Goal: Communication & Community: Answer question/provide support

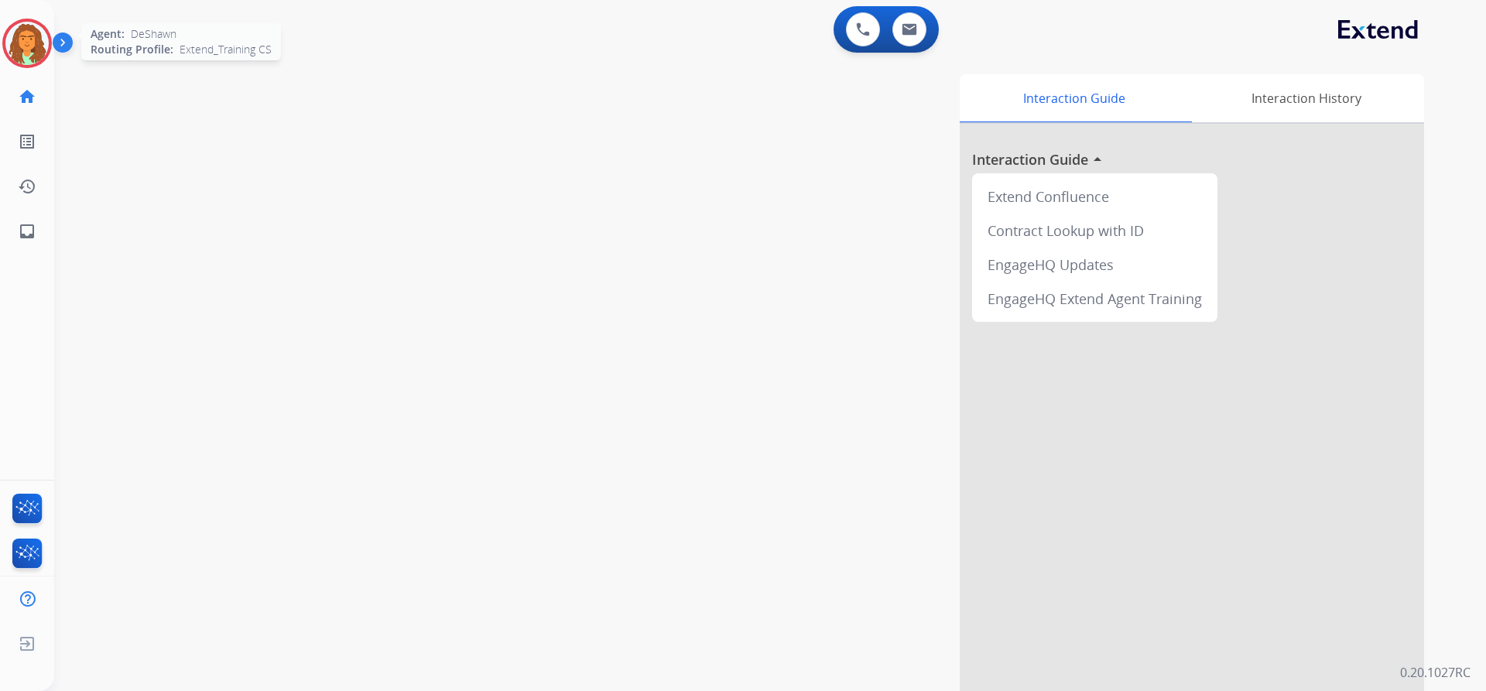
click at [46, 36] on img at bounding box center [26, 43] width 43 height 43
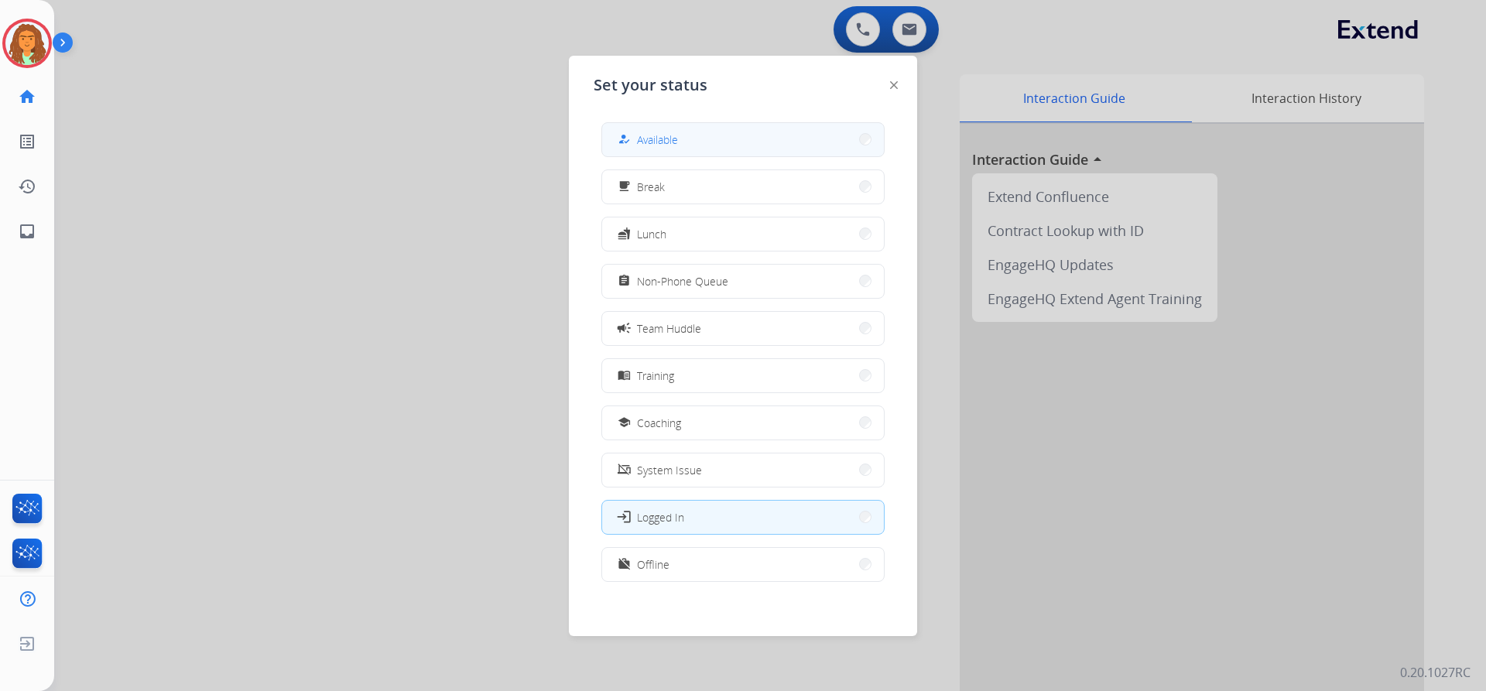
click at [646, 135] on span "Available" at bounding box center [657, 140] width 41 height 16
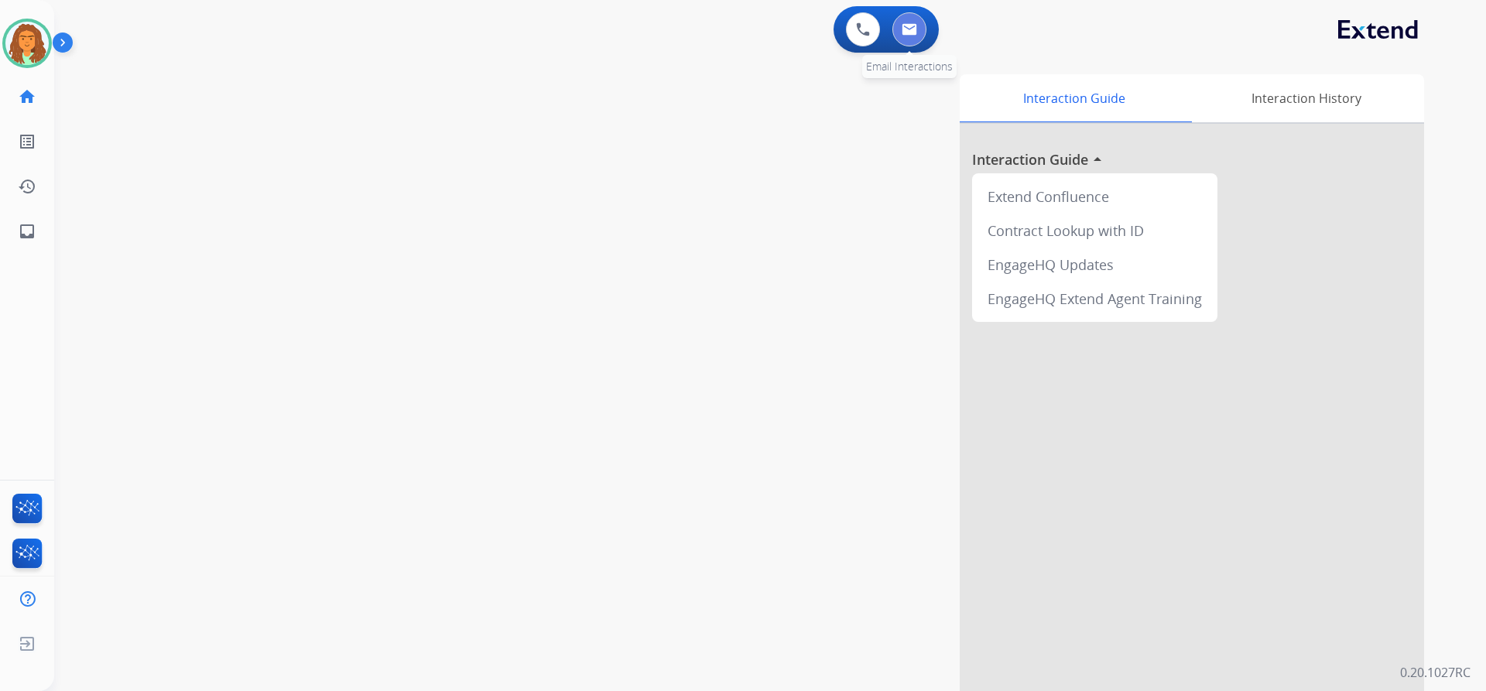
click at [718, 26] on img at bounding box center [909, 29] width 15 height 12
select select "**********"
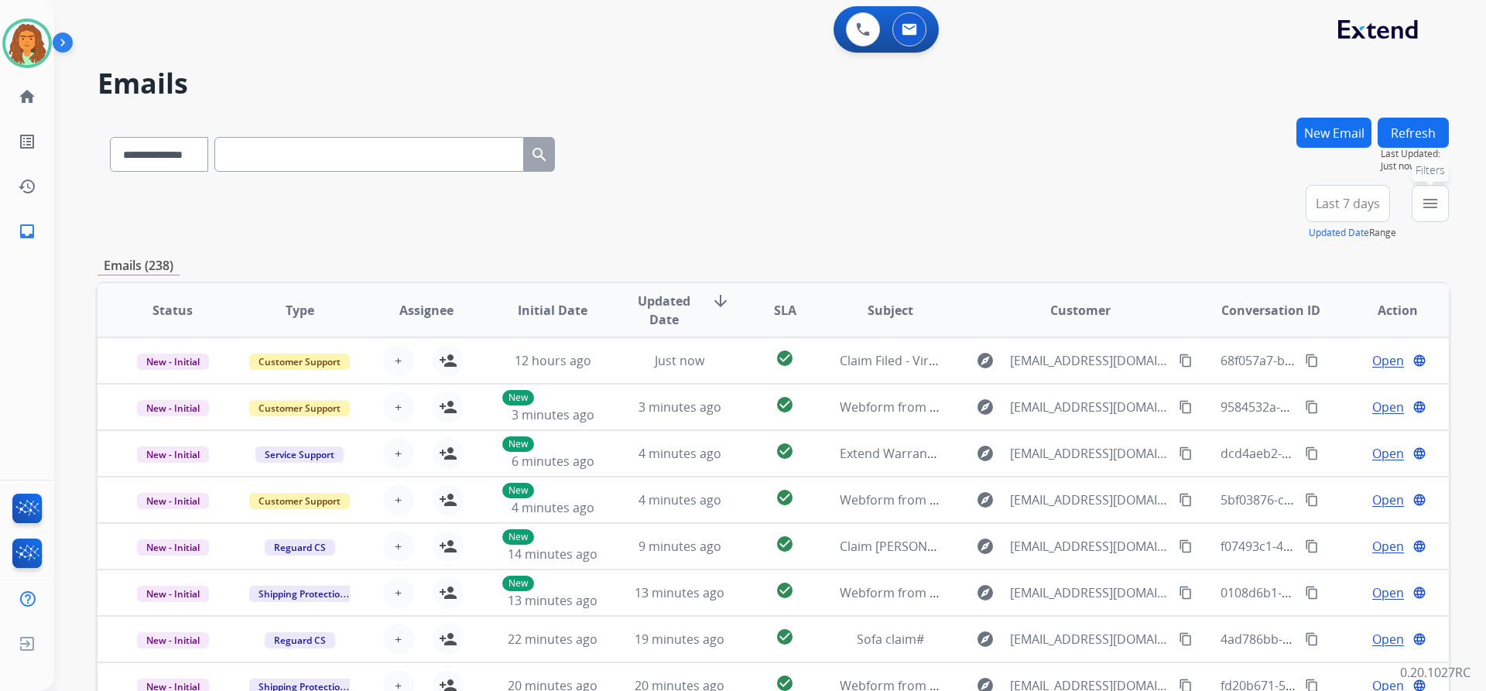
click at [718, 201] on mat-icon "menu" at bounding box center [1430, 203] width 19 height 19
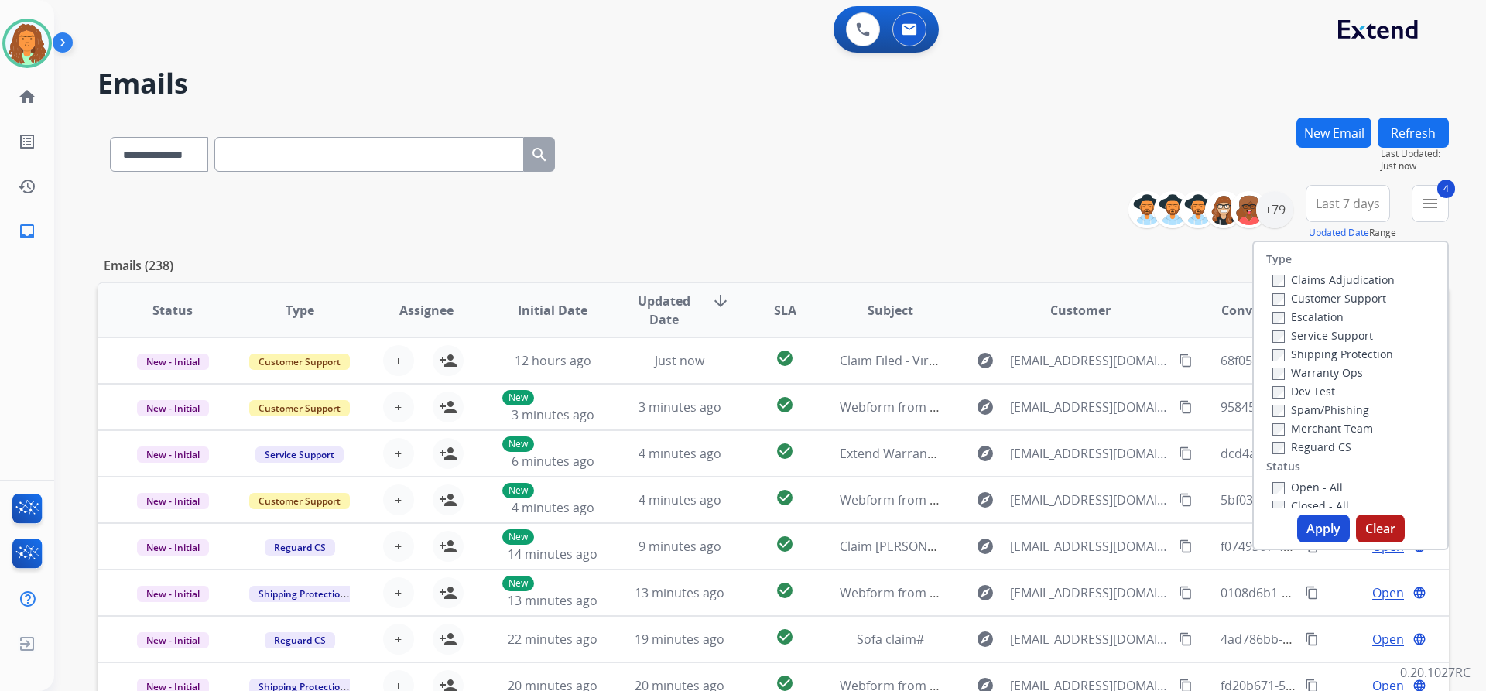
click at [718, 529] on button "Apply" at bounding box center [1323, 529] width 53 height 28
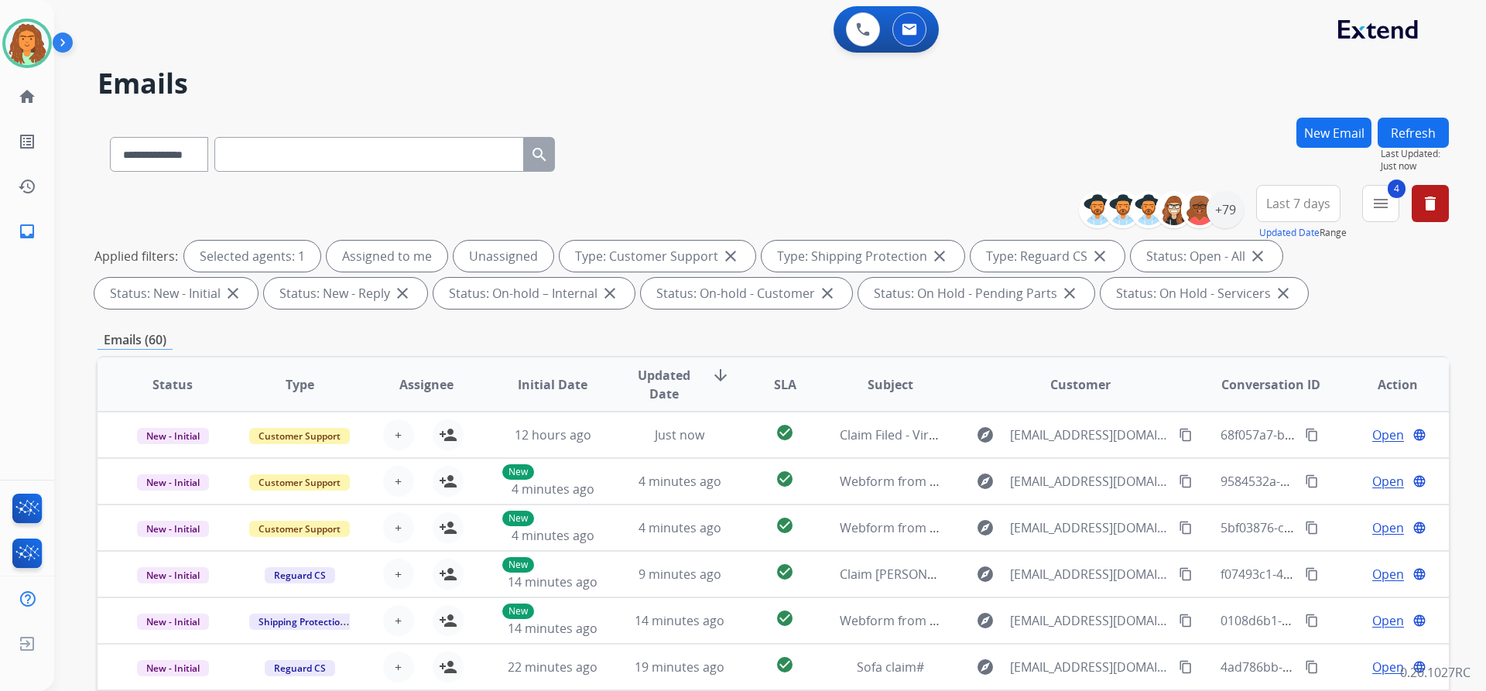
click at [718, 204] on span "Last 7 days" at bounding box center [1298, 203] width 64 height 6
click at [718, 392] on div "Last 90 days" at bounding box center [1293, 391] width 85 height 23
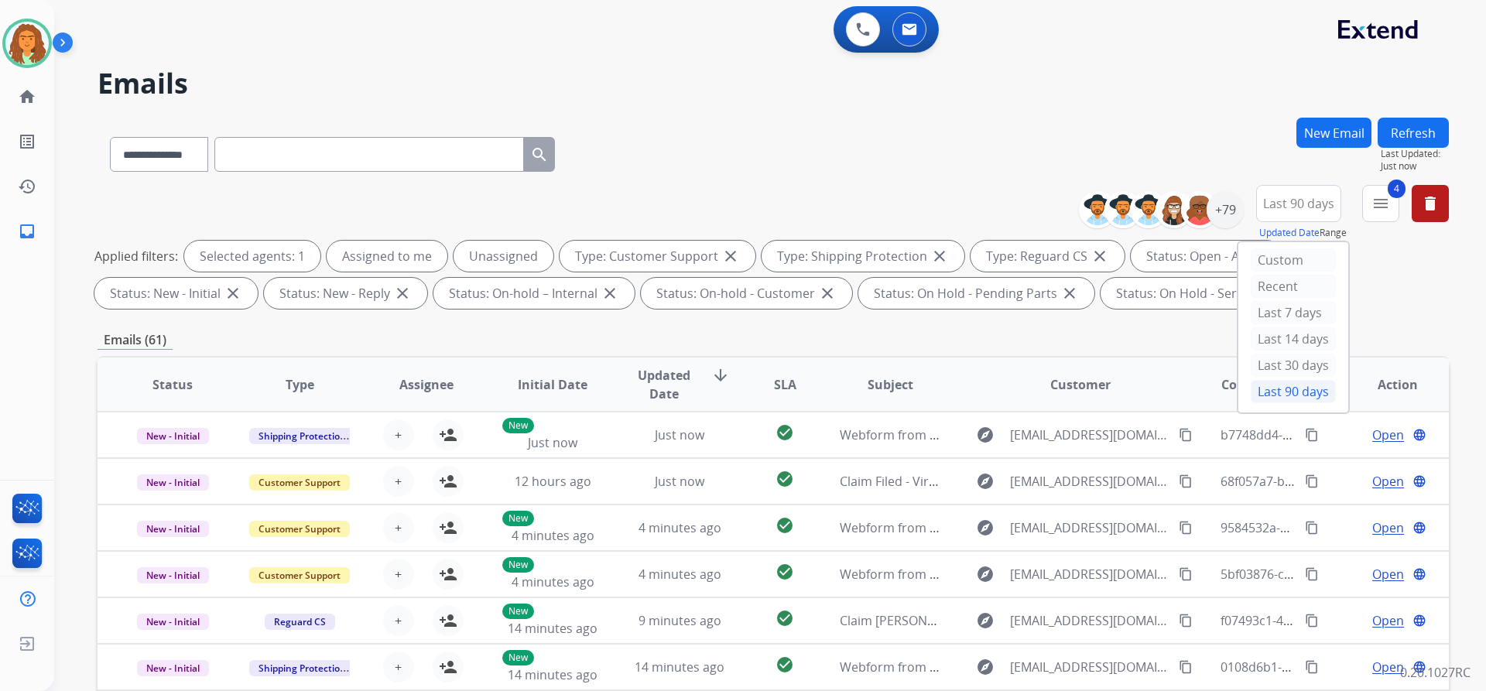
click at [718, 307] on div "Applied filters: Selected agents: 1 Assigned to me Unassigned Type: Customer Su…" at bounding box center [769, 275] width 1351 height 68
click at [718, 205] on div "+133" at bounding box center [1225, 209] width 37 height 37
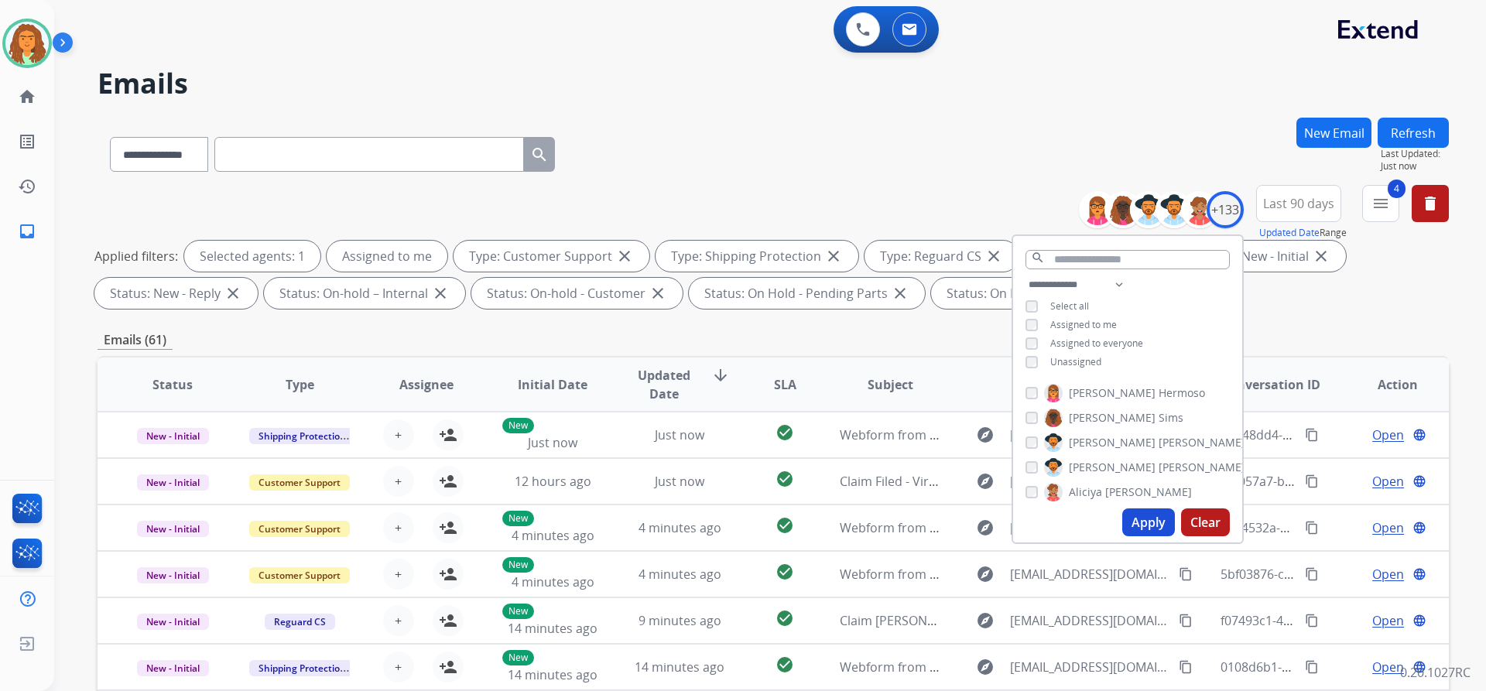
click at [718, 520] on button "Apply" at bounding box center [1148, 523] width 53 height 28
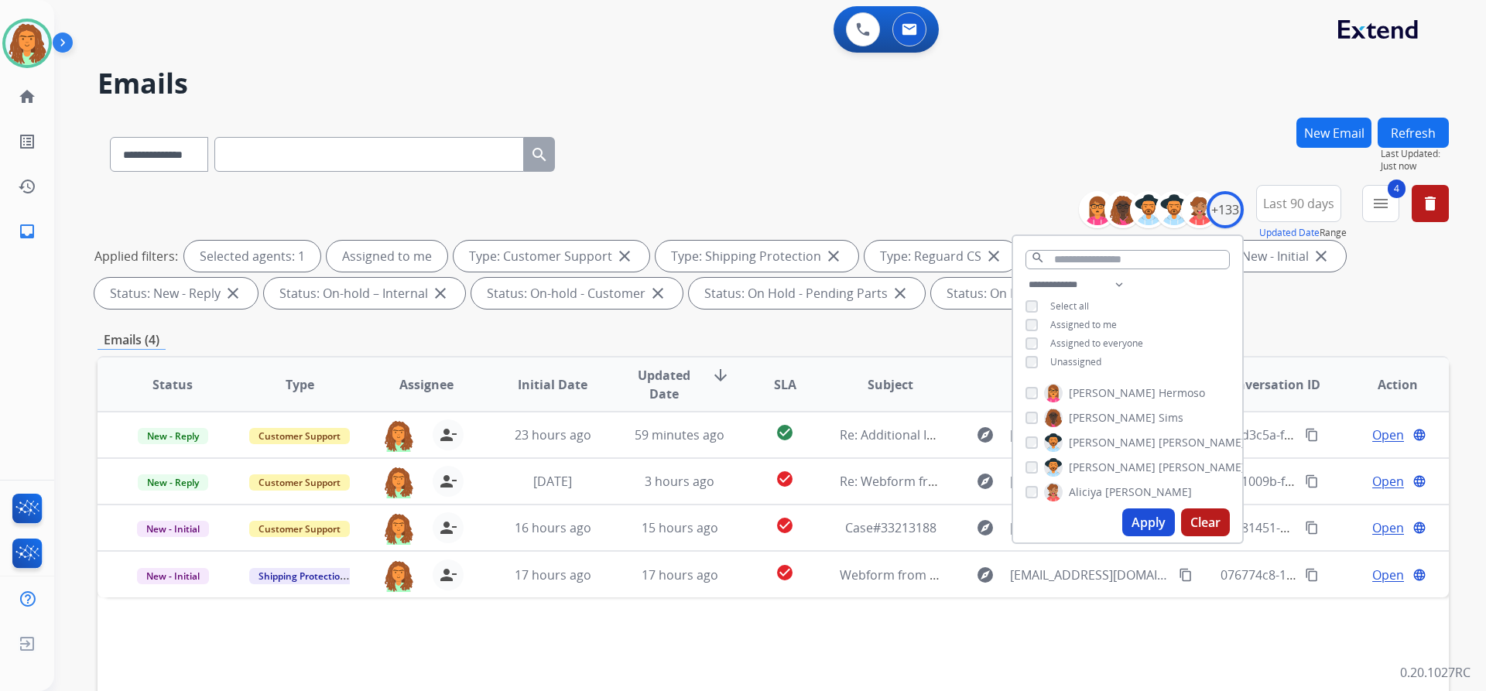
click at [718, 321] on div "**********" at bounding box center [773, 536] width 1351 height 837
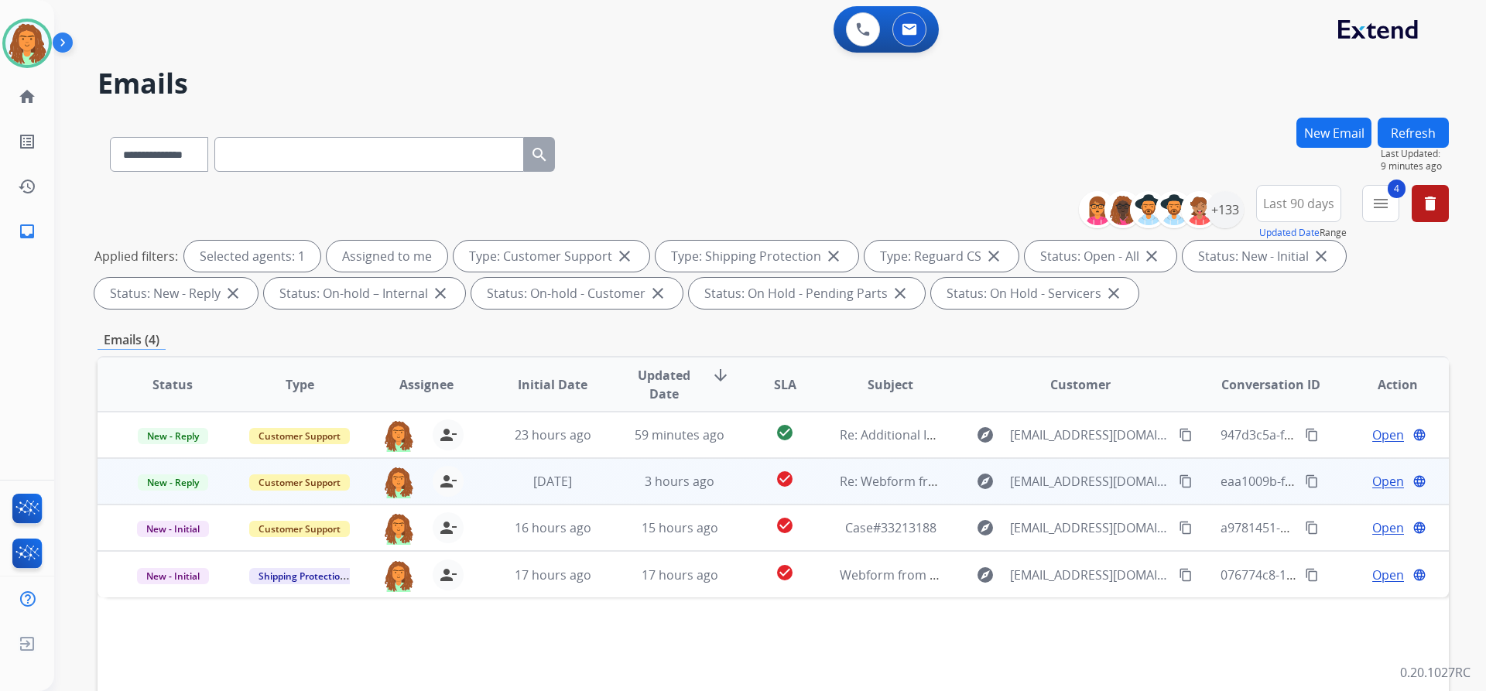
click at [718, 485] on td "check_circle" at bounding box center [773, 481] width 84 height 46
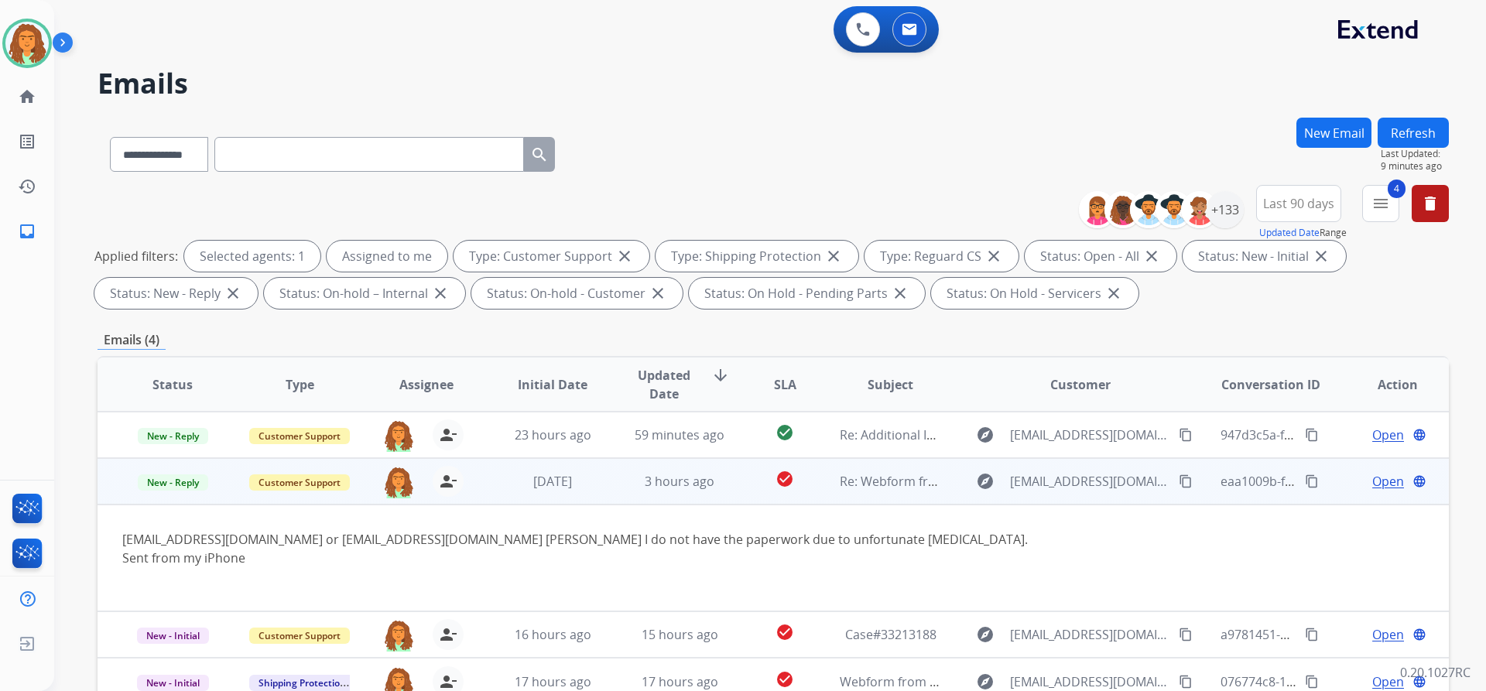
click at [718, 481] on mat-icon "content_copy" at bounding box center [1186, 481] width 14 height 14
drag, startPoint x: 441, startPoint y: 541, endPoint x: 262, endPoint y: 543, distance: 178.8
click at [262, 543] on div "[EMAIL_ADDRESS][DOMAIN_NAME] or [EMAIL_ADDRESS][DOMAIN_NAME] [PERSON_NAME] I do…" at bounding box center [646, 558] width 1049 height 56
copy div "[EMAIL_ADDRESS][DOMAIN_NAME]"
click at [718, 478] on span "Open" at bounding box center [1388, 481] width 32 height 19
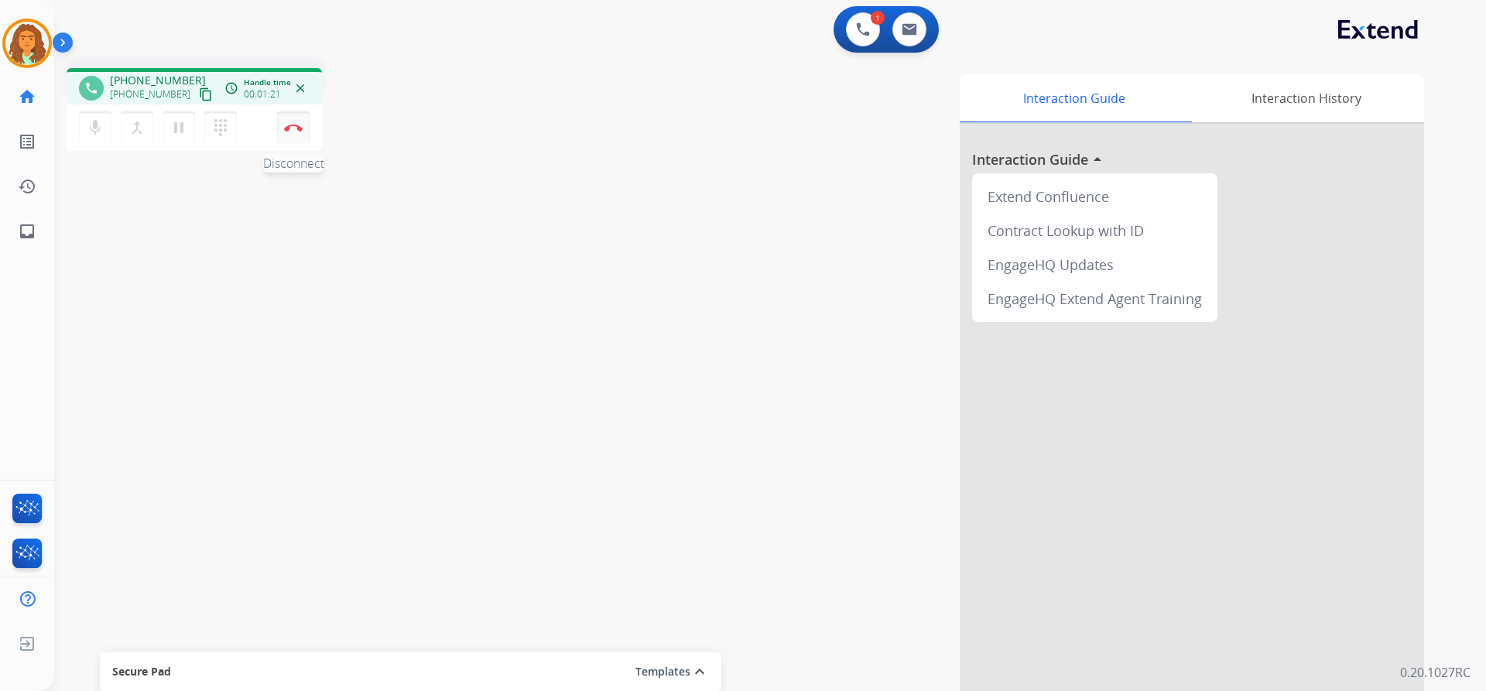
click at [303, 127] on button "Disconnect" at bounding box center [293, 127] width 33 height 33
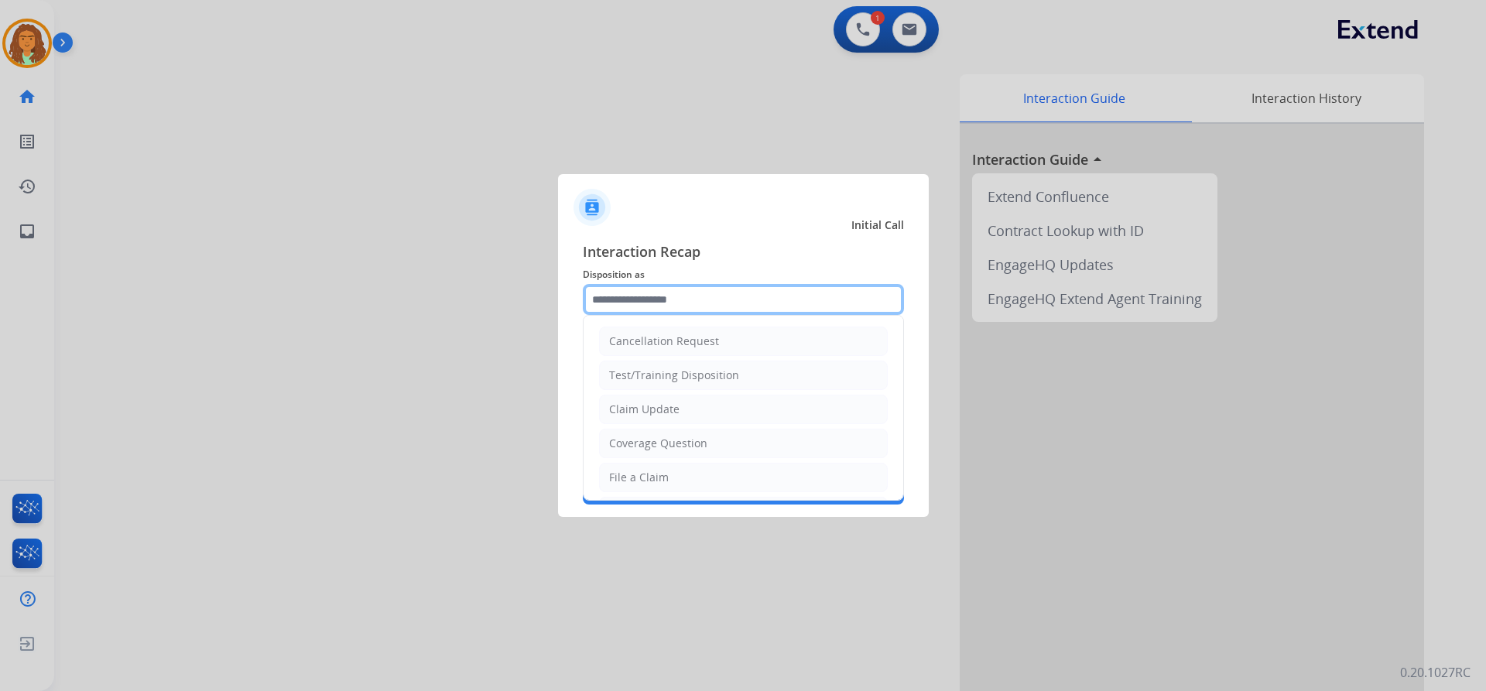
click at [628, 301] on input "text" at bounding box center [743, 299] width 321 height 31
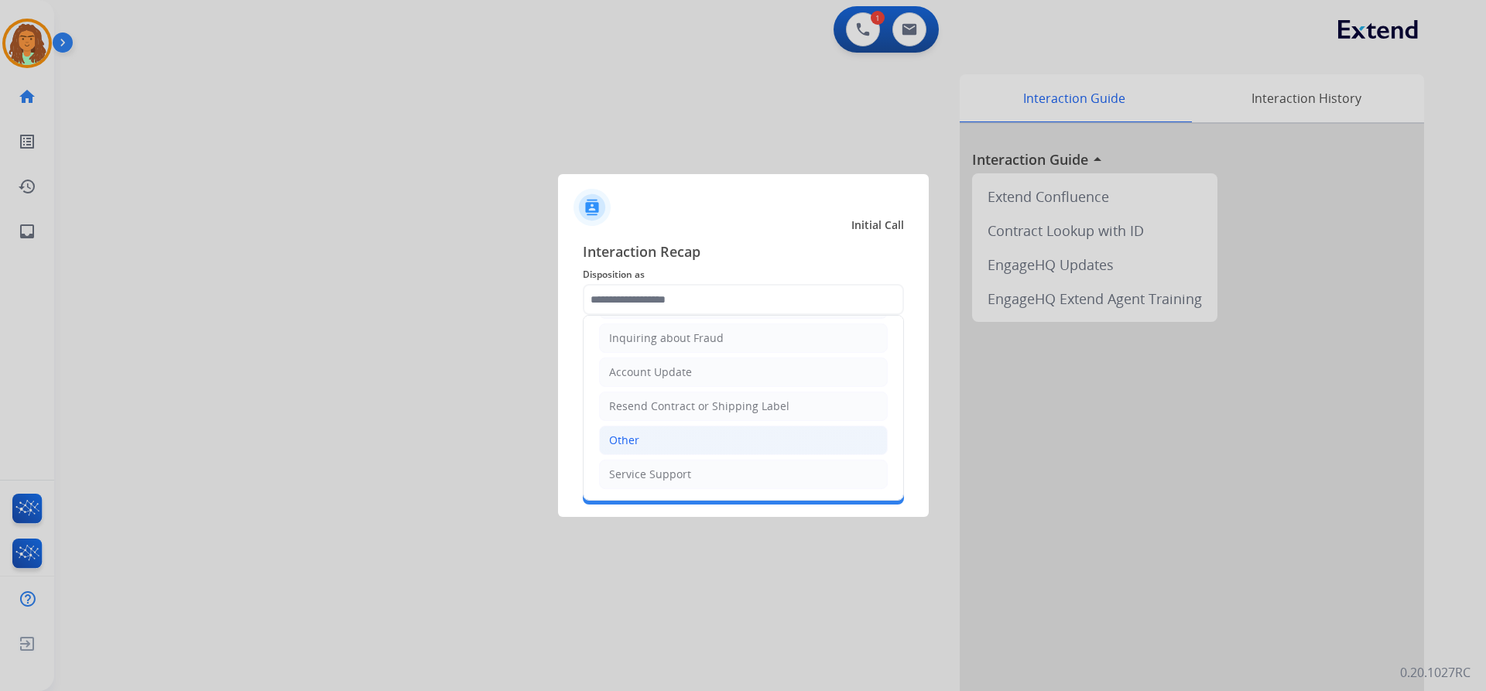
click at [636, 438] on div "Other" at bounding box center [624, 440] width 30 height 15
type input "*****"
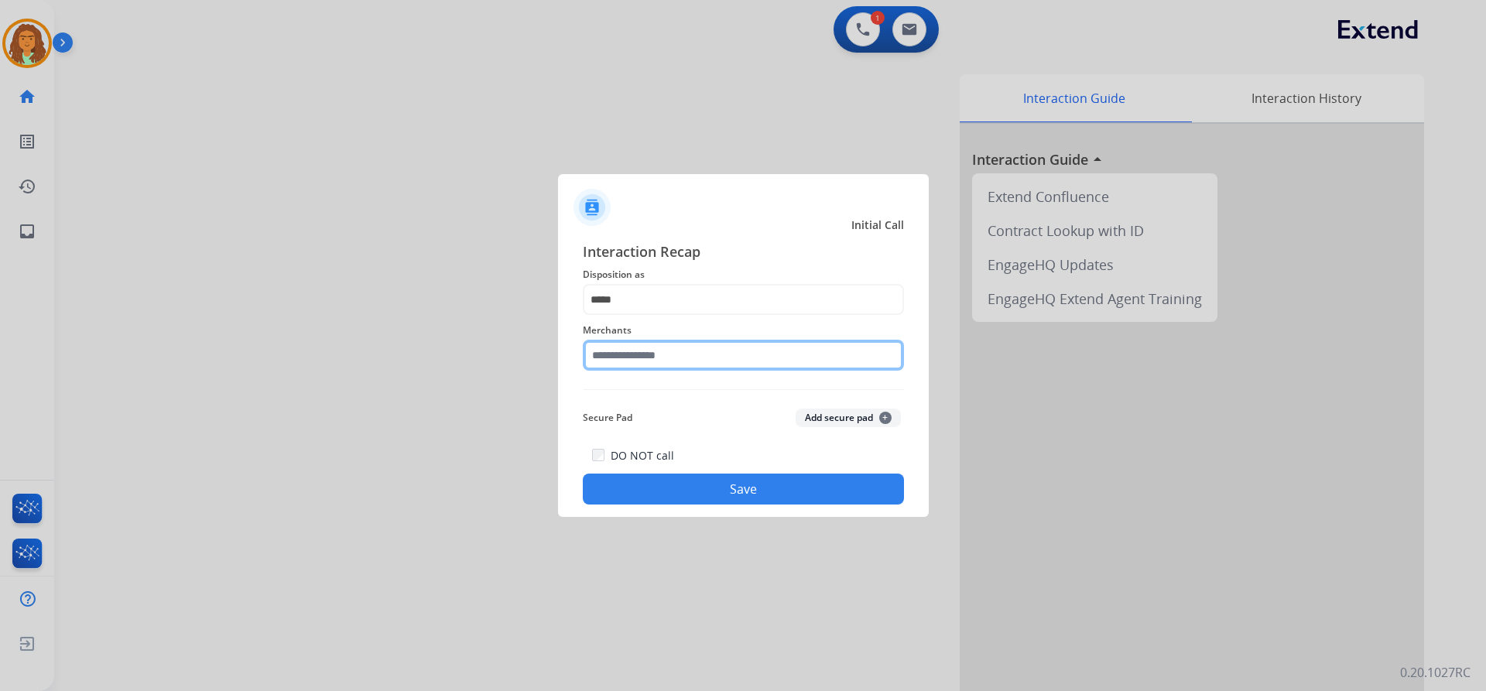
click at [635, 353] on input "text" at bounding box center [743, 355] width 321 height 31
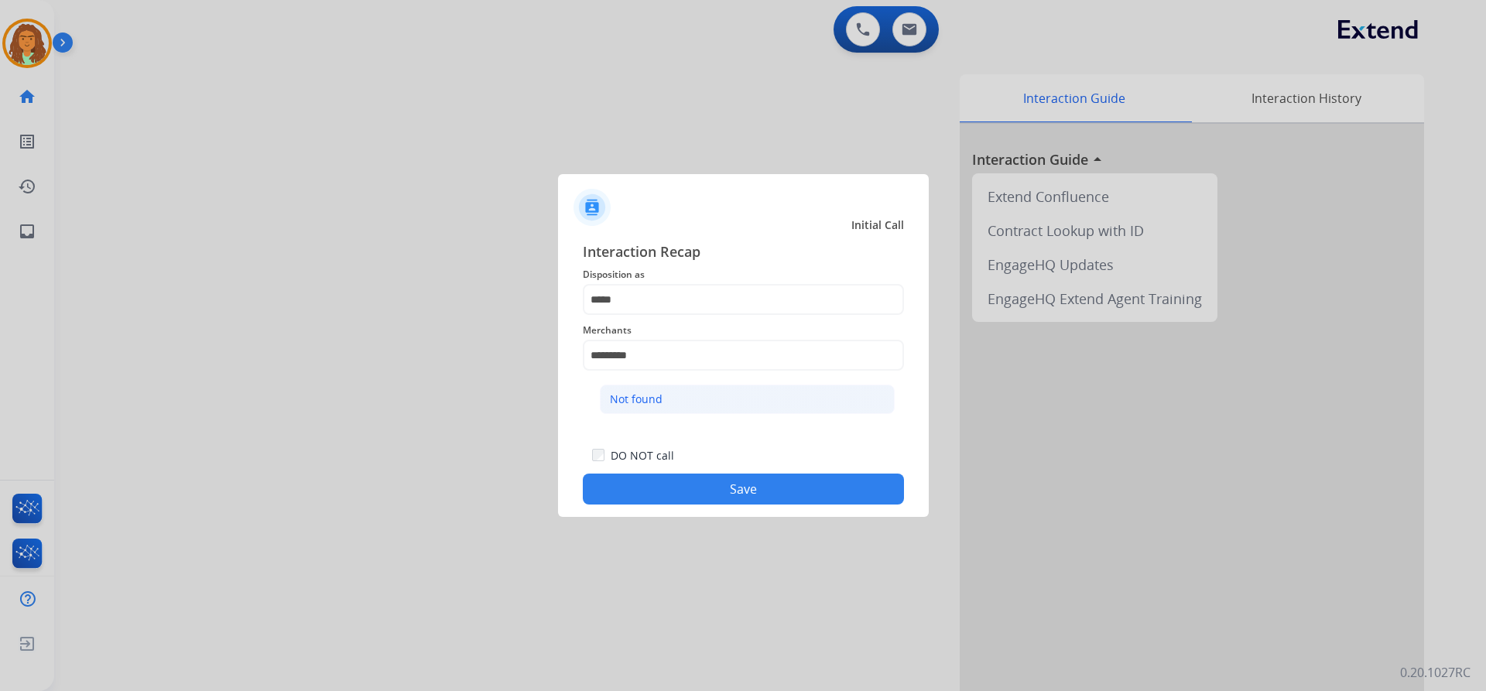
click at [642, 398] on div "Not found" at bounding box center [636, 399] width 53 height 15
type input "*********"
click at [718, 485] on button "Save" at bounding box center [743, 489] width 321 height 31
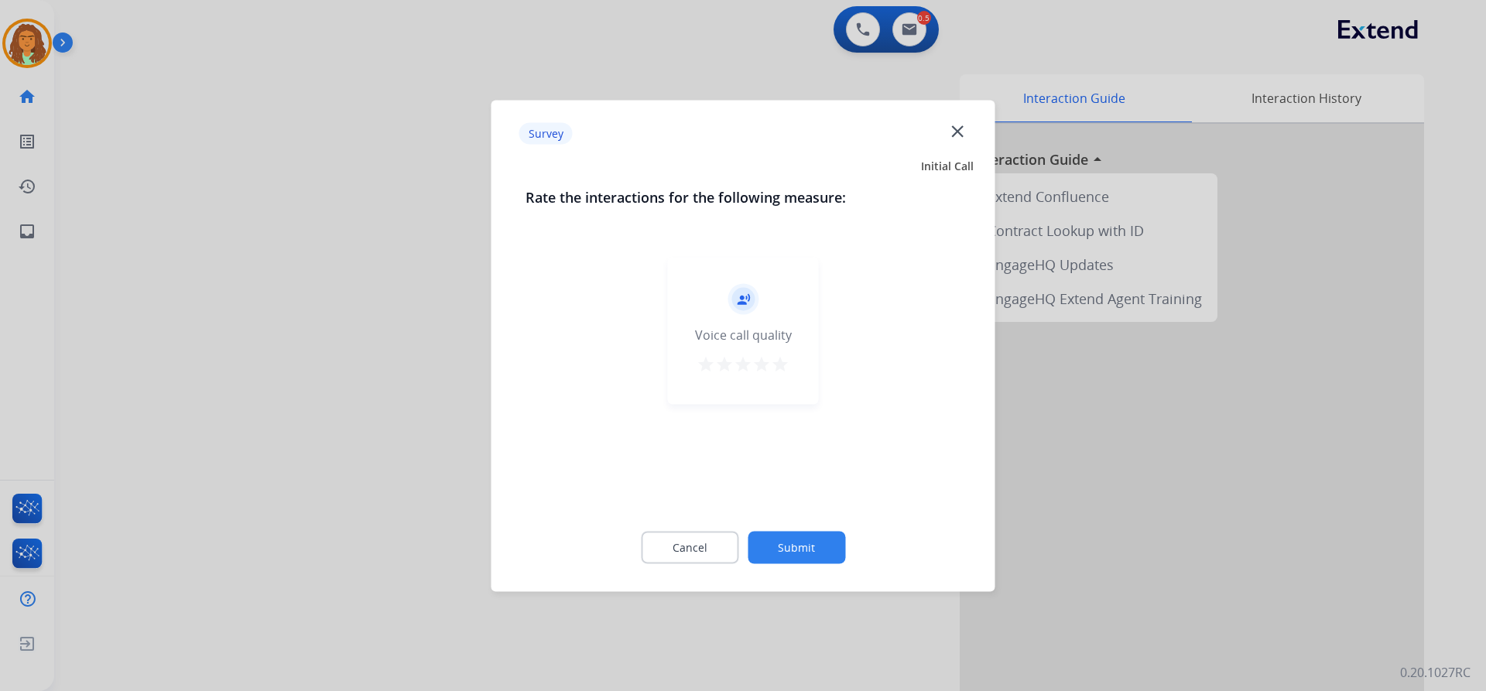
click at [718, 368] on mat-icon "star" at bounding box center [780, 363] width 19 height 19
click at [718, 539] on button "Submit" at bounding box center [797, 547] width 98 height 33
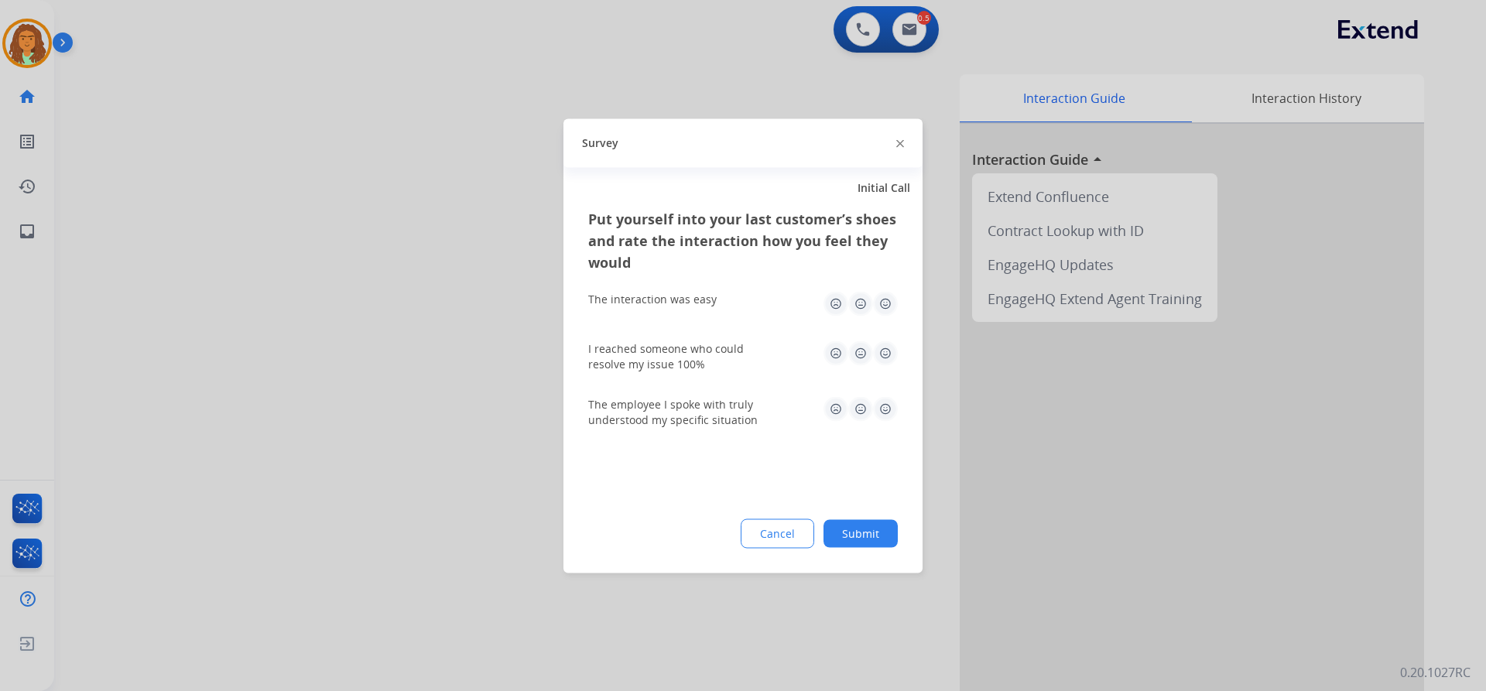
click at [718, 300] on img at bounding box center [885, 303] width 25 height 25
click at [718, 349] on img at bounding box center [885, 353] width 25 height 25
click at [718, 408] on img at bounding box center [885, 408] width 25 height 25
click at [718, 526] on button "Submit" at bounding box center [861, 533] width 74 height 28
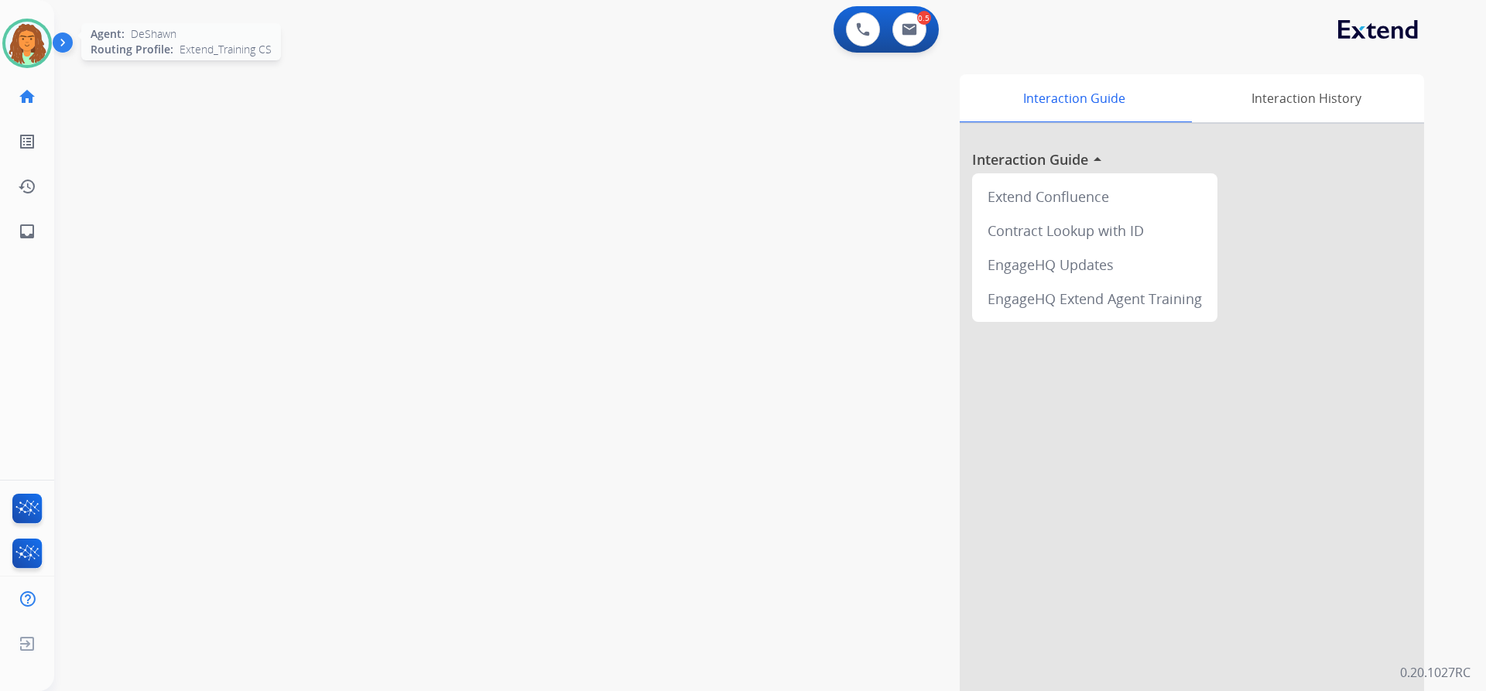
click at [37, 37] on img at bounding box center [26, 43] width 43 height 43
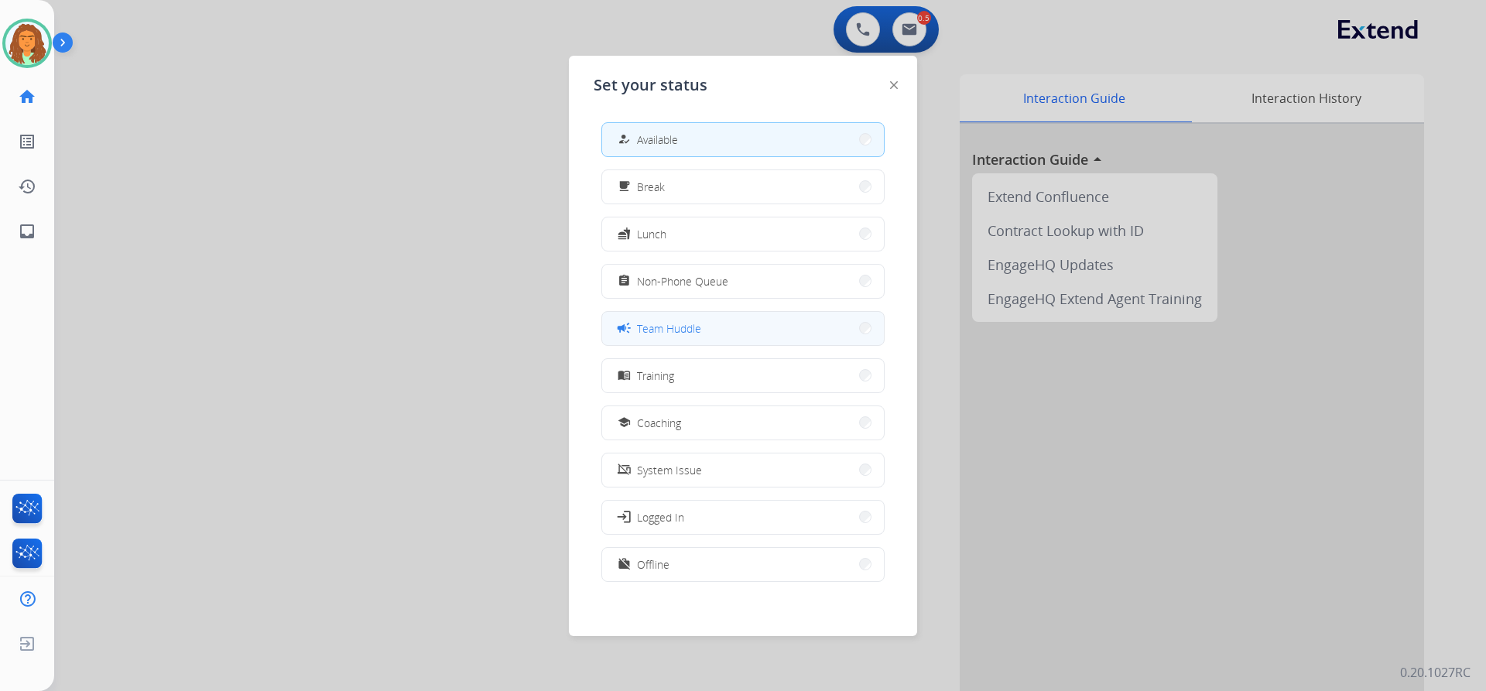
click at [668, 325] on span "Team Huddle" at bounding box center [669, 328] width 64 height 16
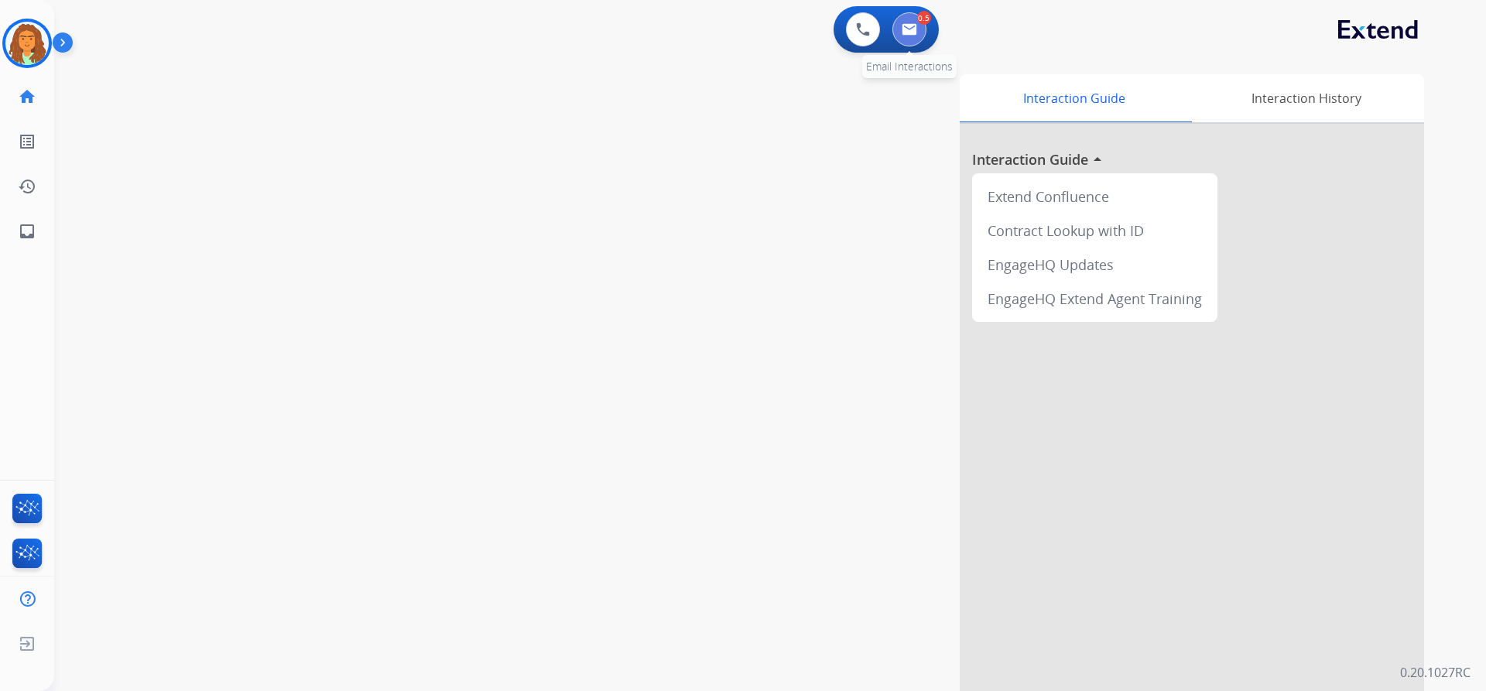
click at [718, 28] on img at bounding box center [909, 29] width 15 height 12
select select "**********"
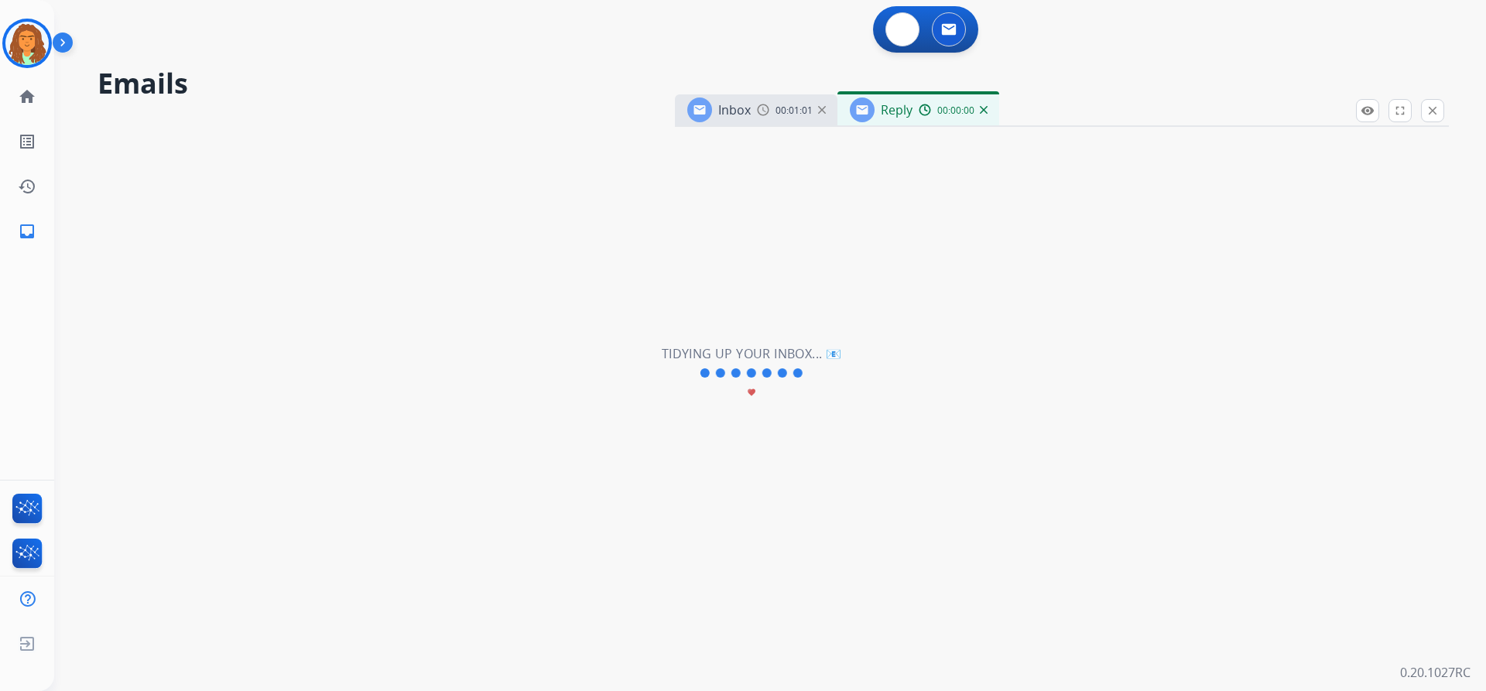
select select "**********"
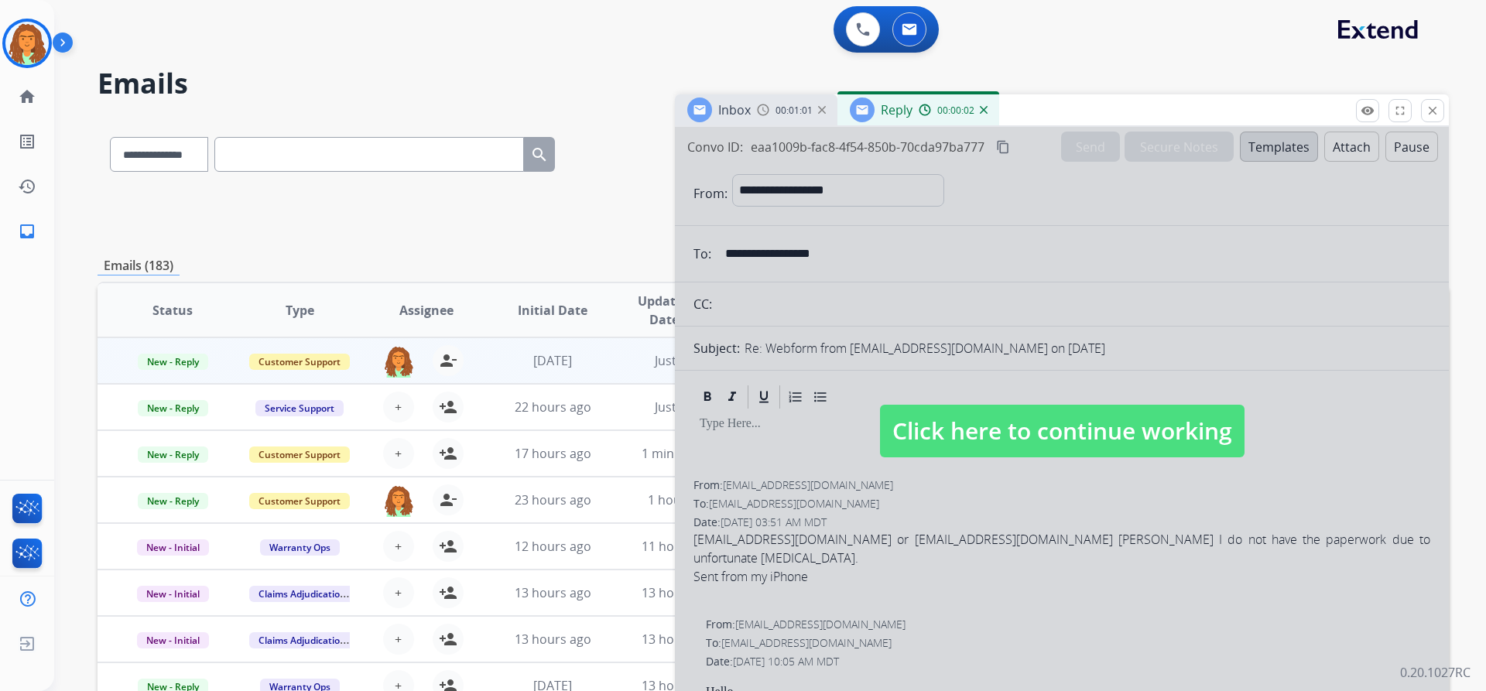
click at [718, 420] on span "Click here to continue working" at bounding box center [1062, 431] width 365 height 53
select select
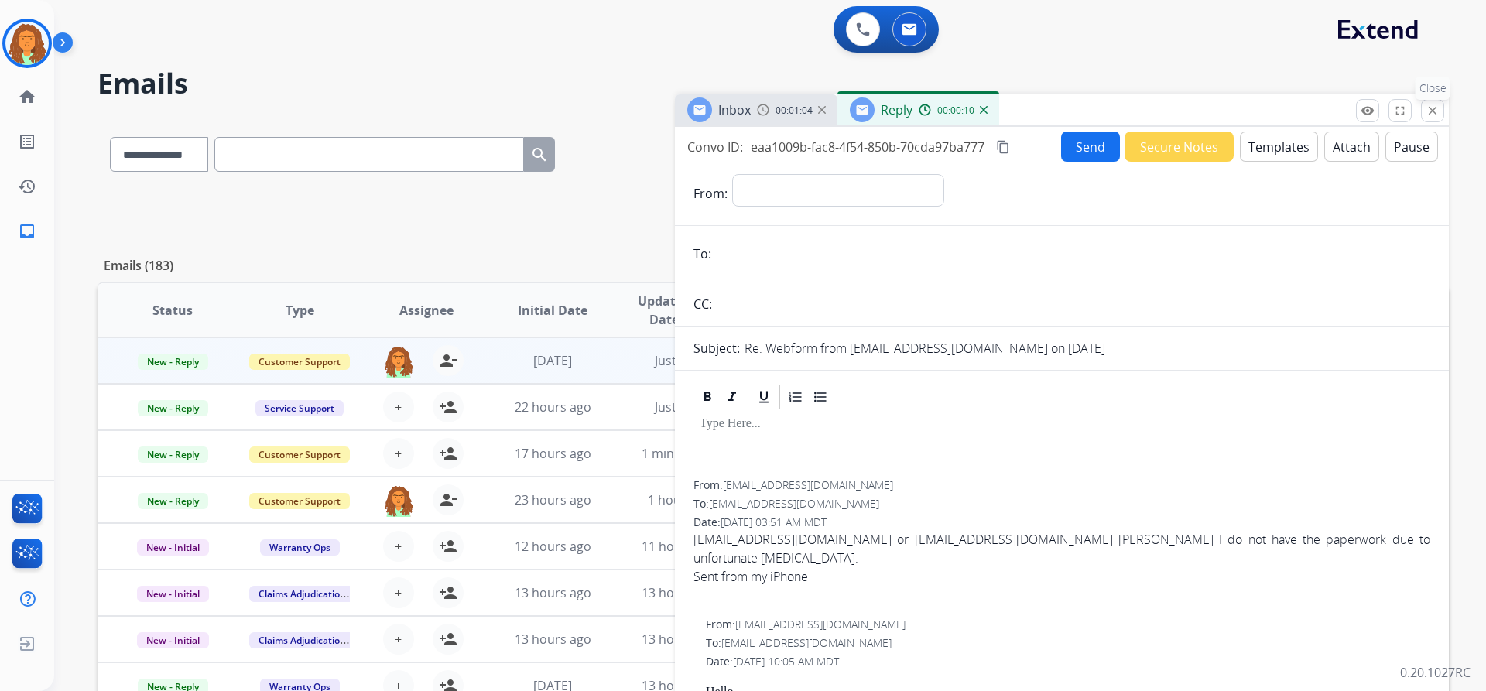
click at [718, 113] on mat-icon "close" at bounding box center [1433, 111] width 14 height 14
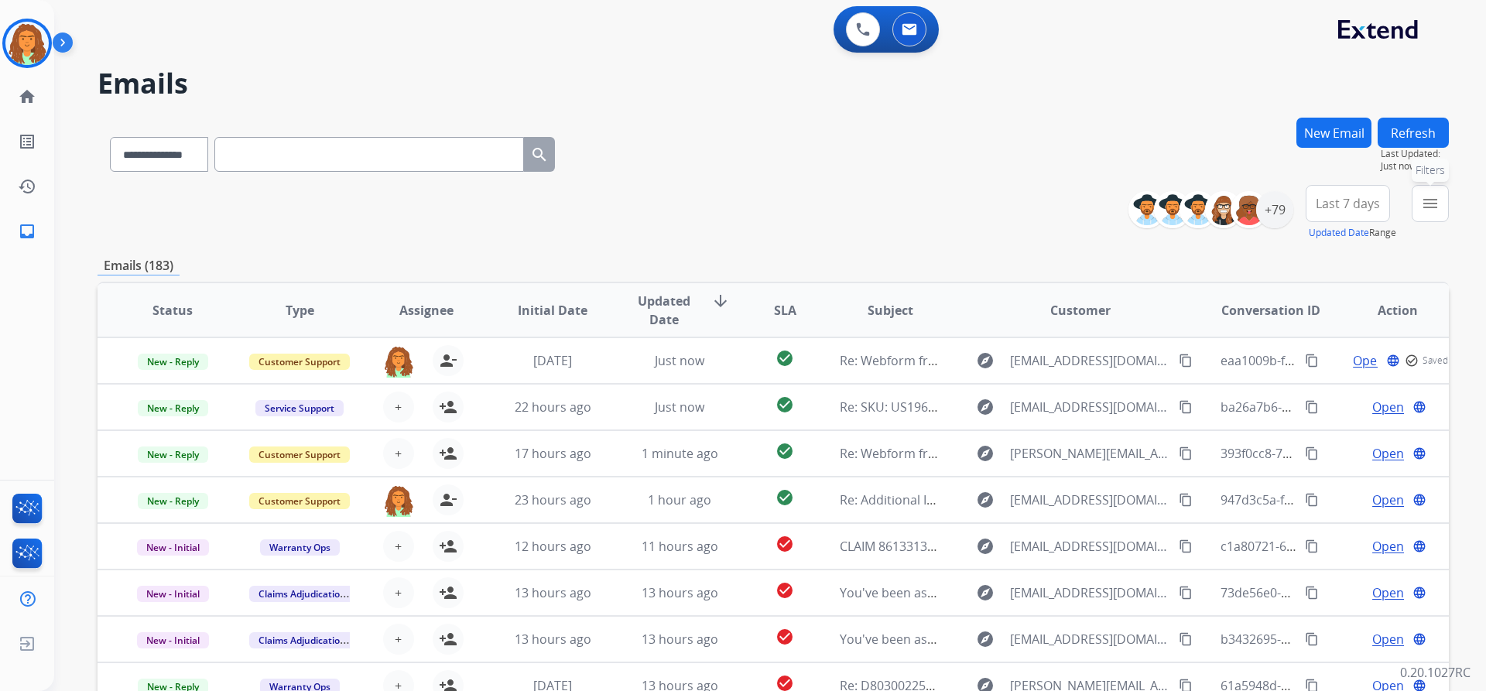
click at [718, 200] on mat-icon "menu" at bounding box center [1430, 203] width 19 height 19
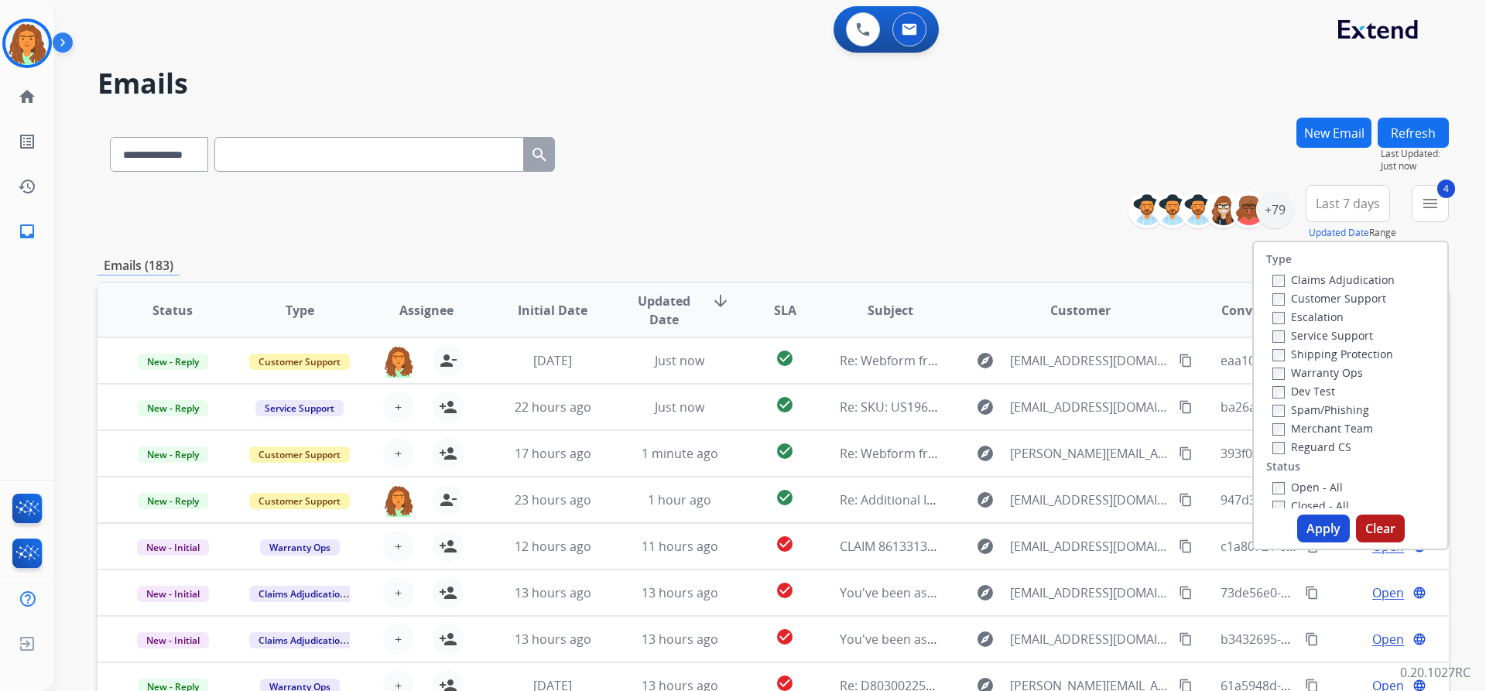
click at [718, 522] on button "Apply" at bounding box center [1323, 529] width 53 height 28
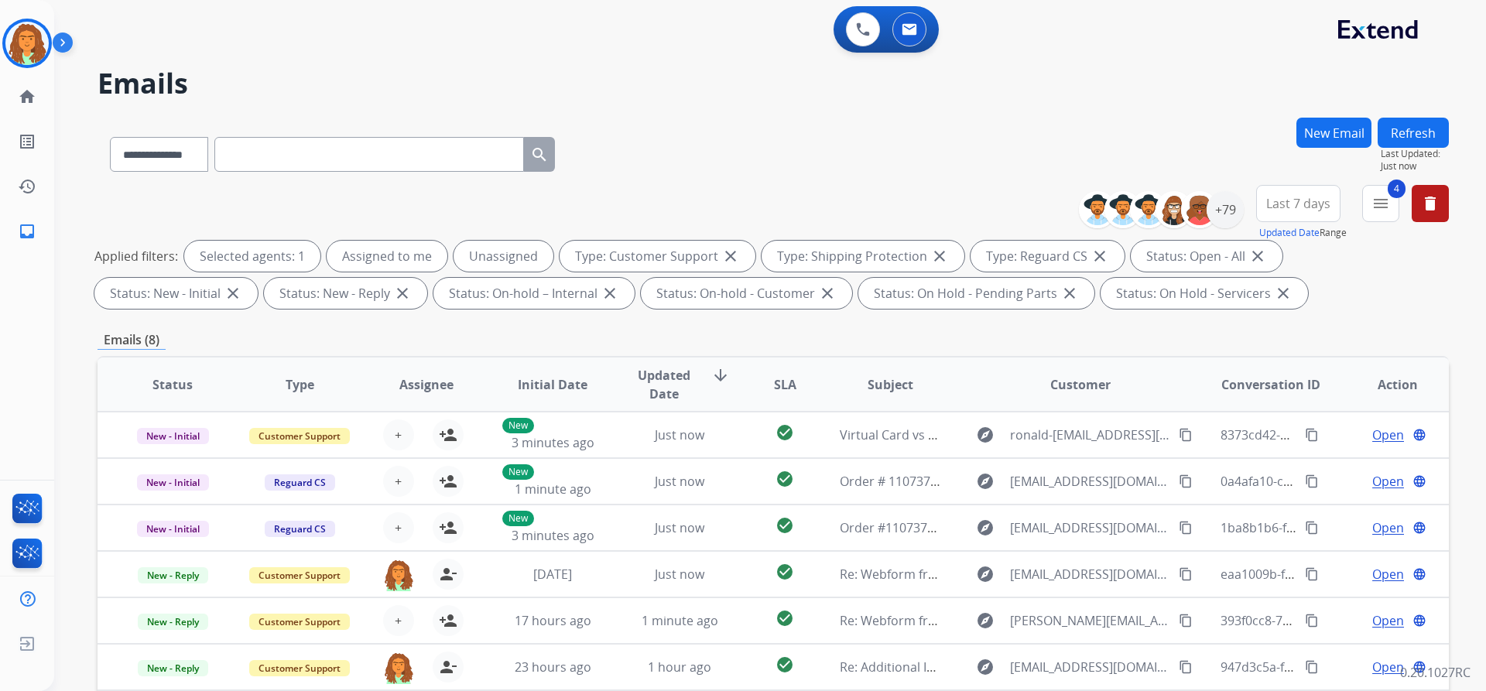
click at [718, 207] on span "Last 7 days" at bounding box center [1298, 203] width 64 height 6
click at [718, 393] on div "Last 90 days" at bounding box center [1293, 391] width 85 height 23
click at [718, 298] on div "Applied filters: Selected agents: 1 Assigned to me Unassigned Type: Customer Su…" at bounding box center [769, 275] width 1351 height 68
click at [718, 215] on div "+133" at bounding box center [1225, 209] width 37 height 37
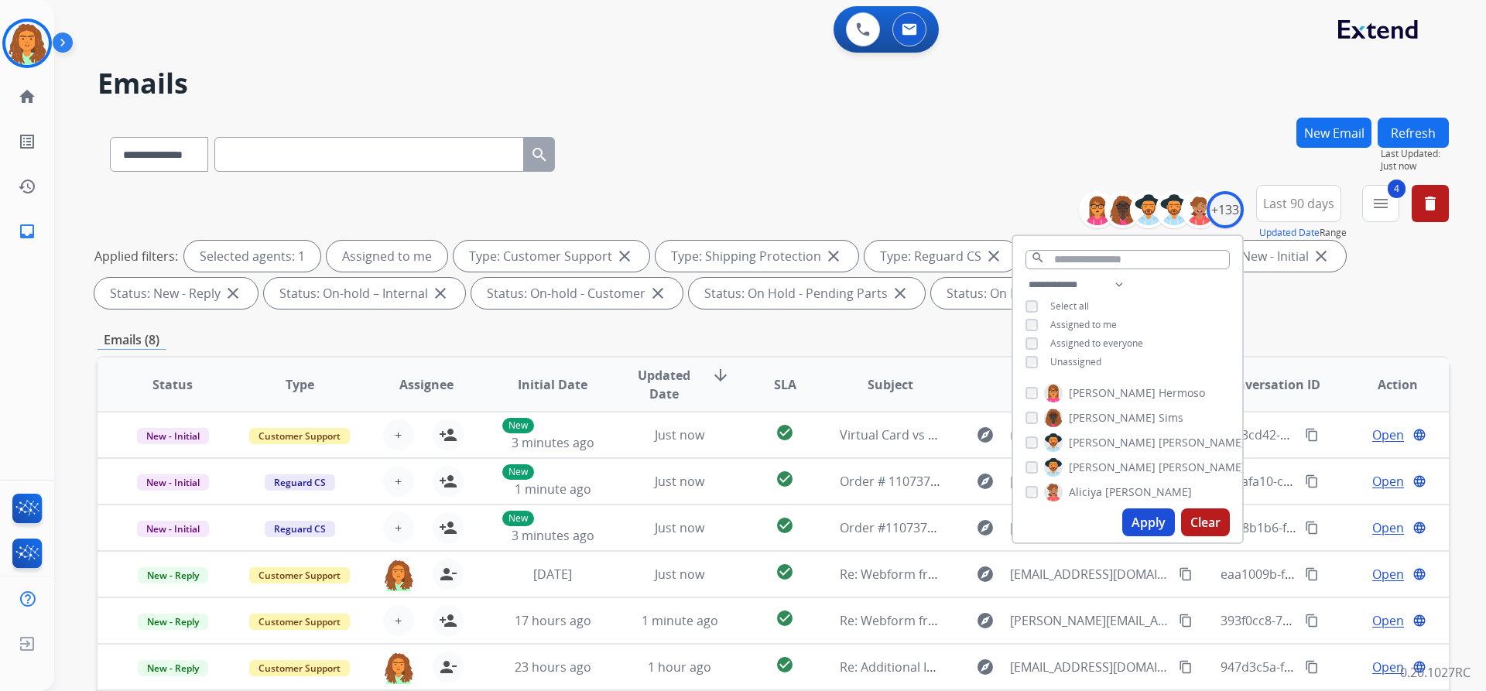
click at [718, 518] on button "Apply" at bounding box center [1148, 523] width 53 height 28
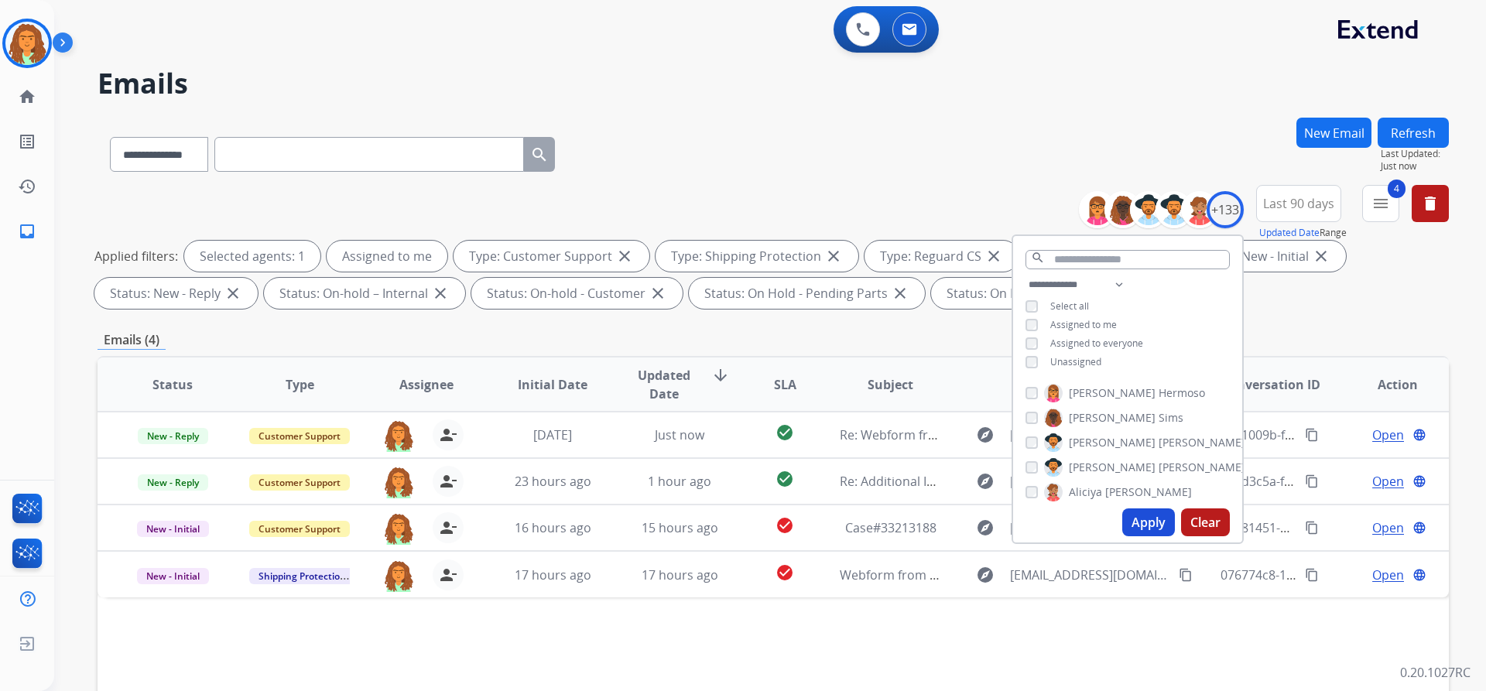
click at [718, 330] on div "**********" at bounding box center [773, 536] width 1351 height 837
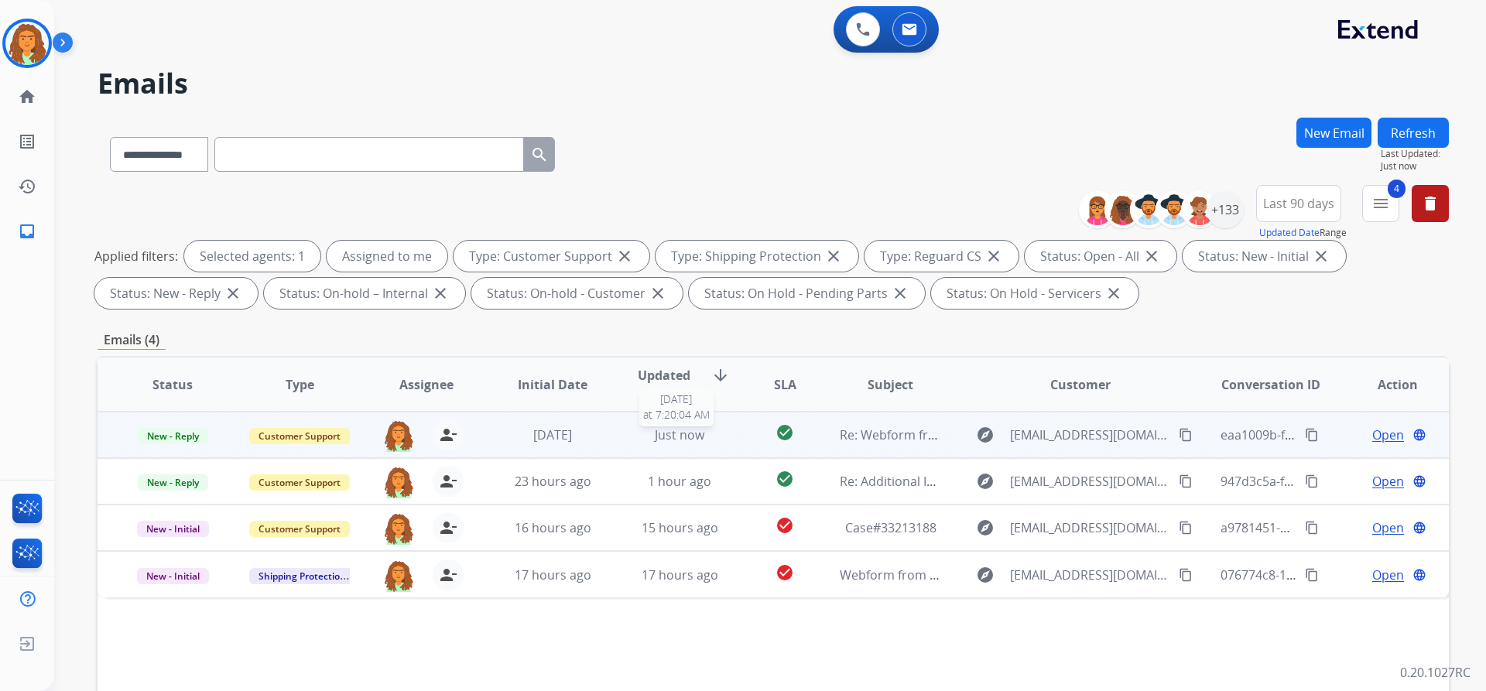
click at [699, 443] on div "Just now" at bounding box center [679, 435] width 101 height 19
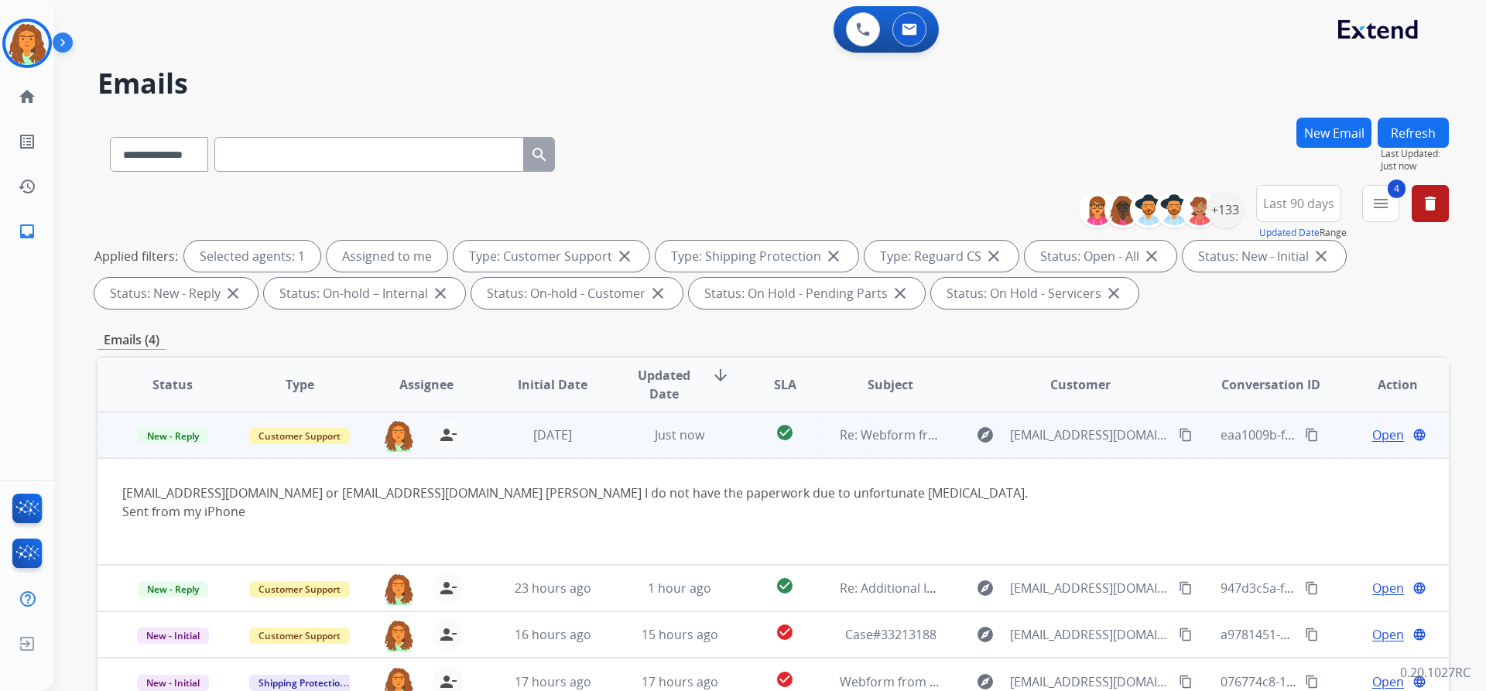
click at [718, 437] on span "Open" at bounding box center [1388, 435] width 32 height 19
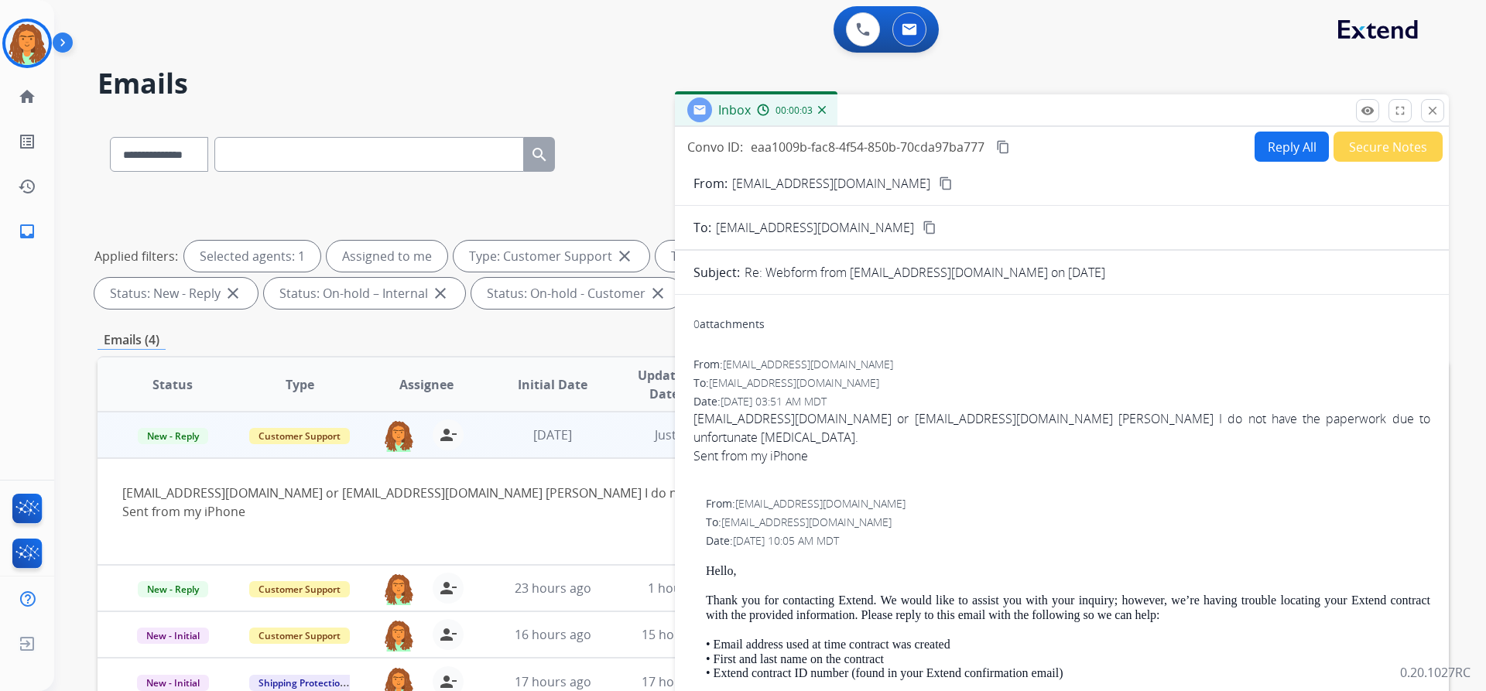
click at [718, 149] on button "Reply All" at bounding box center [1292, 147] width 74 height 30
select select "**********"
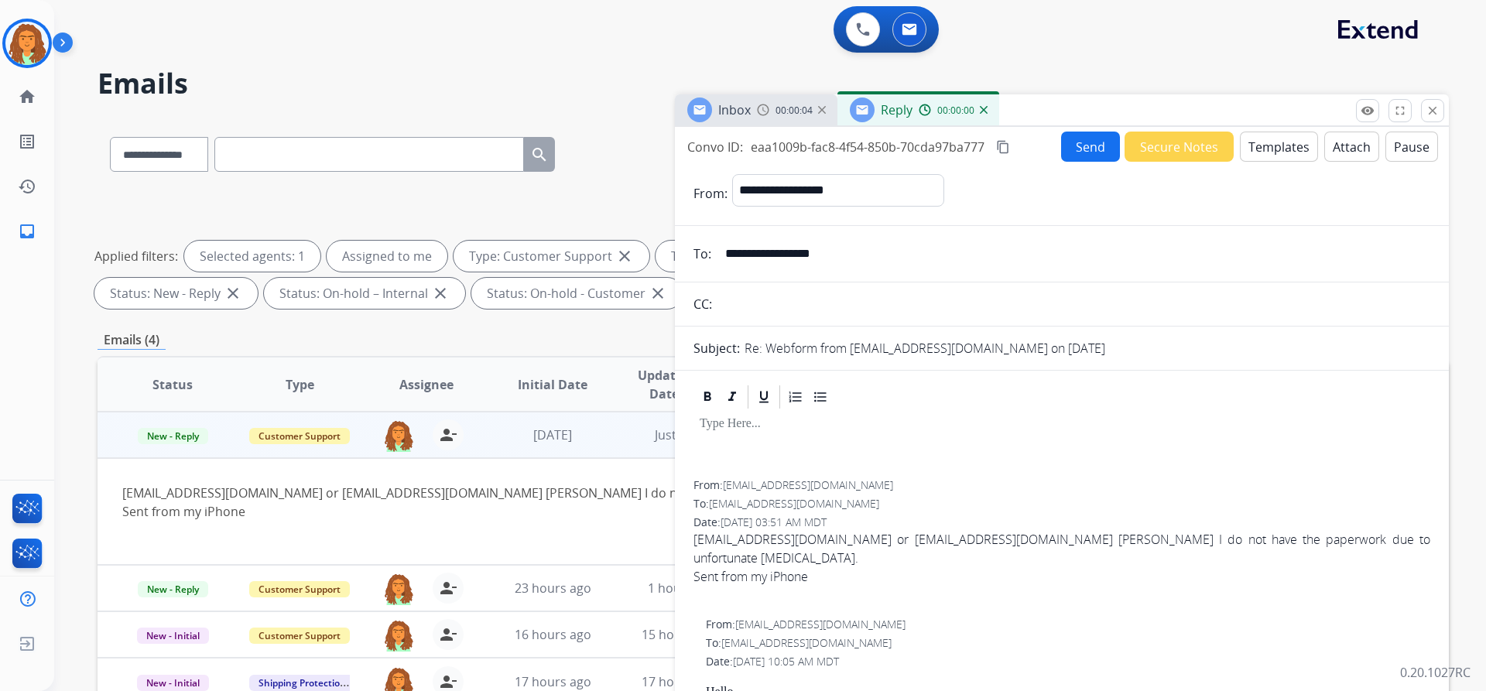
click at [718, 149] on button "Templates" at bounding box center [1279, 147] width 78 height 30
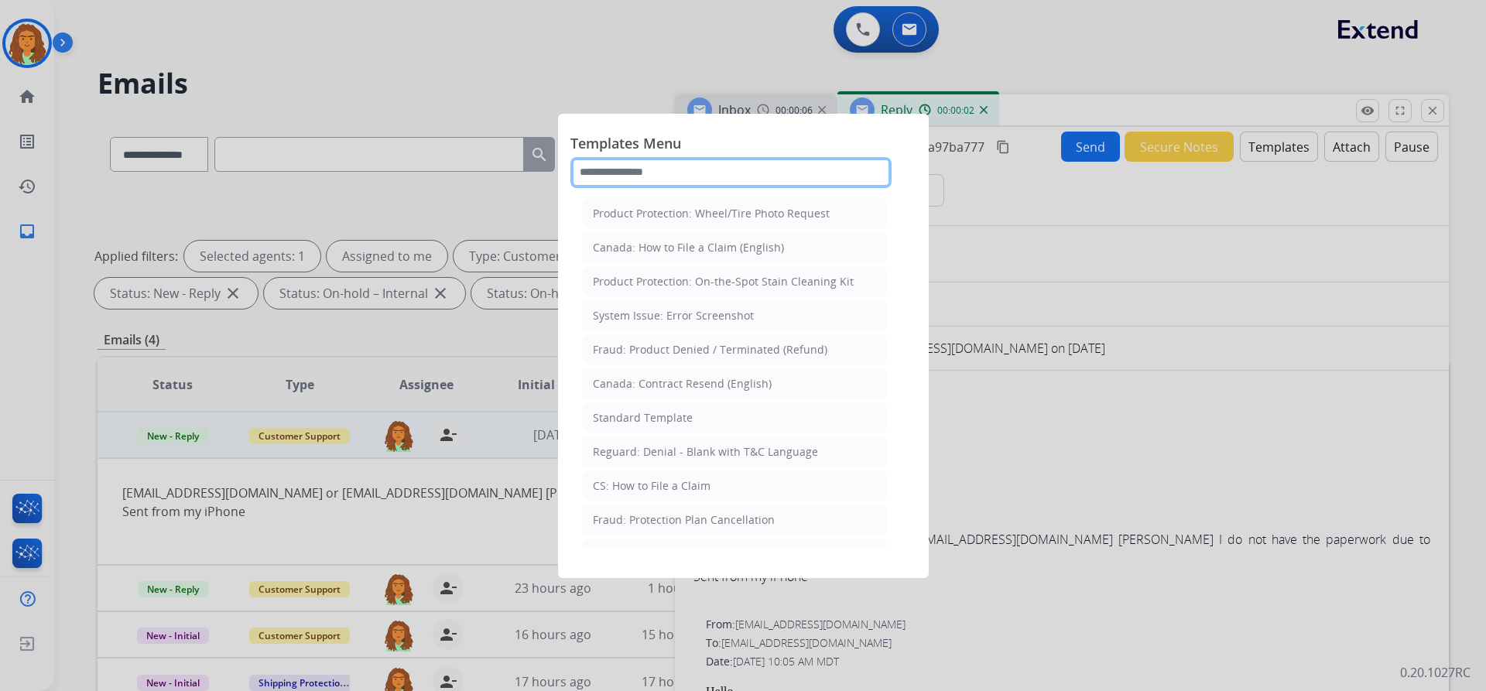
click at [614, 166] on input "text" at bounding box center [730, 172] width 321 height 31
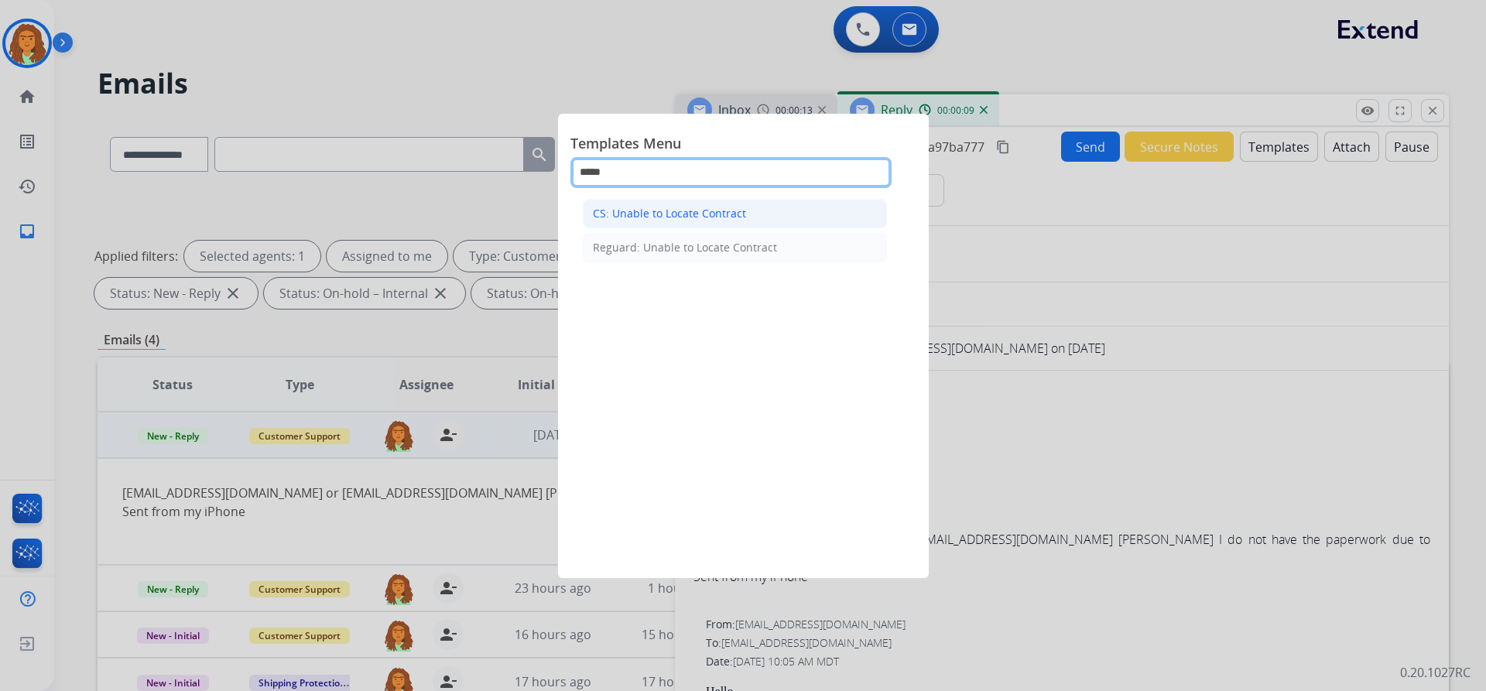
type input "*****"
click at [677, 212] on div "CS: Unable to Locate Contract" at bounding box center [669, 213] width 153 height 15
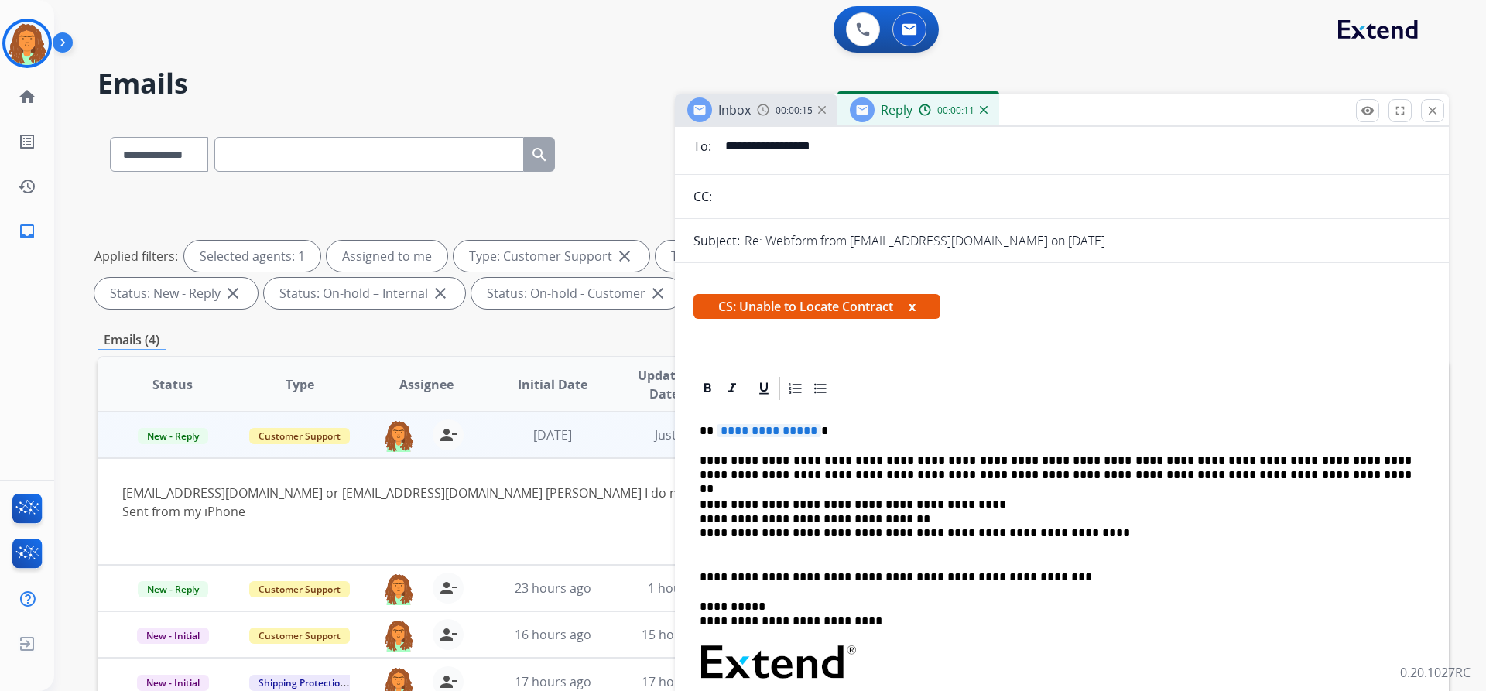
scroll to position [155, 0]
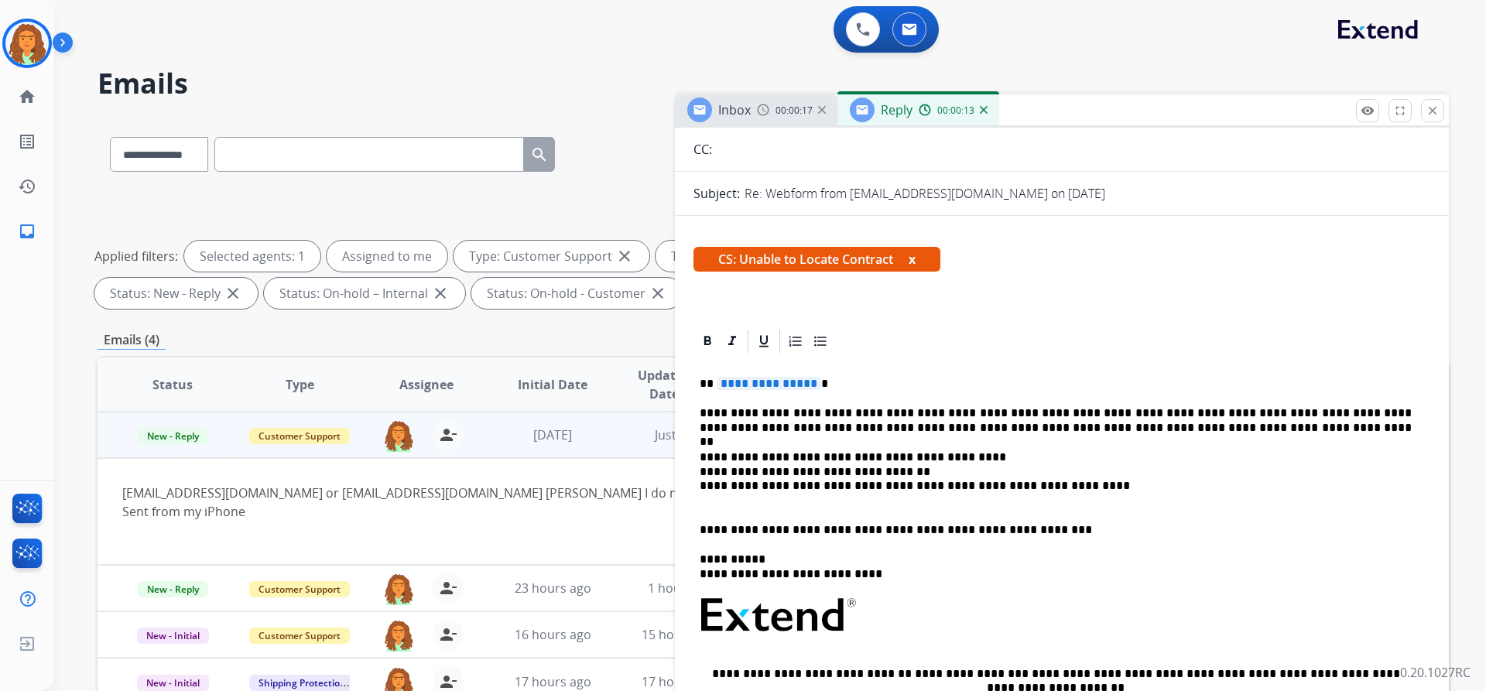
click at [718, 384] on span "**********" at bounding box center [769, 383] width 104 height 13
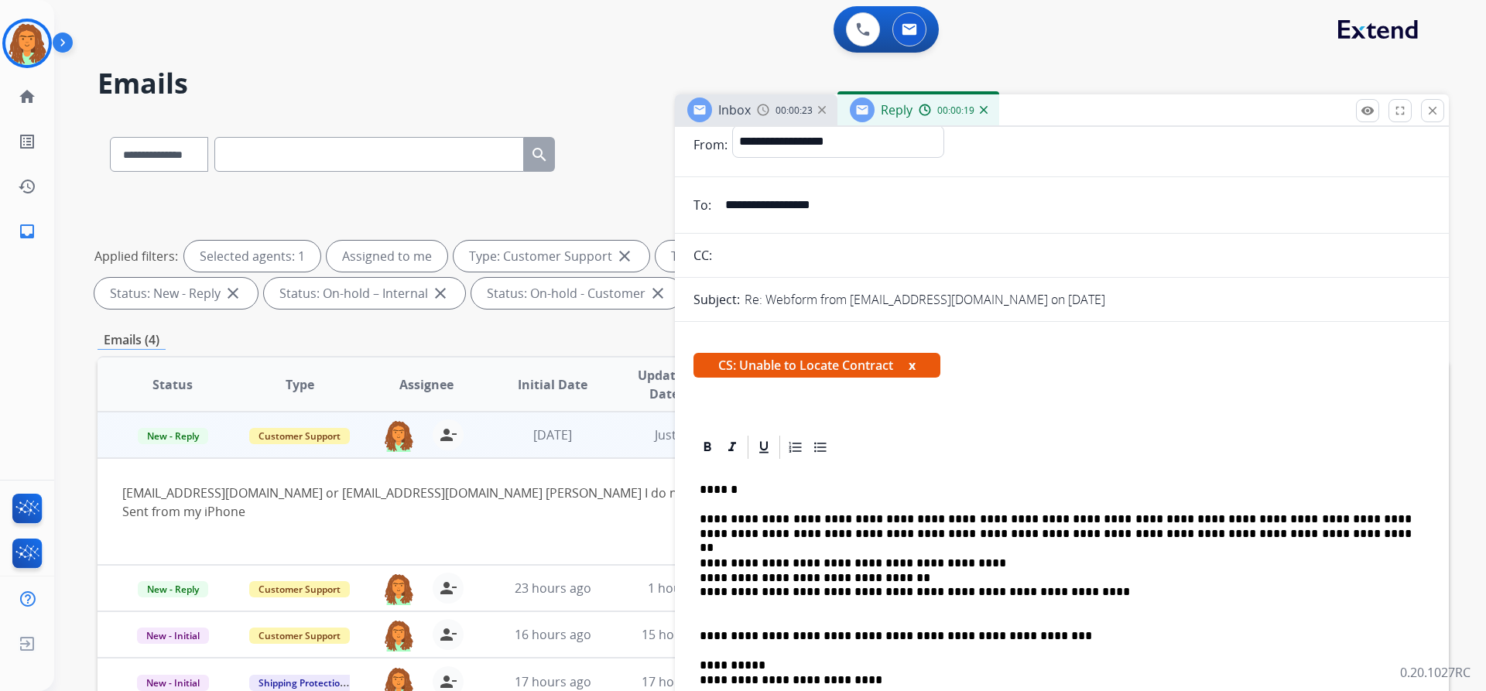
scroll to position [0, 0]
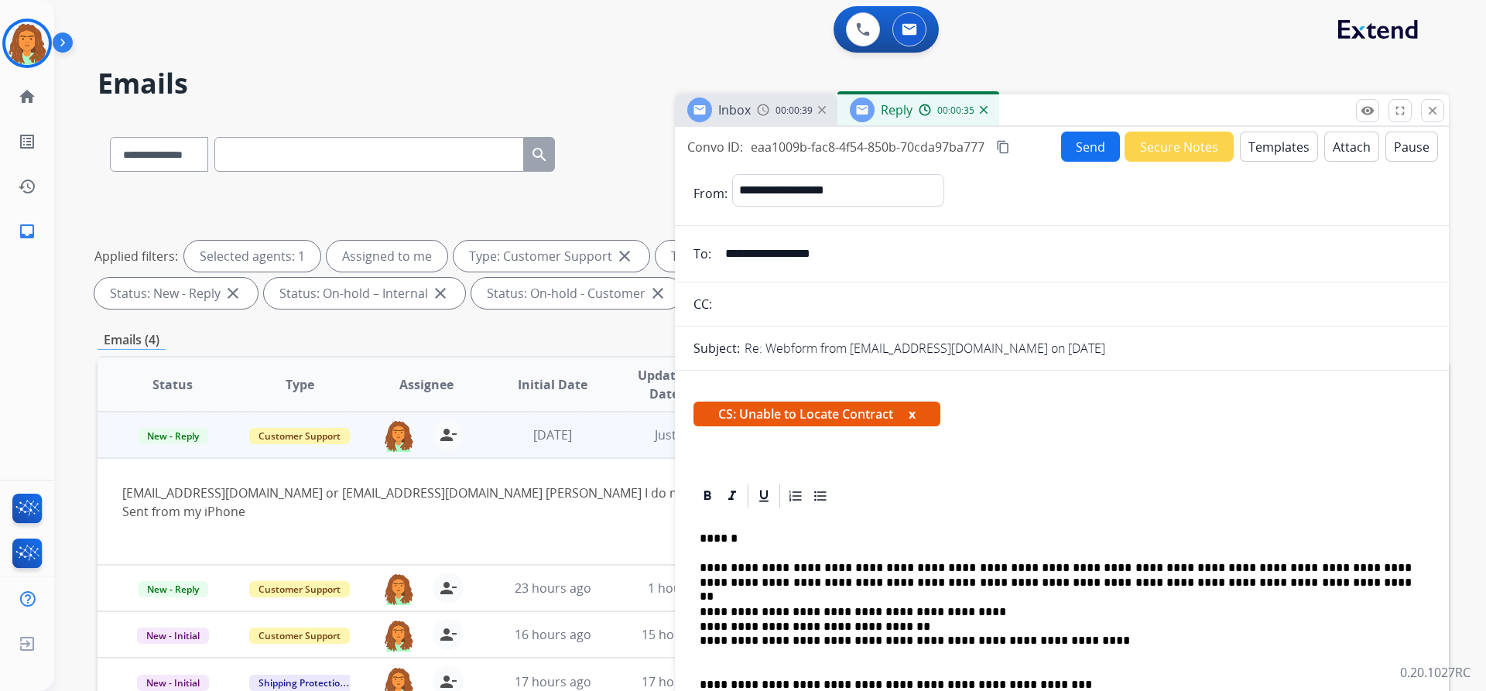
click at [718, 149] on button "Send" at bounding box center [1090, 147] width 59 height 30
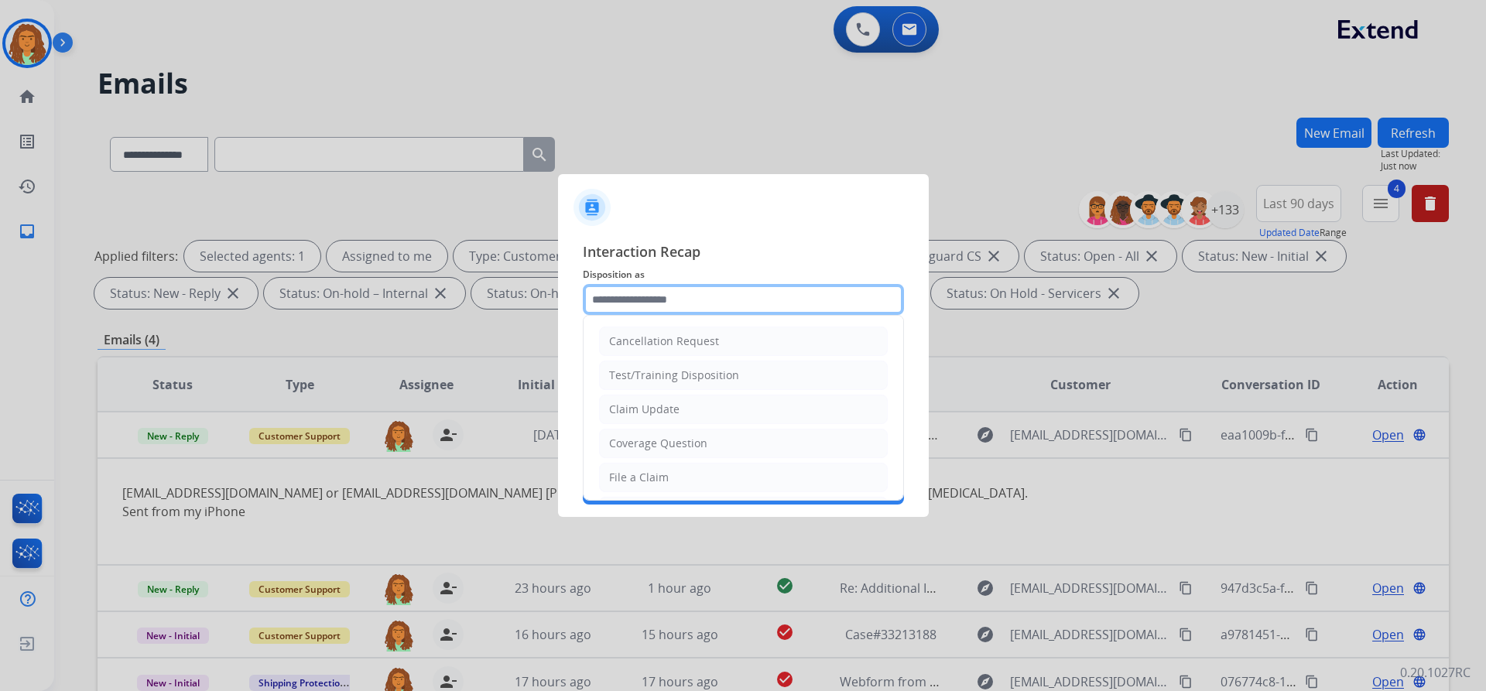
click at [618, 299] on input "text" at bounding box center [743, 299] width 321 height 31
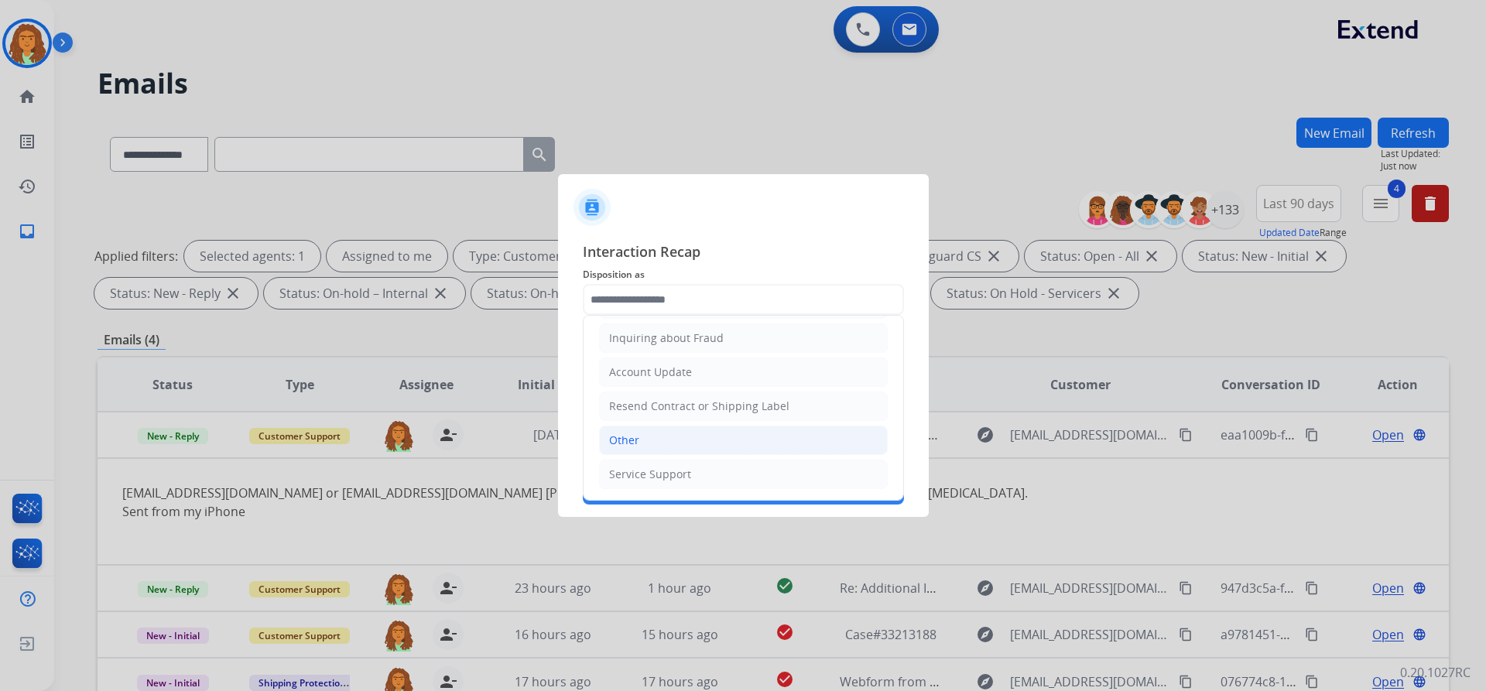
click at [637, 440] on div "Other" at bounding box center [624, 440] width 30 height 15
type input "*****"
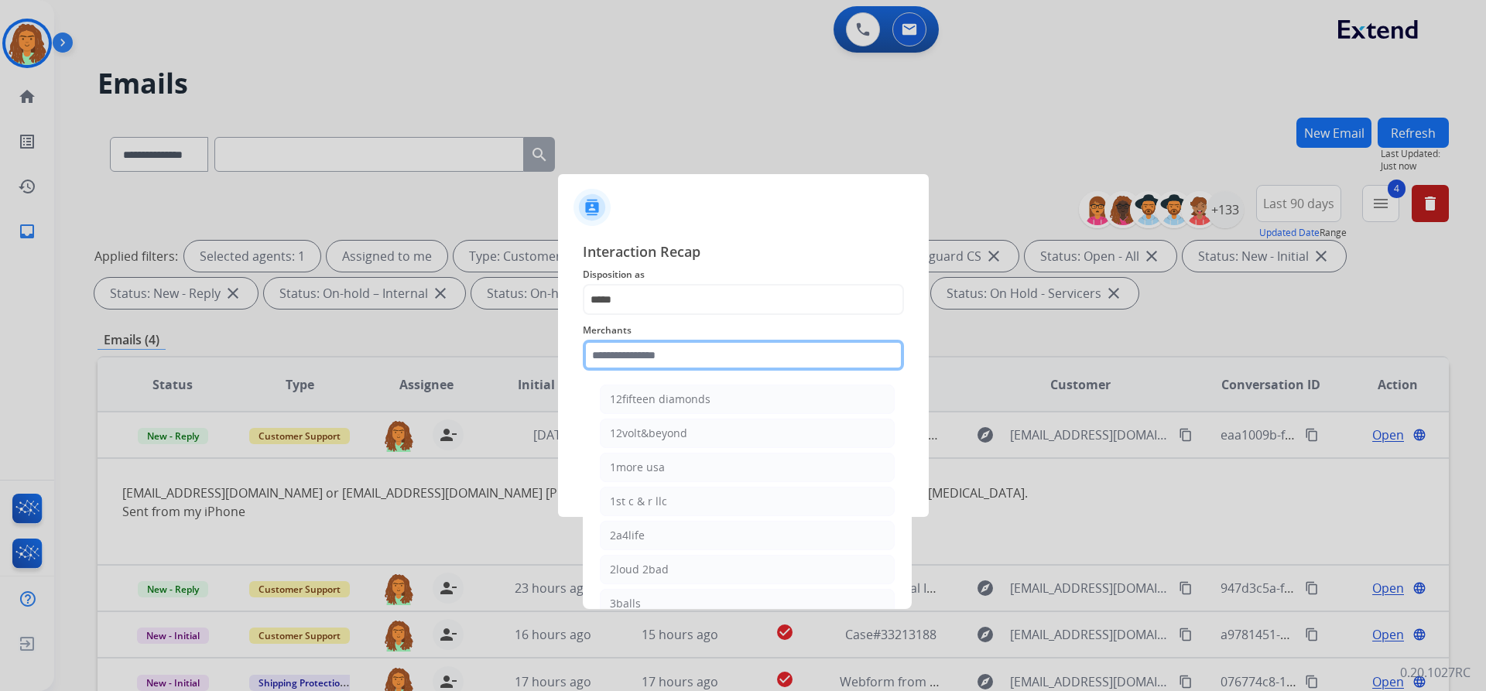
click at [685, 354] on input "text" at bounding box center [743, 355] width 321 height 31
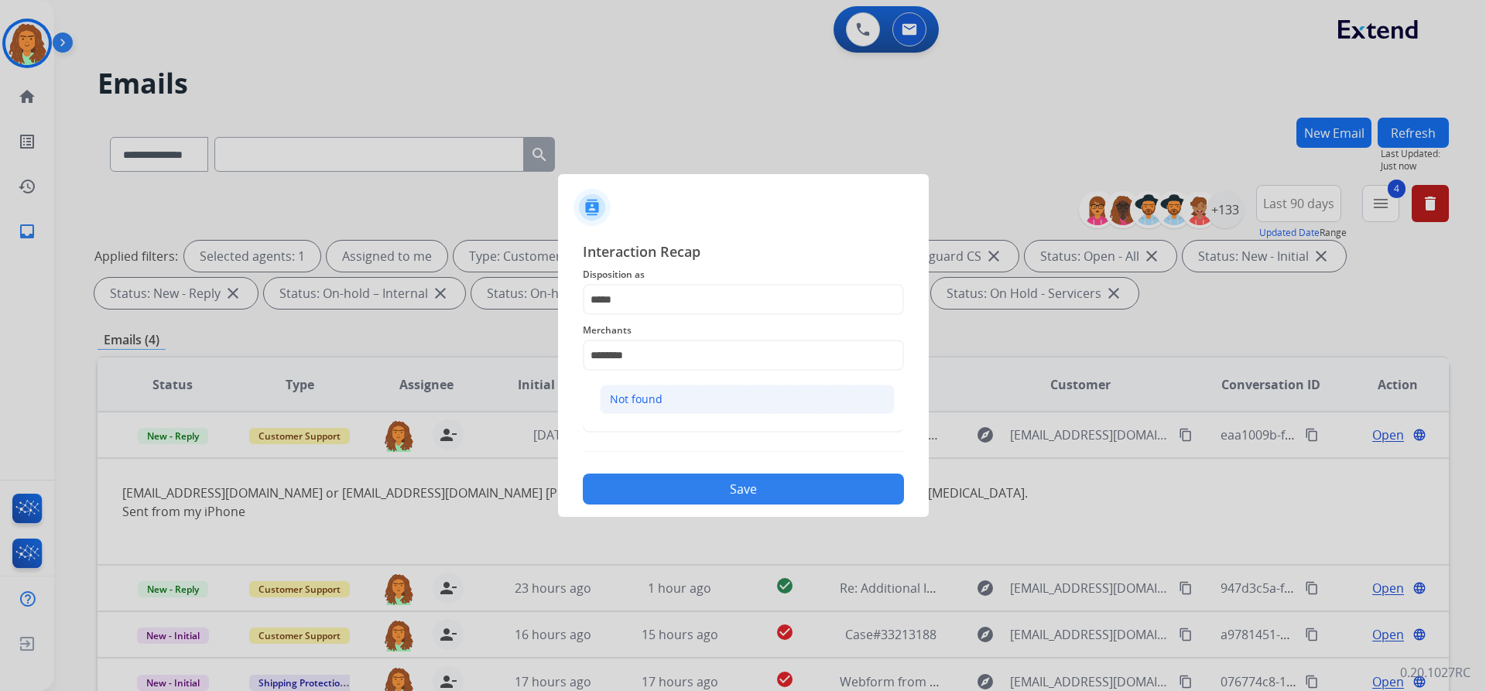
click at [673, 392] on li "Not found" at bounding box center [747, 399] width 295 height 29
type input "*********"
click at [637, 409] on input "text" at bounding box center [743, 417] width 321 height 31
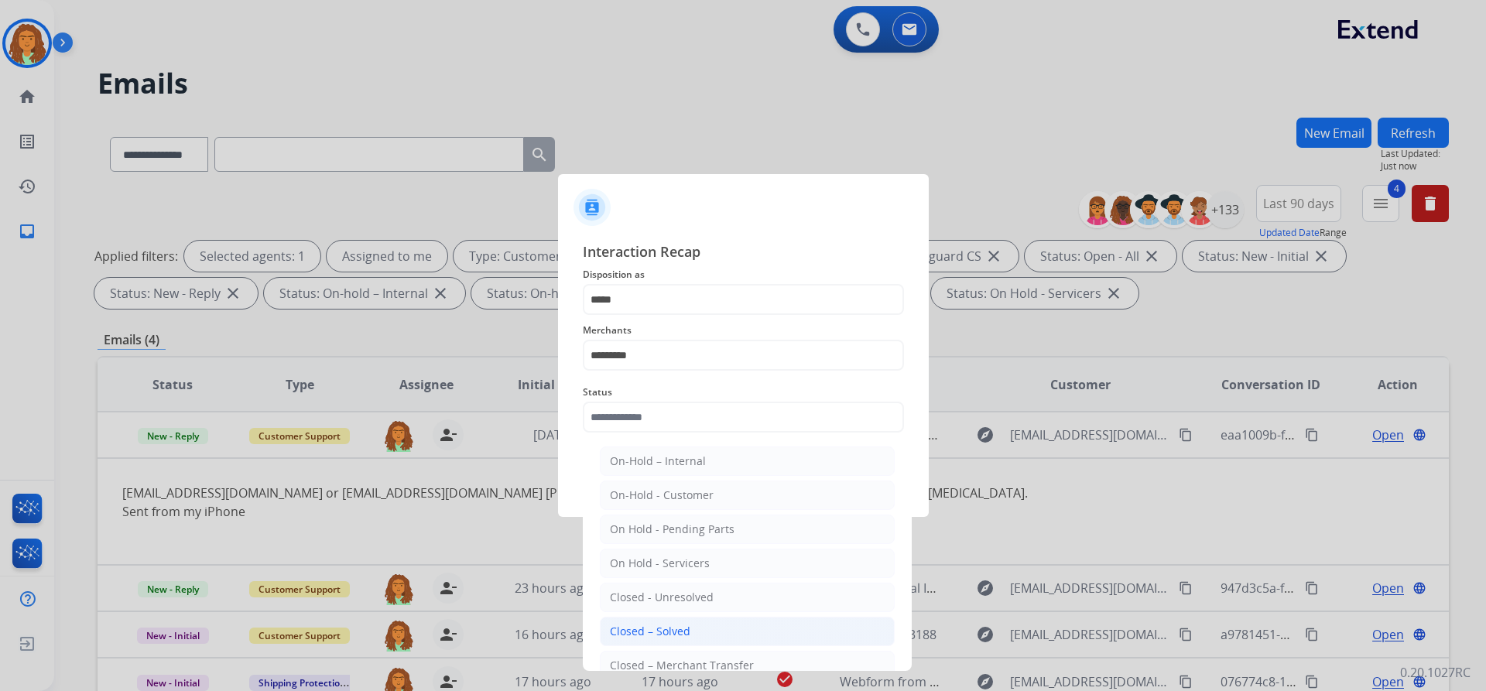
click at [665, 631] on div "Closed – Solved" at bounding box center [650, 631] width 80 height 15
type input "**********"
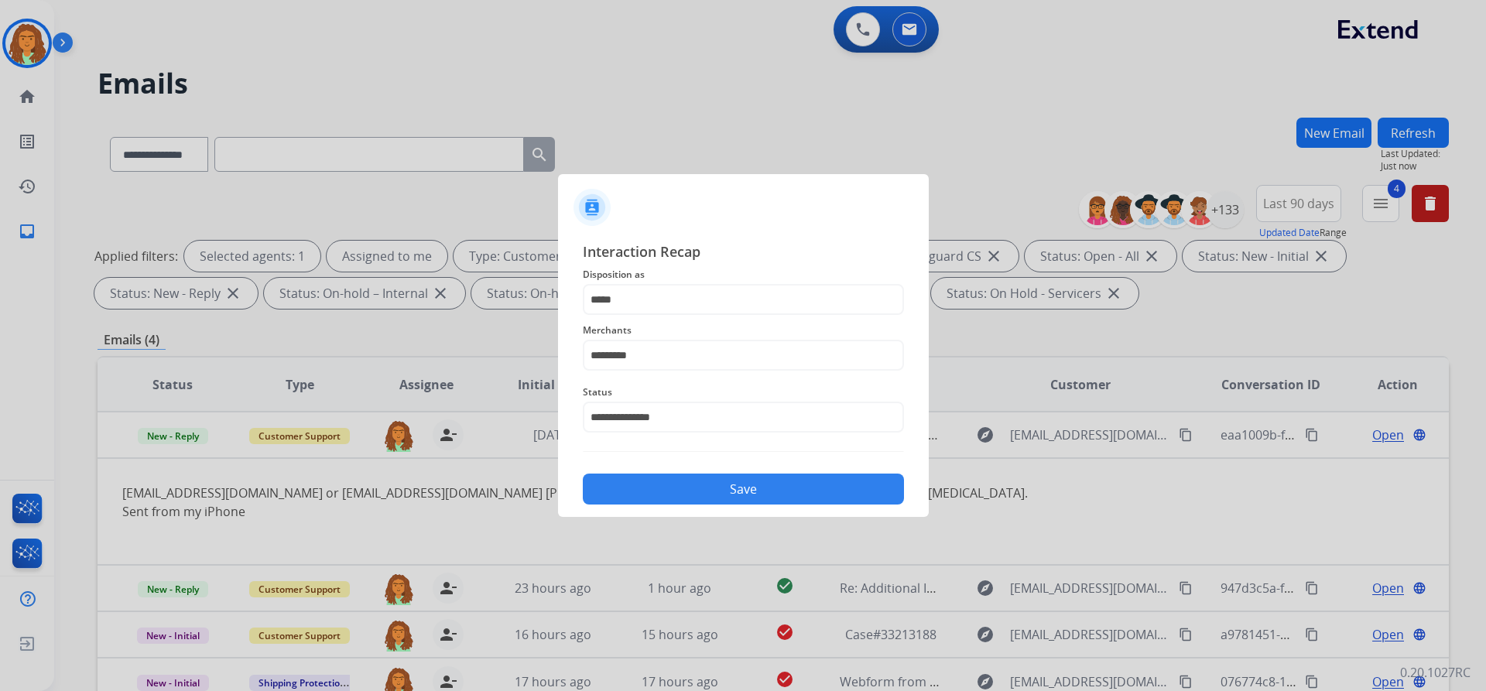
click at [718, 485] on button "Save" at bounding box center [743, 489] width 321 height 31
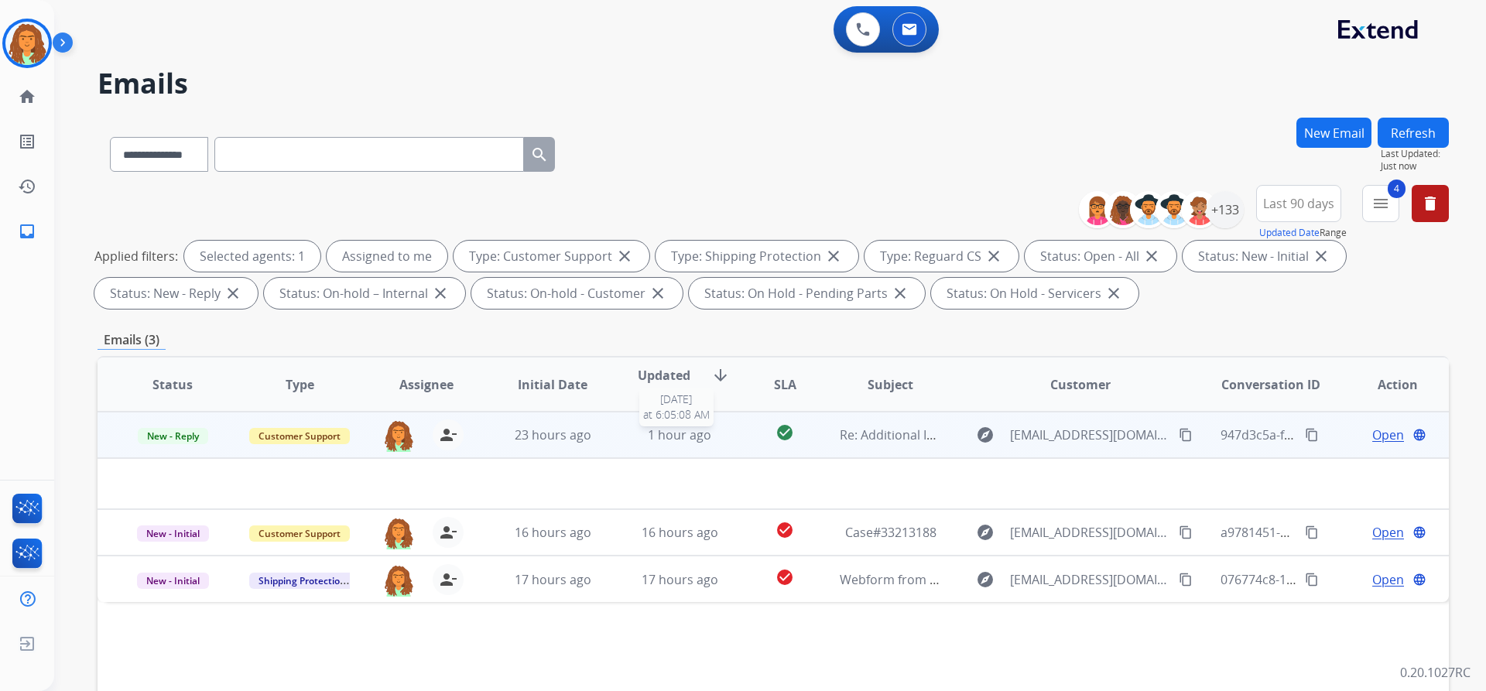
click at [718, 442] on div "1 hour ago" at bounding box center [679, 435] width 101 height 19
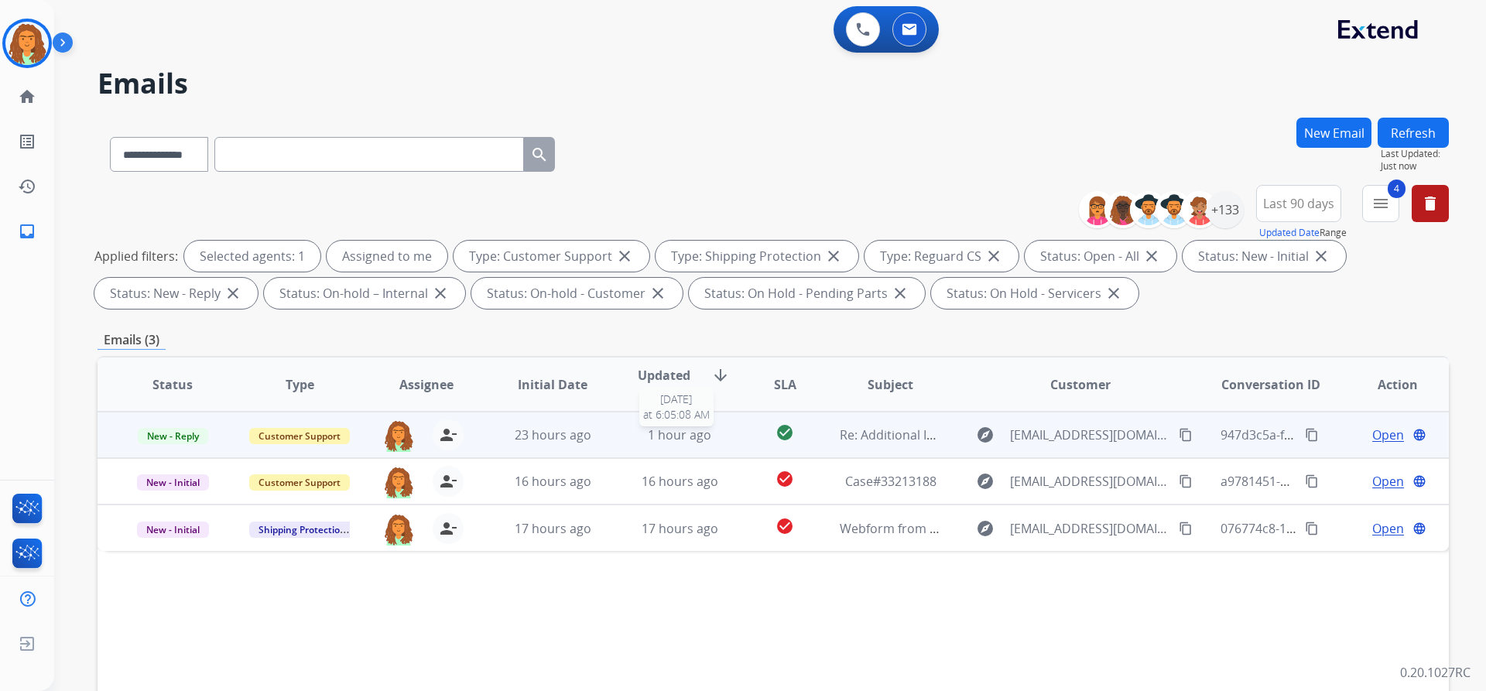
click at [718, 442] on div "1 hour ago" at bounding box center [679, 435] width 101 height 19
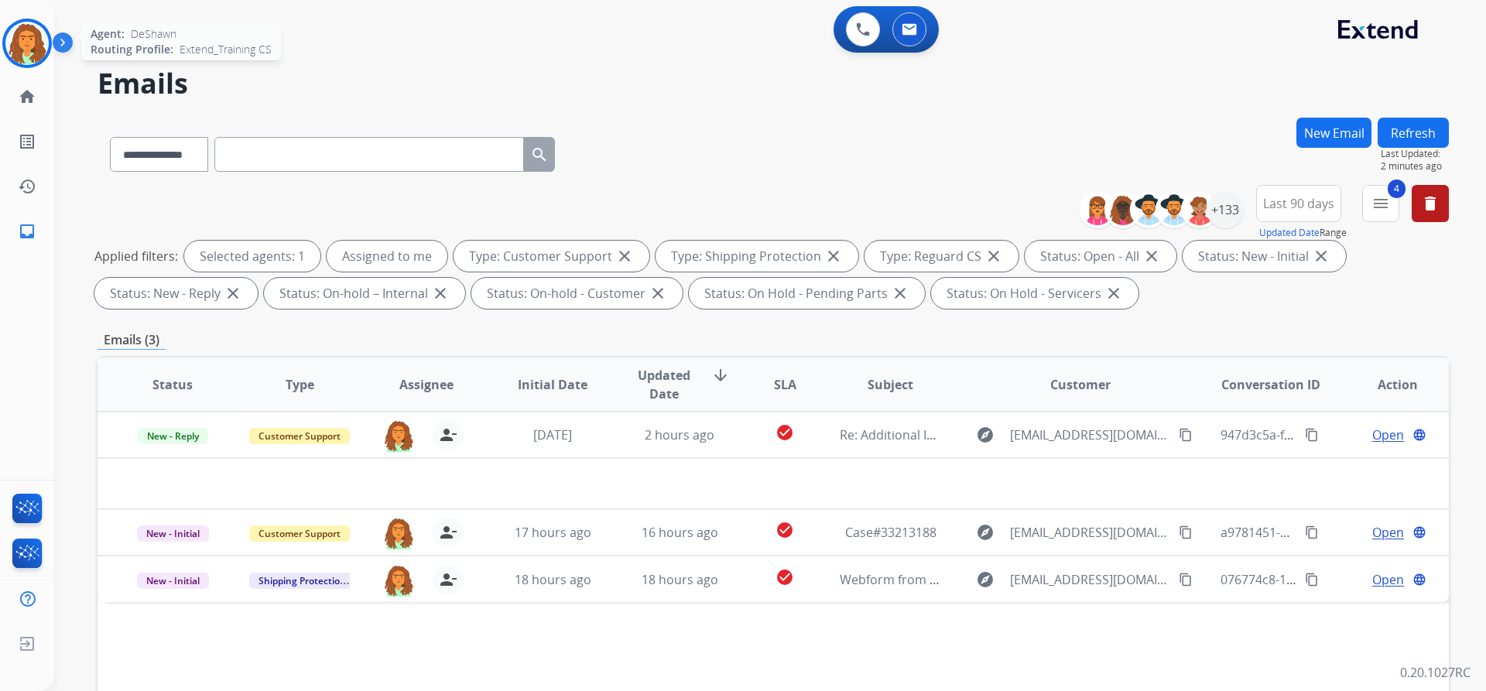
click at [38, 37] on img at bounding box center [26, 43] width 43 height 43
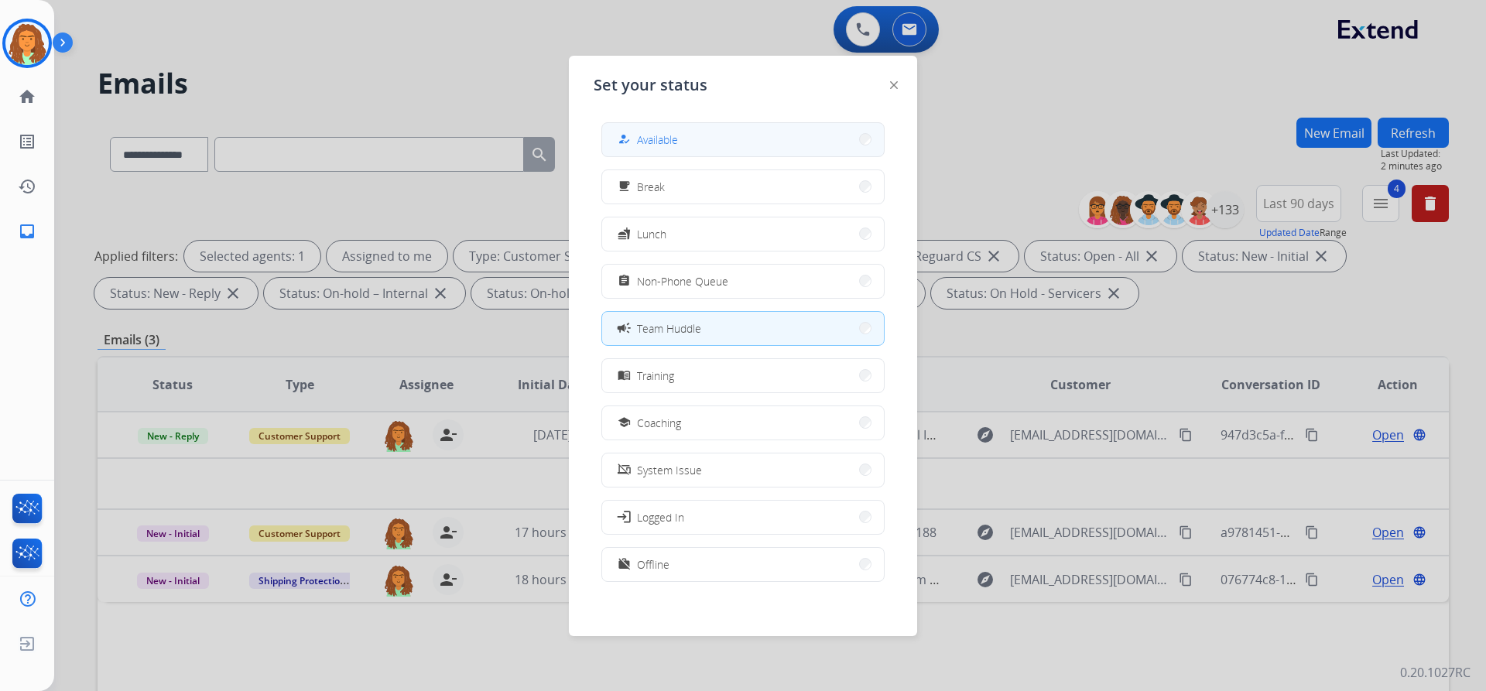
click at [628, 132] on div "how_to_reg" at bounding box center [626, 139] width 22 height 19
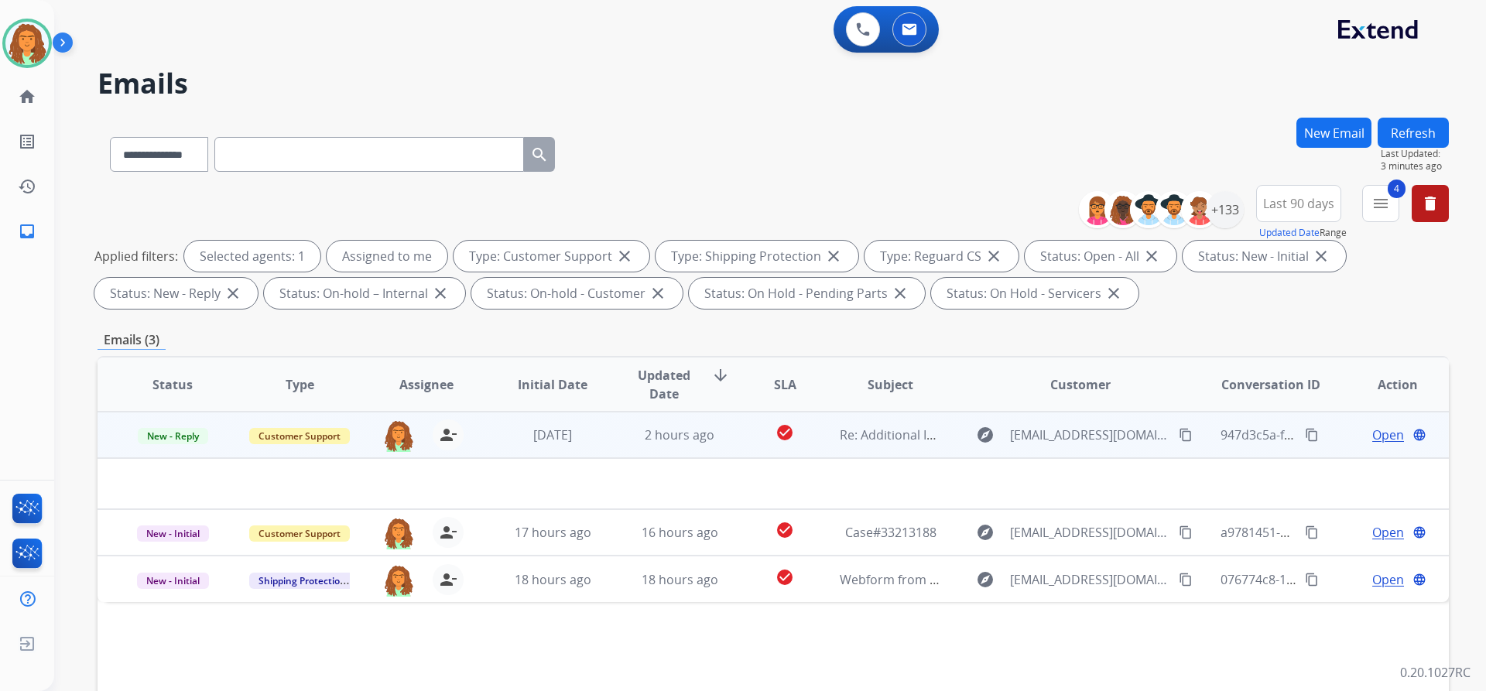
click at [659, 450] on td "2 hours ago" at bounding box center [667, 435] width 127 height 46
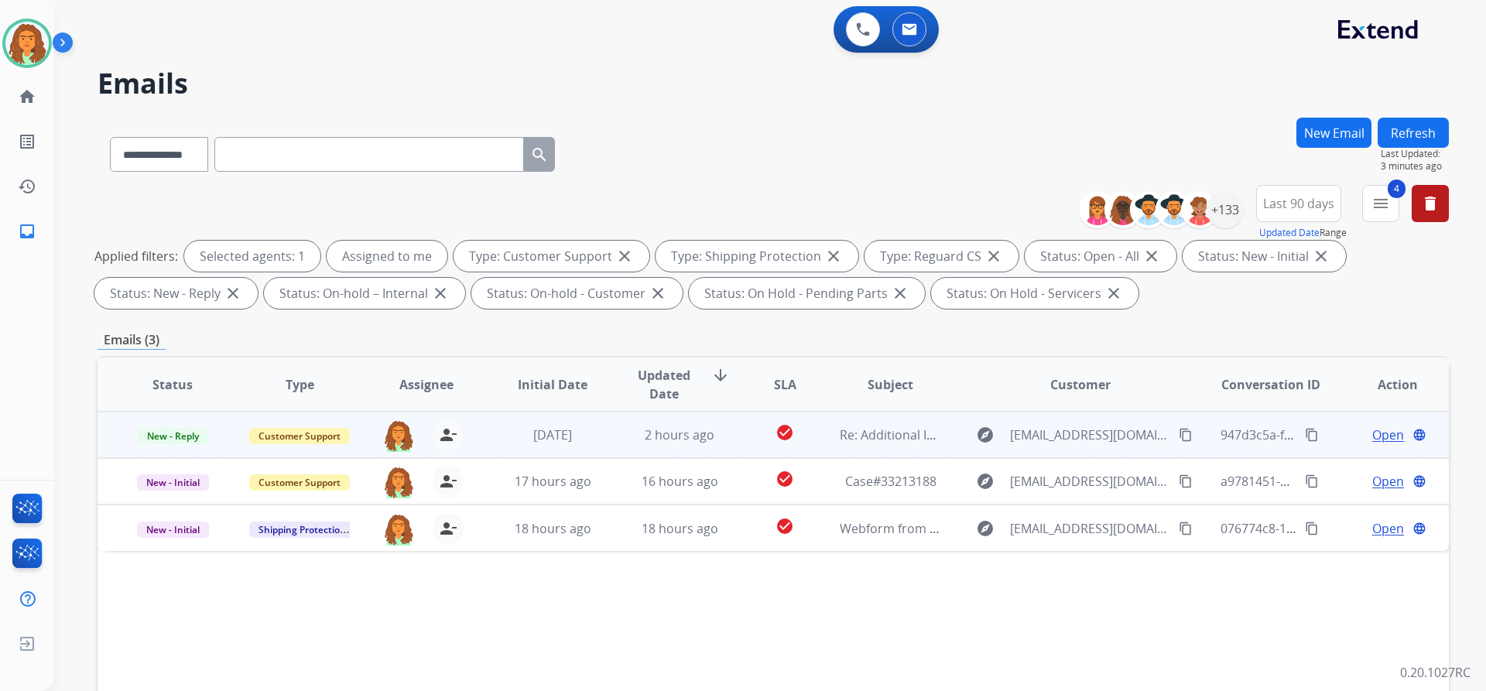
click at [658, 447] on td "2 hours ago" at bounding box center [667, 435] width 127 height 46
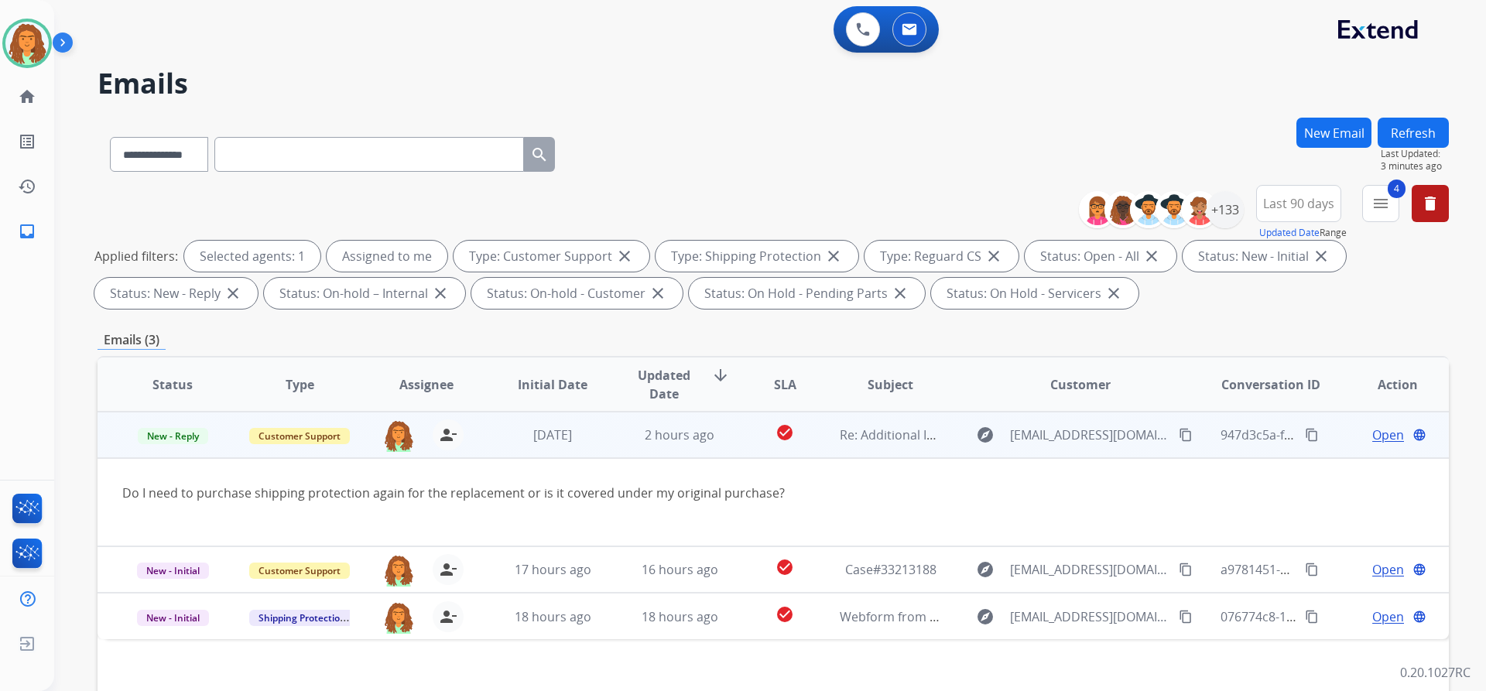
click at [718, 434] on mat-icon "content_copy" at bounding box center [1186, 435] width 14 height 14
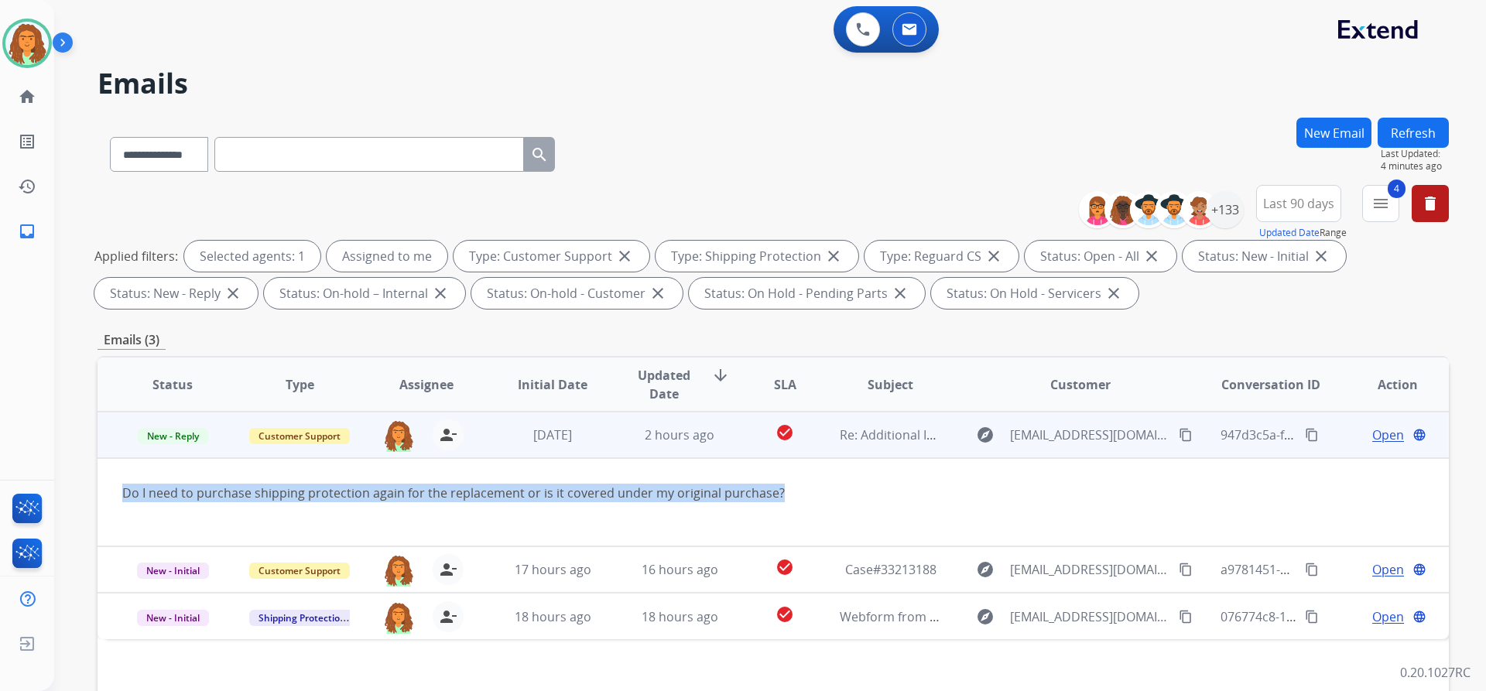
drag, startPoint x: 785, startPoint y: 494, endPoint x: 193, endPoint y: 501, distance: 592.1
click at [117, 496] on td "Do I need to purchase shipping protection again for the replacement or is it co…" at bounding box center [647, 502] width 1098 height 88
copy div "Do I need to purchase shipping protection again for the replacement or is it co…"
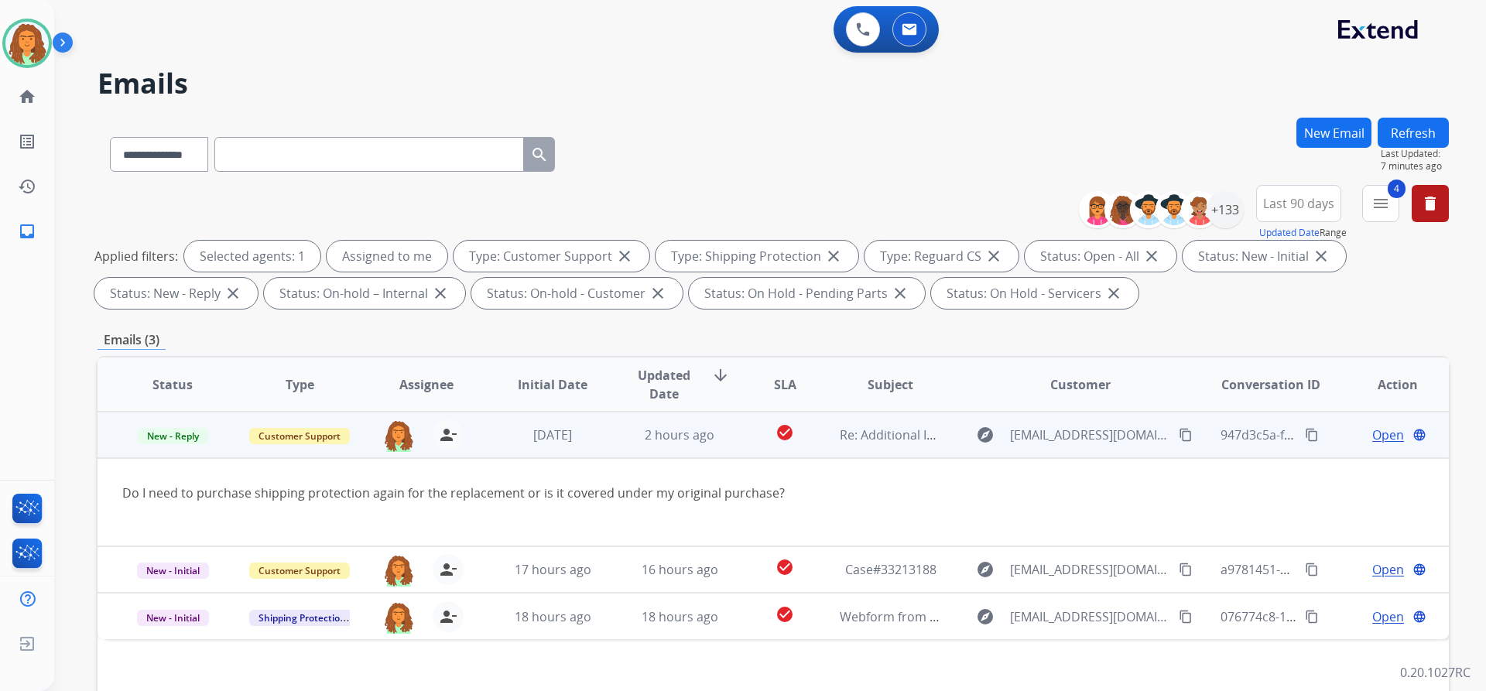
click at [718, 435] on span "Open" at bounding box center [1388, 435] width 32 height 19
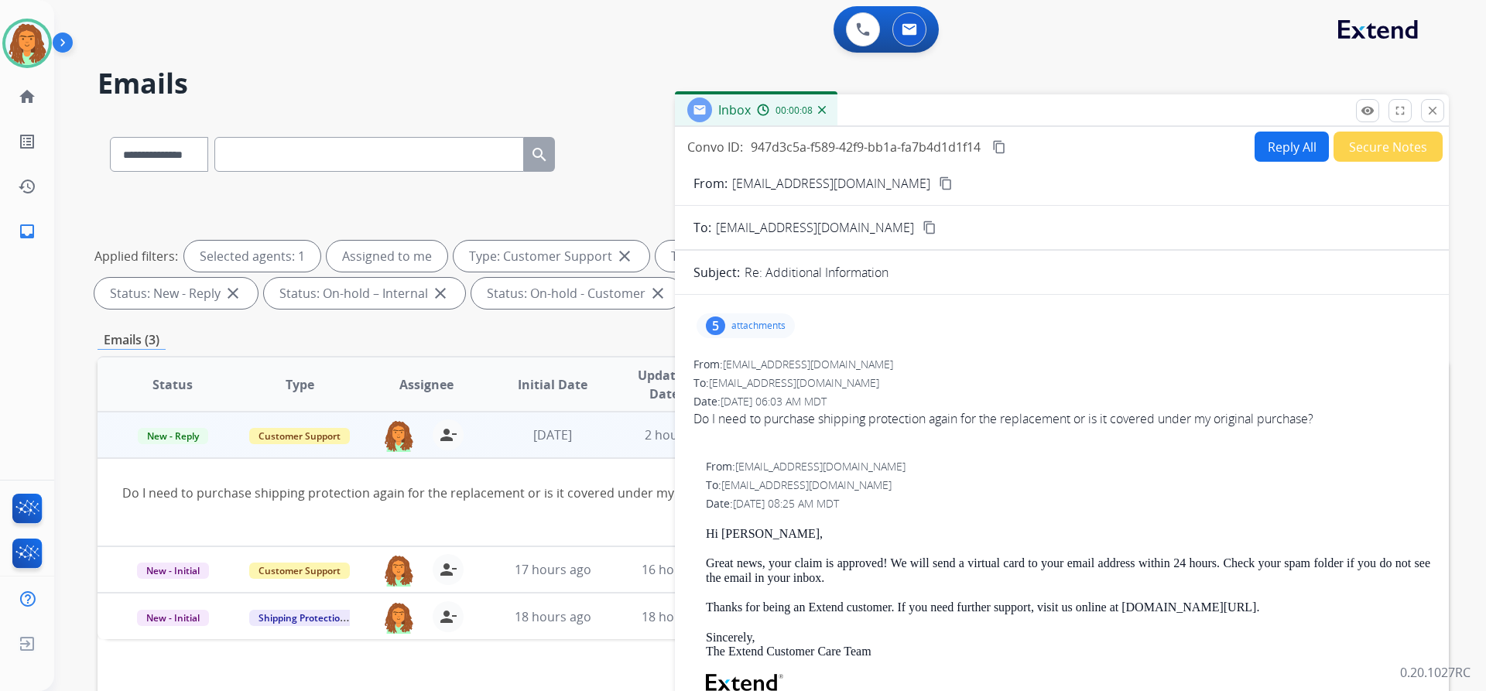
click at [718, 147] on button "Reply All" at bounding box center [1292, 147] width 74 height 30
select select "**********"
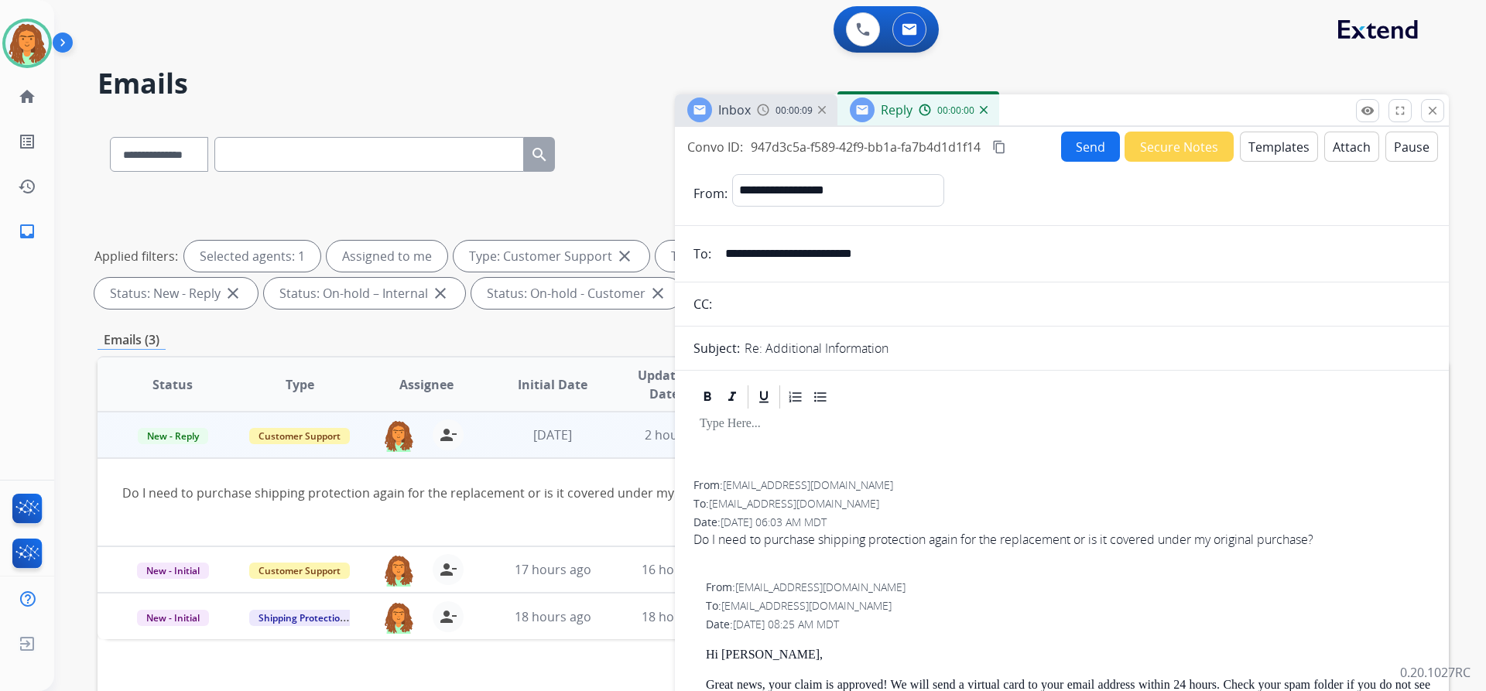
click at [718, 147] on button "Templates" at bounding box center [1279, 147] width 78 height 30
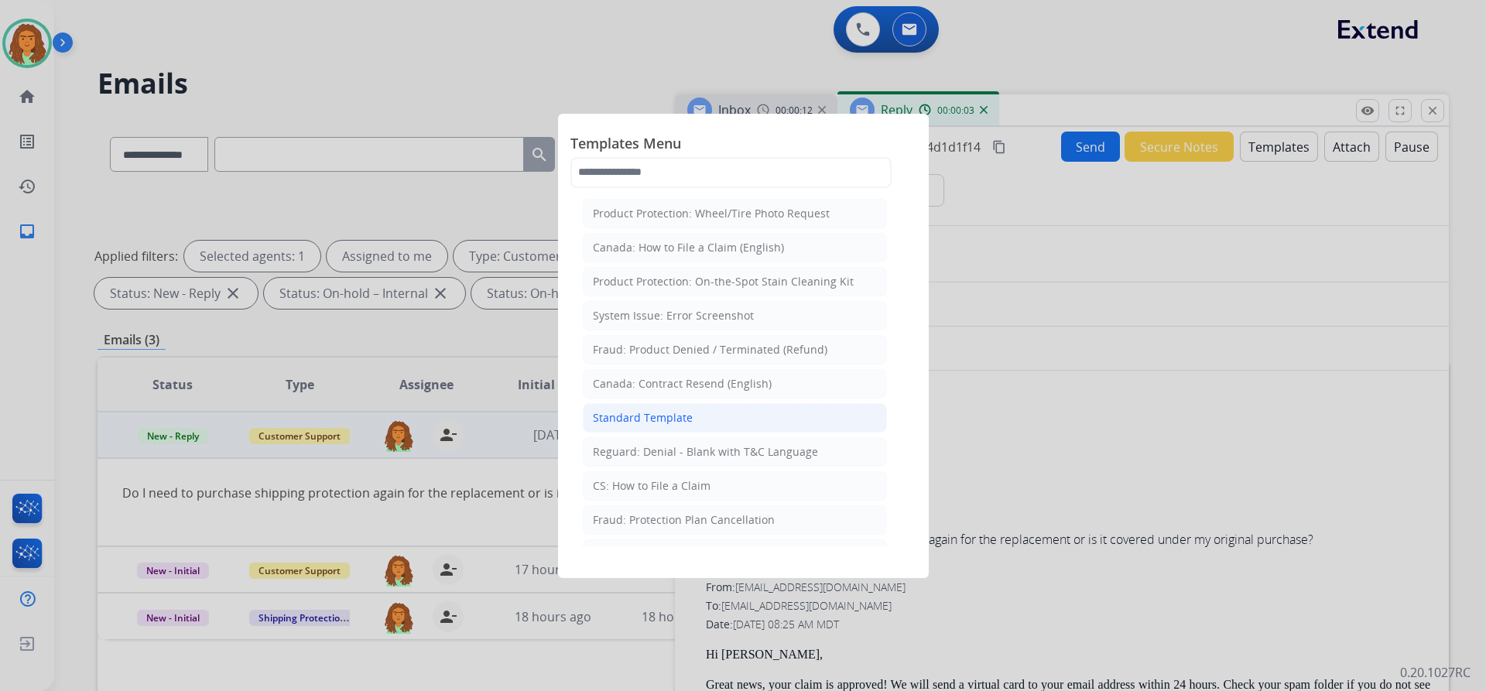
click at [655, 419] on div "Standard Template" at bounding box center [643, 417] width 100 height 15
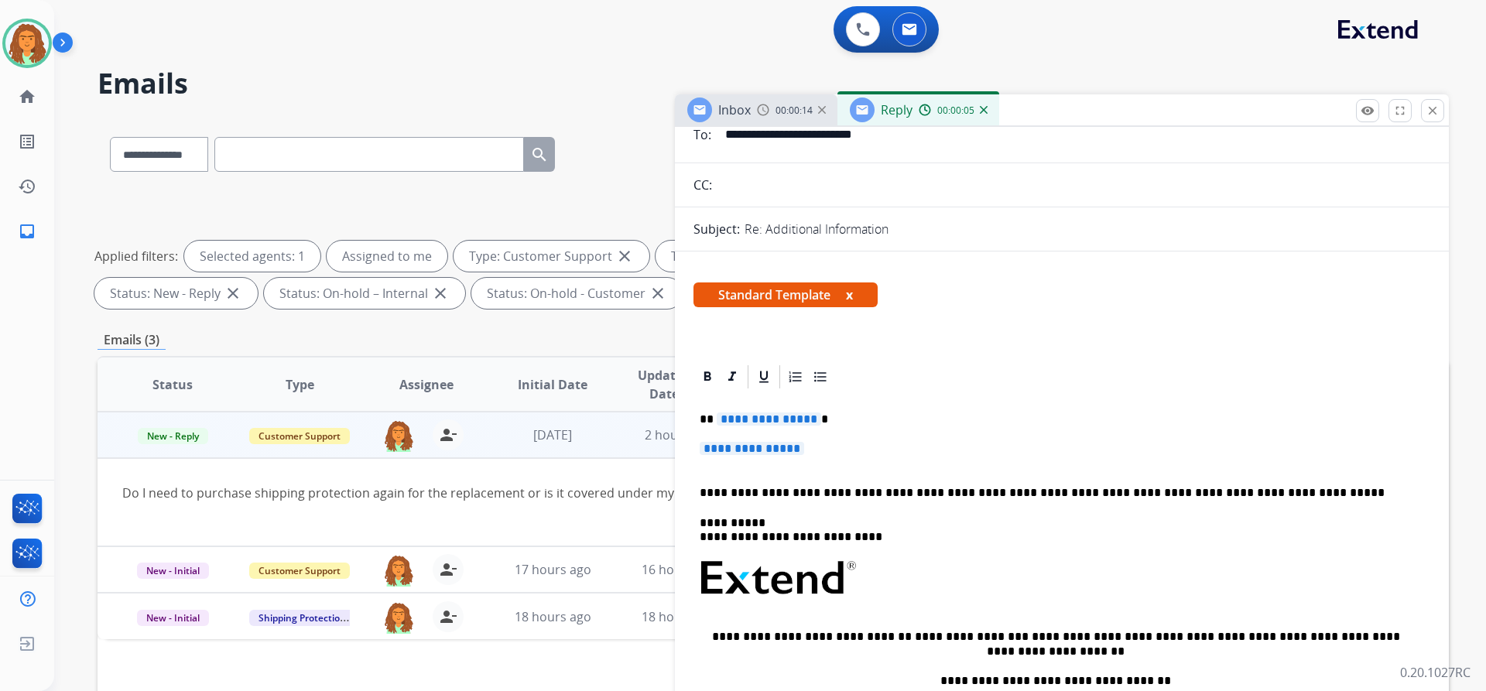
scroll to position [155, 0]
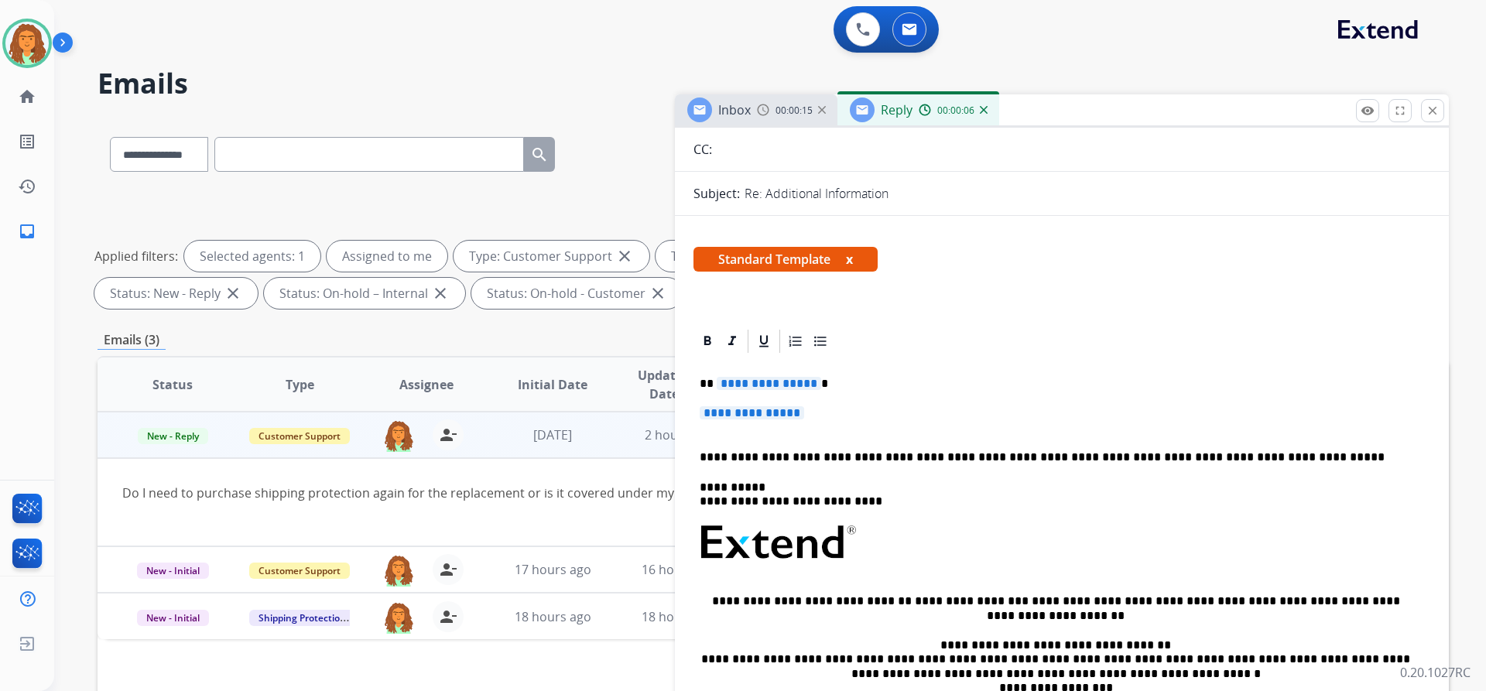
click at [718, 383] on span "**********" at bounding box center [769, 383] width 104 height 13
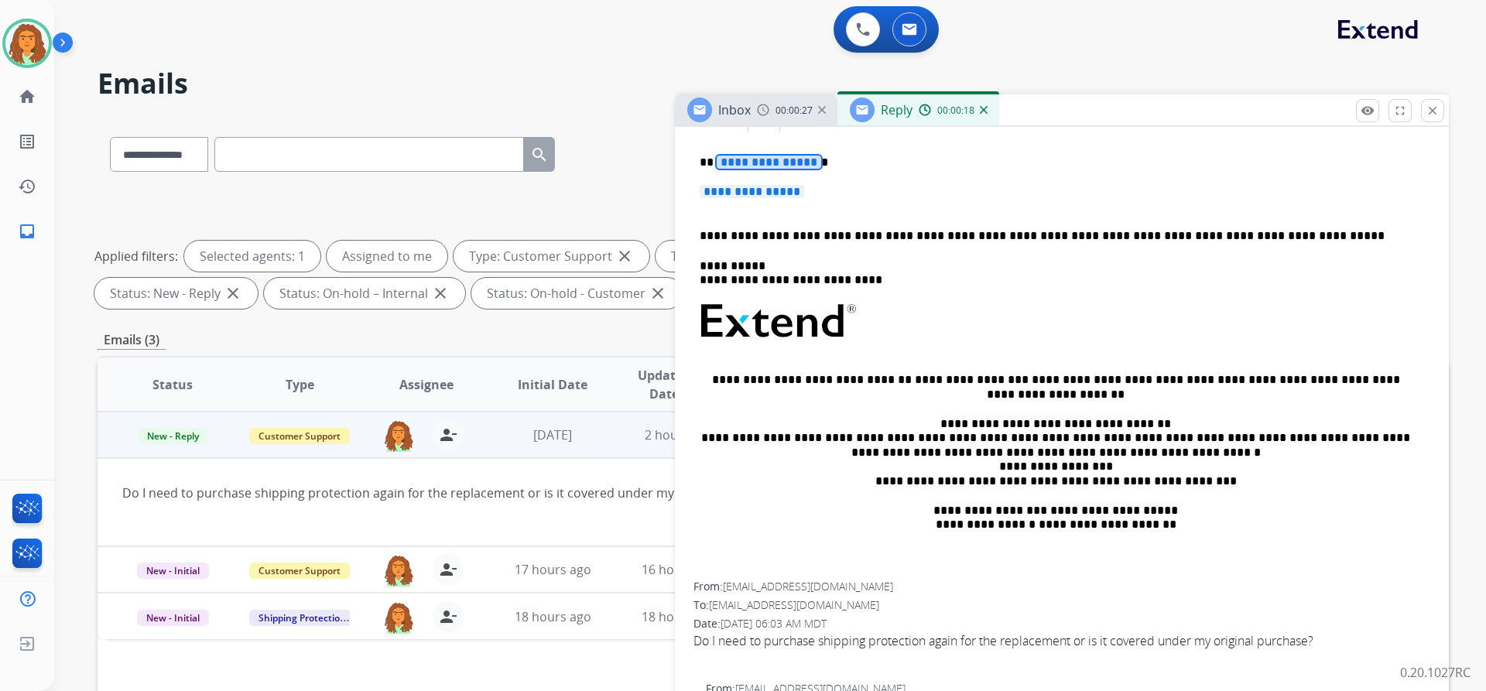
scroll to position [120, 0]
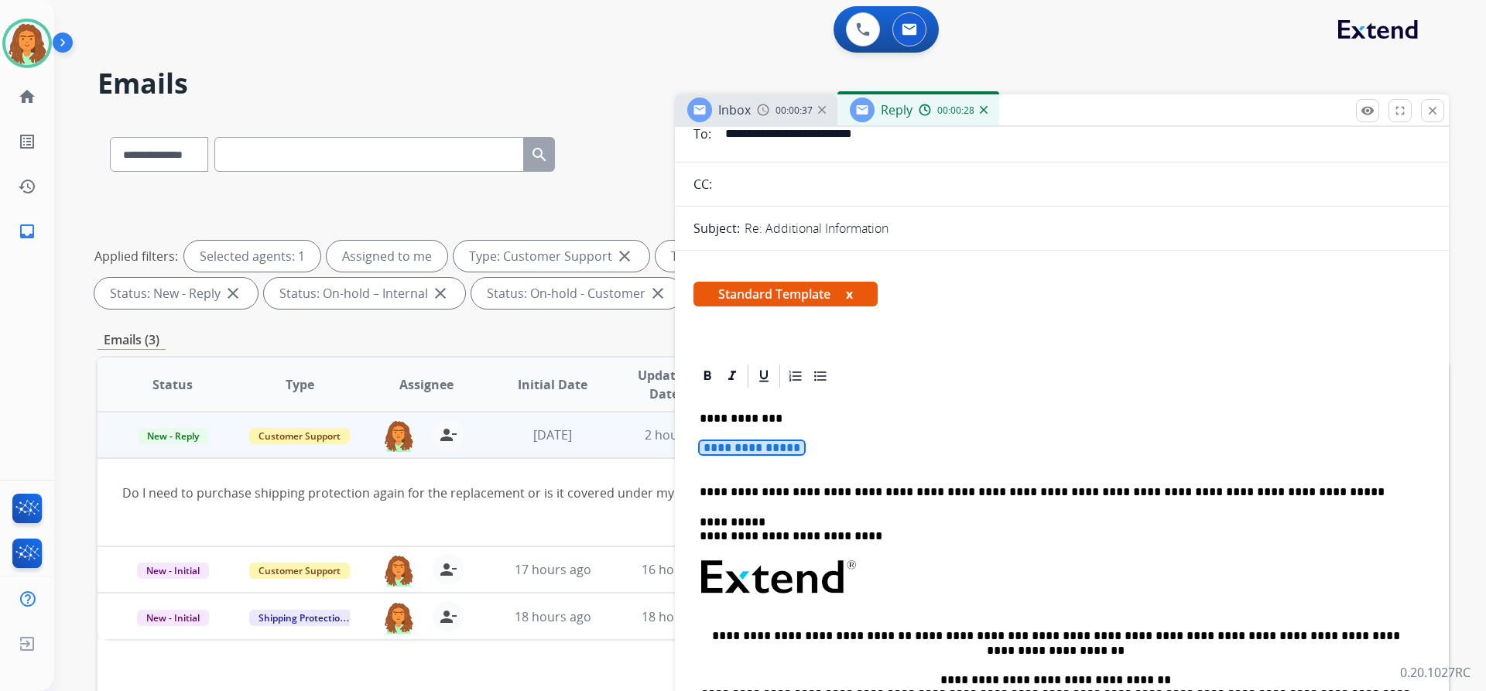
click at [718, 443] on span "**********" at bounding box center [752, 447] width 104 height 13
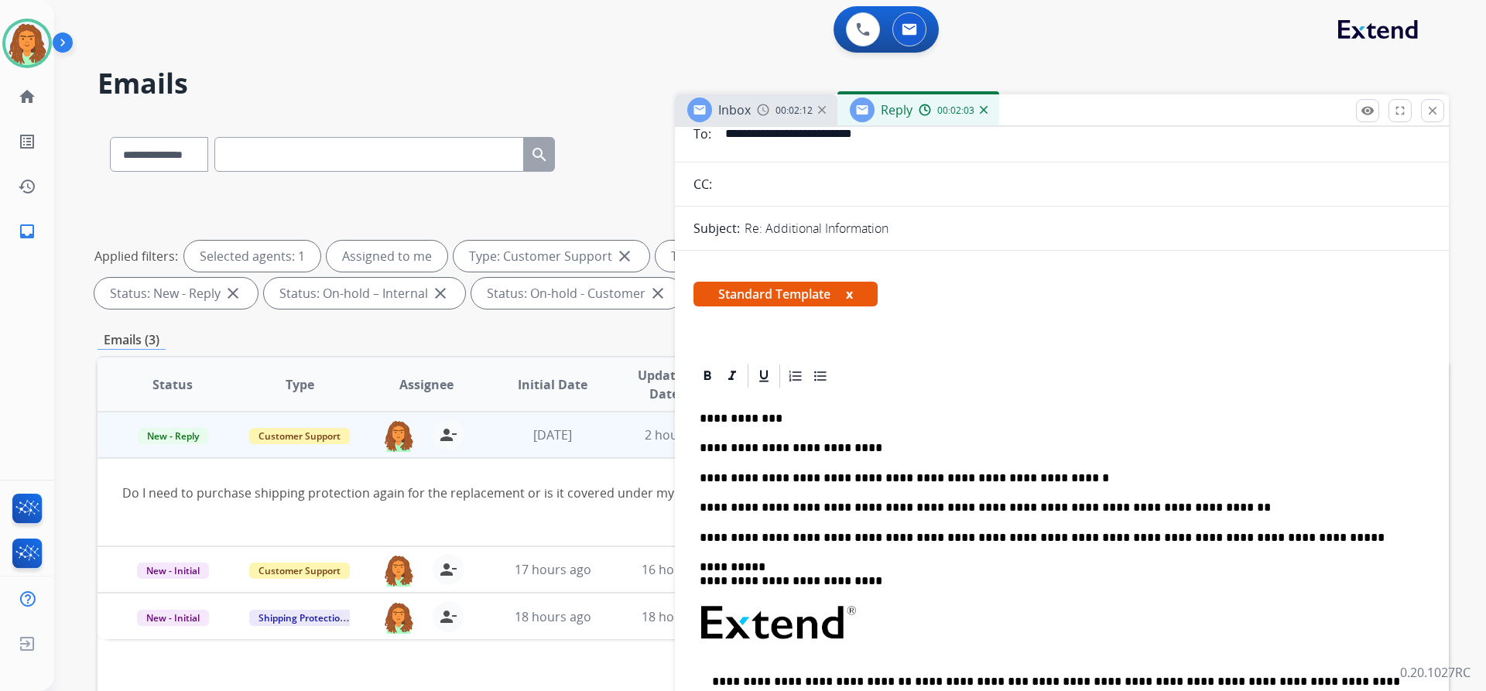
click at [718, 509] on p "**********" at bounding box center [1056, 508] width 712 height 14
drag, startPoint x: 1150, startPoint y: 508, endPoint x: 1064, endPoint y: 509, distance: 85.9
click at [718, 509] on p "**********" at bounding box center [1056, 508] width 712 height 14
copy p "**********"
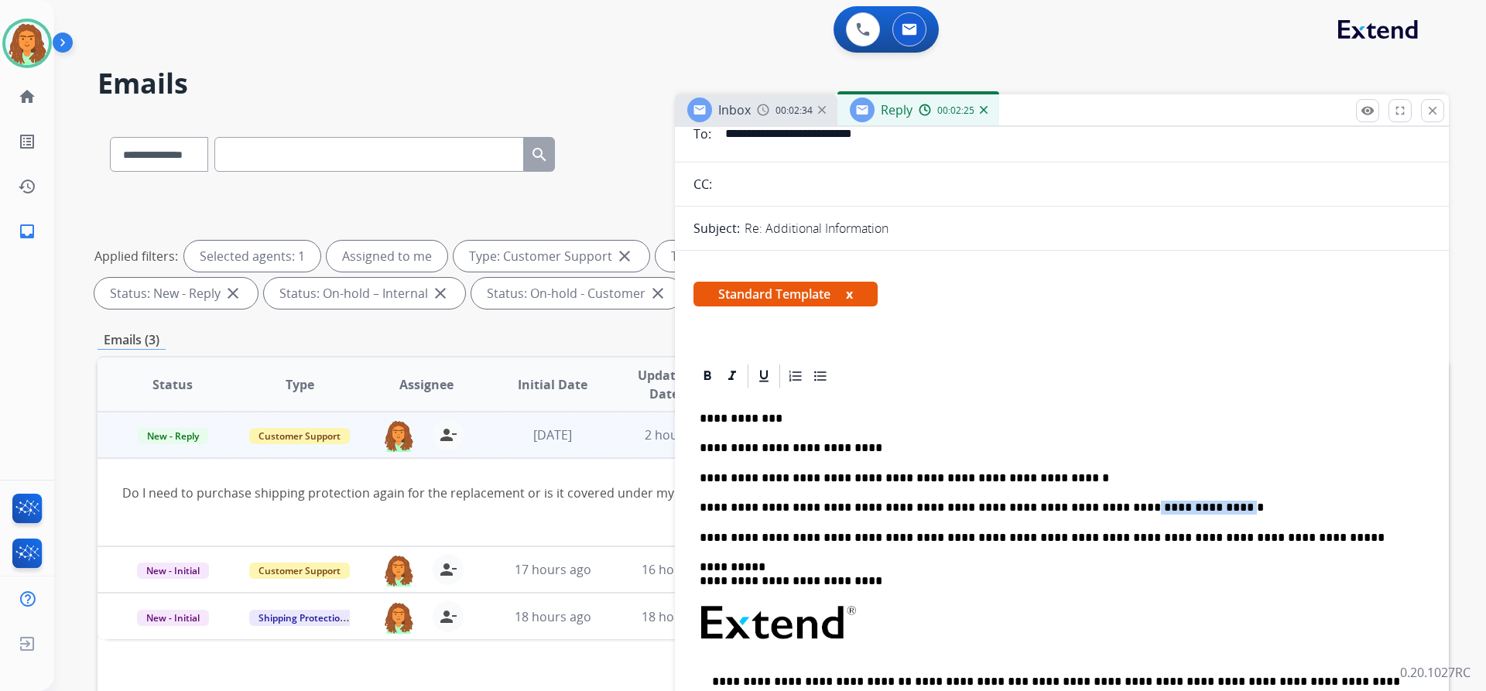
click at [718, 506] on p "**********" at bounding box center [1056, 508] width 712 height 14
drag, startPoint x: 1149, startPoint y: 508, endPoint x: 1029, endPoint y: 505, distance: 119.2
click at [718, 505] on p "**********" at bounding box center [1056, 508] width 712 height 14
copy p "**********"
click at [718, 508] on p "**********" at bounding box center [1056, 508] width 712 height 14
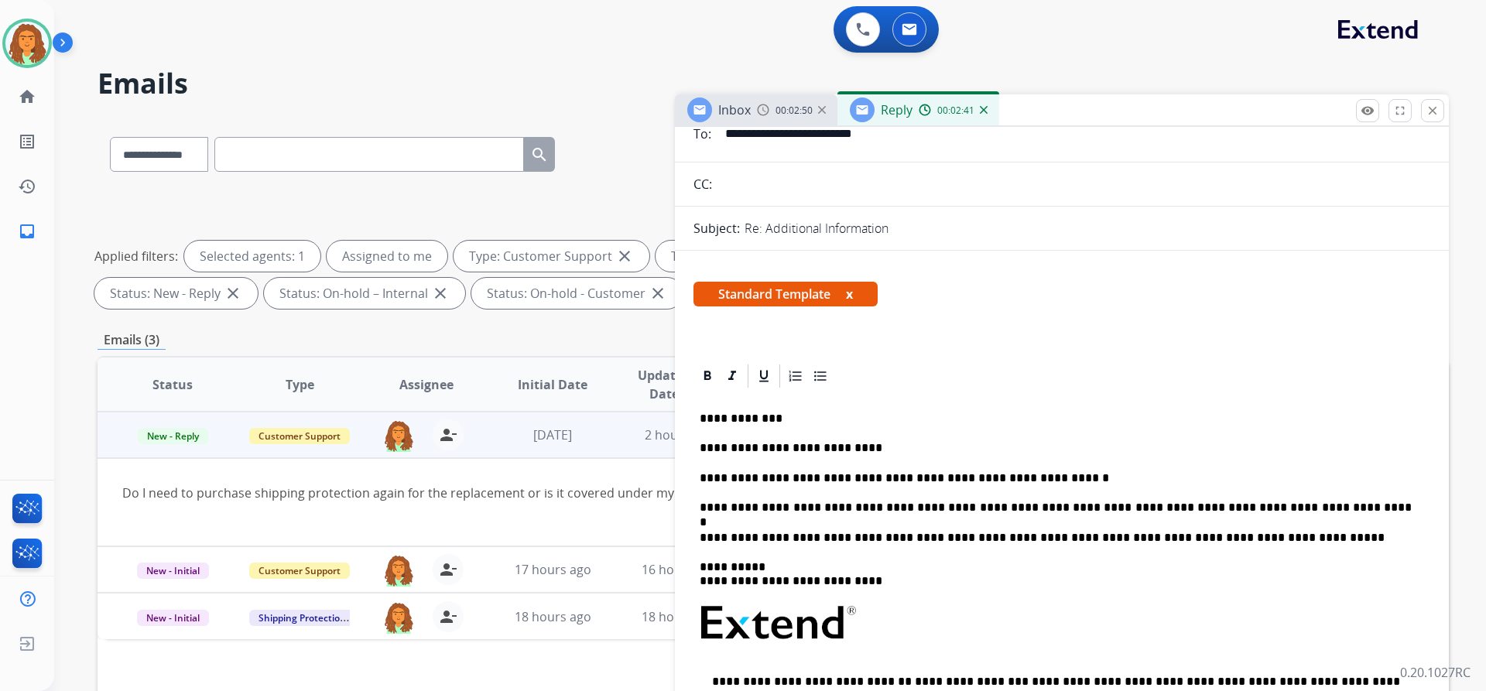
click at [718, 510] on p "**********" at bounding box center [1056, 508] width 712 height 14
click at [718, 508] on p "**********" at bounding box center [1056, 508] width 712 height 14
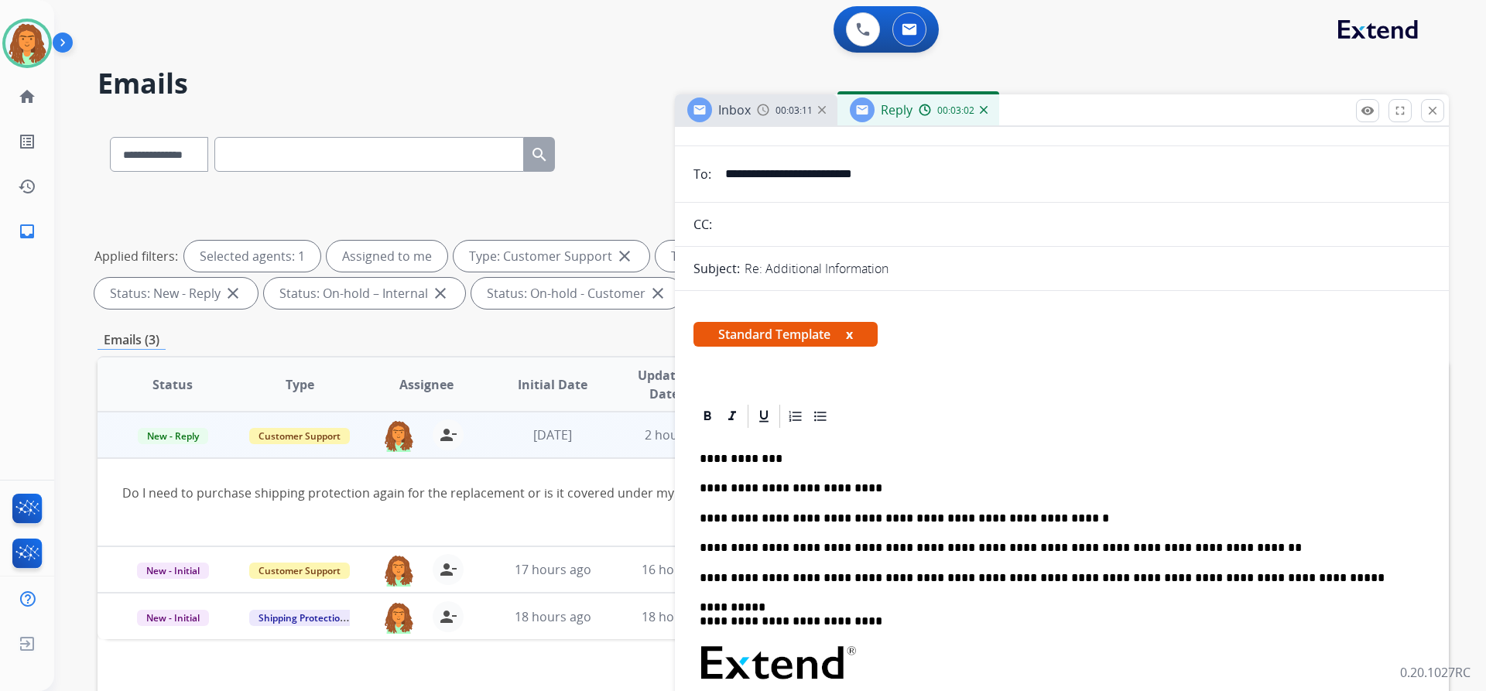
scroll to position [0, 0]
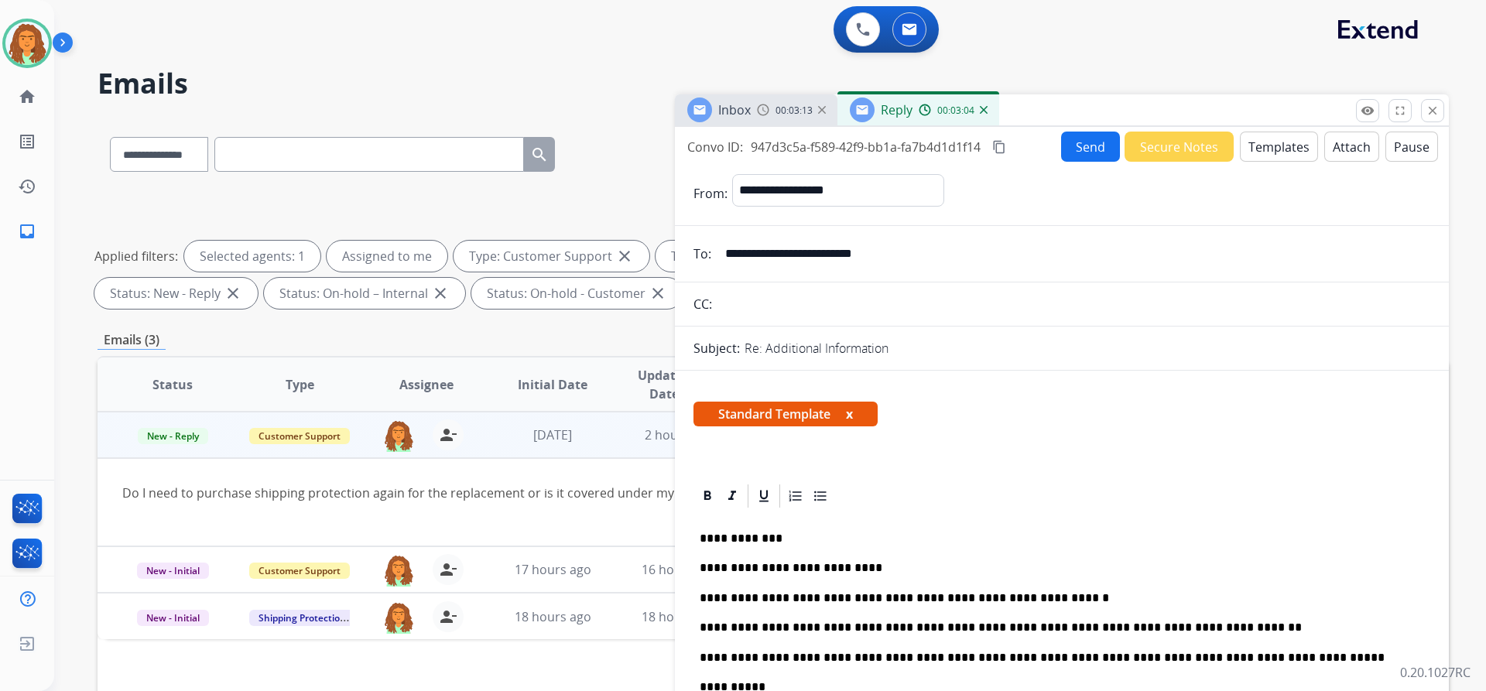
click at [718, 146] on mat-icon "content_copy" at bounding box center [999, 147] width 14 height 14
click at [718, 150] on button "Send" at bounding box center [1090, 147] width 59 height 30
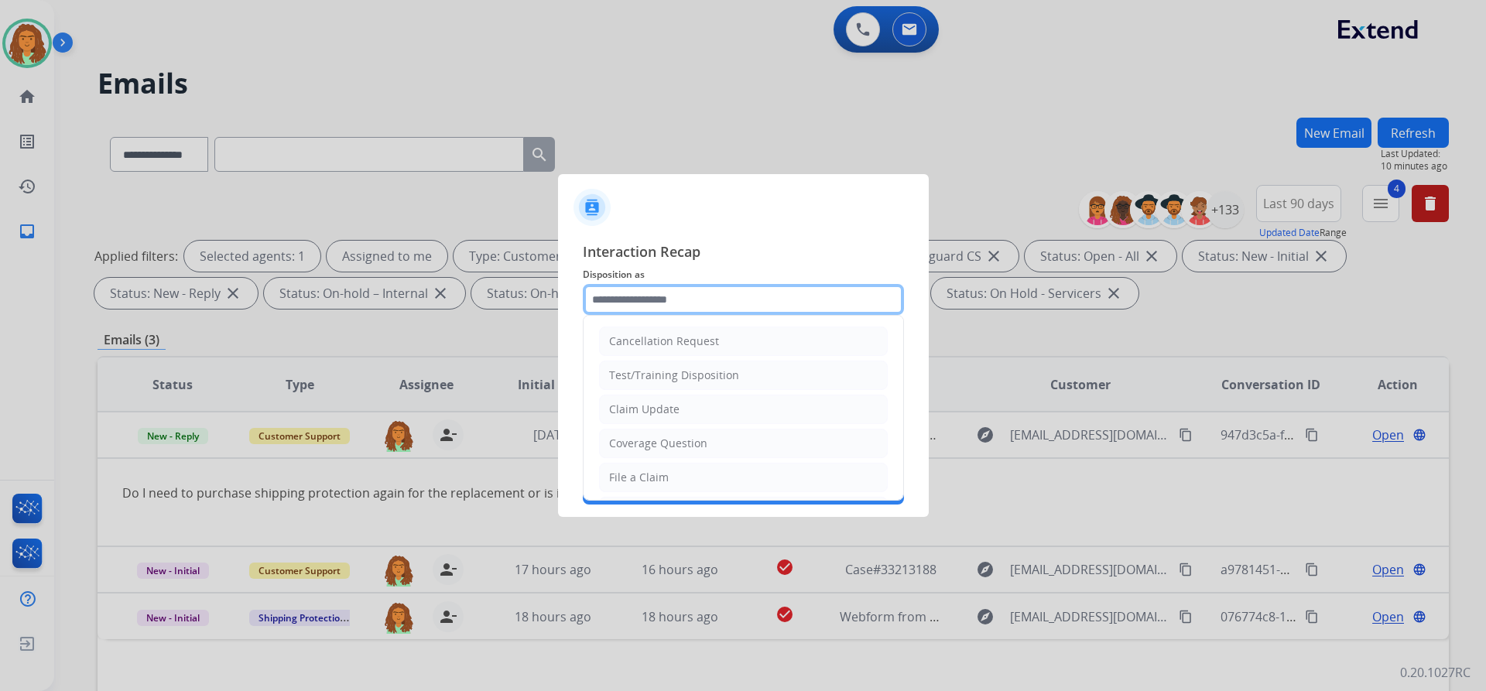
click at [602, 303] on input "text" at bounding box center [743, 299] width 321 height 31
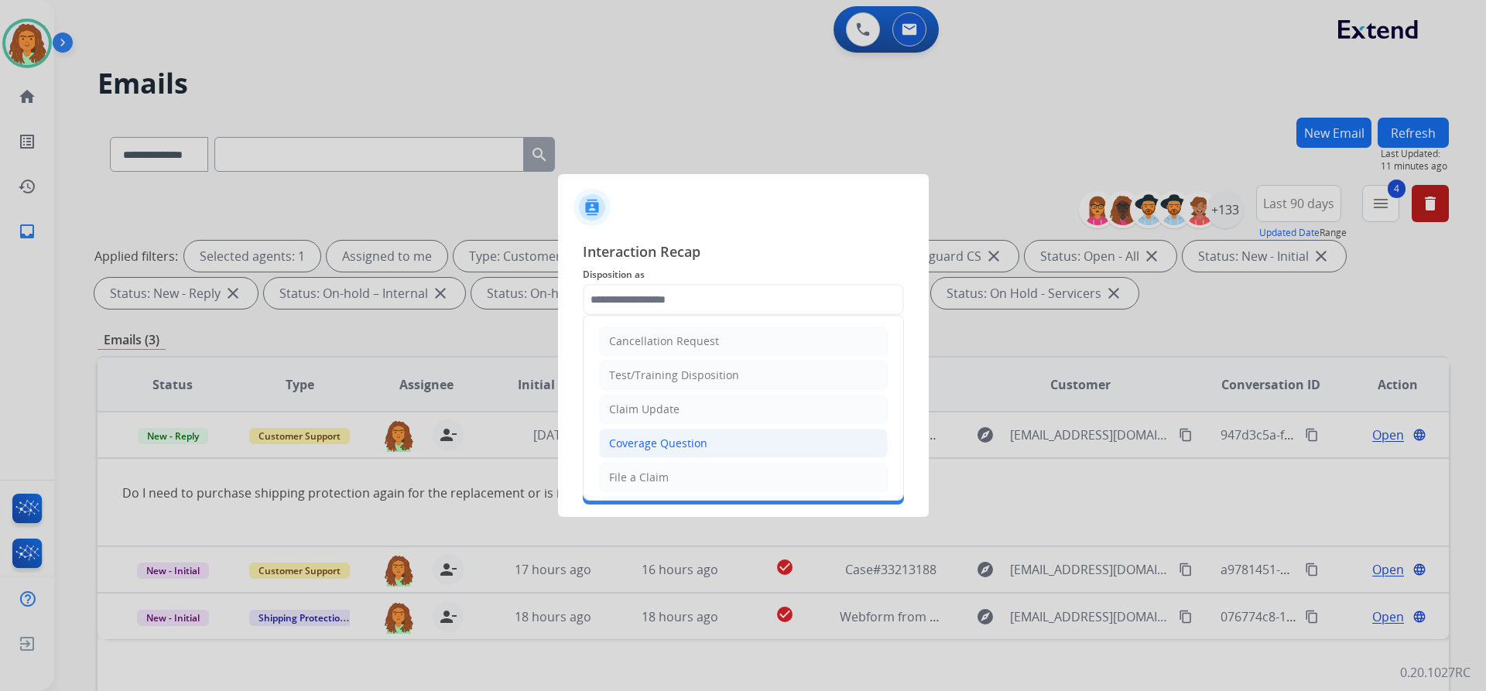
click at [666, 440] on div "Coverage Question" at bounding box center [658, 443] width 98 height 15
type input "**********"
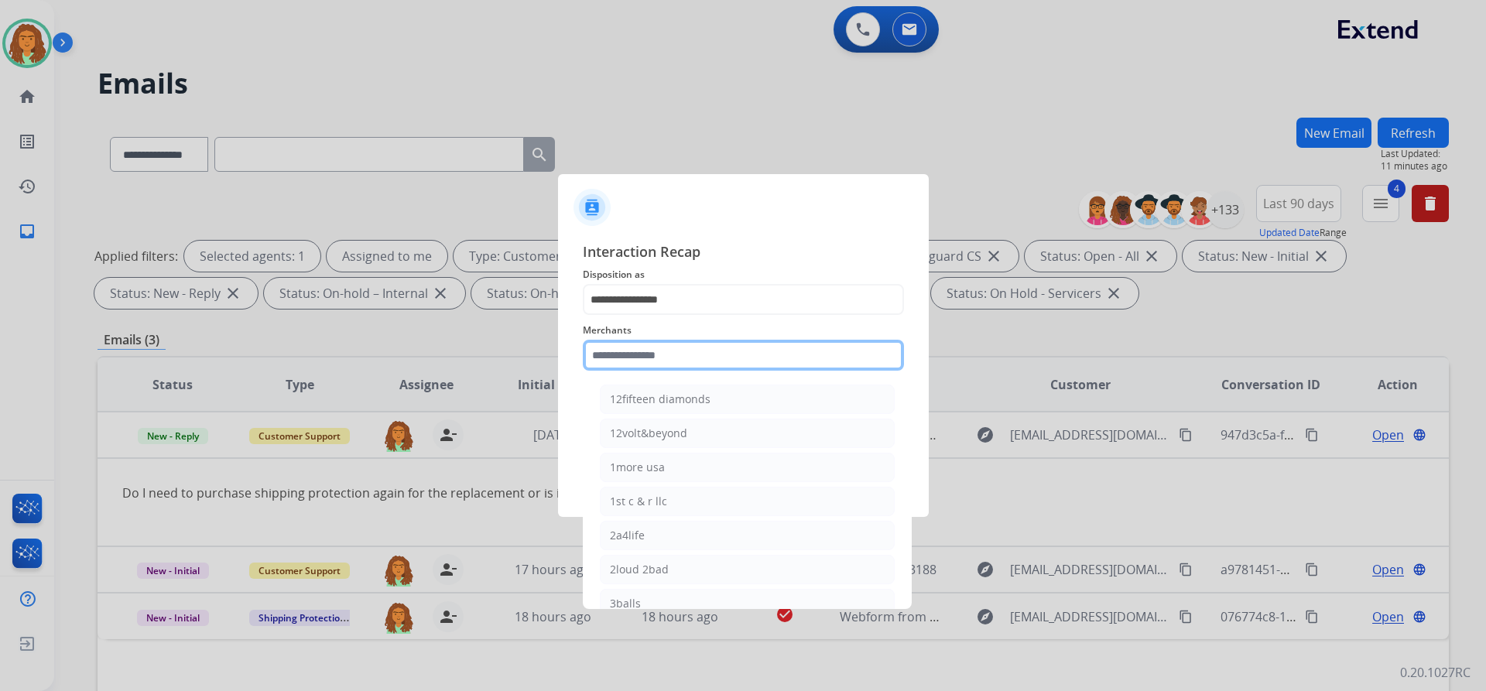
click at [646, 361] on input "text" at bounding box center [743, 355] width 321 height 31
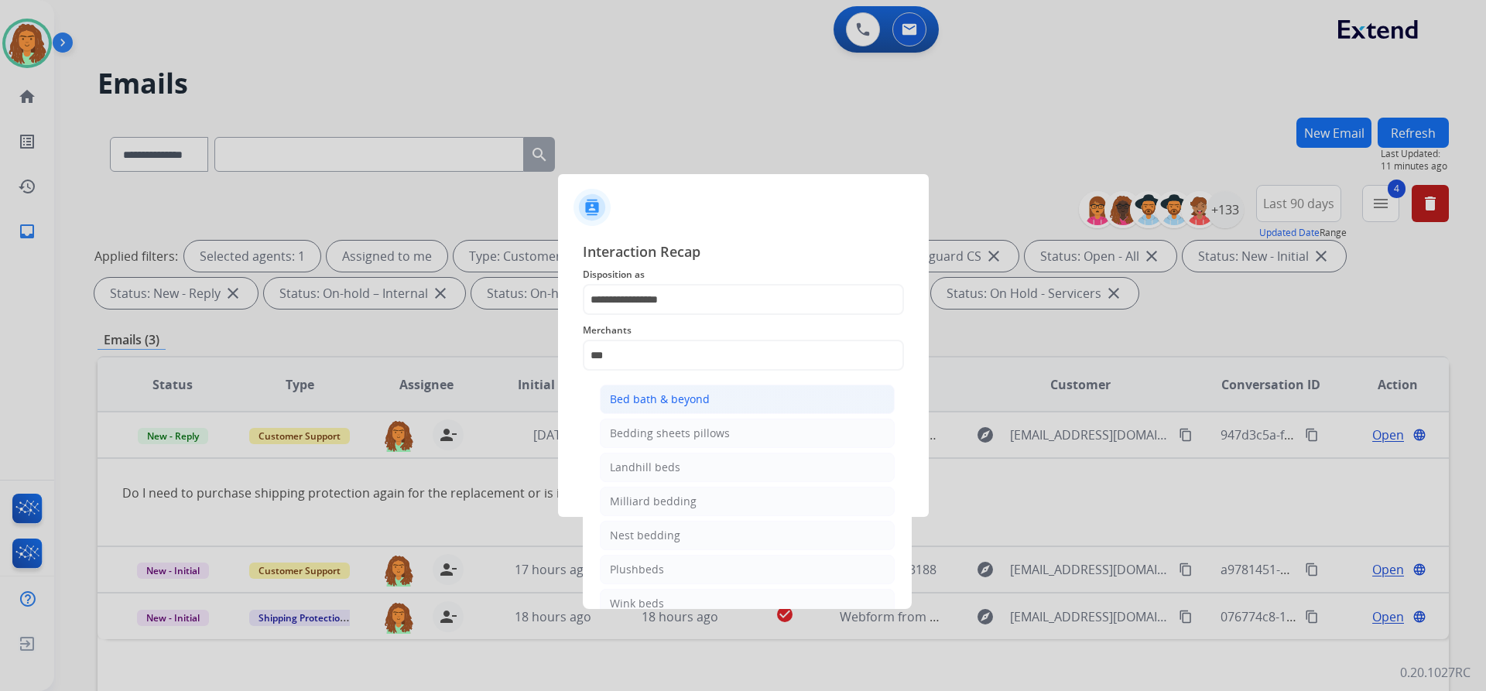
click at [664, 396] on div "Bed bath & beyond" at bounding box center [660, 399] width 100 height 15
type input "**********"
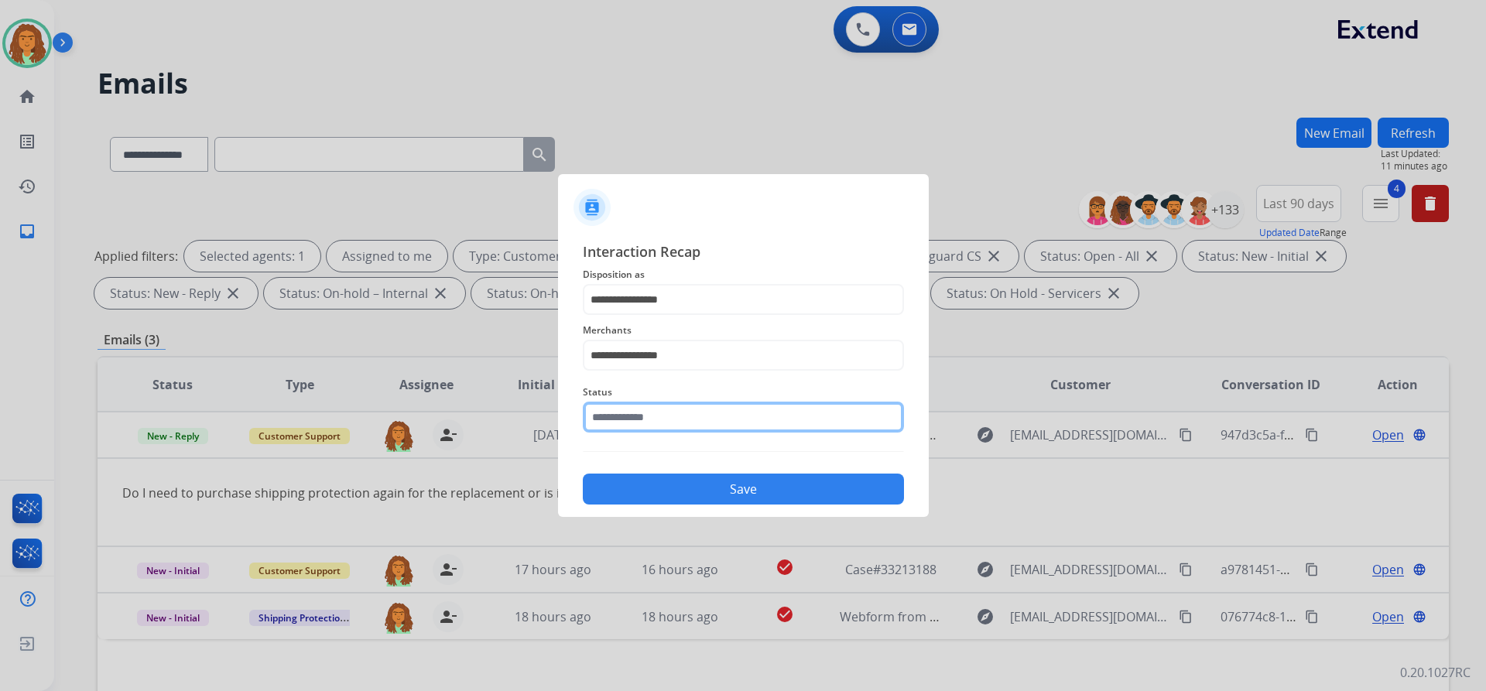
click at [633, 417] on input "text" at bounding box center [743, 417] width 321 height 31
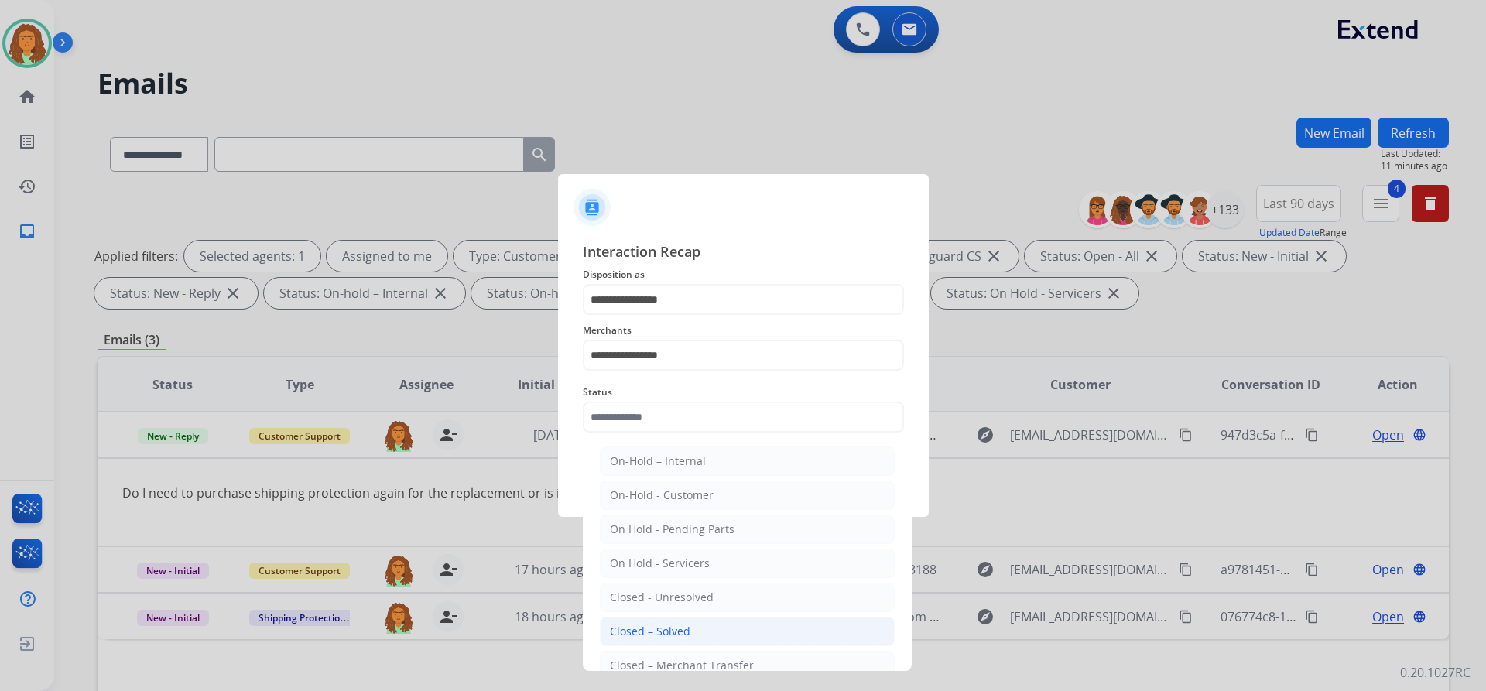
click at [649, 625] on div "Closed – Solved" at bounding box center [650, 631] width 80 height 15
type input "**********"
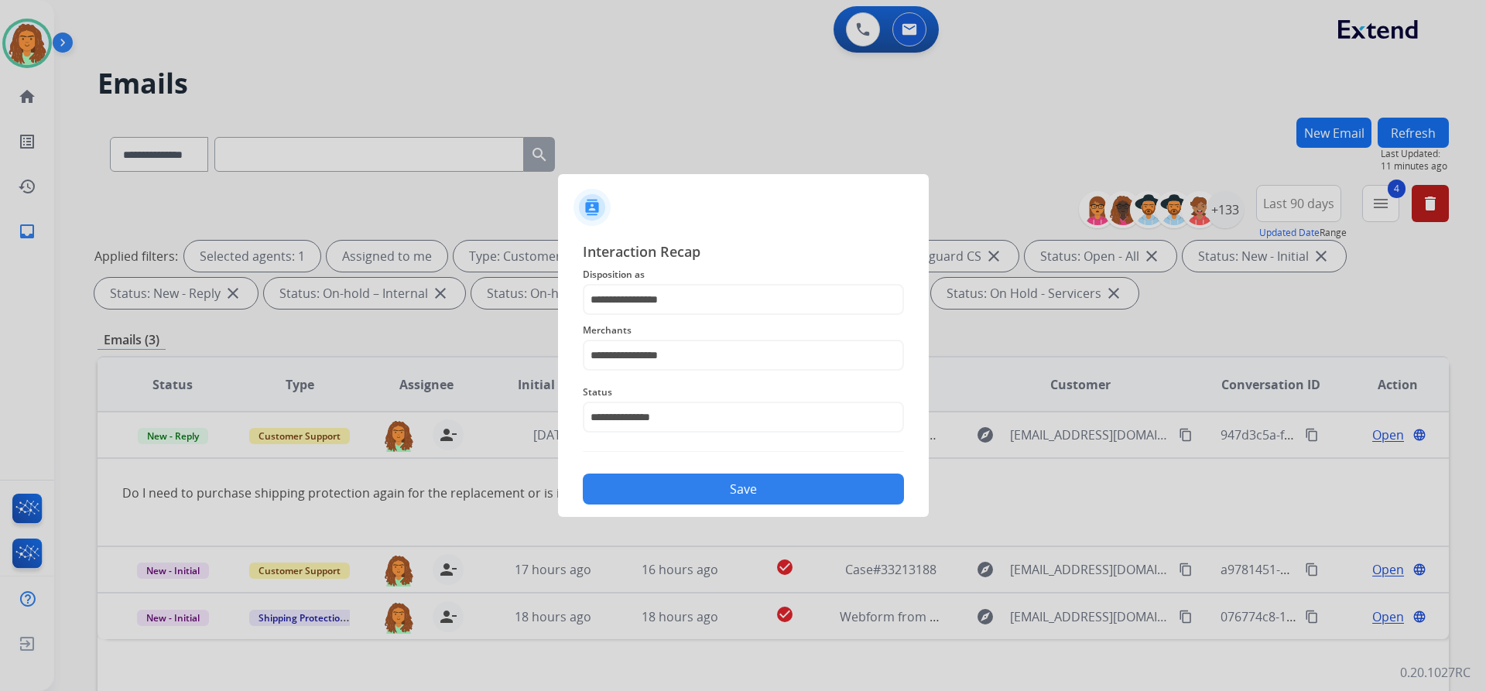
click at [711, 482] on button "Save" at bounding box center [743, 489] width 321 height 31
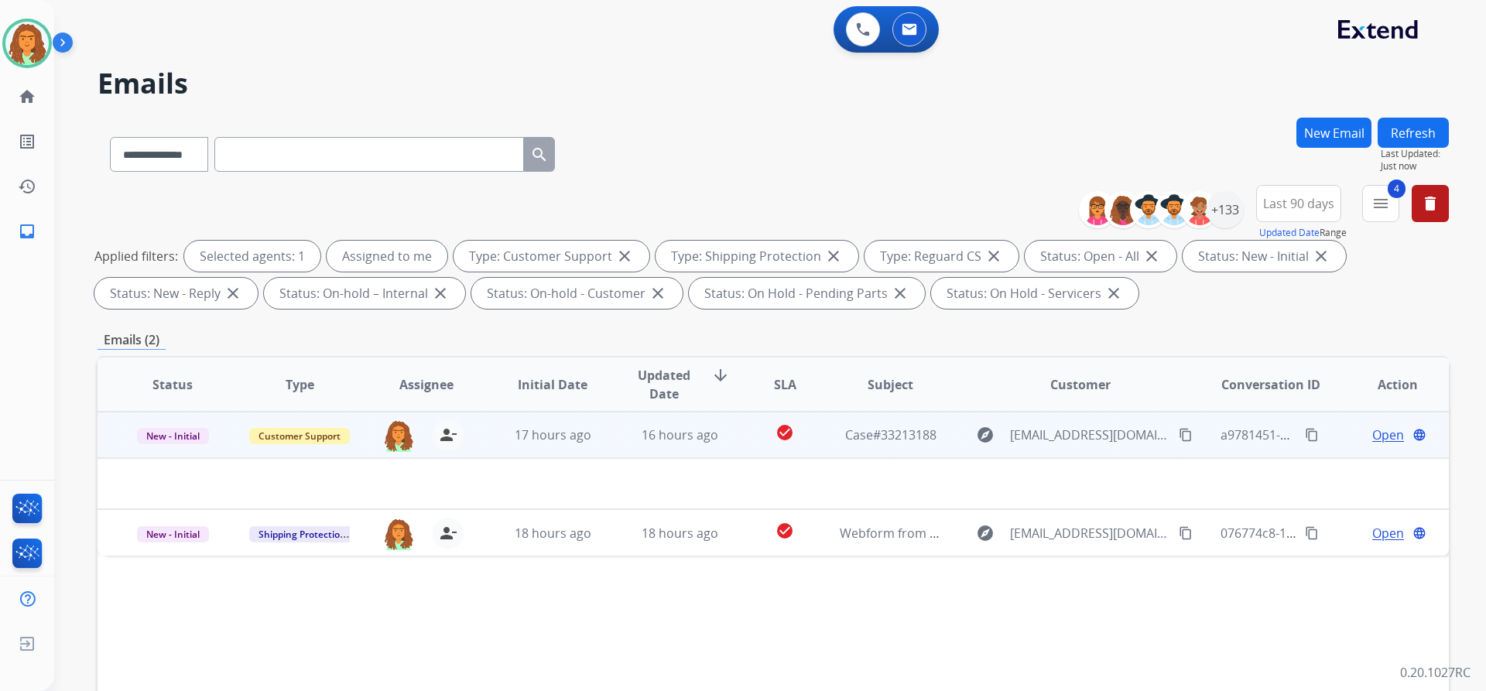
click at [638, 446] on td "16 hours ago" at bounding box center [667, 435] width 127 height 46
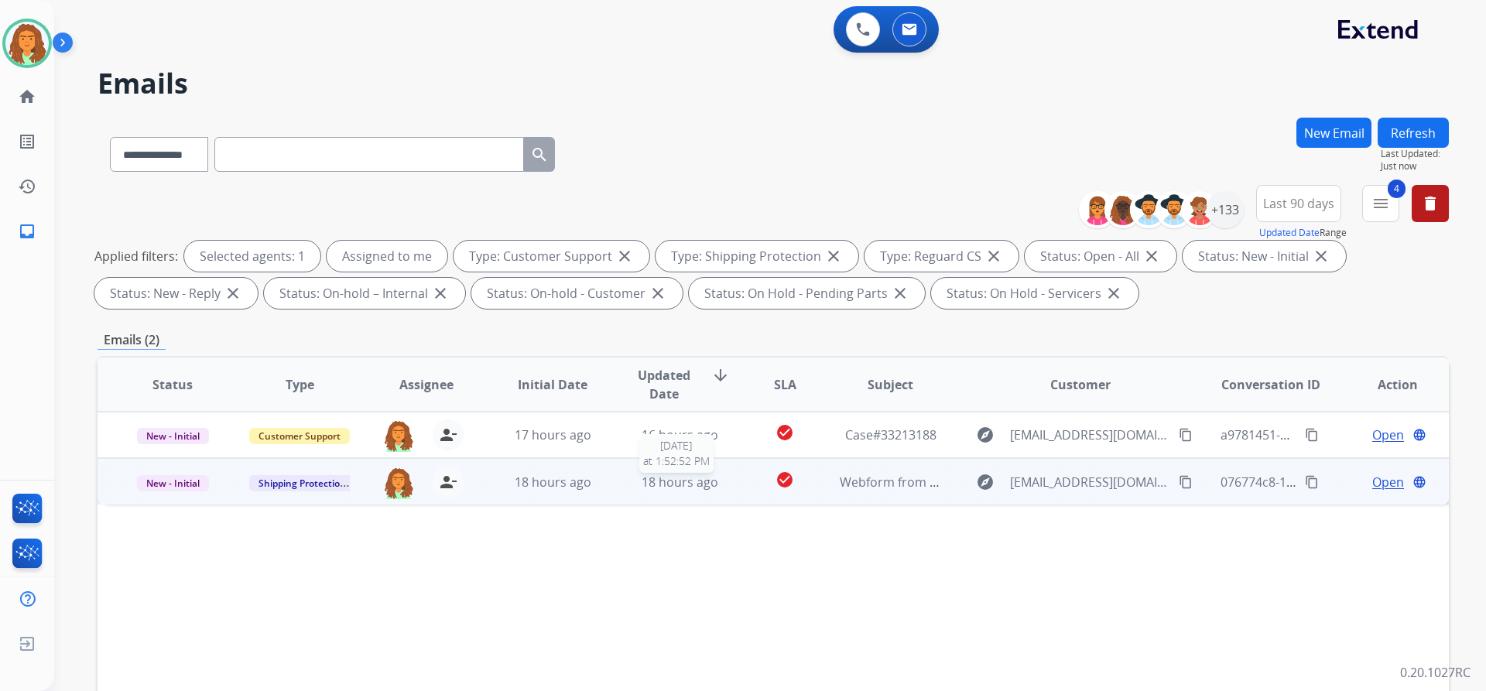
click at [717, 491] on div "18 hours ago" at bounding box center [679, 482] width 101 height 19
click at [718, 481] on mat-icon "content_copy" at bounding box center [1186, 481] width 14 height 14
click at [718, 479] on mat-icon "content_copy" at bounding box center [1186, 481] width 14 height 14
click at [718, 481] on span "Open" at bounding box center [1388, 481] width 32 height 19
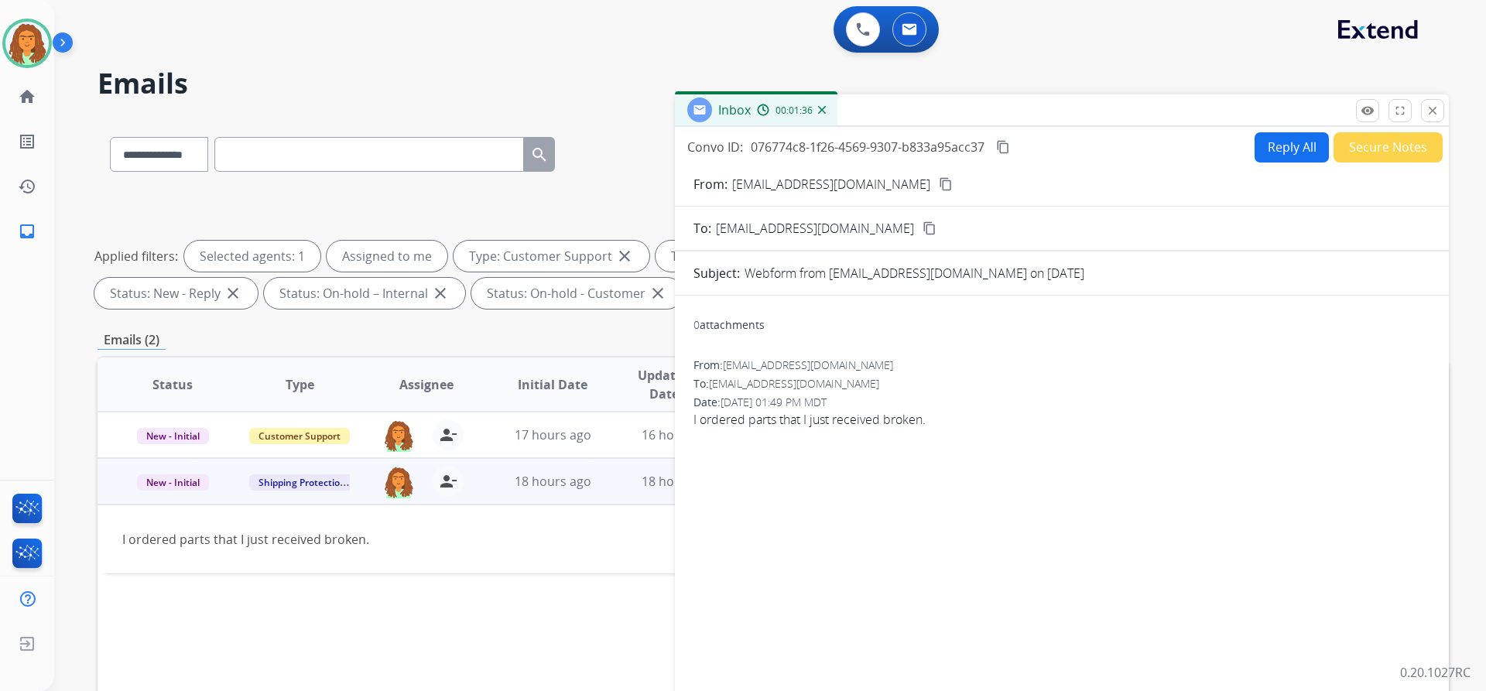
click at [718, 149] on button "Reply All" at bounding box center [1292, 147] width 74 height 30
select select "**********"
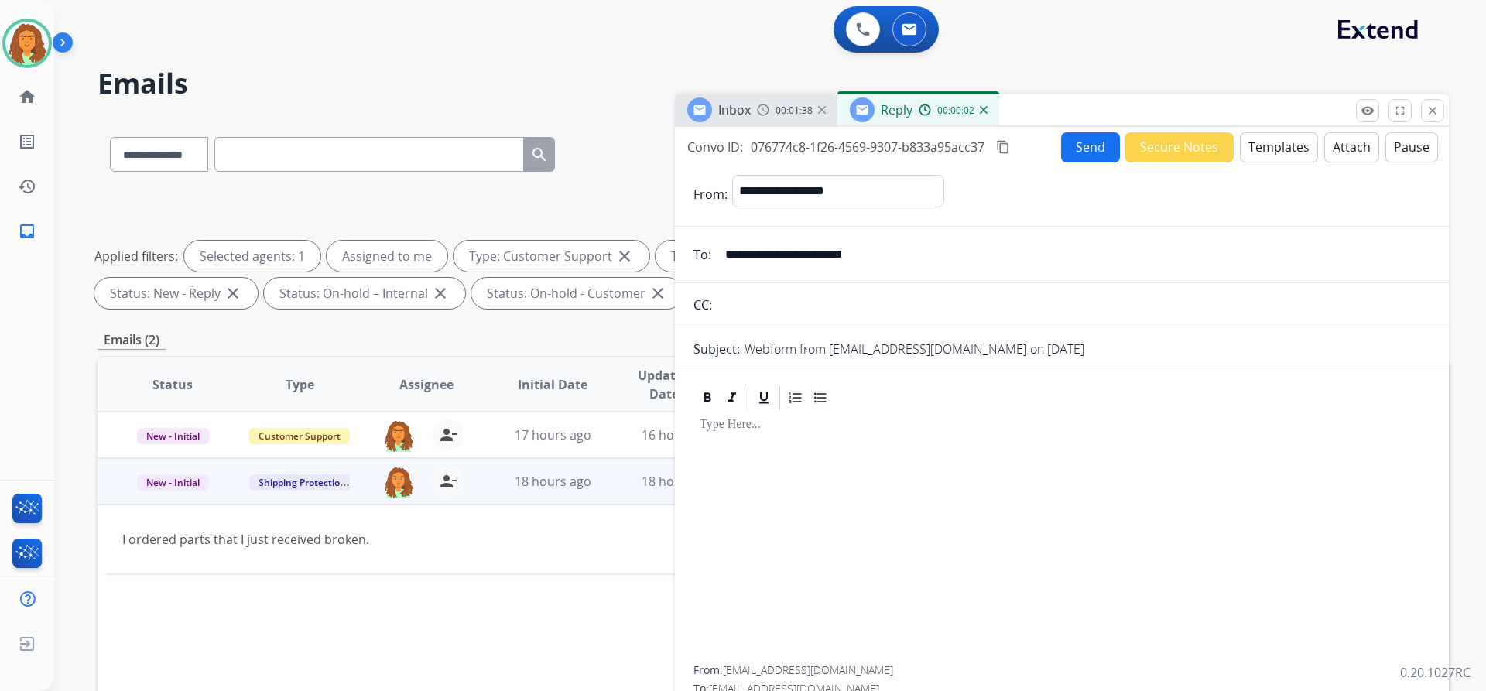
click at [718, 150] on button "Templates" at bounding box center [1279, 147] width 78 height 30
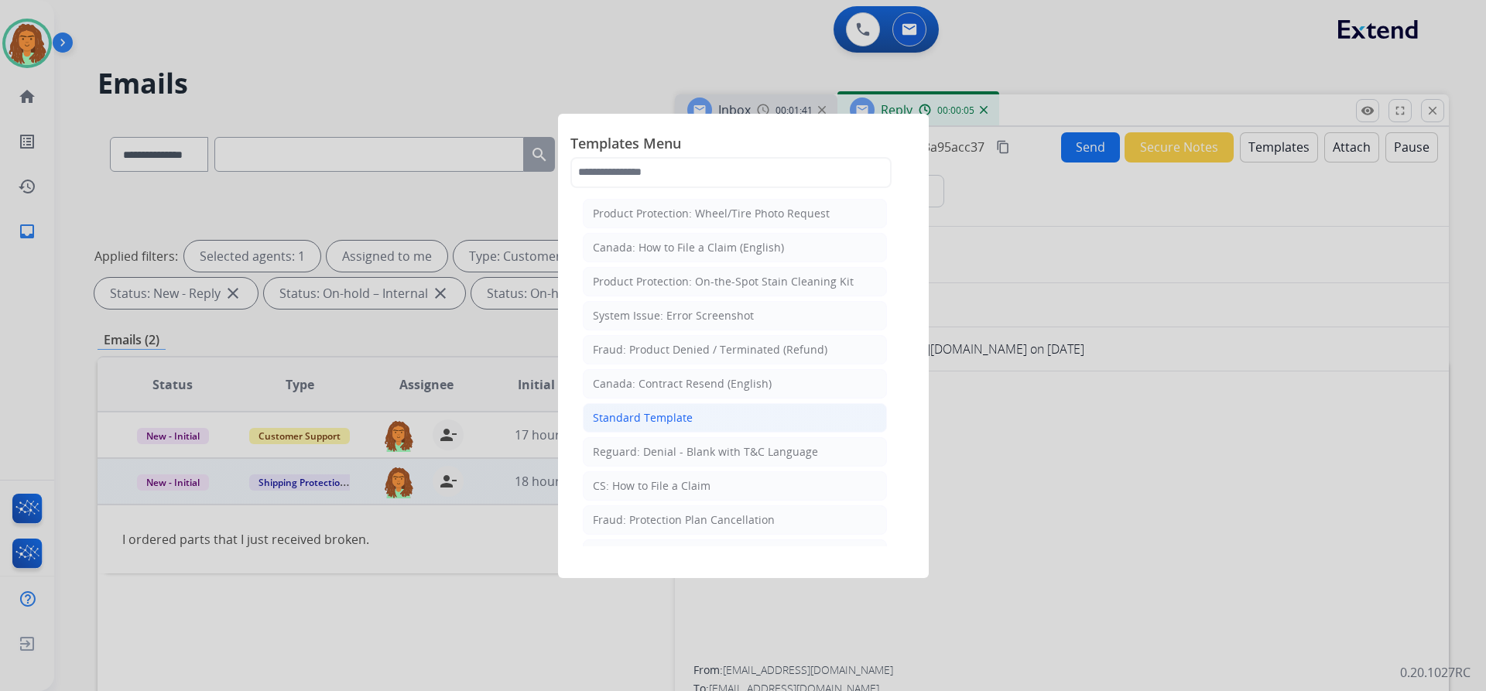
click at [676, 416] on div "Standard Template" at bounding box center [643, 417] width 100 height 15
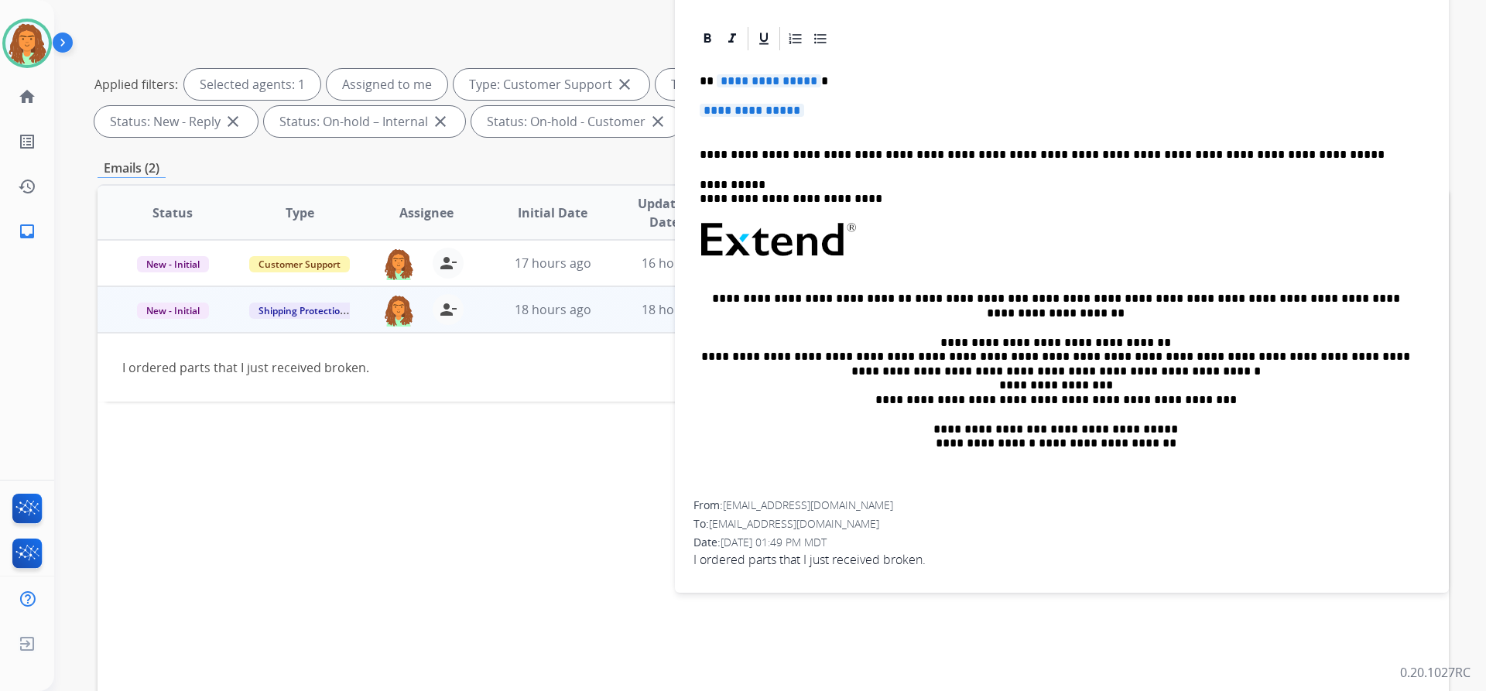
scroll to position [264, 0]
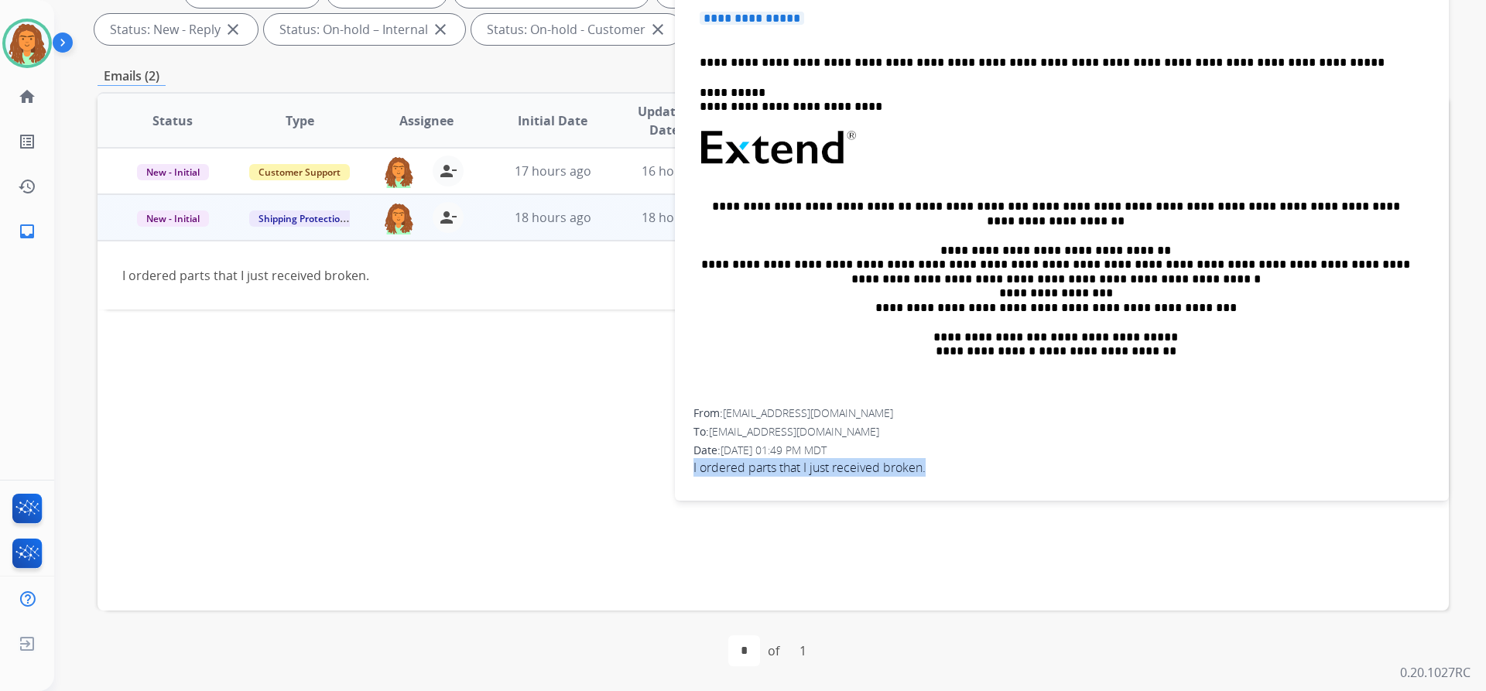
drag, startPoint x: 934, startPoint y: 468, endPoint x: 687, endPoint y: 474, distance: 247.8
click at [687, 474] on div "**********" at bounding box center [1062, 211] width 774 height 556
copy span "I ordered parts that I just received broken."
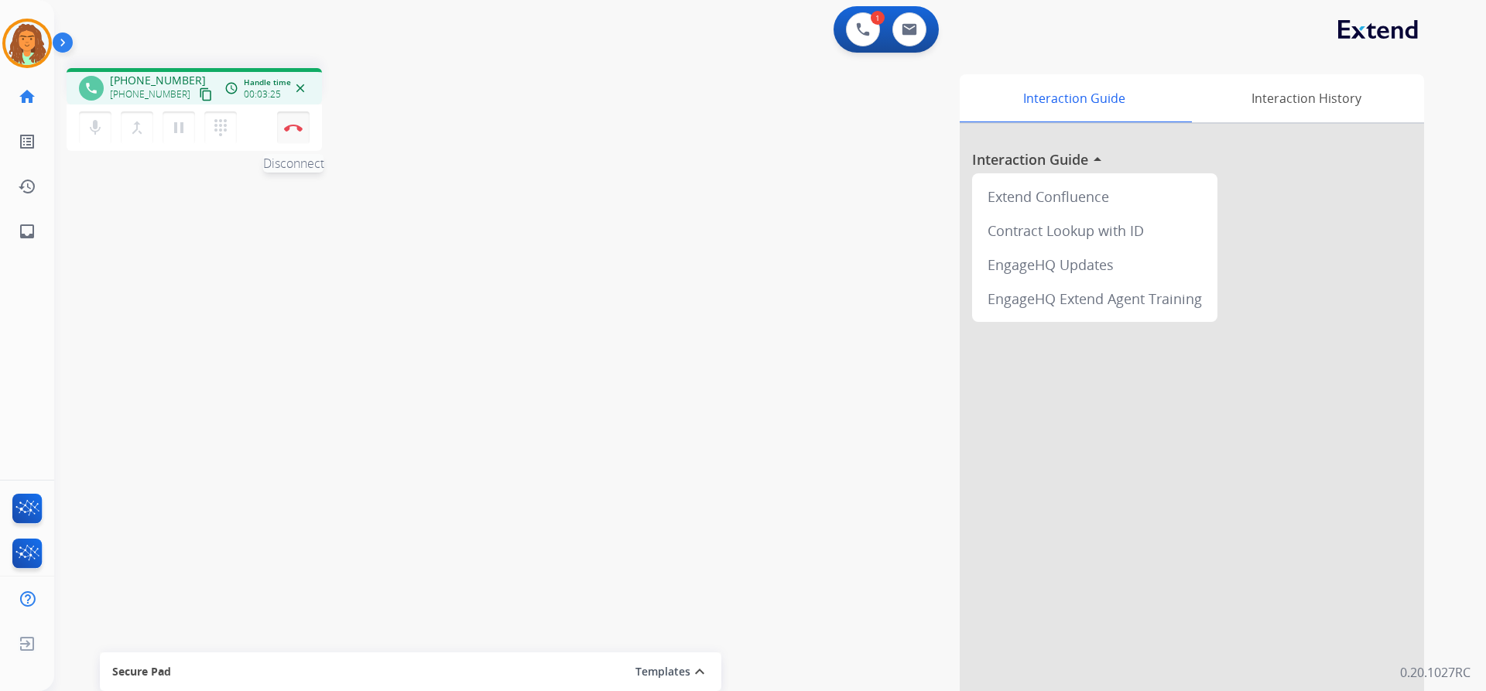
click at [293, 135] on button "Disconnect" at bounding box center [293, 127] width 33 height 33
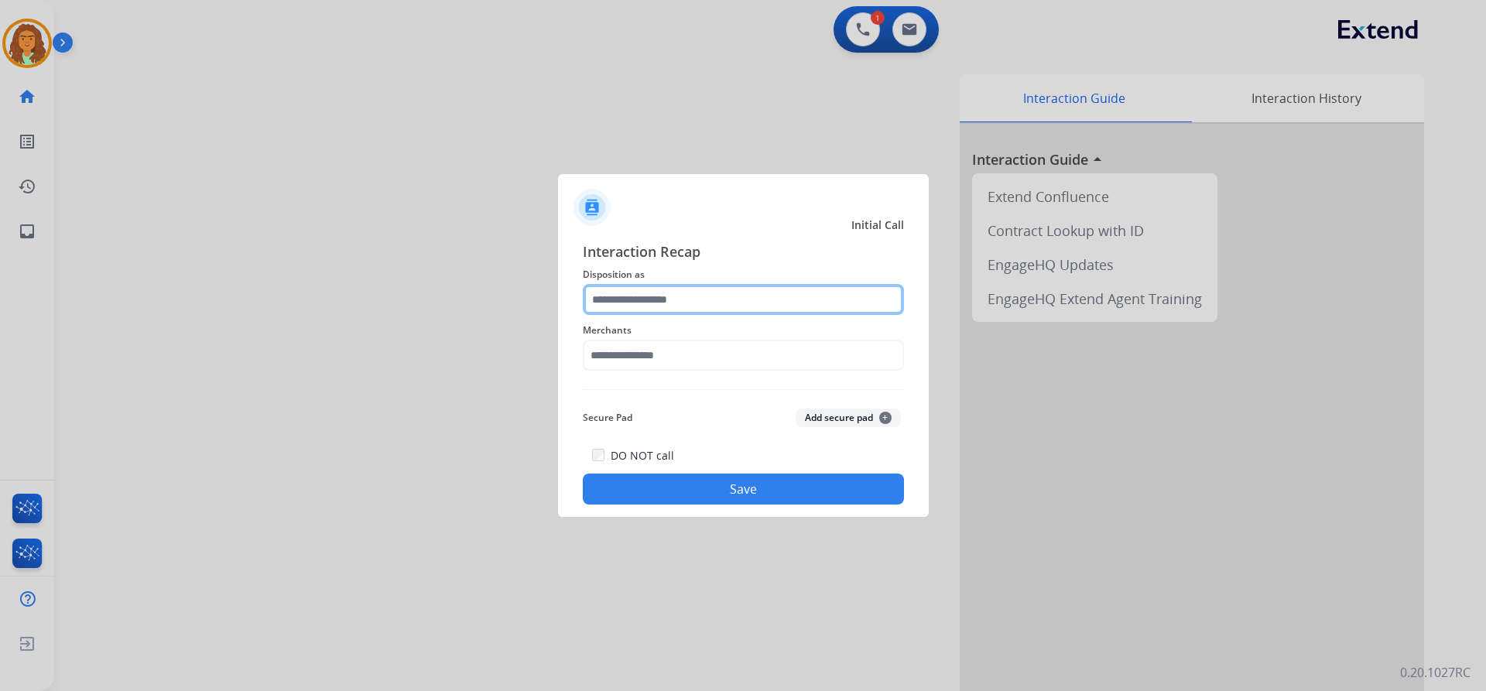
click at [649, 298] on input "text" at bounding box center [743, 299] width 321 height 31
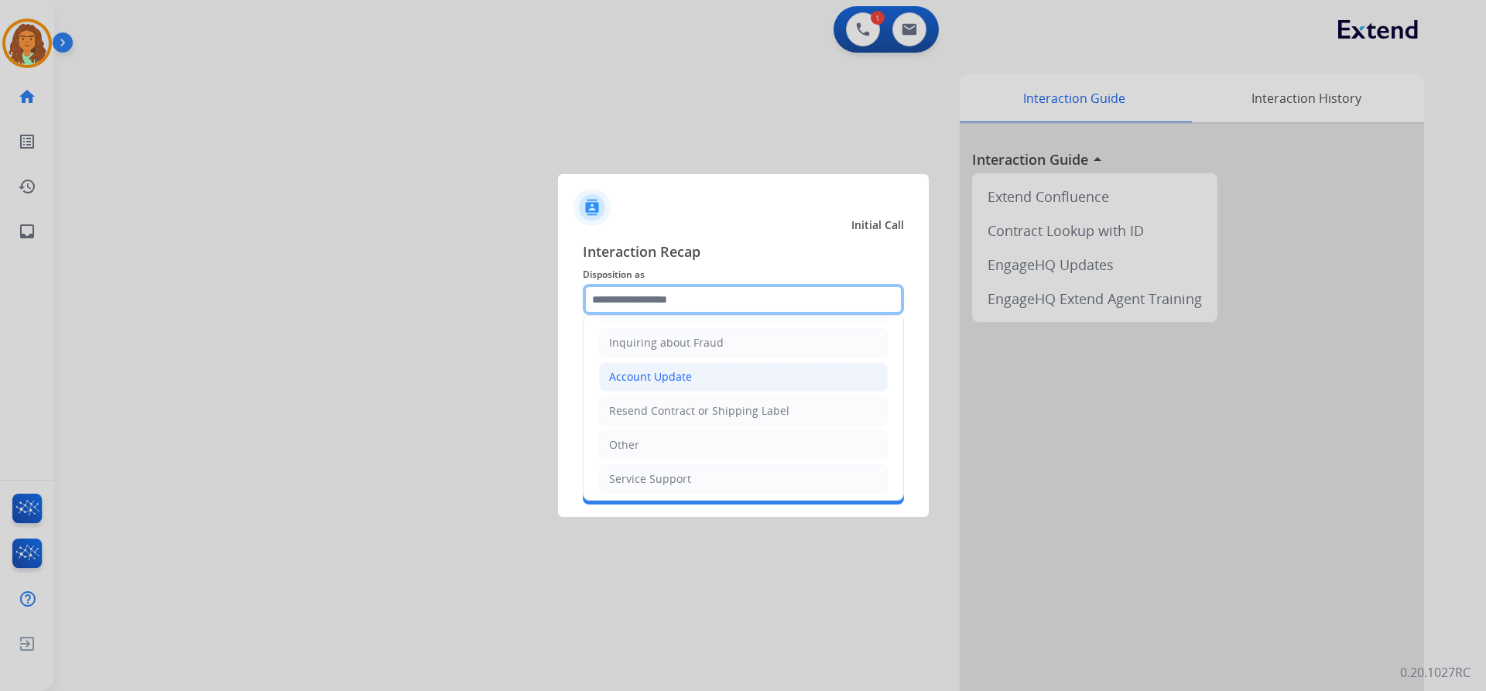
scroll to position [241, 0]
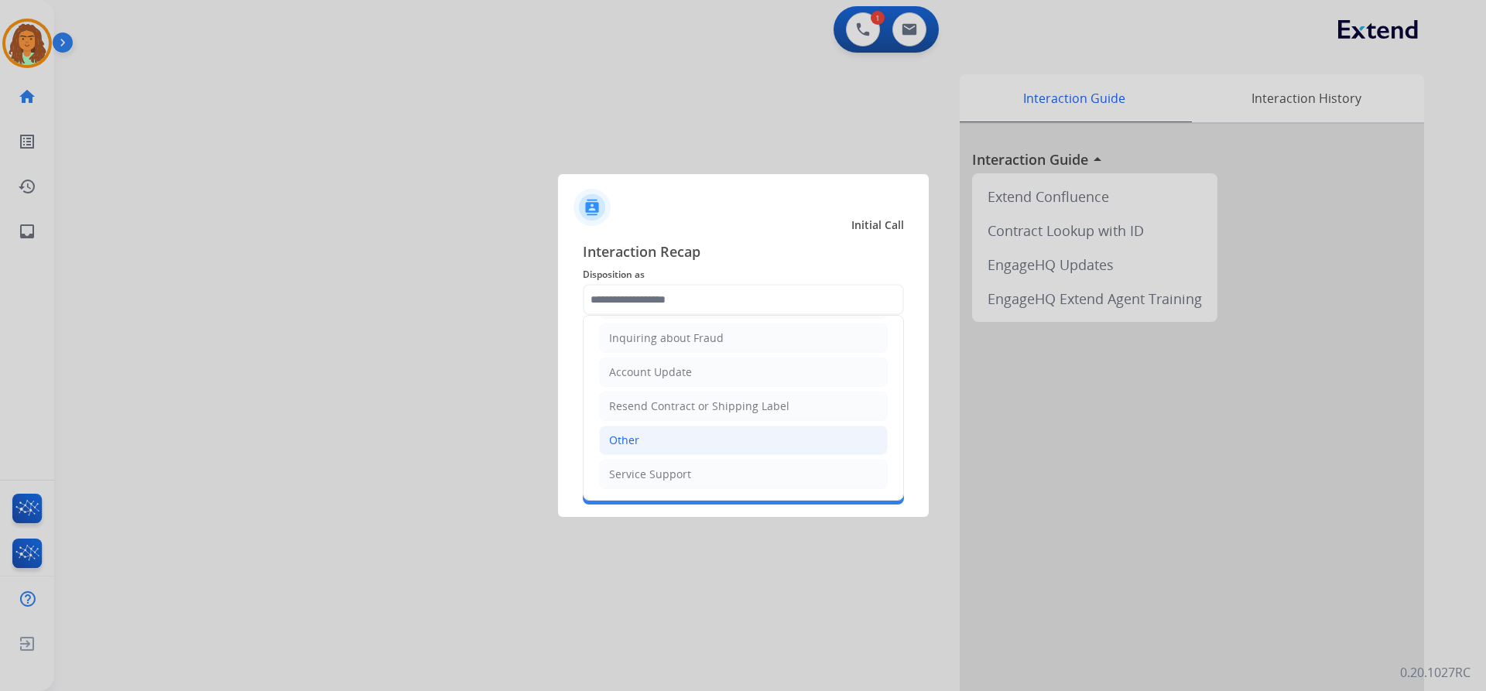
click at [633, 440] on div "Other" at bounding box center [624, 440] width 30 height 15
type input "*****"
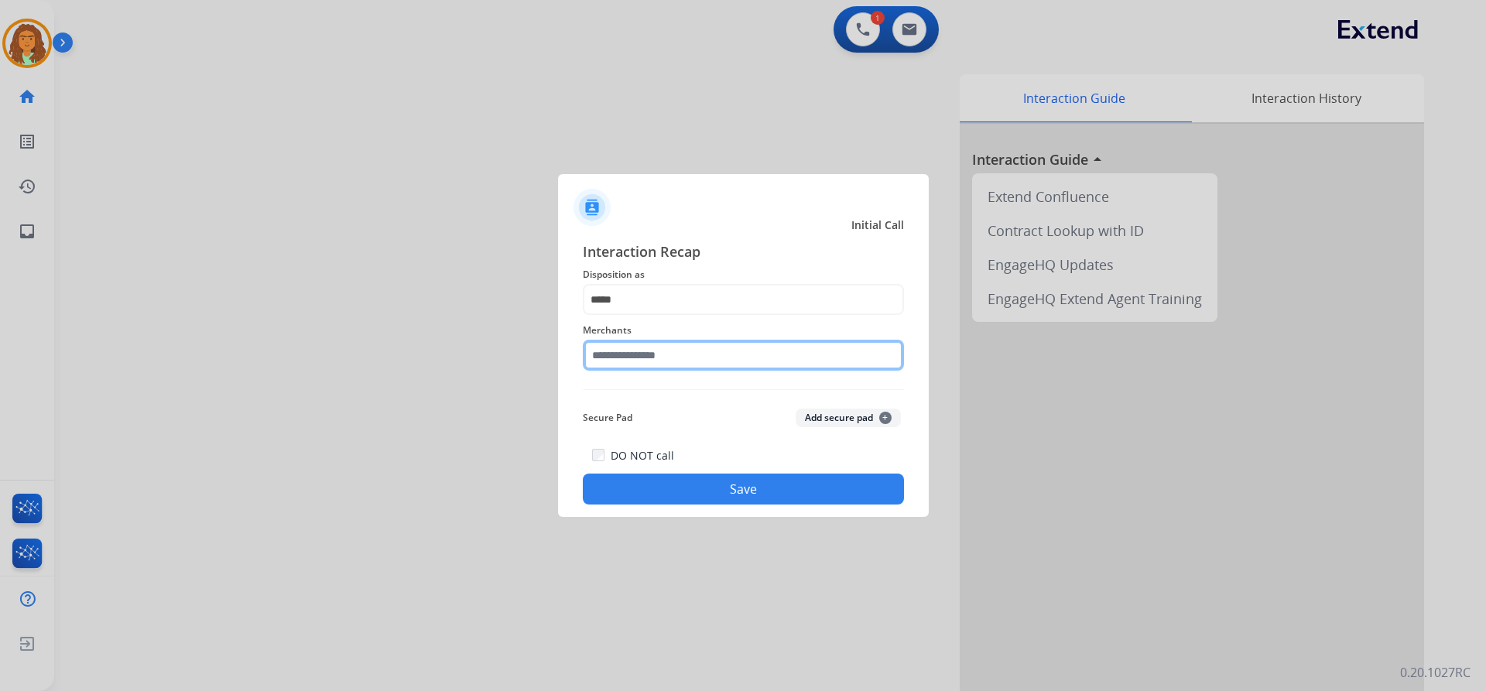
click at [629, 355] on input "text" at bounding box center [743, 355] width 321 height 31
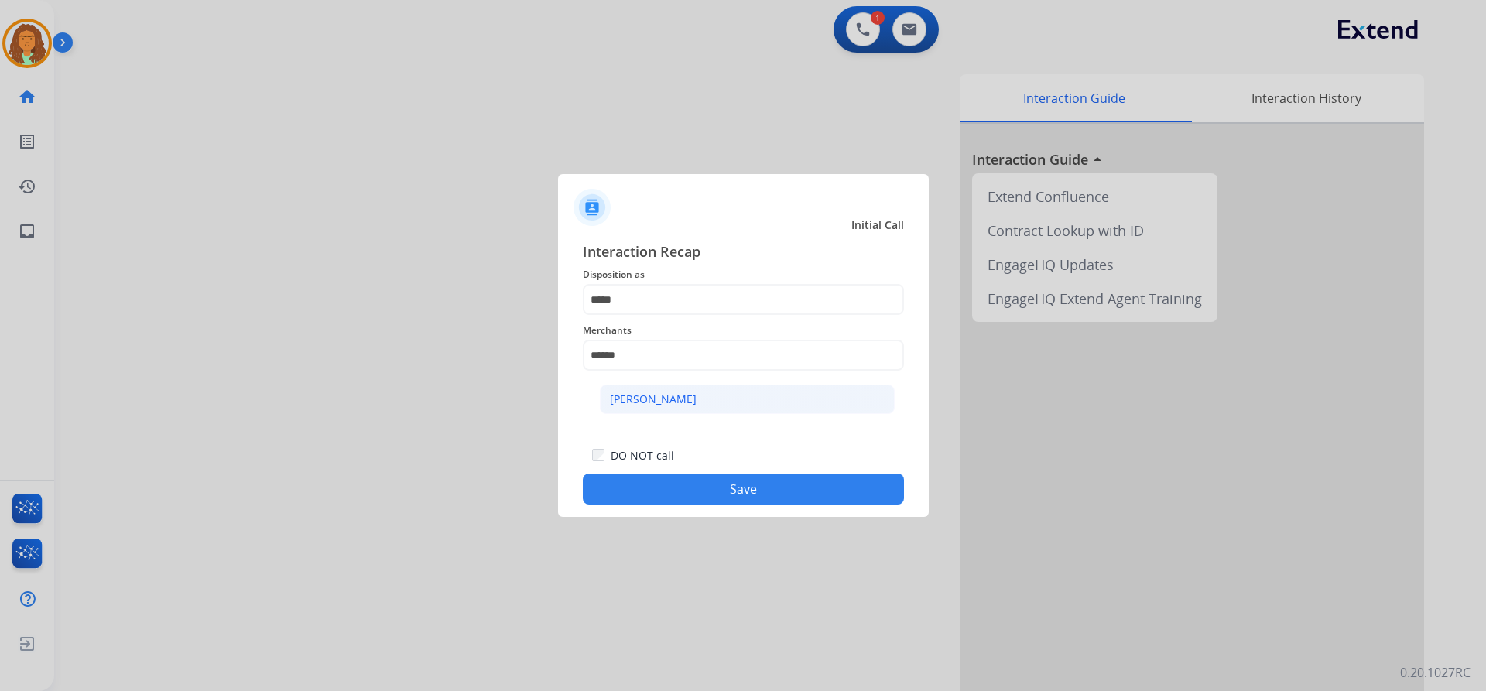
click at [662, 399] on div "[PERSON_NAME]" at bounding box center [653, 399] width 87 height 15
type input "**********"
click at [718, 488] on button "Save" at bounding box center [743, 489] width 321 height 31
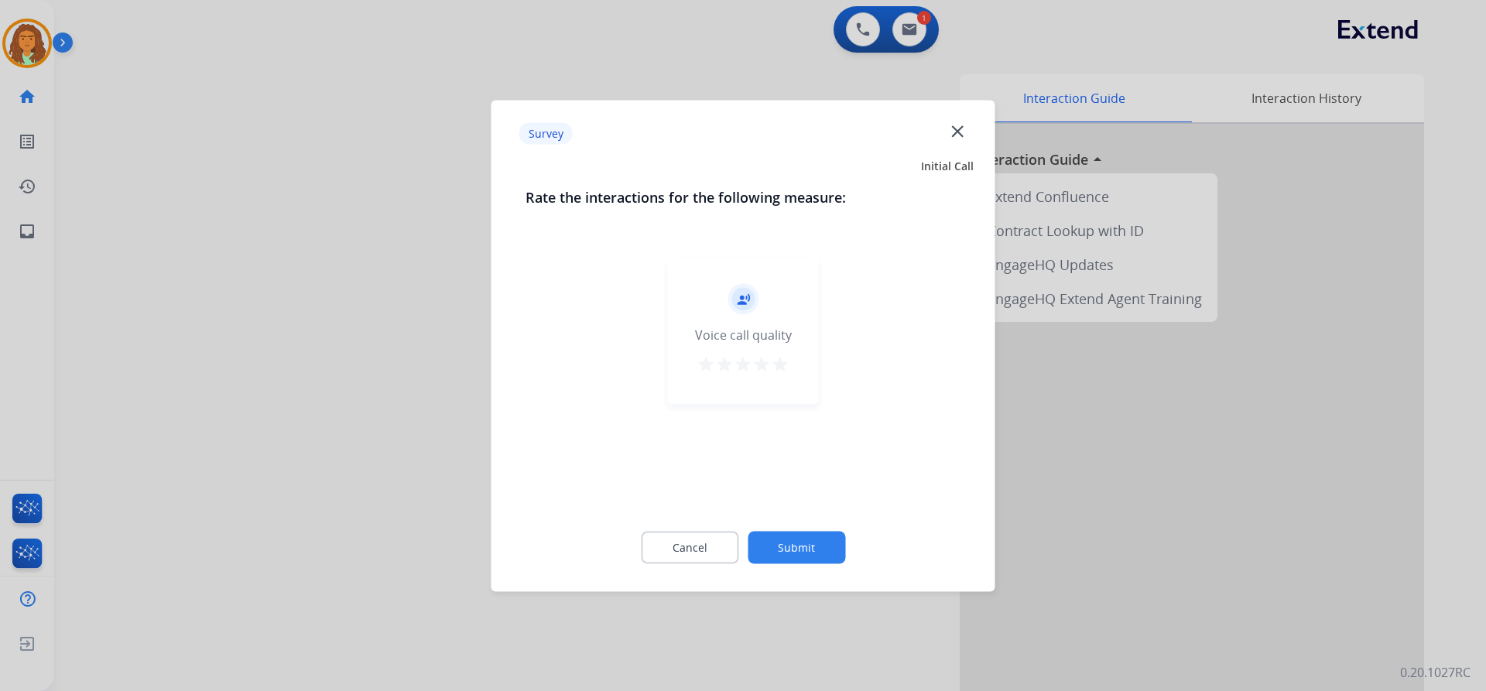
click at [718, 359] on mat-icon "star" at bounding box center [780, 363] width 19 height 19
click at [718, 541] on button "Submit" at bounding box center [797, 547] width 98 height 33
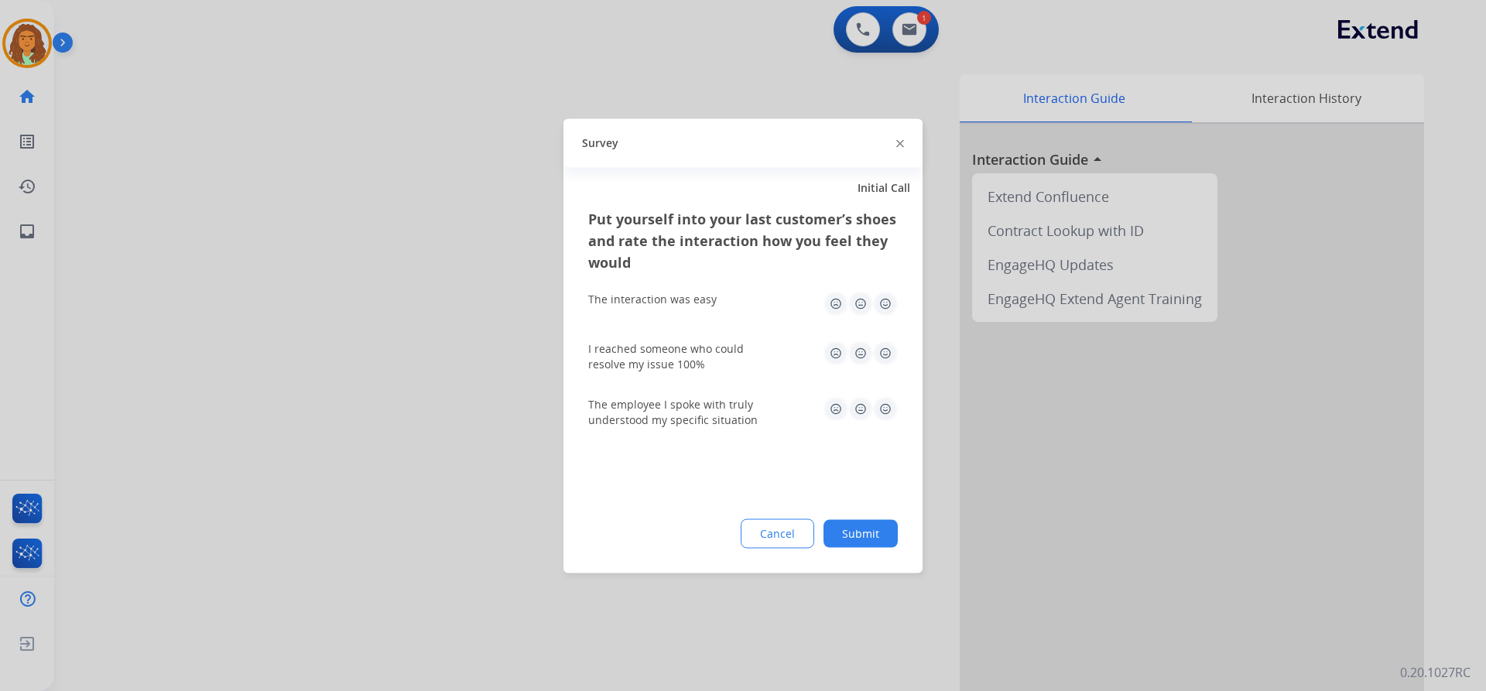
click at [718, 303] on img at bounding box center [885, 303] width 25 height 25
click at [718, 345] on img at bounding box center [885, 353] width 25 height 25
click at [718, 409] on img at bounding box center [885, 408] width 25 height 25
click at [718, 528] on button "Submit" at bounding box center [861, 533] width 74 height 28
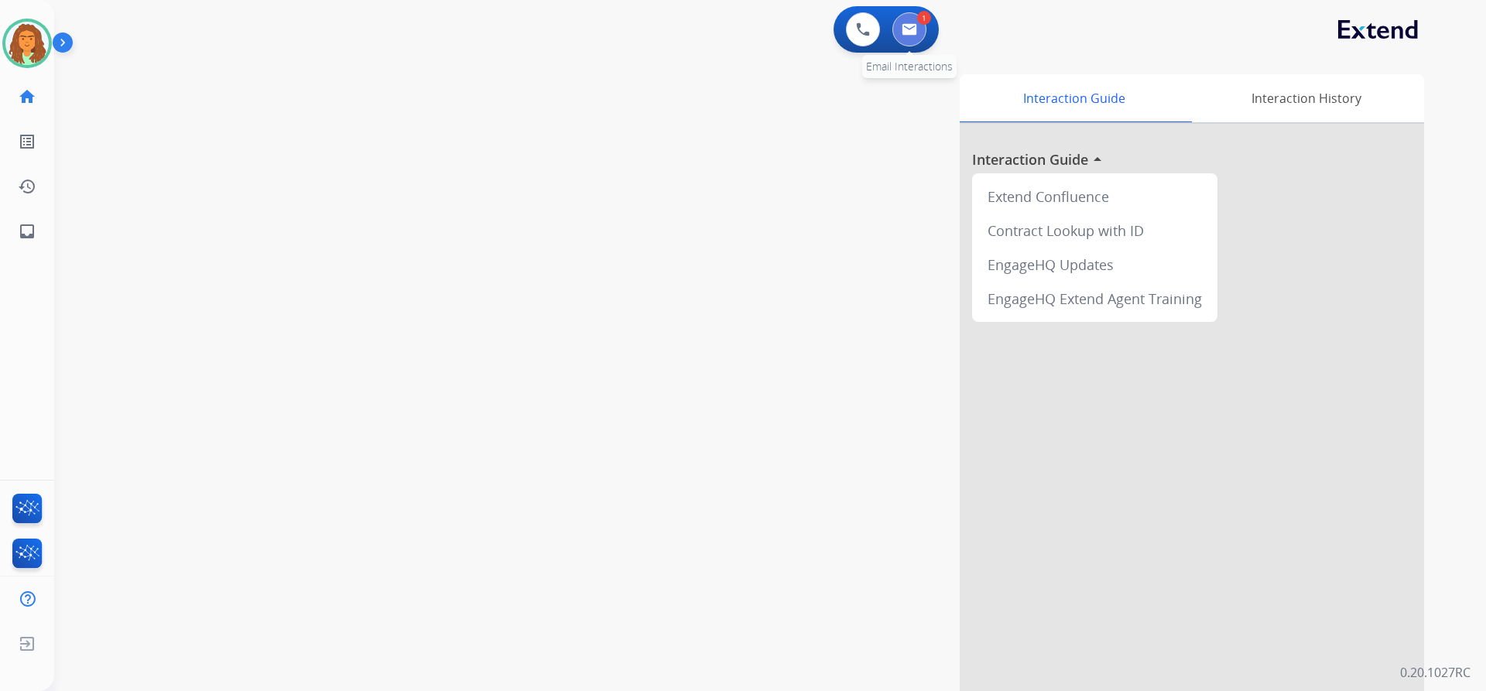
click at [718, 29] on button at bounding box center [909, 29] width 34 height 34
select select "**********"
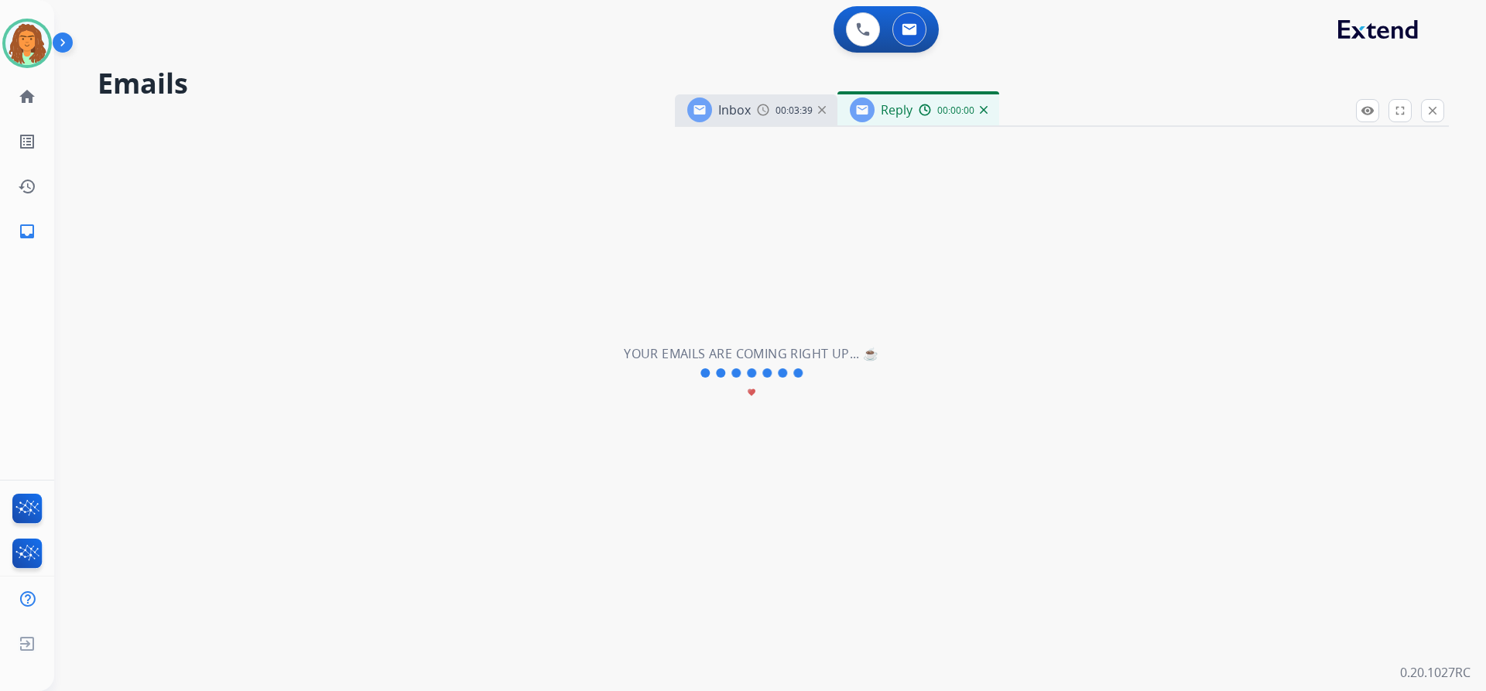
select select "**********"
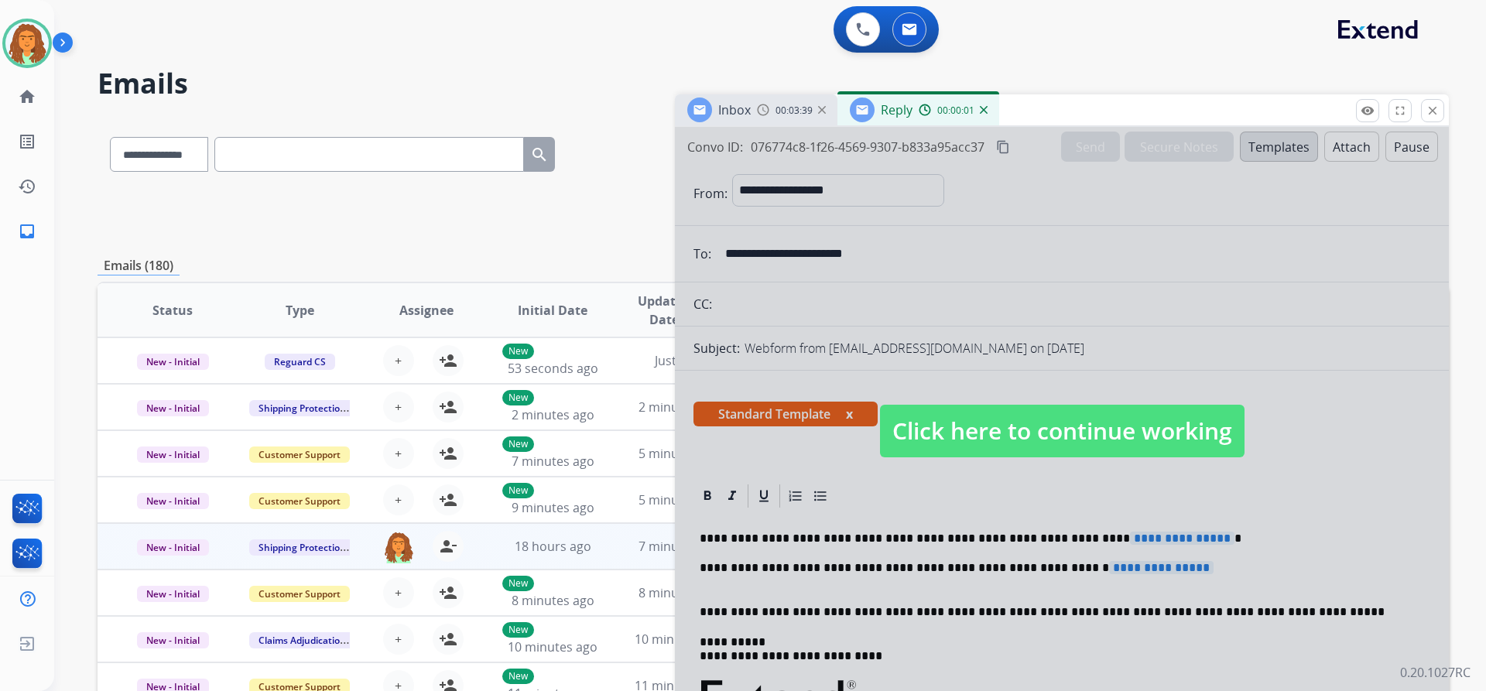
click at [718, 420] on span "Click here to continue working" at bounding box center [1062, 431] width 365 height 53
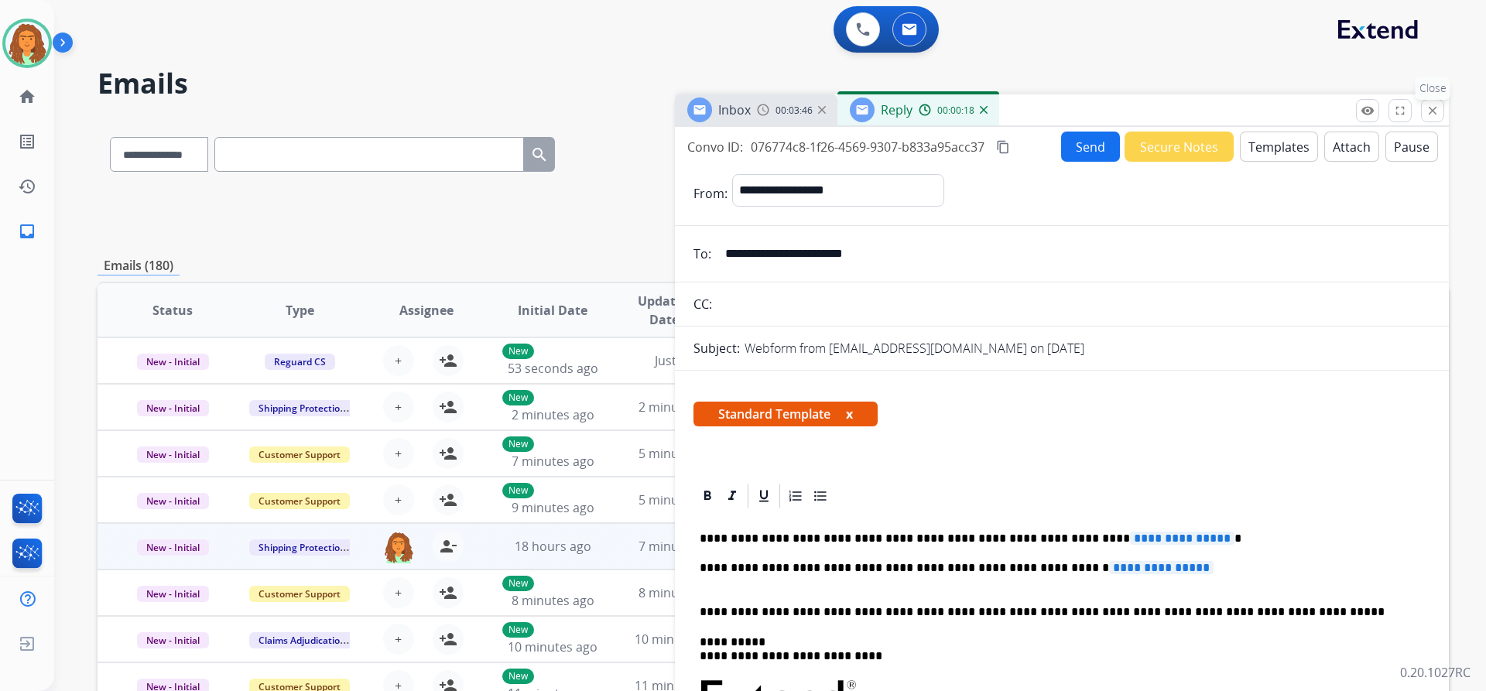
click at [718, 115] on mat-icon "close" at bounding box center [1433, 111] width 14 height 14
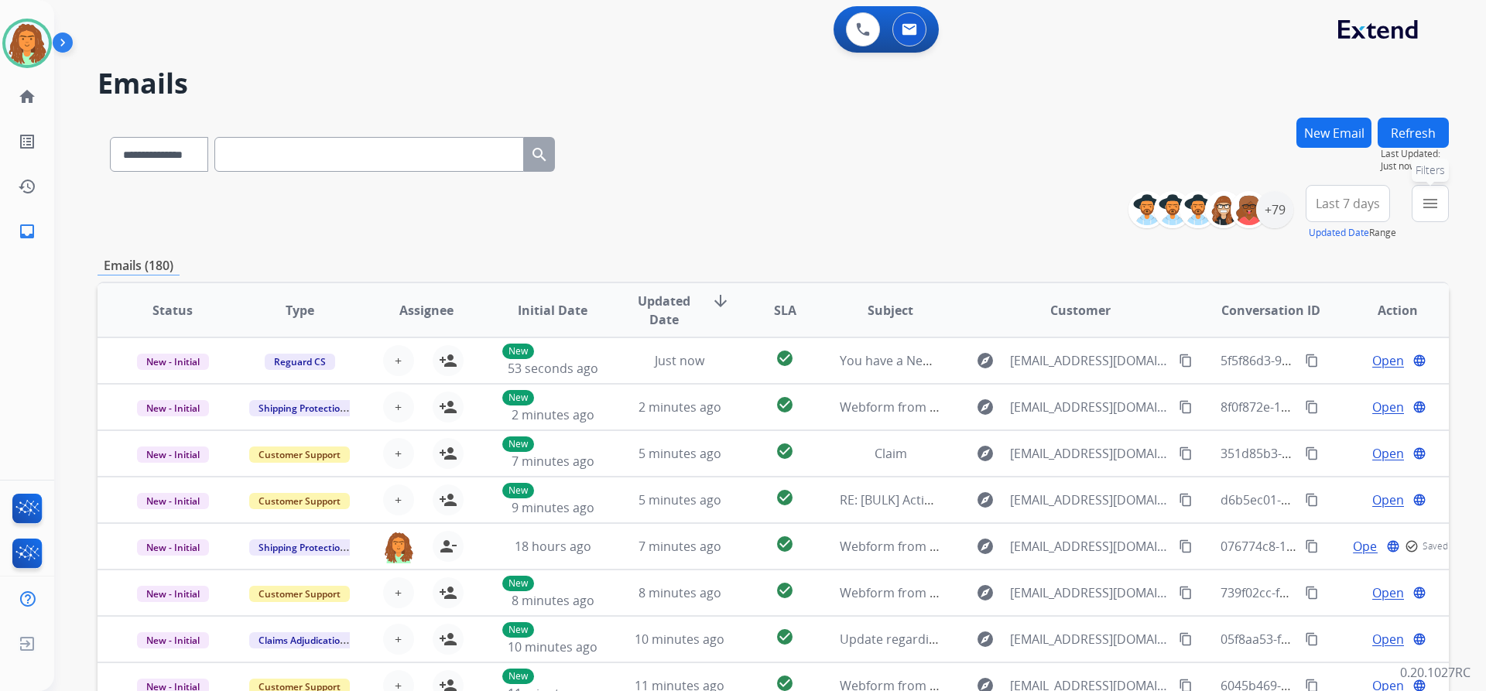
click at [718, 204] on mat-icon "menu" at bounding box center [1430, 203] width 19 height 19
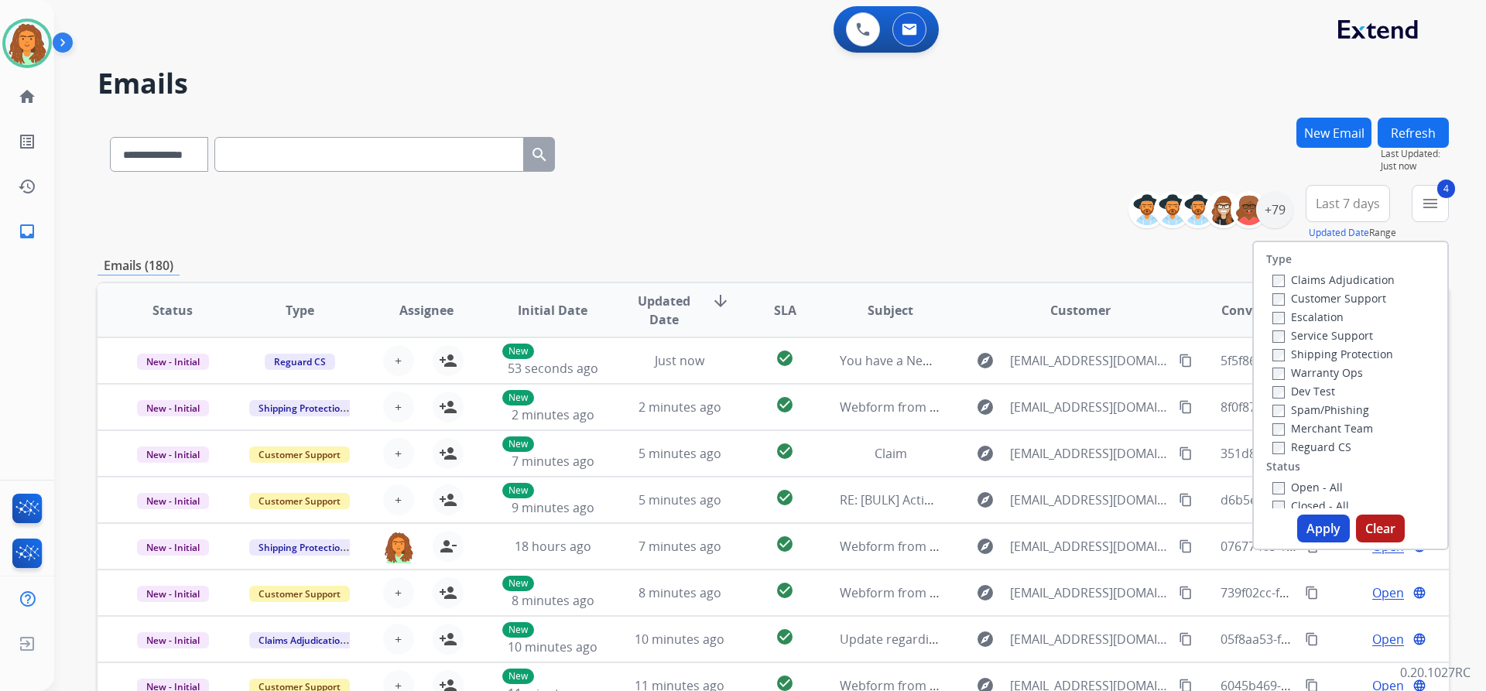
click at [718, 527] on button "Apply" at bounding box center [1323, 529] width 53 height 28
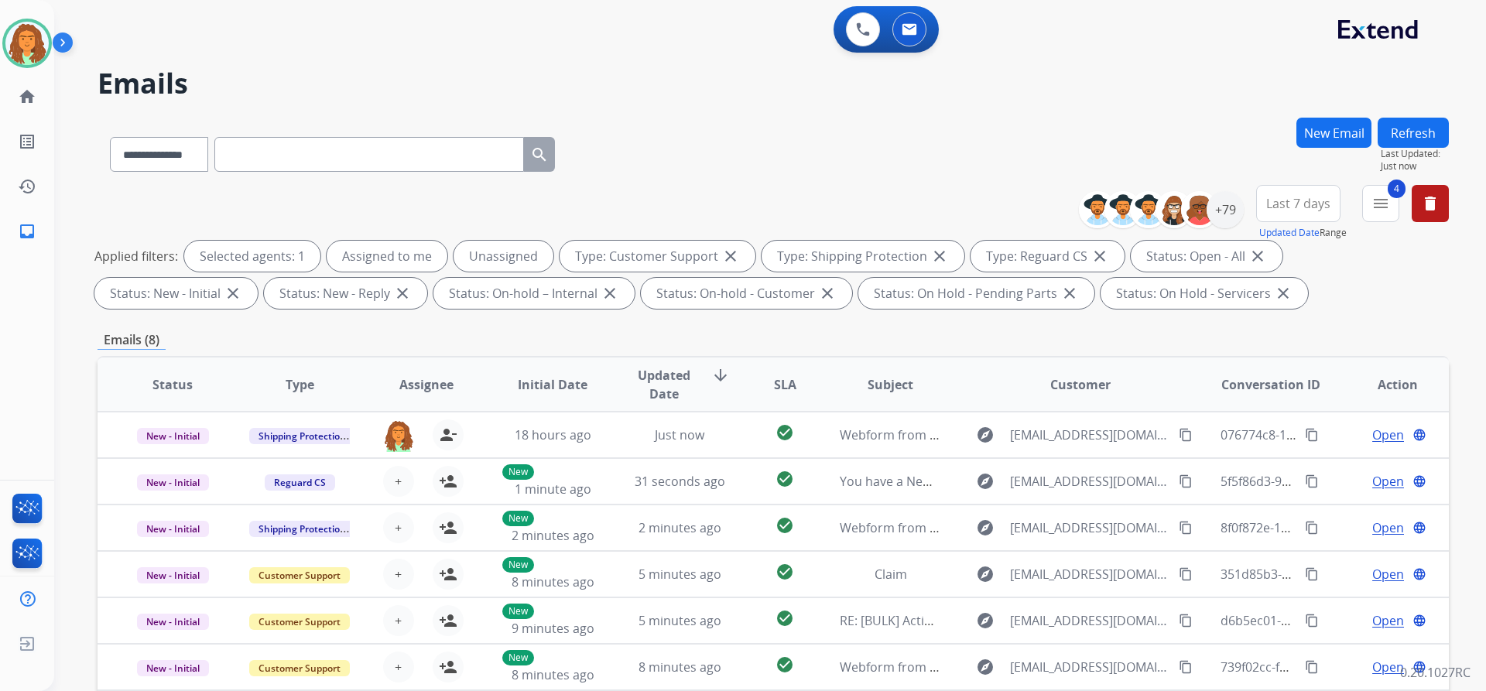
click at [718, 204] on span "Last 7 days" at bounding box center [1298, 203] width 64 height 6
click at [718, 394] on div "Last 90 days" at bounding box center [1293, 391] width 85 height 23
click at [718, 318] on div "**********" at bounding box center [773, 536] width 1351 height 837
click at [718, 207] on div "+133" at bounding box center [1225, 209] width 37 height 37
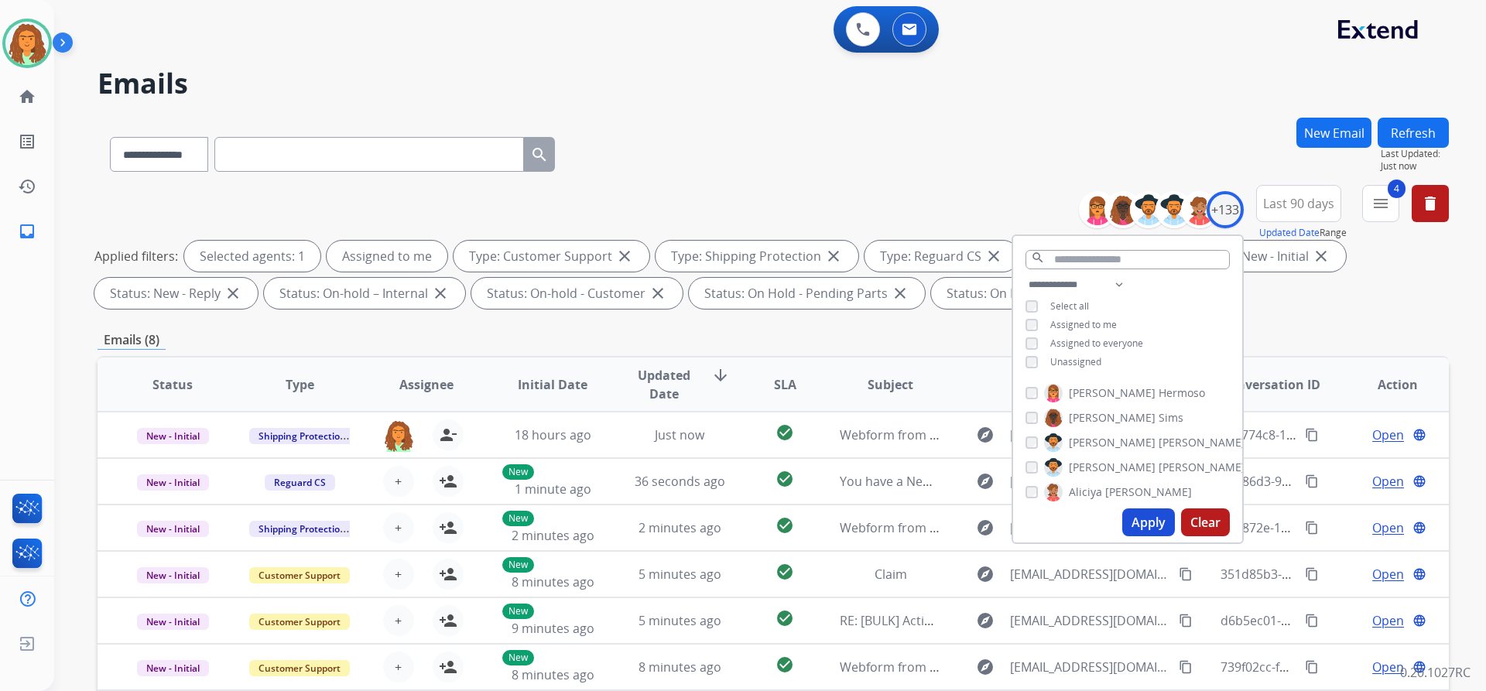
click at [718, 513] on button "Apply" at bounding box center [1148, 523] width 53 height 28
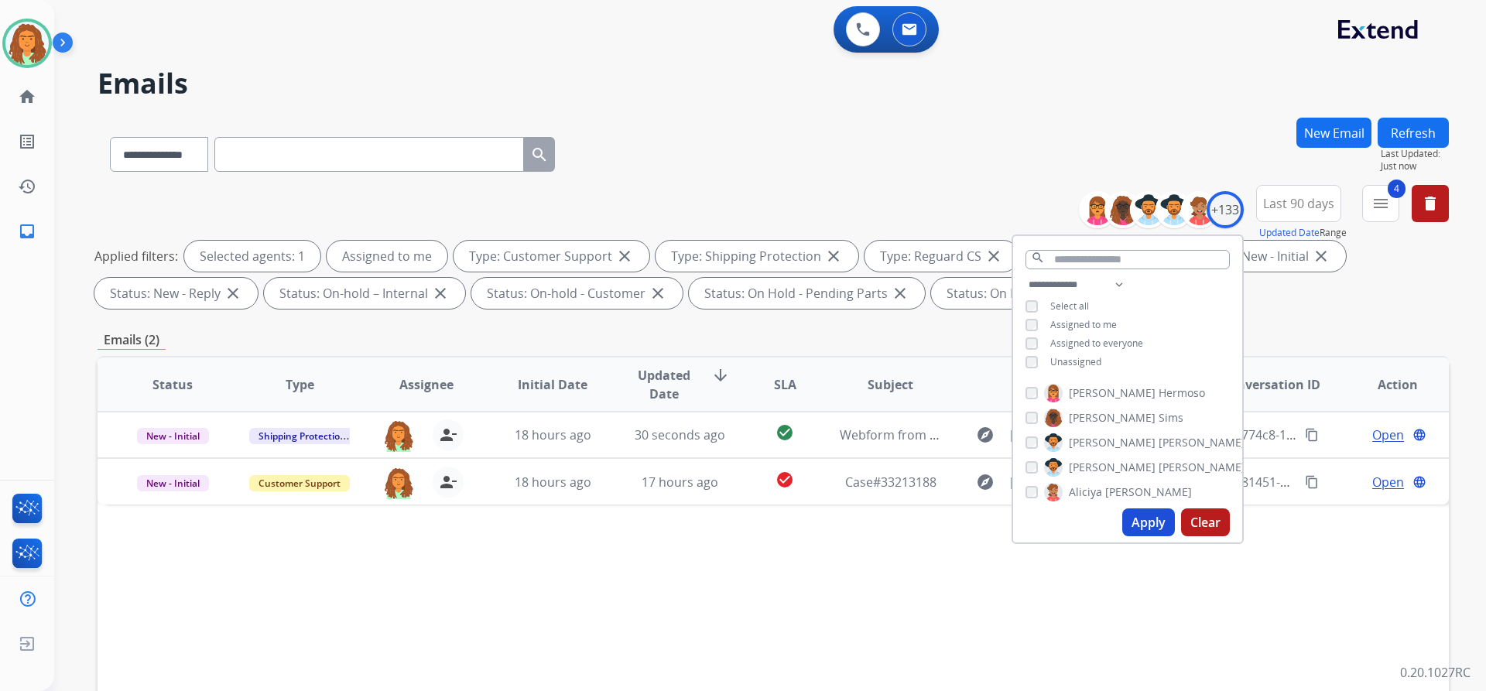
click at [718, 308] on div "Applied filters: Selected agents: 1 Assigned to me Type: Customer Support close…" at bounding box center [769, 275] width 1351 height 68
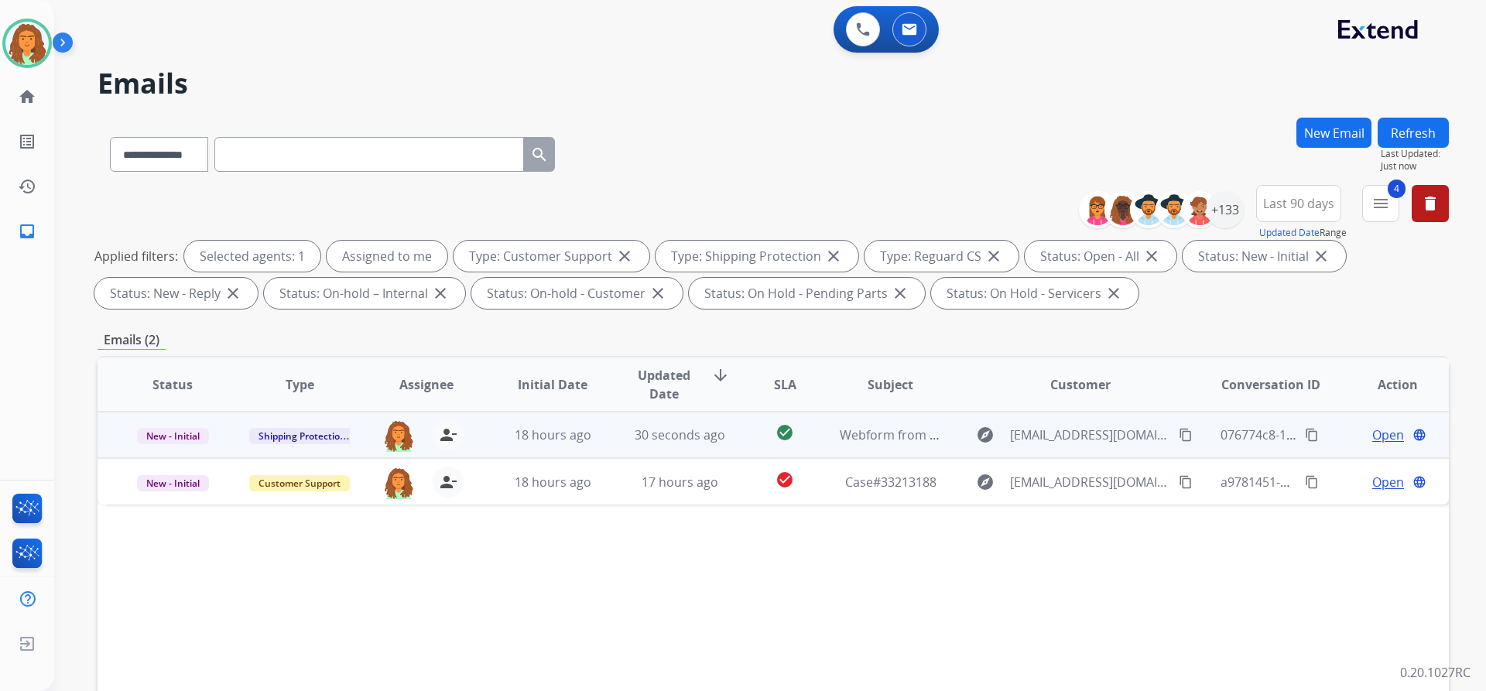
click at [718, 446] on td "check_circle" at bounding box center [773, 435] width 84 height 46
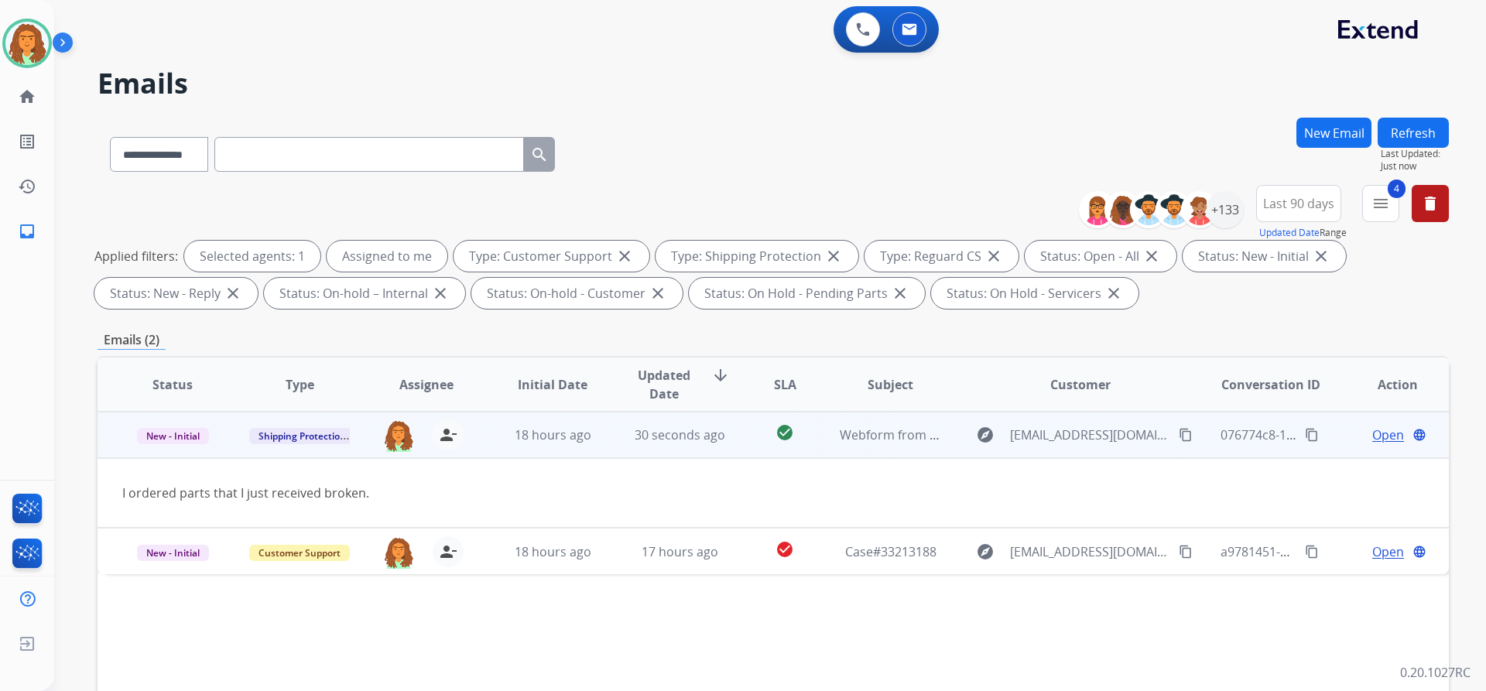
click at [718, 433] on span "Open" at bounding box center [1388, 435] width 32 height 19
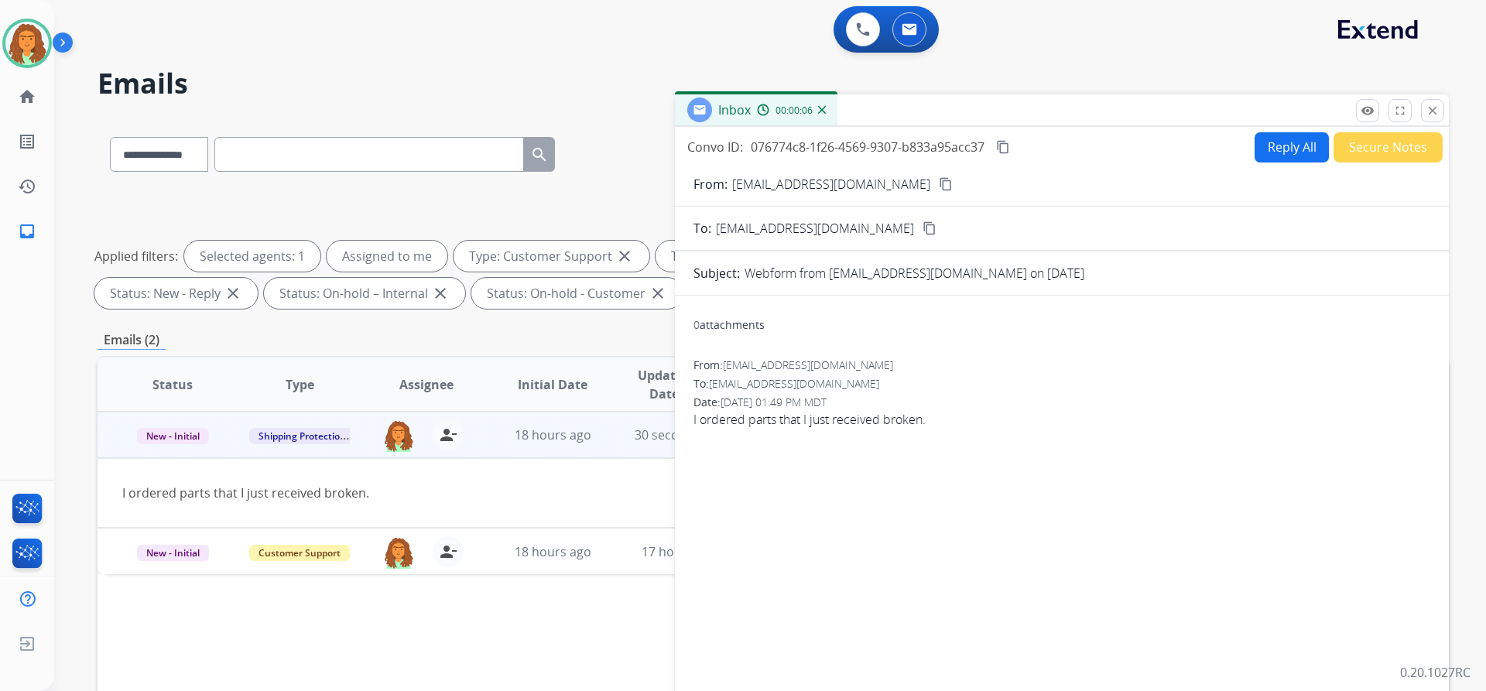
click at [718, 144] on button "Reply All" at bounding box center [1292, 147] width 74 height 30
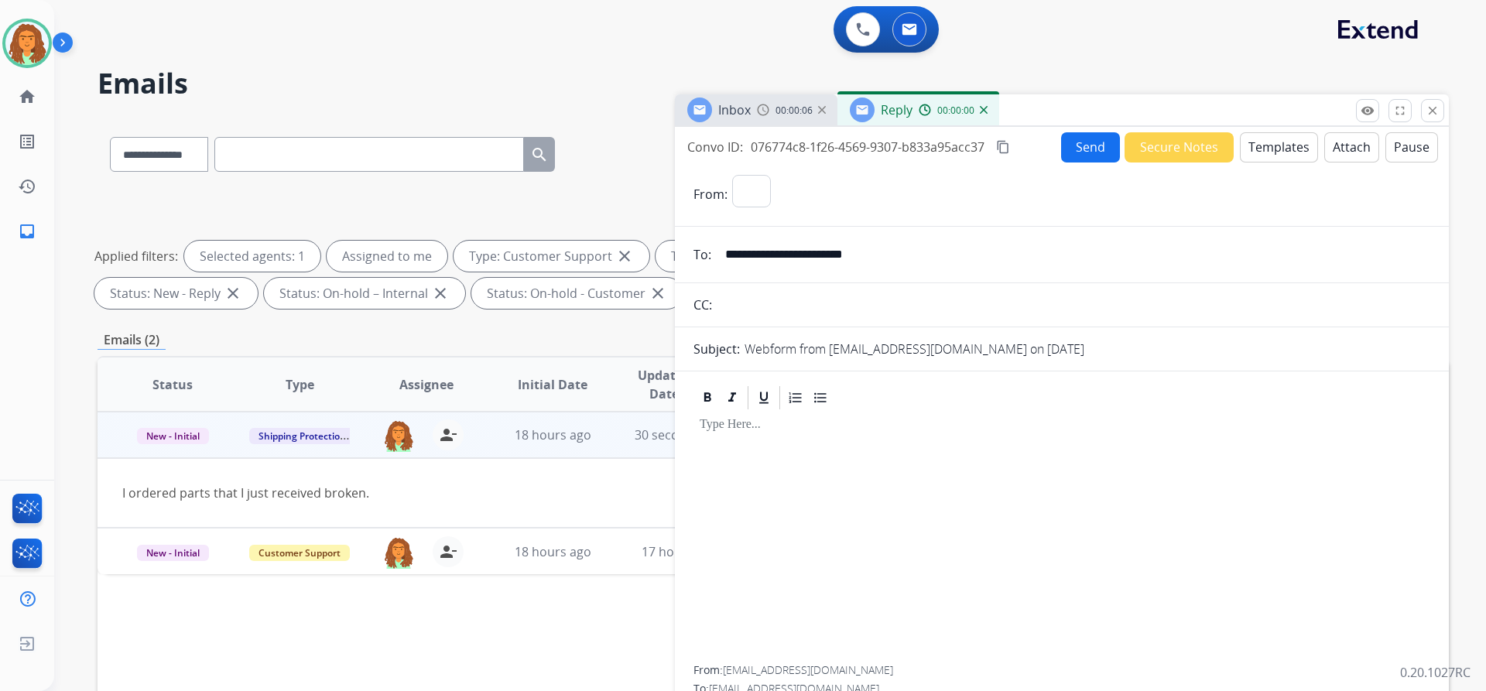
select select "**********"
click at [718, 144] on button "Templates" at bounding box center [1279, 147] width 78 height 30
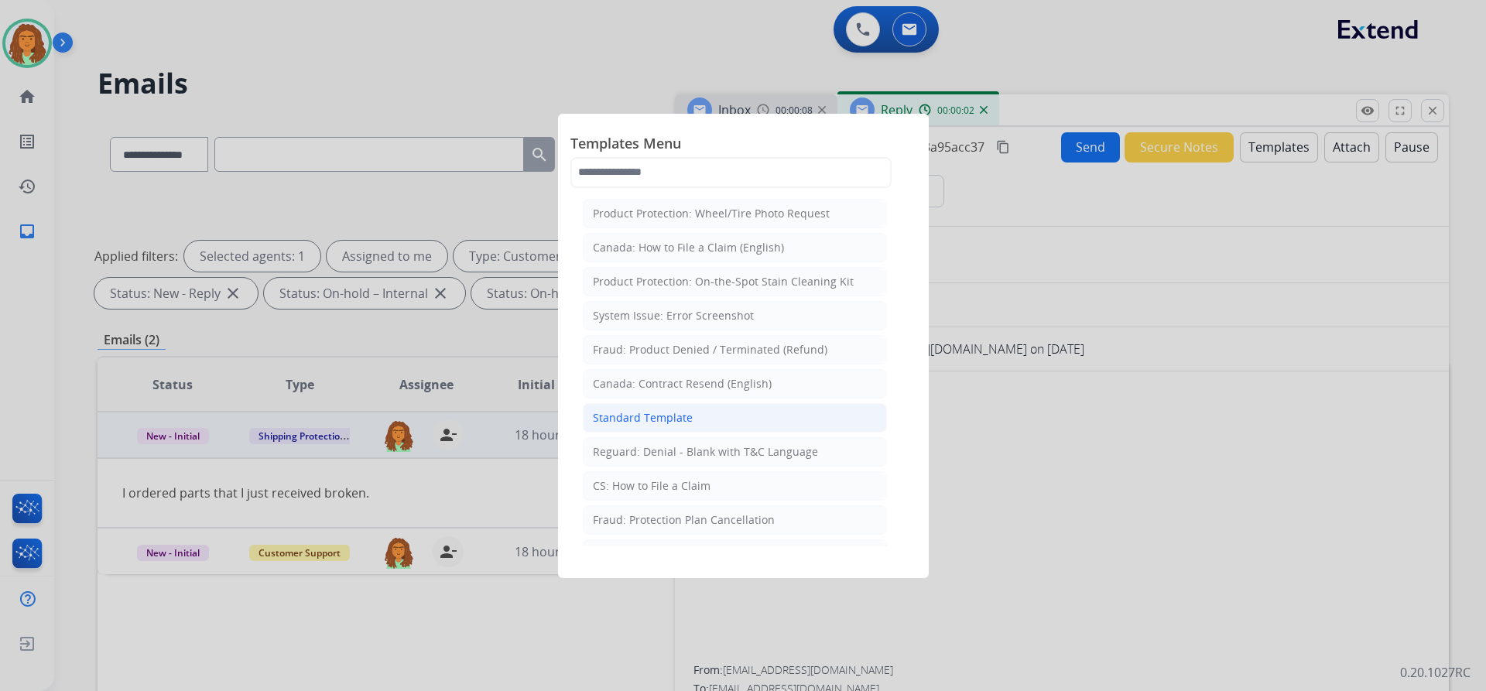
click at [690, 415] on li "Standard Template" at bounding box center [735, 417] width 304 height 29
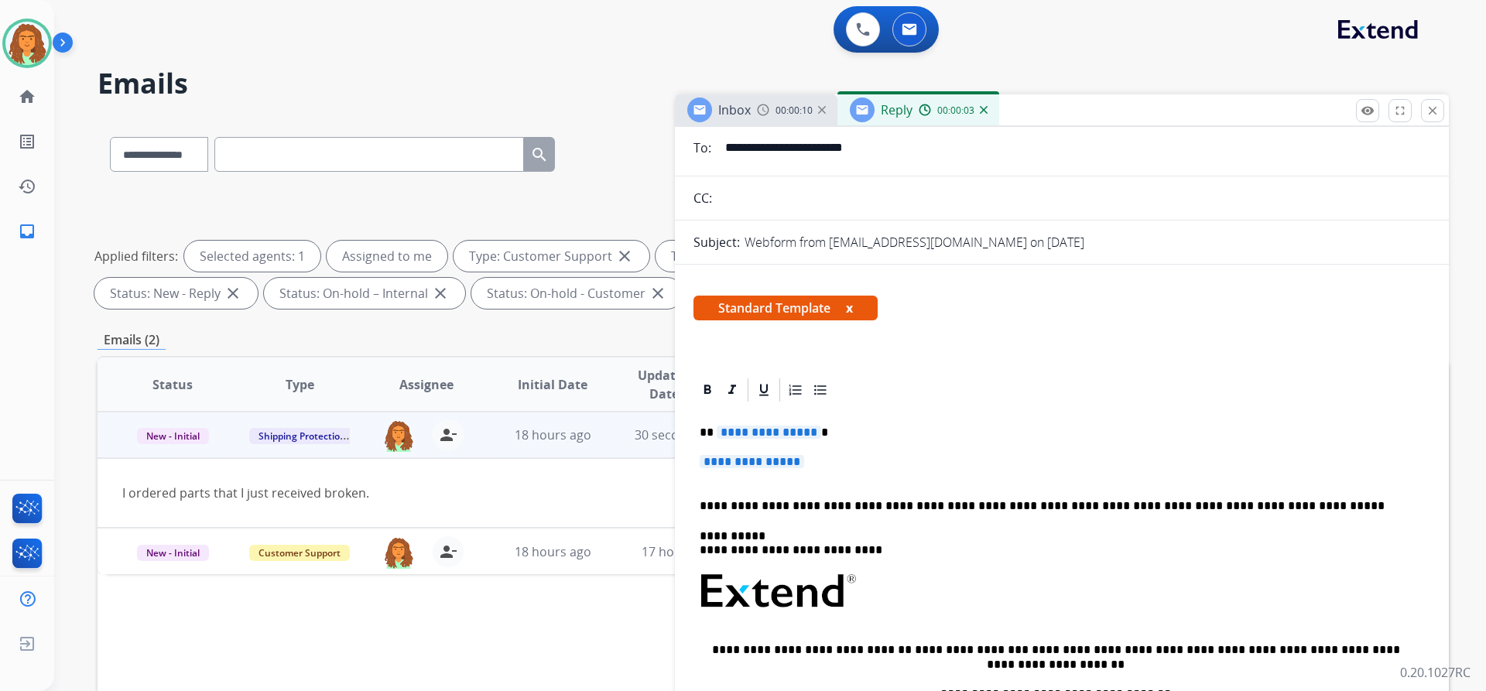
scroll to position [155, 0]
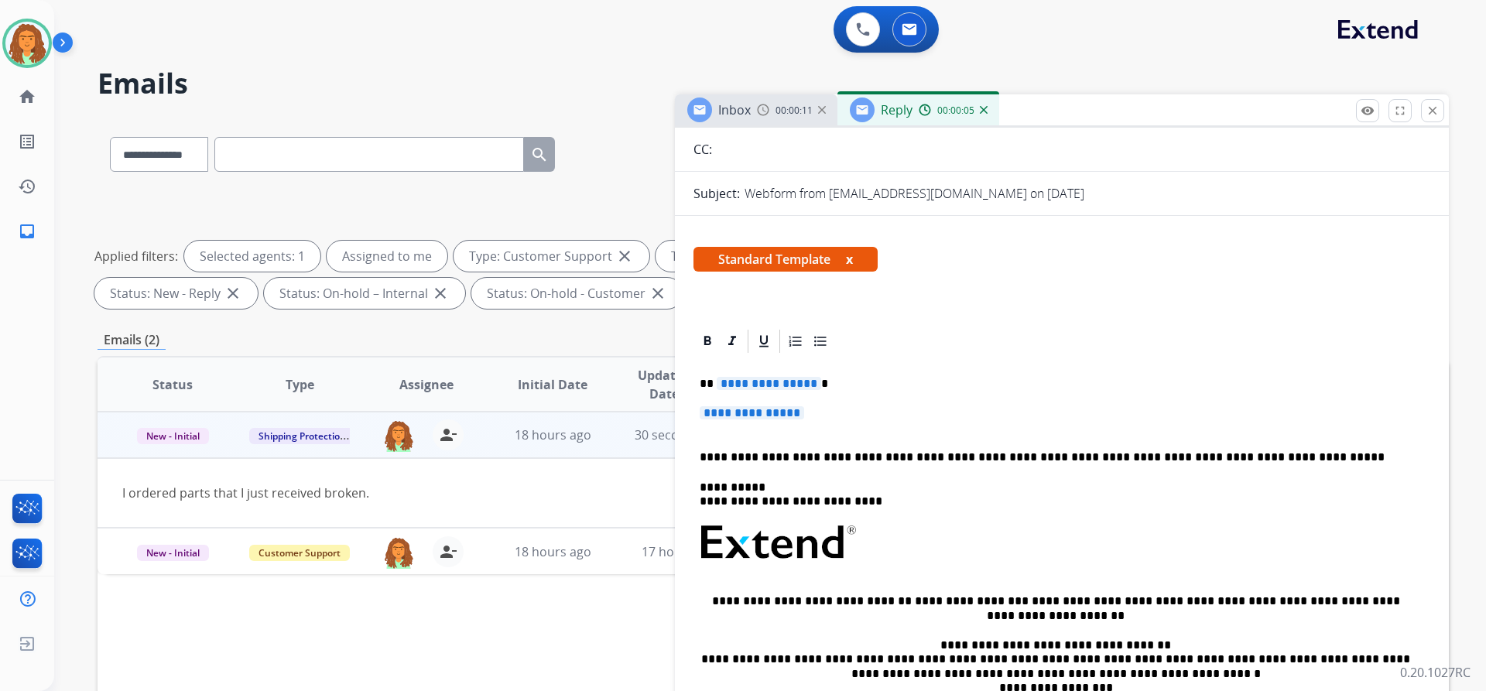
click at [718, 383] on span "**********" at bounding box center [769, 383] width 104 height 13
click at [707, 412] on span "**********" at bounding box center [752, 412] width 104 height 13
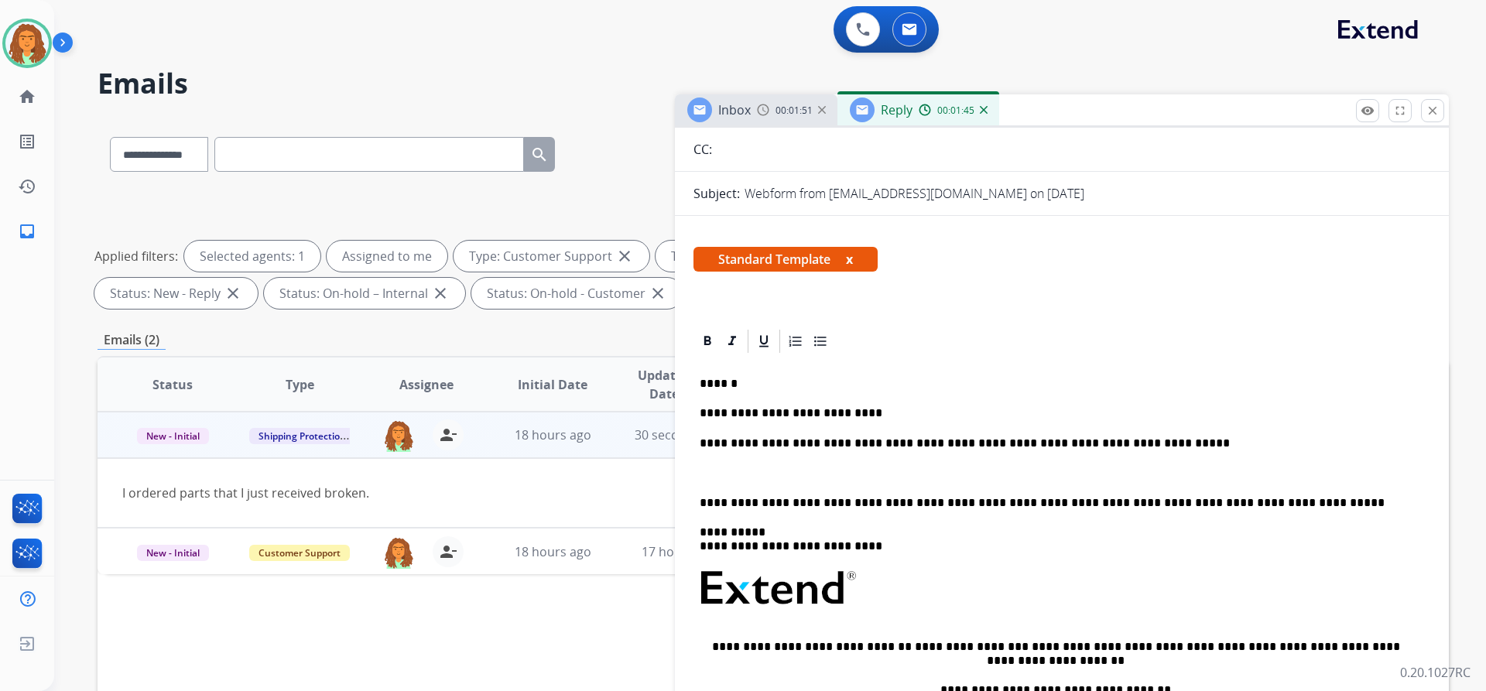
click at [718, 414] on p "**********" at bounding box center [1056, 413] width 712 height 14
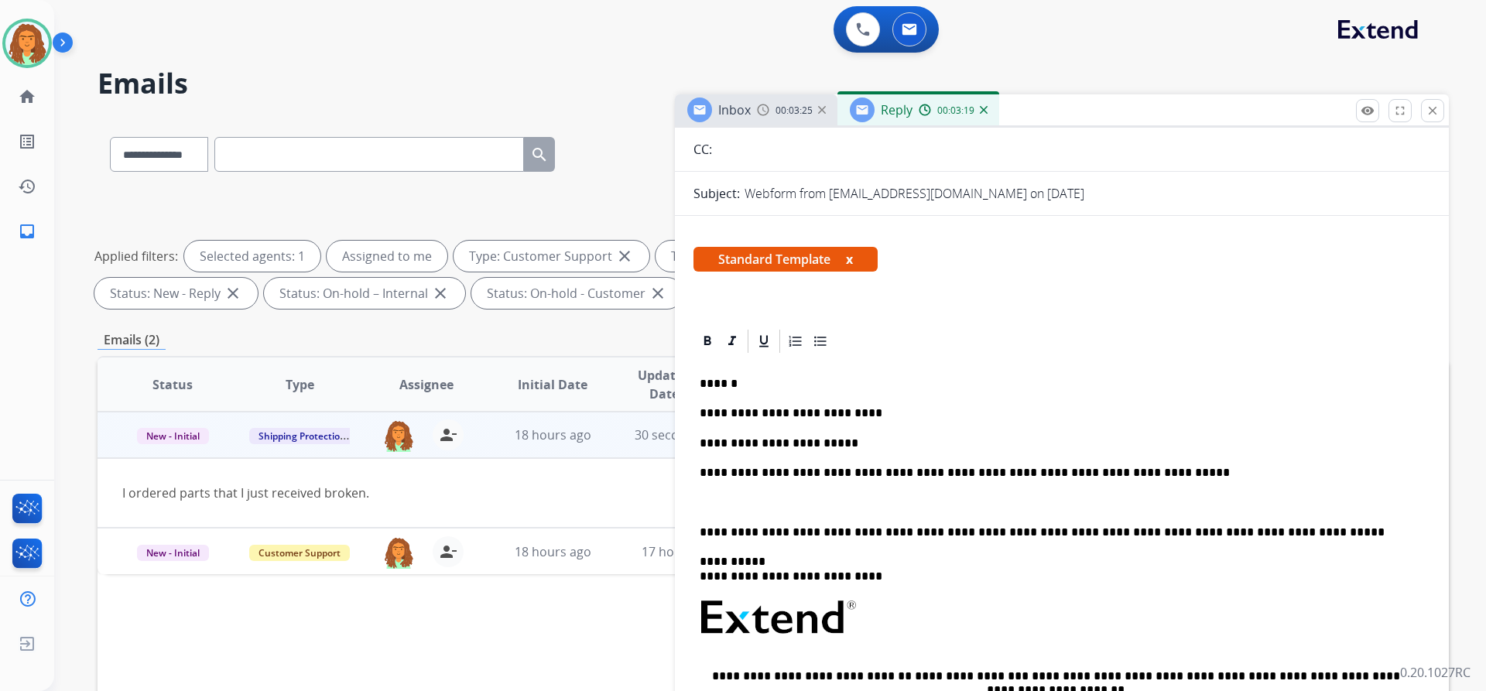
click at [718, 446] on p "**********" at bounding box center [1056, 444] width 712 height 14
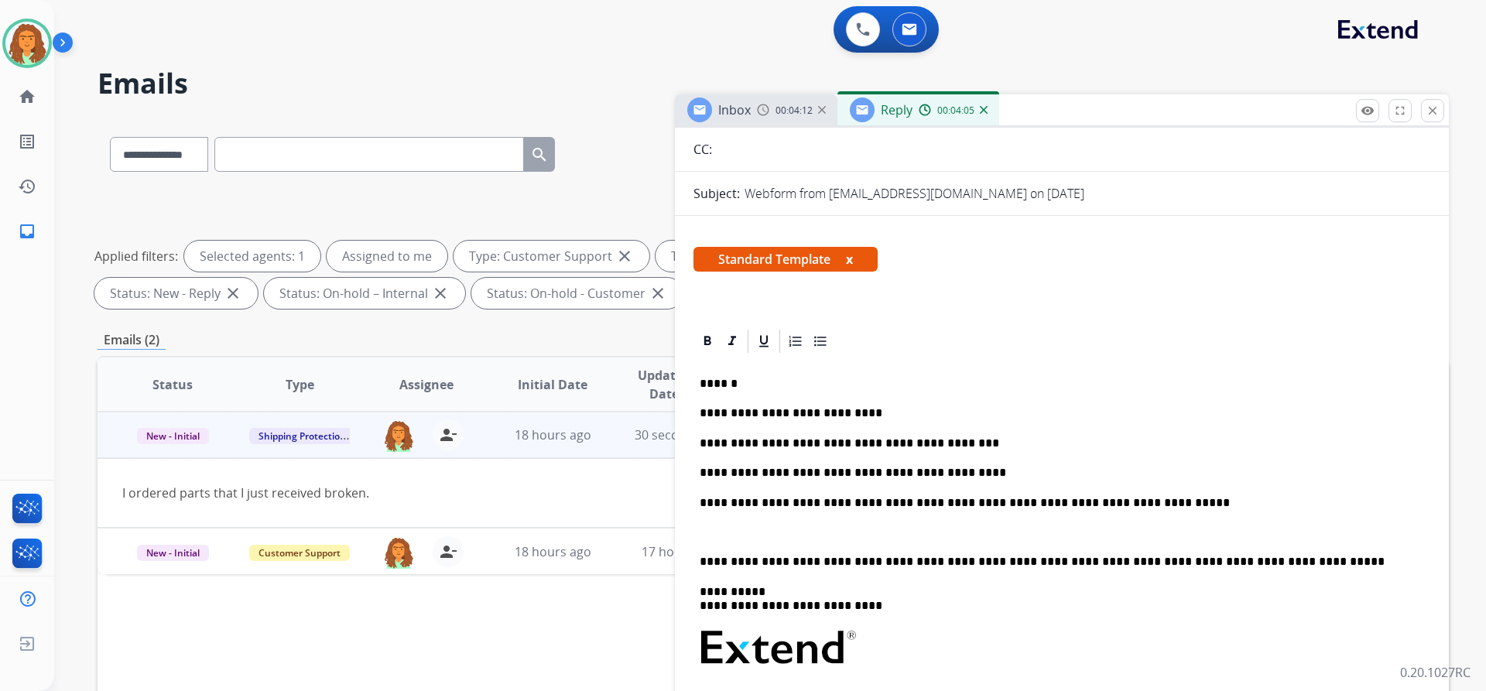
click at [699, 556] on div "**********" at bounding box center [1061, 631] width 737 height 553
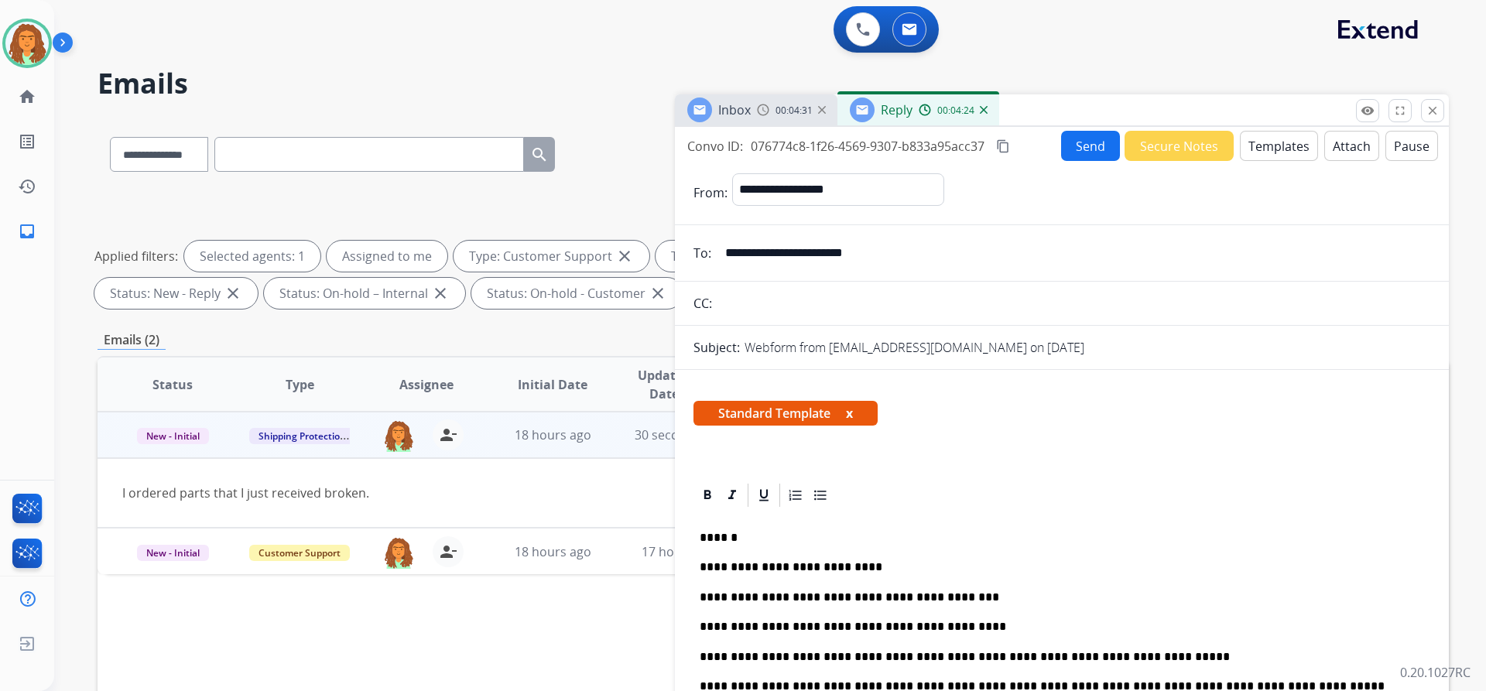
scroll to position [0, 0]
click at [718, 149] on mat-icon "content_copy" at bounding box center [1003, 147] width 14 height 14
click at [718, 149] on button "Send" at bounding box center [1090, 147] width 59 height 30
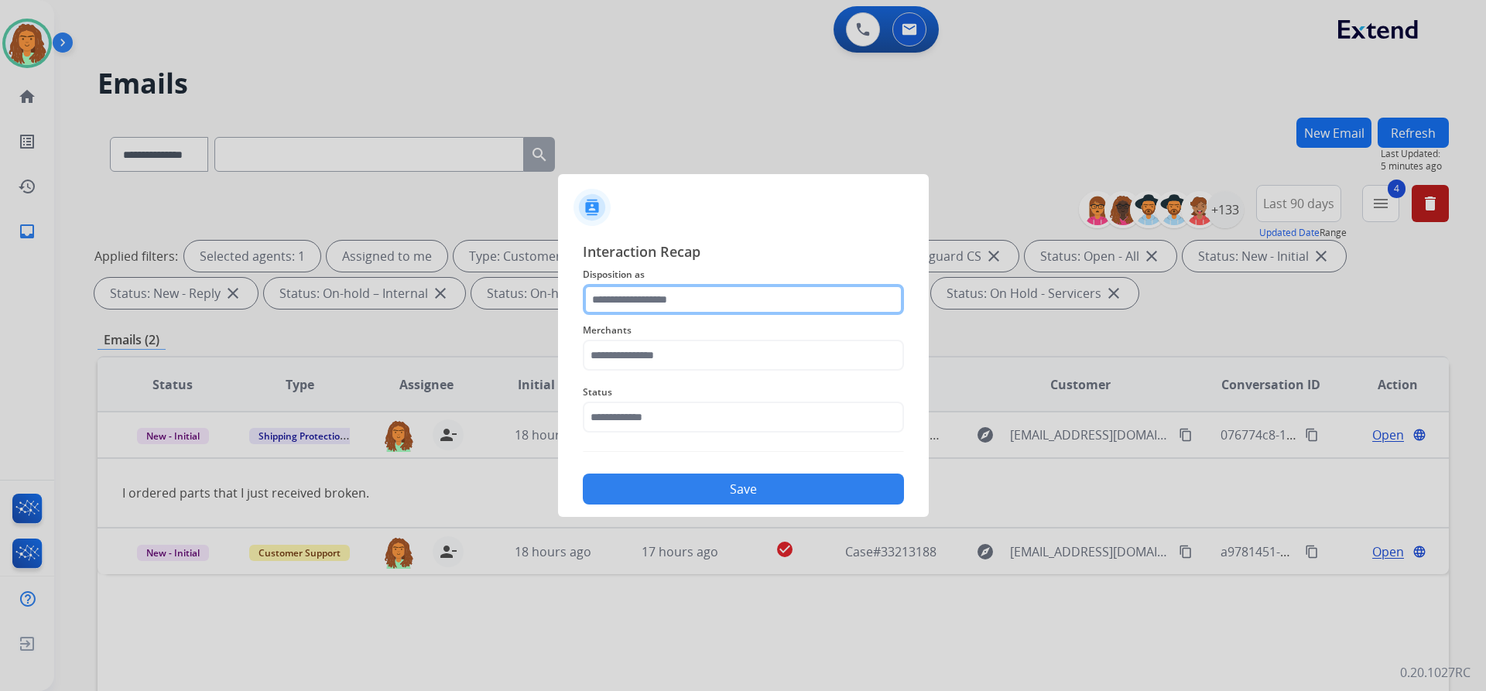
click at [623, 296] on input "text" at bounding box center [743, 299] width 321 height 31
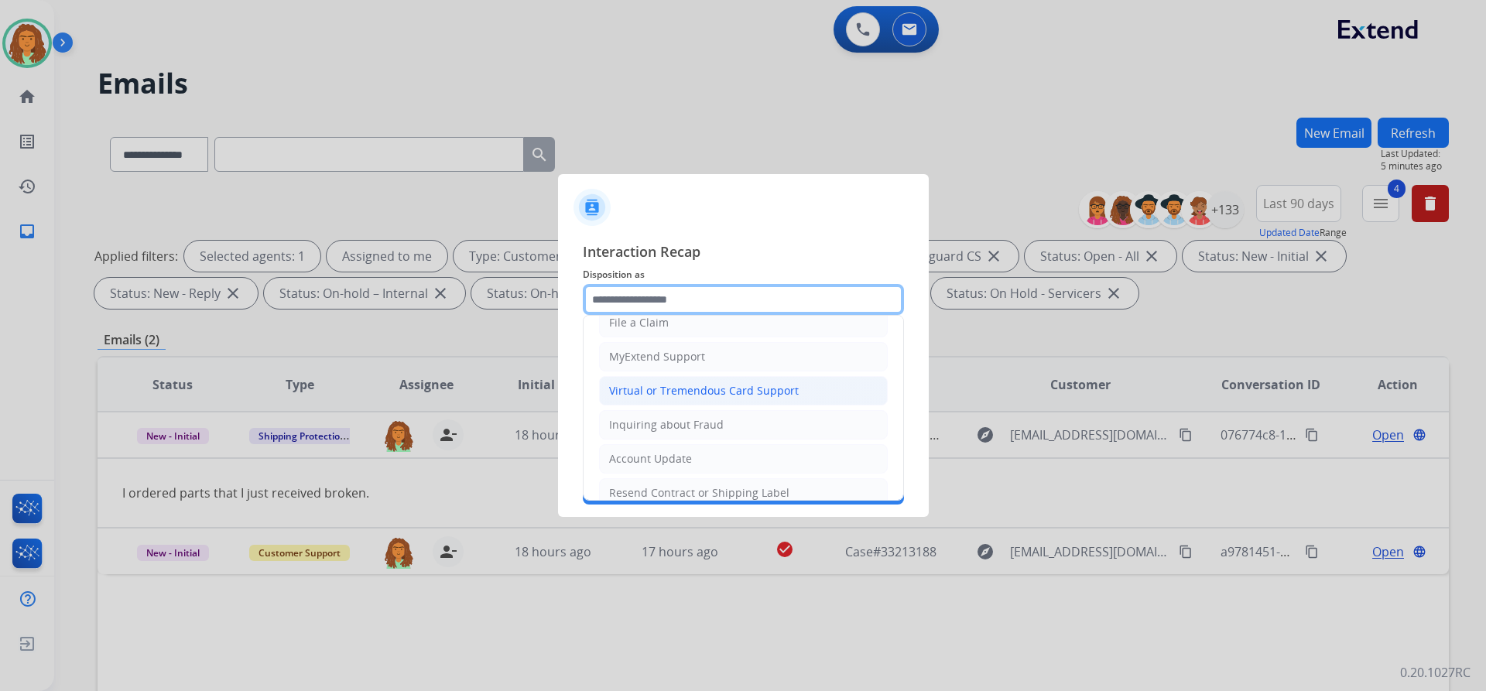
scroll to position [241, 0]
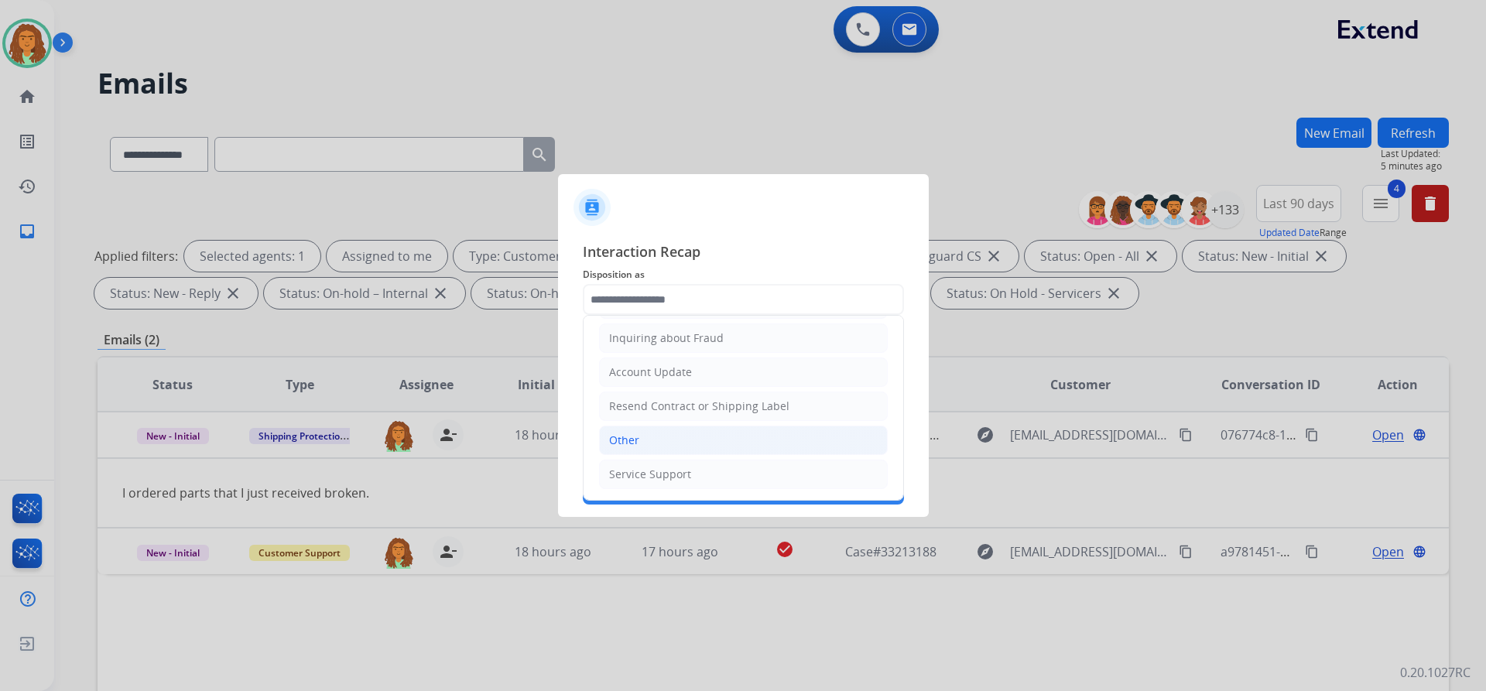
click at [635, 443] on div "Other" at bounding box center [624, 440] width 30 height 15
type input "*****"
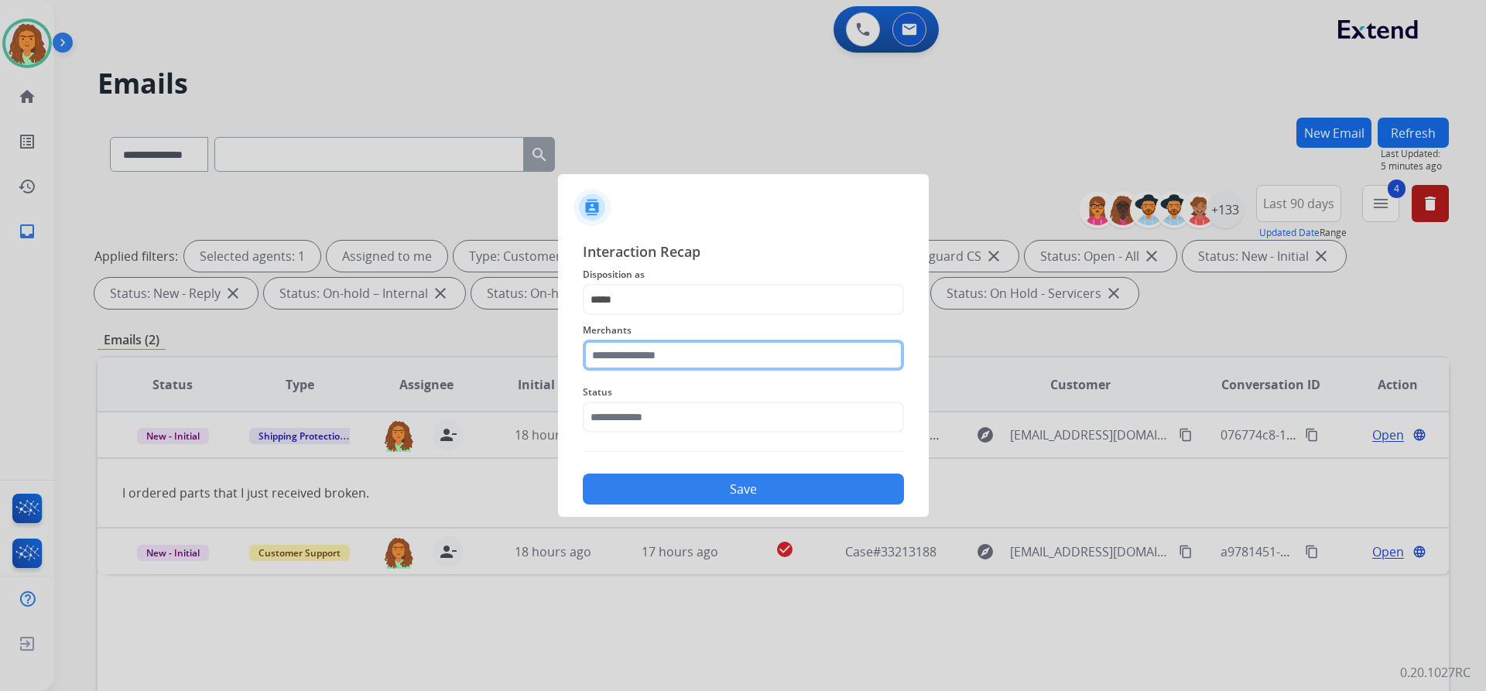
click at [619, 353] on input "text" at bounding box center [743, 355] width 321 height 31
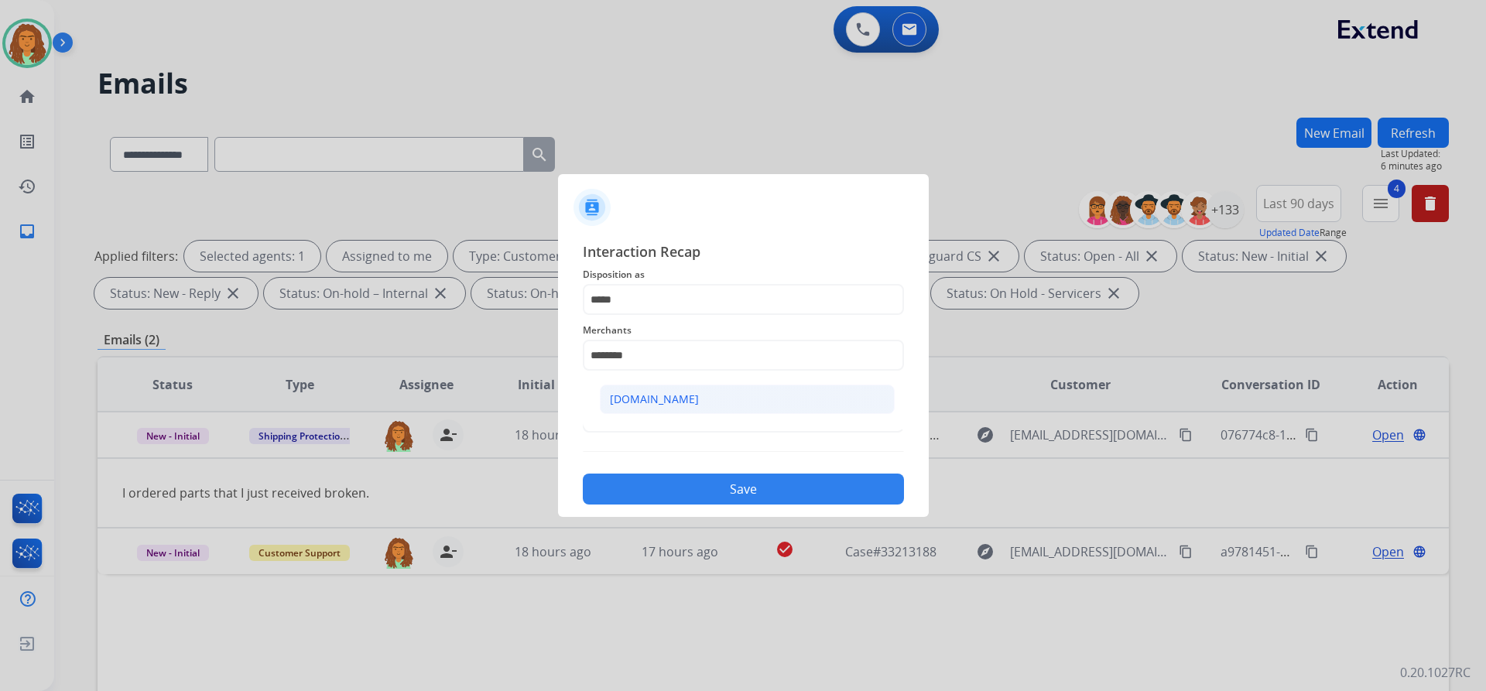
click at [658, 401] on div "[DOMAIN_NAME]" at bounding box center [654, 399] width 89 height 15
type input "**********"
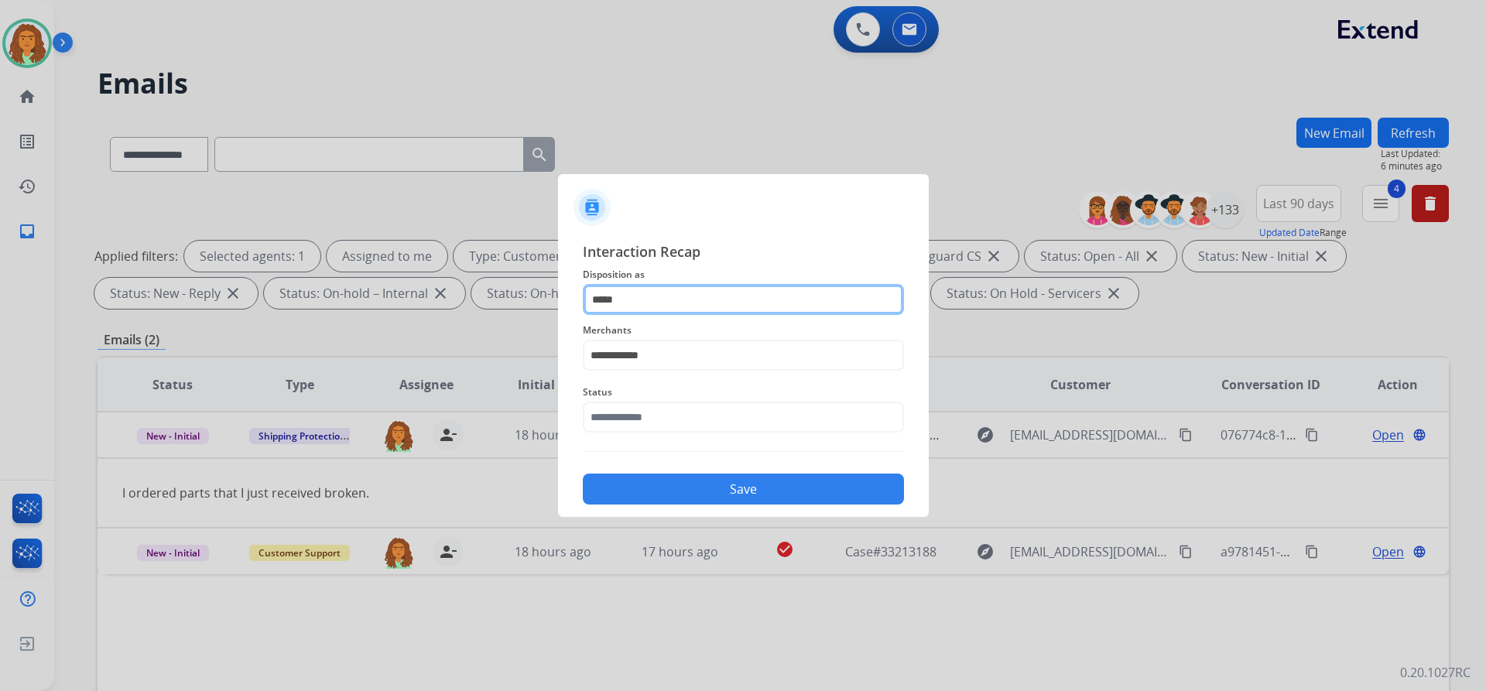
click at [646, 303] on input "*****" at bounding box center [743, 299] width 321 height 31
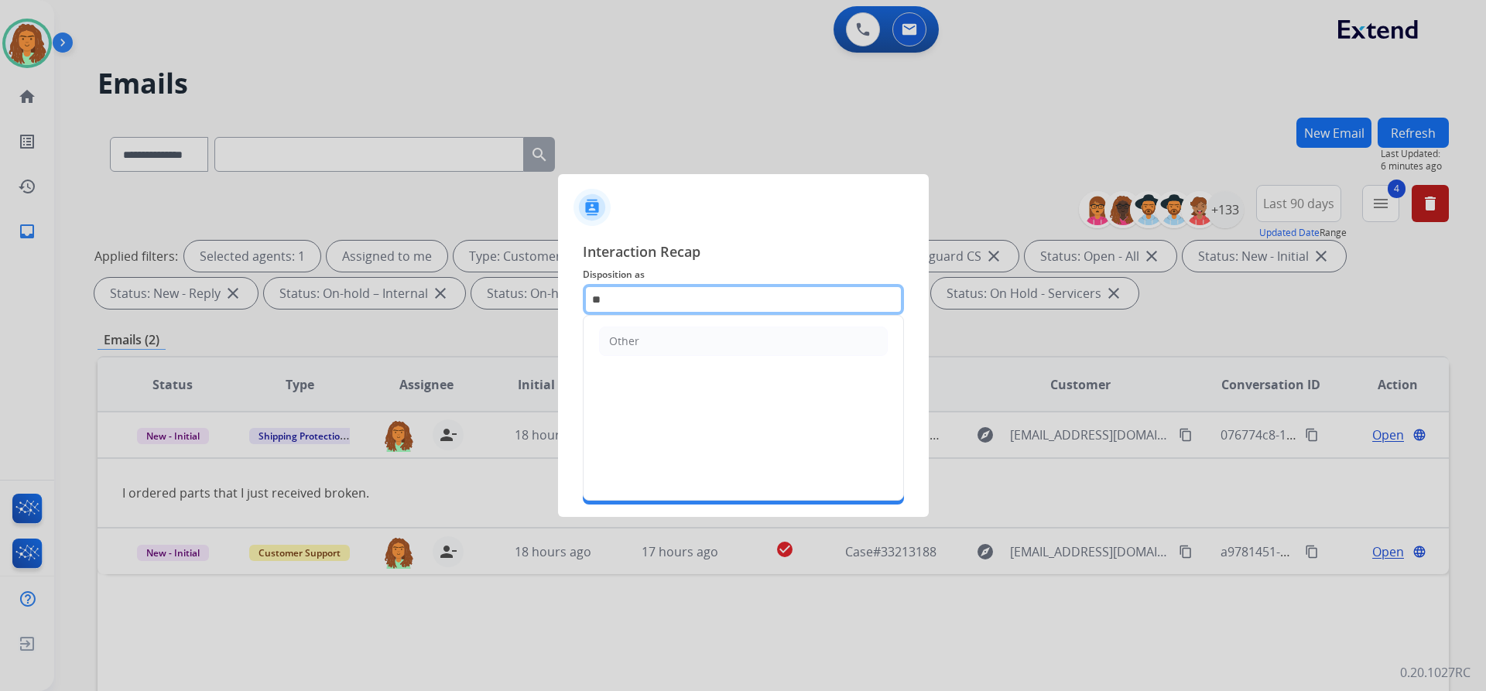
type input "*"
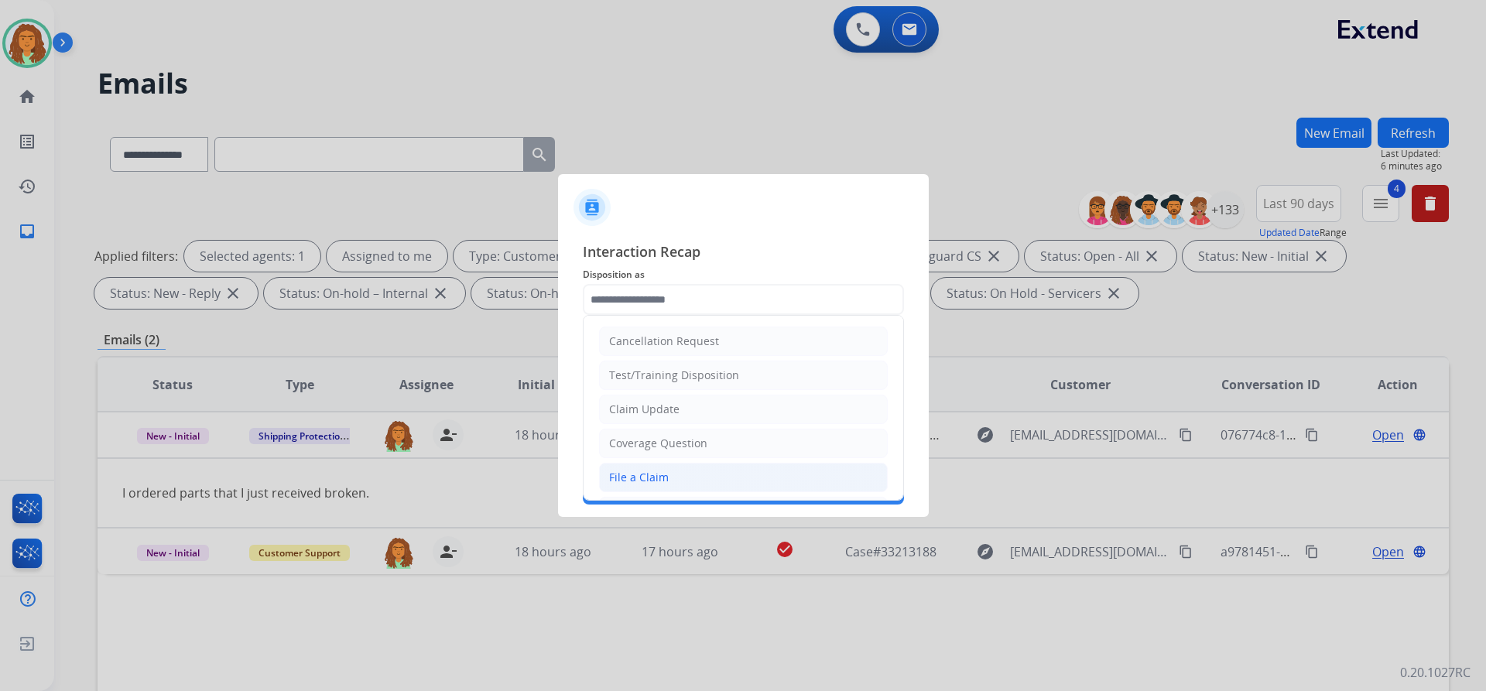
click at [639, 475] on div "File a Claim" at bounding box center [639, 477] width 60 height 15
type input "**********"
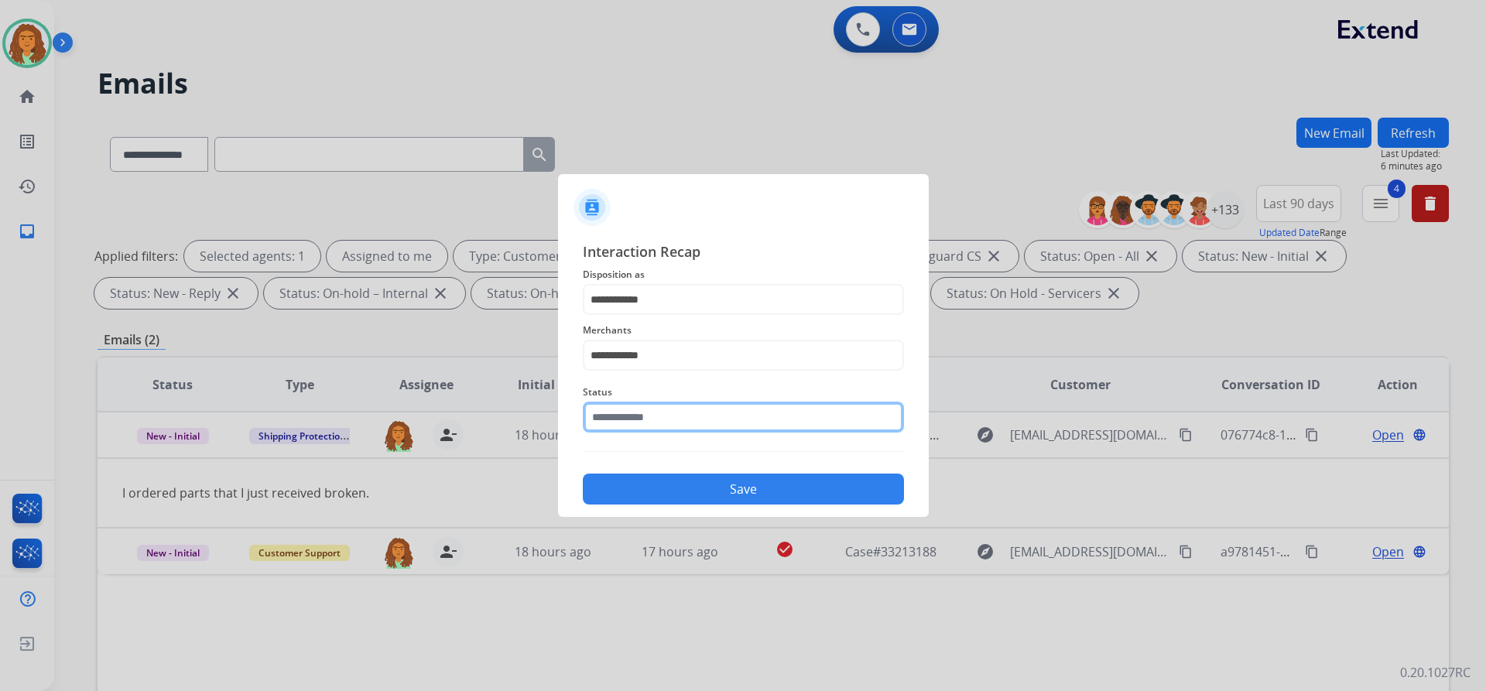
click at [626, 413] on input "text" at bounding box center [743, 417] width 321 height 31
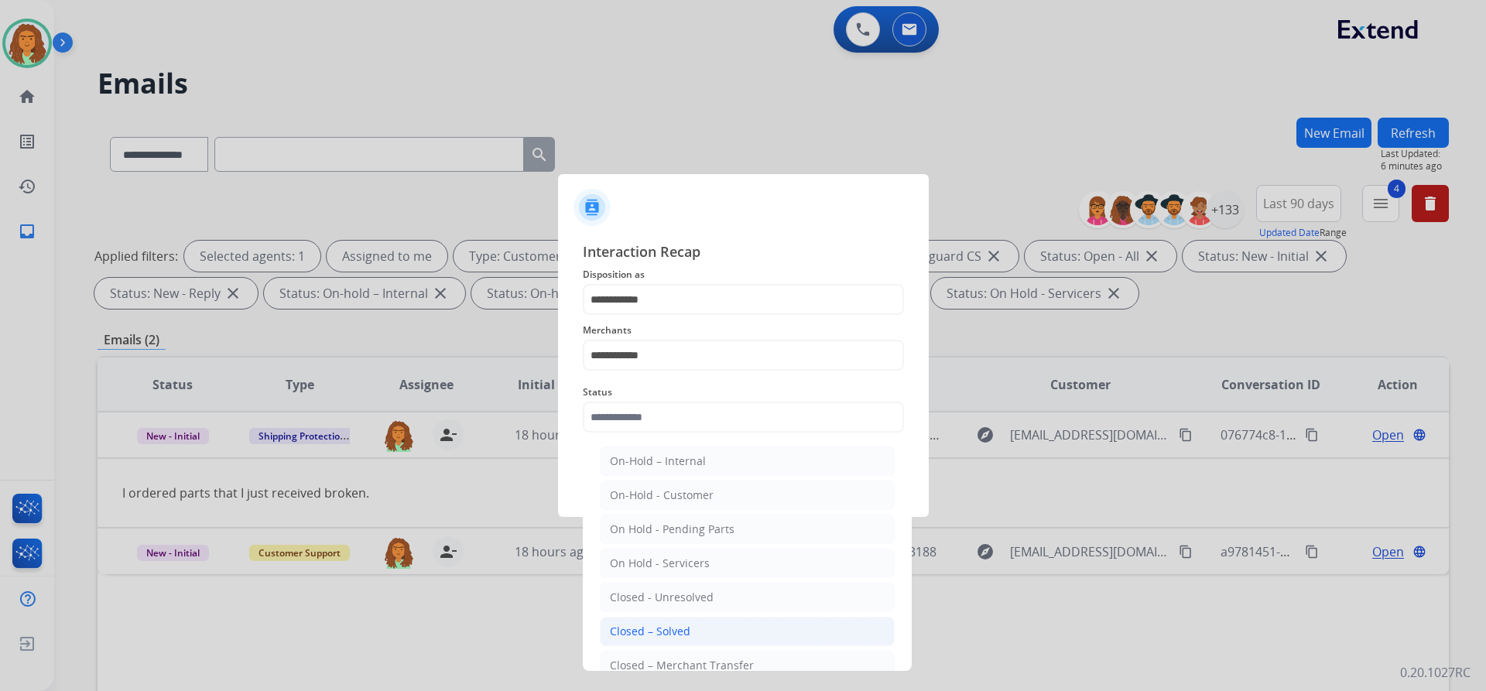
click at [660, 628] on div "Closed – Solved" at bounding box center [650, 631] width 80 height 15
type input "**********"
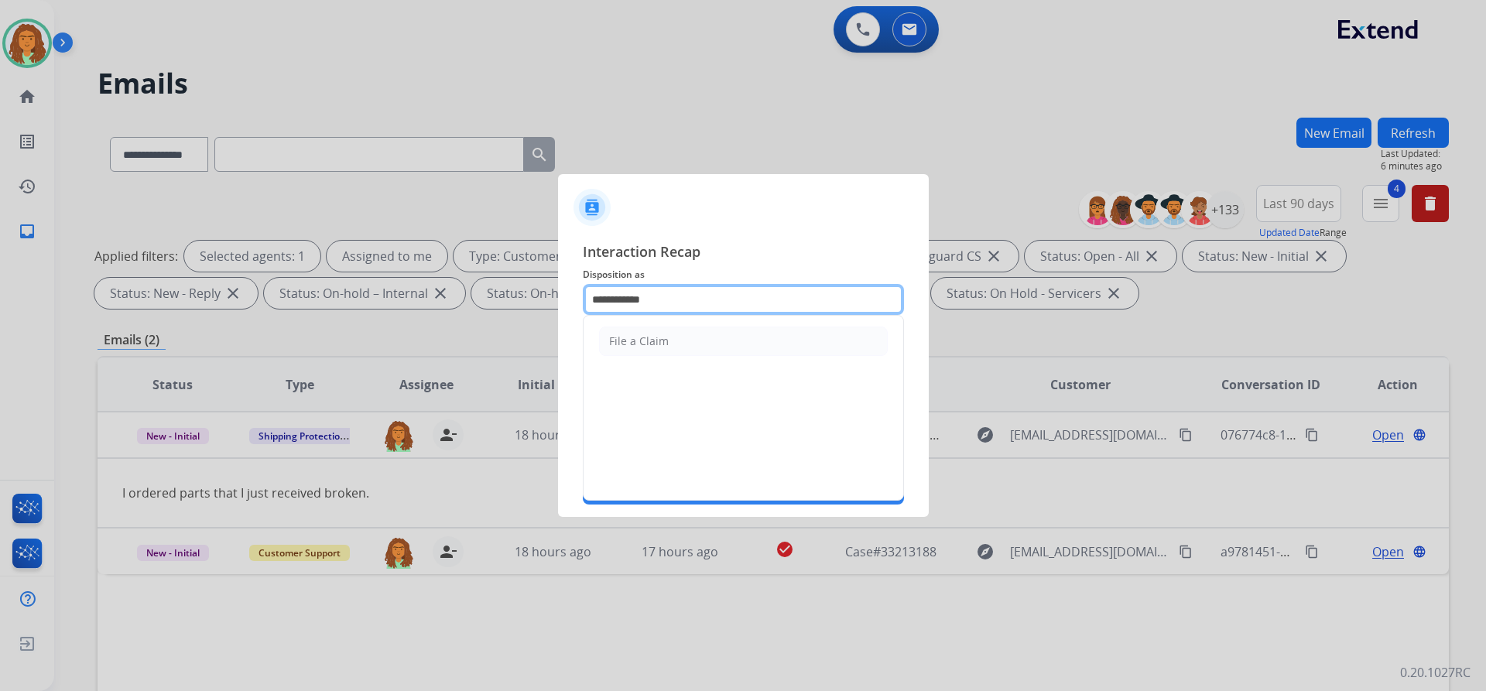
click at [653, 299] on input "**********" at bounding box center [743, 299] width 321 height 31
drag, startPoint x: 653, startPoint y: 299, endPoint x: 580, endPoint y: 295, distance: 72.9
click at [580, 295] on div "**********" at bounding box center [743, 372] width 371 height 289
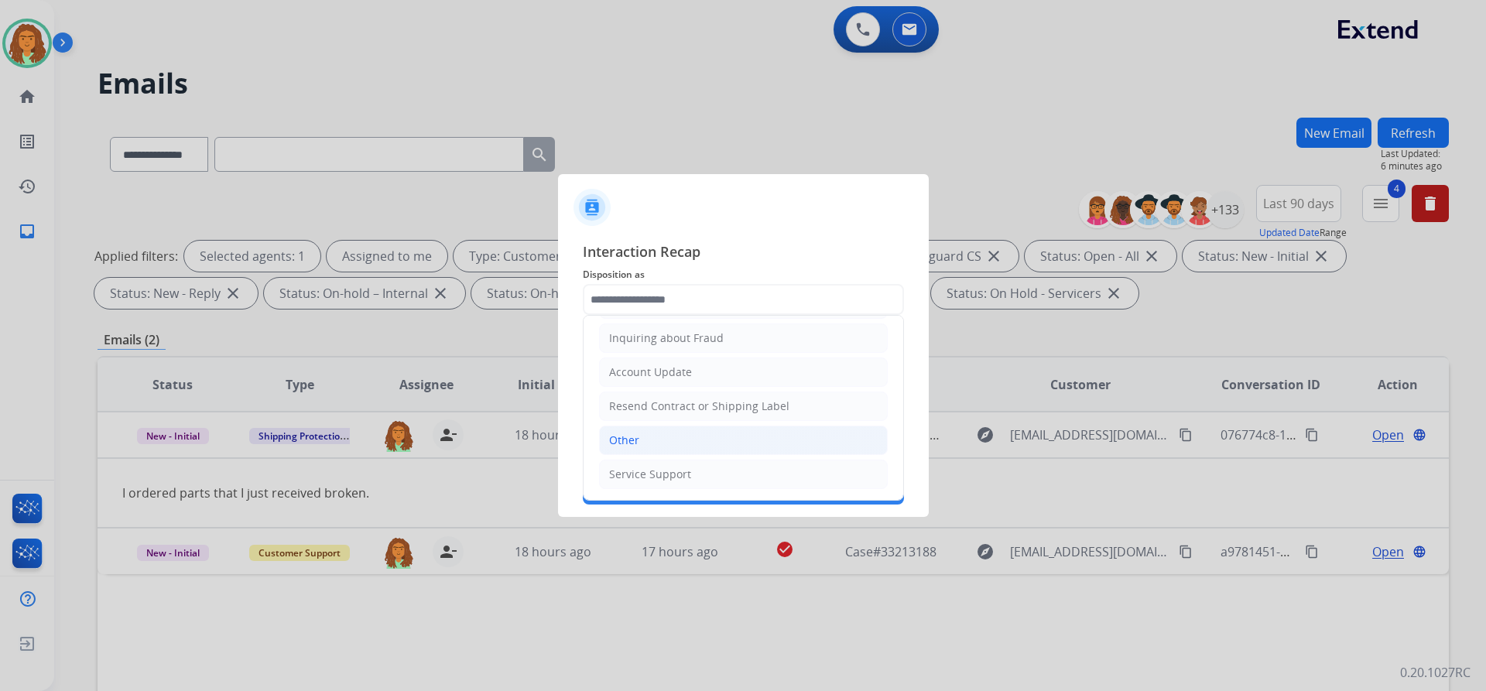
click at [631, 443] on div "Other" at bounding box center [624, 440] width 30 height 15
type input "*****"
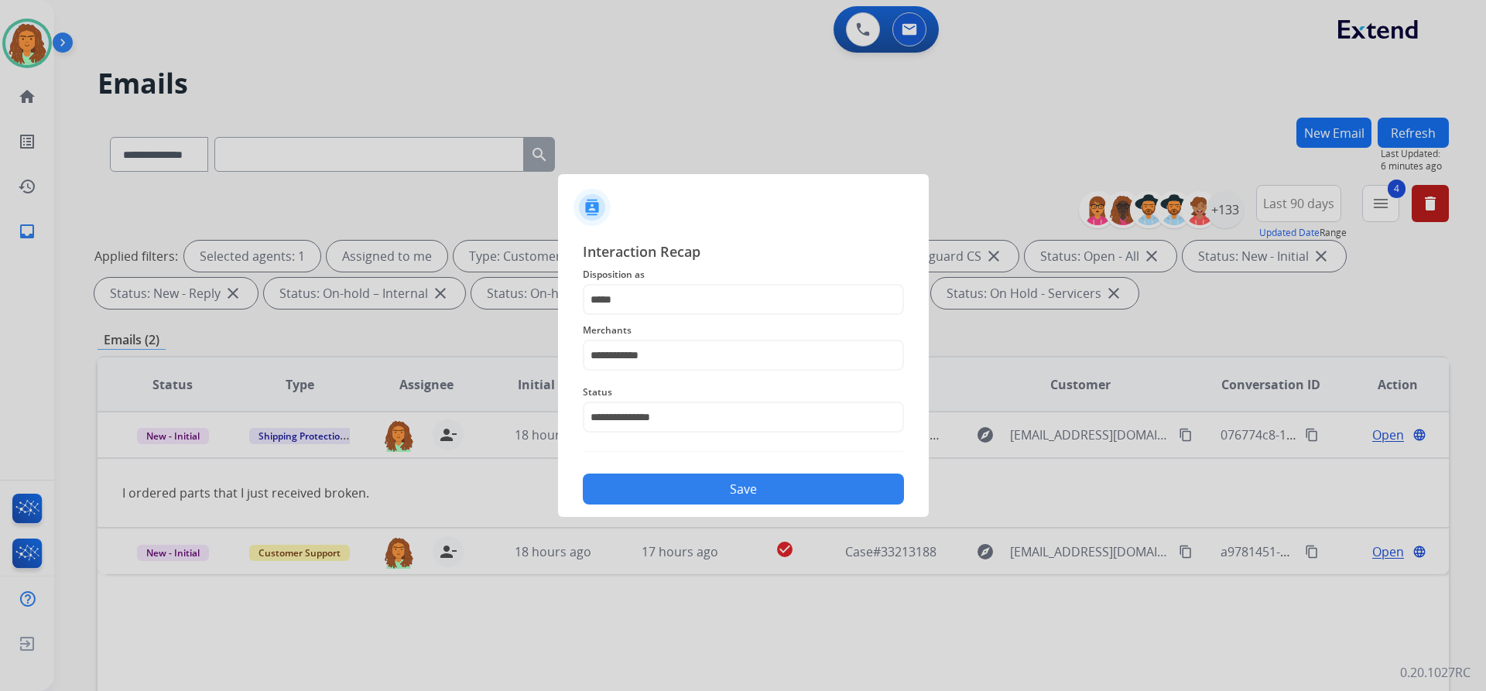
click at [718, 486] on button "Save" at bounding box center [743, 489] width 321 height 31
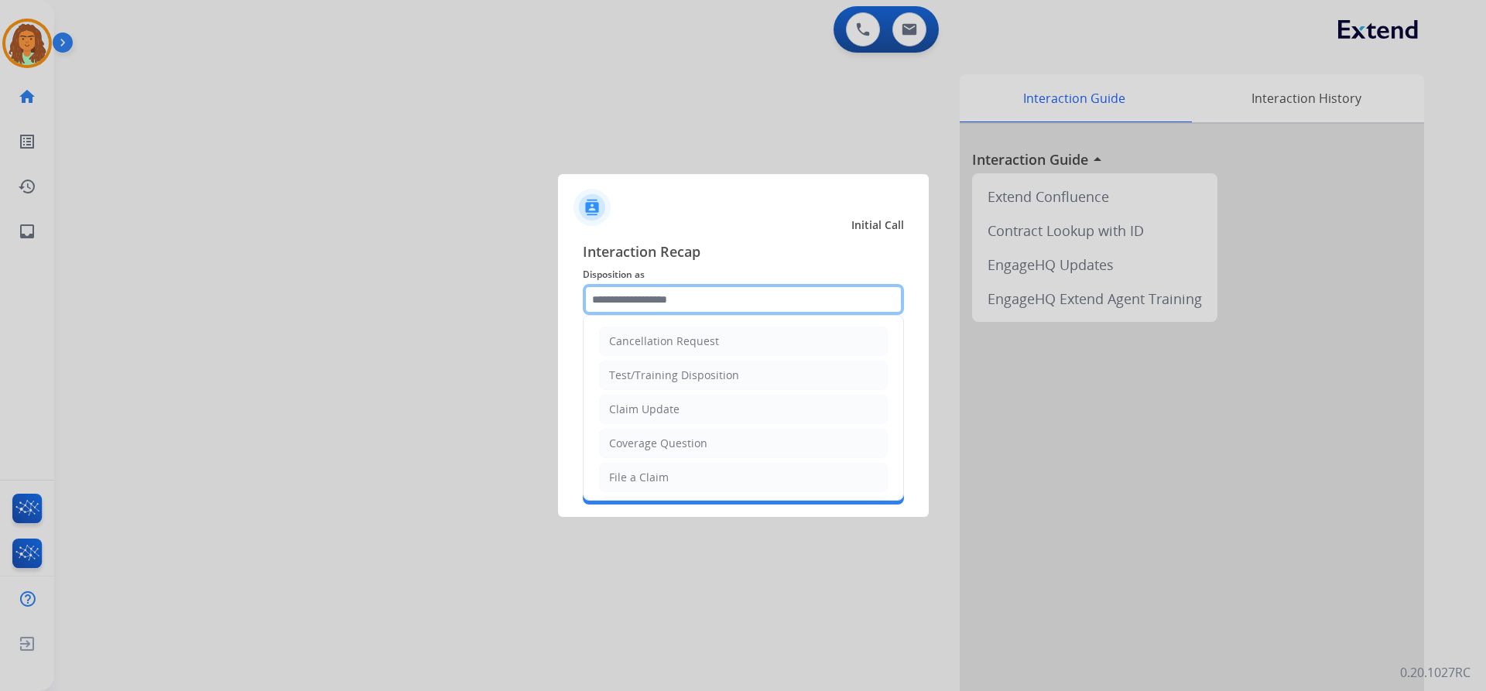
click at [666, 302] on input "text" at bounding box center [743, 299] width 321 height 31
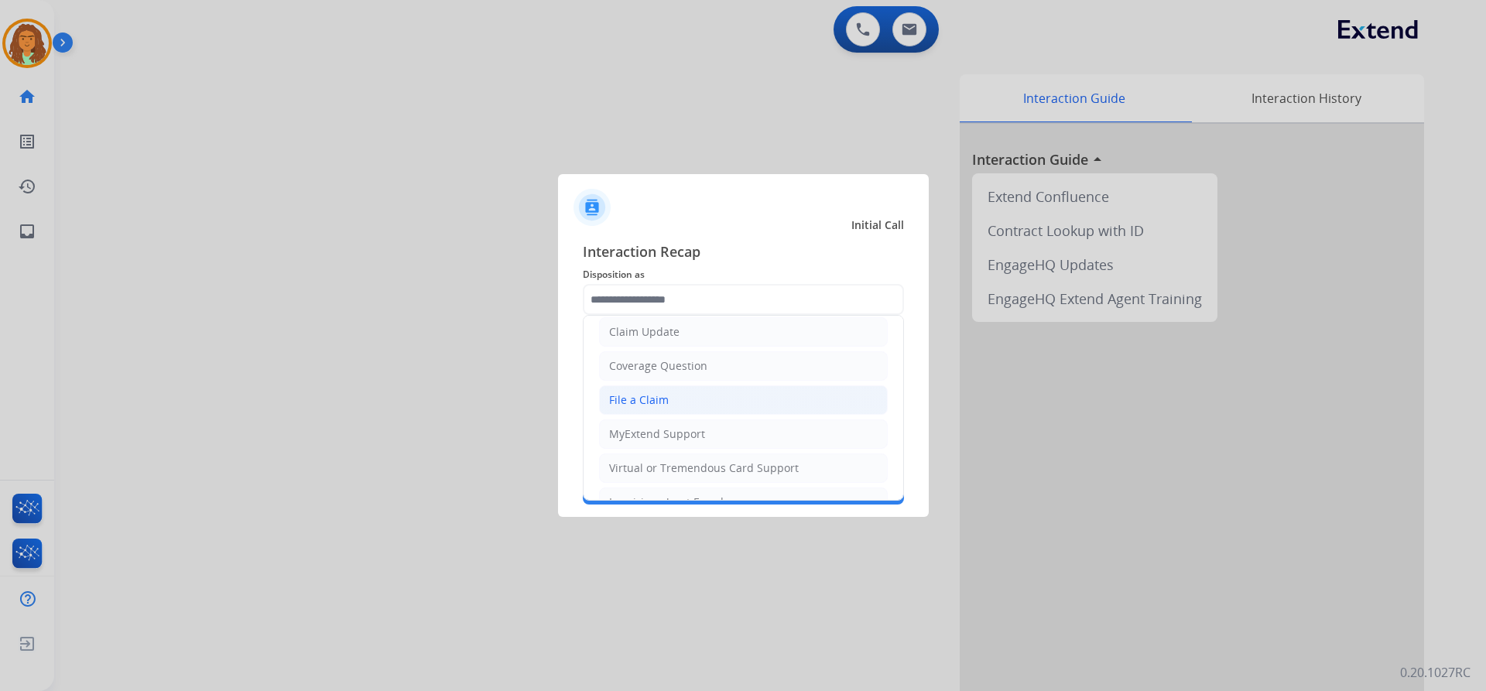
click at [670, 401] on li "File a Claim" at bounding box center [743, 399] width 289 height 29
type input "**********"
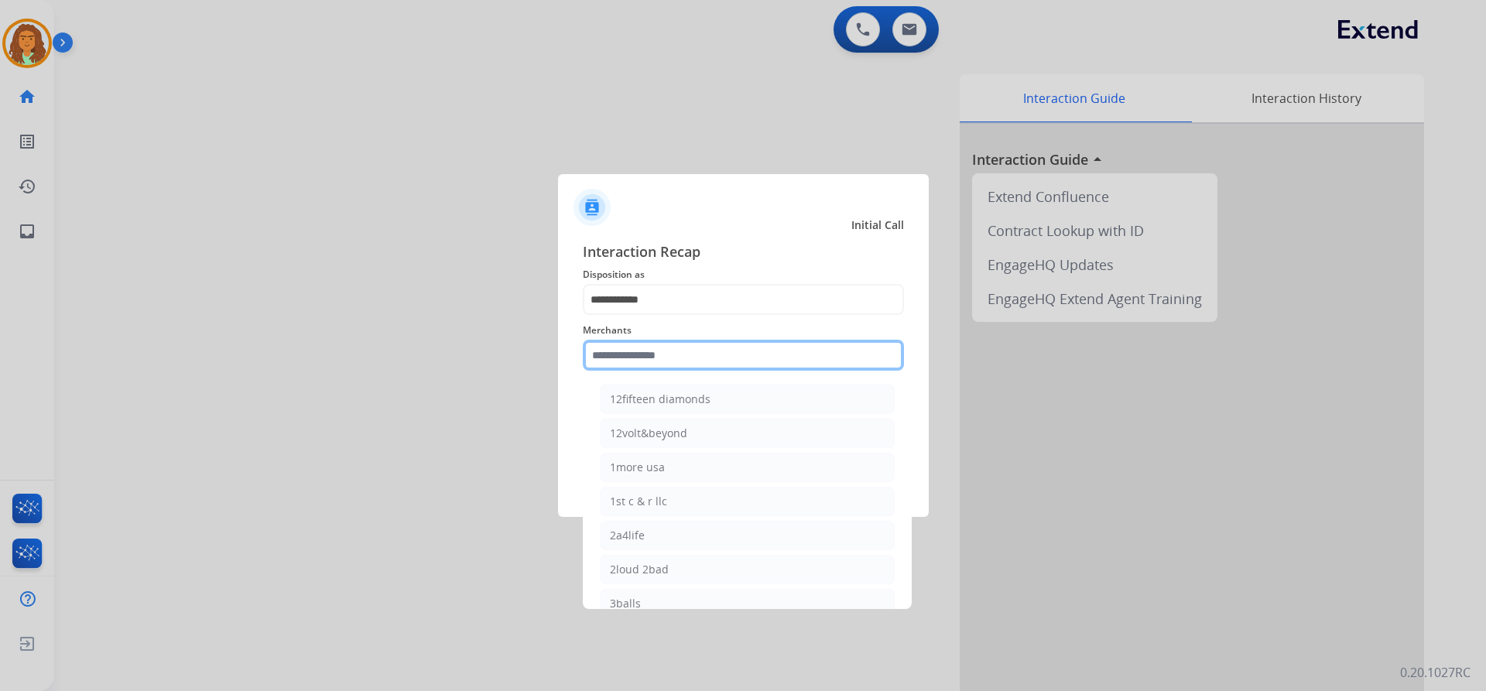
click at [648, 355] on input "text" at bounding box center [743, 355] width 321 height 31
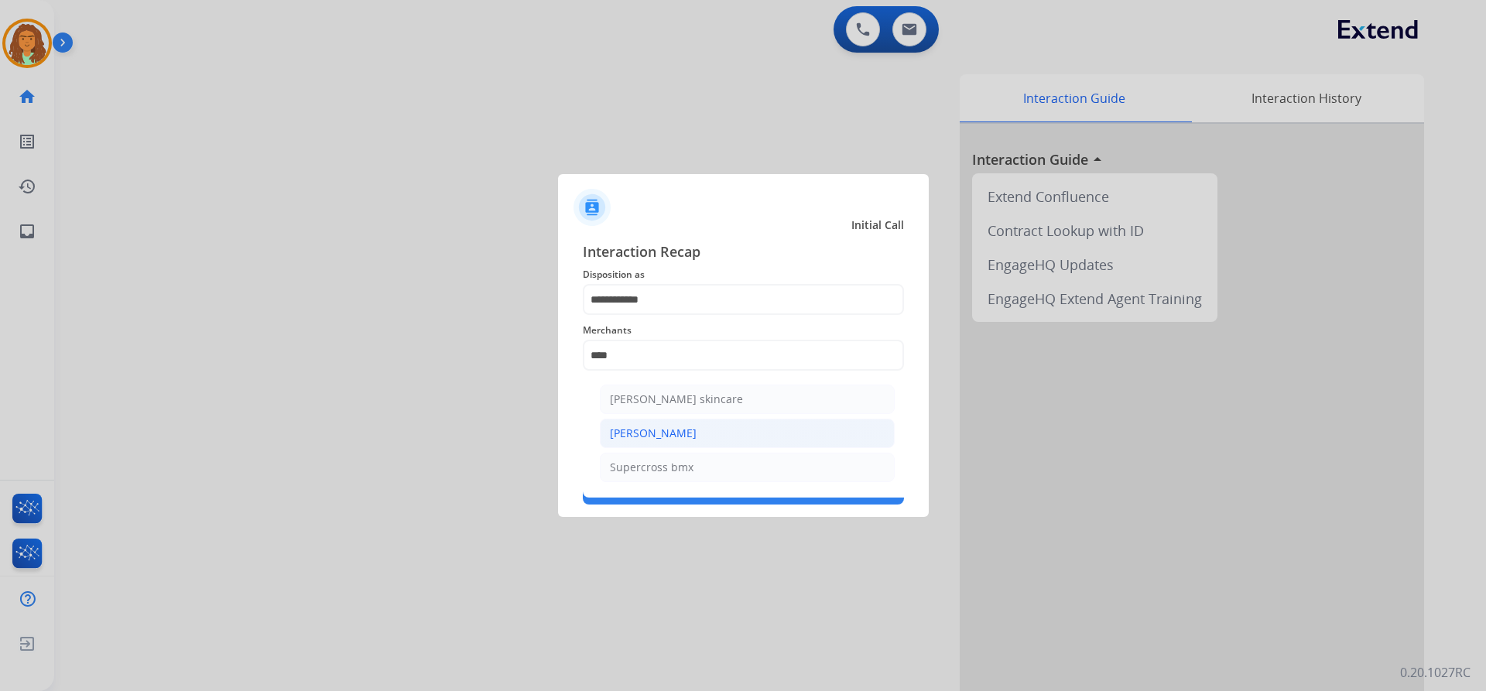
click at [675, 430] on li "[PERSON_NAME]" at bounding box center [747, 433] width 295 height 29
type input "**********"
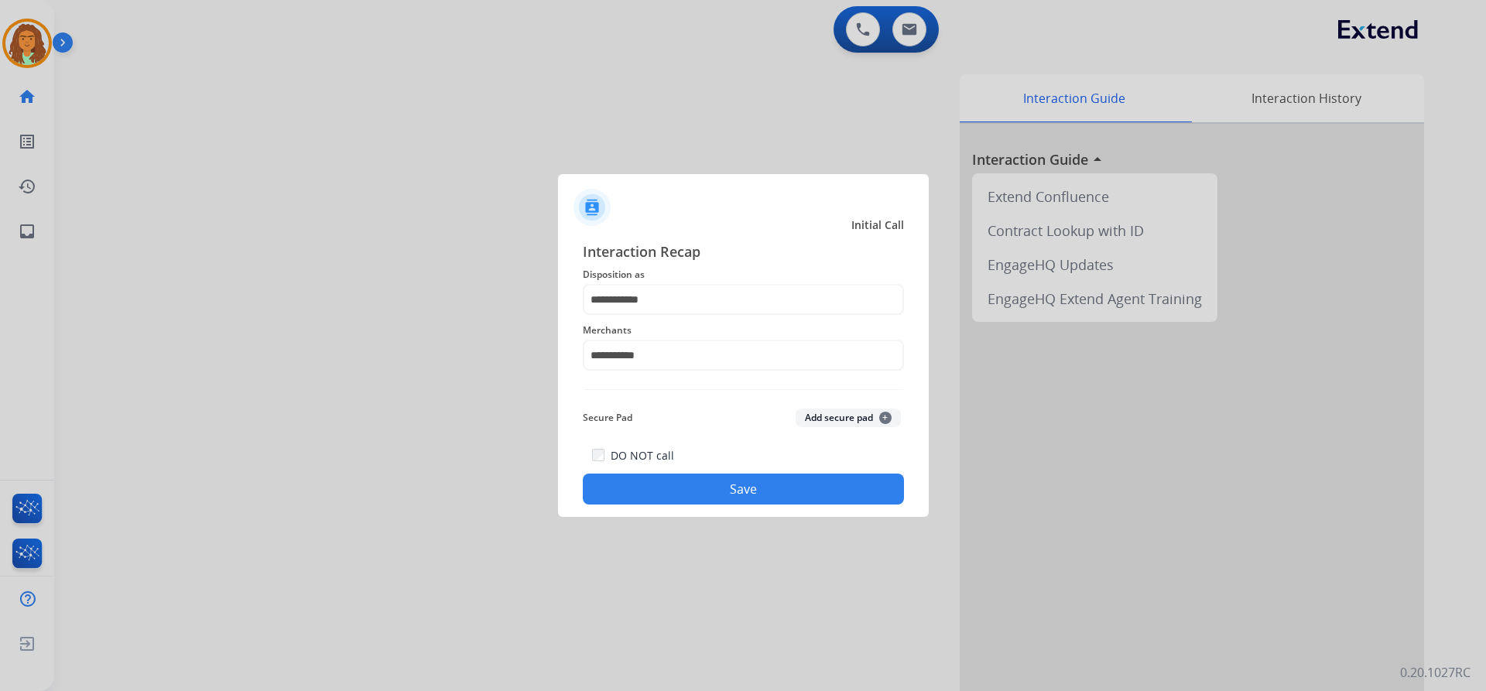
click at [718, 487] on button "Save" at bounding box center [743, 489] width 321 height 31
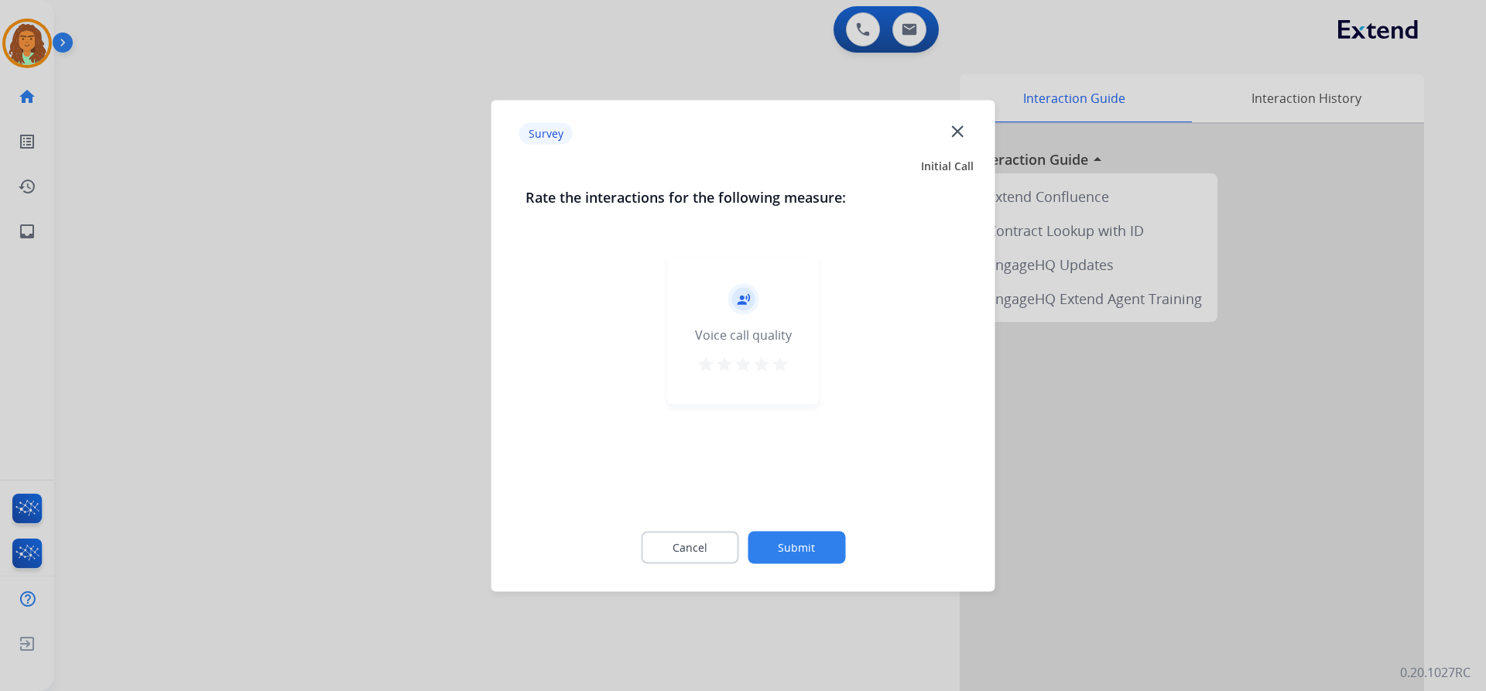
click at [718, 365] on mat-icon "star" at bounding box center [780, 363] width 19 height 19
click at [718, 547] on button "Submit" at bounding box center [797, 547] width 98 height 33
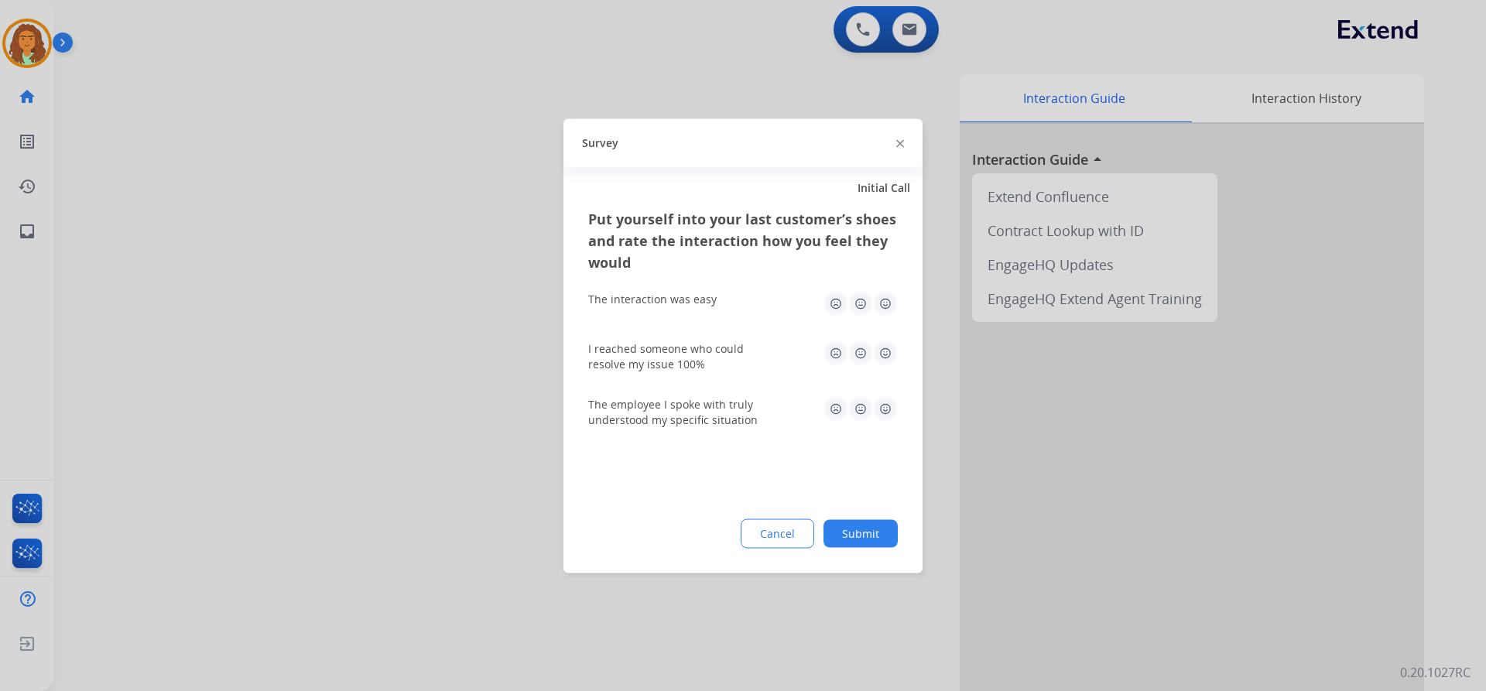
click at [718, 305] on img at bounding box center [885, 303] width 25 height 25
click at [718, 356] on img at bounding box center [885, 353] width 25 height 25
click at [718, 405] on img at bounding box center [885, 408] width 25 height 25
click at [718, 532] on button "Submit" at bounding box center [861, 533] width 74 height 28
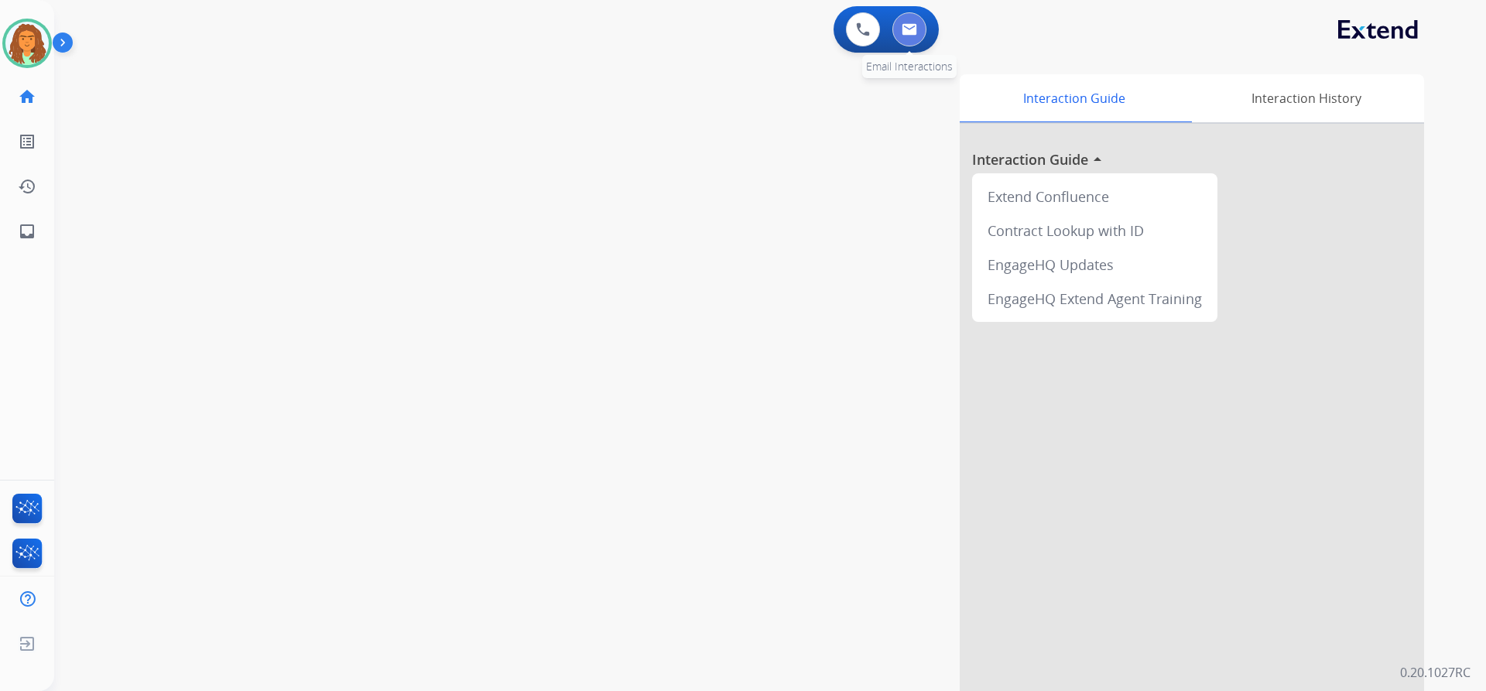
click at [718, 30] on img at bounding box center [909, 29] width 15 height 12
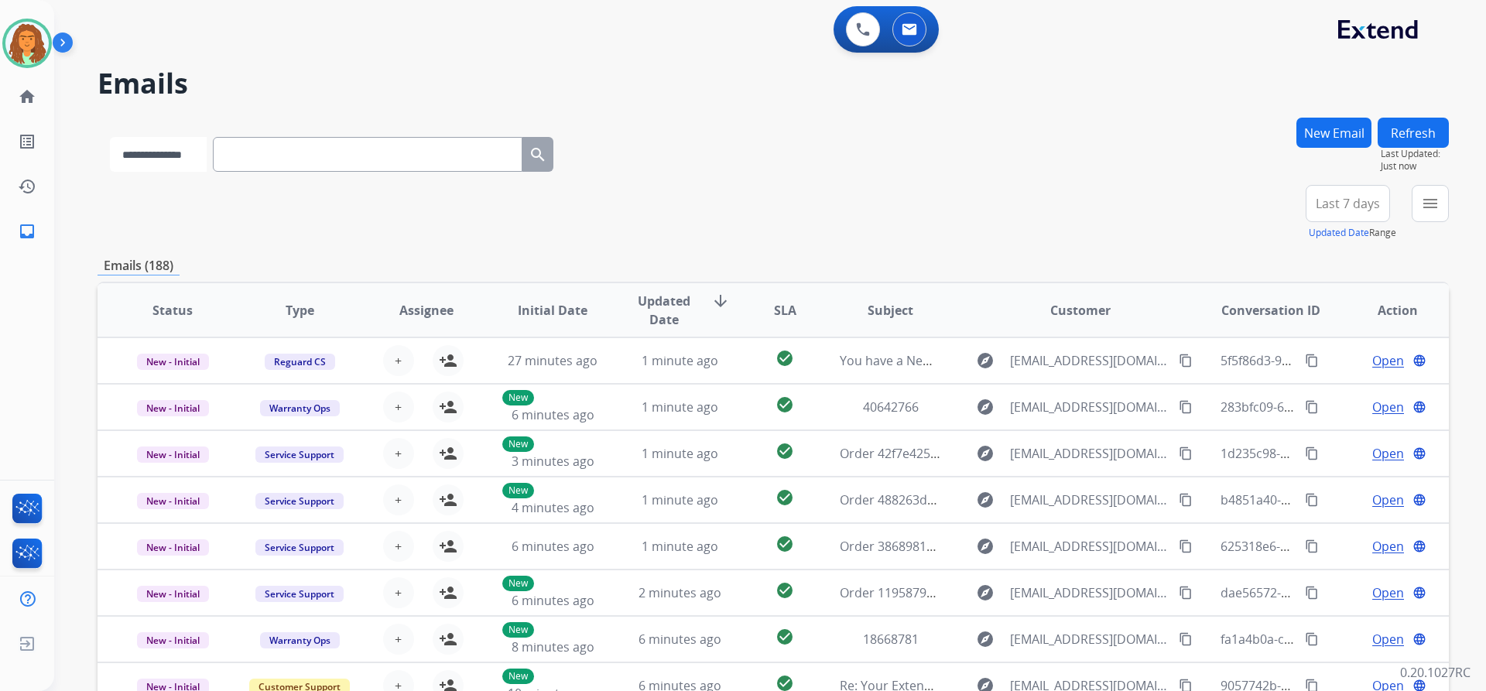
click at [207, 155] on select "**********" at bounding box center [158, 154] width 97 height 35
select select "**********"
click at [110, 137] on select "**********" at bounding box center [158, 154] width 97 height 35
click at [248, 152] on input "text" at bounding box center [369, 154] width 310 height 35
paste input "**********"
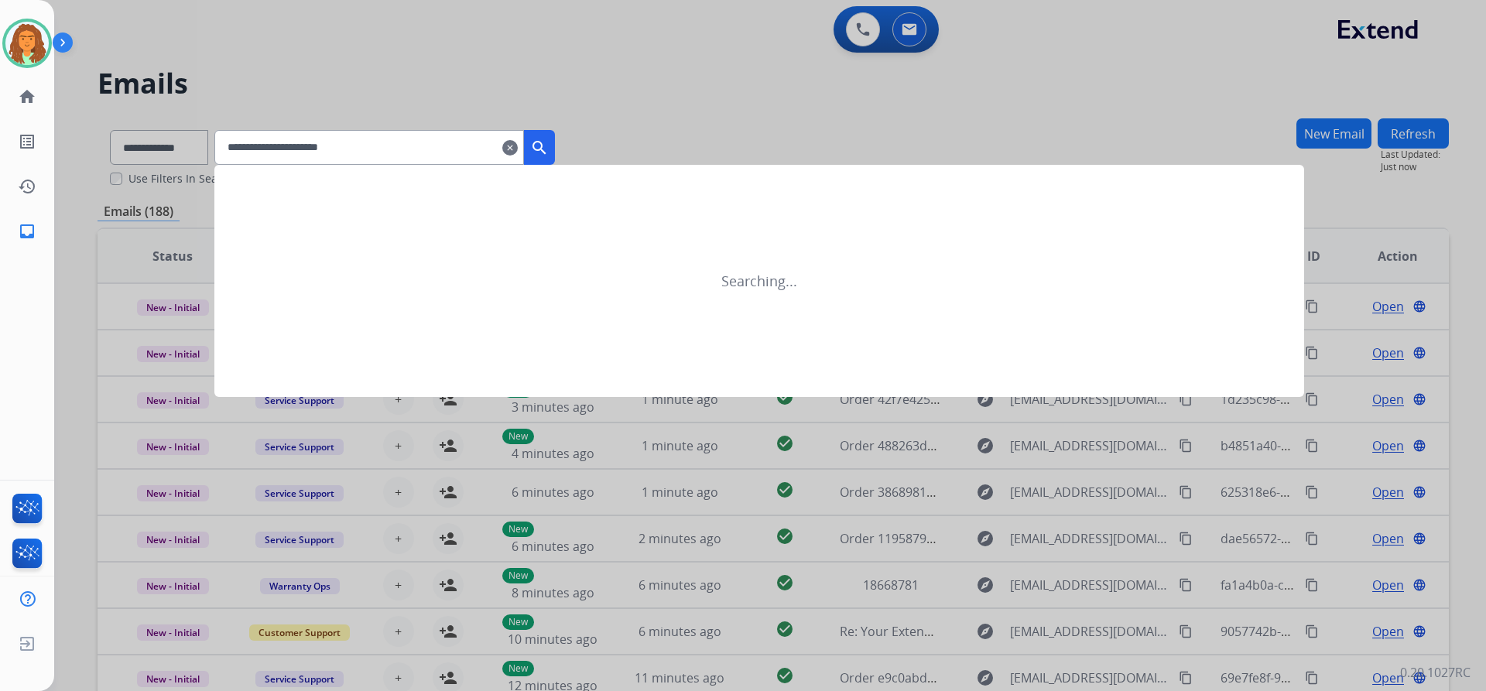
type input "**********"
click at [549, 142] on mat-icon "search" at bounding box center [539, 148] width 19 height 19
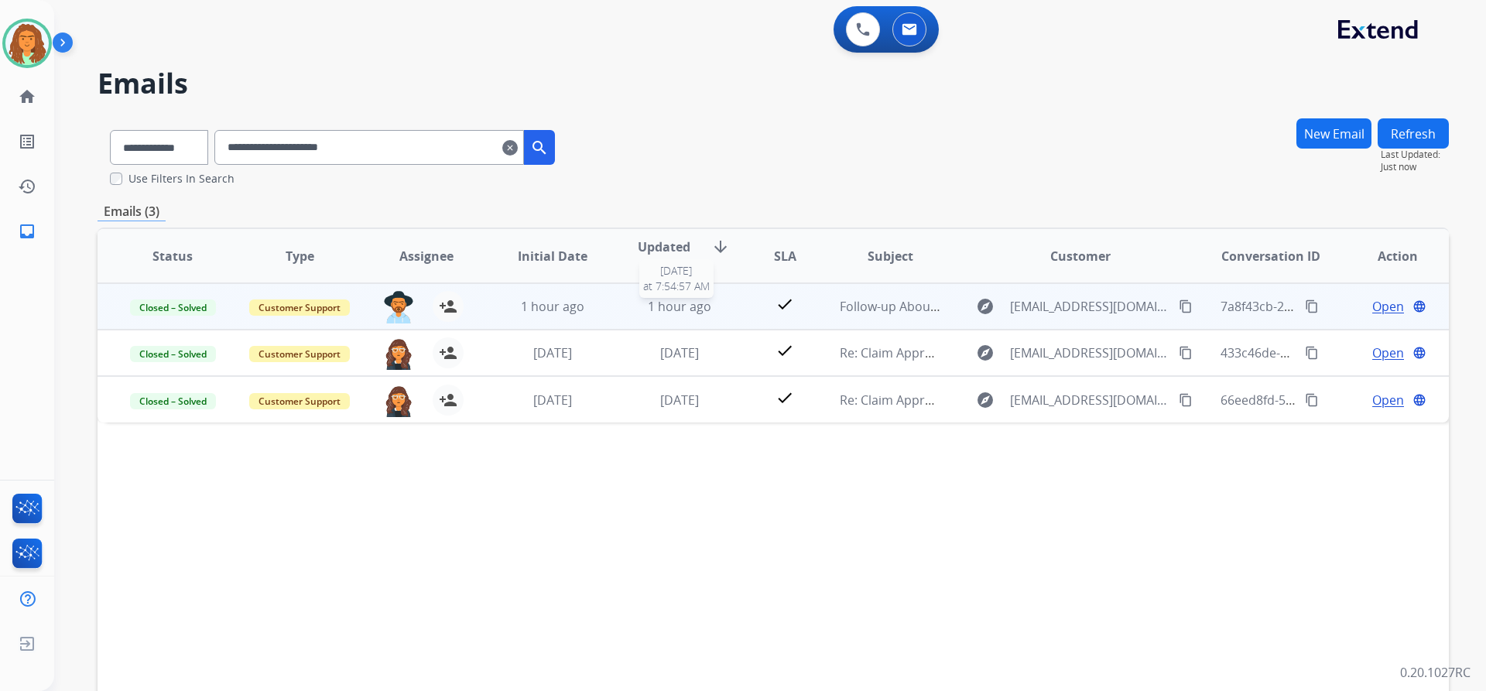
click at [717, 313] on div "1 hour ago" at bounding box center [679, 306] width 101 height 19
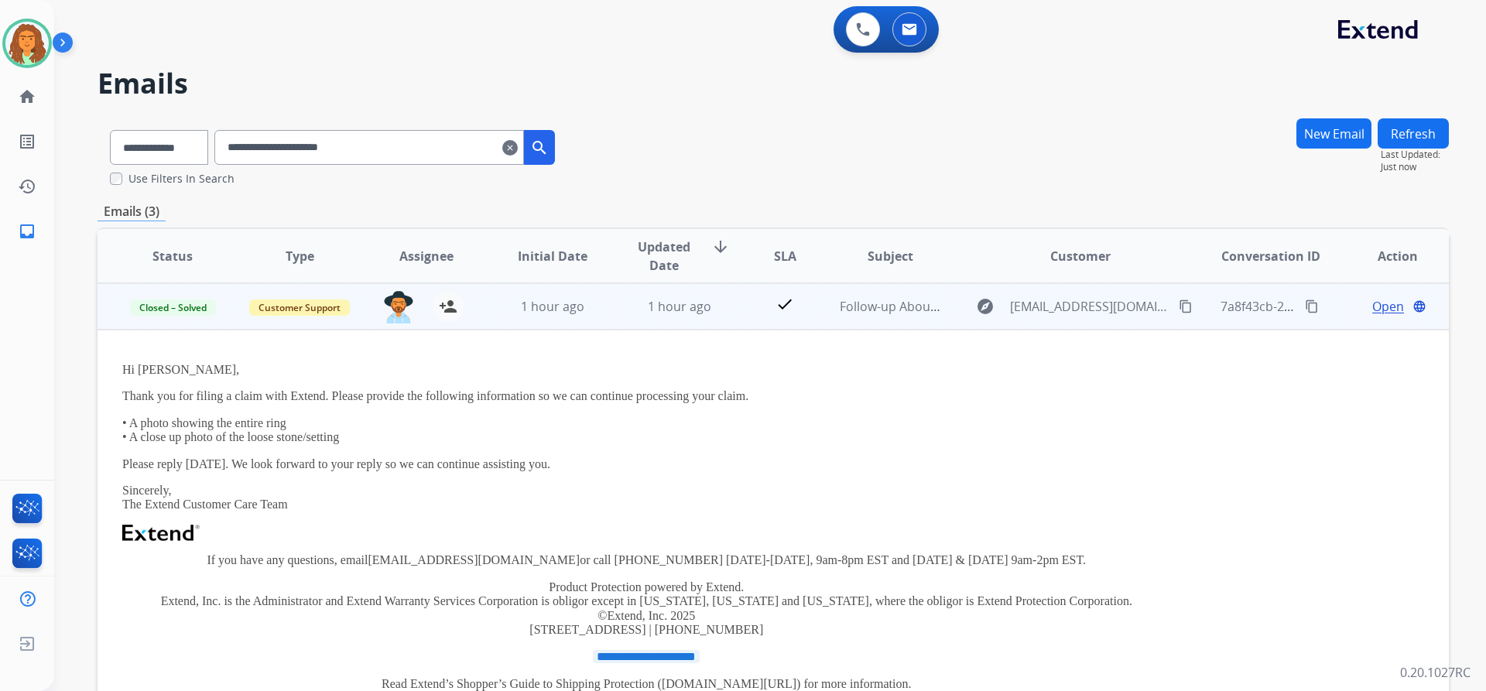
click at [718, 318] on td "1 hour ago" at bounding box center [667, 306] width 127 height 46
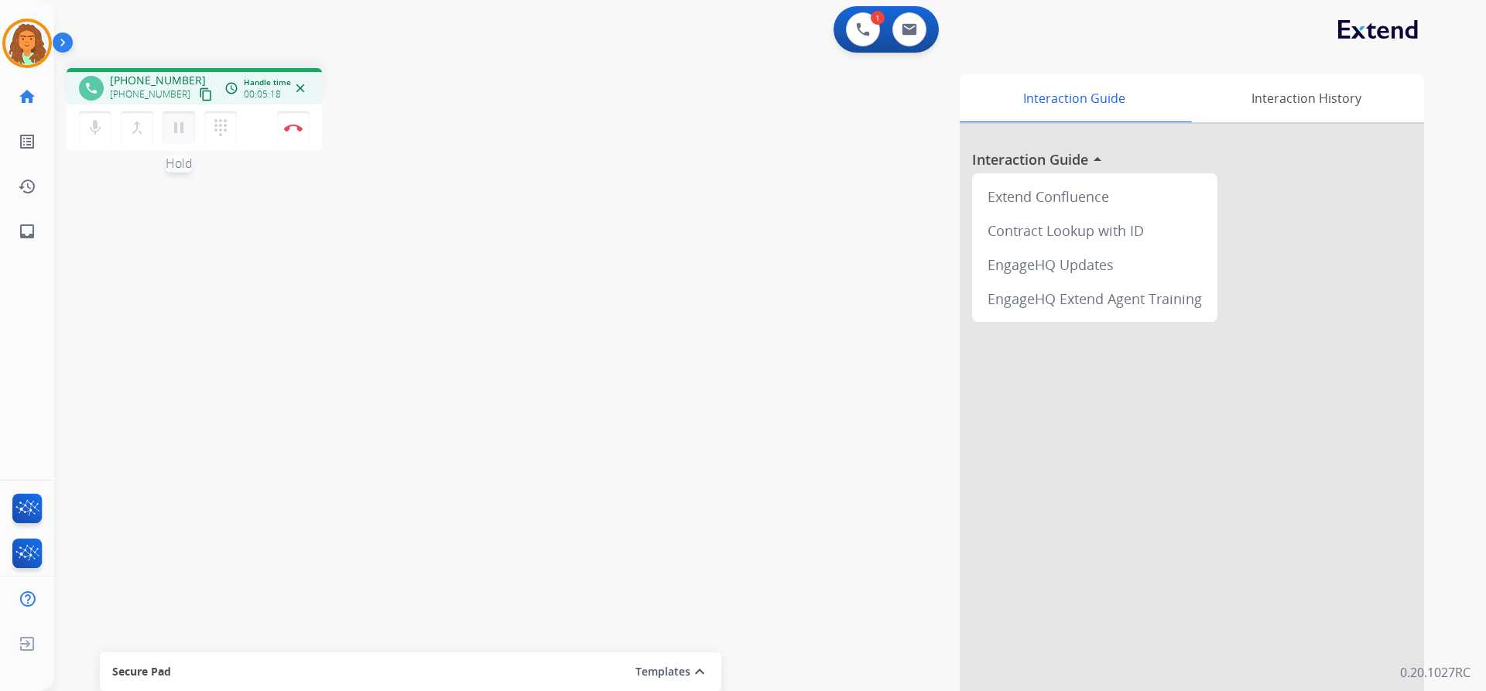
click at [174, 128] on mat-icon "pause" at bounding box center [179, 127] width 19 height 19
click at [183, 127] on mat-icon "play_arrow" at bounding box center [179, 127] width 19 height 19
click at [180, 131] on mat-icon "pause" at bounding box center [179, 127] width 19 height 19
click at [180, 118] on mat-icon "play_arrow" at bounding box center [179, 127] width 19 height 19
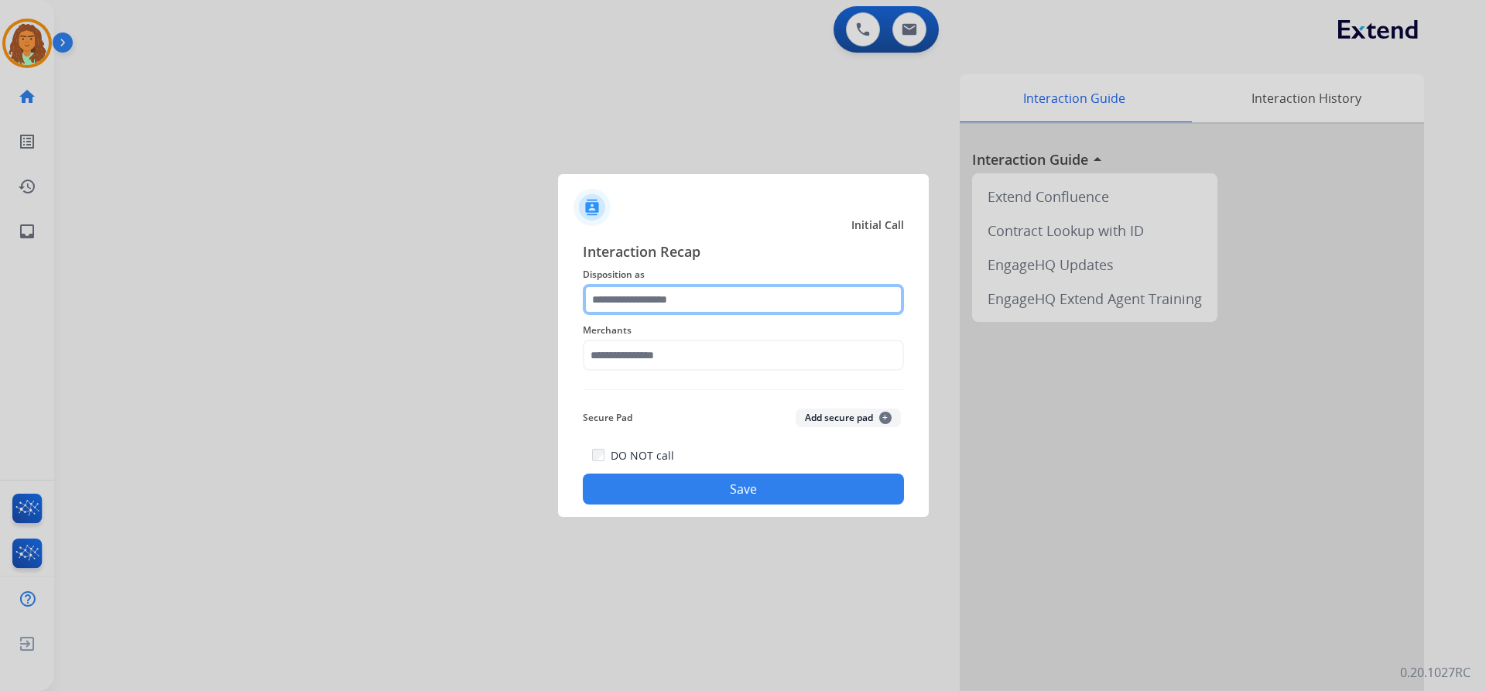
click at [635, 302] on input "text" at bounding box center [743, 299] width 321 height 31
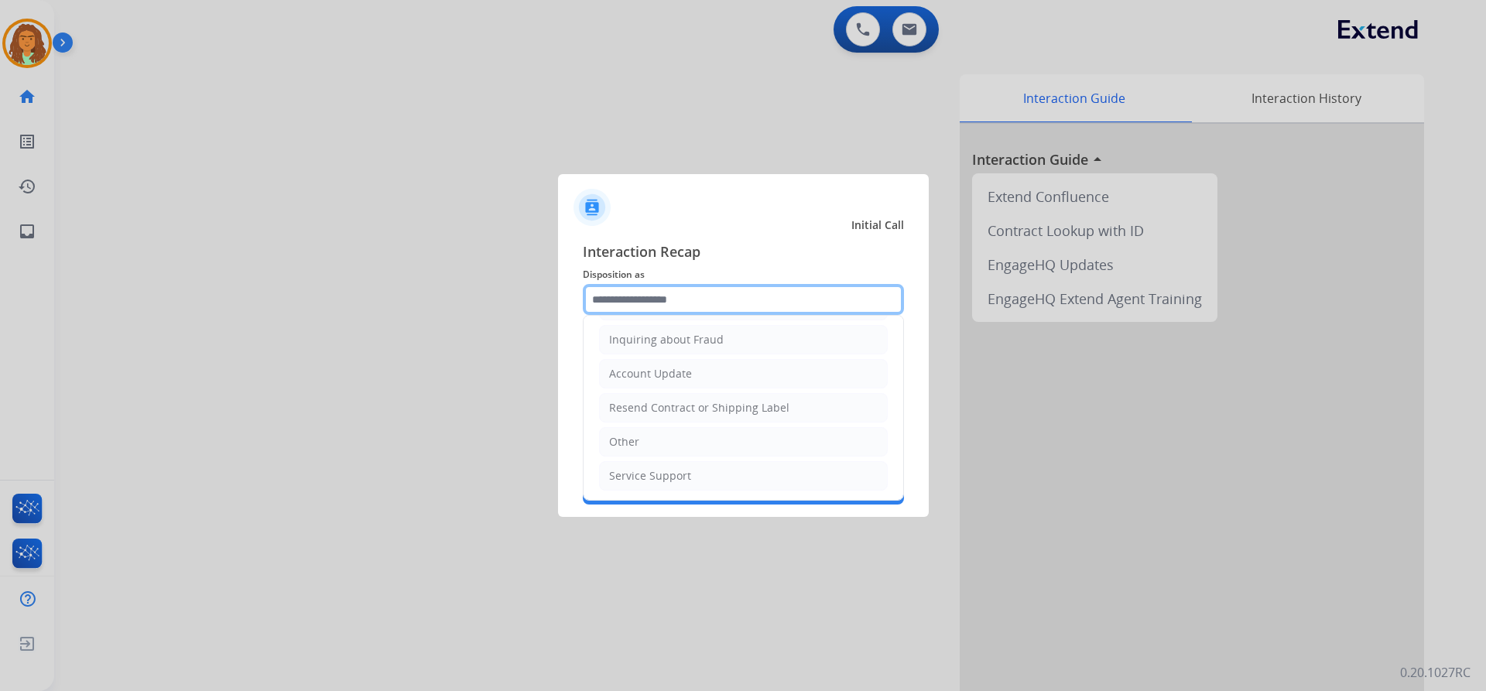
scroll to position [241, 0]
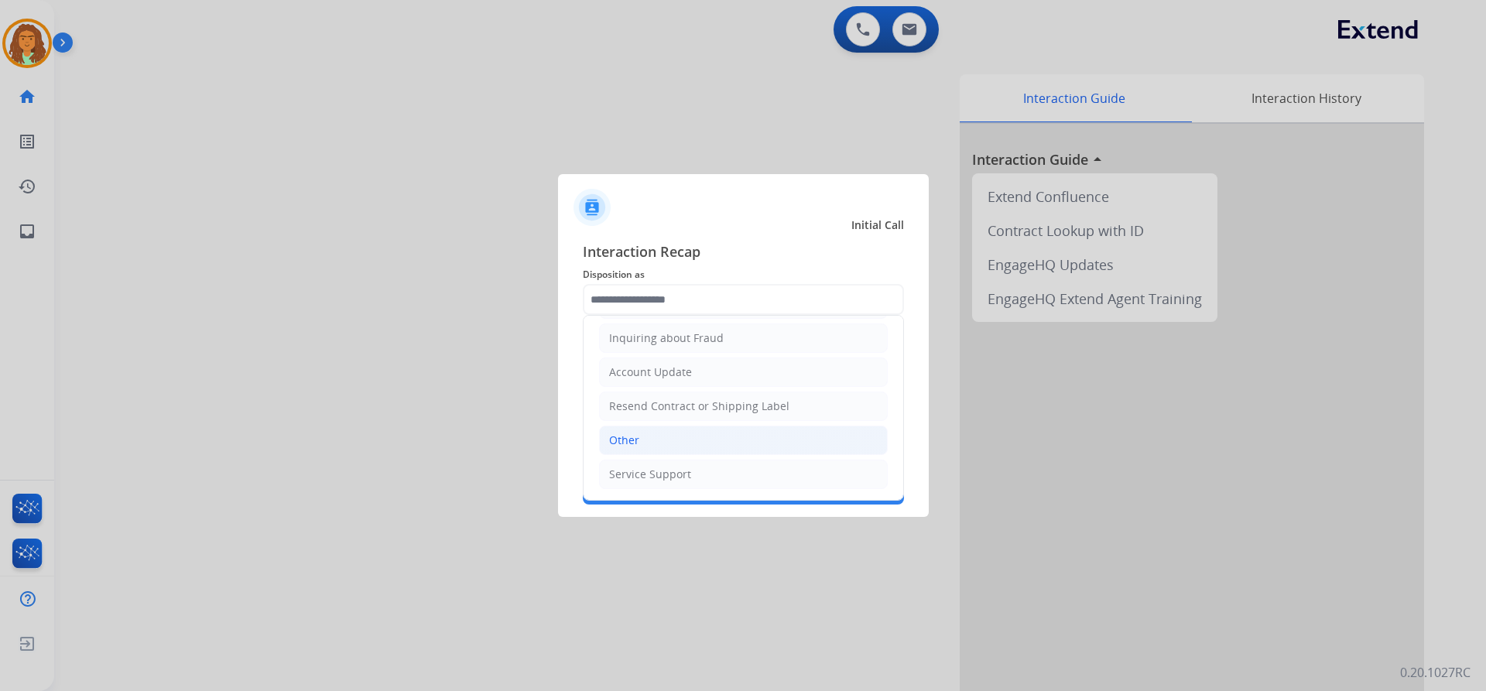
click at [632, 444] on div "Other" at bounding box center [624, 440] width 30 height 15
type input "*****"
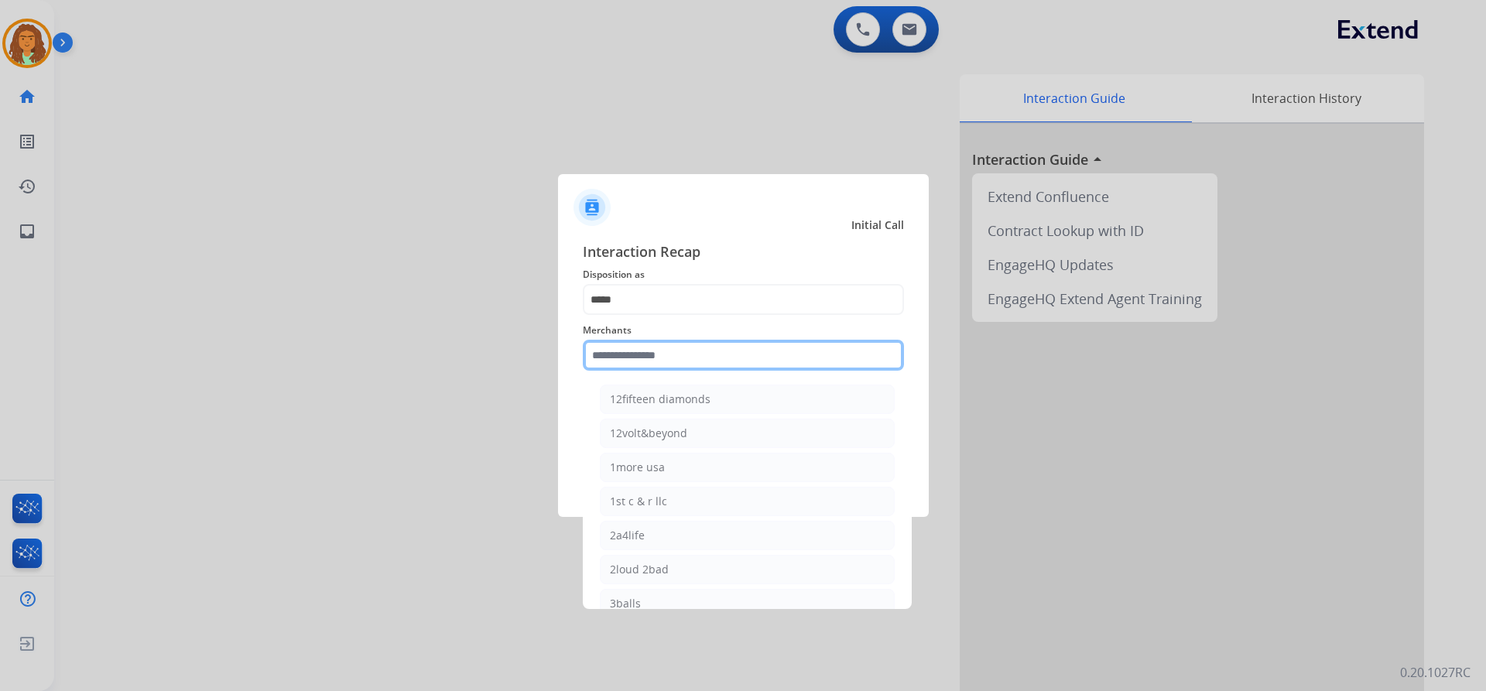
click at [663, 358] on input "text" at bounding box center [743, 355] width 321 height 31
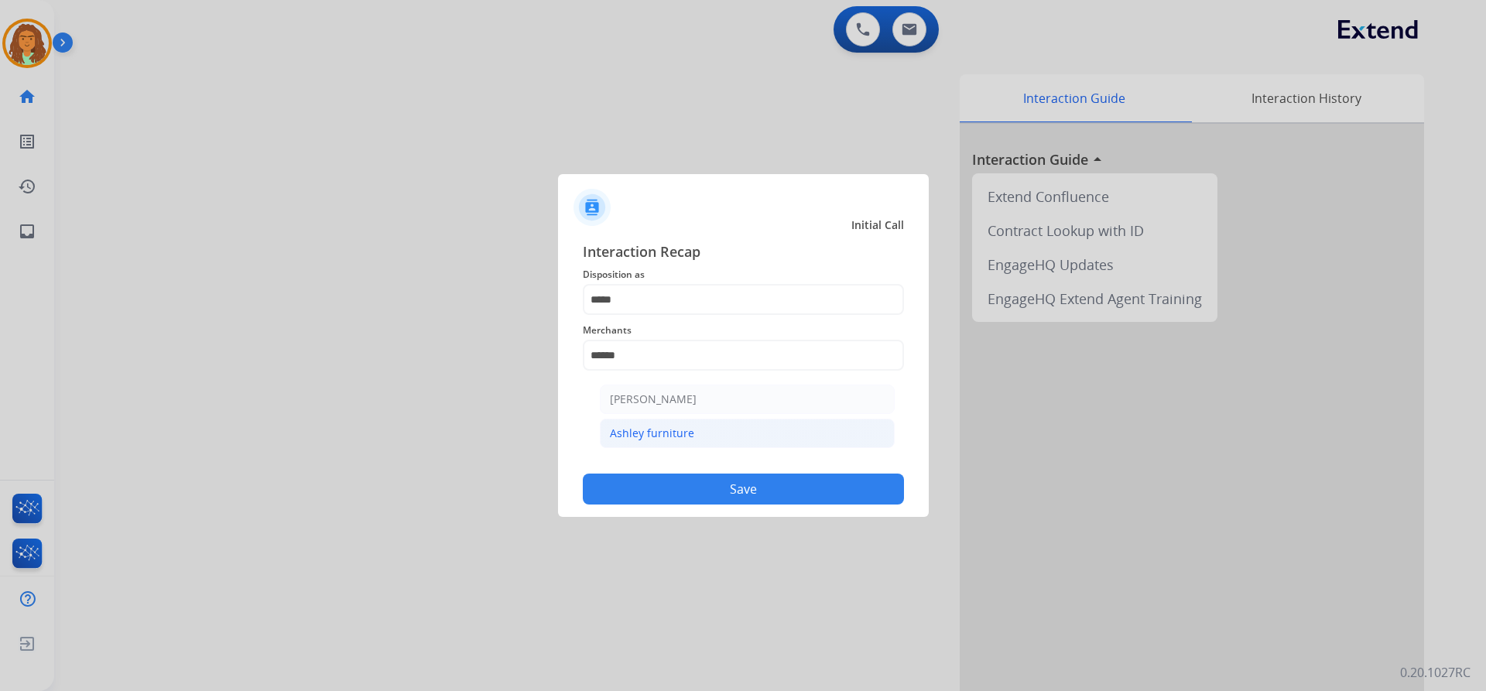
click at [635, 433] on div "Ashley furniture" at bounding box center [652, 433] width 84 height 15
type input "**********"
click at [718, 491] on button "Save" at bounding box center [743, 489] width 321 height 31
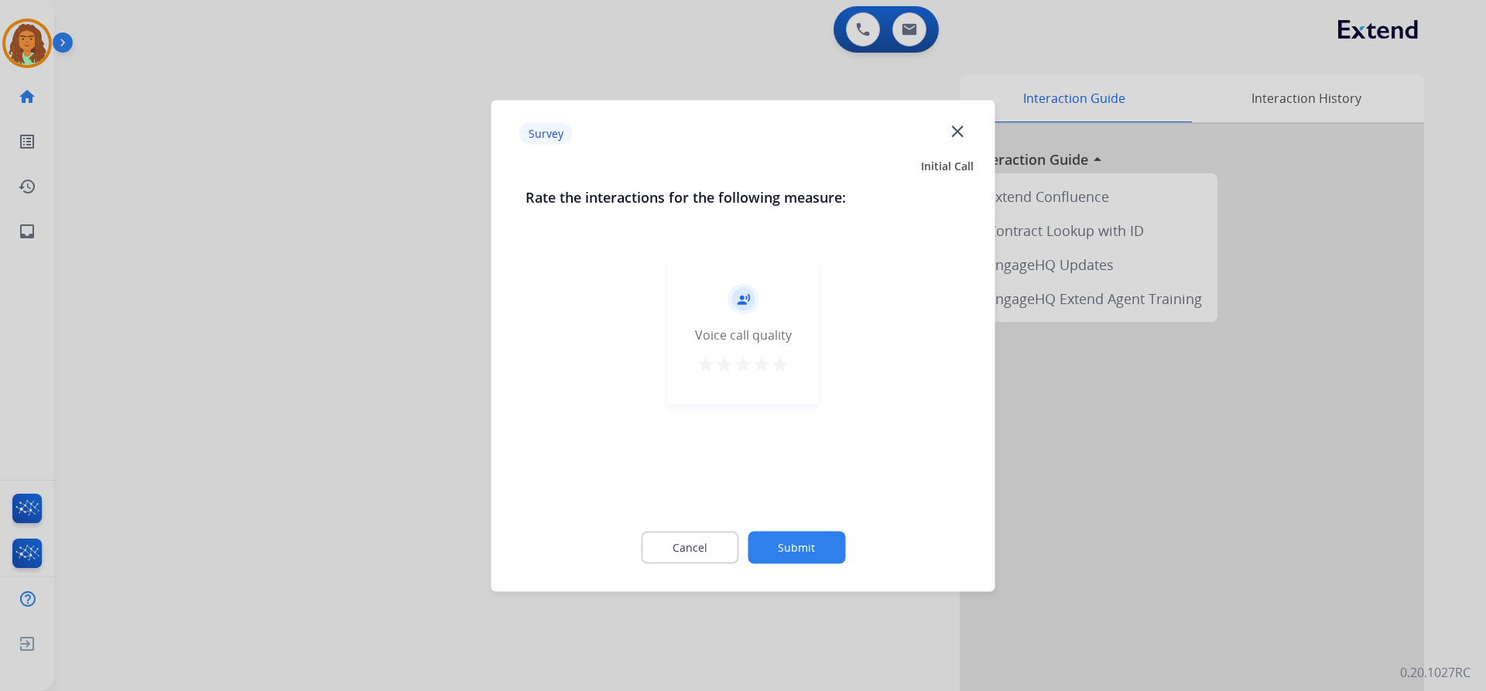
click at [718, 365] on mat-icon "star" at bounding box center [780, 363] width 19 height 19
click at [718, 551] on button "Submit" at bounding box center [797, 547] width 98 height 33
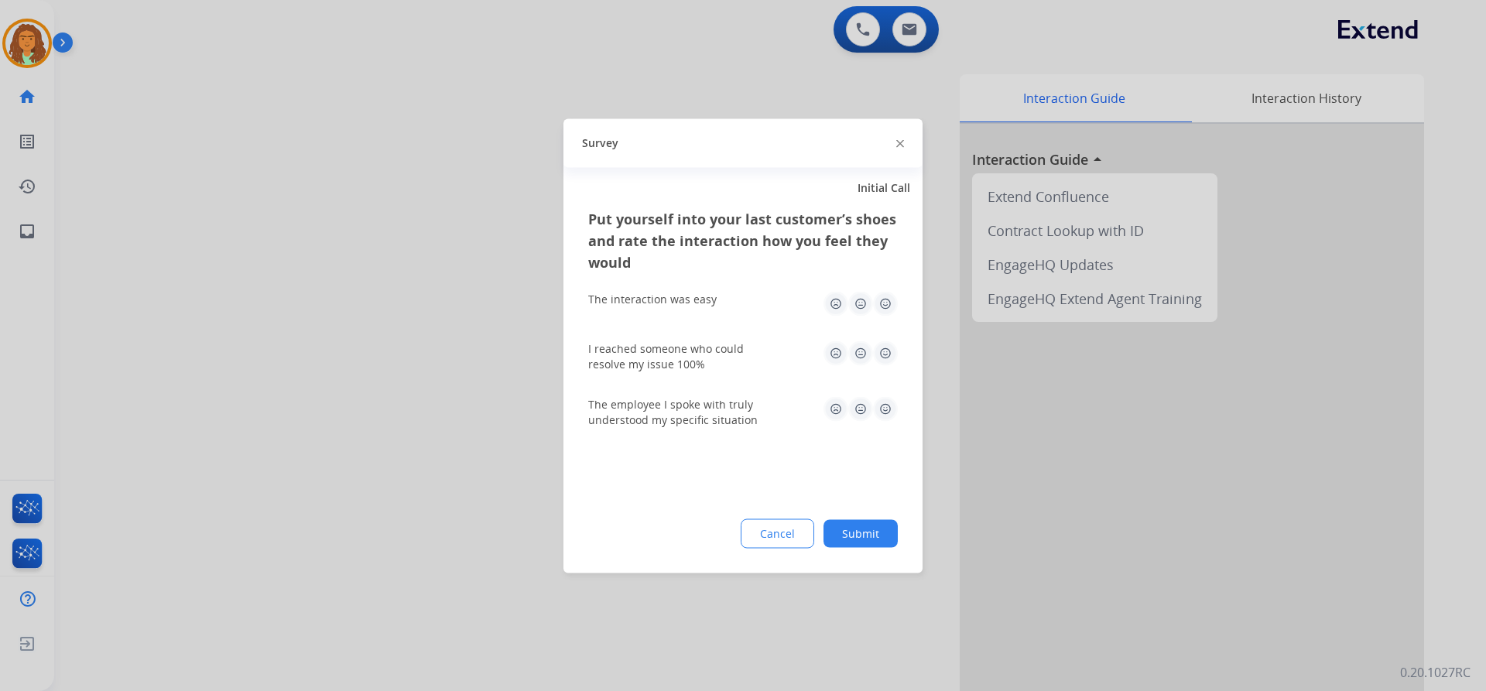
click at [718, 311] on img at bounding box center [885, 303] width 25 height 25
click at [718, 354] on img at bounding box center [885, 353] width 25 height 25
click at [718, 406] on img at bounding box center [885, 408] width 25 height 25
click at [718, 527] on button "Submit" at bounding box center [861, 533] width 74 height 28
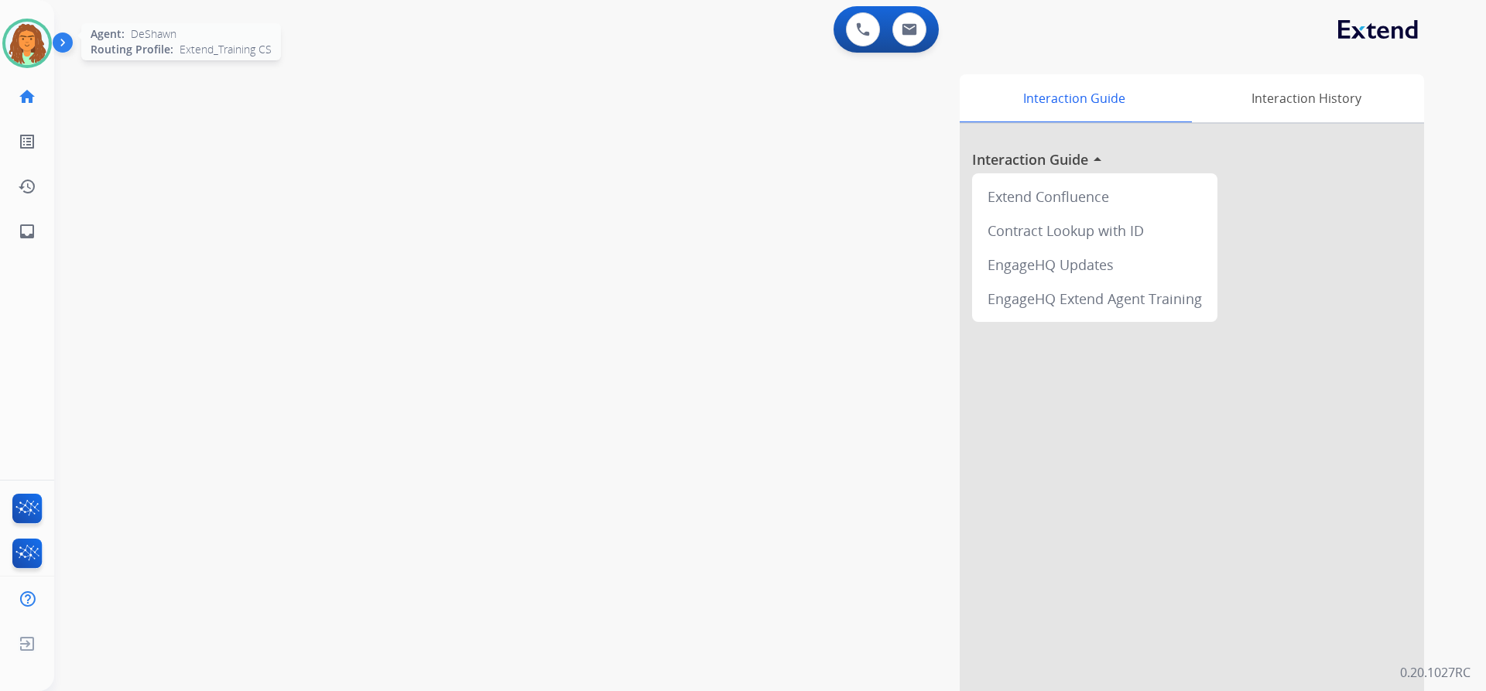
click at [35, 45] on img at bounding box center [26, 43] width 43 height 43
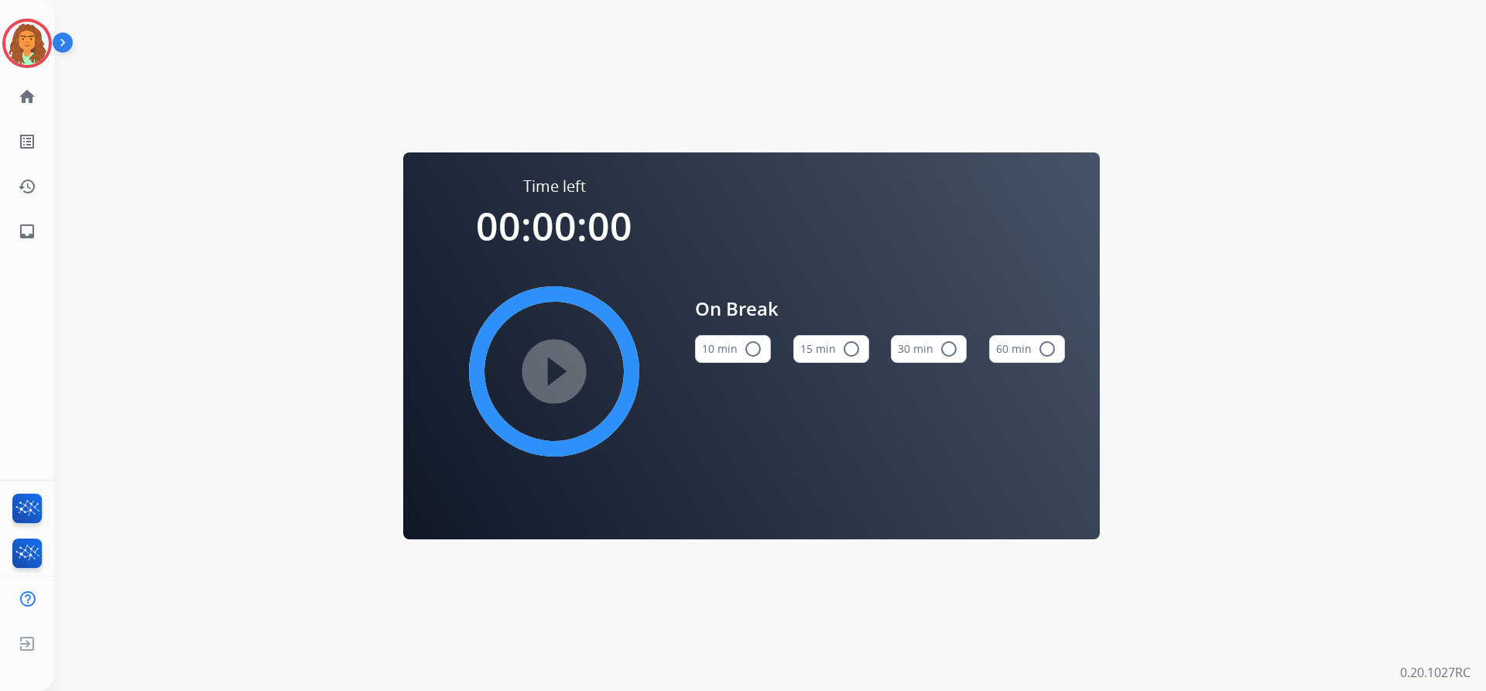
click at [718, 350] on mat-icon "radio_button_unchecked" at bounding box center [753, 349] width 19 height 19
click at [559, 362] on mat-icon "play_circle_filled" at bounding box center [554, 371] width 19 height 19
click at [35, 50] on img at bounding box center [26, 43] width 43 height 43
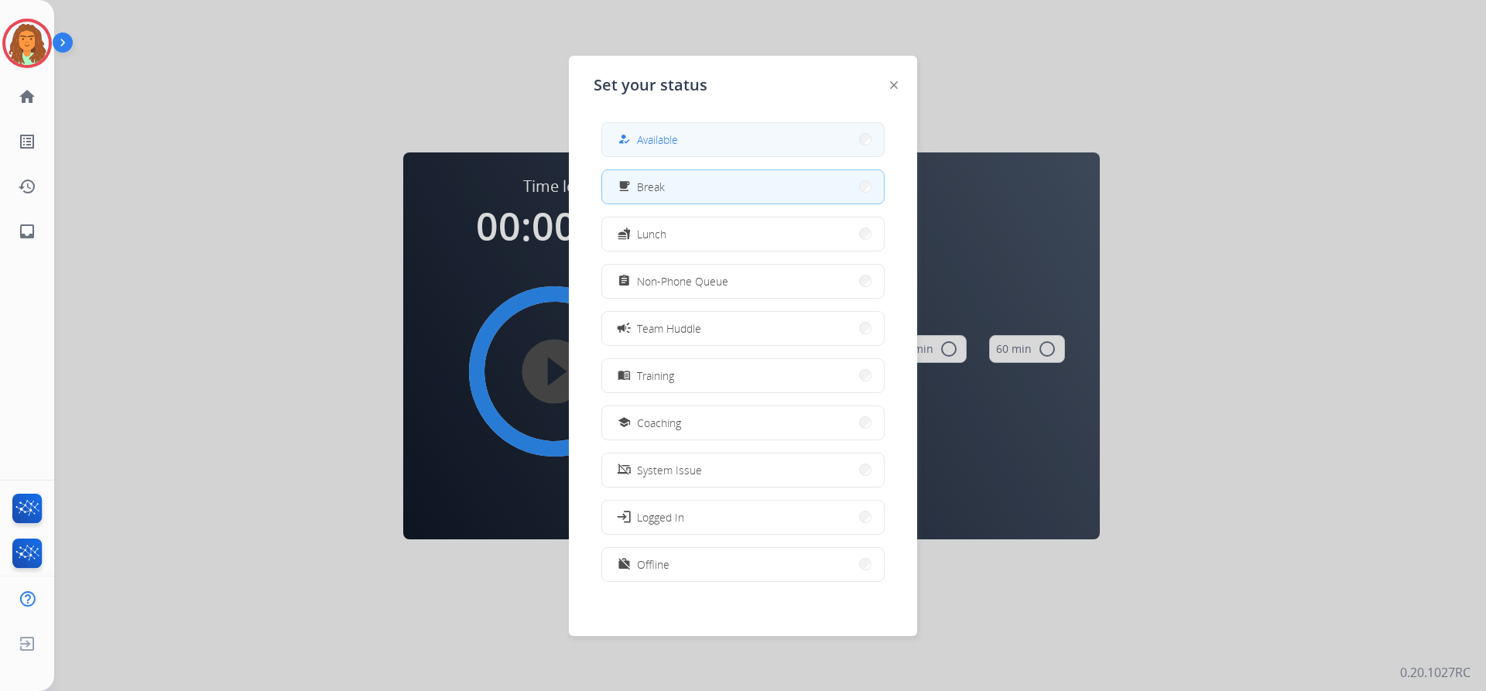
click at [665, 142] on span "Available" at bounding box center [657, 140] width 41 height 16
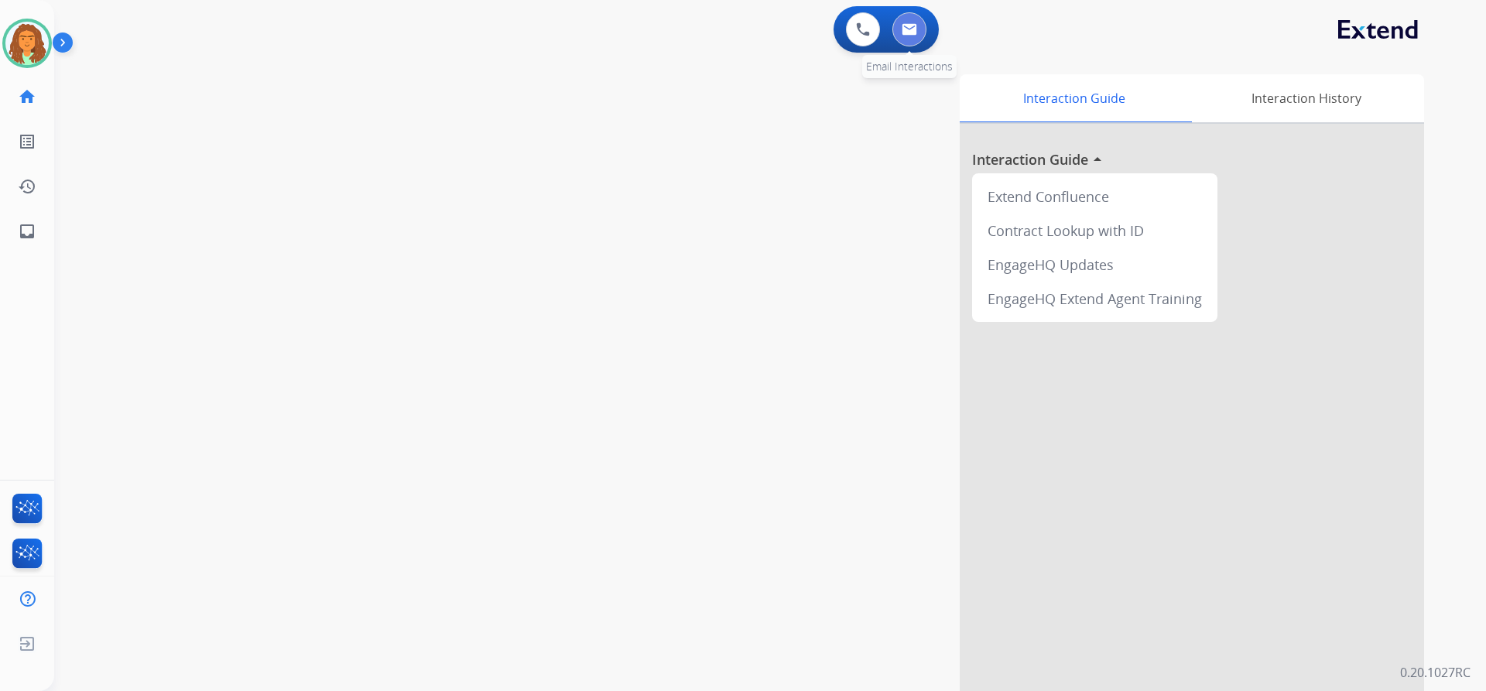
click at [718, 26] on img at bounding box center [909, 29] width 15 height 12
select select "**********"
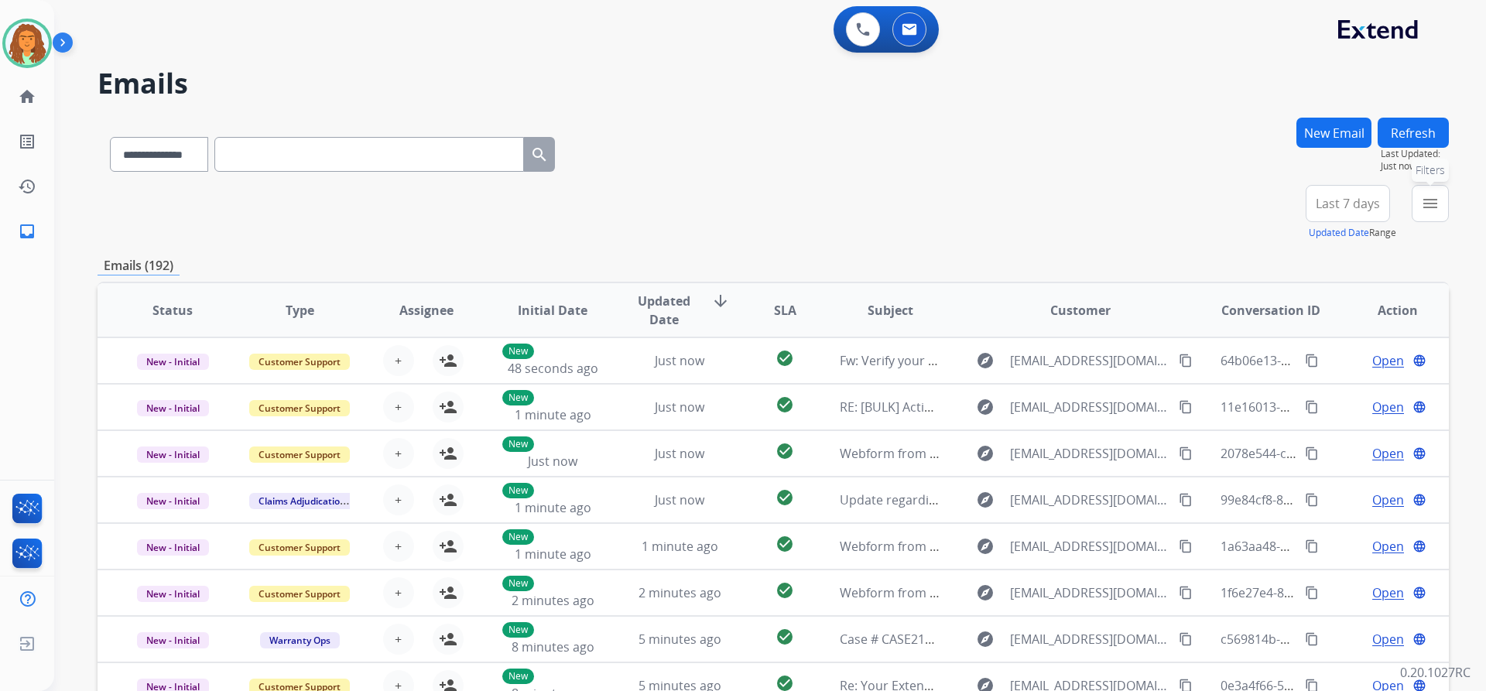
click at [718, 204] on mat-icon "menu" at bounding box center [1430, 203] width 19 height 19
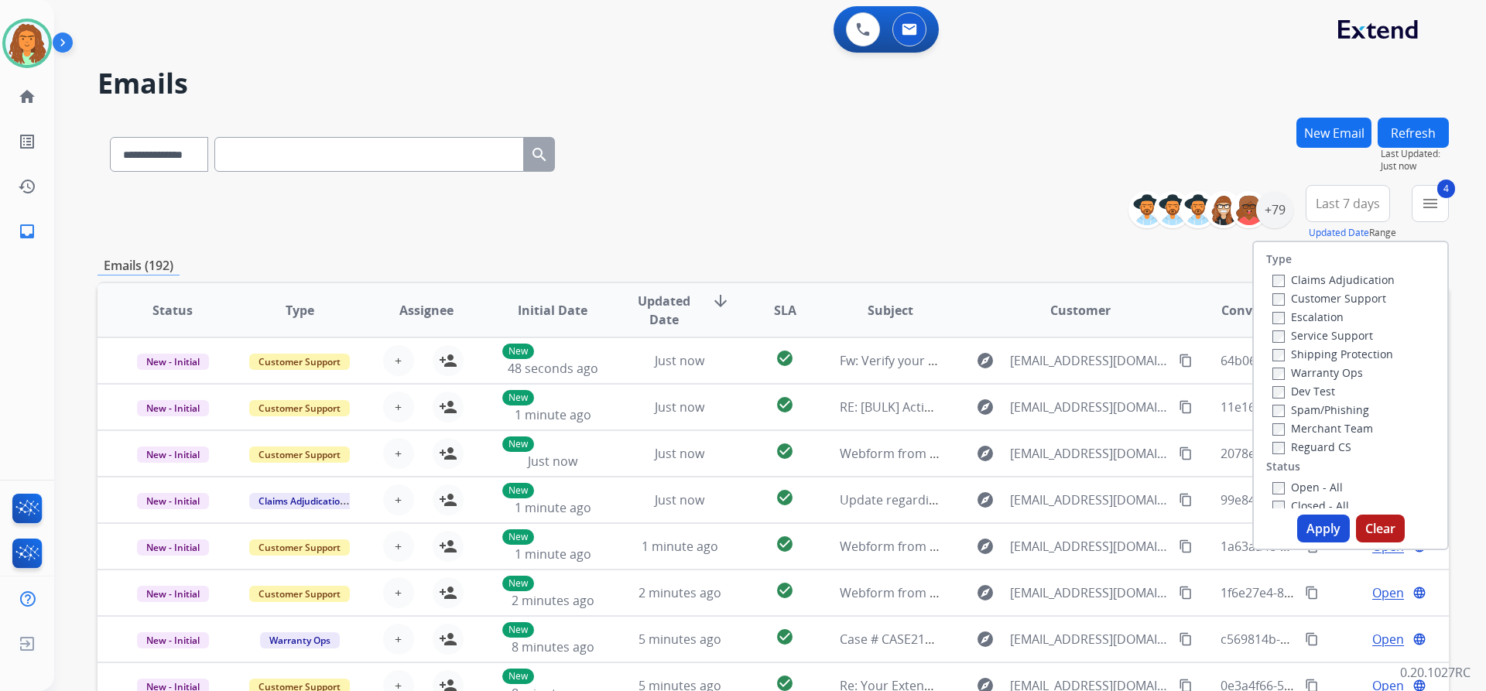
click at [718, 527] on button "Apply" at bounding box center [1323, 529] width 53 height 28
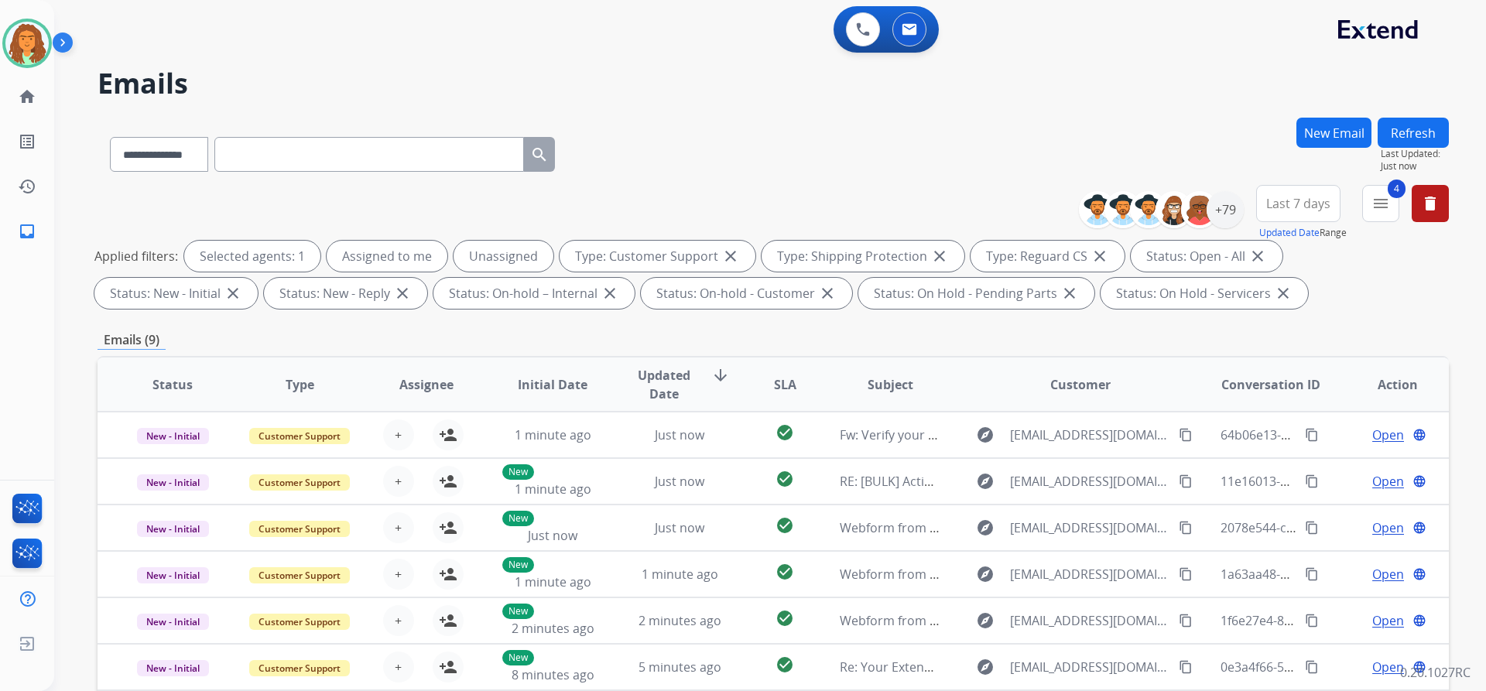
click at [718, 207] on span "Last 7 days" at bounding box center [1298, 203] width 64 height 6
click at [718, 397] on div "Last 90 days" at bounding box center [1293, 391] width 85 height 23
click at [718, 318] on div "**********" at bounding box center [773, 536] width 1351 height 837
click at [718, 211] on div "+133" at bounding box center [1225, 209] width 37 height 37
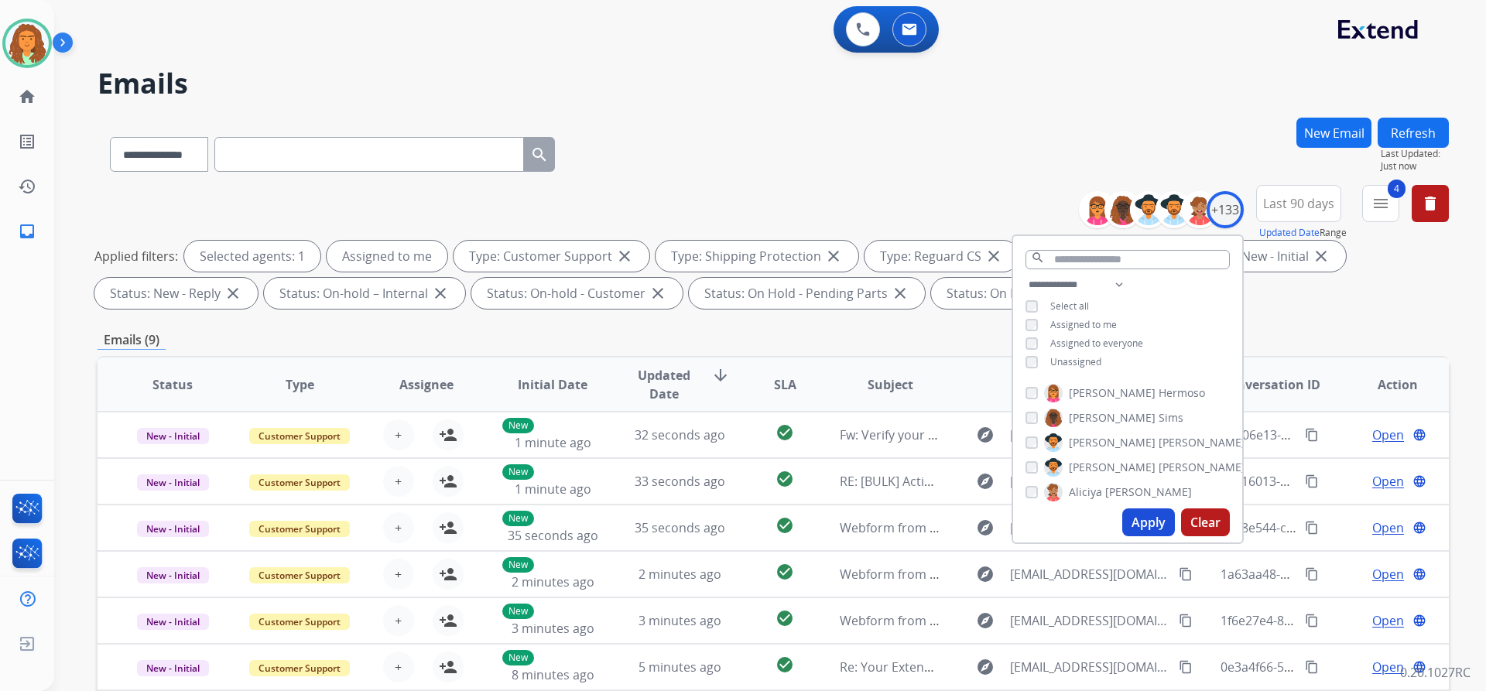
click at [718, 516] on button "Apply" at bounding box center [1148, 523] width 53 height 28
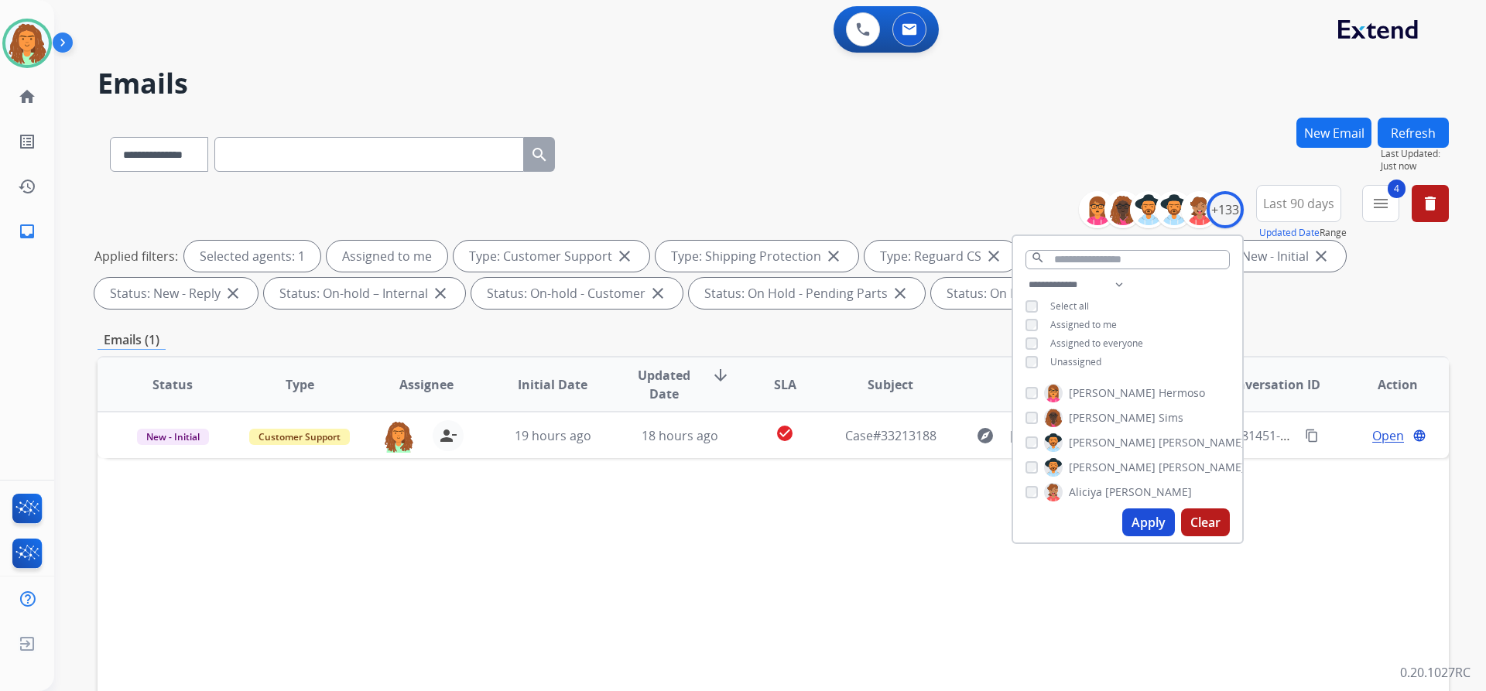
click at [718, 332] on div "Emails (1)" at bounding box center [773, 339] width 1351 height 19
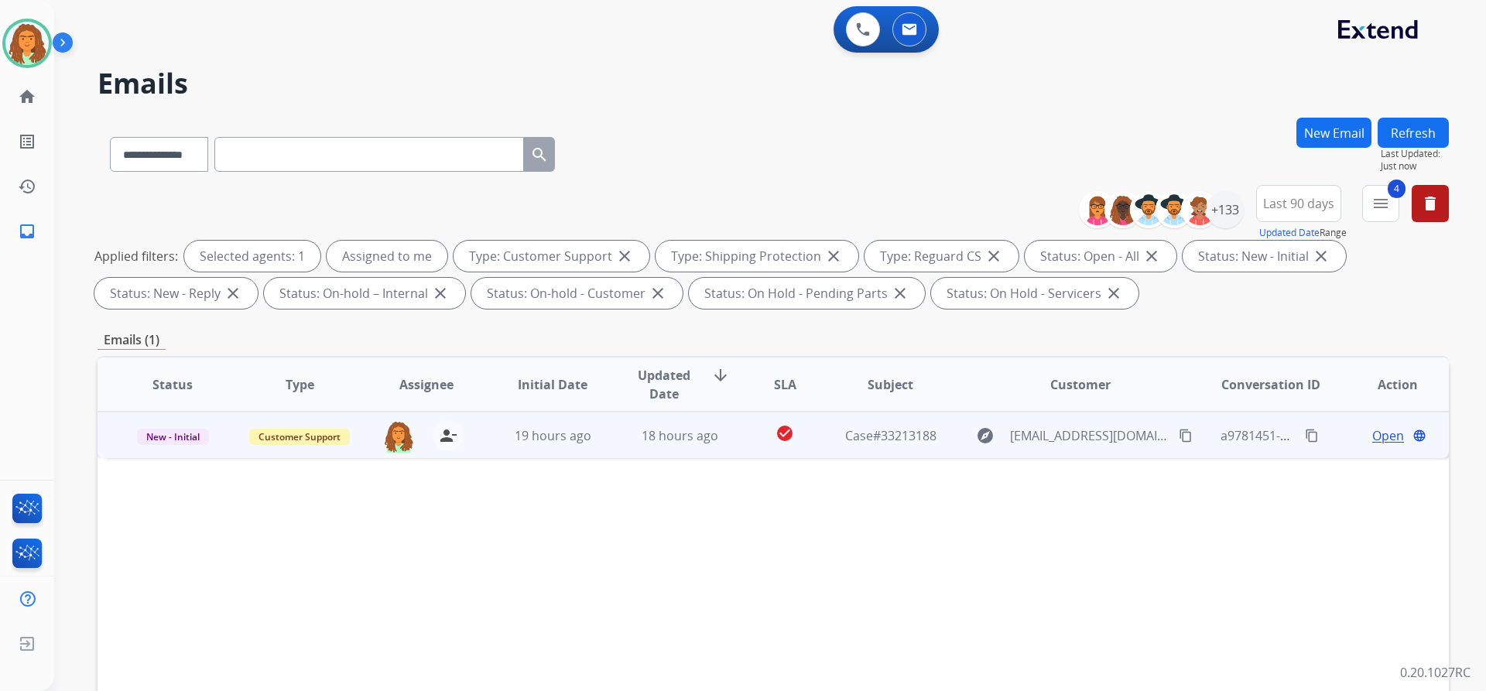
click at [718, 447] on td "18 hours ago" at bounding box center [667, 435] width 127 height 46
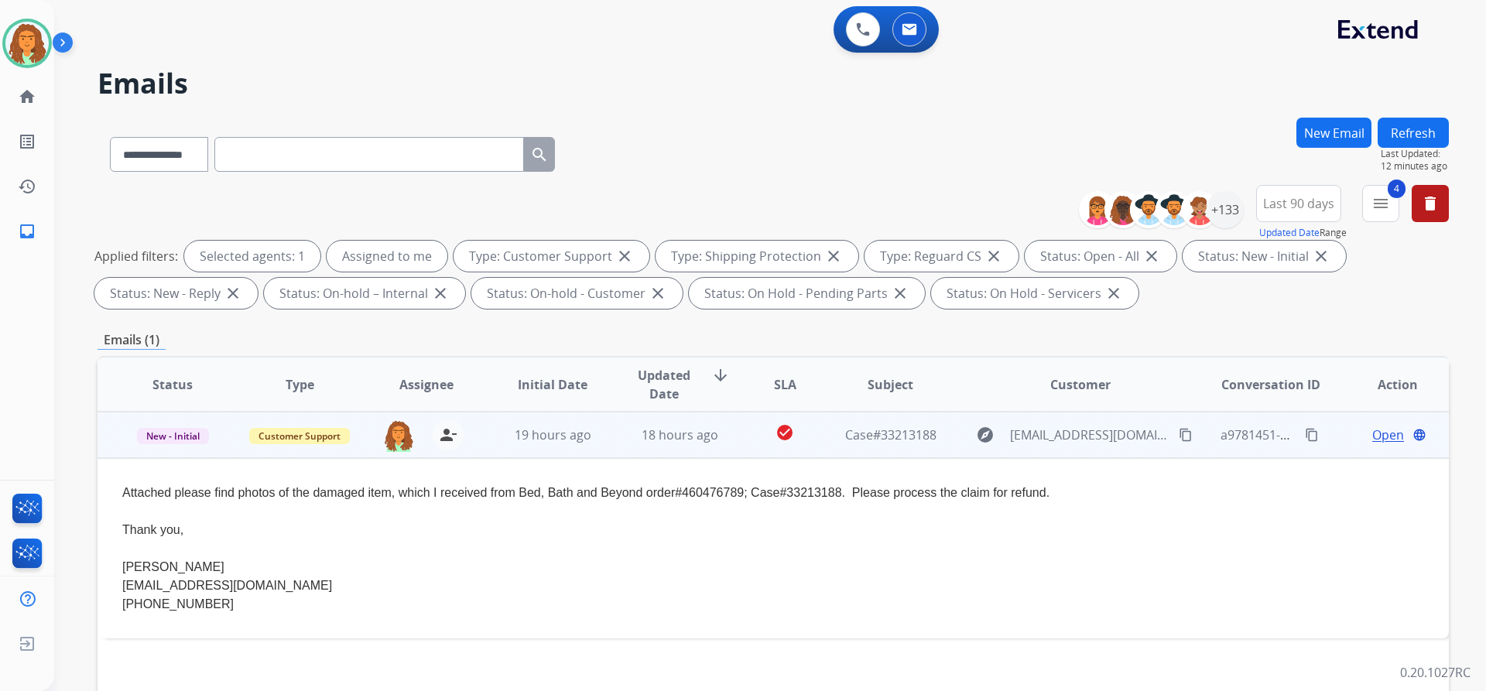
click at [718, 433] on mat-icon "content_copy" at bounding box center [1186, 435] width 14 height 14
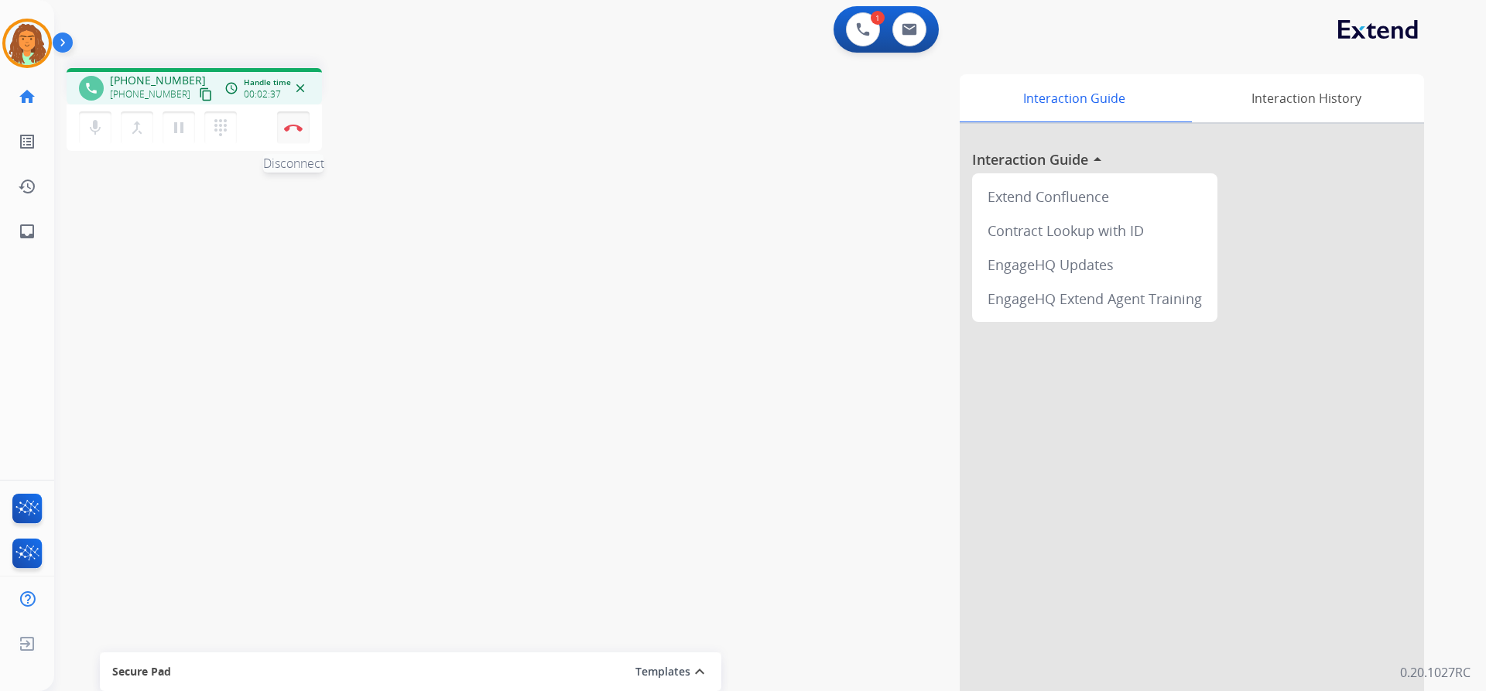
click at [293, 131] on img at bounding box center [293, 128] width 19 height 8
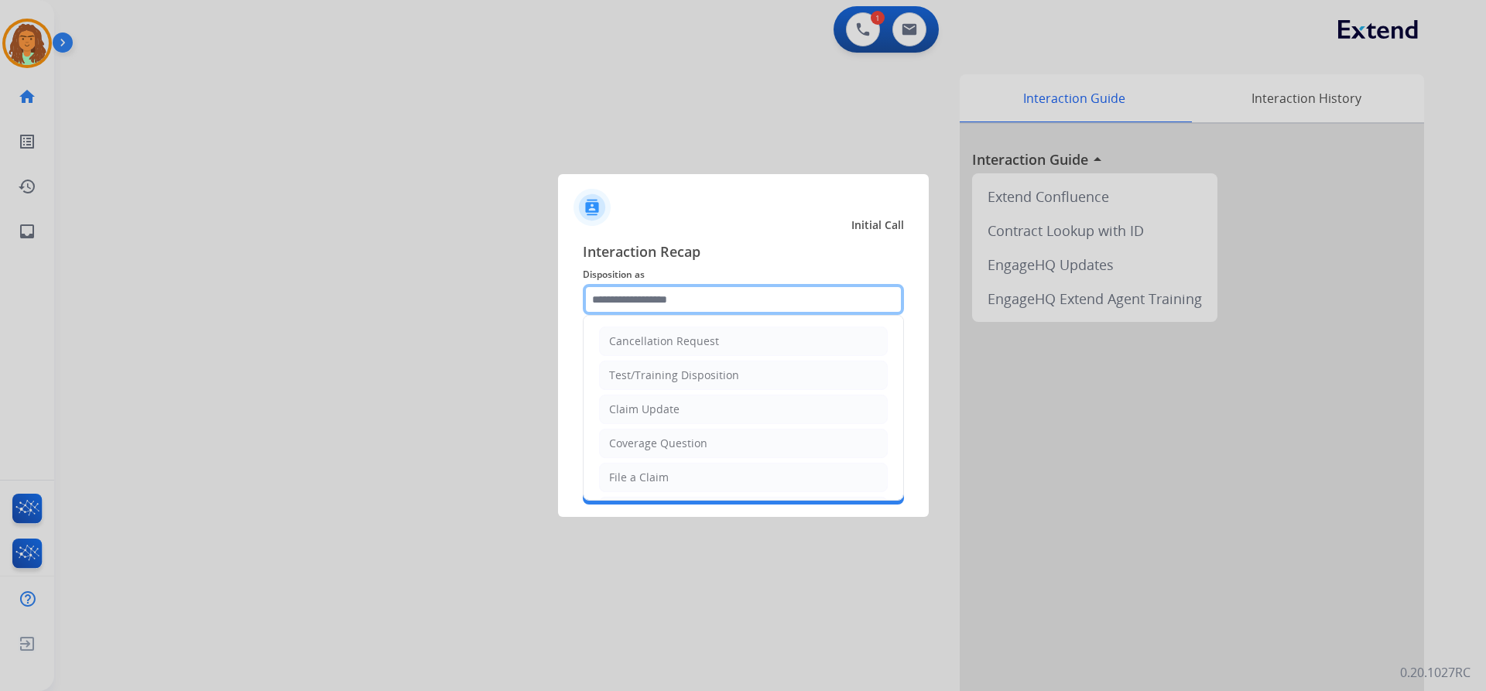
click at [659, 296] on input "text" at bounding box center [743, 299] width 321 height 31
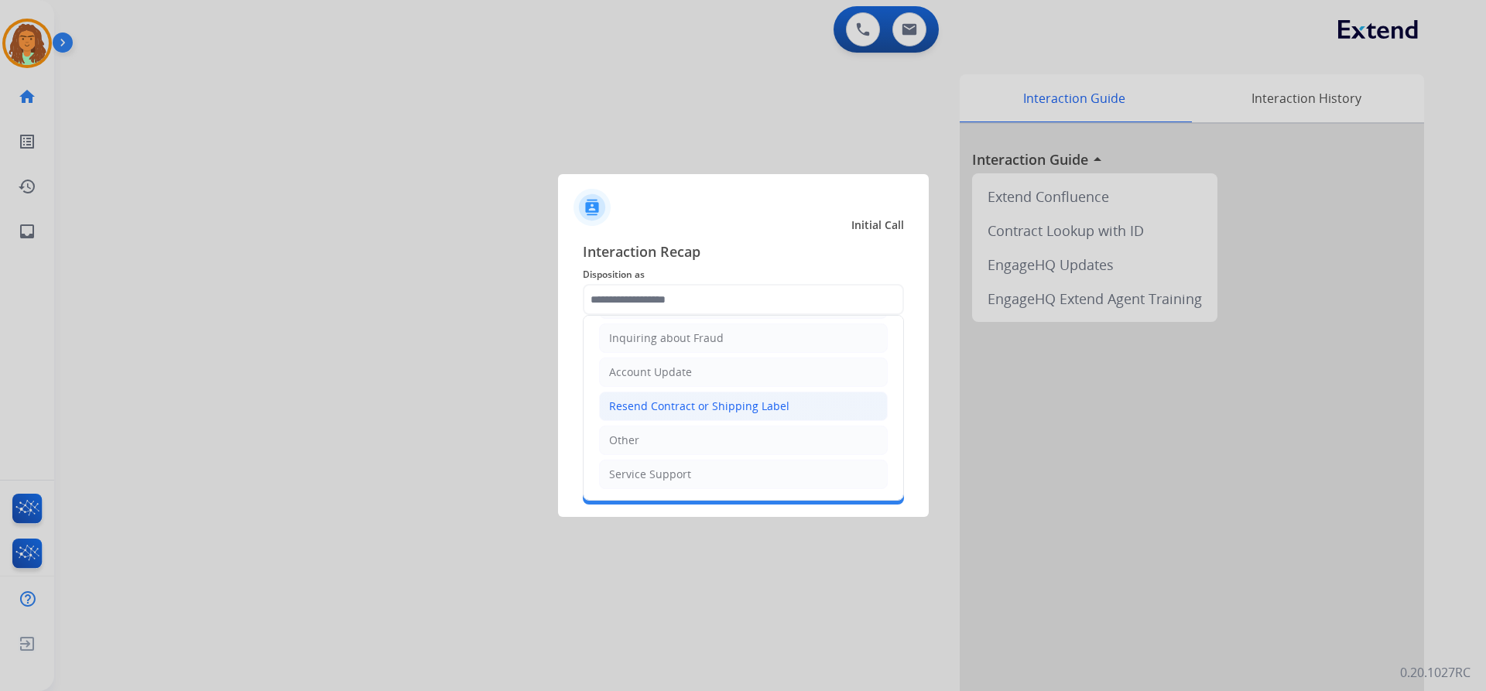
click at [673, 402] on div "Resend Contract or Shipping Label" at bounding box center [699, 406] width 180 height 15
type input "**********"
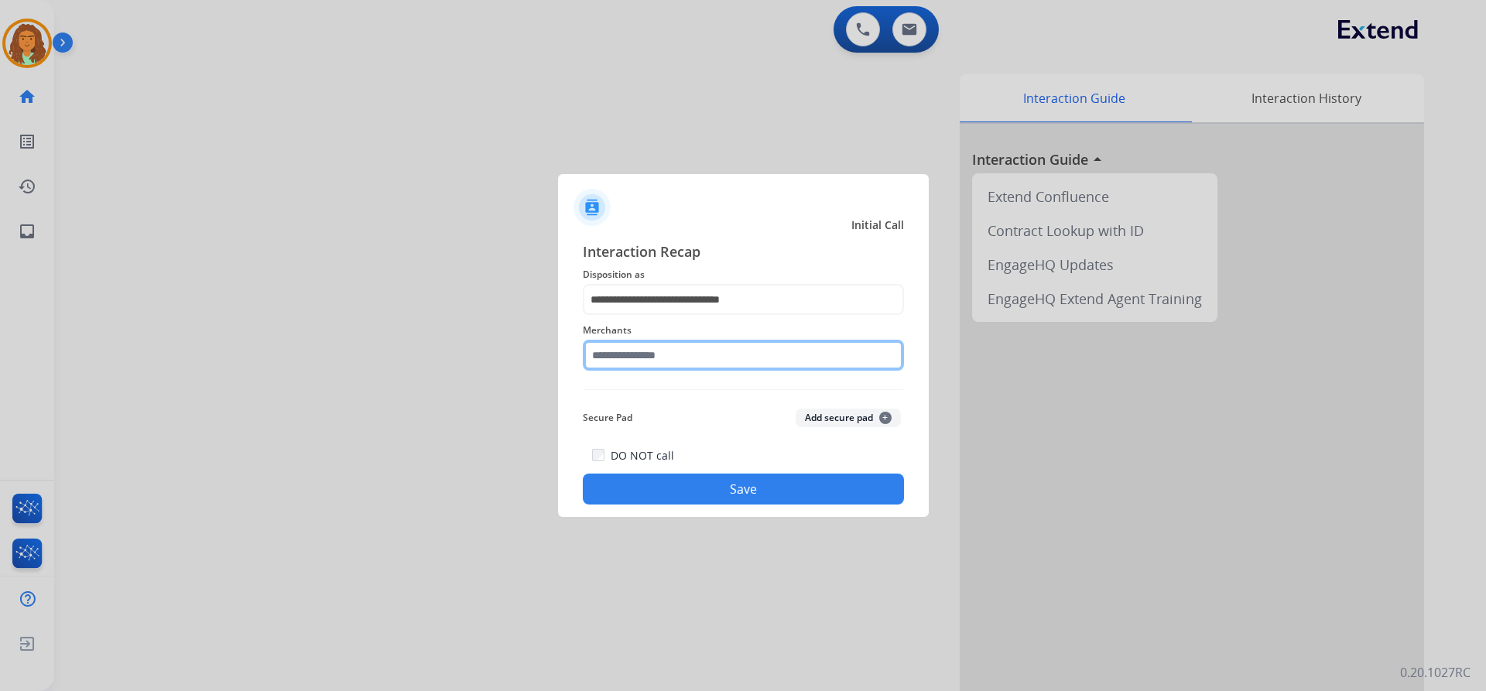
click at [656, 356] on input "text" at bounding box center [743, 355] width 321 height 31
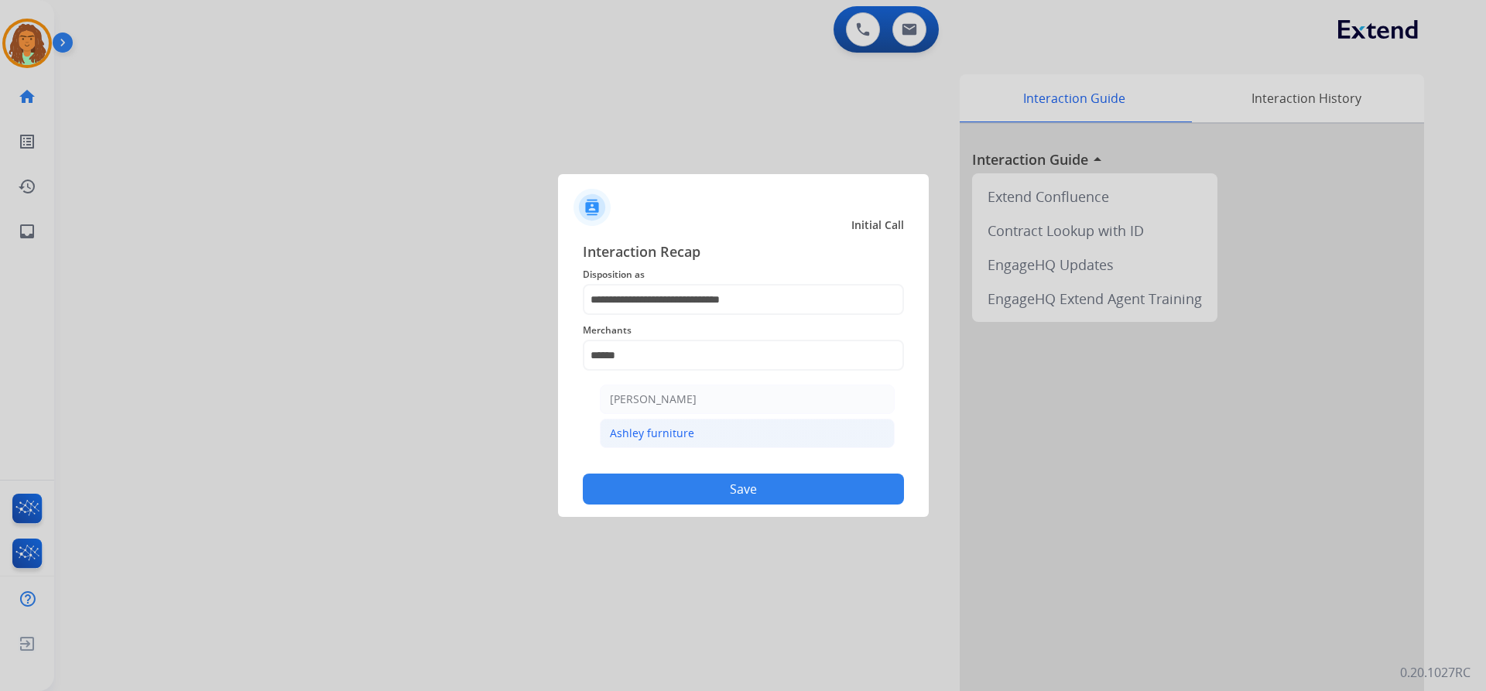
click at [634, 434] on div "Ashley furniture" at bounding box center [652, 433] width 84 height 15
type input "**********"
click at [718, 485] on button "Save" at bounding box center [743, 489] width 321 height 31
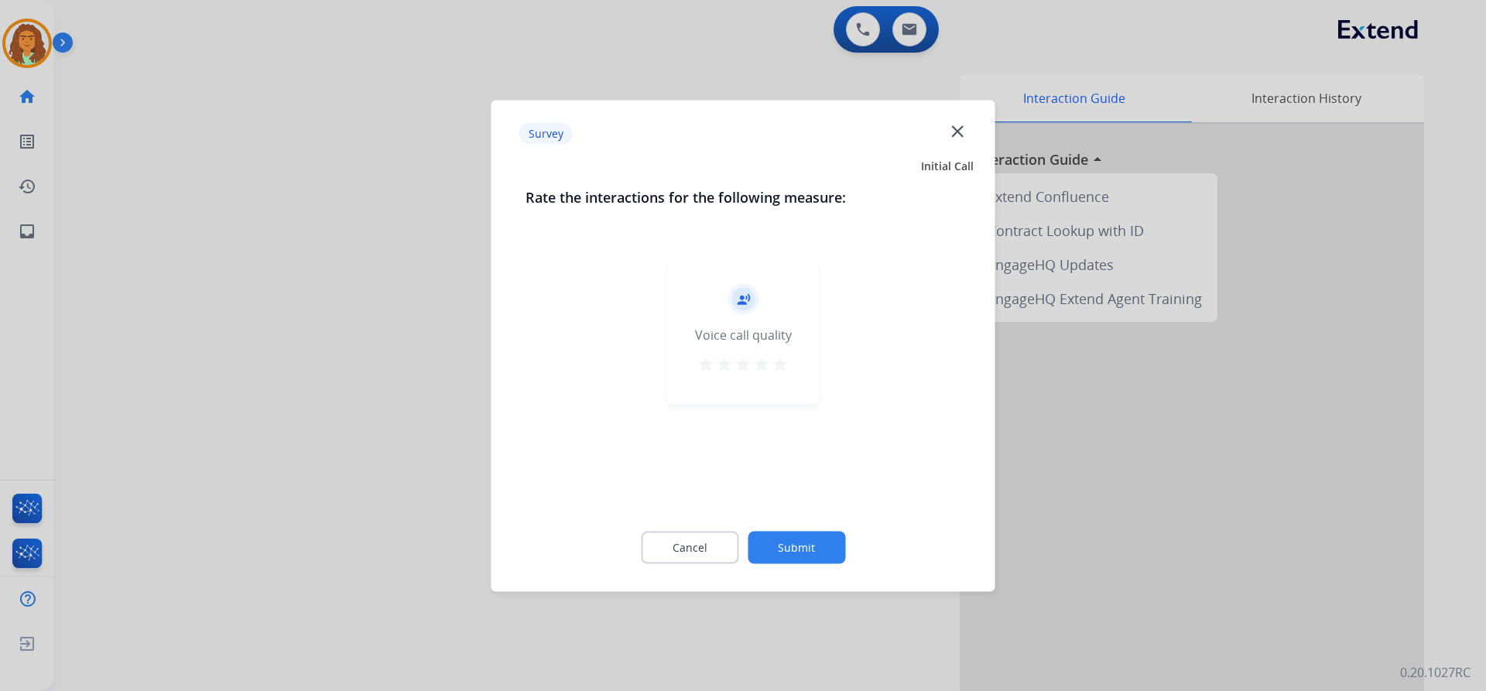
click at [718, 364] on mat-icon "star" at bounding box center [780, 363] width 19 height 19
click at [718, 543] on button "Submit" at bounding box center [797, 547] width 98 height 33
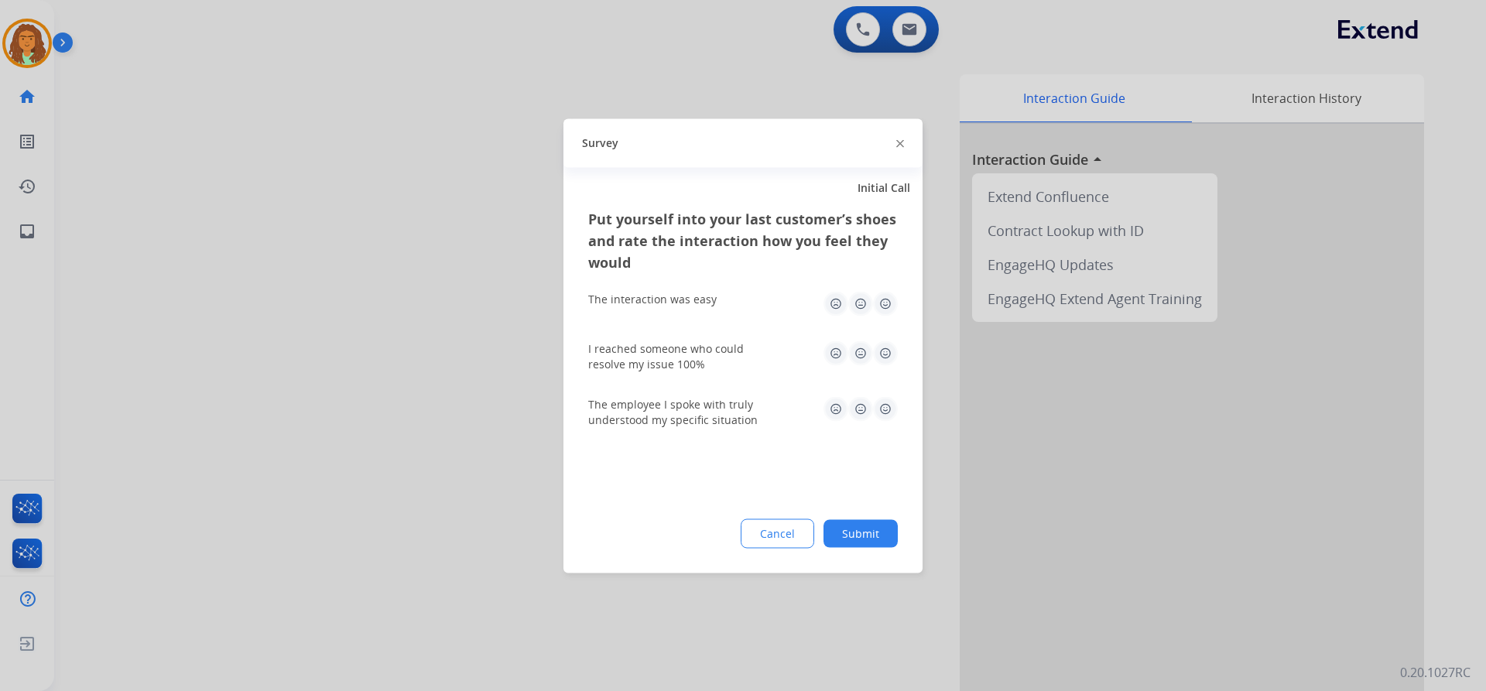
click at [718, 301] on img at bounding box center [885, 303] width 25 height 25
click at [718, 353] on img at bounding box center [885, 353] width 25 height 25
click at [718, 405] on img at bounding box center [885, 408] width 25 height 25
click at [718, 533] on button "Submit" at bounding box center [861, 533] width 74 height 28
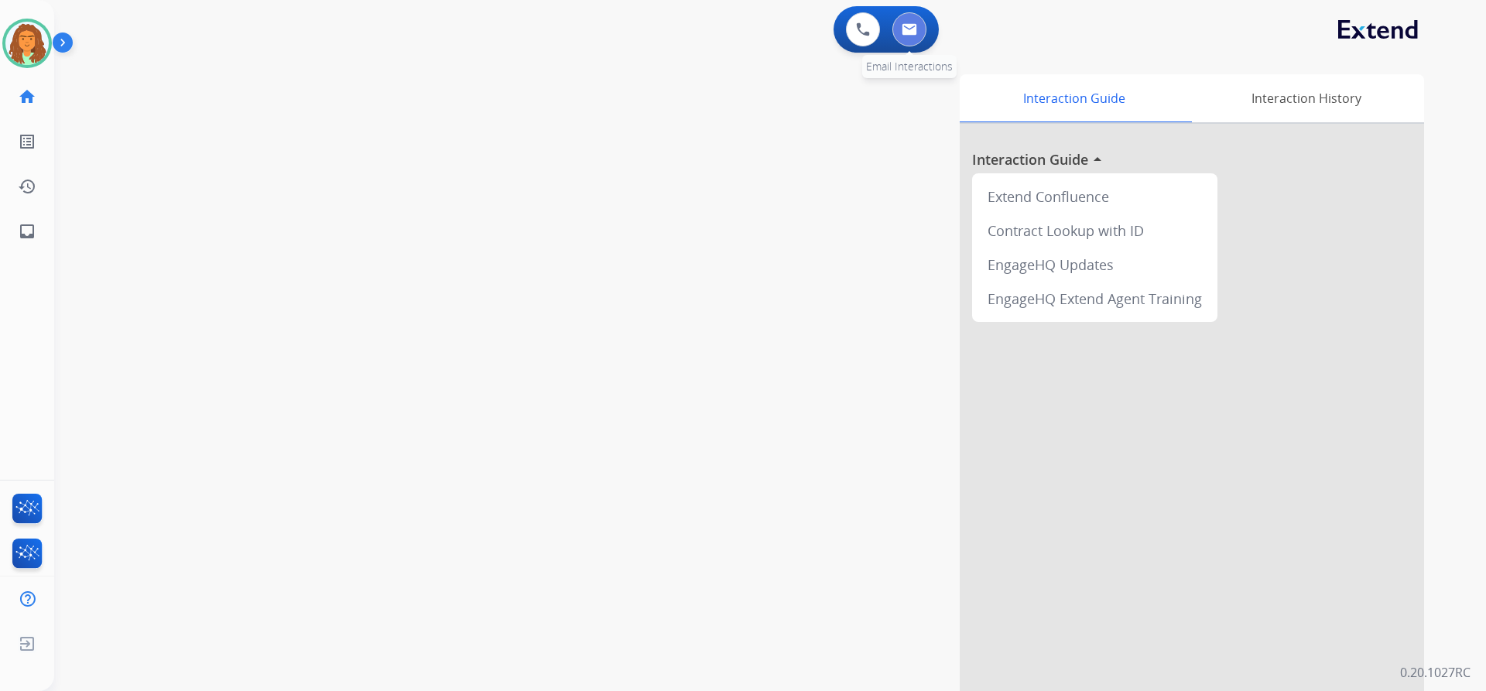
click at [718, 25] on img at bounding box center [909, 29] width 15 height 12
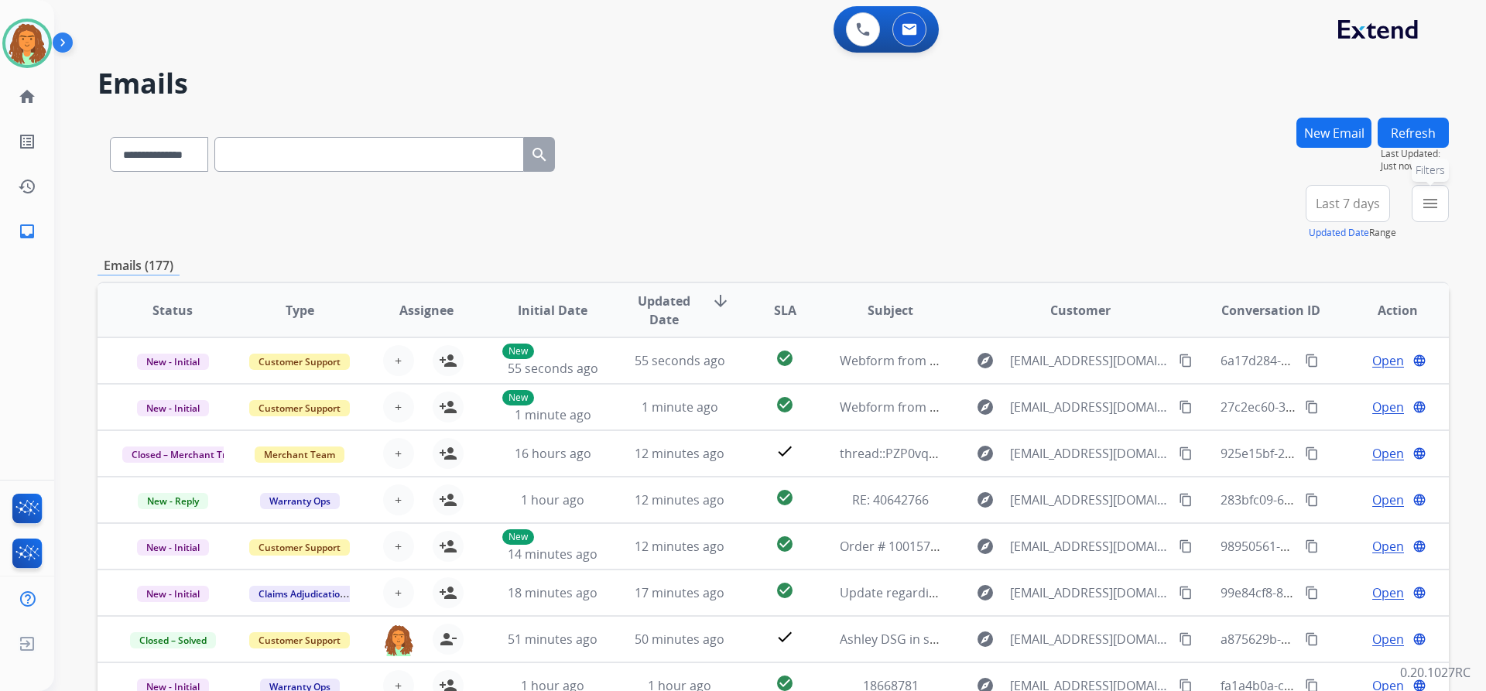
click at [718, 207] on mat-icon "menu" at bounding box center [1430, 203] width 19 height 19
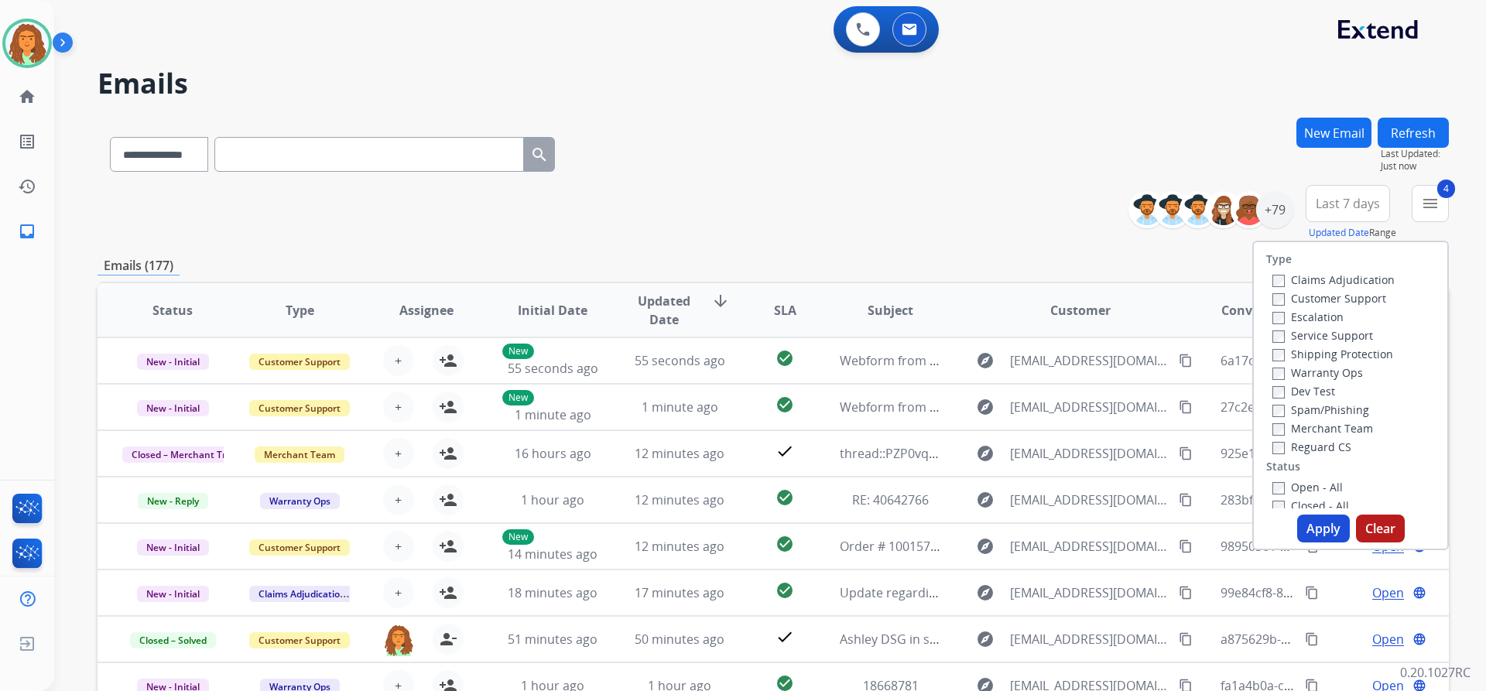
click at [718, 529] on button "Apply" at bounding box center [1323, 529] width 53 height 28
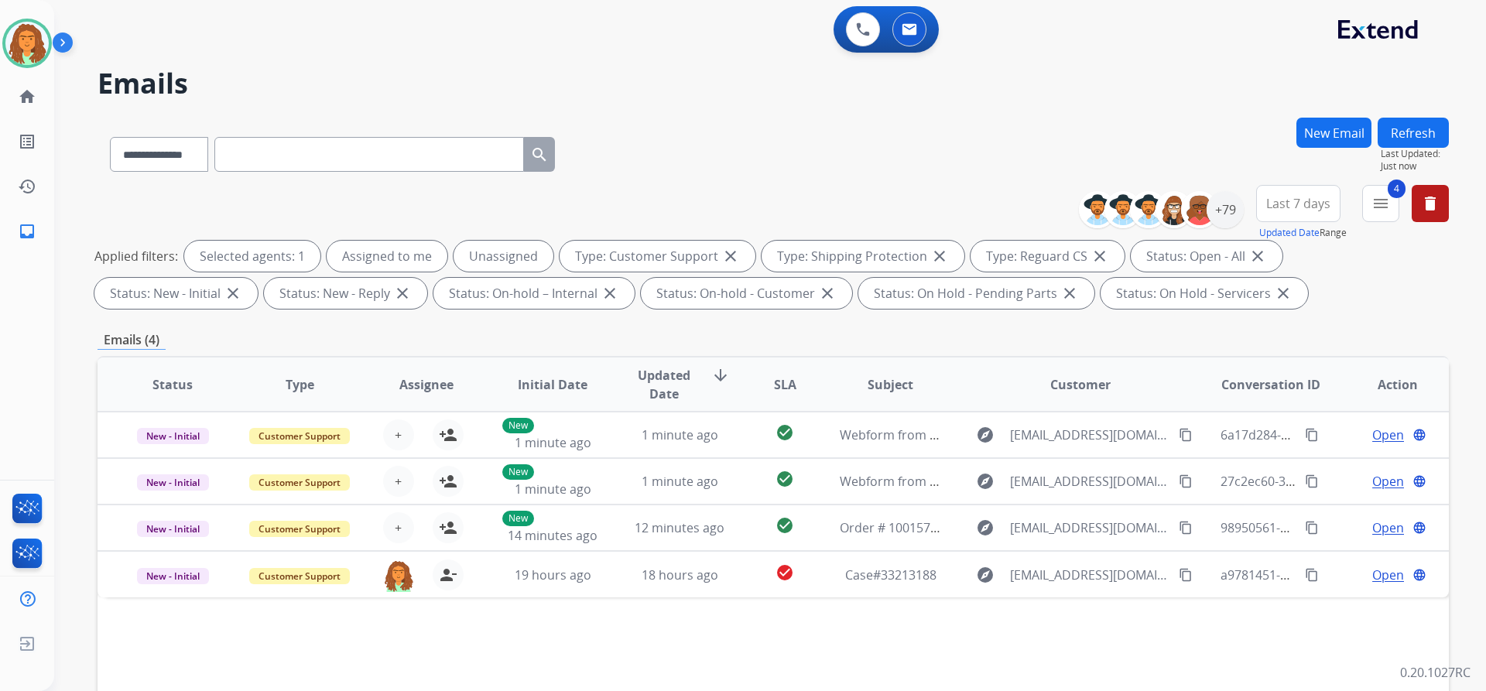
click at [718, 202] on span "Last 7 days" at bounding box center [1298, 203] width 64 height 6
click at [718, 389] on div "Last 90 days" at bounding box center [1293, 391] width 85 height 23
click at [718, 331] on div "Emails (4)" at bounding box center [773, 339] width 1351 height 19
click at [718, 213] on div "+133" at bounding box center [1225, 209] width 37 height 37
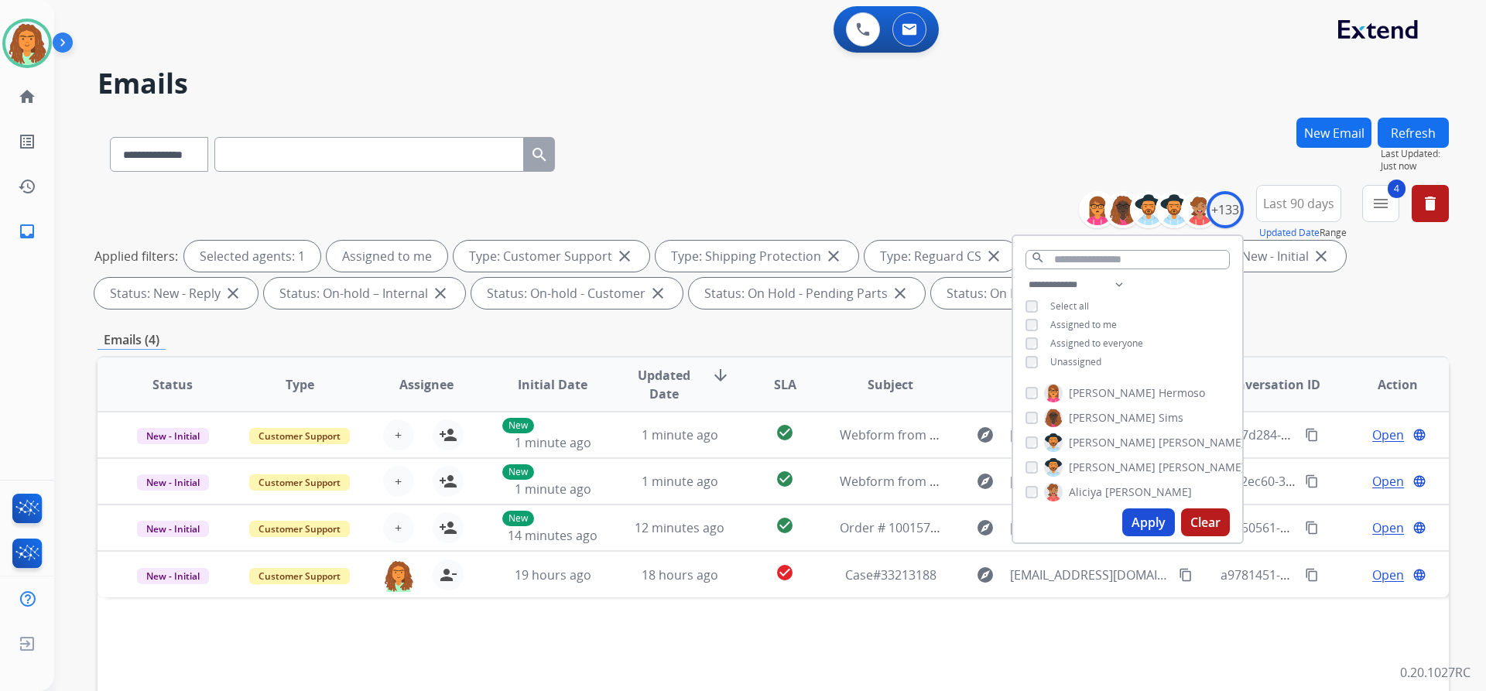
click at [718, 517] on button "Apply" at bounding box center [1148, 523] width 53 height 28
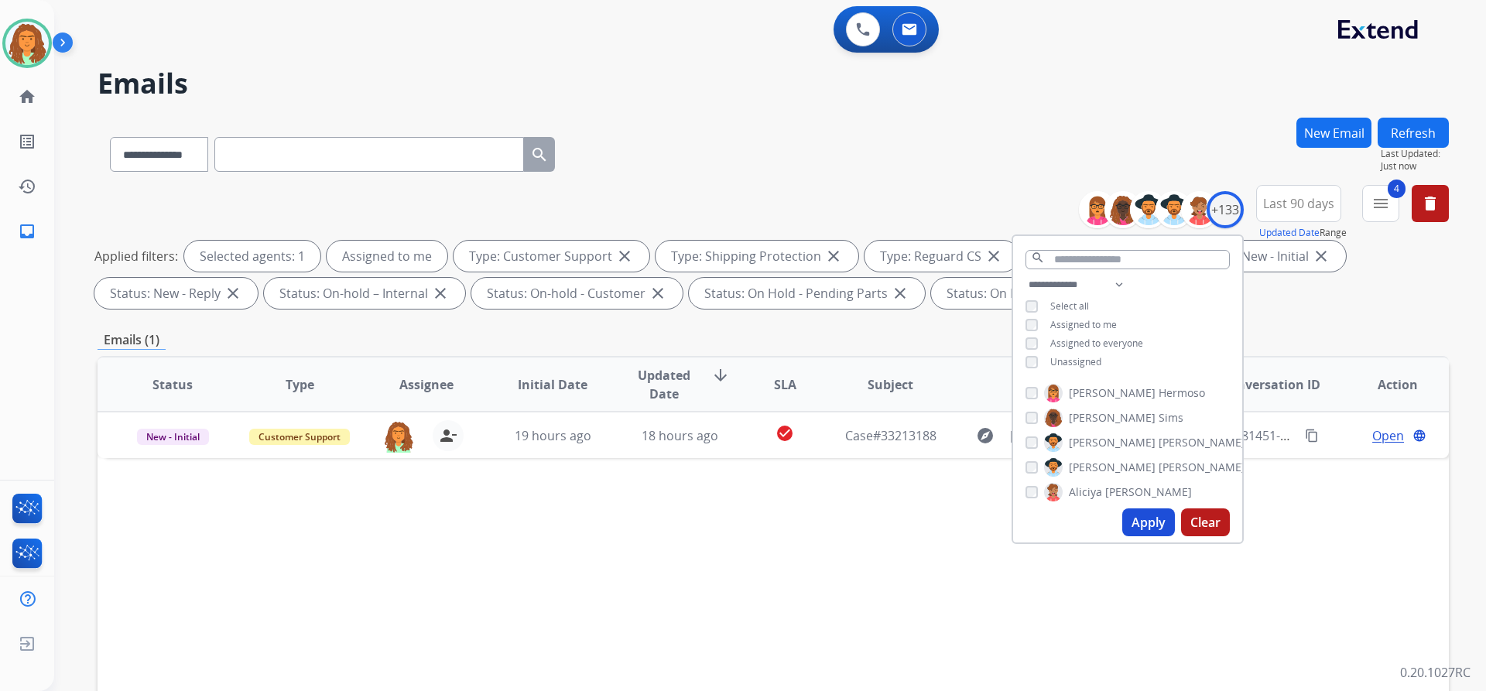
click at [718, 334] on div "Emails (1)" at bounding box center [773, 339] width 1351 height 19
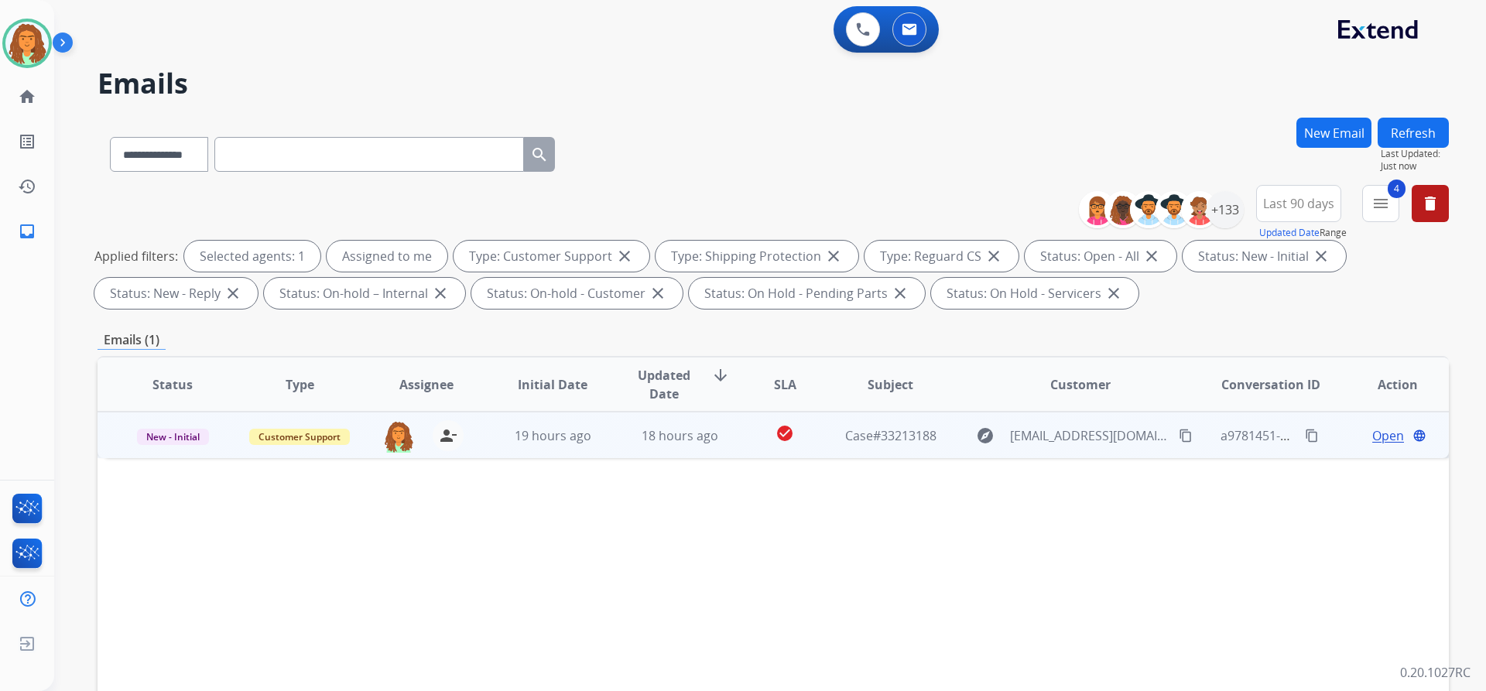
click at [619, 441] on td "18 hours ago" at bounding box center [667, 435] width 127 height 46
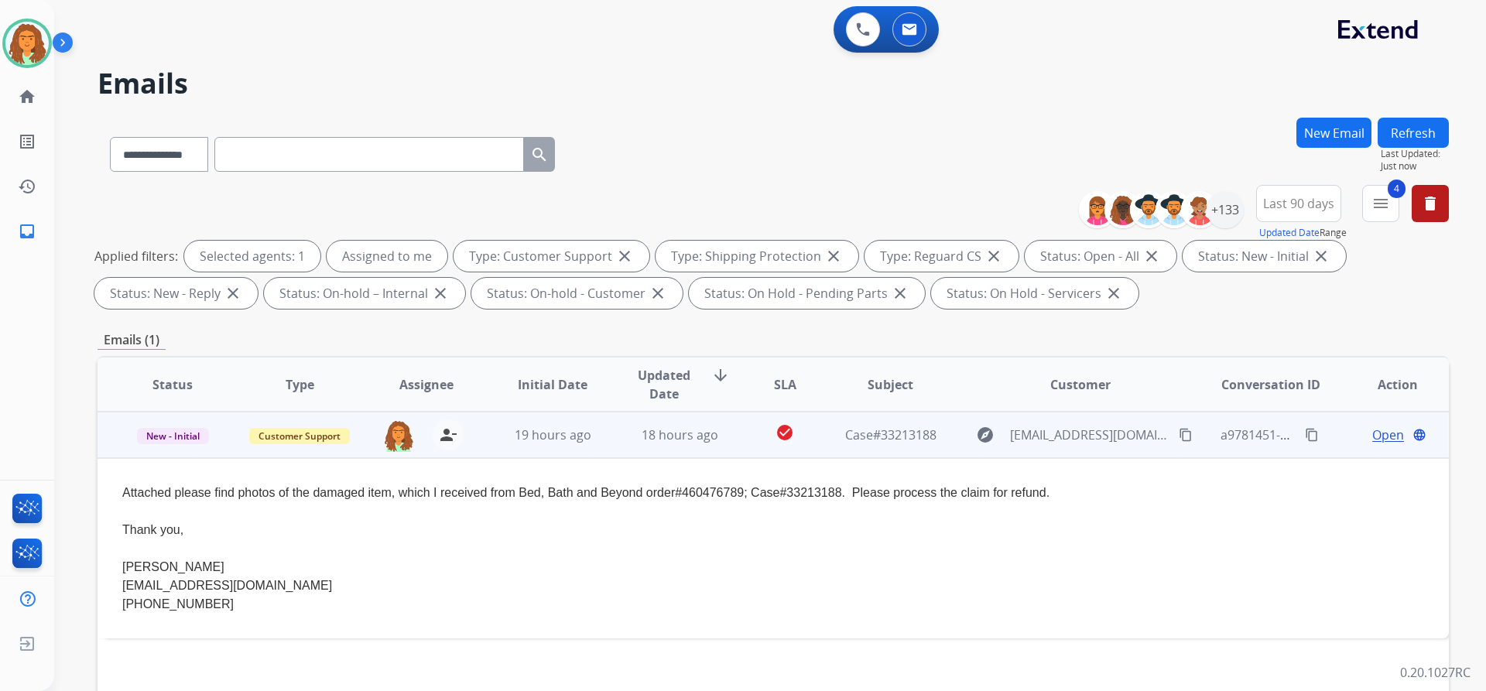
drag, startPoint x: 1061, startPoint y: 491, endPoint x: 119, endPoint y: 498, distance: 942.0
click at [119, 498] on td "Attached please find photos of the damaged item, which I received from Bed, Bat…" at bounding box center [647, 548] width 1098 height 180
copy div "Attached please find photos of the damaged item, which I received from Bed, Bat…"
click at [718, 536] on div "Thank you," at bounding box center [646, 530] width 1049 height 19
click at [718, 432] on span "Open" at bounding box center [1388, 435] width 32 height 19
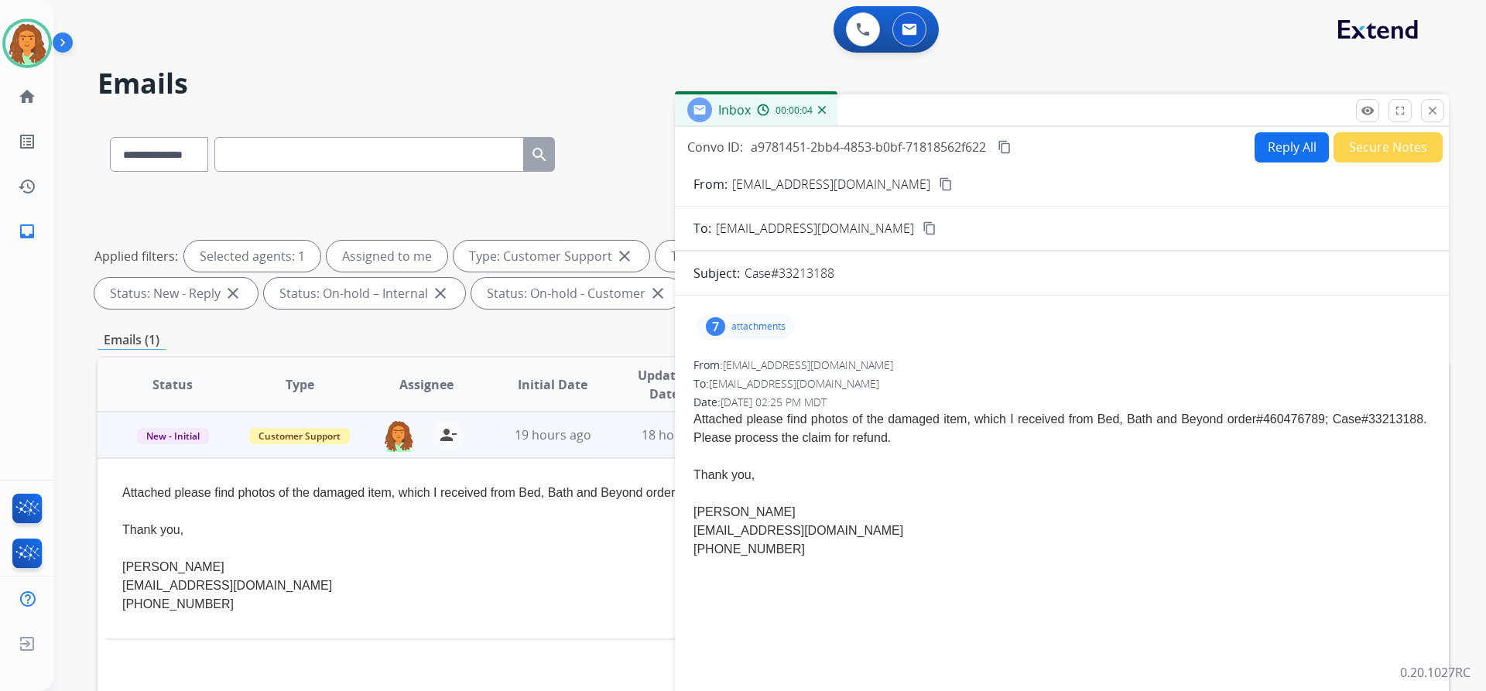
click at [717, 325] on div "7" at bounding box center [715, 326] width 19 height 19
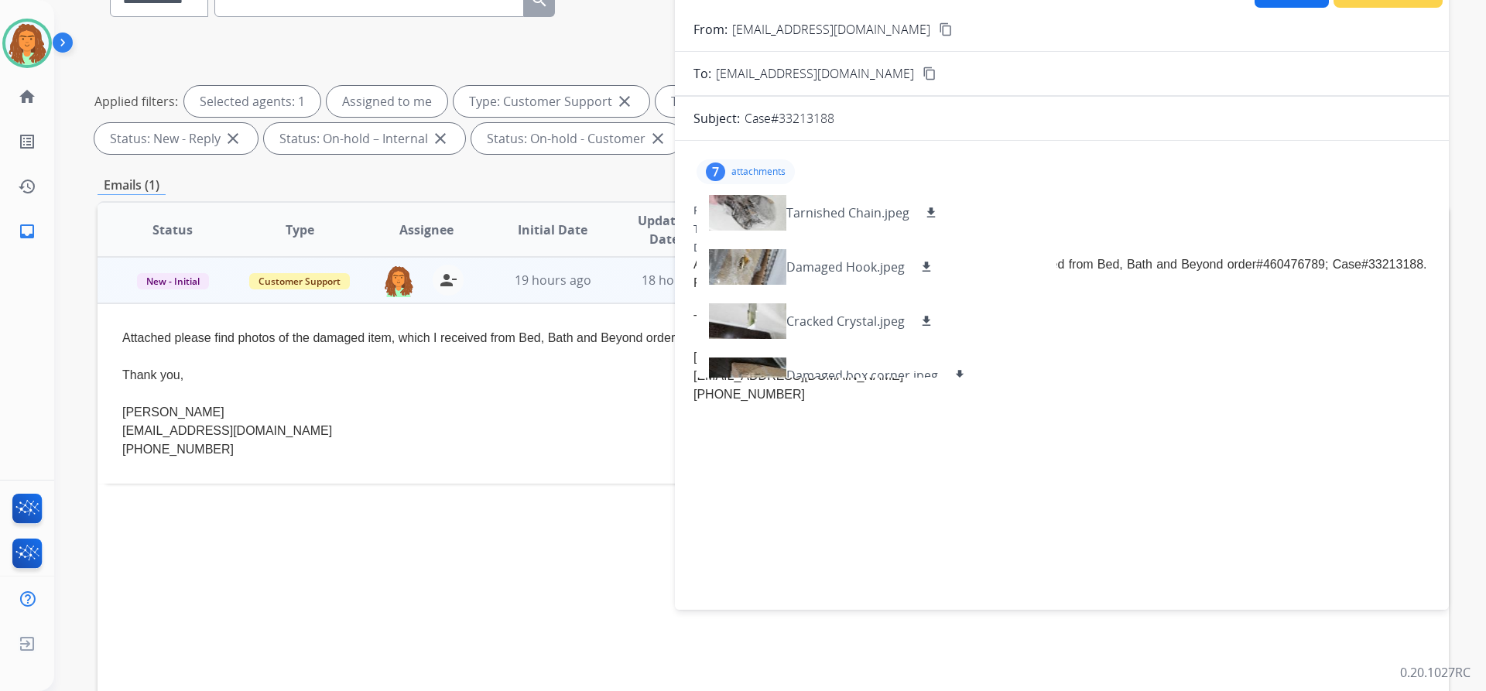
scroll to position [186, 0]
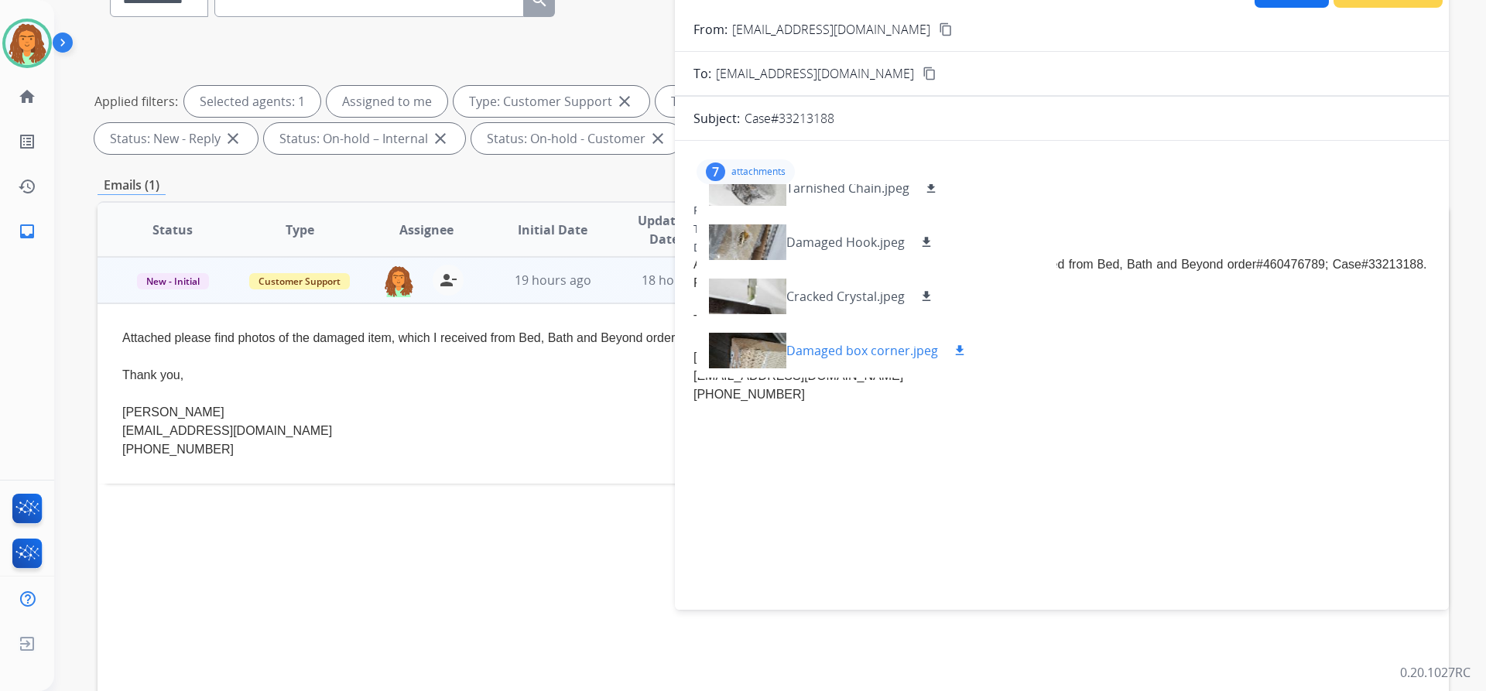
click at [718, 346] on div at bounding box center [747, 351] width 77 height 54
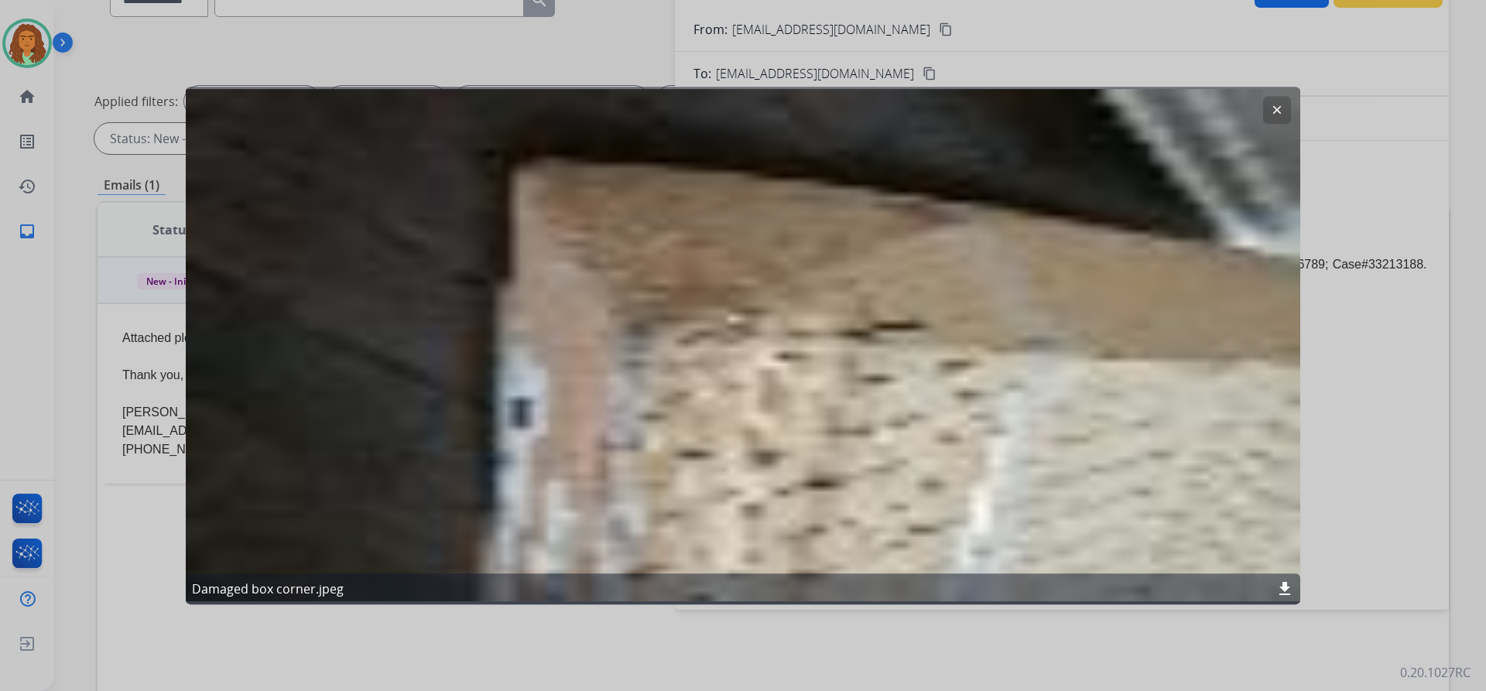
click at [718, 111] on mat-icon "clear" at bounding box center [1277, 110] width 14 height 14
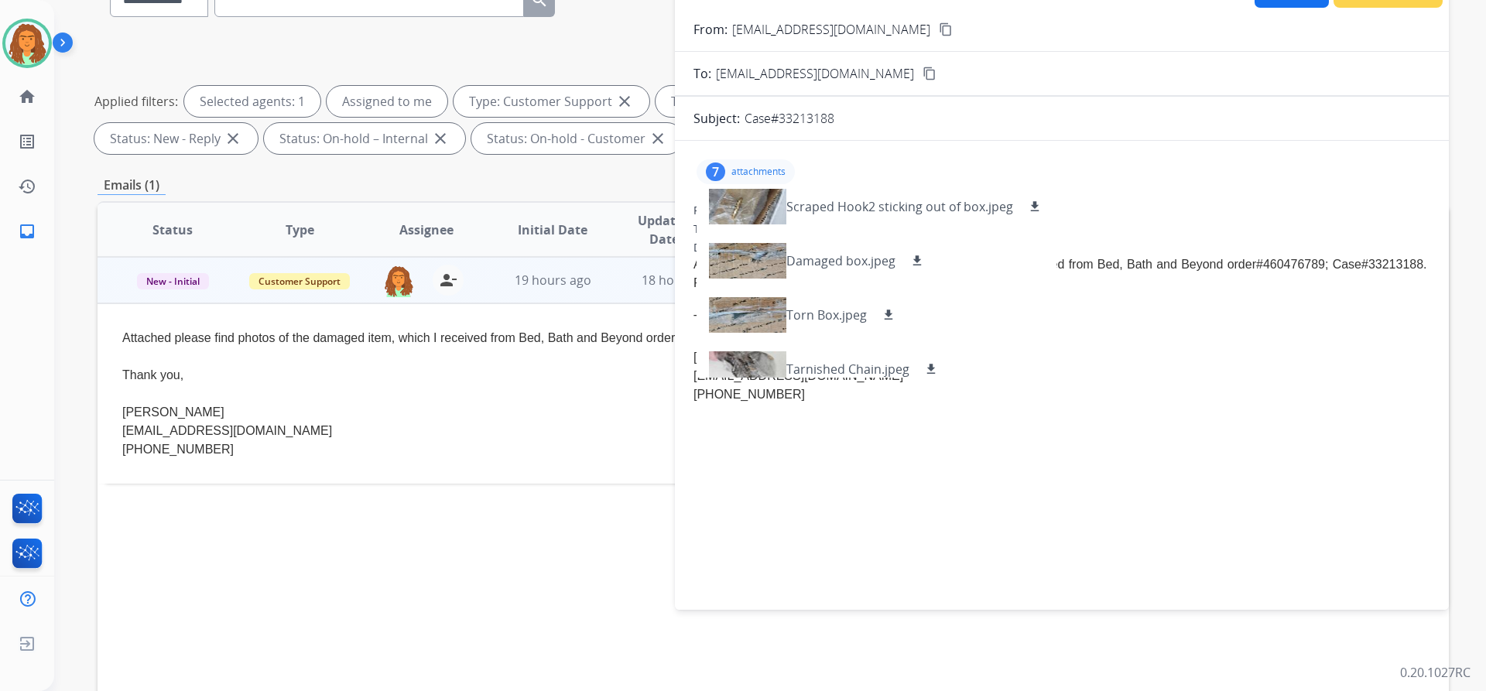
scroll to position [0, 0]
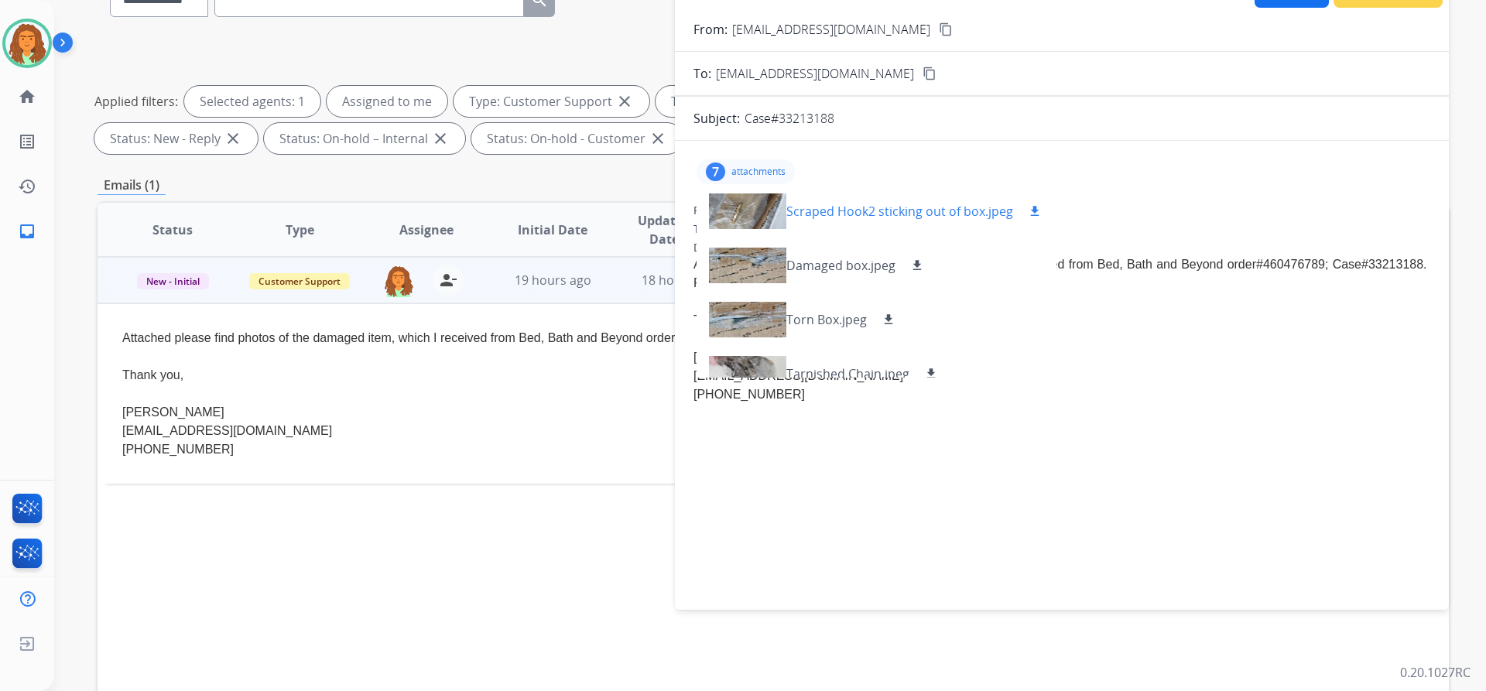
click at [718, 207] on div at bounding box center [747, 211] width 77 height 54
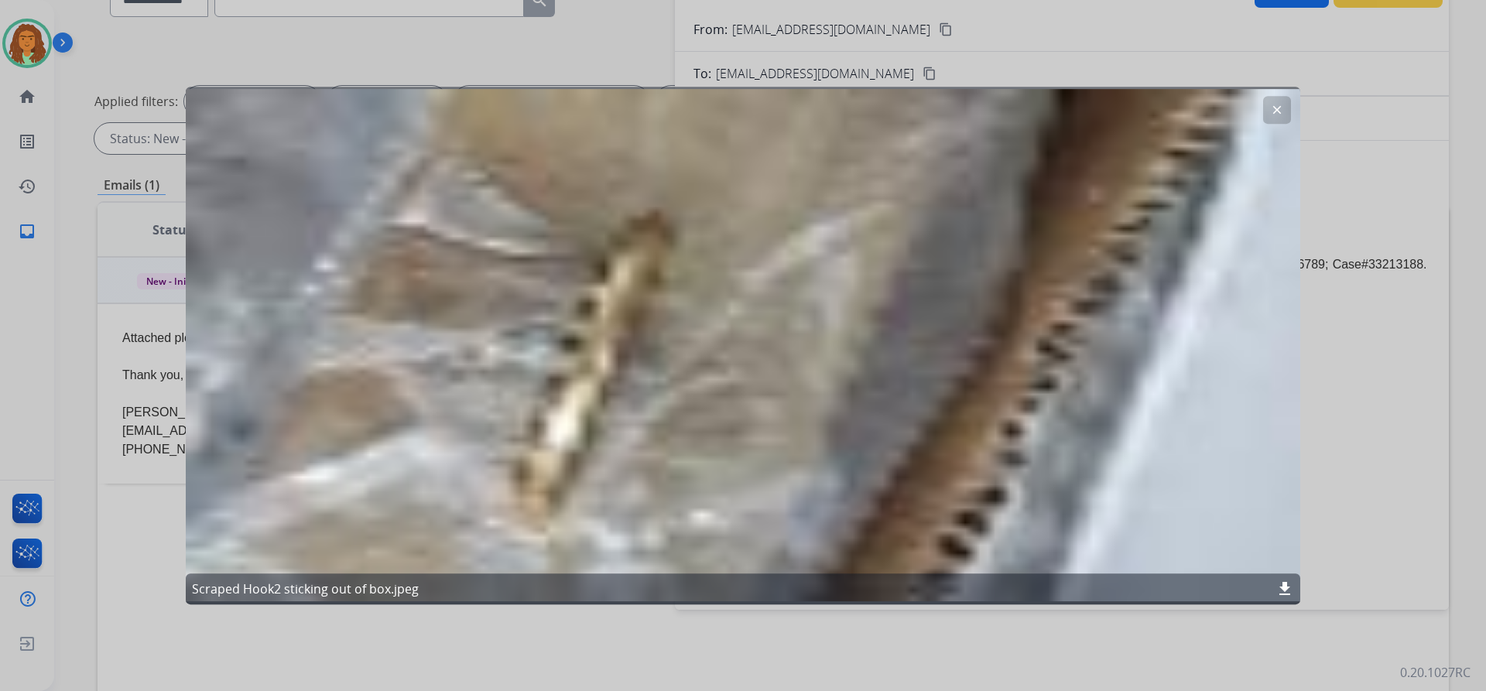
click at [718, 585] on mat-icon "download" at bounding box center [1285, 589] width 19 height 19
click at [36, 42] on div at bounding box center [743, 345] width 1486 height 691
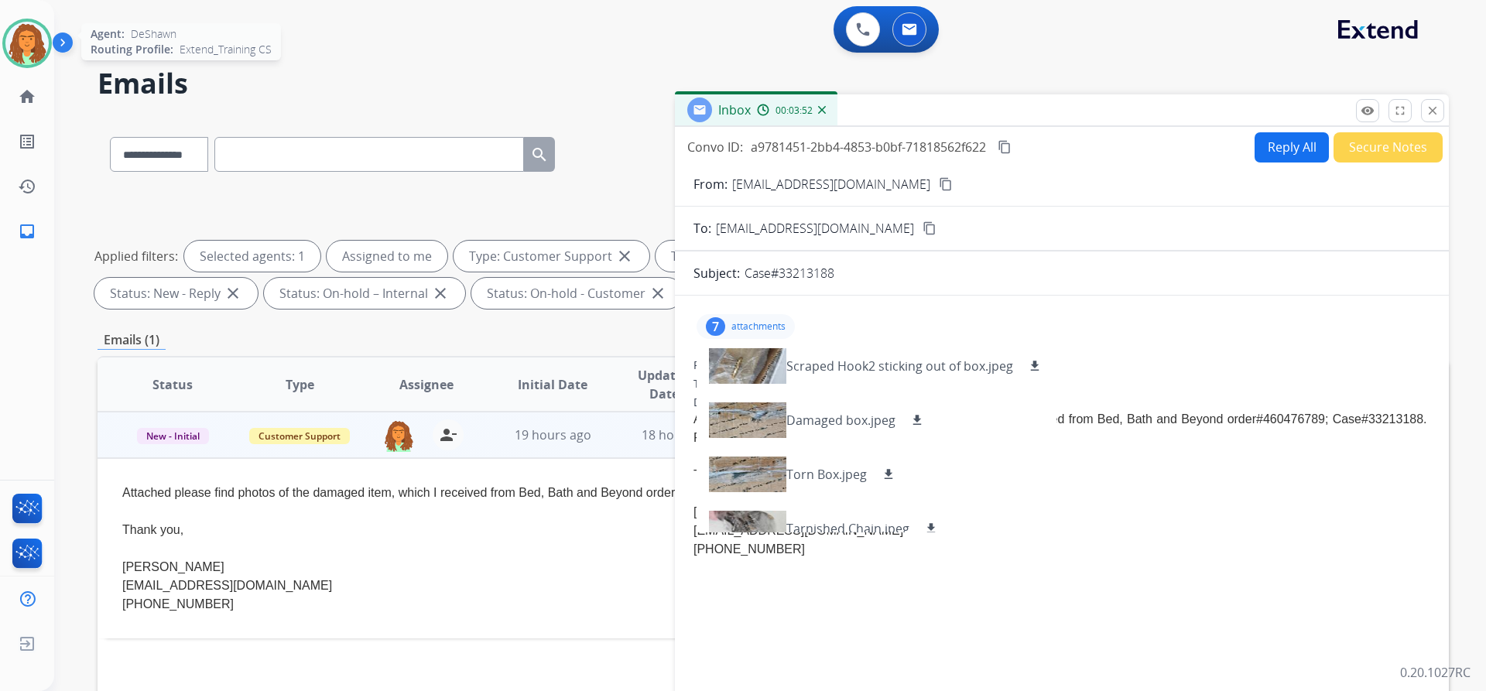
click at [43, 49] on img at bounding box center [26, 43] width 43 height 43
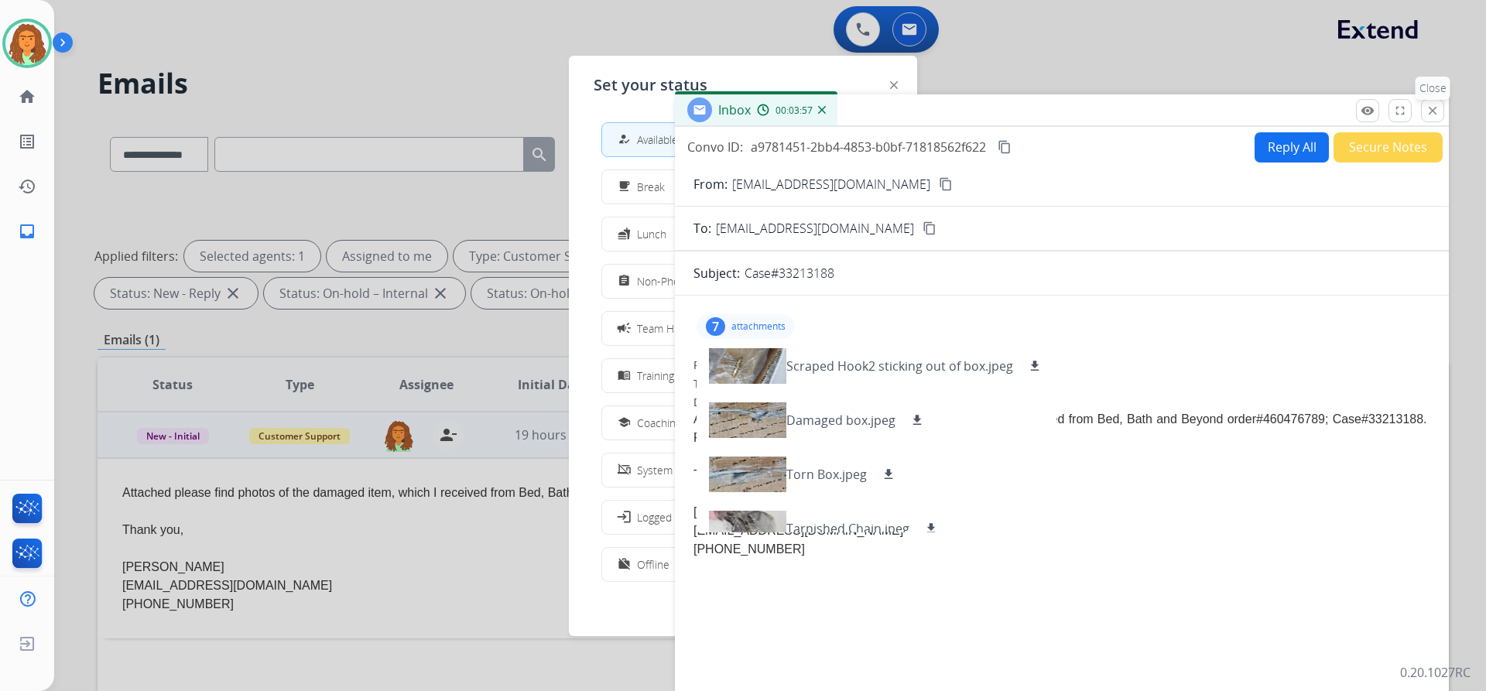
click at [718, 111] on mat-icon "close" at bounding box center [1433, 111] width 14 height 14
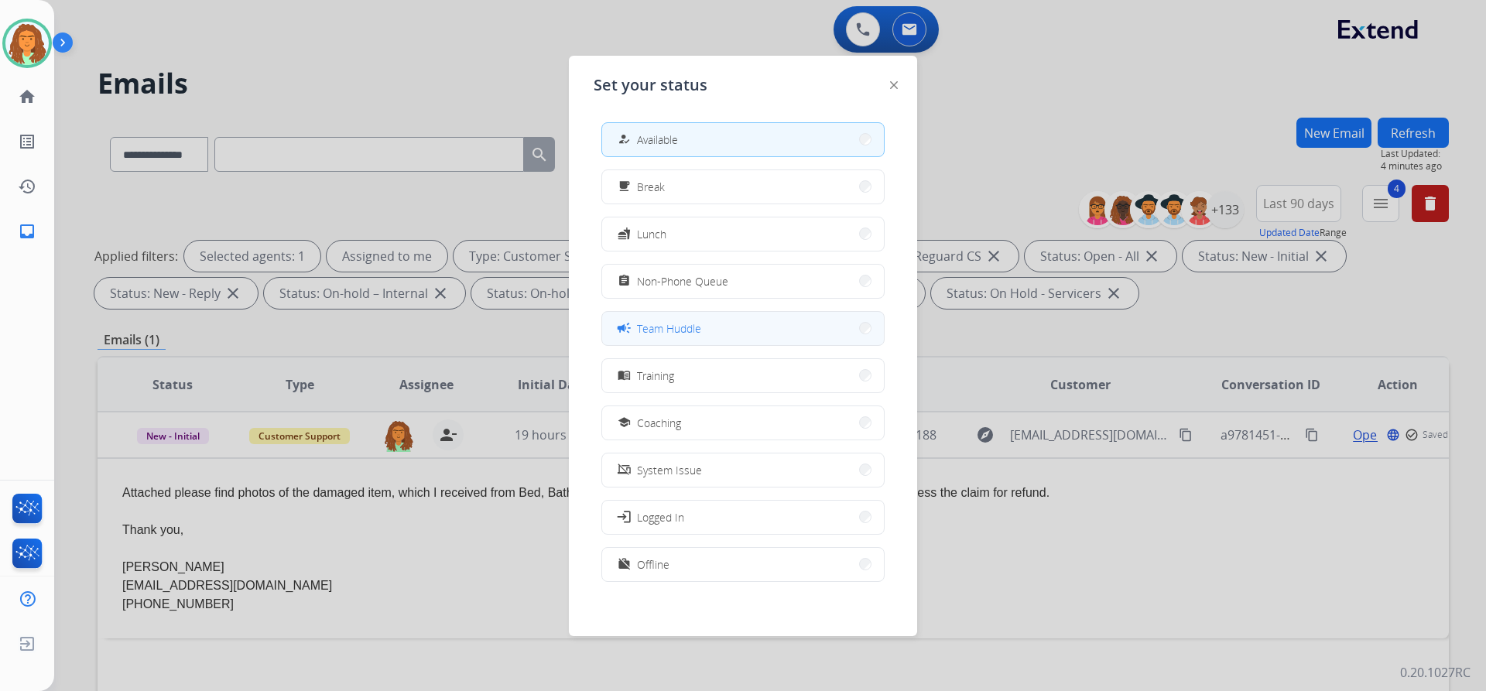
click at [690, 333] on span "Team Huddle" at bounding box center [669, 328] width 64 height 16
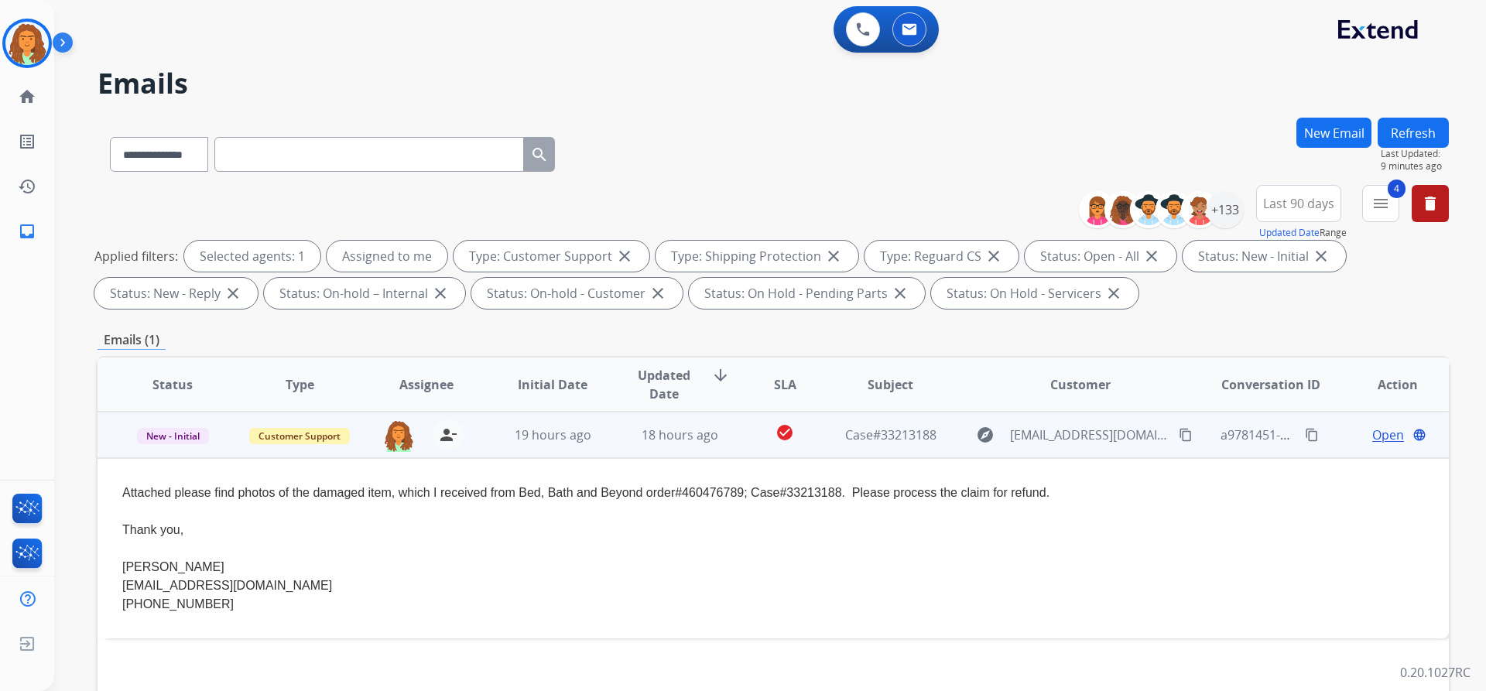
click at [718, 436] on span "Open" at bounding box center [1388, 435] width 32 height 19
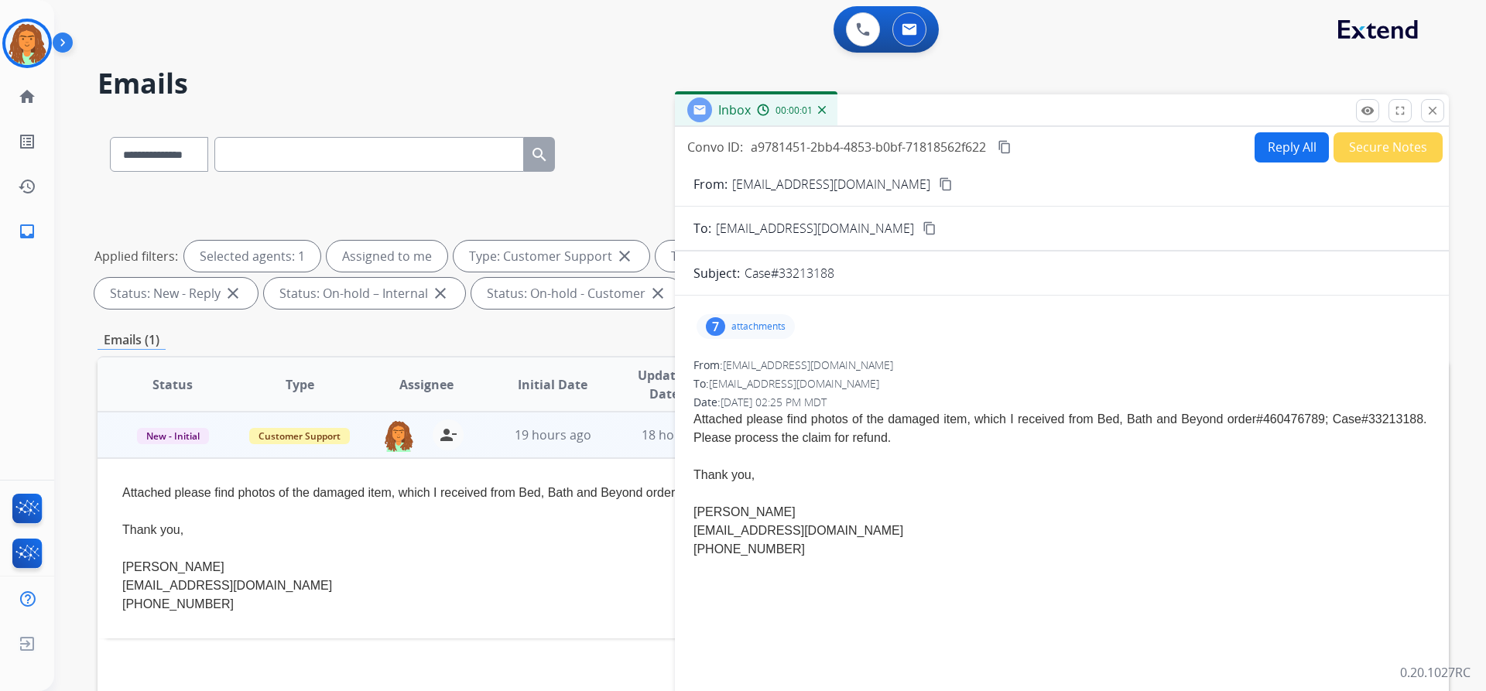
click at [718, 324] on p "attachments" at bounding box center [758, 326] width 54 height 12
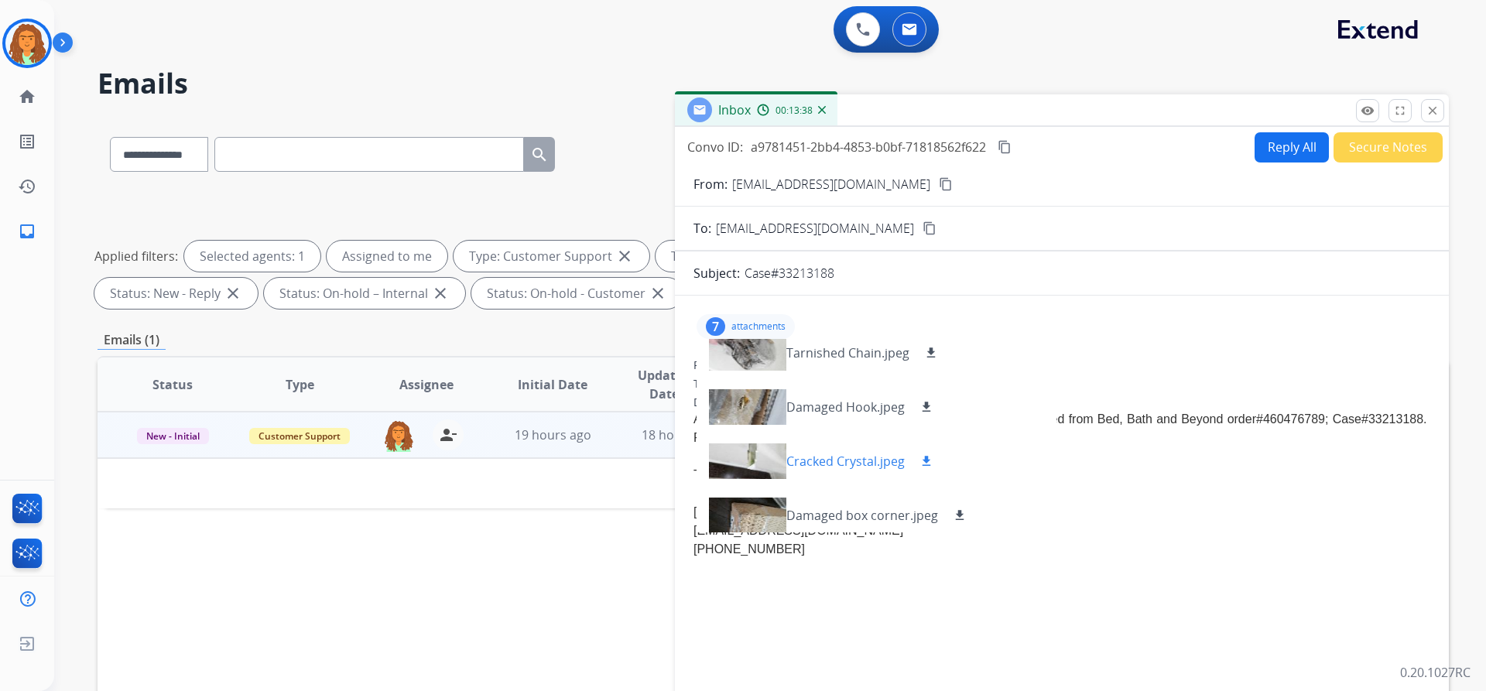
scroll to position [186, 0]
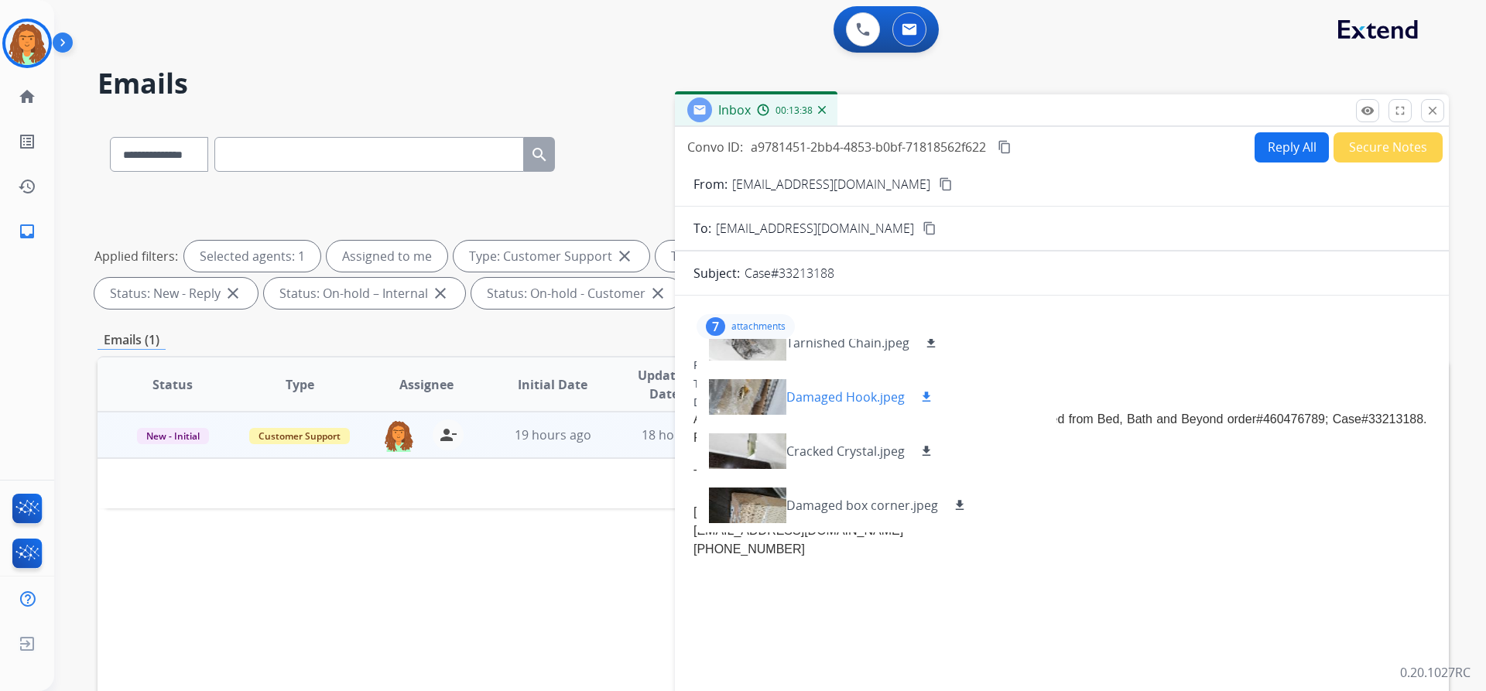
click at [718, 397] on div at bounding box center [747, 397] width 77 height 54
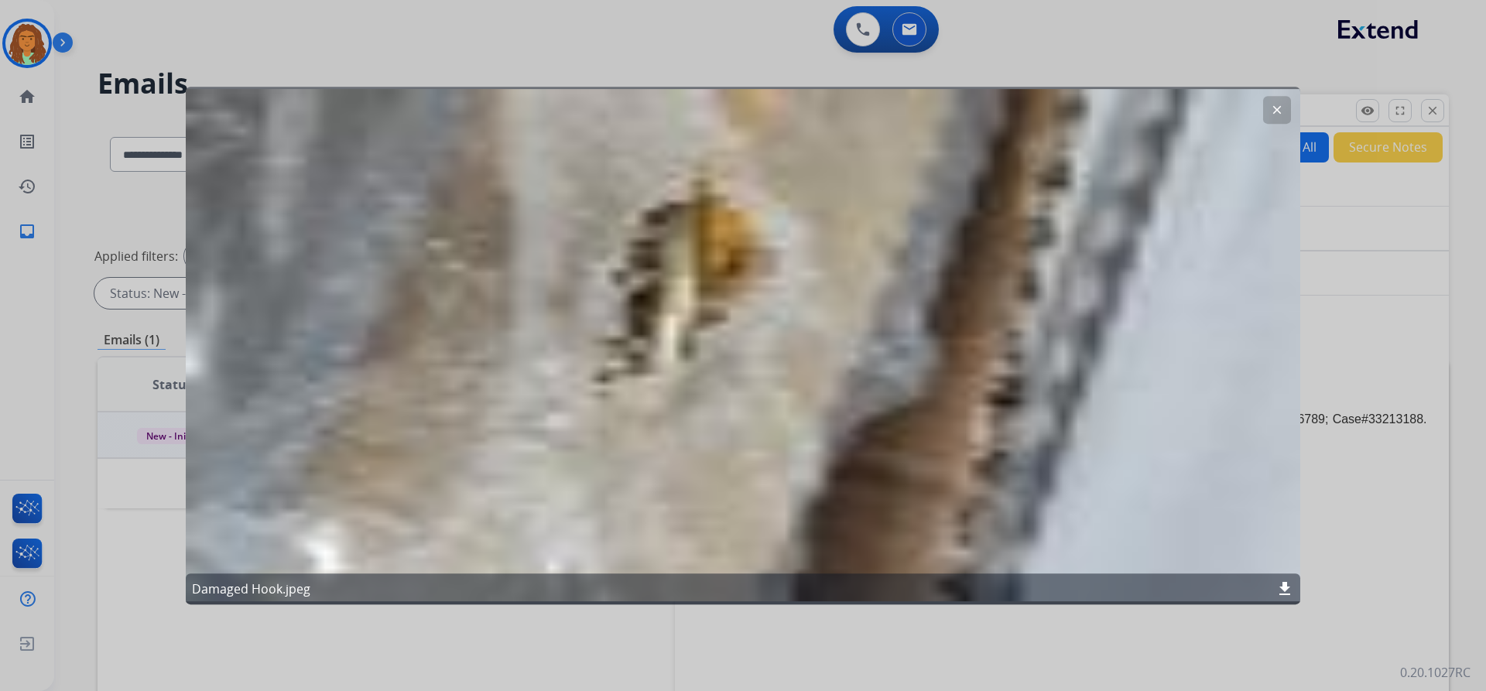
click at [718, 110] on mat-icon "clear" at bounding box center [1277, 110] width 14 height 14
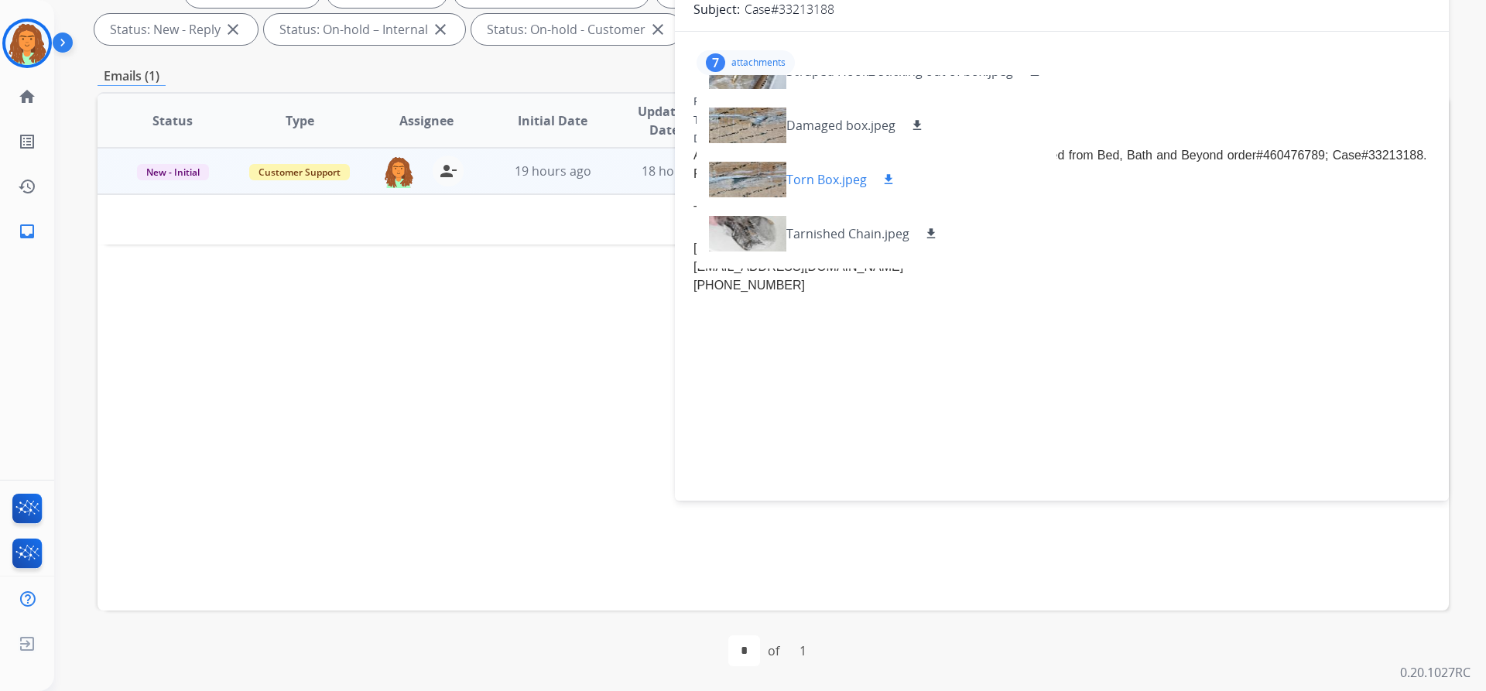
scroll to position [0, 0]
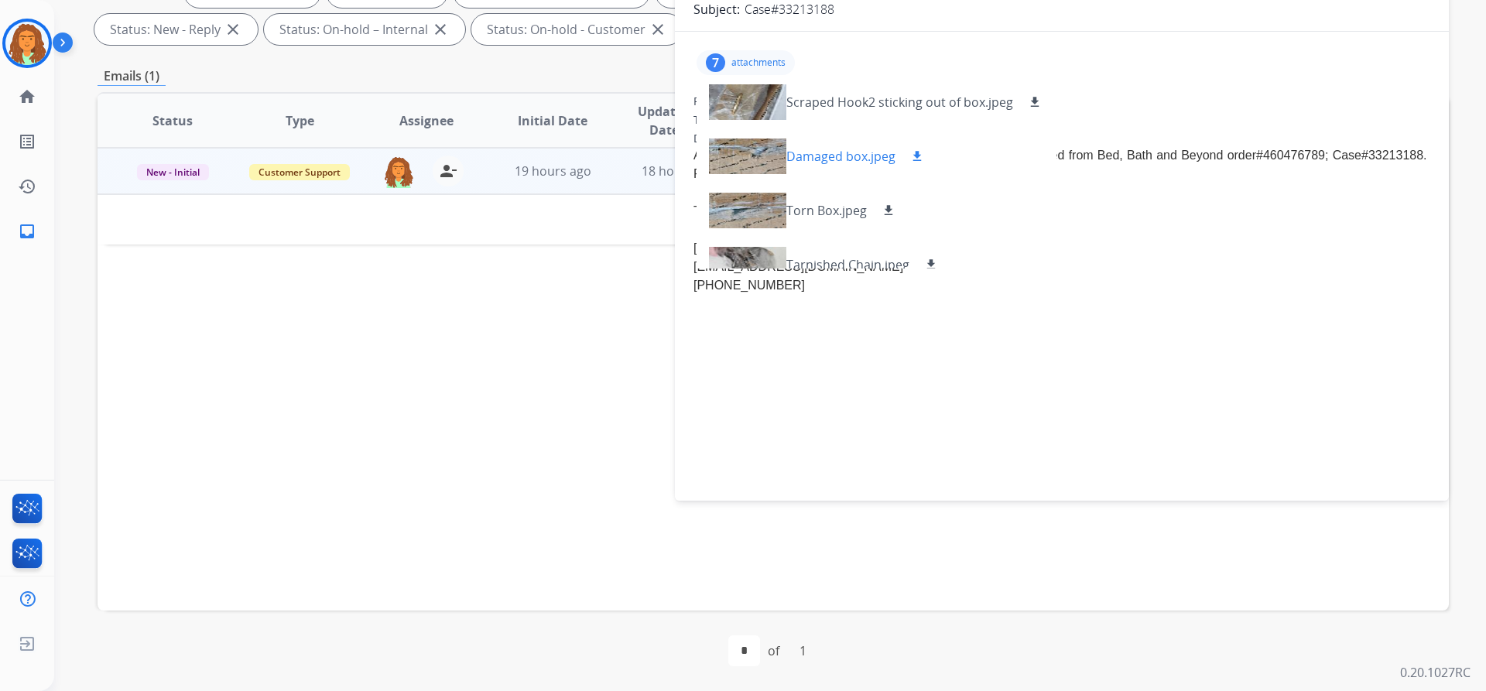
click at [718, 159] on div at bounding box center [747, 156] width 77 height 54
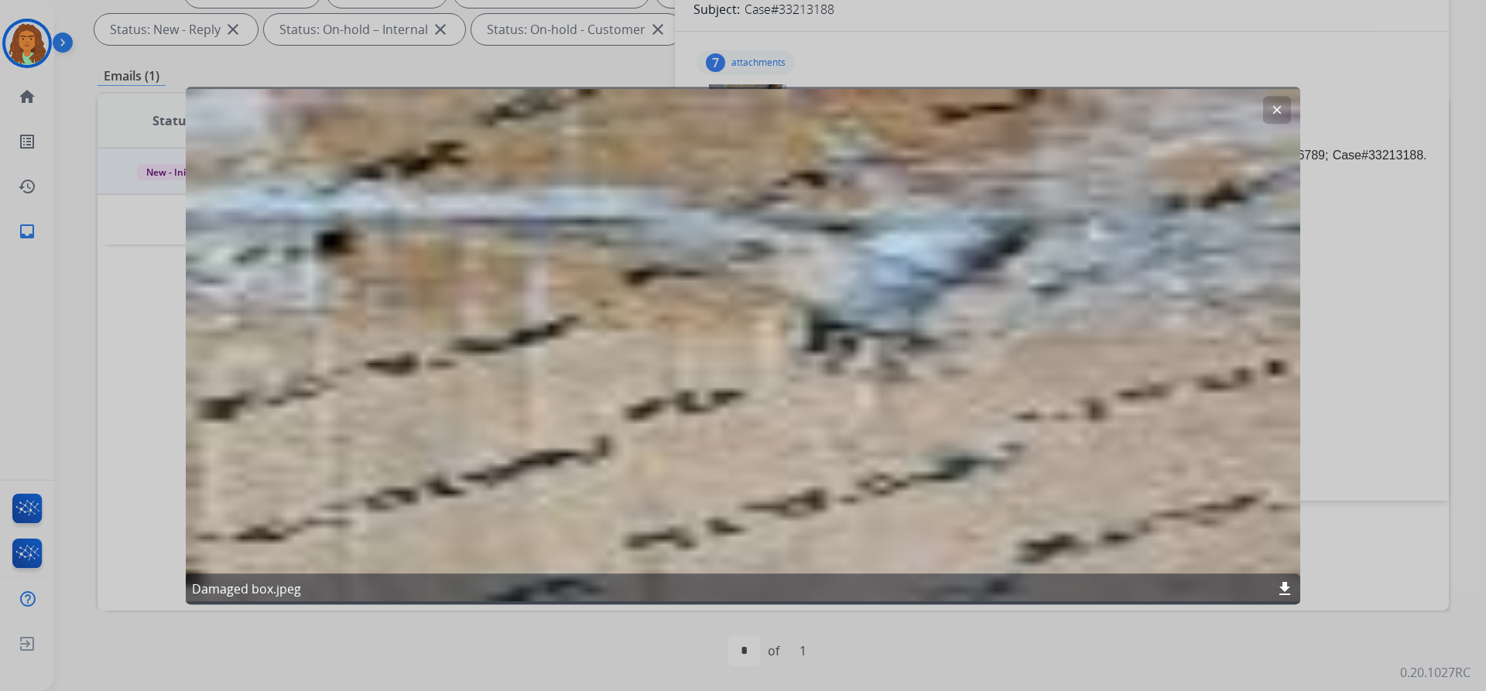
click at [718, 111] on mat-icon "clear" at bounding box center [1277, 110] width 14 height 14
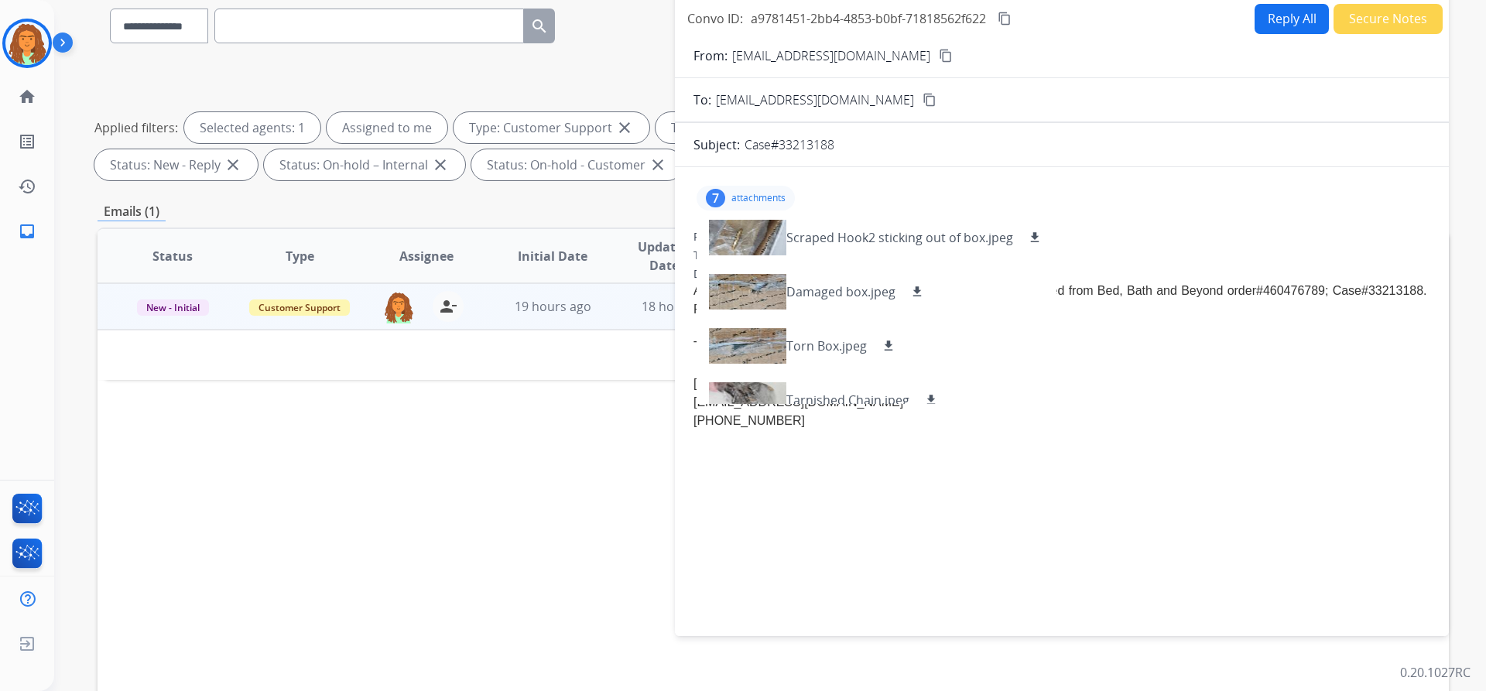
scroll to position [109, 0]
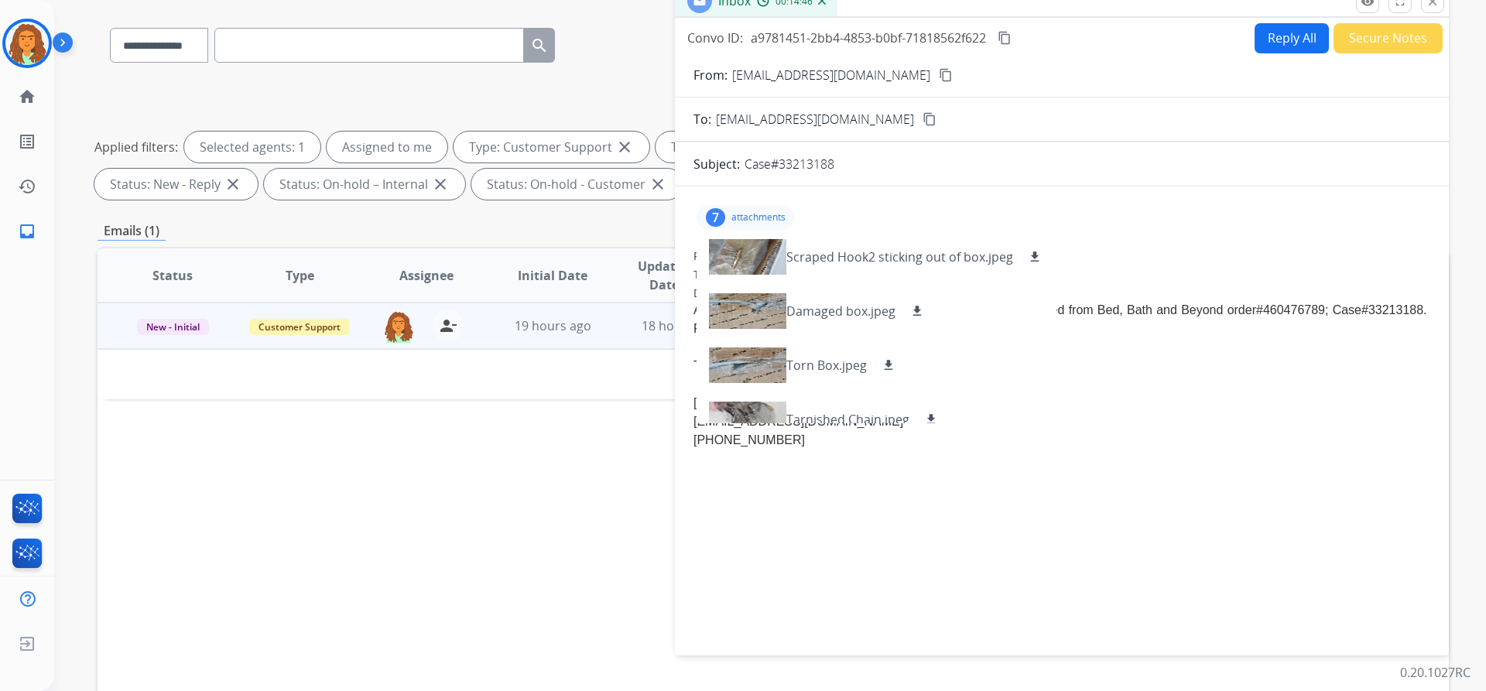
click at [718, 214] on p "attachments" at bounding box center [758, 217] width 54 height 12
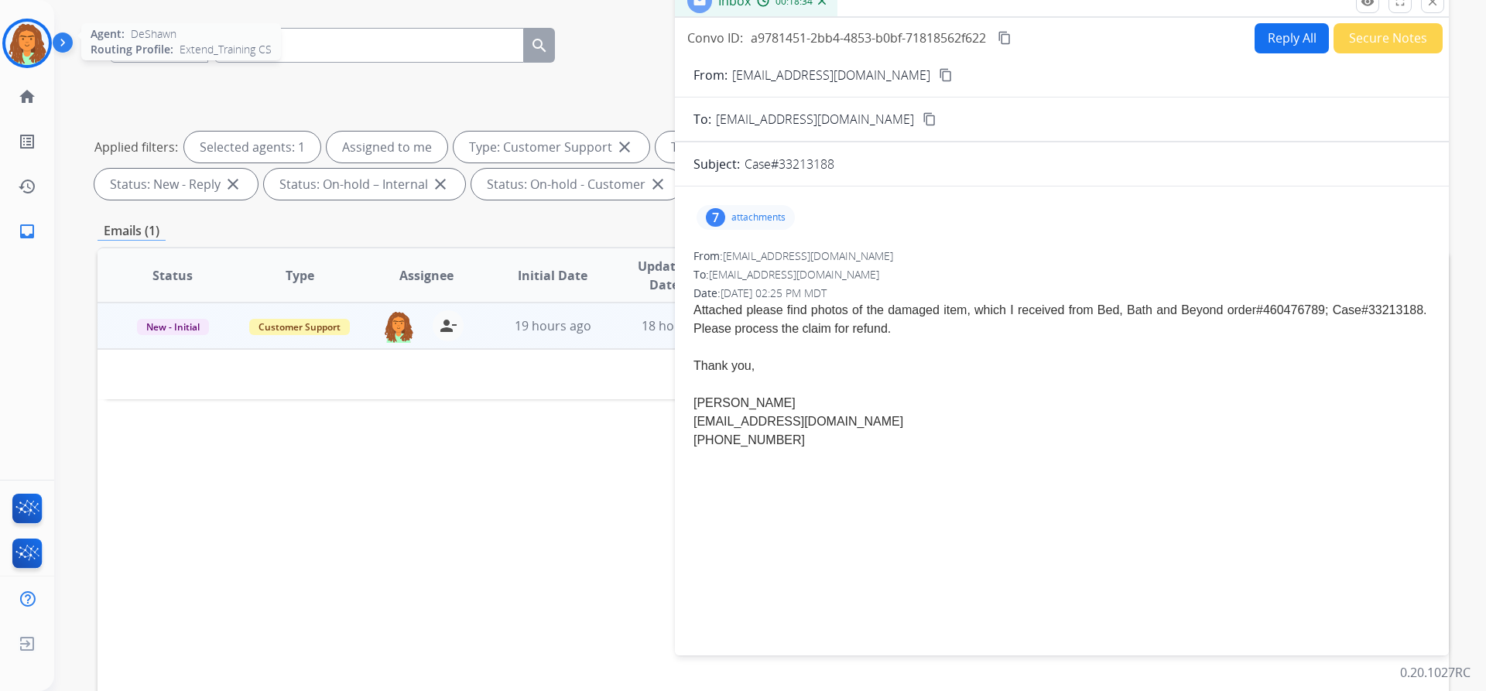
click at [29, 39] on img at bounding box center [26, 43] width 43 height 43
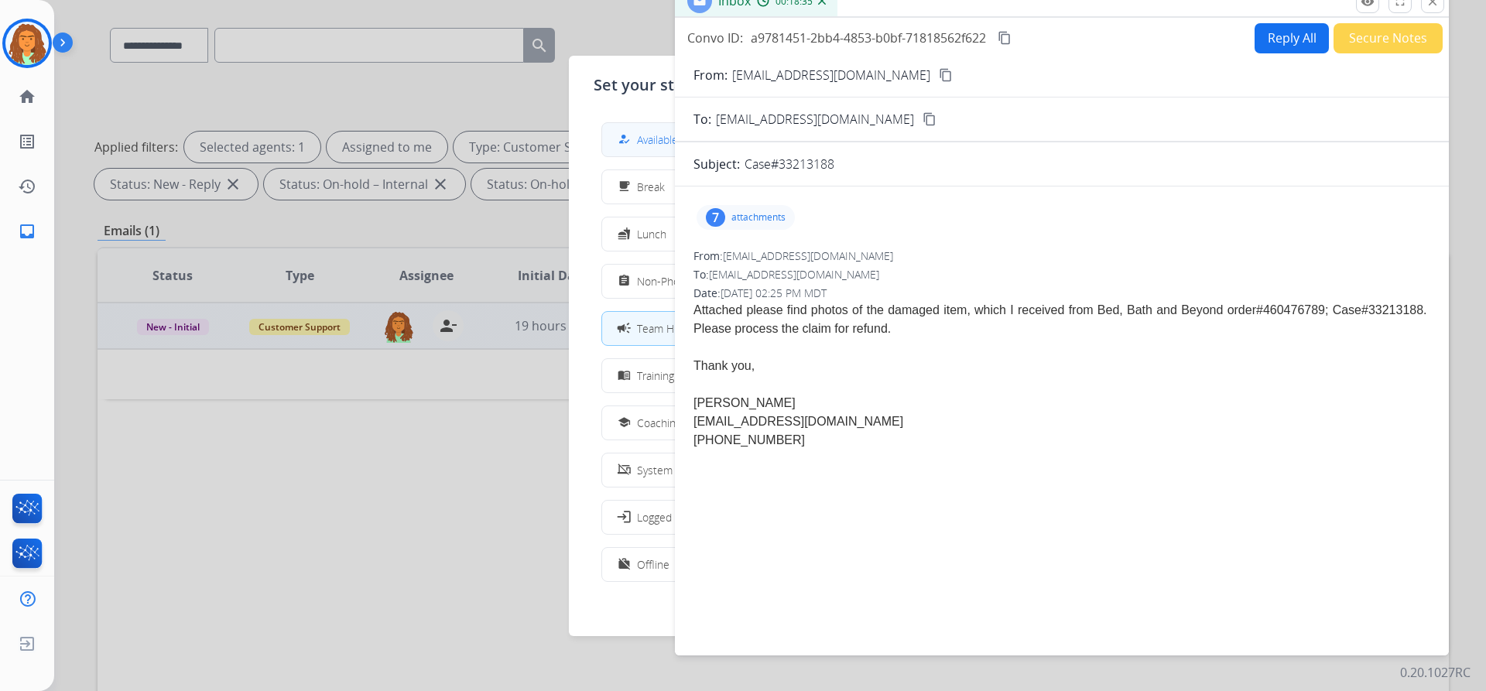
click at [640, 133] on div "how_to_reg Available" at bounding box center [646, 139] width 63 height 19
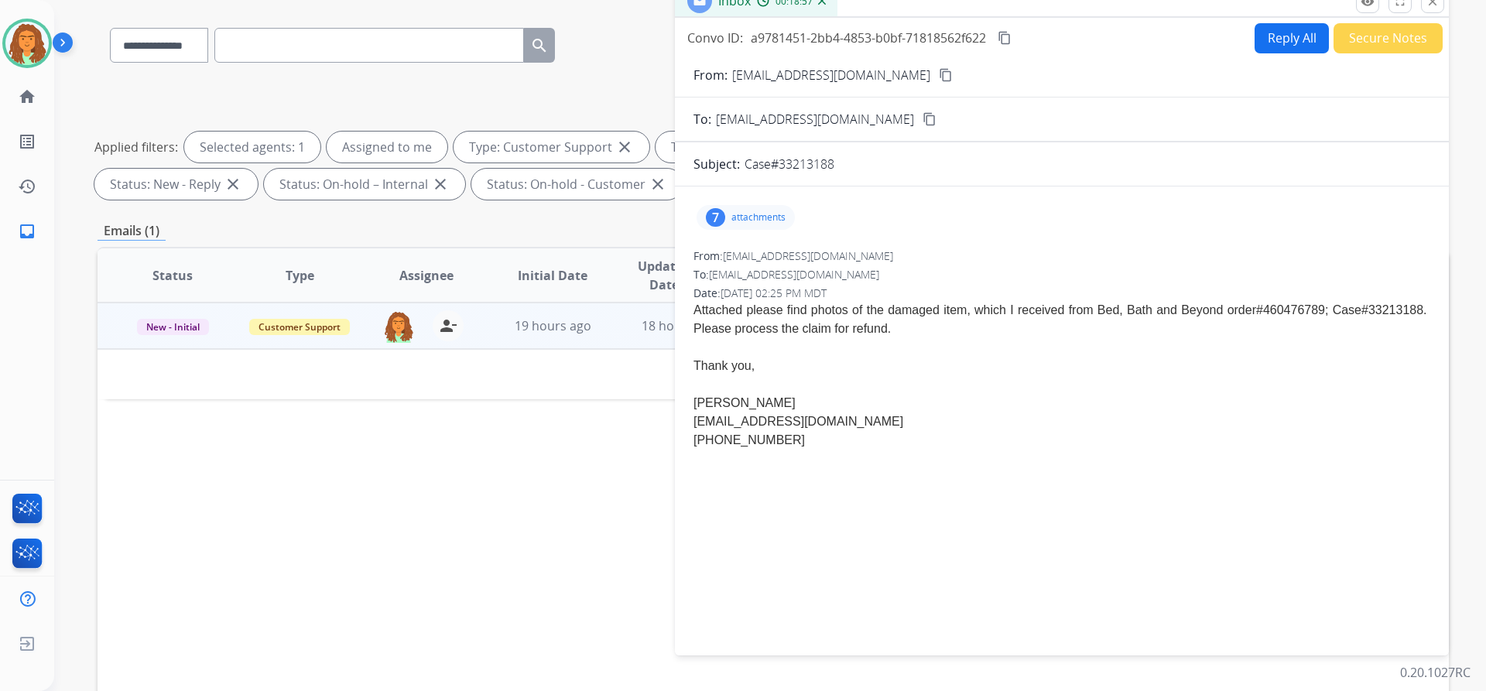
click at [718, 217] on p "attachments" at bounding box center [758, 217] width 54 height 12
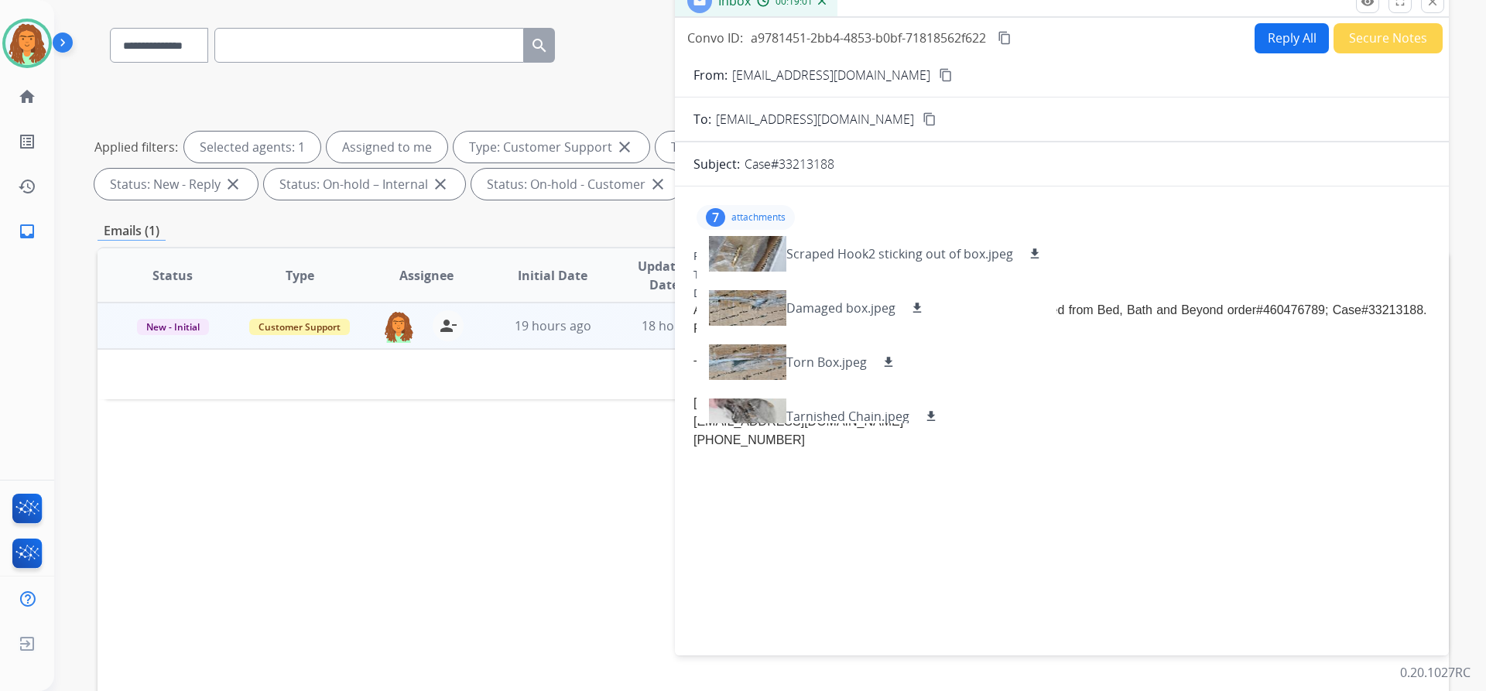
scroll to position [0, 0]
click at [718, 214] on p "attachments" at bounding box center [758, 217] width 54 height 12
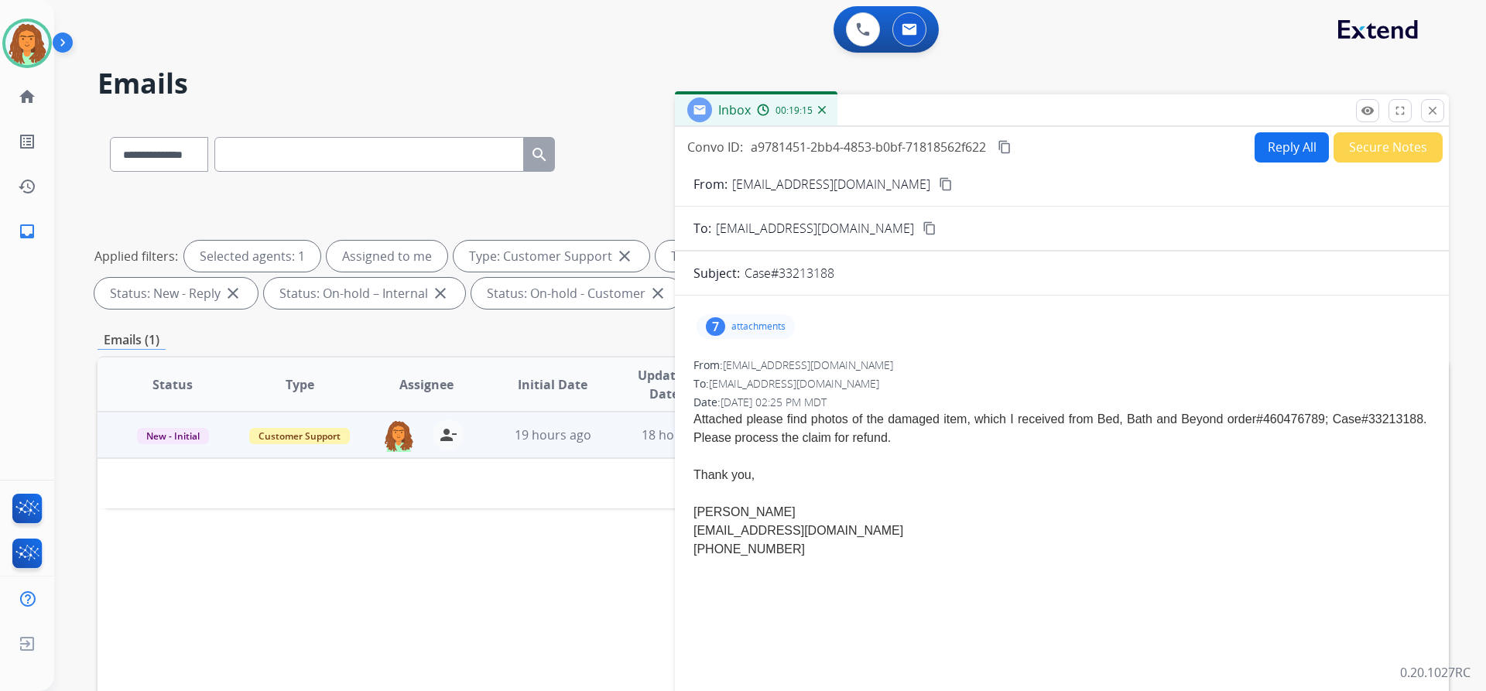
click at [718, 151] on button "Reply All" at bounding box center [1292, 147] width 74 height 30
select select "**********"
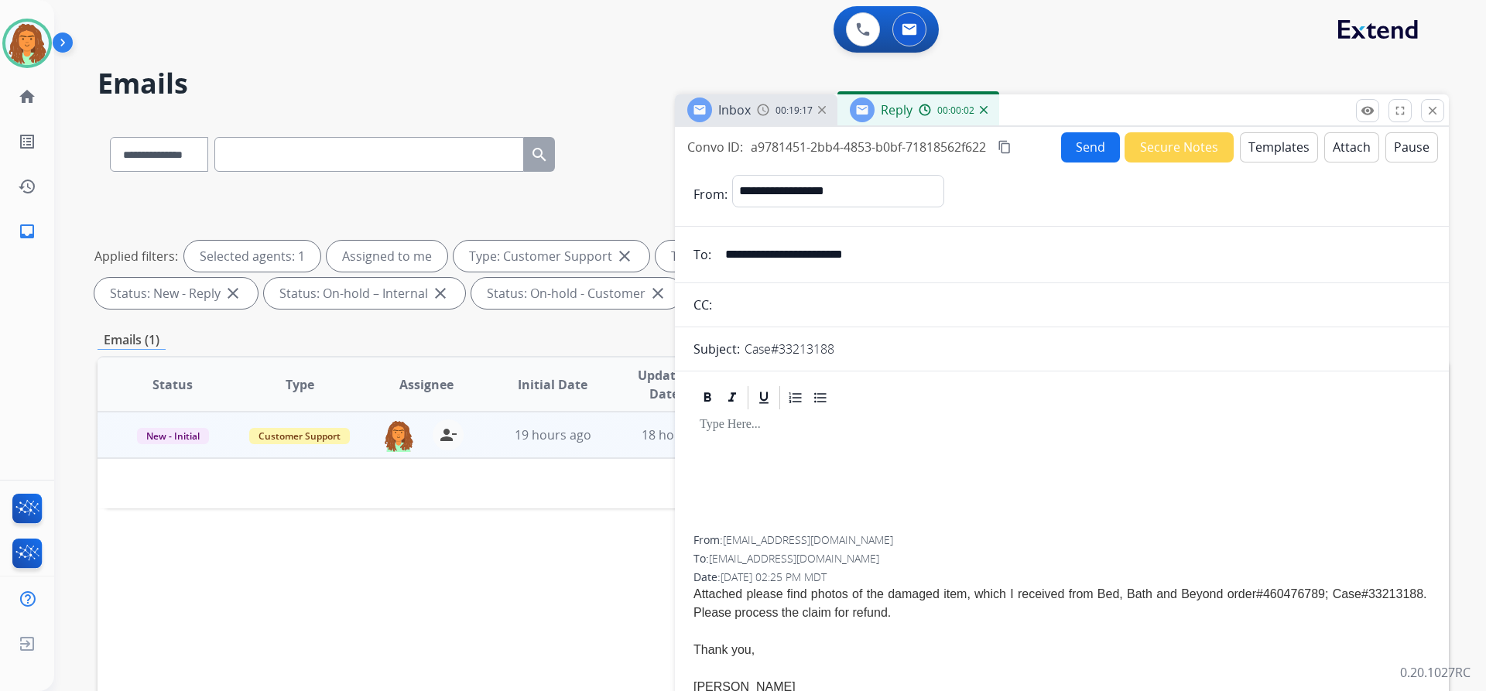
click at [718, 152] on button "Templates" at bounding box center [1279, 147] width 78 height 30
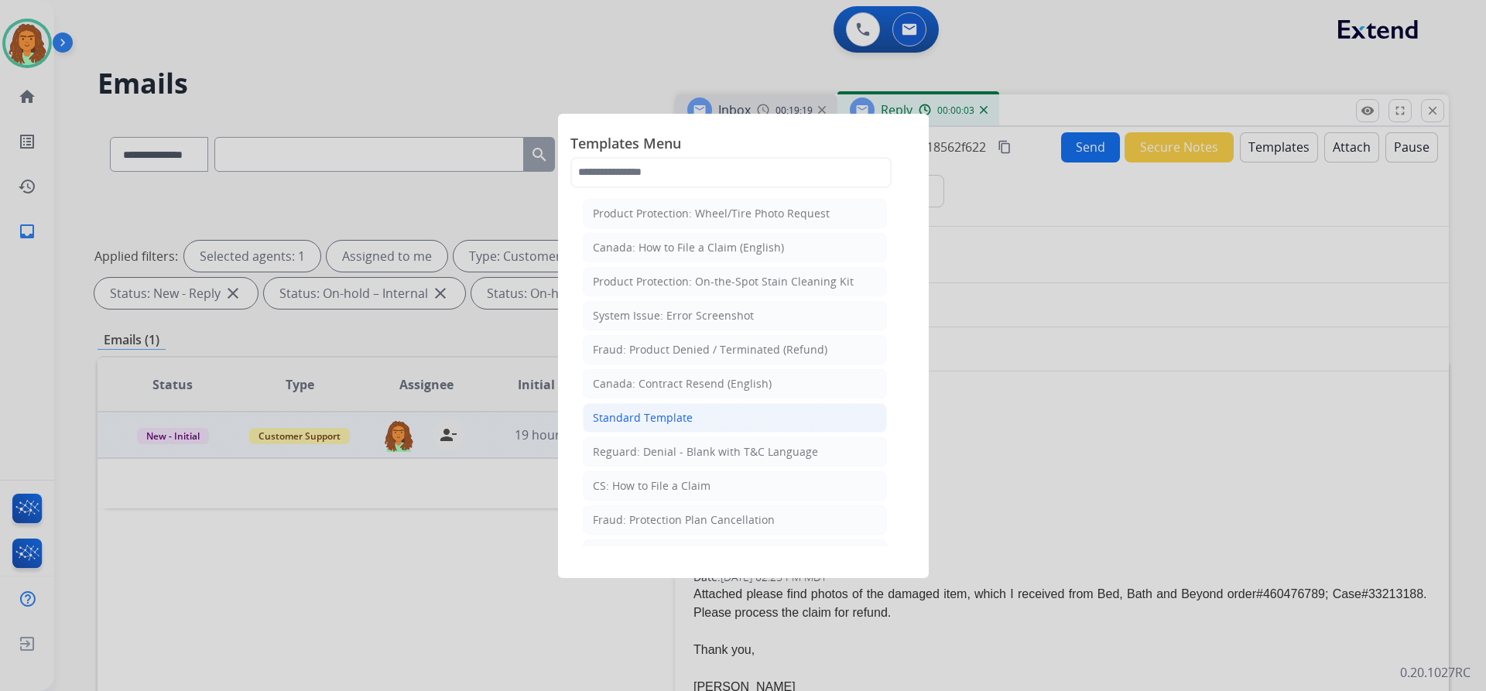
click at [680, 417] on div "Standard Template" at bounding box center [643, 417] width 100 height 15
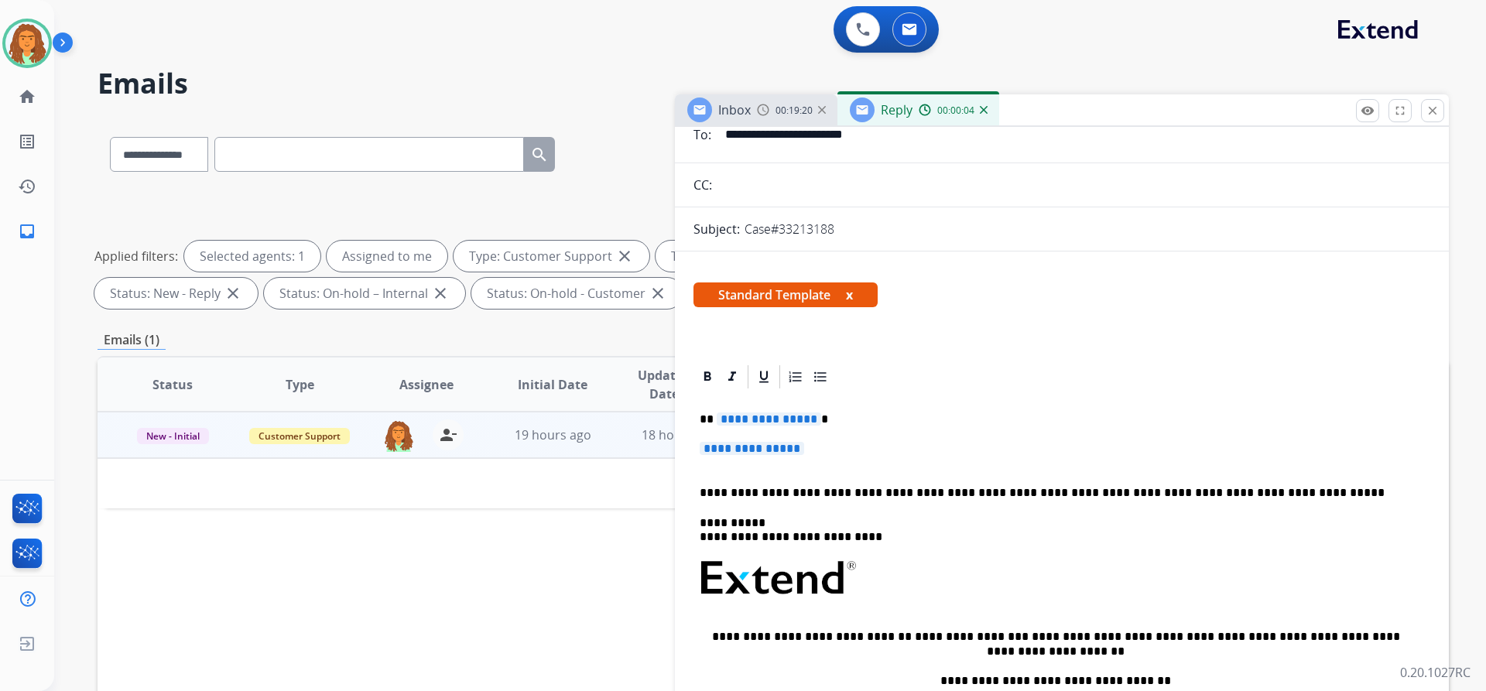
scroll to position [310, 0]
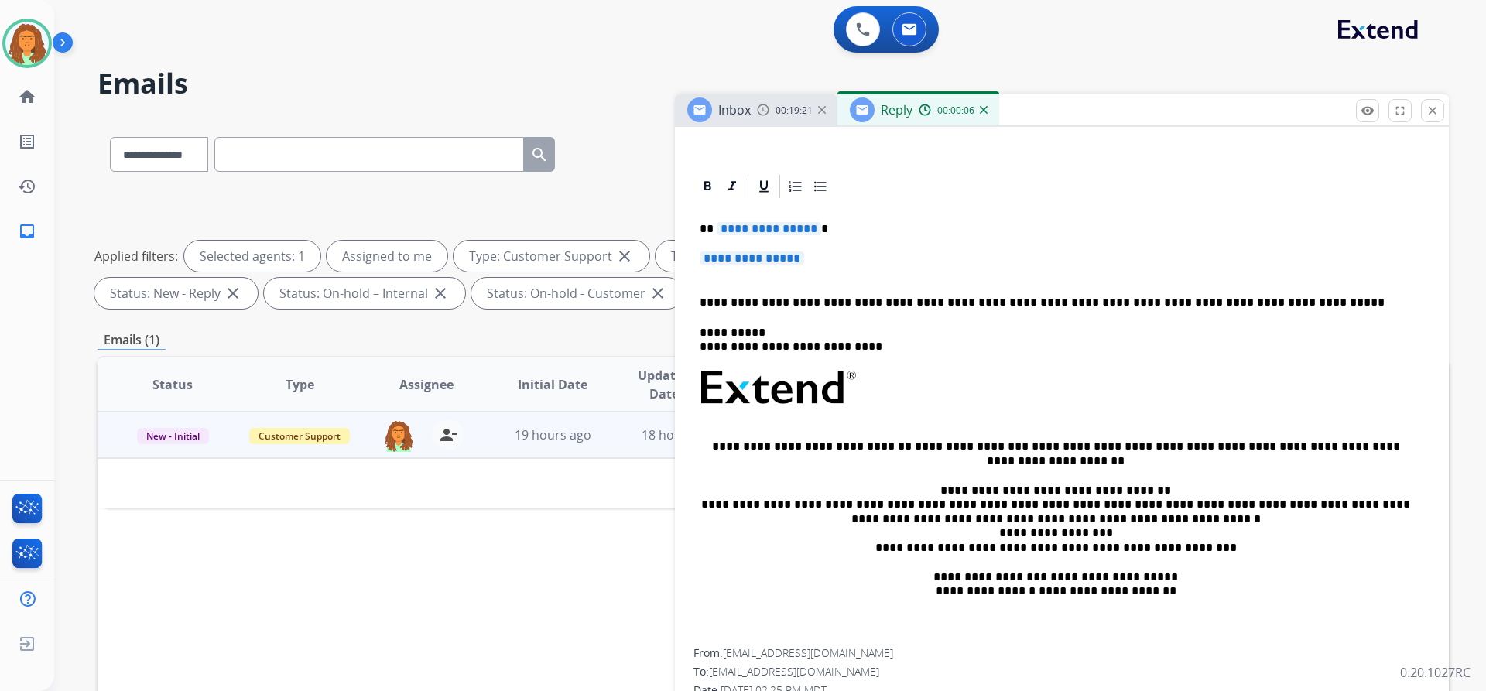
click at [718, 228] on span "**********" at bounding box center [769, 228] width 104 height 13
click at [718, 260] on span "**********" at bounding box center [752, 258] width 104 height 13
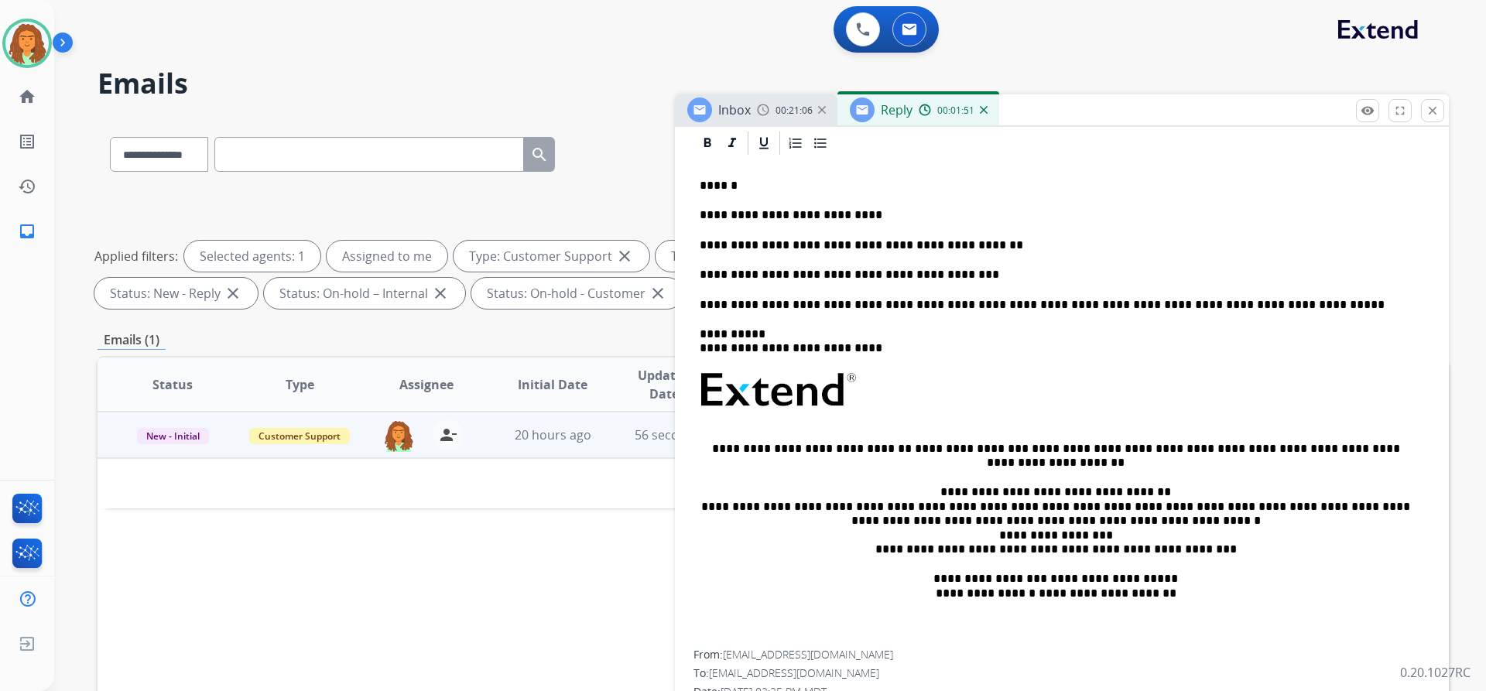
scroll to position [354, 0]
click at [718, 274] on p "**********" at bounding box center [1056, 274] width 712 height 14
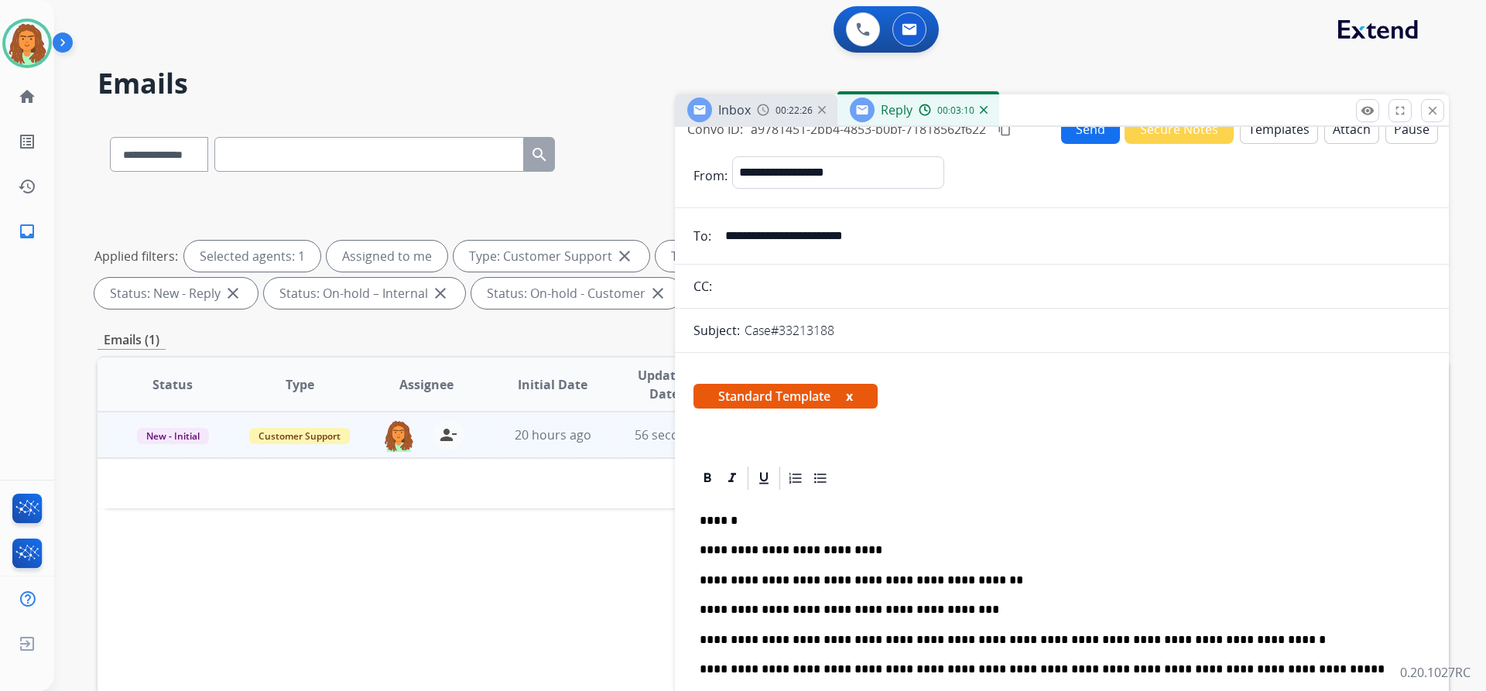
scroll to position [0, 0]
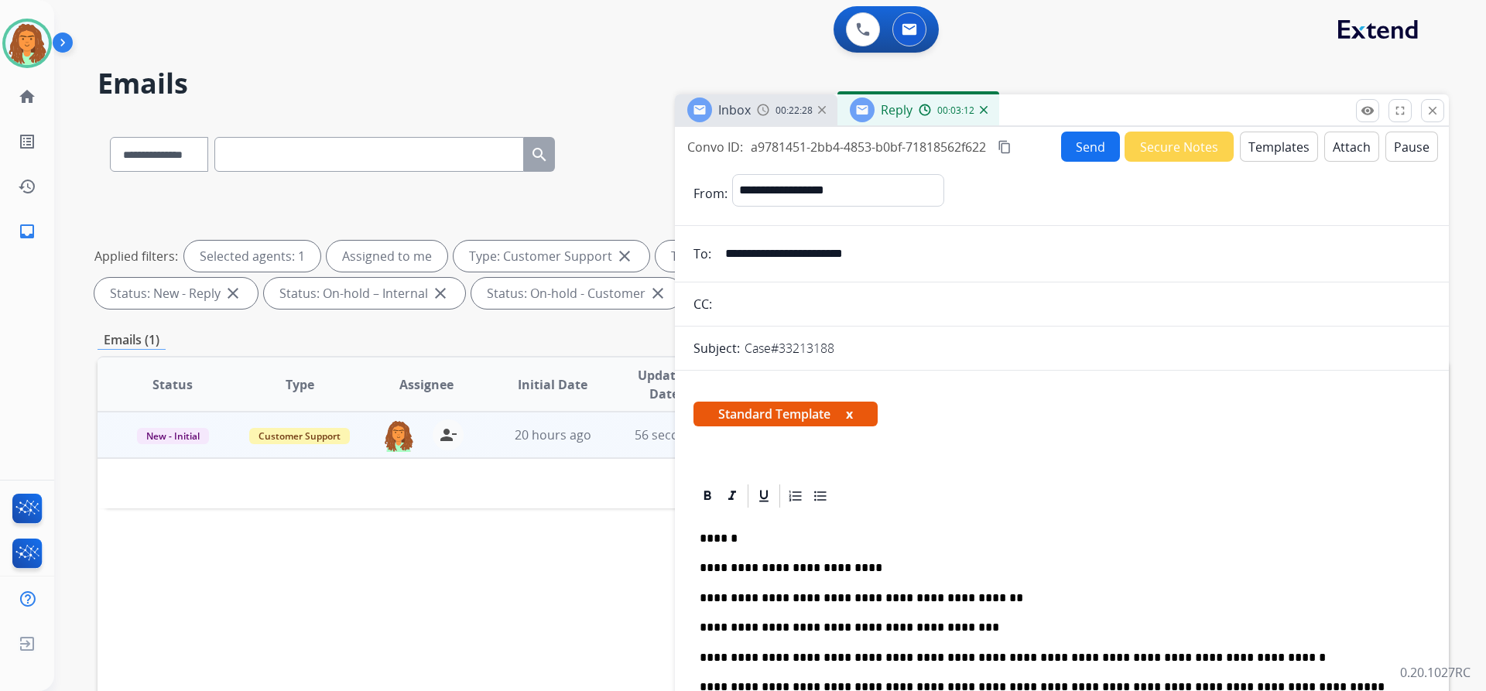
click at [718, 144] on button "Send" at bounding box center [1090, 147] width 59 height 30
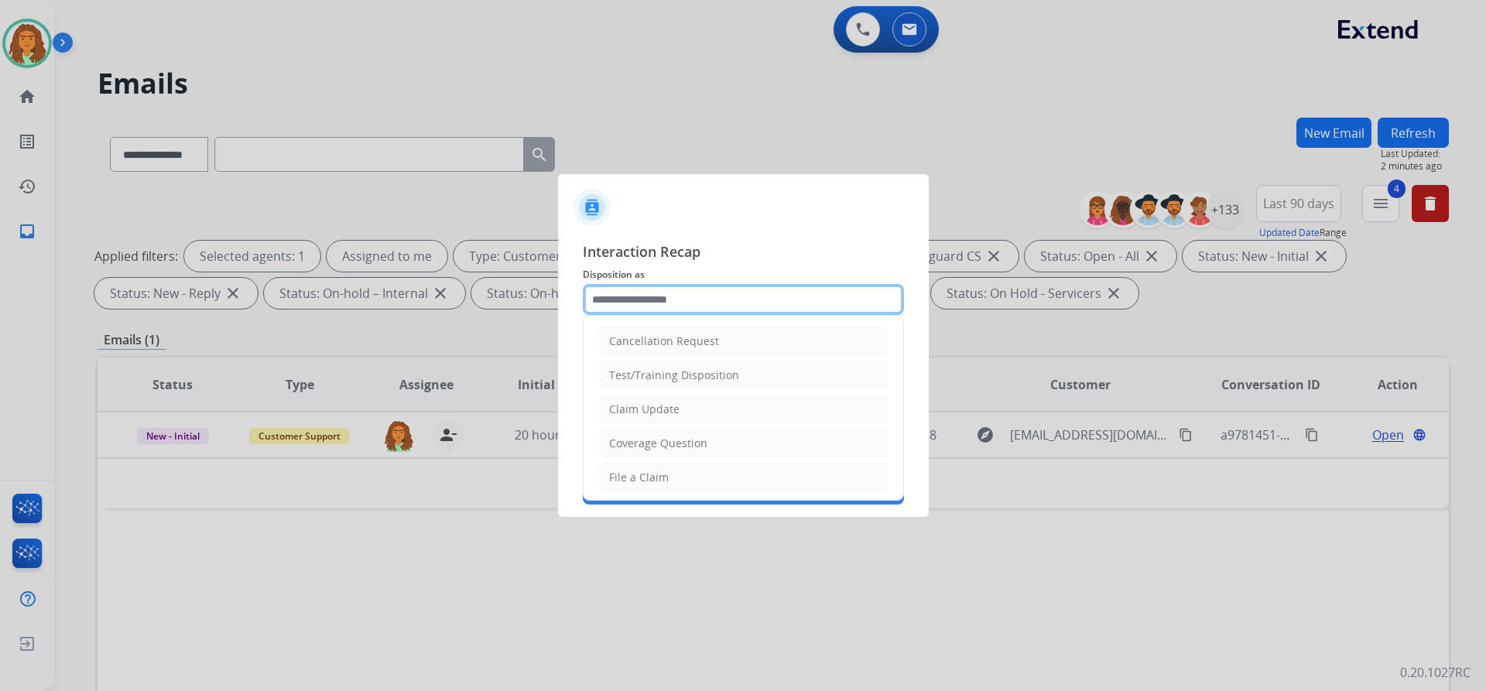
click at [604, 302] on input "text" at bounding box center [743, 299] width 321 height 31
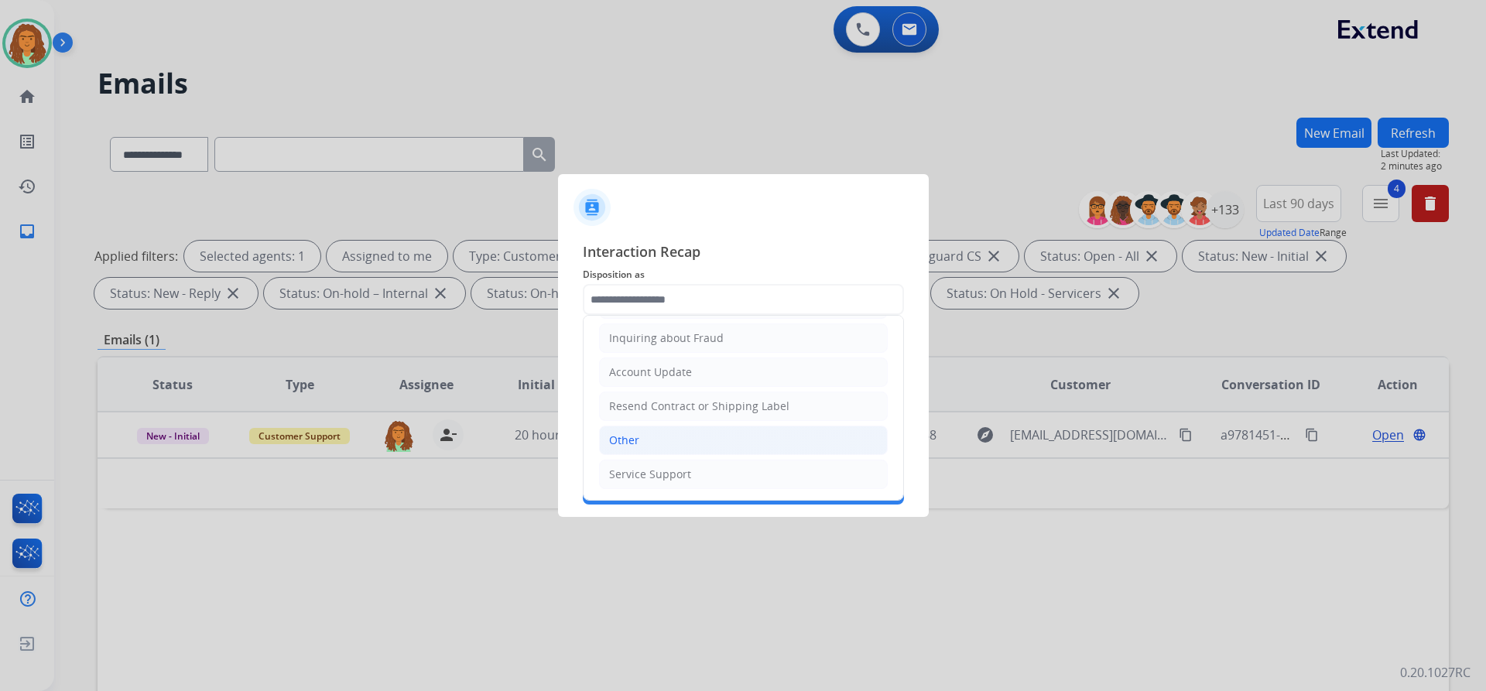
click at [652, 440] on li "Other" at bounding box center [743, 440] width 289 height 29
type input "*****"
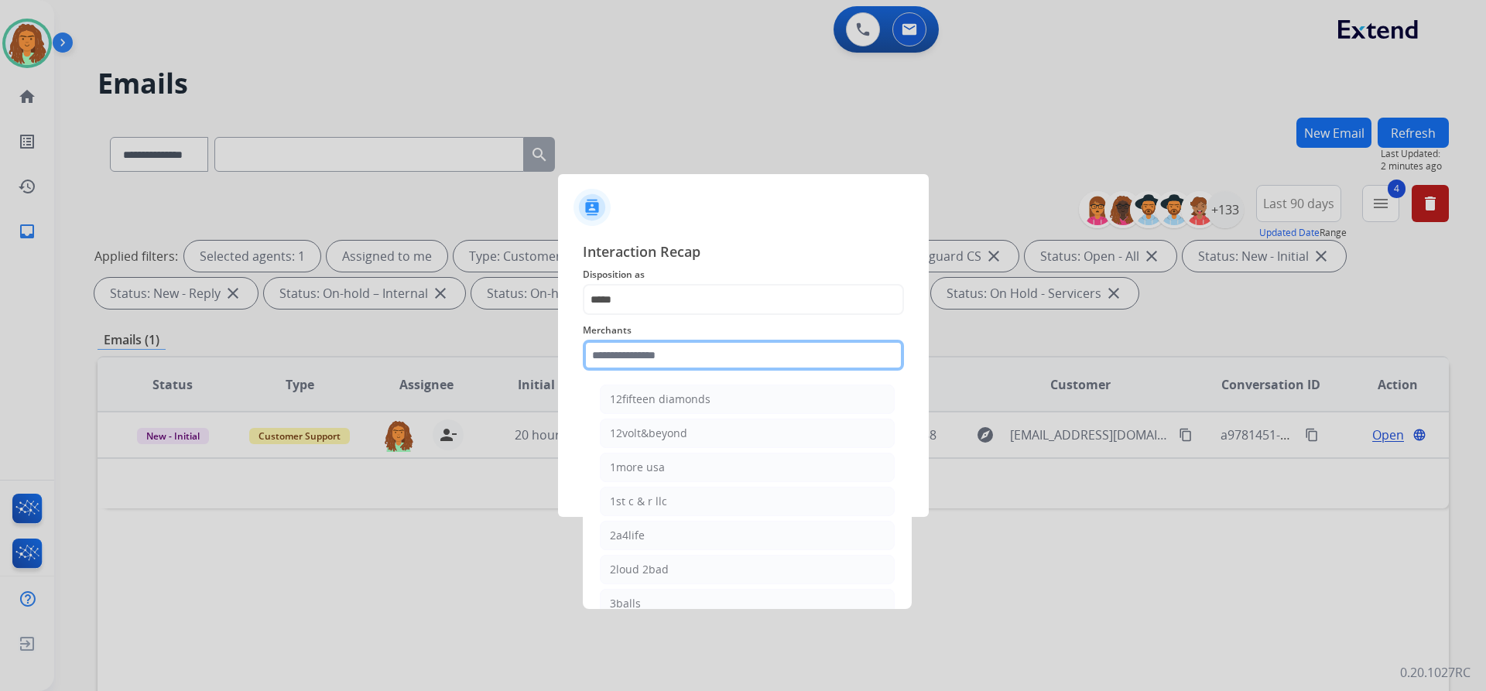
click at [643, 347] on input "text" at bounding box center [743, 355] width 321 height 31
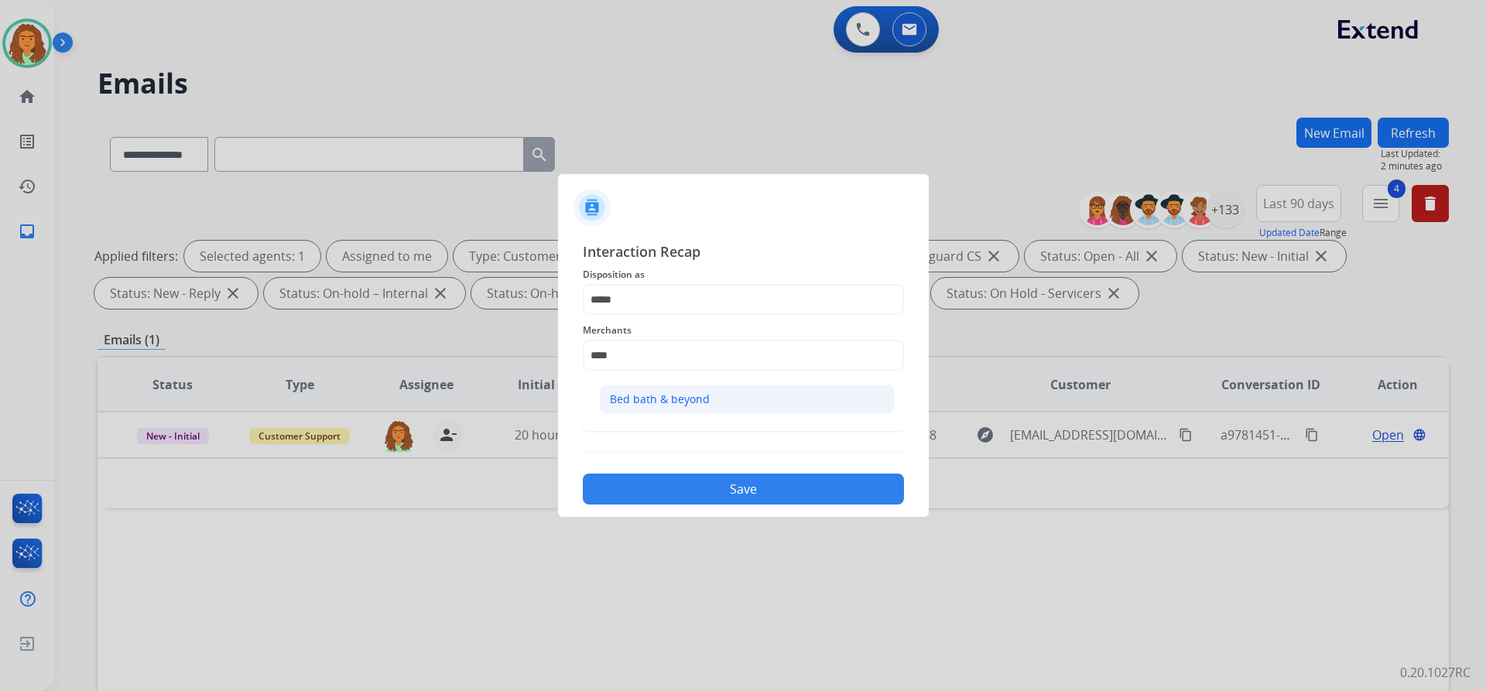
click at [656, 396] on div "Bed bath & beyond" at bounding box center [660, 399] width 100 height 15
type input "**********"
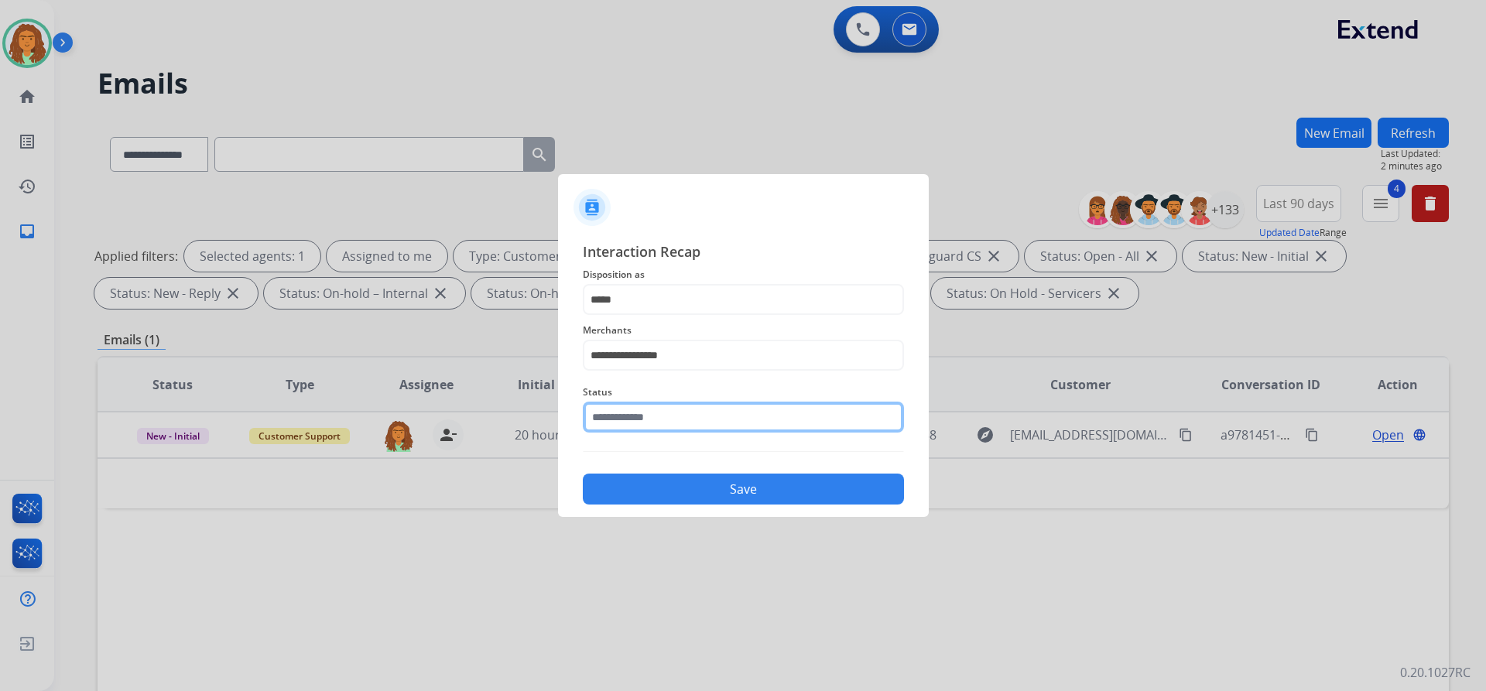
click at [665, 416] on input "text" at bounding box center [743, 417] width 321 height 31
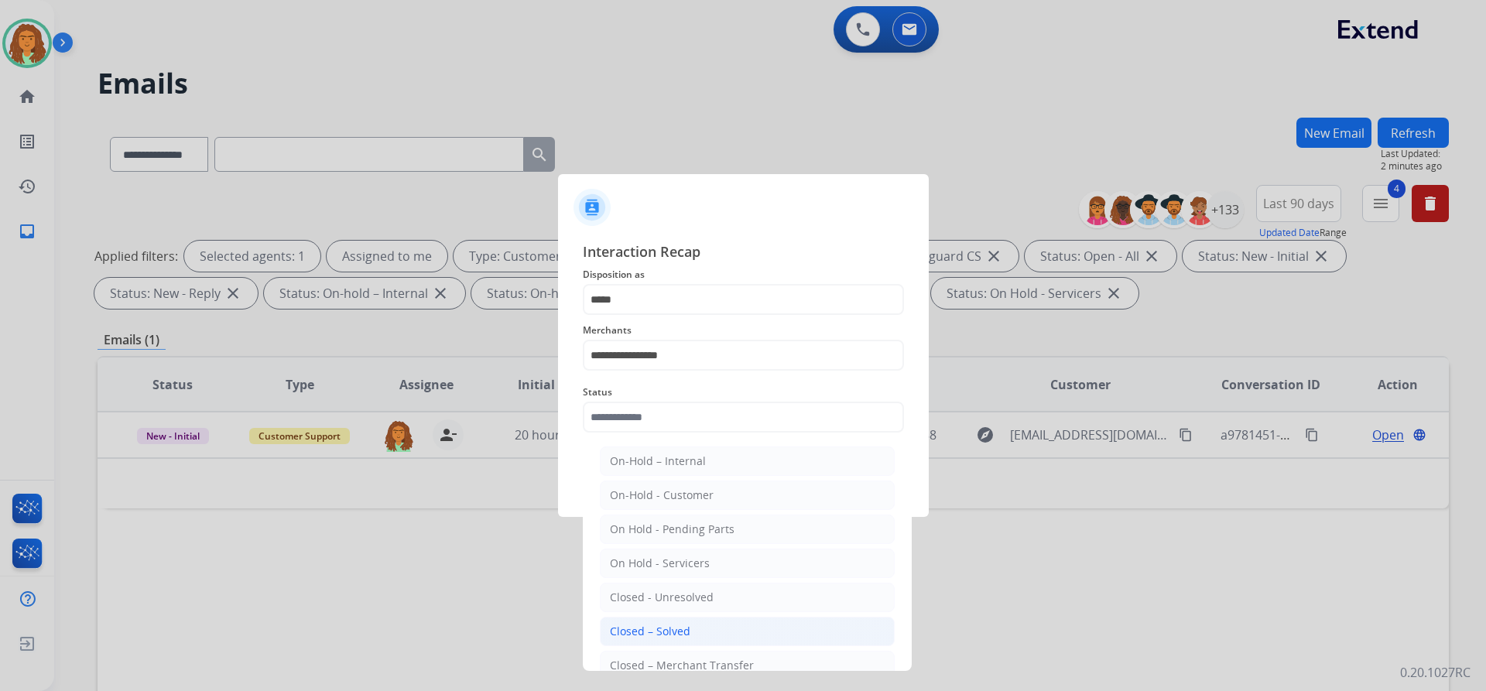
click at [668, 632] on div "Closed – Solved" at bounding box center [650, 631] width 80 height 15
type input "**********"
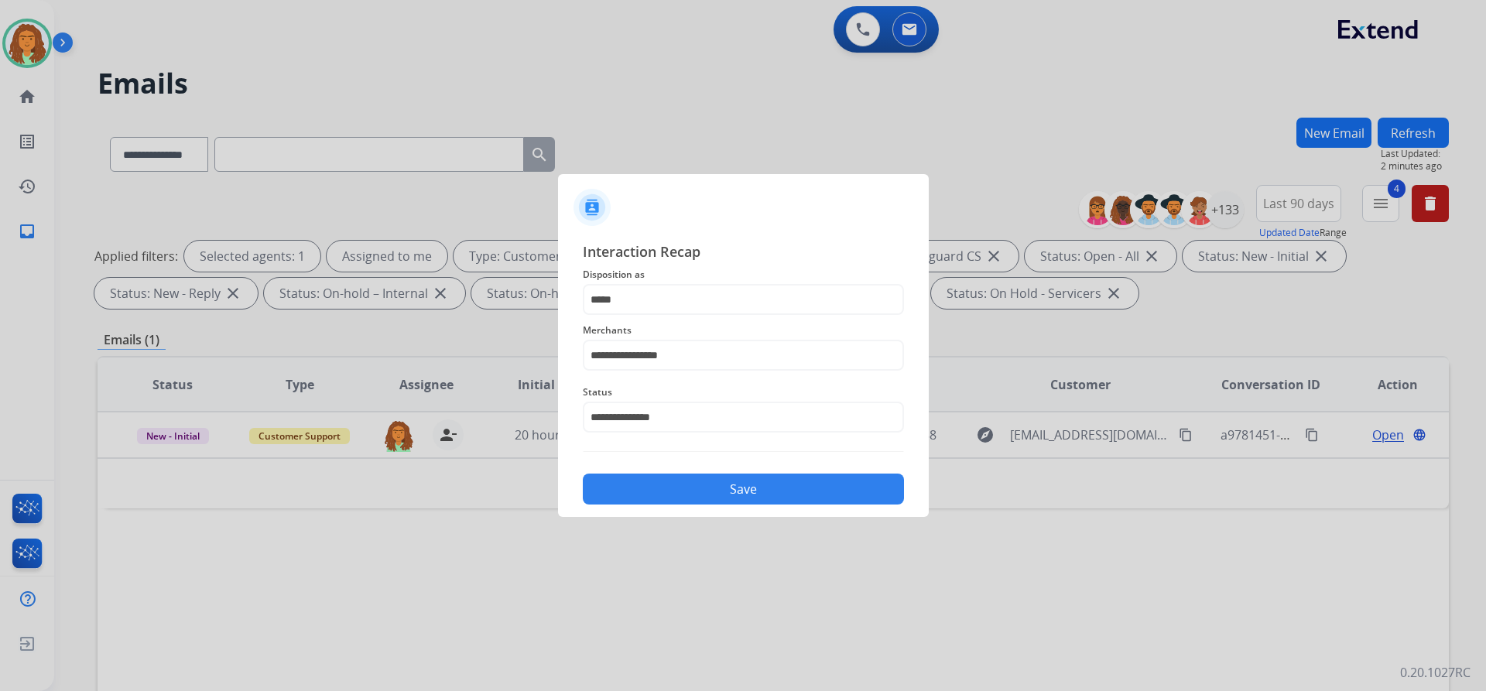
click at [718, 486] on button "Save" at bounding box center [743, 489] width 321 height 31
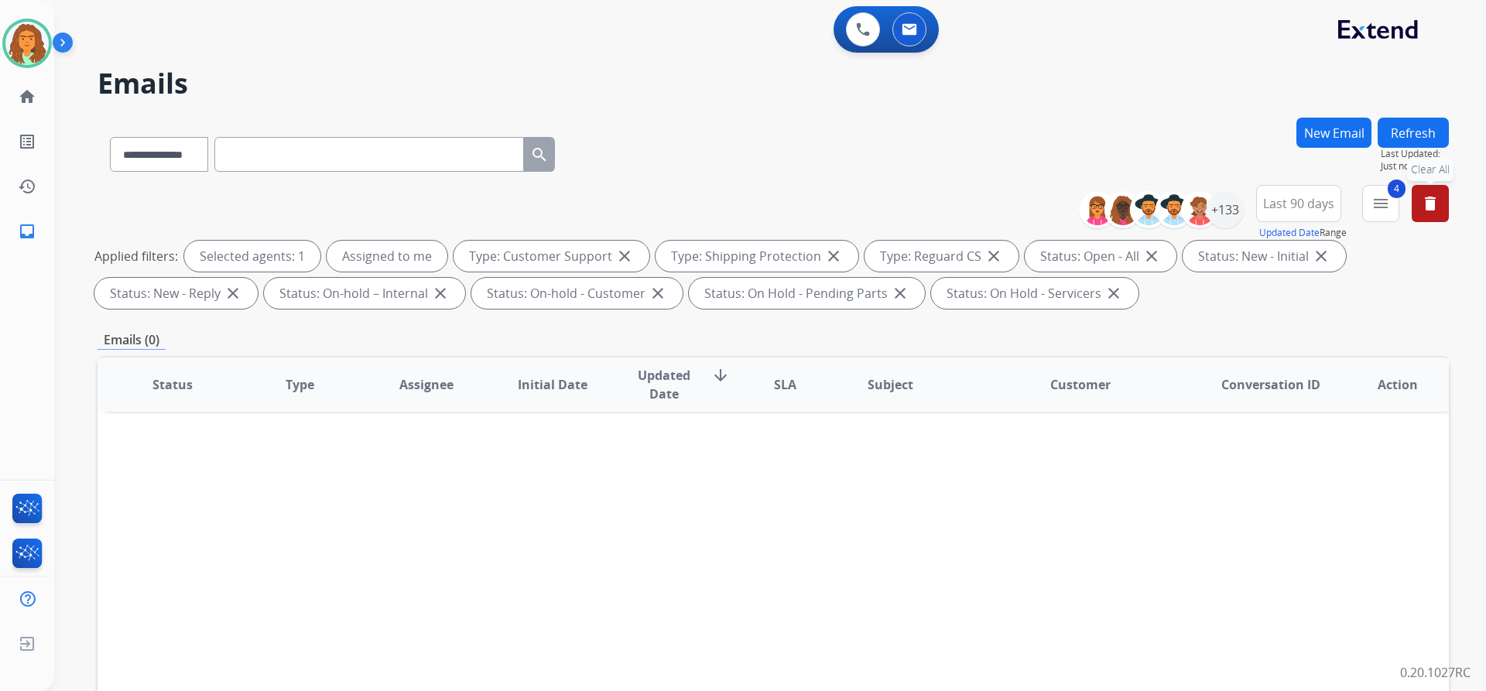
click at [718, 213] on button "delete Clear All" at bounding box center [1430, 203] width 37 height 37
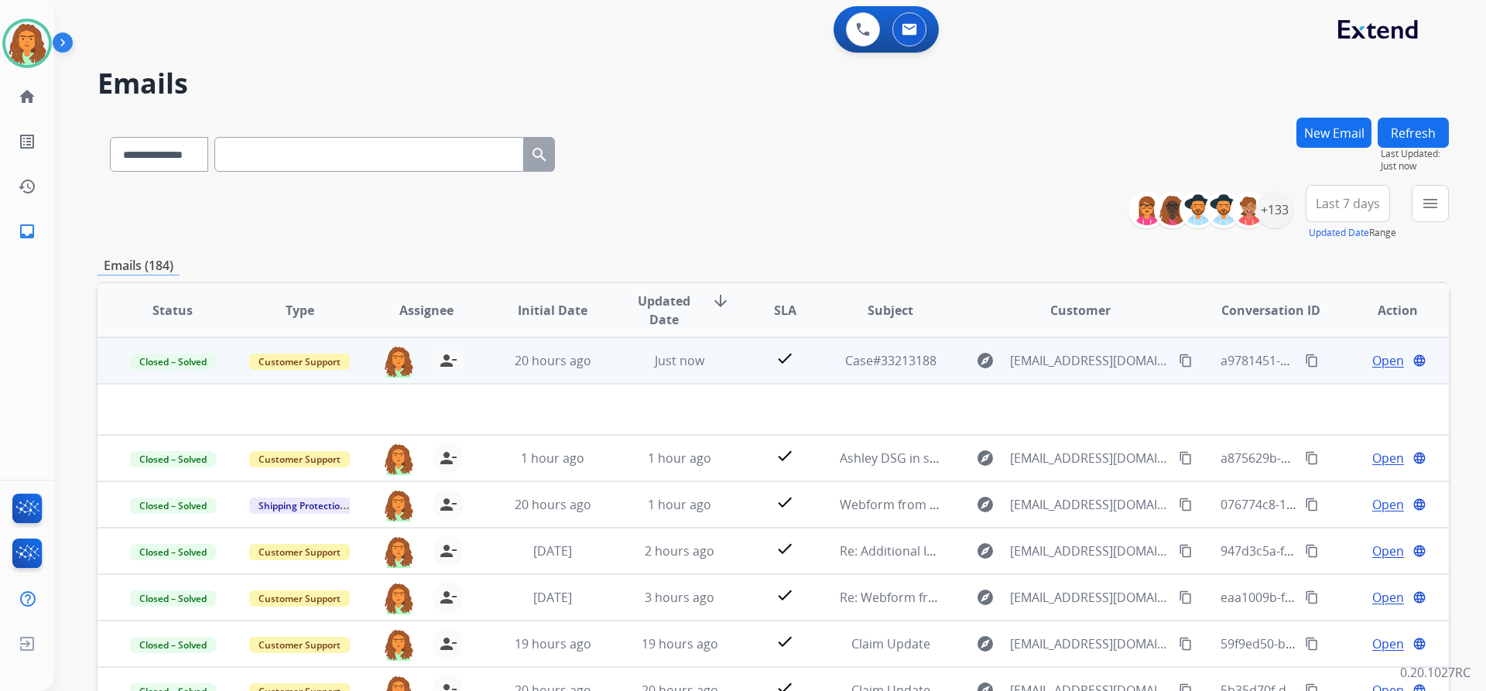
click at [718, 359] on mat-icon "content_copy" at bounding box center [1312, 361] width 14 height 14
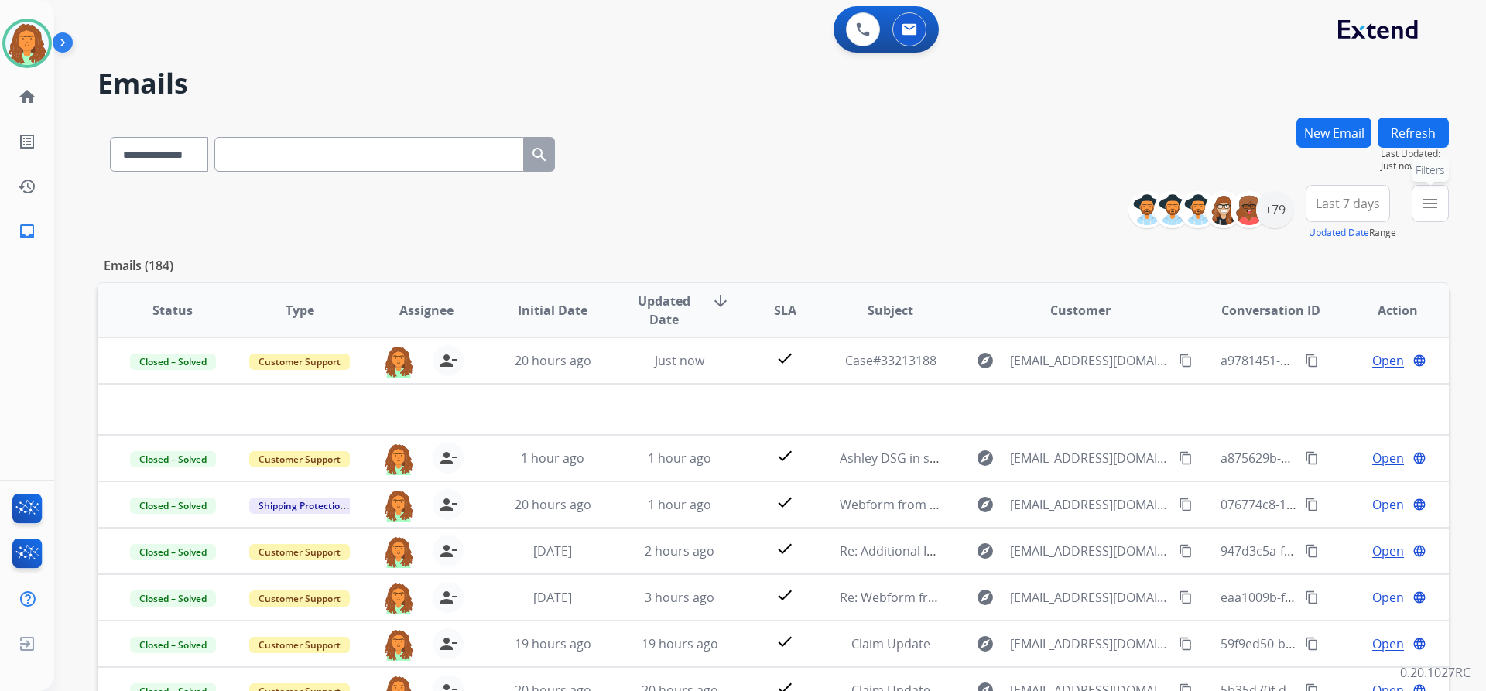
click at [718, 204] on mat-icon "menu" at bounding box center [1430, 203] width 19 height 19
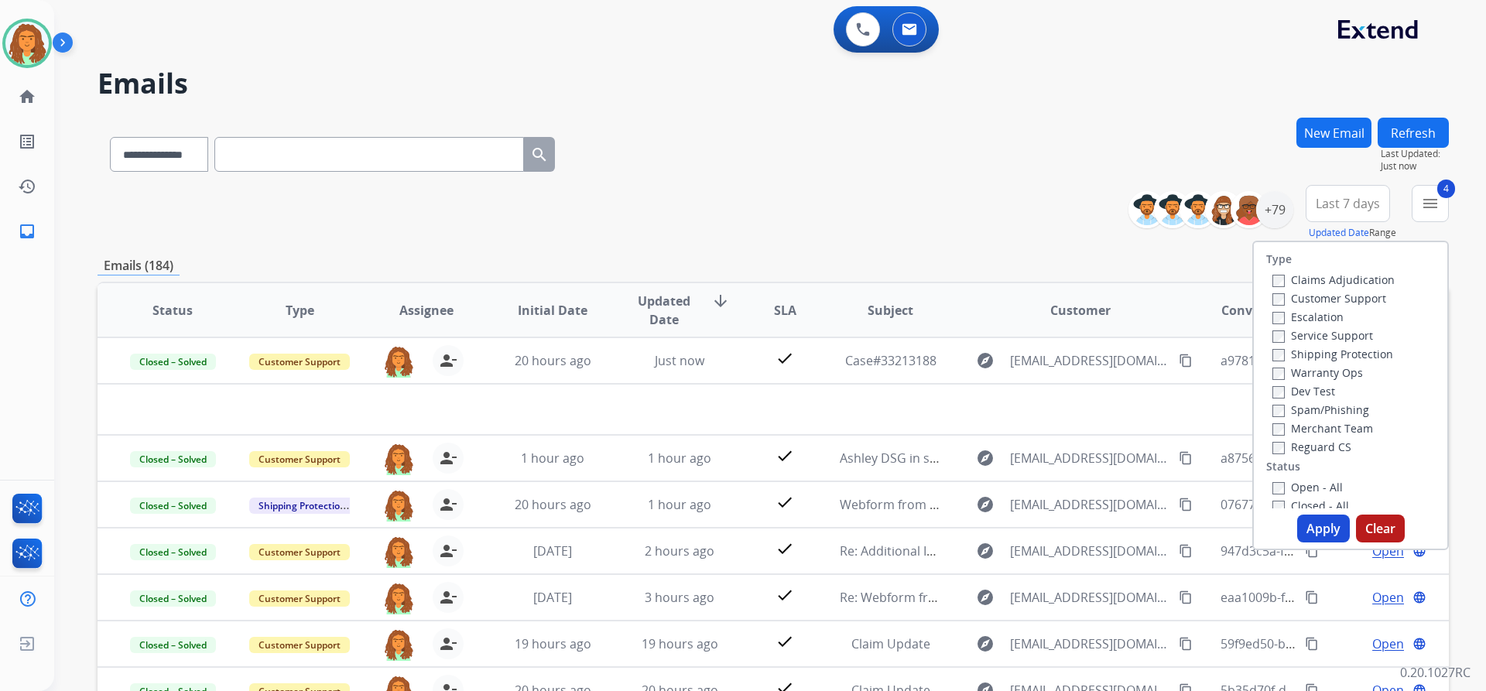
click at [718, 523] on button "Apply" at bounding box center [1323, 529] width 53 height 28
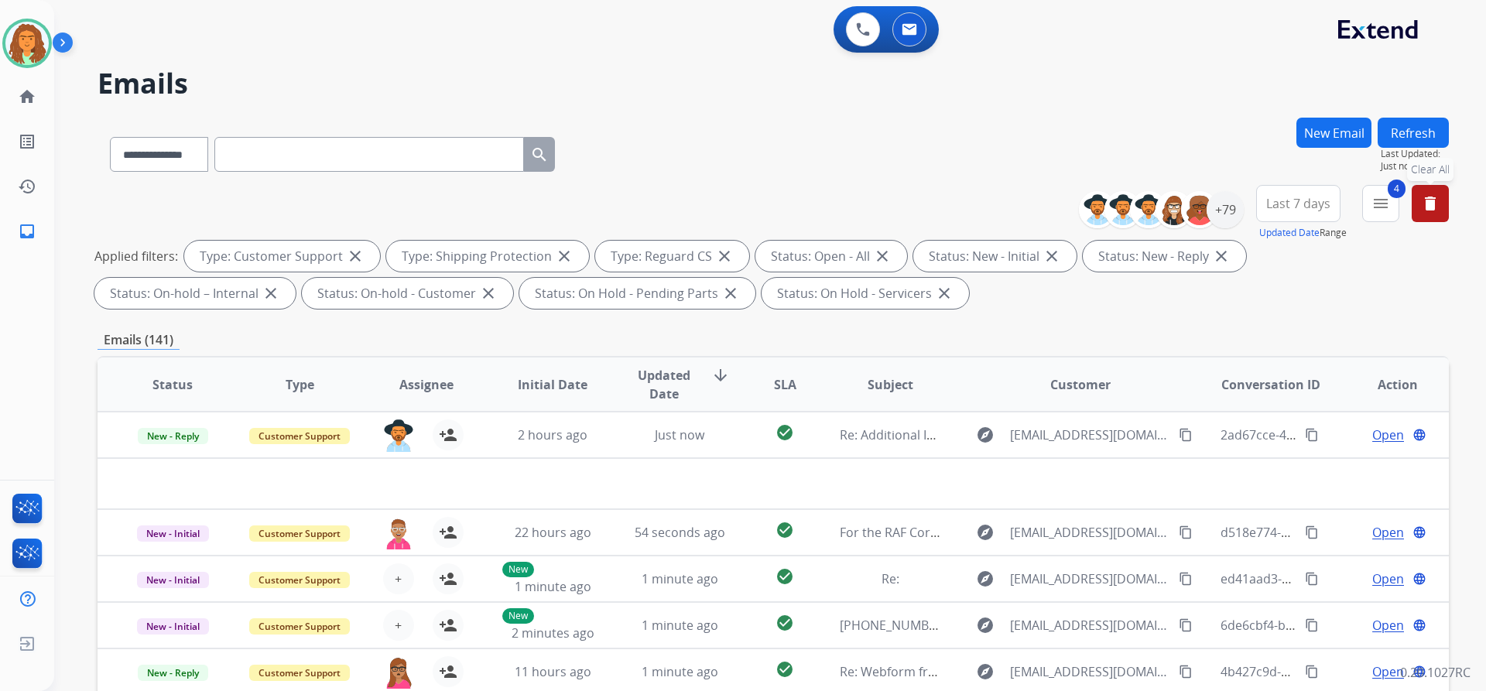
click at [718, 207] on span "Last 7 days" at bounding box center [1298, 203] width 64 height 6
click at [718, 396] on div "Last 90 days" at bounding box center [1293, 391] width 85 height 23
click at [718, 327] on div "**********" at bounding box center [773, 536] width 1351 height 837
click at [718, 212] on div "+79" at bounding box center [1225, 209] width 37 height 37
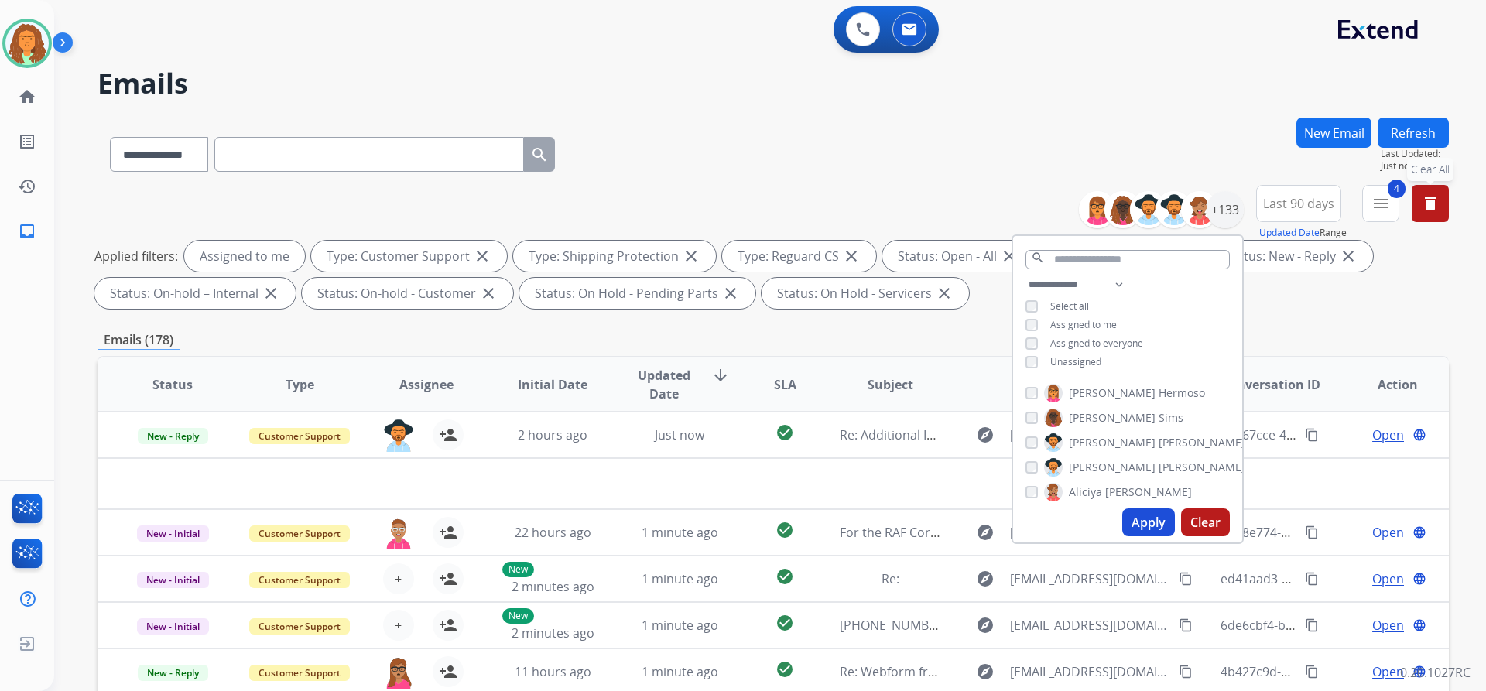
click at [718, 520] on button "Apply" at bounding box center [1148, 523] width 53 height 28
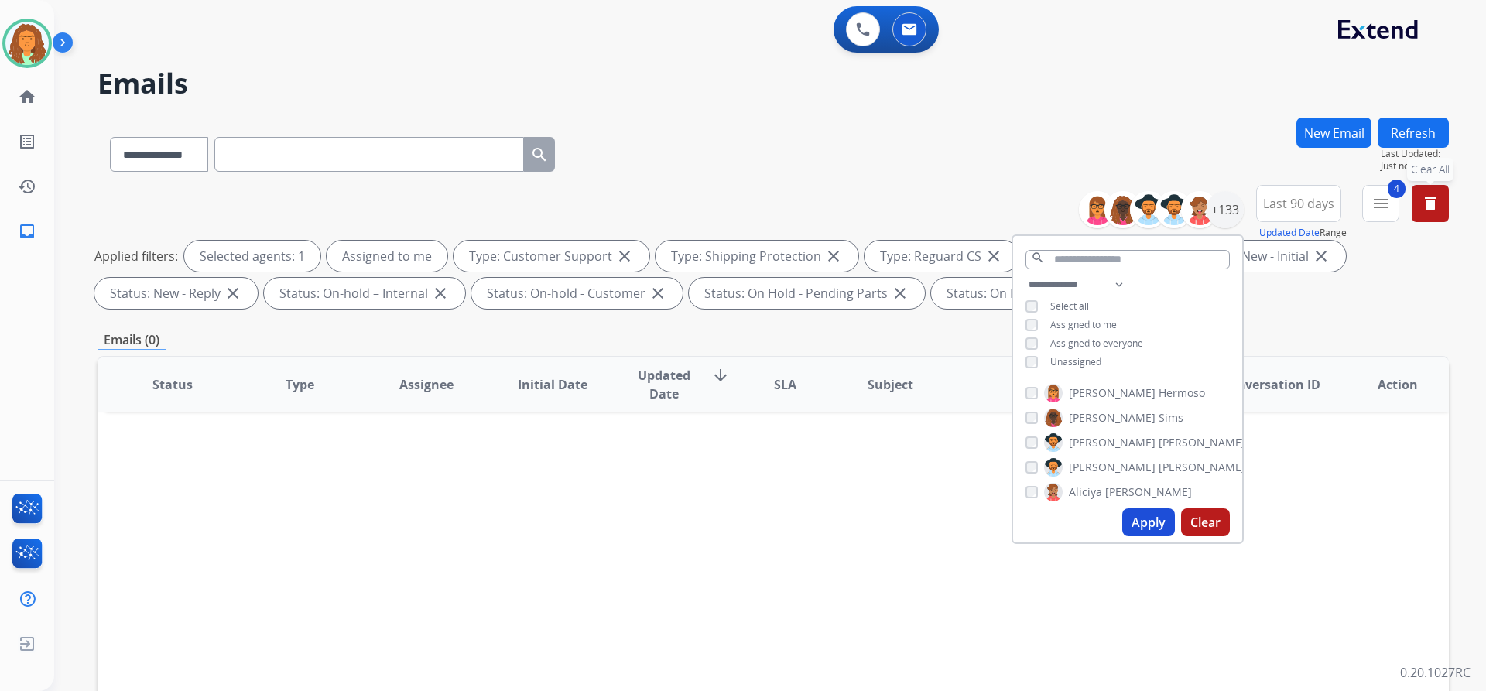
click at [718, 522] on button "Apply" at bounding box center [1148, 523] width 53 height 28
click at [570, 470] on div "Status Type Assignee Initial Date Updated Date arrow_downward SLA Subject Custo…" at bounding box center [773, 615] width 1351 height 519
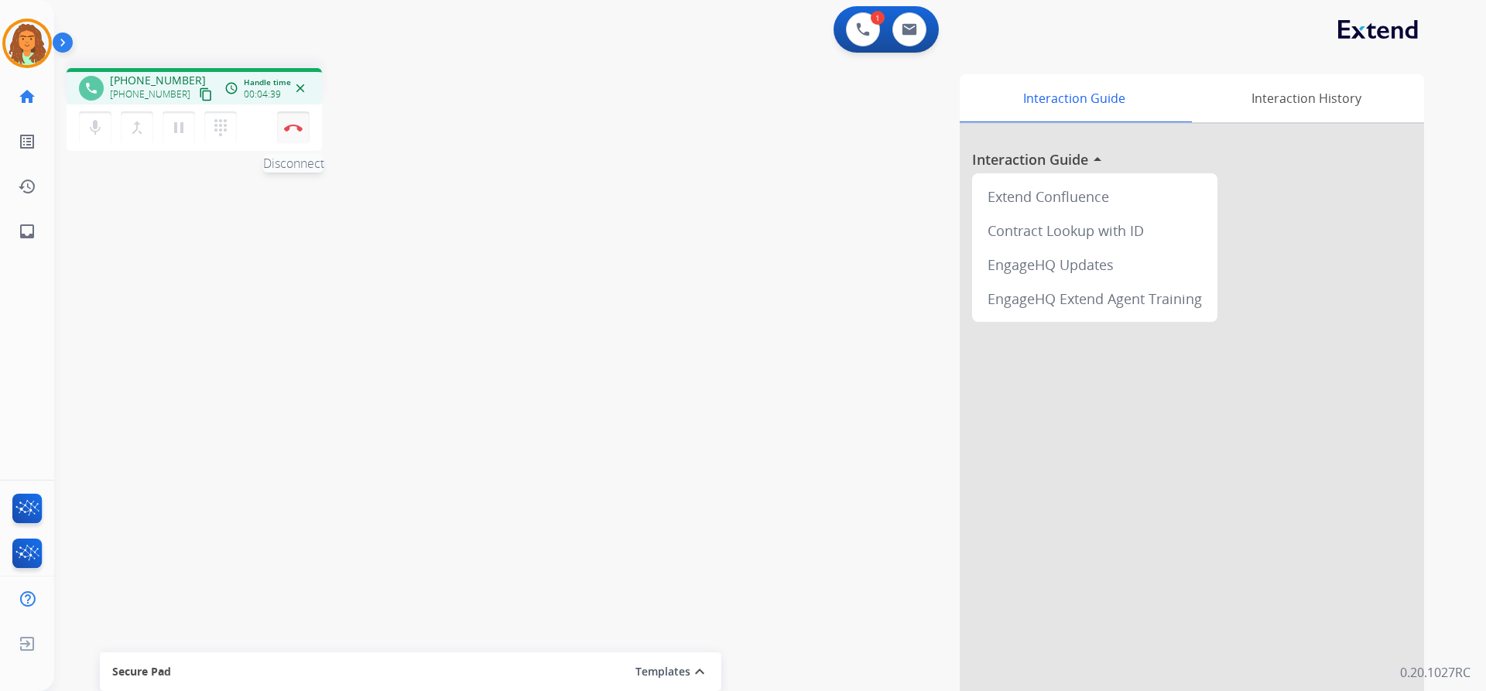
click at [293, 128] on img at bounding box center [293, 128] width 19 height 8
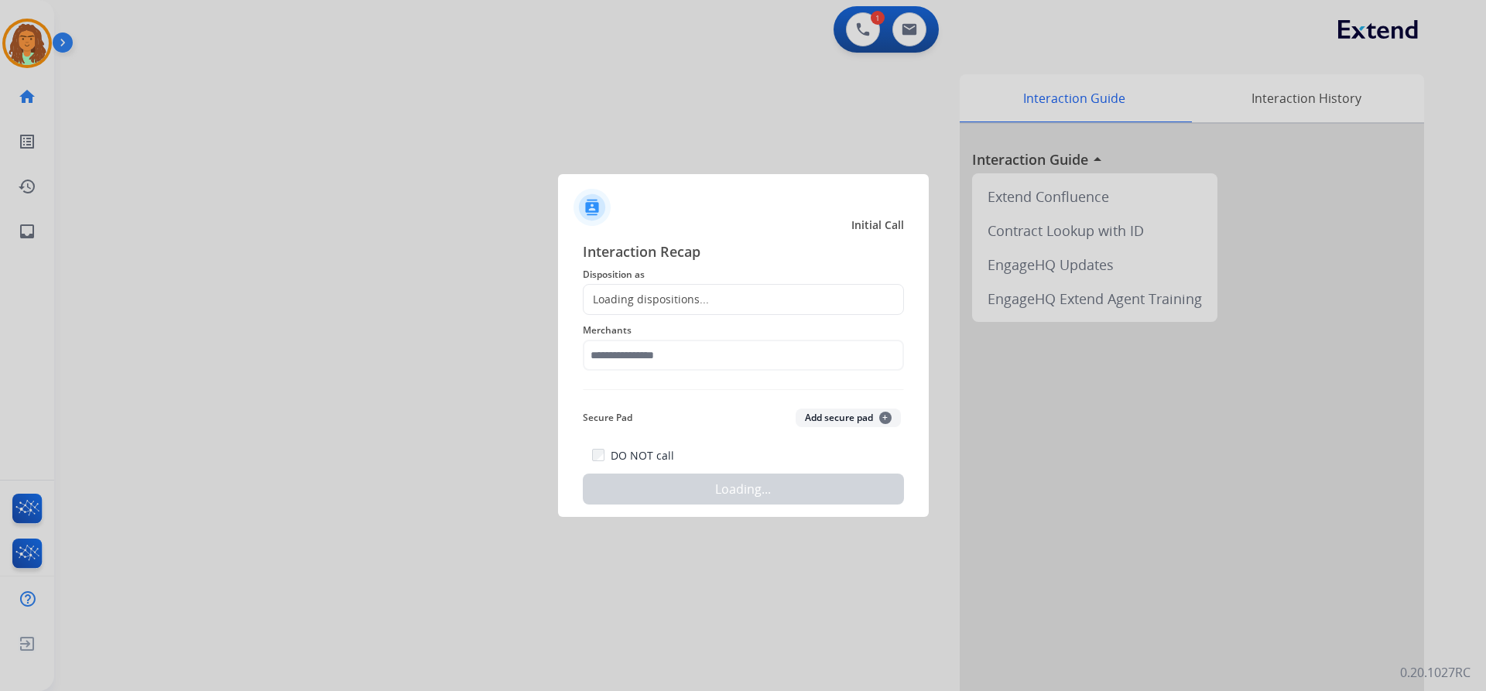
click at [654, 293] on div "Loading dispositions..." at bounding box center [646, 299] width 125 height 15
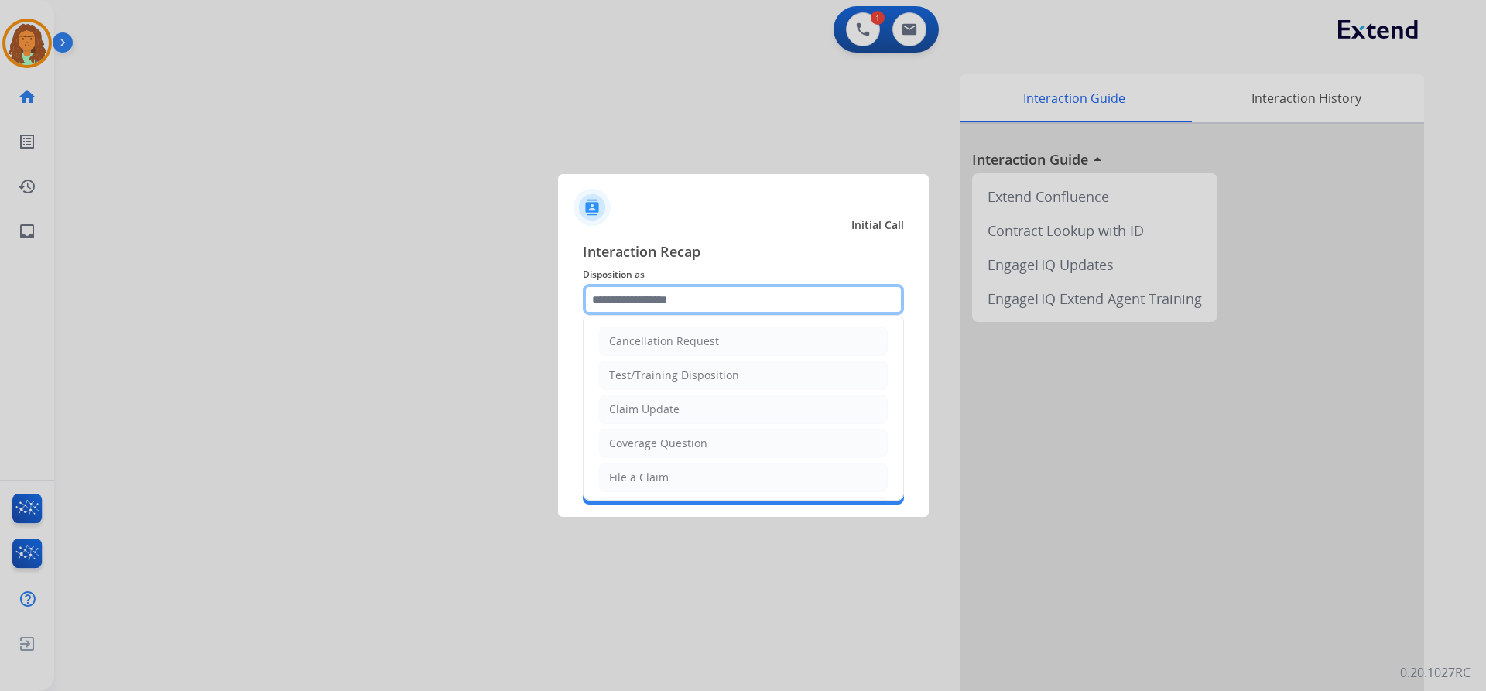
click at [654, 293] on input "text" at bounding box center [743, 299] width 321 height 31
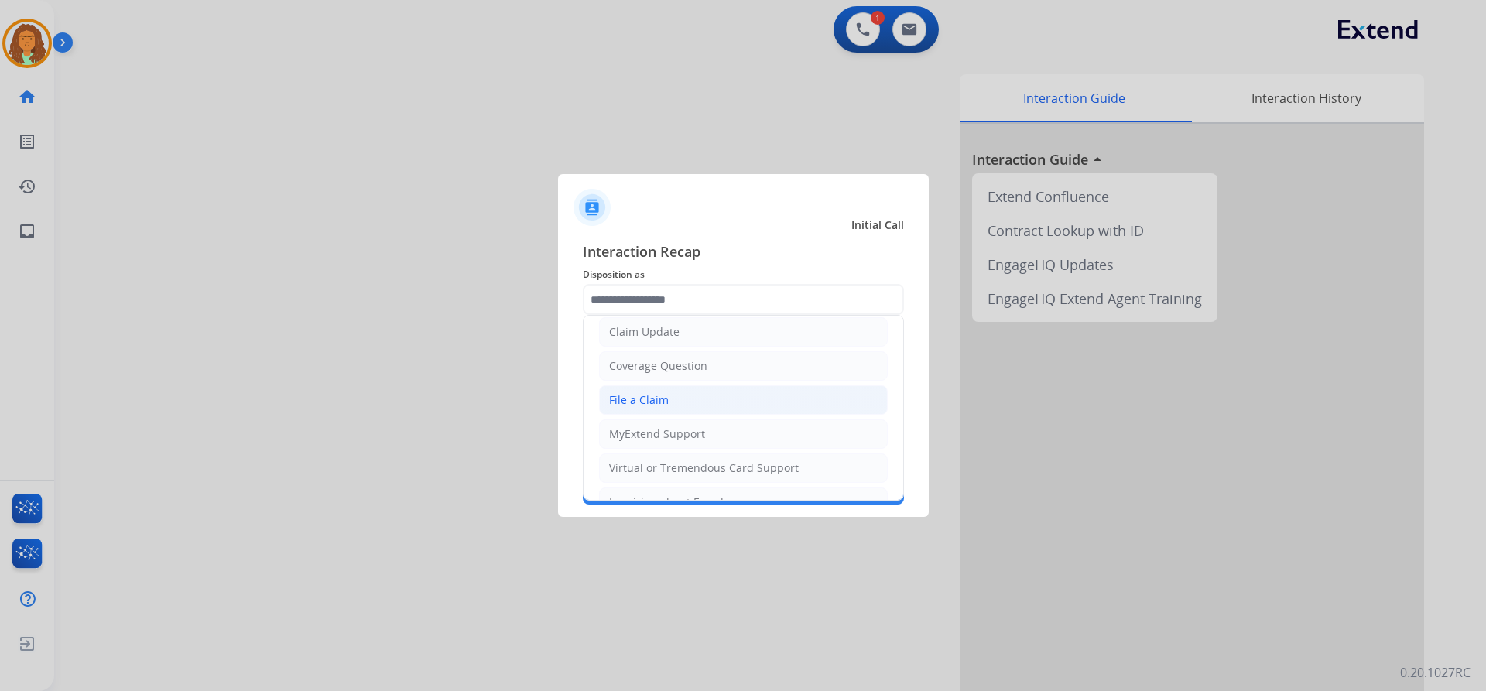
click at [669, 396] on li "File a Claim" at bounding box center [743, 399] width 289 height 29
type input "**********"
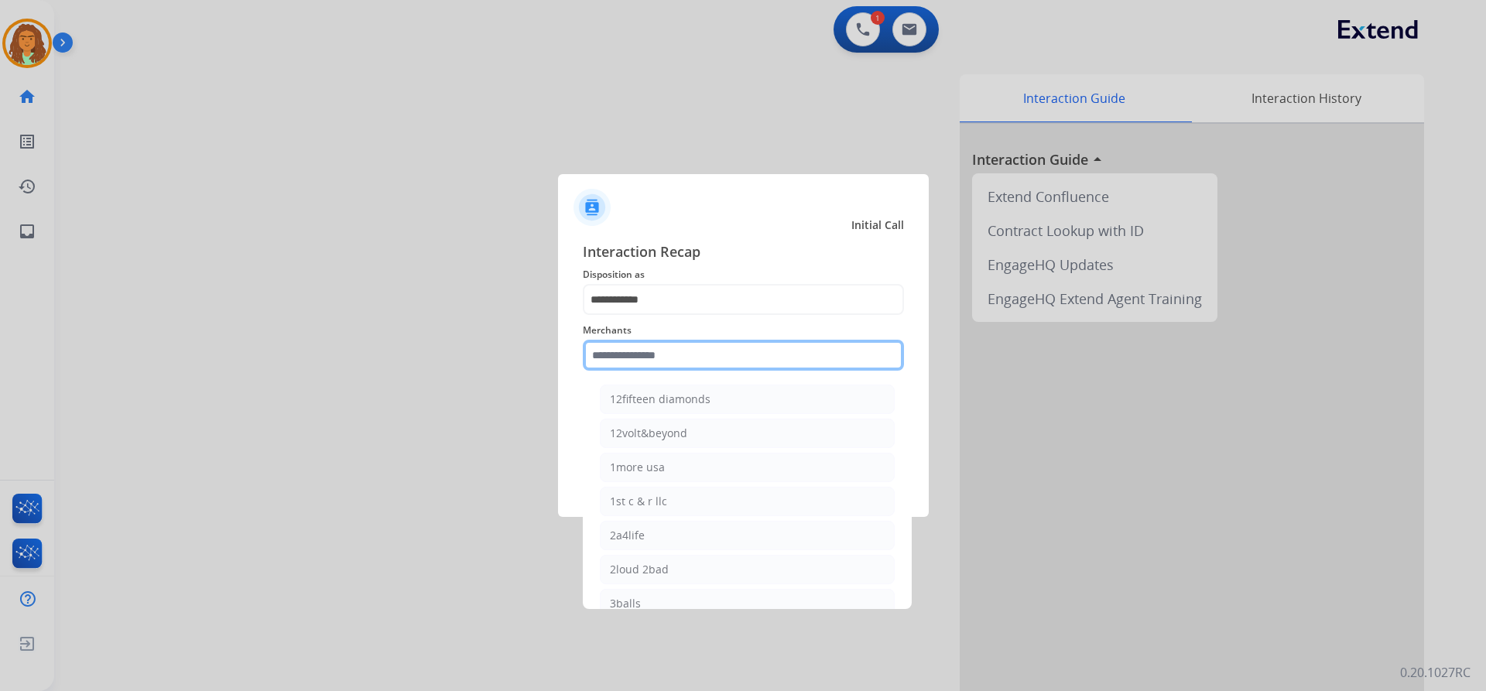
click at [663, 351] on input "text" at bounding box center [743, 355] width 321 height 31
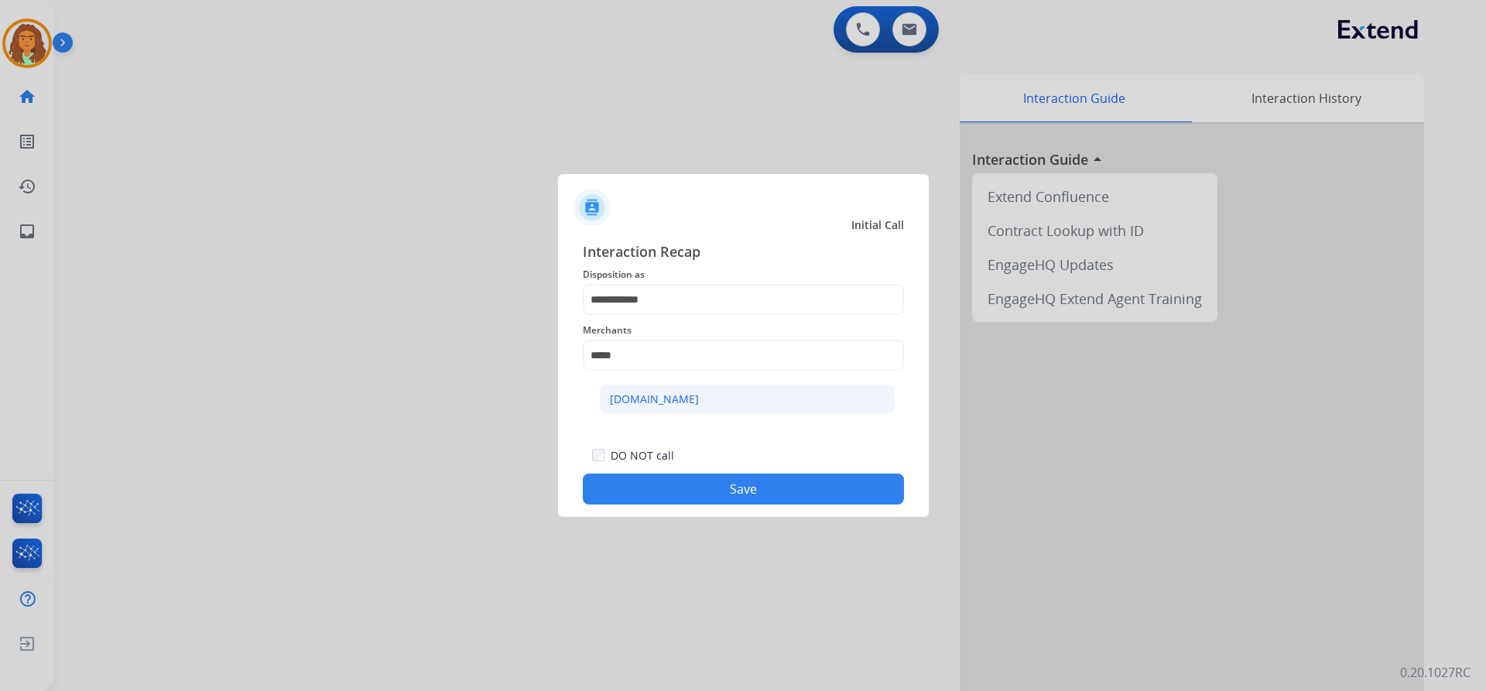
click at [649, 399] on div "[DOMAIN_NAME]" at bounding box center [654, 399] width 89 height 15
type input "**********"
click at [718, 488] on button "Save" at bounding box center [743, 489] width 321 height 31
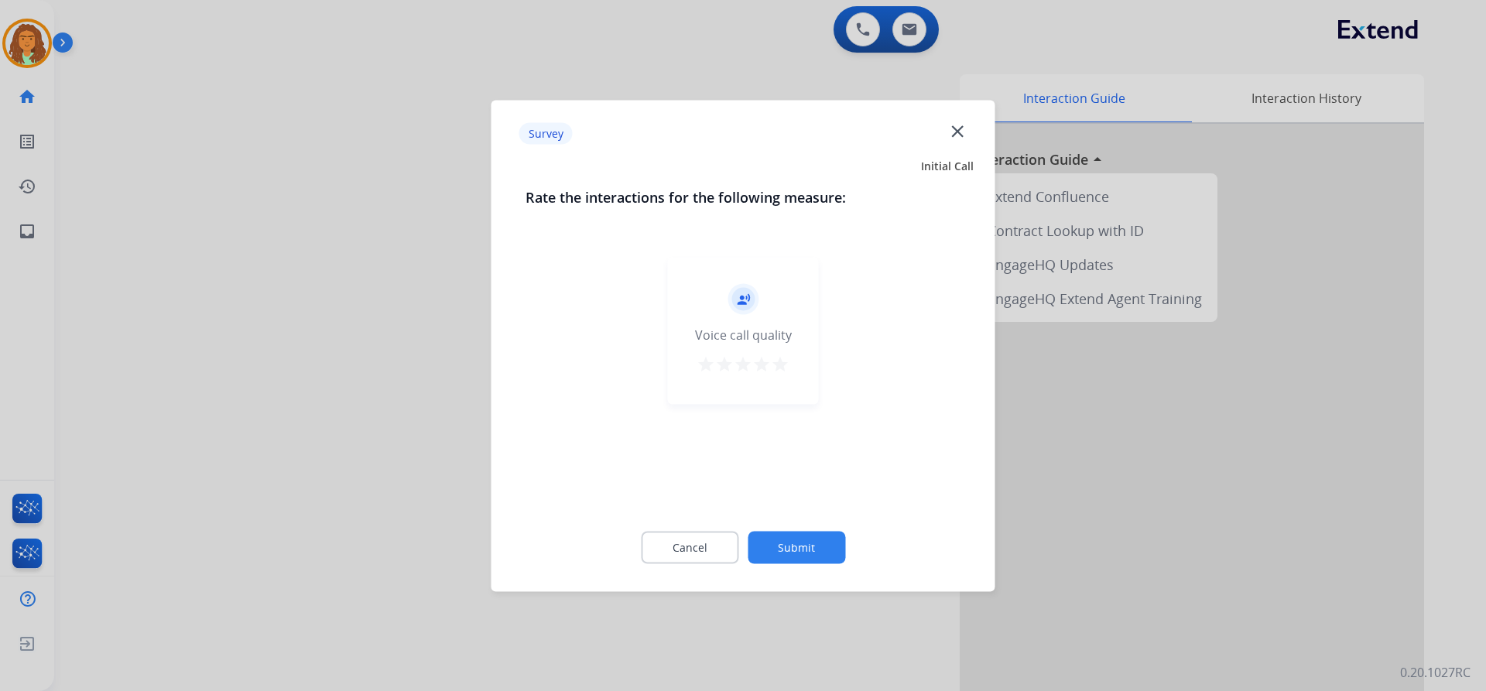
click at [718, 364] on mat-icon "star" at bounding box center [780, 363] width 19 height 19
click at [718, 540] on button "Submit" at bounding box center [797, 547] width 98 height 33
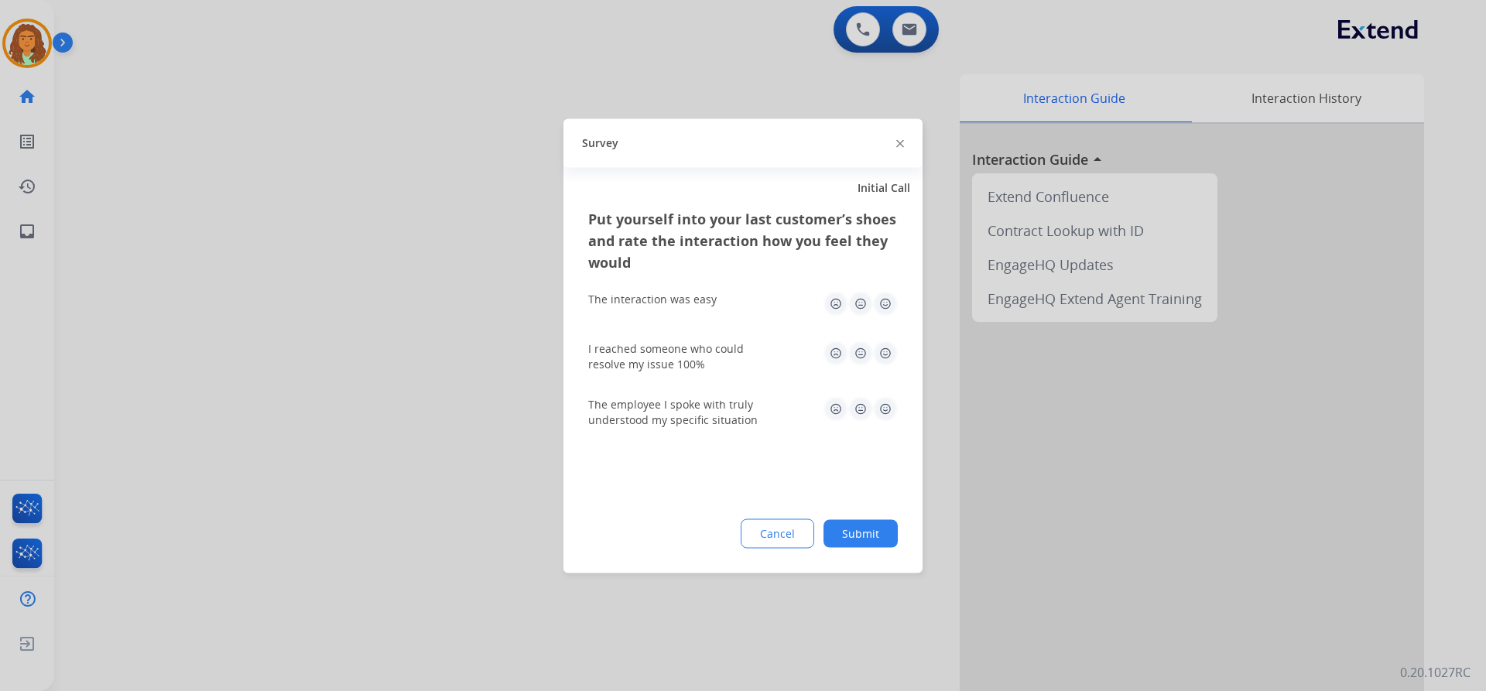
click at [718, 300] on img at bounding box center [885, 303] width 25 height 25
click at [718, 351] on img at bounding box center [885, 353] width 25 height 25
click at [718, 409] on img at bounding box center [885, 408] width 25 height 25
click at [718, 528] on button "Submit" at bounding box center [861, 533] width 74 height 28
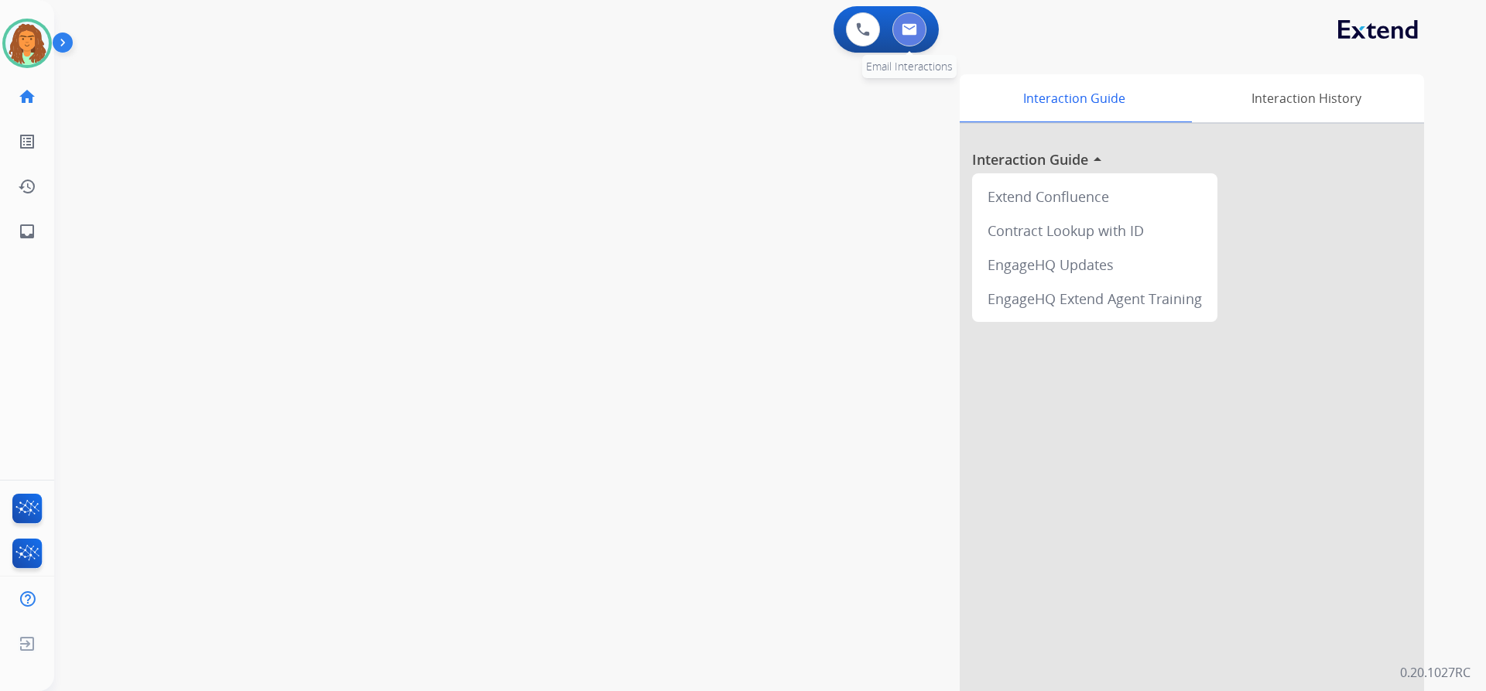
click at [718, 26] on button at bounding box center [909, 29] width 34 height 34
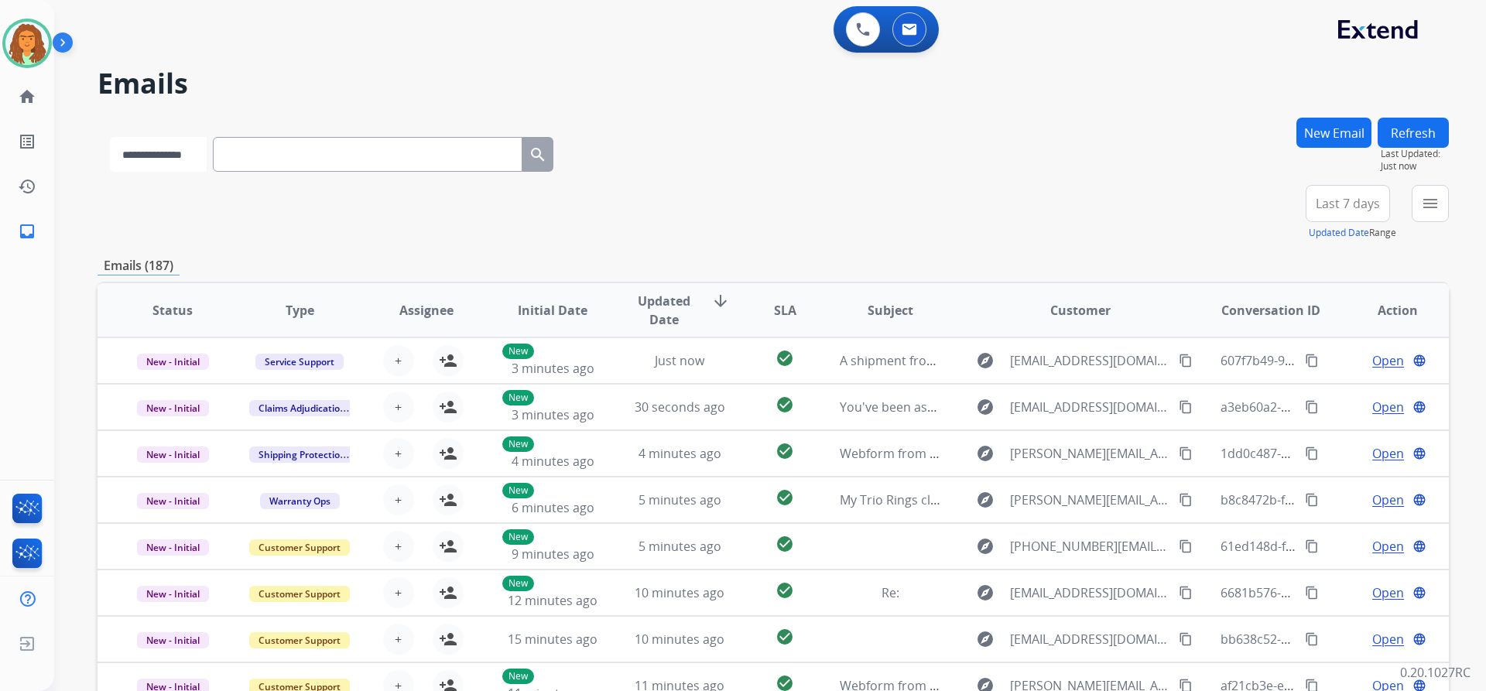
click at [203, 151] on select "**********" at bounding box center [158, 154] width 97 height 35
select select "**********"
click at [110, 137] on select "**********" at bounding box center [158, 154] width 97 height 35
click at [245, 153] on input "text" at bounding box center [369, 154] width 310 height 35
paste input "**********"
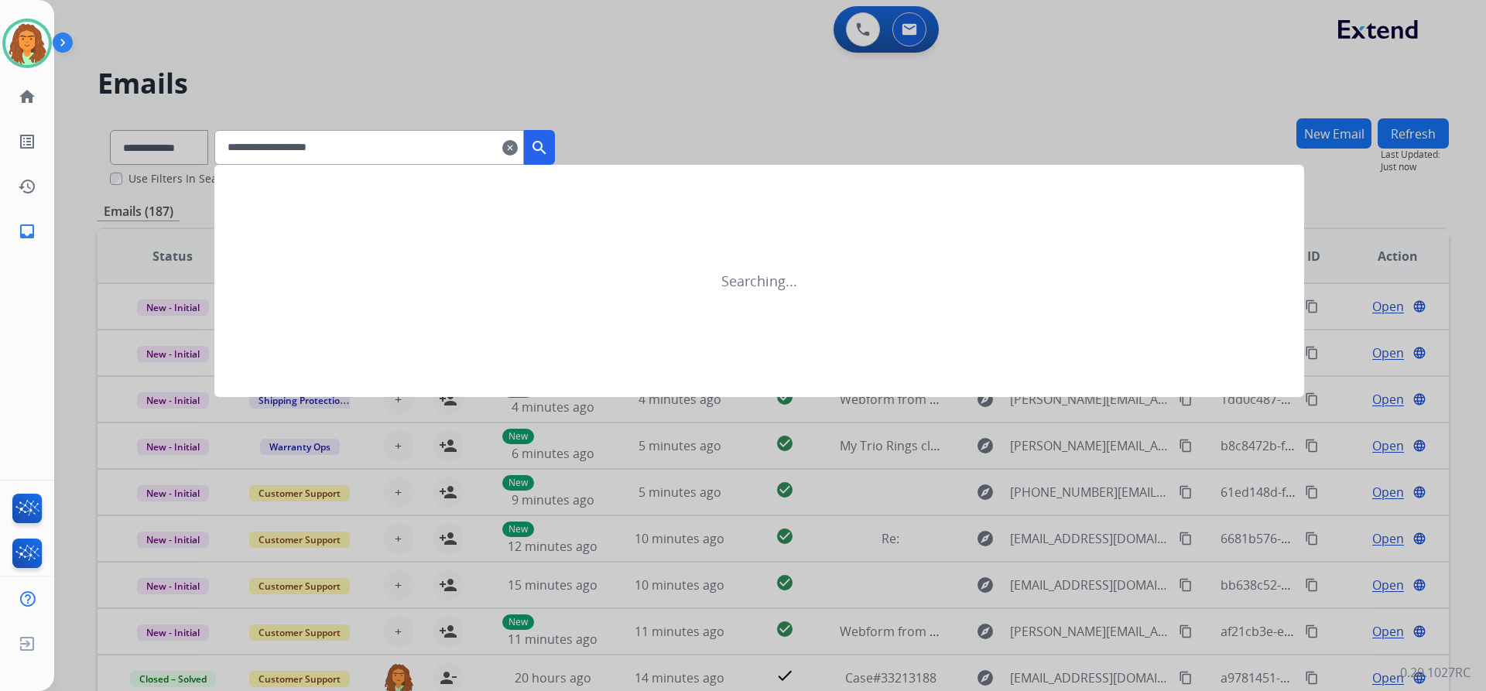
type input "**********"
click at [549, 142] on mat-icon "search" at bounding box center [539, 148] width 19 height 19
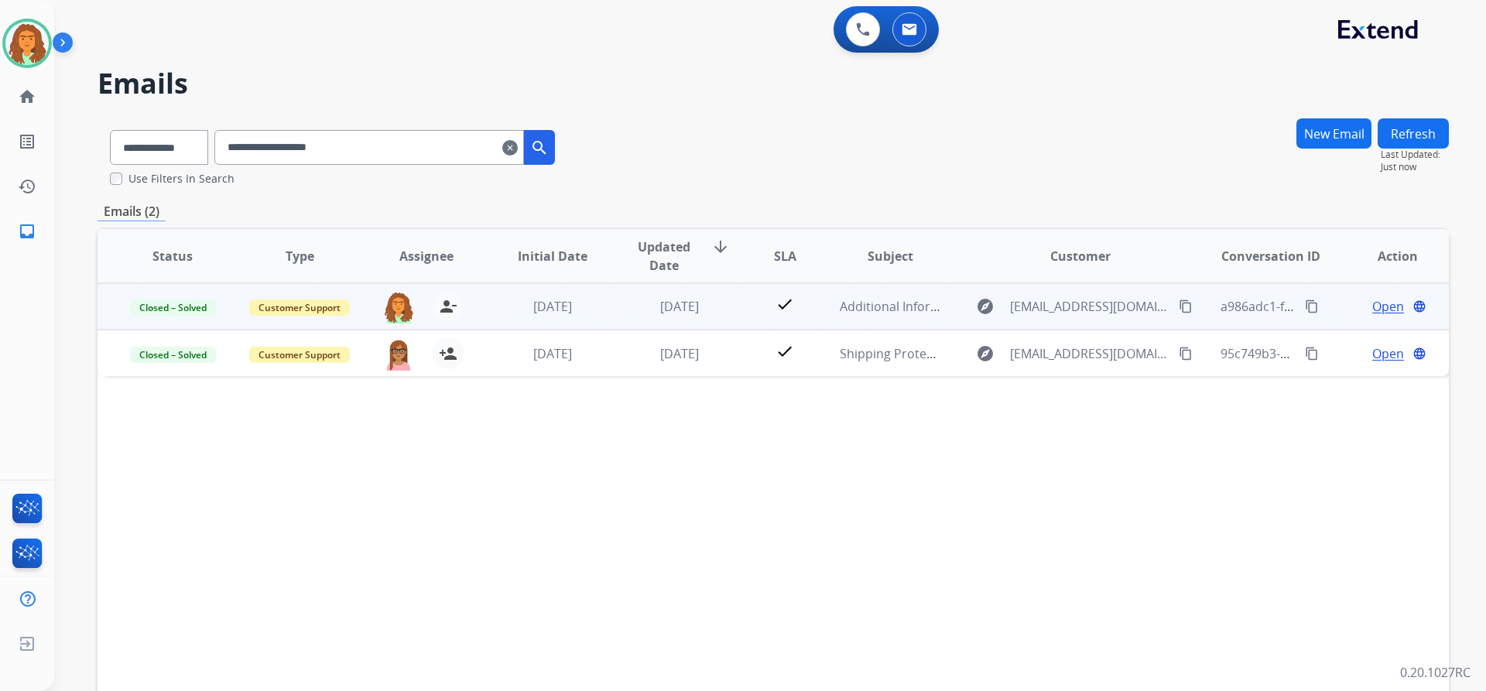
click at [608, 313] on td "[DATE]" at bounding box center [667, 306] width 127 height 46
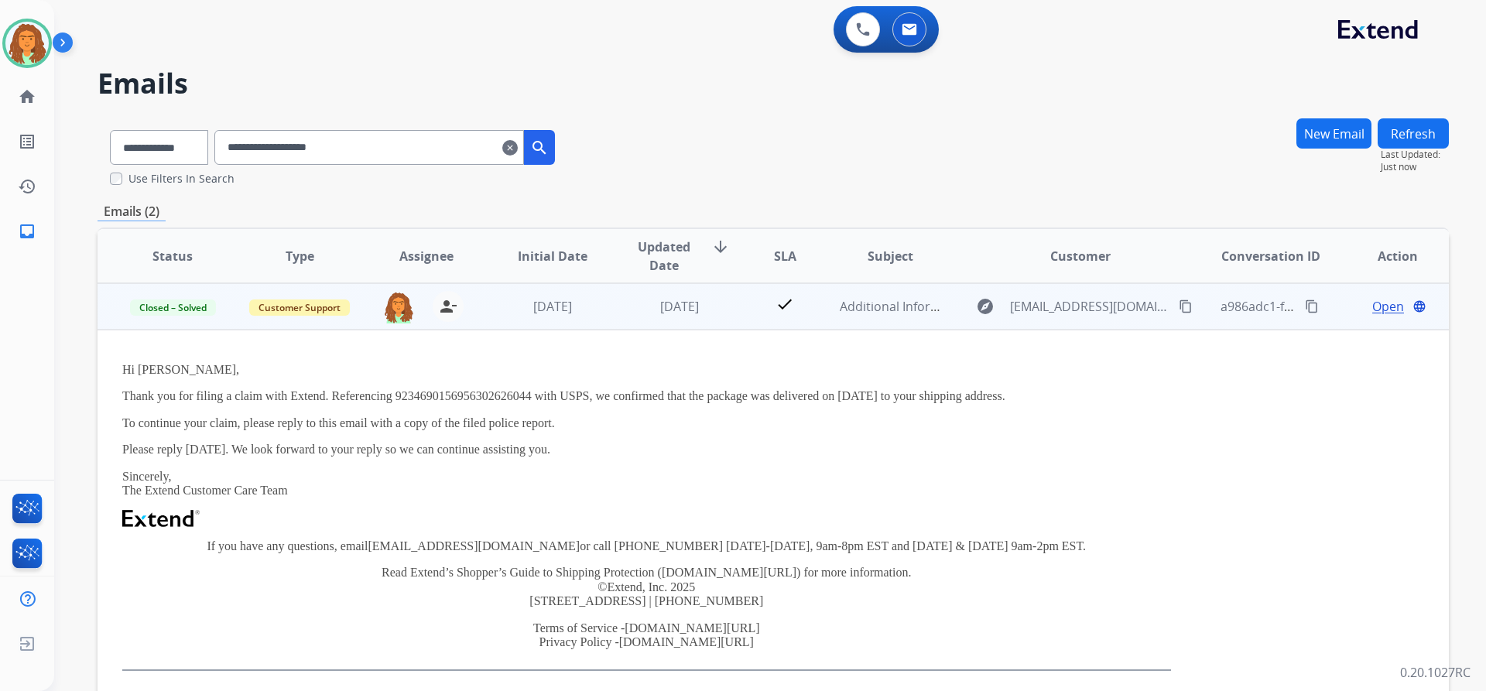
click at [608, 312] on td "[DATE]" at bounding box center [667, 306] width 127 height 46
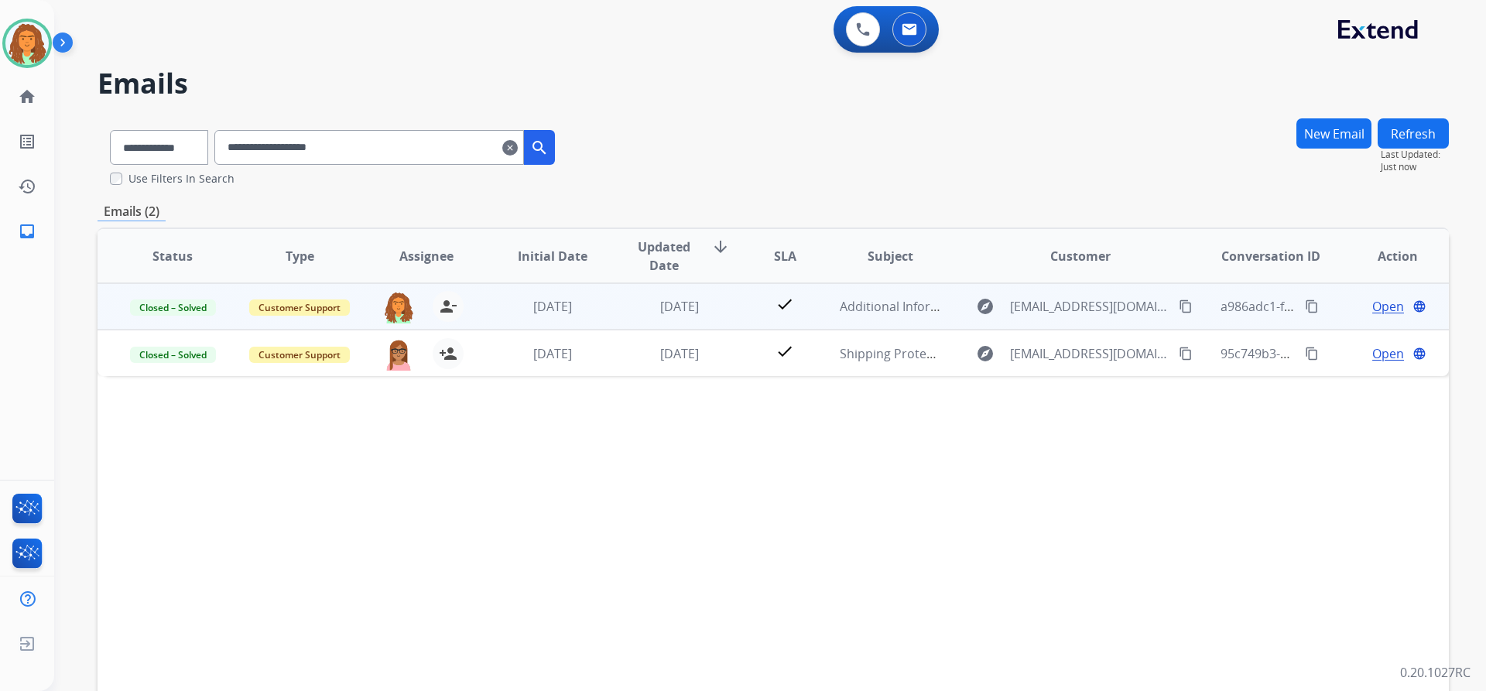
click at [606, 310] on td "[DATE]" at bounding box center [667, 306] width 127 height 46
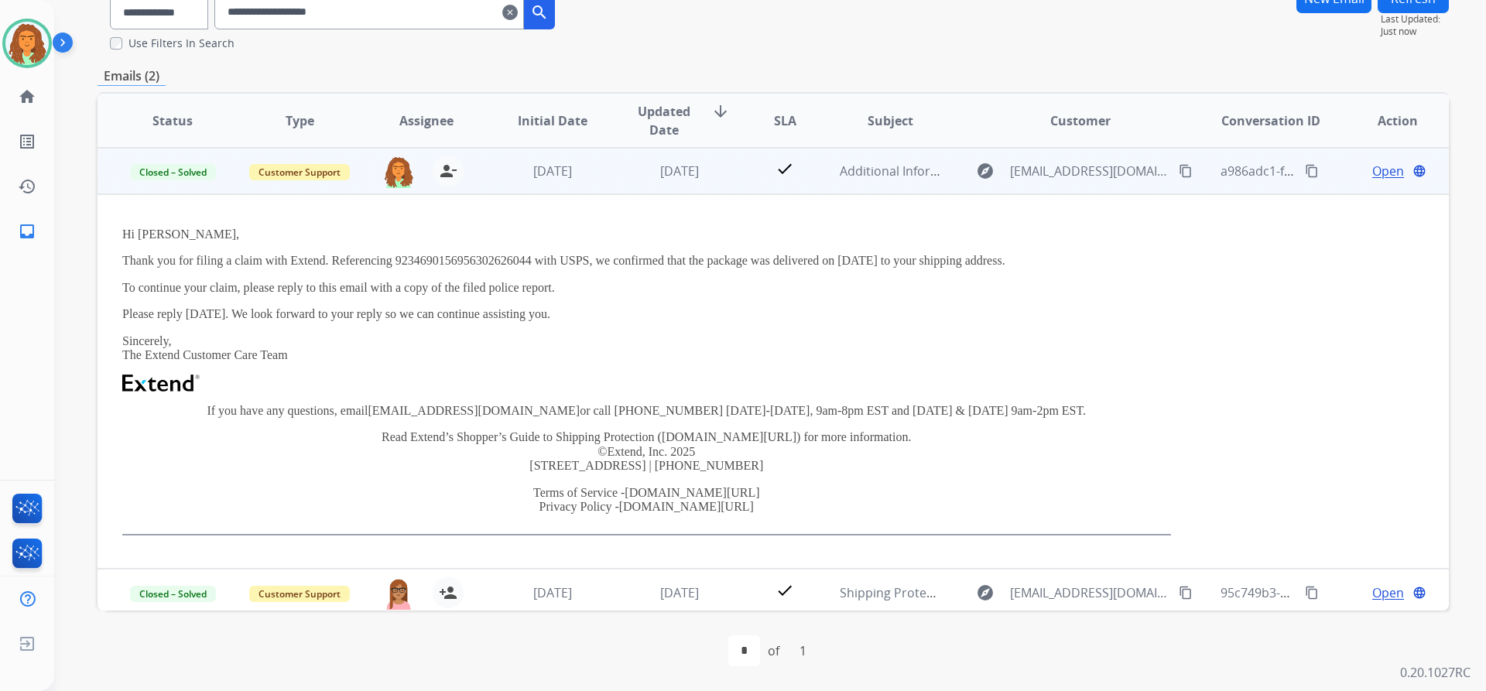
click at [604, 179] on td "[DATE]" at bounding box center [667, 171] width 127 height 46
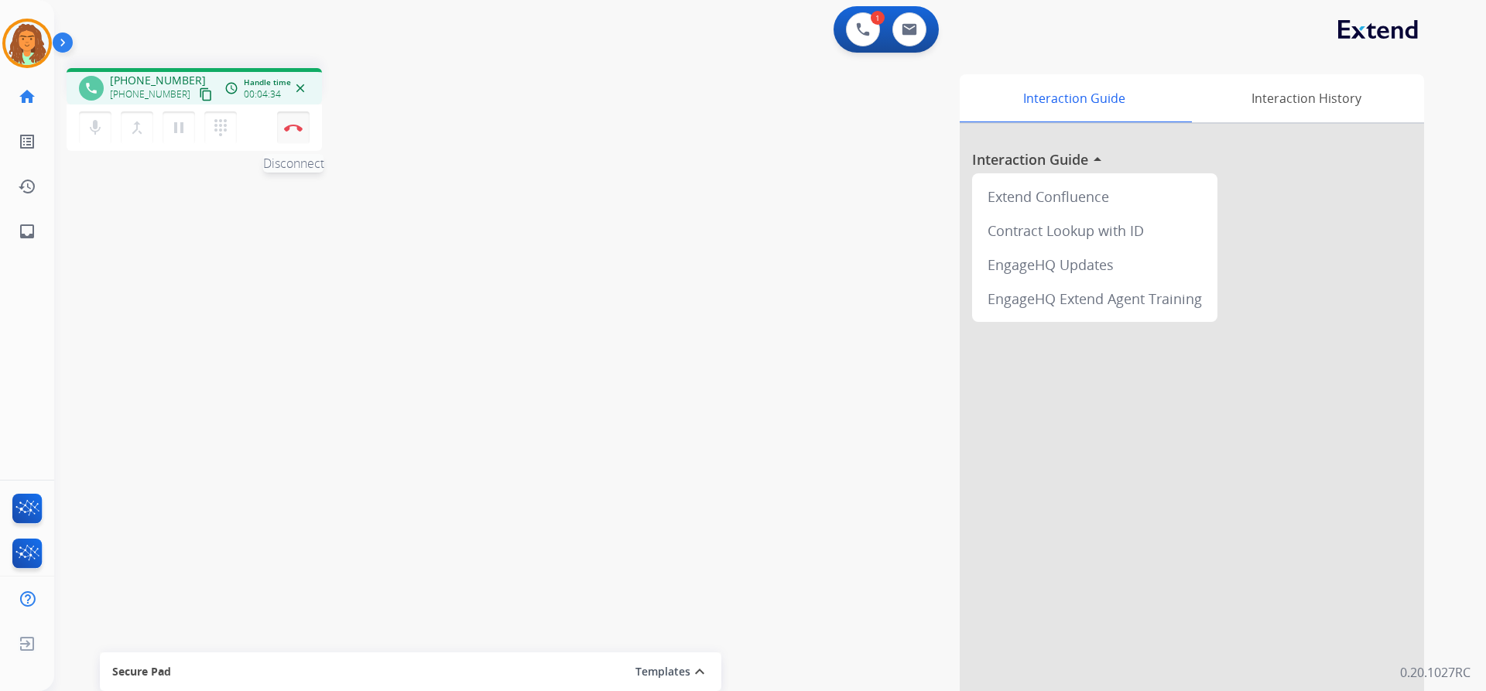
click at [293, 129] on img at bounding box center [293, 128] width 19 height 8
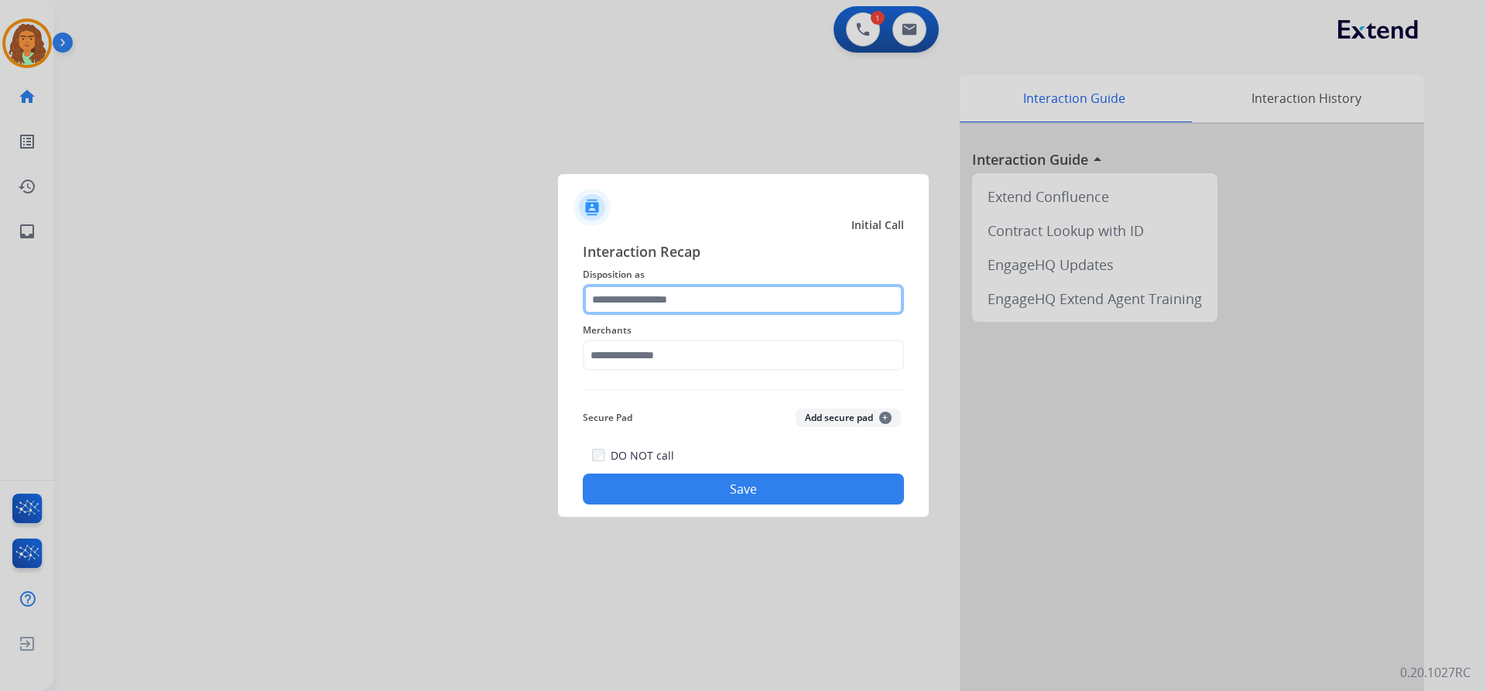
click at [674, 299] on input "text" at bounding box center [743, 299] width 321 height 31
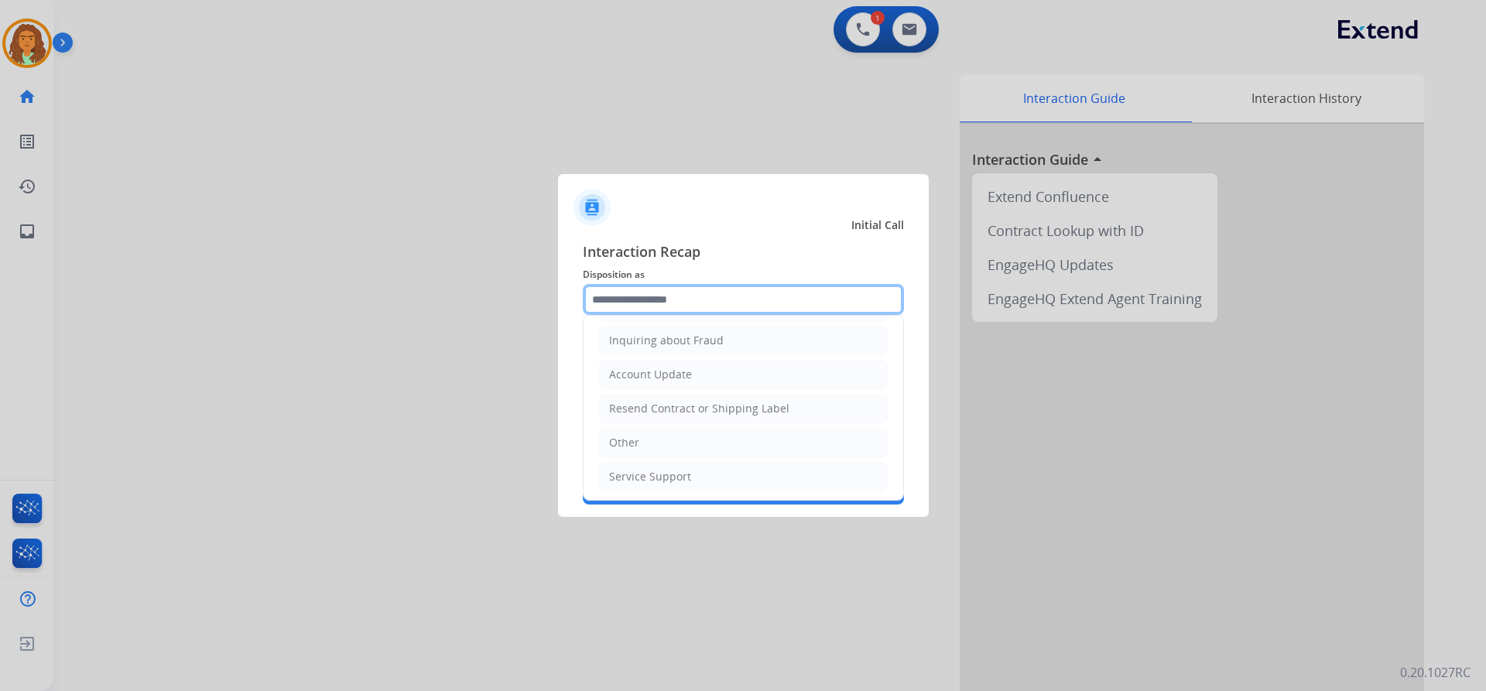
scroll to position [241, 0]
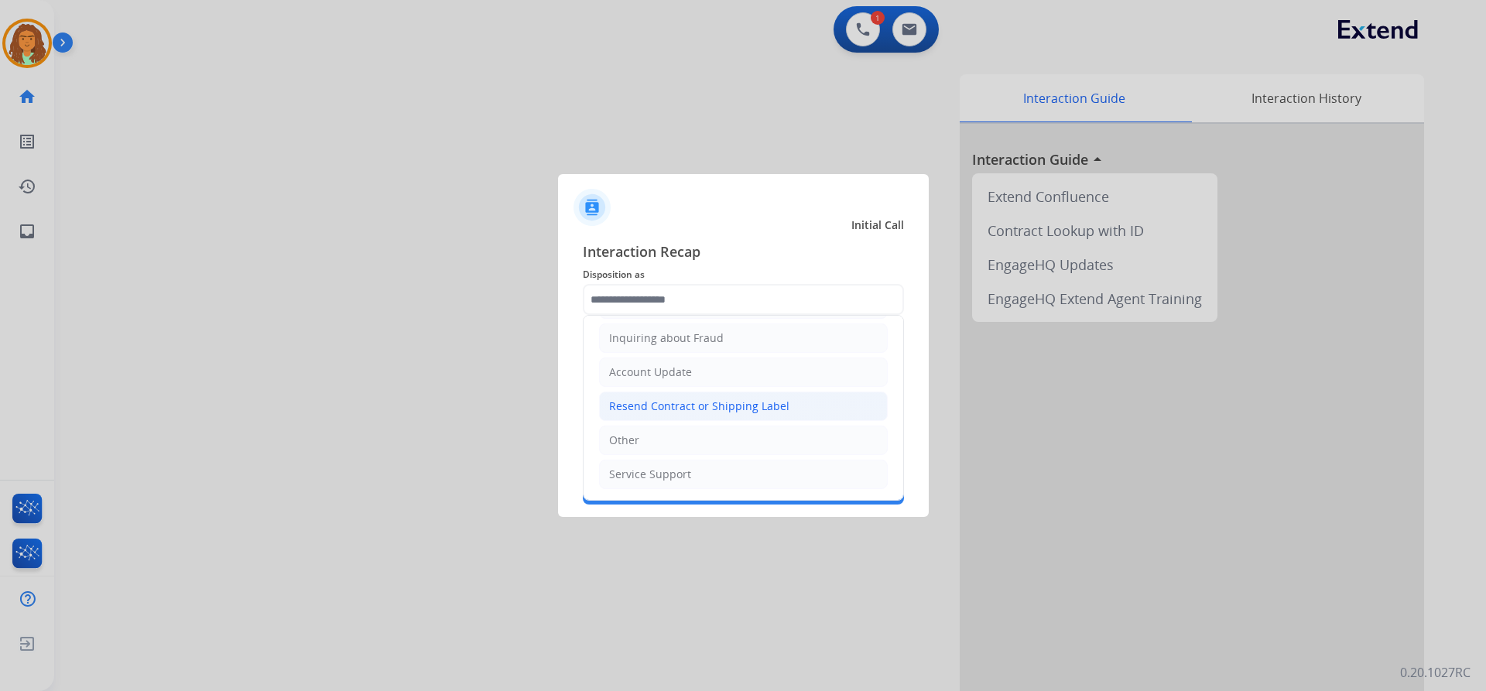
click at [679, 408] on div "Resend Contract or Shipping Label" at bounding box center [699, 406] width 180 height 15
type input "**********"
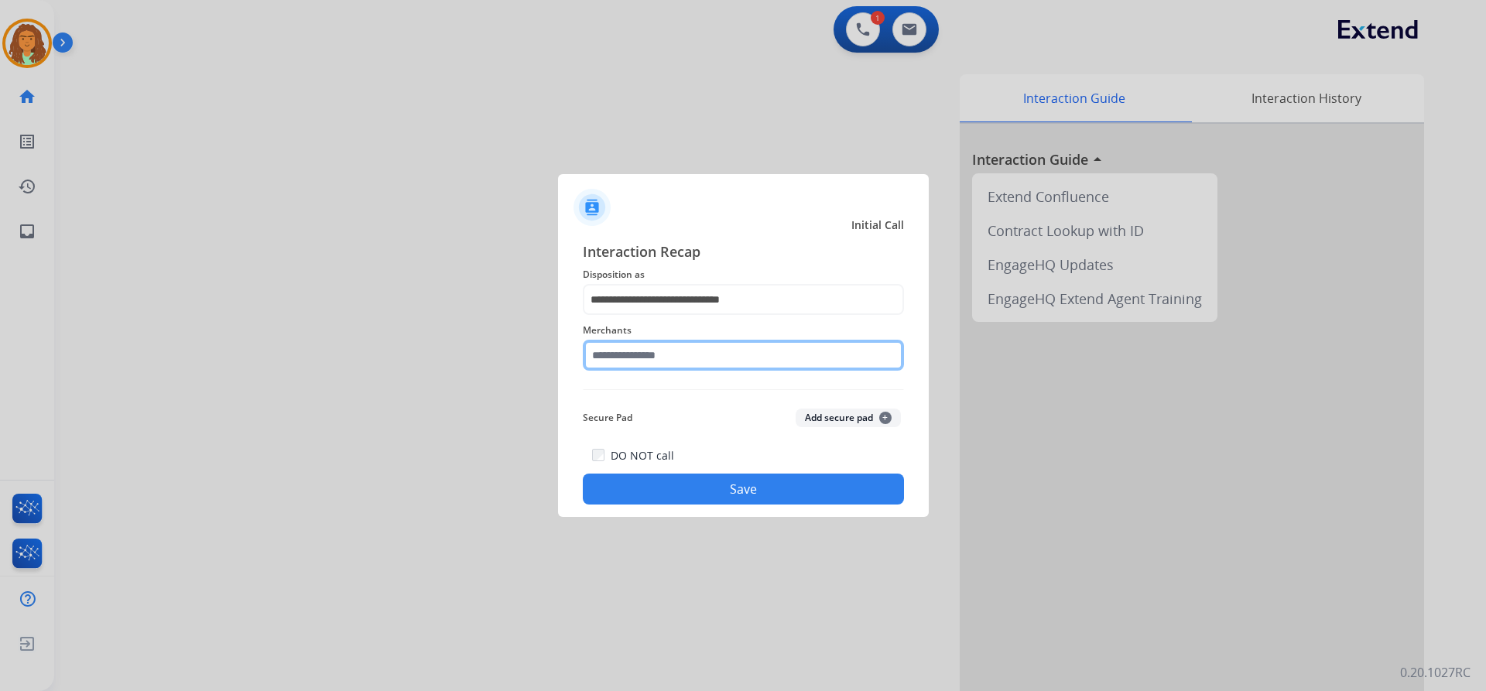
click at [679, 358] on input "text" at bounding box center [743, 355] width 321 height 31
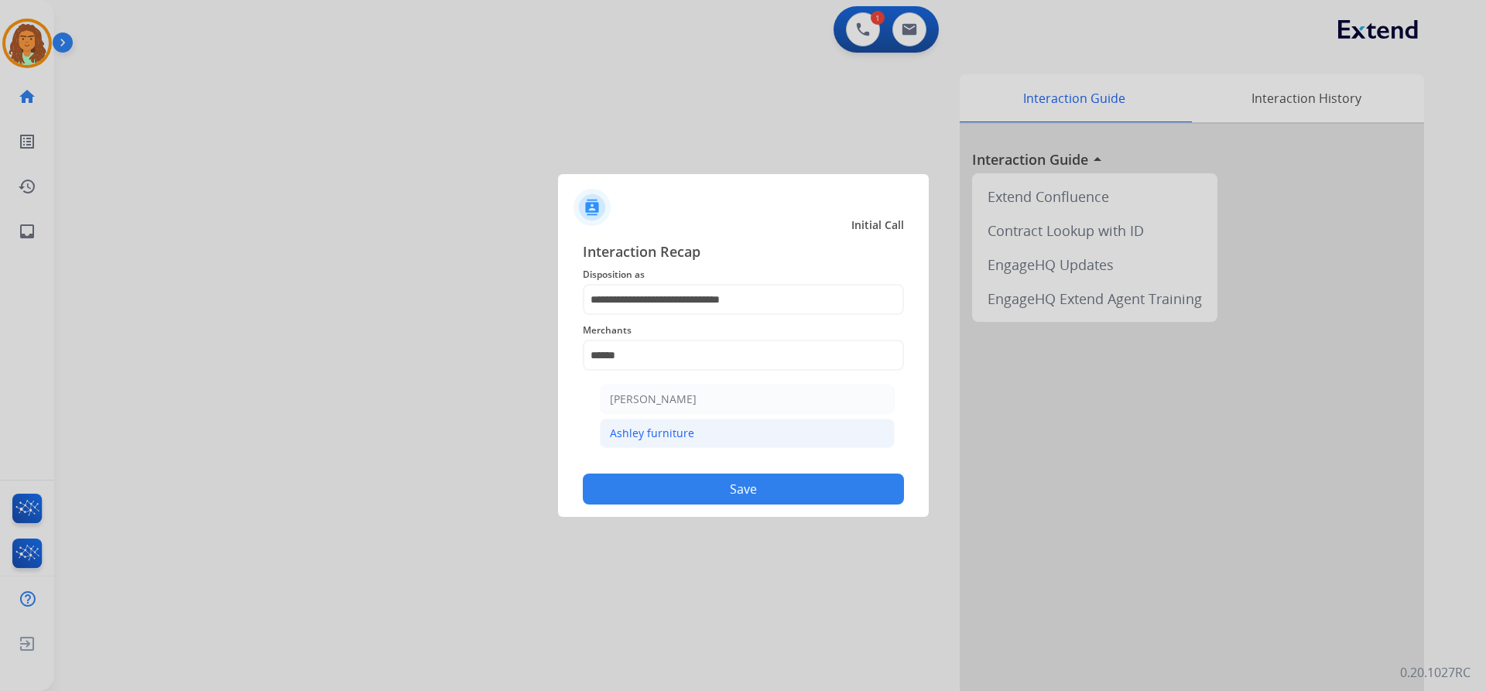
click at [649, 433] on div "Ashley furniture" at bounding box center [652, 433] width 84 height 15
type input "**********"
click at [718, 487] on button "Save" at bounding box center [743, 489] width 321 height 31
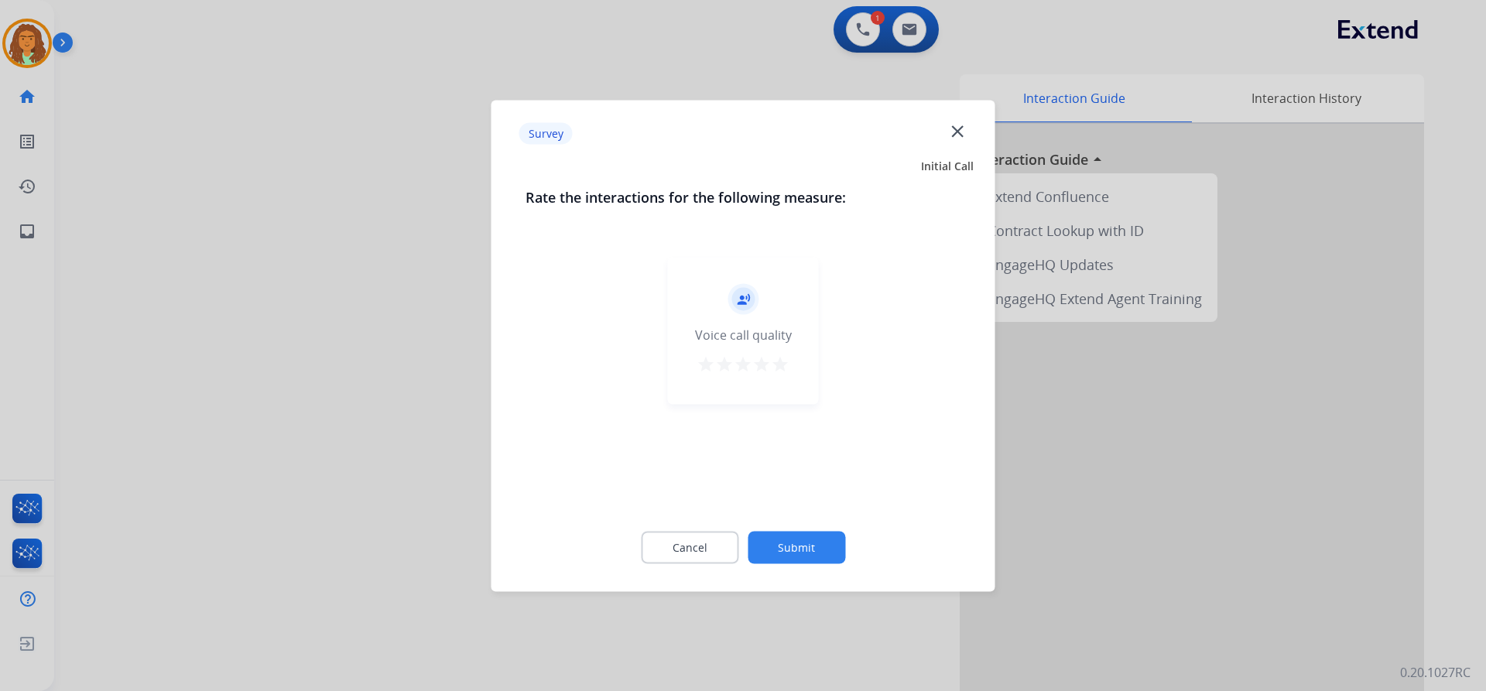
click at [718, 364] on mat-icon "star" at bounding box center [780, 363] width 19 height 19
click at [718, 543] on button "Submit" at bounding box center [797, 547] width 98 height 33
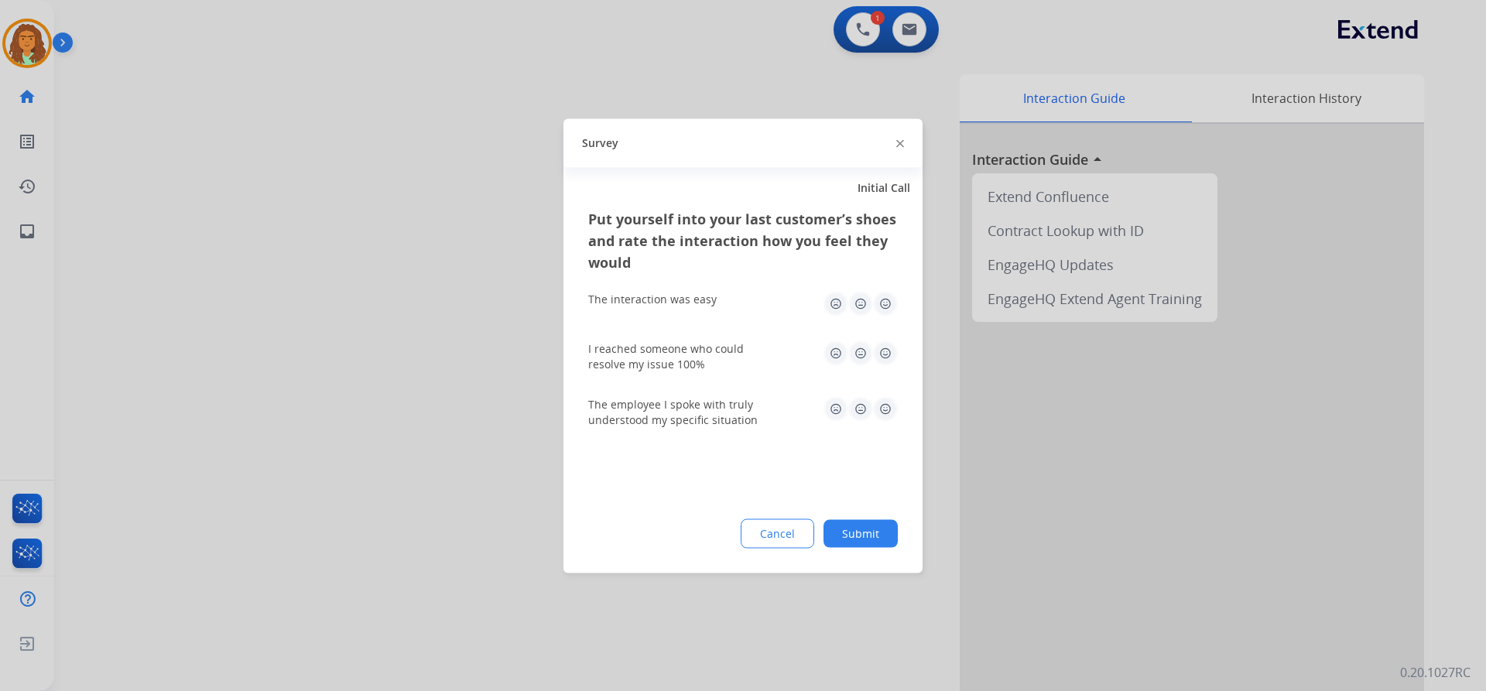
click at [718, 298] on img at bounding box center [885, 303] width 25 height 25
click at [718, 351] on img at bounding box center [885, 353] width 25 height 25
click at [718, 407] on img at bounding box center [885, 408] width 25 height 25
click at [718, 538] on button "Submit" at bounding box center [861, 533] width 74 height 28
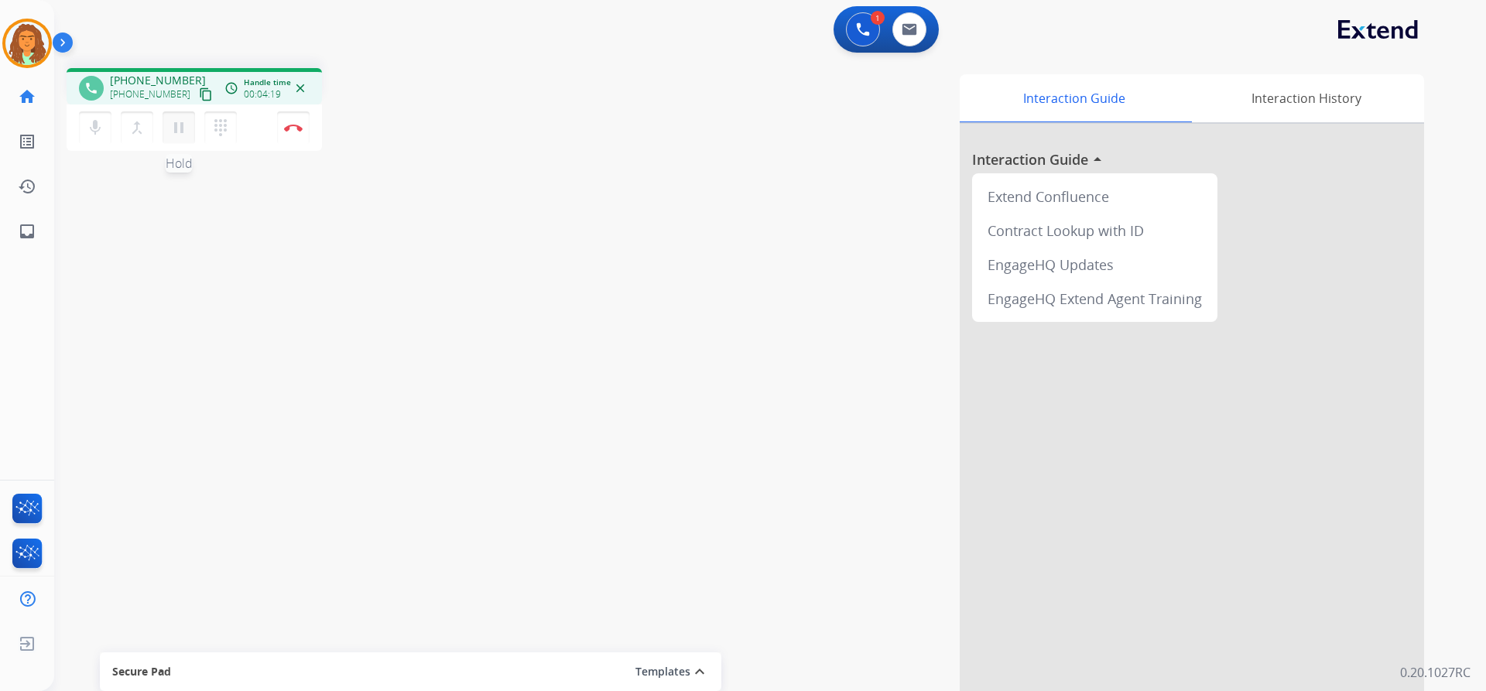
click at [173, 132] on mat-icon "pause" at bounding box center [179, 127] width 19 height 19
click at [180, 124] on mat-icon "play_arrow" at bounding box center [179, 127] width 19 height 19
click at [291, 132] on button "Disconnect" at bounding box center [293, 127] width 33 height 33
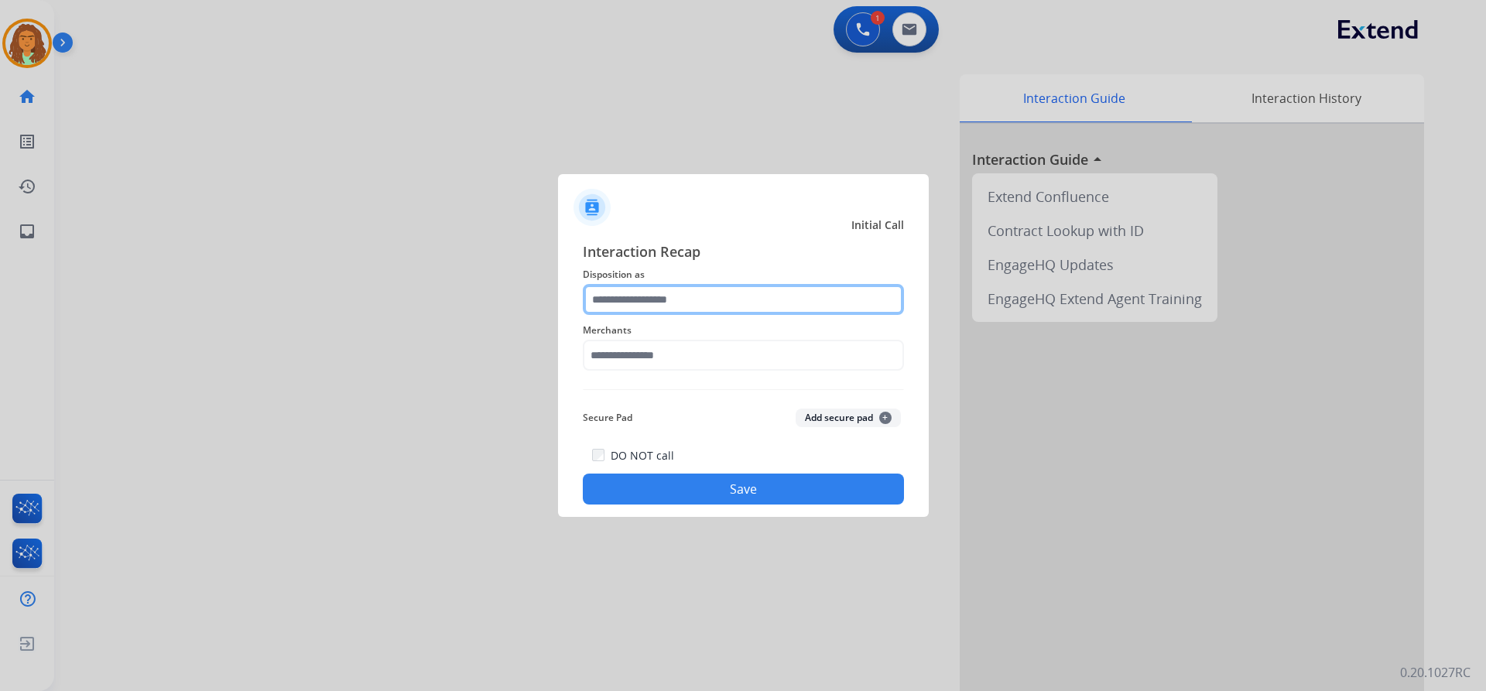
click at [618, 293] on input "text" at bounding box center [743, 299] width 321 height 31
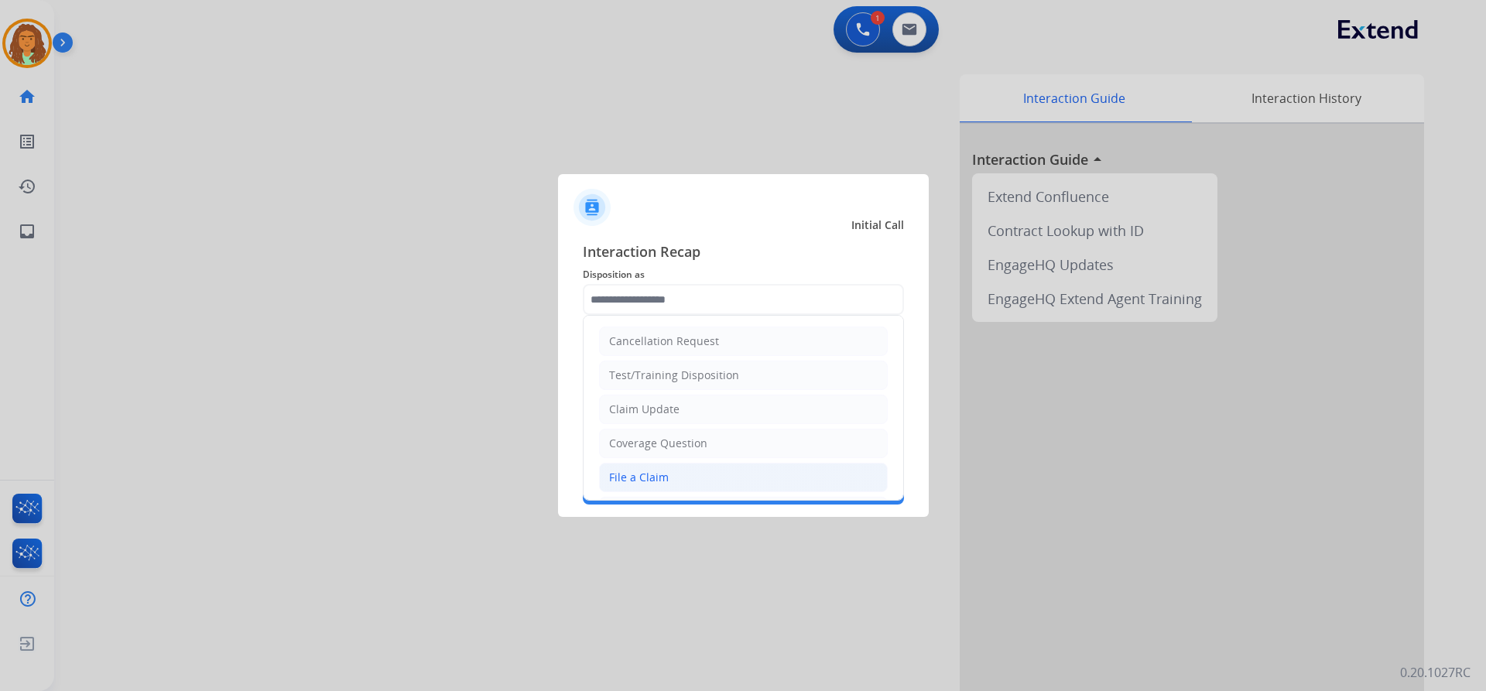
click at [657, 475] on div "File a Claim" at bounding box center [639, 477] width 60 height 15
type input "**********"
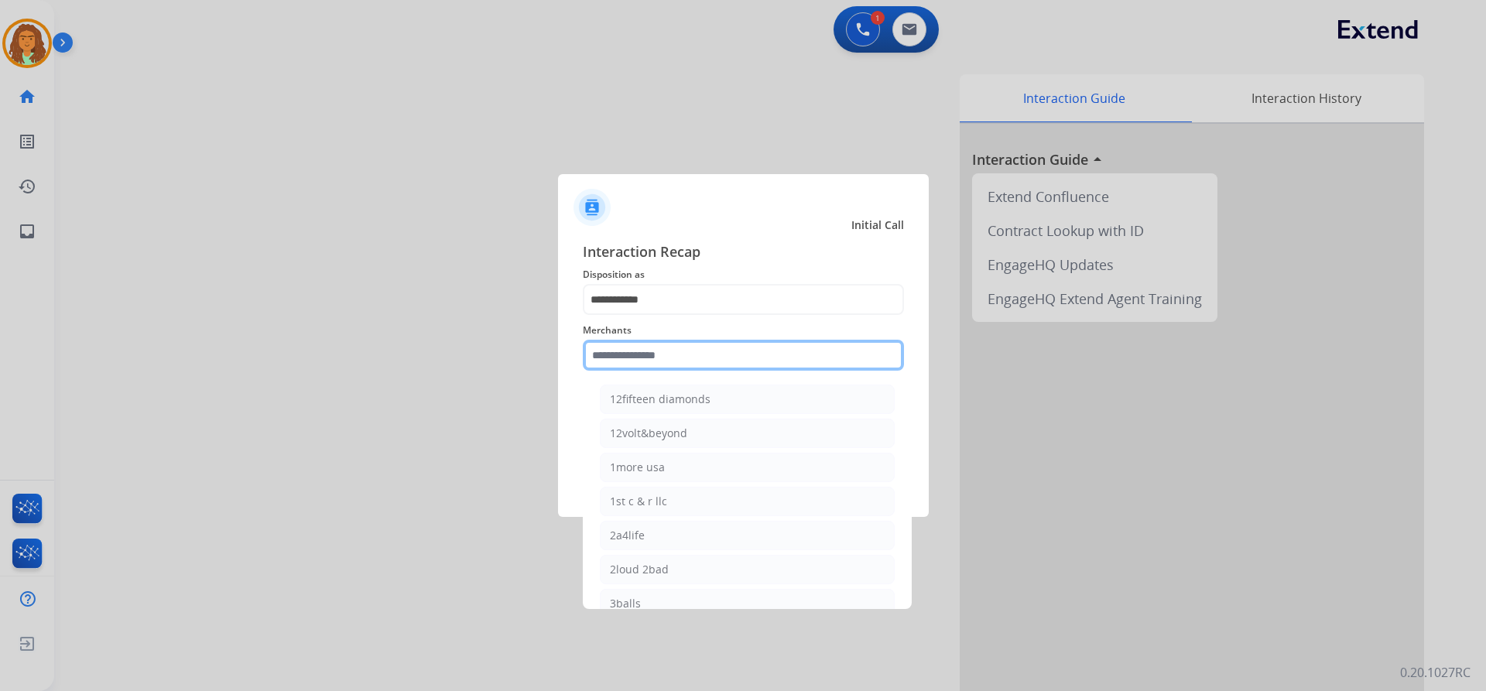
click at [682, 353] on input "text" at bounding box center [743, 355] width 321 height 31
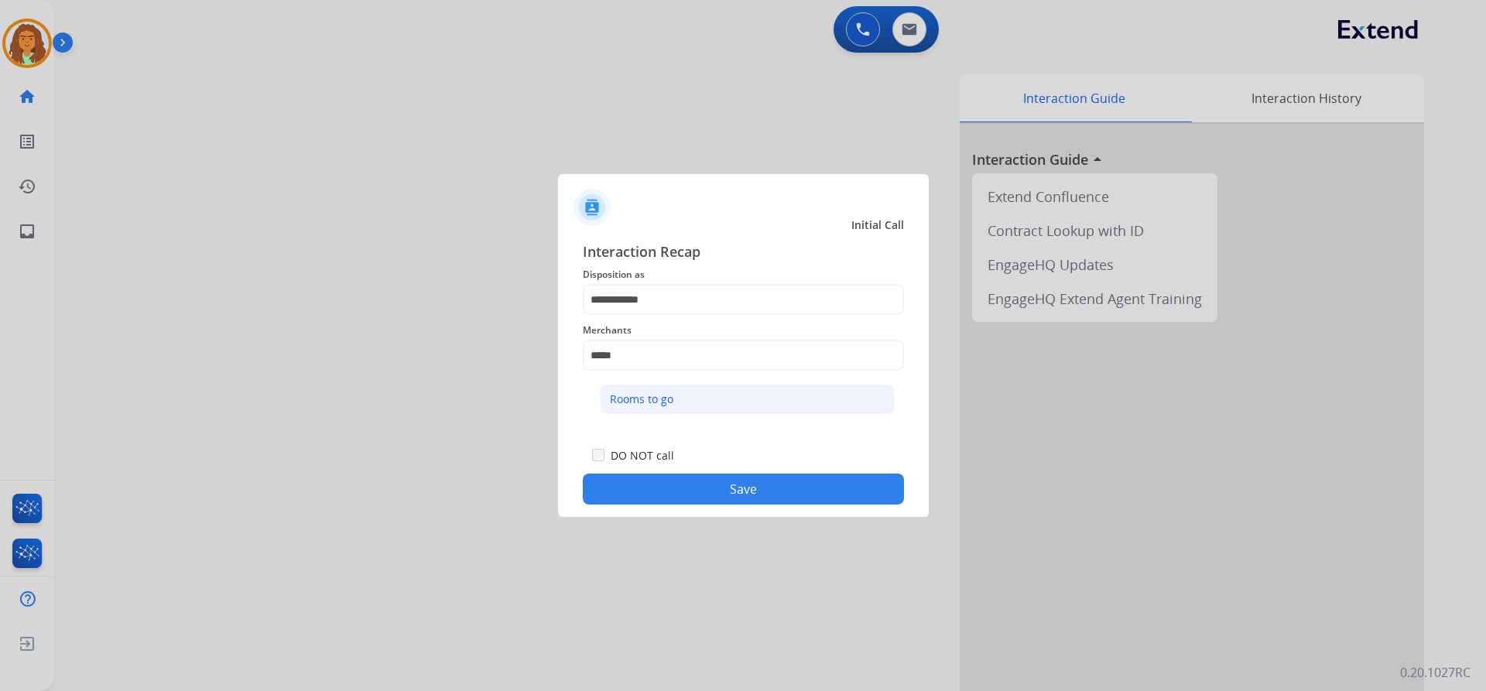
click at [636, 395] on div "Rooms to go" at bounding box center [641, 399] width 63 height 15
type input "**********"
click at [718, 491] on button "Save" at bounding box center [743, 489] width 321 height 31
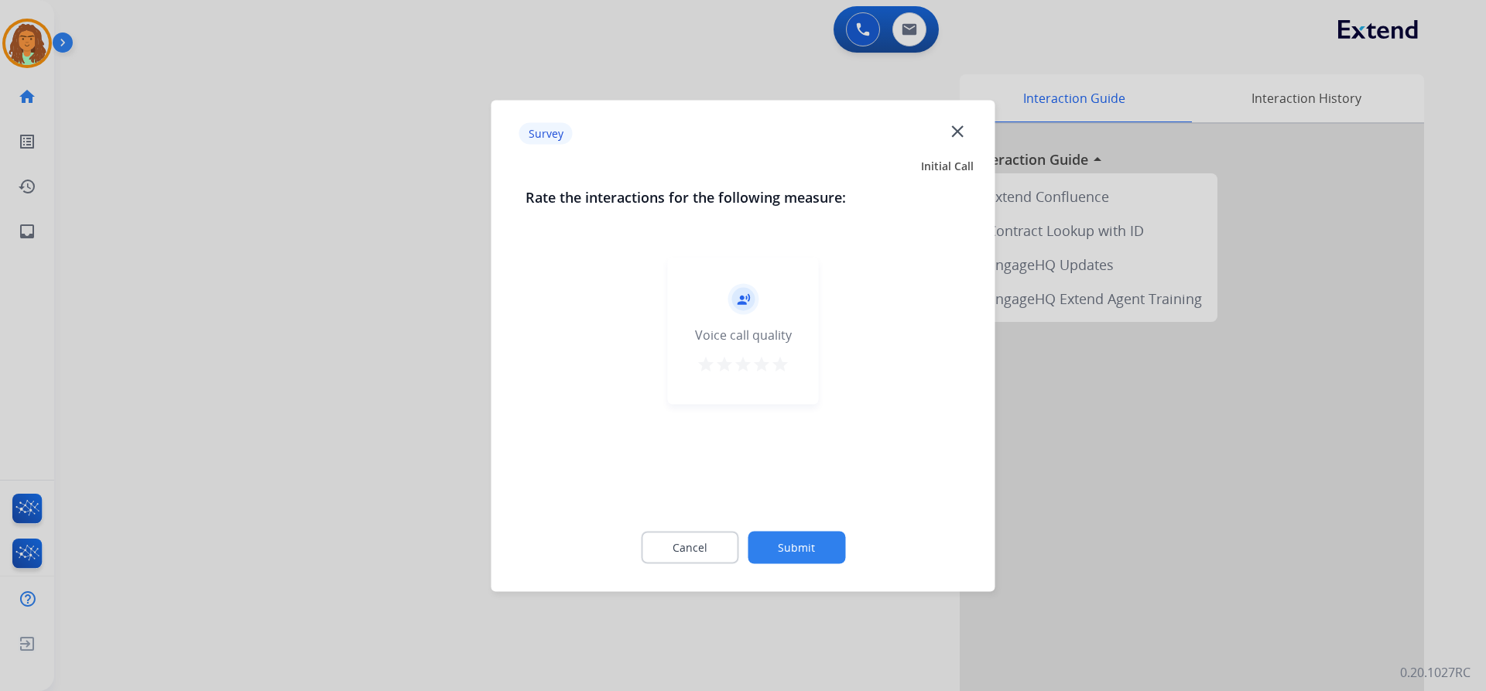
drag, startPoint x: 784, startPoint y: 365, endPoint x: 792, endPoint y: 389, distance: 25.9
click at [718, 367] on mat-icon "star" at bounding box center [780, 363] width 19 height 19
click at [718, 543] on button "Submit" at bounding box center [797, 547] width 98 height 33
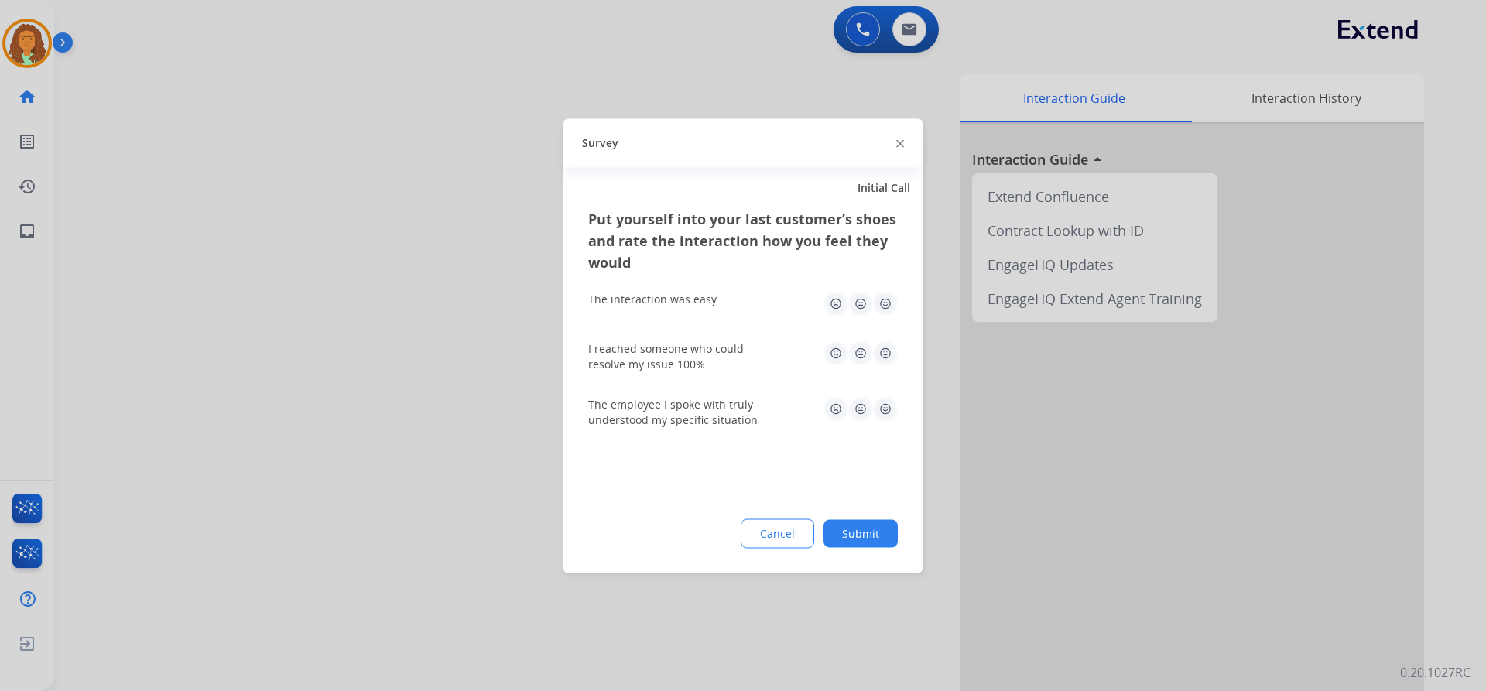
click at [718, 300] on img at bounding box center [885, 303] width 25 height 25
click at [718, 354] on img at bounding box center [885, 353] width 25 height 25
click at [718, 410] on img at bounding box center [885, 408] width 25 height 25
click at [718, 523] on button "Submit" at bounding box center [861, 533] width 74 height 28
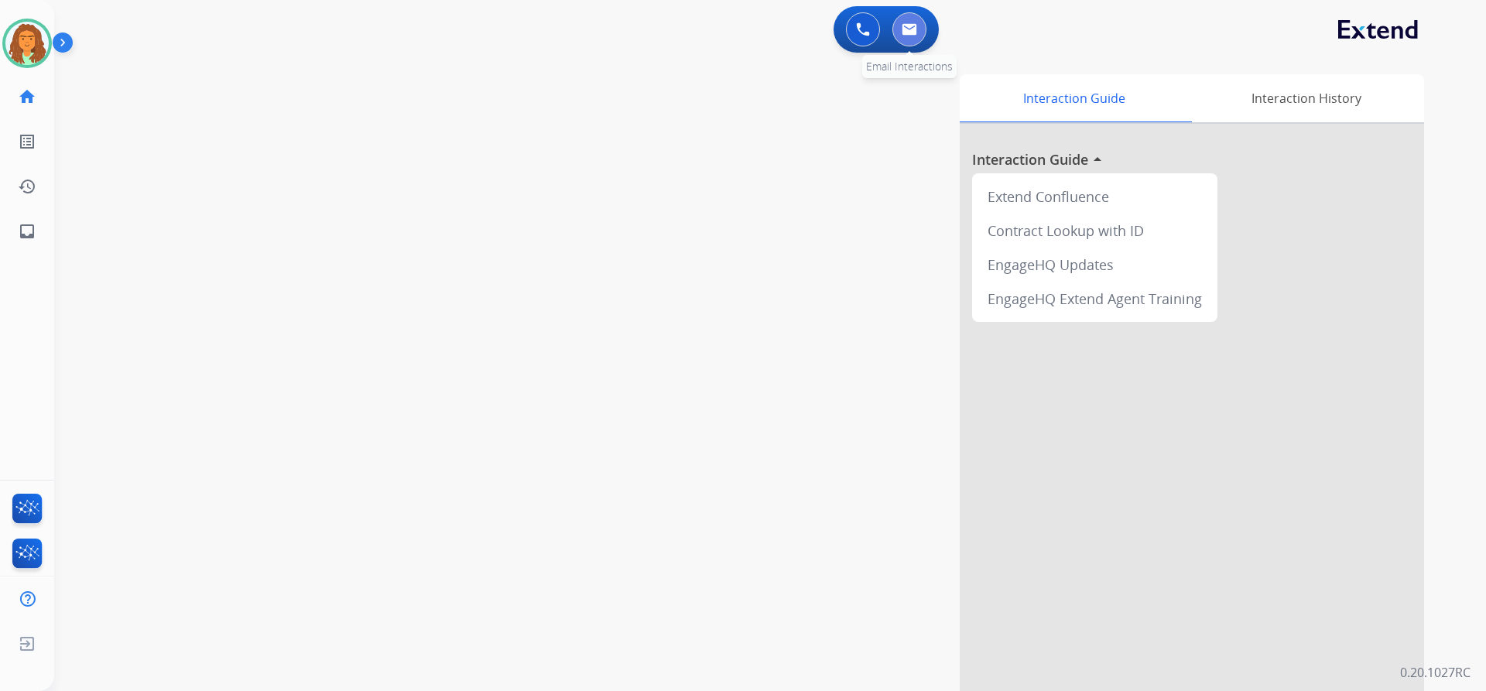
click at [718, 29] on button at bounding box center [909, 29] width 34 height 34
select select "**********"
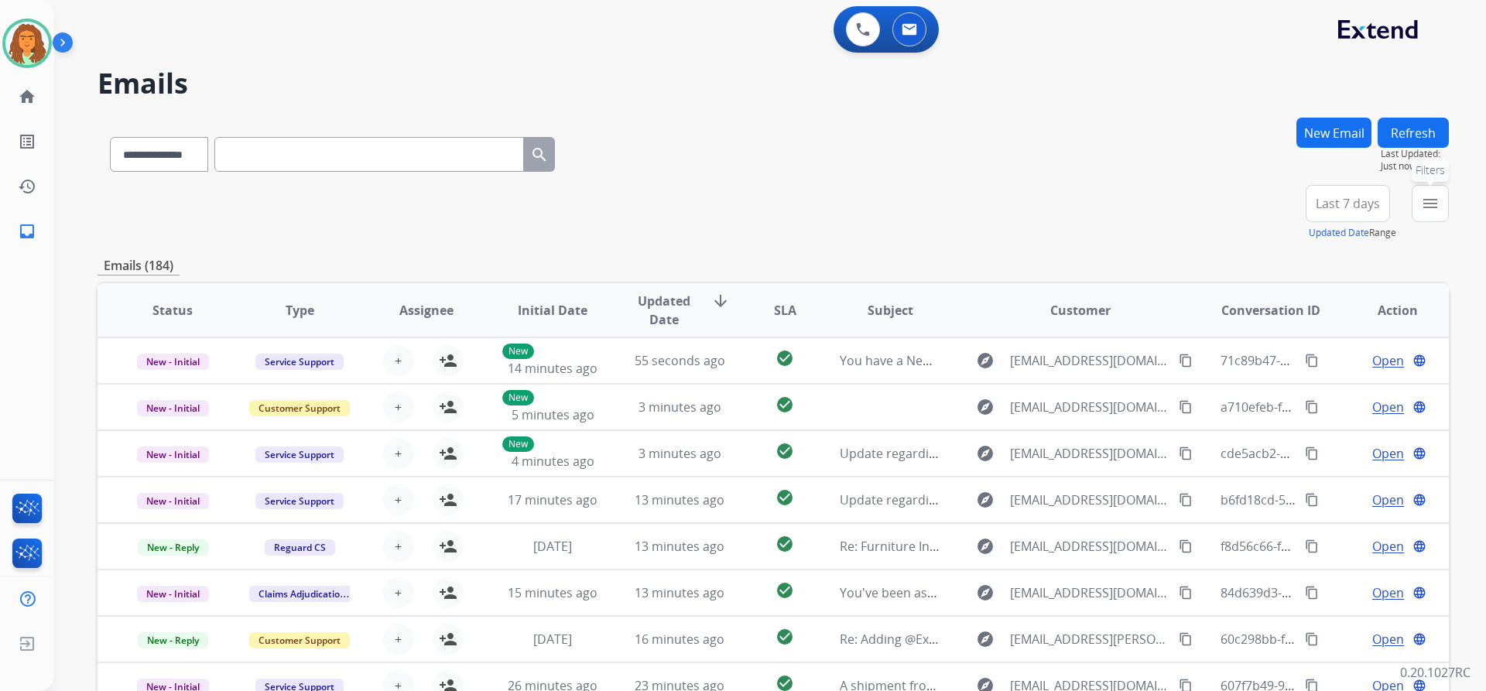
click at [718, 200] on mat-icon "menu" at bounding box center [1430, 203] width 19 height 19
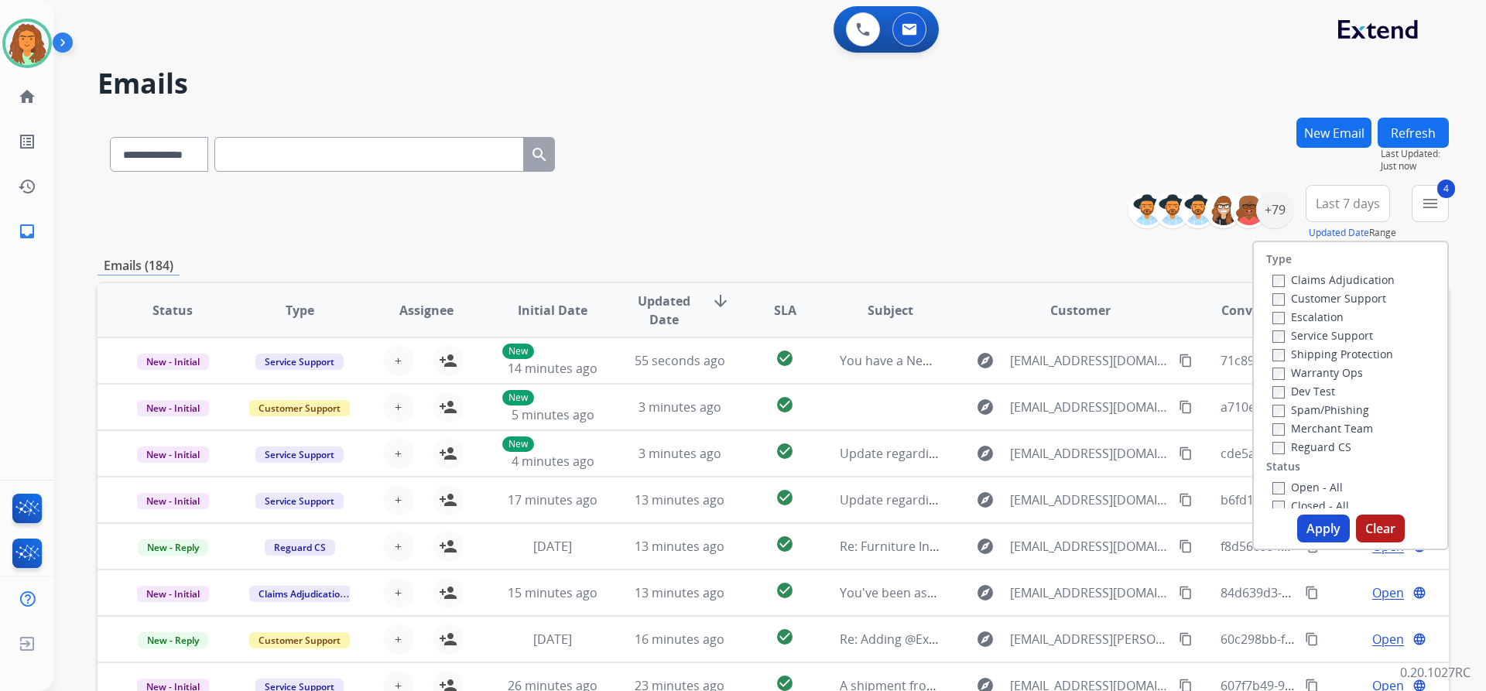
click at [718, 524] on button "Apply" at bounding box center [1323, 529] width 53 height 28
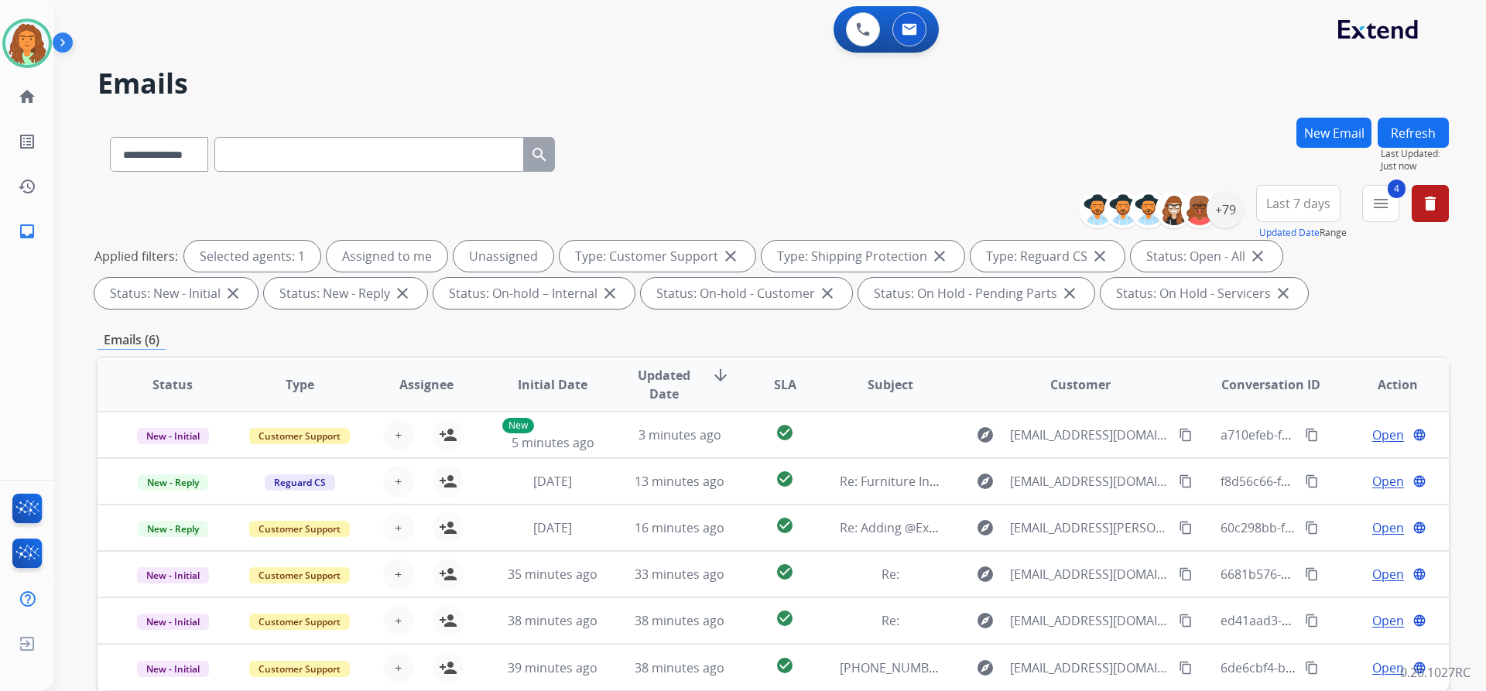
click at [718, 200] on span "Last 7 days" at bounding box center [1298, 203] width 64 height 6
click at [718, 393] on div "Last 90 days" at bounding box center [1293, 391] width 85 height 23
click at [718, 324] on div "**********" at bounding box center [773, 536] width 1351 height 837
click at [718, 204] on div "+133" at bounding box center [1225, 209] width 37 height 37
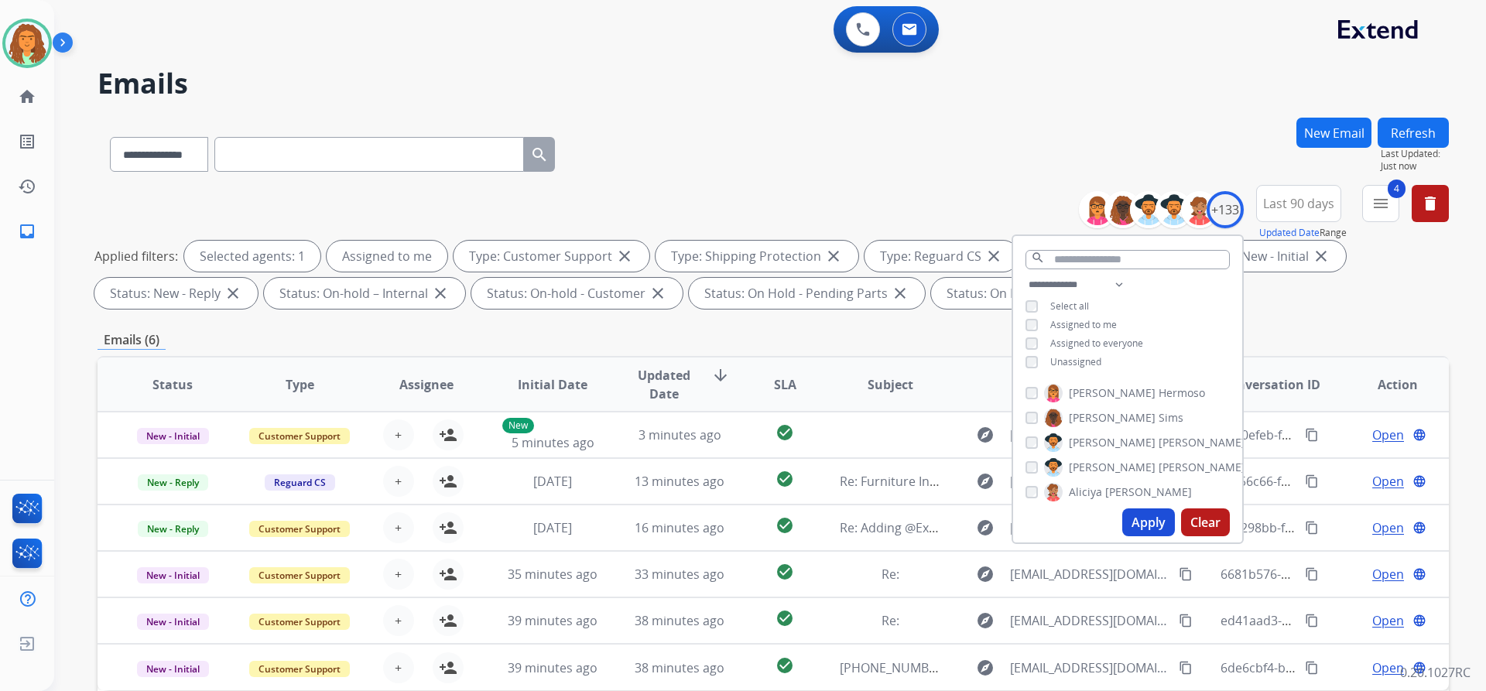
click at [718, 522] on button "Apply" at bounding box center [1148, 523] width 53 height 28
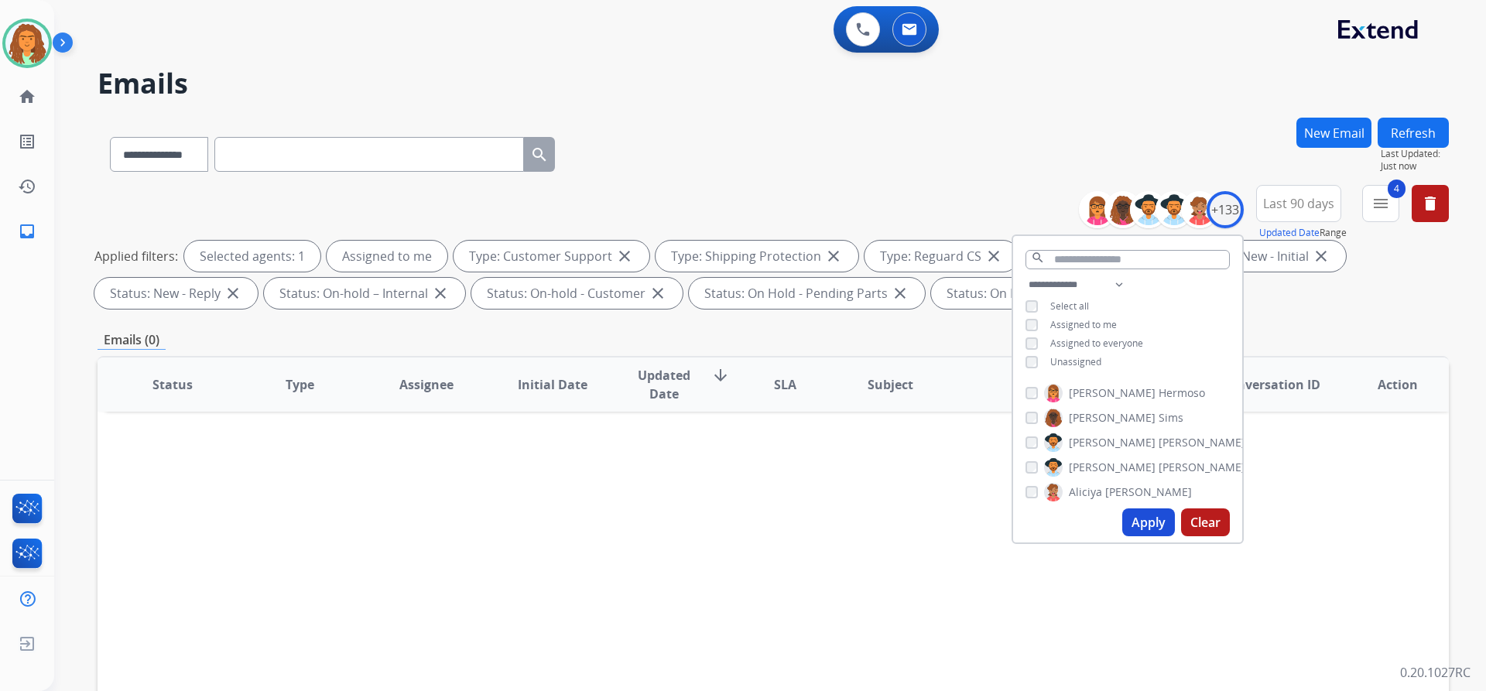
click at [718, 303] on div "Applied filters: Selected agents: 1 Assigned to me Type: Customer Support close…" at bounding box center [769, 275] width 1351 height 68
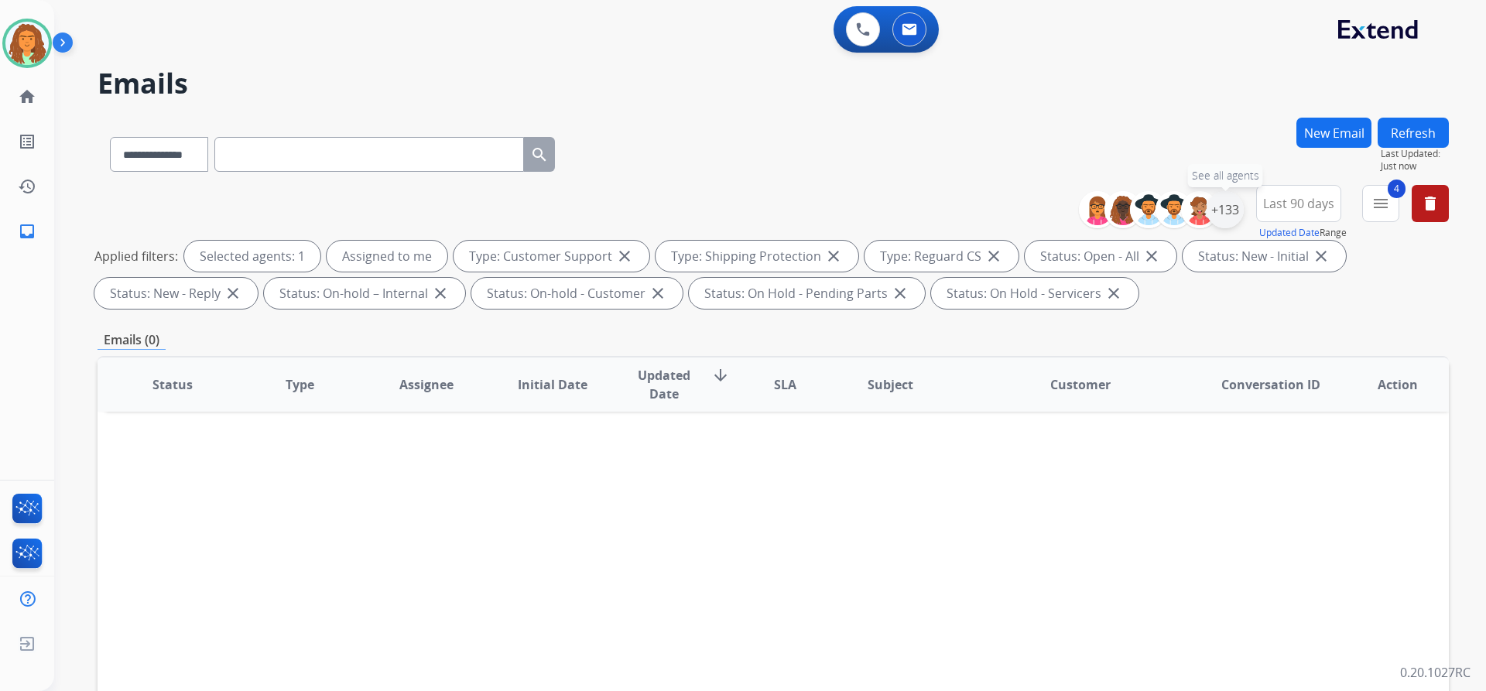
click at [718, 213] on div "+133" at bounding box center [1225, 209] width 37 height 37
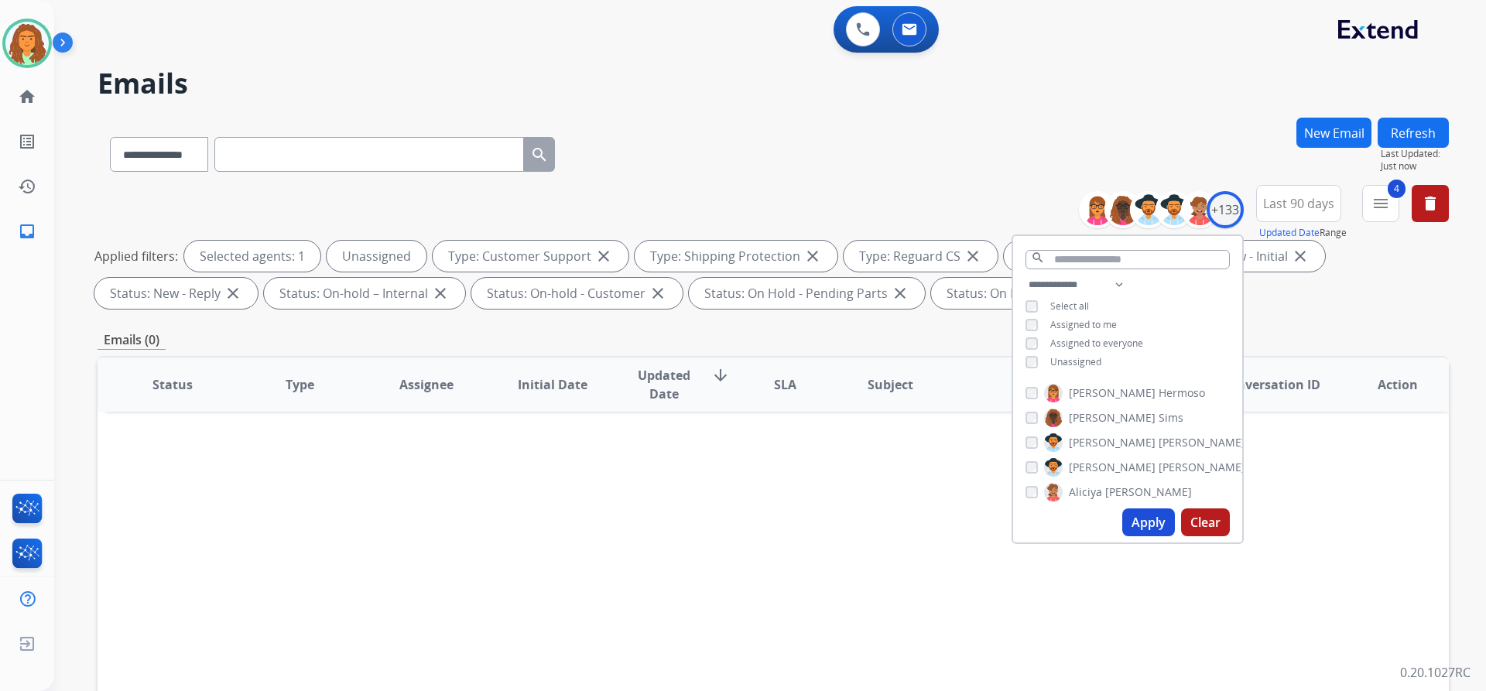
click at [718, 522] on button "Apply" at bounding box center [1148, 523] width 53 height 28
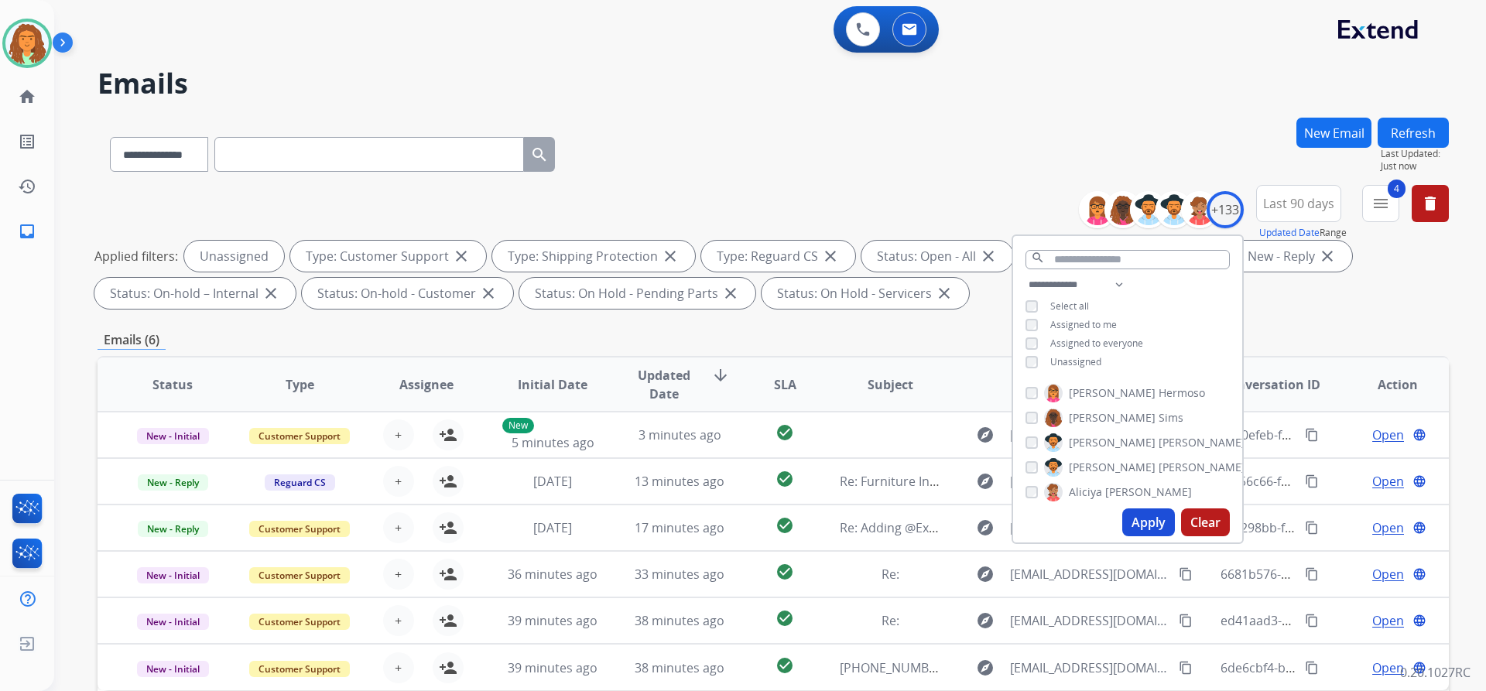
click at [718, 325] on div "**********" at bounding box center [773, 536] width 1351 height 837
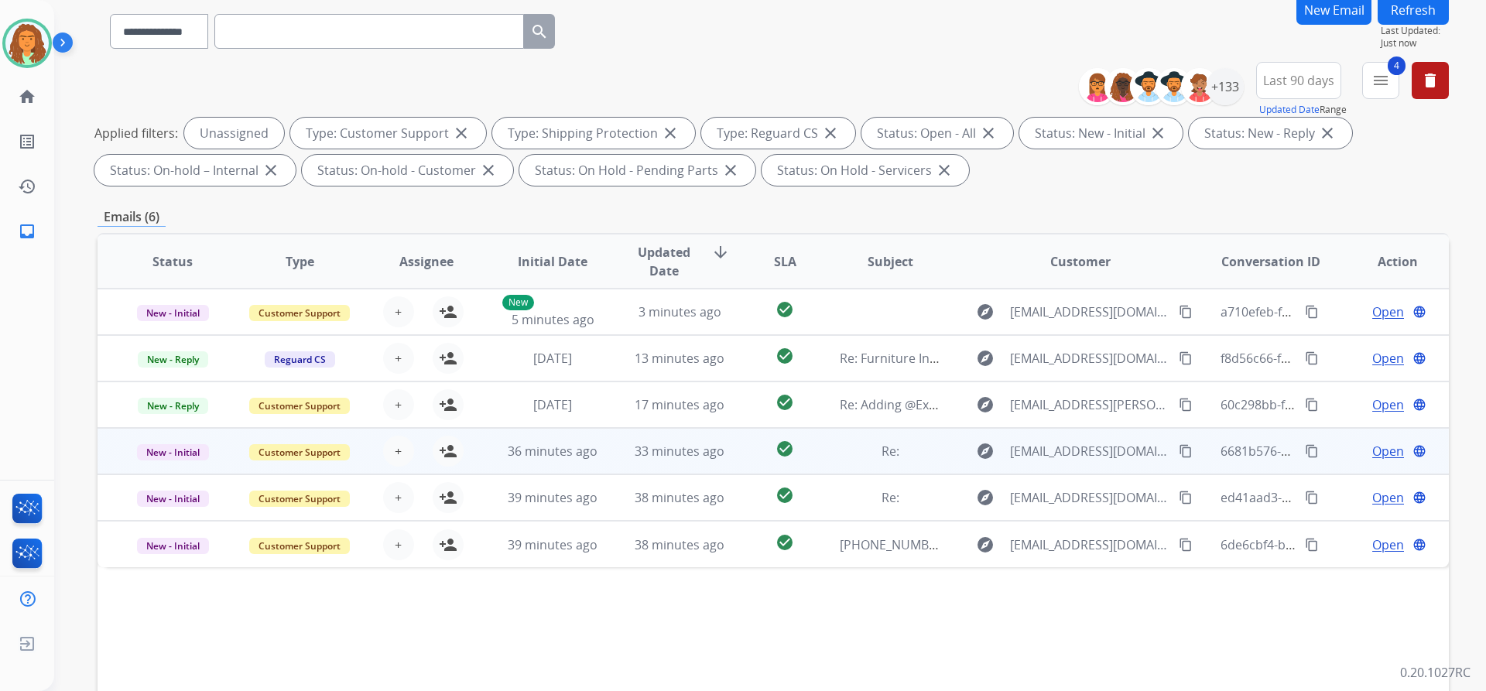
scroll to position [264, 0]
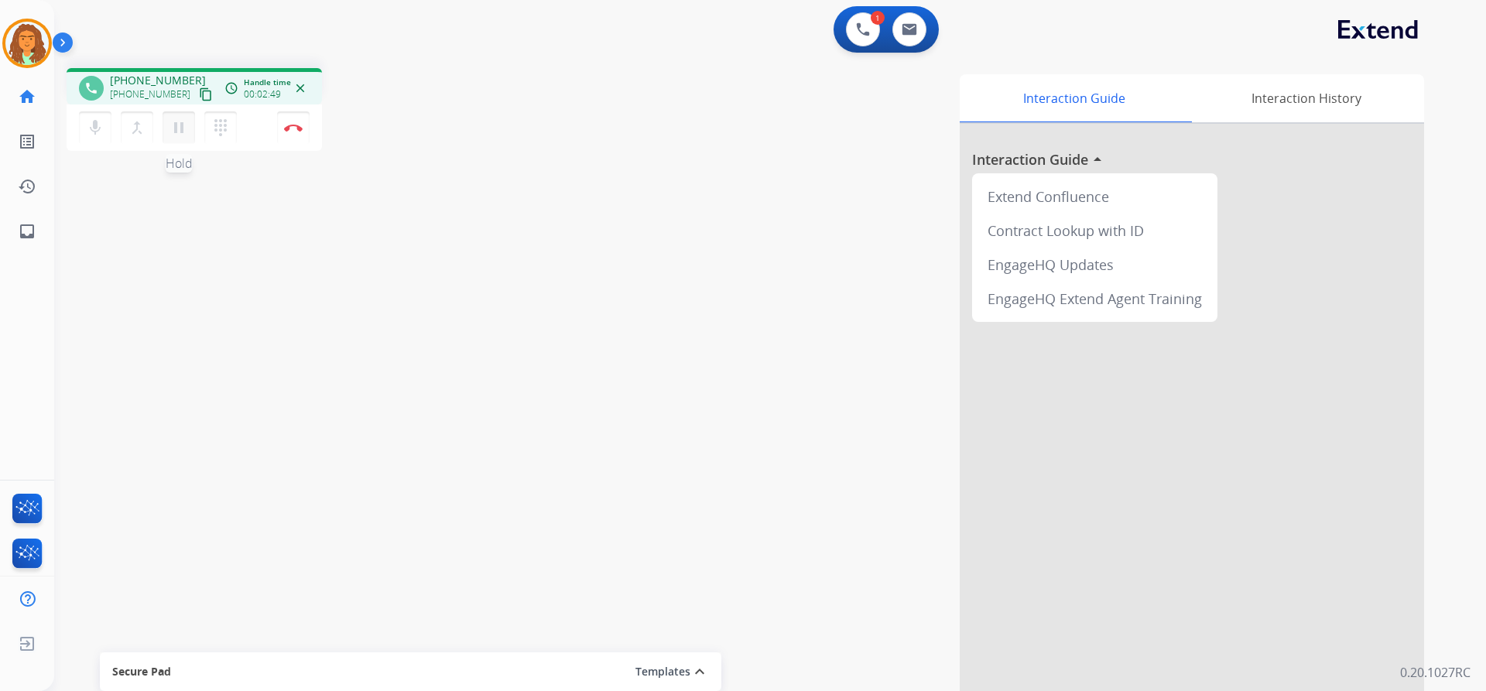
click at [176, 125] on mat-icon "pause" at bounding box center [179, 127] width 19 height 19
click at [176, 123] on mat-icon "play_arrow" at bounding box center [179, 127] width 19 height 19
click at [290, 134] on button "Disconnect" at bounding box center [293, 127] width 33 height 33
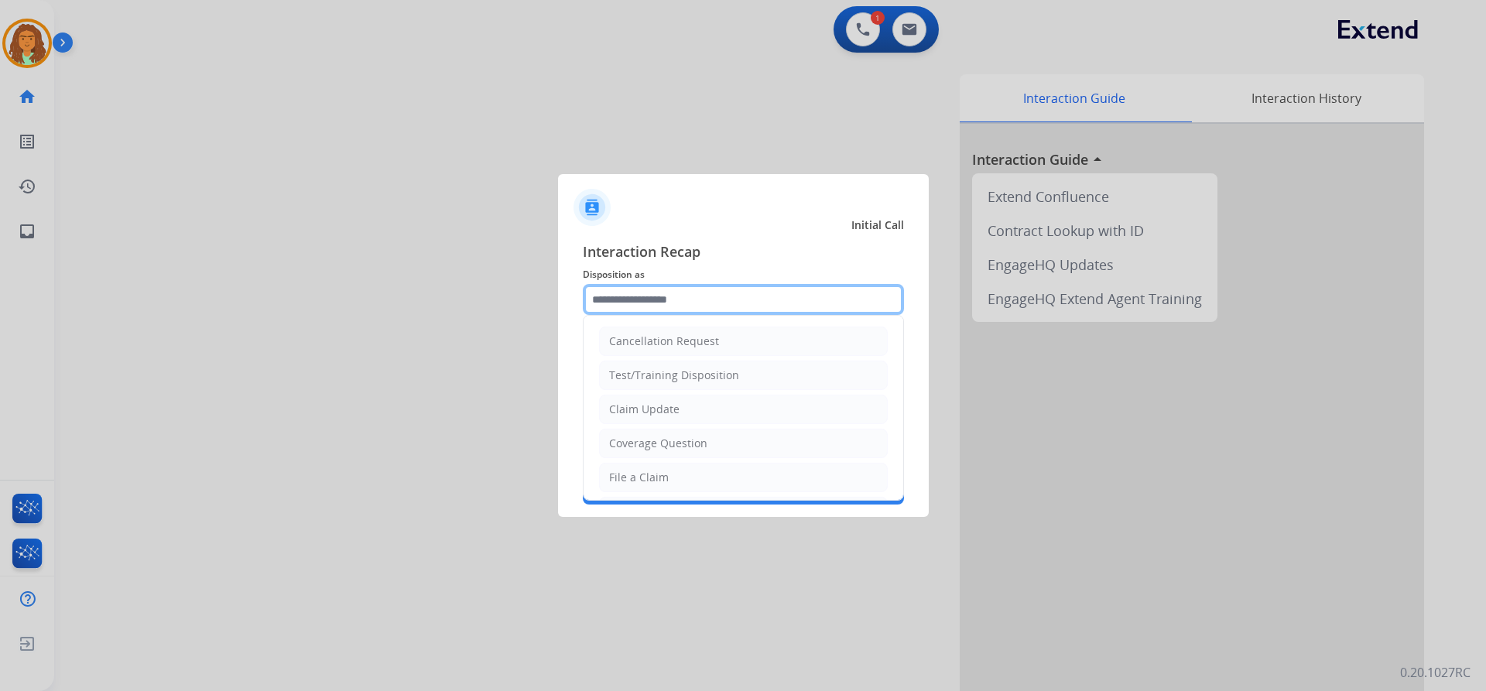
click at [623, 300] on input "text" at bounding box center [743, 299] width 321 height 31
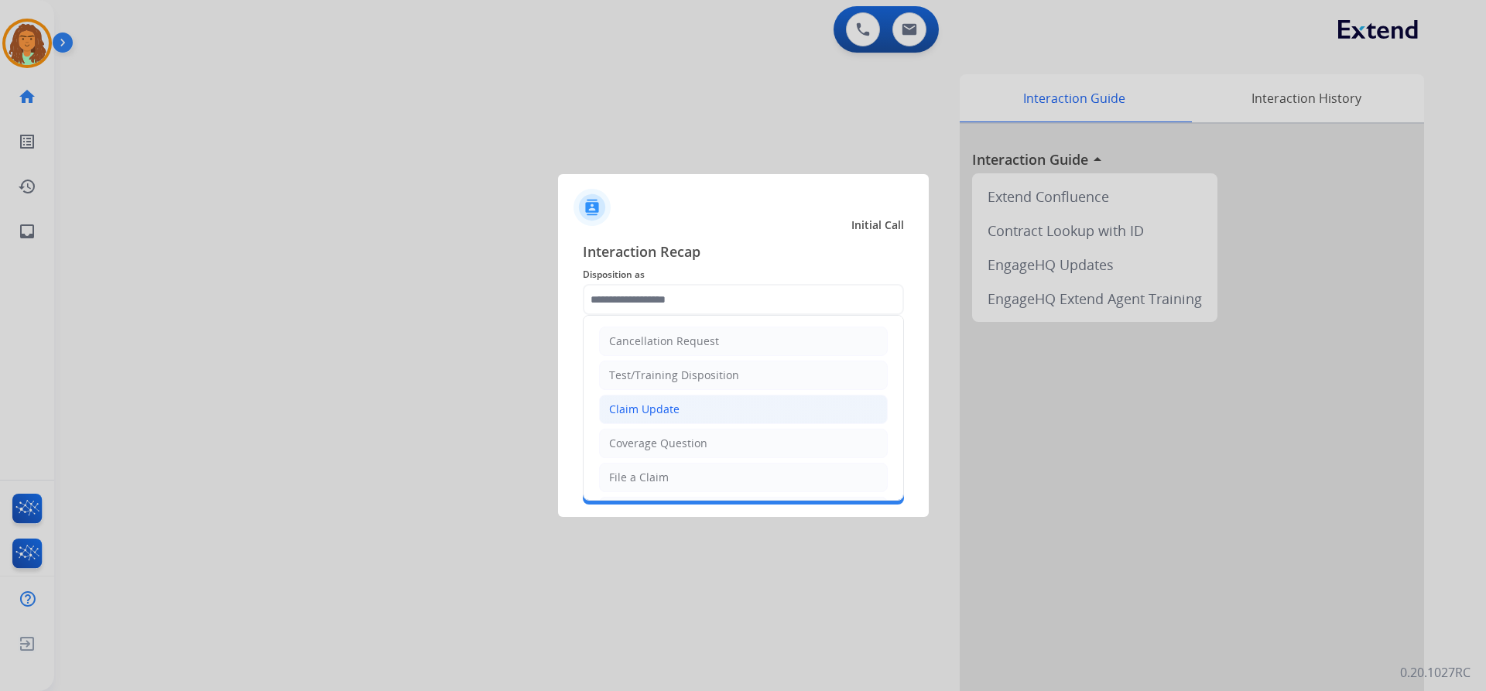
click at [667, 409] on div "Claim Update" at bounding box center [644, 409] width 70 height 15
type input "**********"
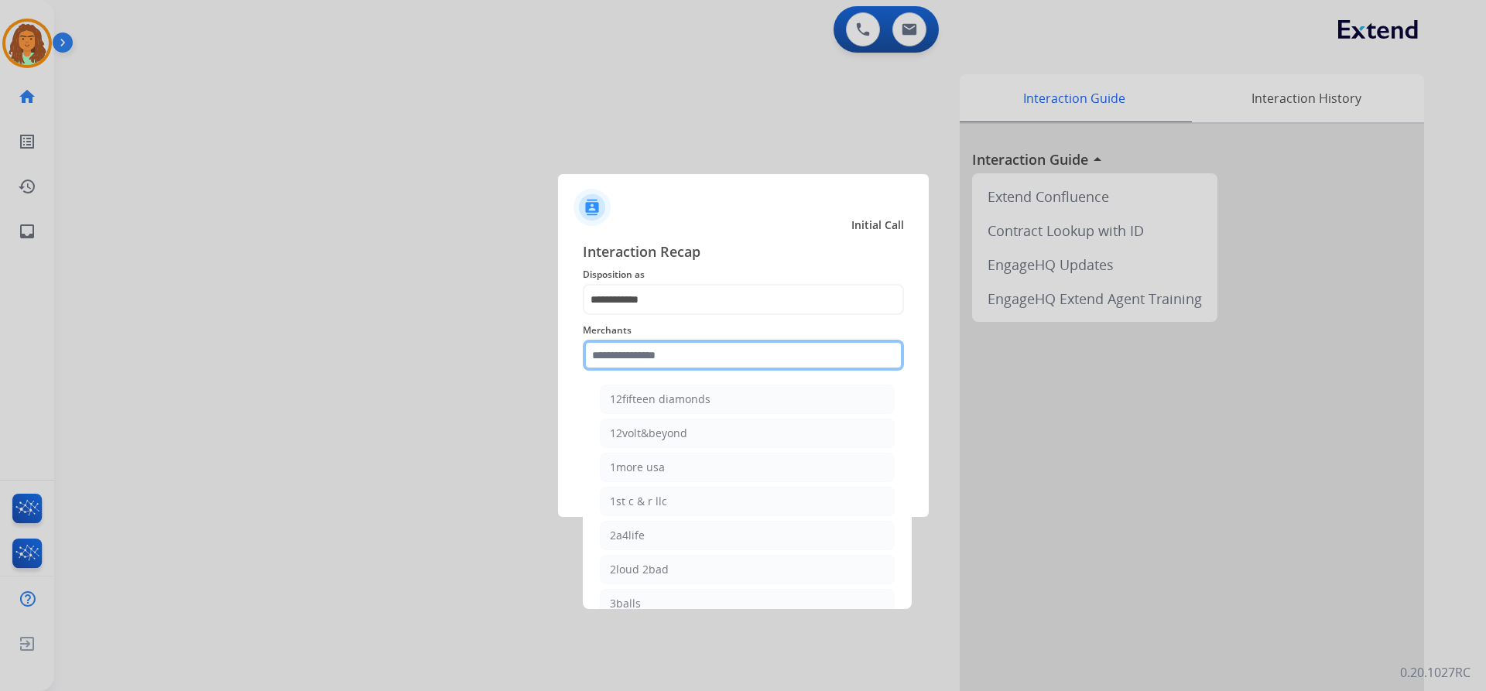
click at [639, 357] on input "text" at bounding box center [743, 355] width 321 height 31
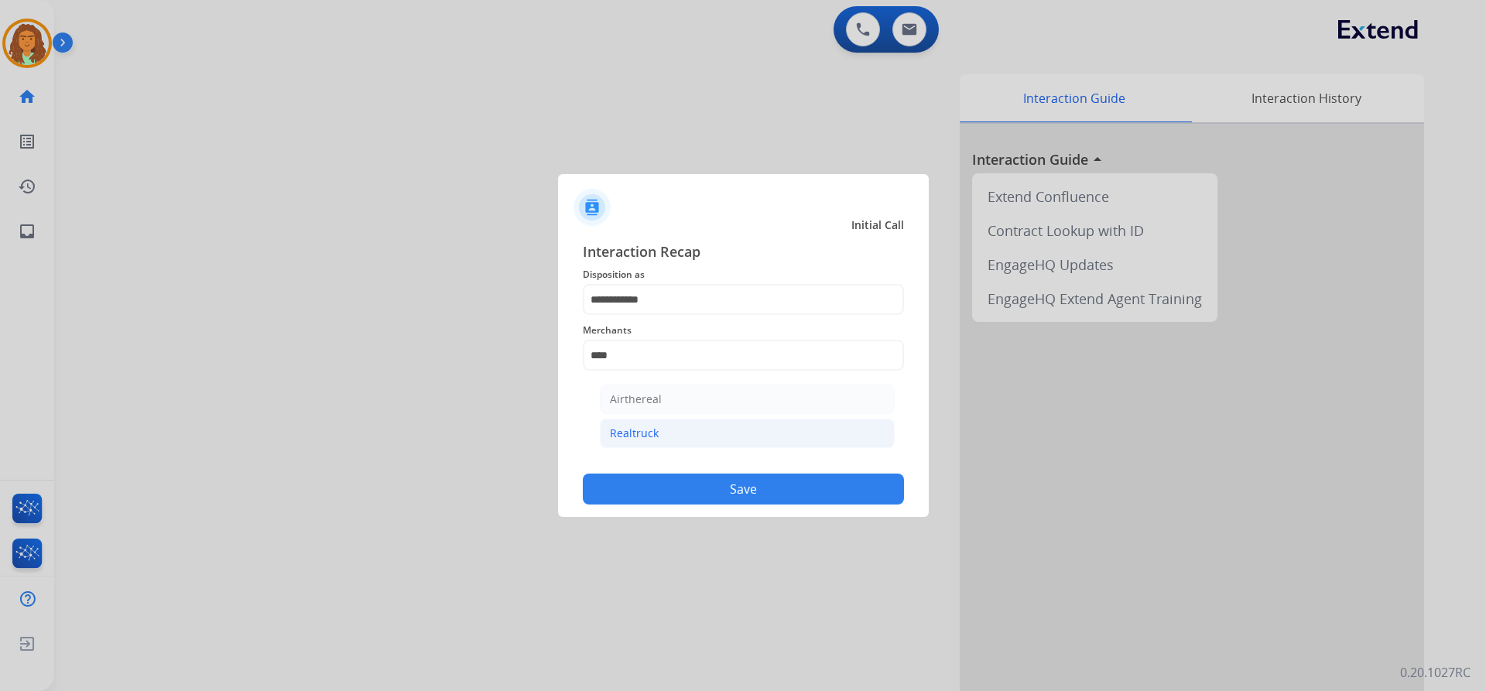
click at [673, 430] on li "Realtruck" at bounding box center [747, 433] width 295 height 29
type input "*********"
click at [718, 488] on button "Save" at bounding box center [743, 489] width 321 height 31
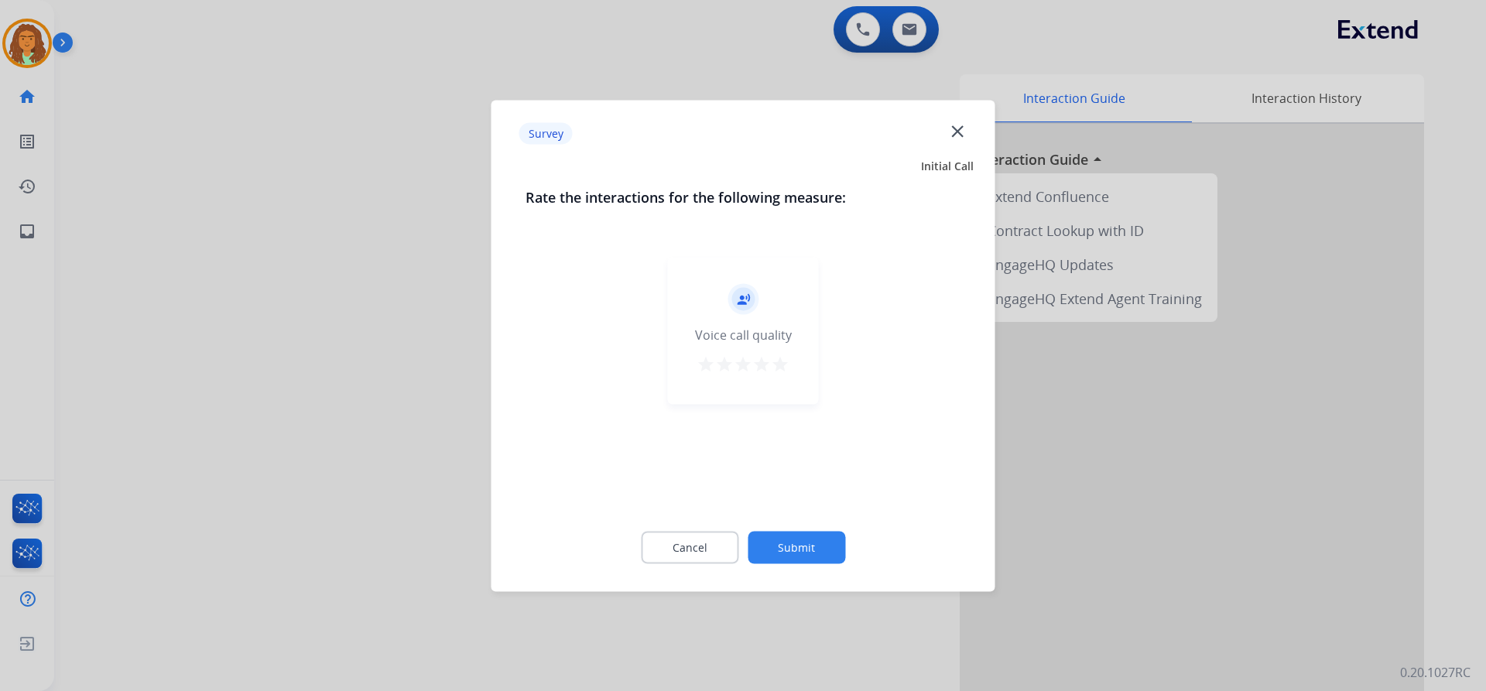
click at [718, 363] on mat-icon "star" at bounding box center [780, 363] width 19 height 19
click at [718, 541] on button "Submit" at bounding box center [797, 547] width 98 height 33
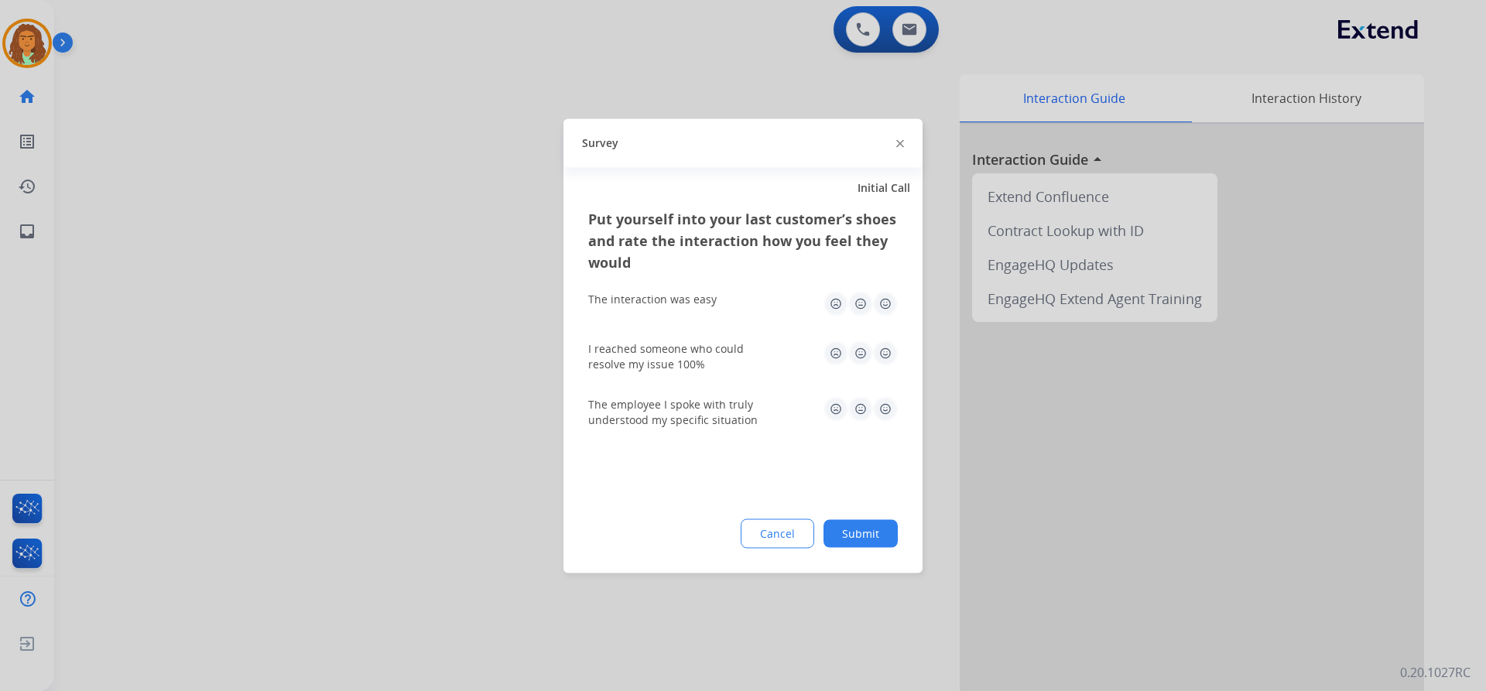
click at [718, 303] on img at bounding box center [885, 303] width 25 height 25
drag, startPoint x: 887, startPoint y: 352, endPoint x: 888, endPoint y: 385, distance: 32.5
click at [718, 352] on img at bounding box center [885, 353] width 25 height 25
click at [718, 405] on img at bounding box center [885, 408] width 25 height 25
click at [718, 529] on button "Submit" at bounding box center [861, 533] width 74 height 28
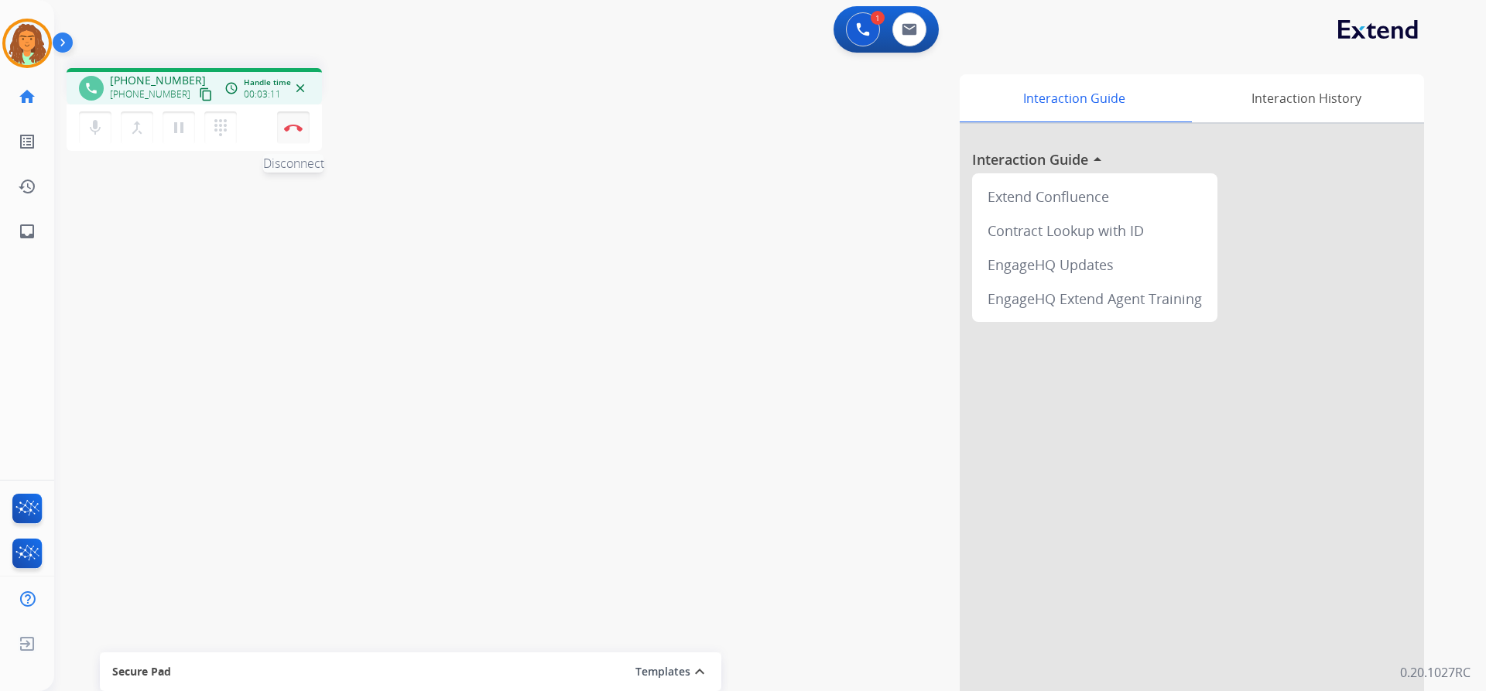
click at [291, 128] on img at bounding box center [293, 128] width 19 height 8
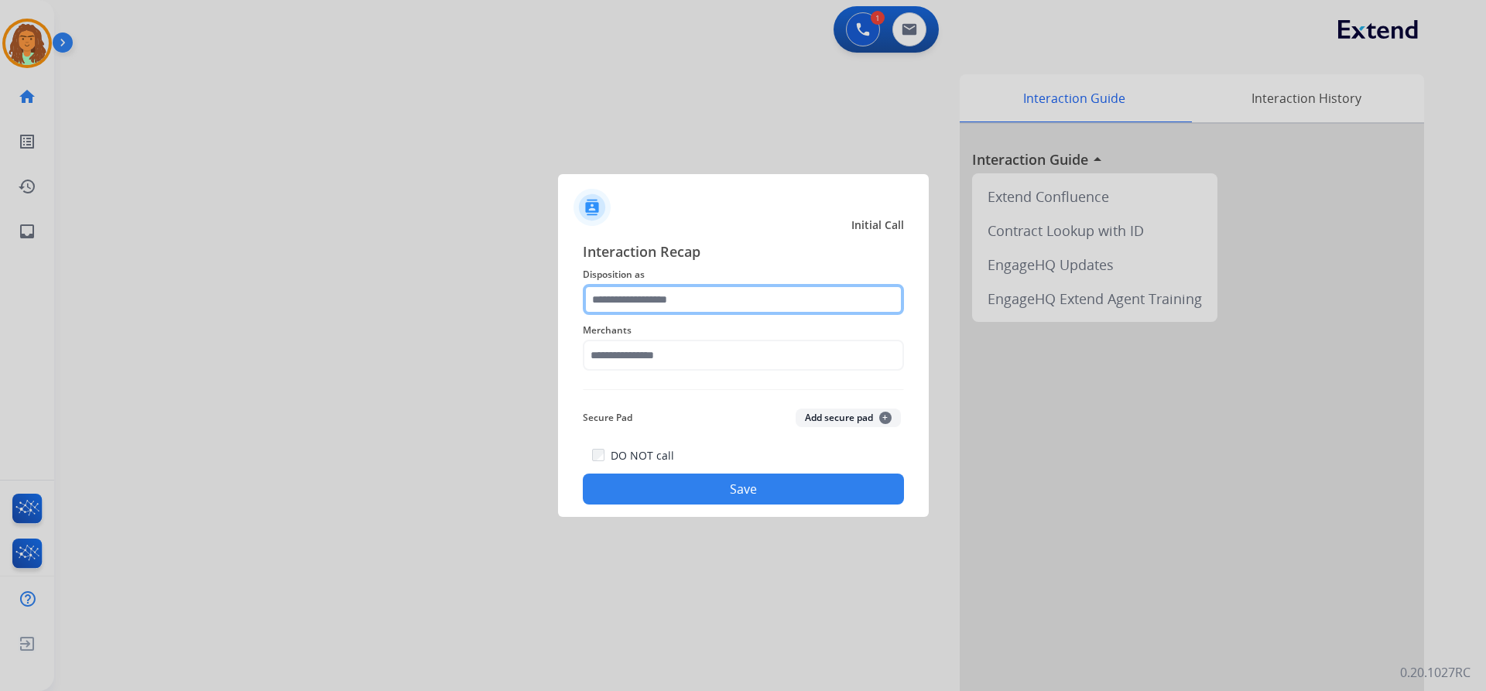
click at [658, 295] on input "text" at bounding box center [743, 299] width 321 height 31
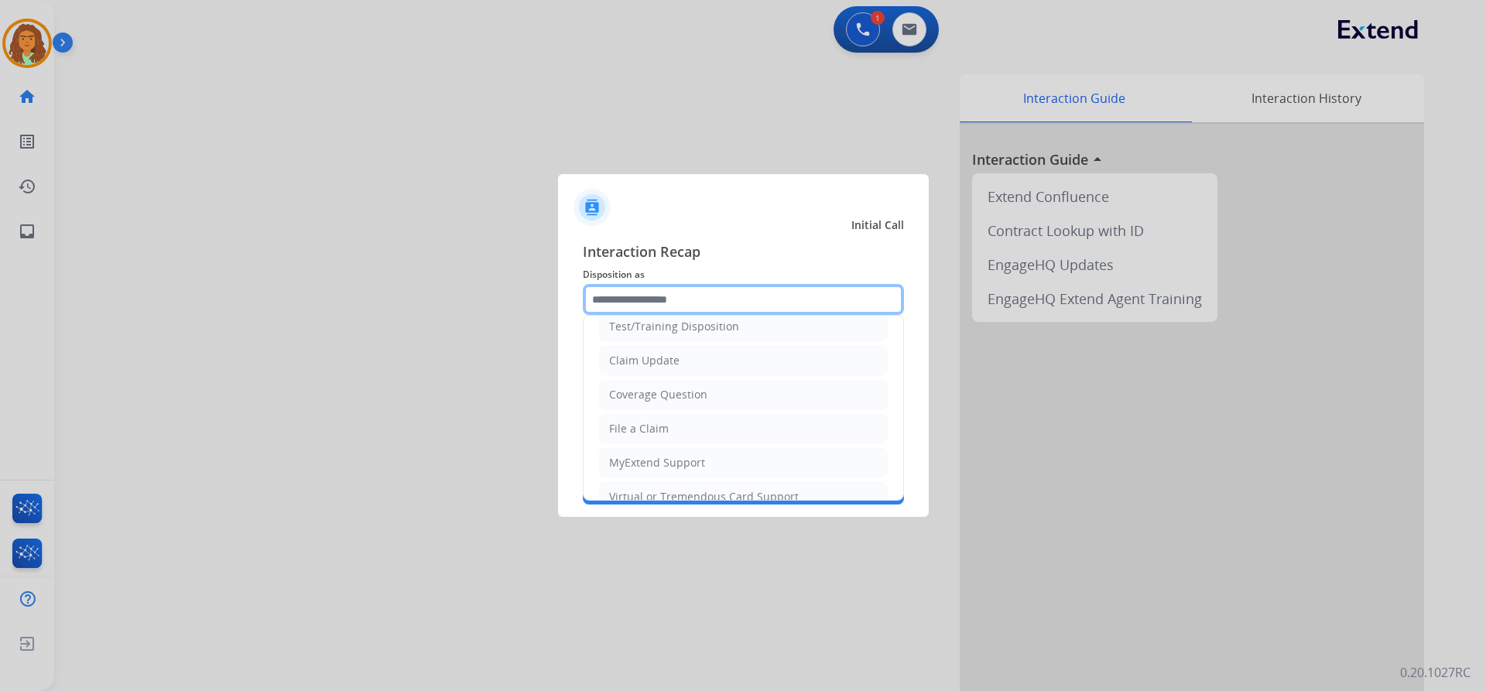
scroll to position [87, 0]
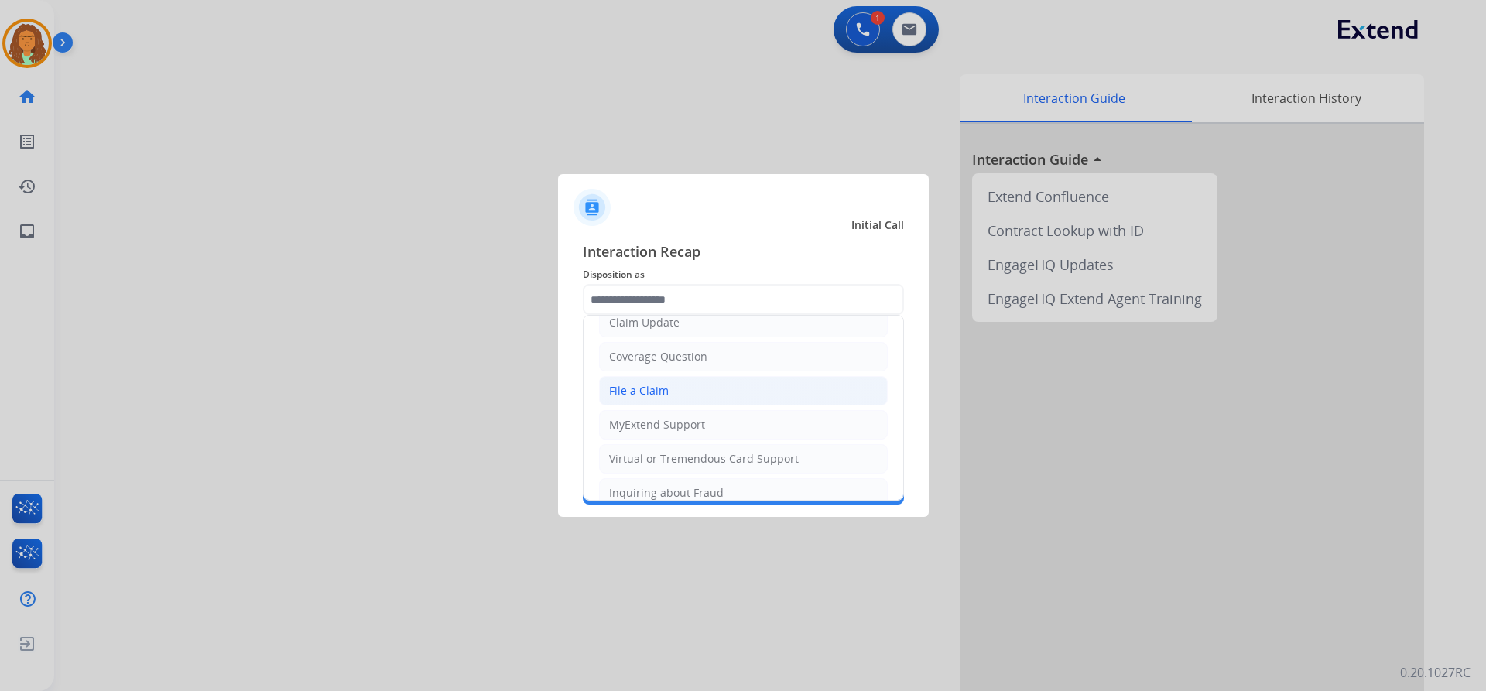
click at [652, 389] on div "File a Claim" at bounding box center [639, 390] width 60 height 15
type input "**********"
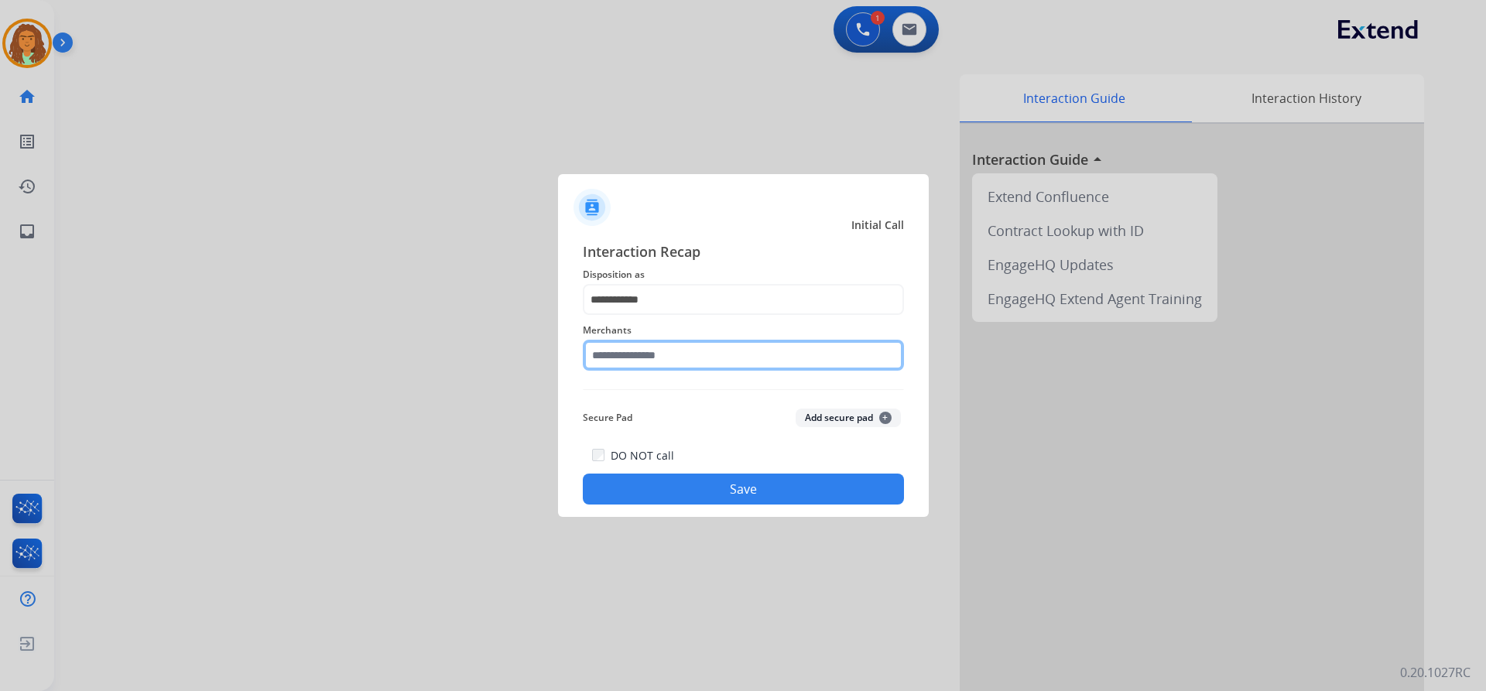
click at [646, 351] on input "text" at bounding box center [743, 355] width 321 height 31
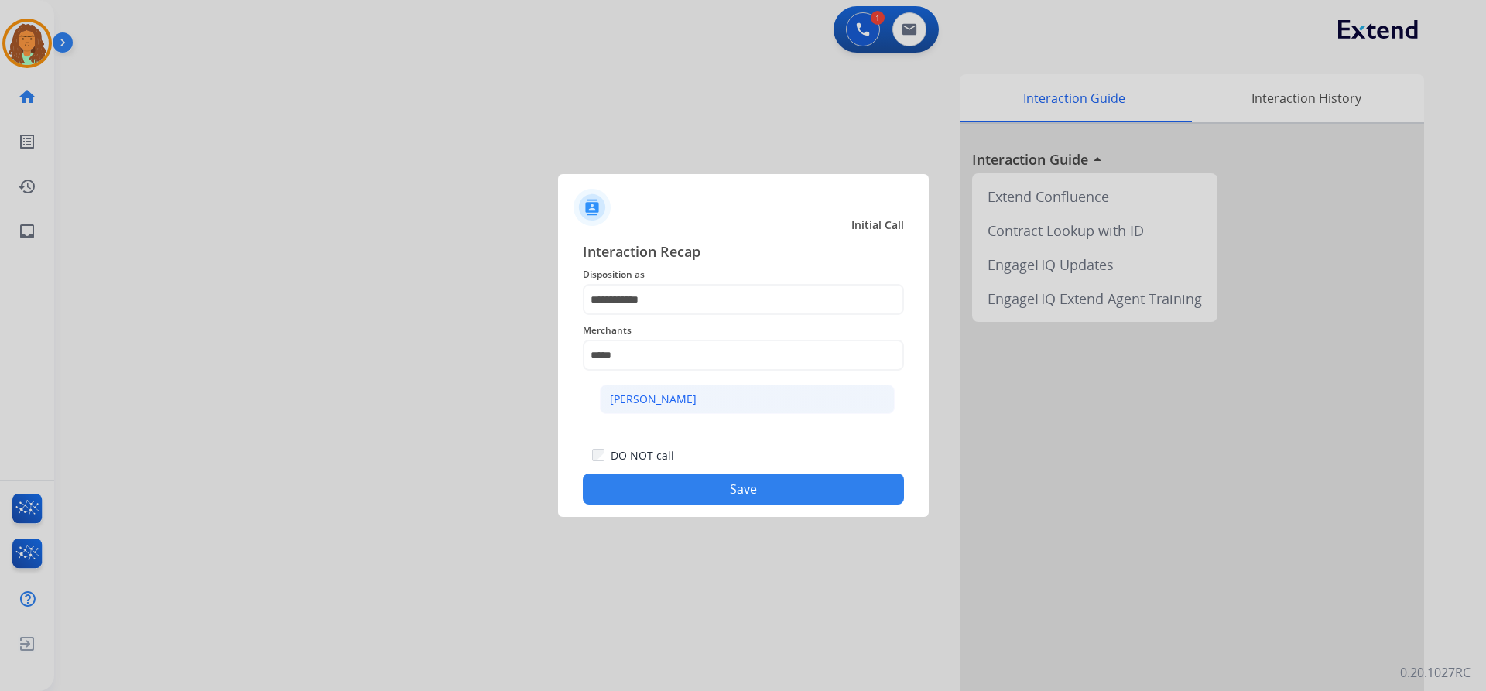
click at [679, 399] on div "[PERSON_NAME]" at bounding box center [653, 399] width 87 height 15
type input "**********"
click at [718, 488] on button "Save" at bounding box center [743, 489] width 321 height 31
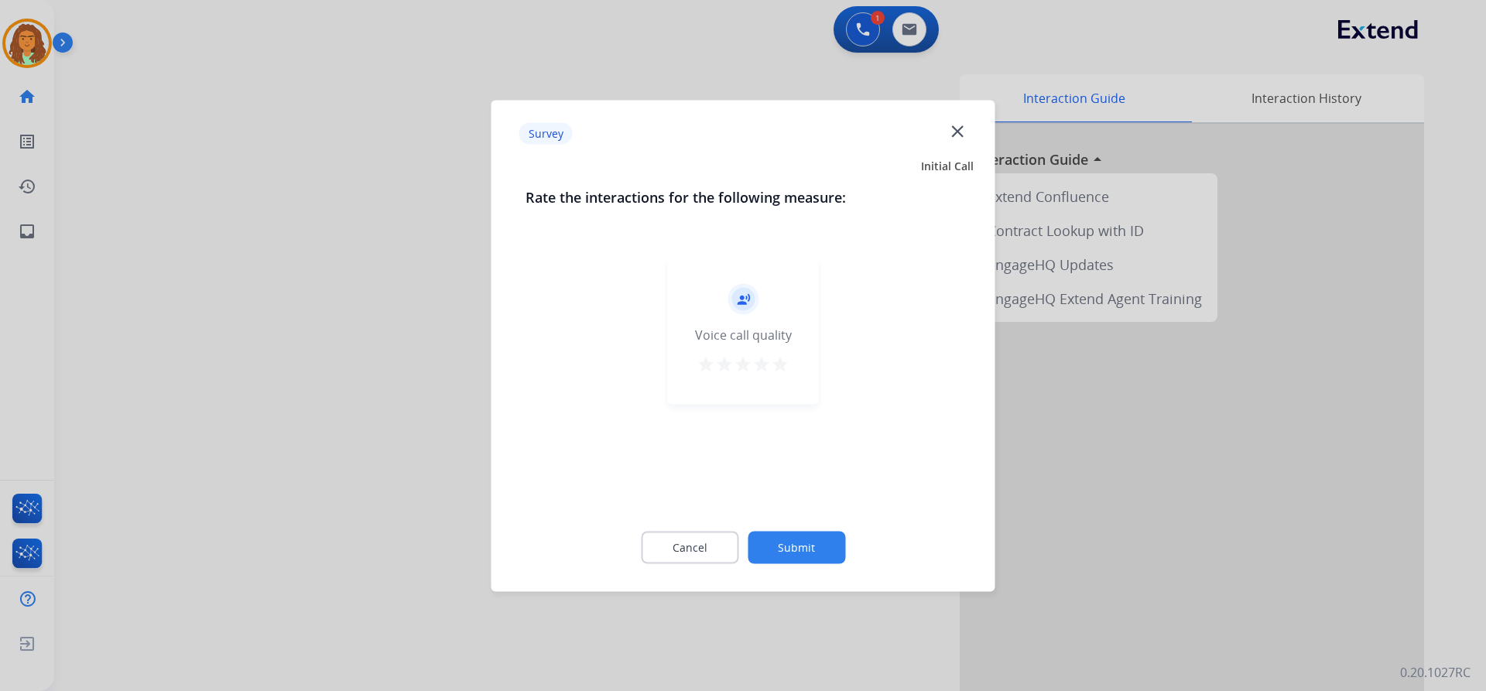
click at [718, 365] on mat-icon "star" at bounding box center [780, 363] width 19 height 19
click at [718, 542] on button "Submit" at bounding box center [797, 547] width 98 height 33
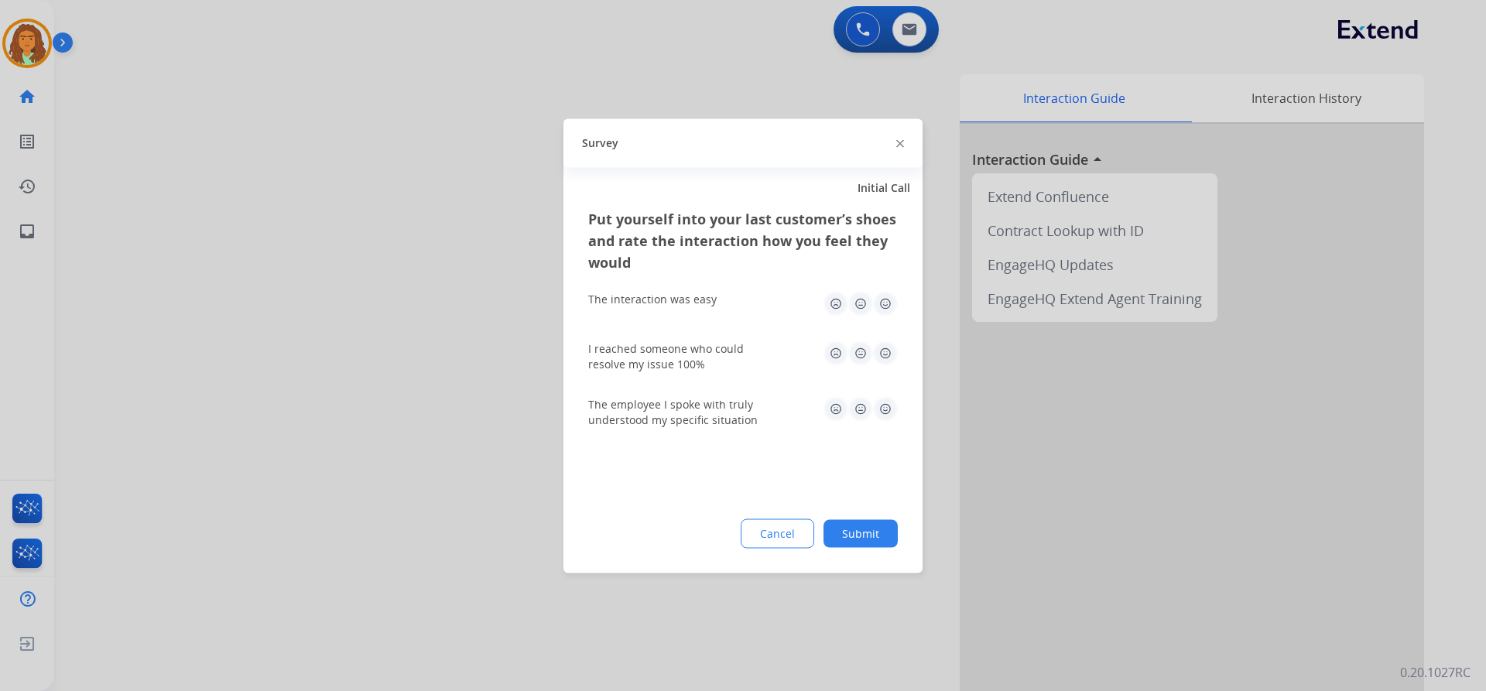
click at [718, 303] on img at bounding box center [885, 303] width 25 height 25
click at [718, 354] on img at bounding box center [885, 353] width 25 height 25
click at [718, 406] on img at bounding box center [885, 408] width 25 height 25
click at [718, 532] on button "Submit" at bounding box center [861, 533] width 74 height 28
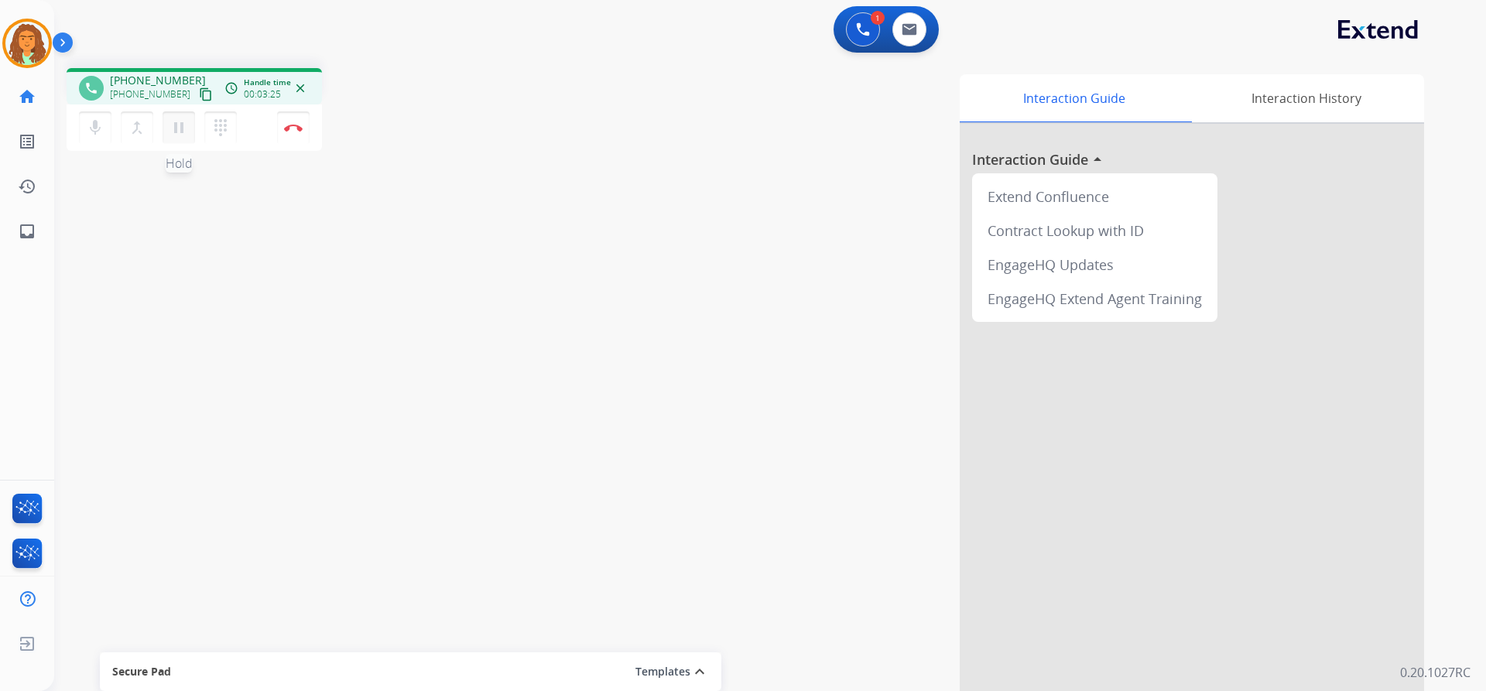
click at [172, 132] on mat-icon "pause" at bounding box center [179, 127] width 19 height 19
click at [180, 128] on mat-icon "play_arrow" at bounding box center [179, 127] width 19 height 19
click at [293, 127] on img at bounding box center [293, 128] width 19 height 8
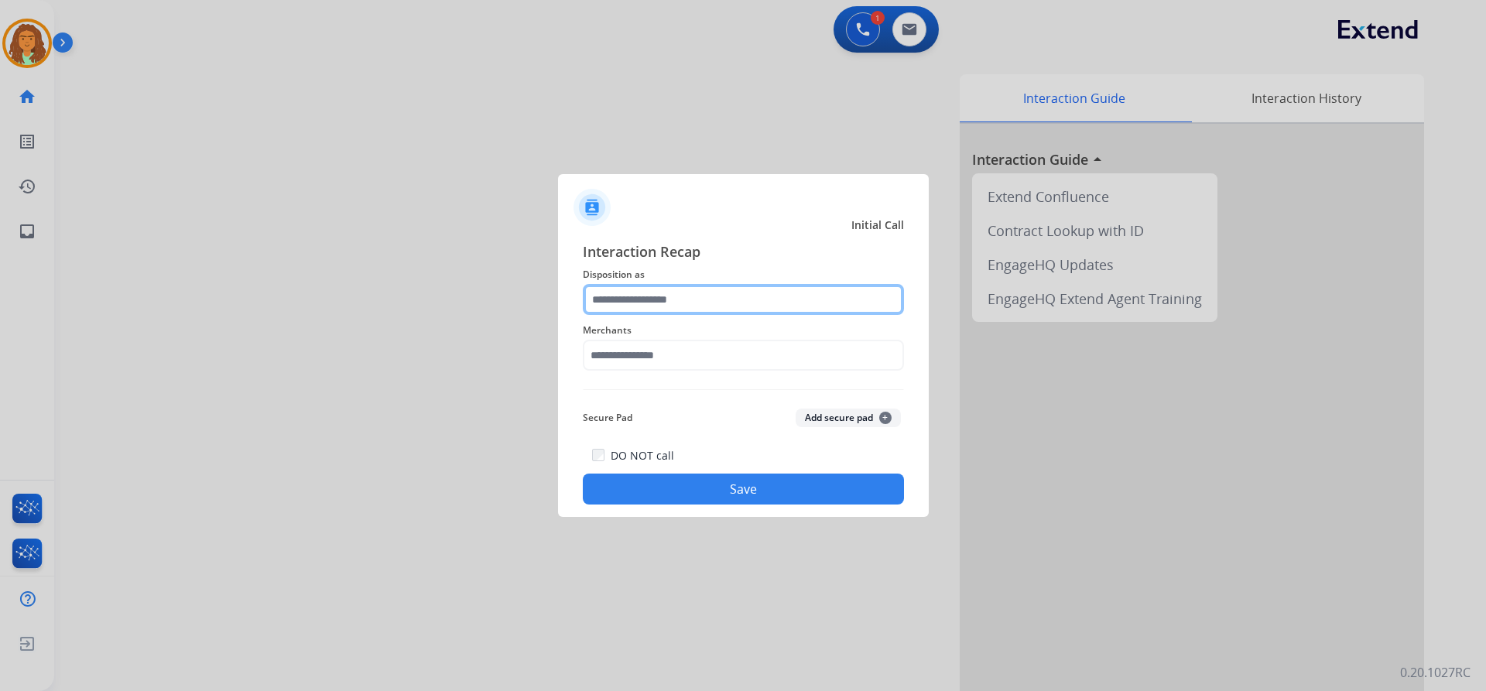
click at [653, 295] on input "text" at bounding box center [743, 299] width 321 height 31
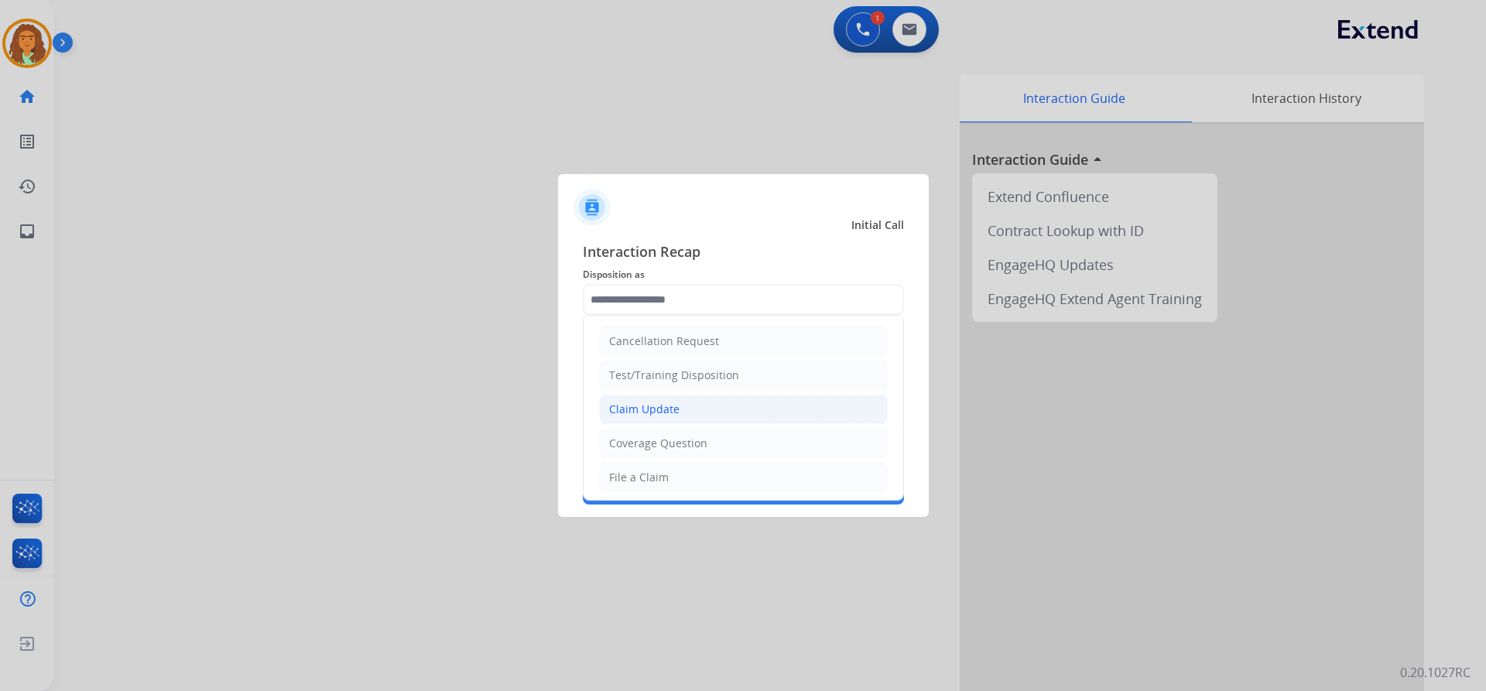
click at [659, 409] on div "Claim Update" at bounding box center [644, 409] width 70 height 15
type input "**********"
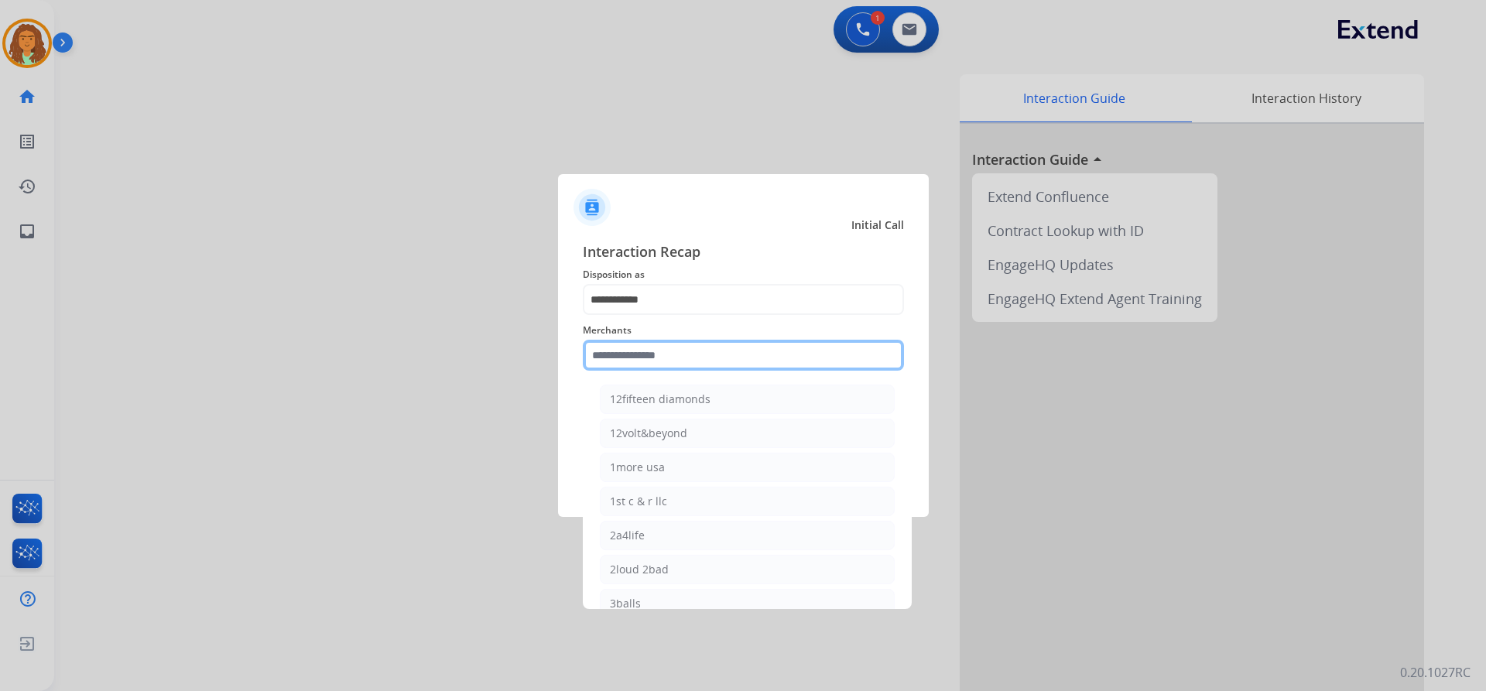
click at [649, 358] on input "text" at bounding box center [743, 355] width 321 height 31
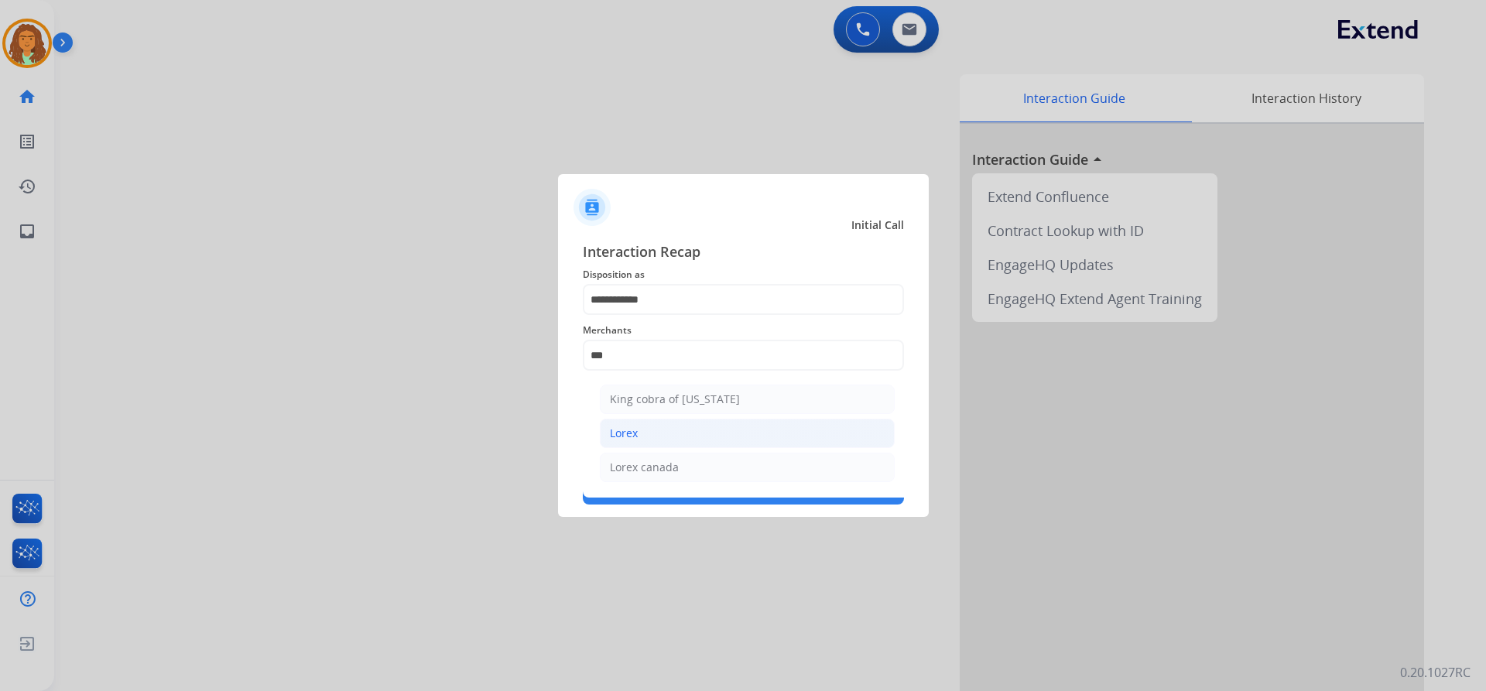
click at [638, 432] on div "Lorex" at bounding box center [624, 433] width 28 height 15
type input "*****"
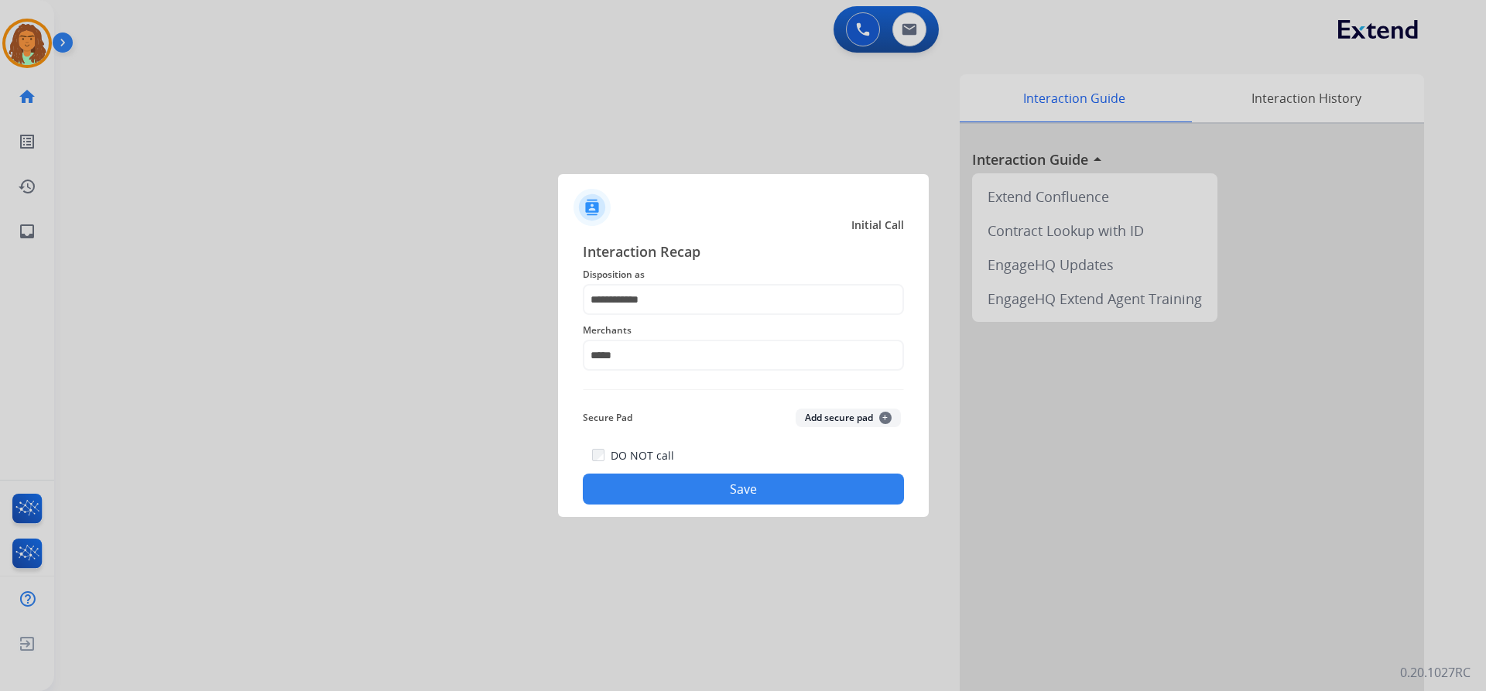
click at [706, 486] on button "Save" at bounding box center [743, 489] width 321 height 31
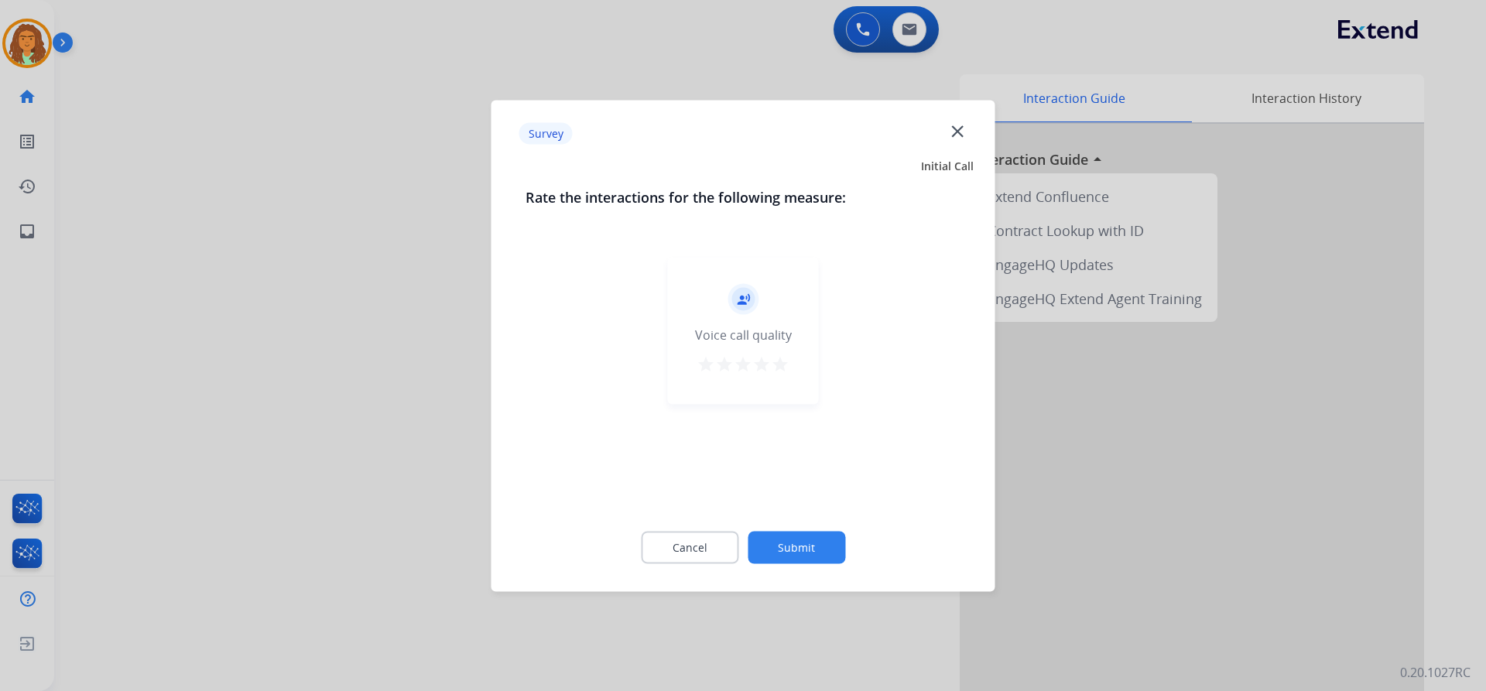
click at [781, 363] on mat-icon "star" at bounding box center [780, 363] width 19 height 19
click at [800, 545] on button "Submit" at bounding box center [797, 547] width 98 height 33
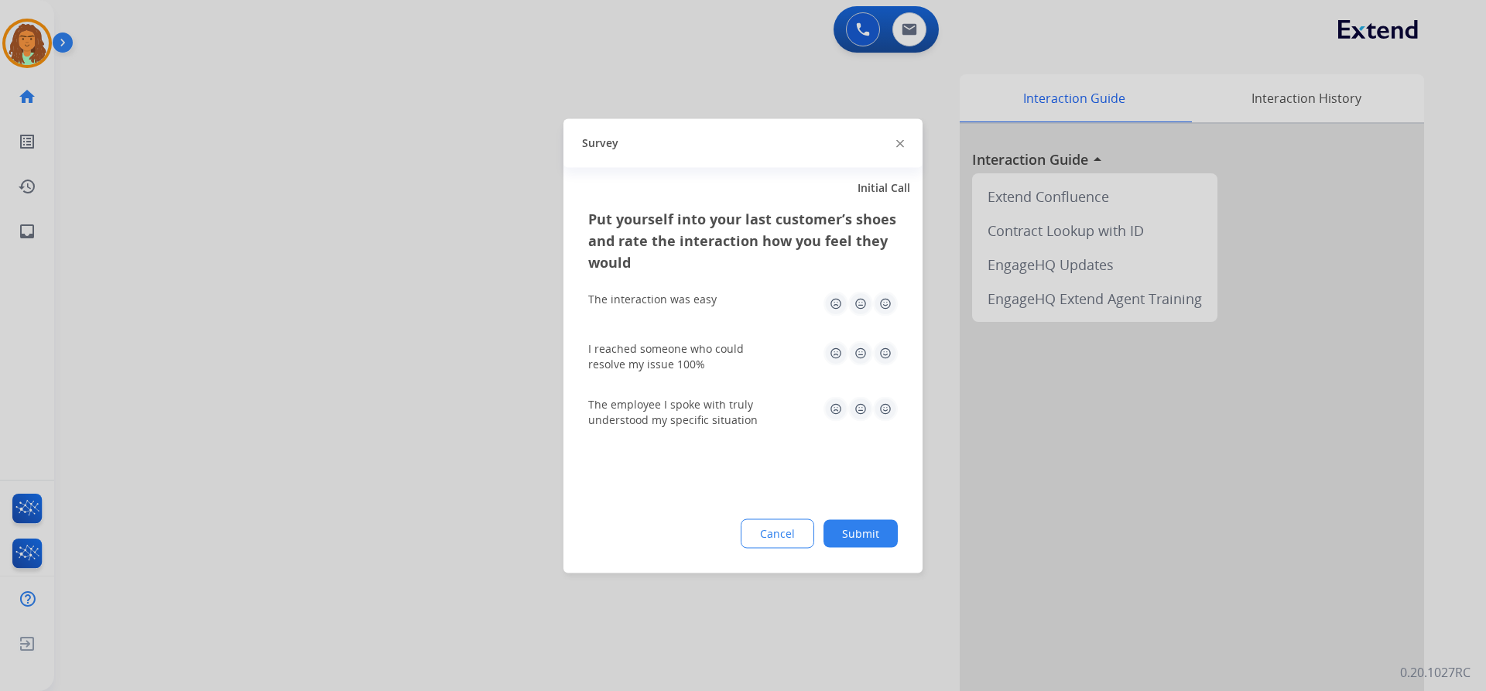
click at [885, 303] on img at bounding box center [885, 303] width 25 height 25
click at [888, 353] on img at bounding box center [885, 353] width 25 height 25
drag, startPoint x: 892, startPoint y: 409, endPoint x: 888, endPoint y: 420, distance: 11.5
click at [891, 409] on img at bounding box center [885, 408] width 25 height 25
drag, startPoint x: 865, startPoint y: 532, endPoint x: 822, endPoint y: 502, distance: 52.4
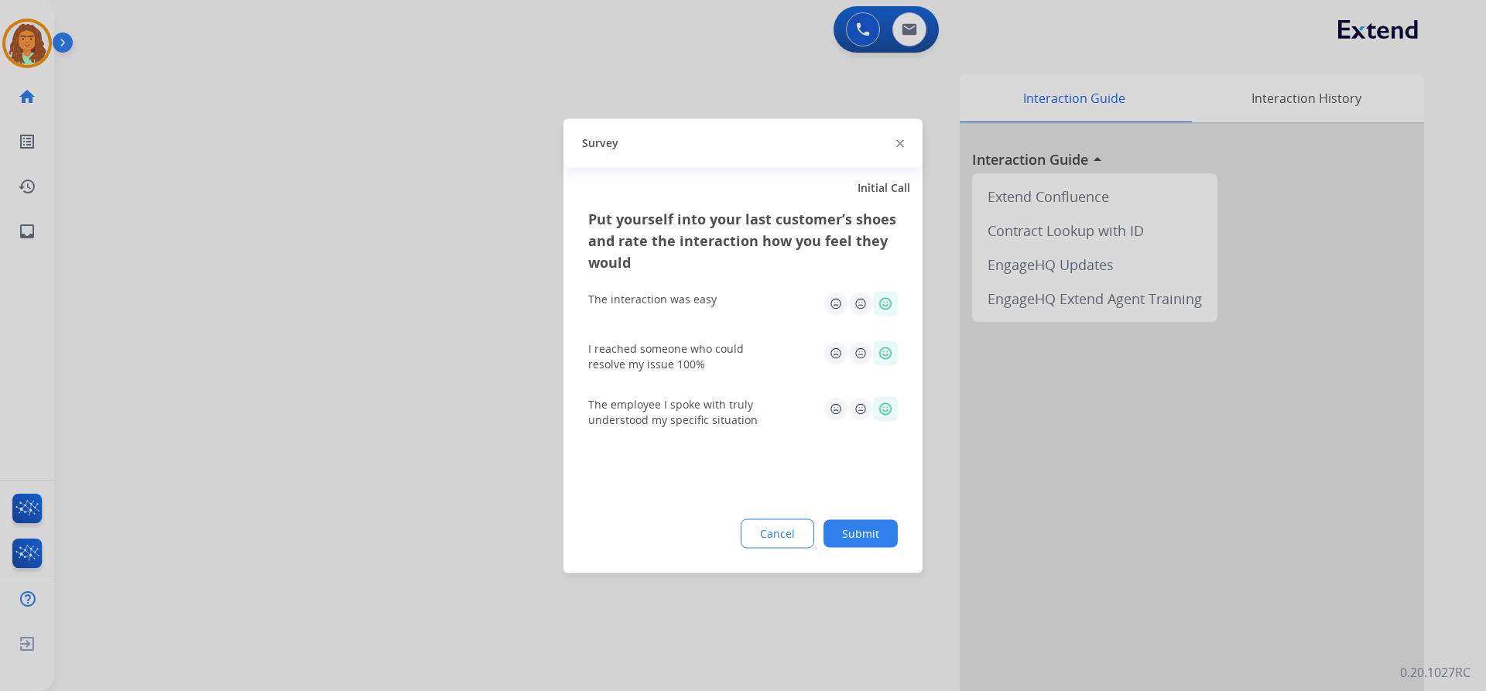
click at [865, 533] on button "Submit" at bounding box center [861, 533] width 74 height 28
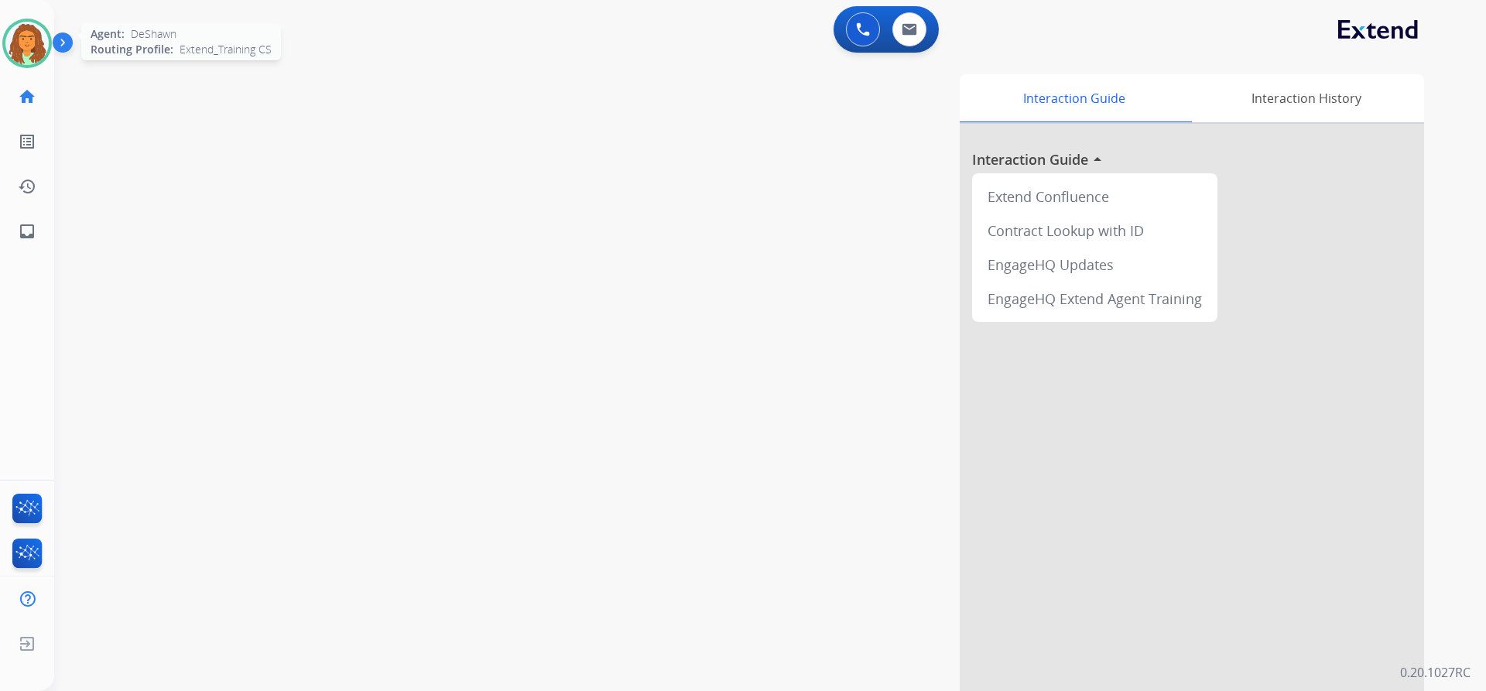
click at [36, 40] on img at bounding box center [26, 43] width 43 height 43
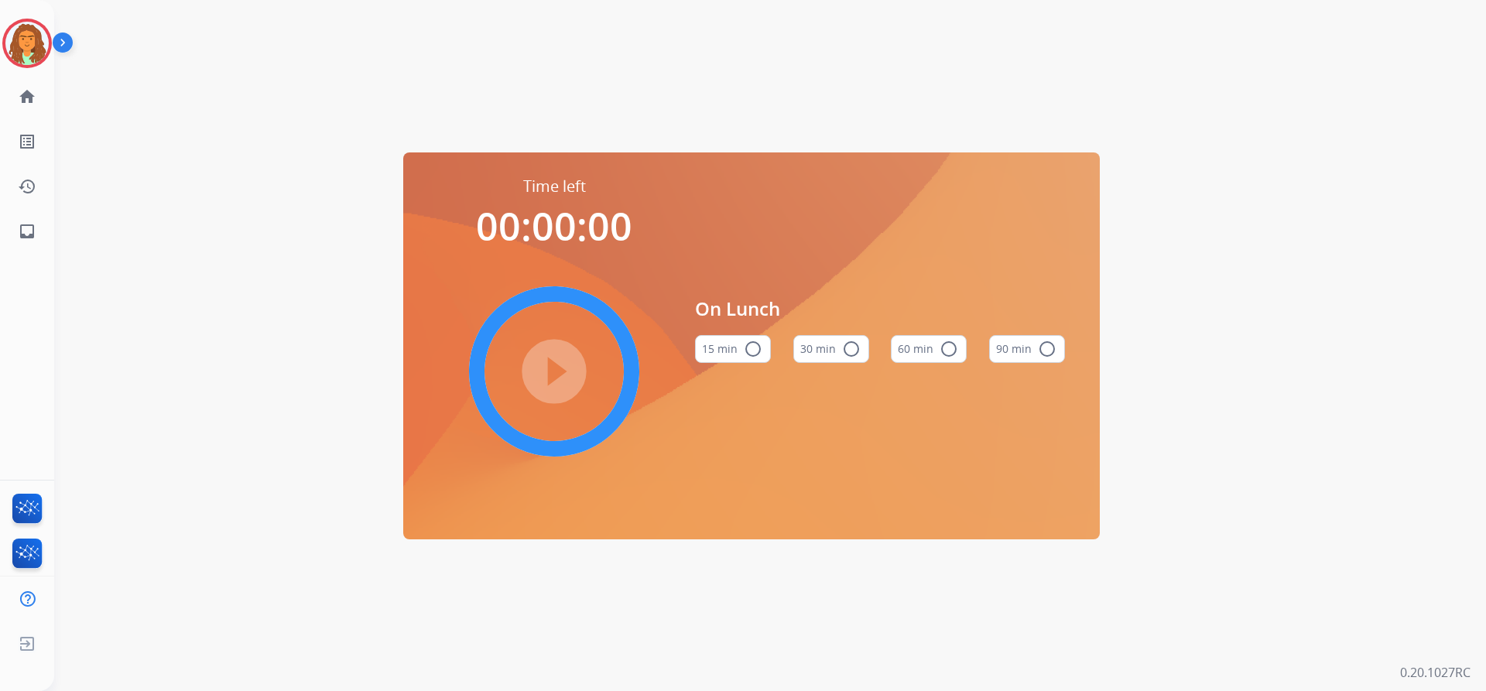
click at [853, 345] on mat-icon "radio_button_unchecked" at bounding box center [851, 349] width 19 height 19
click at [555, 362] on mat-icon "play_circle_filled" at bounding box center [554, 371] width 19 height 19
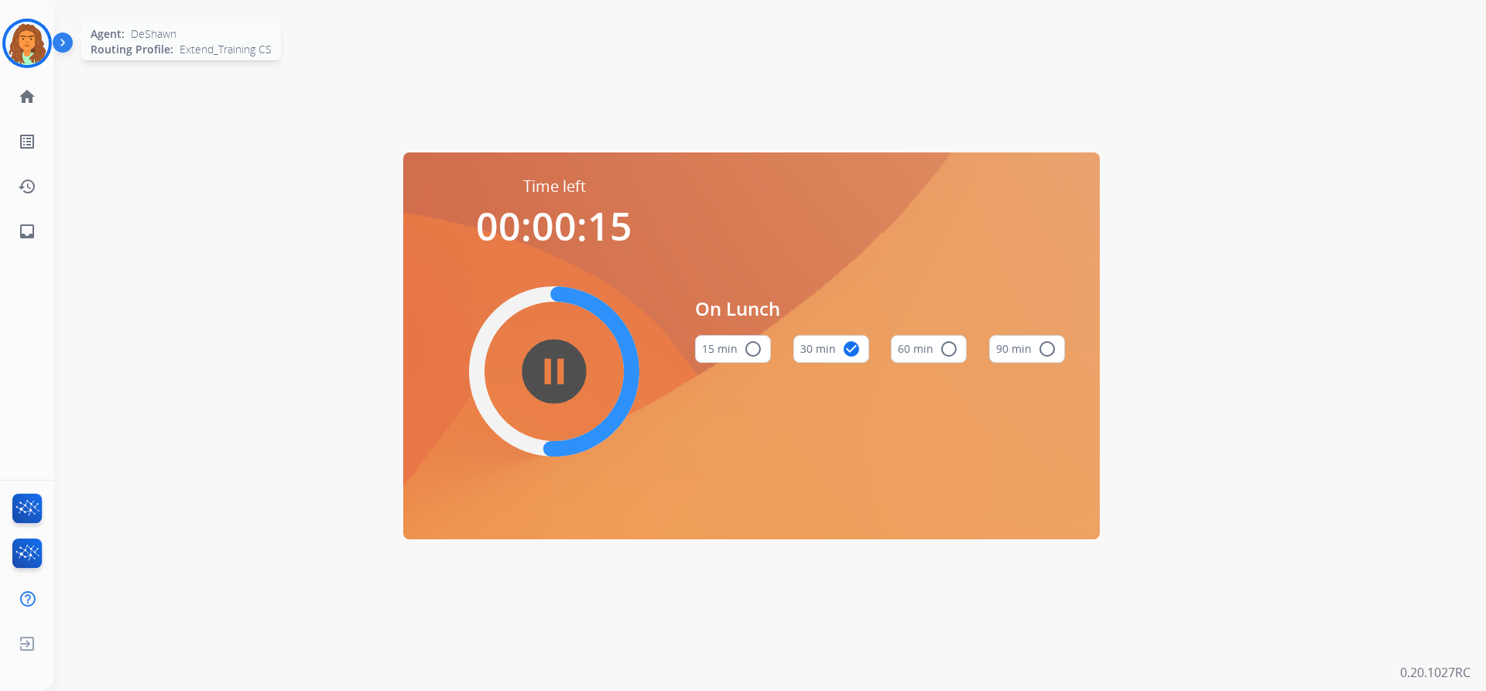
click at [43, 46] on img at bounding box center [26, 43] width 43 height 43
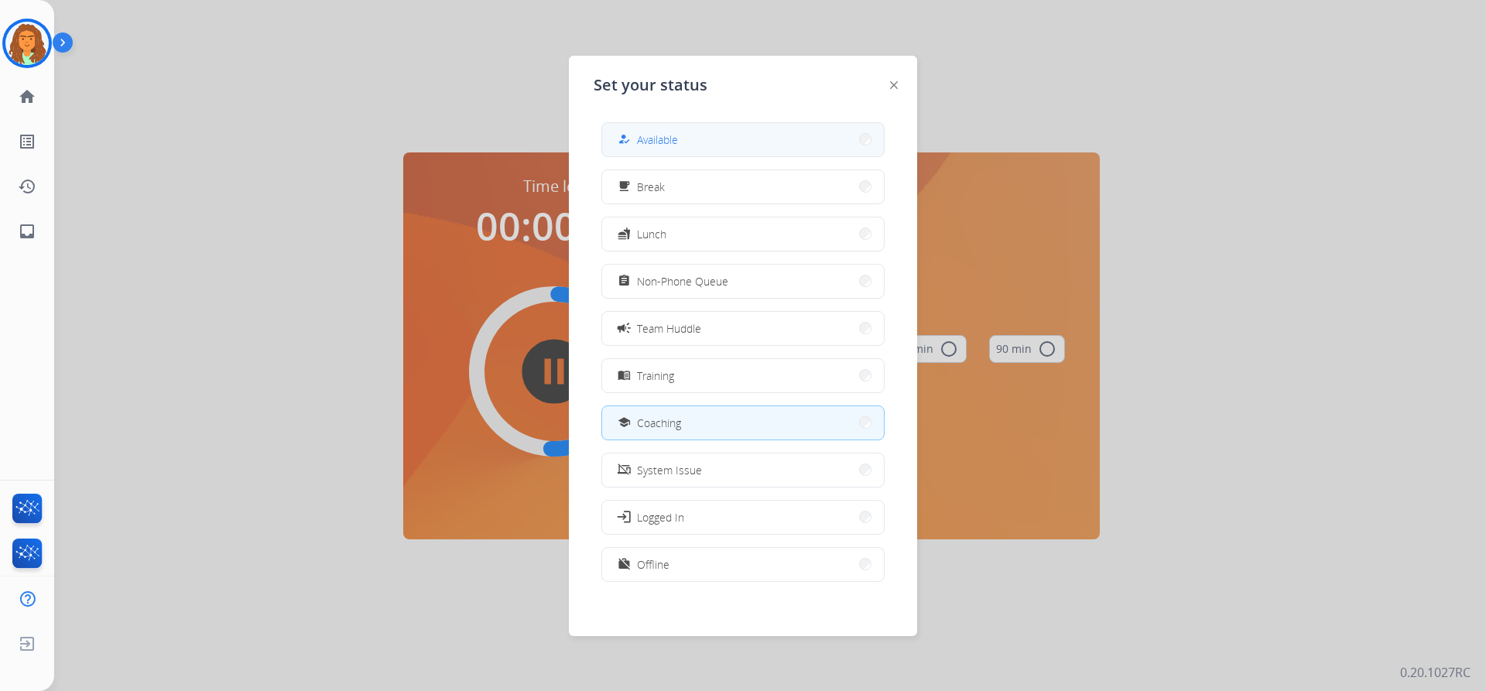
click at [694, 134] on button "how_to_reg Available" at bounding box center [743, 139] width 282 height 33
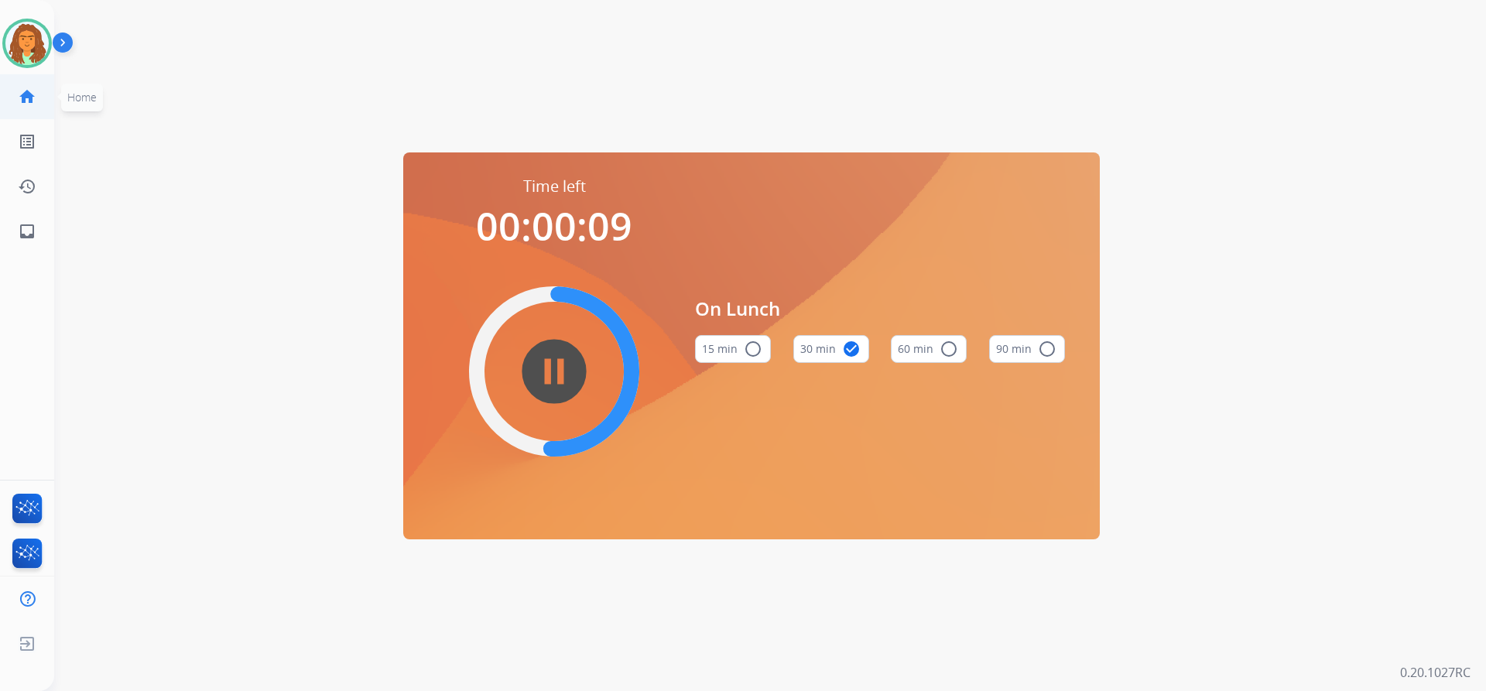
click at [32, 94] on mat-icon "home" at bounding box center [27, 96] width 19 height 19
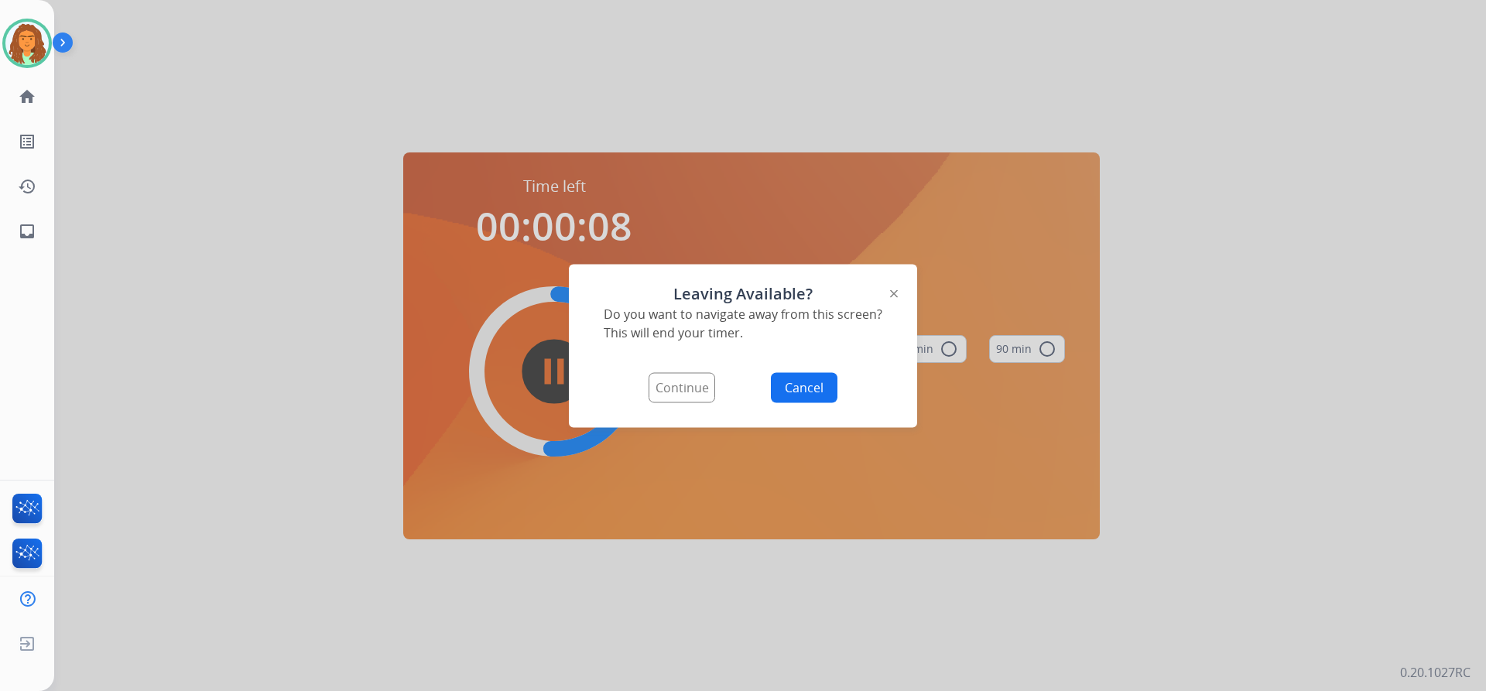
click at [693, 388] on button "Continue" at bounding box center [682, 387] width 67 height 30
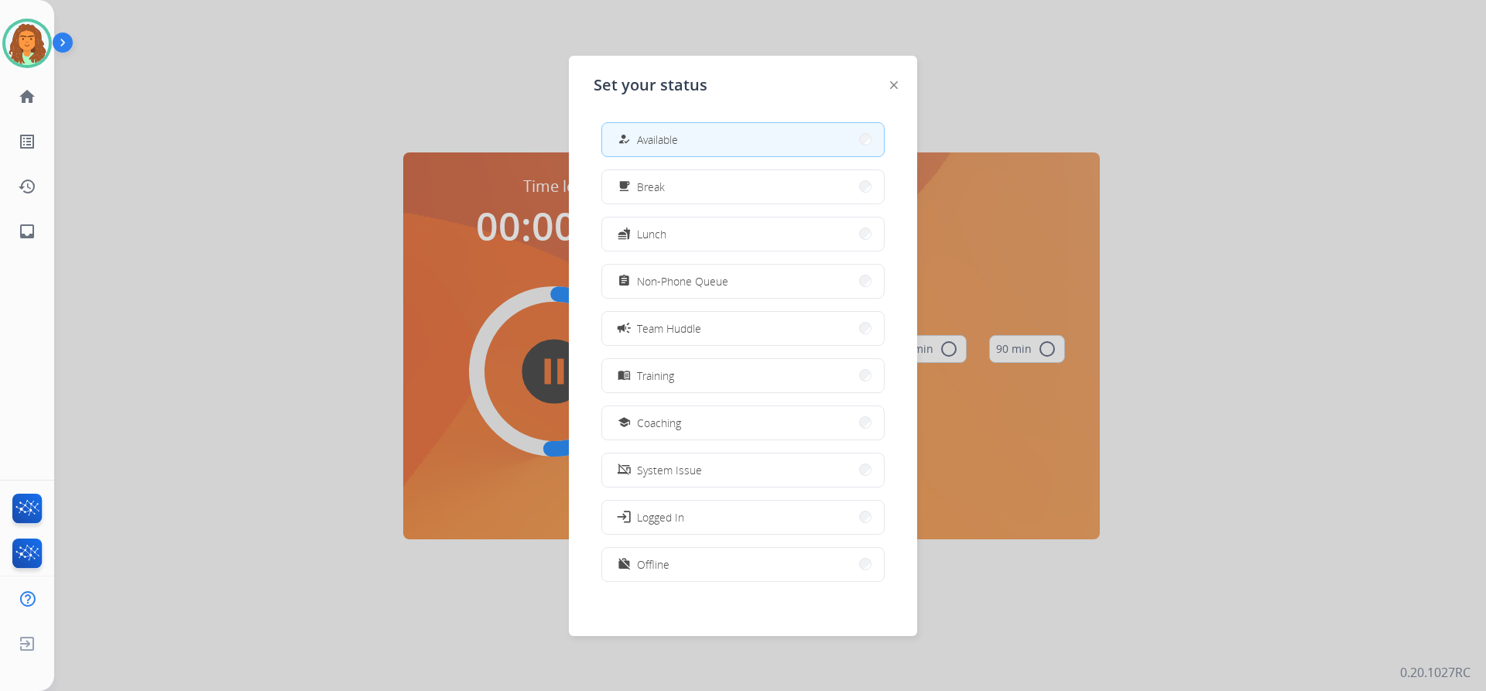
click at [652, 139] on span "Available" at bounding box center [657, 140] width 41 height 16
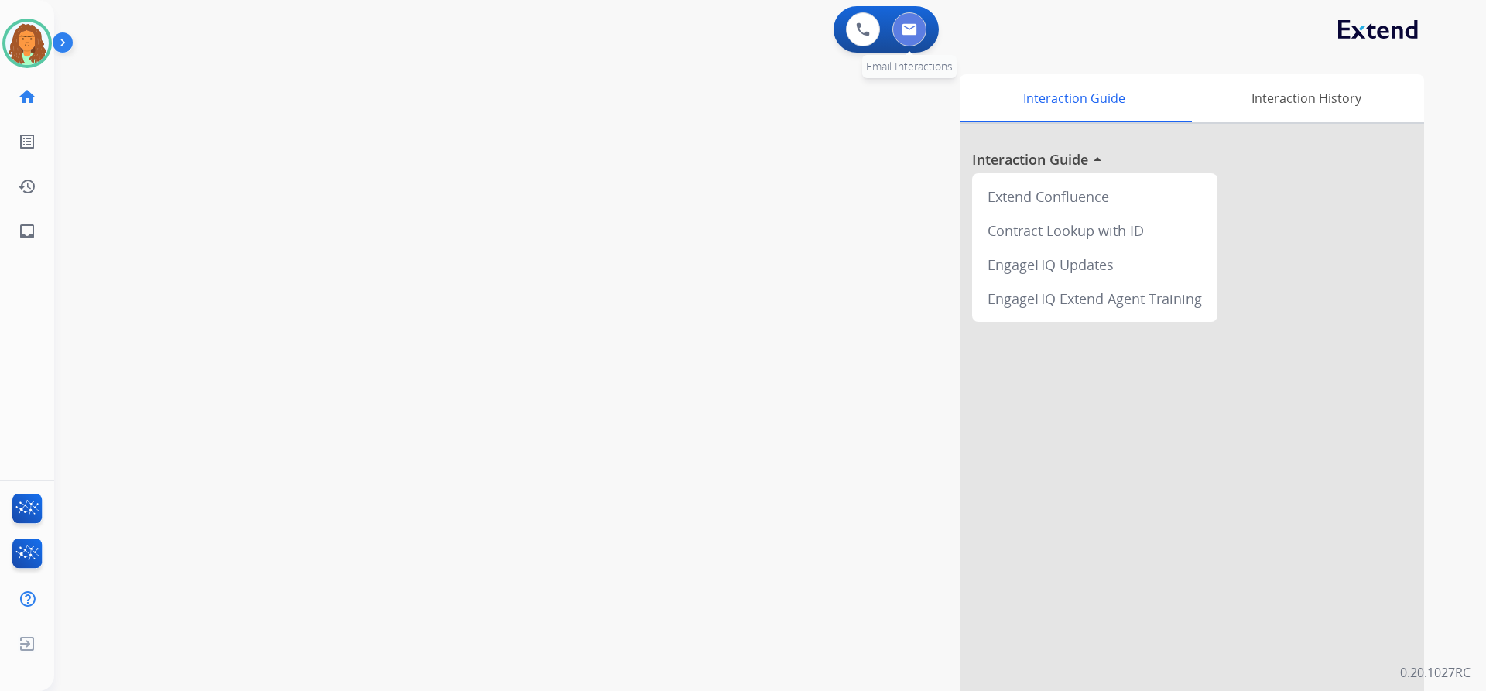
click at [909, 27] on img at bounding box center [909, 29] width 15 height 12
select select "**********"
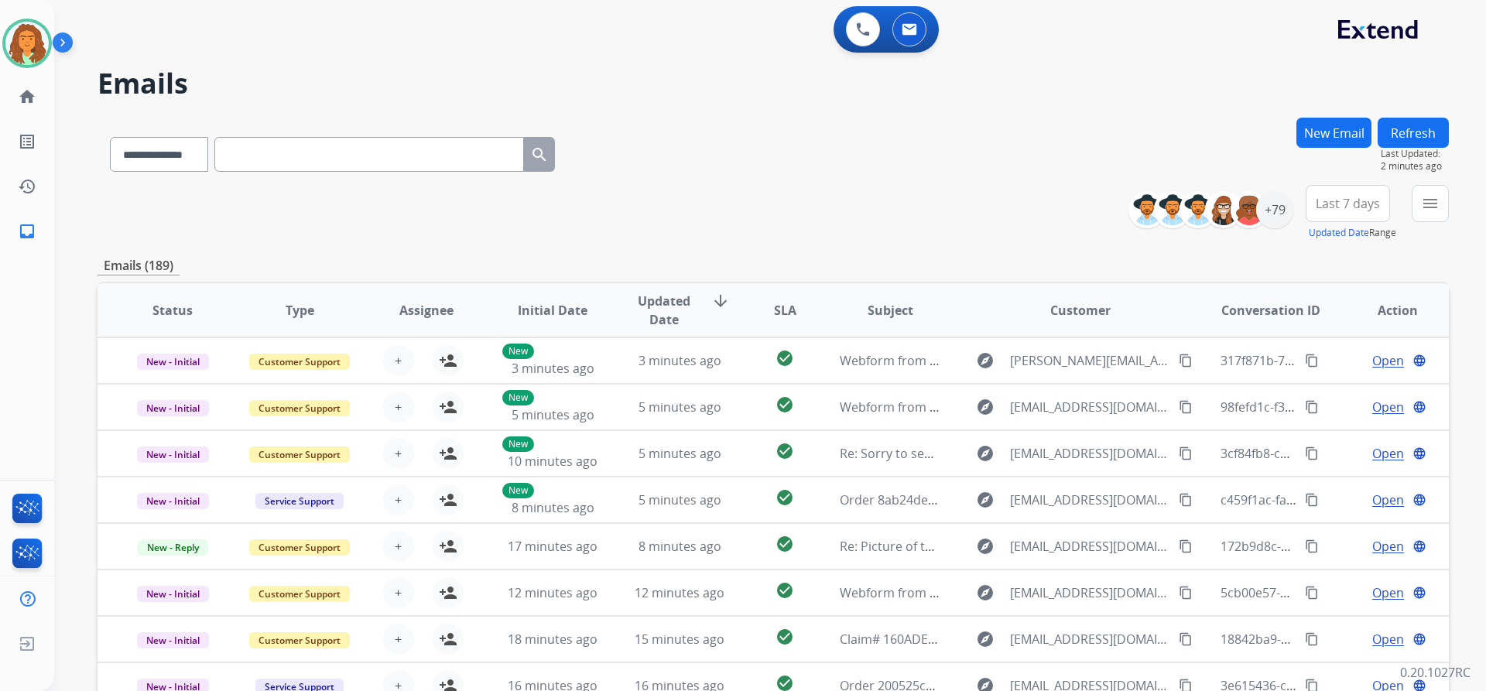
click at [1315, 127] on button "New Email" at bounding box center [1333, 133] width 75 height 30
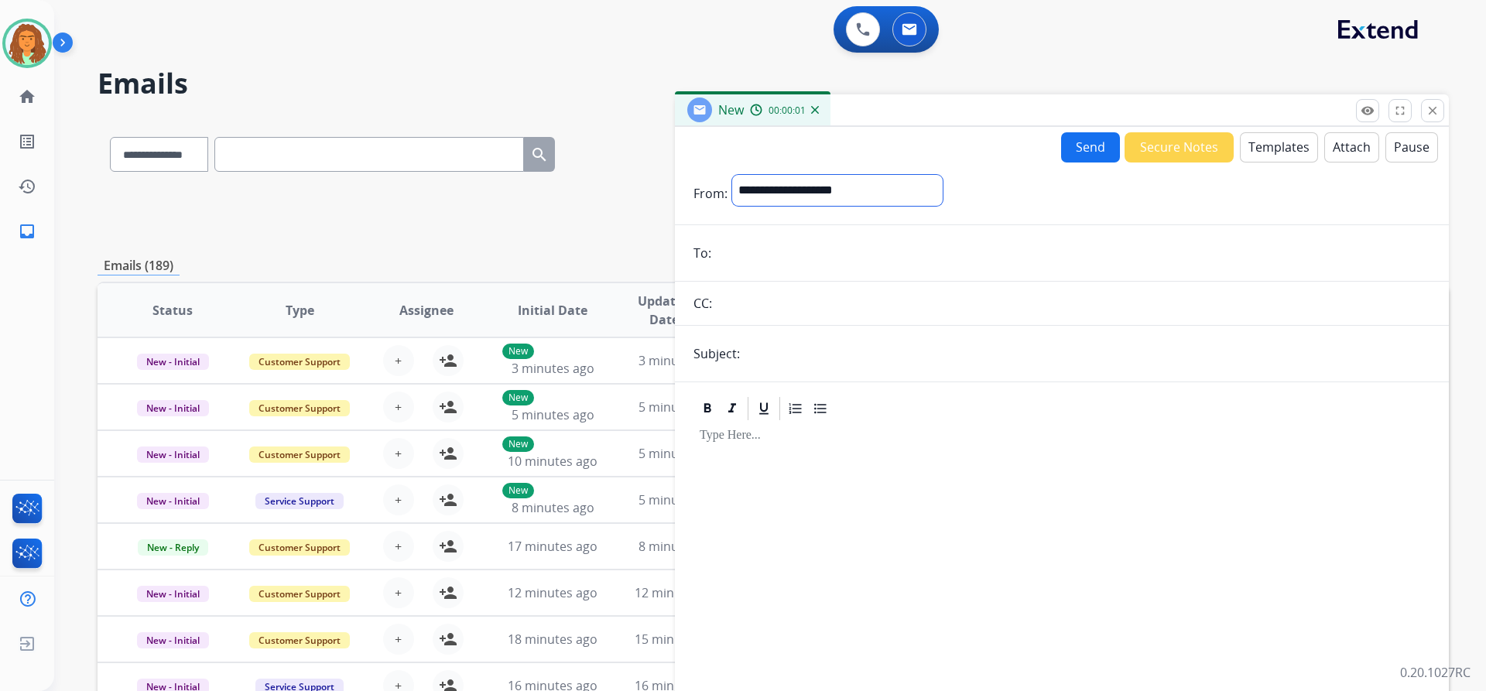
click at [826, 190] on select "**********" at bounding box center [837, 190] width 211 height 31
select select "**********"
click at [732, 175] on select "**********" at bounding box center [837, 190] width 211 height 31
click at [719, 246] on input "email" at bounding box center [1073, 254] width 714 height 31
paste input "**********"
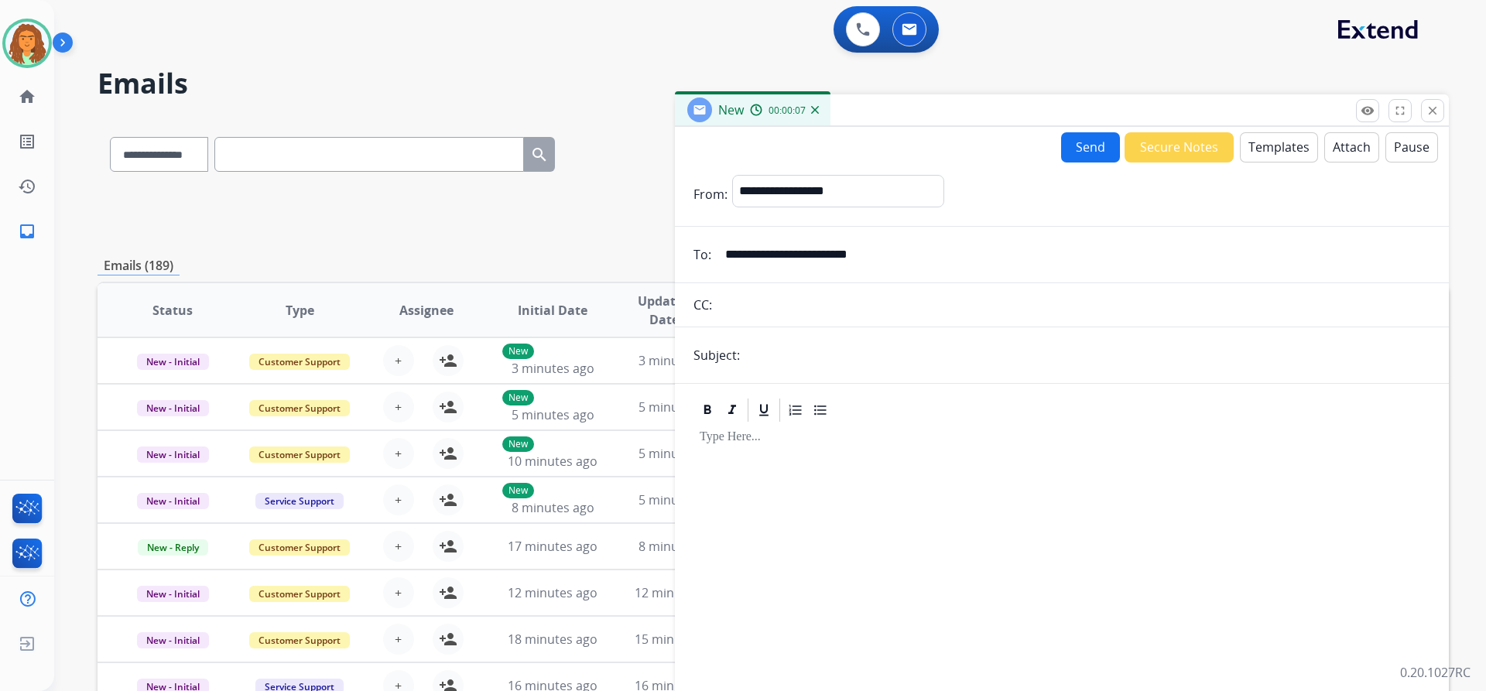
type input "**********"
click at [779, 356] on input "text" at bounding box center [1088, 355] width 686 height 31
type input "**********"
click at [777, 455] on div at bounding box center [1061, 556] width 737 height 265
click at [1270, 146] on button "Templates" at bounding box center [1279, 147] width 78 height 30
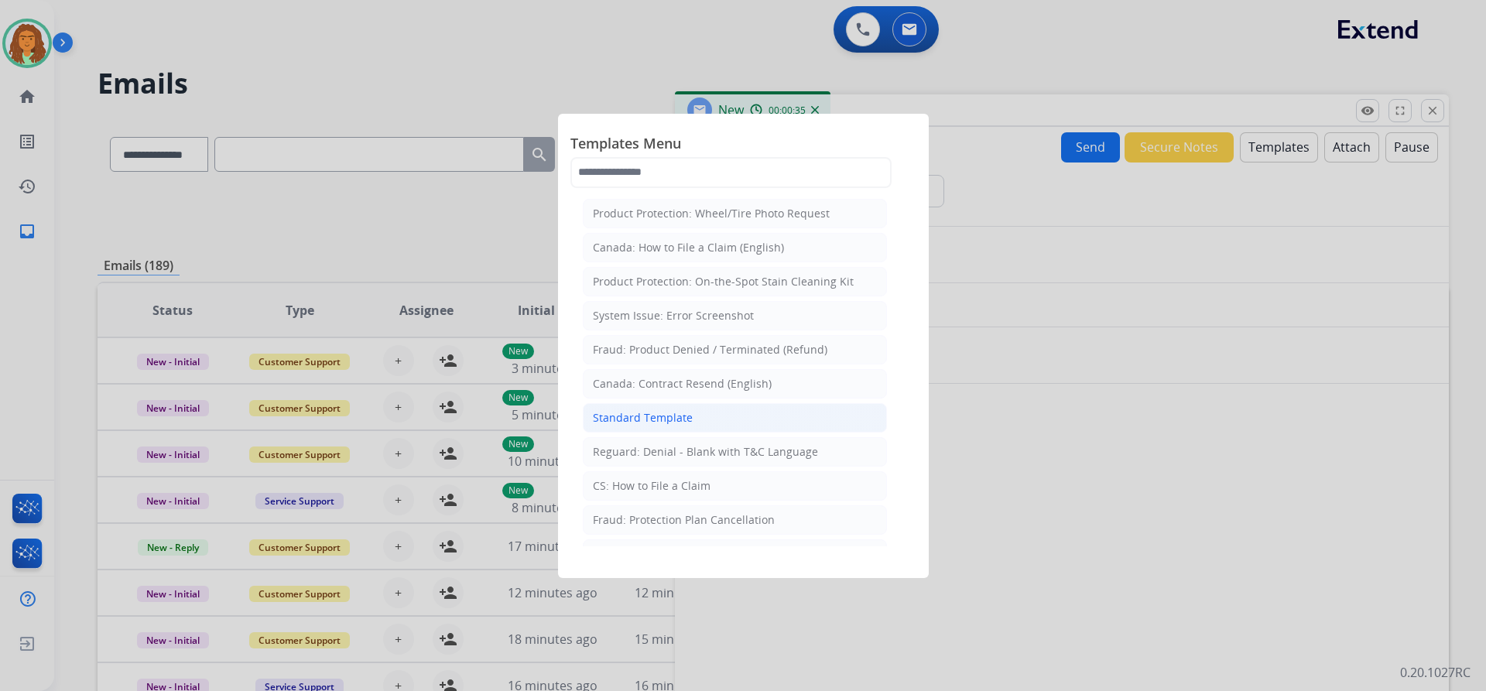
click at [672, 413] on div "Standard Template" at bounding box center [643, 417] width 100 height 15
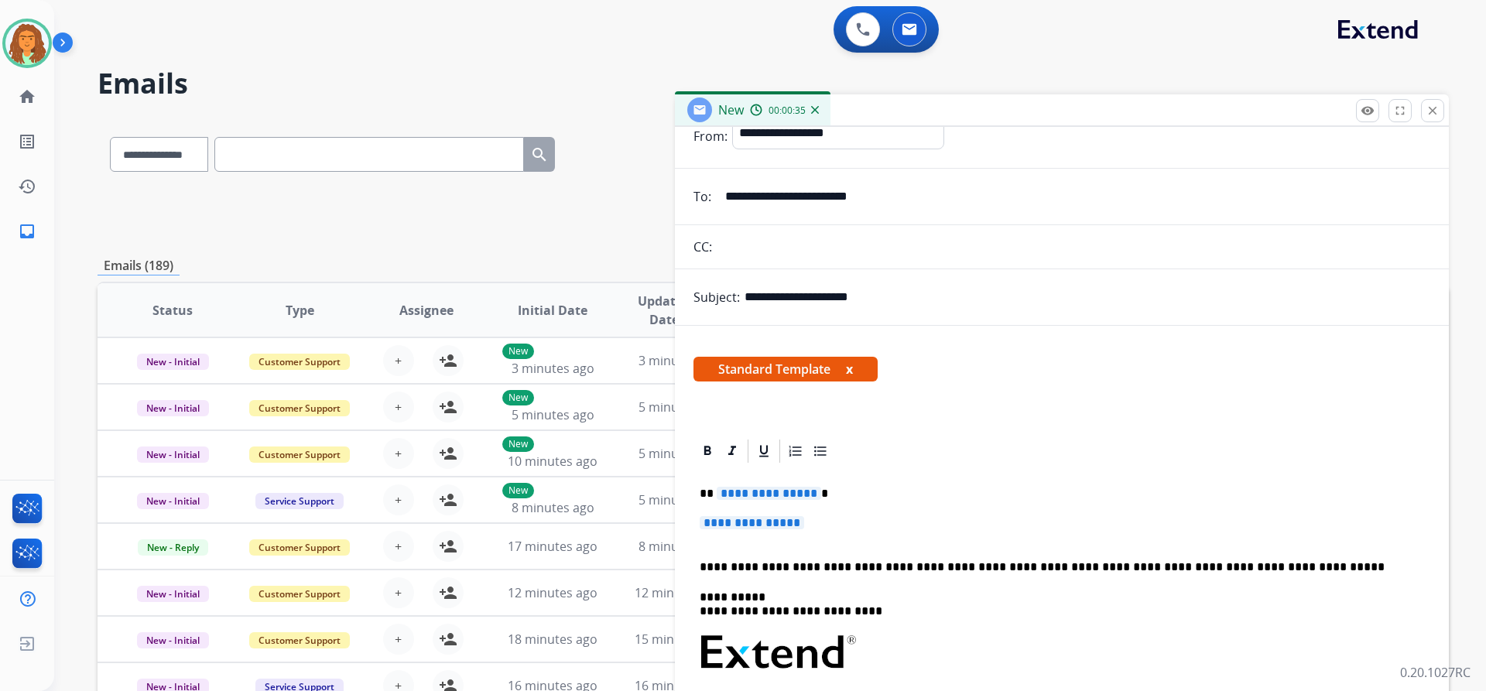
scroll to position [155, 0]
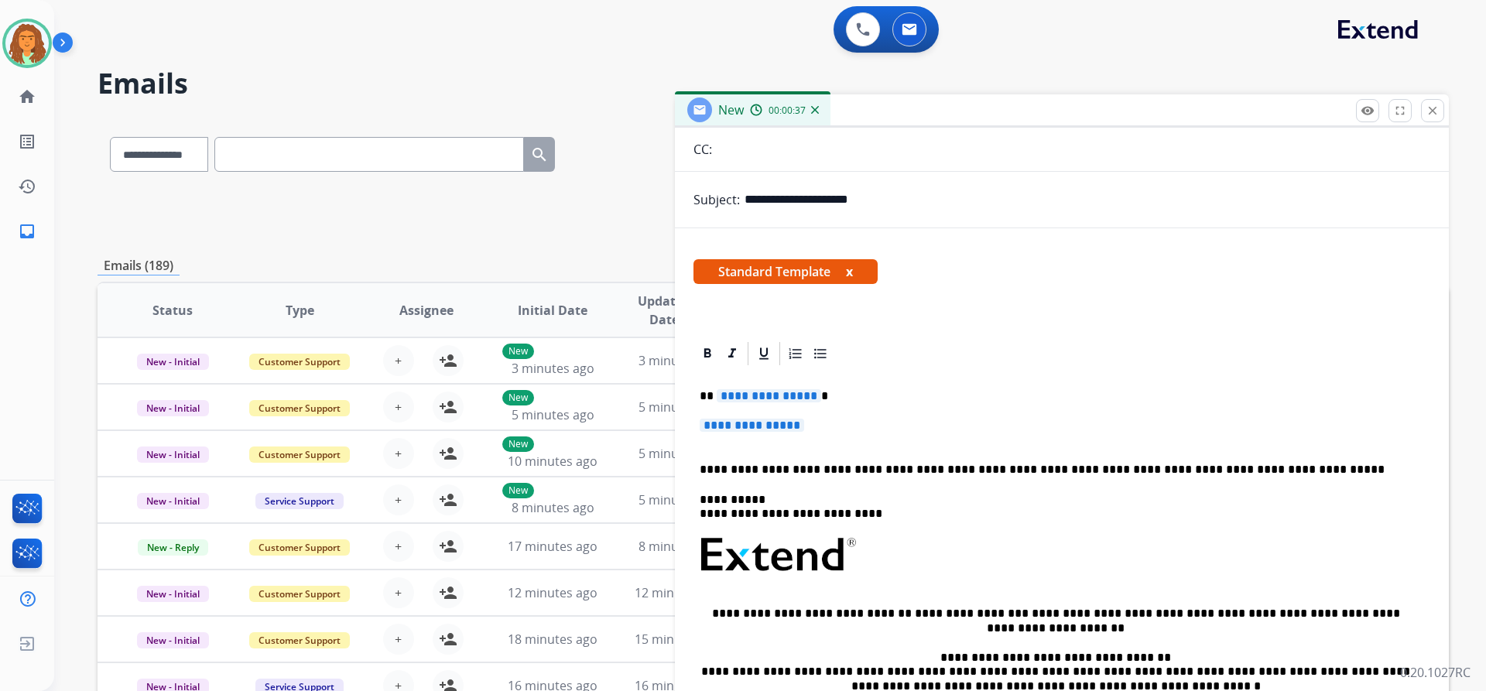
click at [808, 396] on span "**********" at bounding box center [769, 395] width 104 height 13
click at [740, 421] on span "**********" at bounding box center [752, 425] width 104 height 13
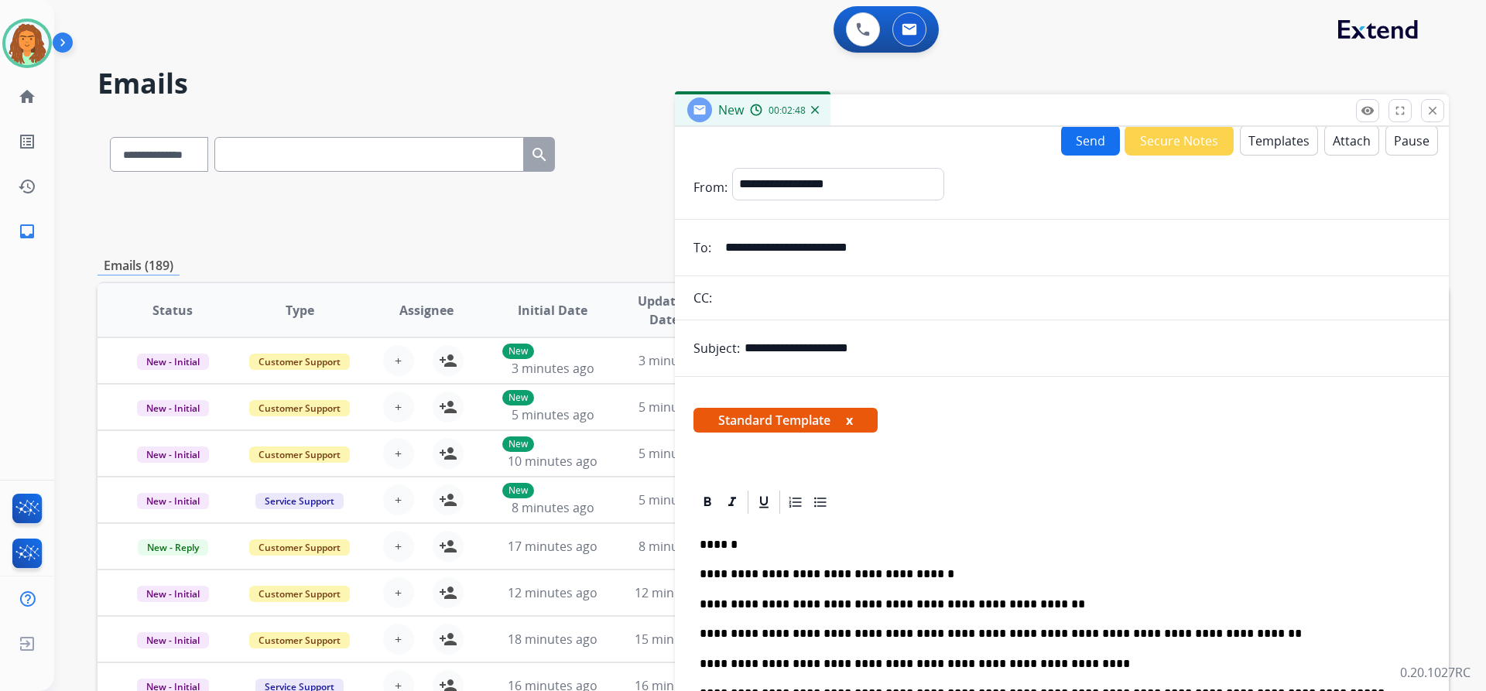
scroll to position [0, 0]
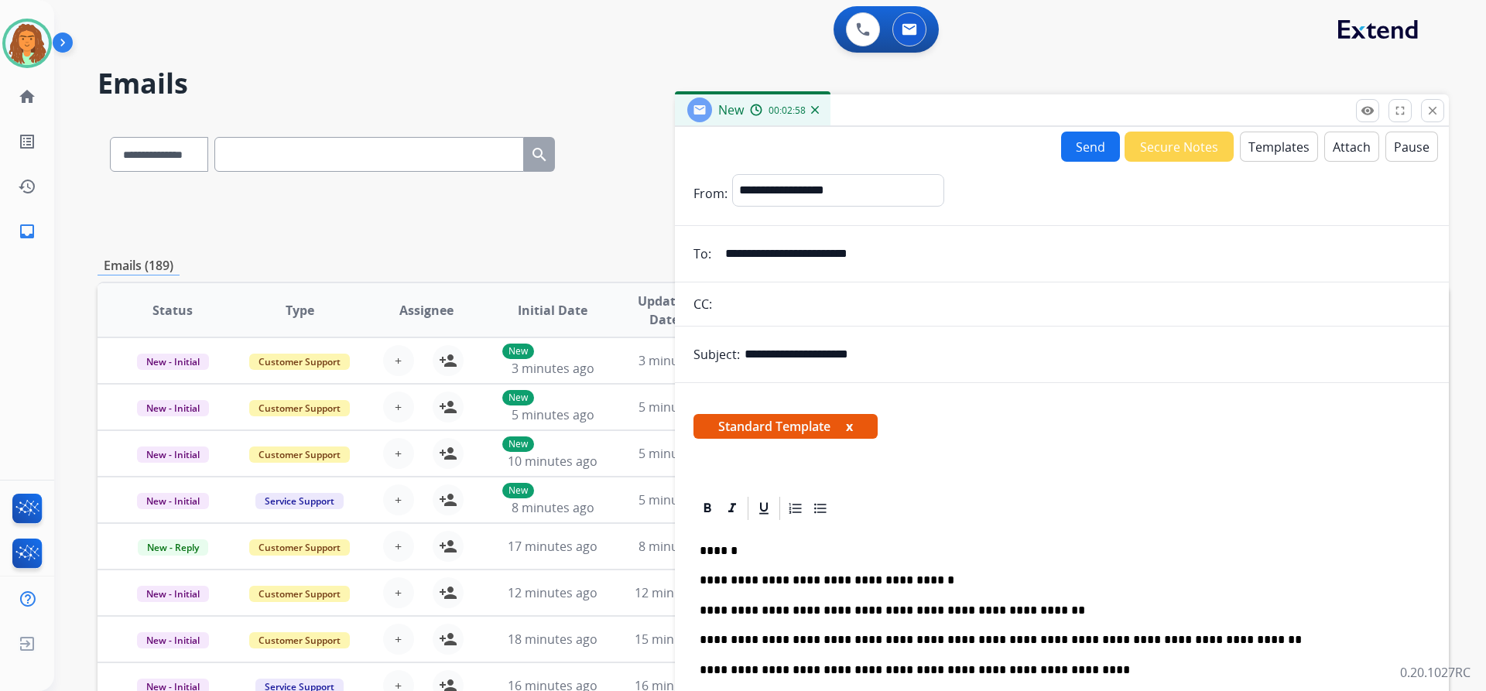
click at [1069, 149] on button "Send" at bounding box center [1090, 147] width 59 height 30
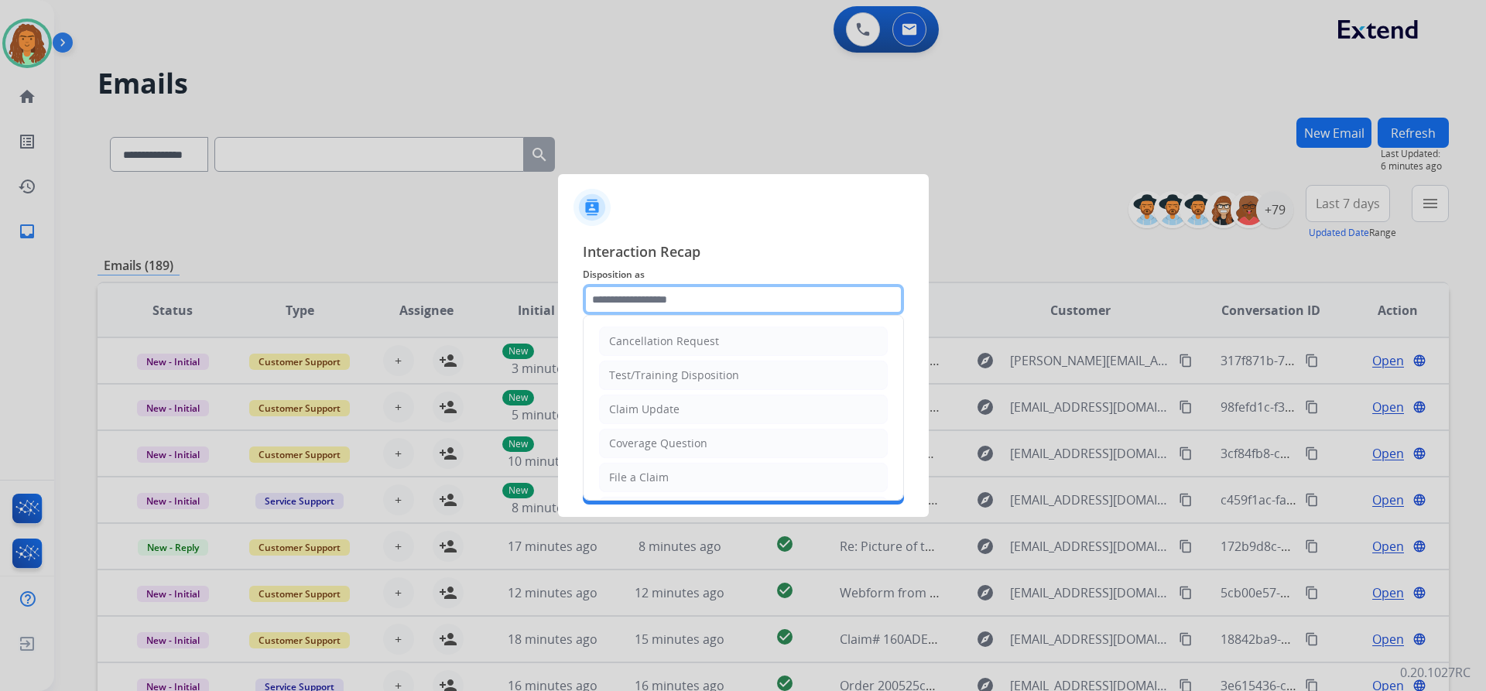
click at [634, 300] on input "text" at bounding box center [743, 299] width 321 height 31
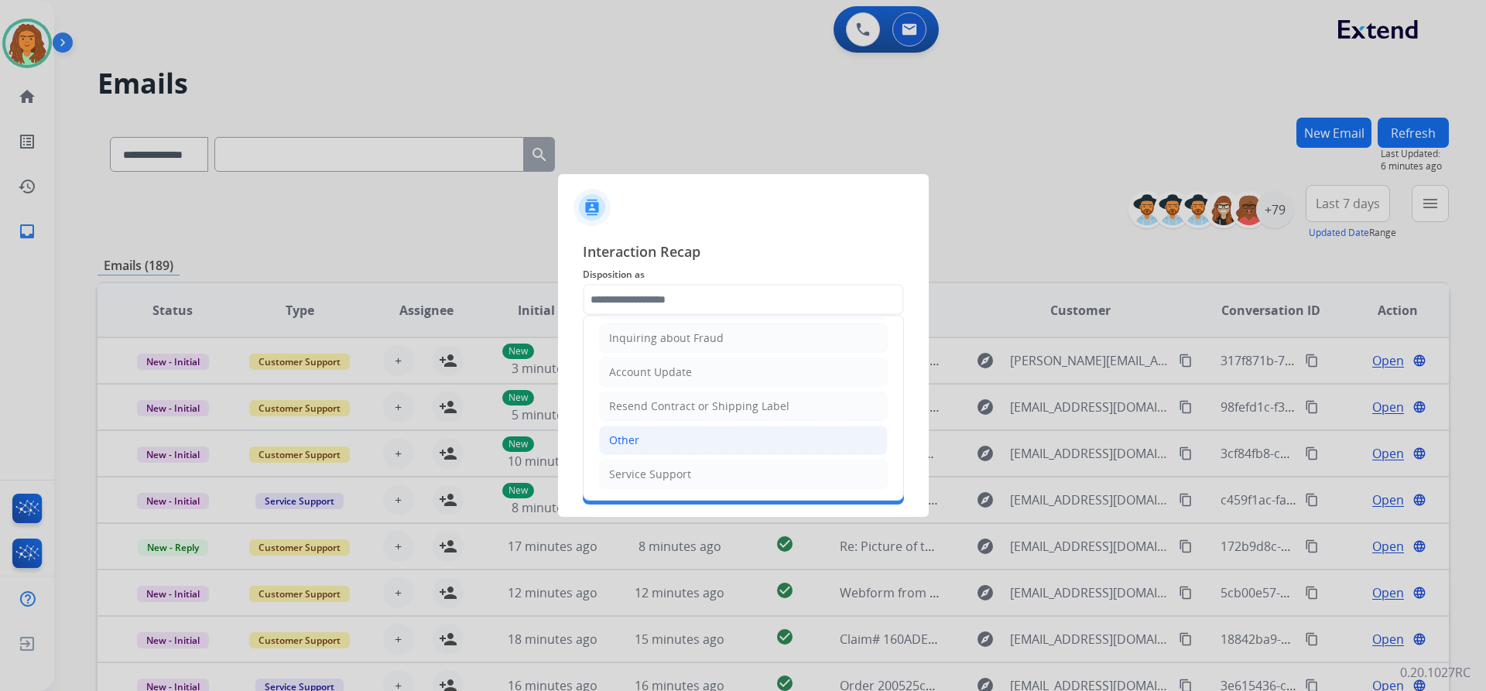
click at [632, 442] on div "Other" at bounding box center [624, 440] width 30 height 15
type input "*****"
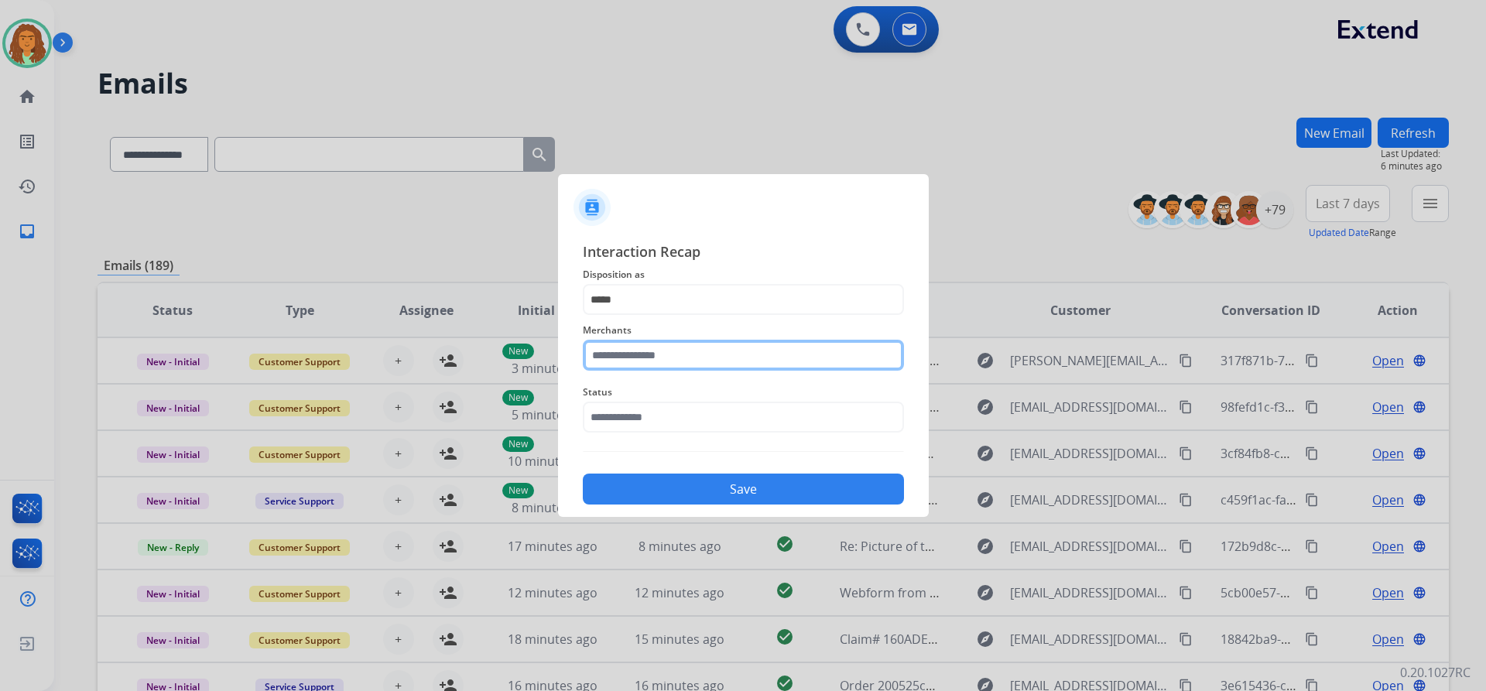
click at [622, 355] on input "text" at bounding box center [743, 355] width 321 height 31
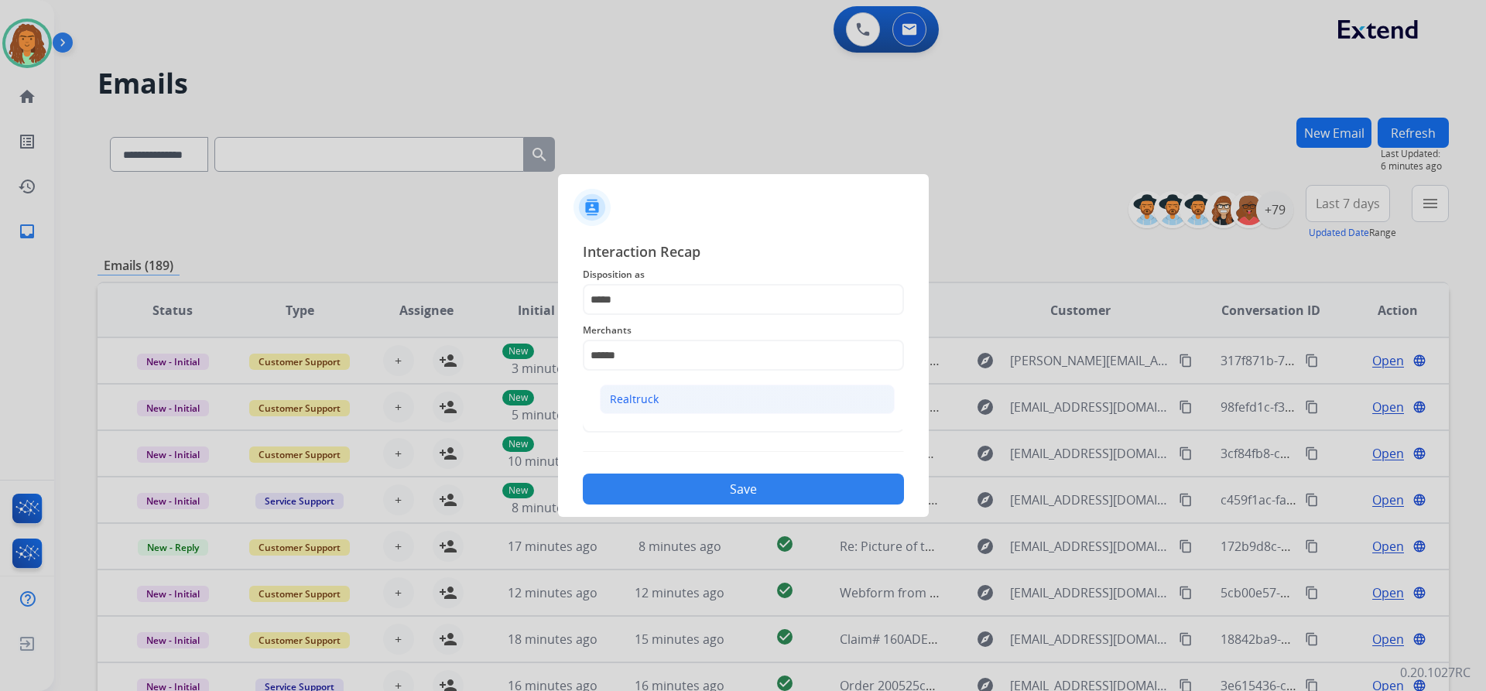
click at [659, 397] on li "Realtruck" at bounding box center [747, 399] width 295 height 29
type input "*********"
click at [672, 421] on input "text" at bounding box center [743, 417] width 321 height 31
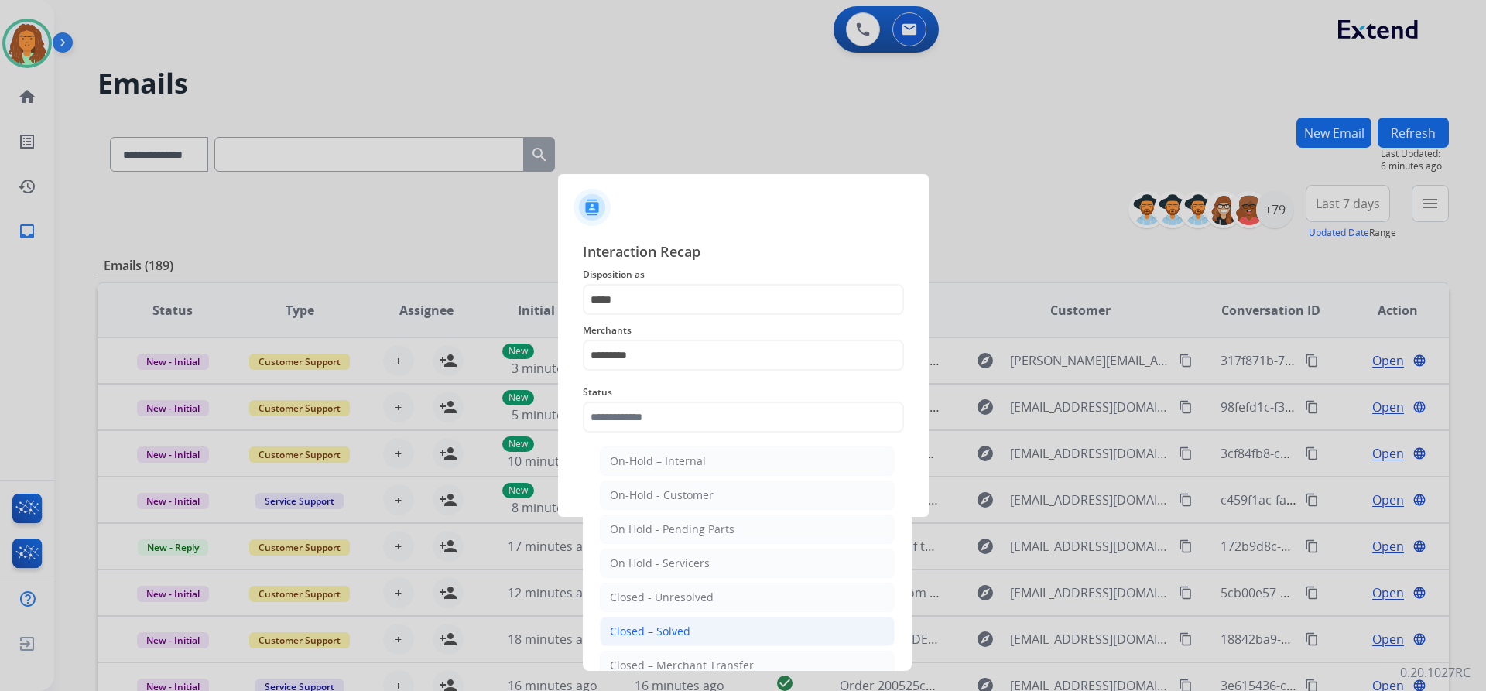
click at [646, 631] on div "Closed – Solved" at bounding box center [650, 631] width 80 height 15
type input "**********"
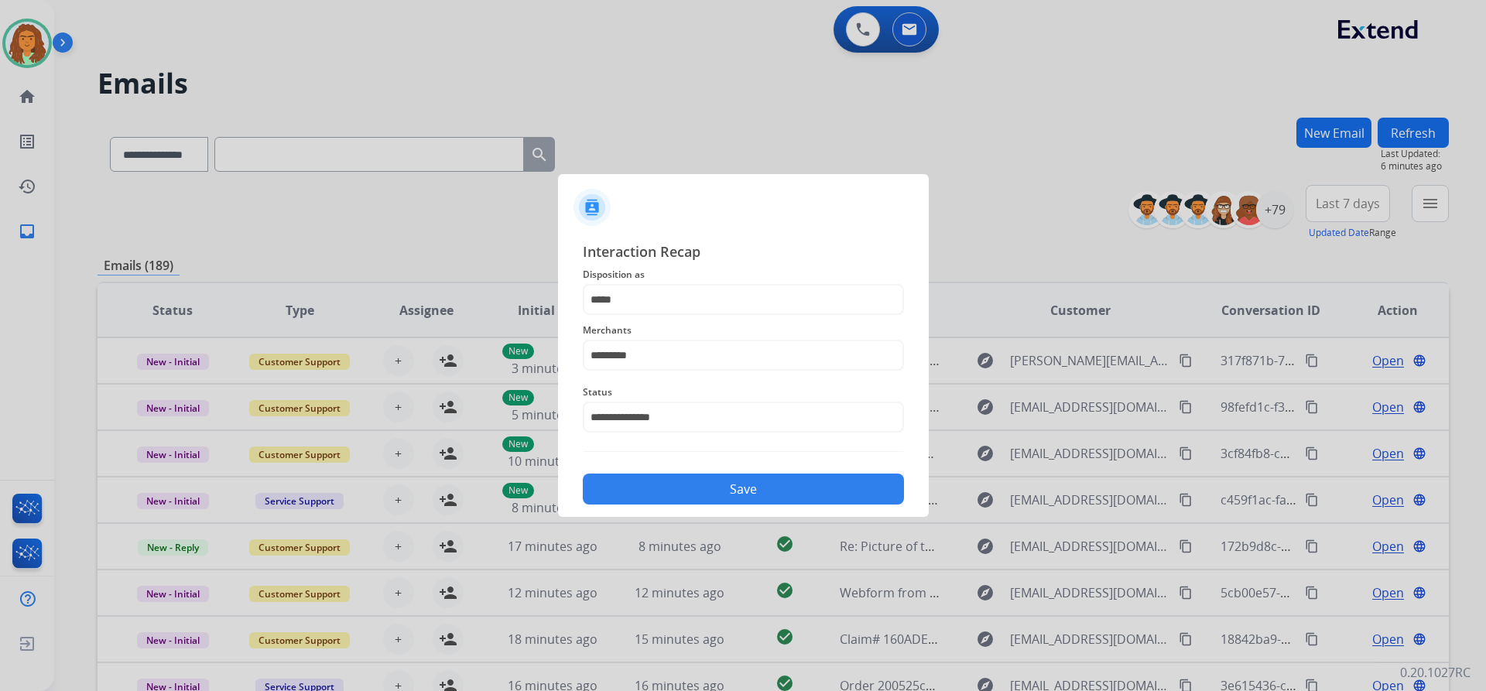
click at [731, 485] on button "Save" at bounding box center [743, 489] width 321 height 31
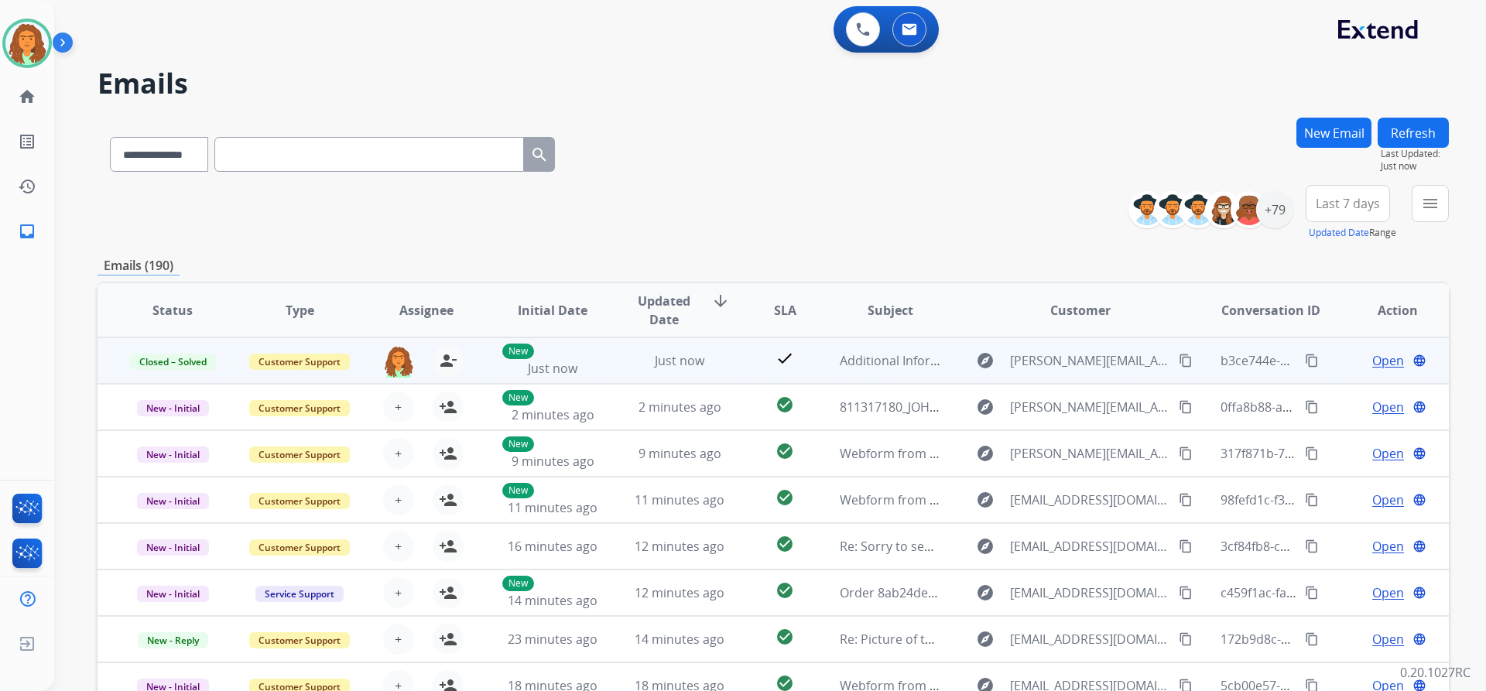
click at [1305, 359] on mat-icon "content_copy" at bounding box center [1312, 361] width 14 height 14
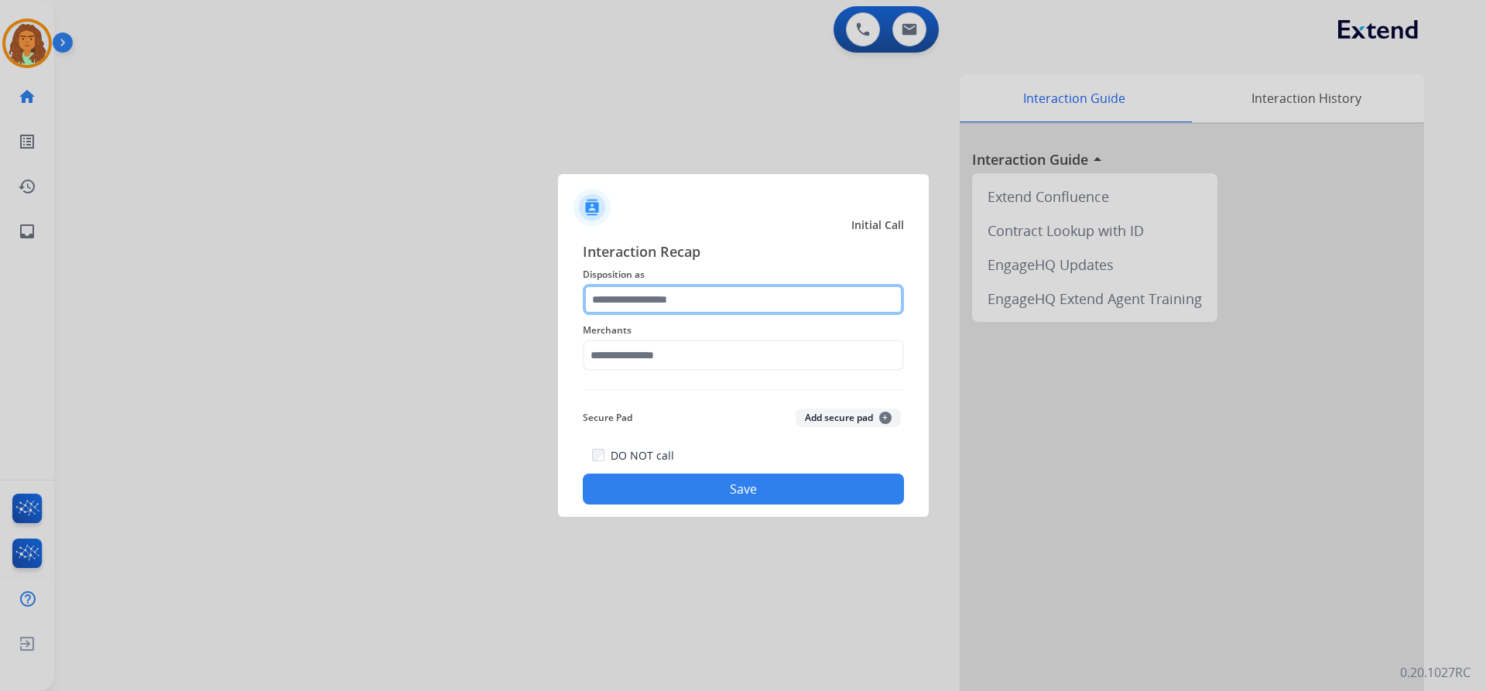
click at [608, 304] on input "text" at bounding box center [743, 299] width 321 height 31
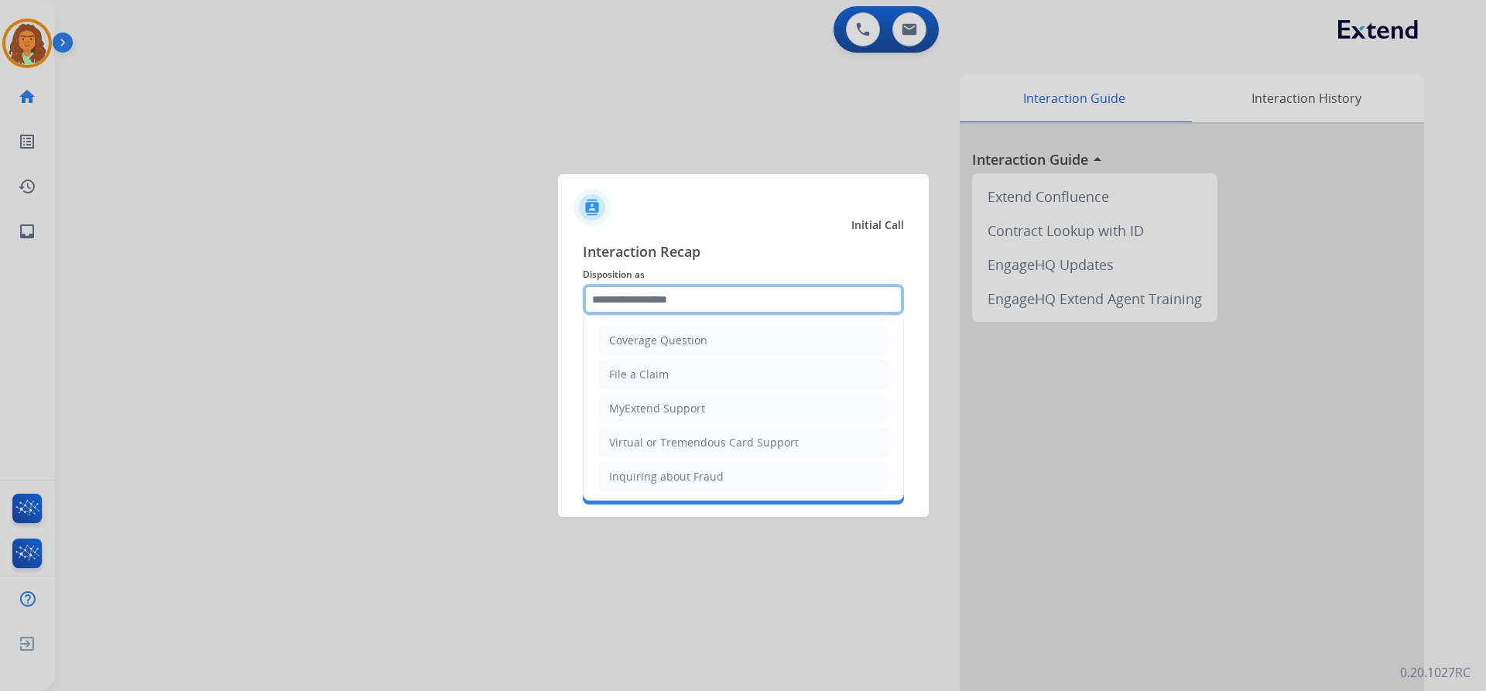
scroll to position [241, 0]
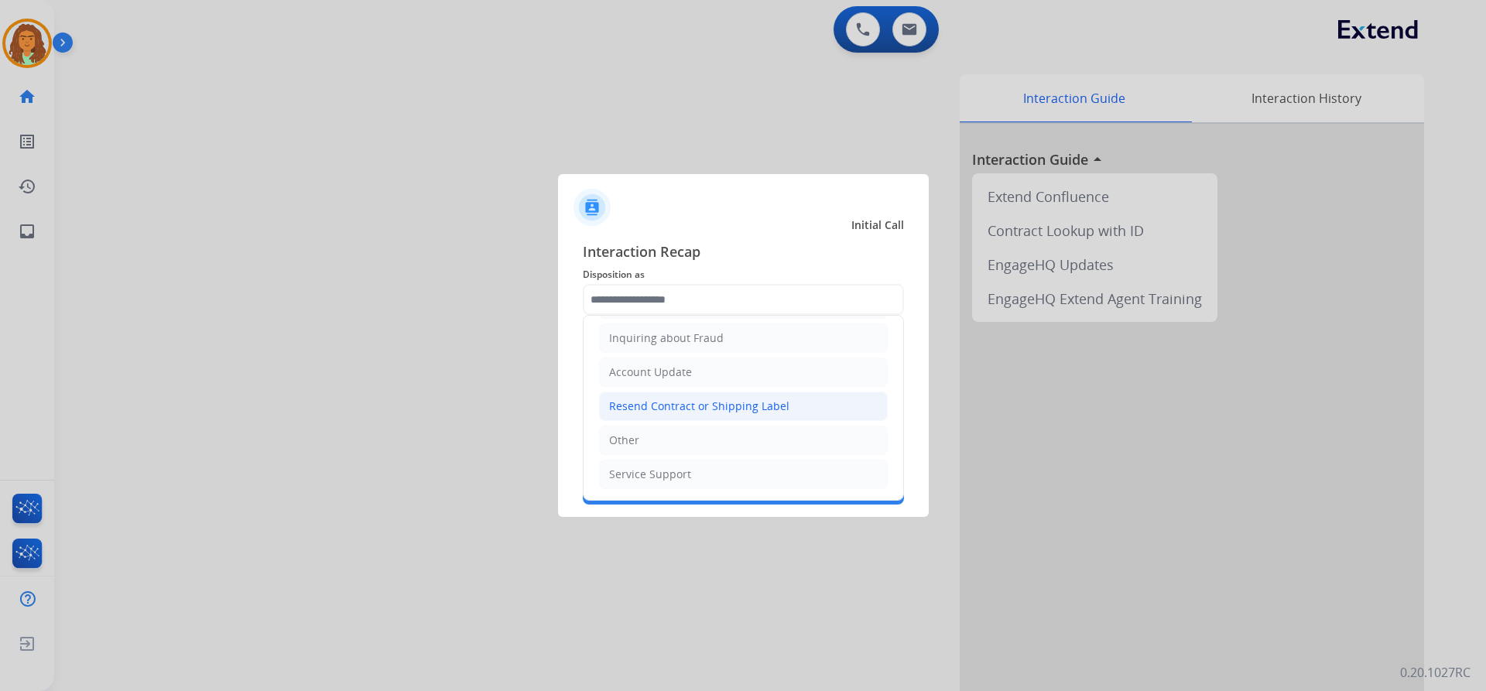
click at [646, 399] on div "Resend Contract or Shipping Label" at bounding box center [699, 406] width 180 height 15
type input "**********"
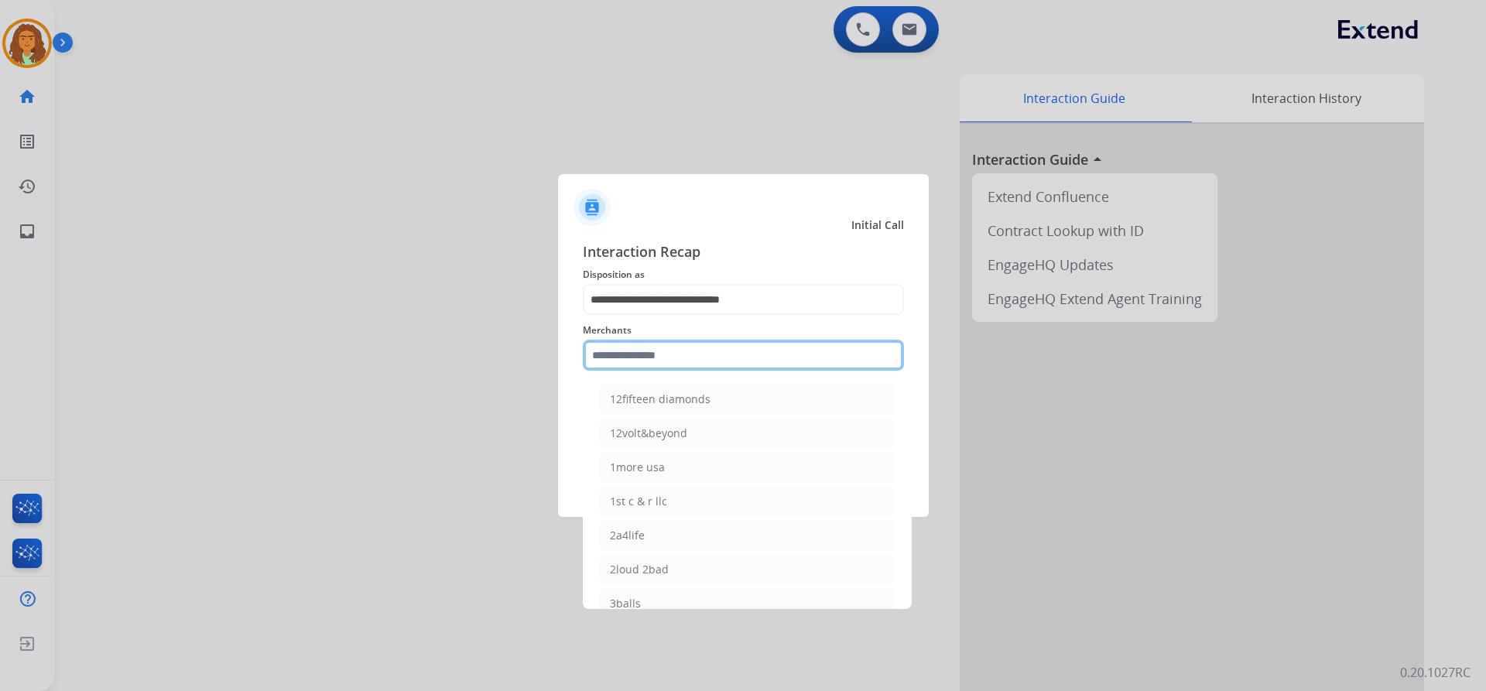
click at [654, 354] on input "text" at bounding box center [743, 355] width 321 height 31
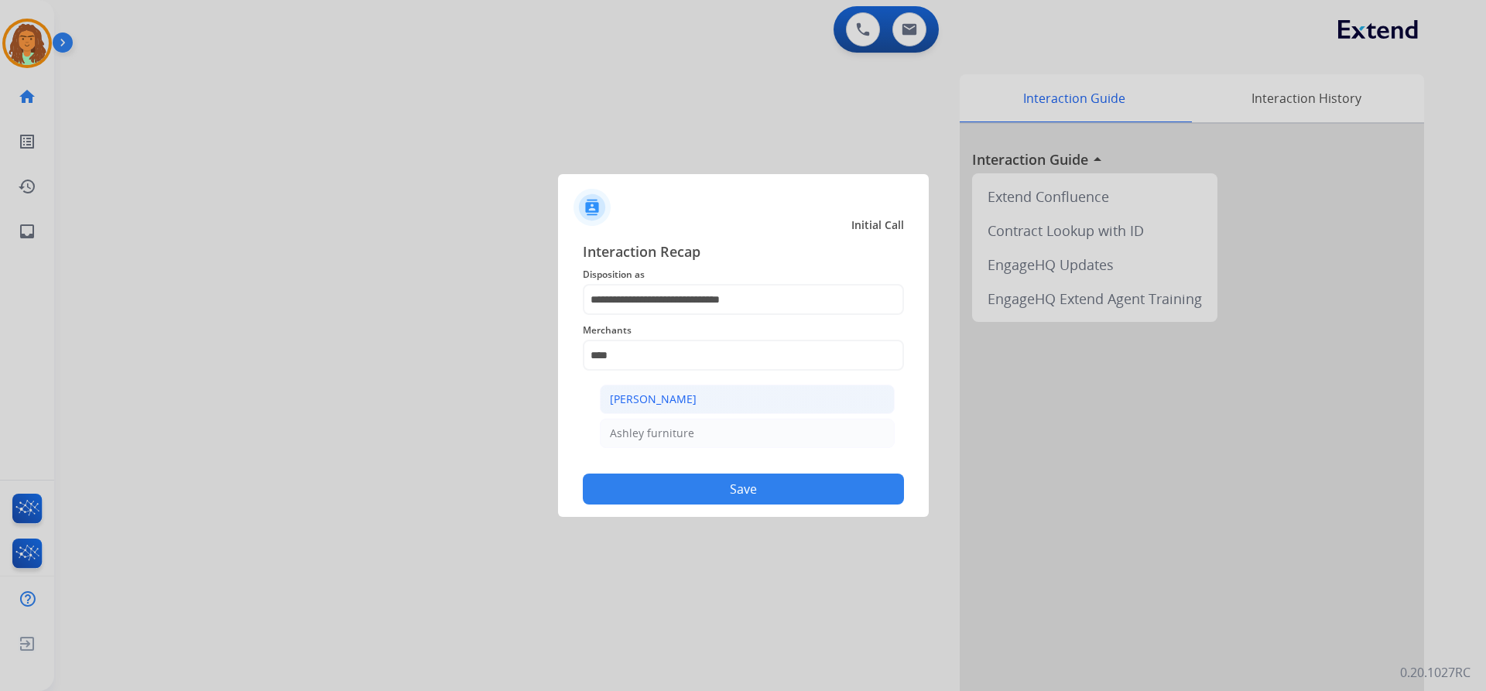
click at [670, 395] on div "[PERSON_NAME]" at bounding box center [653, 399] width 87 height 15
type input "**********"
click at [738, 487] on button "Save" at bounding box center [743, 489] width 321 height 31
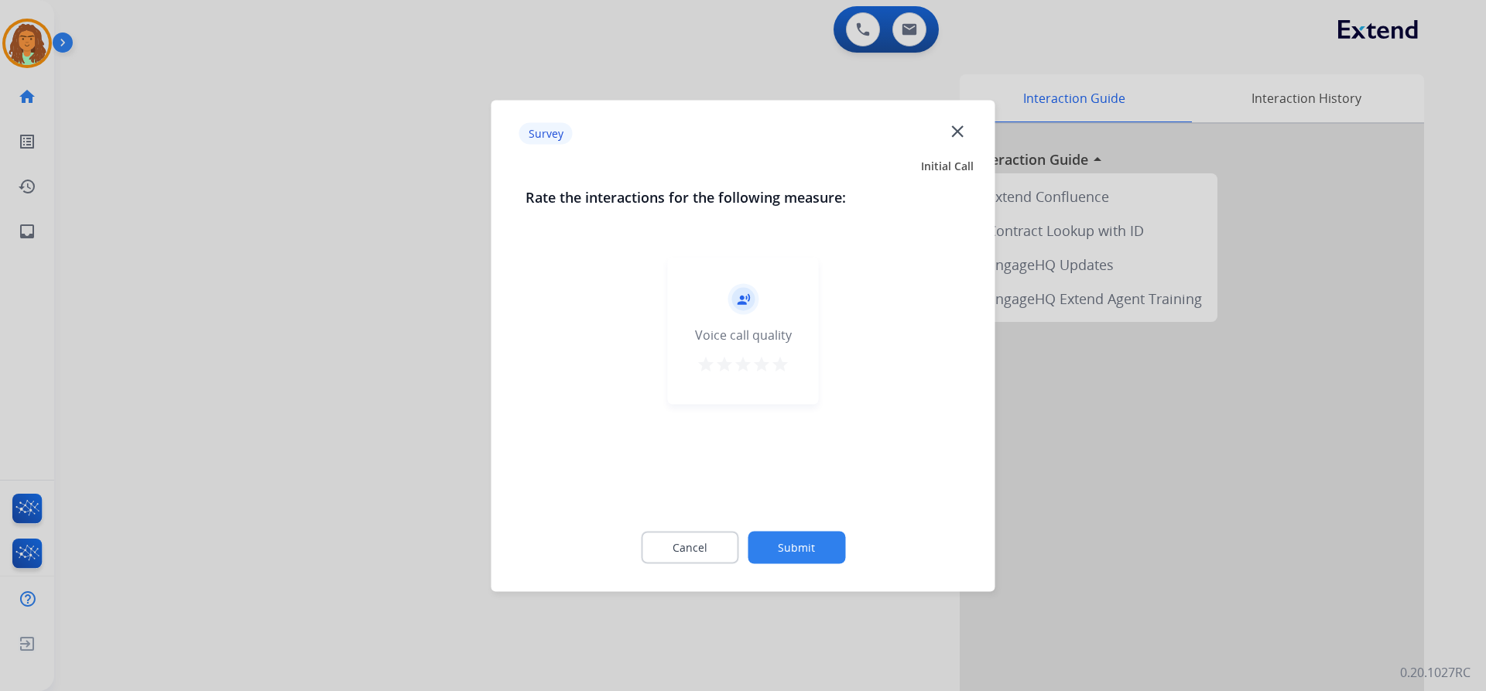
click at [782, 366] on mat-icon "star" at bounding box center [780, 363] width 19 height 19
click at [808, 542] on button "Submit" at bounding box center [797, 547] width 98 height 33
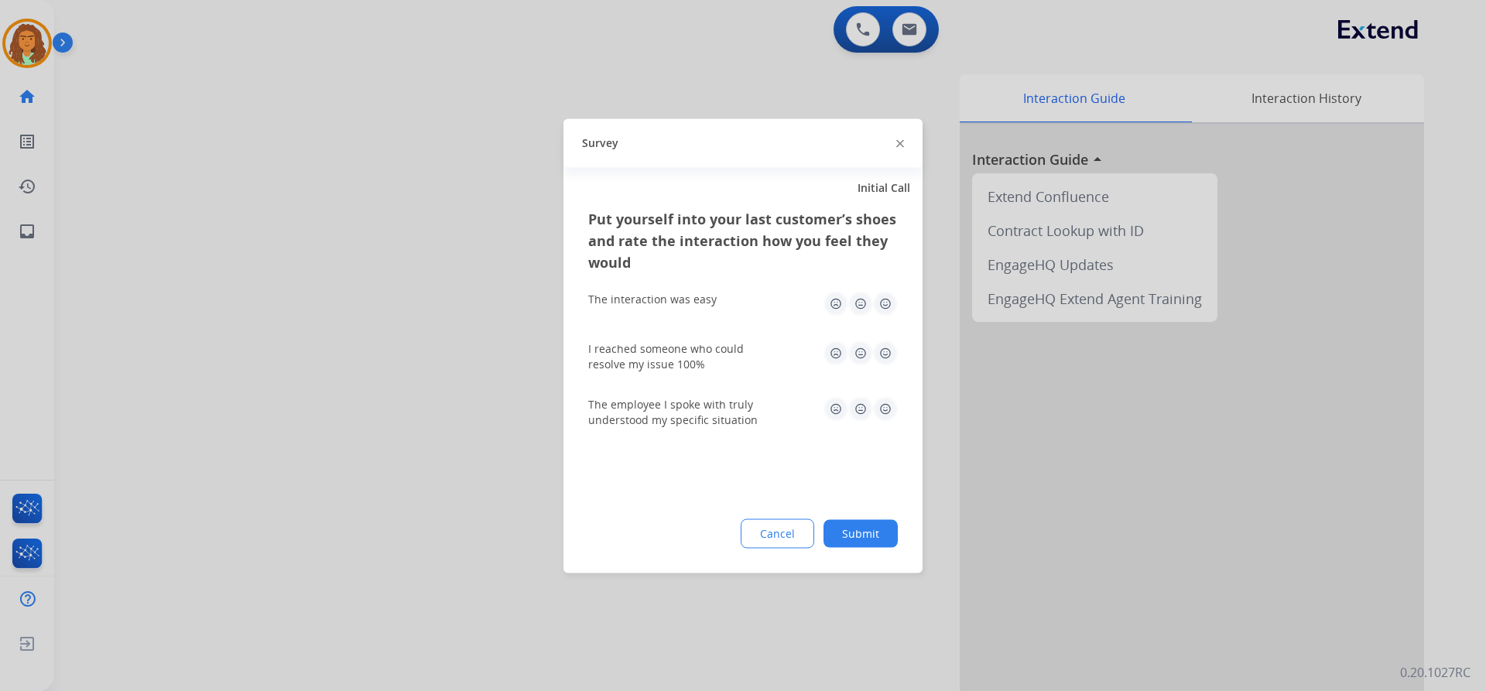
click at [888, 302] on img at bounding box center [885, 303] width 25 height 25
click at [885, 356] on img at bounding box center [885, 353] width 25 height 25
click at [882, 402] on img at bounding box center [885, 408] width 25 height 25
click at [882, 526] on button "Submit" at bounding box center [861, 533] width 74 height 28
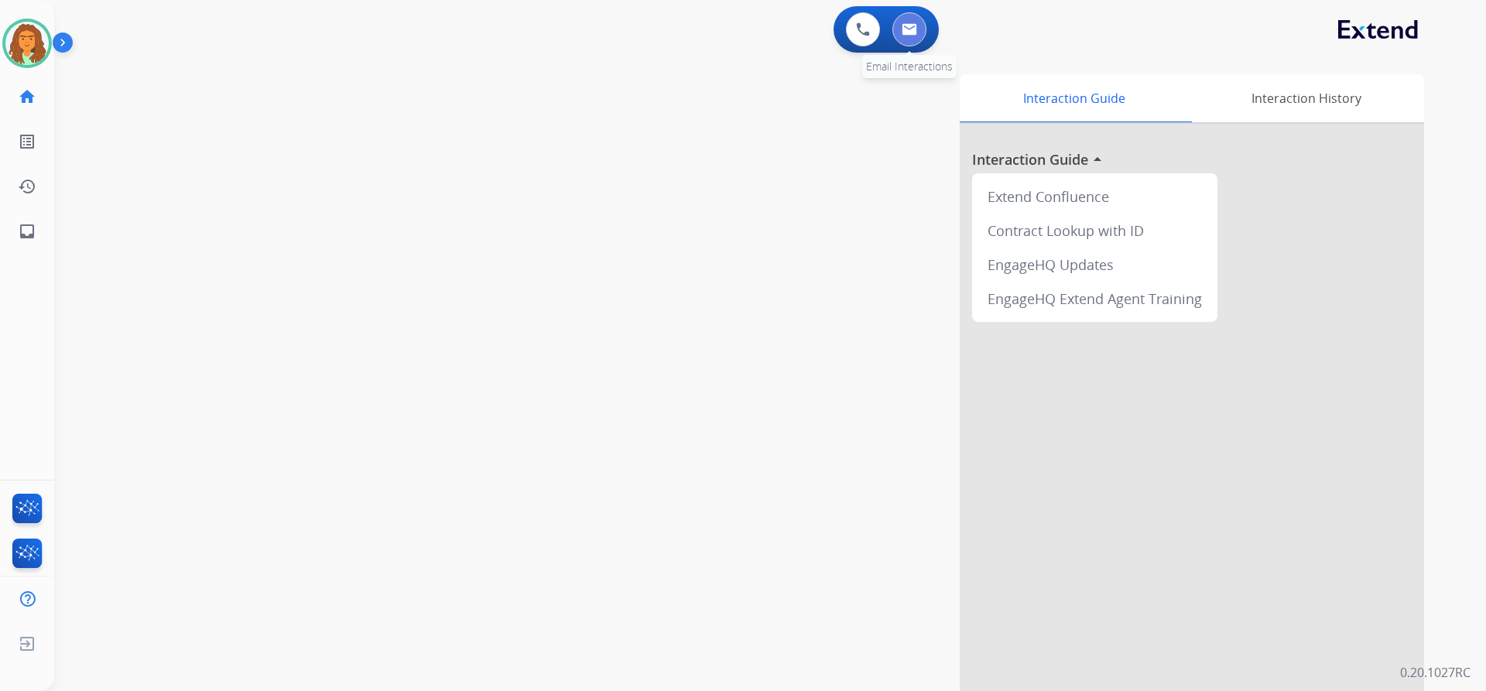
click at [913, 29] on img at bounding box center [909, 29] width 15 height 12
select select "**********"
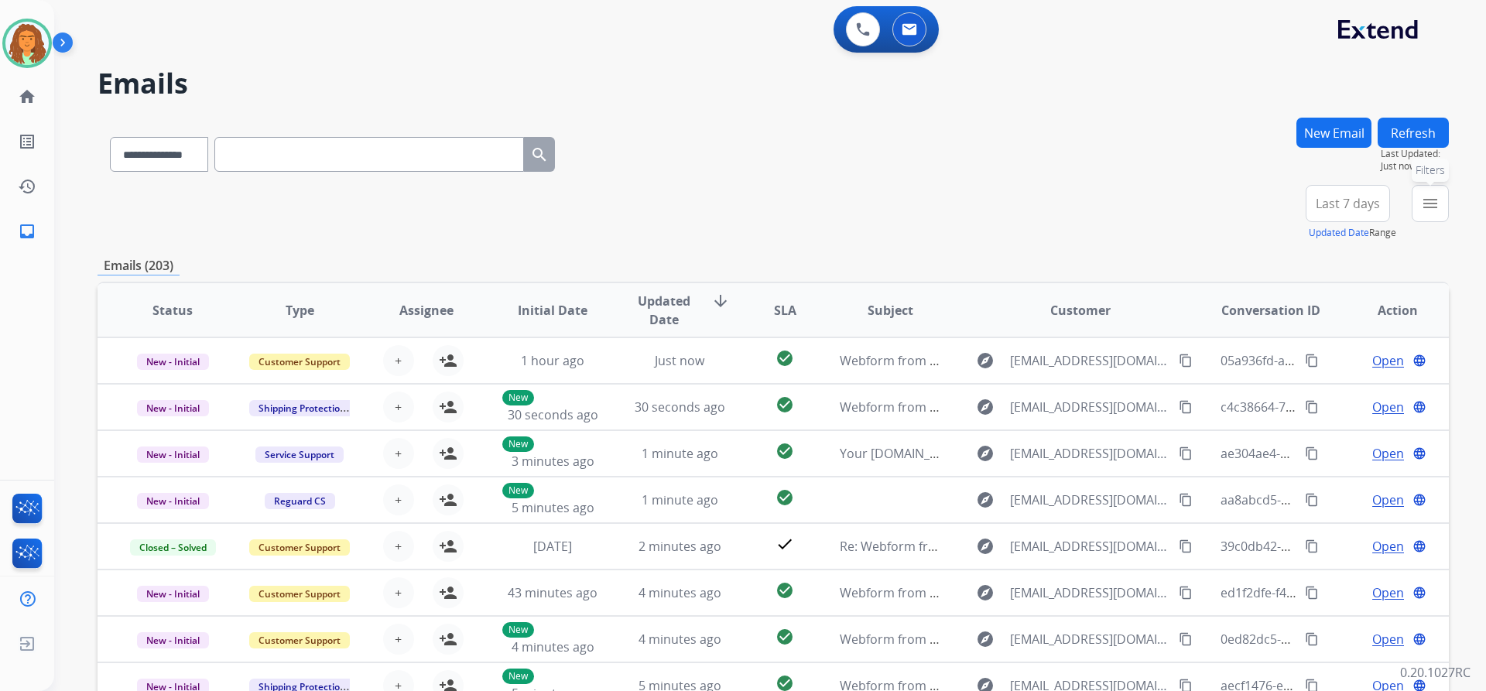
click at [1427, 206] on mat-icon "menu" at bounding box center [1430, 203] width 19 height 19
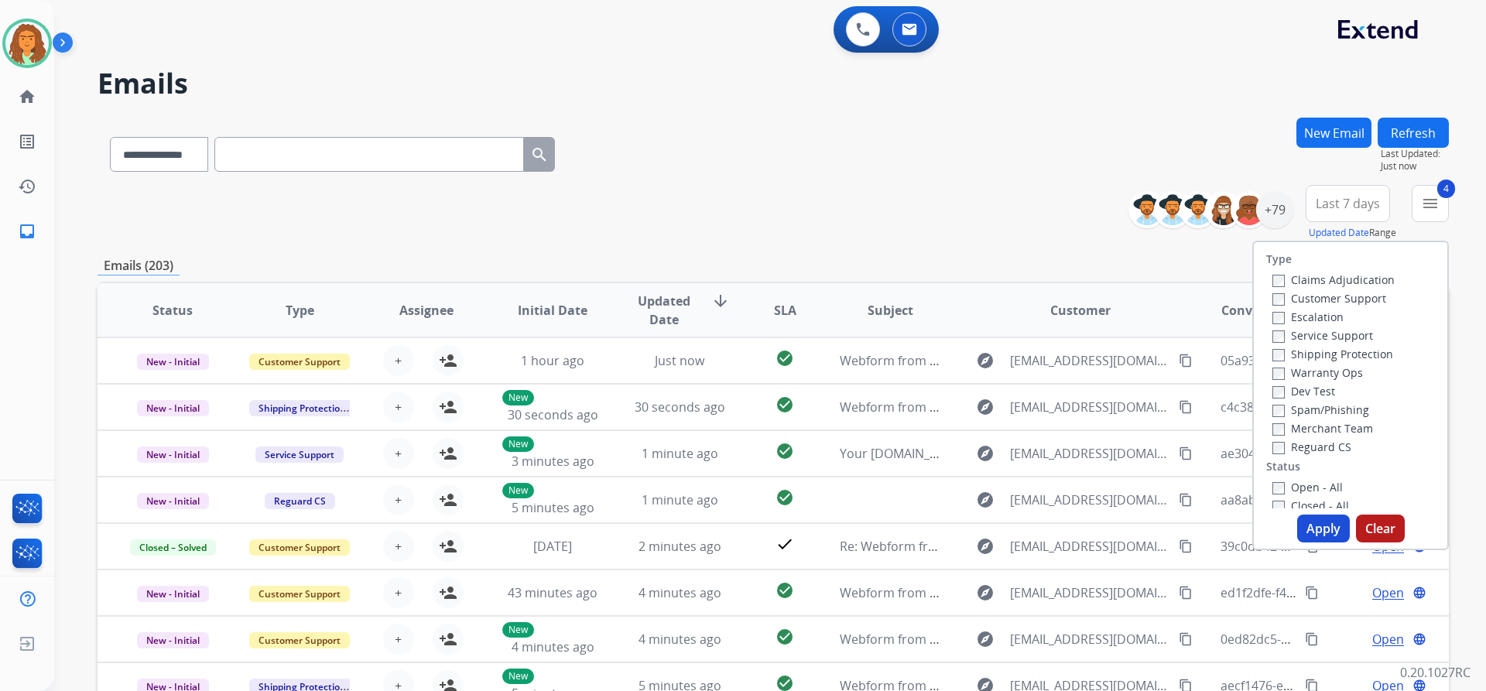
click at [1310, 528] on button "Apply" at bounding box center [1323, 529] width 53 height 28
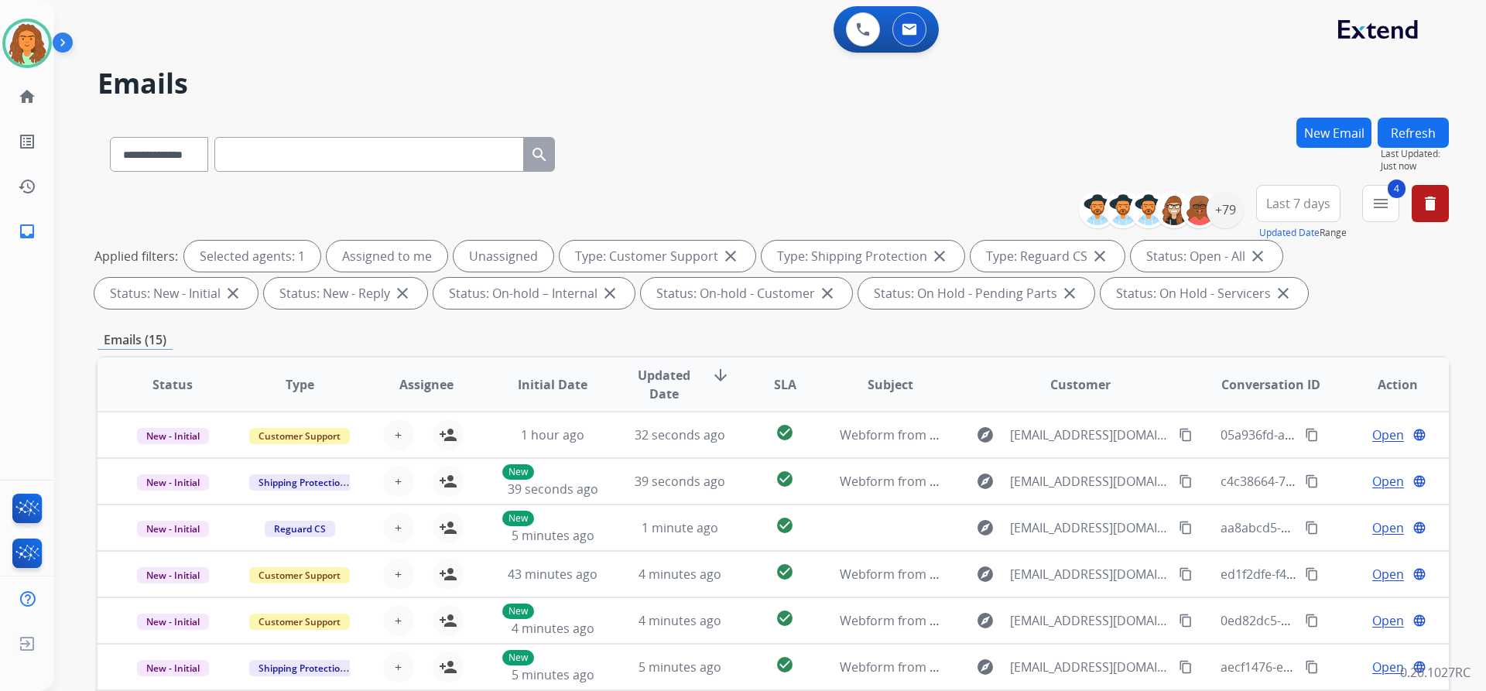
click at [1303, 207] on span "Last 7 days" at bounding box center [1298, 203] width 64 height 6
click at [1276, 389] on div "Last 90 days" at bounding box center [1293, 391] width 85 height 23
click at [1189, 327] on div "**********" at bounding box center [773, 536] width 1351 height 837
click at [1231, 211] on div "+133" at bounding box center [1225, 209] width 37 height 37
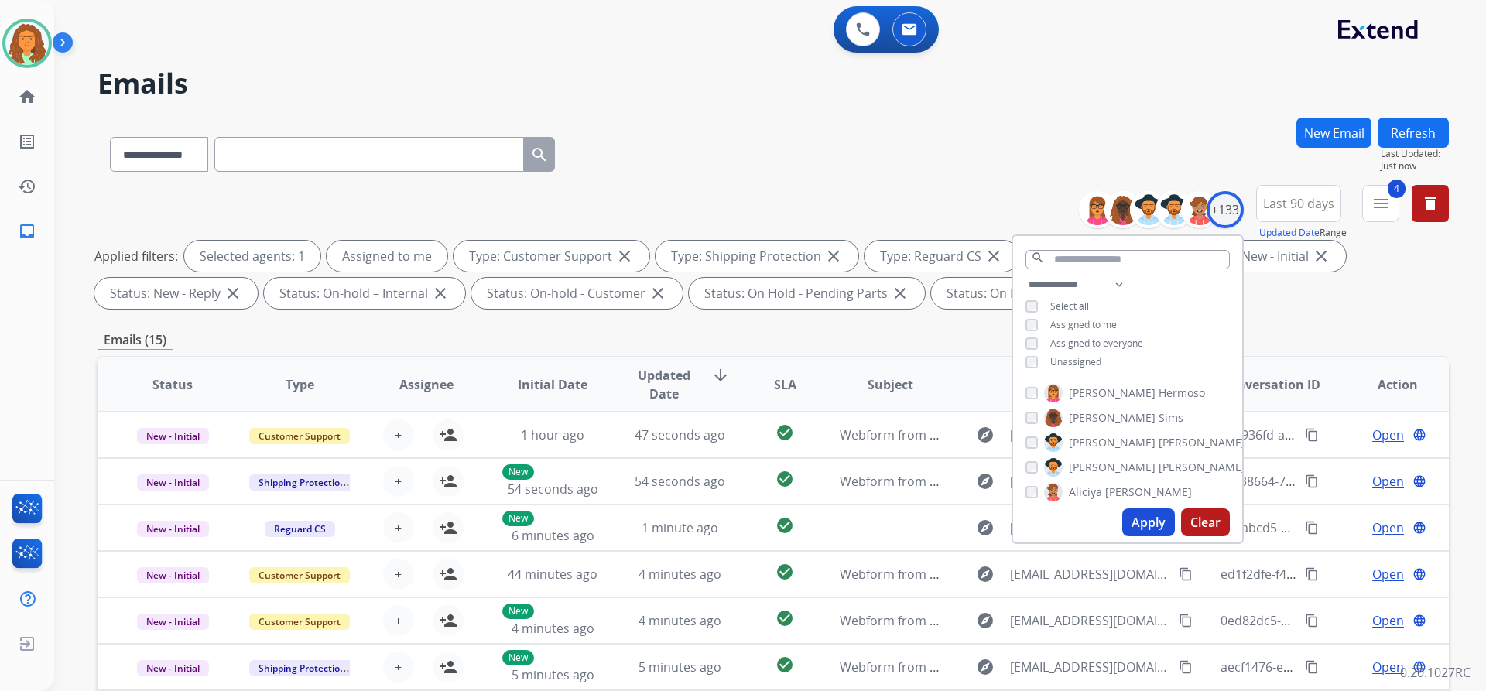
click at [1139, 519] on button "Apply" at bounding box center [1148, 523] width 53 height 28
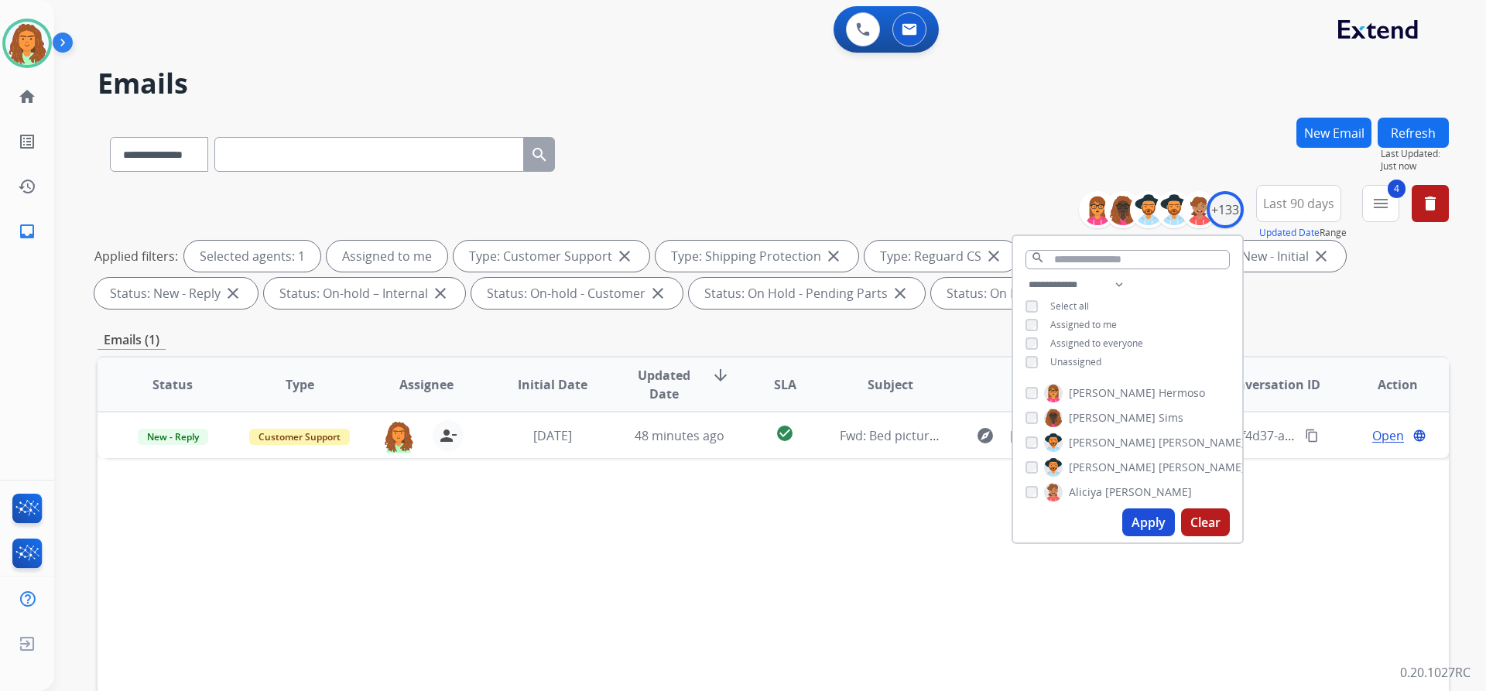
click at [970, 334] on div "Emails (1)" at bounding box center [773, 339] width 1351 height 19
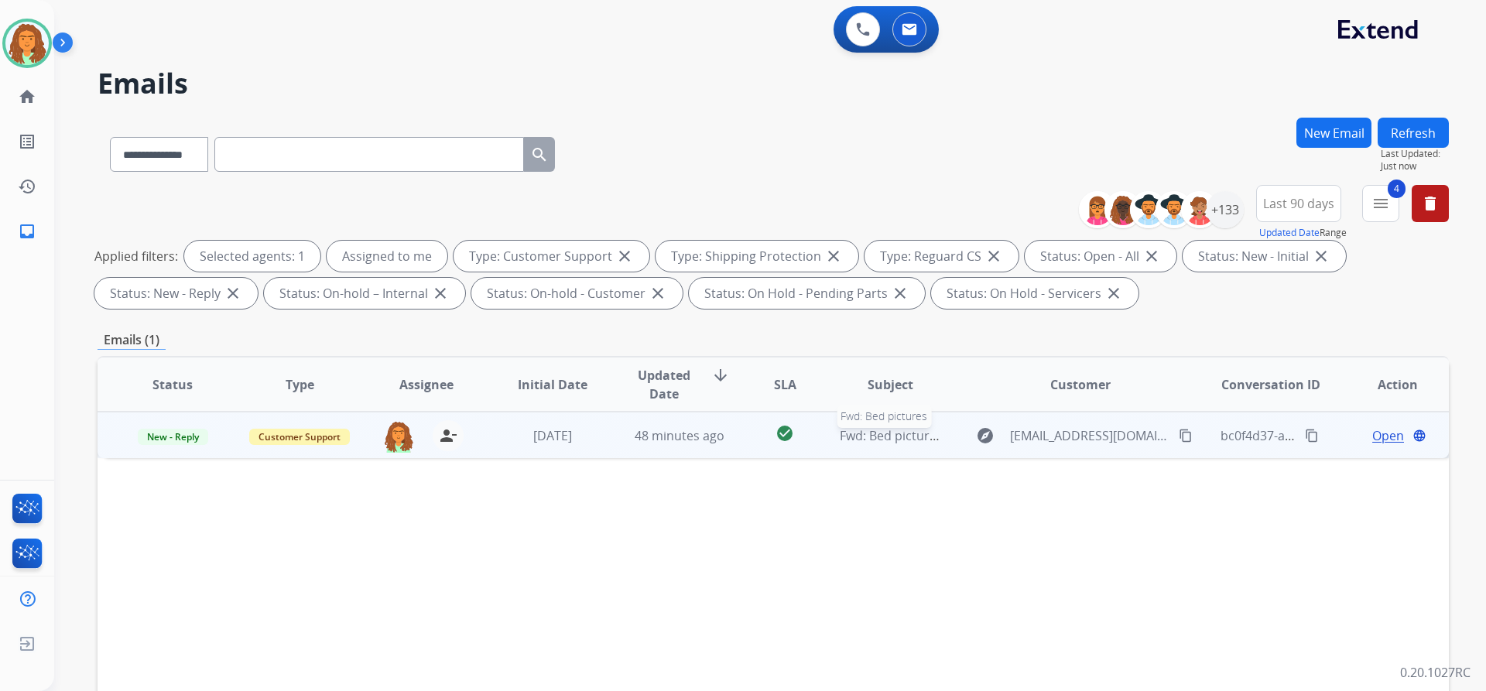
click at [870, 444] on div "Fwd: Bed pictures" at bounding box center [890, 435] width 101 height 19
click at [1179, 437] on mat-icon "content_copy" at bounding box center [1186, 435] width 14 height 14
click at [1372, 435] on span "Open" at bounding box center [1388, 435] width 32 height 19
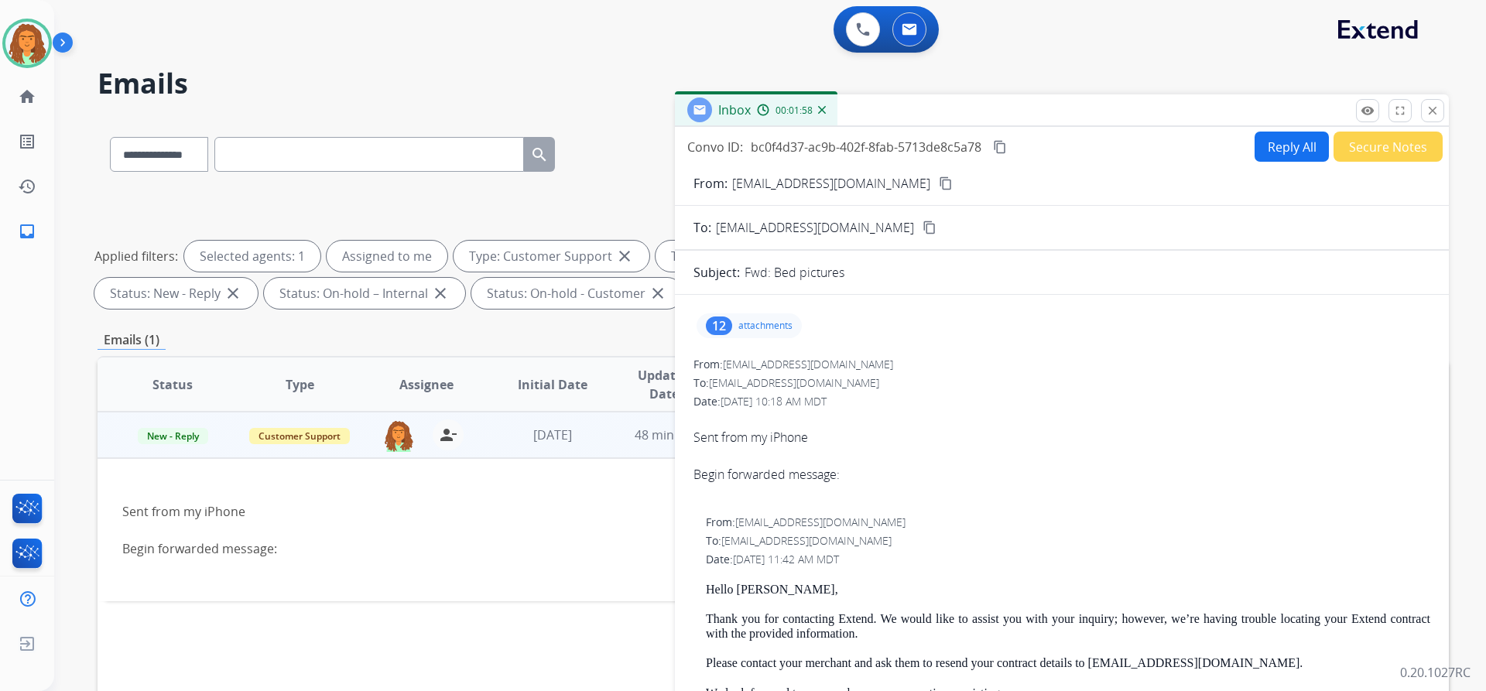
click at [1265, 146] on button "Reply All" at bounding box center [1292, 147] width 74 height 30
select select "**********"
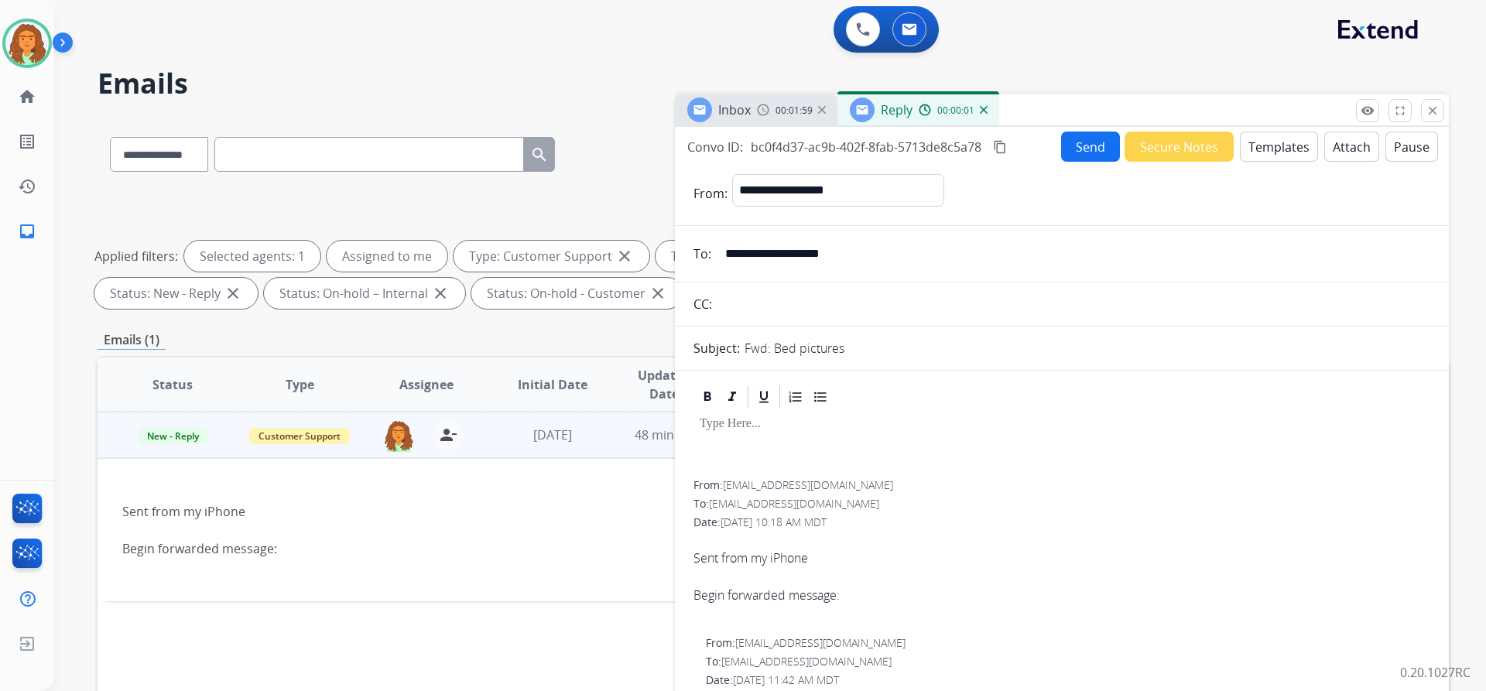
click at [1251, 142] on button "Templates" at bounding box center [1279, 147] width 78 height 30
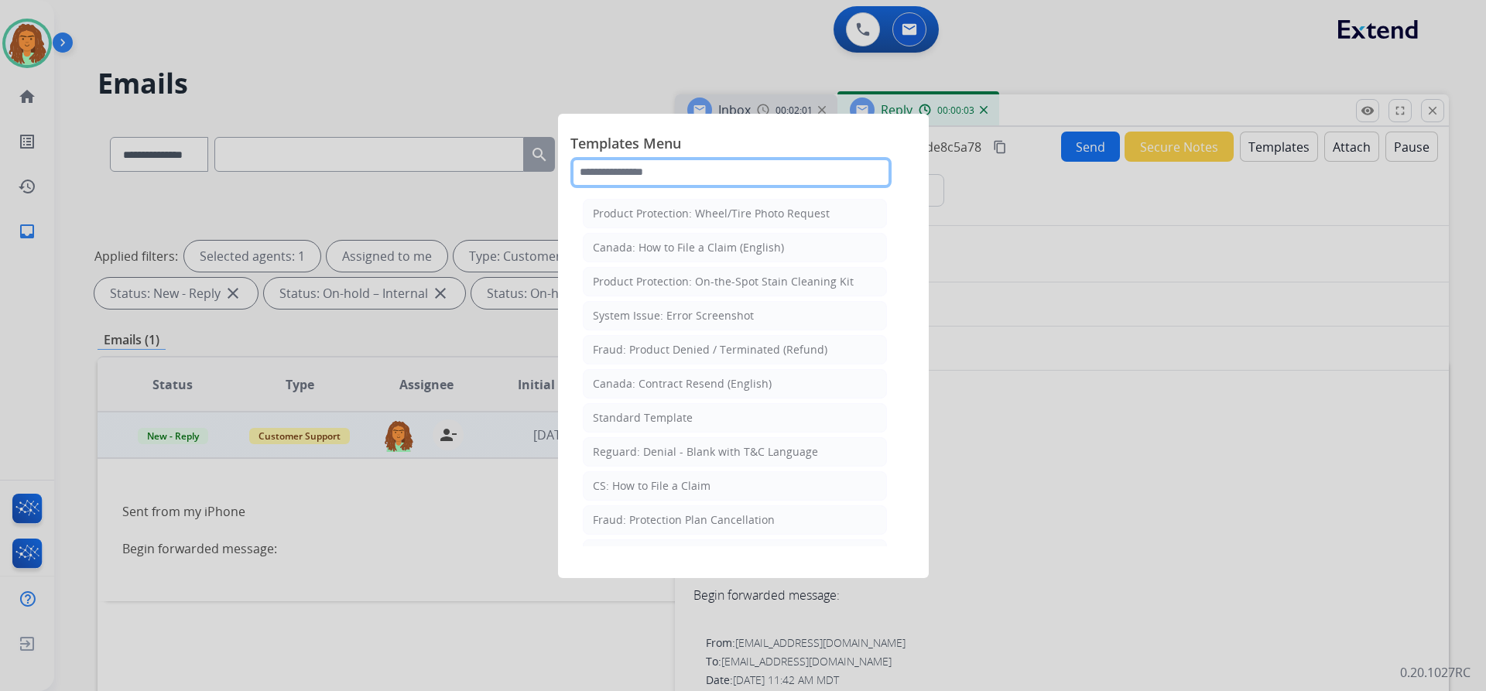
click at [659, 174] on input "text" at bounding box center [730, 172] width 321 height 31
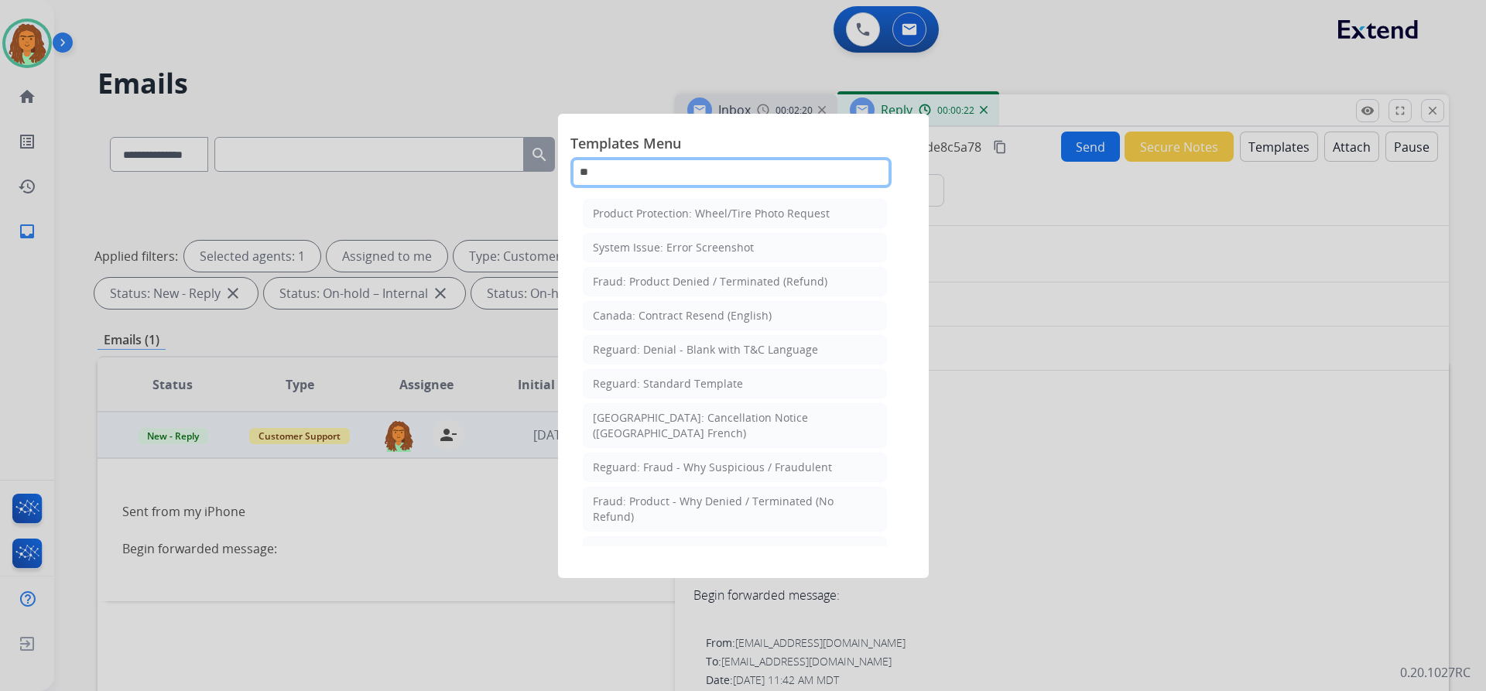
type input "*"
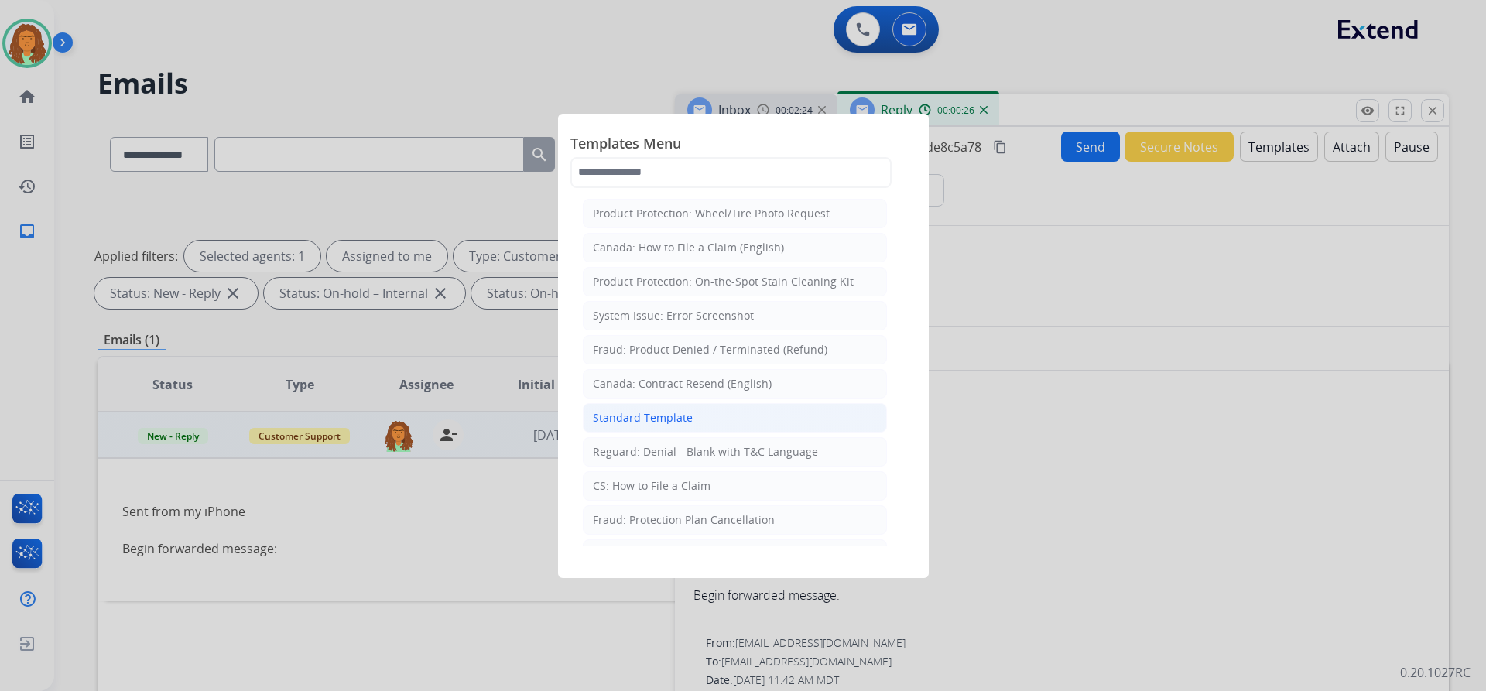
click at [671, 417] on div "Standard Template" at bounding box center [643, 417] width 100 height 15
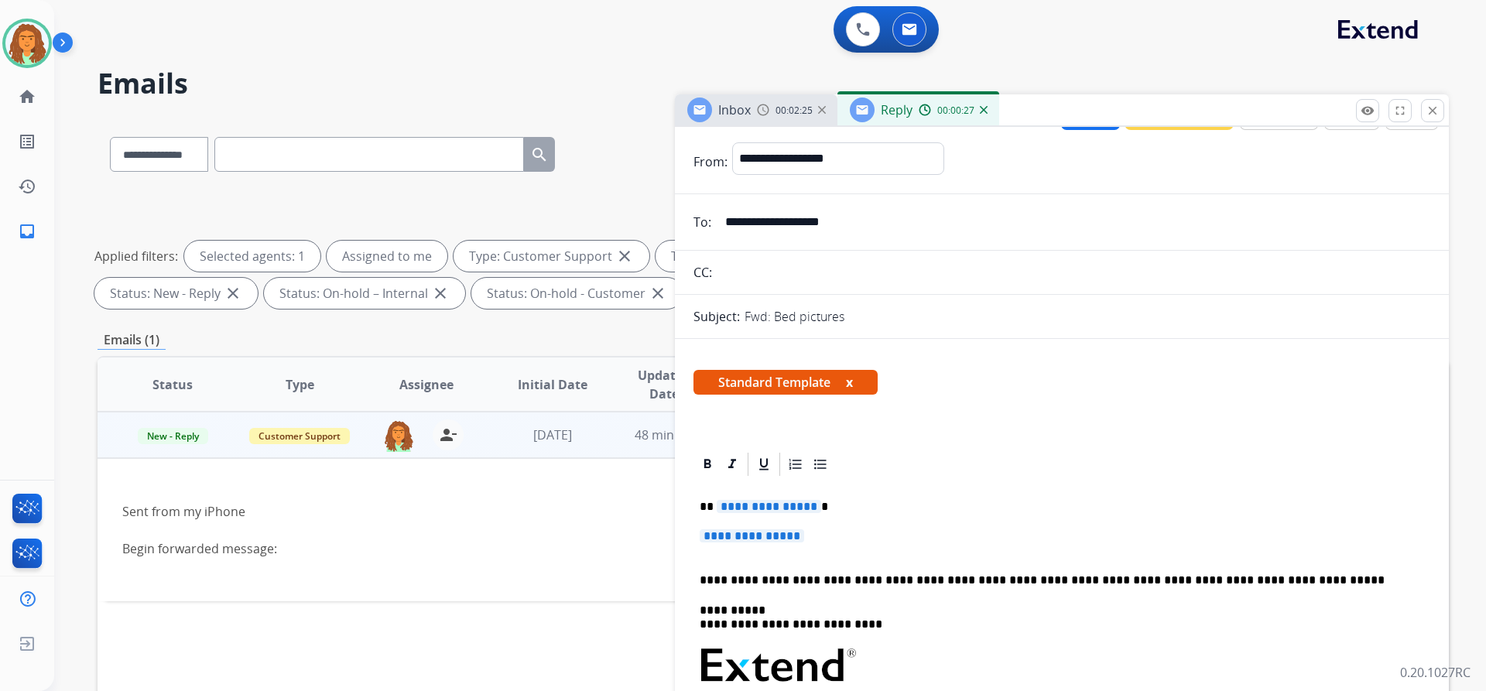
scroll to position [232, 0]
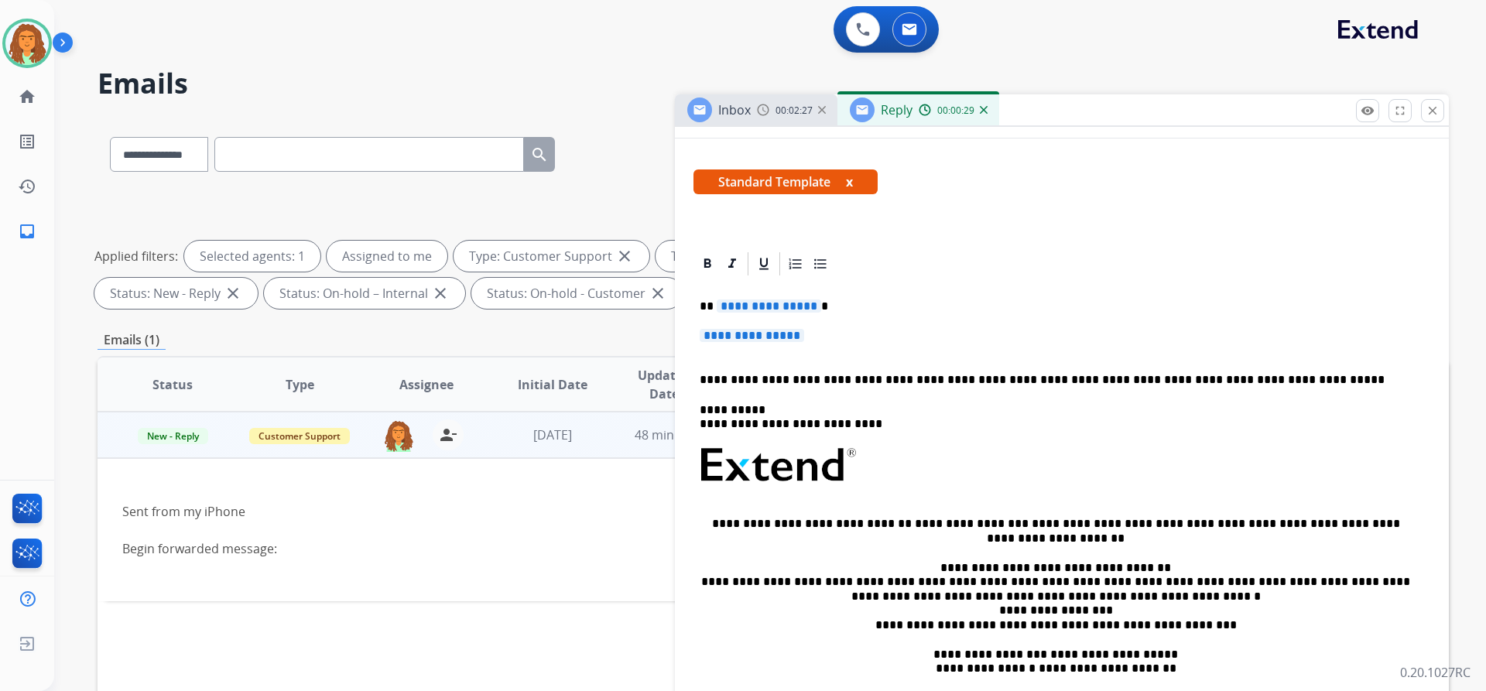
click at [810, 306] on span "**********" at bounding box center [769, 306] width 104 height 13
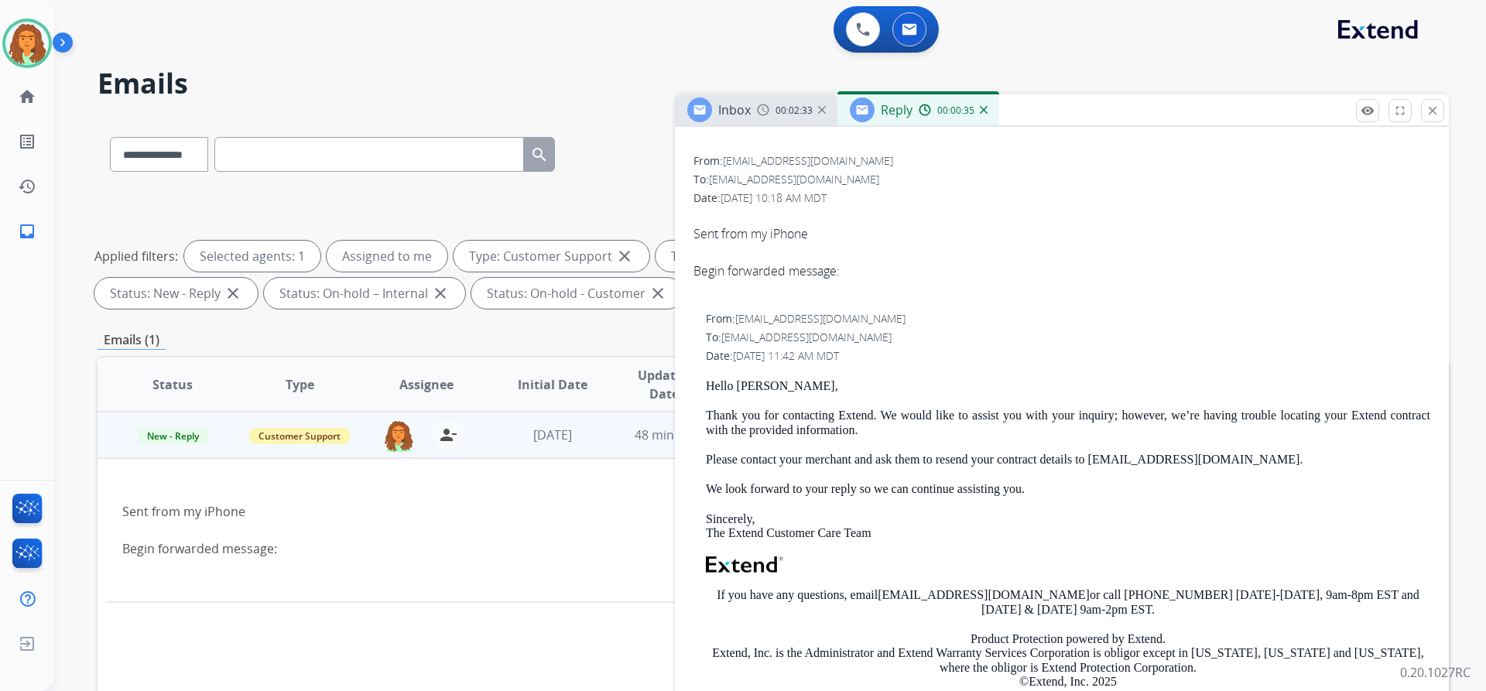
scroll to position [929, 0]
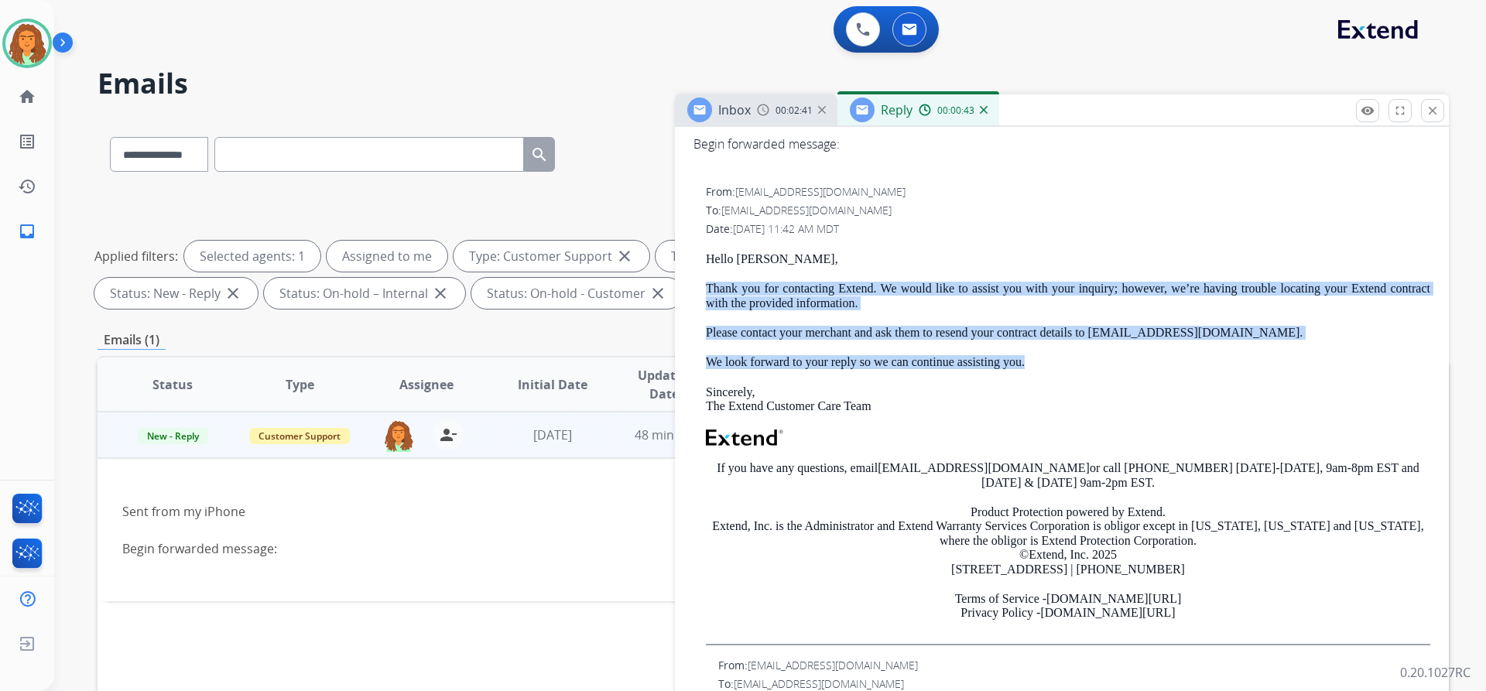
drag, startPoint x: 701, startPoint y: 282, endPoint x: 1033, endPoint y: 362, distance: 341.7
click at [1033, 362] on div "From: support@extend.com To: greissy10@icloud.com Date: 09/07/2025 - 11:42 AM M…" at bounding box center [1061, 414] width 737 height 461
copy div "Thank you for contacting Extend. We would like to assist you with your inquiry;…"
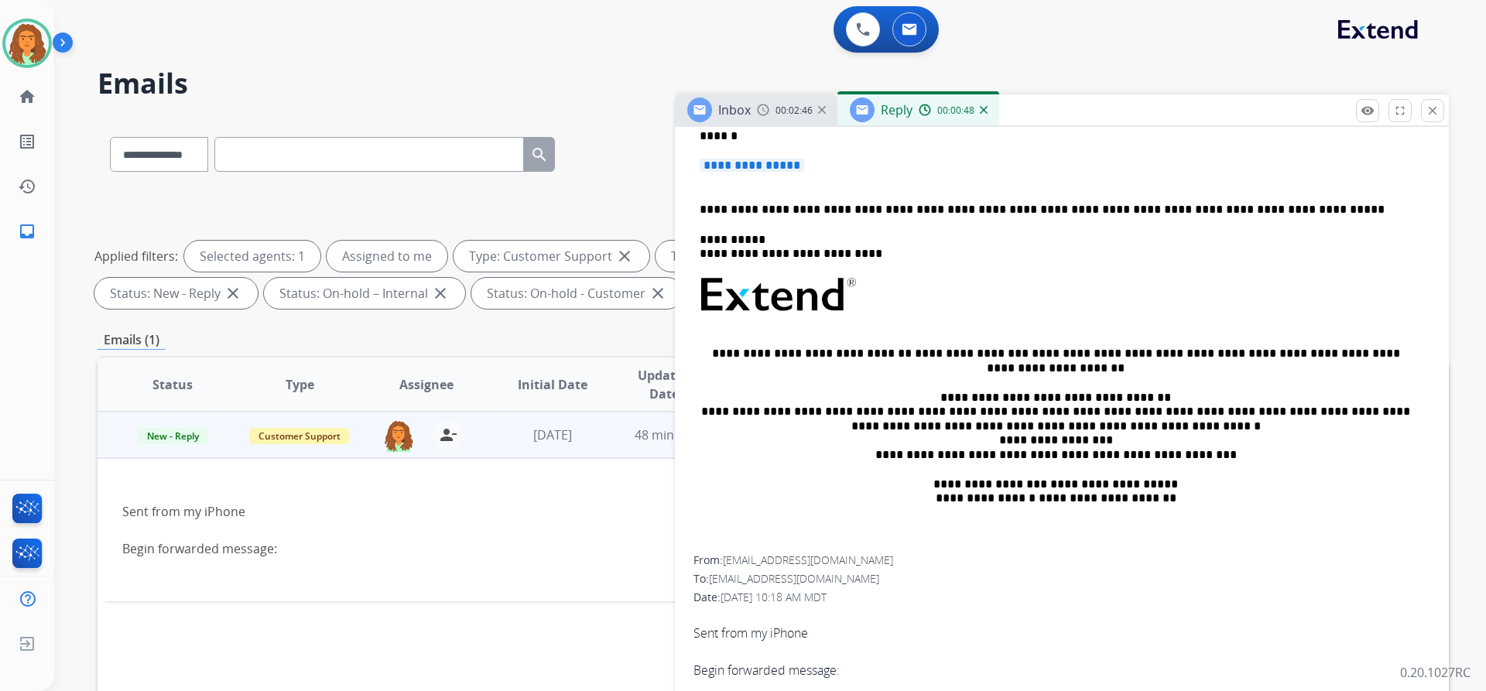
scroll to position [155, 0]
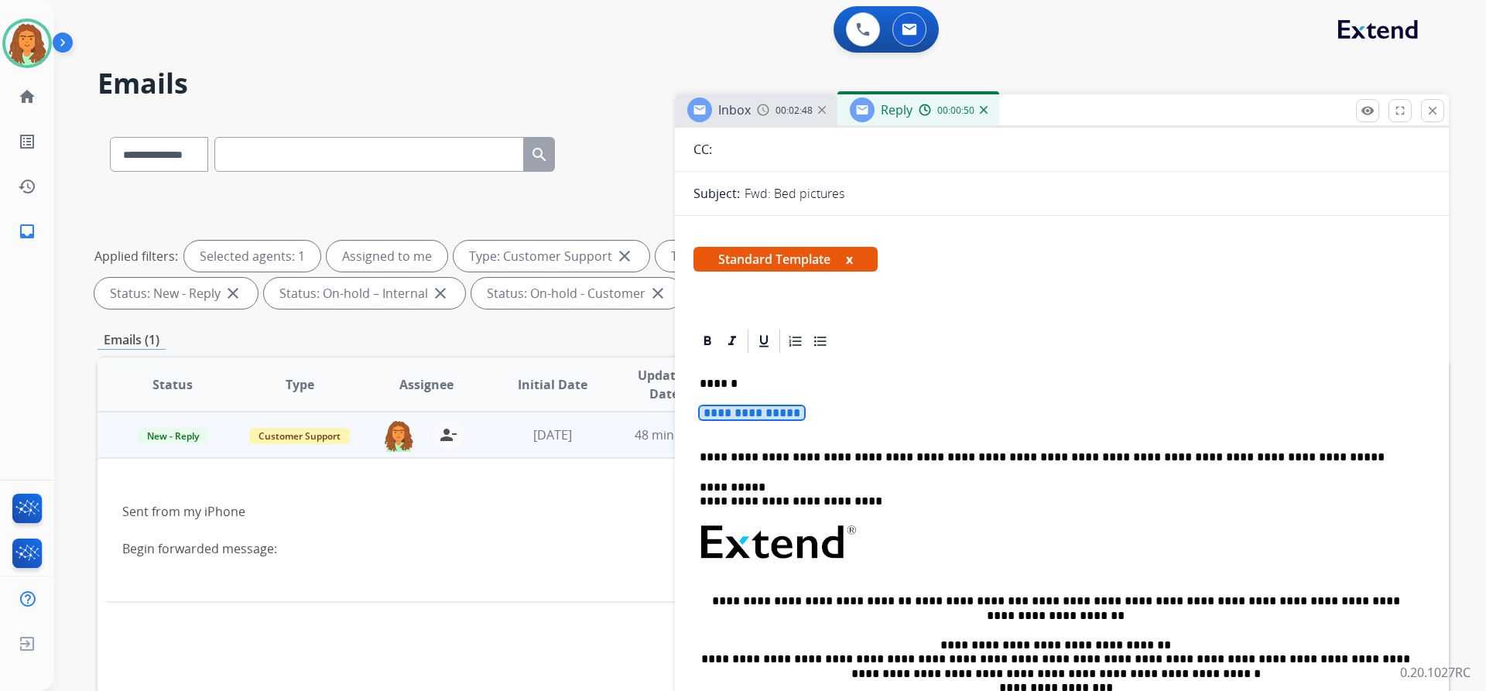
click at [710, 413] on span "**********" at bounding box center [752, 412] width 104 height 13
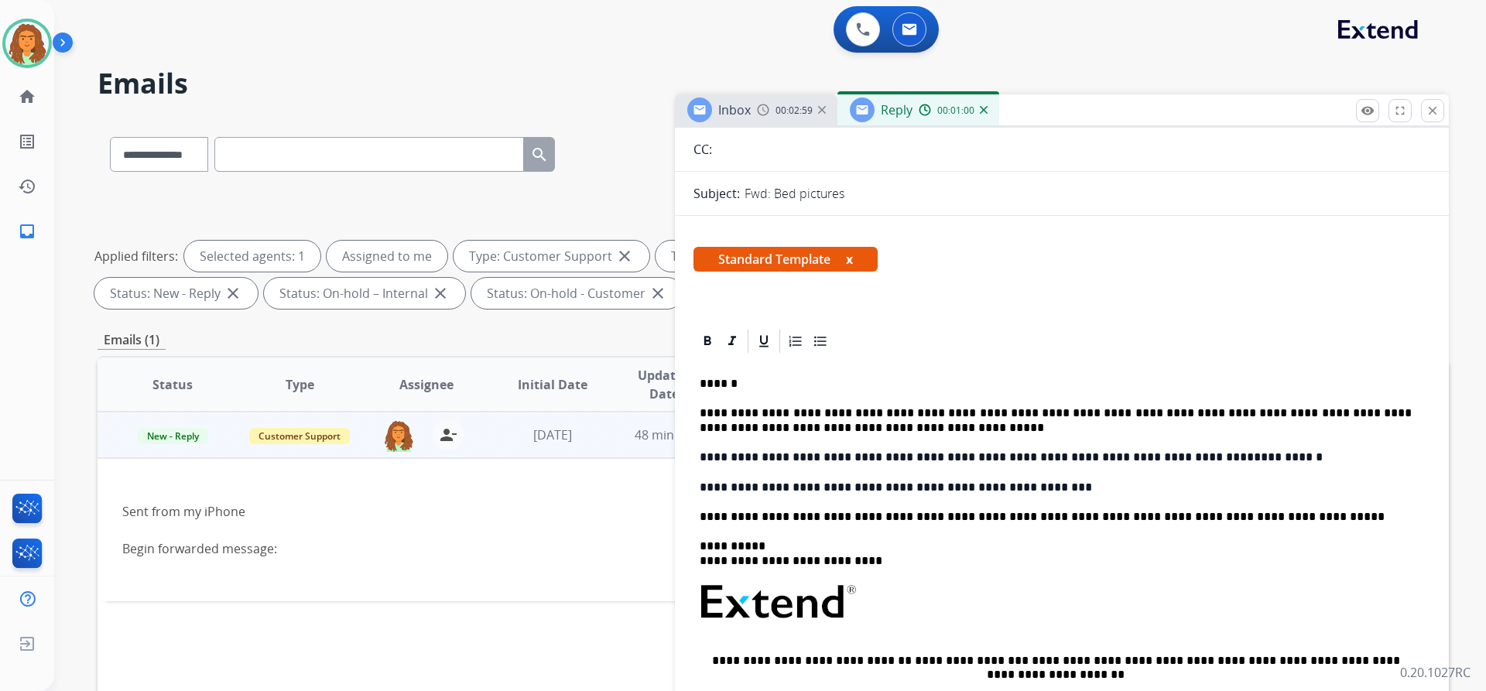
click at [869, 407] on p "**********" at bounding box center [1056, 420] width 712 height 29
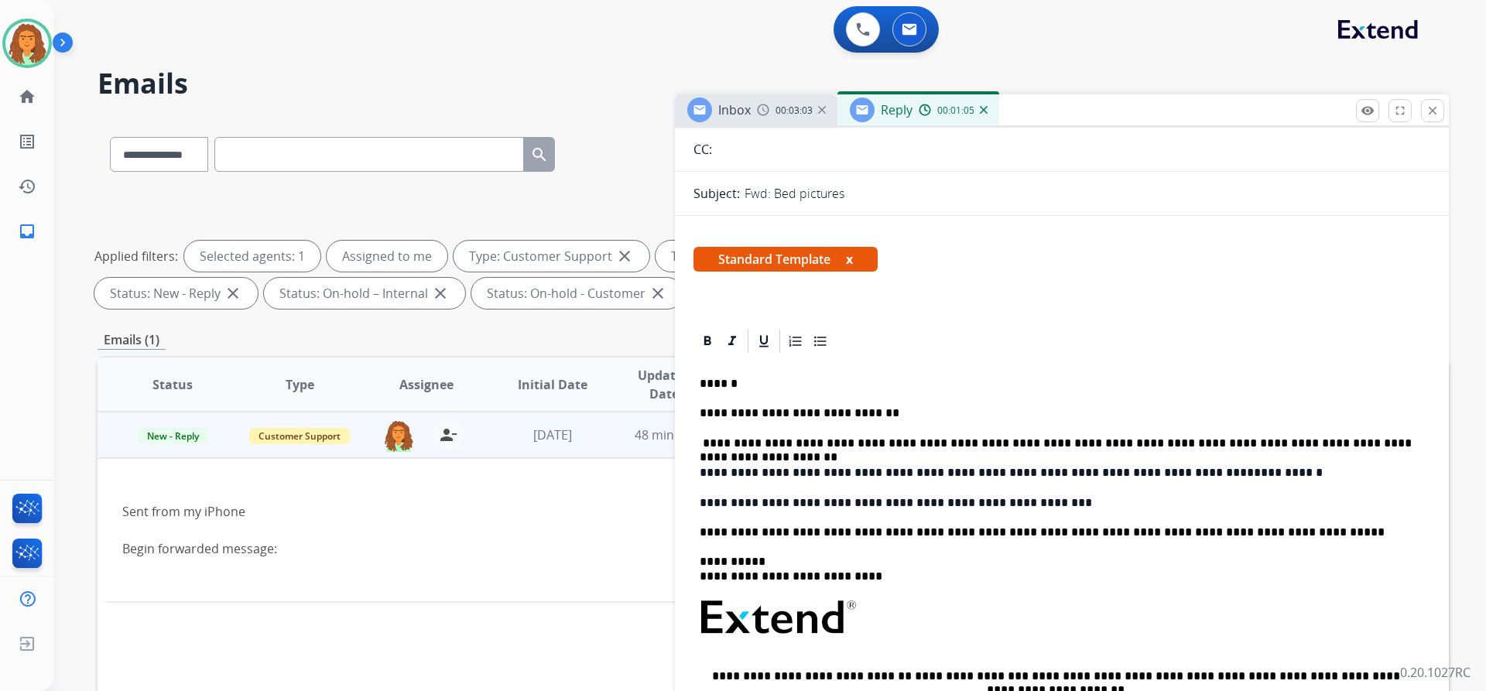
scroll to position [232, 0]
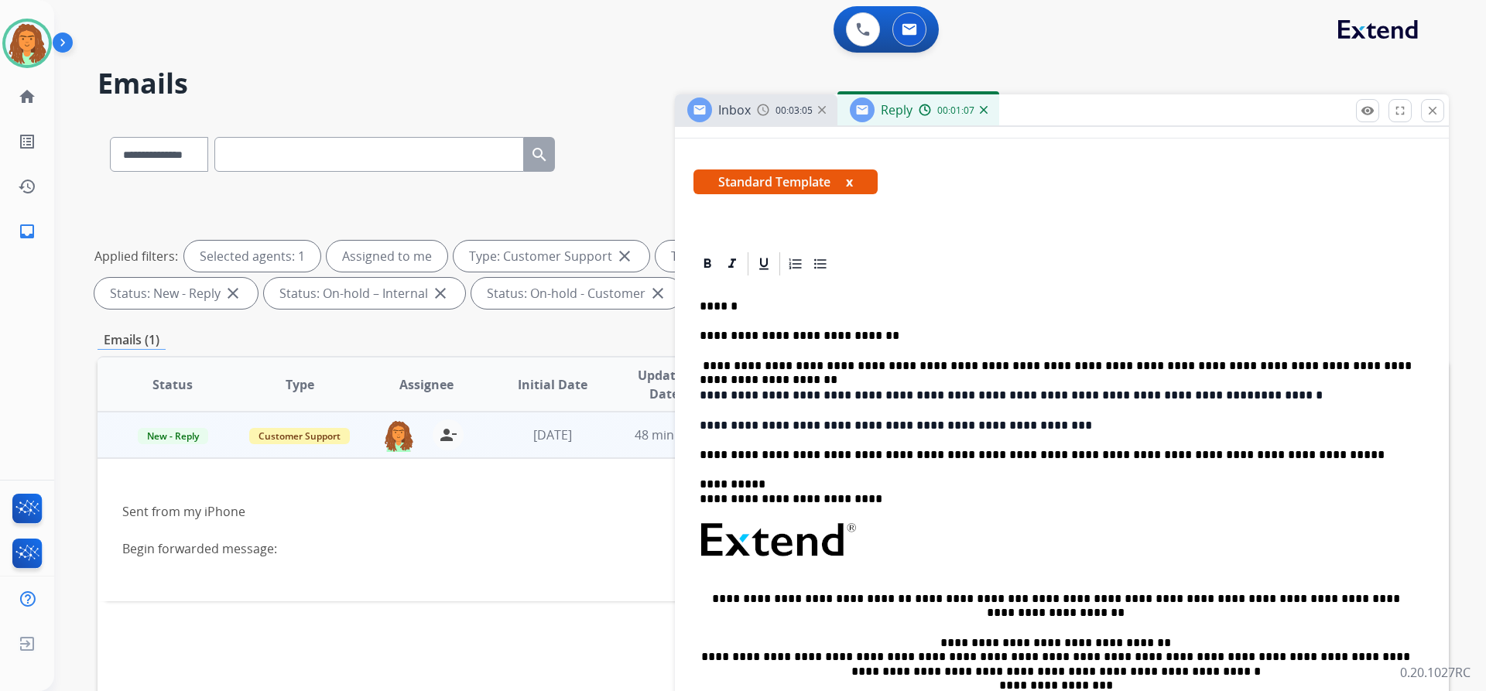
click at [1219, 396] on p "**********" at bounding box center [1056, 396] width 712 height 14
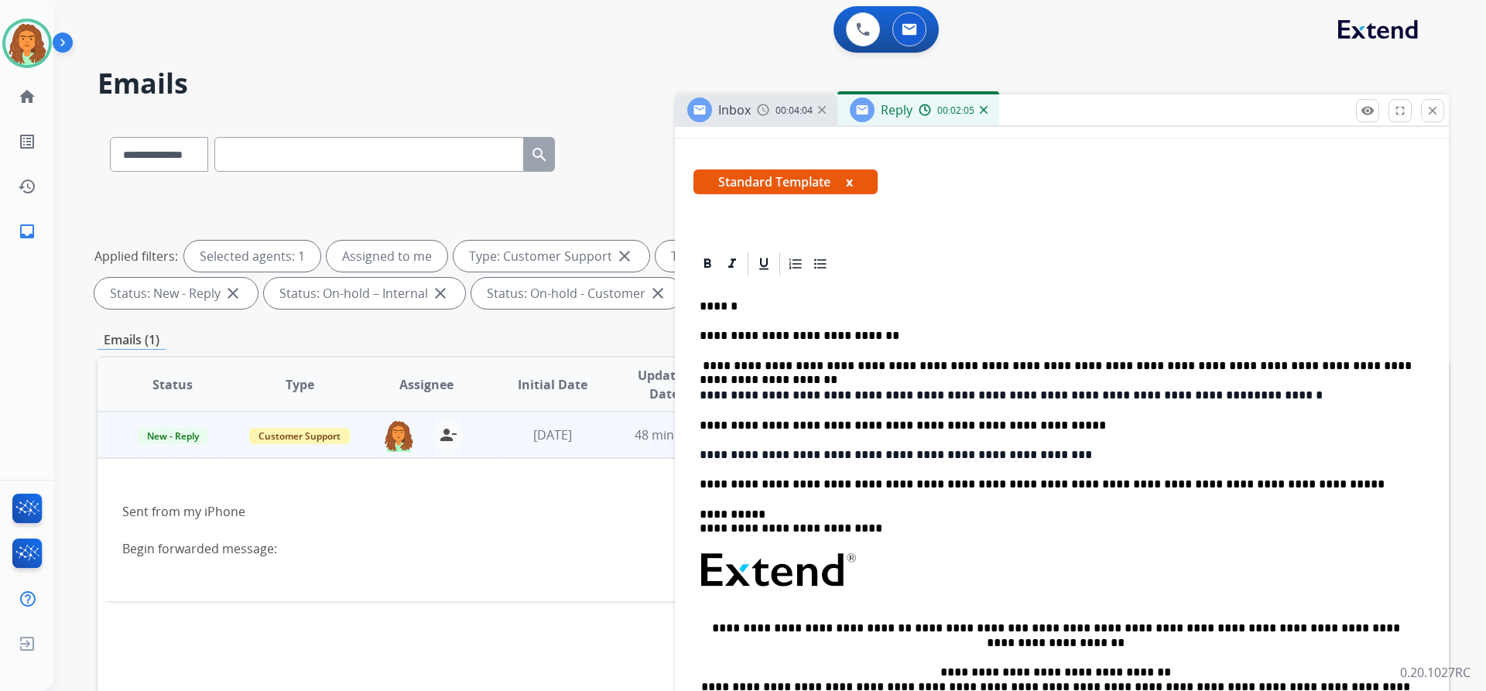
click at [1009, 425] on p "**********" at bounding box center [1056, 426] width 712 height 14
click at [1037, 426] on p "**********" at bounding box center [1056, 426] width 712 height 14
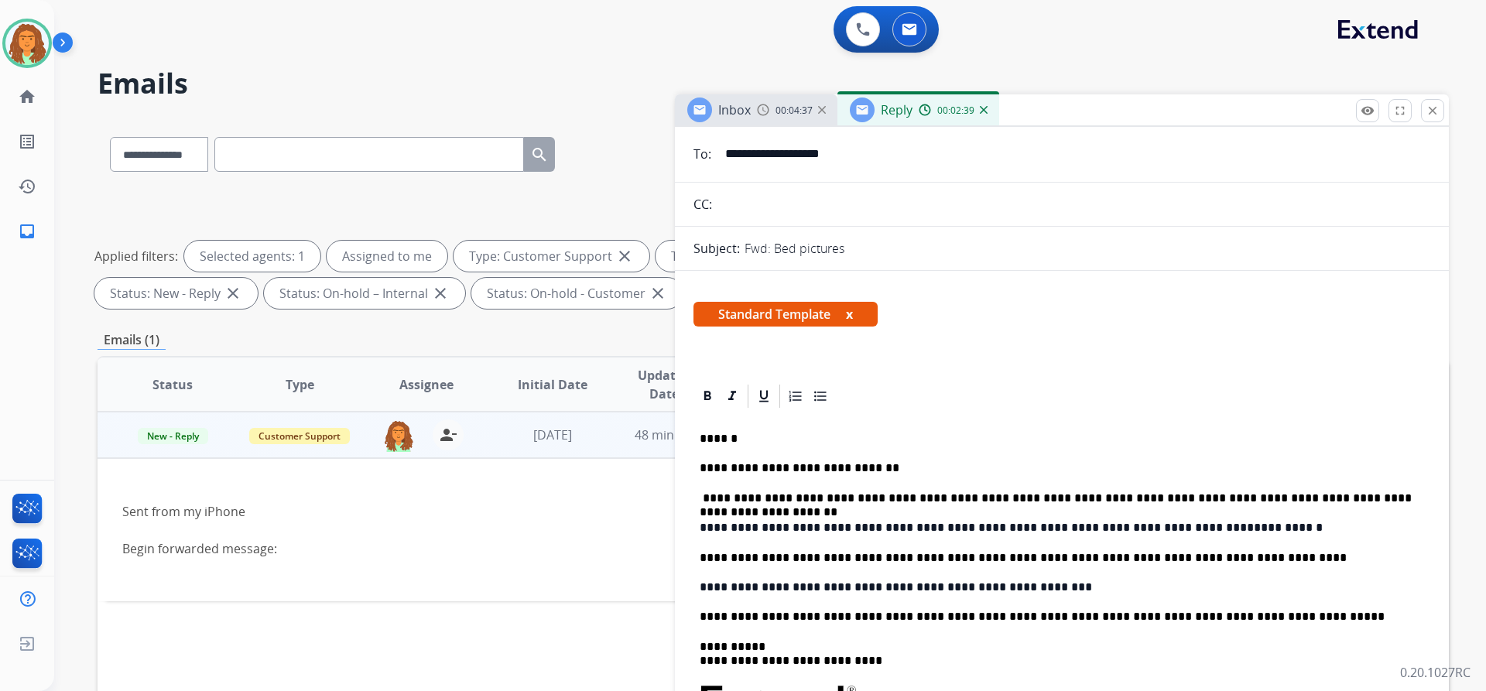
scroll to position [0, 0]
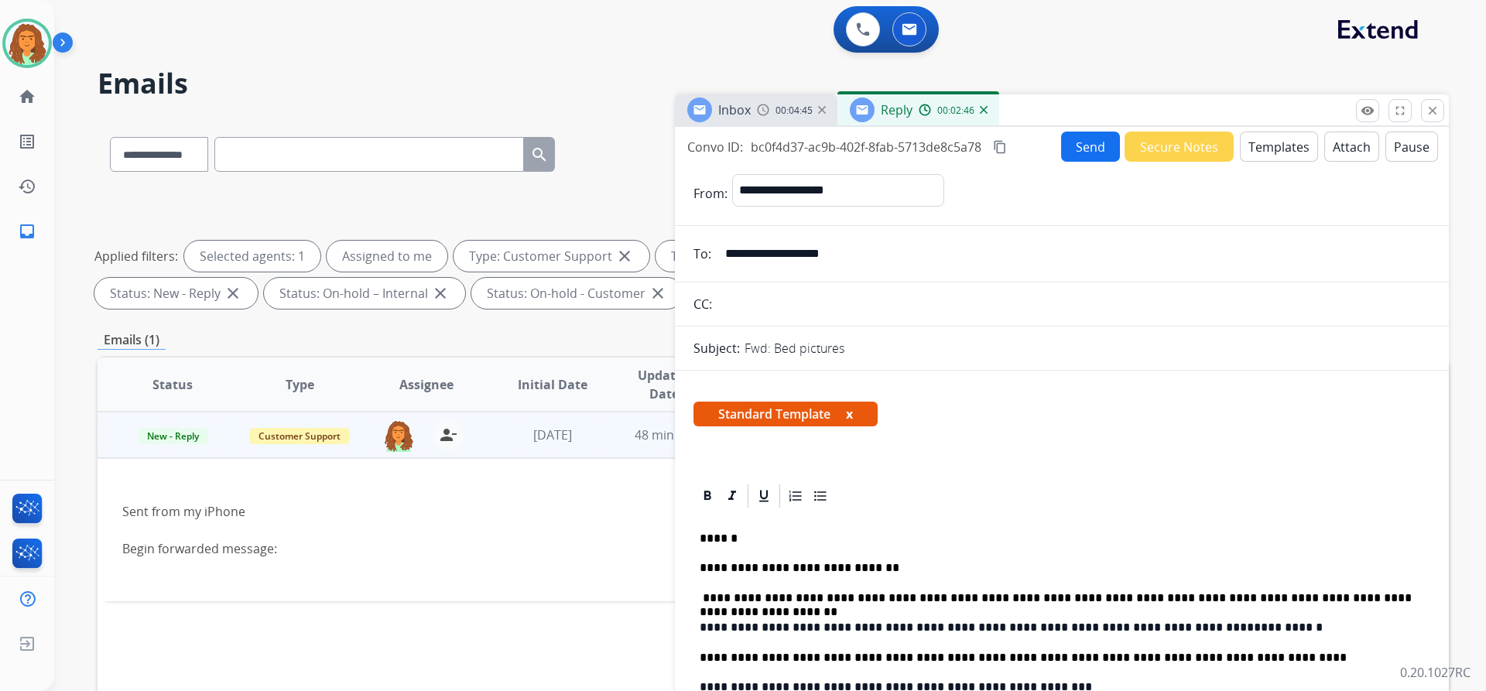
click at [1081, 150] on button "Send" at bounding box center [1090, 147] width 59 height 30
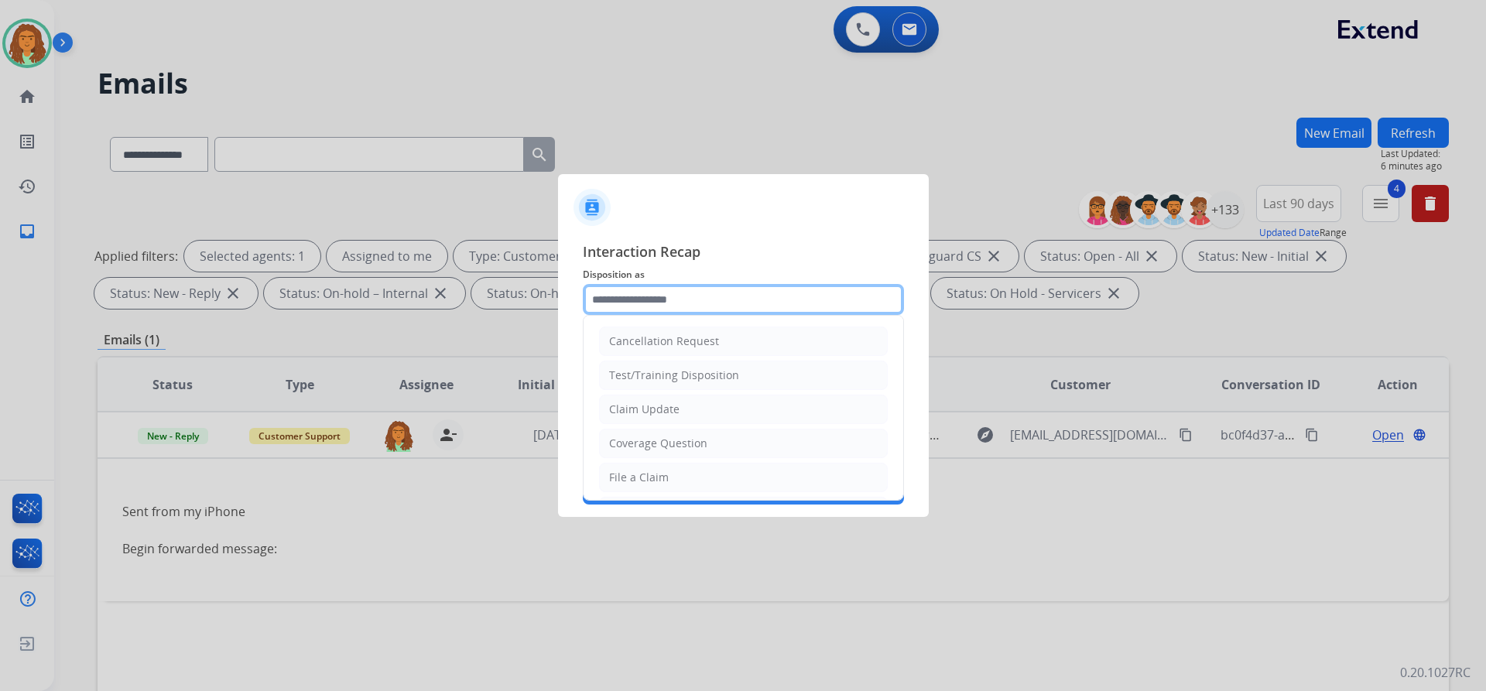
click at [608, 296] on input "text" at bounding box center [743, 299] width 321 height 31
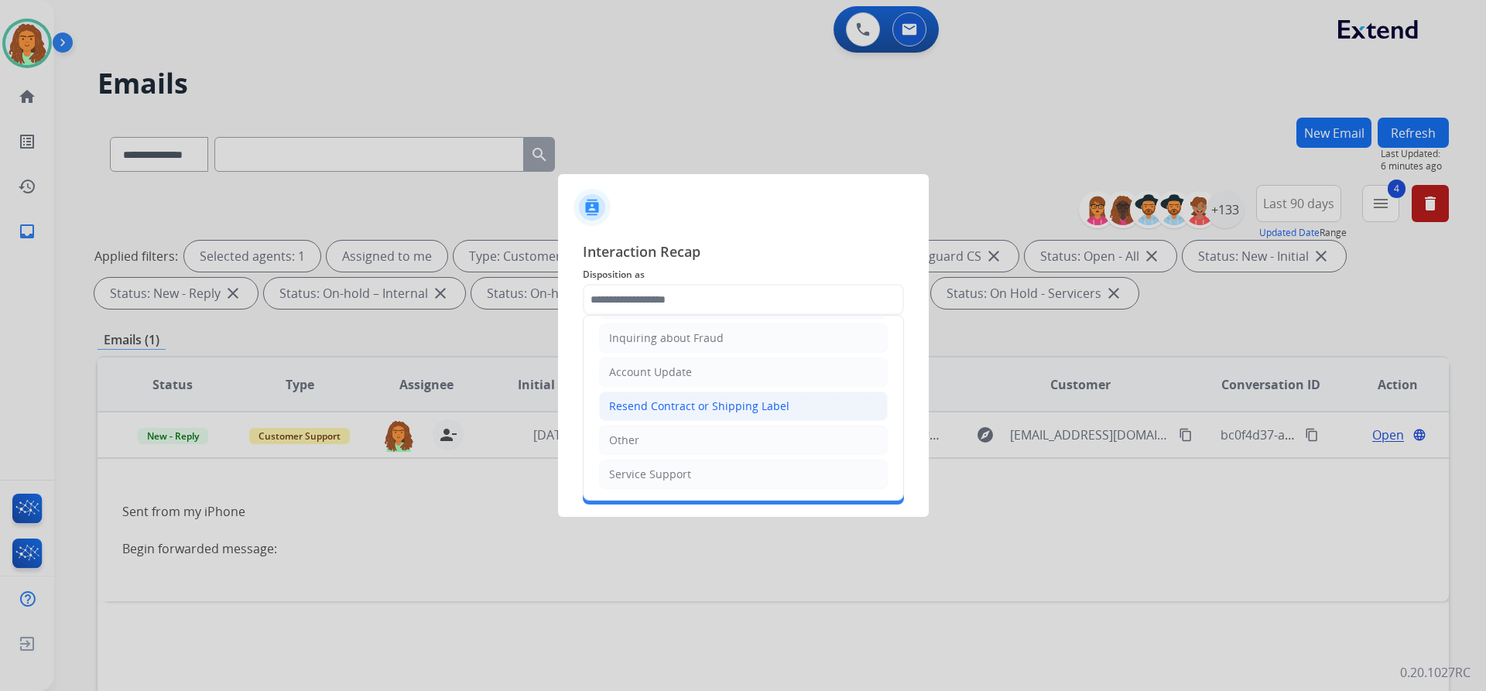
click at [665, 408] on div "Resend Contract or Shipping Label" at bounding box center [699, 406] width 180 height 15
type input "**********"
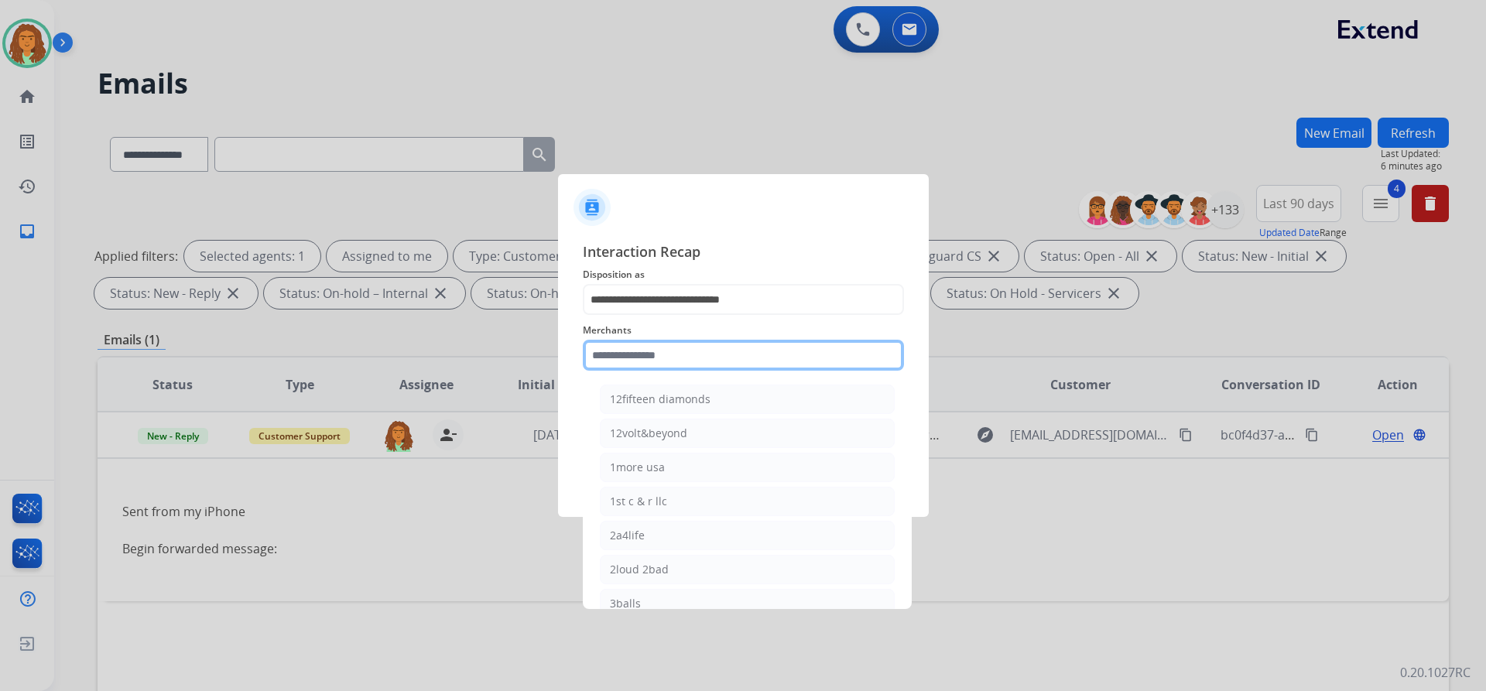
click at [661, 357] on input "text" at bounding box center [743, 355] width 321 height 31
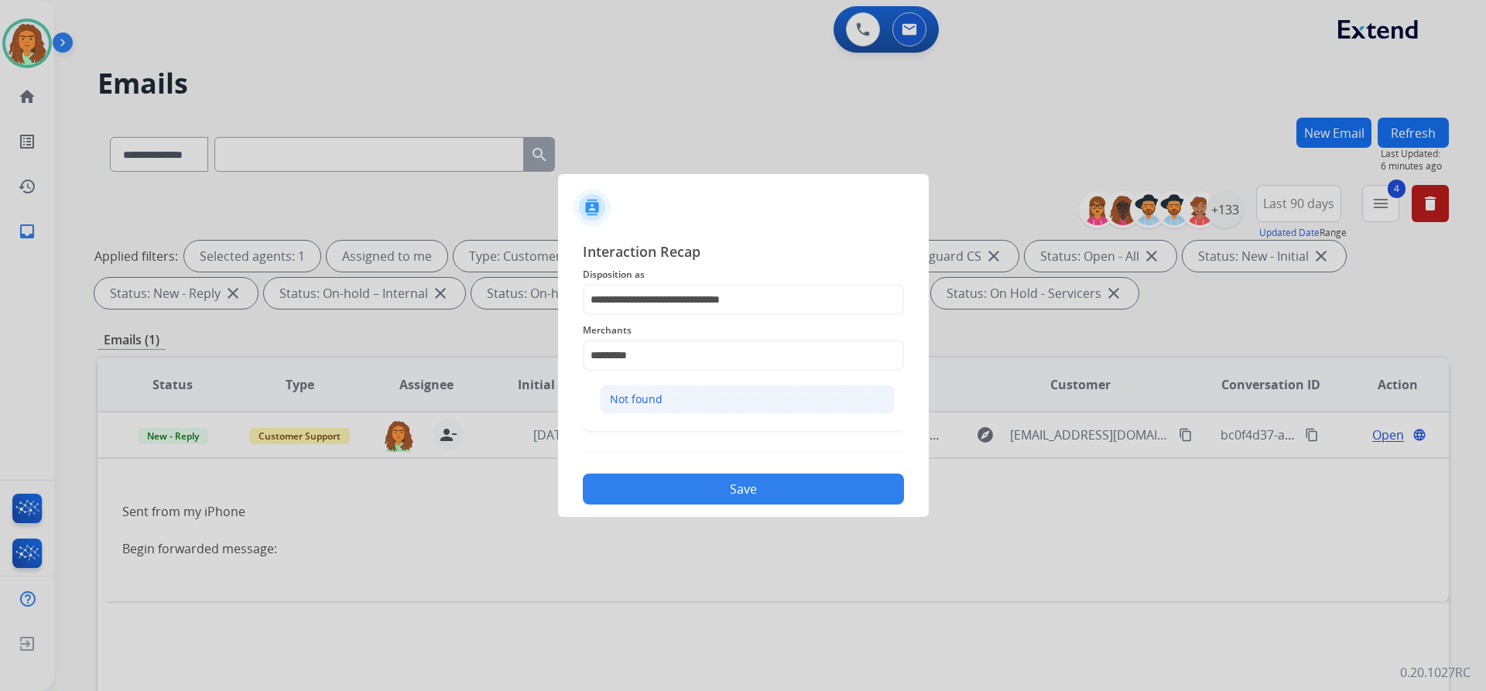
click at [649, 399] on div "Not found" at bounding box center [636, 399] width 53 height 15
type input "*********"
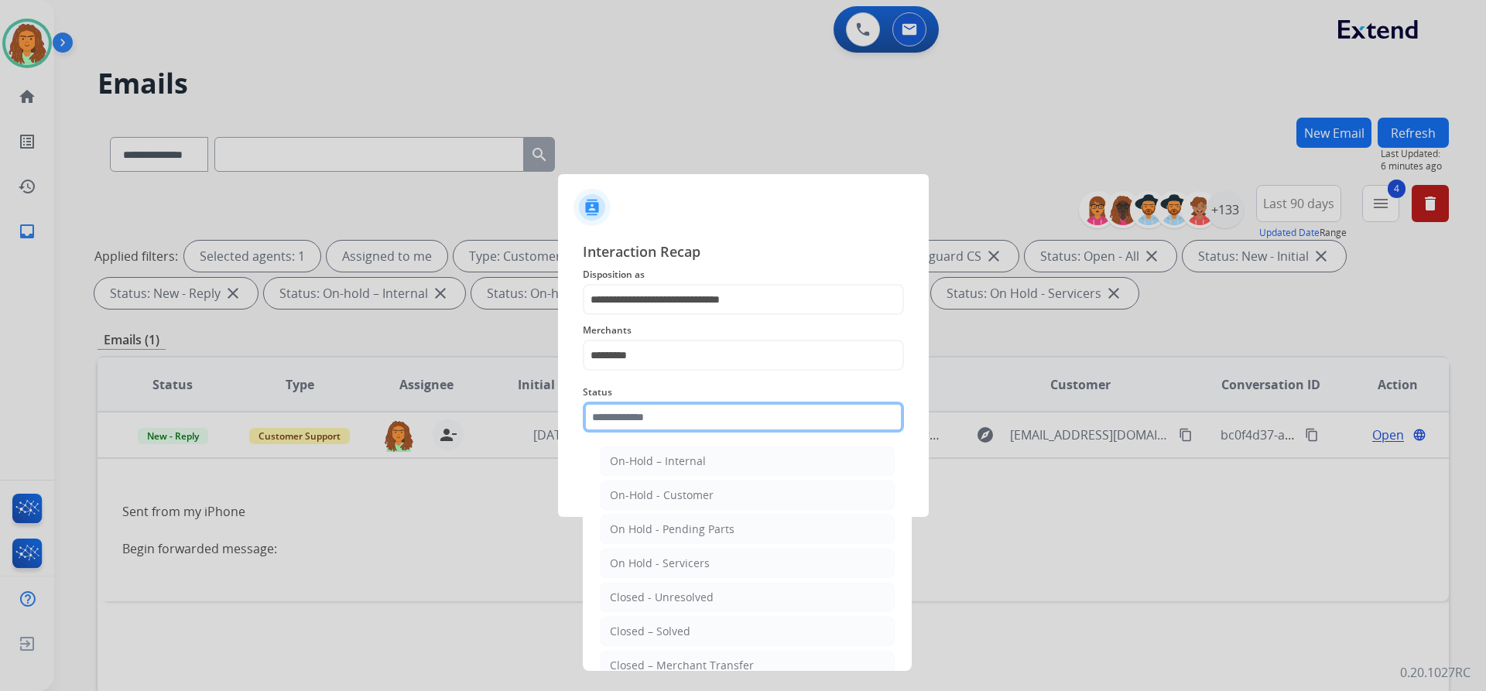
click at [657, 414] on input "text" at bounding box center [743, 417] width 321 height 31
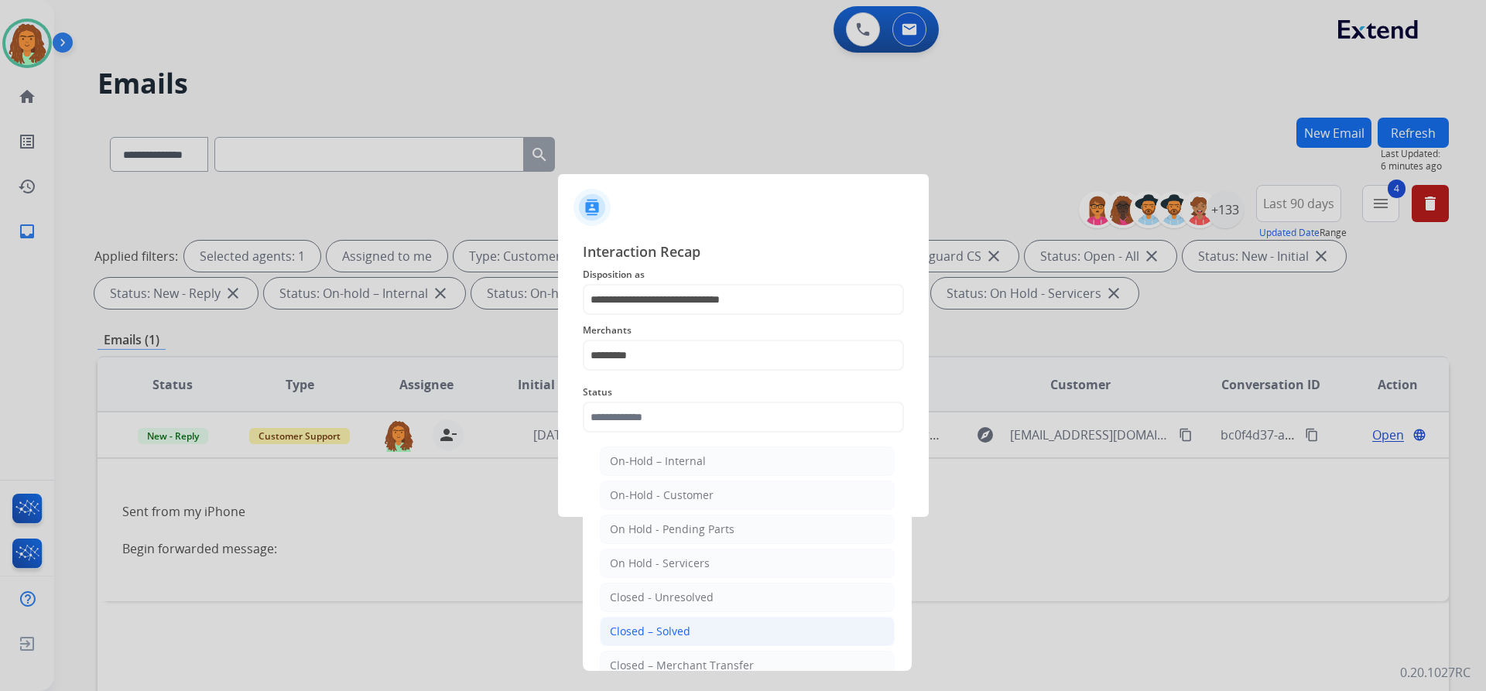
click at [668, 630] on div "Closed – Solved" at bounding box center [650, 631] width 80 height 15
type input "**********"
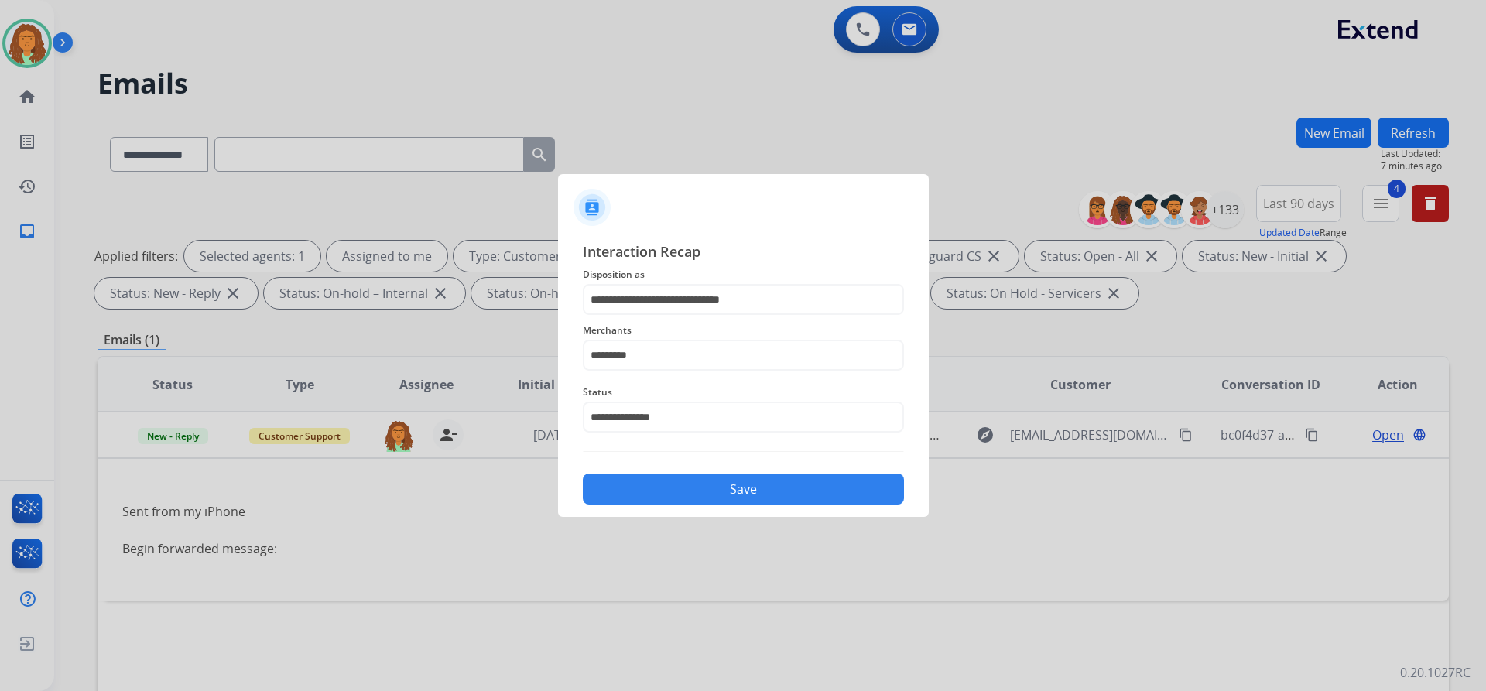
click at [739, 489] on button "Save" at bounding box center [743, 489] width 321 height 31
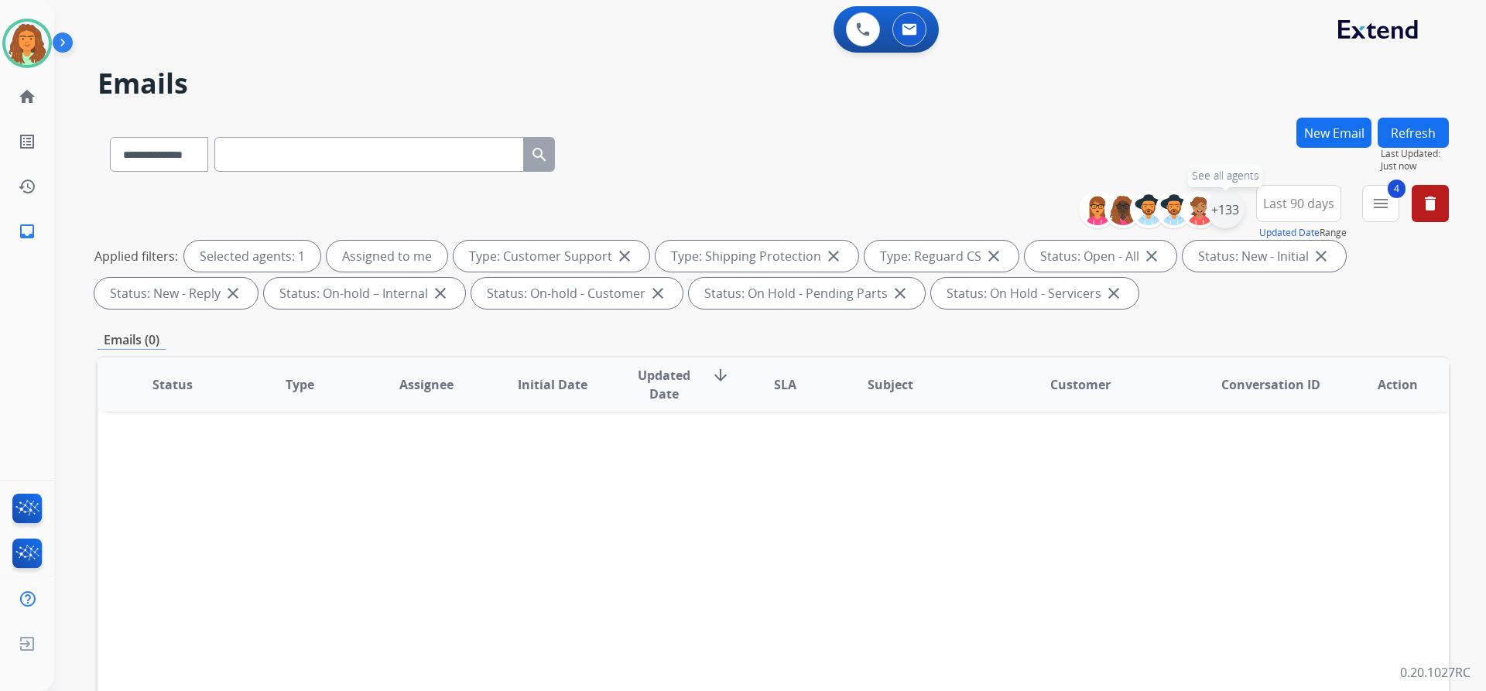
click at [1237, 207] on div "+133" at bounding box center [1225, 209] width 37 height 37
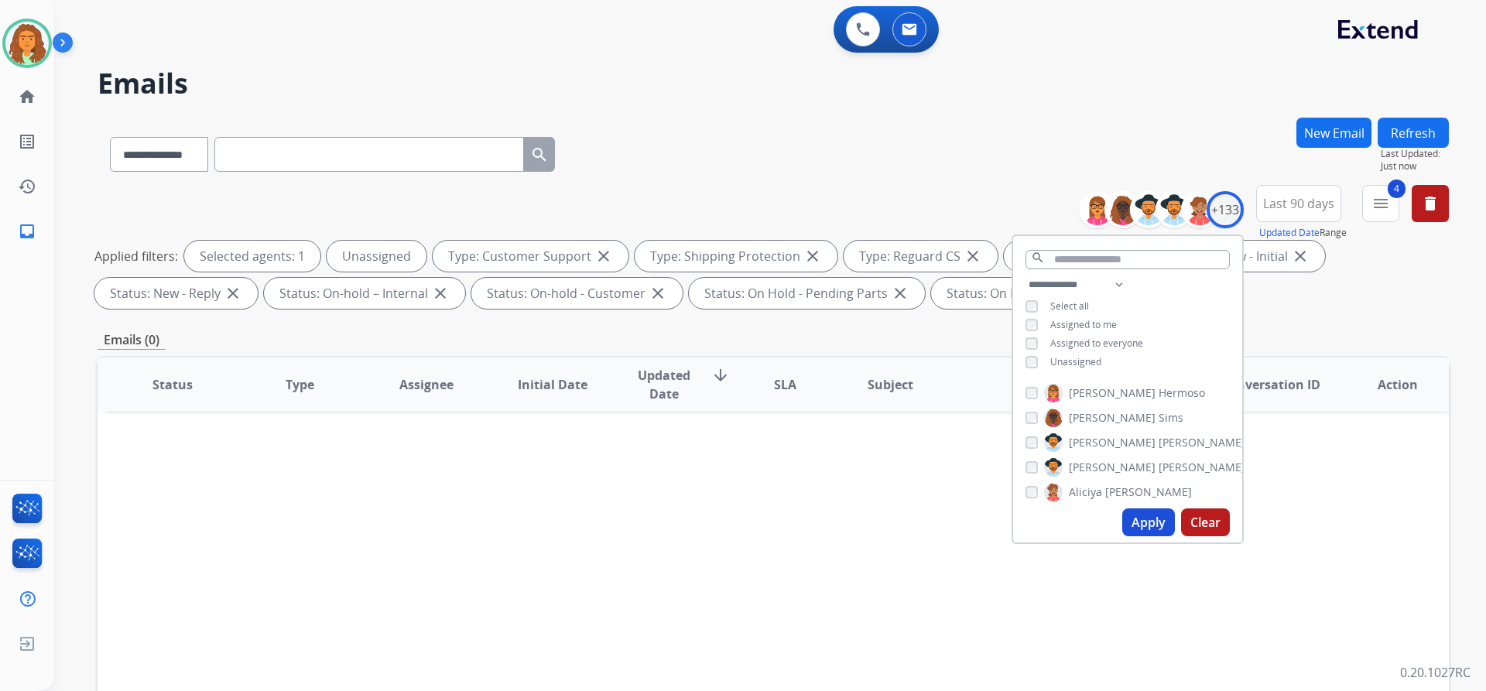
click at [1145, 522] on button "Apply" at bounding box center [1148, 523] width 53 height 28
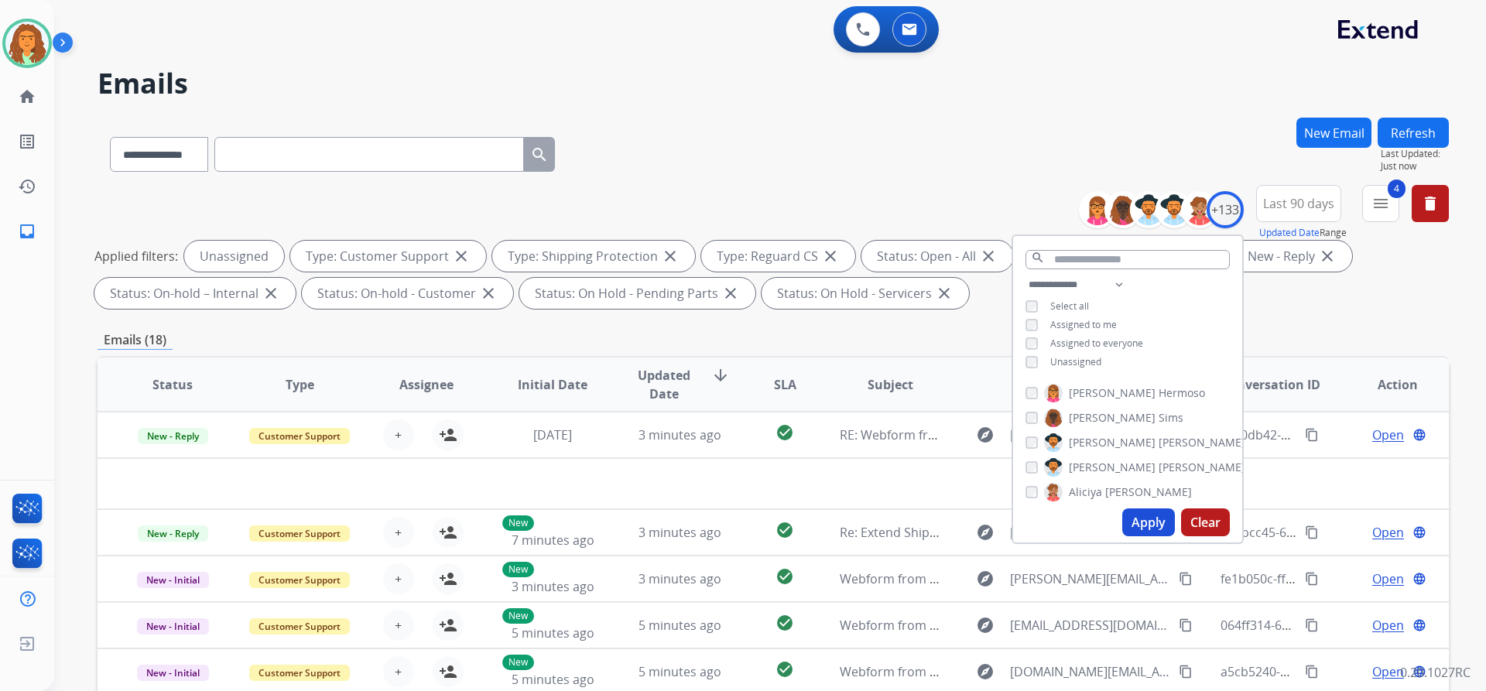
click at [981, 332] on div "Emails (18)" at bounding box center [773, 339] width 1351 height 19
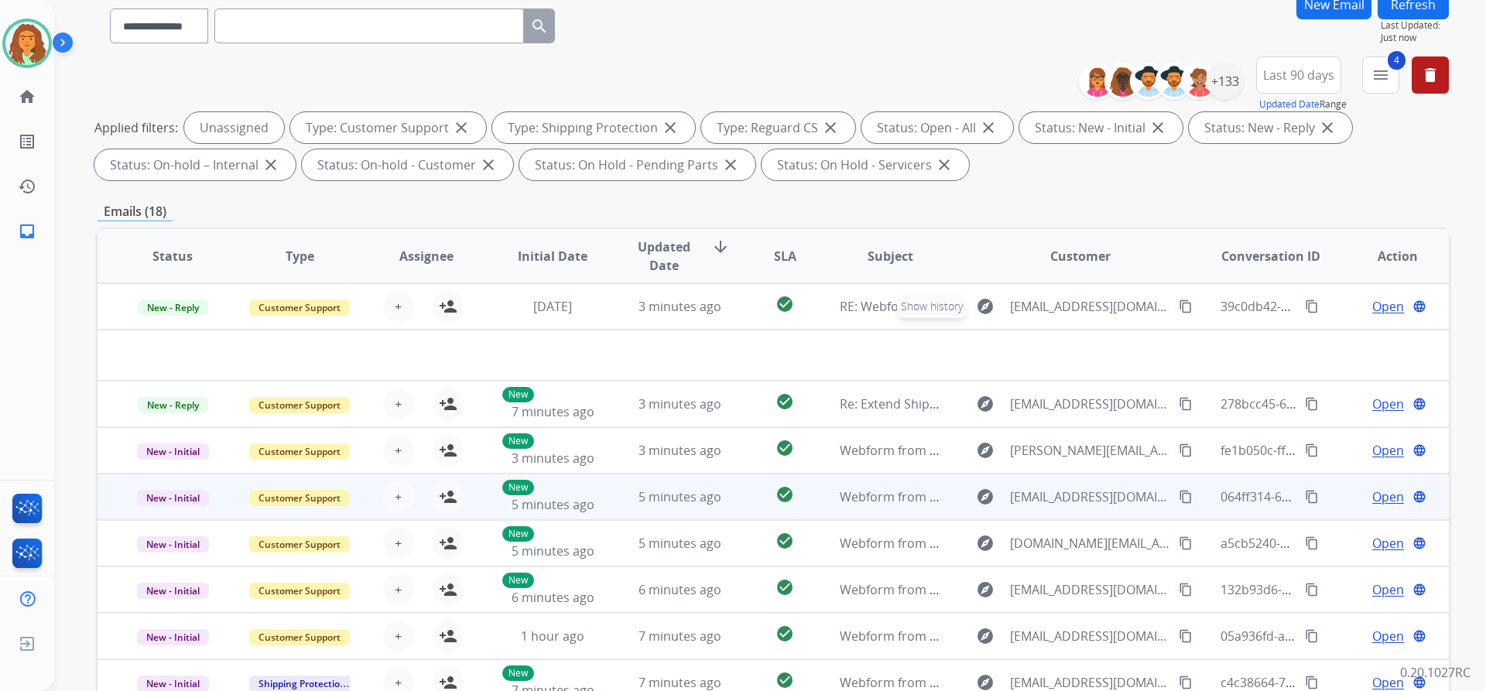
scroll to position [264, 0]
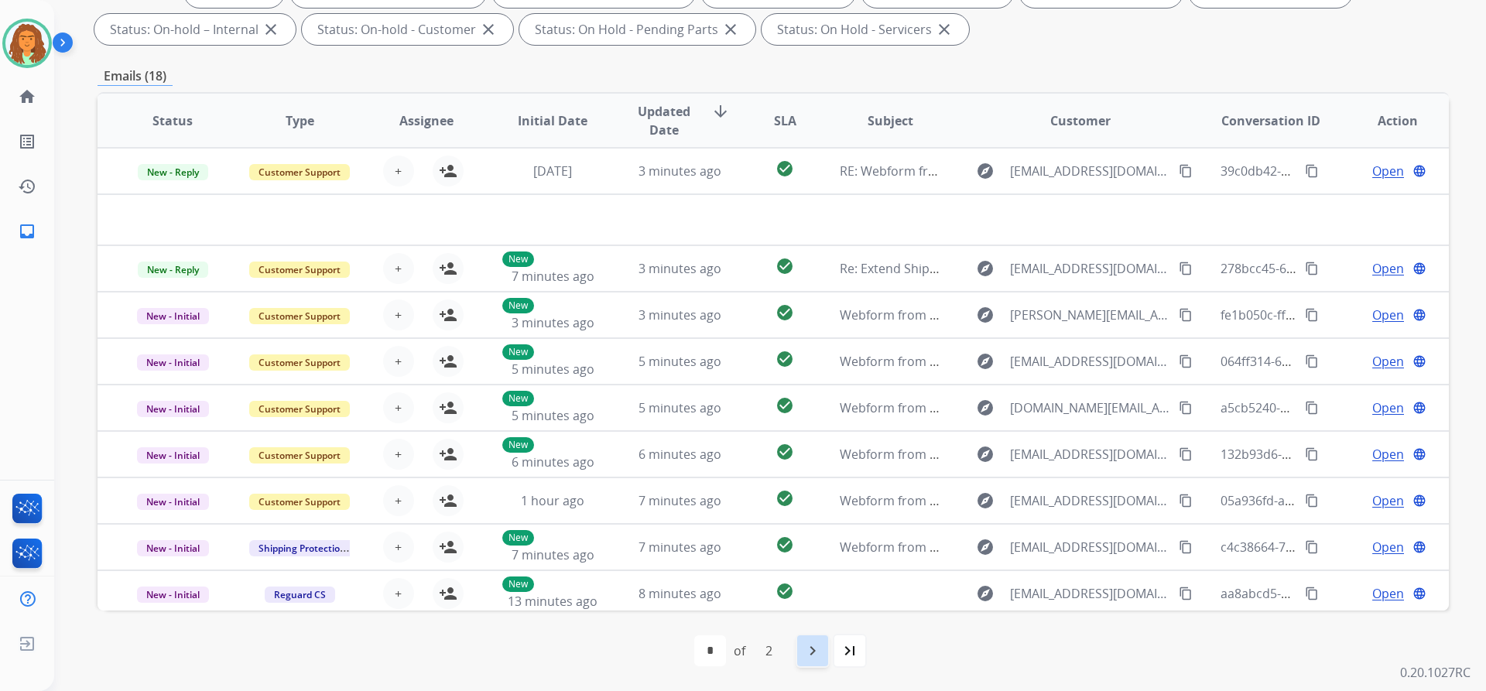
click at [811, 649] on mat-icon "navigate_next" at bounding box center [812, 651] width 19 height 19
select select "*"
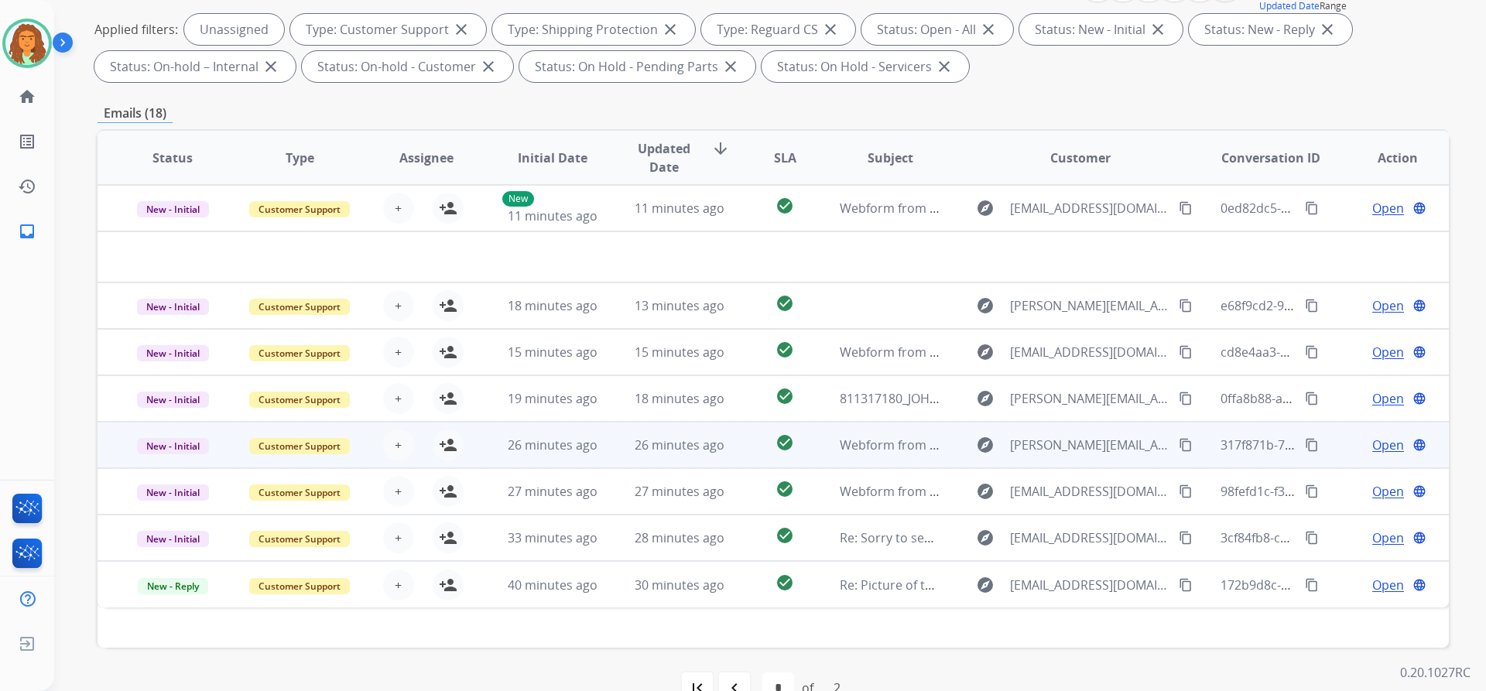
scroll to position [232, 0]
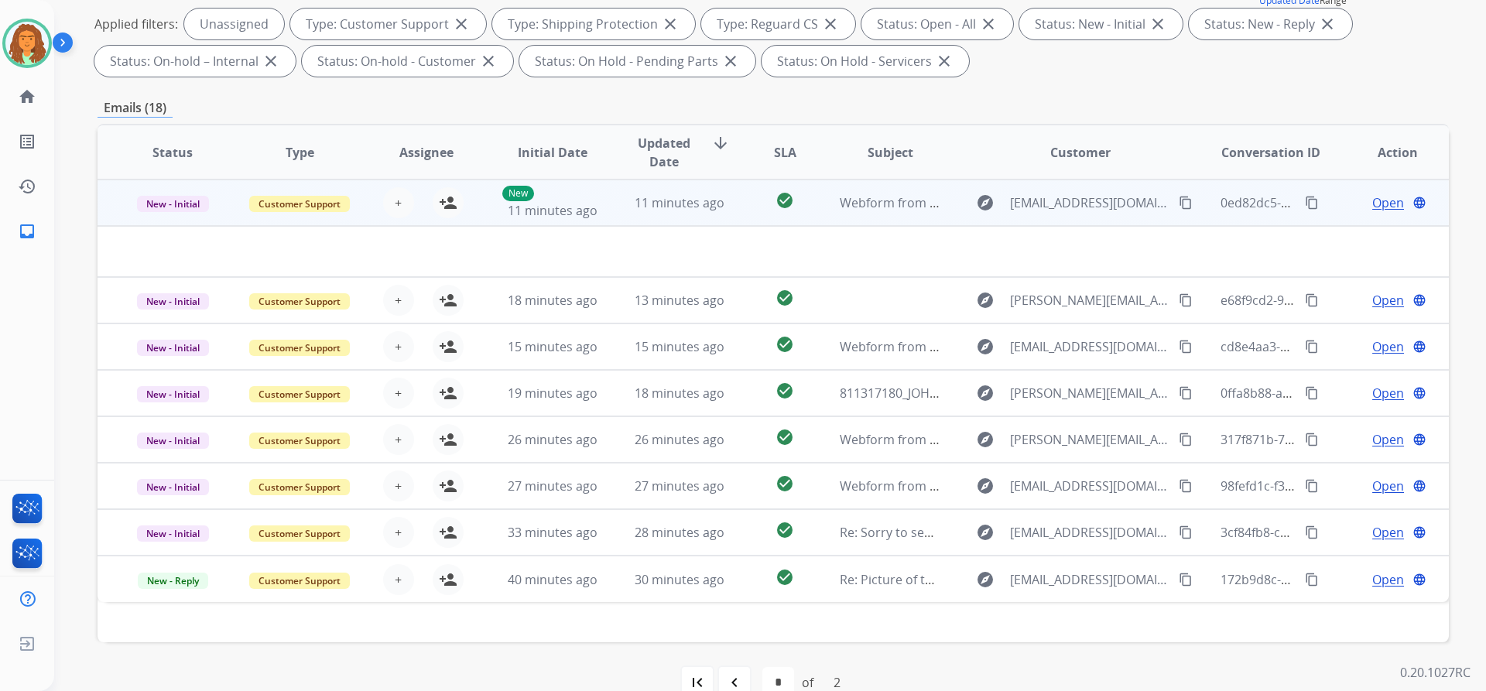
click at [822, 213] on td "Webform from stephmar19@gmail.com on 09/11/2025" at bounding box center [878, 203] width 127 height 46
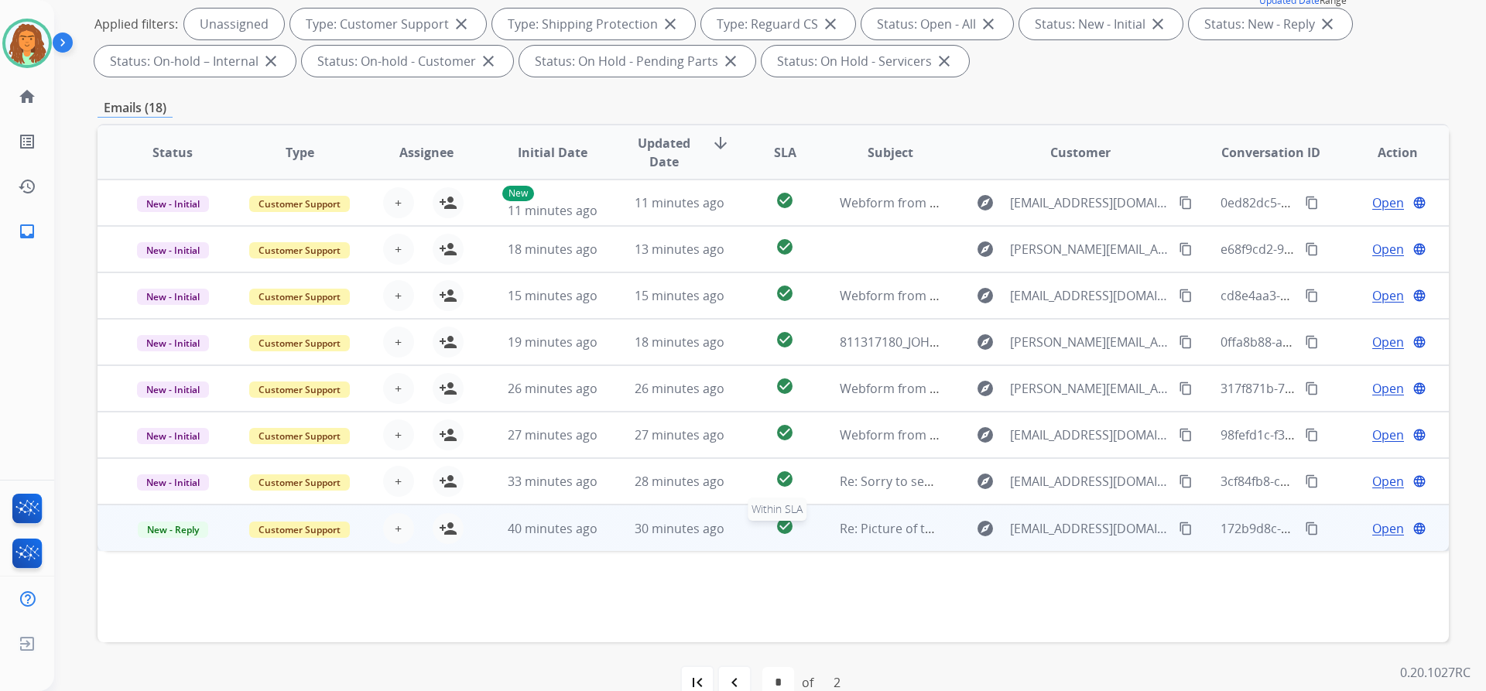
click at [755, 538] on div "check_circle" at bounding box center [784, 528] width 59 height 23
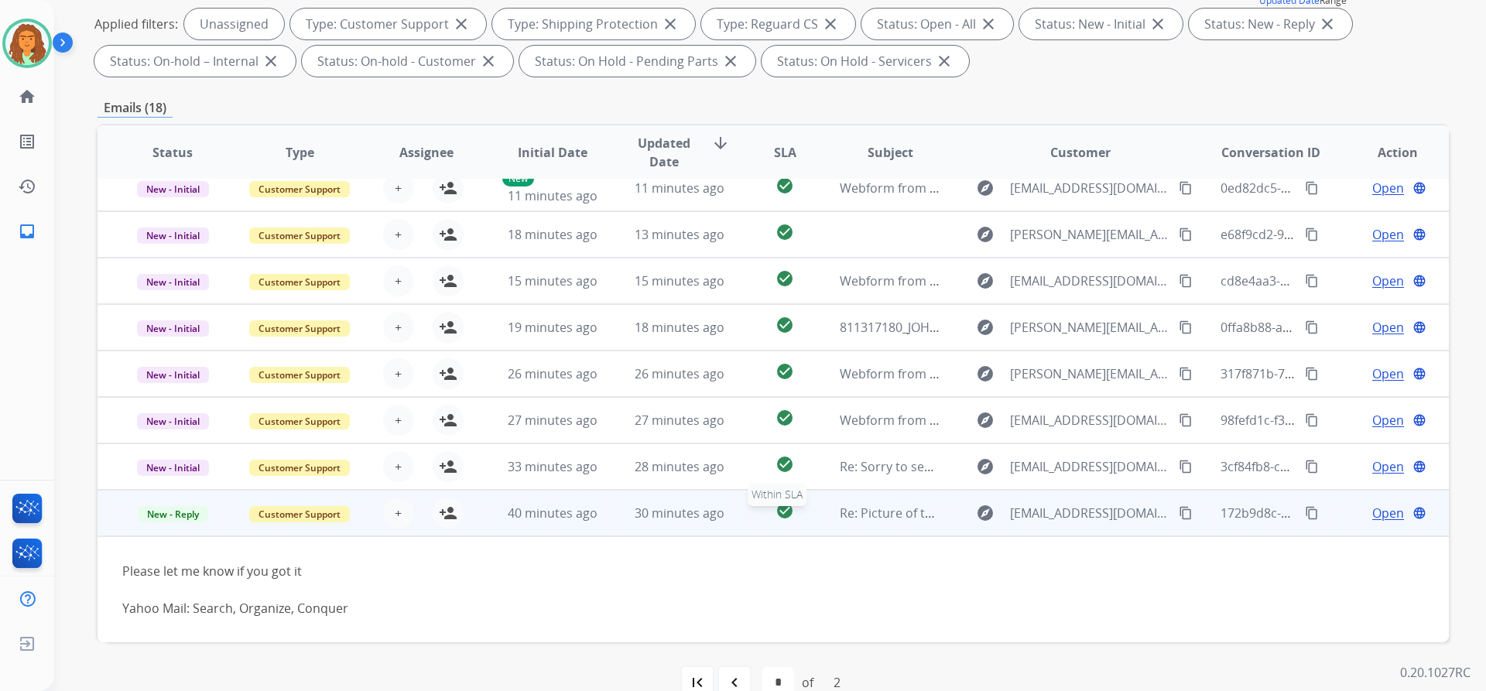
click at [755, 519] on div "check_circle" at bounding box center [784, 513] width 59 height 23
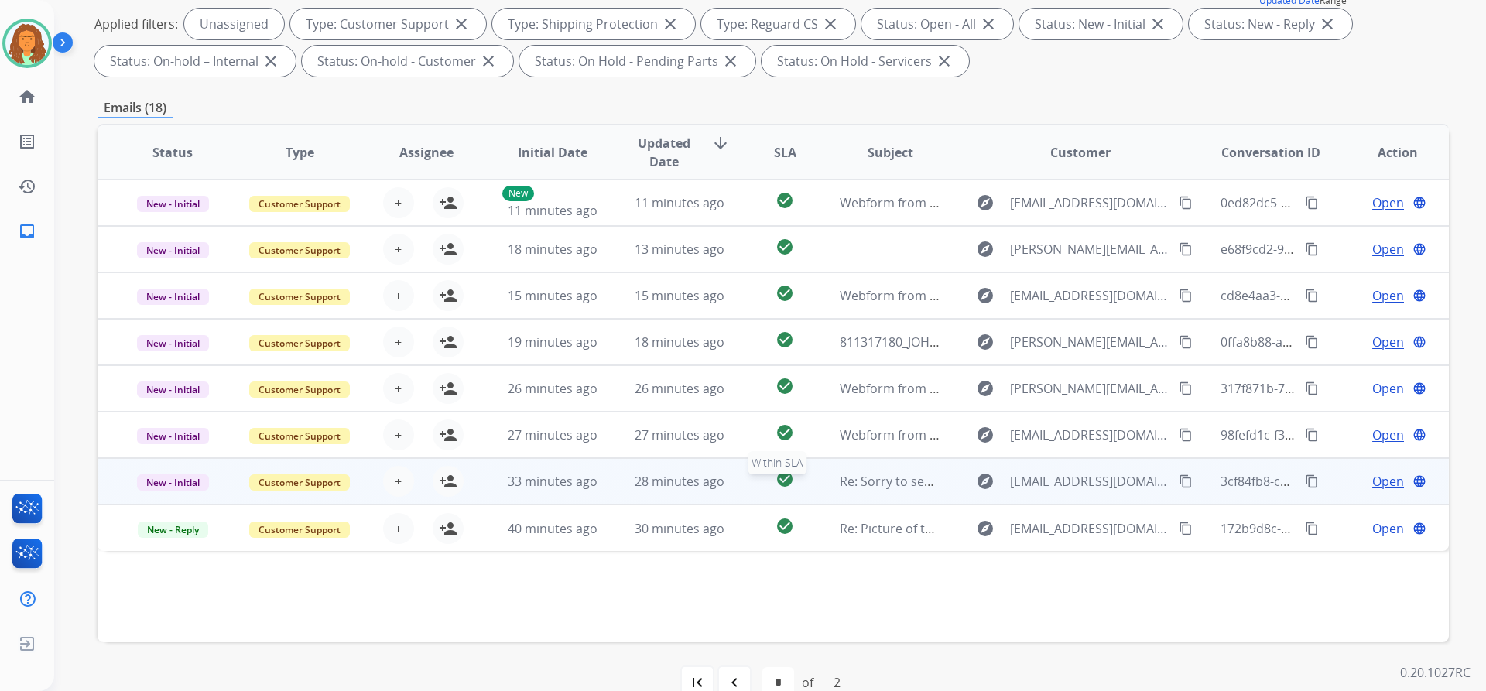
click at [755, 483] on div "check_circle" at bounding box center [784, 481] width 59 height 23
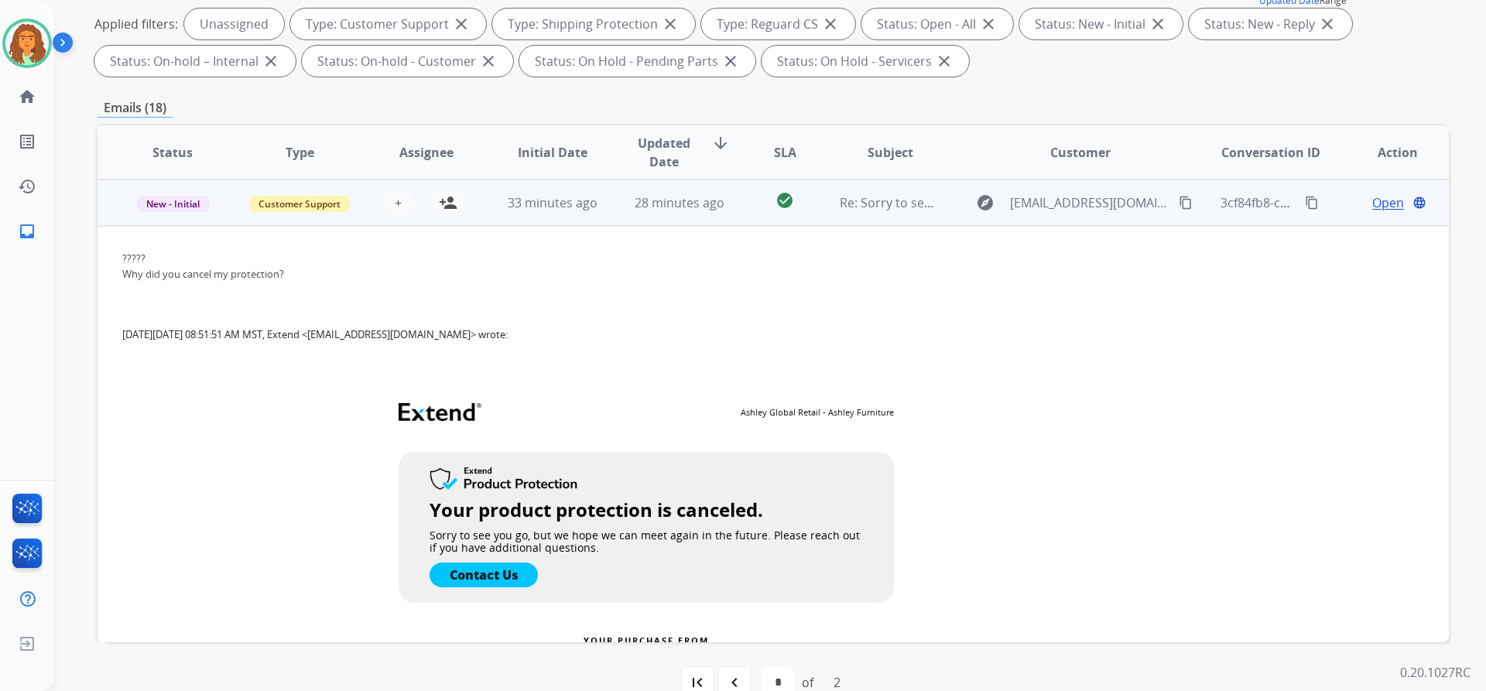
scroll to position [124, 0]
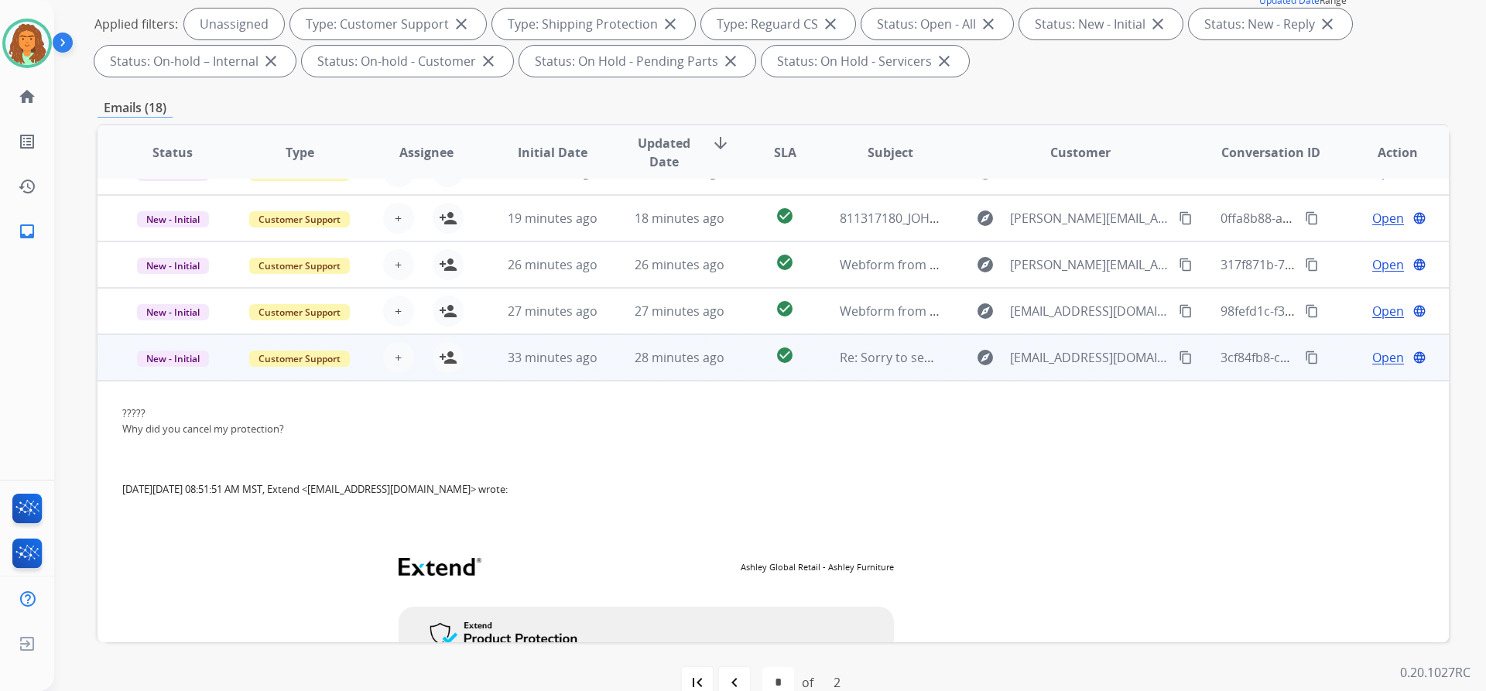
click at [748, 367] on td "check_circle" at bounding box center [773, 357] width 84 height 46
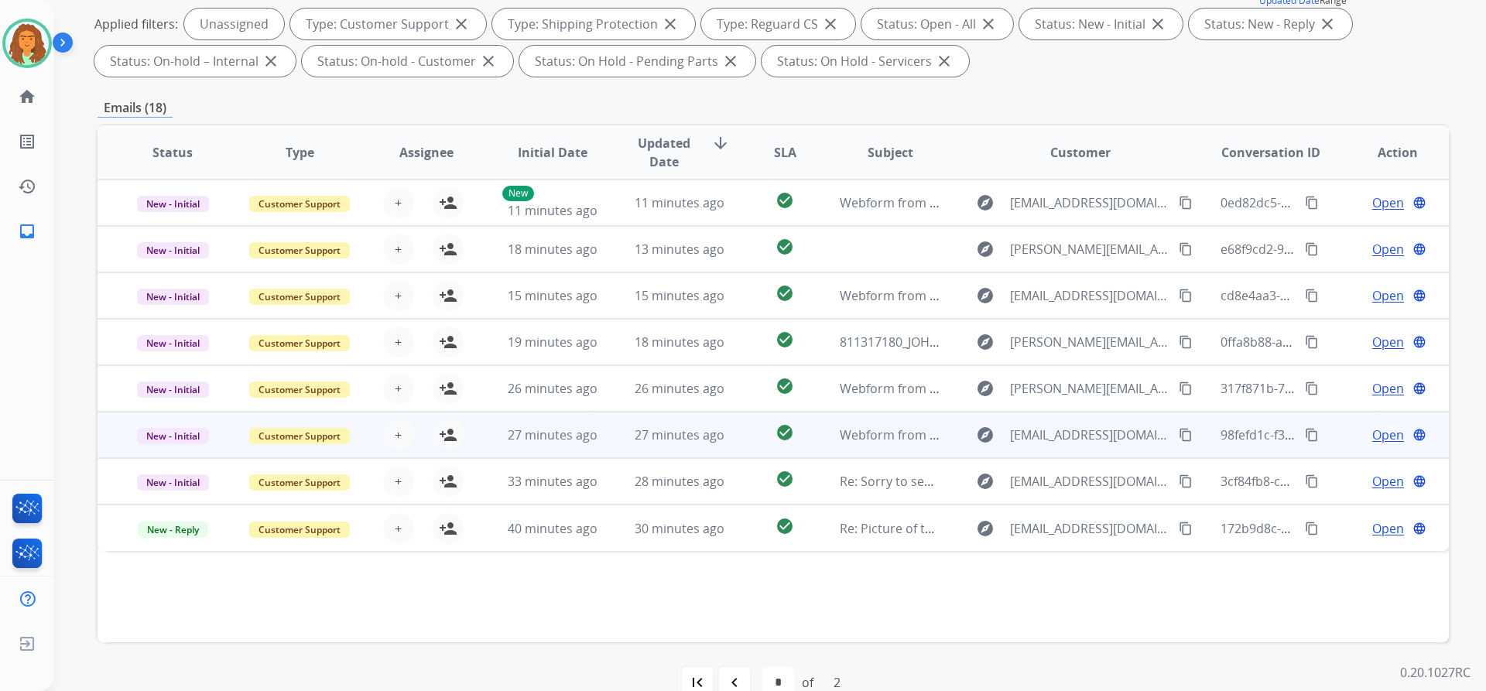
click at [740, 443] on td "check_circle" at bounding box center [773, 435] width 84 height 46
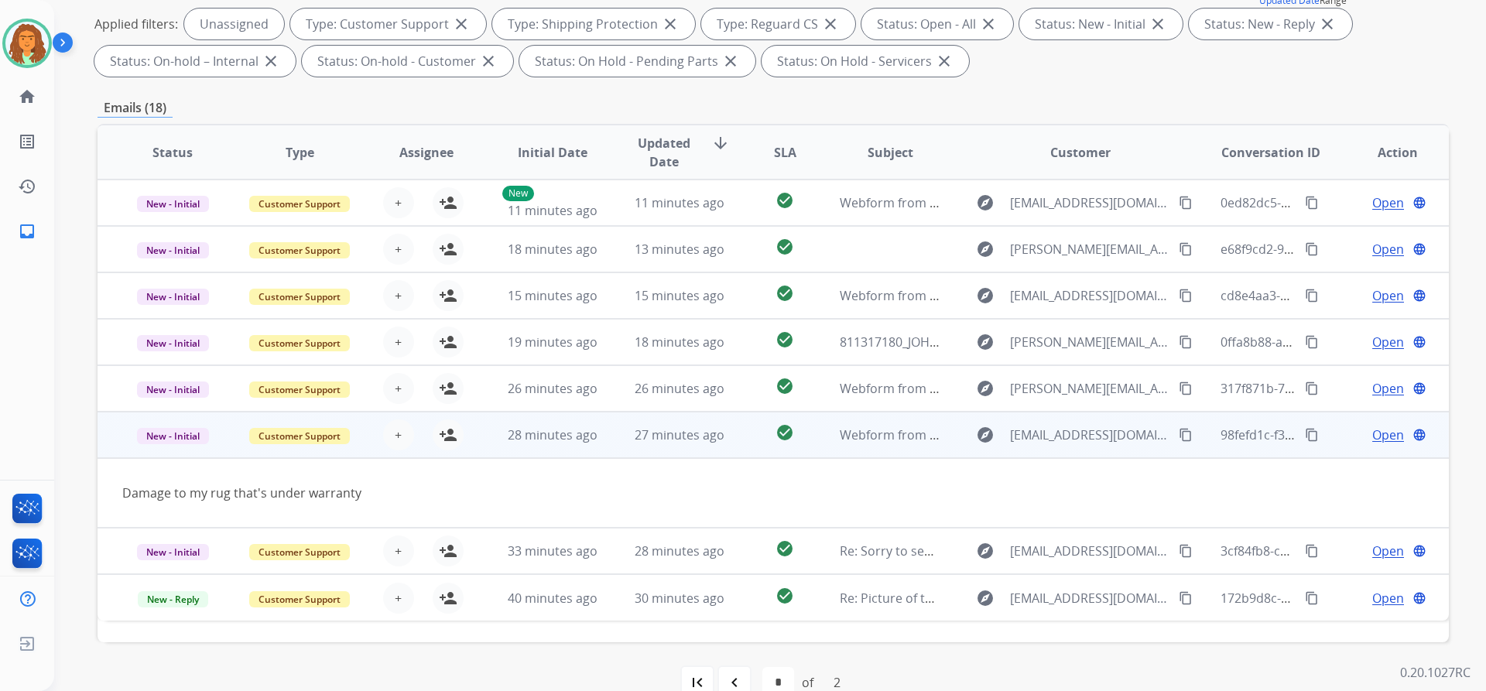
click at [740, 443] on td "check_circle" at bounding box center [773, 435] width 84 height 46
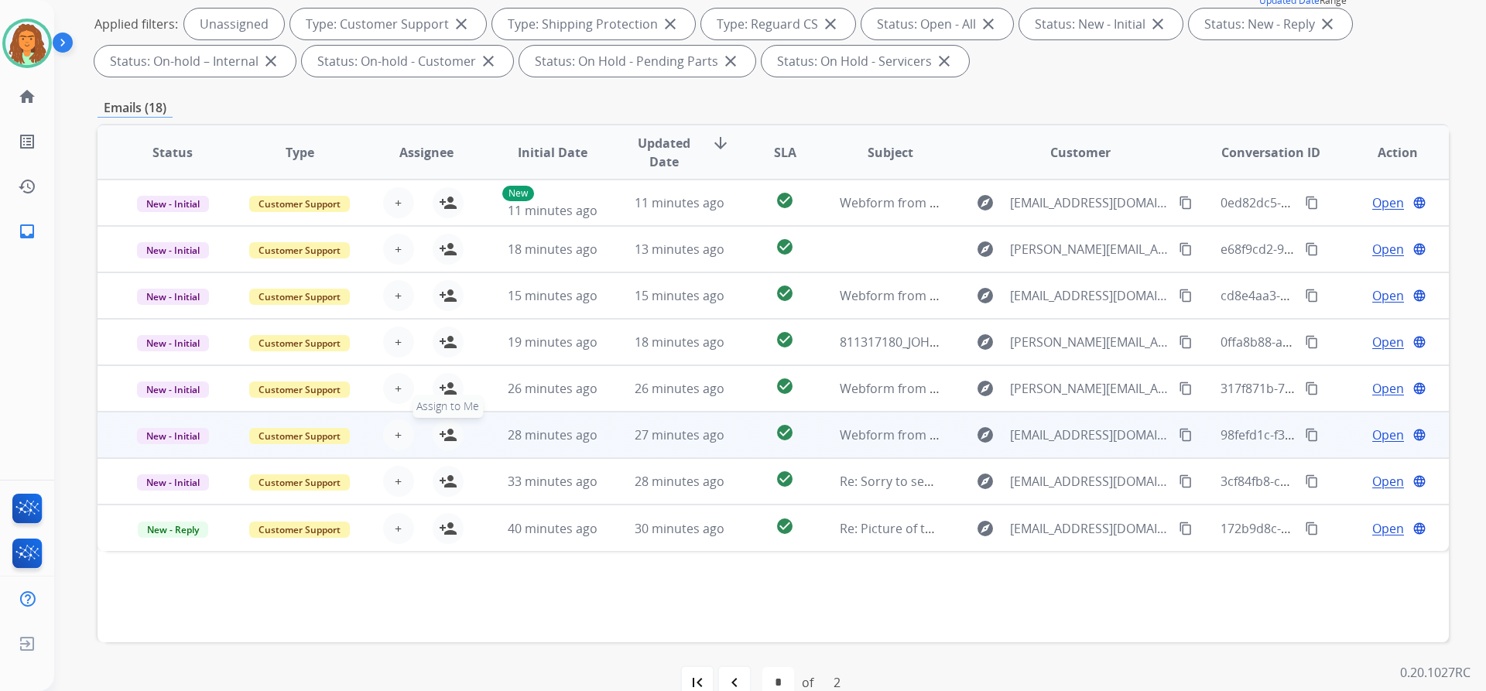
click at [440, 434] on mat-icon "person_add" at bounding box center [448, 435] width 19 height 19
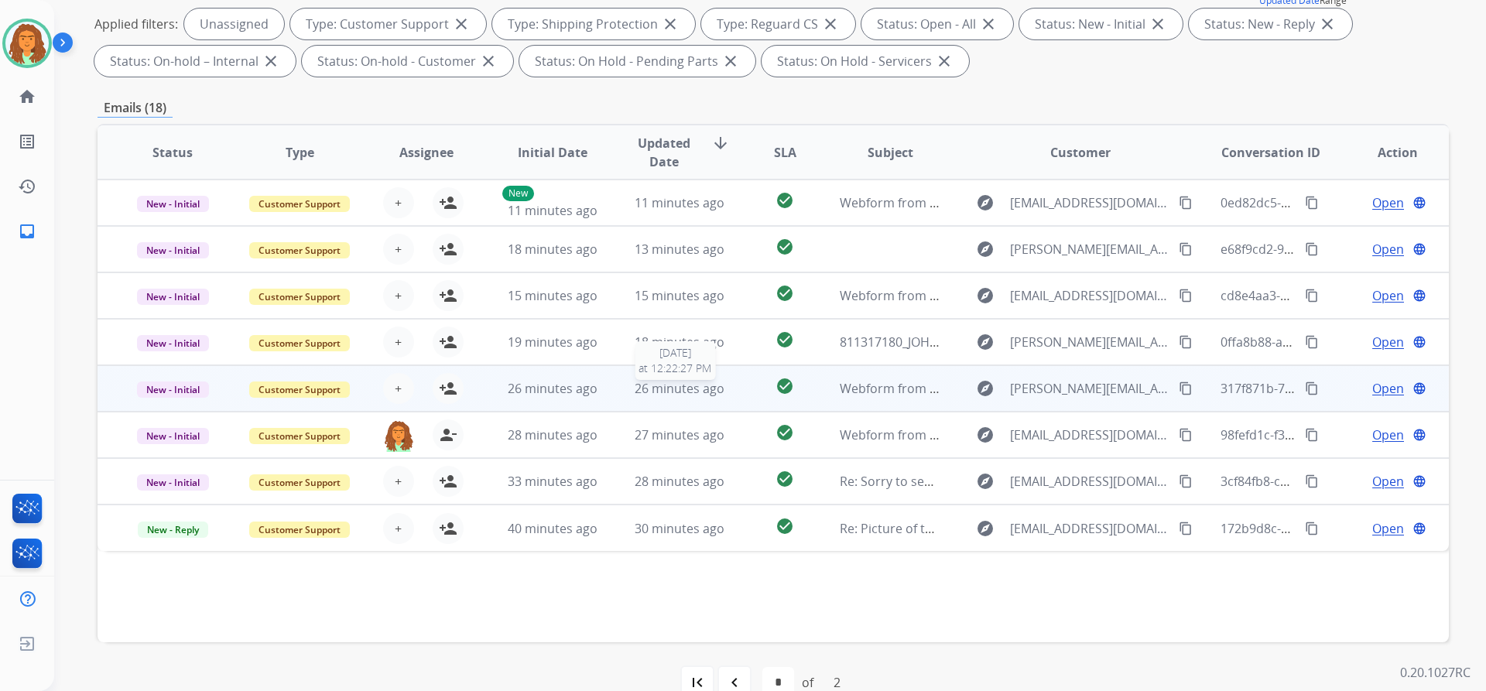
click at [655, 397] on div "26 minutes ago" at bounding box center [679, 388] width 101 height 19
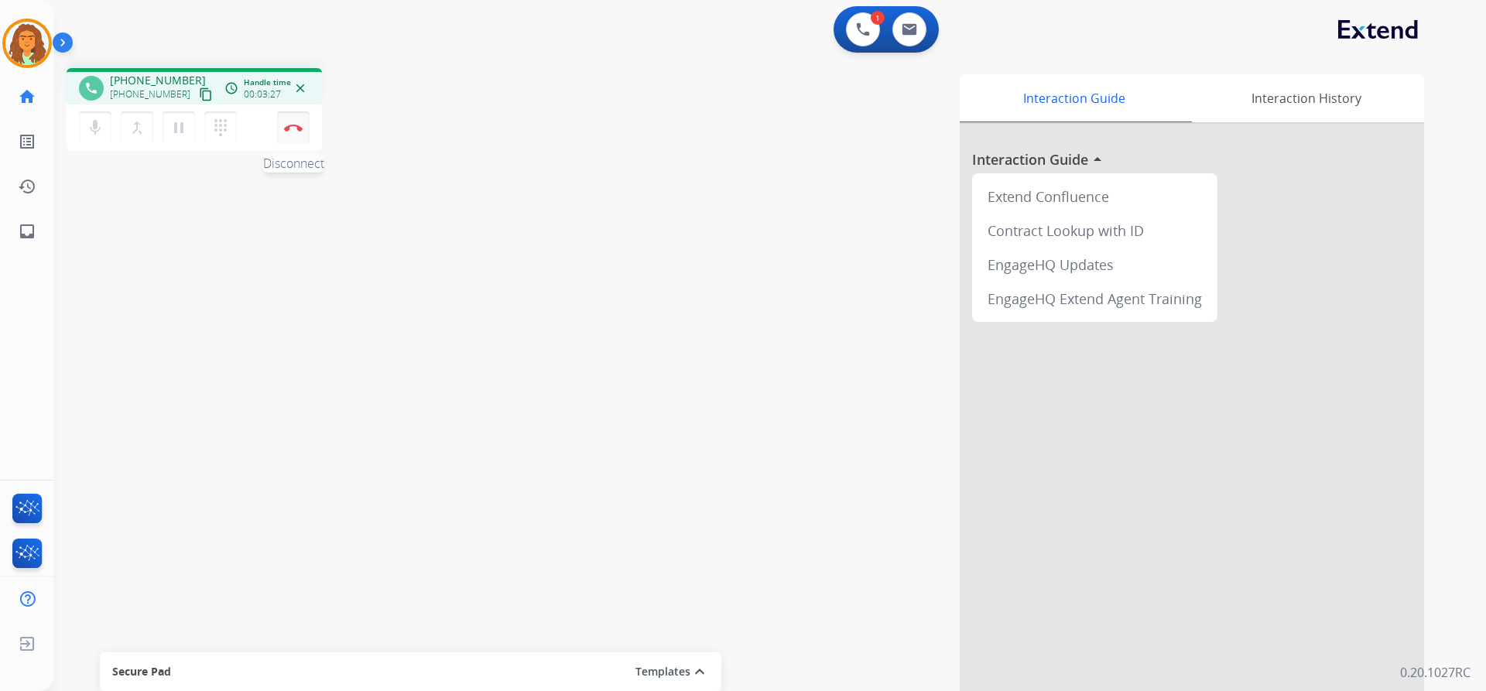
click at [296, 125] on img at bounding box center [293, 128] width 19 height 8
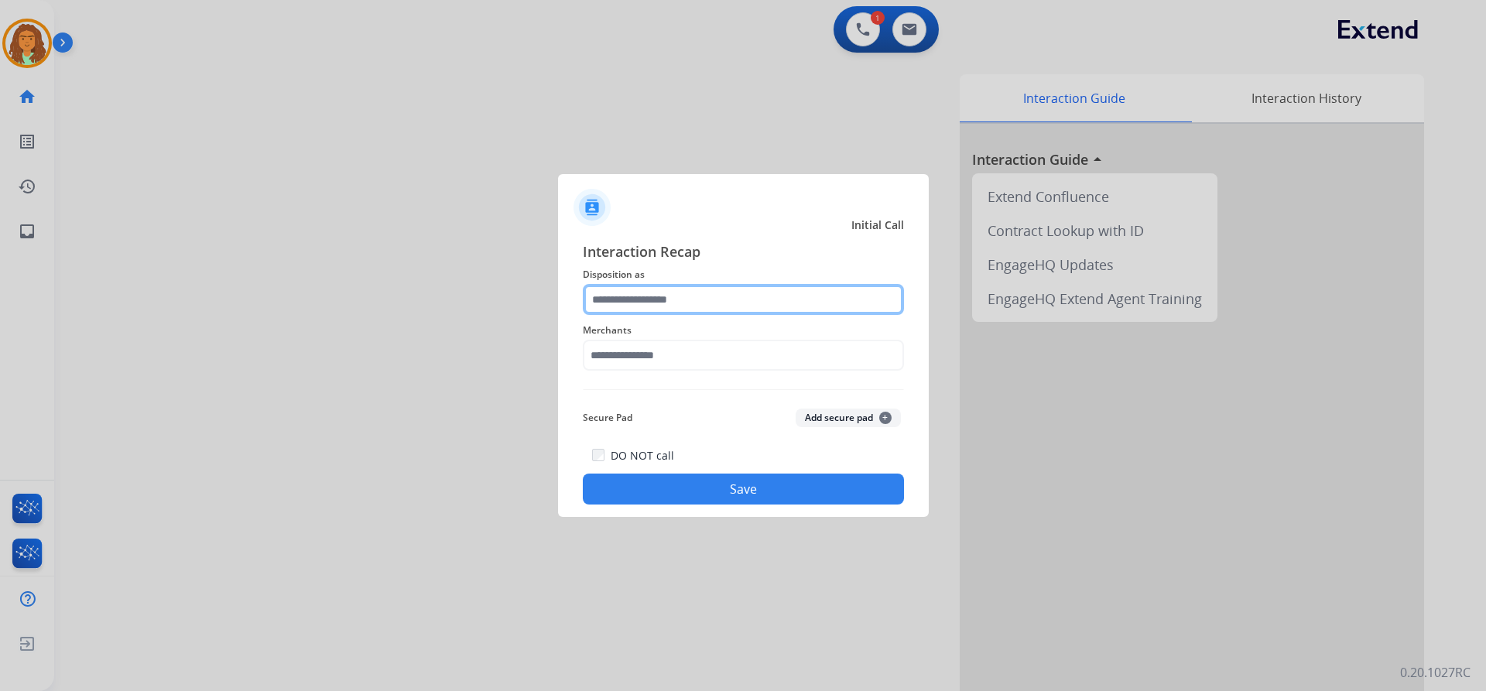
click at [651, 299] on input "text" at bounding box center [743, 299] width 321 height 31
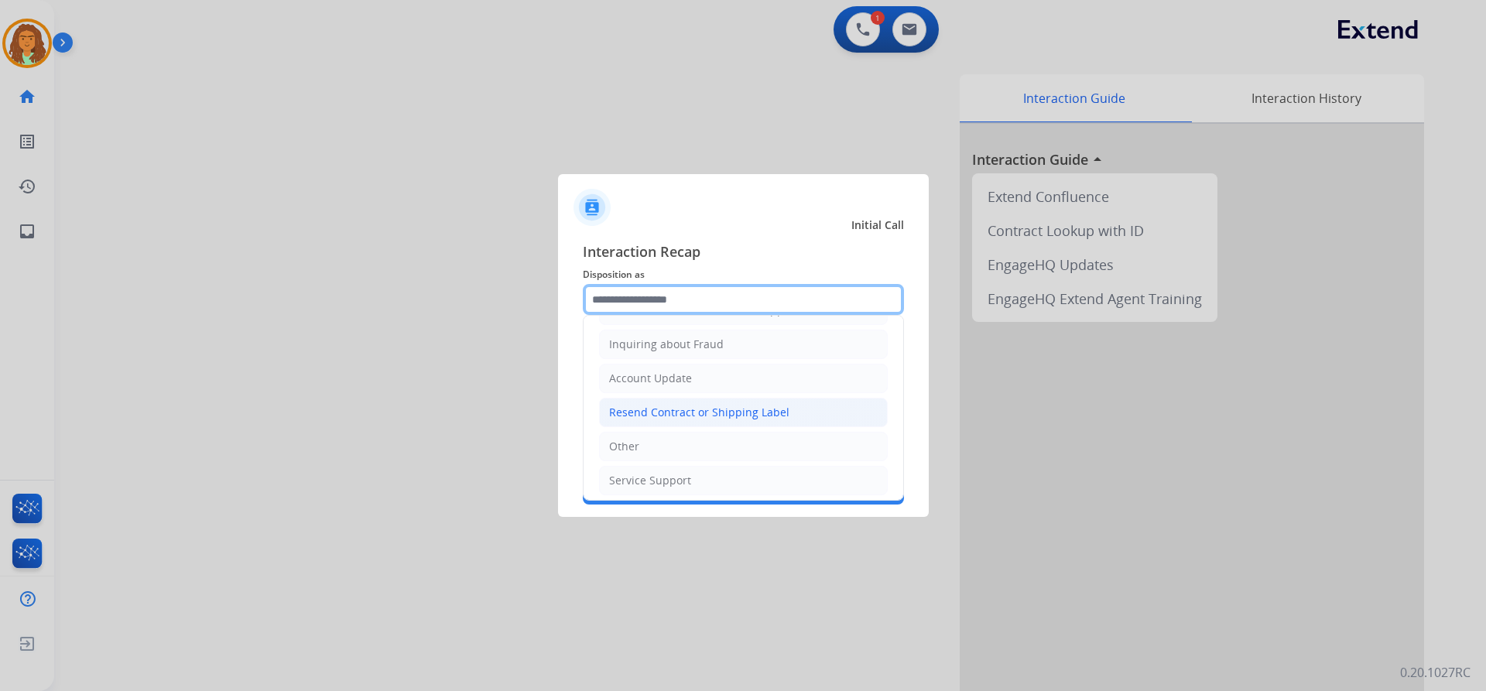
scroll to position [241, 0]
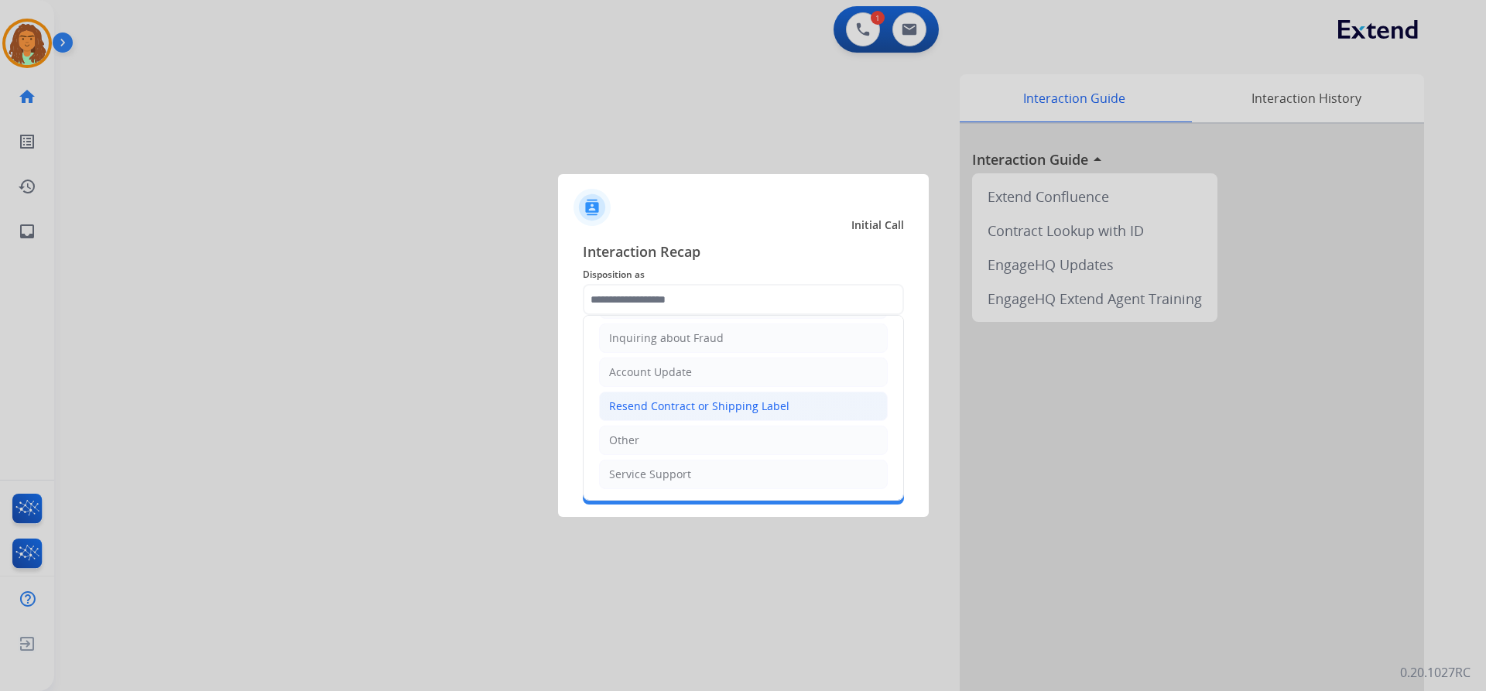
click at [646, 408] on div "Resend Contract or Shipping Label" at bounding box center [699, 406] width 180 height 15
type input "**********"
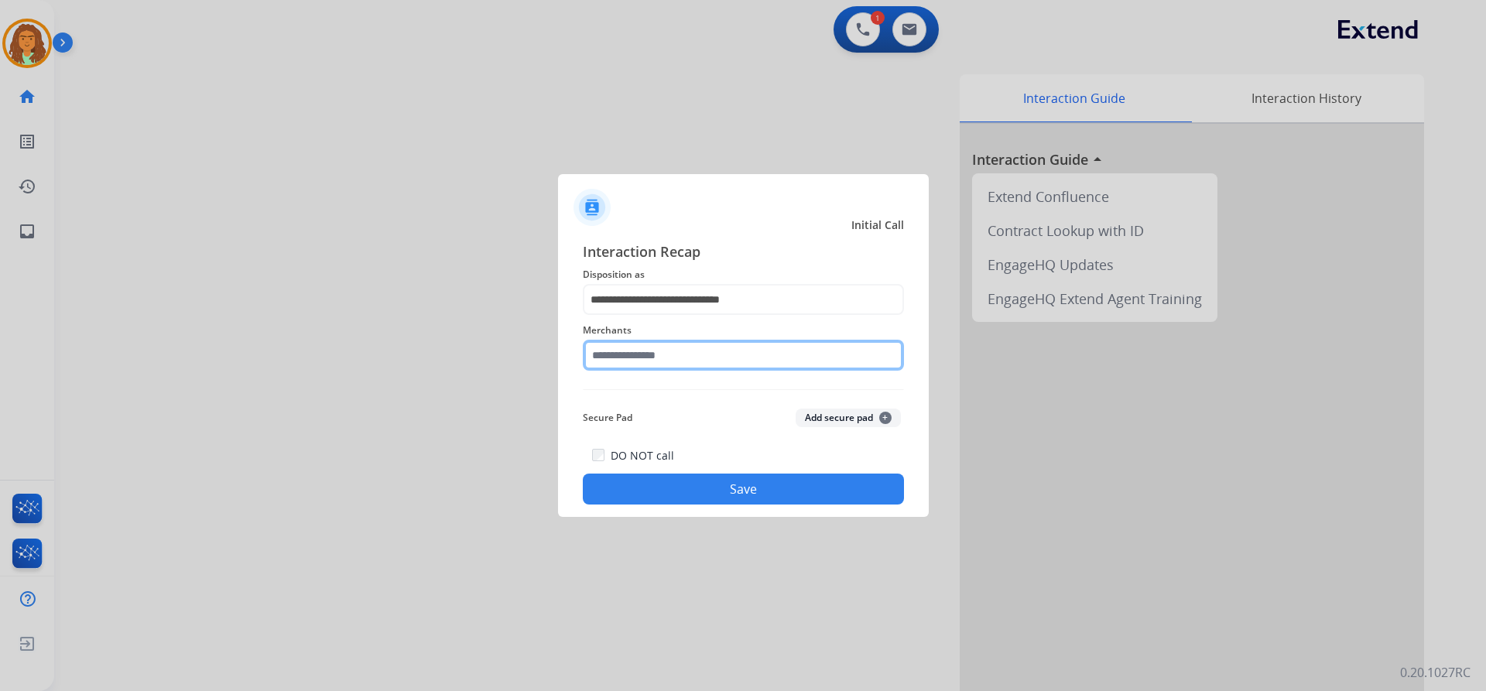
click at [639, 354] on input "text" at bounding box center [743, 355] width 321 height 31
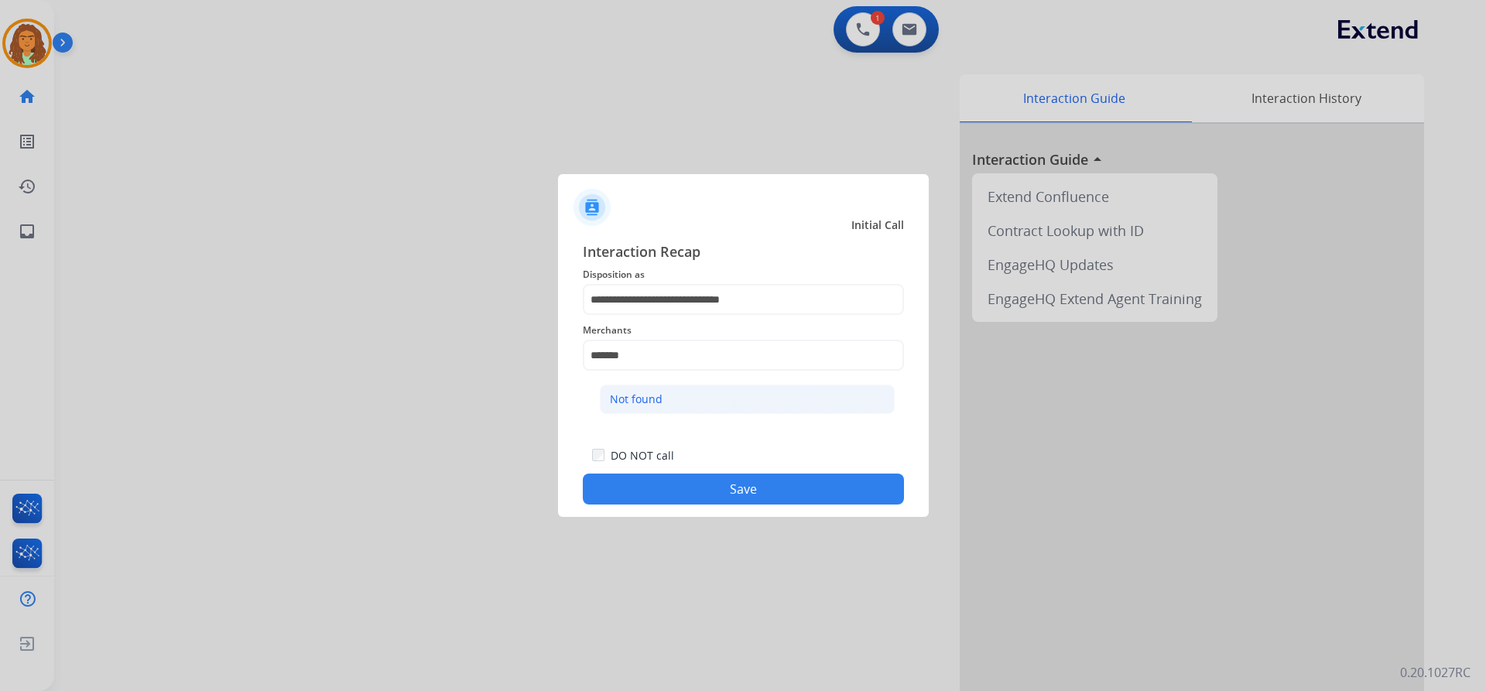
click at [652, 399] on div "Not found" at bounding box center [636, 399] width 53 height 15
type input "*********"
click at [713, 484] on button "Save" at bounding box center [743, 489] width 321 height 31
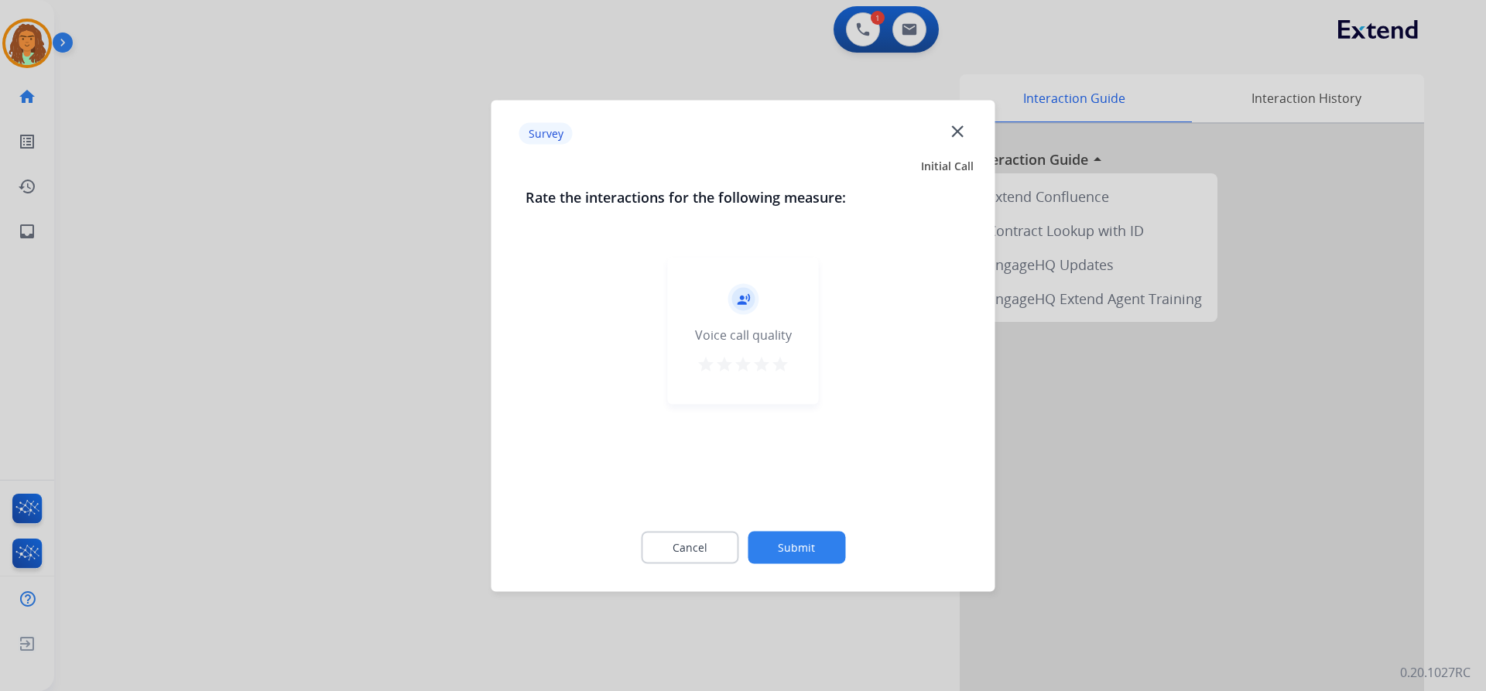
click at [781, 362] on mat-icon "star" at bounding box center [780, 363] width 19 height 19
click at [809, 543] on button "Submit" at bounding box center [797, 547] width 98 height 33
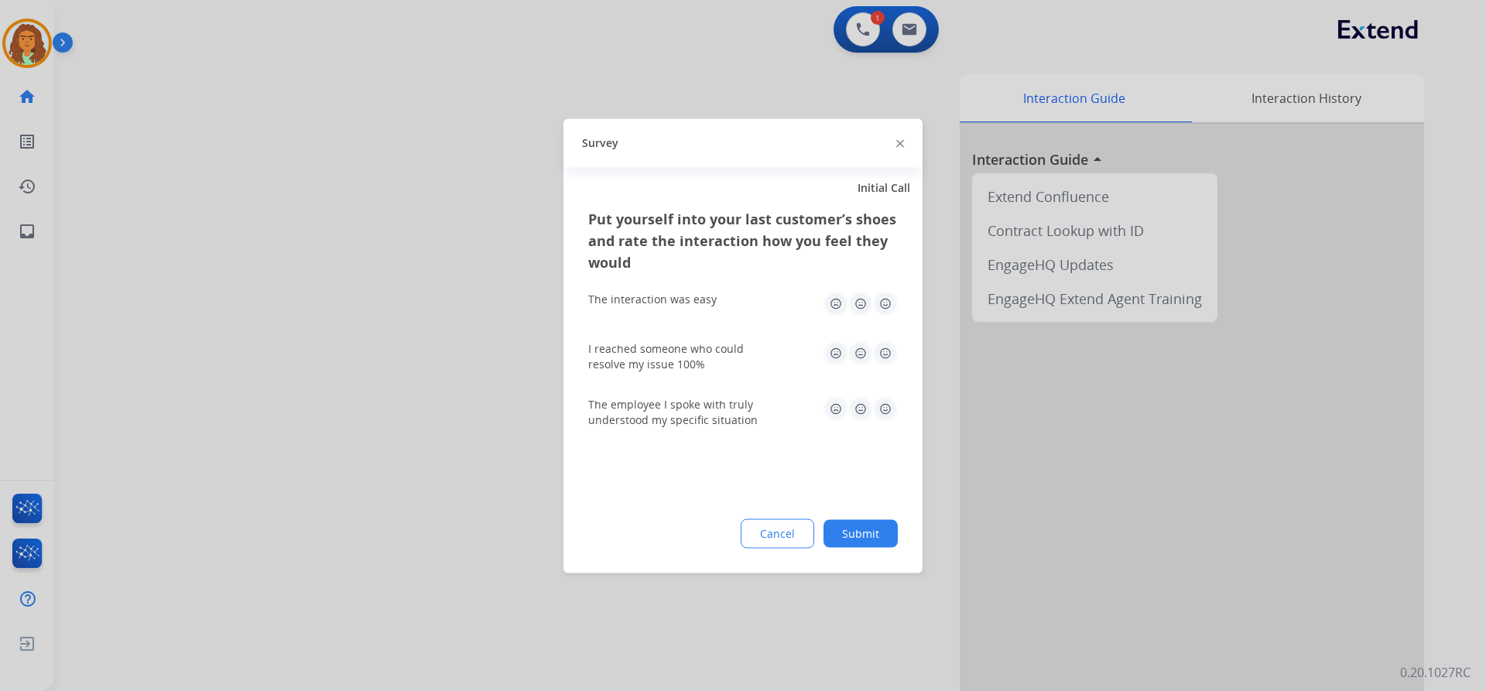
click at [885, 304] on img at bounding box center [885, 303] width 25 height 25
click at [885, 347] on img at bounding box center [885, 353] width 25 height 25
click at [883, 407] on img at bounding box center [885, 408] width 25 height 25
click at [878, 524] on button "Submit" at bounding box center [861, 533] width 74 height 28
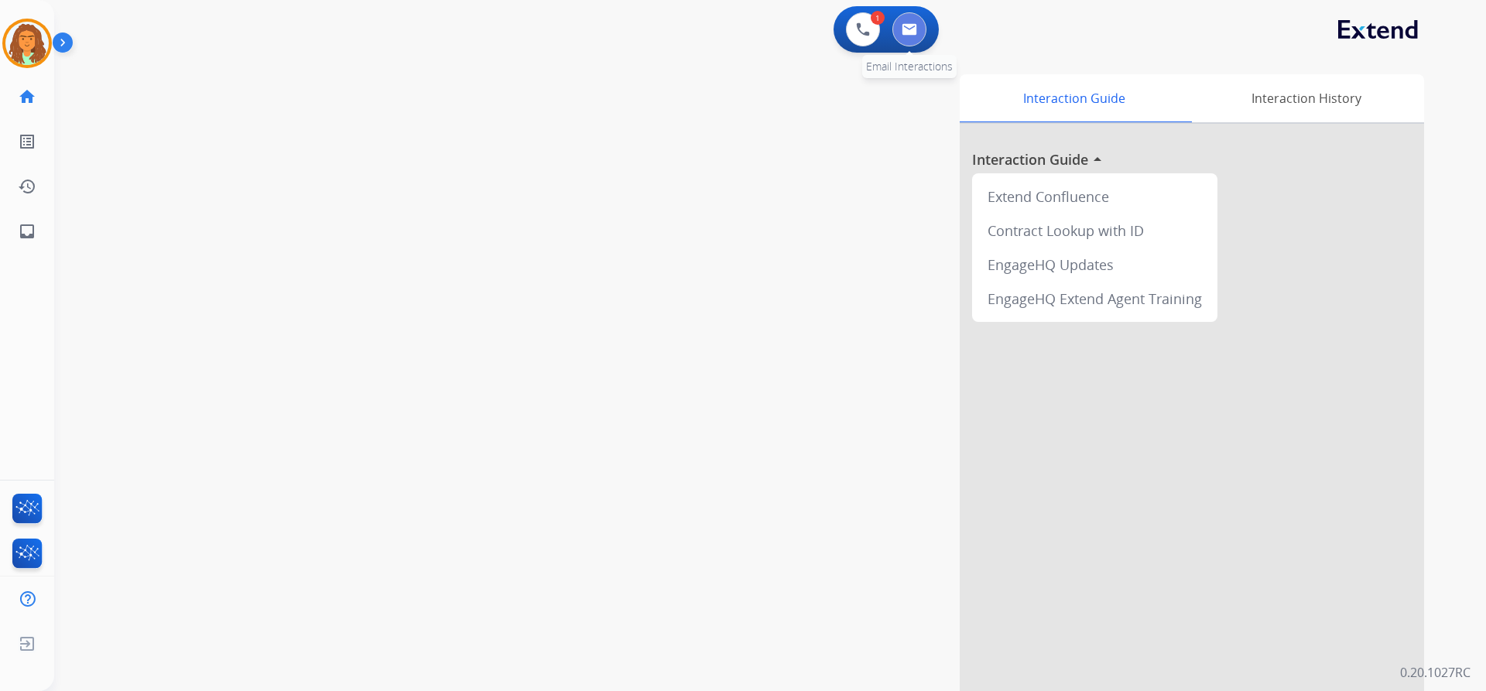
click at [916, 29] on img at bounding box center [909, 29] width 15 height 12
select select "**********"
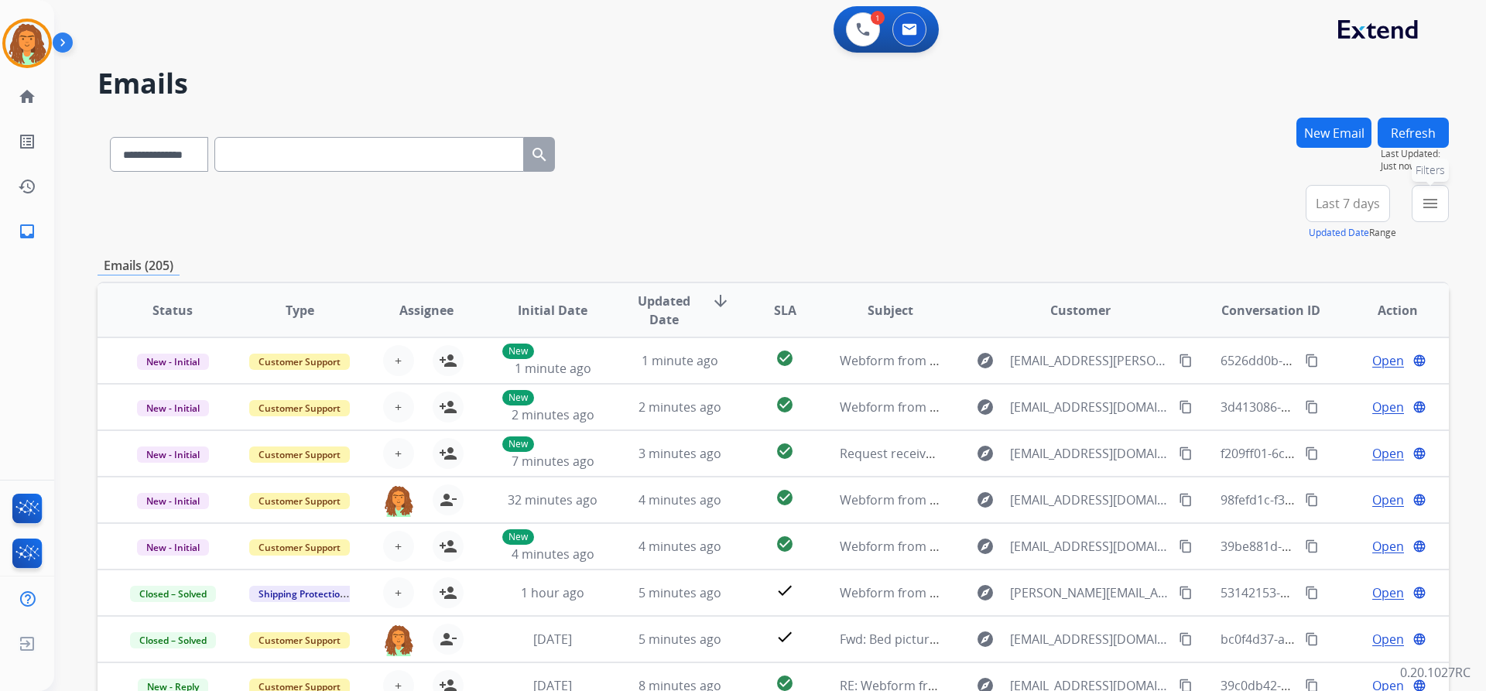
click at [1431, 208] on mat-icon "menu" at bounding box center [1430, 203] width 19 height 19
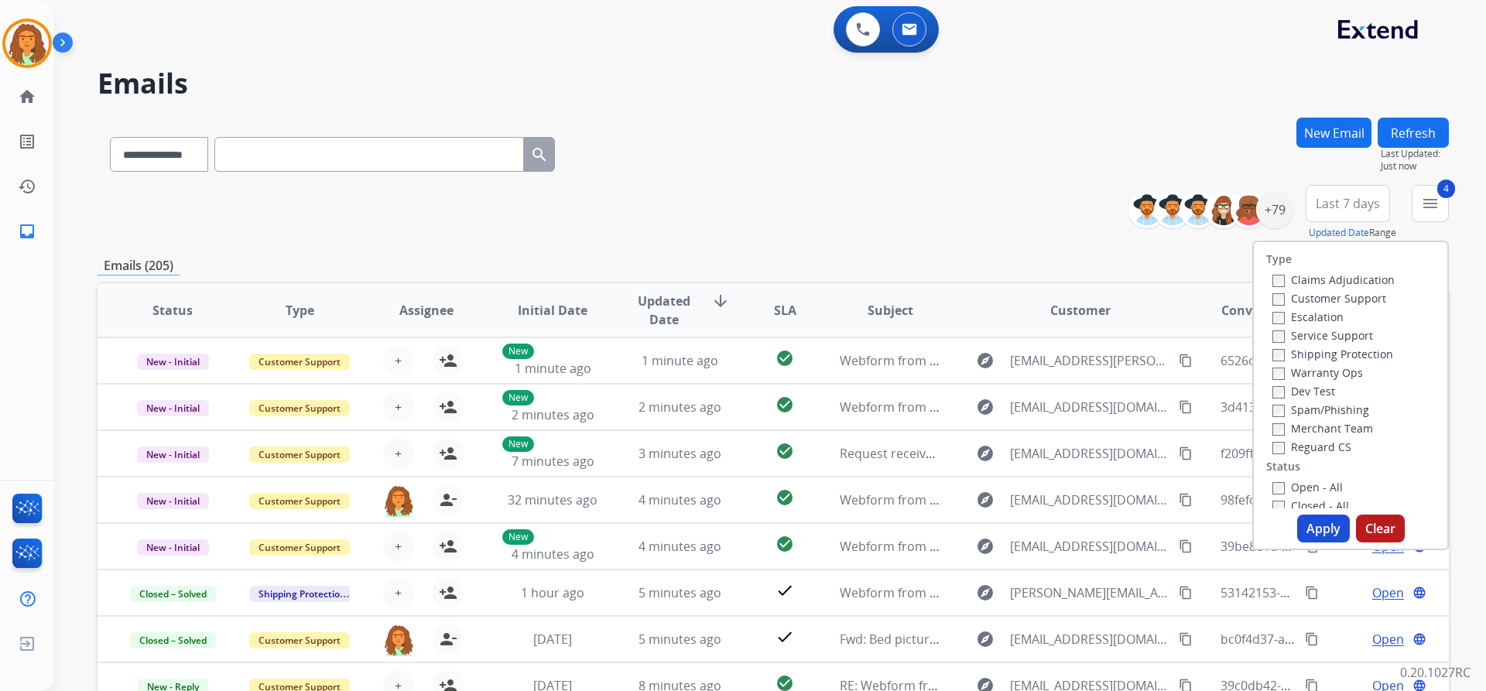
click at [1315, 528] on button "Apply" at bounding box center [1323, 529] width 53 height 28
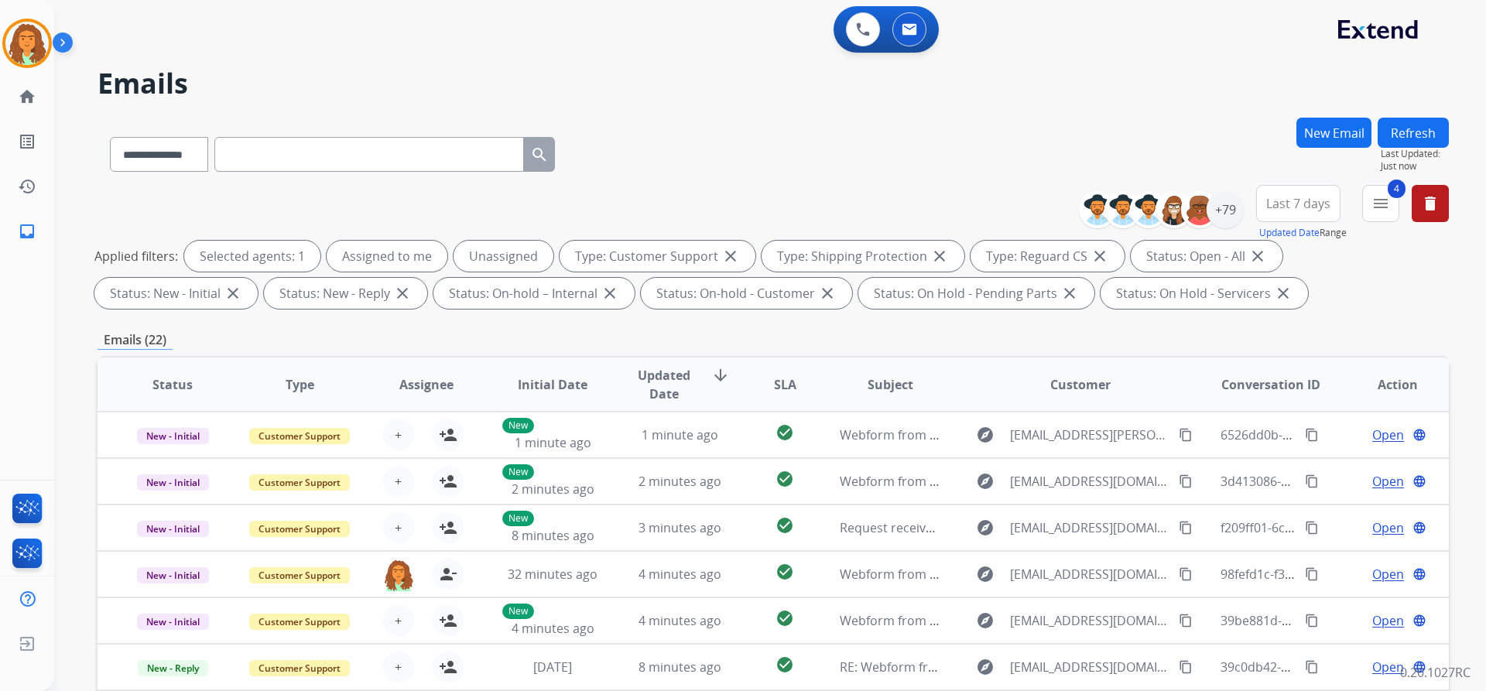
click at [1266, 306] on div "Applied filters: Selected agents: 1 Assigned to me Unassigned Type: Customer Su…" at bounding box center [769, 275] width 1351 height 68
click at [1293, 205] on span "Last 7 days" at bounding box center [1298, 203] width 64 height 6
click at [1303, 392] on div "Last 90 days" at bounding box center [1293, 391] width 85 height 23
click at [1198, 309] on div "**********" at bounding box center [773, 250] width 1351 height 130
click at [1230, 210] on div "+133" at bounding box center [1225, 209] width 37 height 37
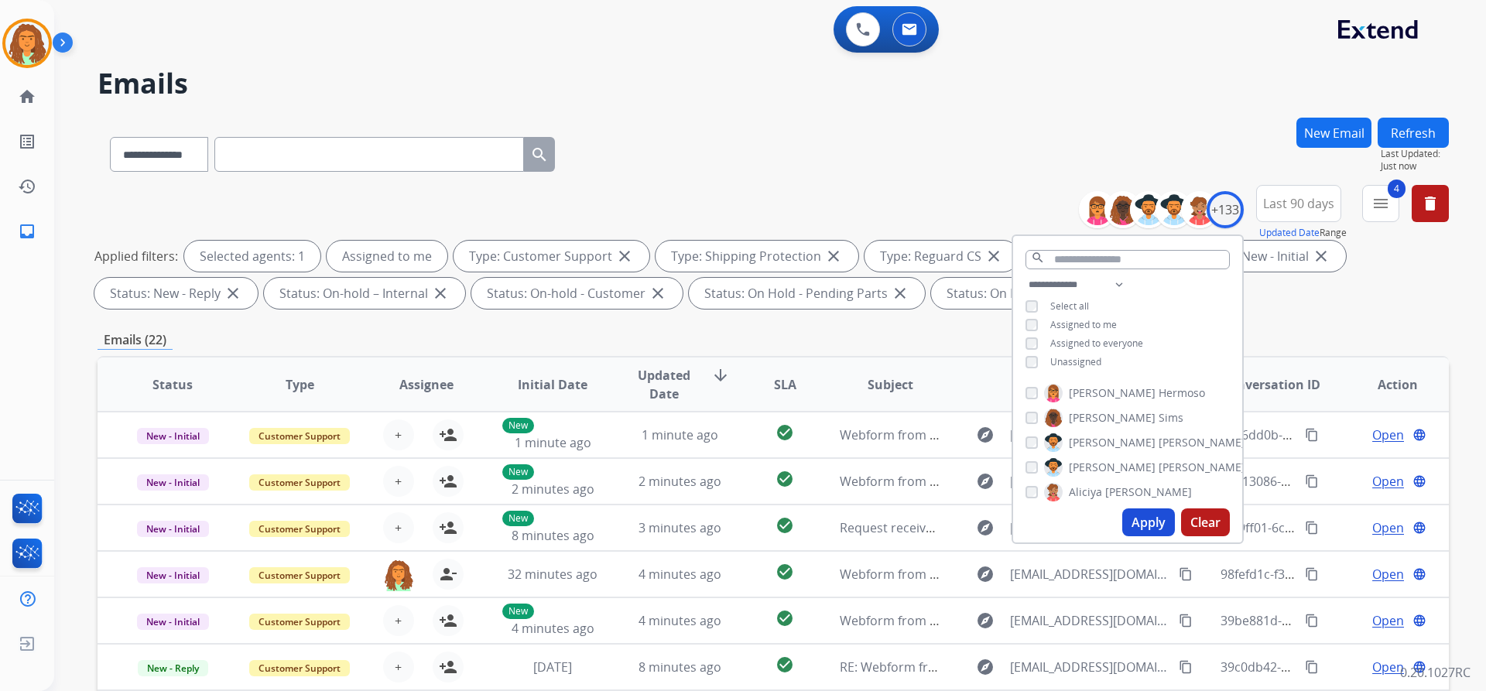
click at [1142, 518] on button "Apply" at bounding box center [1148, 523] width 53 height 28
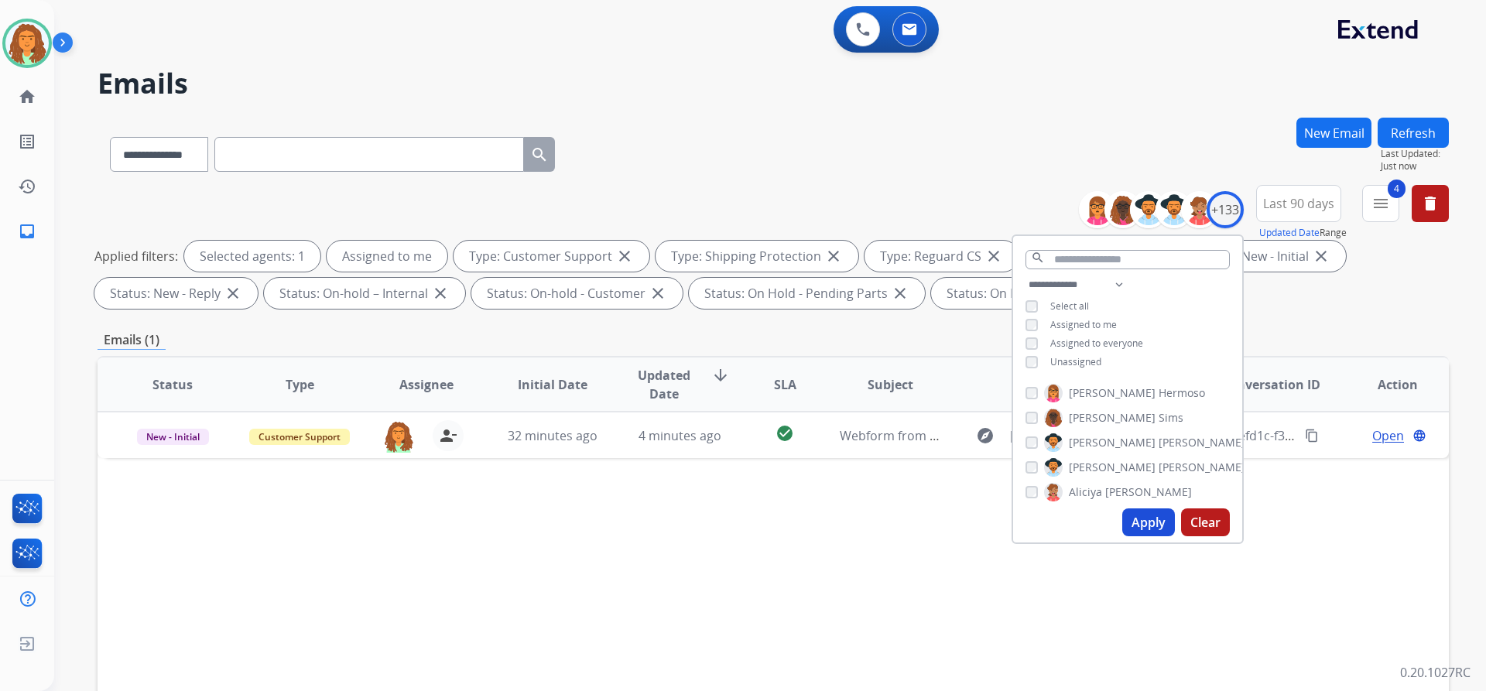
click at [967, 330] on div "Emails (1)" at bounding box center [773, 339] width 1351 height 19
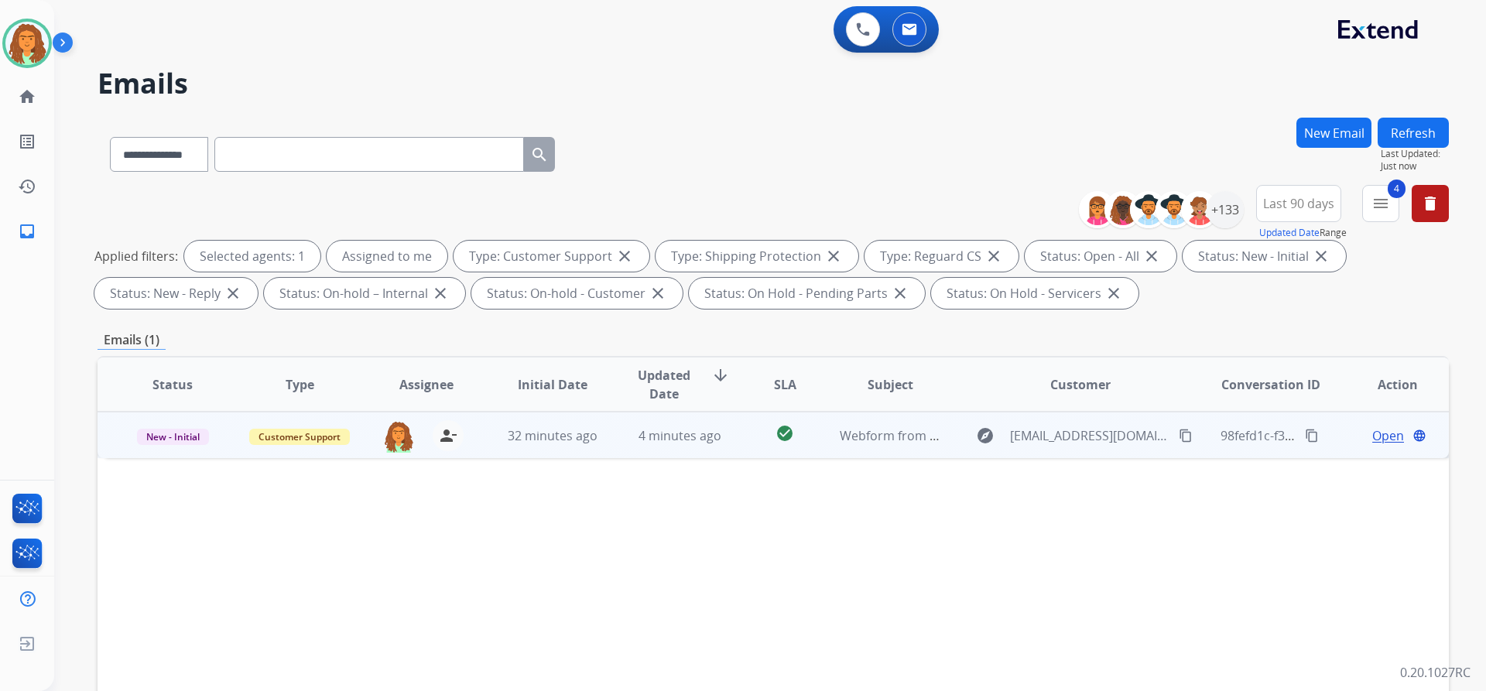
click at [1179, 437] on mat-icon "content_copy" at bounding box center [1186, 436] width 14 height 14
click at [721, 446] on td "4 minutes ago" at bounding box center [667, 435] width 127 height 46
drag, startPoint x: 115, startPoint y: 495, endPoint x: 371, endPoint y: 503, distance: 255.6
click at [375, 502] on td "Damage to my rug that's under warranty" at bounding box center [647, 492] width 1098 height 69
copy div "Damage to my rug that's under warranty"
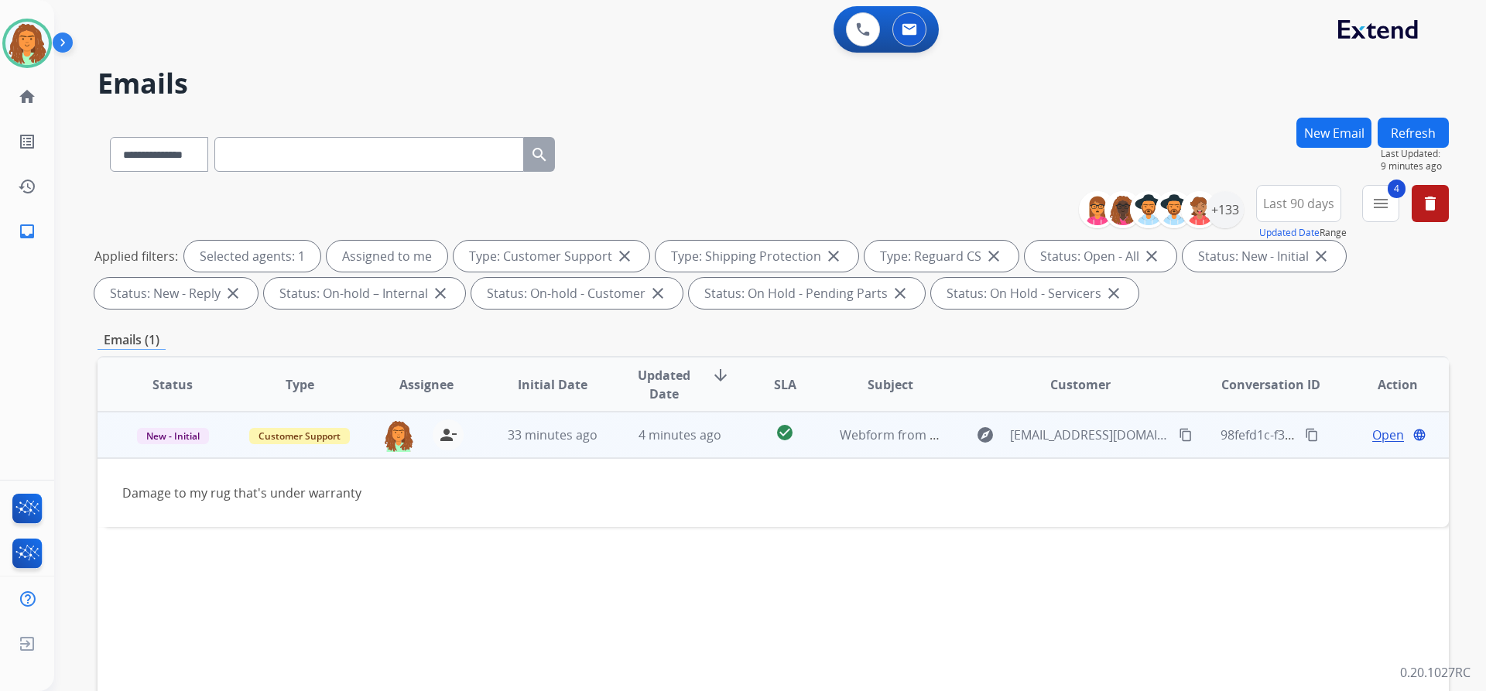
click at [1378, 437] on span "Open" at bounding box center [1388, 435] width 32 height 19
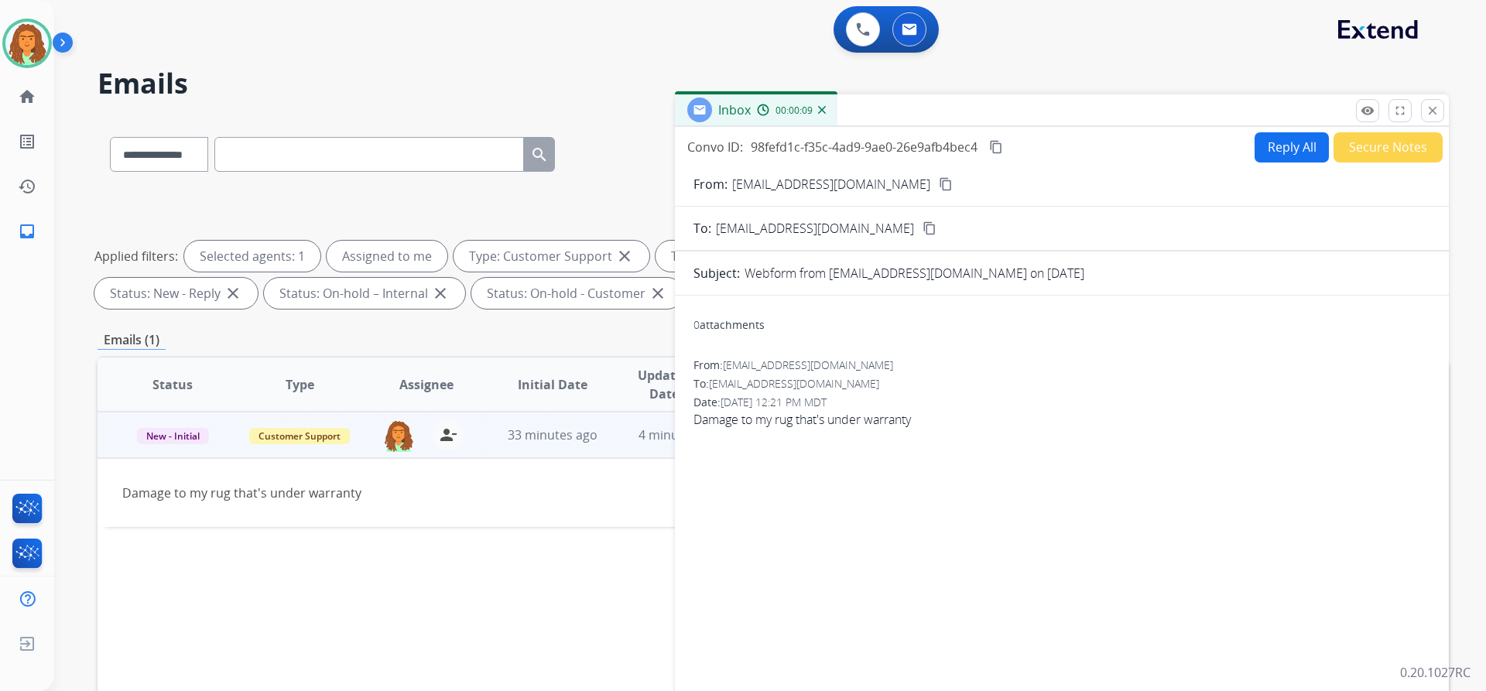
click at [1275, 148] on button "Reply All" at bounding box center [1292, 147] width 74 height 30
select select "**********"
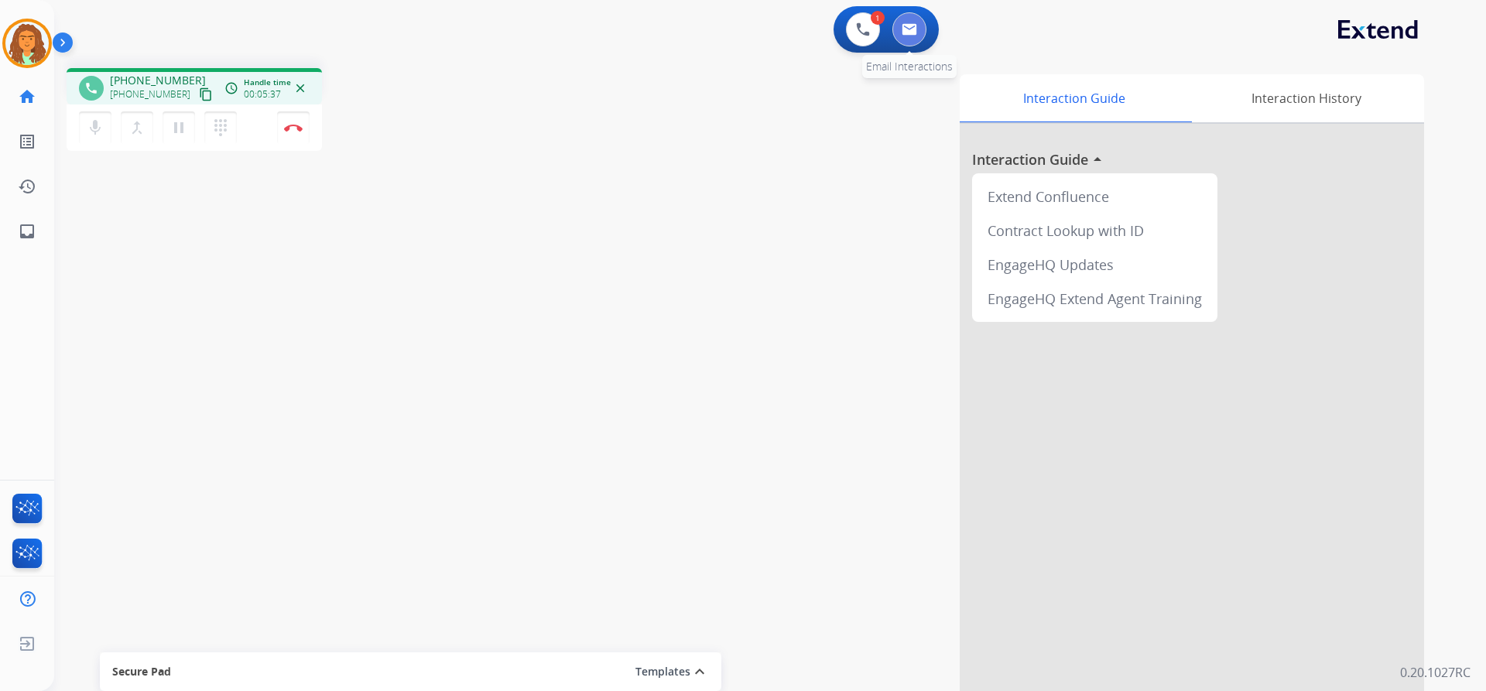
click at [912, 30] on img at bounding box center [909, 29] width 15 height 12
select select "**********"
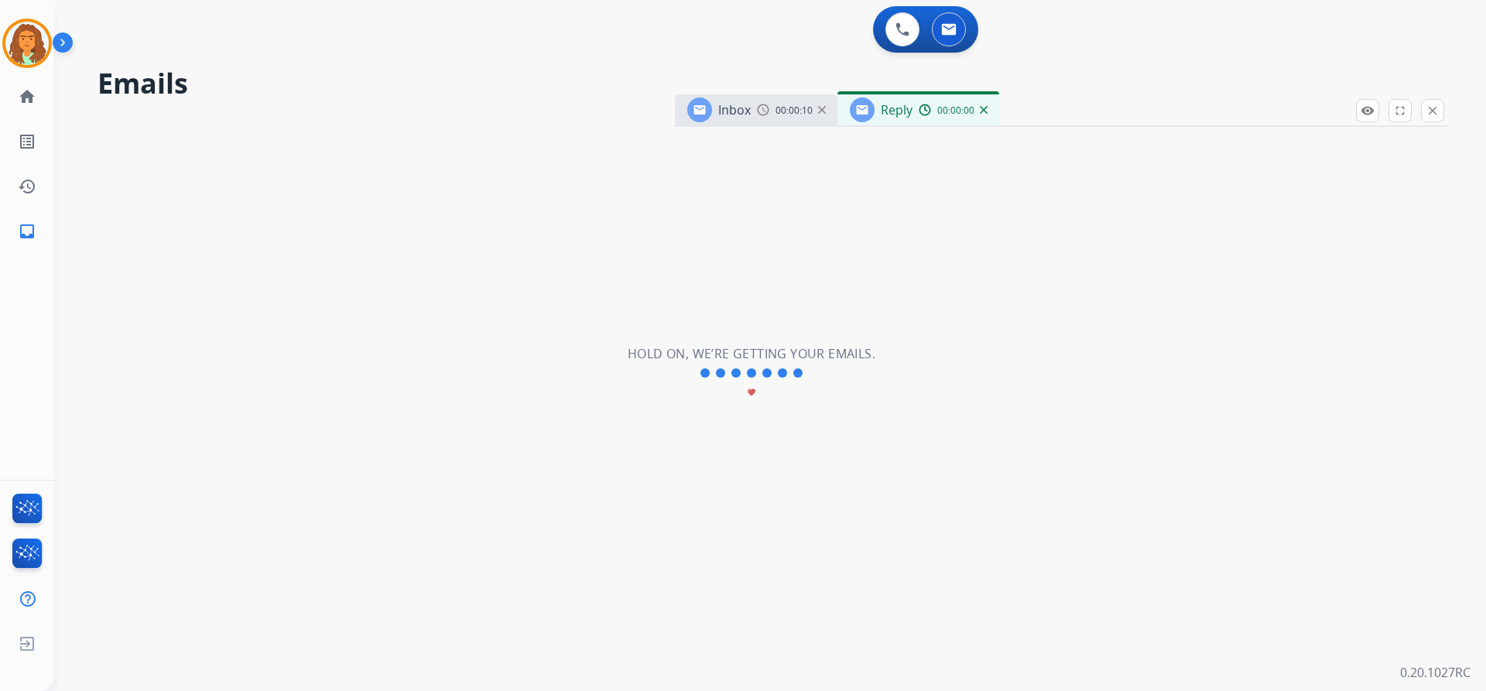
select select "**********"
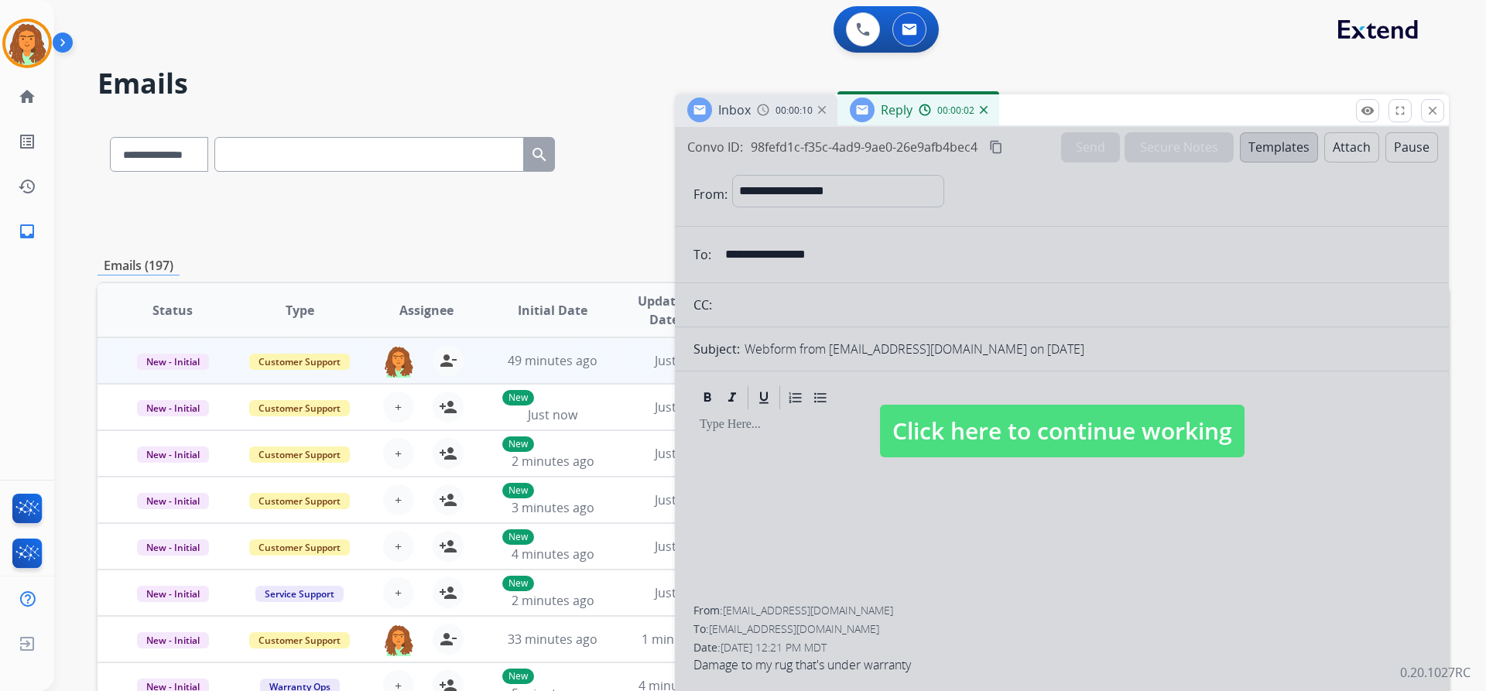
click at [1021, 422] on span "Click here to continue working" at bounding box center [1062, 431] width 365 height 53
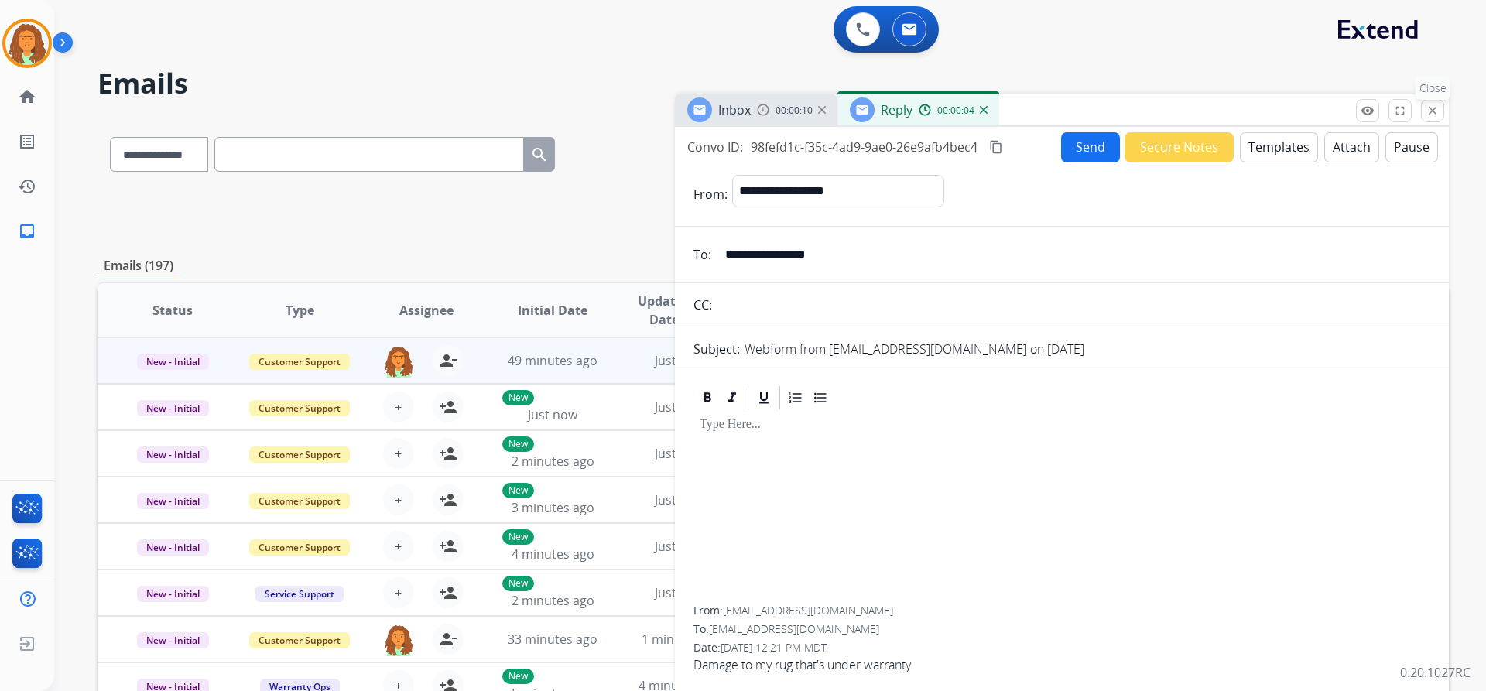
click at [1431, 113] on mat-icon "close" at bounding box center [1433, 111] width 14 height 14
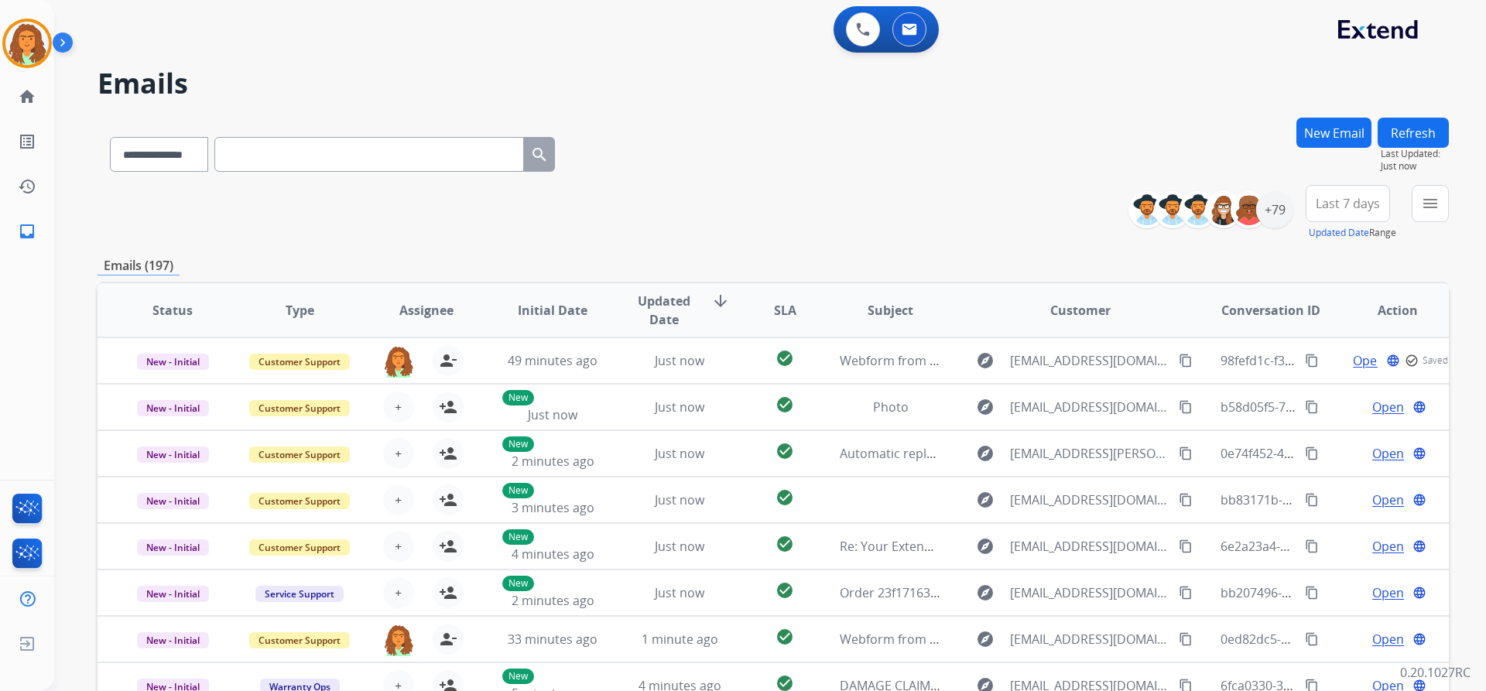
click at [1322, 132] on button "New Email" at bounding box center [1333, 133] width 75 height 30
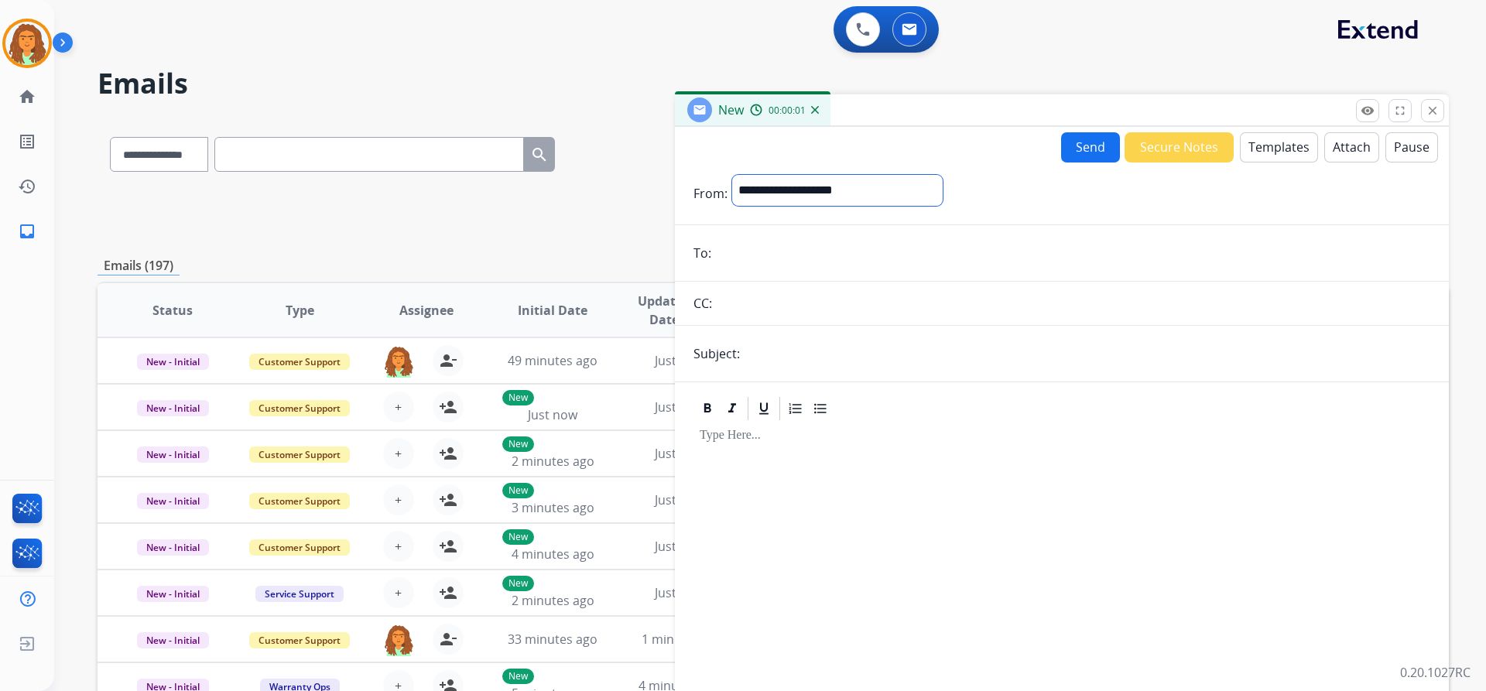
click at [775, 185] on select "**********" at bounding box center [837, 190] width 211 height 31
select select "**********"
click at [732, 175] on select "**********" at bounding box center [837, 190] width 211 height 31
click at [734, 247] on input "email" at bounding box center [1073, 254] width 714 height 31
paste input "**********"
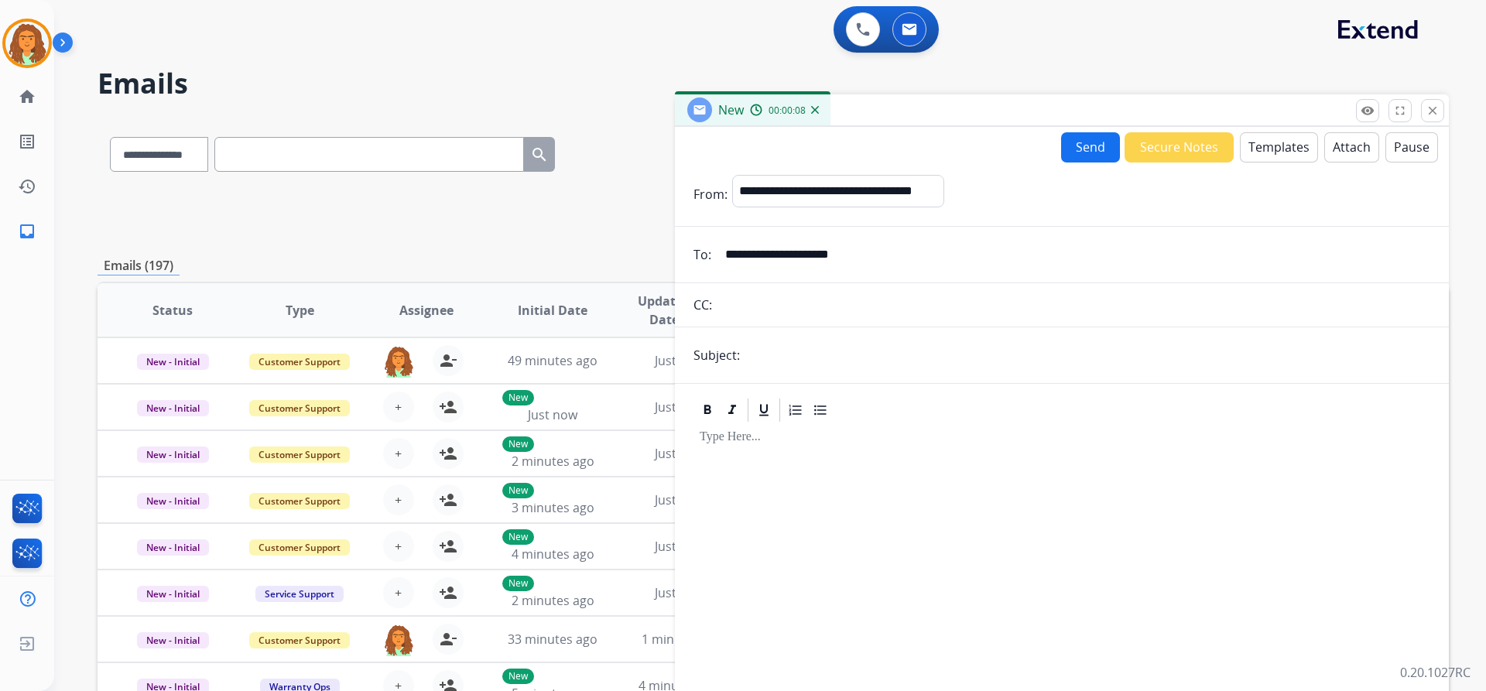
type input "**********"
click at [790, 361] on input "text" at bounding box center [1088, 355] width 686 height 31
type input "**********"
click at [759, 464] on div at bounding box center [1061, 556] width 737 height 265
click at [1270, 144] on button "Templates" at bounding box center [1279, 147] width 78 height 30
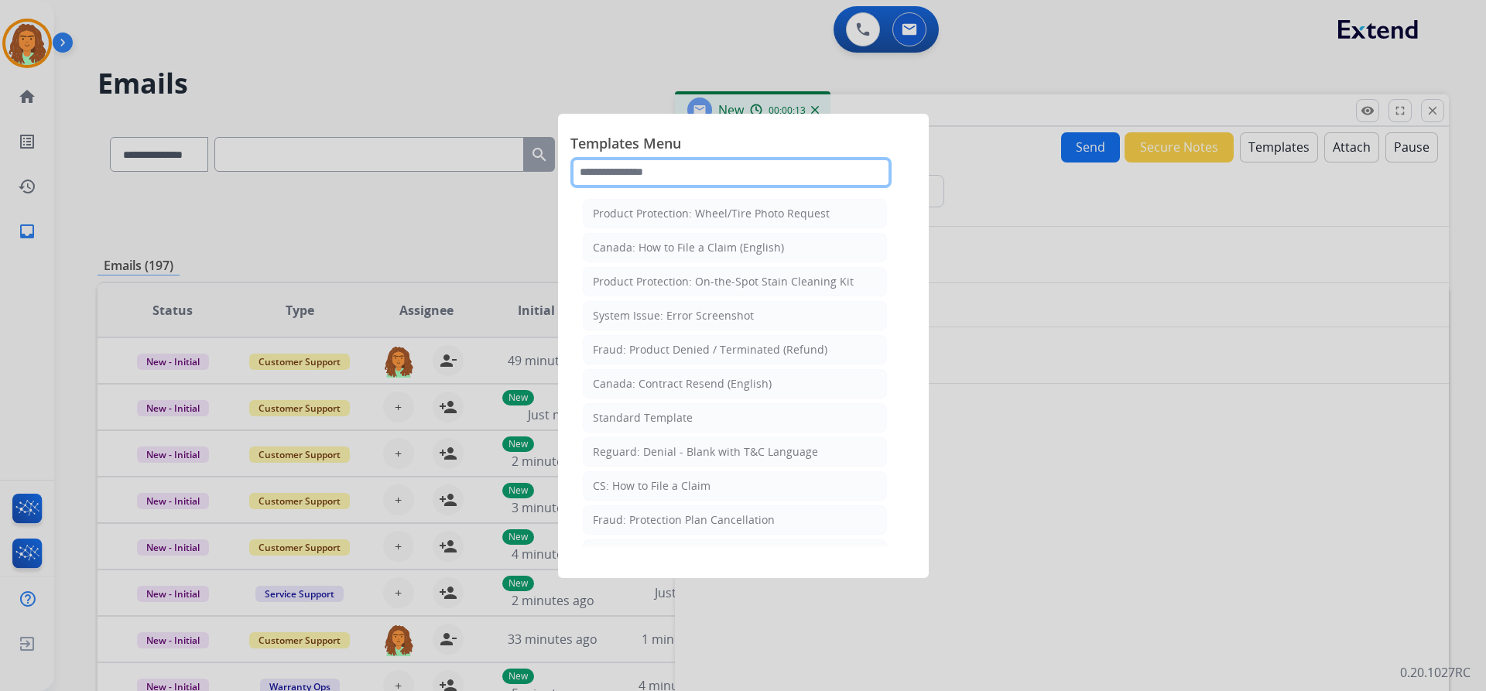
click at [745, 178] on input "text" at bounding box center [730, 172] width 321 height 31
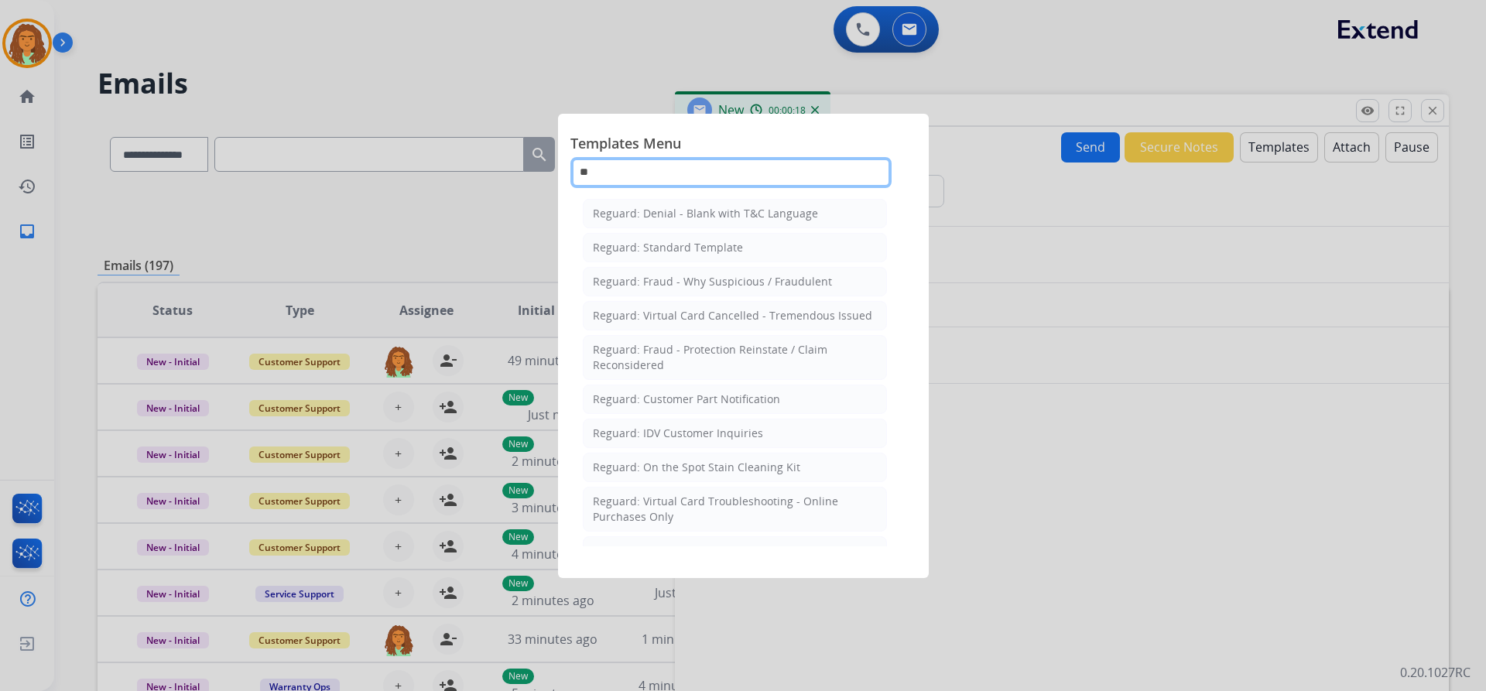
type input "*"
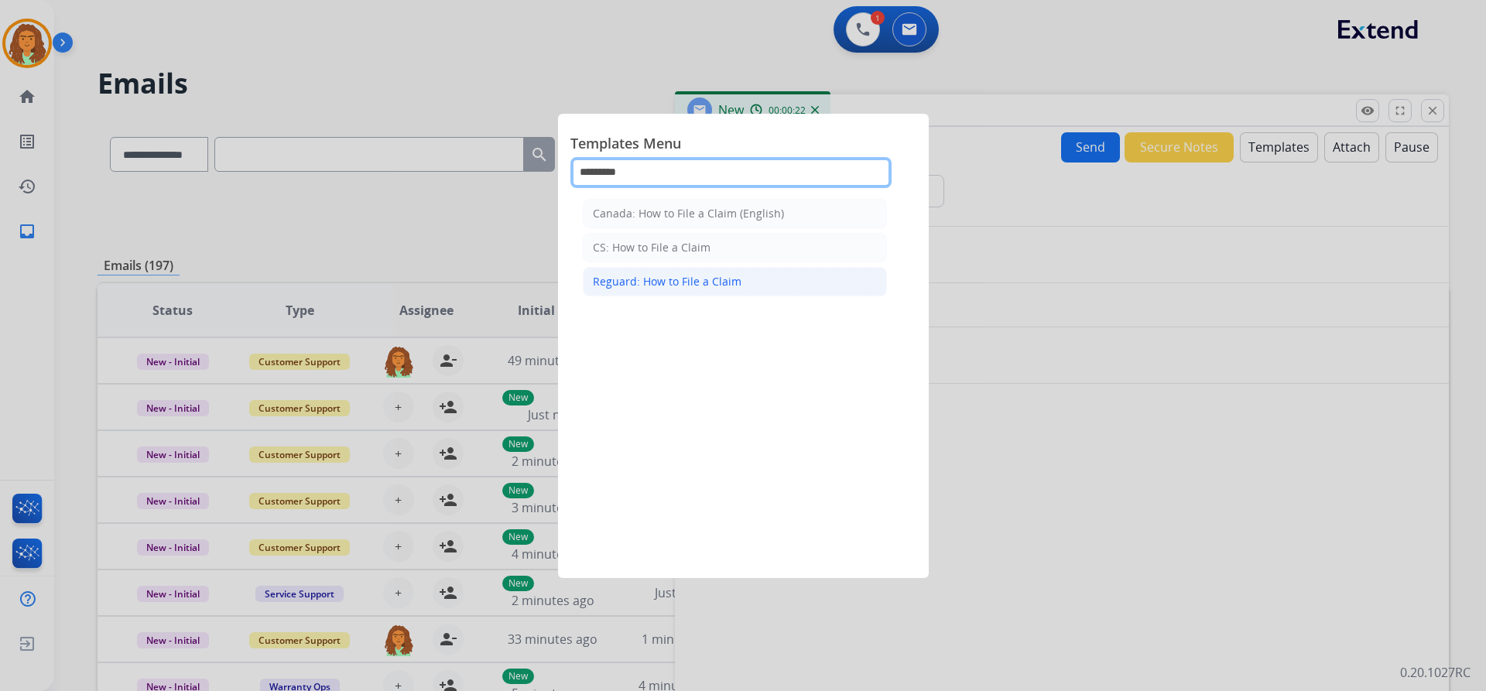
type input "*********"
click at [724, 276] on div "Reguard: How to File a Claim" at bounding box center [667, 281] width 149 height 15
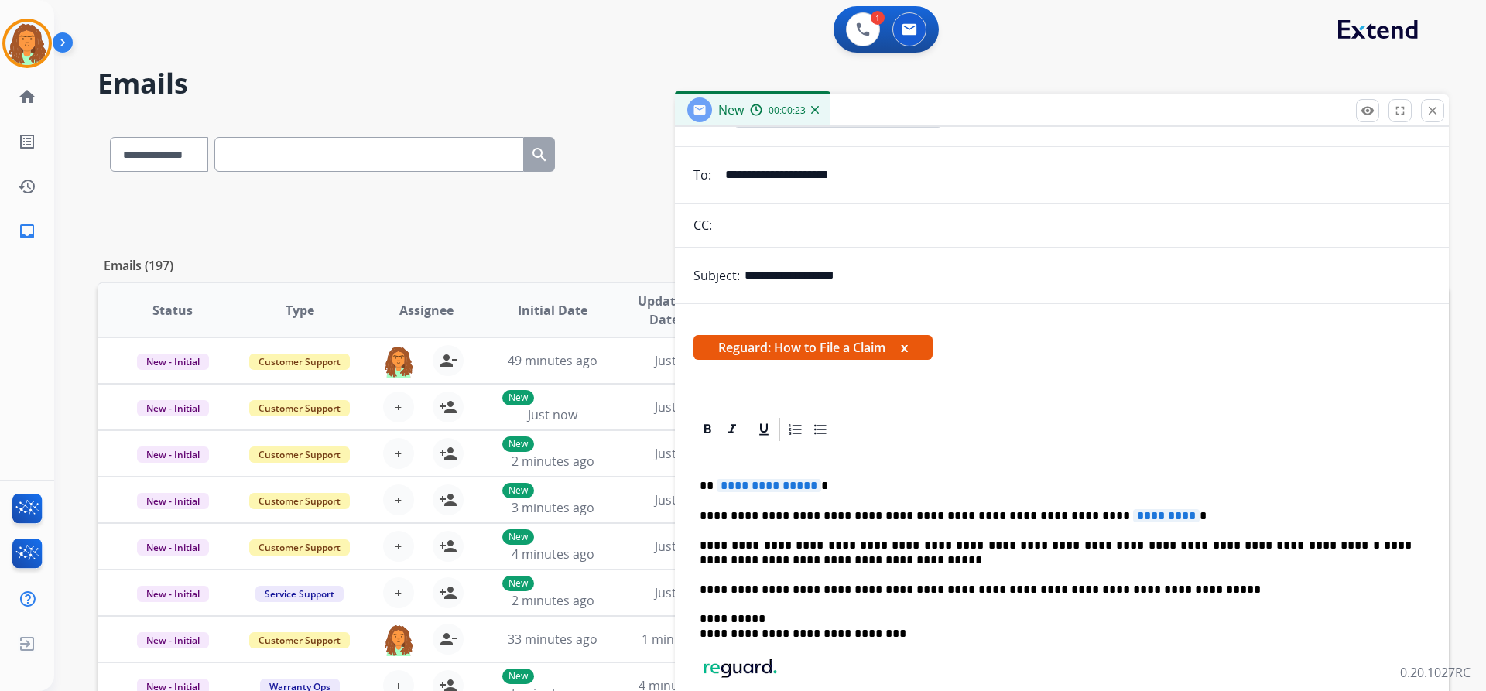
scroll to position [155, 0]
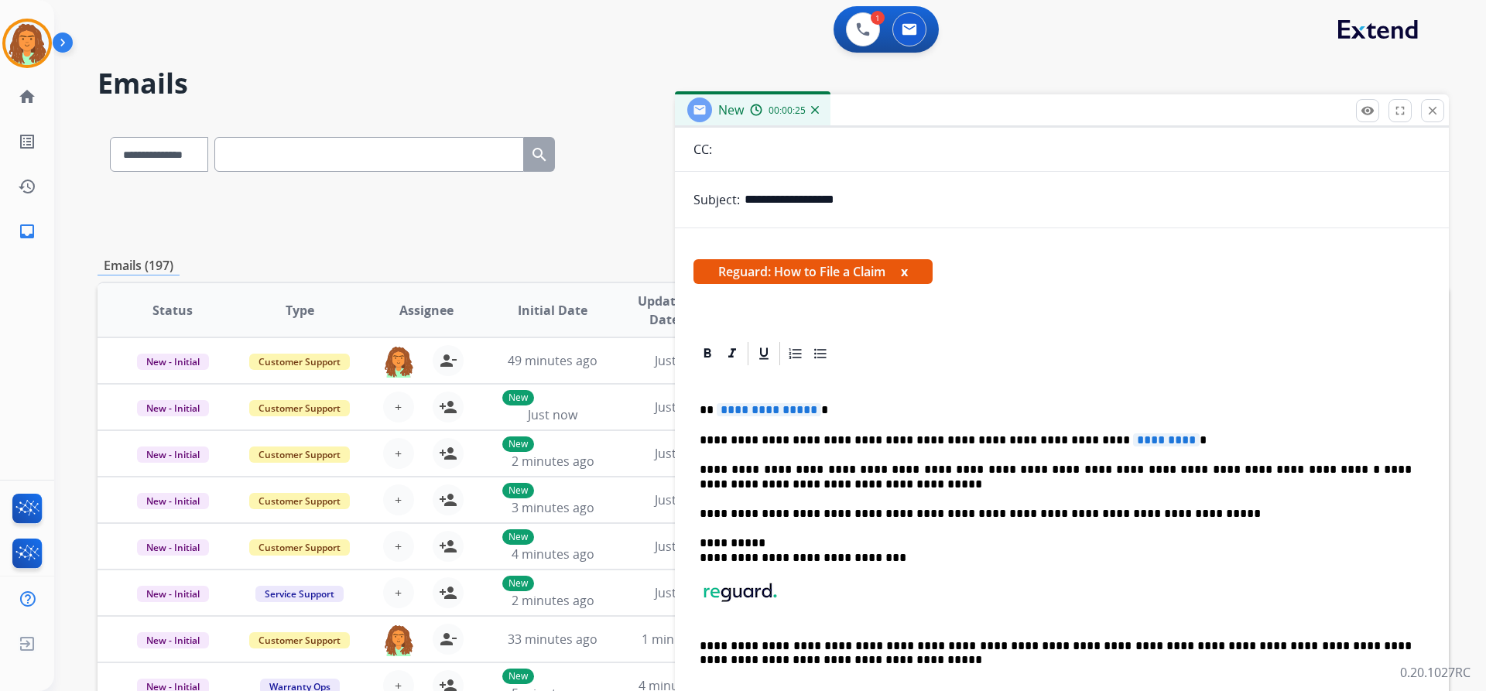
click at [810, 409] on span "**********" at bounding box center [769, 409] width 104 height 13
click at [1133, 438] on span "*********" at bounding box center [1166, 439] width 67 height 13
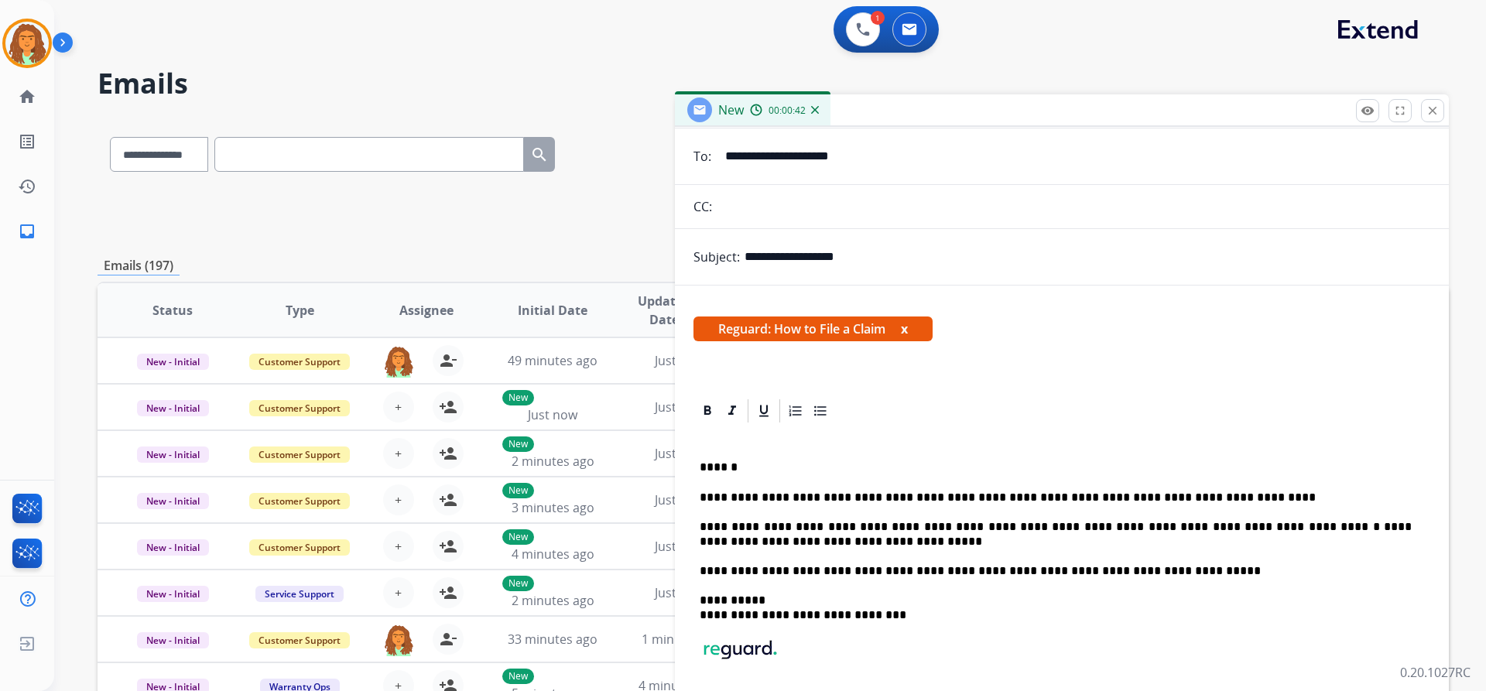
scroll to position [0, 0]
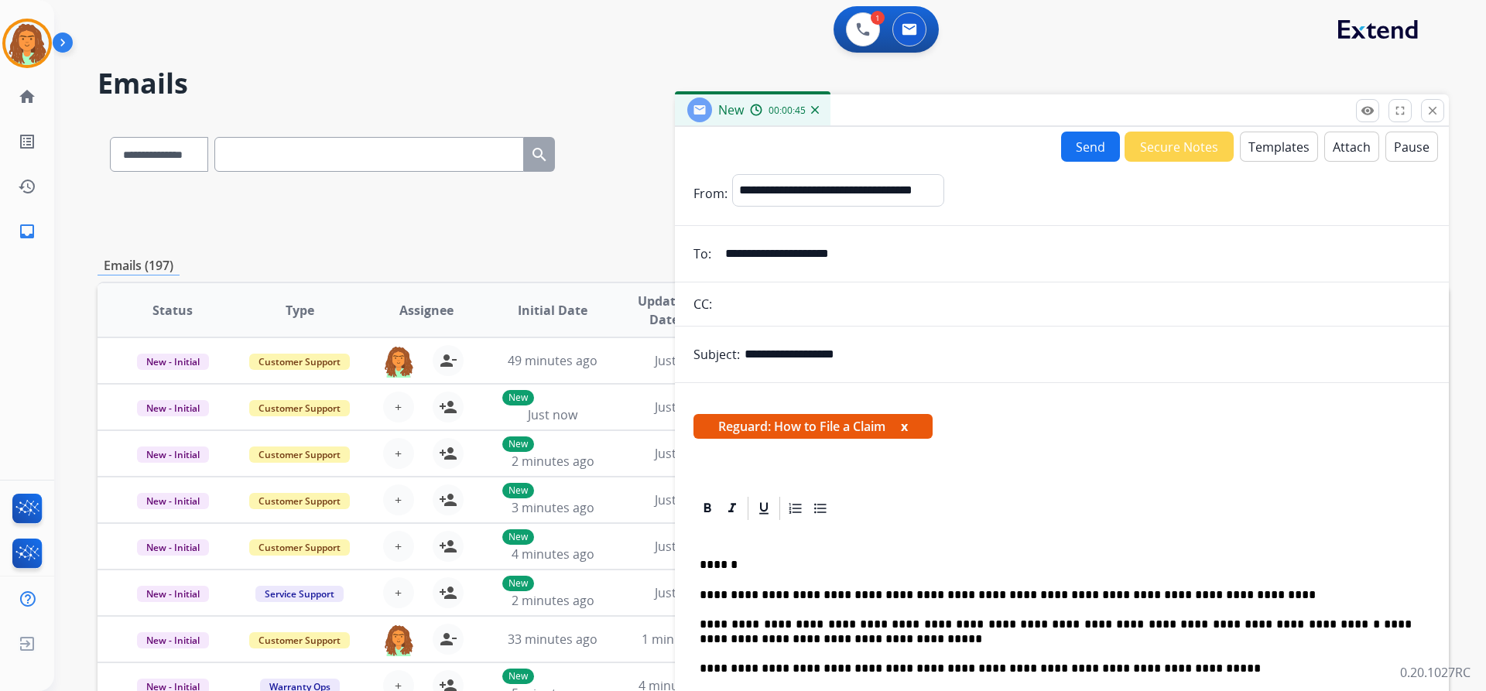
click at [1079, 142] on button "Send" at bounding box center [1090, 147] width 59 height 30
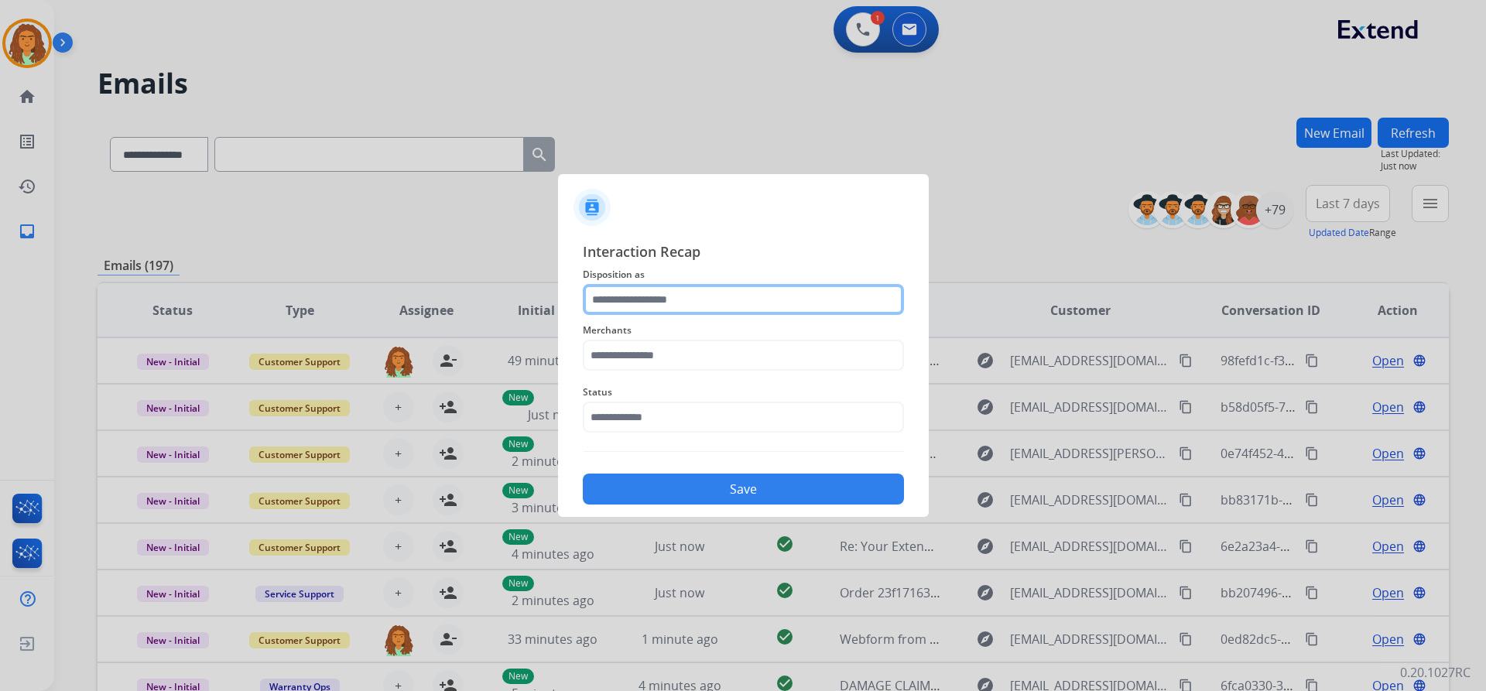
click at [608, 296] on input "text" at bounding box center [743, 299] width 321 height 31
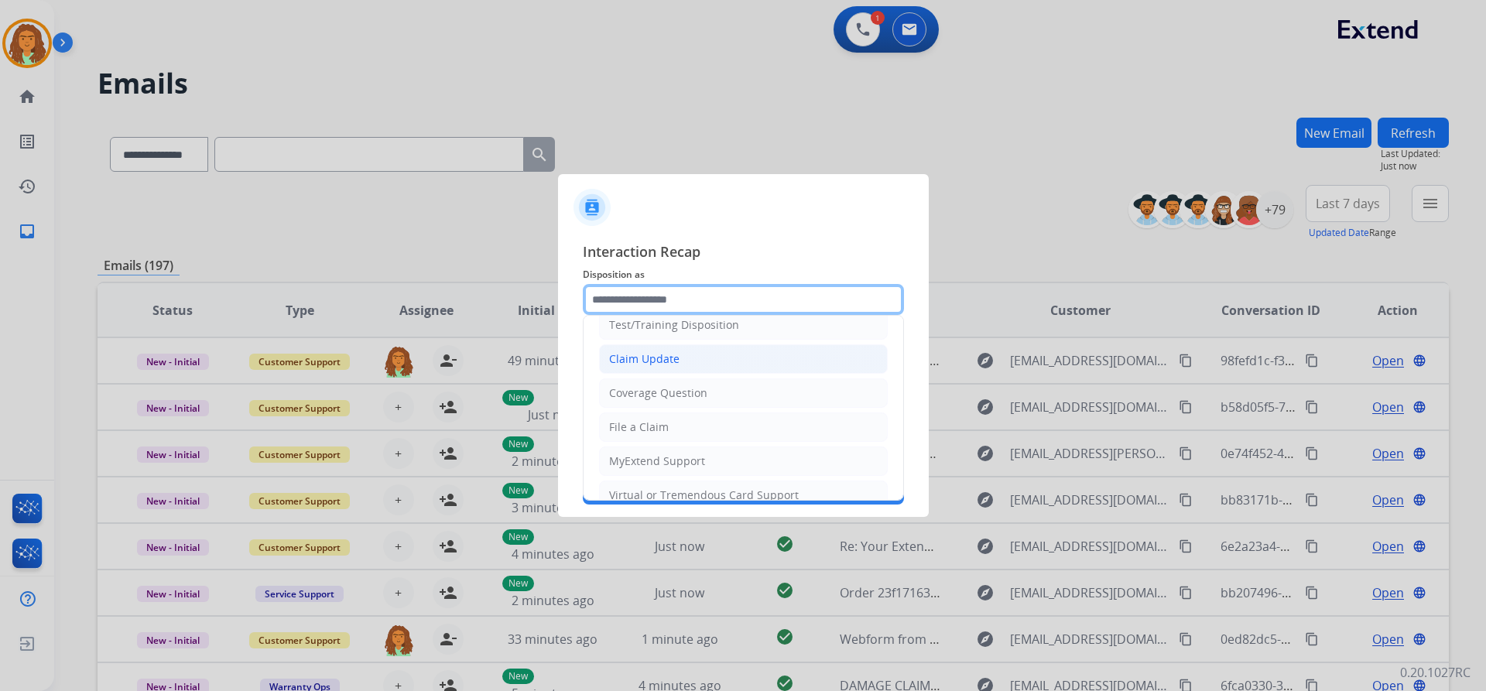
scroll to position [77, 0]
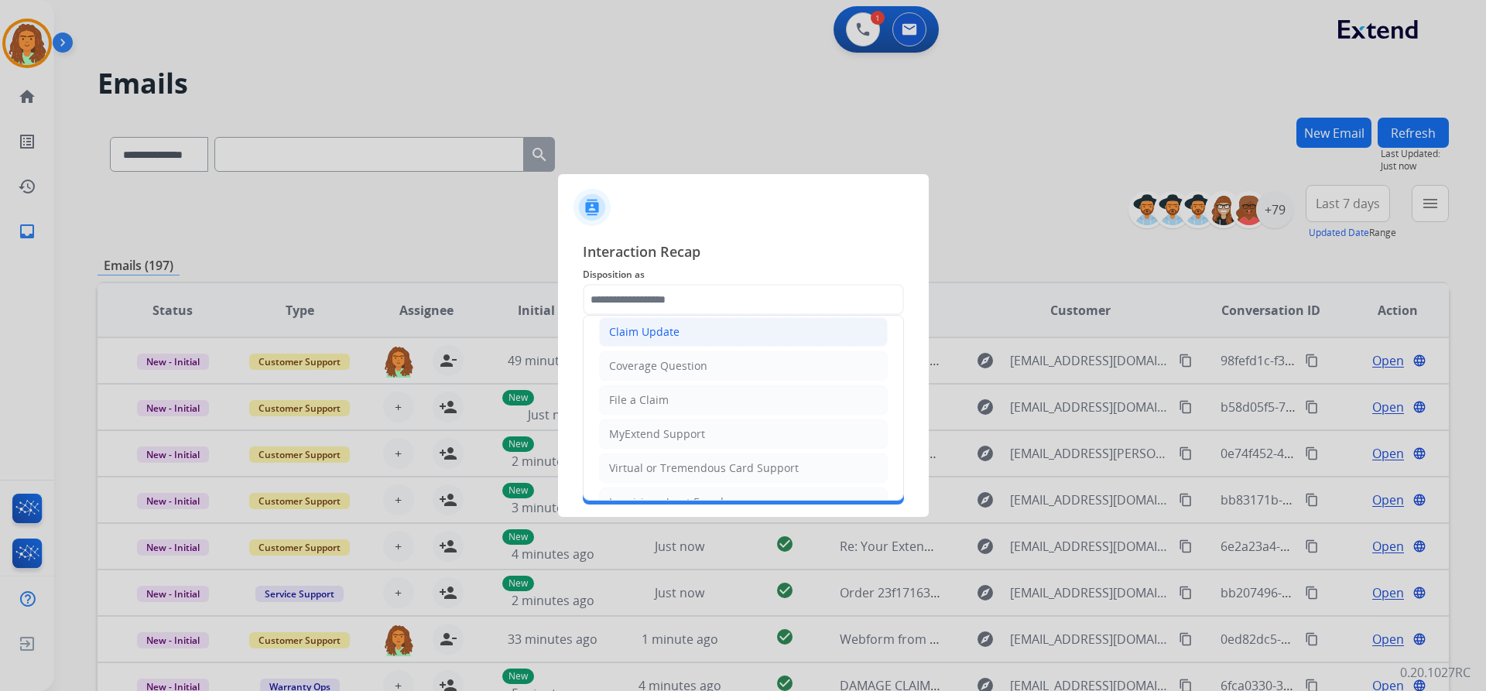
click at [681, 337] on li "Claim Update" at bounding box center [743, 331] width 289 height 29
type input "**********"
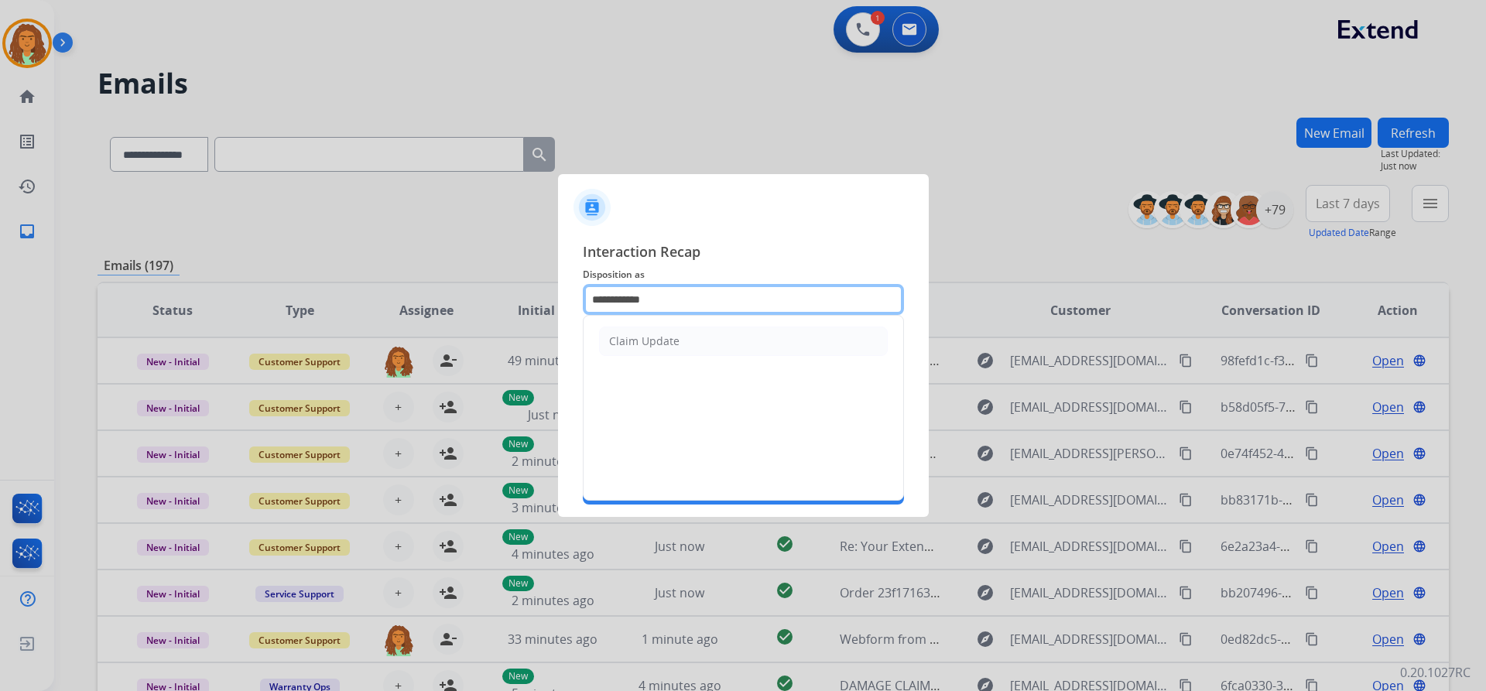
drag, startPoint x: 662, startPoint y: 300, endPoint x: 581, endPoint y: 300, distance: 80.5
click at [574, 299] on div "**********" at bounding box center [743, 372] width 371 height 289
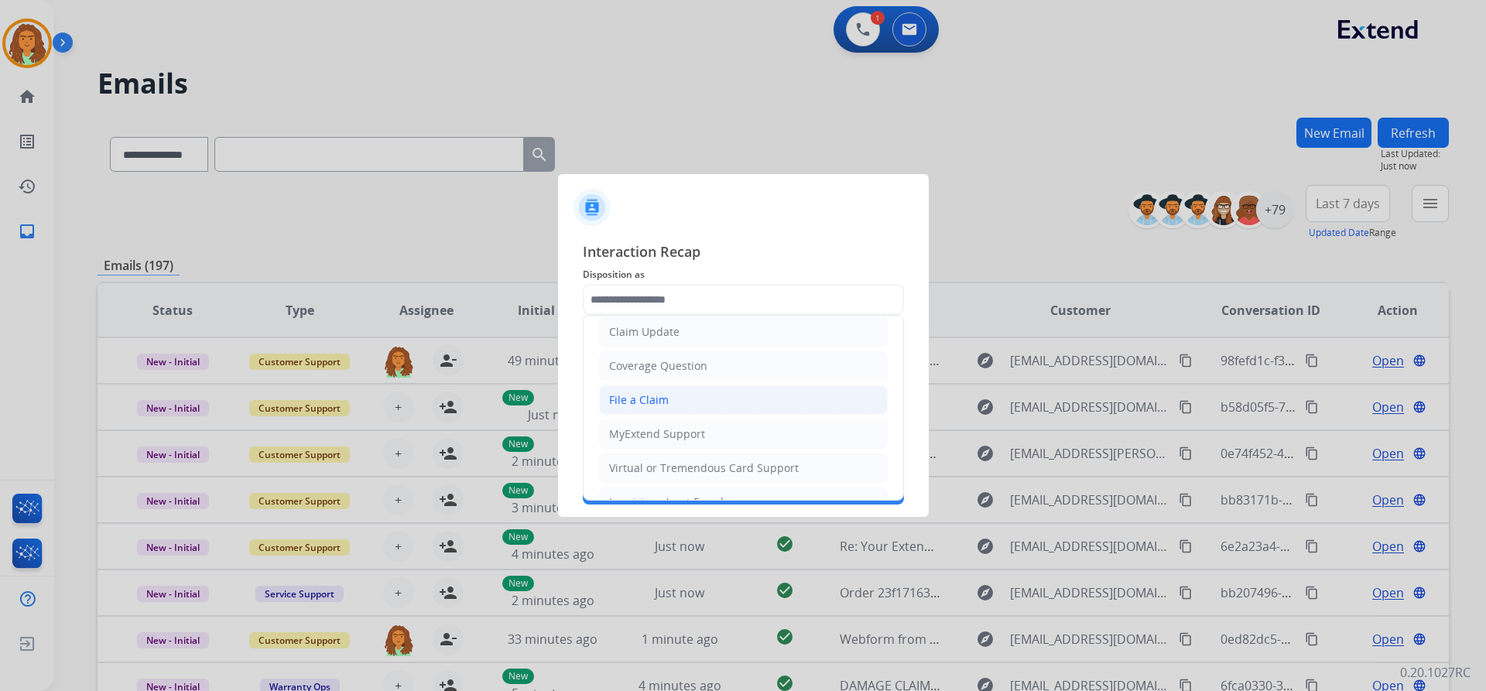
click at [645, 402] on div "File a Claim" at bounding box center [639, 399] width 60 height 15
type input "**********"
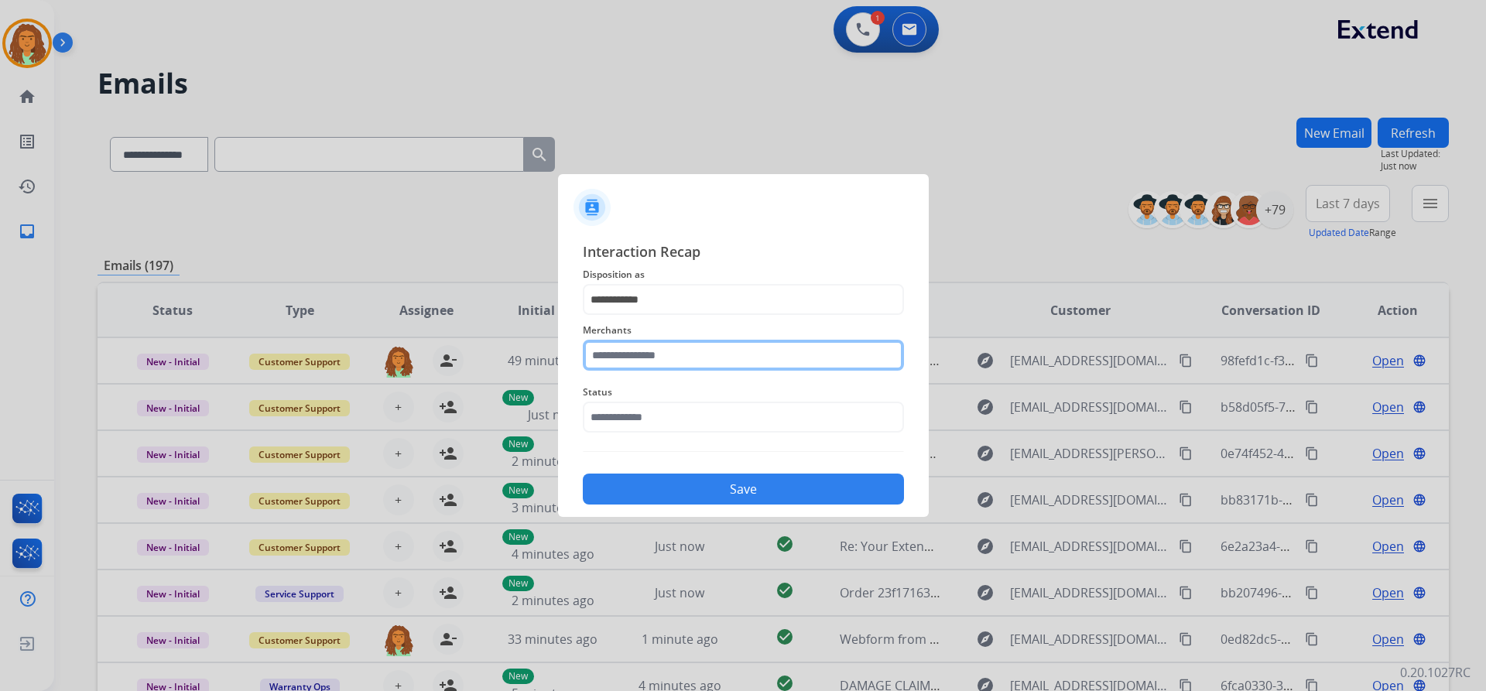
click at [652, 361] on input "text" at bounding box center [743, 355] width 321 height 31
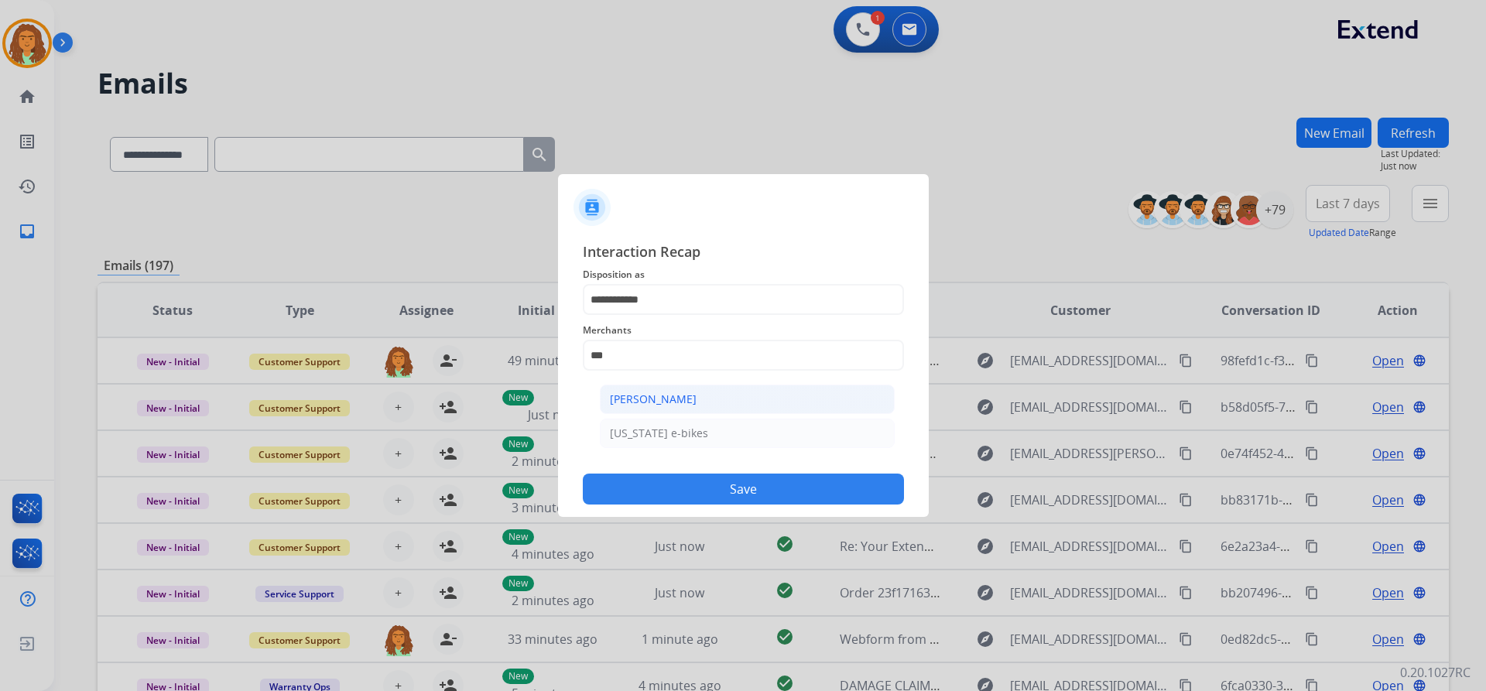
click at [668, 401] on div "[PERSON_NAME]" at bounding box center [653, 399] width 87 height 15
type input "**********"
click at [666, 423] on input "text" at bounding box center [743, 417] width 321 height 31
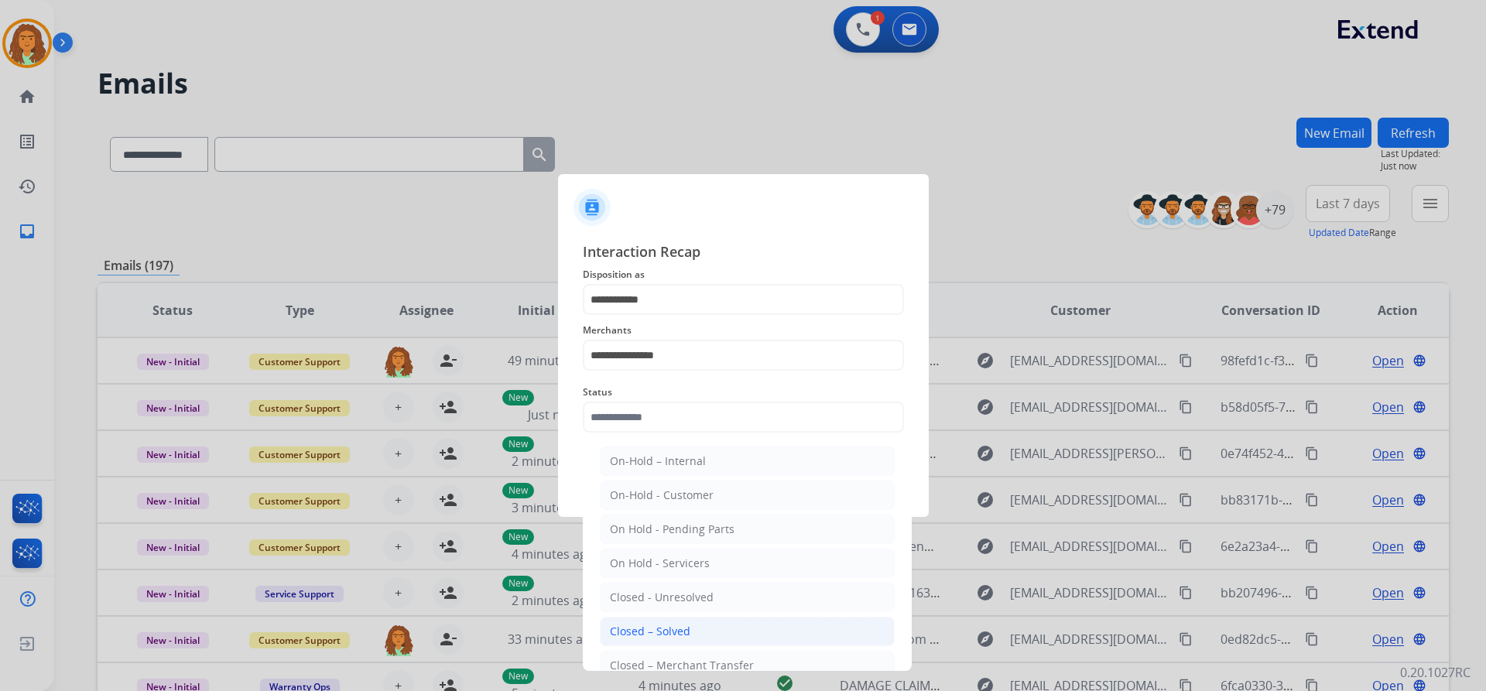
click at [664, 635] on div "Closed – Solved" at bounding box center [650, 631] width 80 height 15
type input "**********"
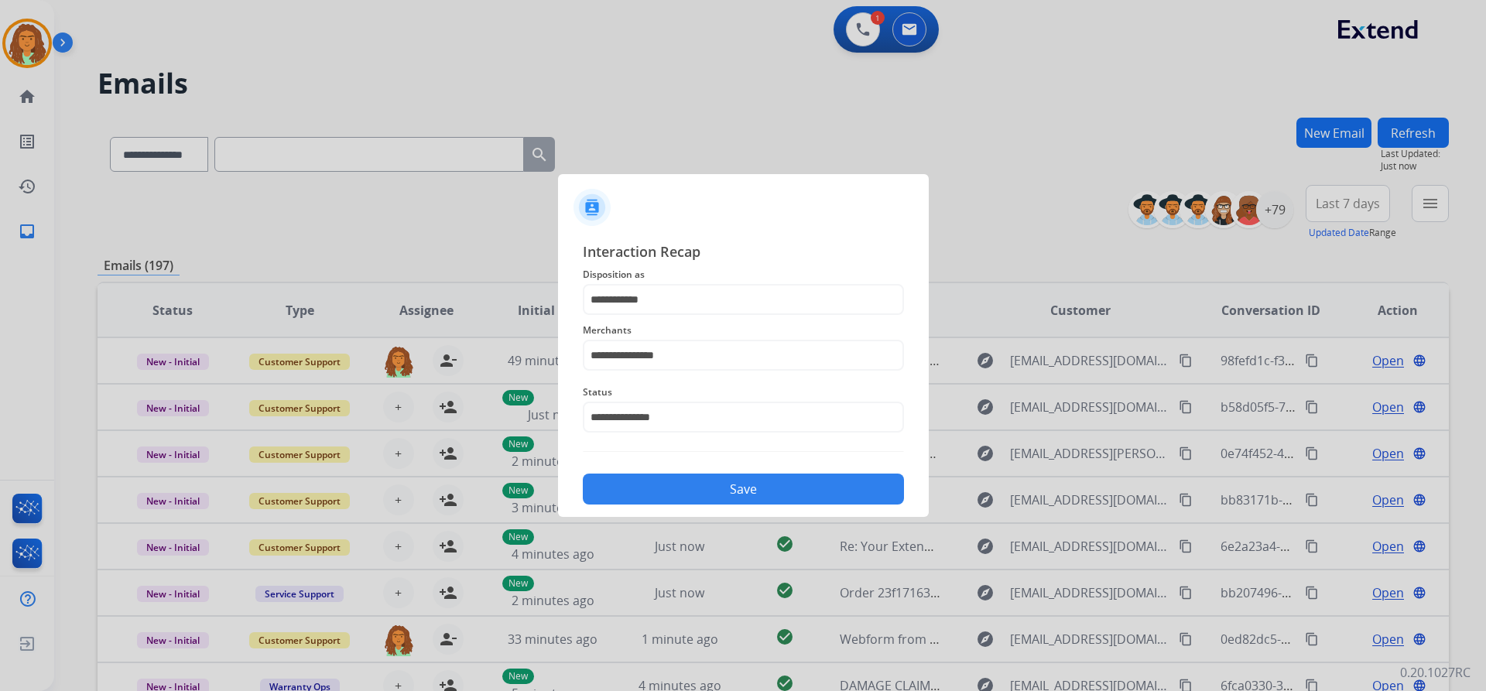
click at [700, 496] on button "Save" at bounding box center [743, 489] width 321 height 31
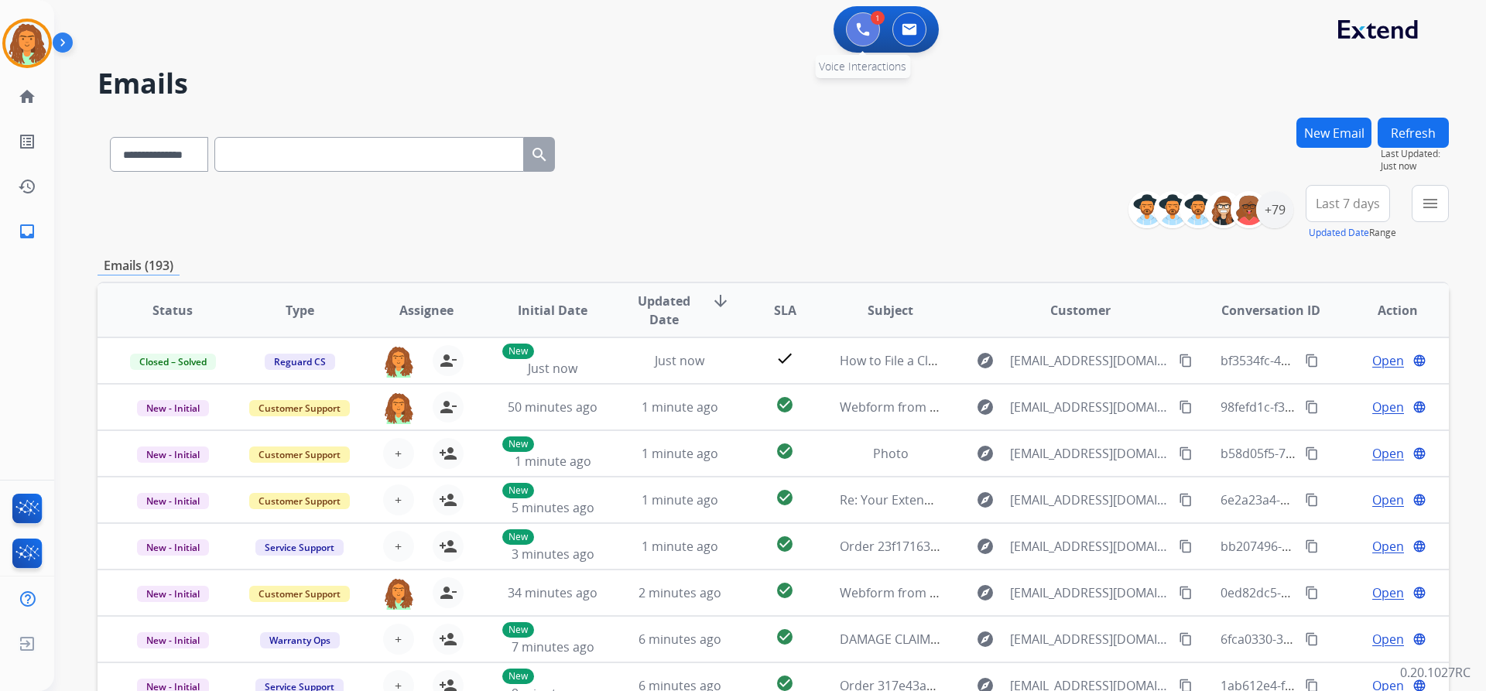
click at [851, 33] on button at bounding box center [863, 29] width 34 height 34
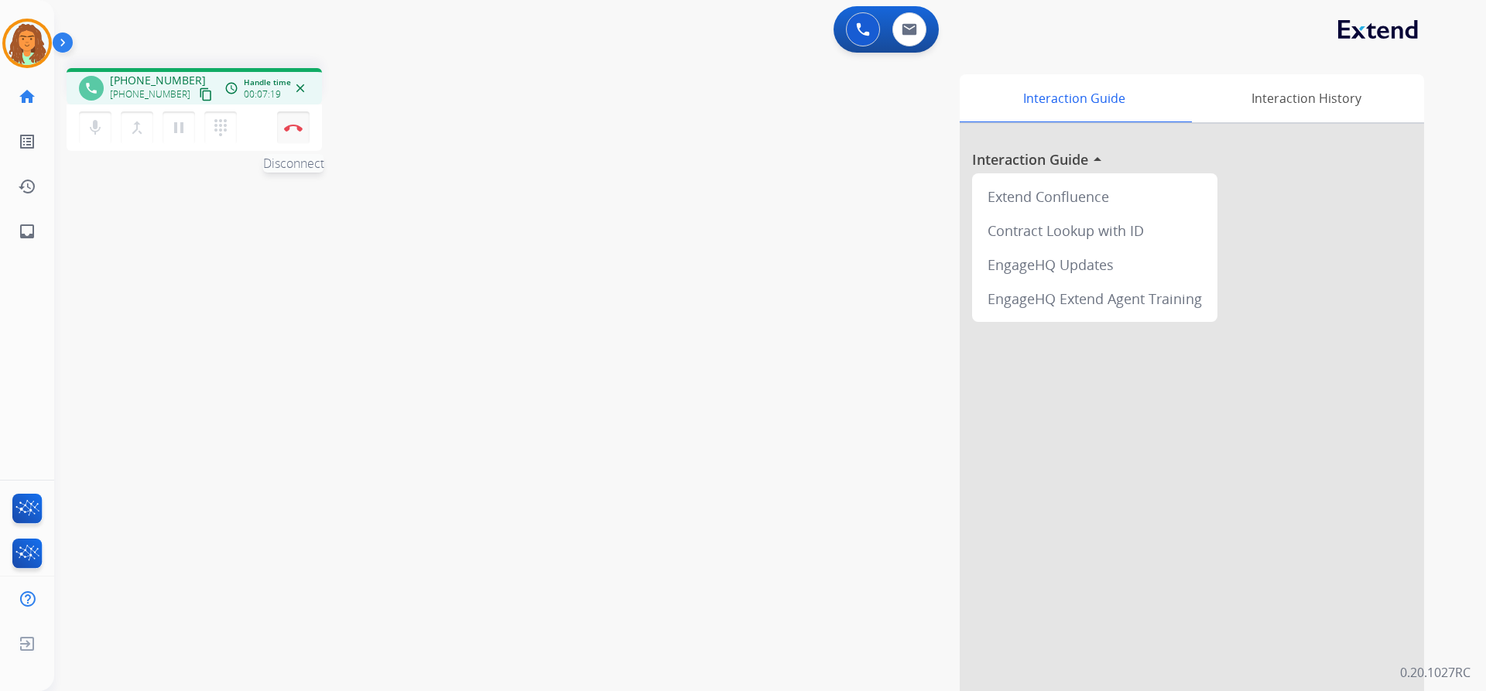
click at [307, 125] on button "Disconnect" at bounding box center [293, 127] width 33 height 33
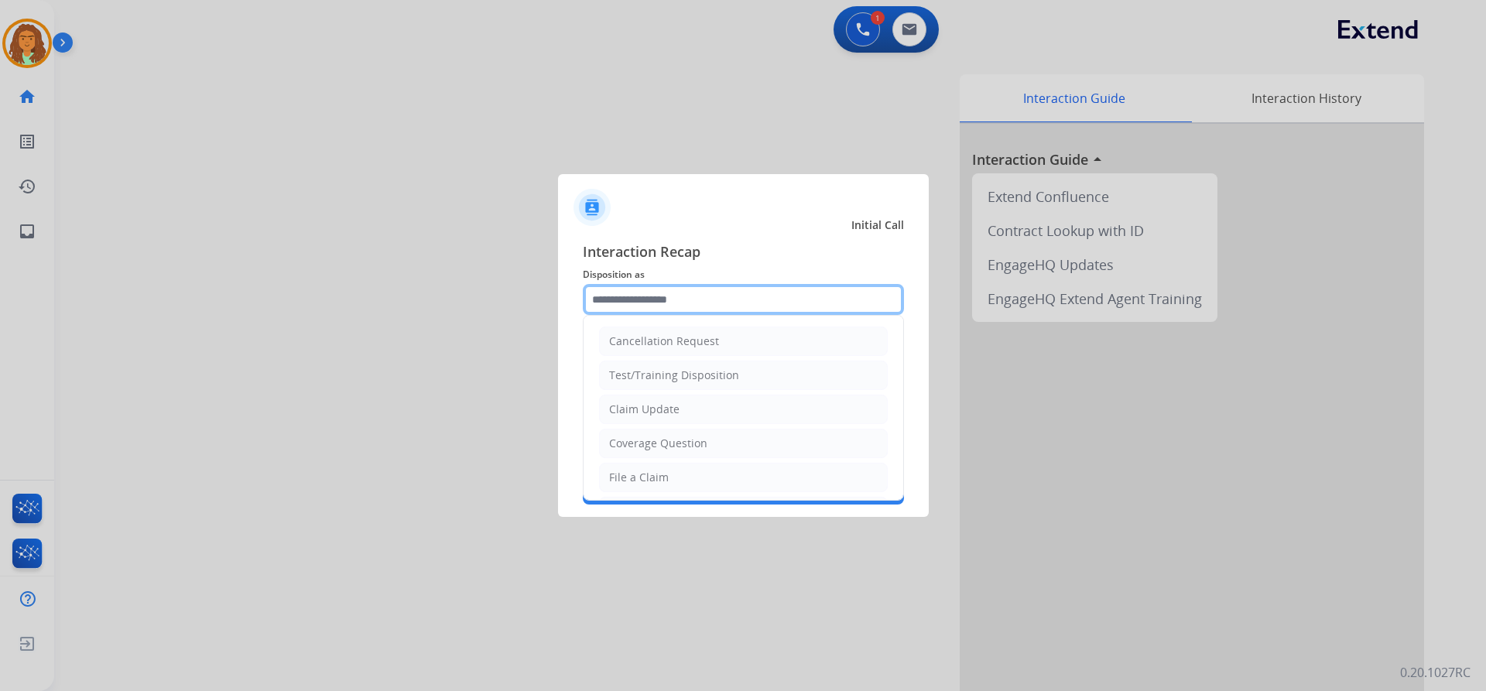
click at [710, 293] on input "text" at bounding box center [743, 299] width 321 height 31
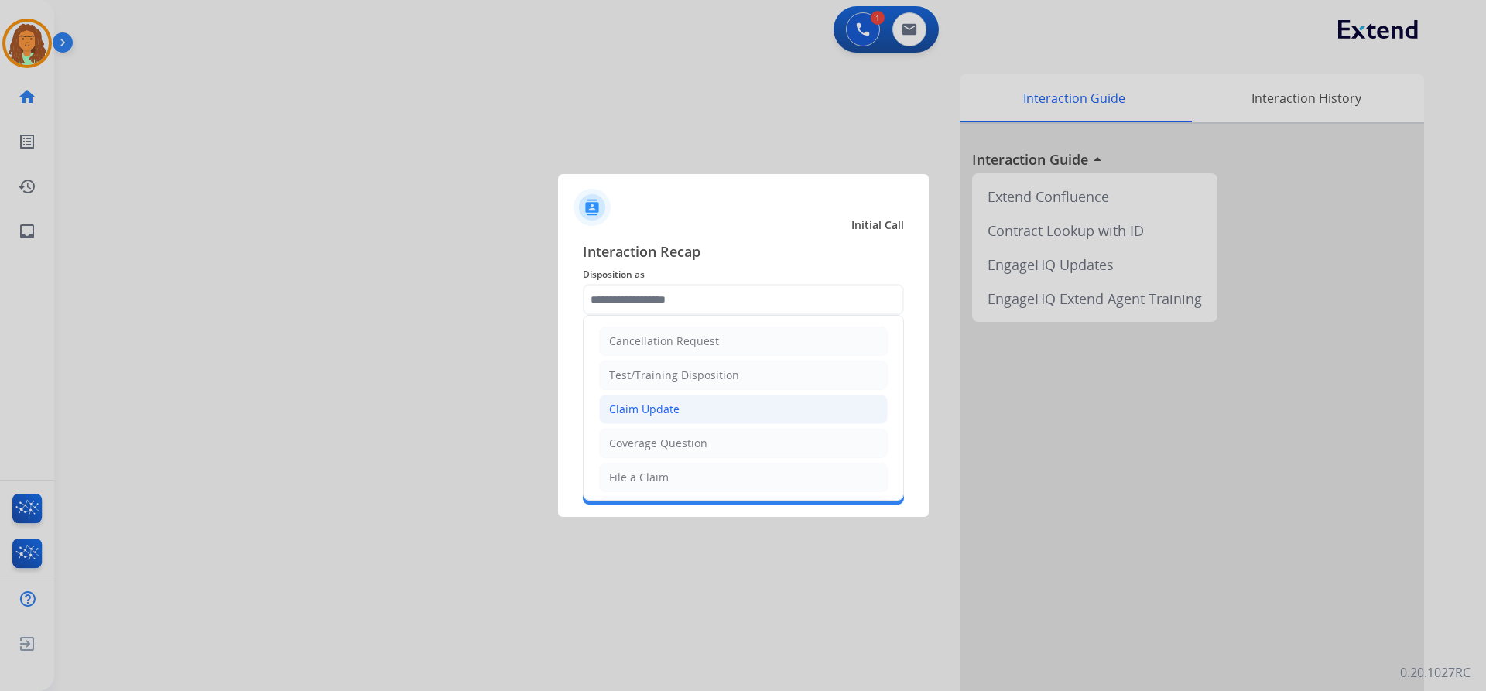
click at [663, 407] on div "Claim Update" at bounding box center [644, 409] width 70 height 15
type input "**********"
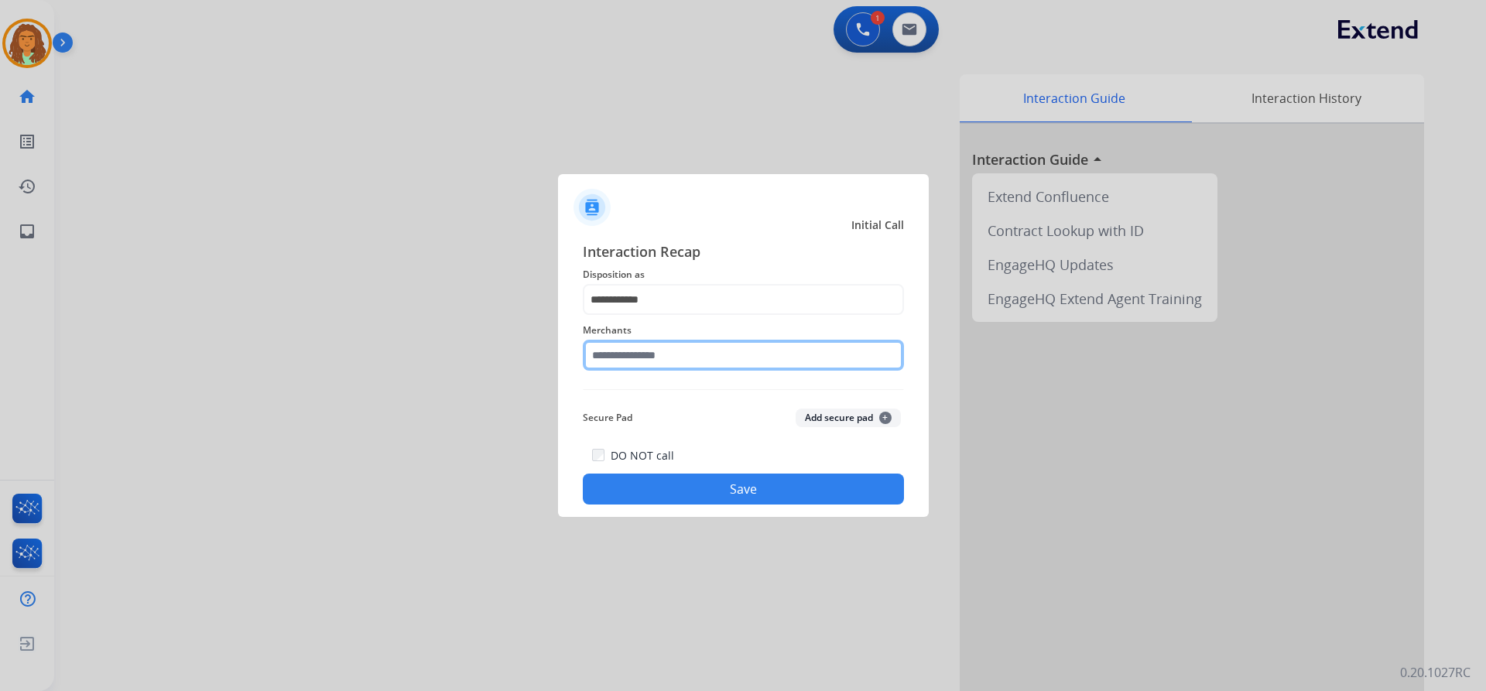
click at [625, 352] on input "text" at bounding box center [743, 355] width 321 height 31
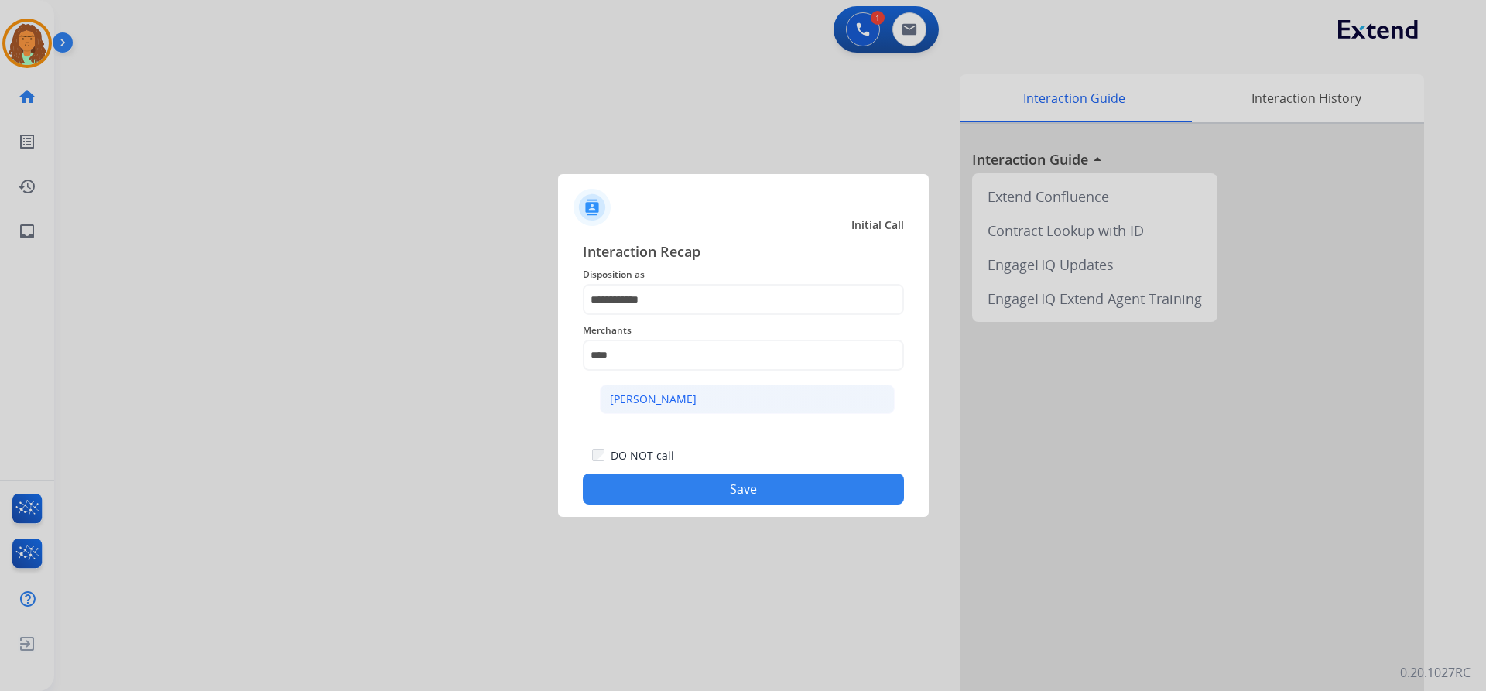
click at [666, 399] on div "[PERSON_NAME]" at bounding box center [653, 399] width 87 height 15
type input "**********"
click at [731, 486] on button "Save" at bounding box center [743, 489] width 321 height 31
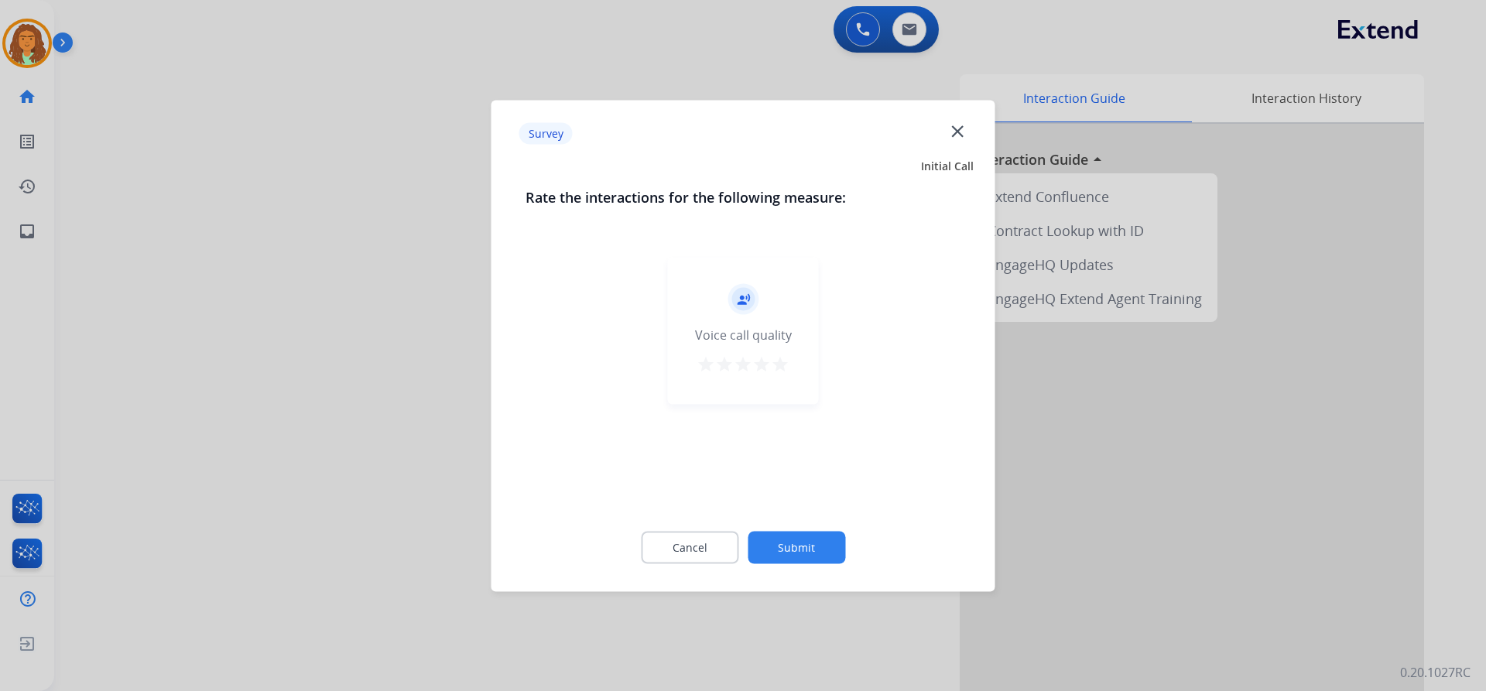
click at [779, 362] on mat-icon "star" at bounding box center [780, 363] width 19 height 19
click at [794, 539] on button "Submit" at bounding box center [797, 547] width 98 height 33
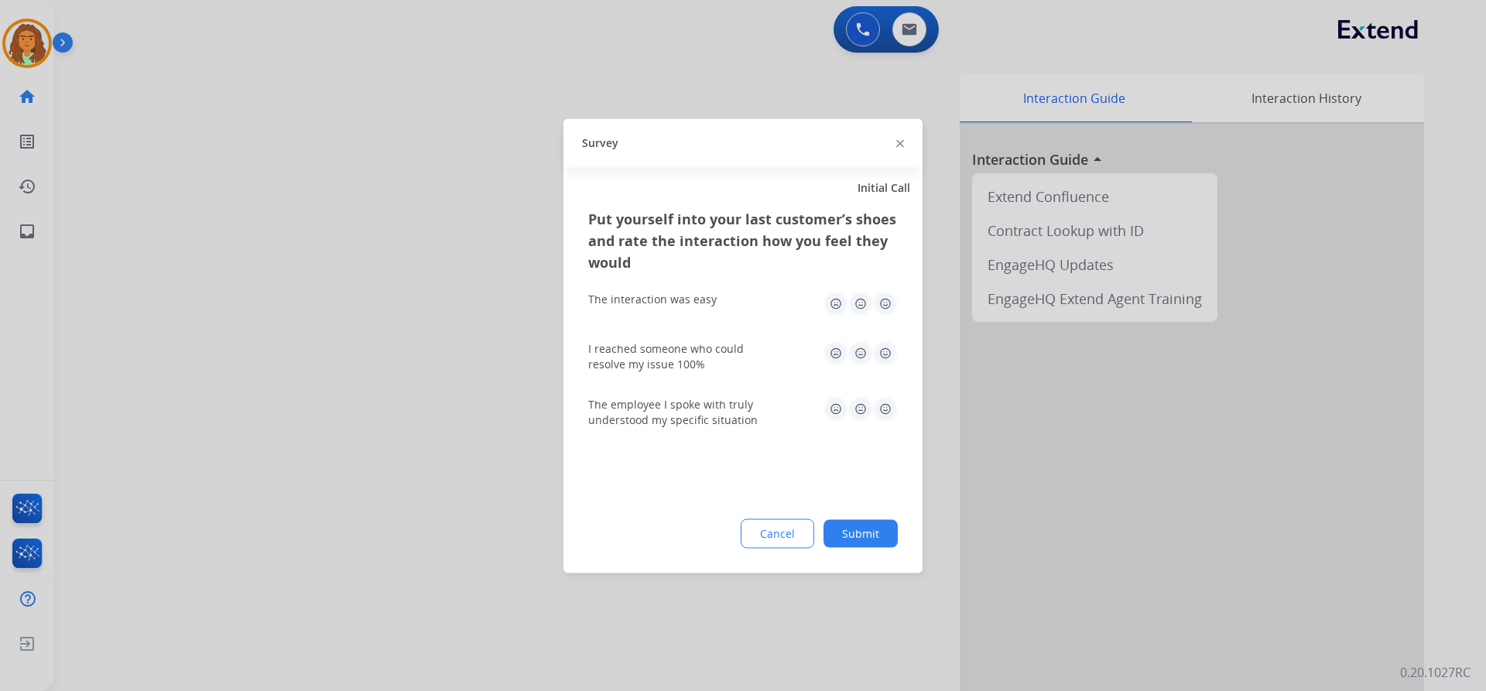
click at [884, 305] on img at bounding box center [885, 303] width 25 height 25
click at [887, 349] on img at bounding box center [885, 353] width 25 height 25
click at [886, 404] on img at bounding box center [885, 408] width 25 height 25
click at [872, 529] on button "Submit" at bounding box center [861, 533] width 74 height 28
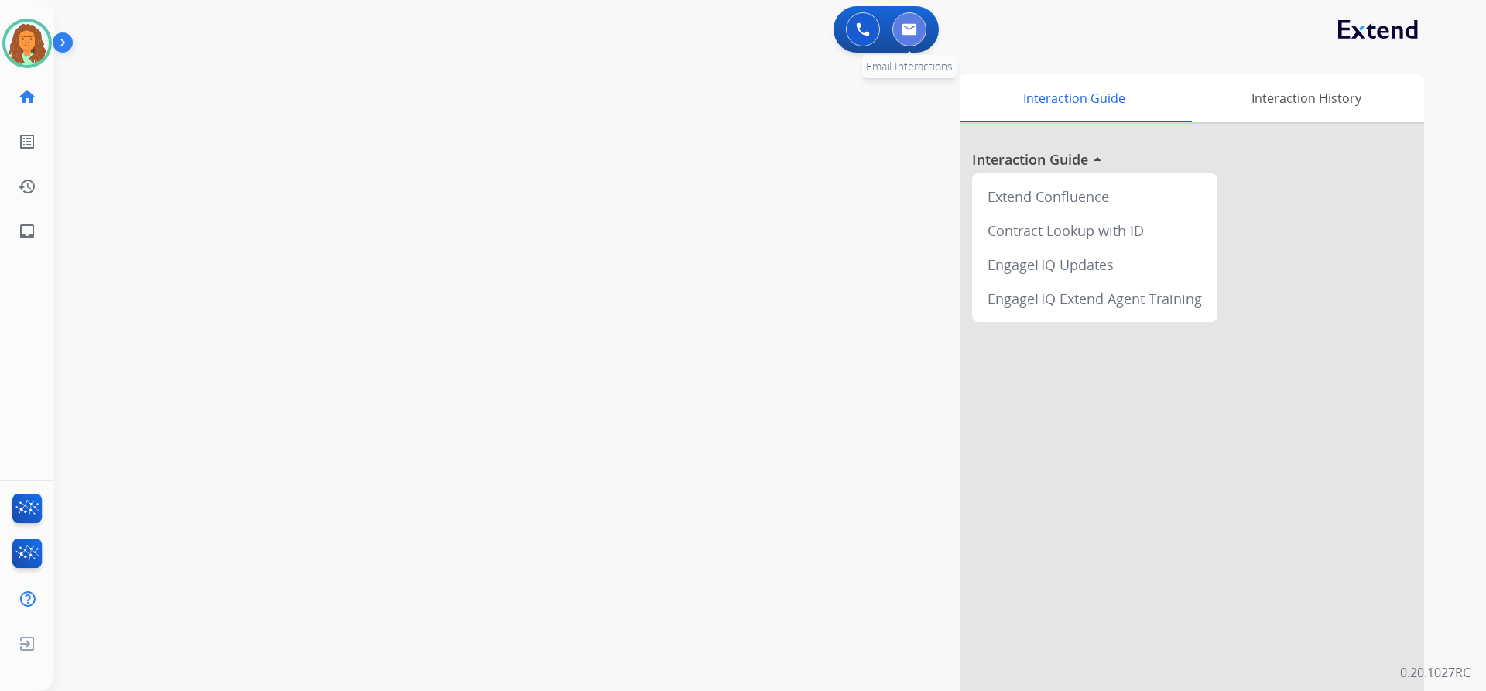
click at [913, 29] on img at bounding box center [909, 29] width 15 height 12
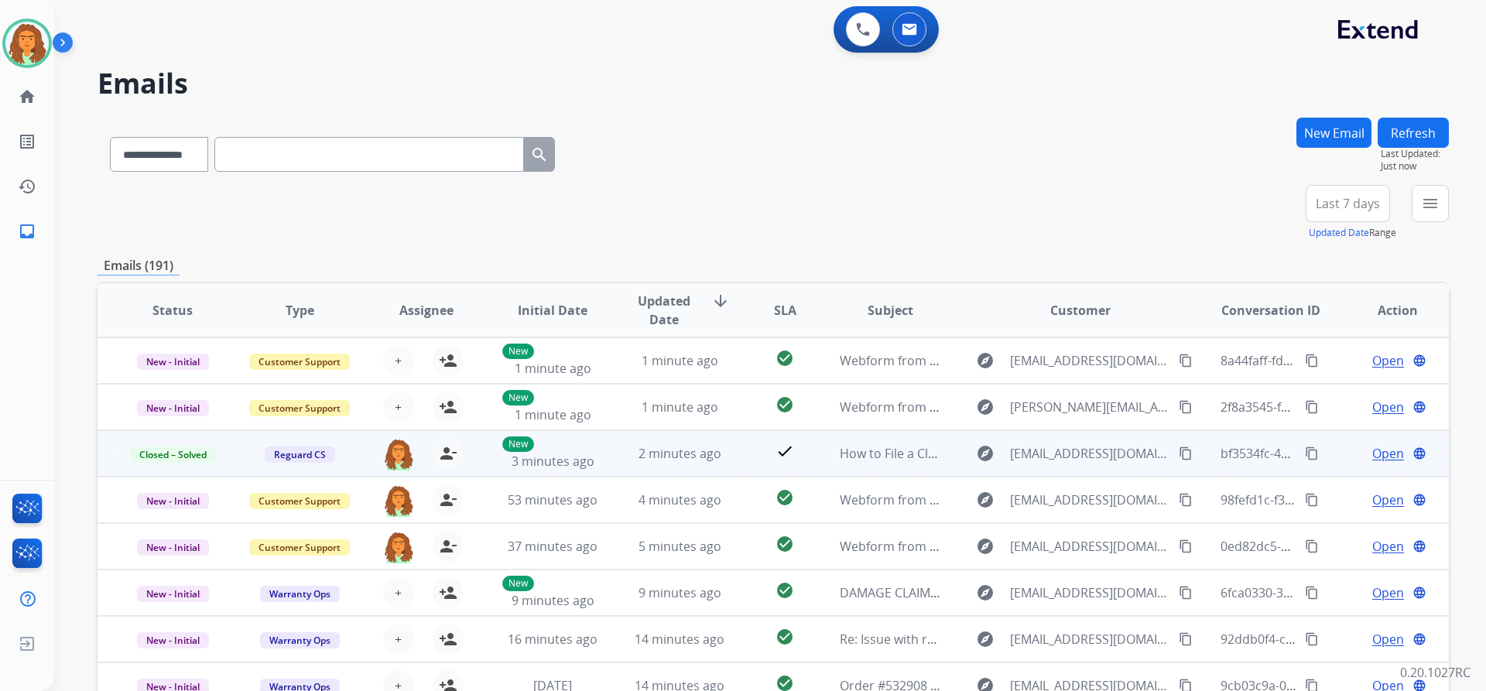
click at [1305, 452] on mat-icon "content_copy" at bounding box center [1312, 454] width 14 height 14
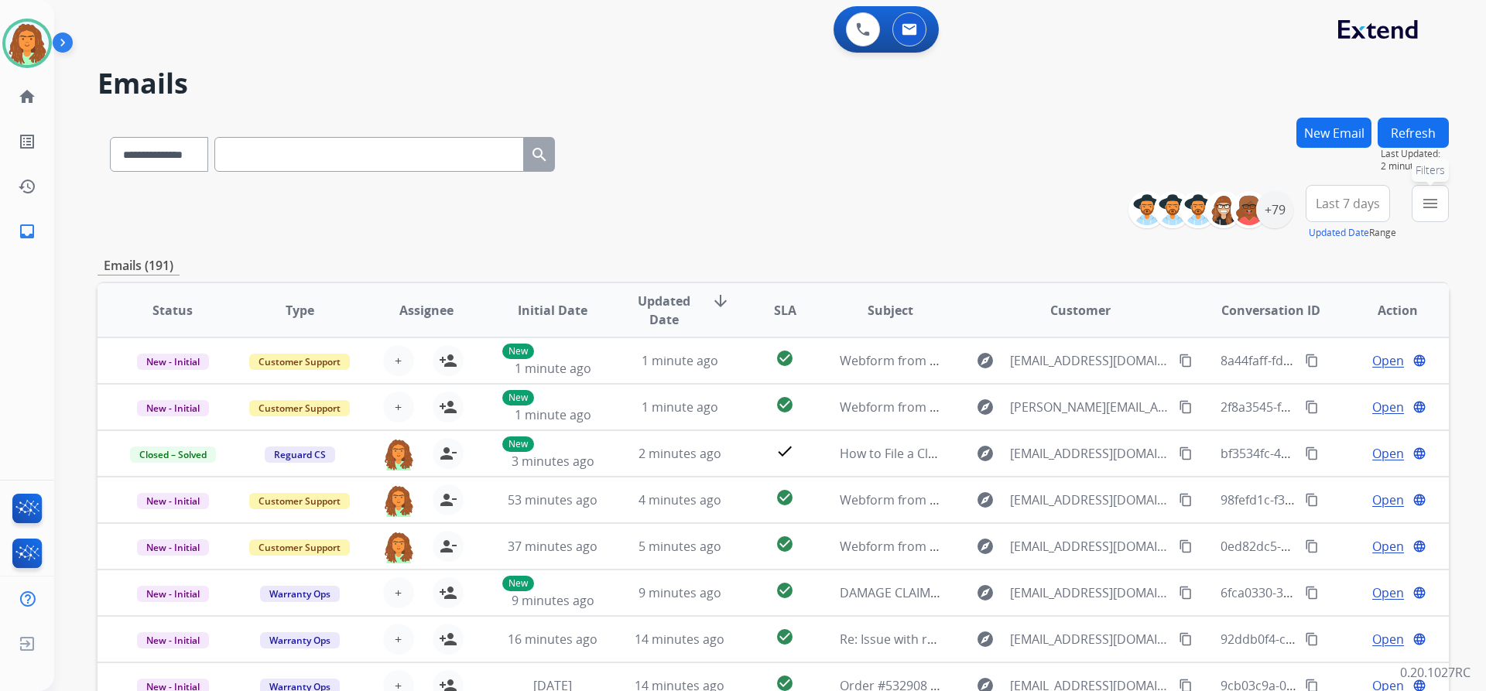
click at [1435, 204] on mat-icon "menu" at bounding box center [1430, 203] width 19 height 19
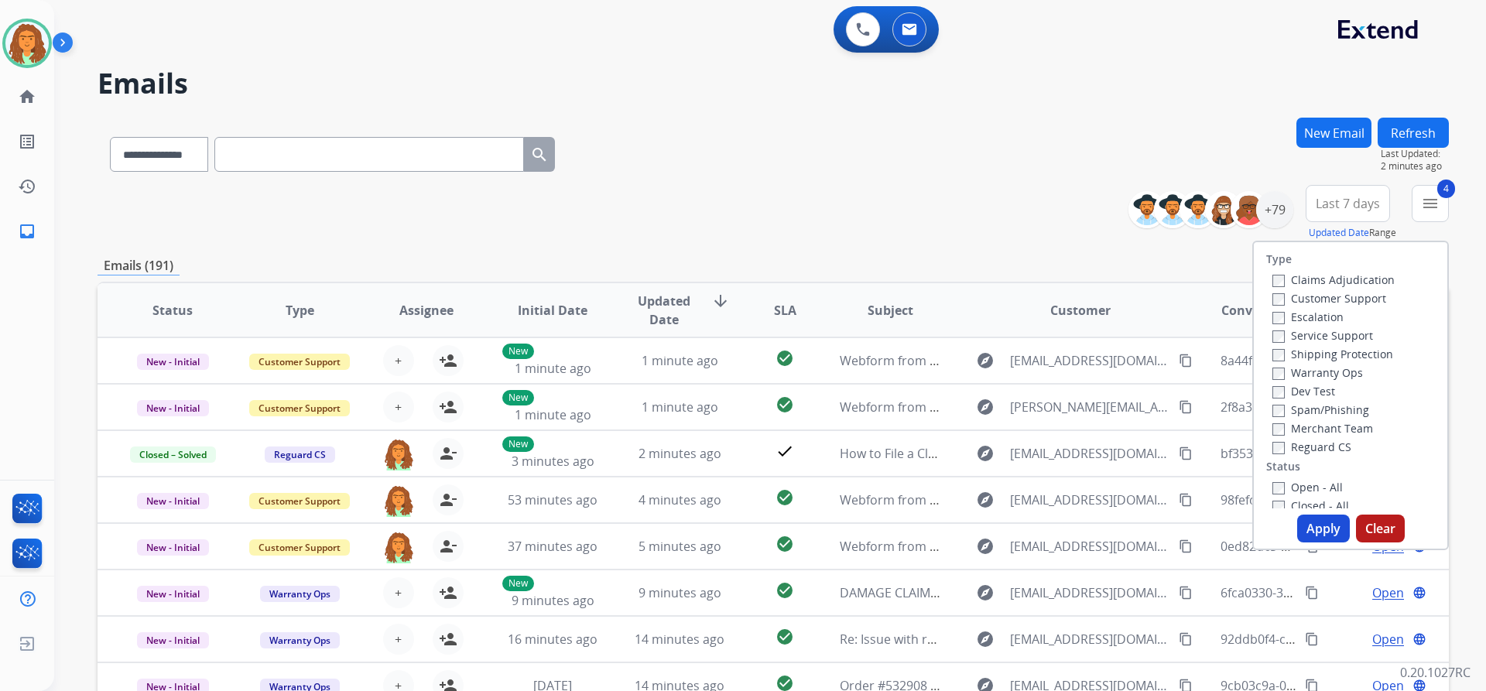
click at [1313, 526] on button "Apply" at bounding box center [1323, 529] width 53 height 28
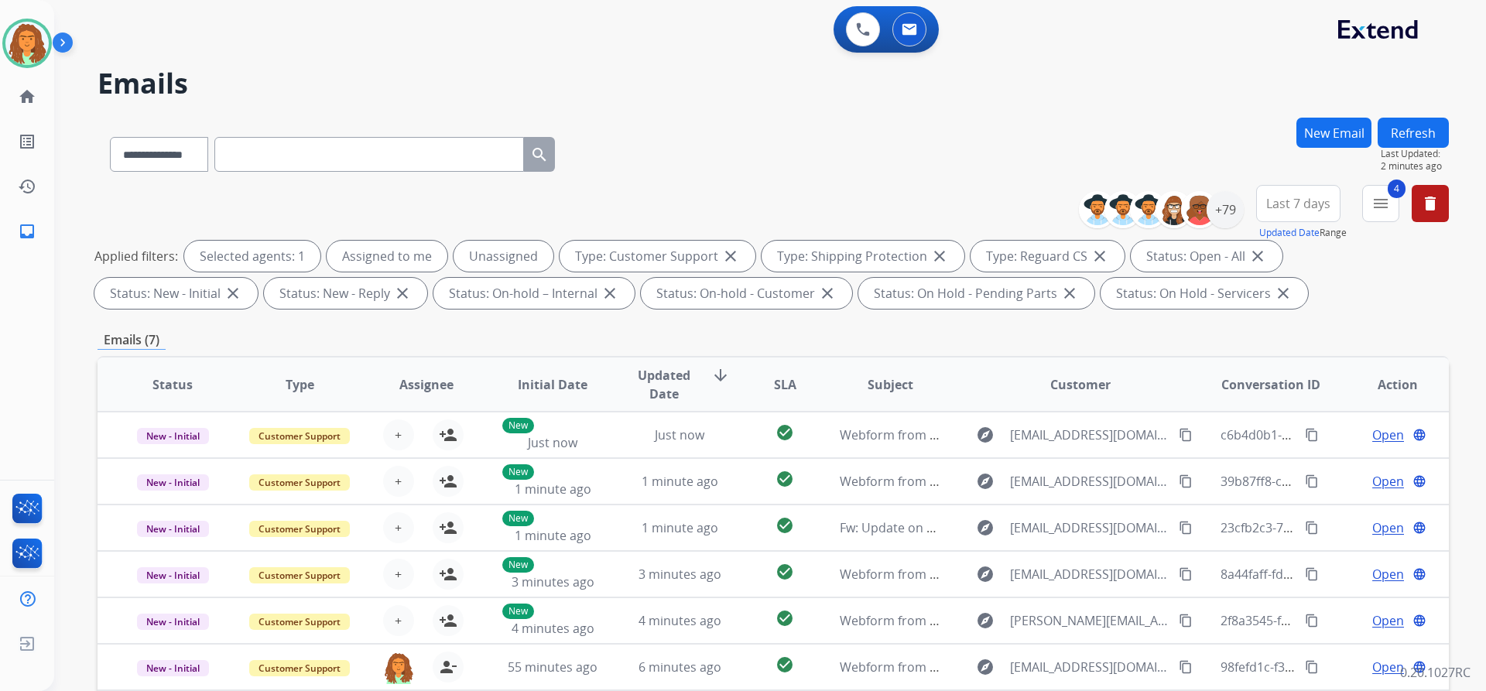
click at [1310, 204] on span "Last 7 days" at bounding box center [1298, 203] width 64 height 6
click at [1310, 388] on div "Last 90 days" at bounding box center [1293, 391] width 85 height 23
click at [1192, 316] on div "**********" at bounding box center [773, 536] width 1351 height 837
click at [1230, 209] on div "+133" at bounding box center [1225, 209] width 37 height 37
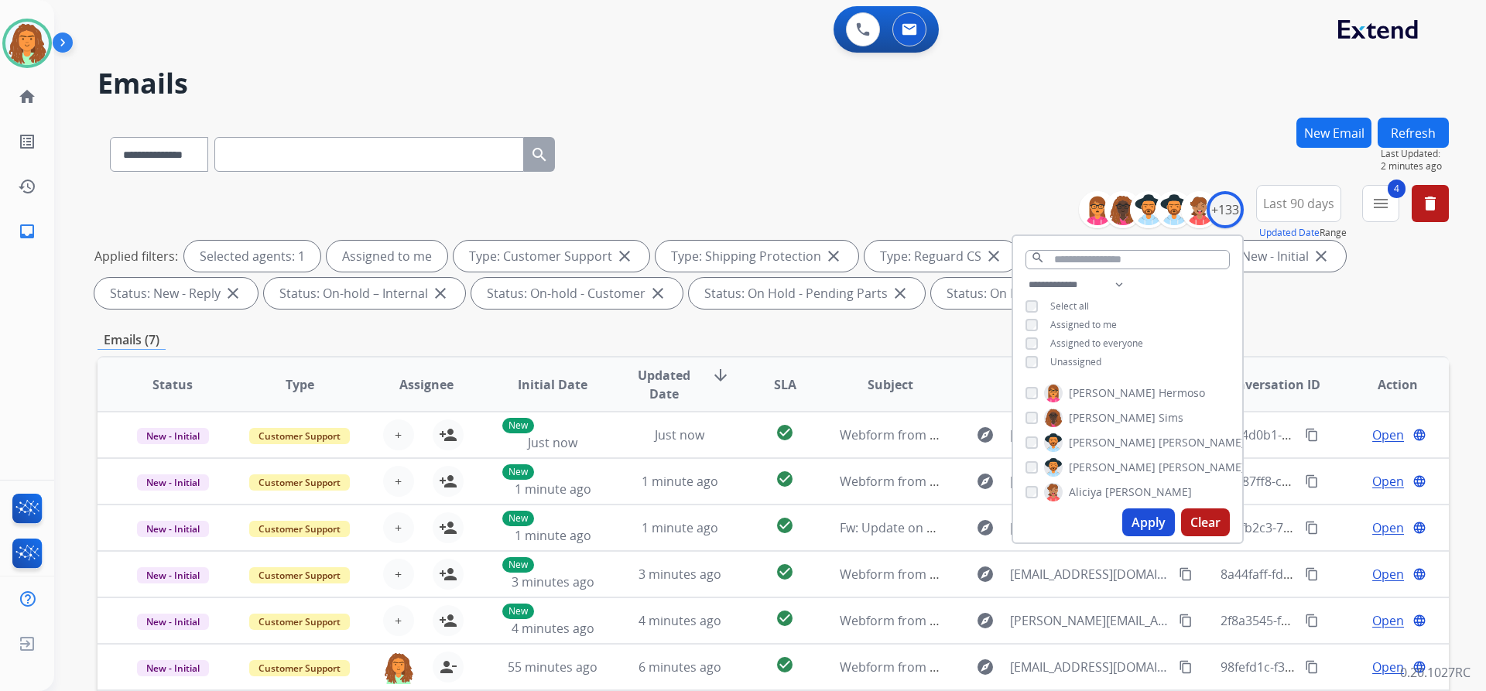
click at [1145, 517] on button "Apply" at bounding box center [1148, 523] width 53 height 28
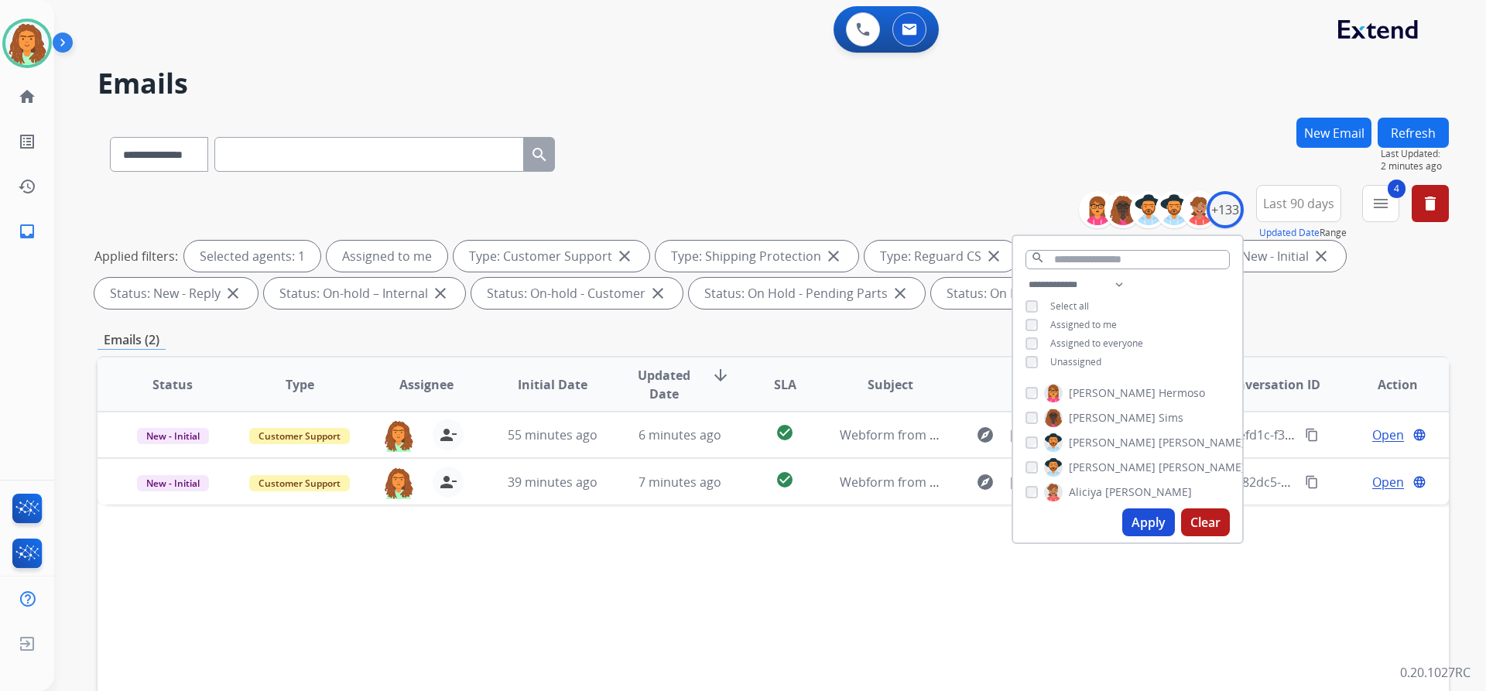
click at [966, 324] on div "**********" at bounding box center [773, 536] width 1351 height 837
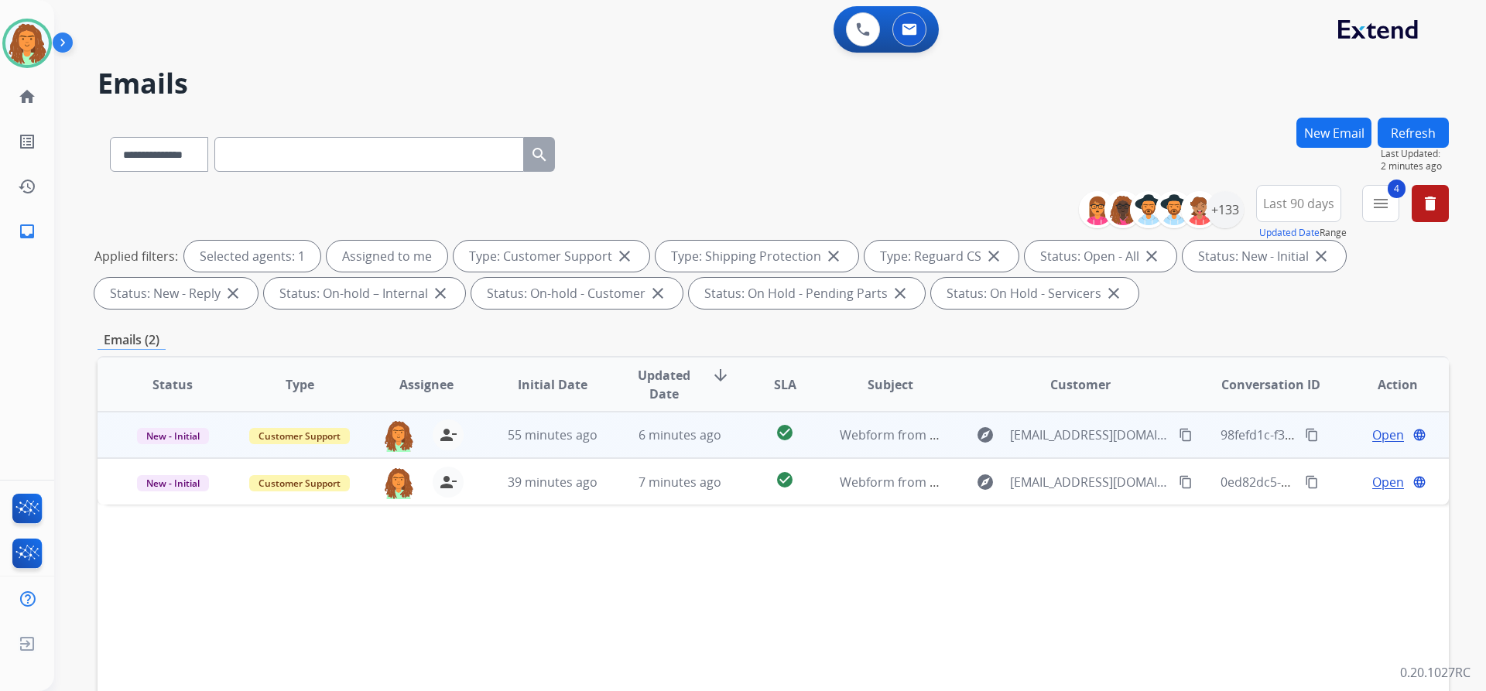
click at [734, 435] on td "check_circle" at bounding box center [773, 435] width 84 height 46
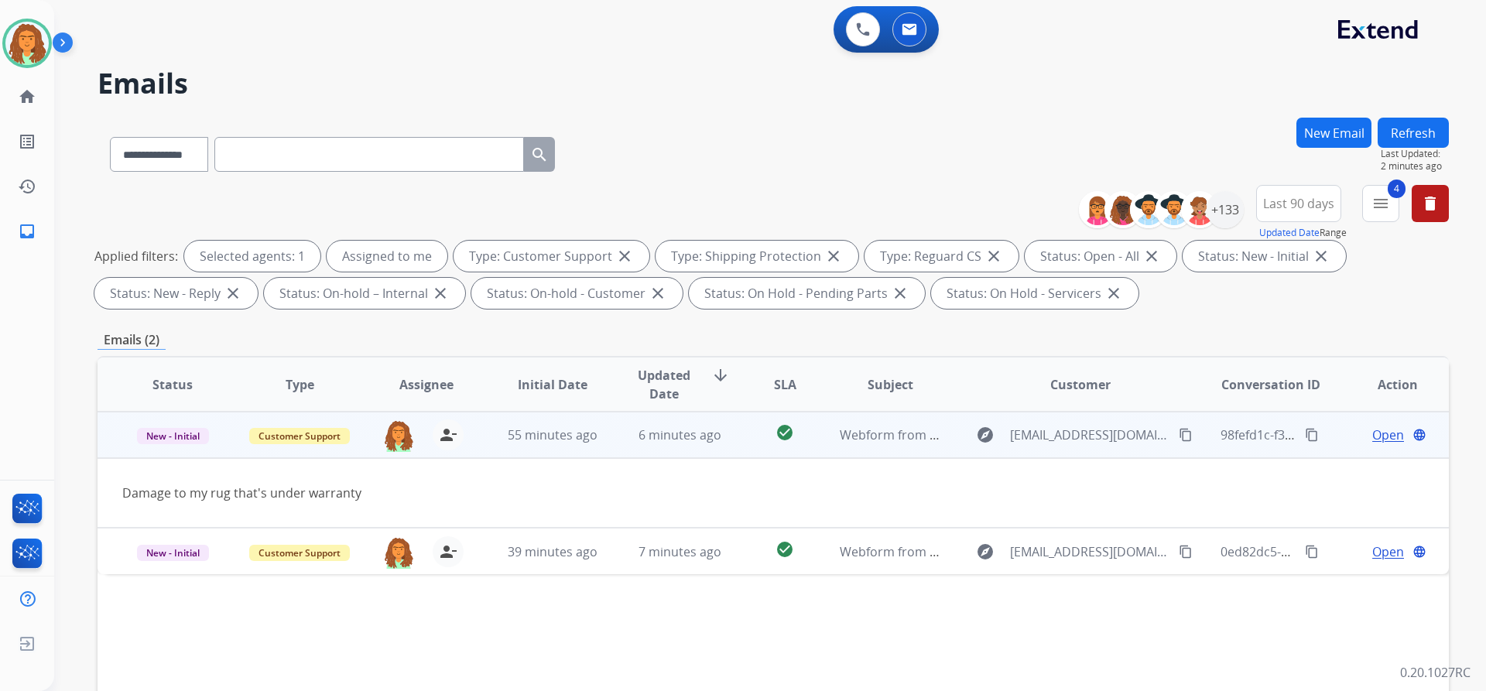
click at [1375, 435] on span "Open" at bounding box center [1388, 435] width 32 height 19
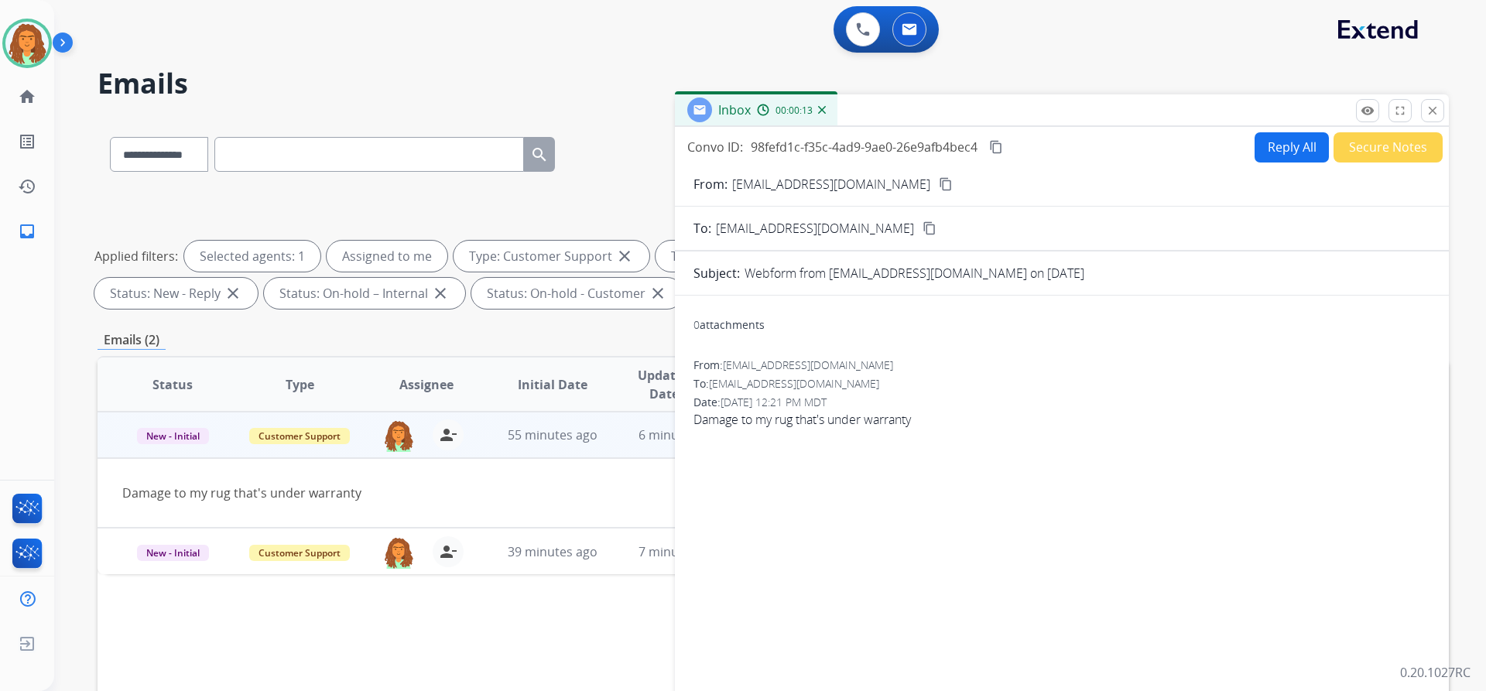
click at [1269, 149] on button "Reply All" at bounding box center [1292, 147] width 74 height 30
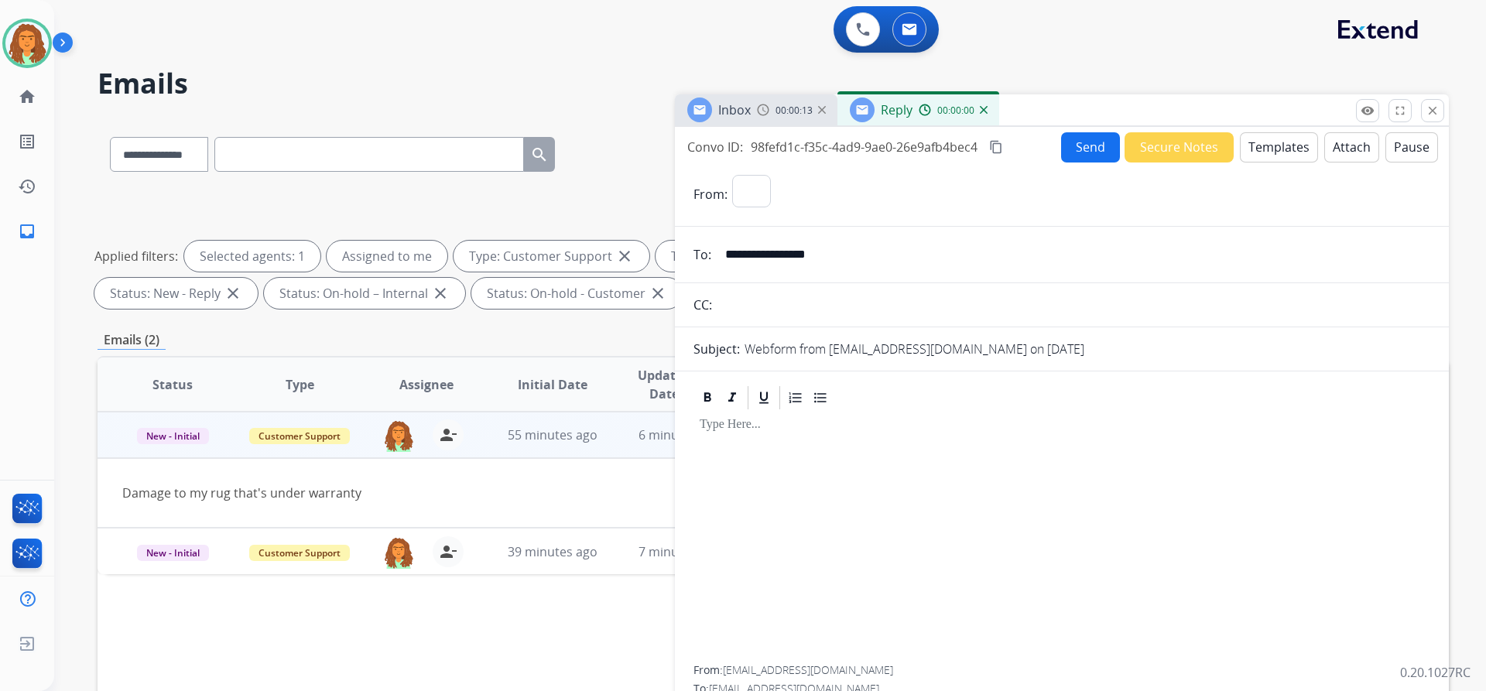
select select "**********"
click at [1269, 149] on button "Templates" at bounding box center [1279, 147] width 78 height 30
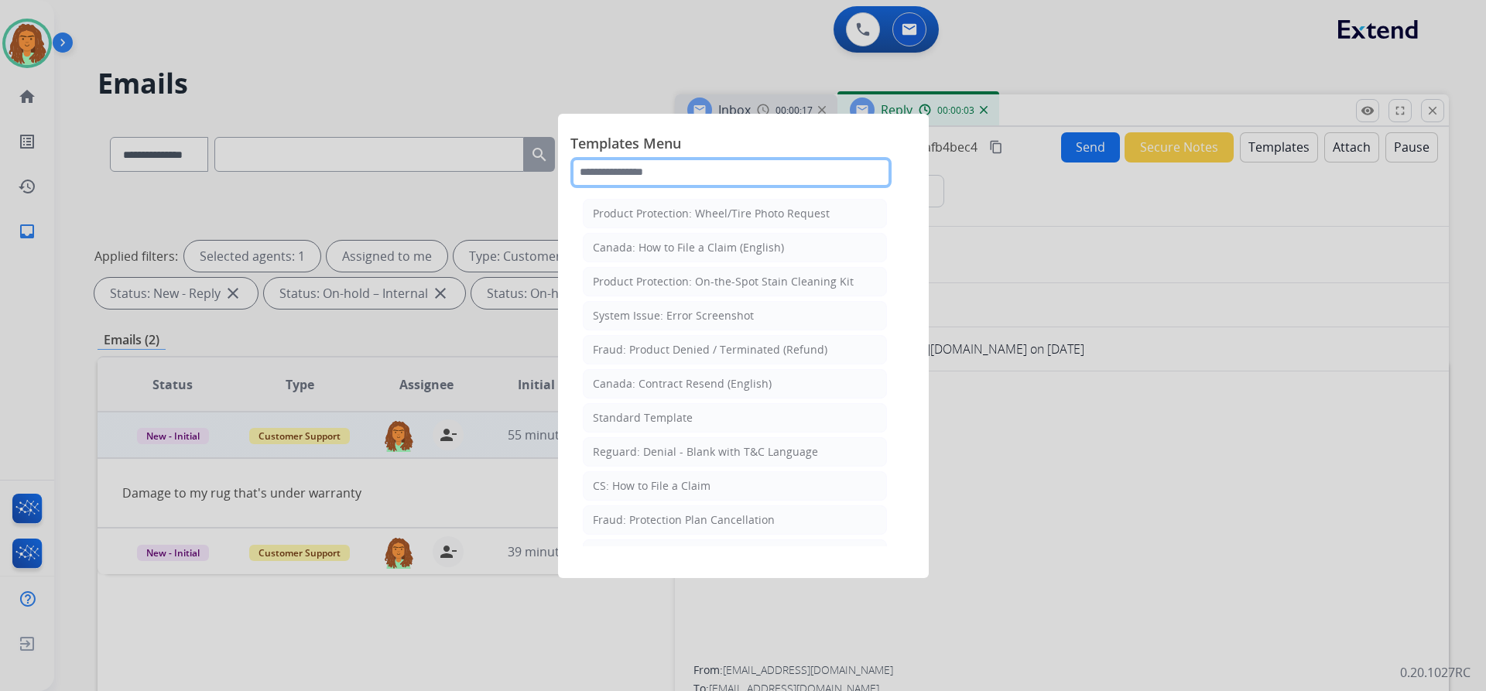
click at [611, 172] on input "text" at bounding box center [730, 172] width 321 height 31
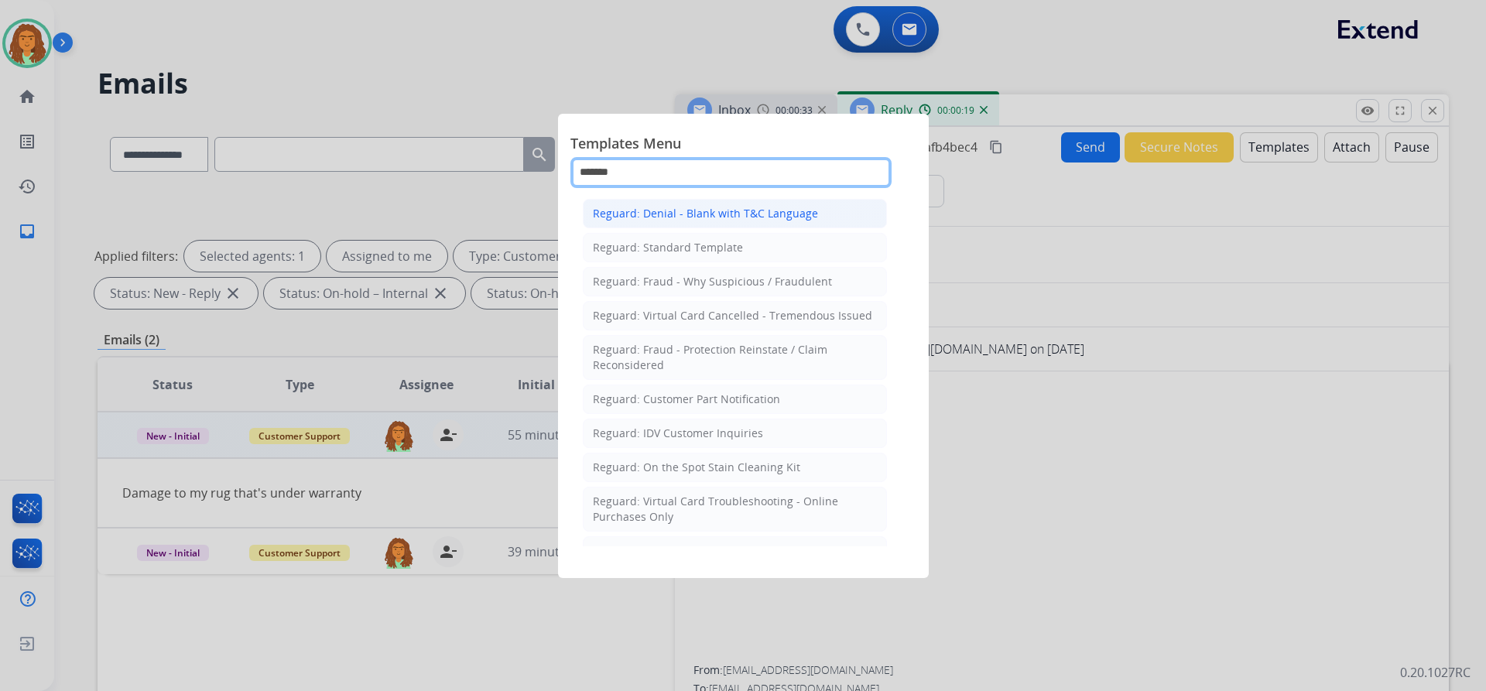
type input "*******"
click at [685, 211] on div "Reguard: Denial - Blank with T&C Language" at bounding box center [705, 213] width 225 height 15
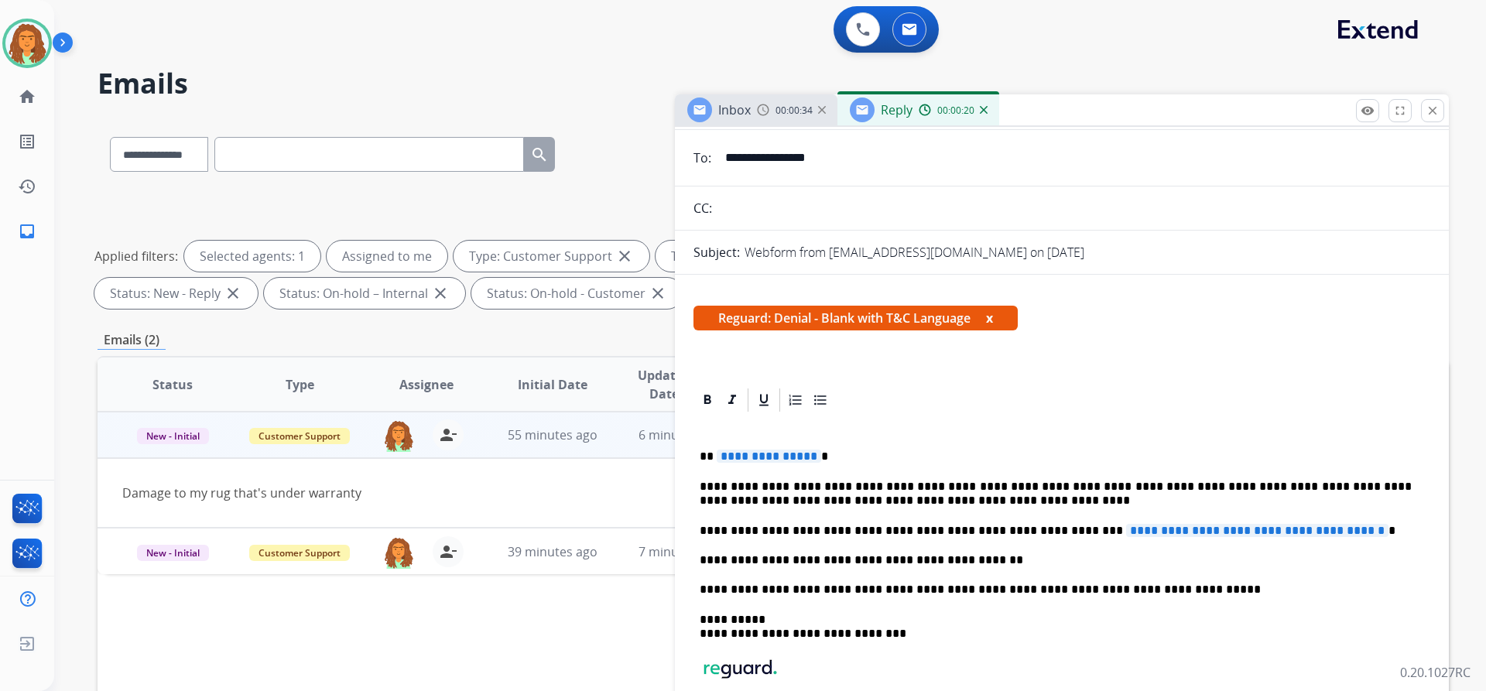
scroll to position [217, 0]
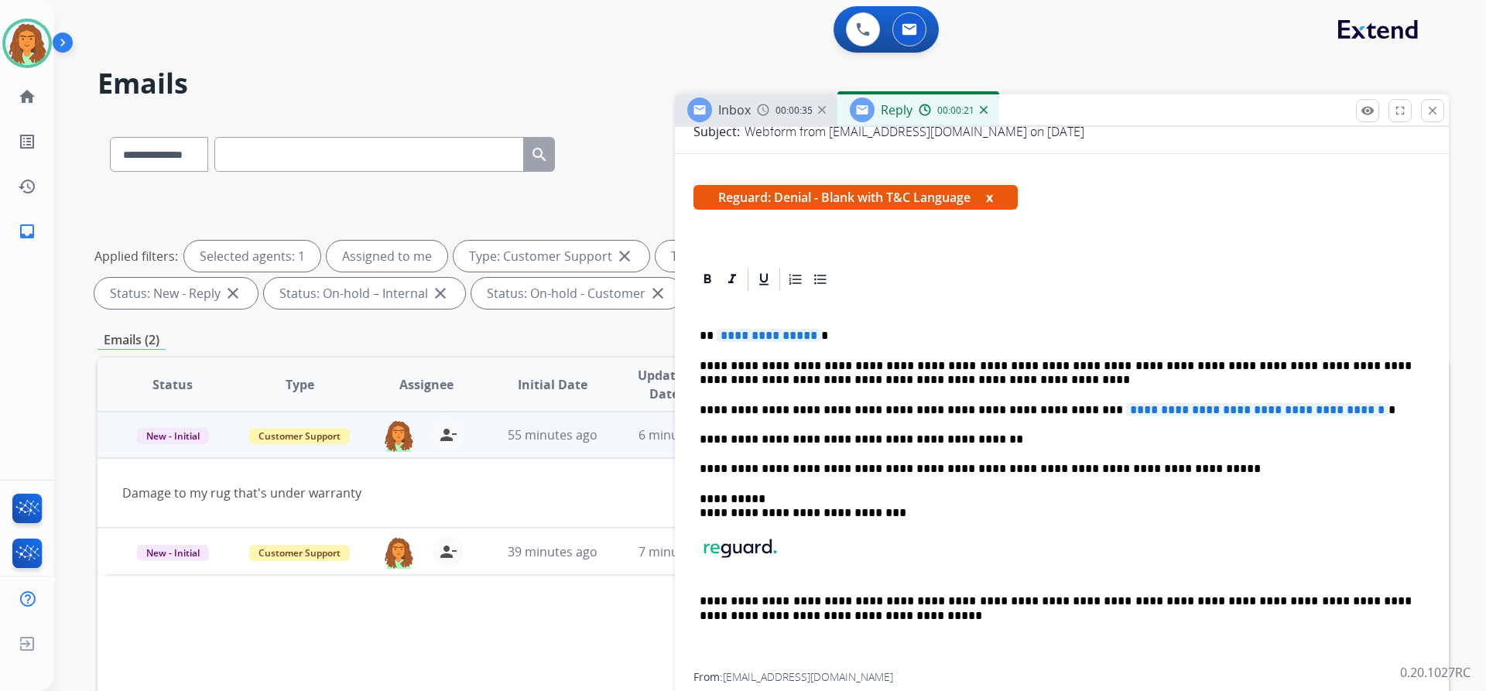
click at [810, 337] on span "**********" at bounding box center [769, 335] width 104 height 13
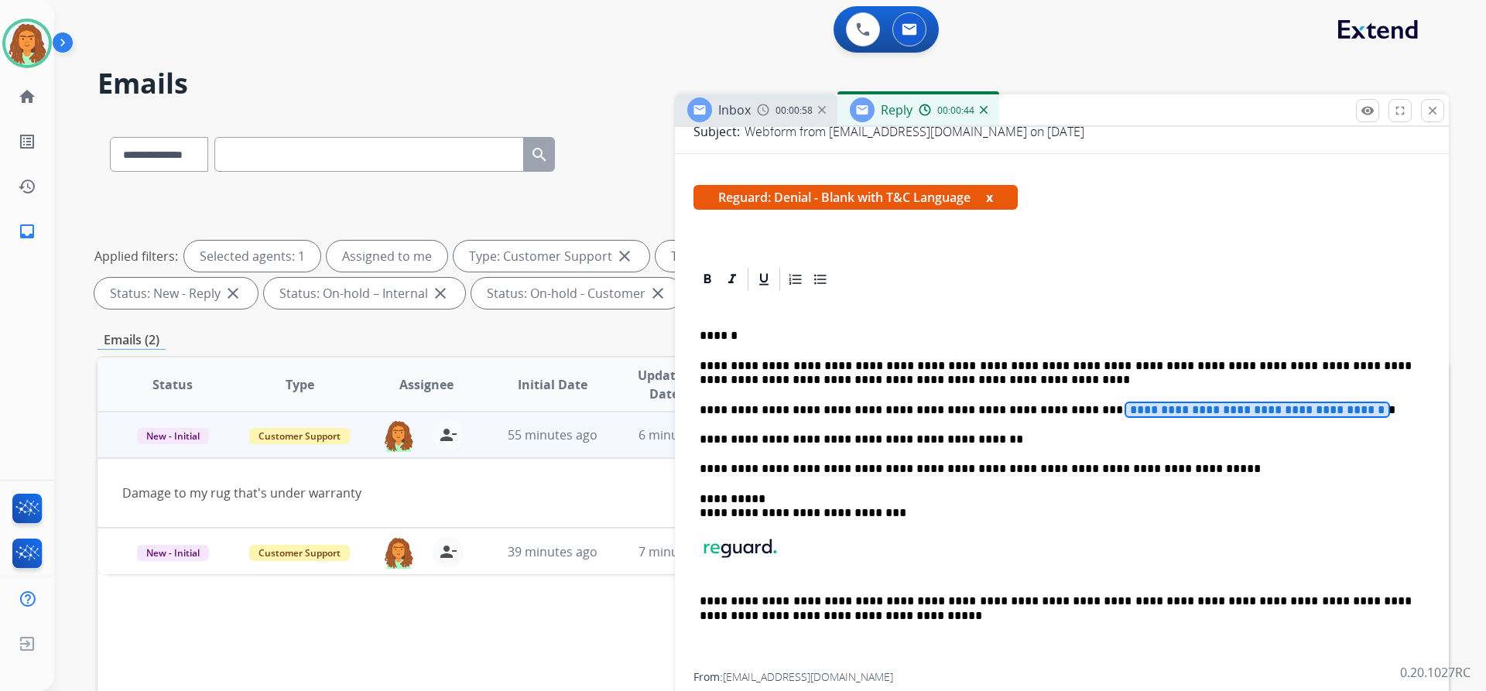
click at [1126, 410] on span "**********" at bounding box center [1257, 409] width 262 height 13
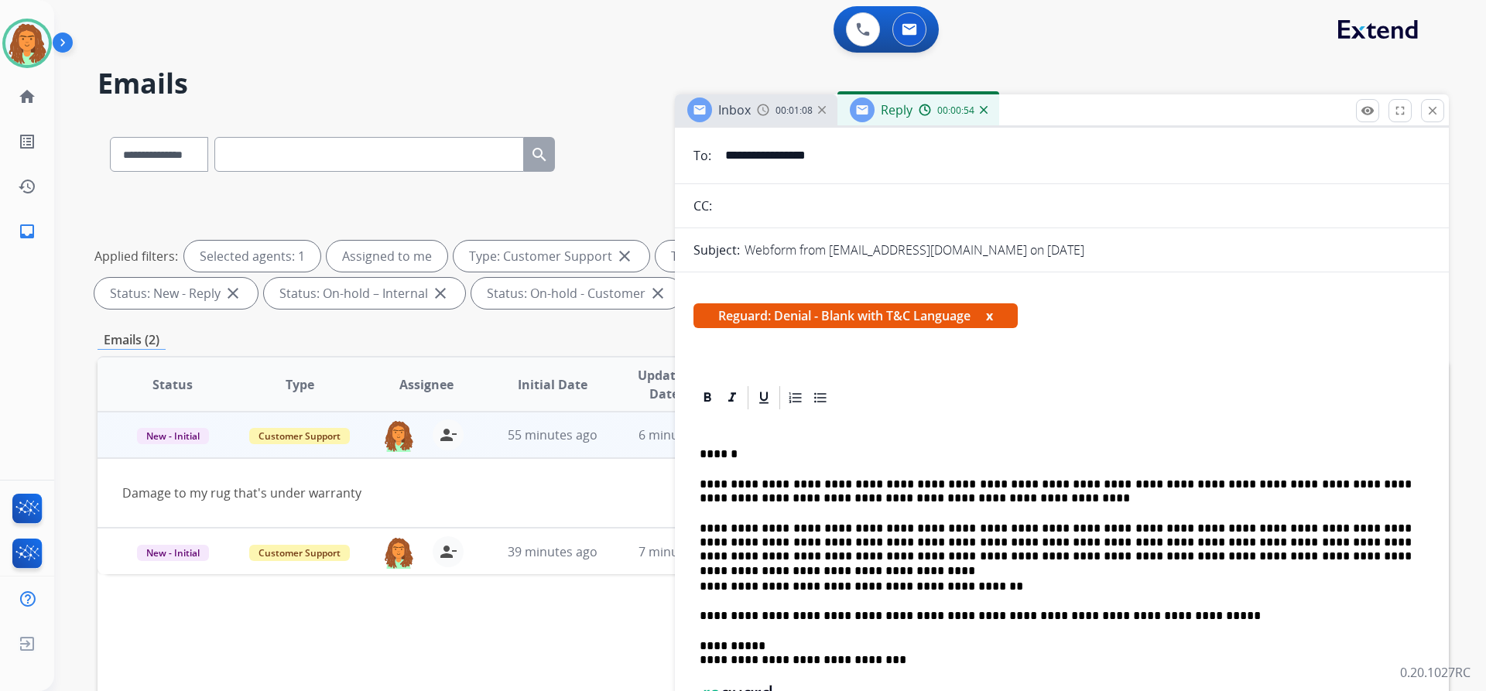
scroll to position [0, 0]
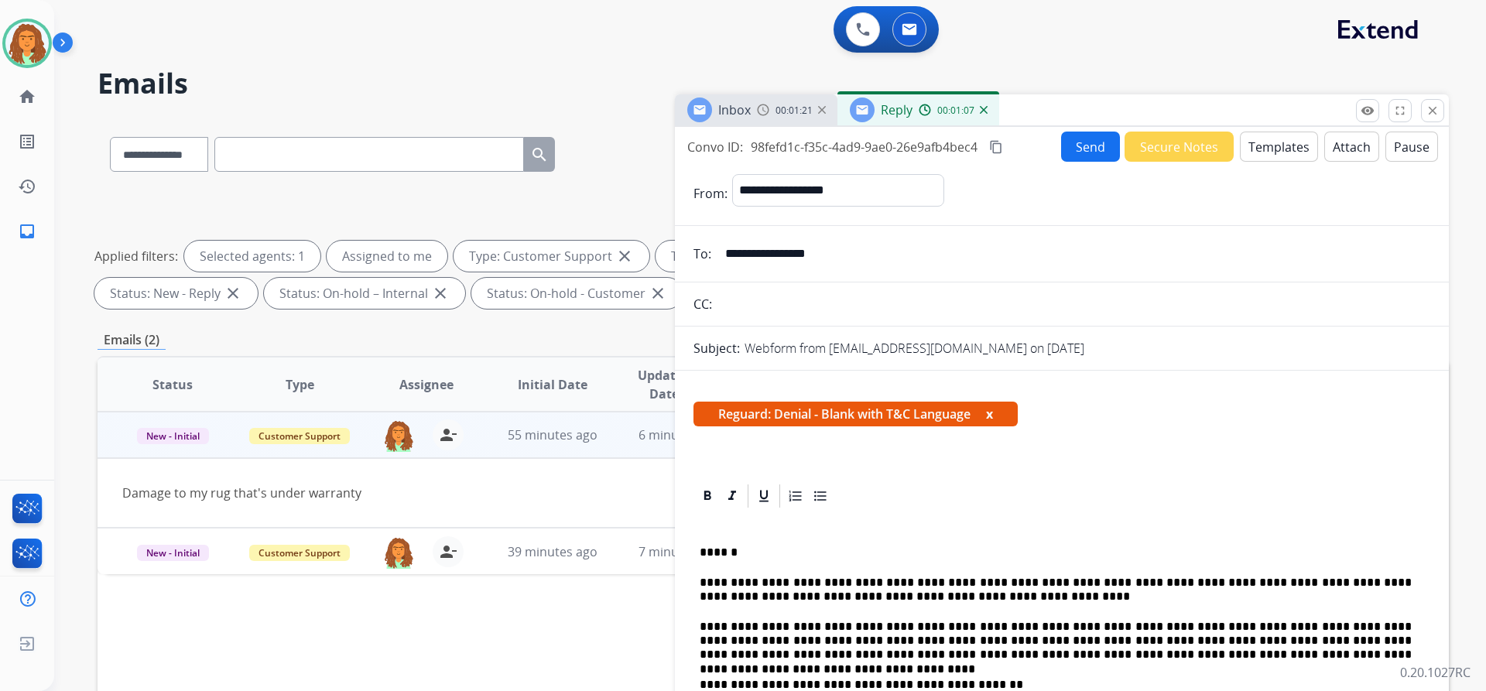
click at [1333, 146] on button "Attach" at bounding box center [1351, 147] width 55 height 30
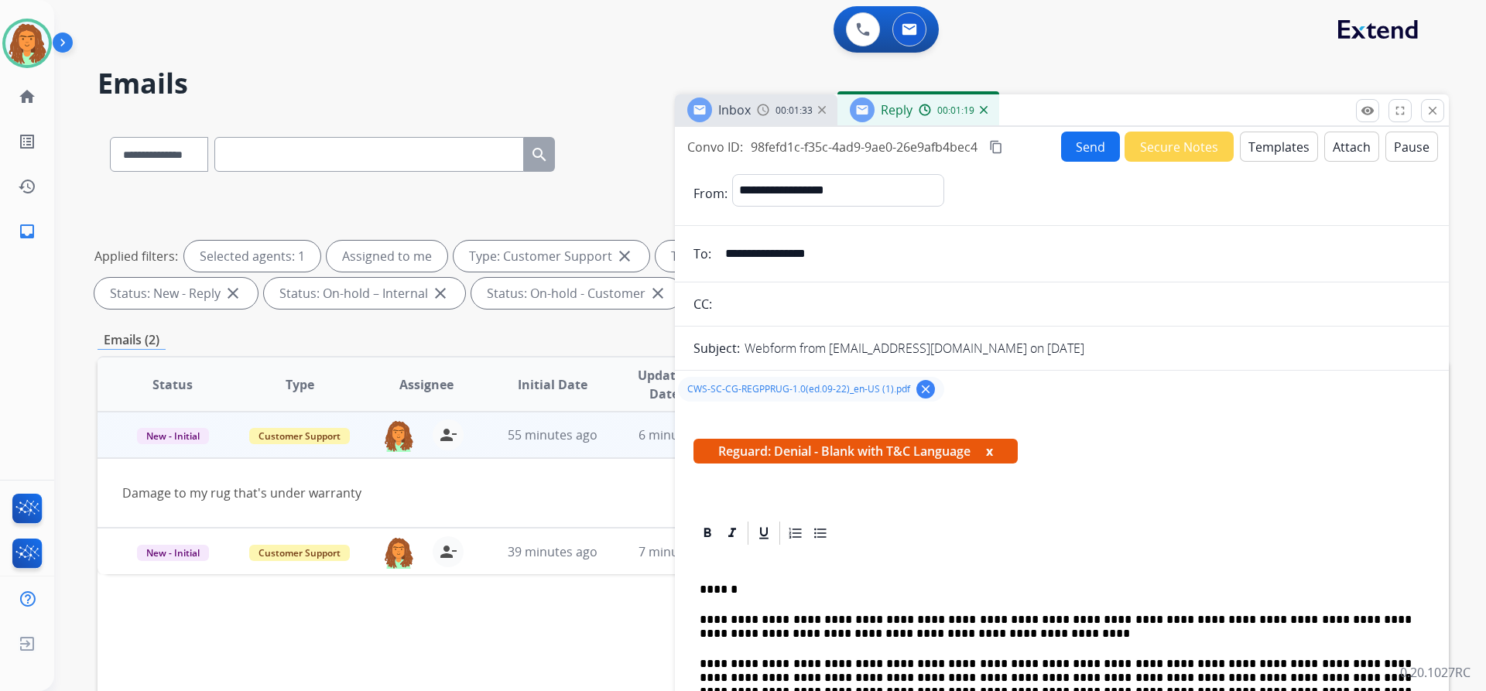
click at [995, 148] on mat-icon "content_copy" at bounding box center [996, 147] width 14 height 14
click at [1082, 146] on button "Send" at bounding box center [1090, 147] width 59 height 30
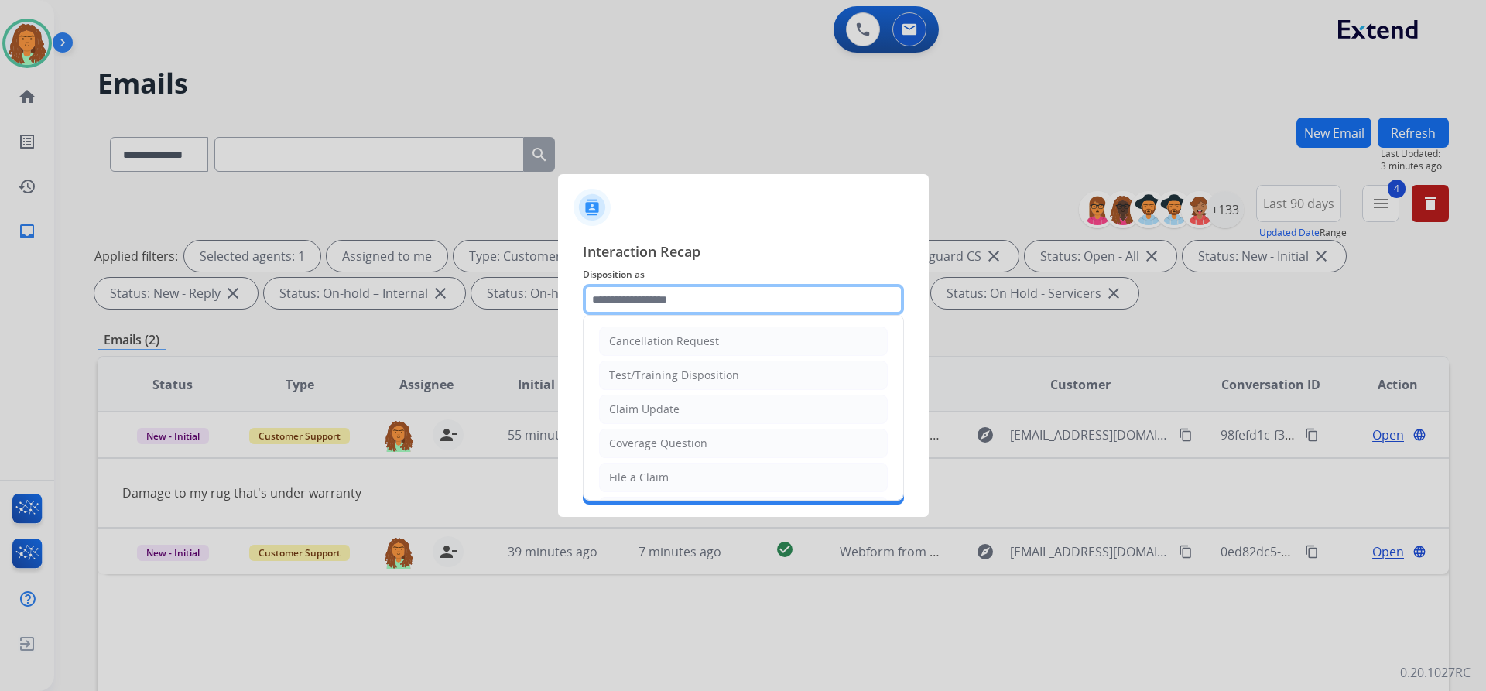
click at [649, 300] on input "text" at bounding box center [743, 299] width 321 height 31
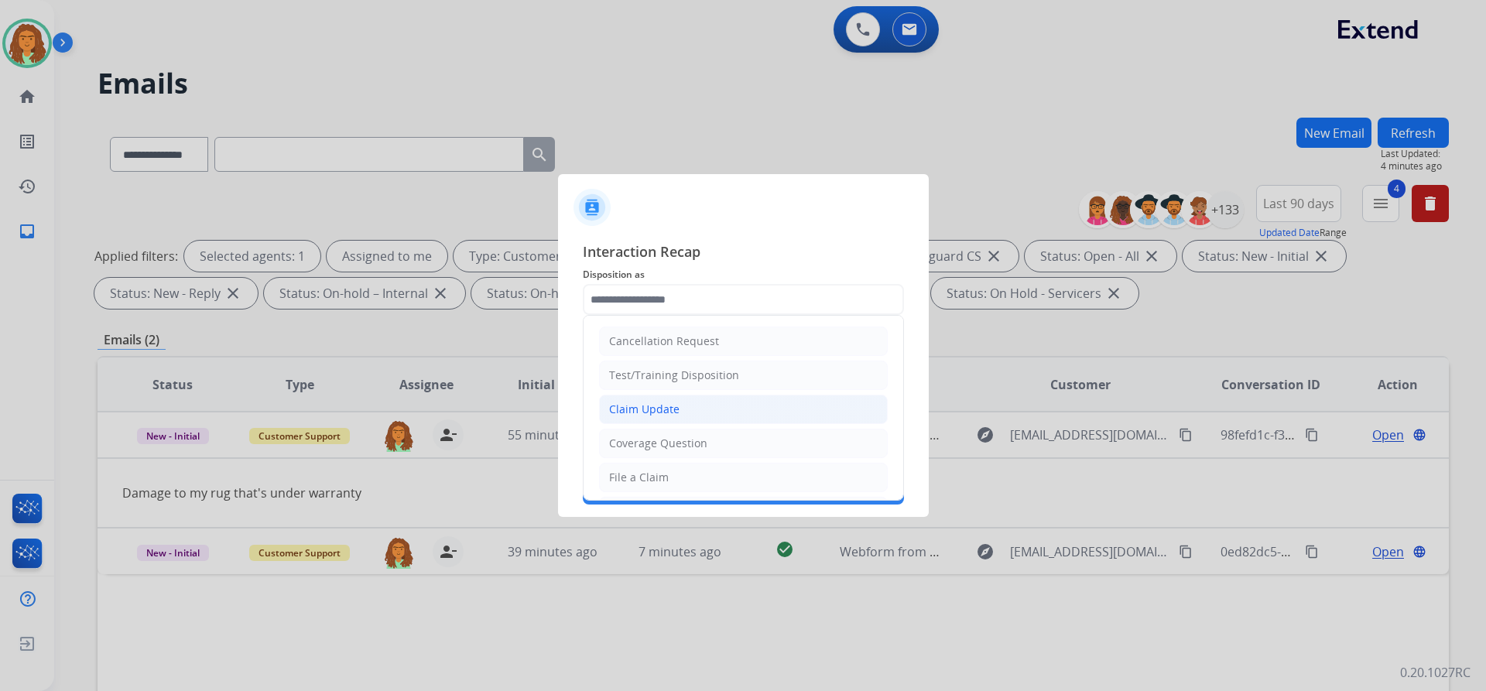
click at [671, 409] on div "Claim Update" at bounding box center [644, 409] width 70 height 15
type input "**********"
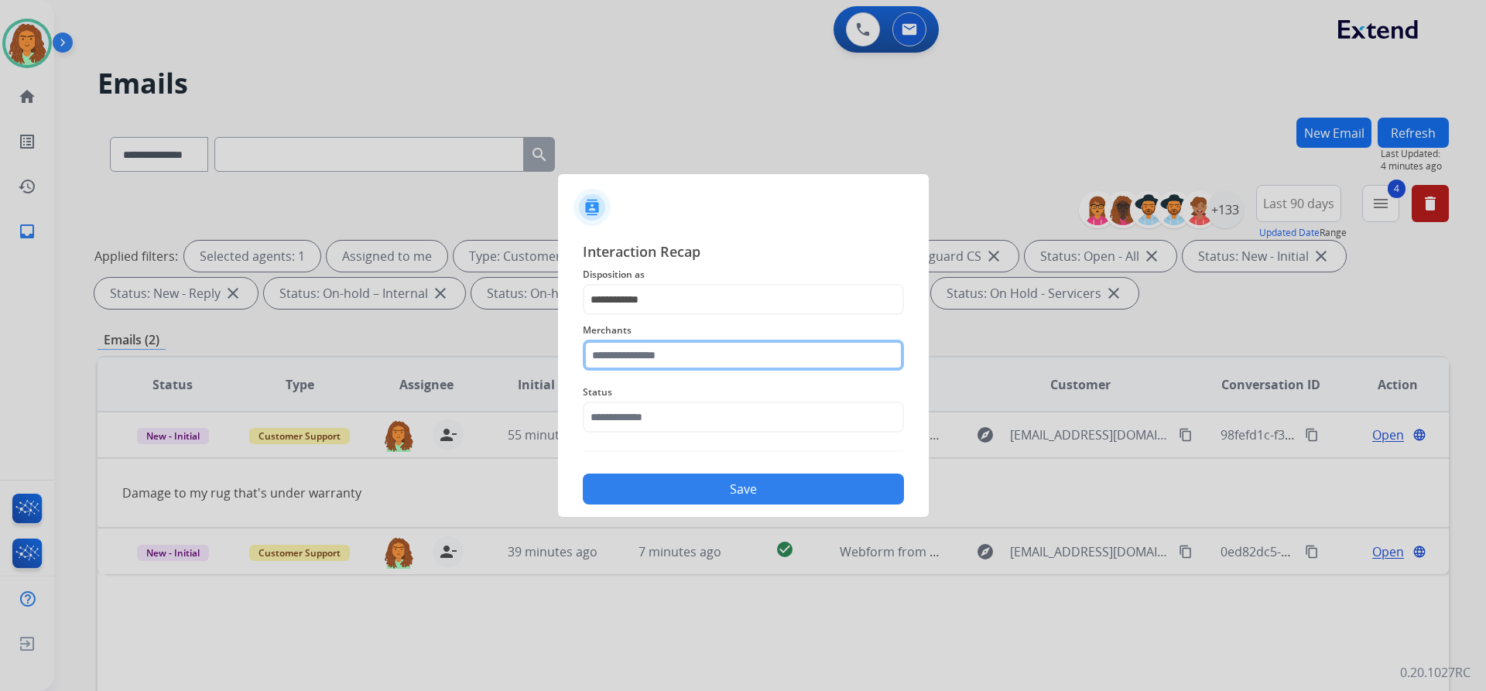
click at [649, 348] on input "text" at bounding box center [743, 355] width 321 height 31
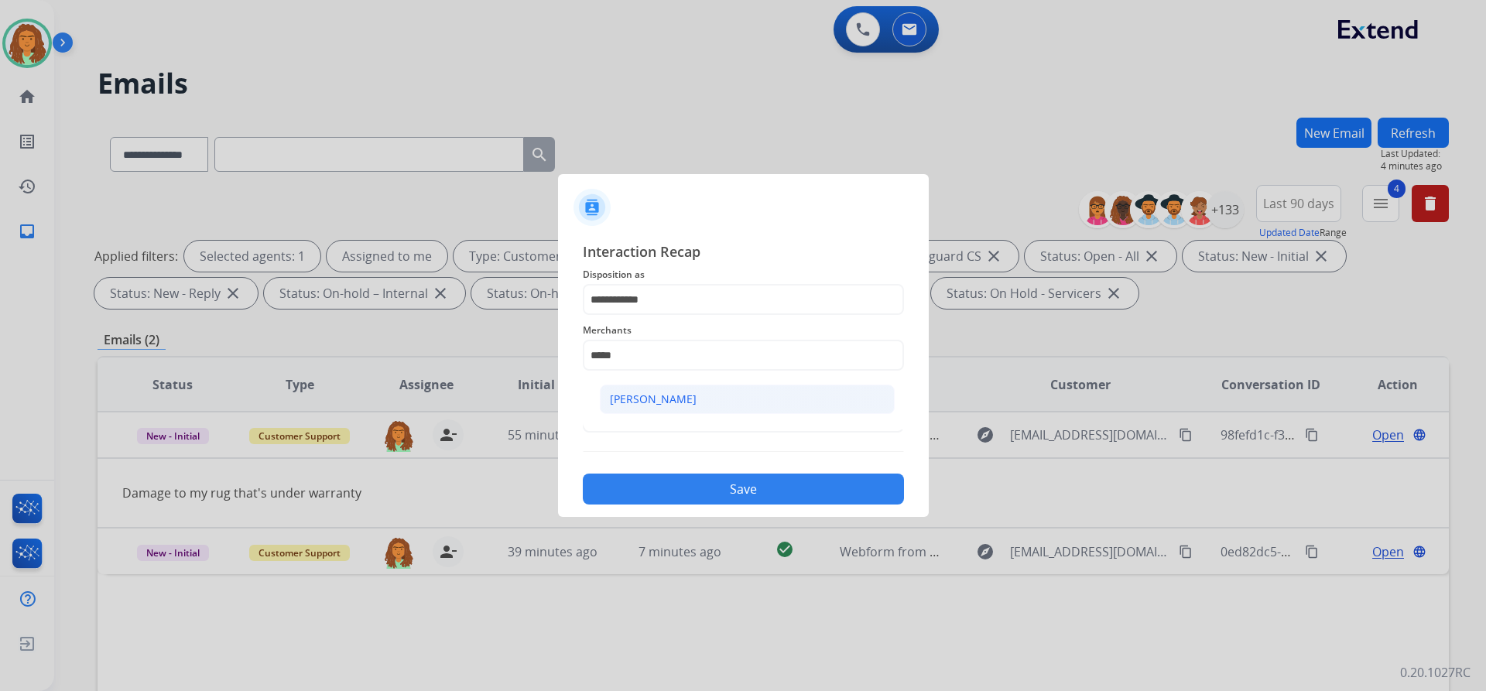
click at [680, 391] on li "[PERSON_NAME]" at bounding box center [747, 399] width 295 height 29
type input "**********"
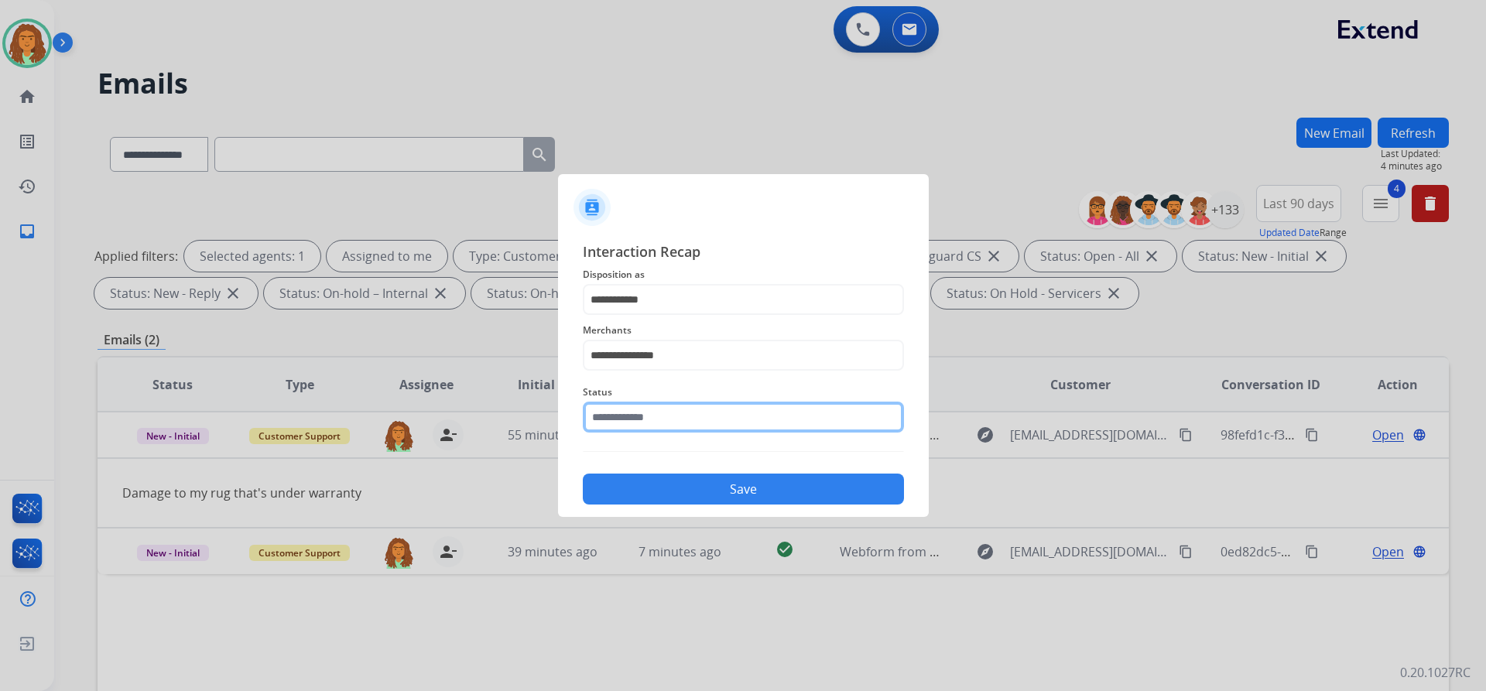
click at [651, 418] on input "text" at bounding box center [743, 417] width 321 height 31
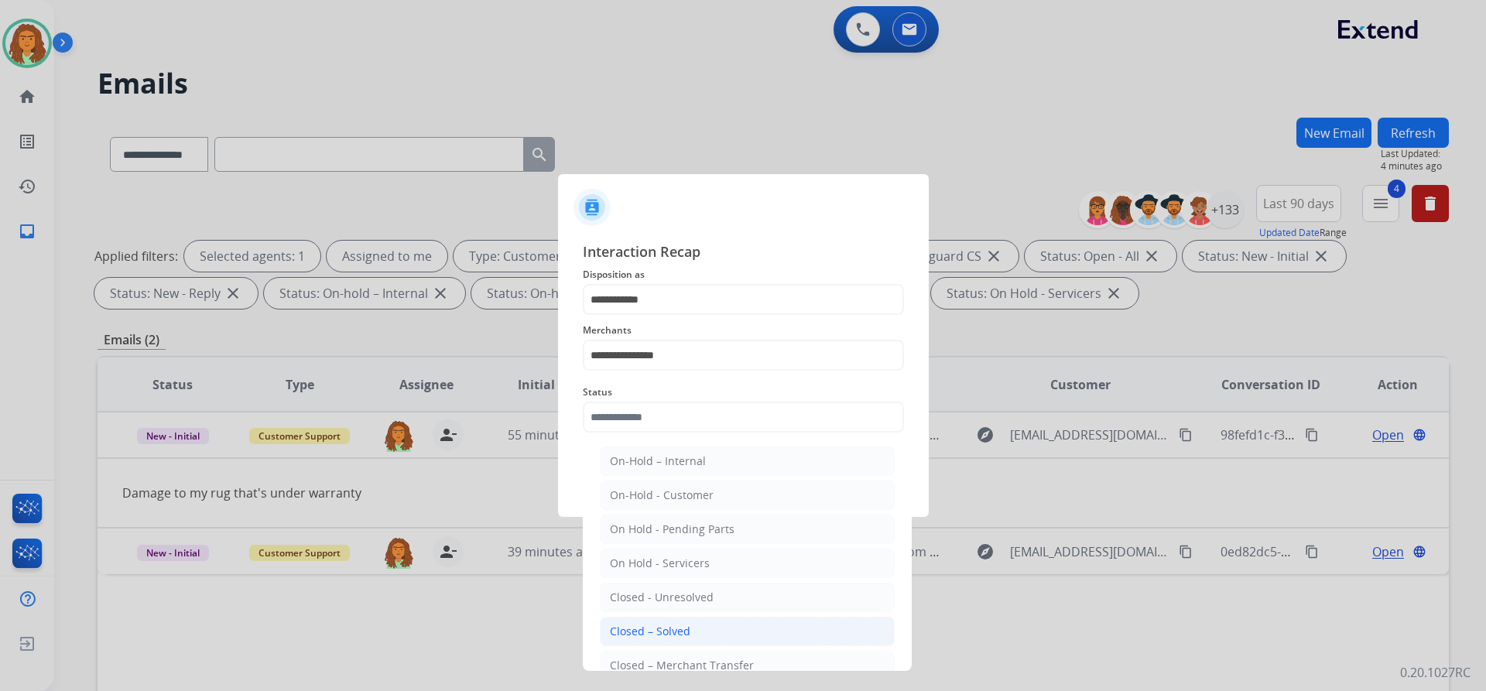
click at [658, 634] on div "Closed – Solved" at bounding box center [650, 631] width 80 height 15
type input "**********"
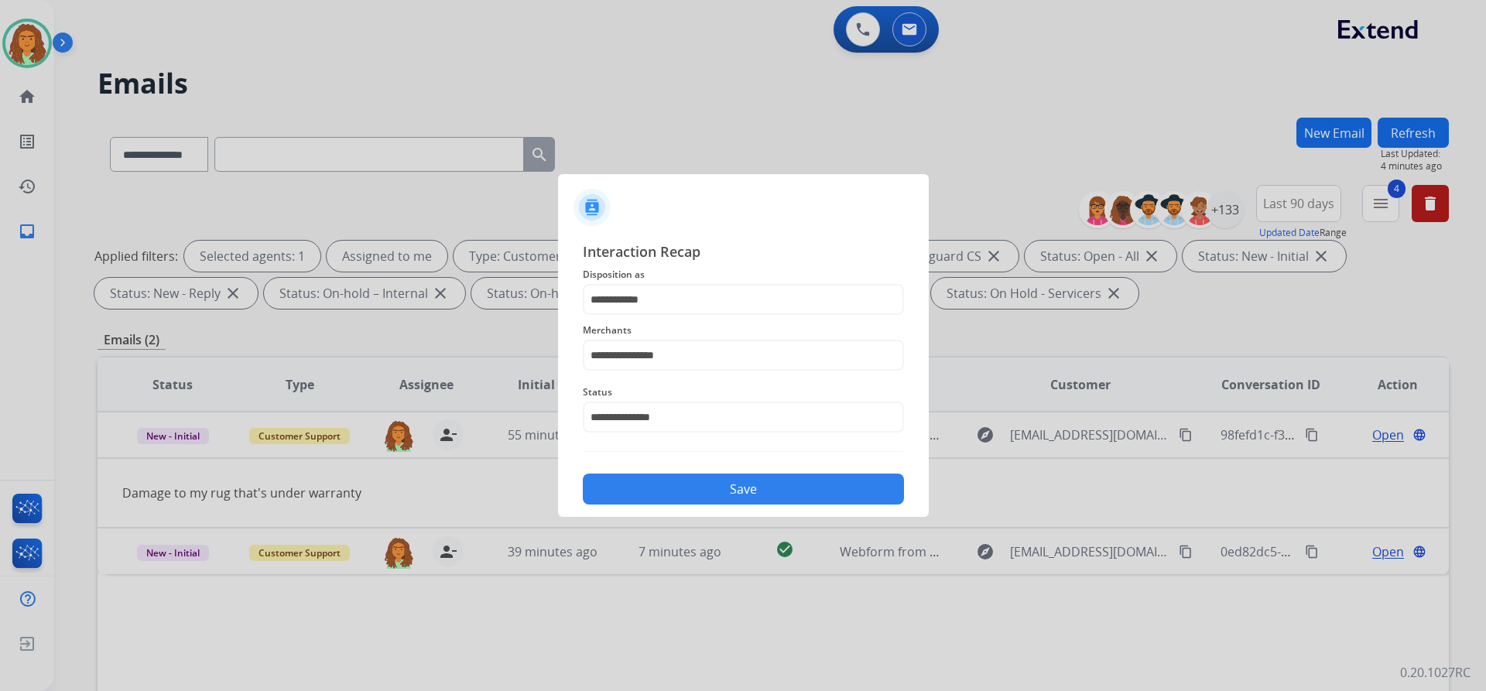
click at [726, 487] on button "Save" at bounding box center [743, 489] width 321 height 31
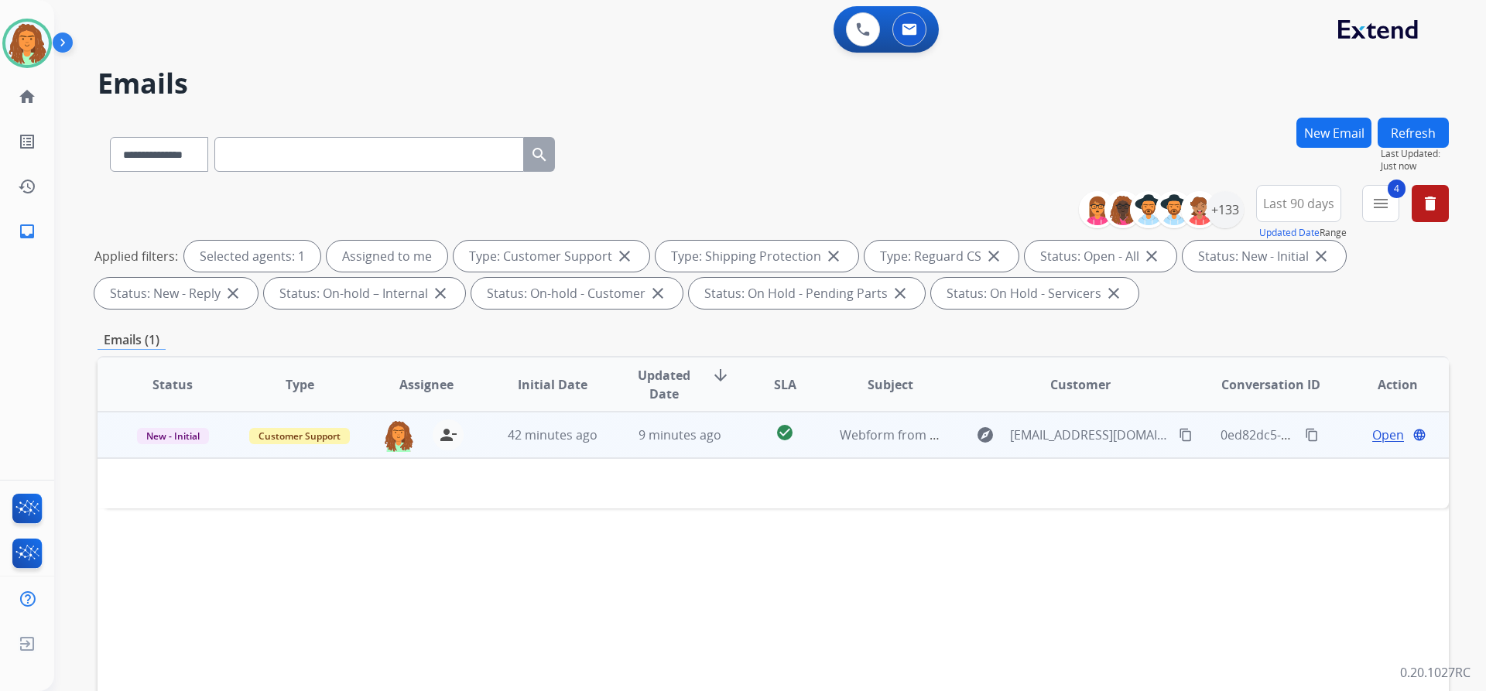
click at [747, 447] on td "check_circle" at bounding box center [773, 435] width 84 height 46
click at [741, 449] on td "check_circle" at bounding box center [773, 435] width 84 height 46
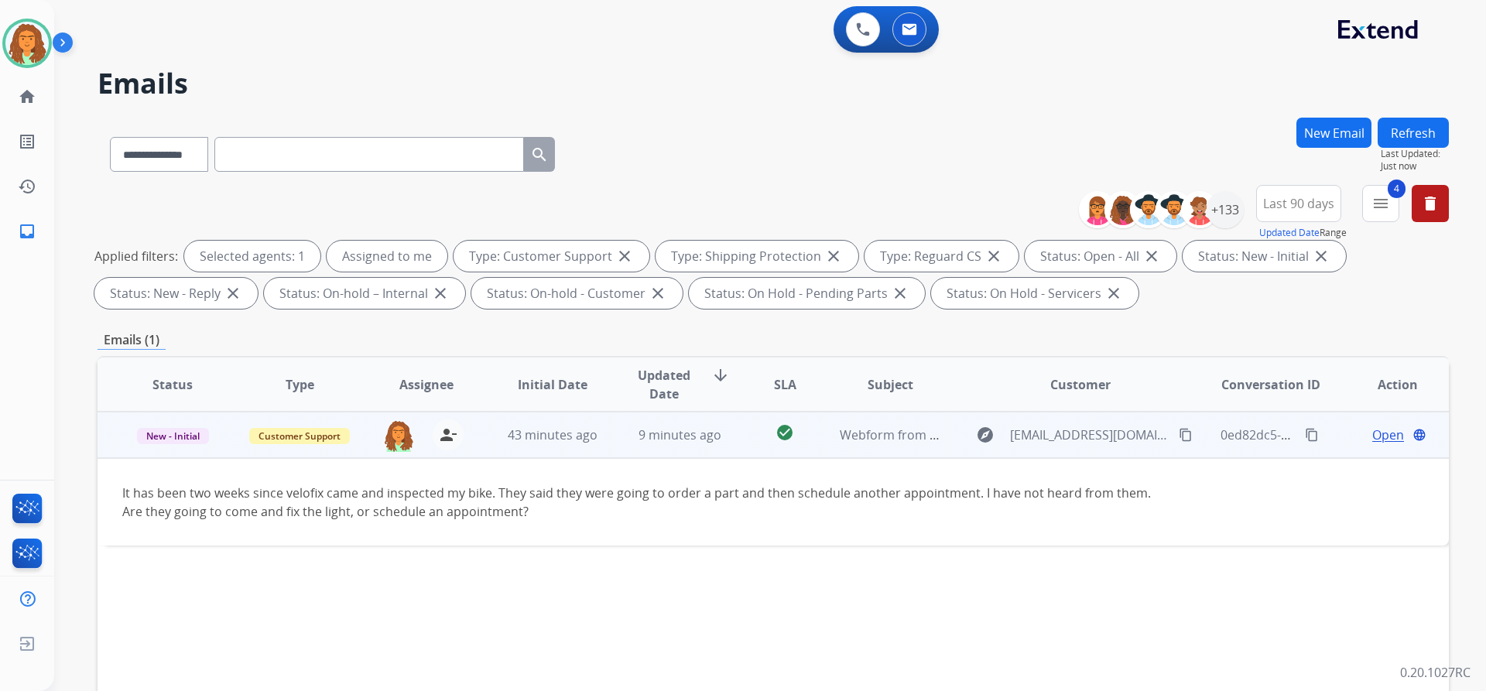
click at [1179, 434] on mat-icon "content_copy" at bounding box center [1186, 435] width 14 height 14
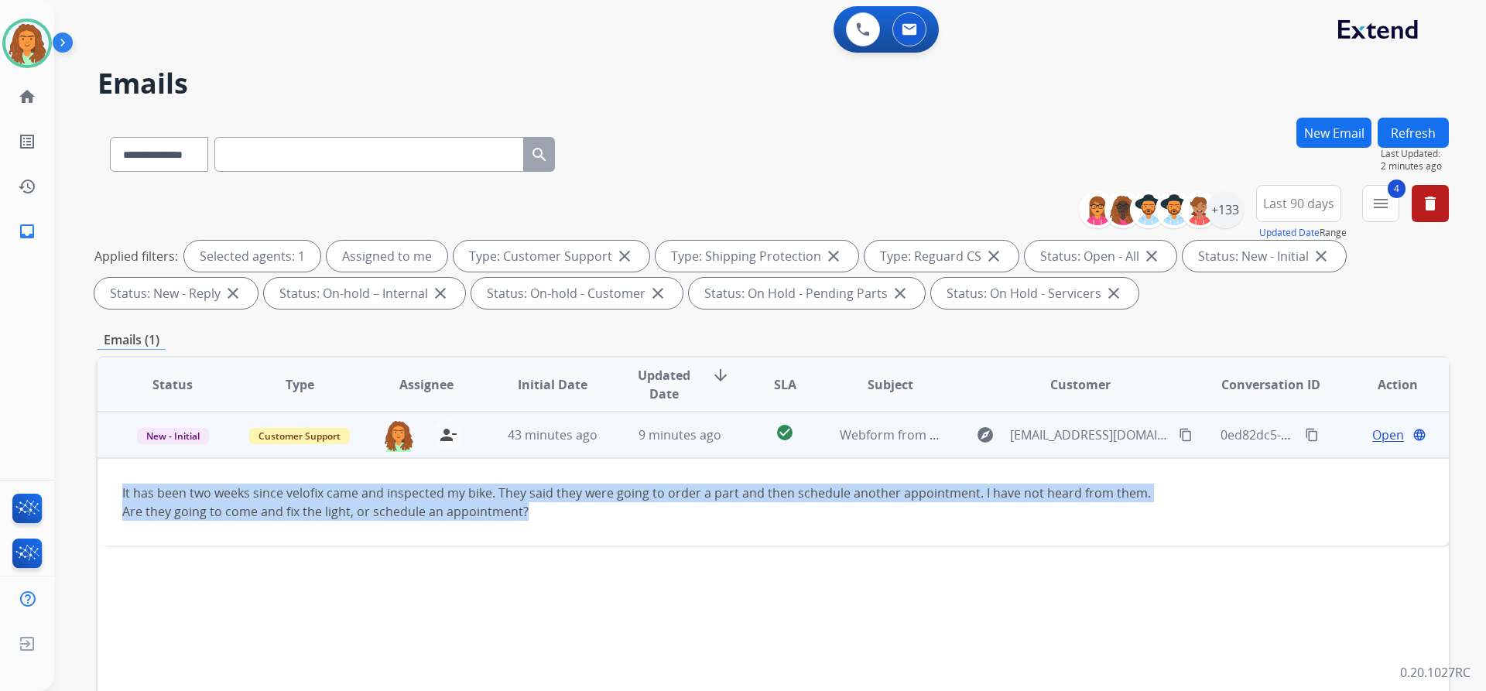
drag, startPoint x: 115, startPoint y: 490, endPoint x: 537, endPoint y: 515, distance: 422.6
click at [537, 515] on td "It has been two weeks since velofix came and inspected my bike. They said they …" at bounding box center [647, 501] width 1098 height 87
copy div "It has been two weeks since velofix came and inspected my bike. They said they …"
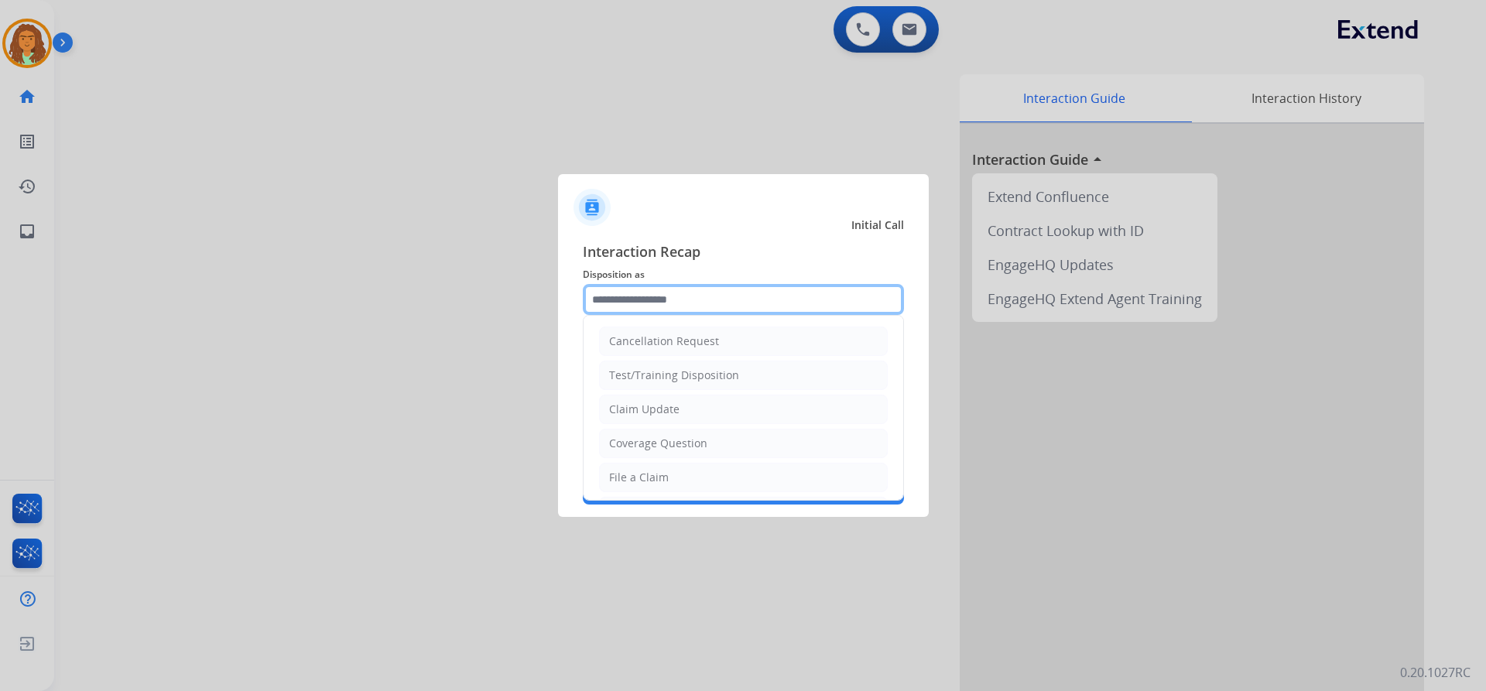
click at [633, 293] on input "text" at bounding box center [743, 299] width 321 height 31
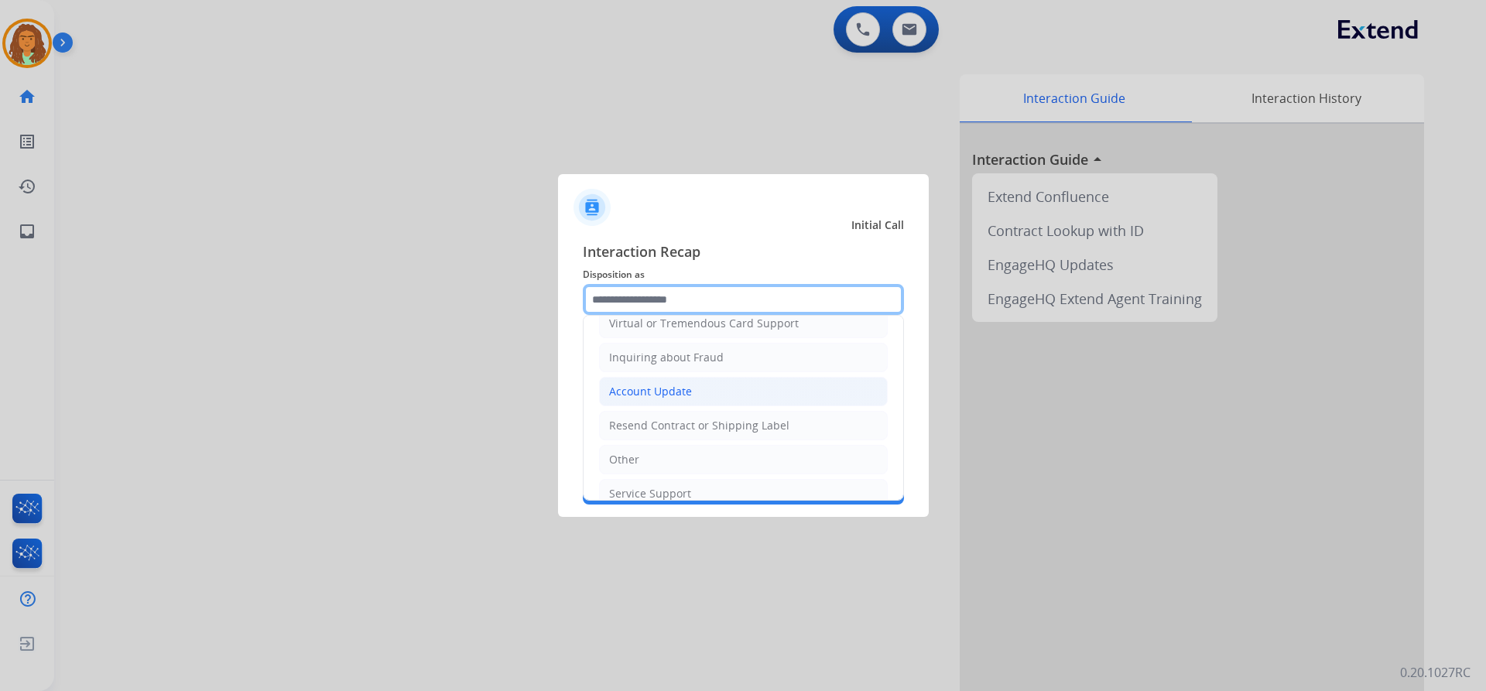
scroll to position [241, 0]
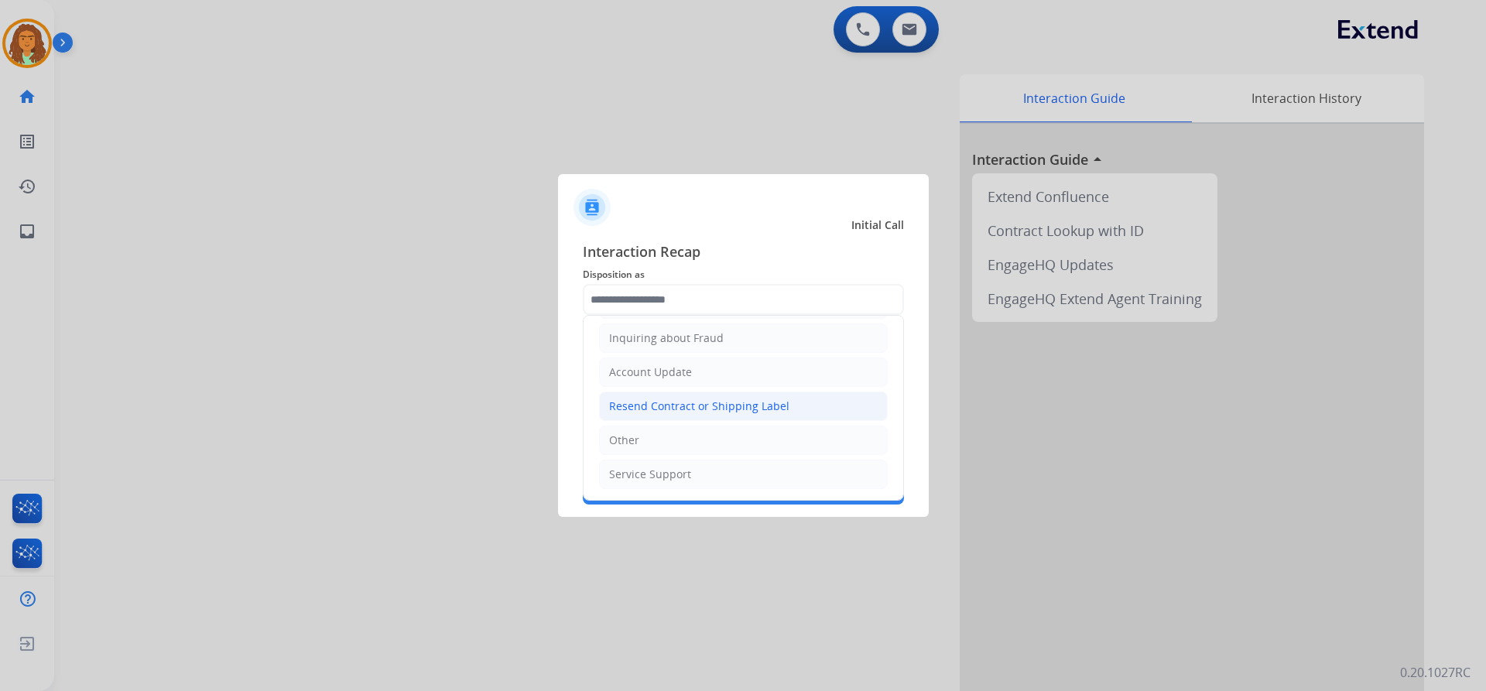
click at [653, 409] on div "Resend Contract or Shipping Label" at bounding box center [699, 406] width 180 height 15
type input "**********"
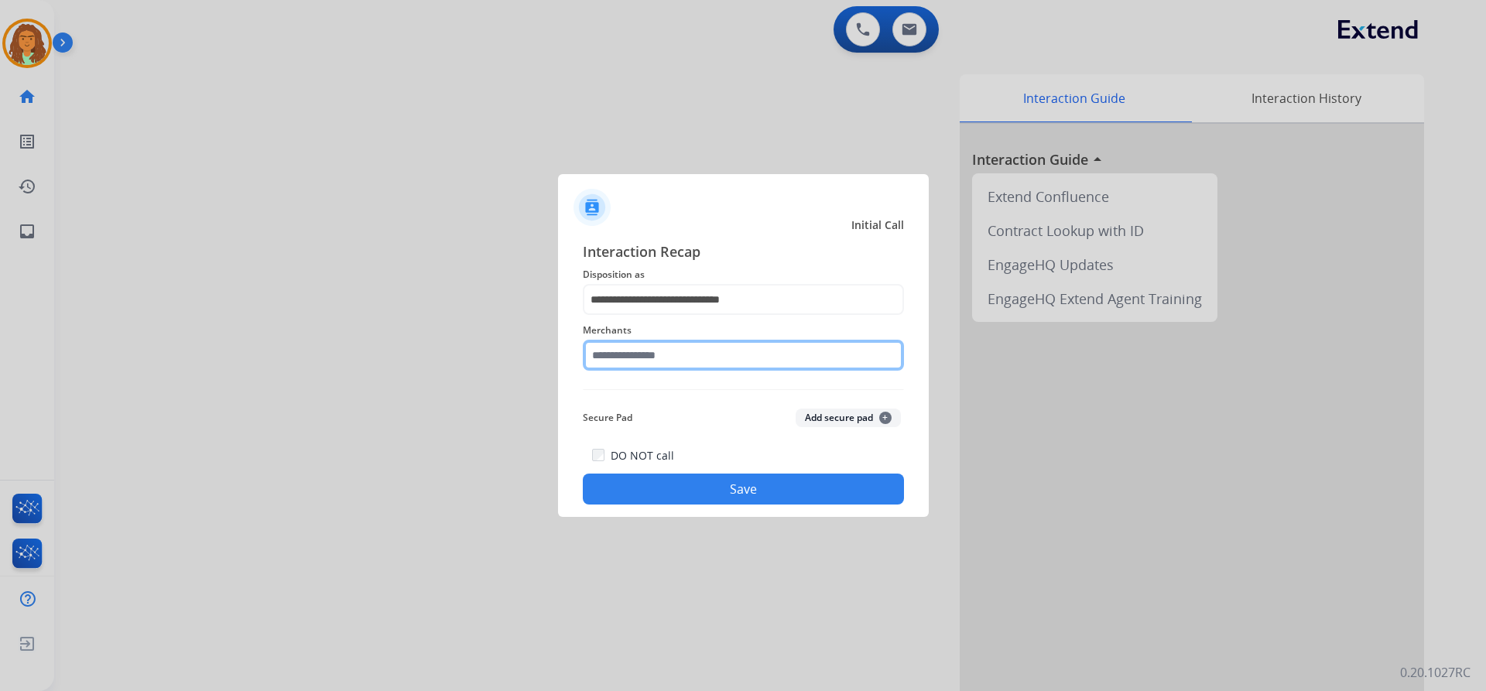
click at [645, 358] on input "text" at bounding box center [743, 355] width 321 height 31
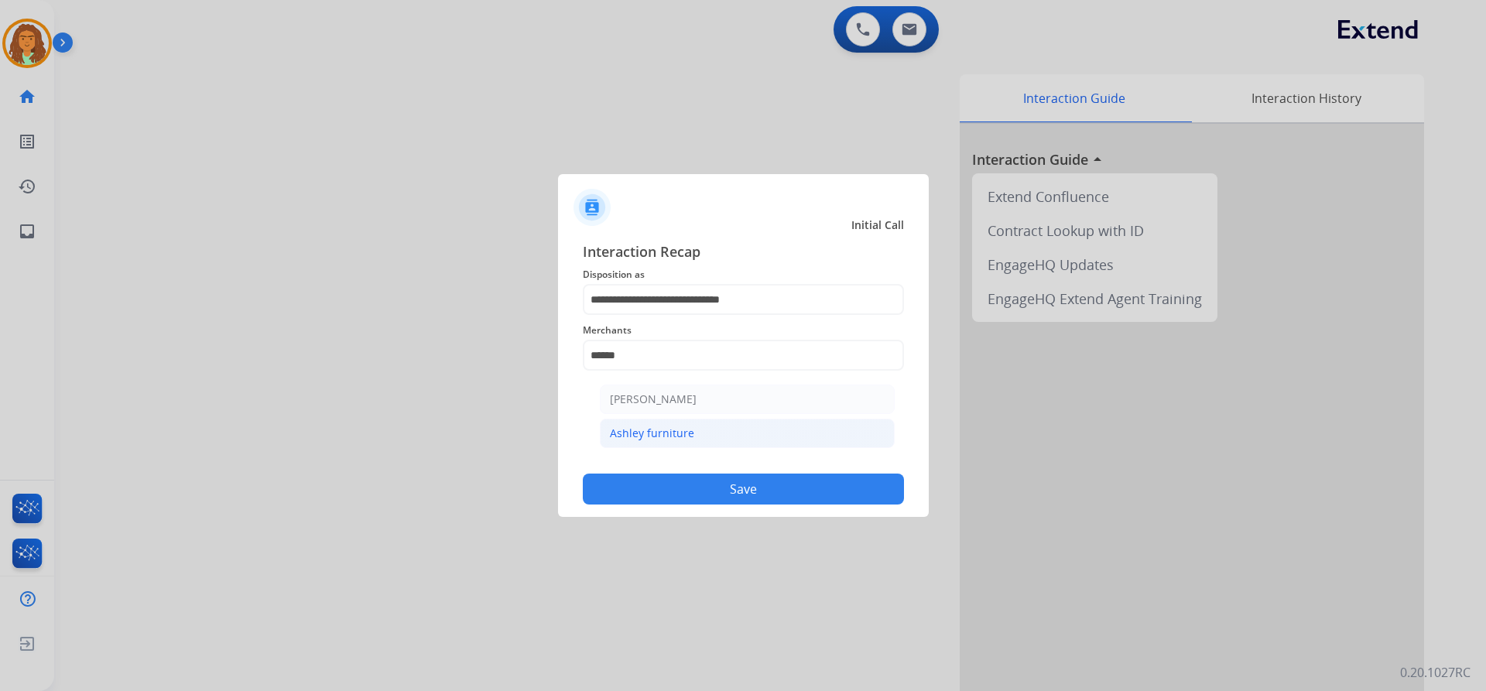
click at [678, 436] on div "Ashley furniture" at bounding box center [652, 433] width 84 height 15
type input "**********"
click at [733, 491] on button "Save" at bounding box center [743, 489] width 321 height 31
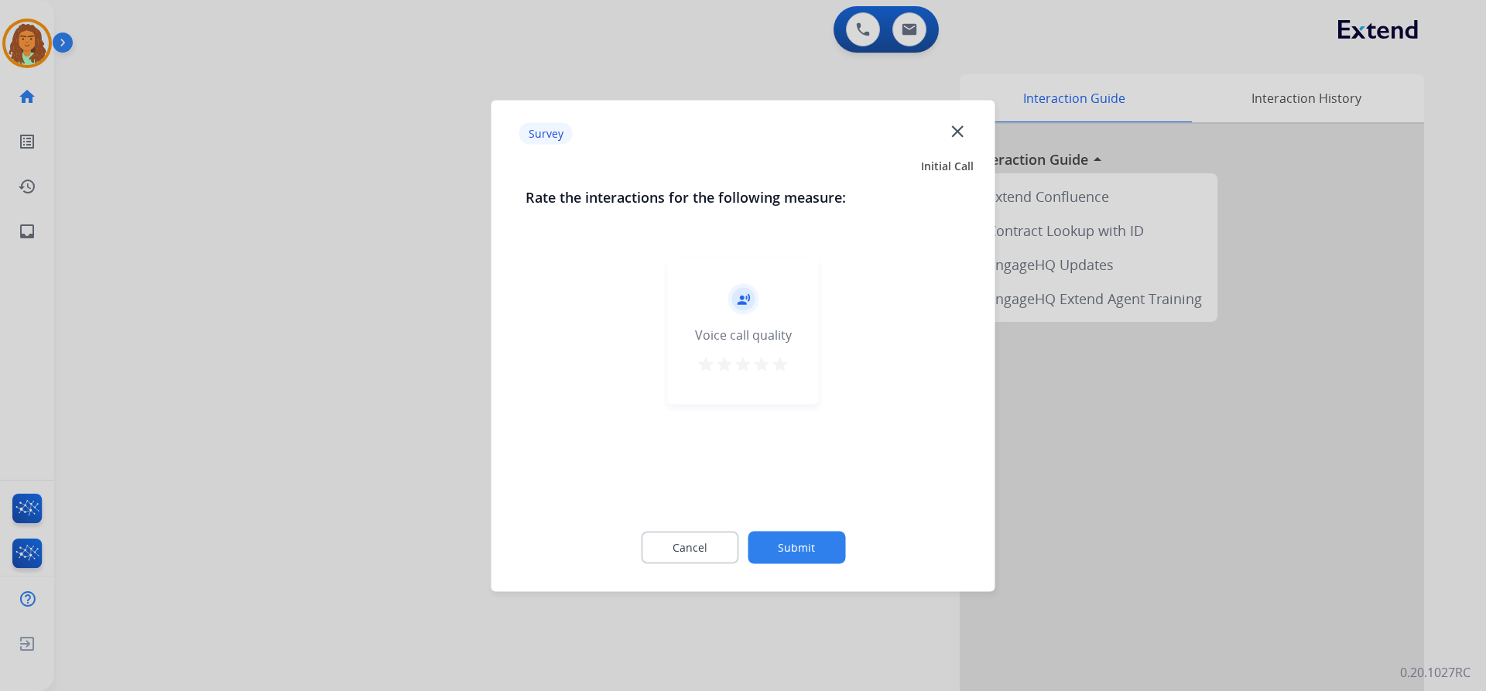
click at [781, 365] on mat-icon "star" at bounding box center [780, 363] width 19 height 19
click at [806, 536] on button "Submit" at bounding box center [797, 547] width 98 height 33
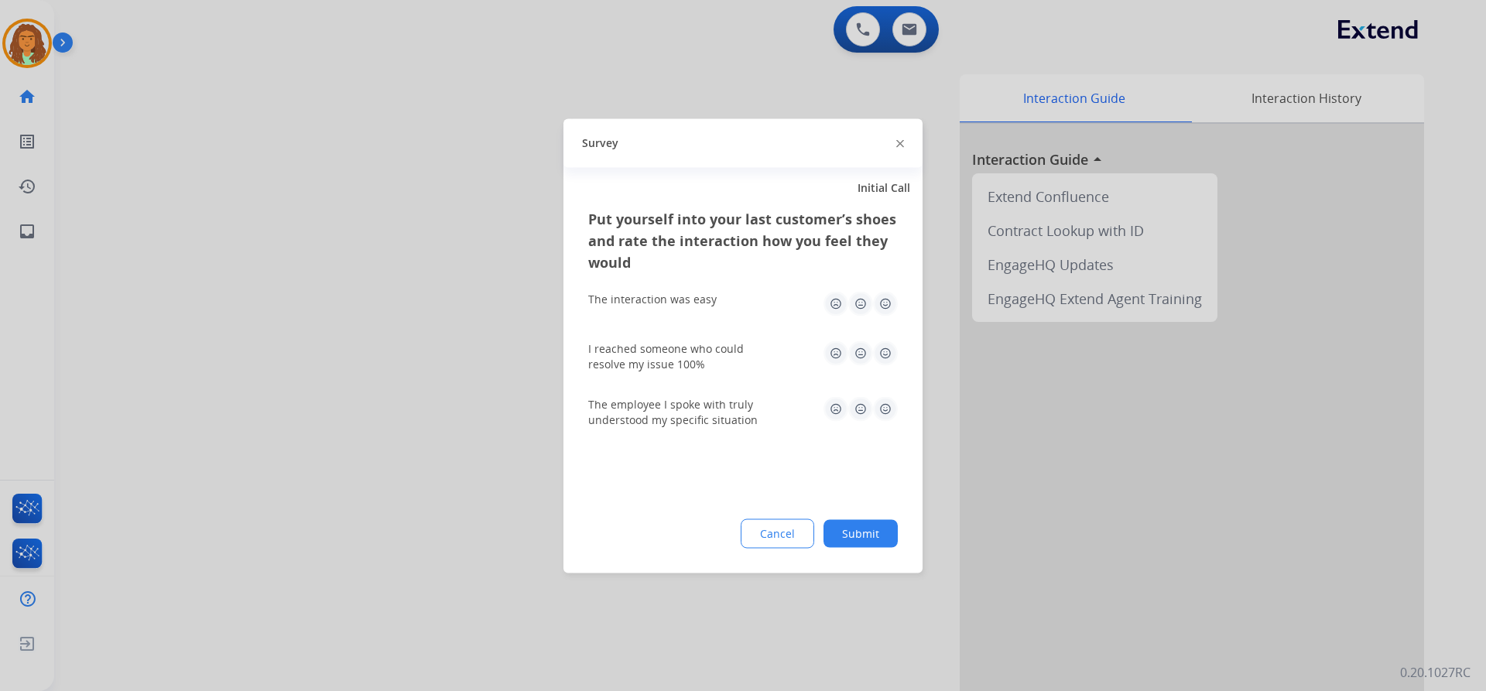
click at [881, 303] on img at bounding box center [885, 303] width 25 height 25
click at [886, 358] on img at bounding box center [885, 353] width 25 height 25
click at [889, 406] on img at bounding box center [885, 408] width 25 height 25
click at [872, 526] on button "Submit" at bounding box center [861, 533] width 74 height 28
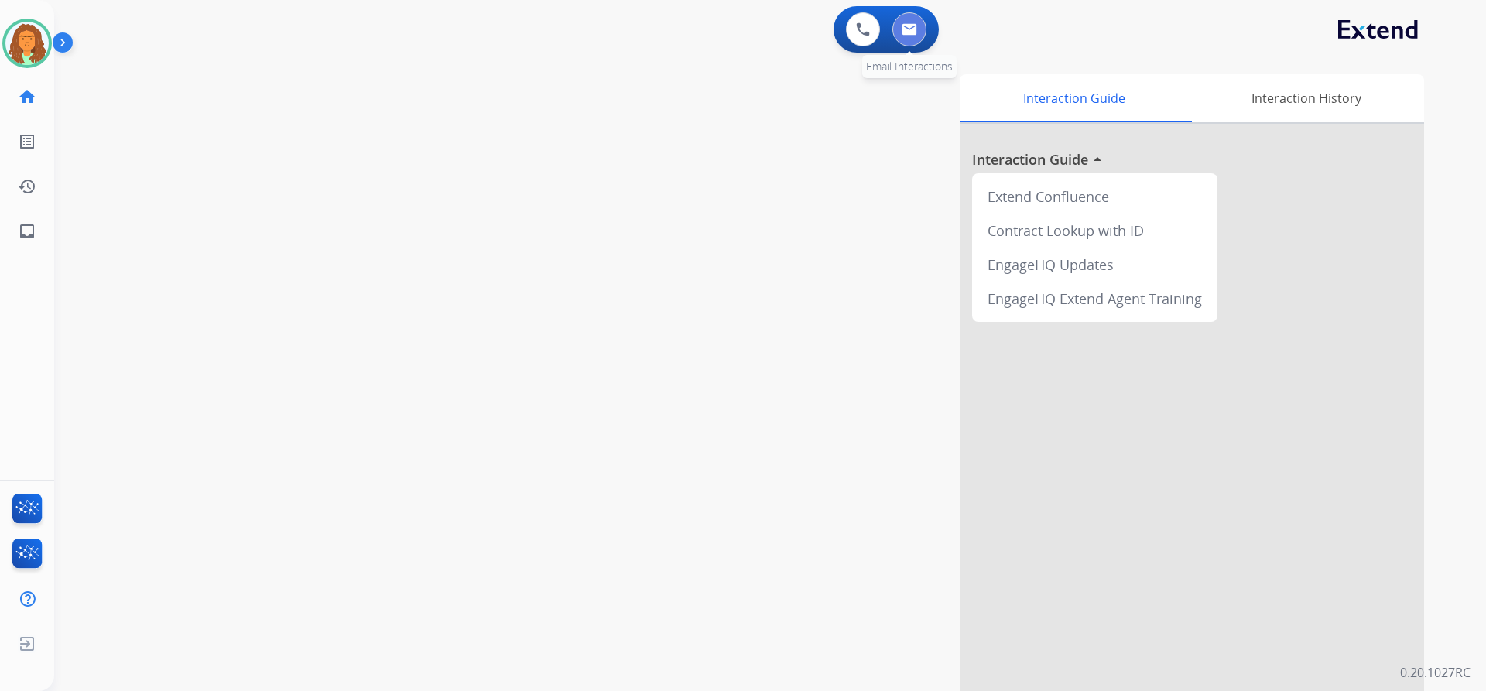
click at [913, 24] on img at bounding box center [909, 29] width 15 height 12
select select "**********"
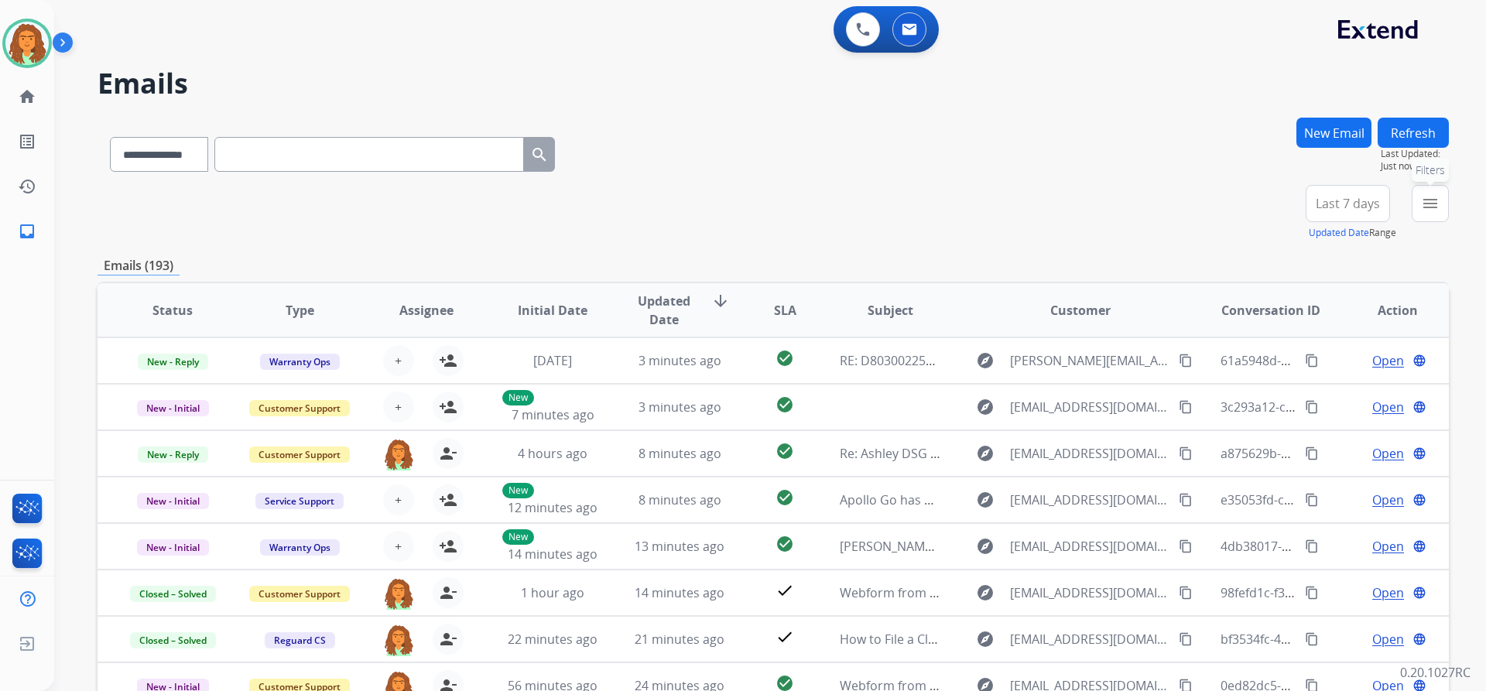
click at [1432, 208] on mat-icon "menu" at bounding box center [1430, 203] width 19 height 19
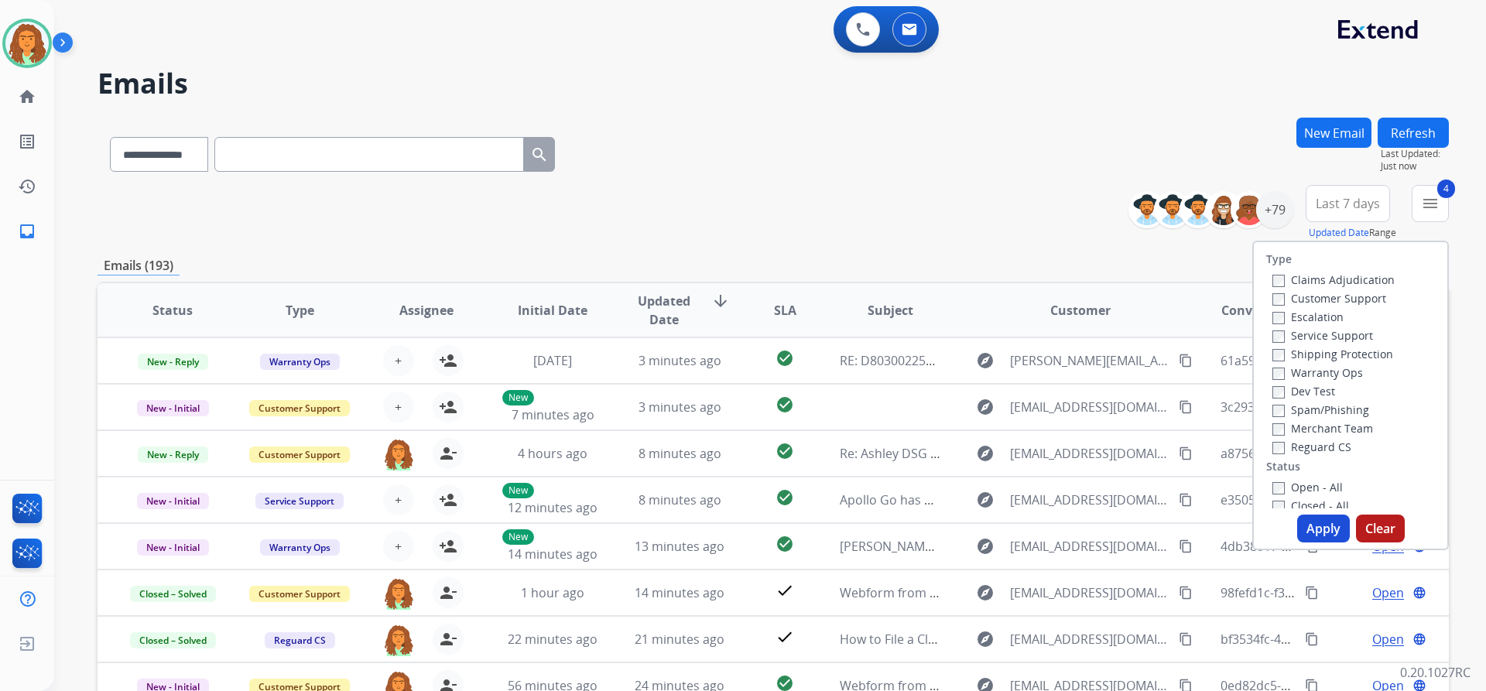
click at [1321, 522] on button "Apply" at bounding box center [1323, 529] width 53 height 28
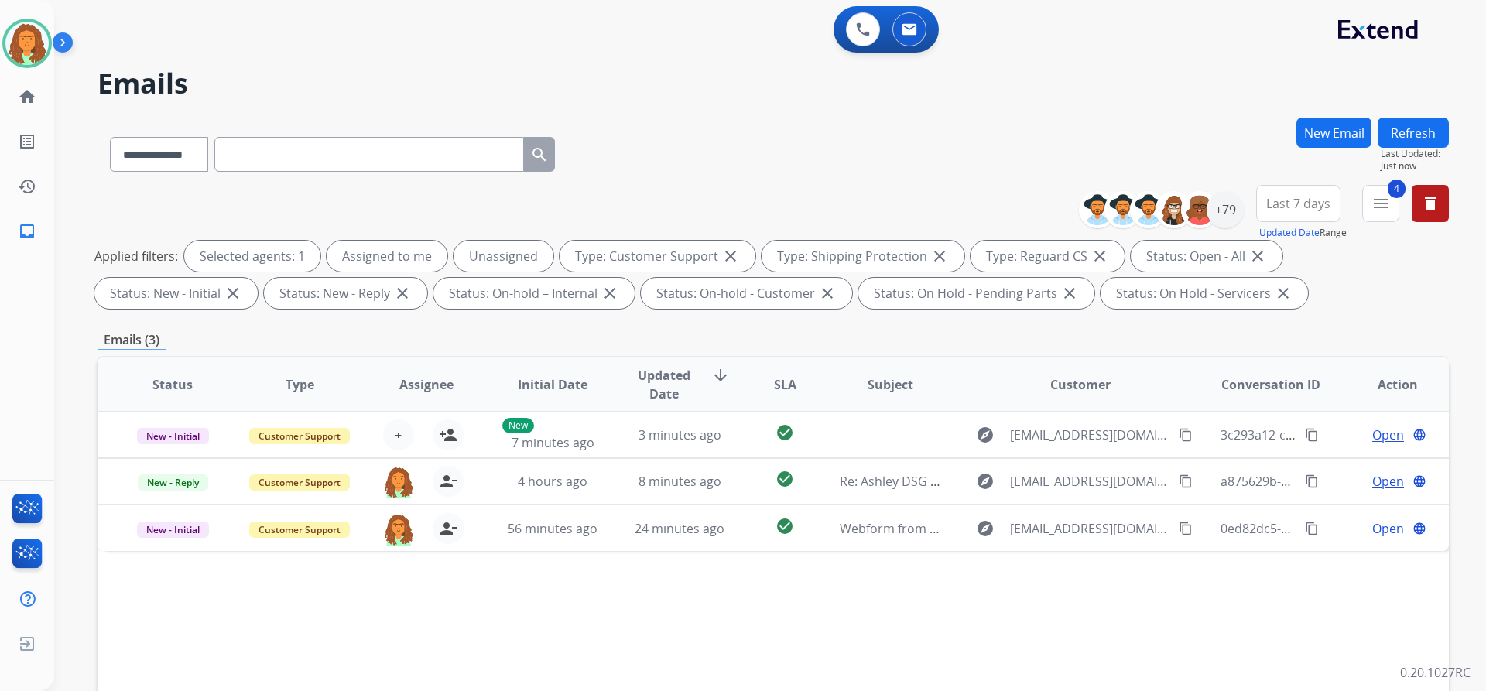
click at [951, 176] on div "**********" at bounding box center [773, 151] width 1351 height 67
click at [1288, 201] on span "Last 7 days" at bounding box center [1298, 203] width 64 height 6
click at [1279, 390] on div "Last 90 days" at bounding box center [1293, 391] width 85 height 23
click at [1158, 146] on div "**********" at bounding box center [773, 151] width 1351 height 67
click at [1231, 208] on div "+133" at bounding box center [1225, 209] width 37 height 37
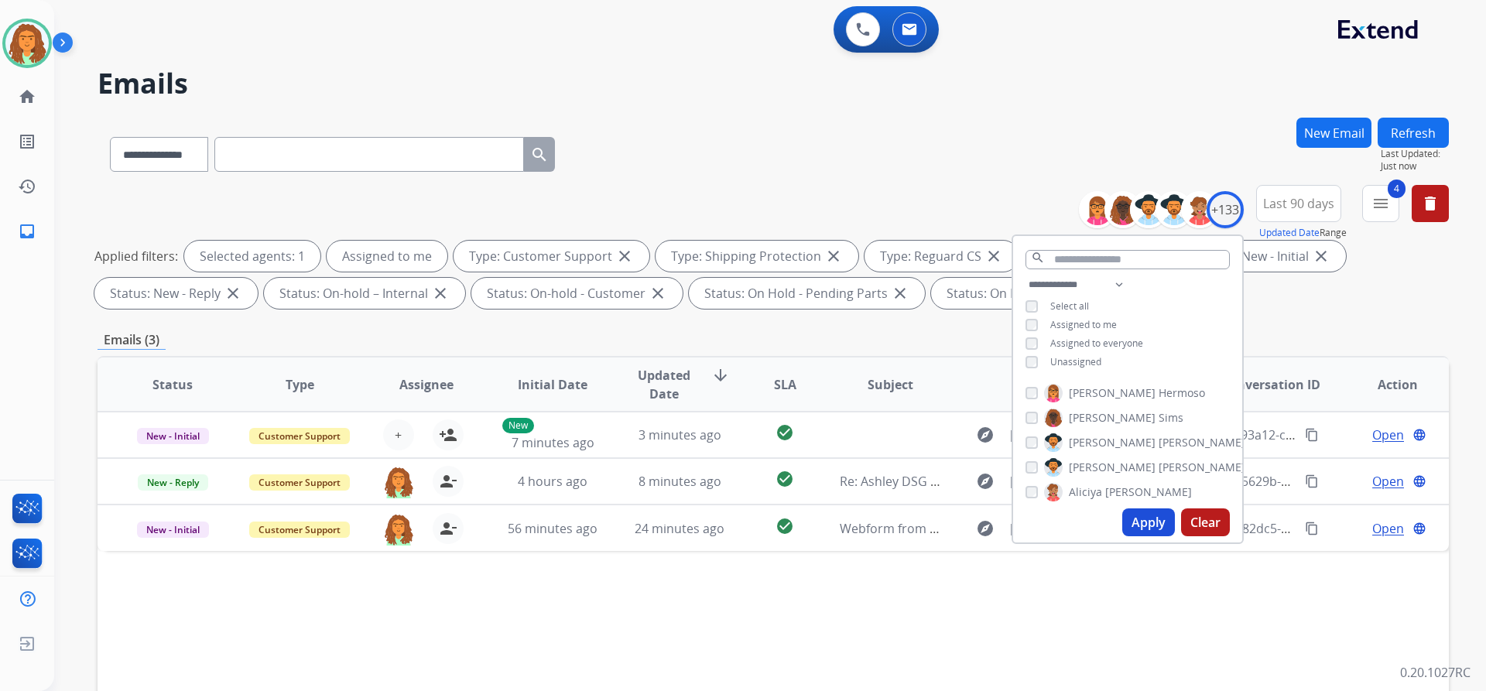
drag, startPoint x: 1152, startPoint y: 522, endPoint x: 1124, endPoint y: 498, distance: 37.4
click at [1152, 522] on button "Apply" at bounding box center [1148, 523] width 53 height 28
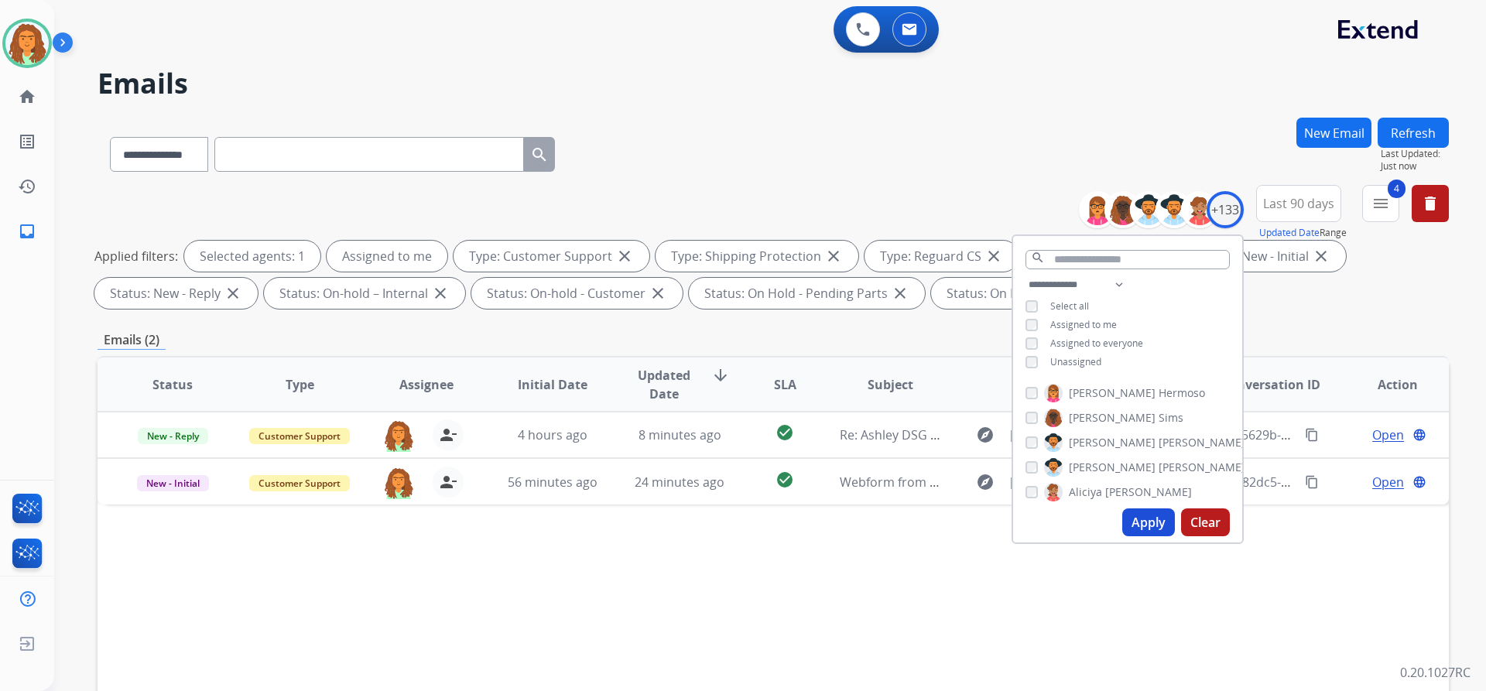
click at [935, 337] on div "Emails (2)" at bounding box center [773, 339] width 1351 height 19
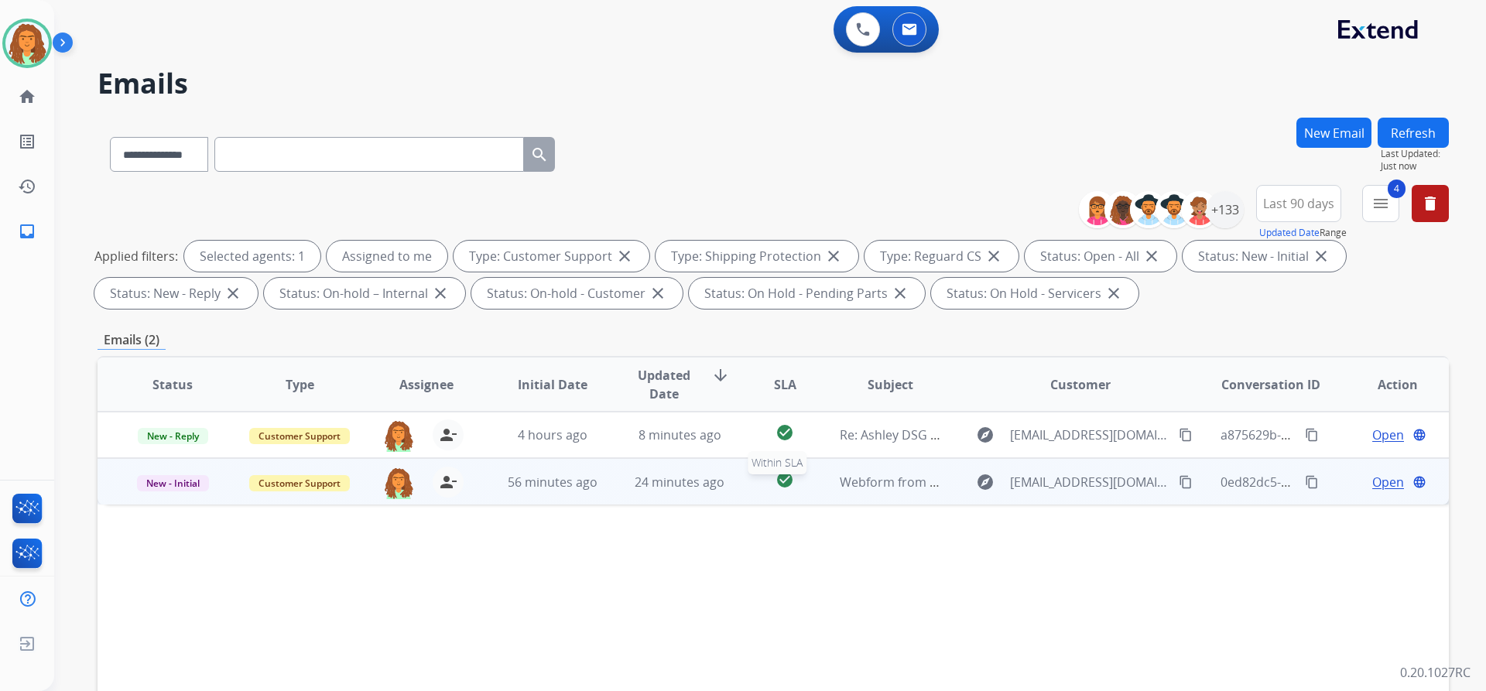
click at [806, 488] on div "check_circle" at bounding box center [784, 482] width 59 height 23
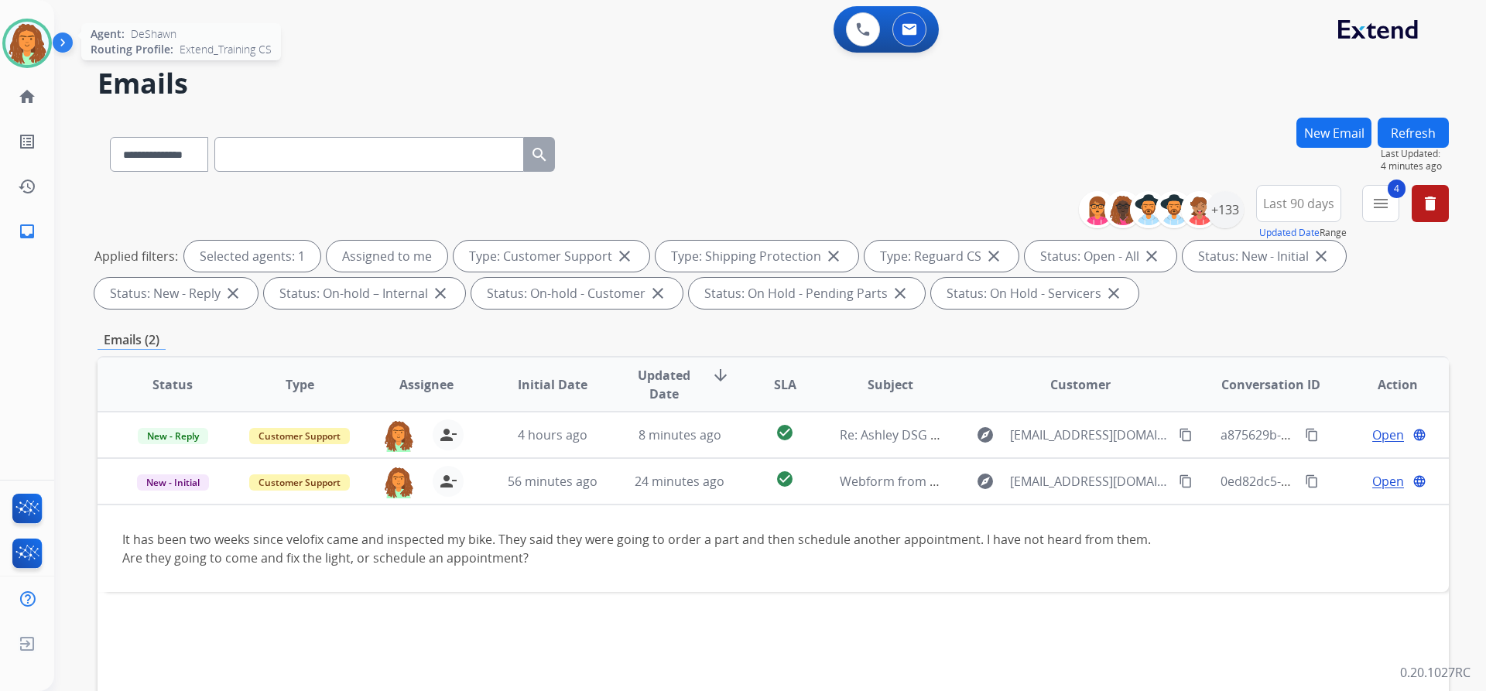
click at [29, 33] on img at bounding box center [26, 43] width 43 height 43
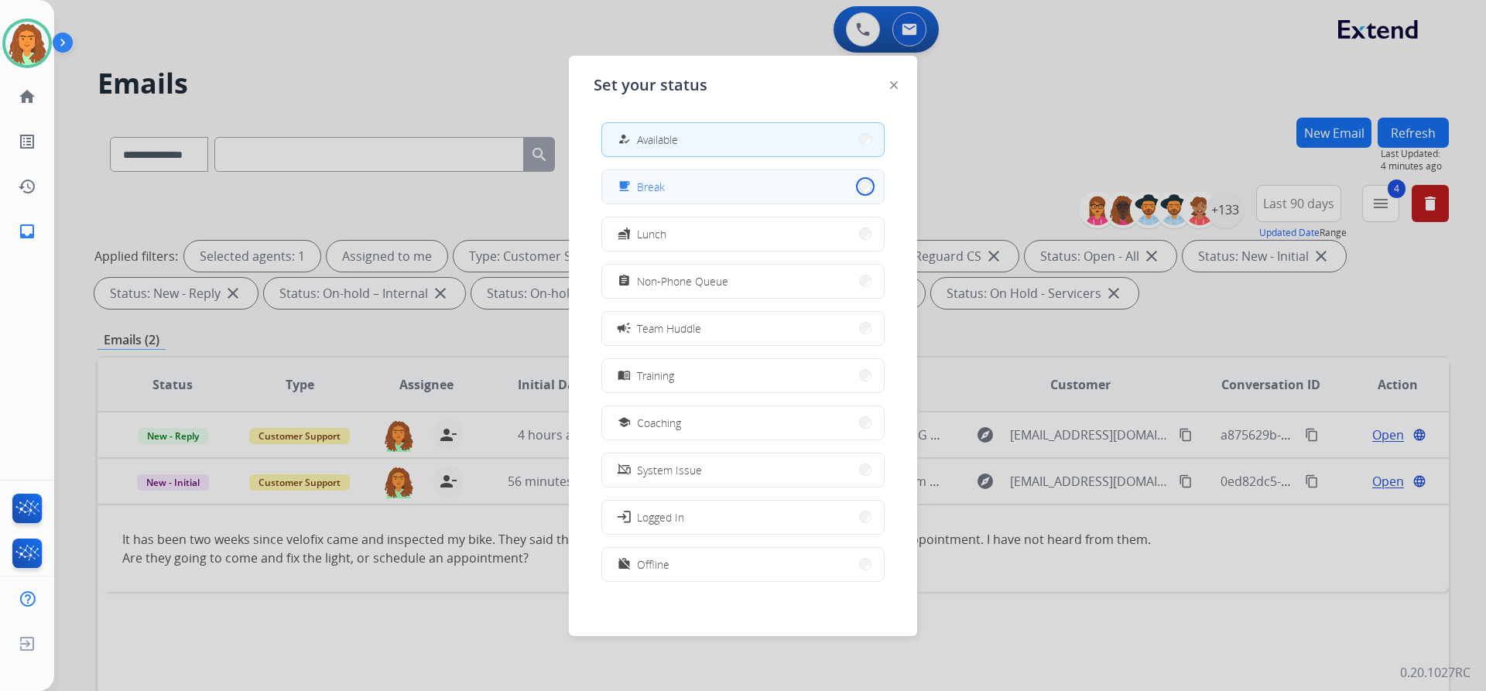
click at [854, 183] on button "free_breakfast Break" at bounding box center [743, 186] width 282 height 33
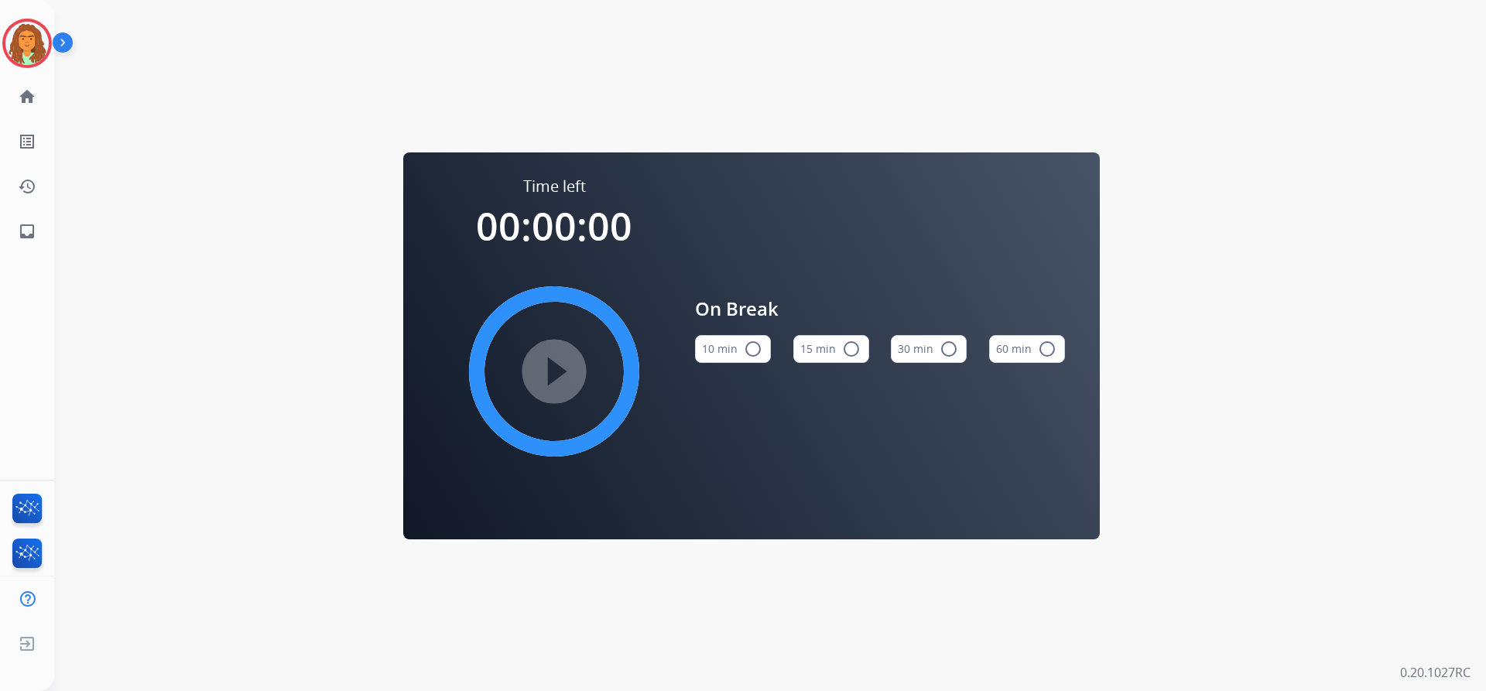
click at [748, 349] on mat-icon "radio_button_unchecked" at bounding box center [753, 349] width 19 height 19
click at [558, 369] on mat-icon "play_circle_filled" at bounding box center [554, 371] width 19 height 19
click at [25, 45] on img at bounding box center [26, 43] width 43 height 43
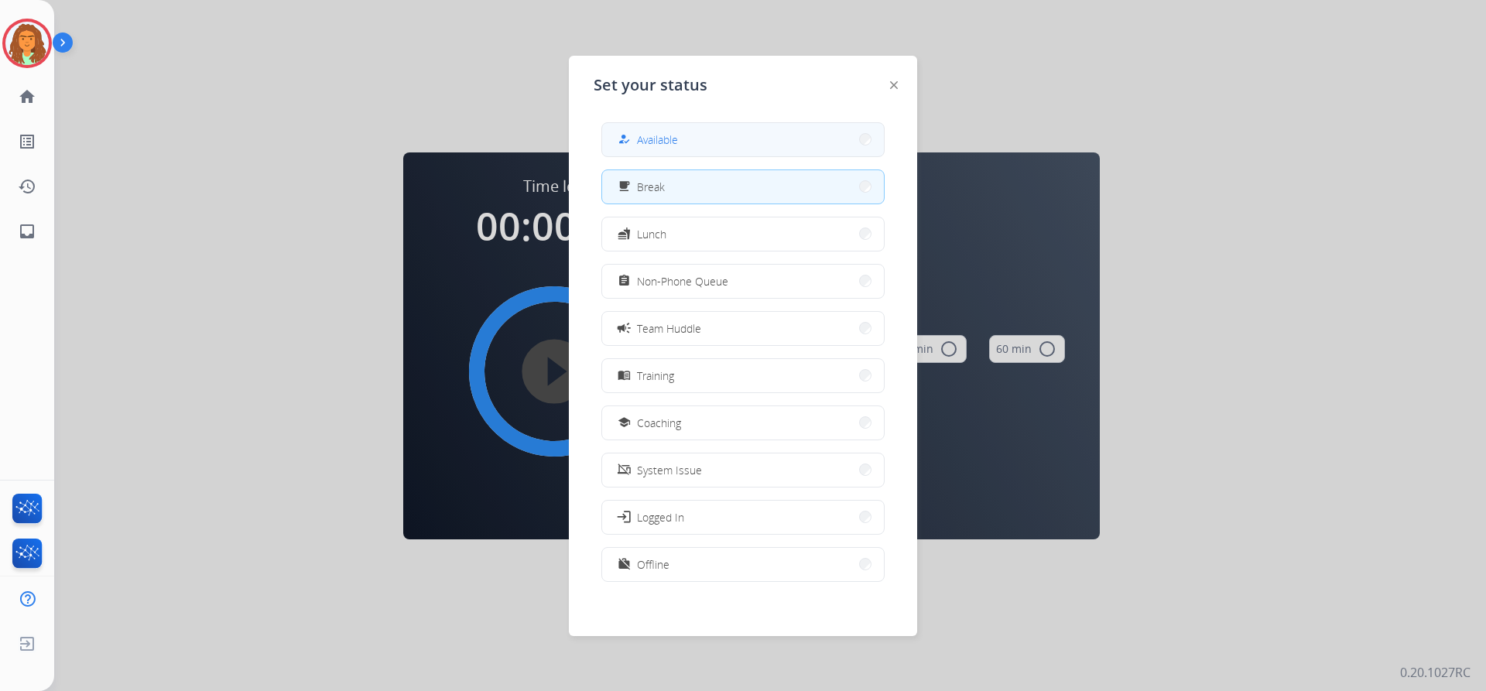
click at [659, 128] on button "how_to_reg Available" at bounding box center [743, 139] width 282 height 33
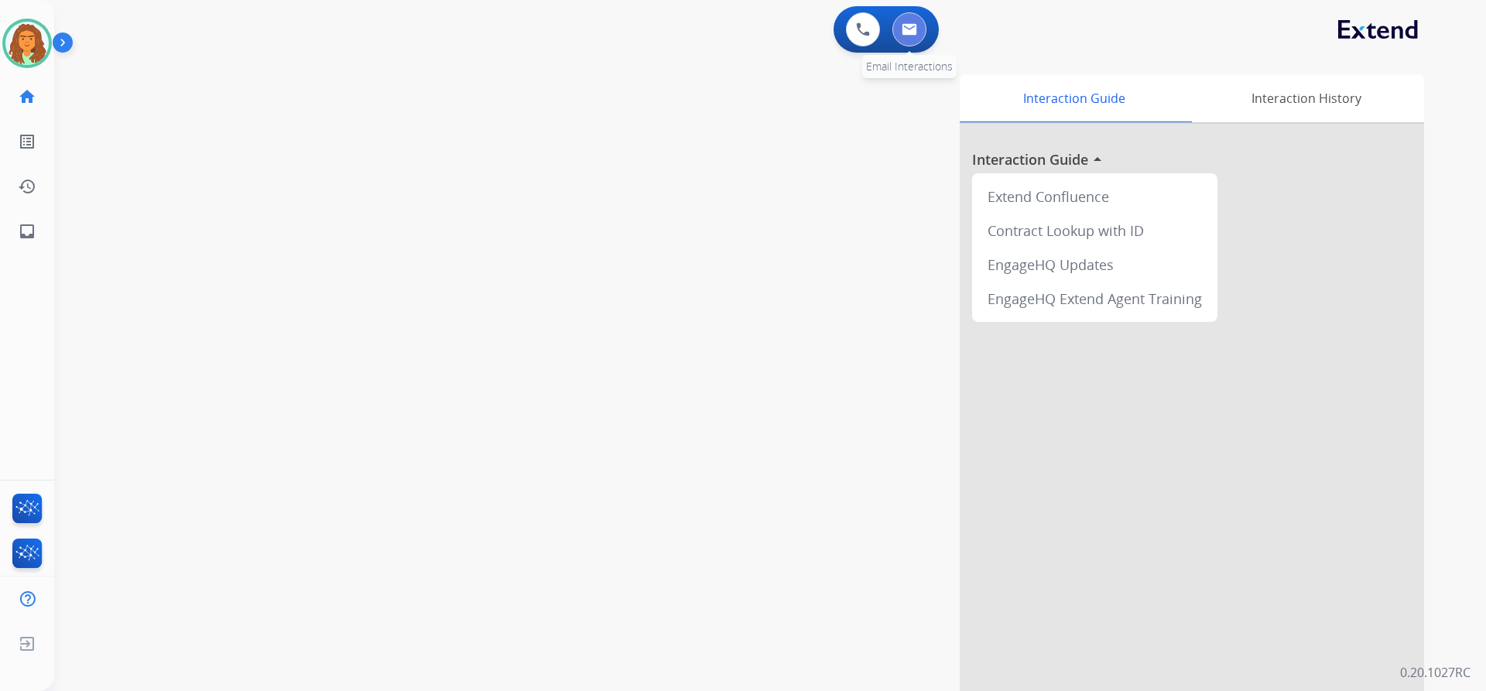
click at [909, 27] on img at bounding box center [909, 29] width 15 height 12
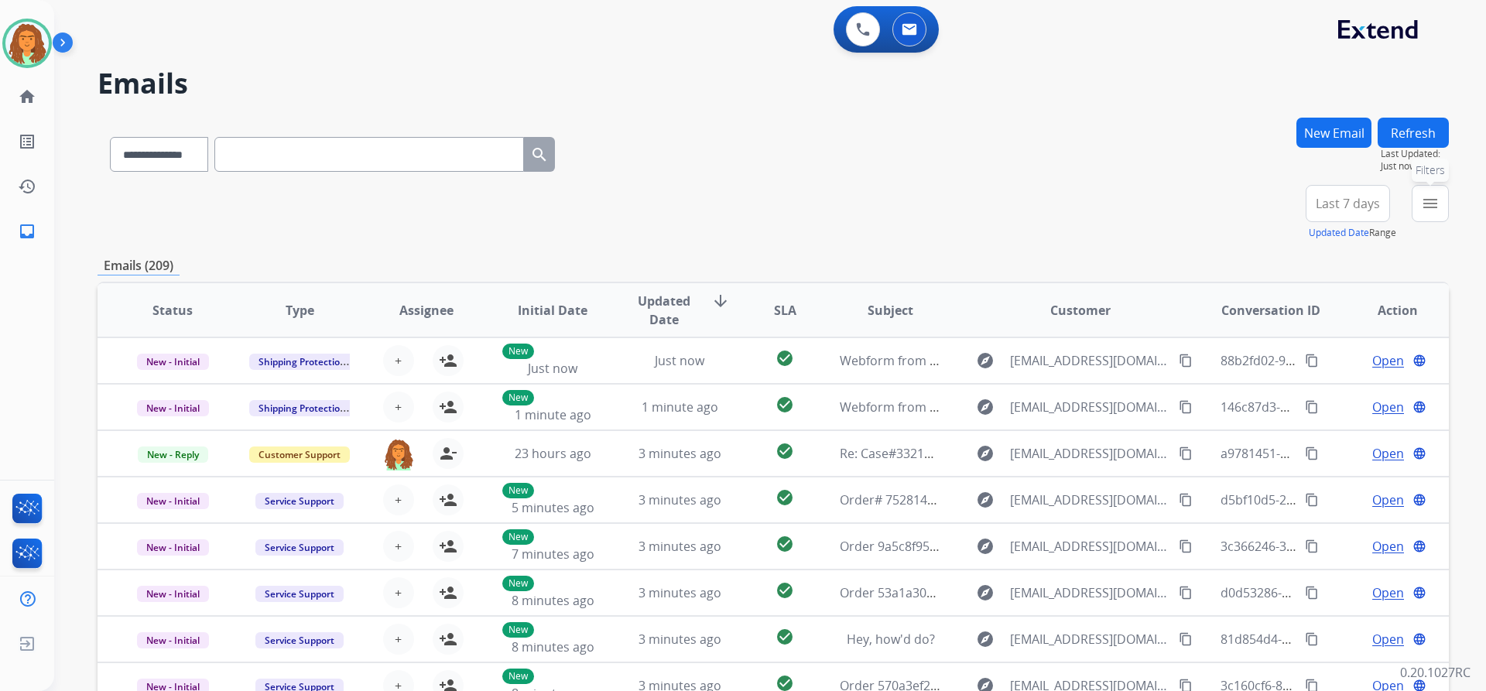
click at [1430, 200] on mat-icon "menu" at bounding box center [1430, 203] width 19 height 19
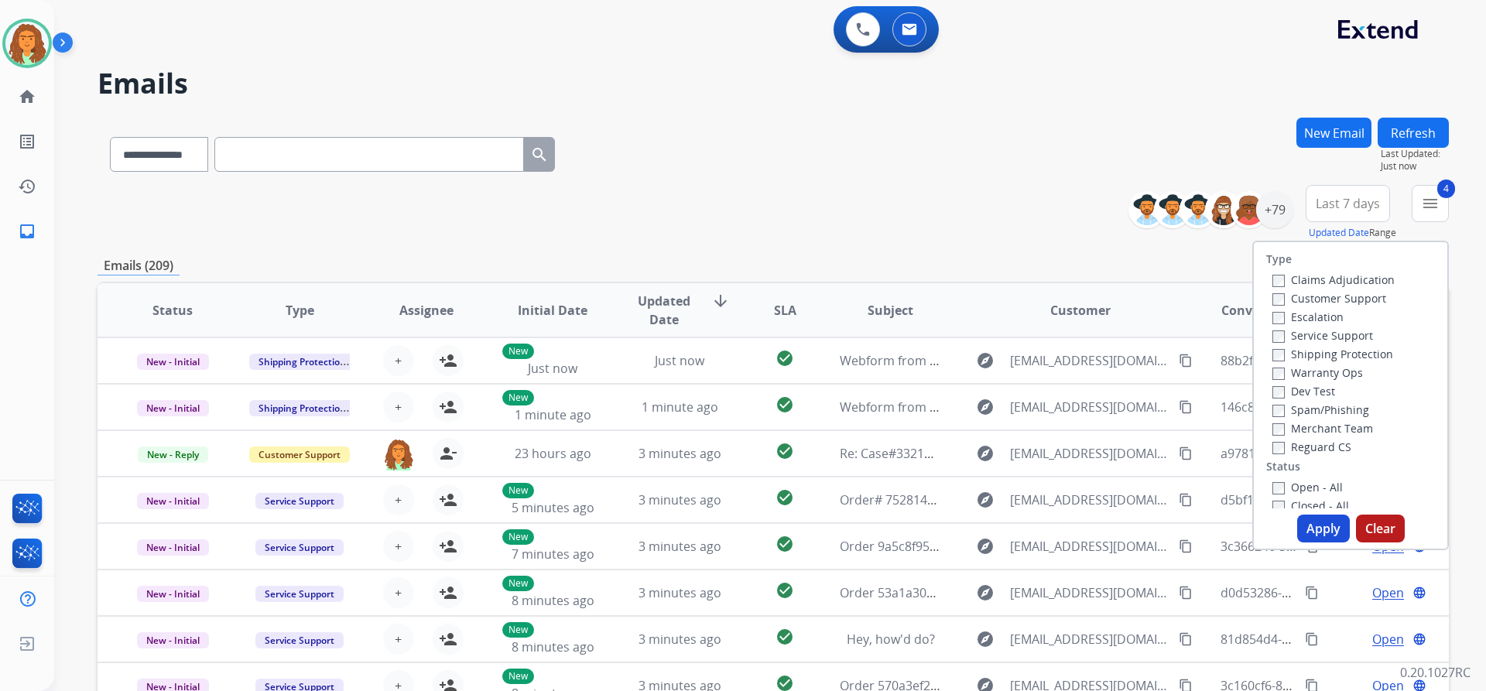
click at [1324, 529] on button "Apply" at bounding box center [1323, 529] width 53 height 28
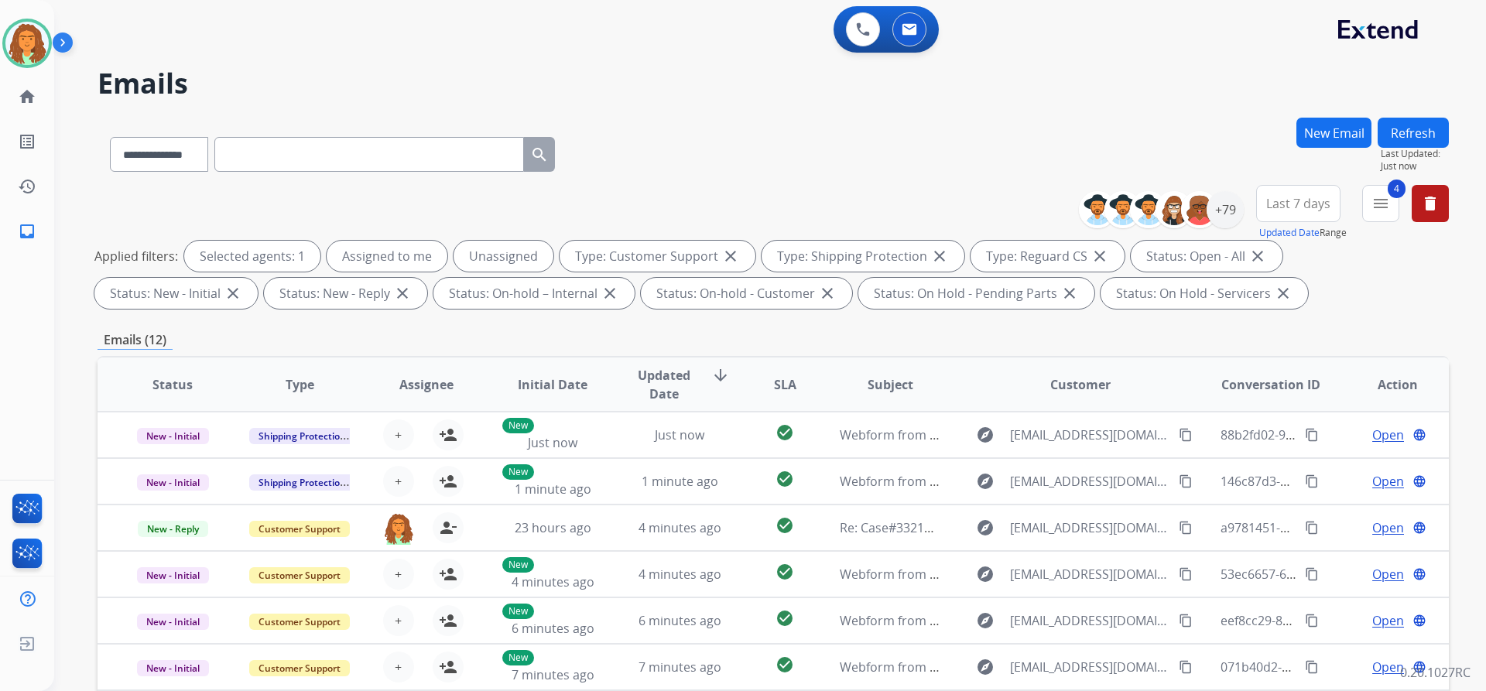
click at [1311, 213] on button "Last 7 days" at bounding box center [1298, 203] width 84 height 37
click at [1293, 392] on div "Last 90 days" at bounding box center [1293, 391] width 85 height 23
click at [1165, 311] on div "**********" at bounding box center [773, 250] width 1351 height 130
click at [1230, 214] on div "+133" at bounding box center [1225, 209] width 37 height 37
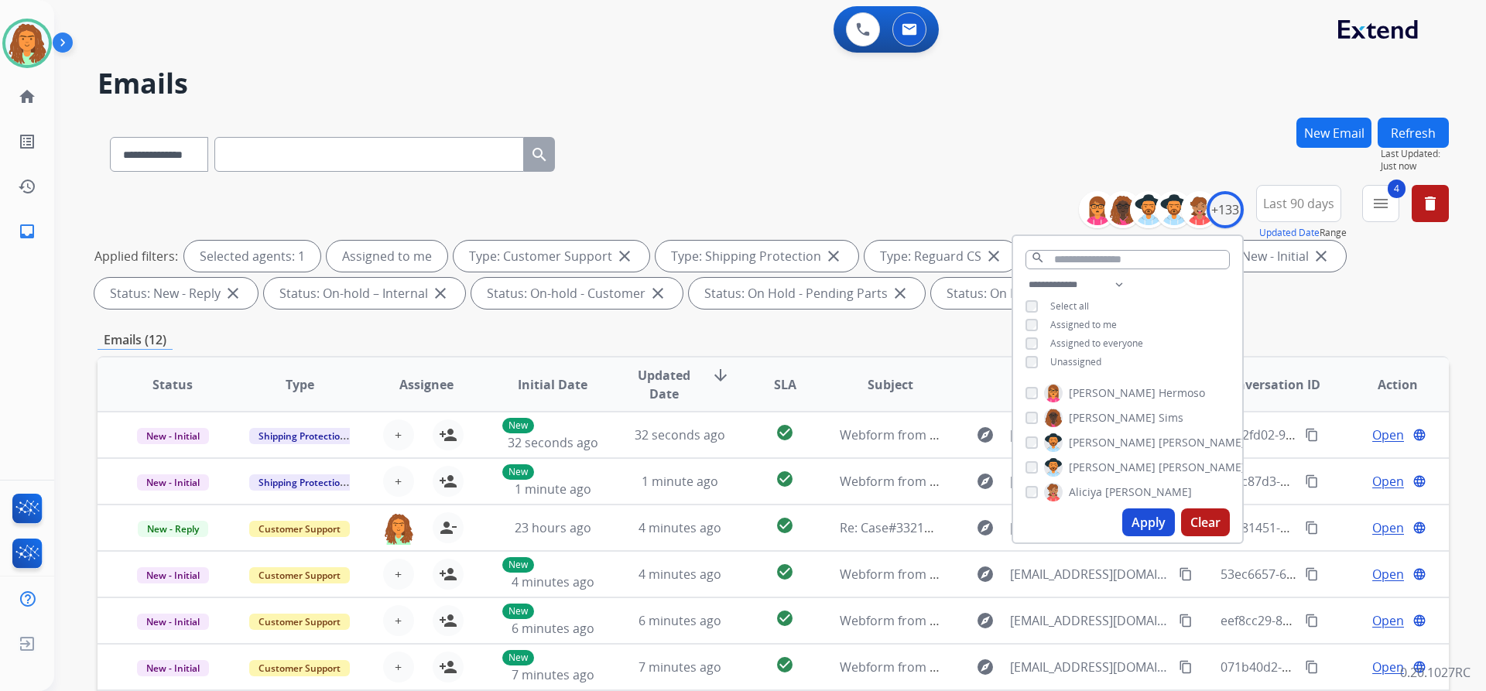
click at [1154, 518] on button "Apply" at bounding box center [1148, 523] width 53 height 28
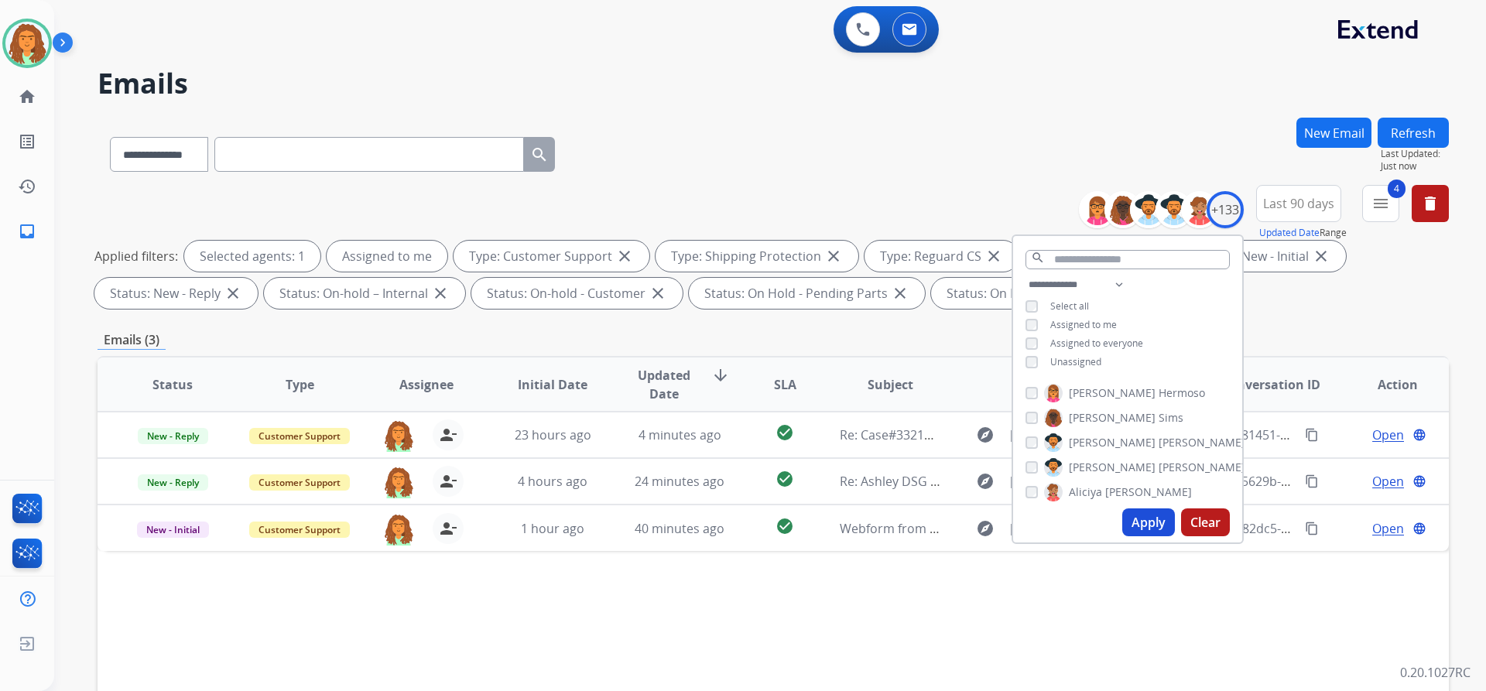
click at [1282, 306] on div "Applied filters: Selected agents: 1 Assigned to me Type: Customer Support close…" at bounding box center [769, 275] width 1351 height 68
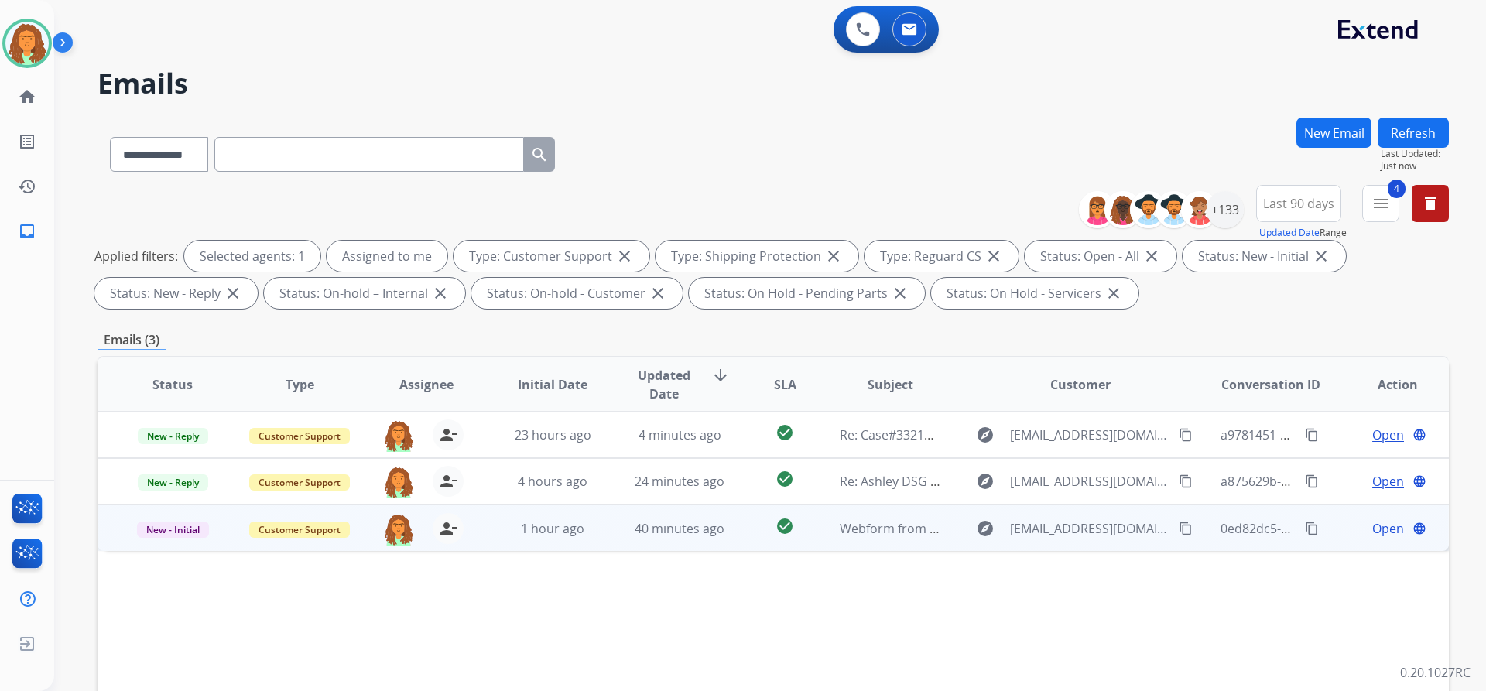
click at [735, 536] on td "check_circle" at bounding box center [773, 528] width 84 height 46
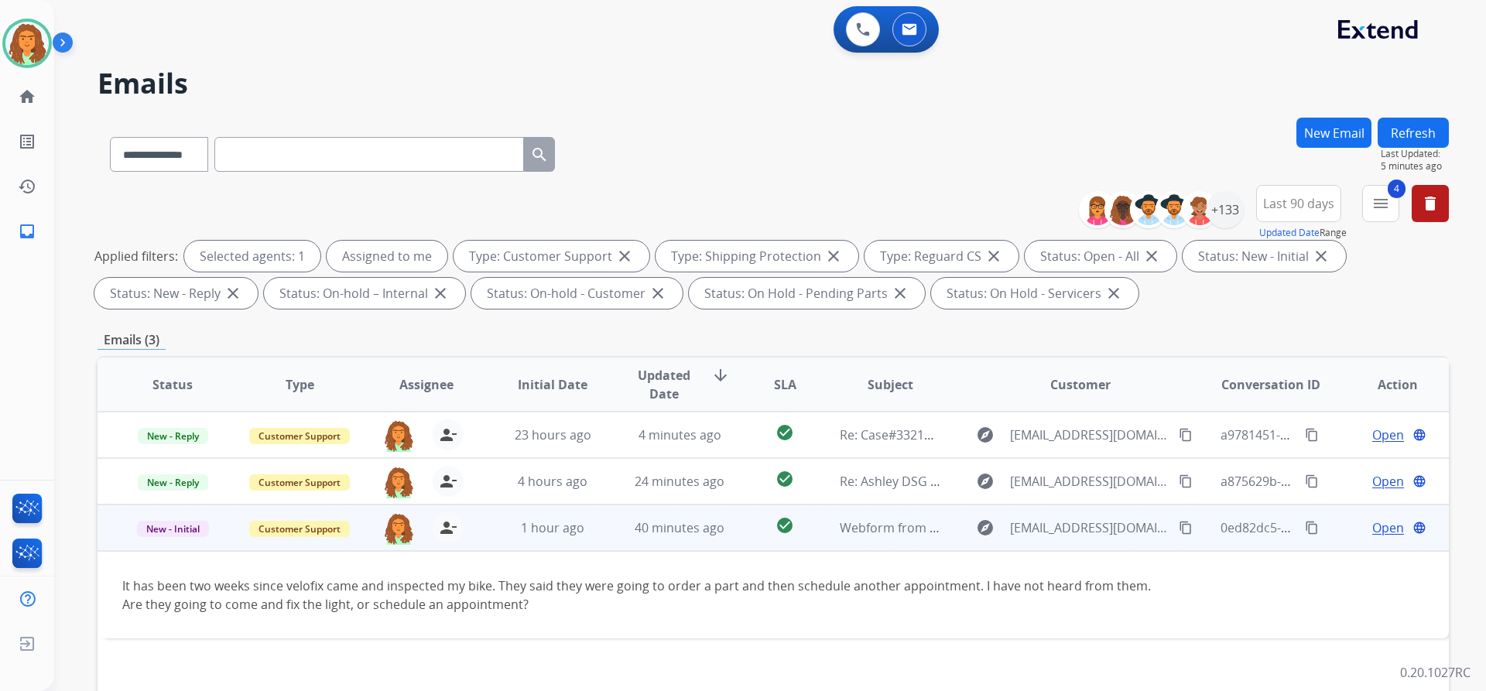
click at [604, 536] on td "40 minutes ago" at bounding box center [667, 528] width 127 height 46
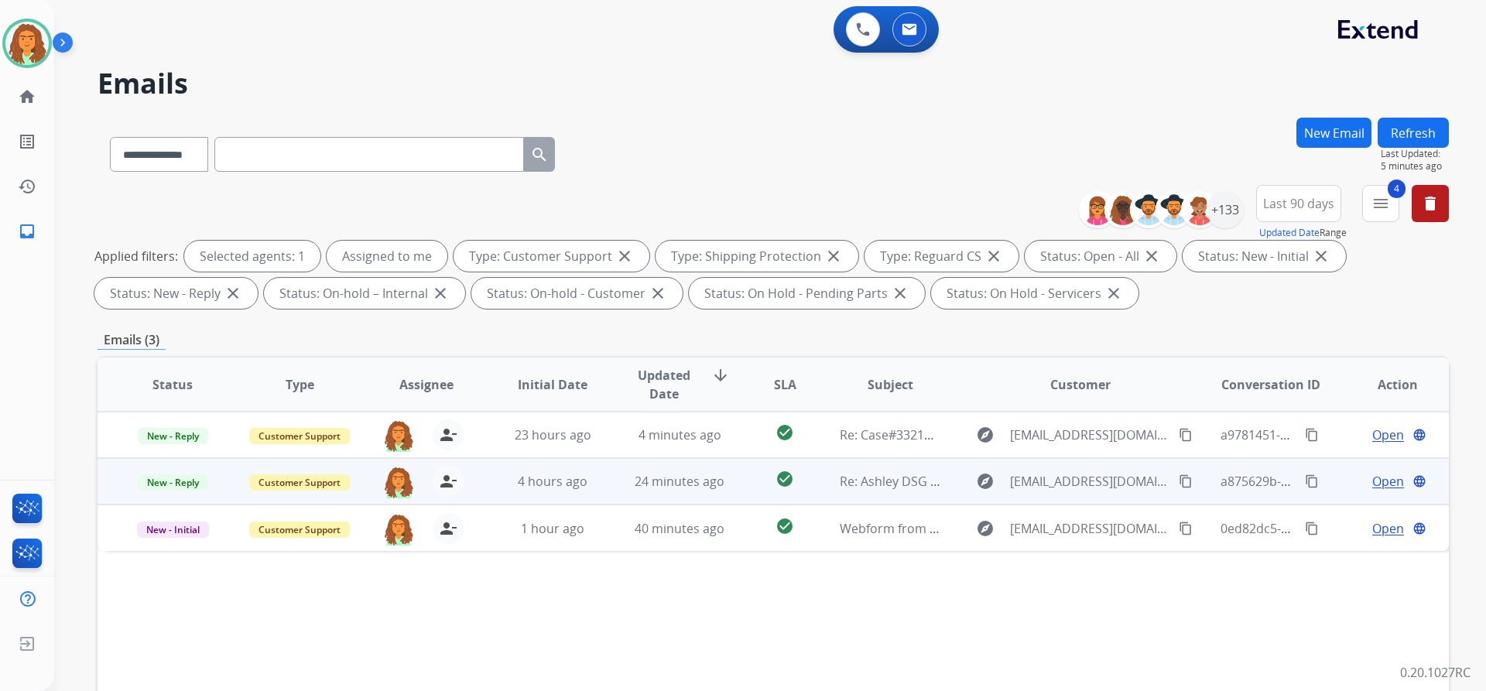
click at [615, 493] on td "24 minutes ago" at bounding box center [667, 481] width 127 height 46
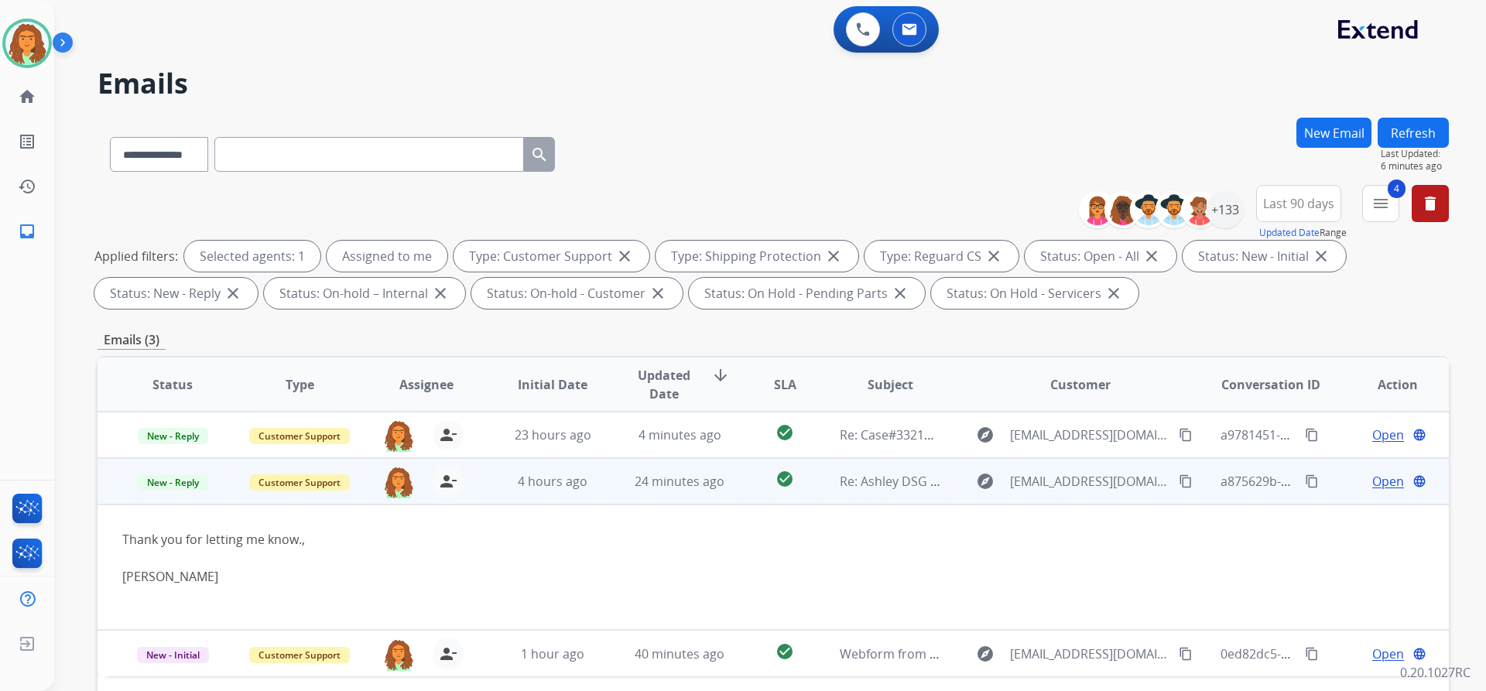
click at [1179, 481] on mat-icon "content_copy" at bounding box center [1186, 481] width 14 height 14
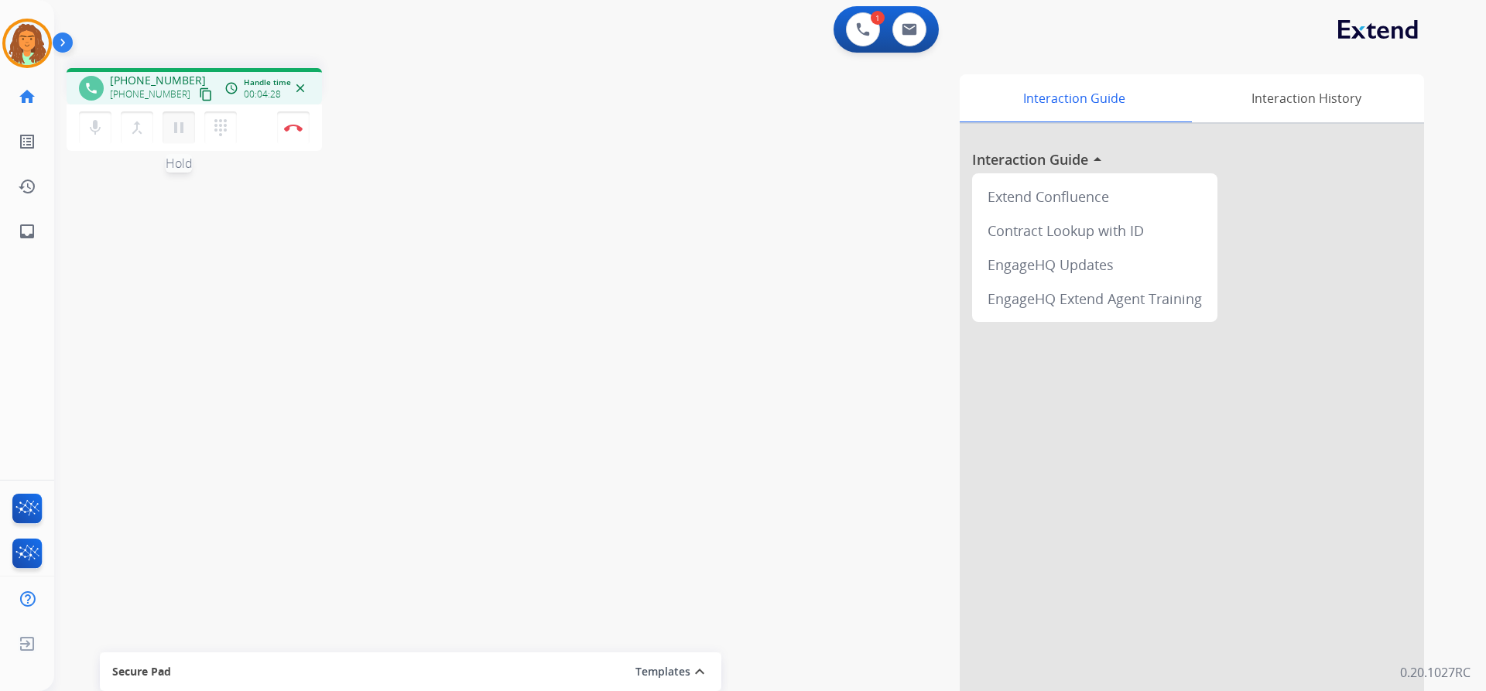
click at [181, 130] on mat-icon "pause" at bounding box center [179, 127] width 19 height 19
click at [181, 128] on mat-icon "play_arrow" at bounding box center [179, 127] width 19 height 19
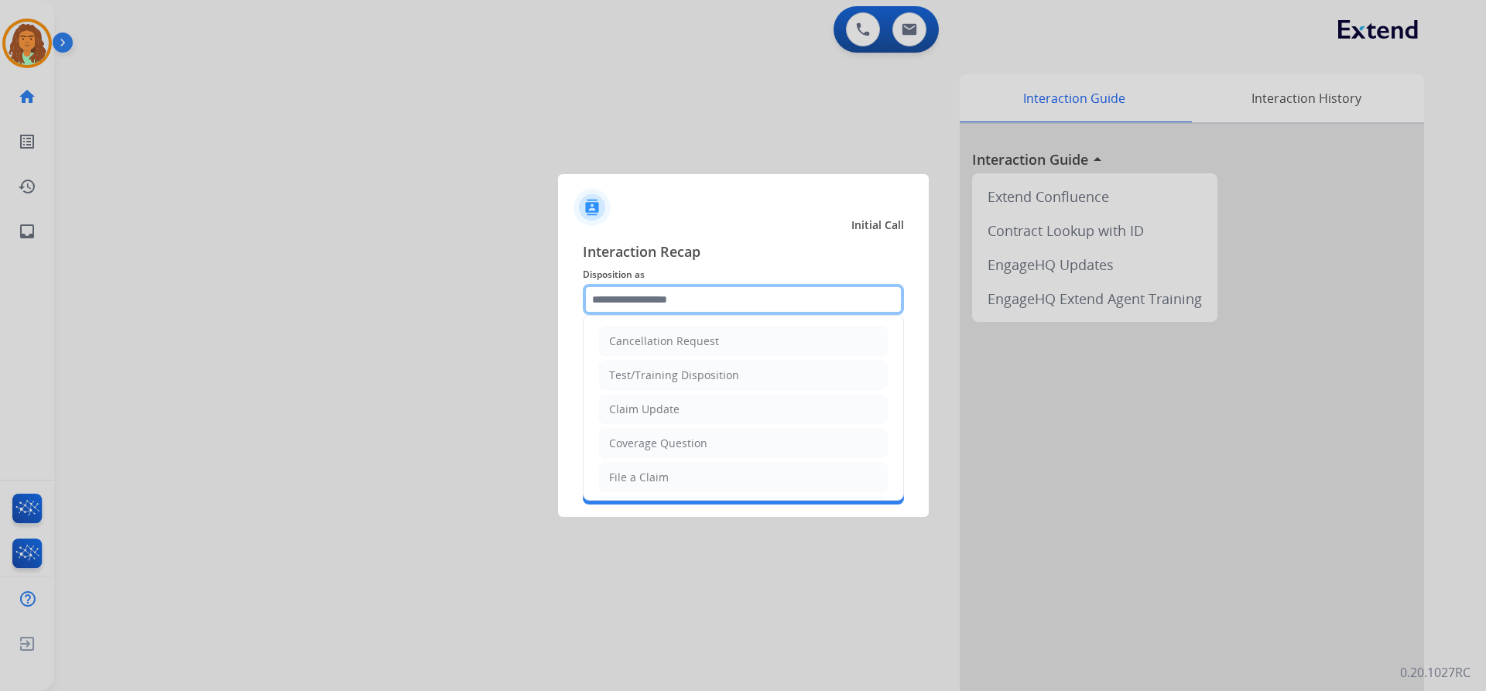
click at [606, 298] on input "text" at bounding box center [743, 299] width 321 height 31
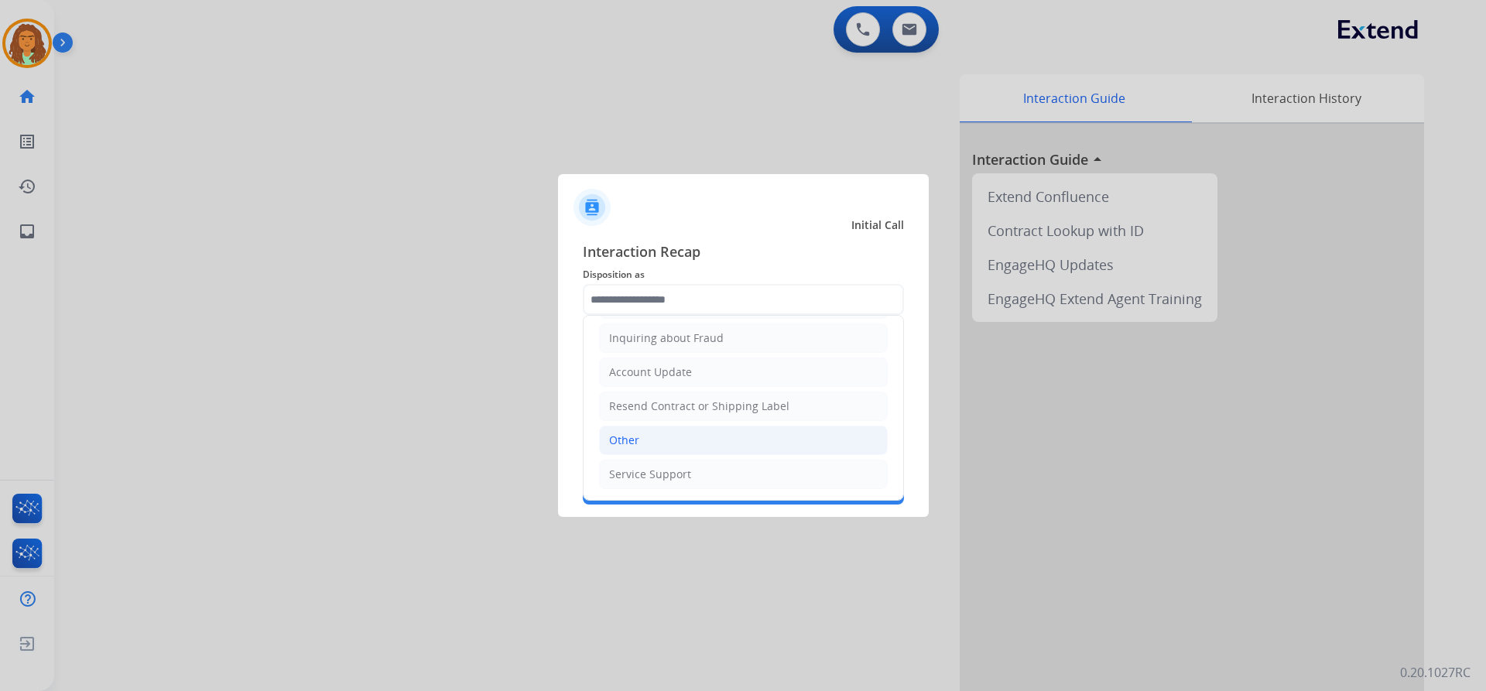
click at [655, 440] on li "Other" at bounding box center [743, 440] width 289 height 29
type input "*****"
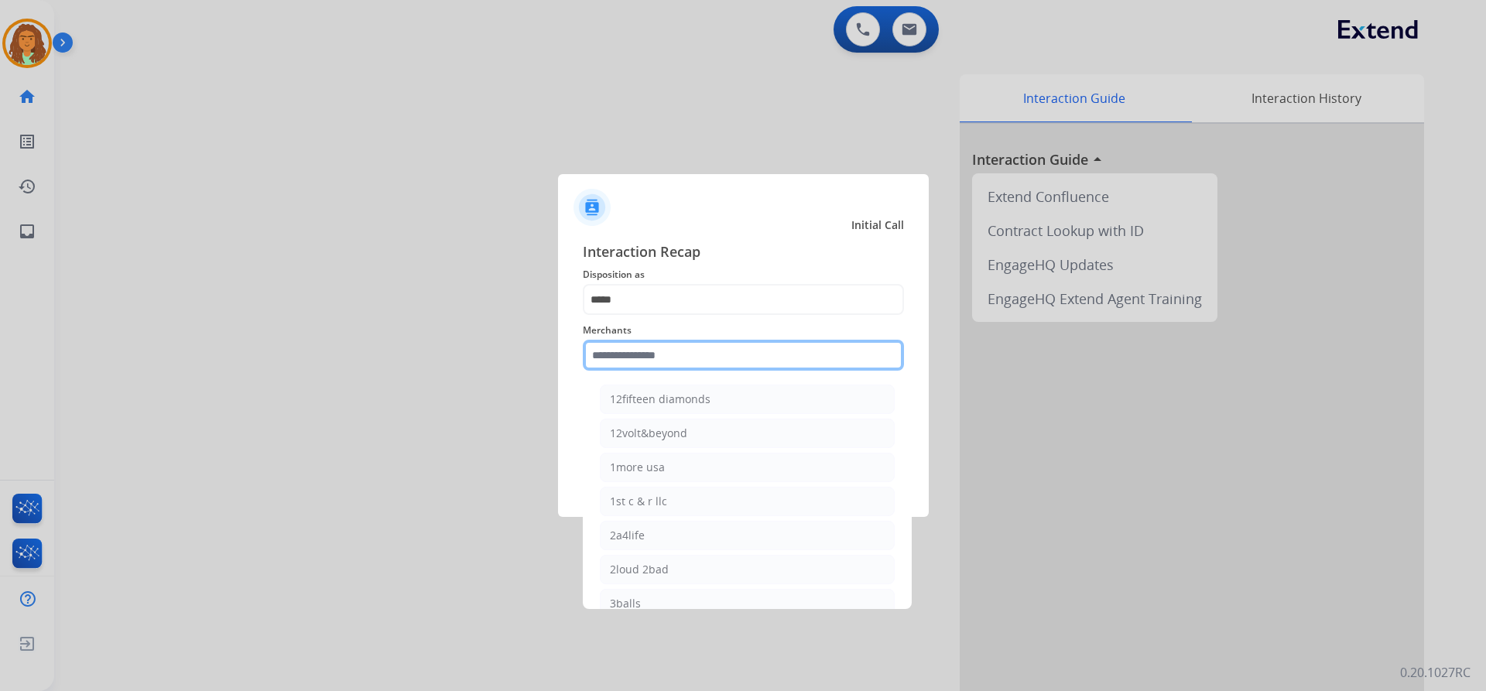
click at [688, 359] on input "text" at bounding box center [743, 355] width 321 height 31
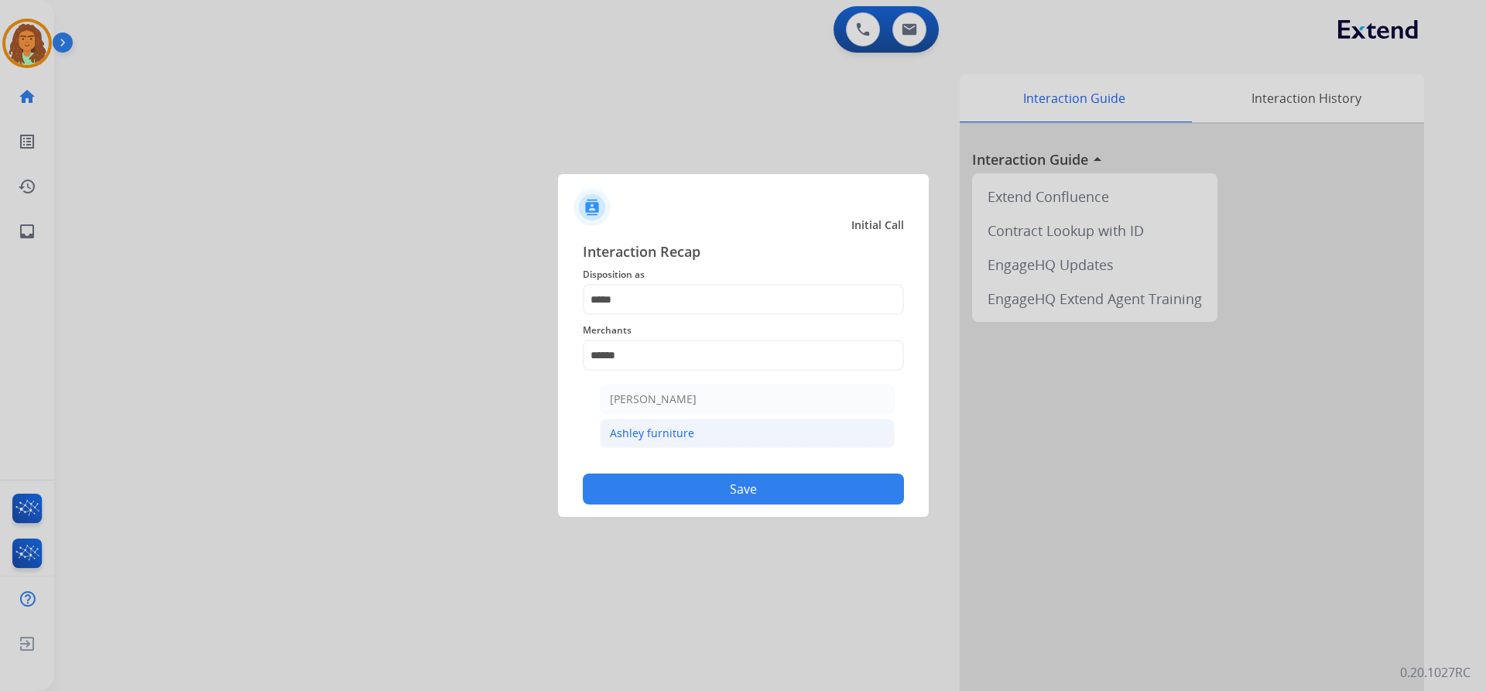
click at [705, 437] on li "Ashley furniture" at bounding box center [747, 433] width 295 height 29
type input "**********"
click at [761, 493] on button "Save" at bounding box center [743, 489] width 321 height 31
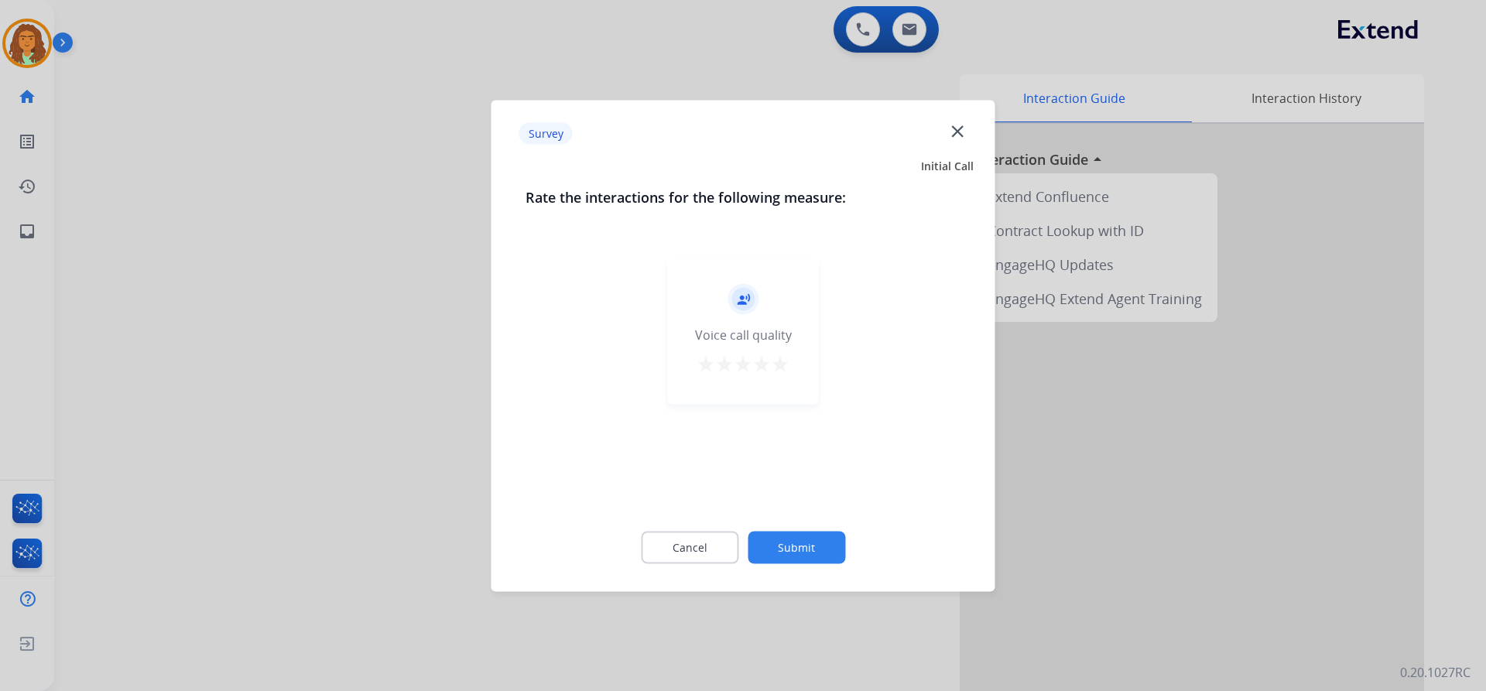
click at [779, 367] on mat-icon "star" at bounding box center [780, 363] width 19 height 19
click at [795, 546] on button "Submit" at bounding box center [797, 547] width 98 height 33
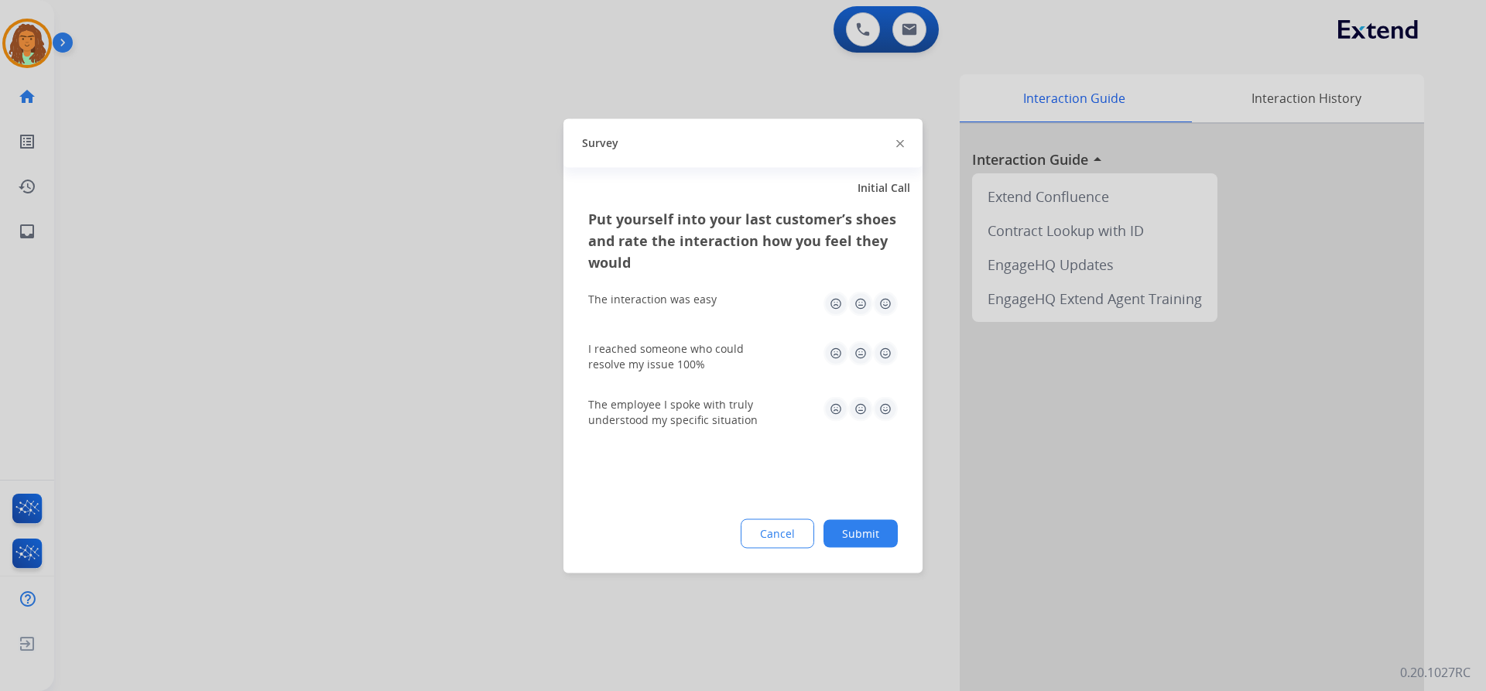
click at [884, 301] on img at bounding box center [885, 303] width 25 height 25
click at [885, 347] on img at bounding box center [885, 353] width 25 height 25
click at [885, 406] on img at bounding box center [885, 408] width 25 height 25
click at [869, 526] on button "Submit" at bounding box center [861, 533] width 74 height 28
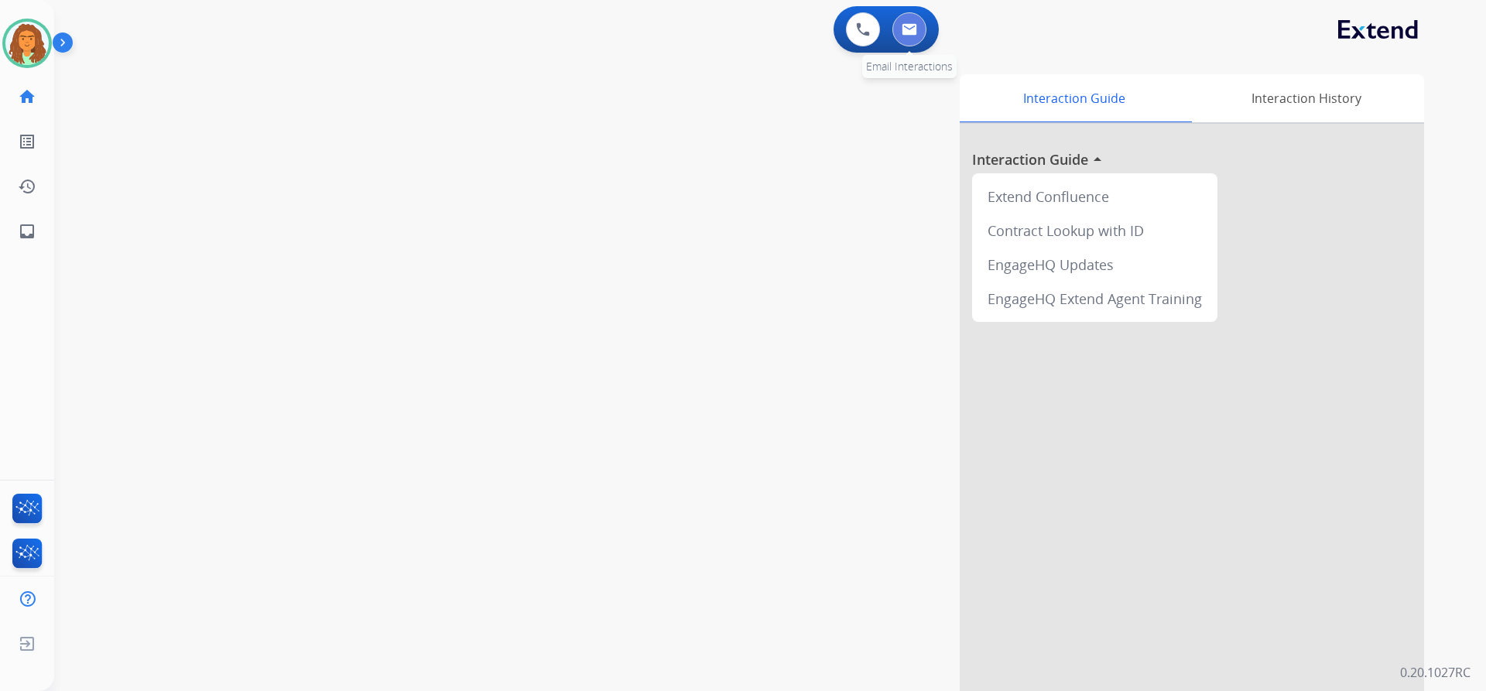
click at [916, 30] on img at bounding box center [909, 29] width 15 height 12
select select "**********"
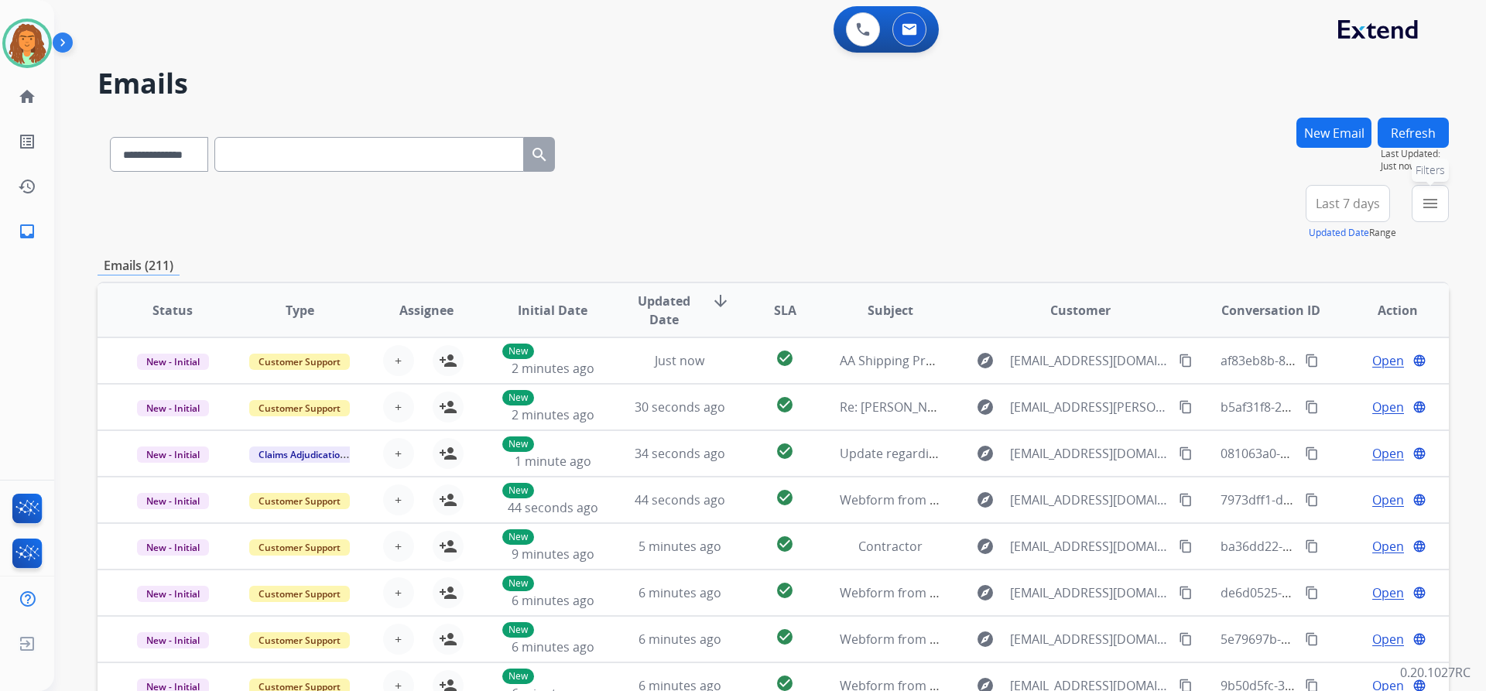
click at [1437, 204] on mat-icon "menu" at bounding box center [1430, 203] width 19 height 19
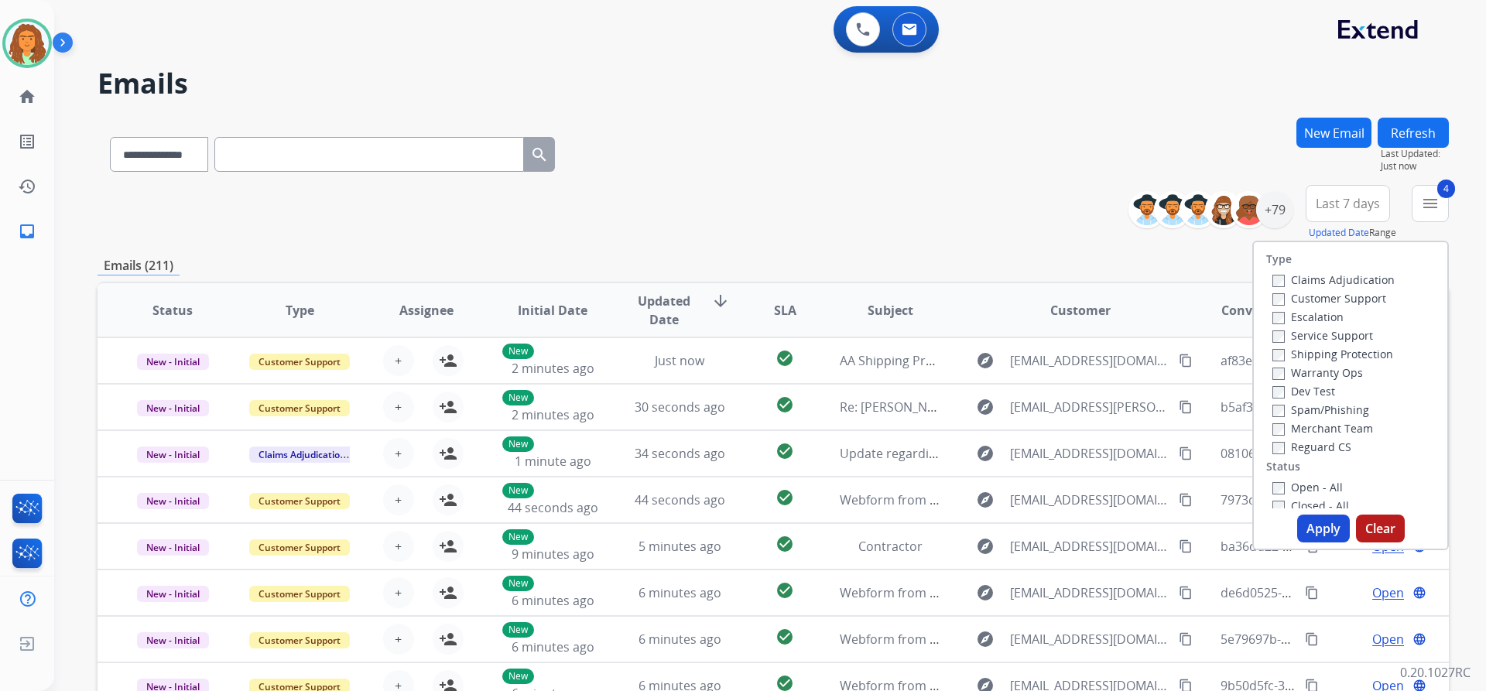
click at [1310, 525] on button "Apply" at bounding box center [1323, 529] width 53 height 28
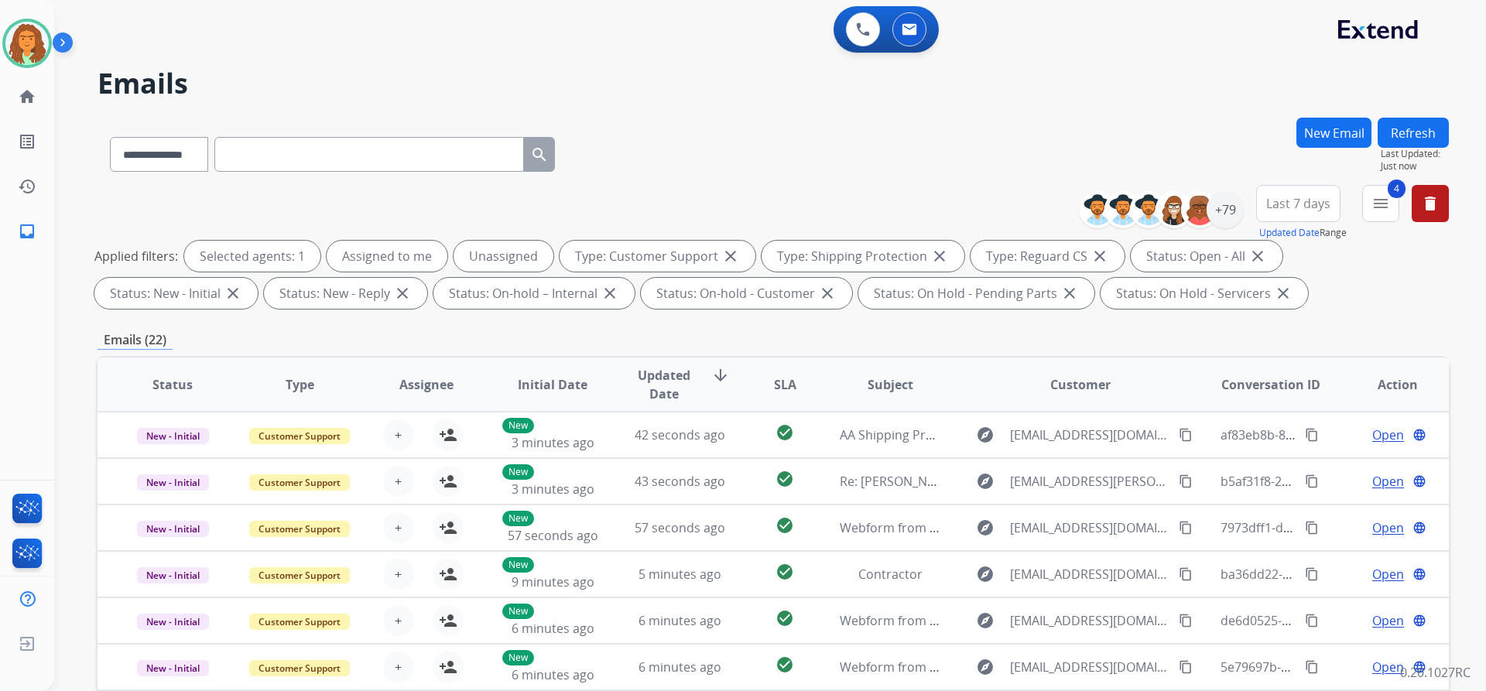
click at [1316, 205] on span "Last 7 days" at bounding box center [1298, 203] width 64 height 6
click at [1284, 390] on div "Last 90 days" at bounding box center [1293, 391] width 85 height 23
click at [1391, 317] on div "**********" at bounding box center [773, 536] width 1351 height 837
click at [1228, 213] on div "+133" at bounding box center [1225, 209] width 37 height 37
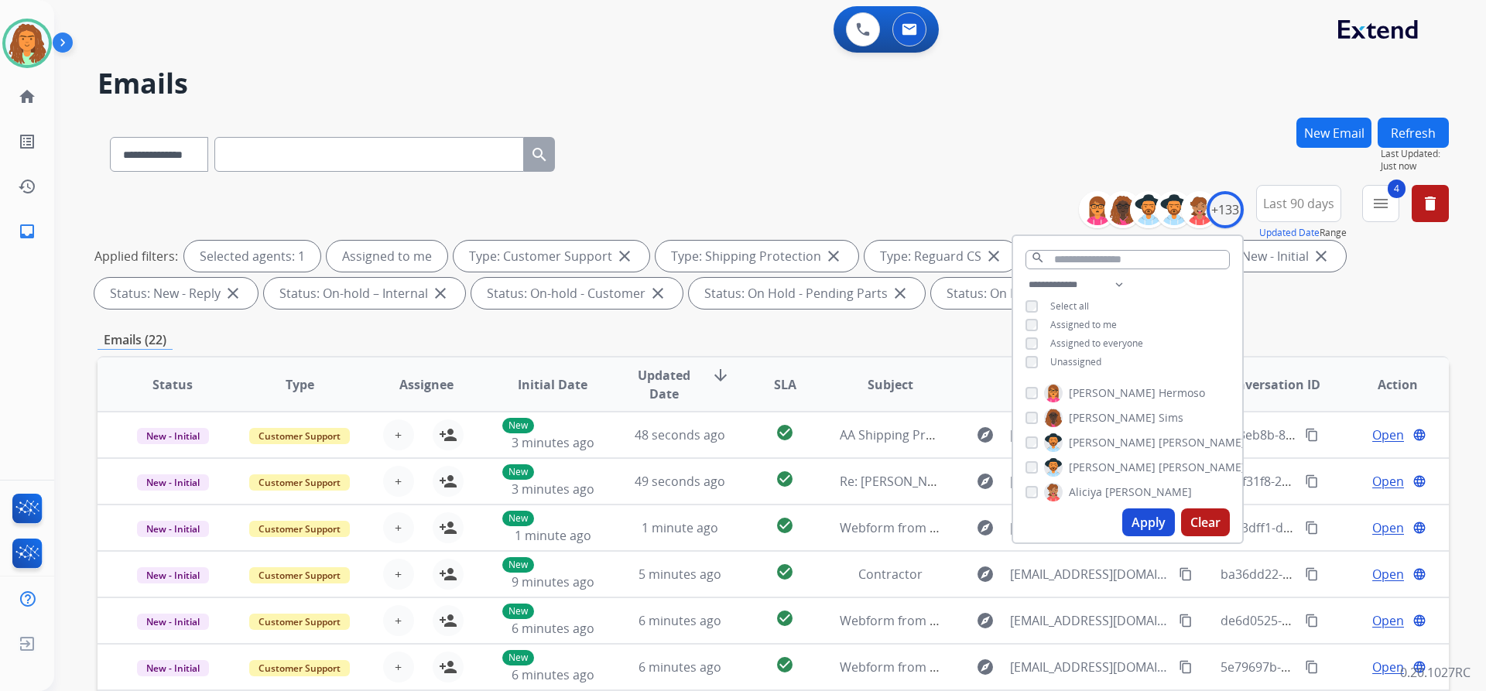
click at [1142, 519] on button "Apply" at bounding box center [1148, 523] width 53 height 28
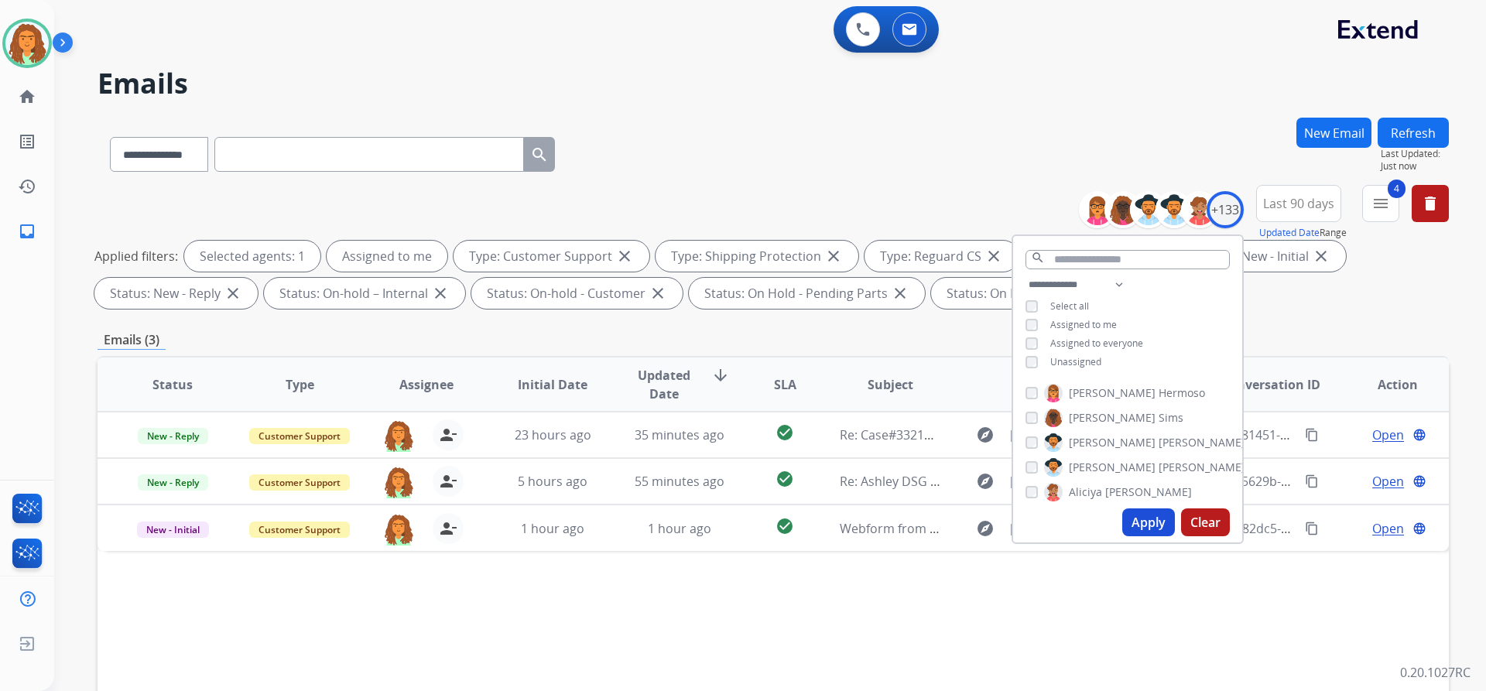
click at [656, 330] on div "Emails (3)" at bounding box center [773, 339] width 1351 height 19
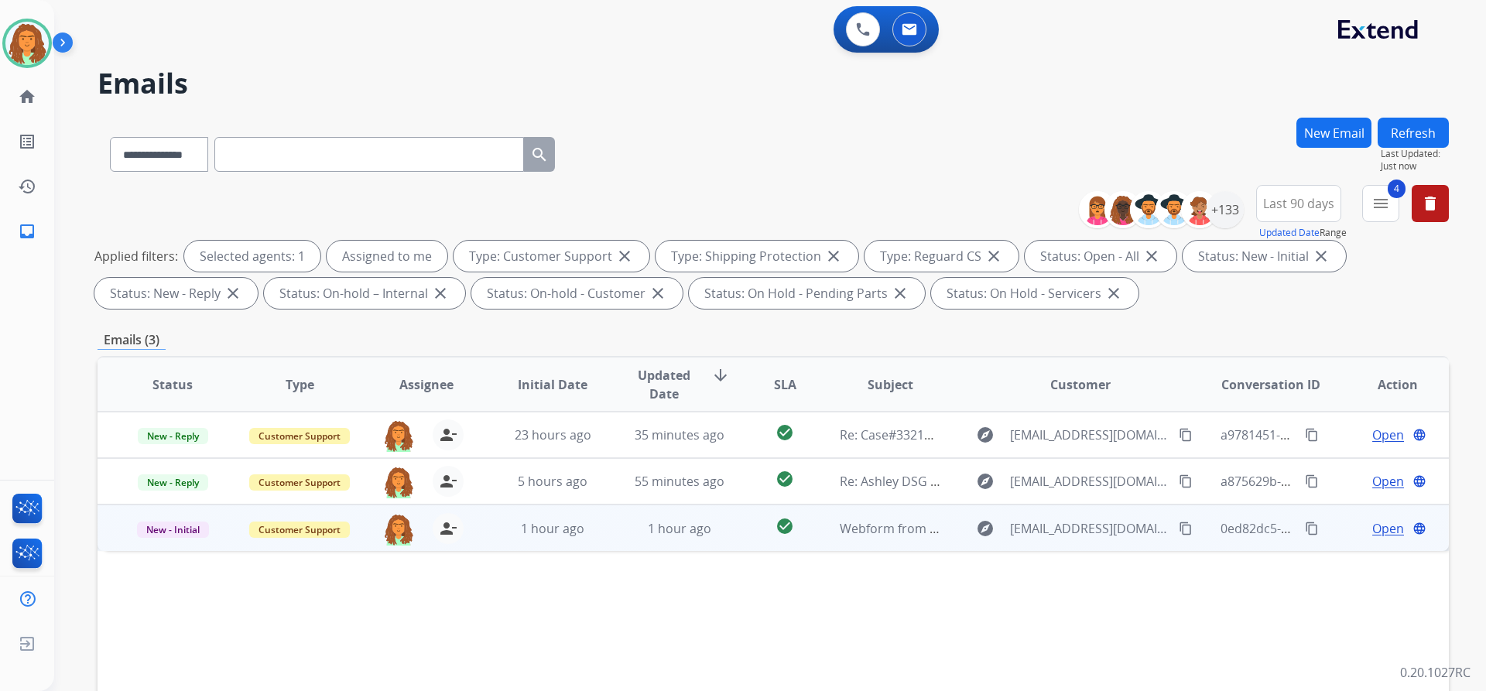
click at [850, 538] on td "Webform from stephmar19@gmail.com on 09/11/2025" at bounding box center [878, 528] width 127 height 46
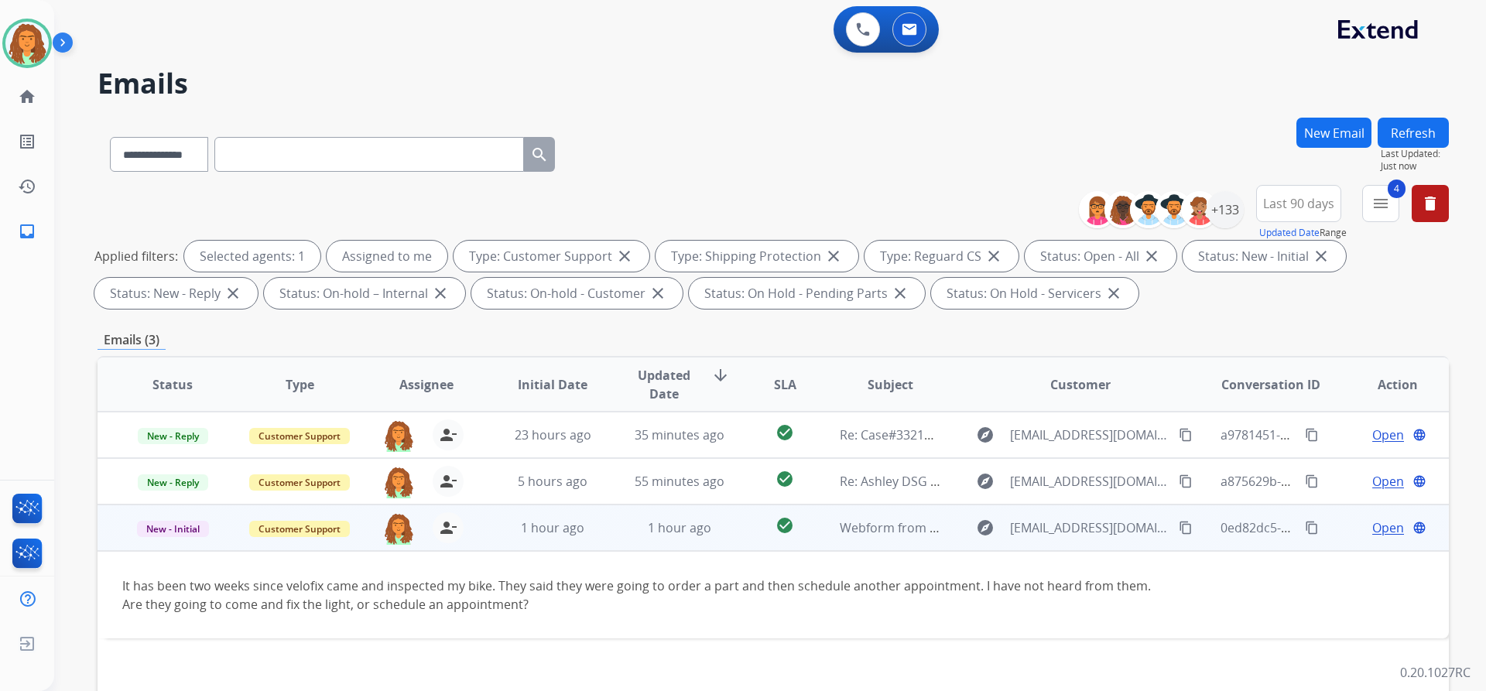
click at [1372, 527] on span "Open" at bounding box center [1388, 528] width 32 height 19
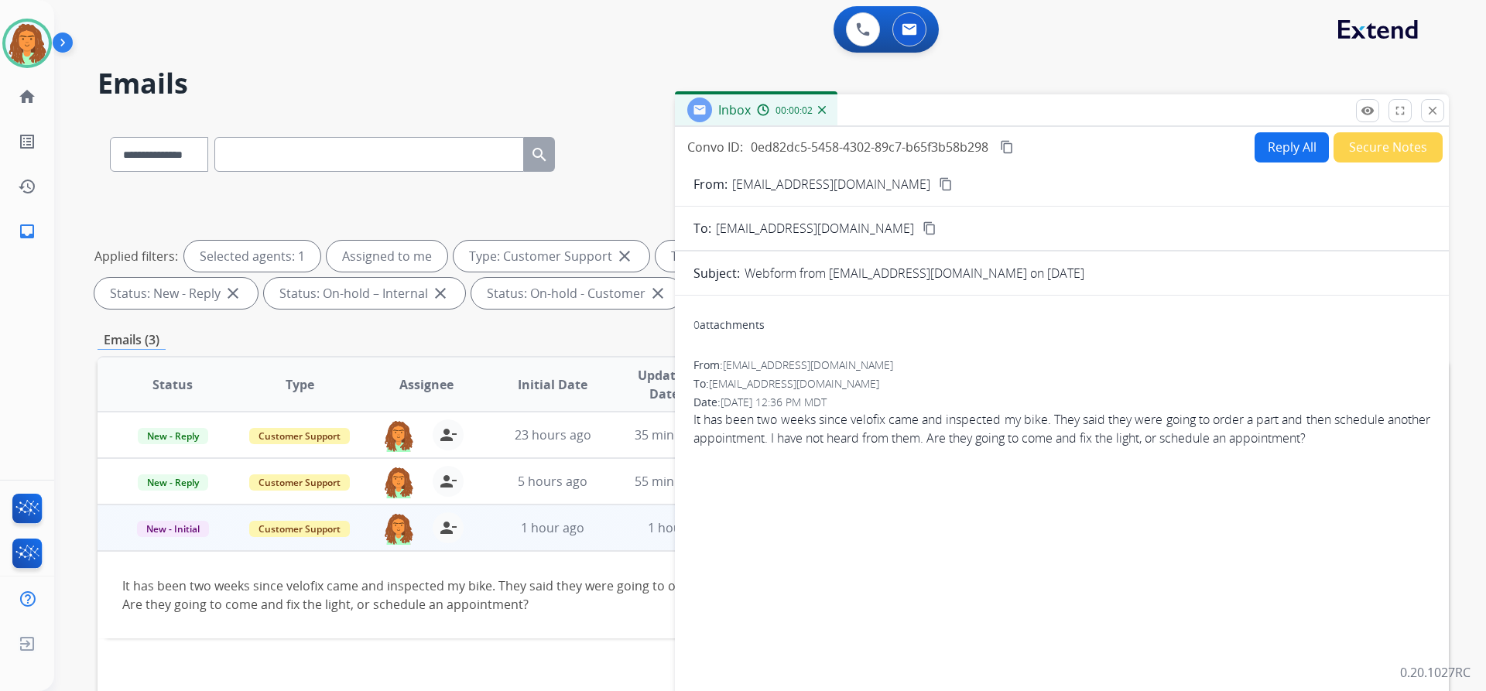
click at [1288, 148] on button "Reply All" at bounding box center [1292, 147] width 74 height 30
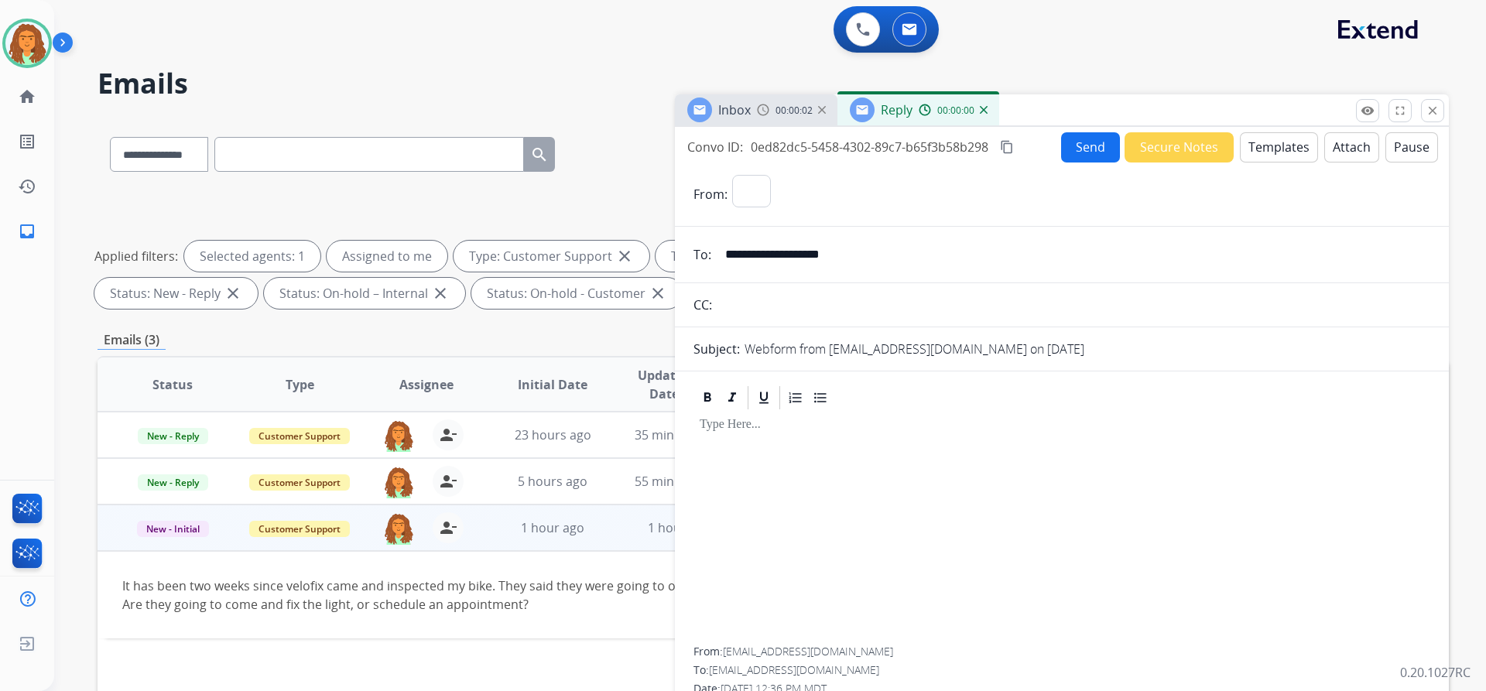
select select "**********"
click at [1280, 148] on button "Templates" at bounding box center [1279, 147] width 78 height 30
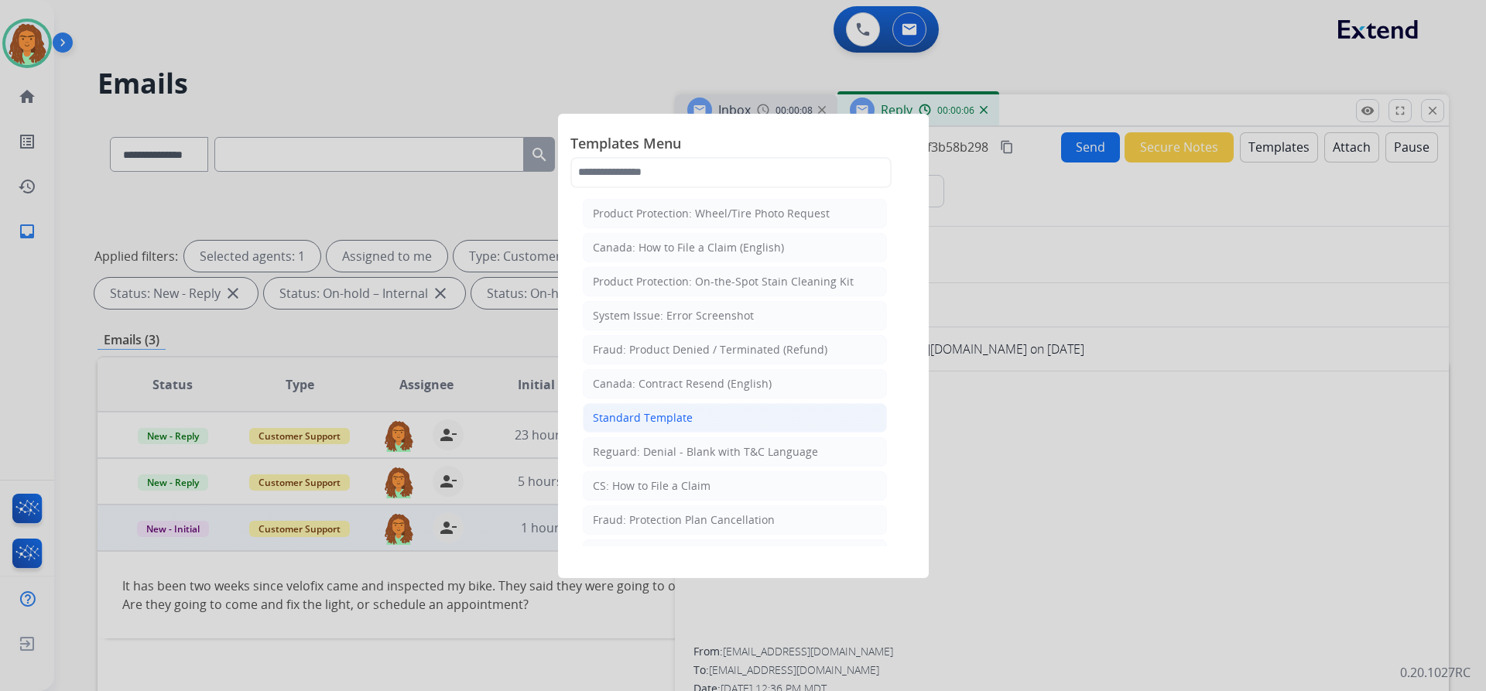
click at [650, 417] on div "Standard Template" at bounding box center [643, 417] width 100 height 15
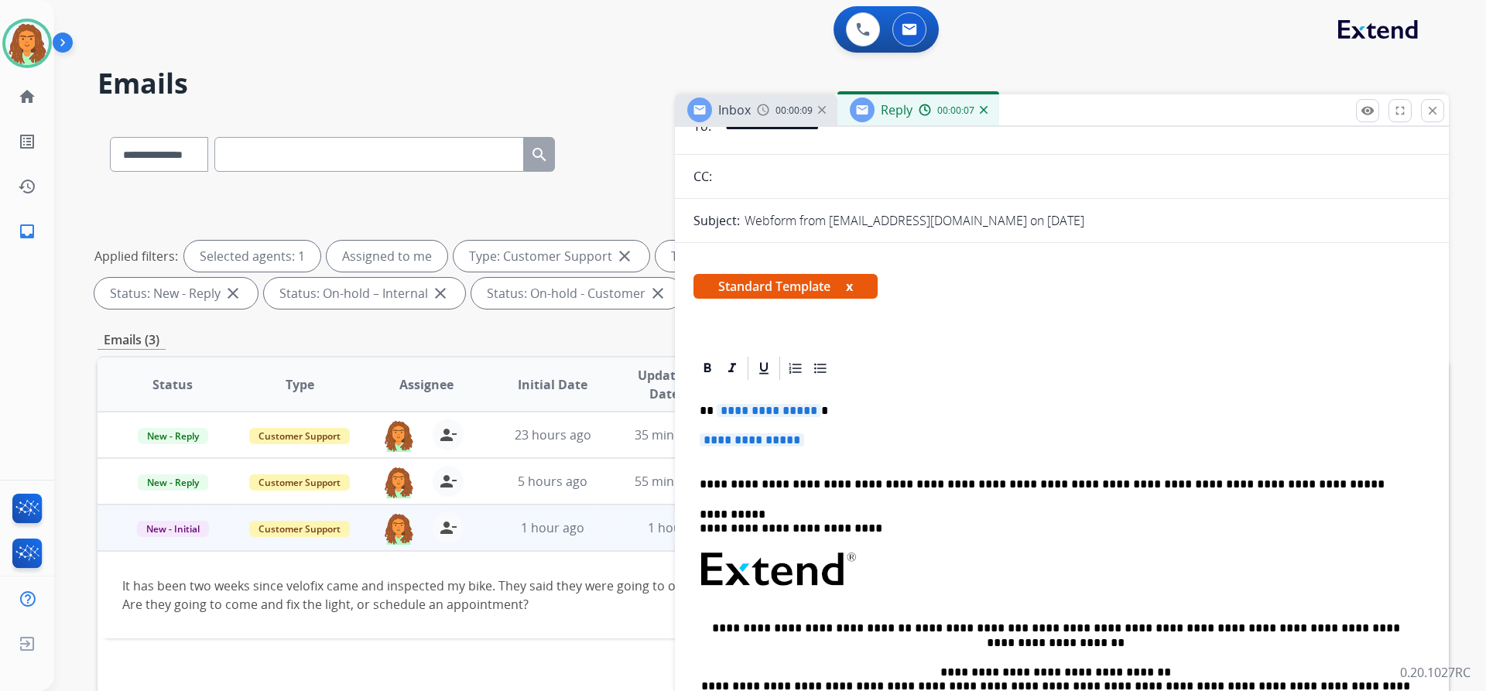
scroll to position [155, 0]
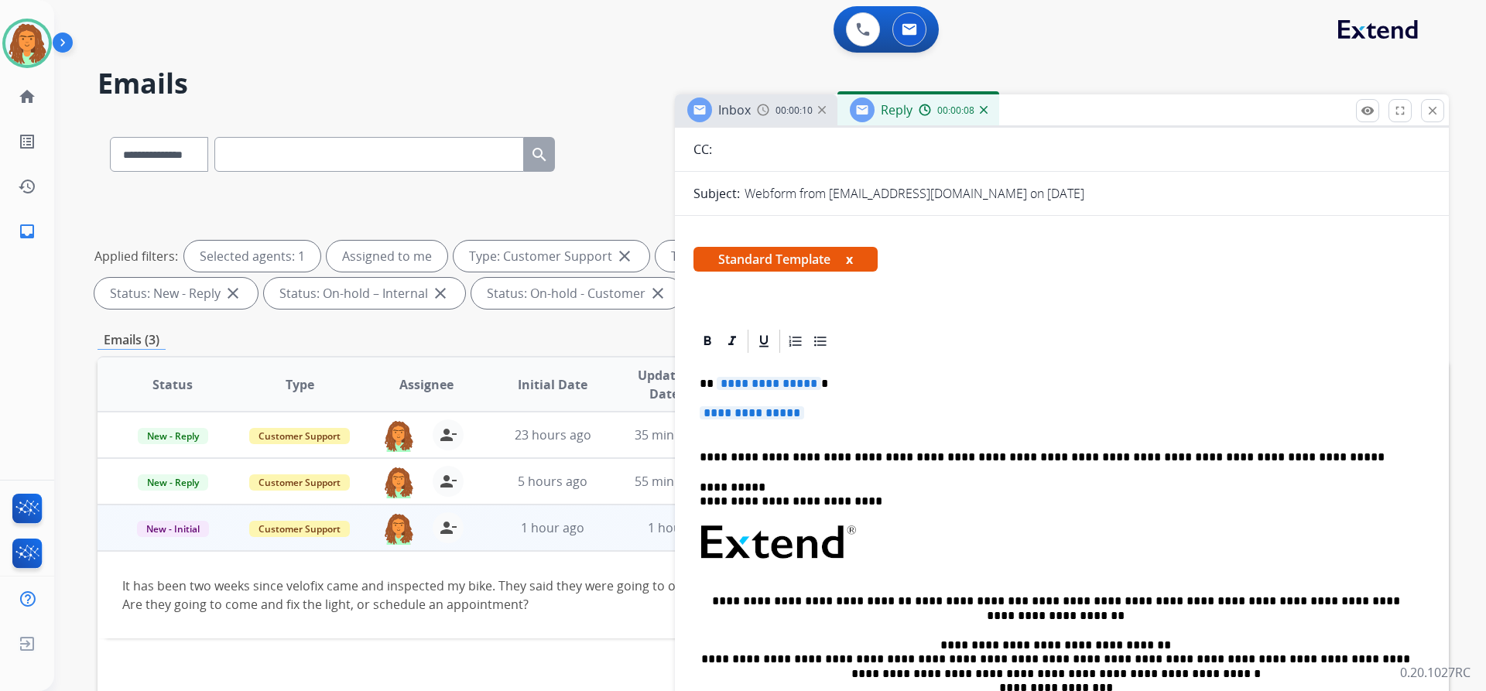
click at [807, 384] on span "**********" at bounding box center [769, 383] width 104 height 13
click at [724, 413] on span "**********" at bounding box center [752, 412] width 104 height 13
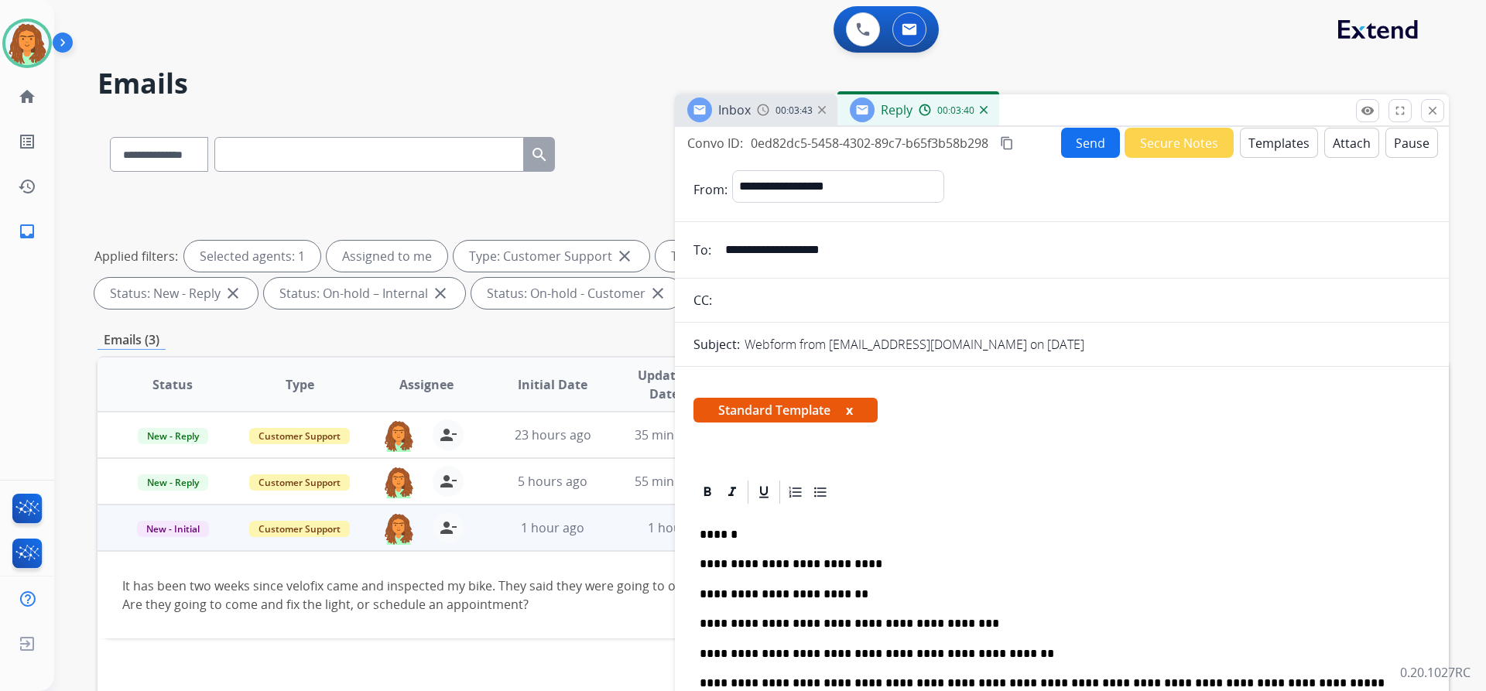
scroll to position [0, 0]
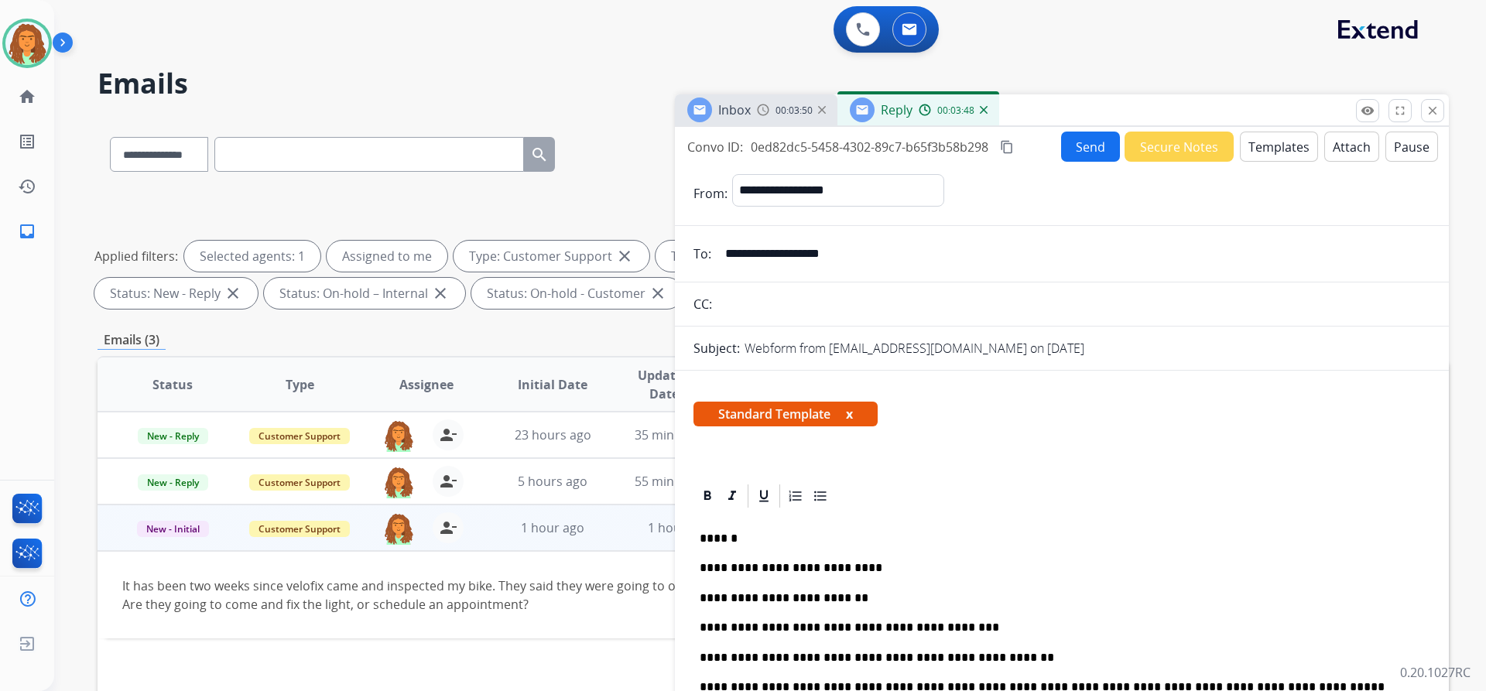
click at [1080, 151] on button "Send" at bounding box center [1090, 147] width 59 height 30
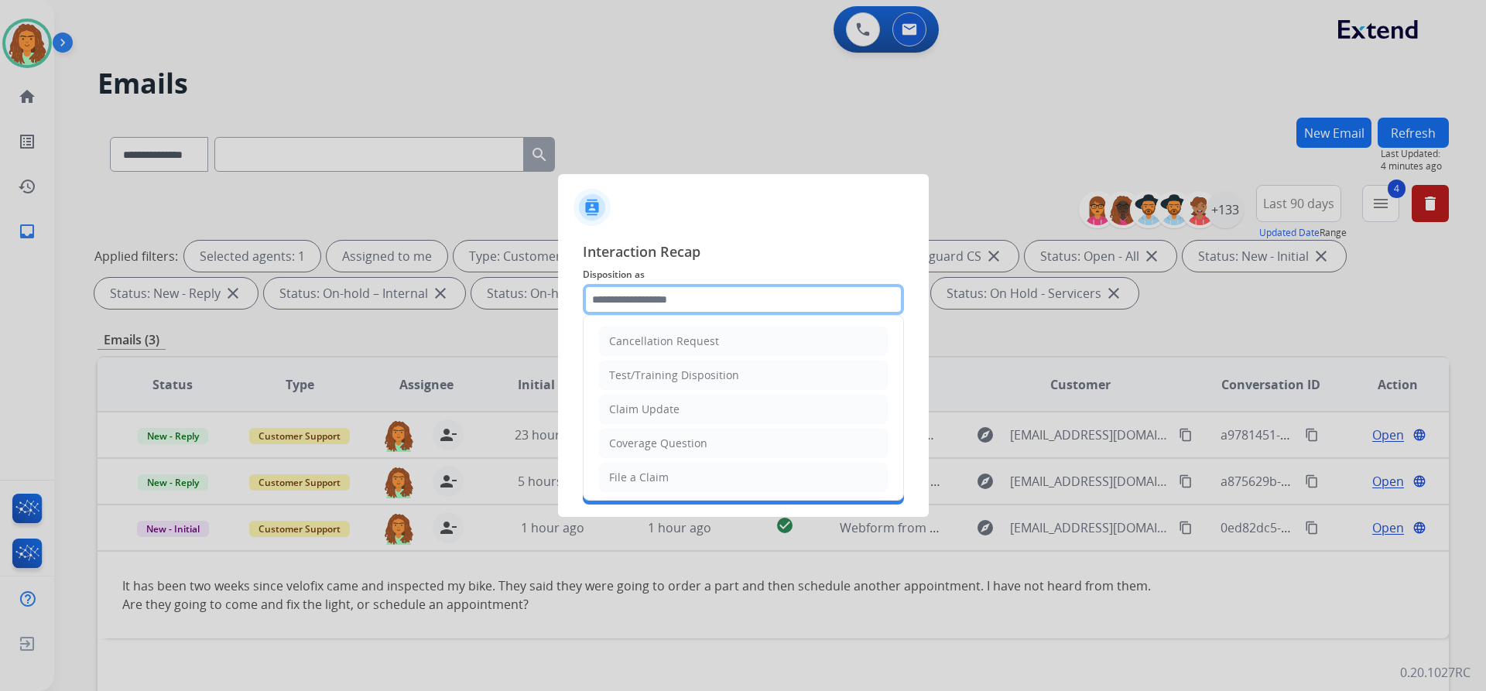
click at [636, 302] on input "text" at bounding box center [743, 299] width 321 height 31
select select "**********"
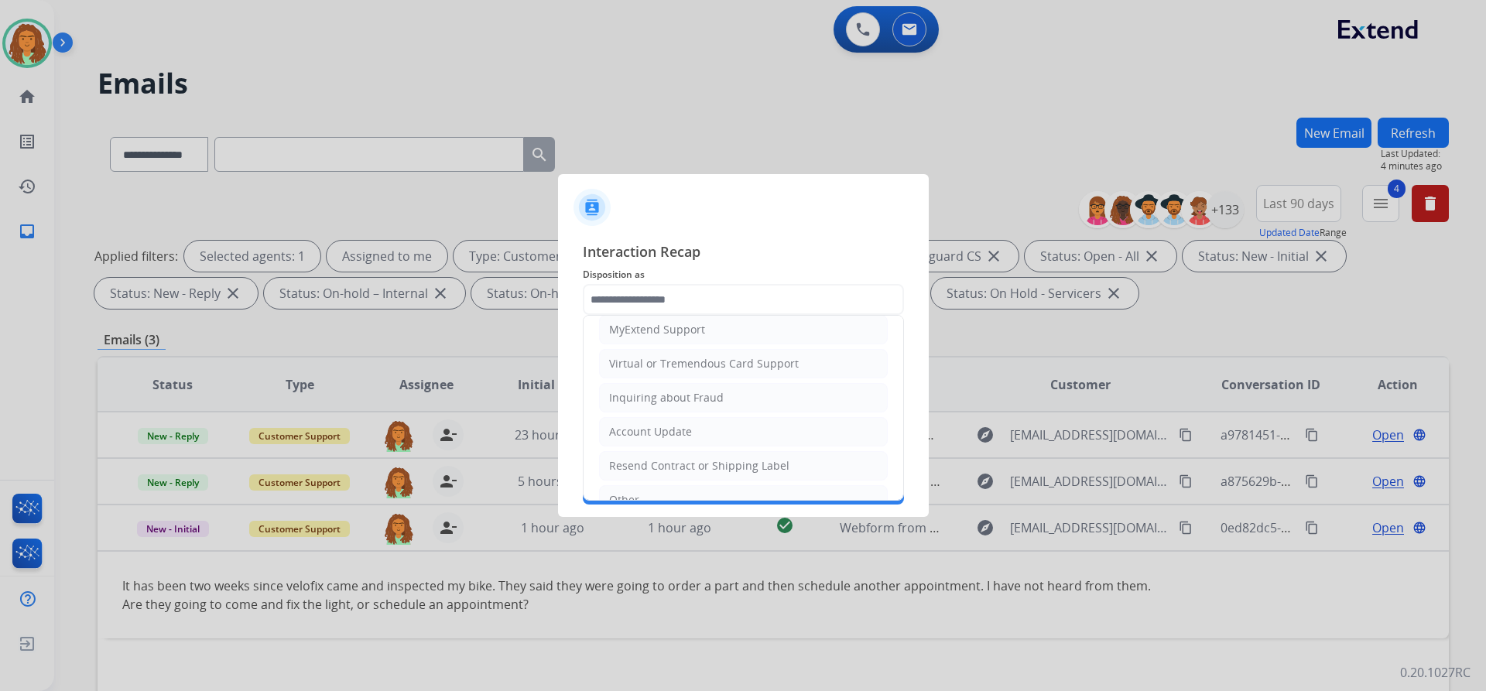
scroll to position [241, 0]
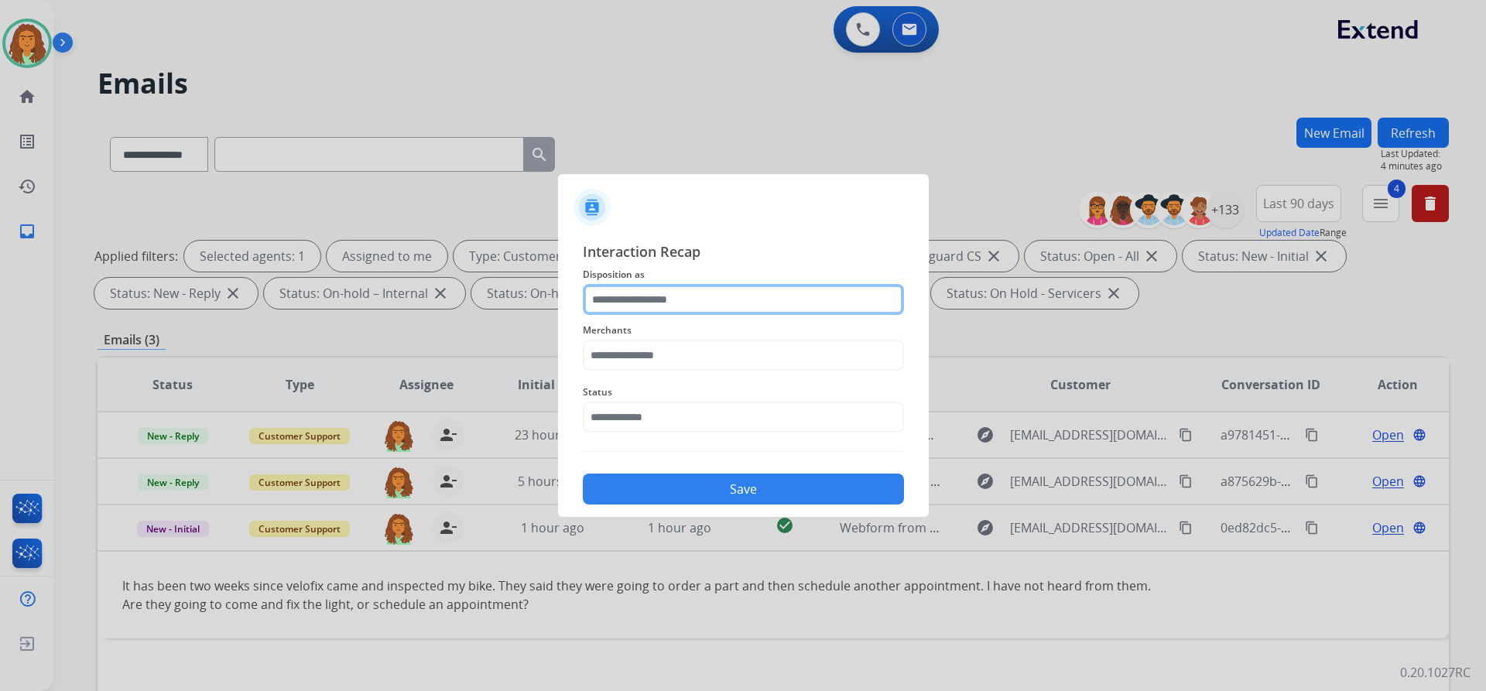
click at [675, 300] on input "text" at bounding box center [743, 299] width 321 height 31
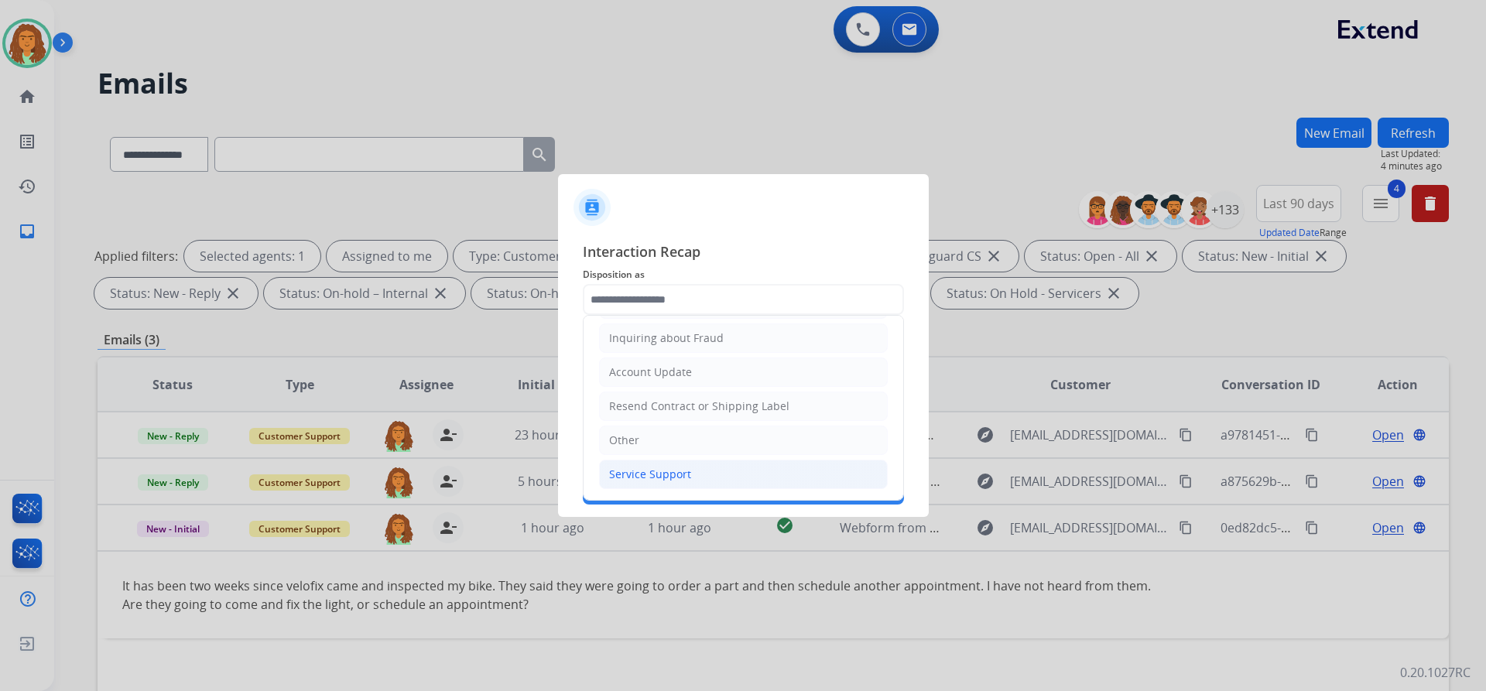
click at [641, 476] on div "Service Support" at bounding box center [650, 474] width 82 height 15
type input "**********"
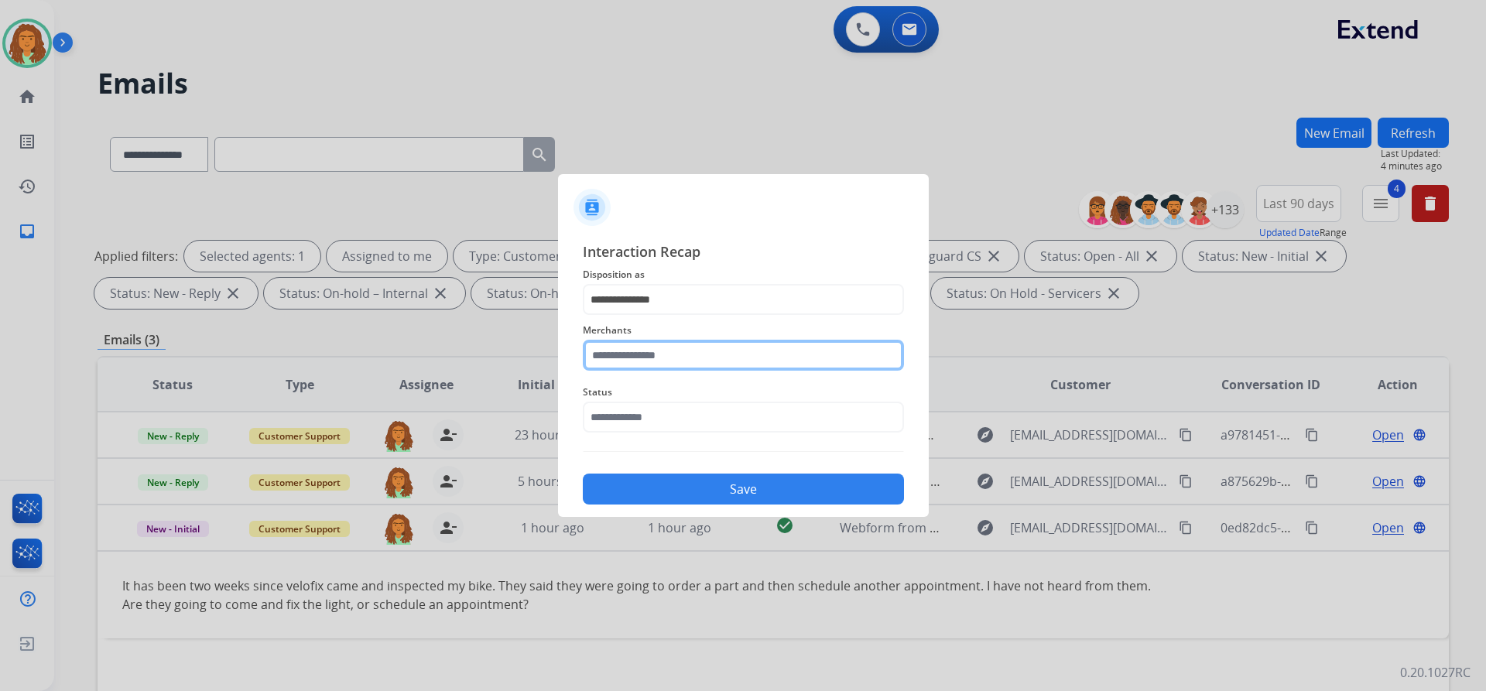
click at [617, 363] on input "text" at bounding box center [743, 355] width 321 height 31
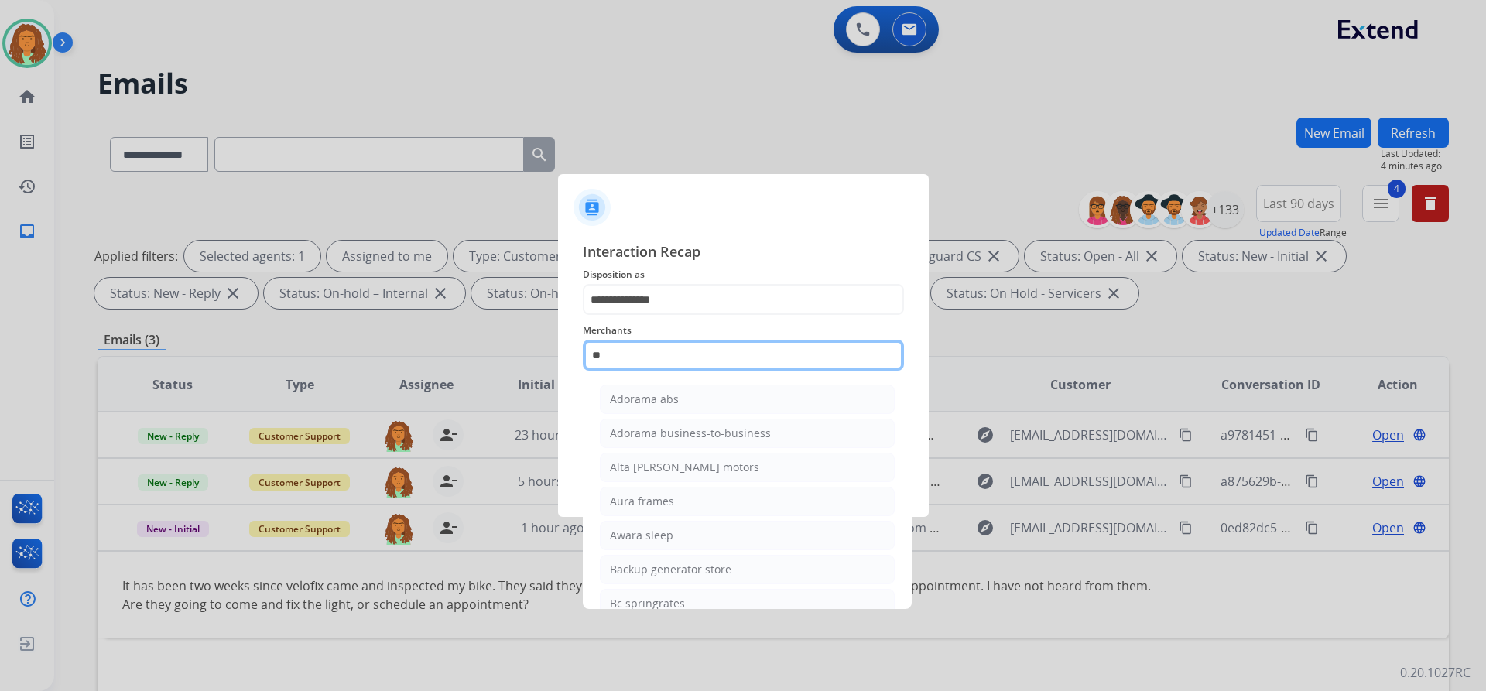
type input "*"
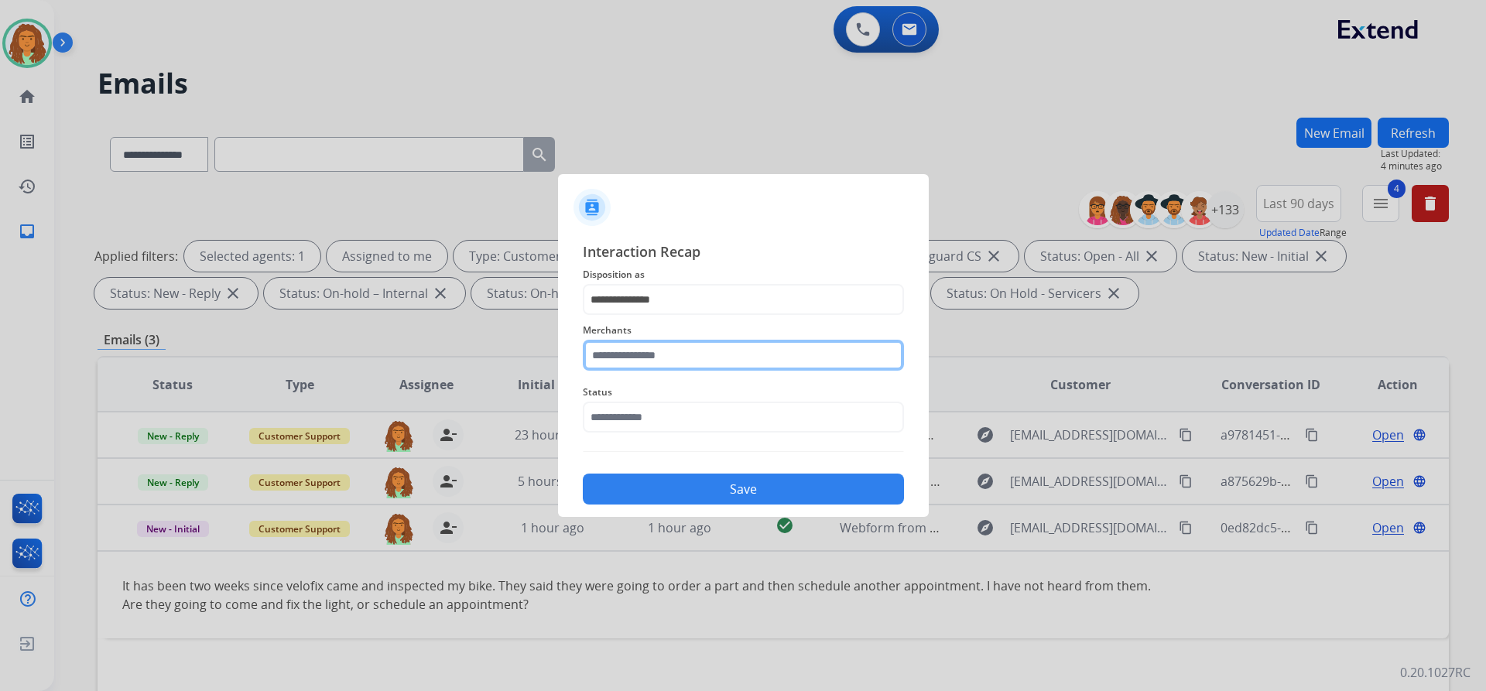
click at [628, 360] on input "text" at bounding box center [743, 355] width 321 height 31
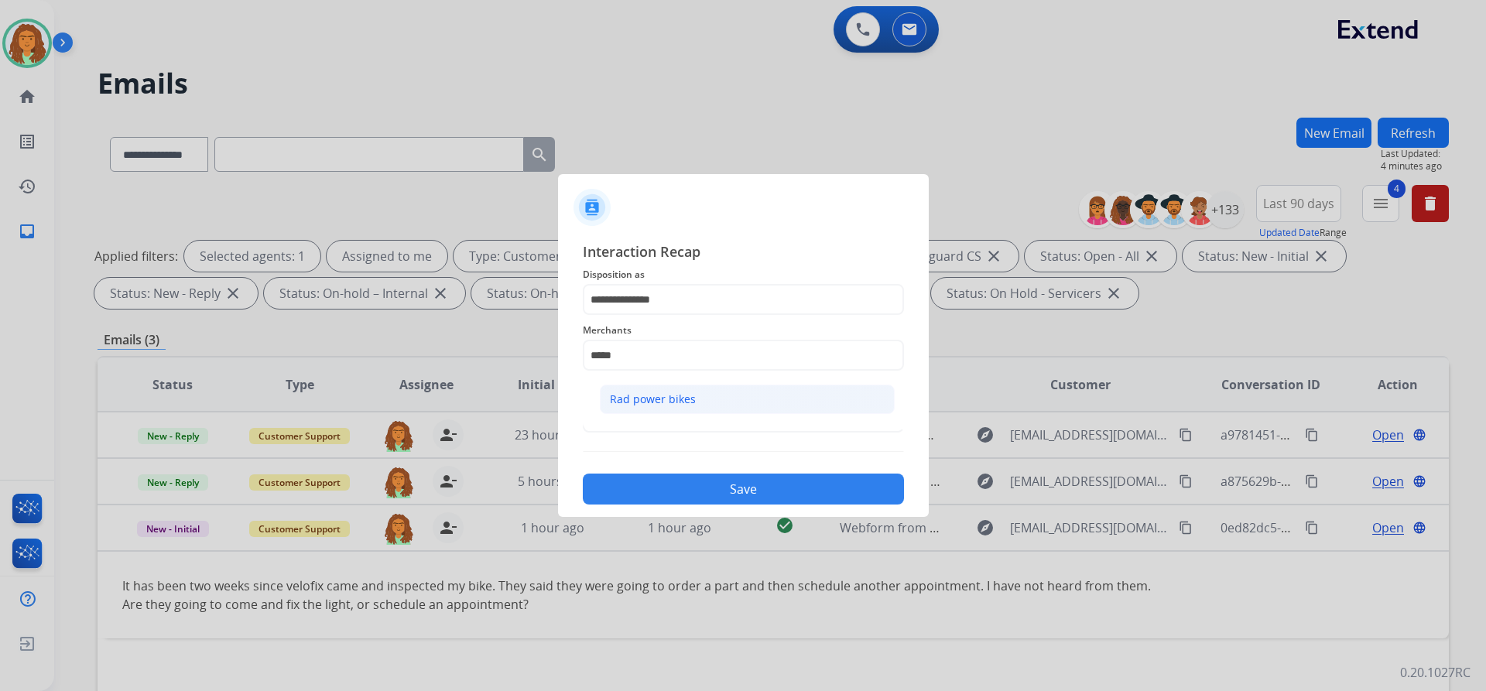
click at [632, 398] on div "Rad power bikes" at bounding box center [653, 399] width 86 height 15
type input "**********"
click at [633, 421] on input "text" at bounding box center [743, 417] width 321 height 31
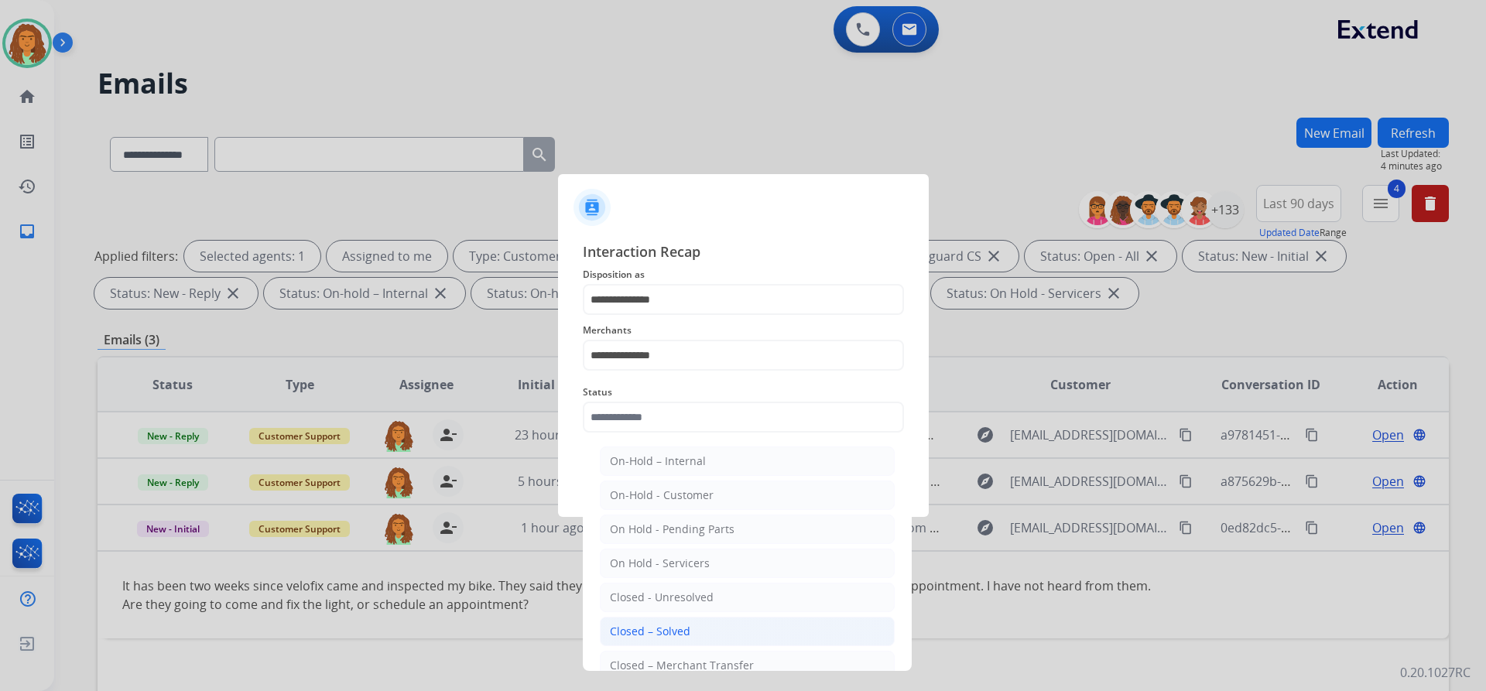
click at [643, 628] on div "Closed – Solved" at bounding box center [650, 631] width 80 height 15
type input "**********"
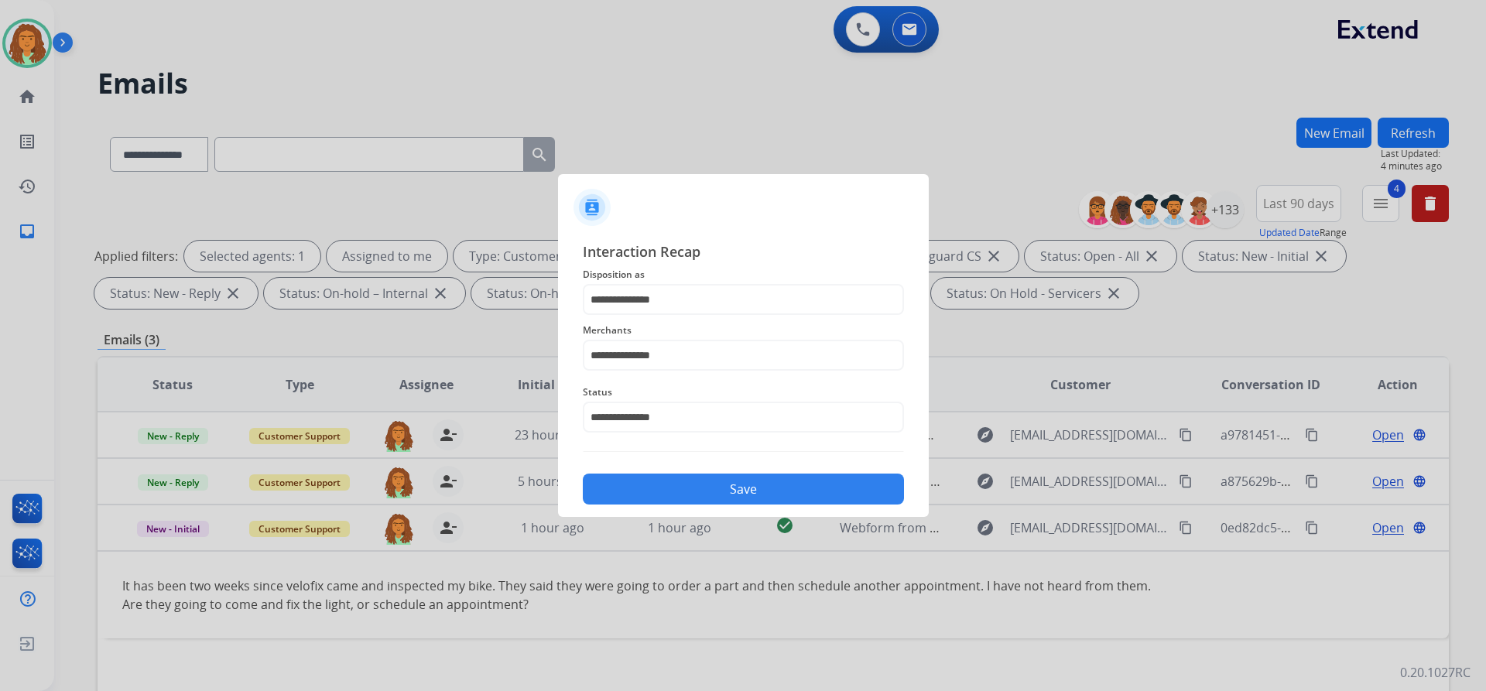
click at [725, 485] on button "Save" at bounding box center [743, 489] width 321 height 31
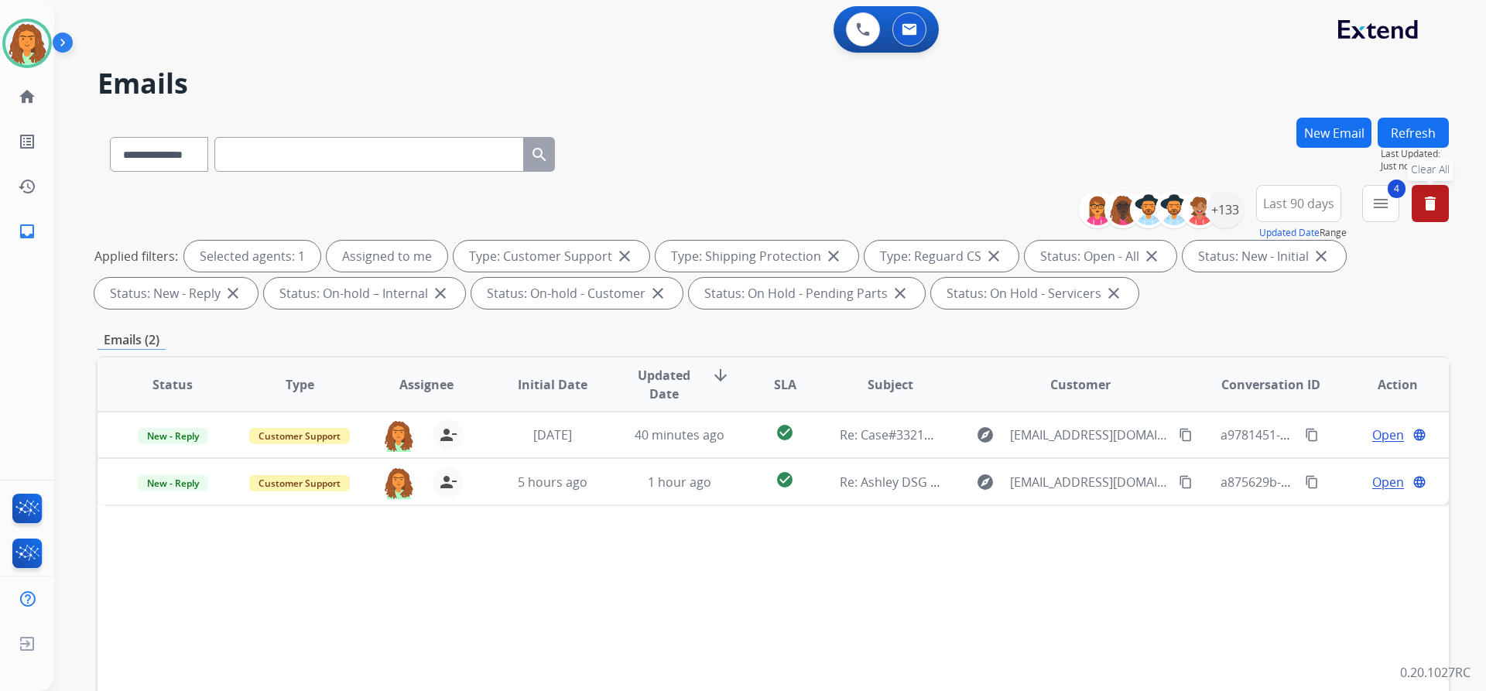
click at [1436, 204] on mat-icon "delete" at bounding box center [1430, 203] width 19 height 19
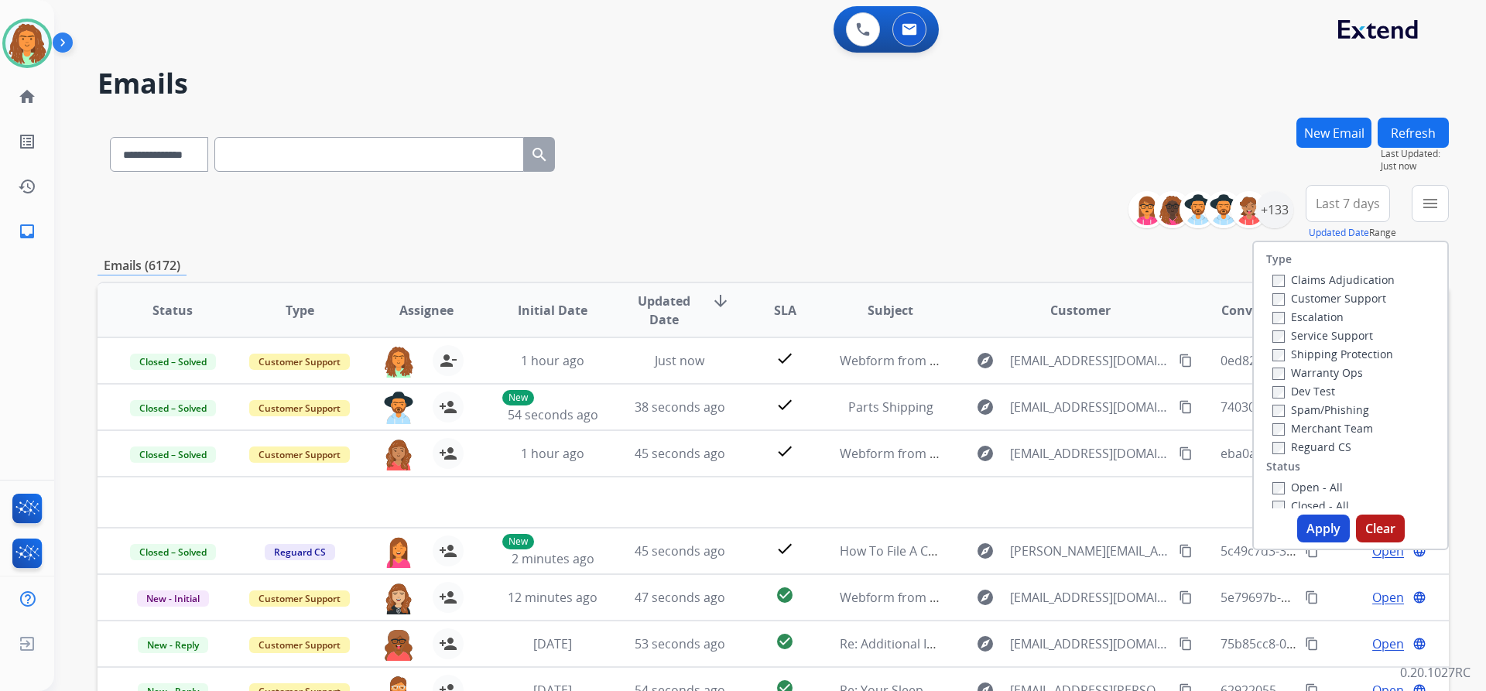
click at [1029, 248] on div "**********" at bounding box center [773, 499] width 1351 height 763
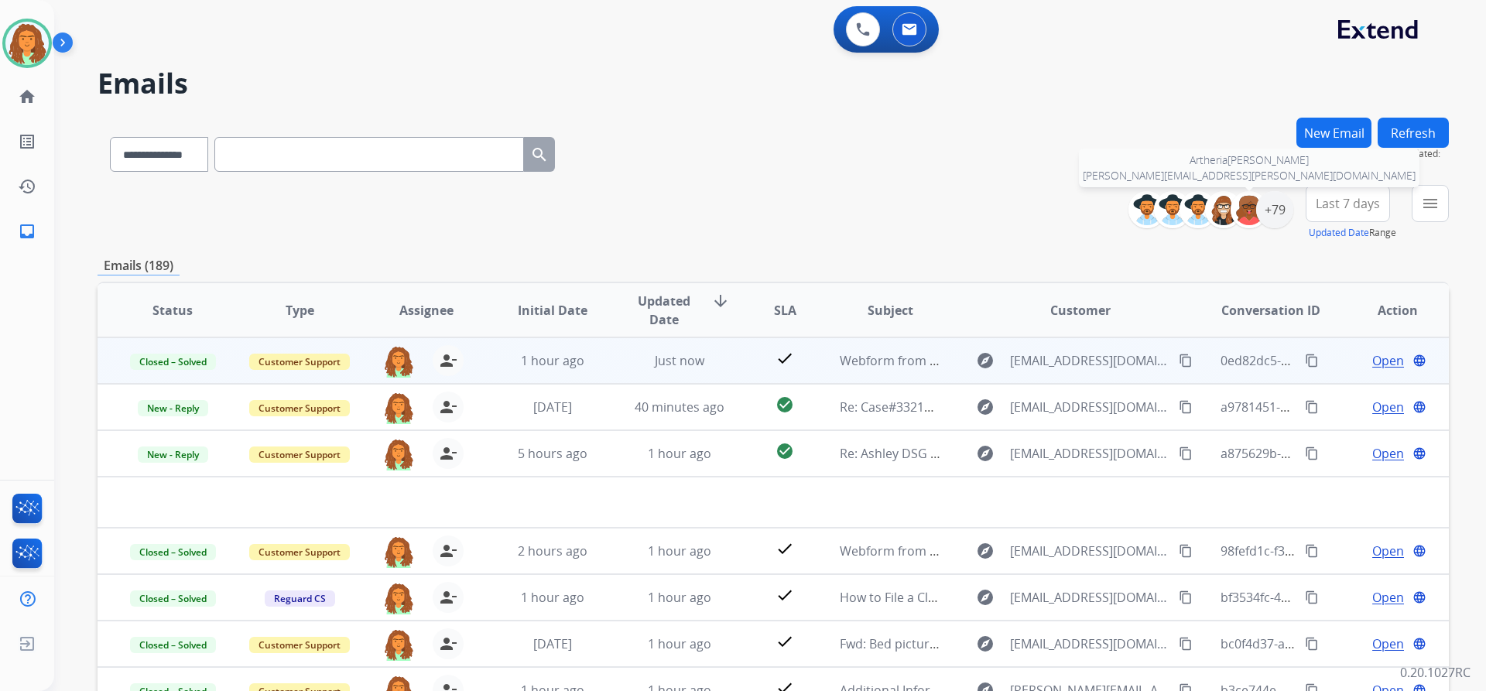
click at [1305, 359] on mat-icon "content_copy" at bounding box center [1312, 361] width 14 height 14
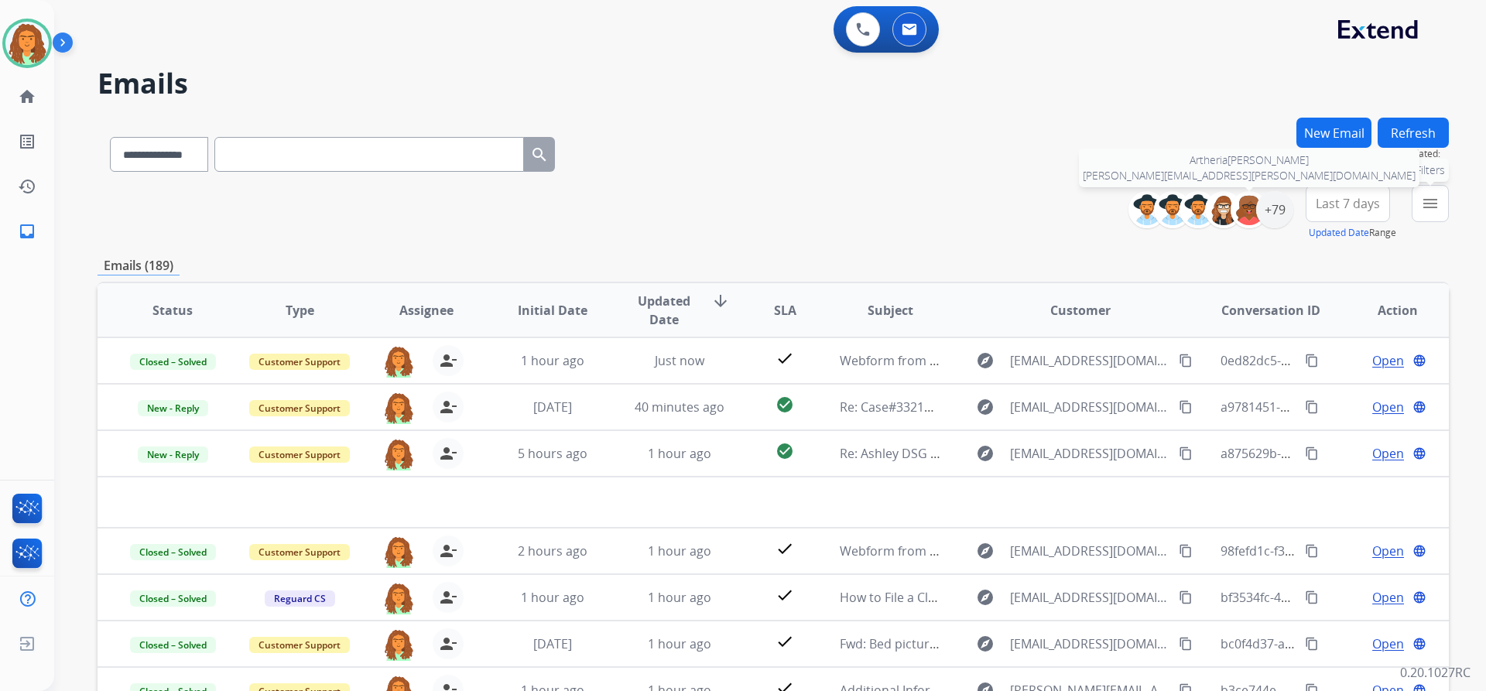
click at [1434, 207] on mat-icon "menu" at bounding box center [1430, 203] width 19 height 19
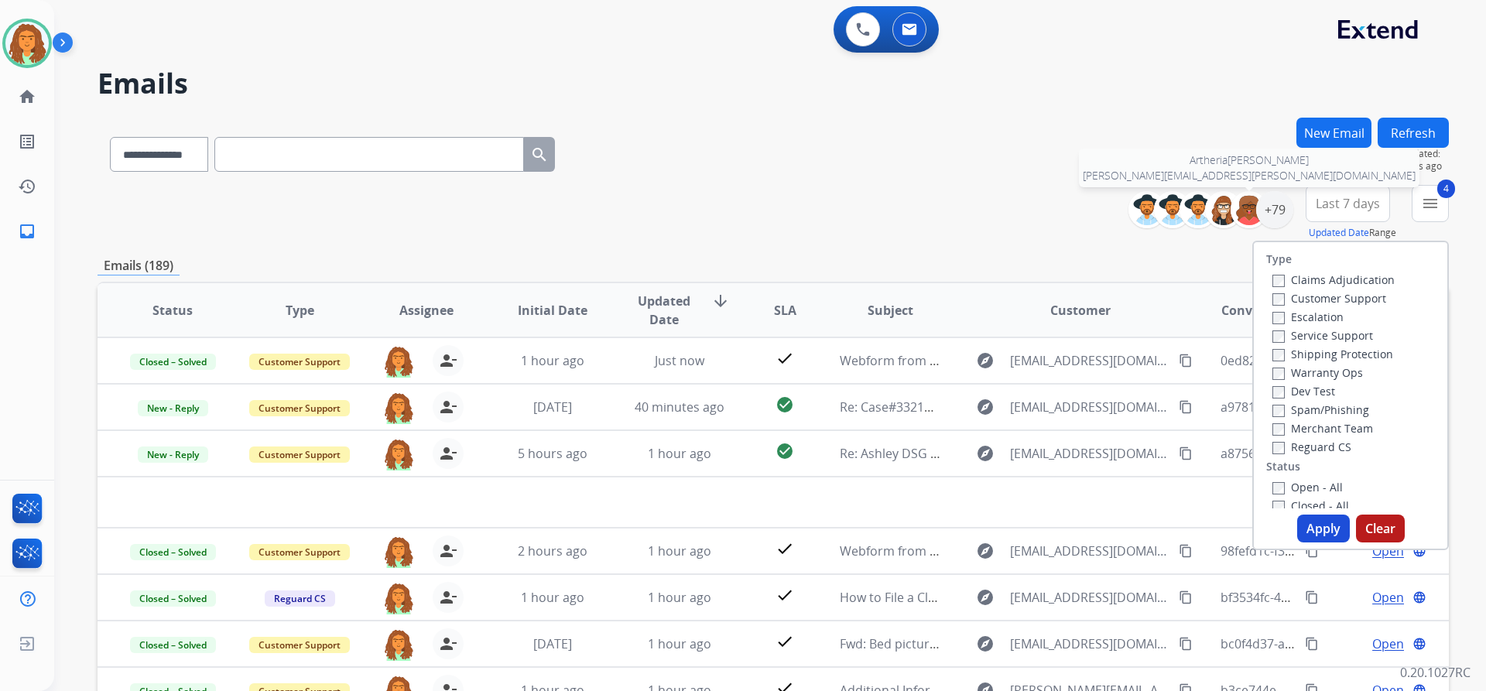
click at [1312, 529] on button "Apply" at bounding box center [1323, 529] width 53 height 28
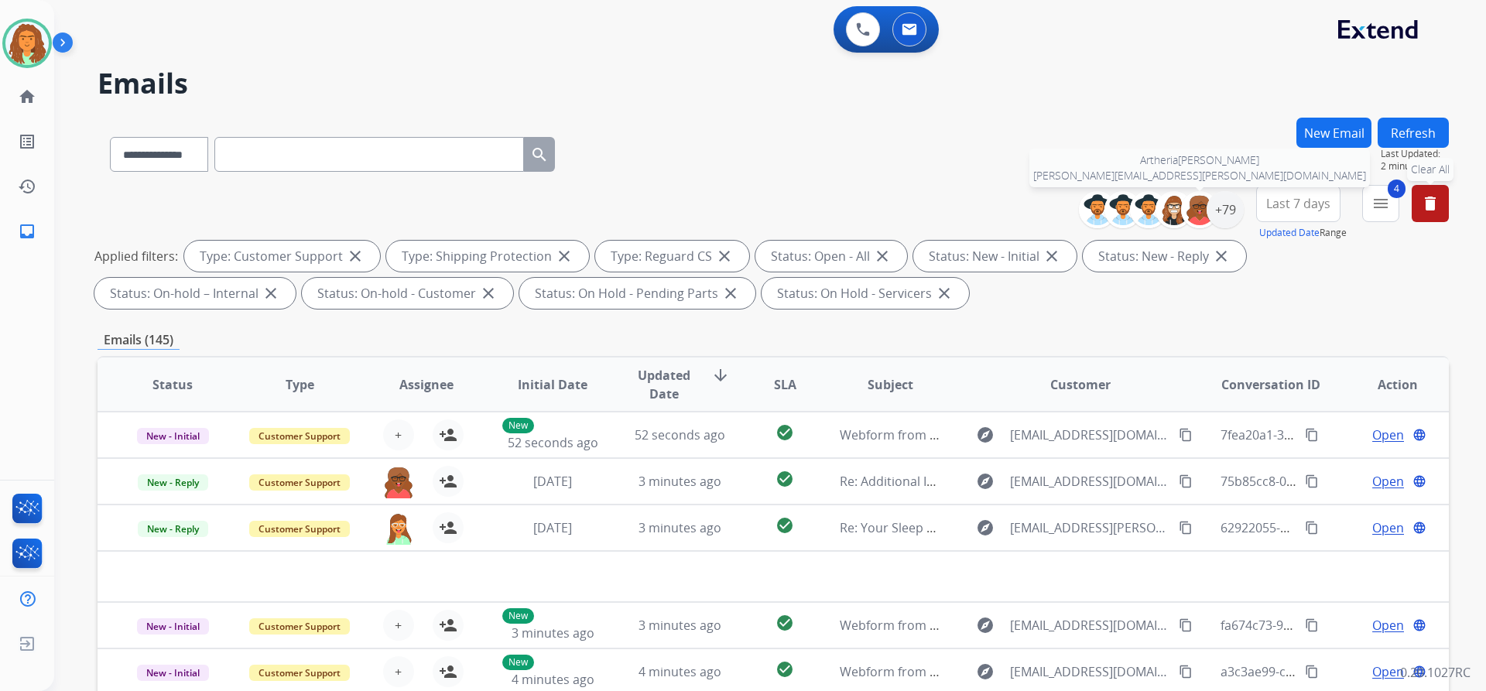
click at [1272, 312] on div "**********" at bounding box center [773, 250] width 1351 height 130
click at [1302, 207] on span "Last 7 days" at bounding box center [1298, 203] width 64 height 6
click at [1291, 391] on div "Last 90 days" at bounding box center [1293, 391] width 85 height 23
click at [1187, 318] on div "**********" at bounding box center [773, 536] width 1351 height 837
click at [1227, 215] on div "+133" at bounding box center [1225, 209] width 37 height 37
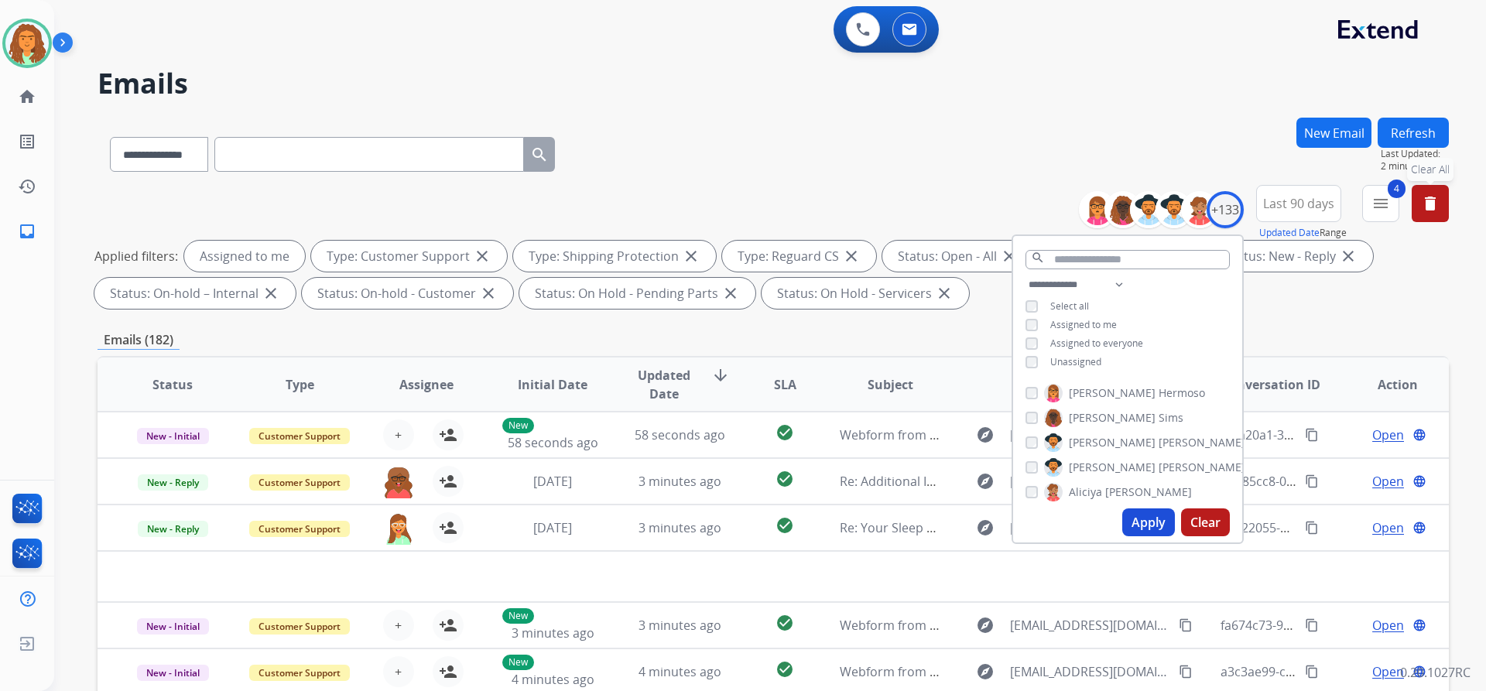
click at [1144, 521] on button "Apply" at bounding box center [1148, 523] width 53 height 28
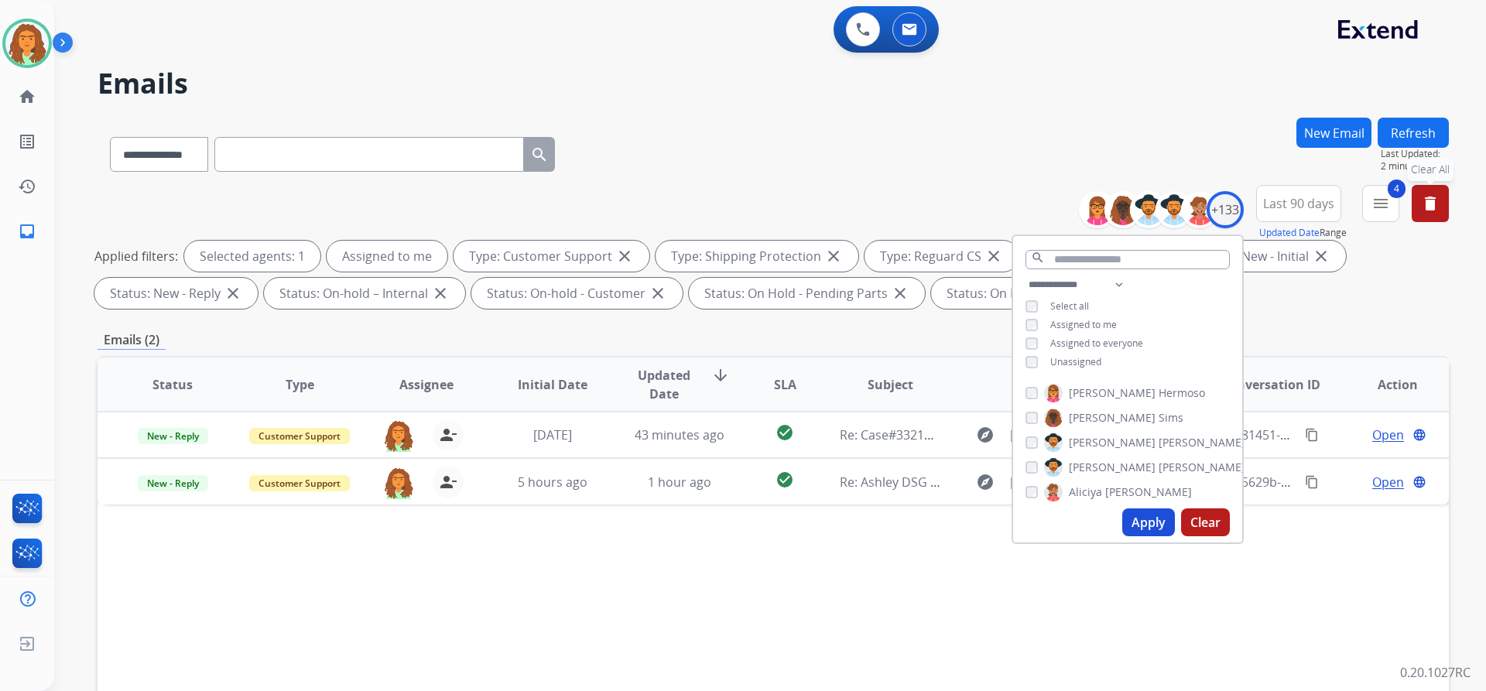
click at [971, 334] on div "Emails (2)" at bounding box center [773, 339] width 1351 height 19
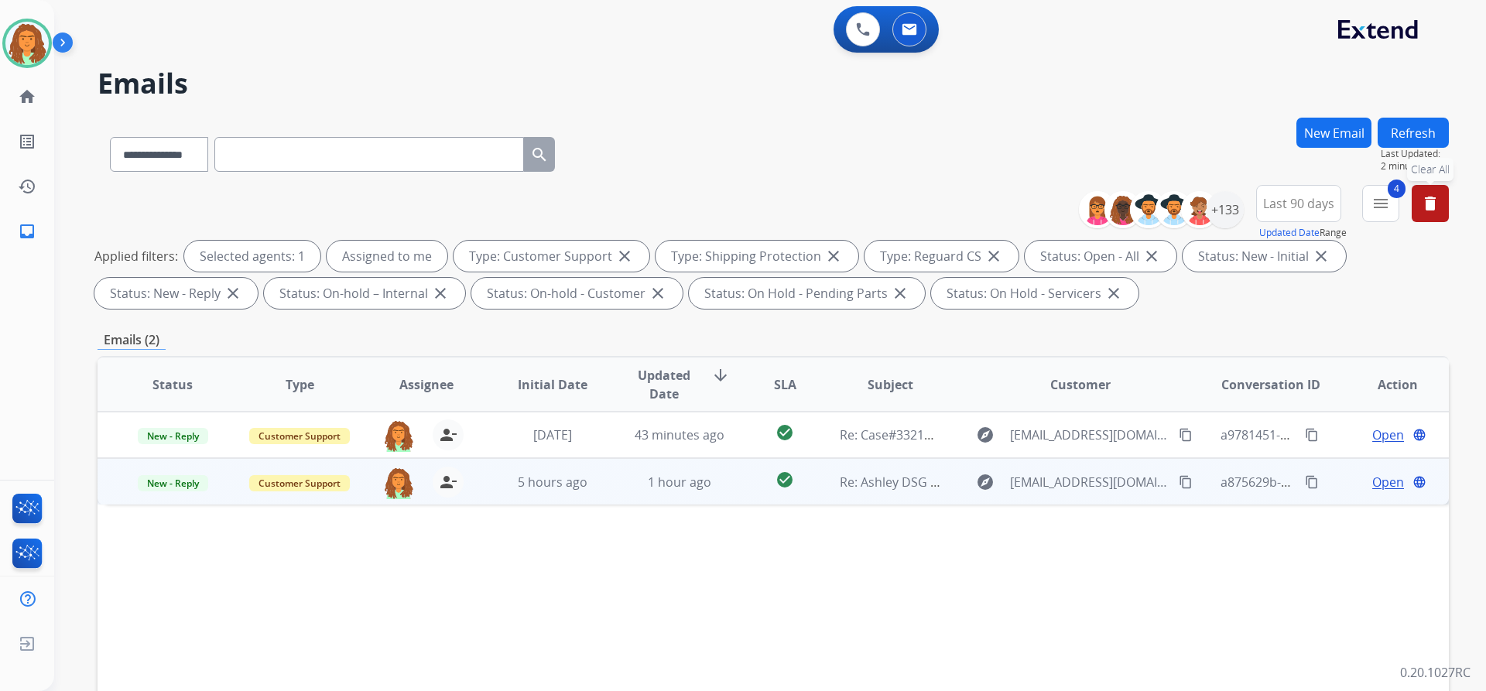
click at [737, 491] on td "check_circle" at bounding box center [773, 481] width 84 height 46
click at [1372, 481] on span "Open" at bounding box center [1388, 481] width 32 height 19
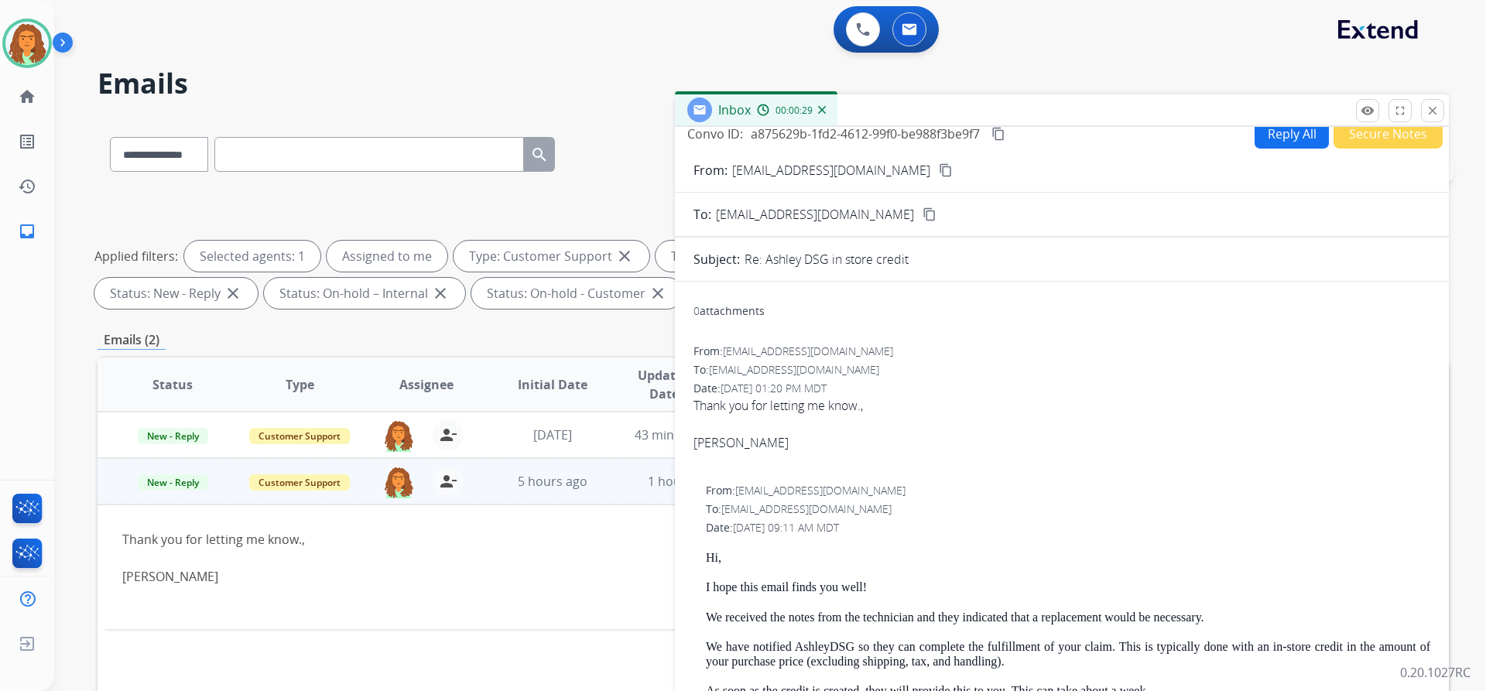
scroll to position [0, 0]
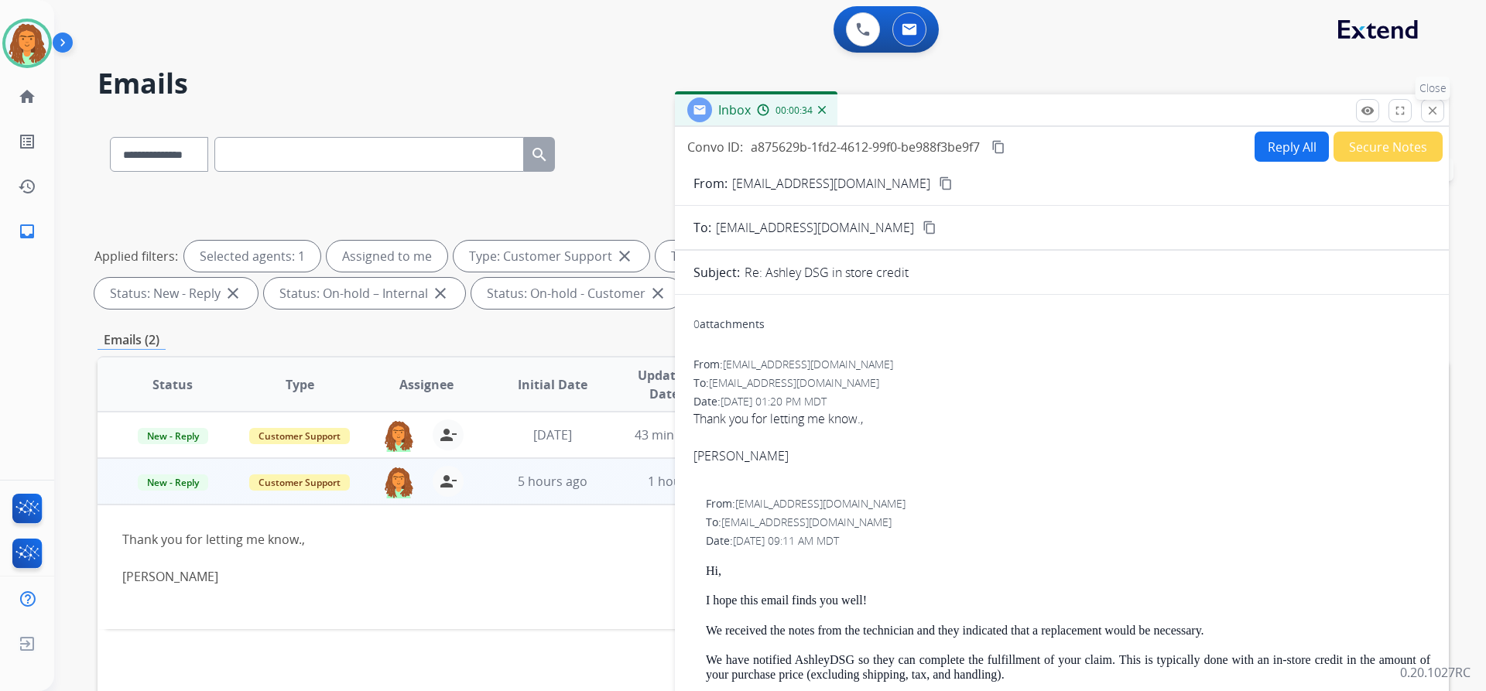
click at [1434, 109] on mat-icon "close" at bounding box center [1433, 111] width 14 height 14
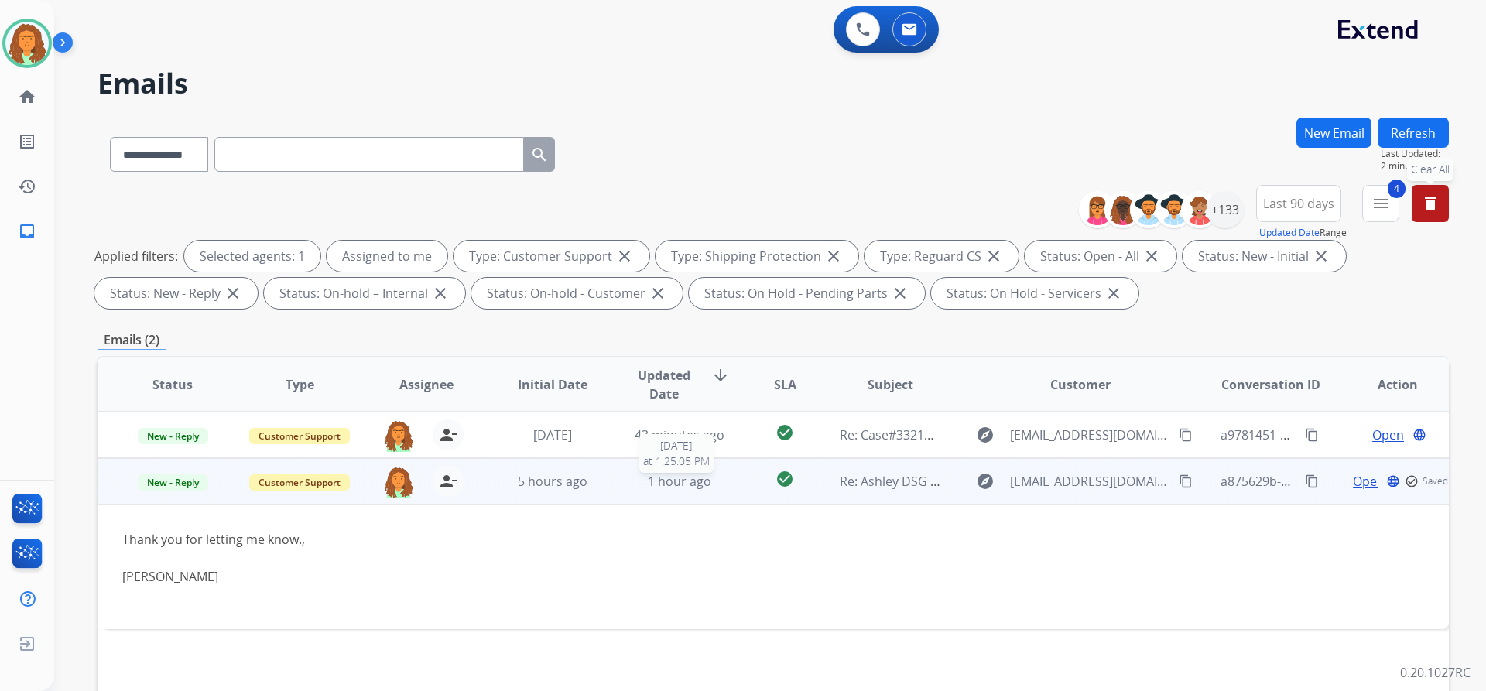
click at [678, 489] on span "1 hour ago" at bounding box center [679, 481] width 63 height 17
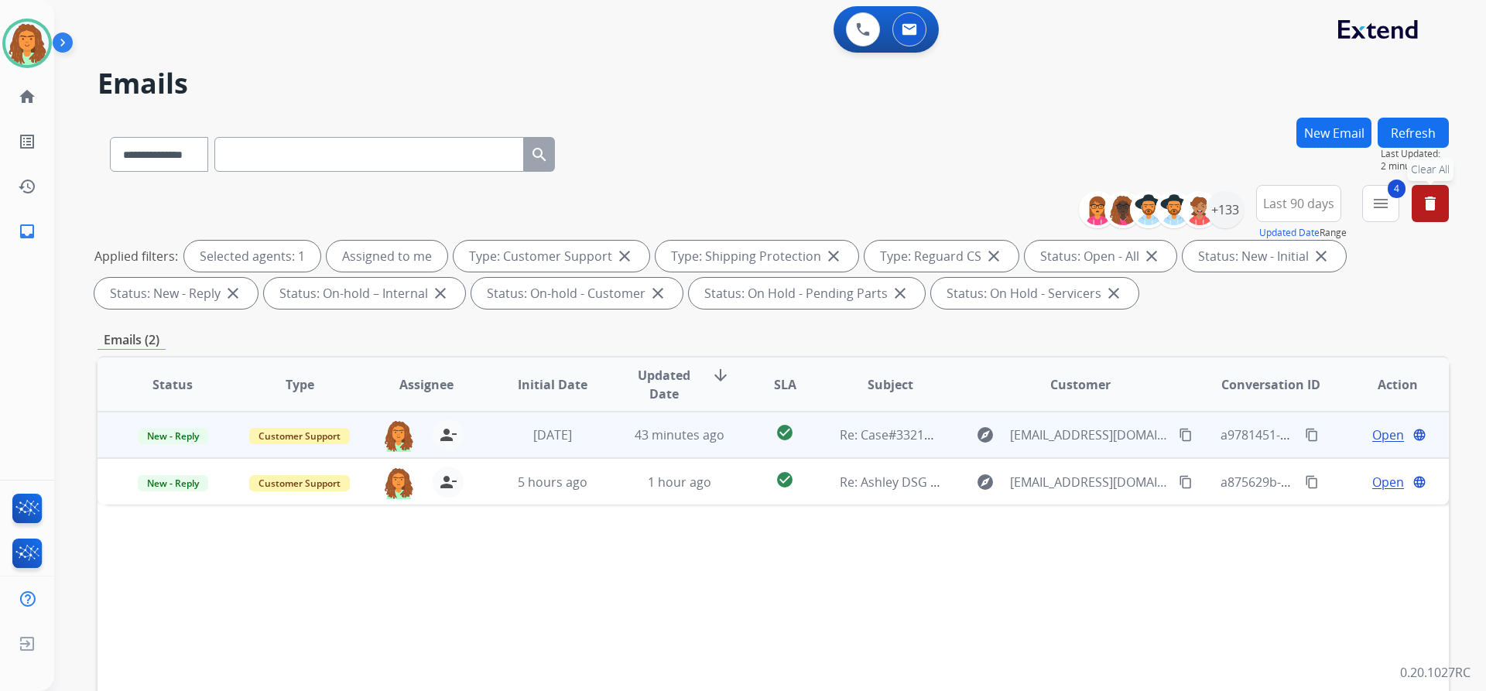
click at [731, 445] on td "check_circle" at bounding box center [773, 435] width 84 height 46
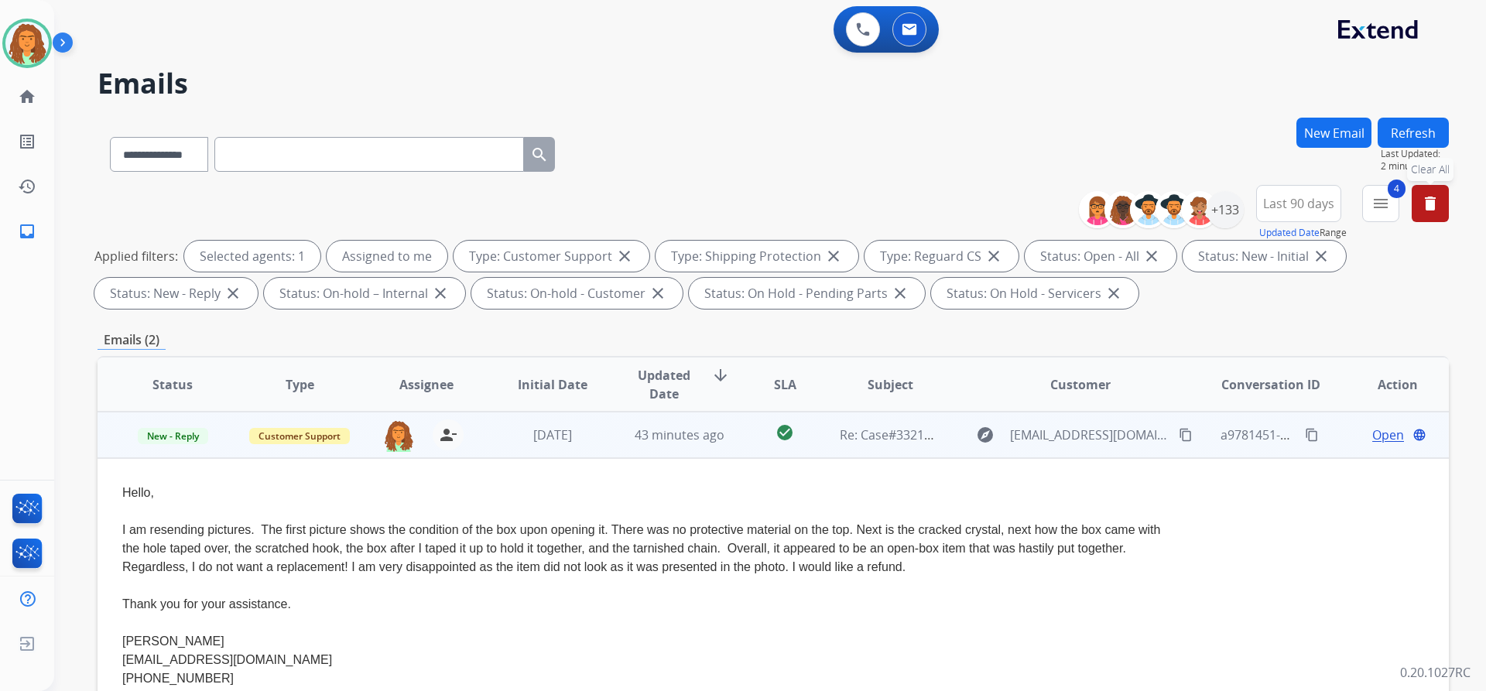
scroll to position [77, 0]
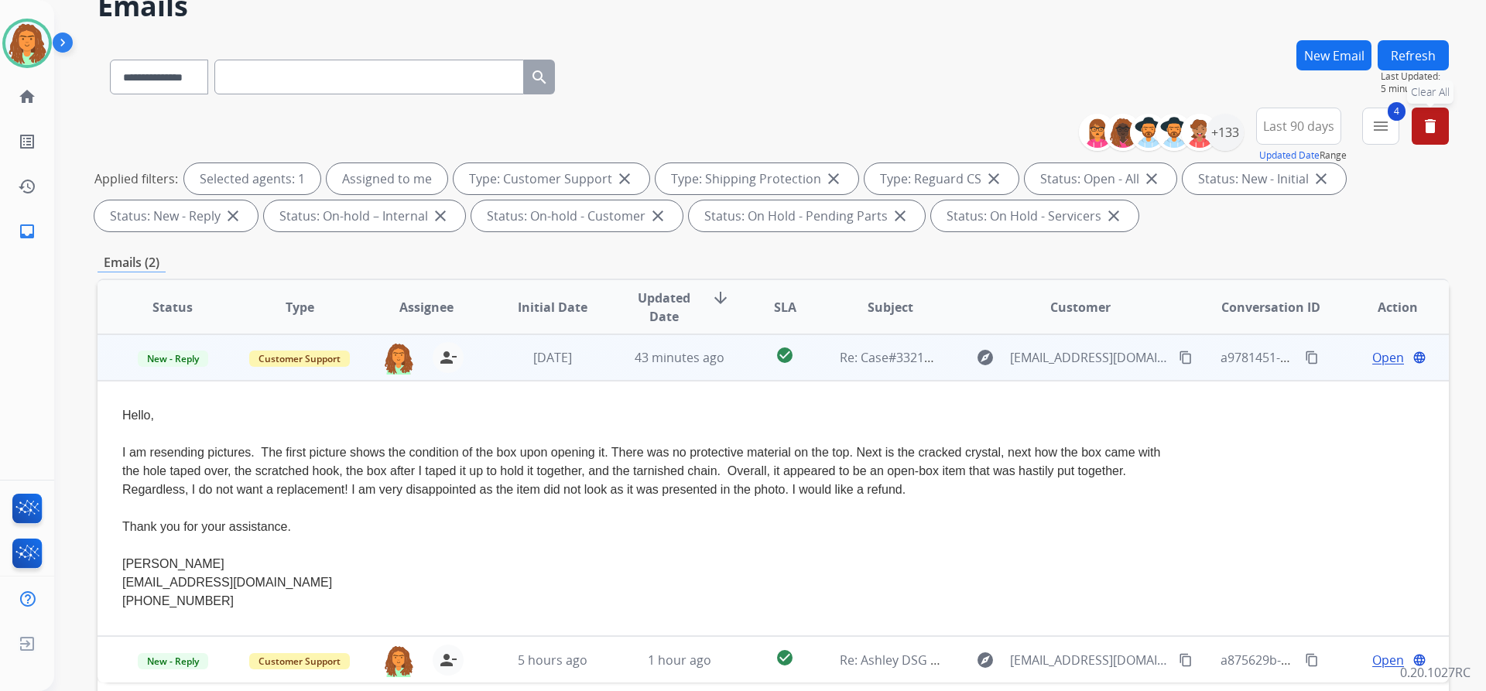
drag, startPoint x: 116, startPoint y: 455, endPoint x: 911, endPoint y: 488, distance: 795.6
click at [911, 488] on td "Hello, I am resending pictures. The first picture shows the condition of the bo…" at bounding box center [647, 508] width 1098 height 255
copy div "I am resending pictures. The first picture shows the condition of the box upon …"
click at [969, 494] on div "I am resending pictures. The first picture shows the condition of the box upon …" at bounding box center [646, 471] width 1049 height 56
click at [1179, 358] on mat-icon "content_copy" at bounding box center [1186, 358] width 14 height 14
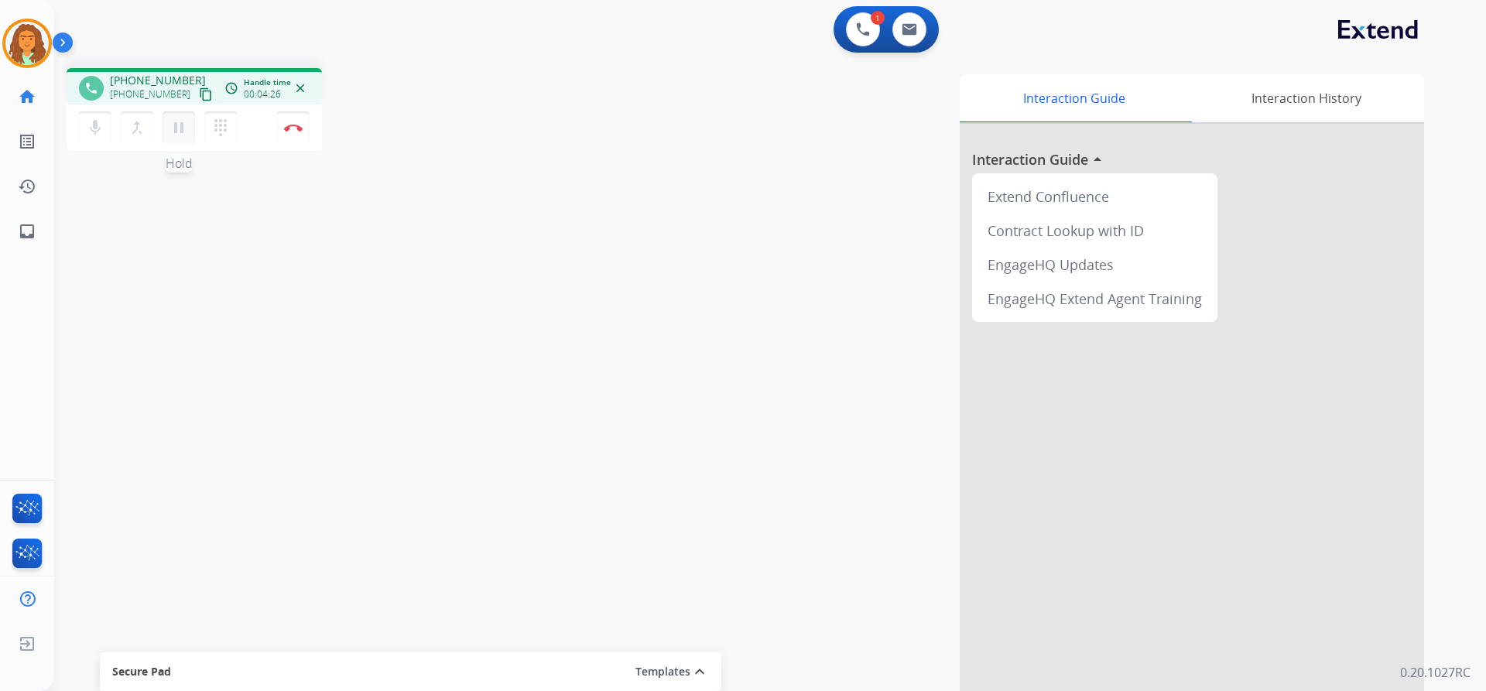
click at [175, 133] on mat-icon "pause" at bounding box center [179, 127] width 19 height 19
click at [179, 133] on mat-icon "play_arrow" at bounding box center [179, 127] width 19 height 19
click at [174, 127] on mat-icon "pause" at bounding box center [179, 127] width 19 height 19
click at [179, 125] on mat-icon "play_arrow" at bounding box center [179, 127] width 19 height 19
click at [295, 125] on img at bounding box center [293, 128] width 19 height 8
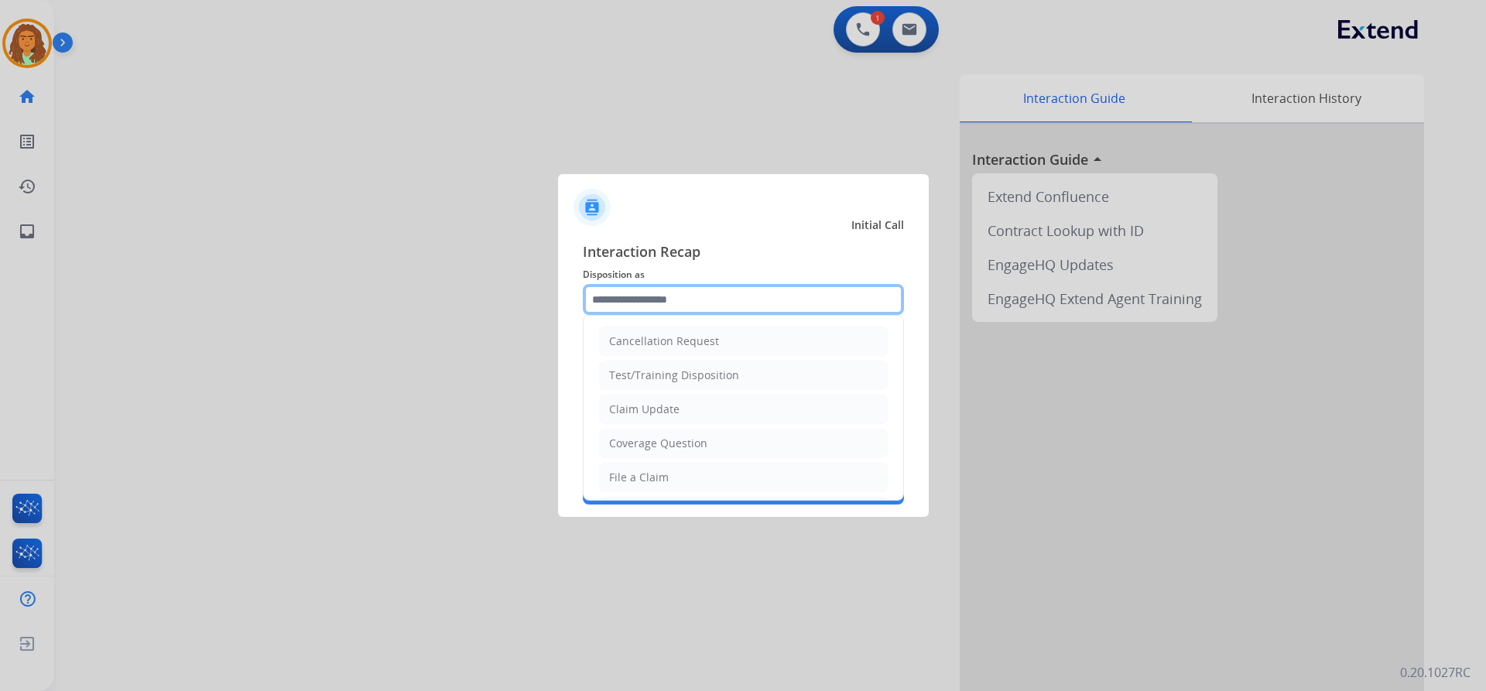
click at [635, 295] on input "text" at bounding box center [743, 299] width 321 height 31
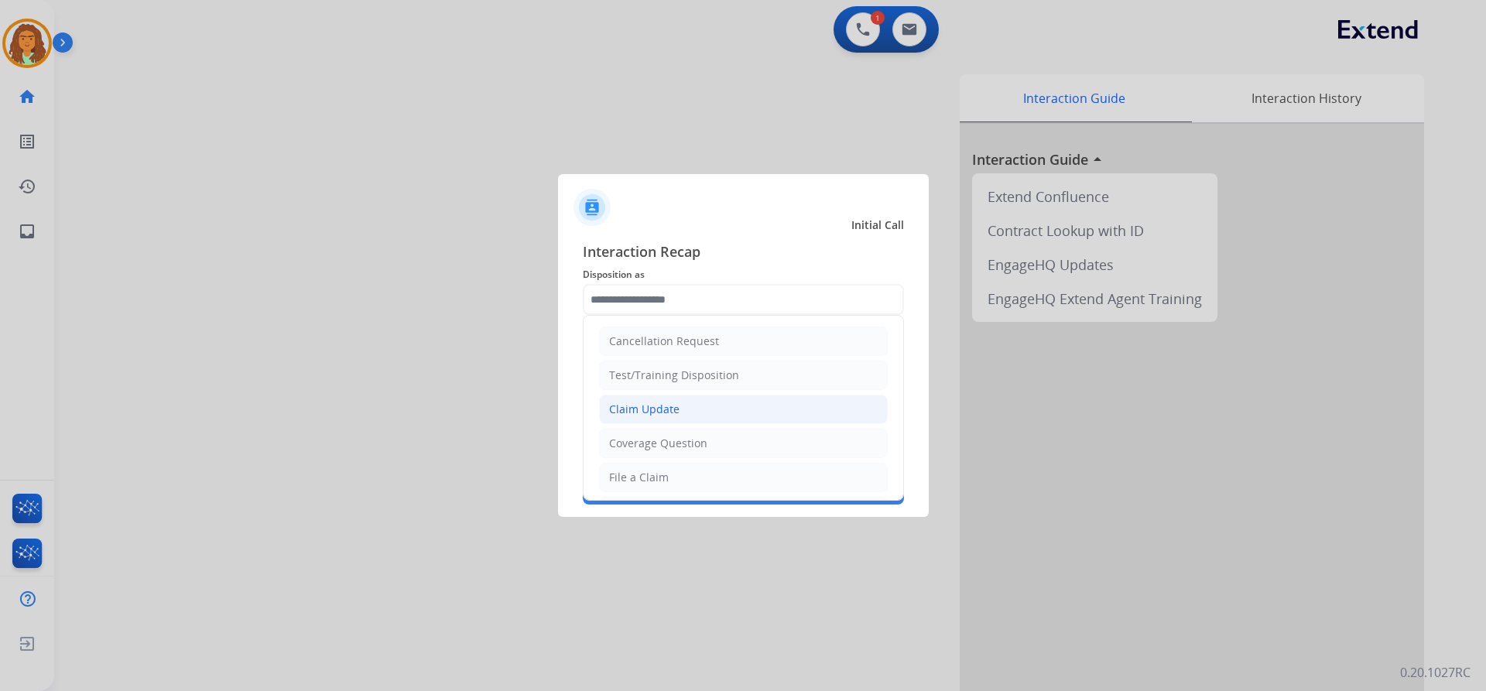
click at [673, 406] on div "Claim Update" at bounding box center [644, 409] width 70 height 15
type input "**********"
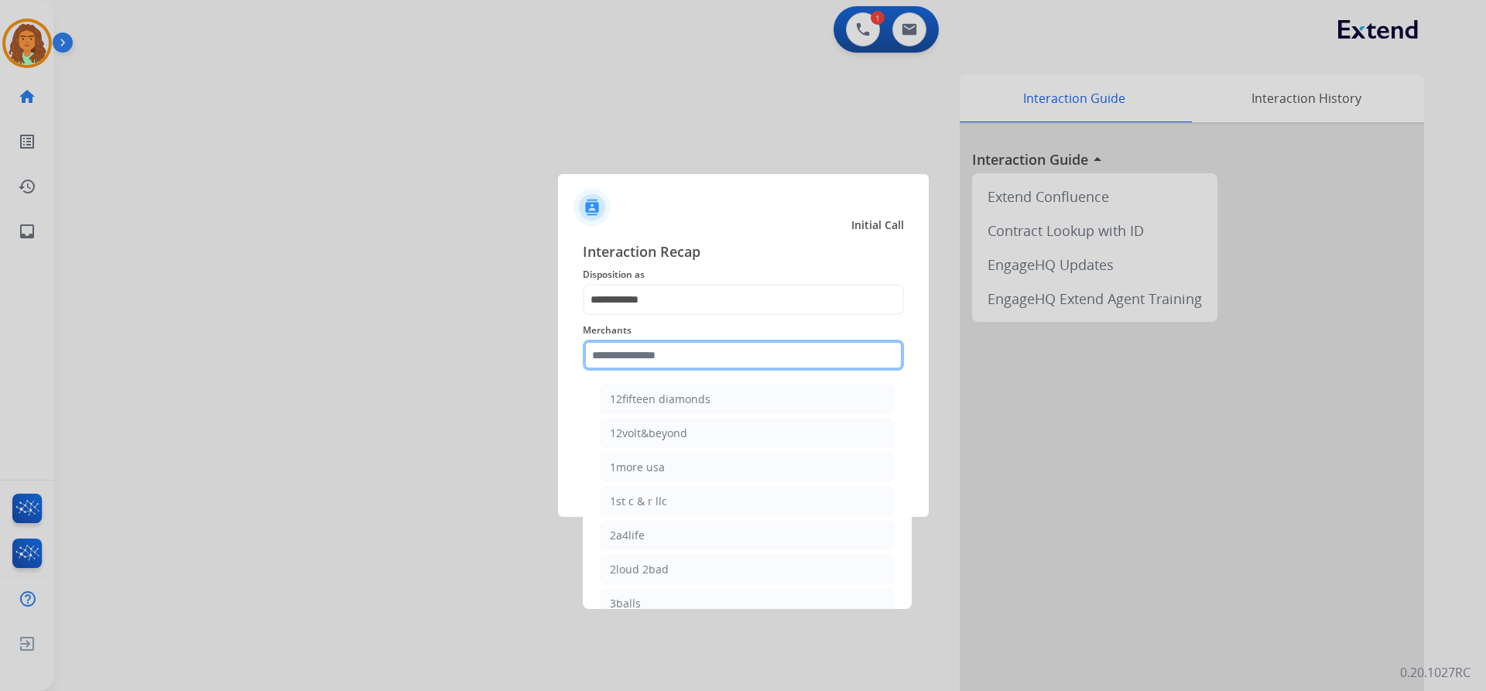
click at [670, 354] on input "text" at bounding box center [743, 355] width 321 height 31
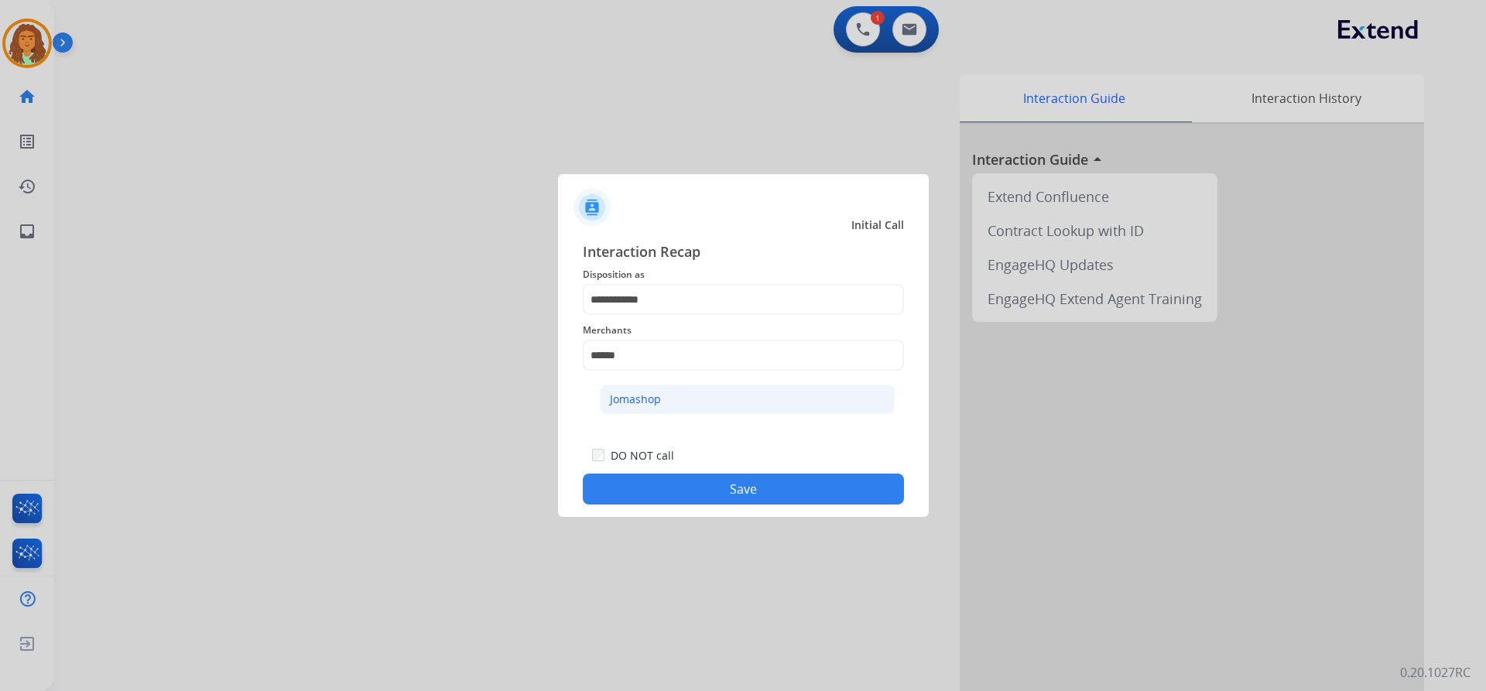
click at [665, 396] on li "Jomashop" at bounding box center [747, 399] width 295 height 29
type input "********"
click at [747, 482] on button "Save" at bounding box center [743, 489] width 321 height 31
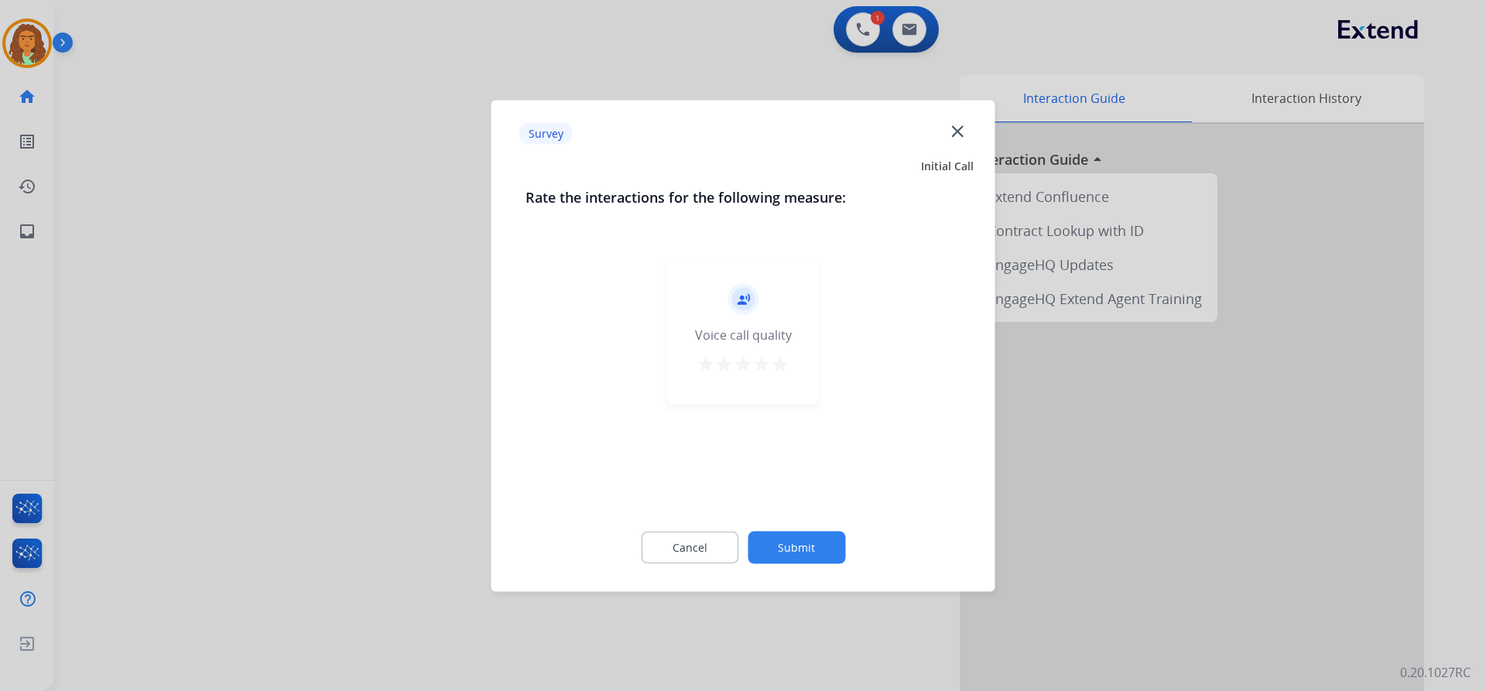
click at [782, 363] on mat-icon "star" at bounding box center [780, 363] width 19 height 19
click at [825, 544] on button "Submit" at bounding box center [797, 547] width 98 height 33
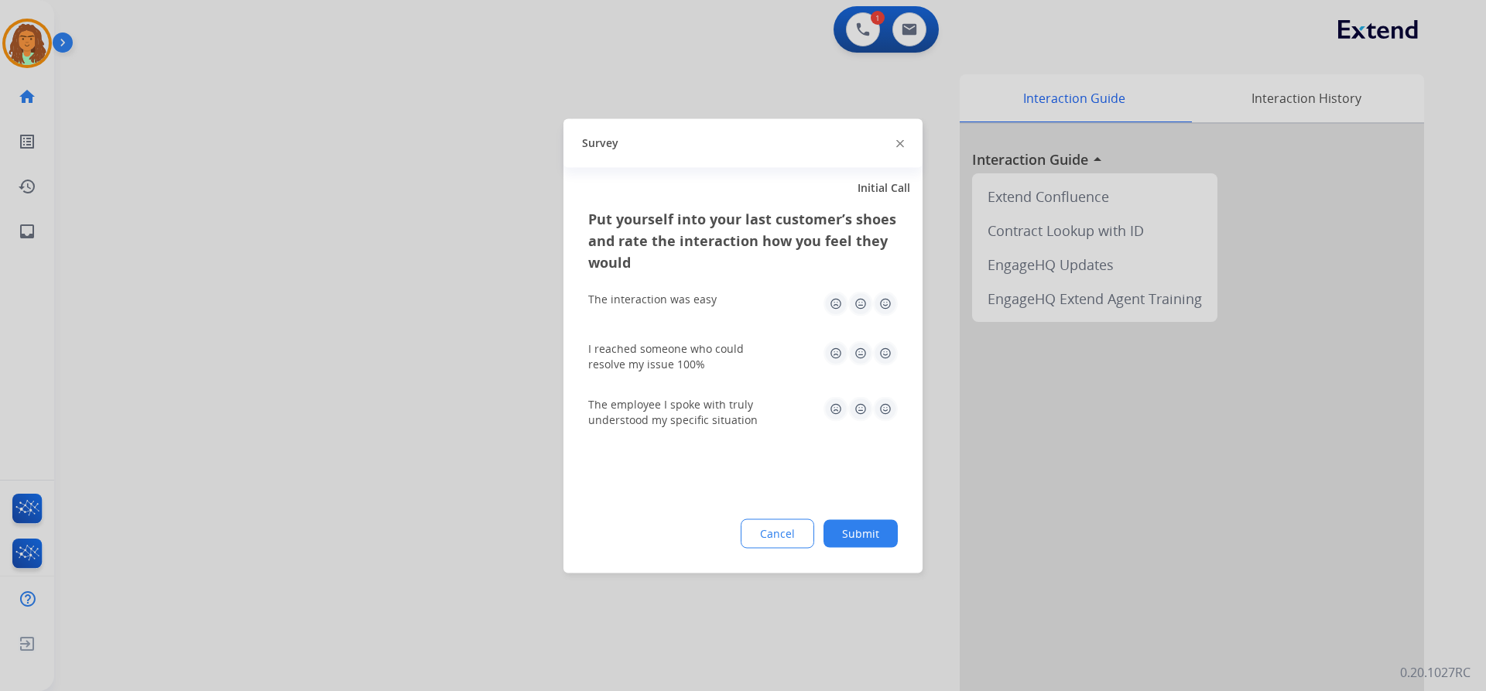
click at [889, 303] on img at bounding box center [885, 303] width 25 height 25
click at [889, 348] on img at bounding box center [885, 353] width 25 height 25
click at [889, 408] on img at bounding box center [885, 408] width 25 height 25
click at [883, 524] on button "Submit" at bounding box center [861, 533] width 74 height 28
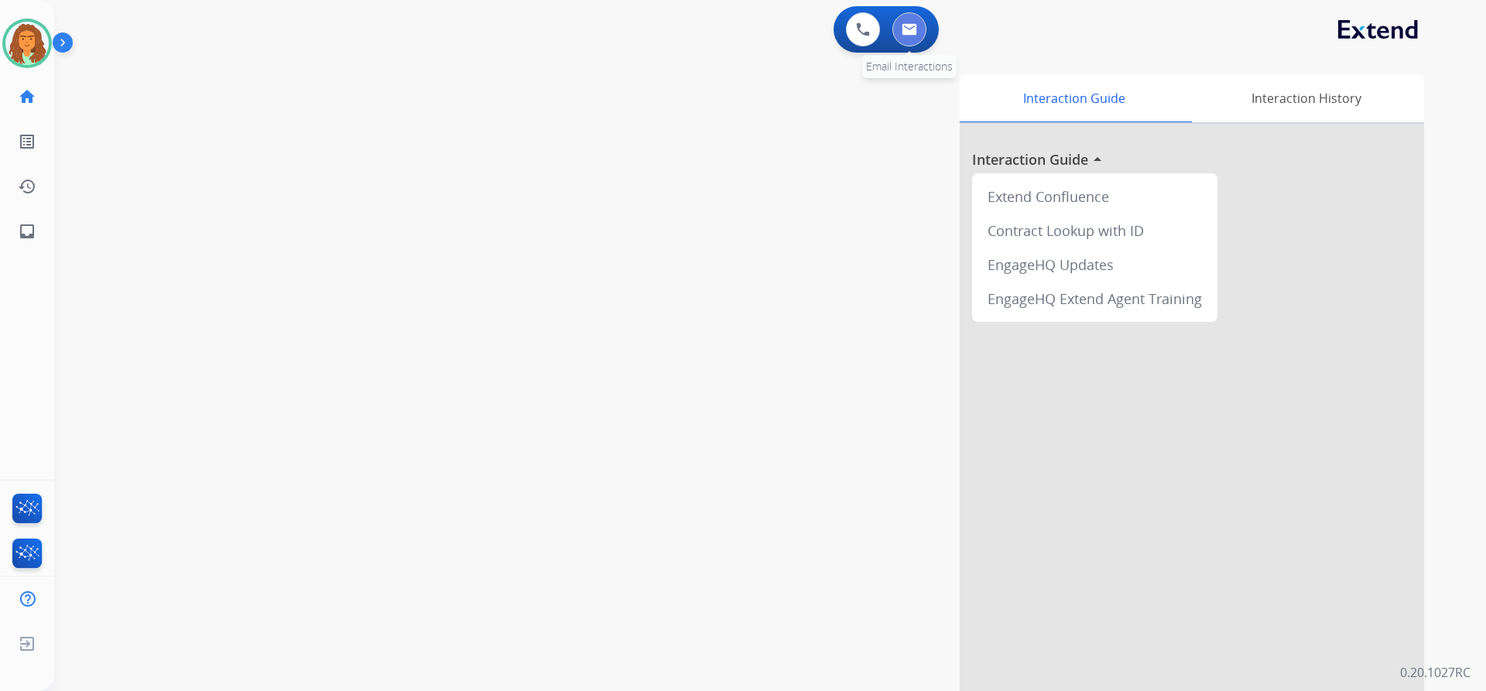
click at [917, 28] on button at bounding box center [909, 29] width 34 height 34
select select "**********"
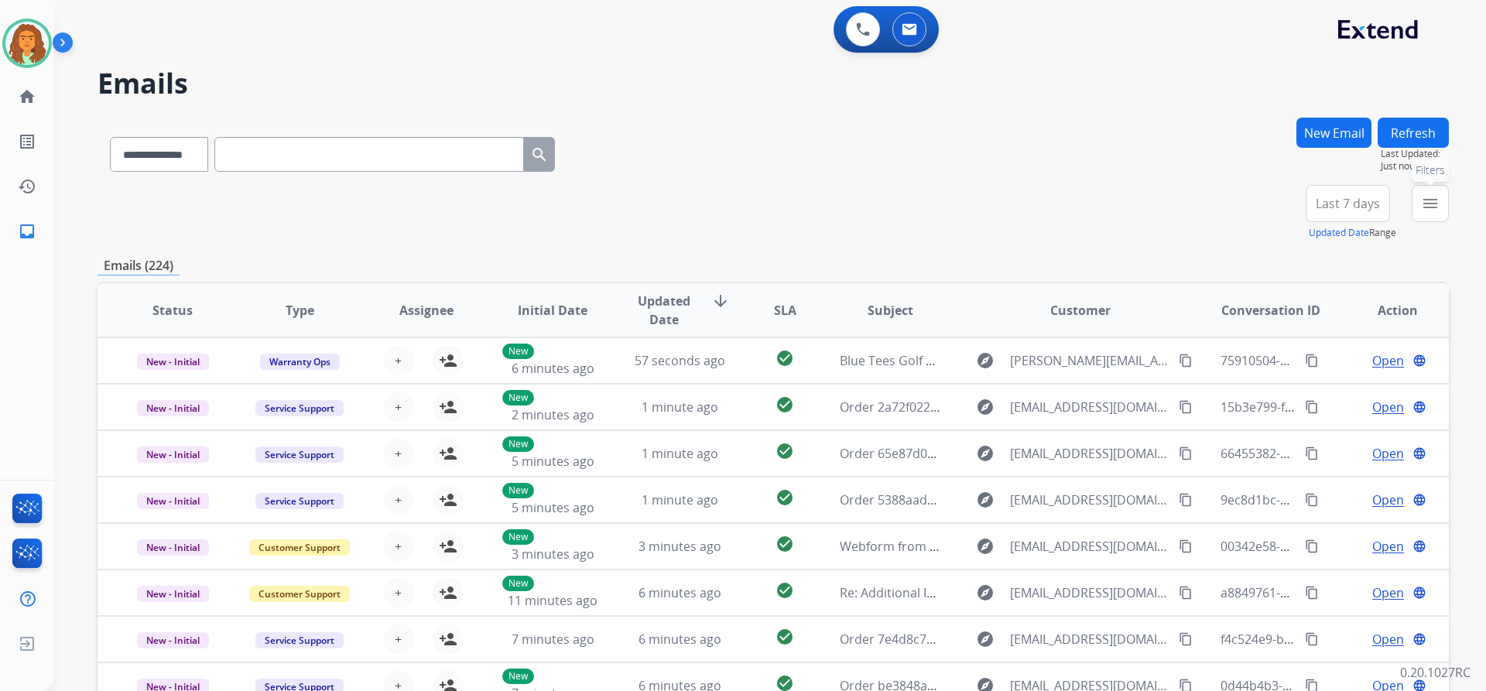
click at [1423, 204] on mat-icon "menu" at bounding box center [1430, 203] width 19 height 19
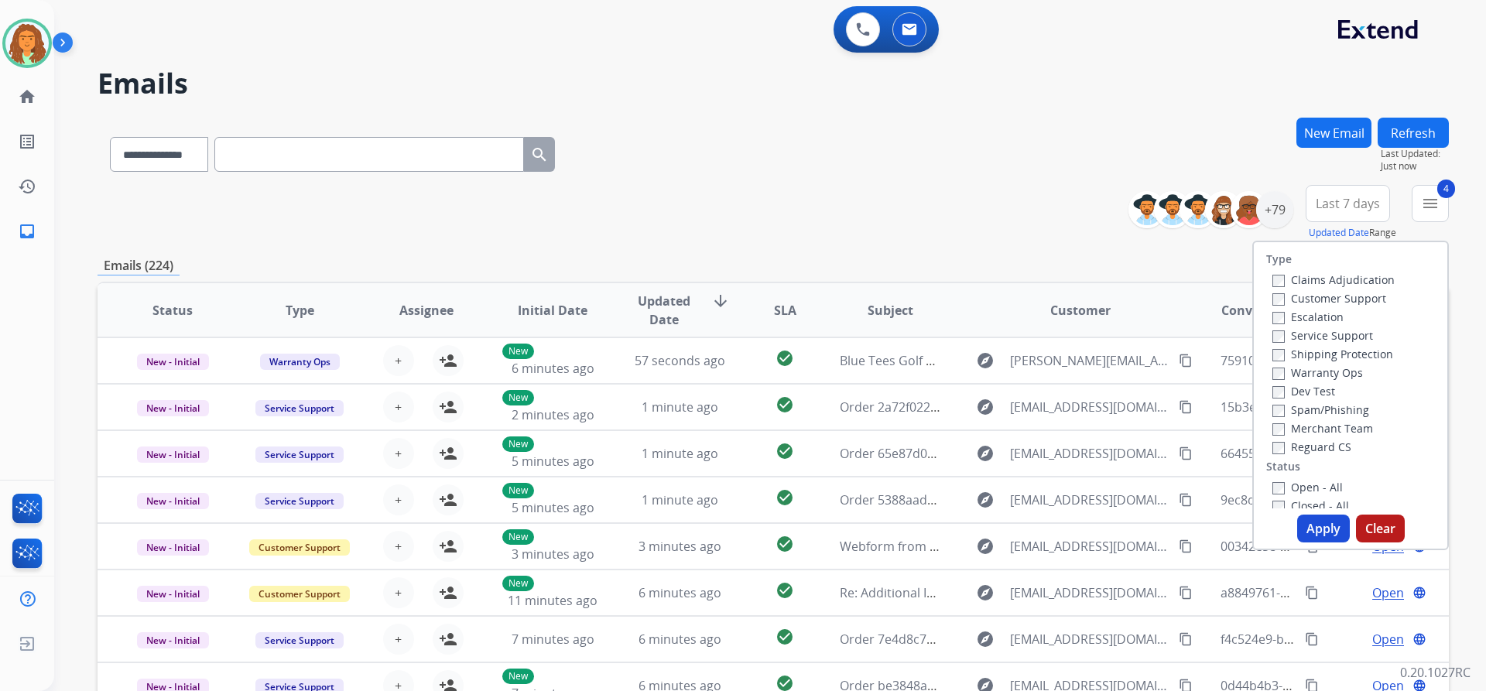
click at [1318, 521] on button "Apply" at bounding box center [1323, 529] width 53 height 28
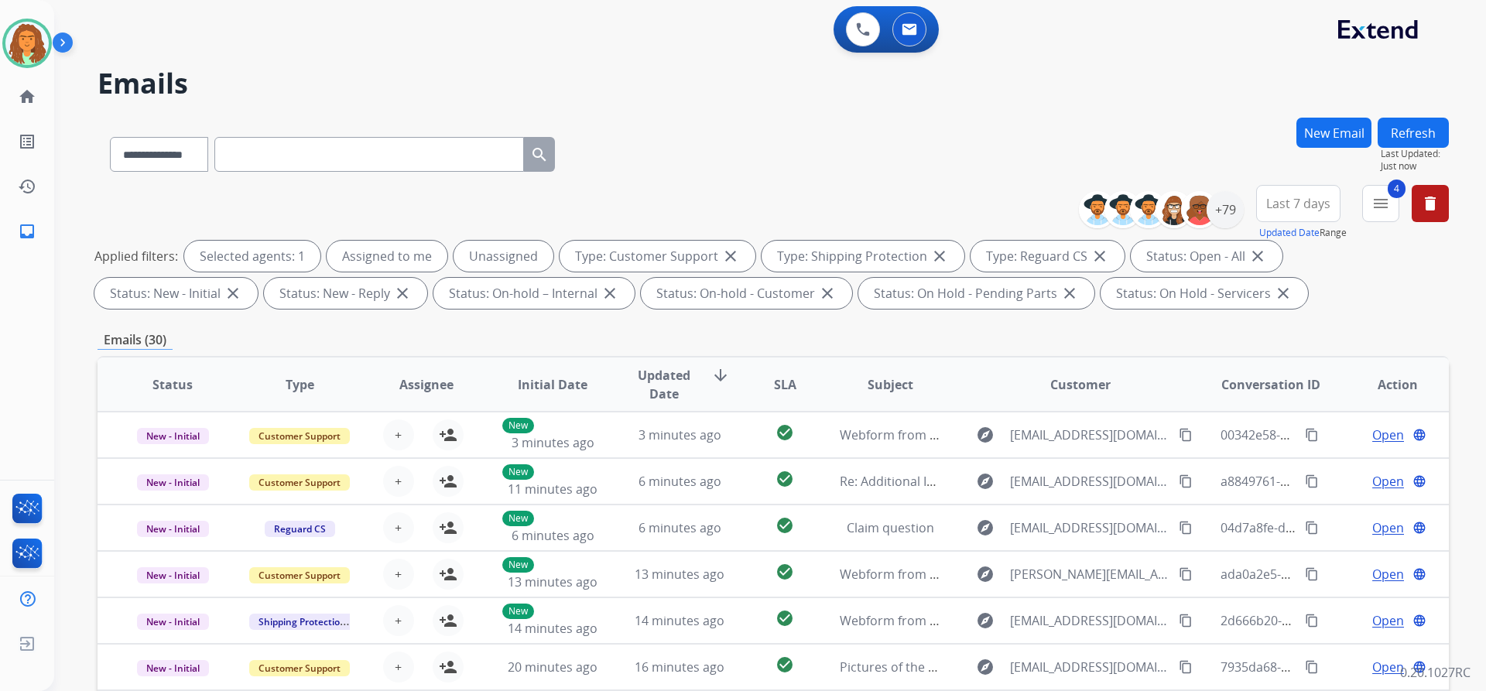
click at [1304, 204] on span "Last 7 days" at bounding box center [1298, 203] width 64 height 6
click at [1276, 392] on div "Last 90 days" at bounding box center [1293, 391] width 85 height 23
click at [1177, 332] on div "Emails (30)" at bounding box center [773, 339] width 1351 height 19
click at [1216, 209] on div "+133" at bounding box center [1225, 209] width 37 height 37
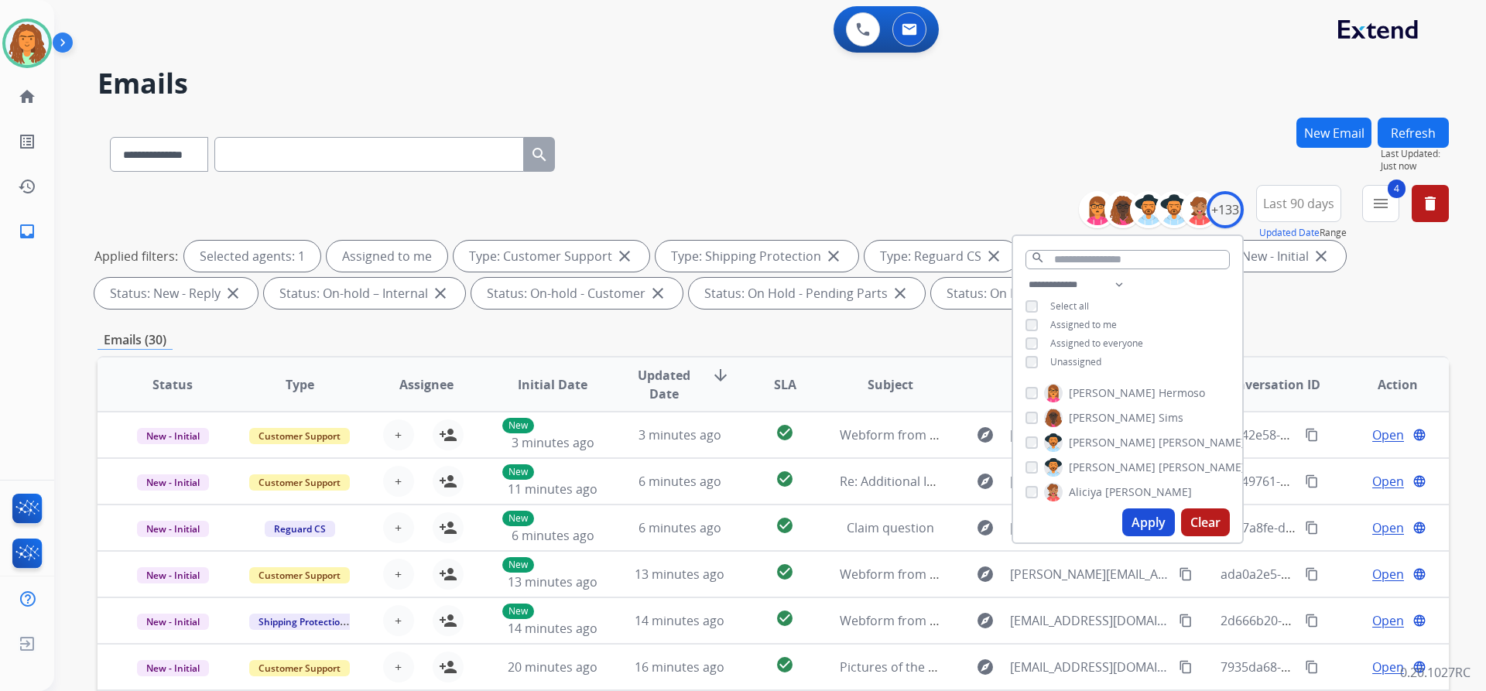
click at [1142, 522] on button "Apply" at bounding box center [1148, 523] width 53 height 28
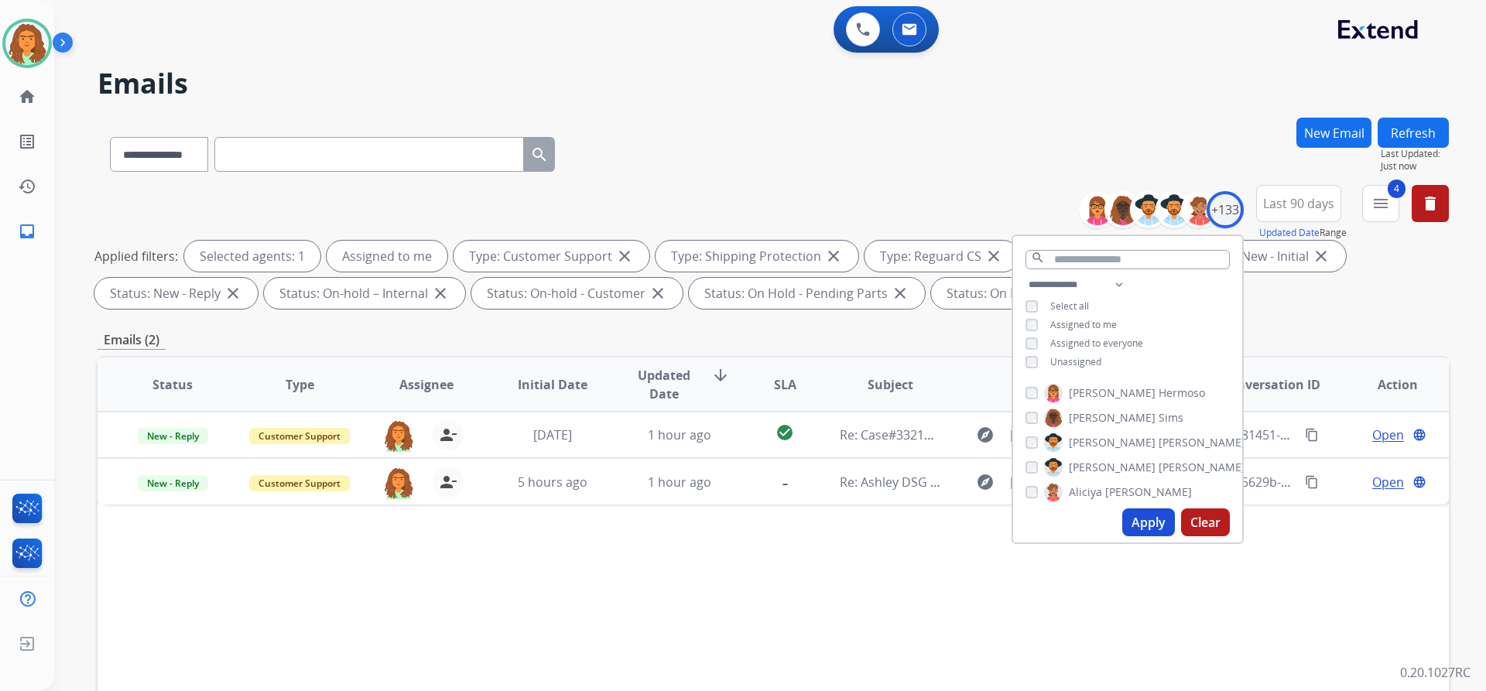
click at [956, 338] on div "Emails (2)" at bounding box center [773, 339] width 1351 height 19
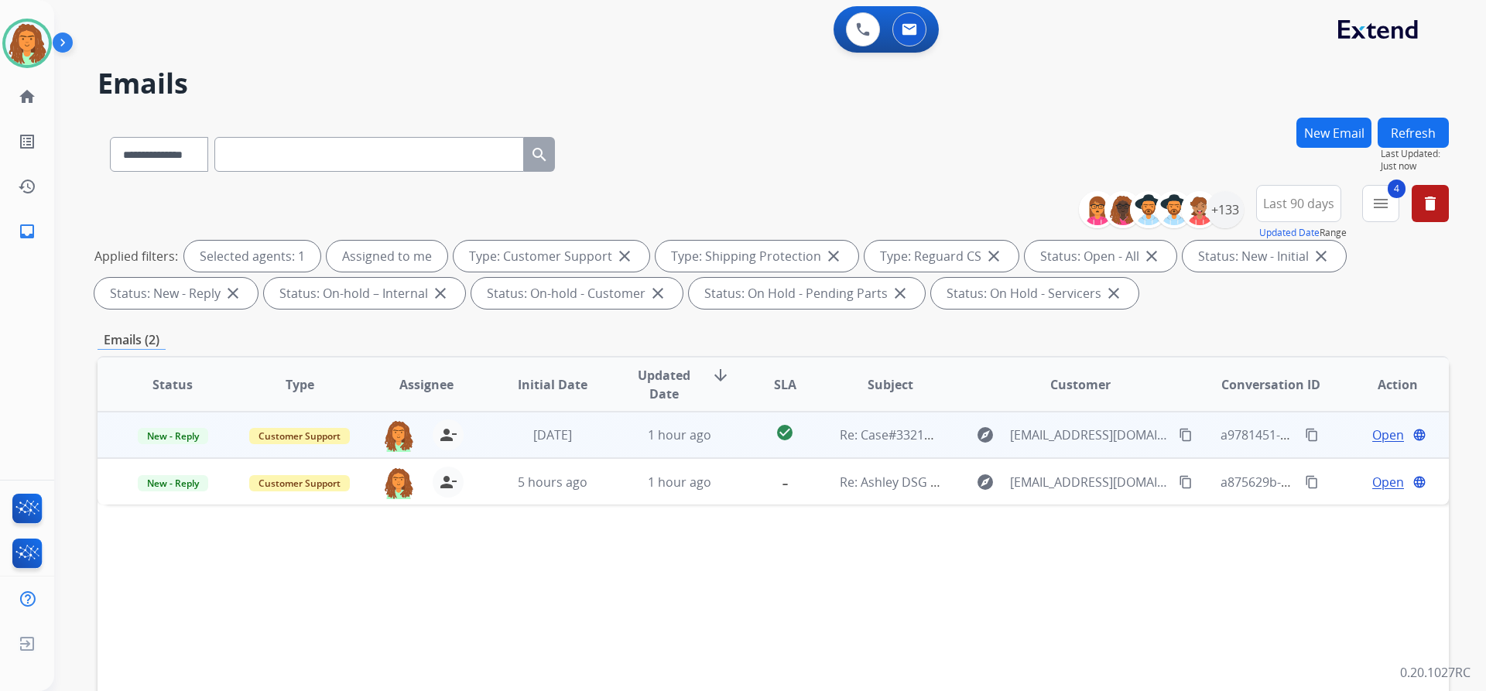
click at [825, 446] on td "Re: Case#33213188" at bounding box center [878, 435] width 127 height 46
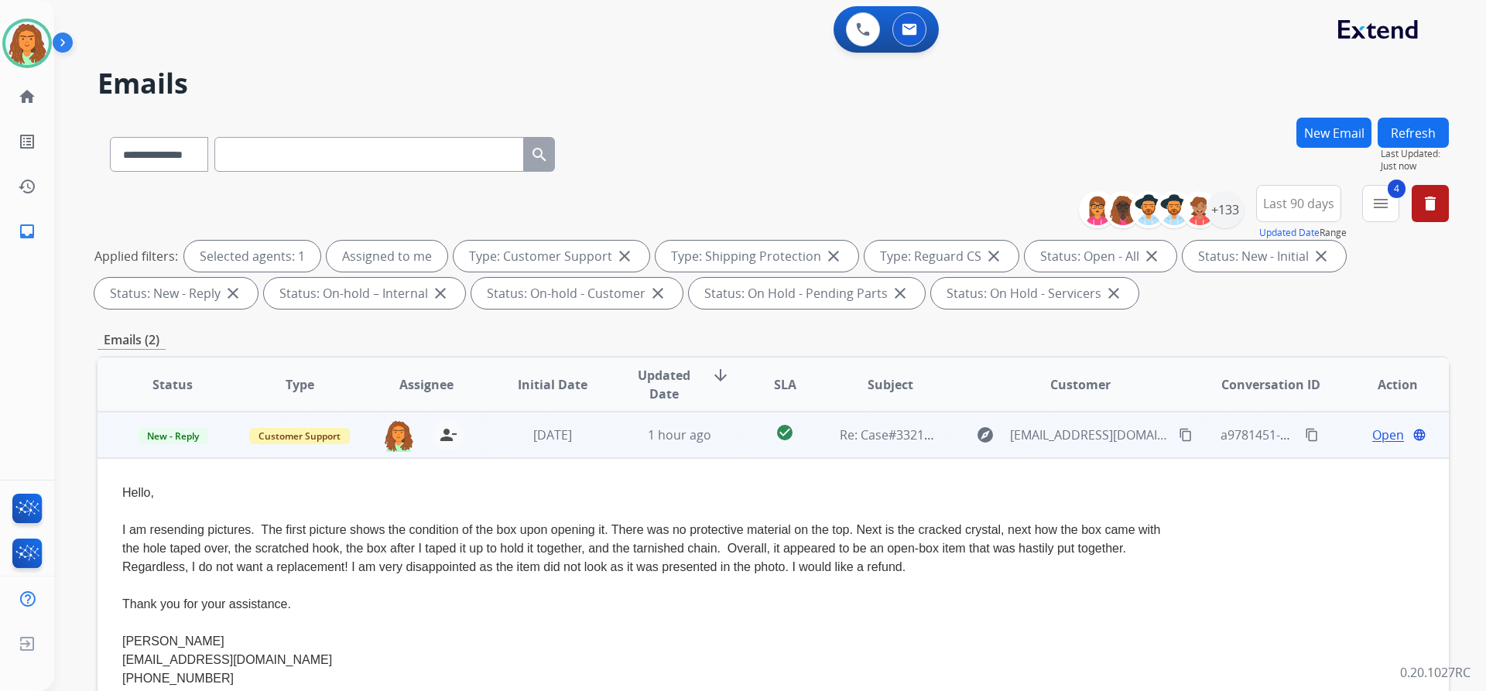
click at [1375, 436] on span "Open" at bounding box center [1388, 435] width 32 height 19
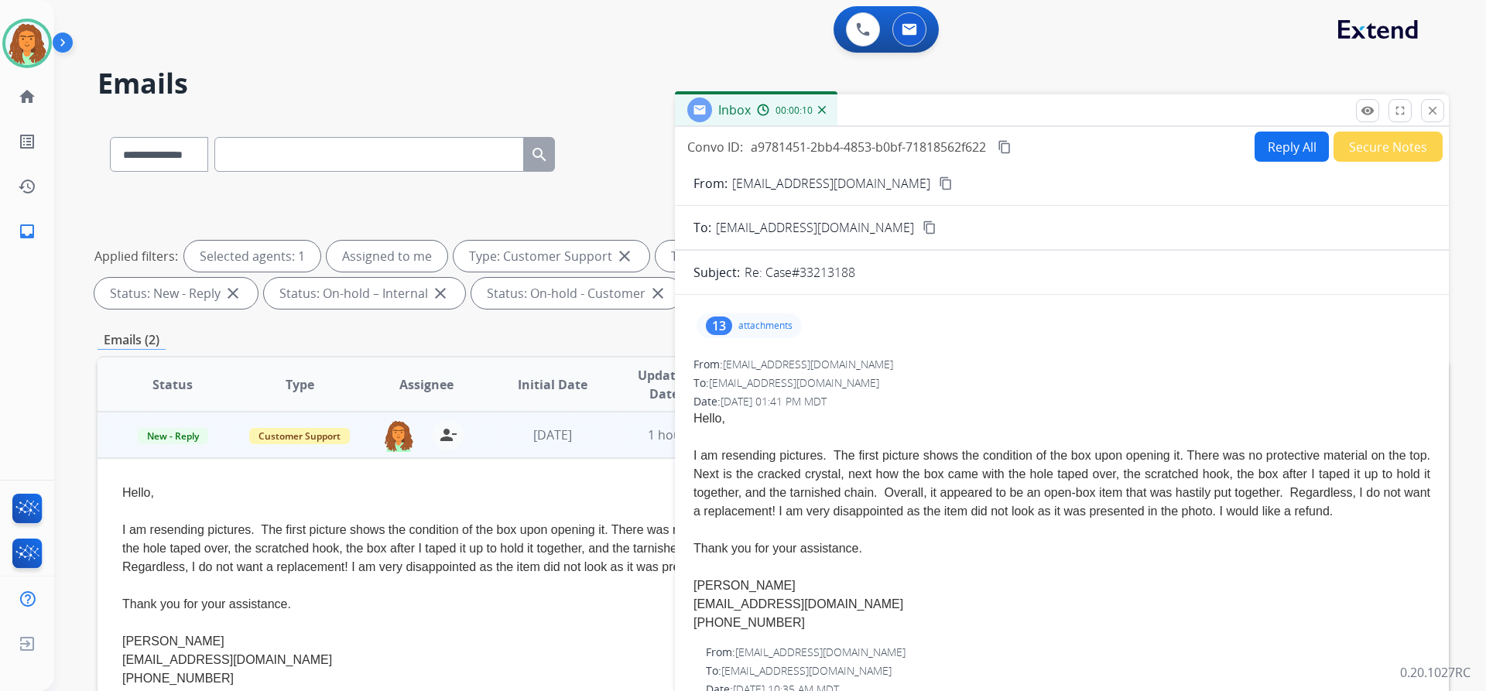
click at [727, 320] on div "13" at bounding box center [719, 326] width 26 height 19
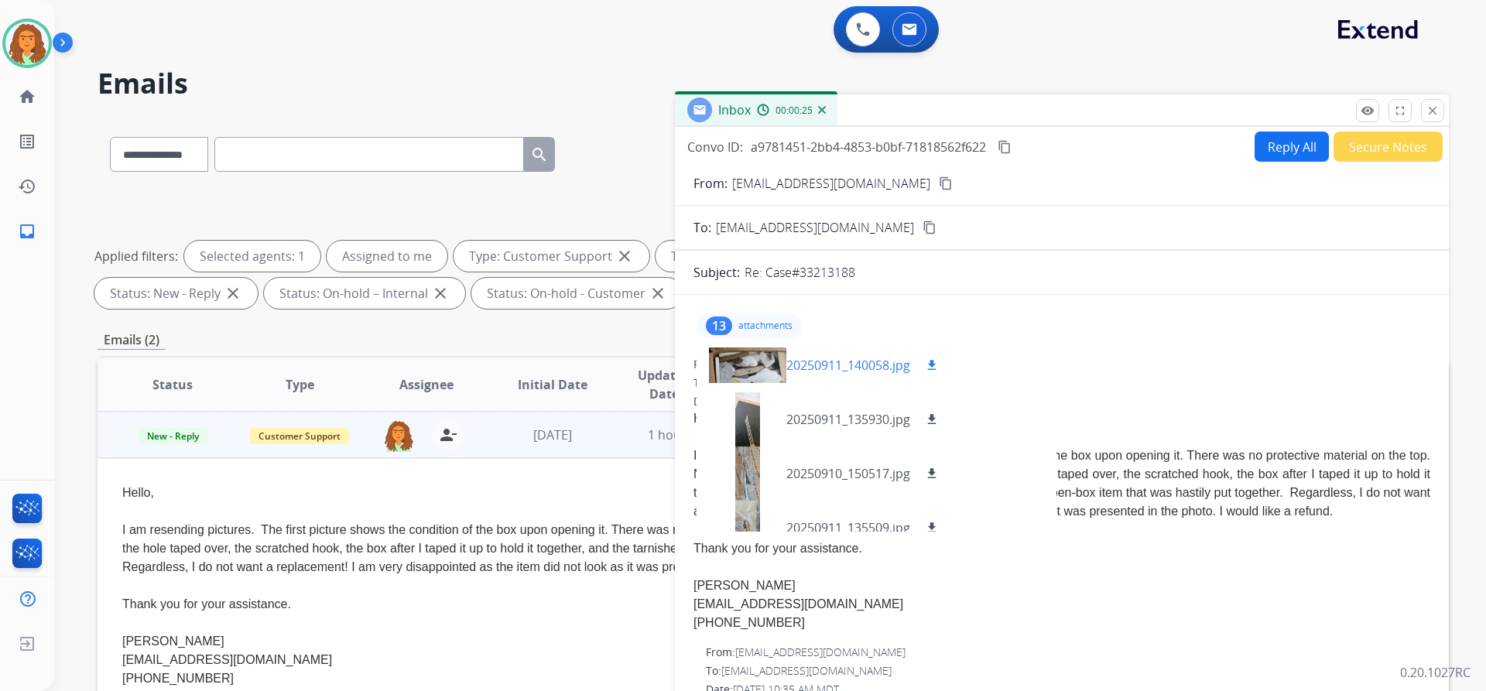
click at [755, 365] on div at bounding box center [747, 365] width 77 height 54
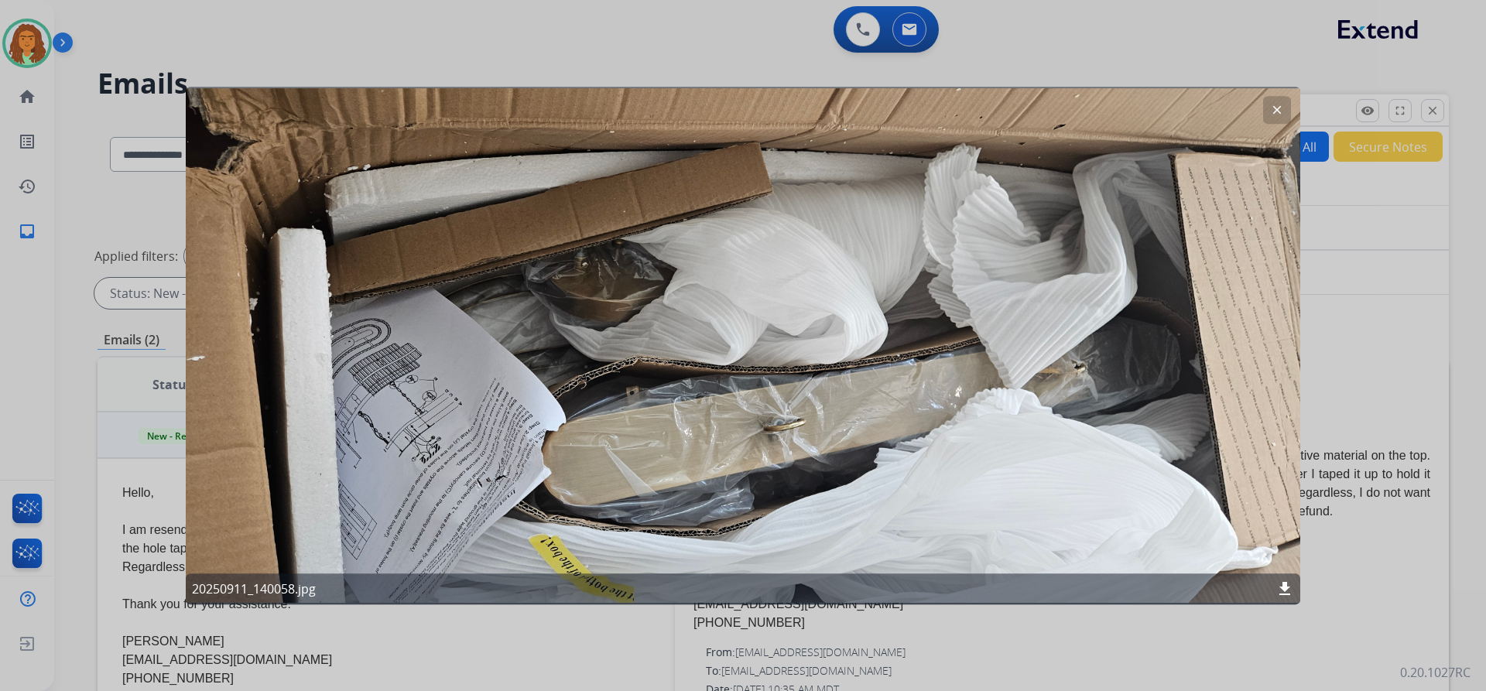
click at [1277, 104] on mat-icon "clear" at bounding box center [1277, 110] width 14 height 14
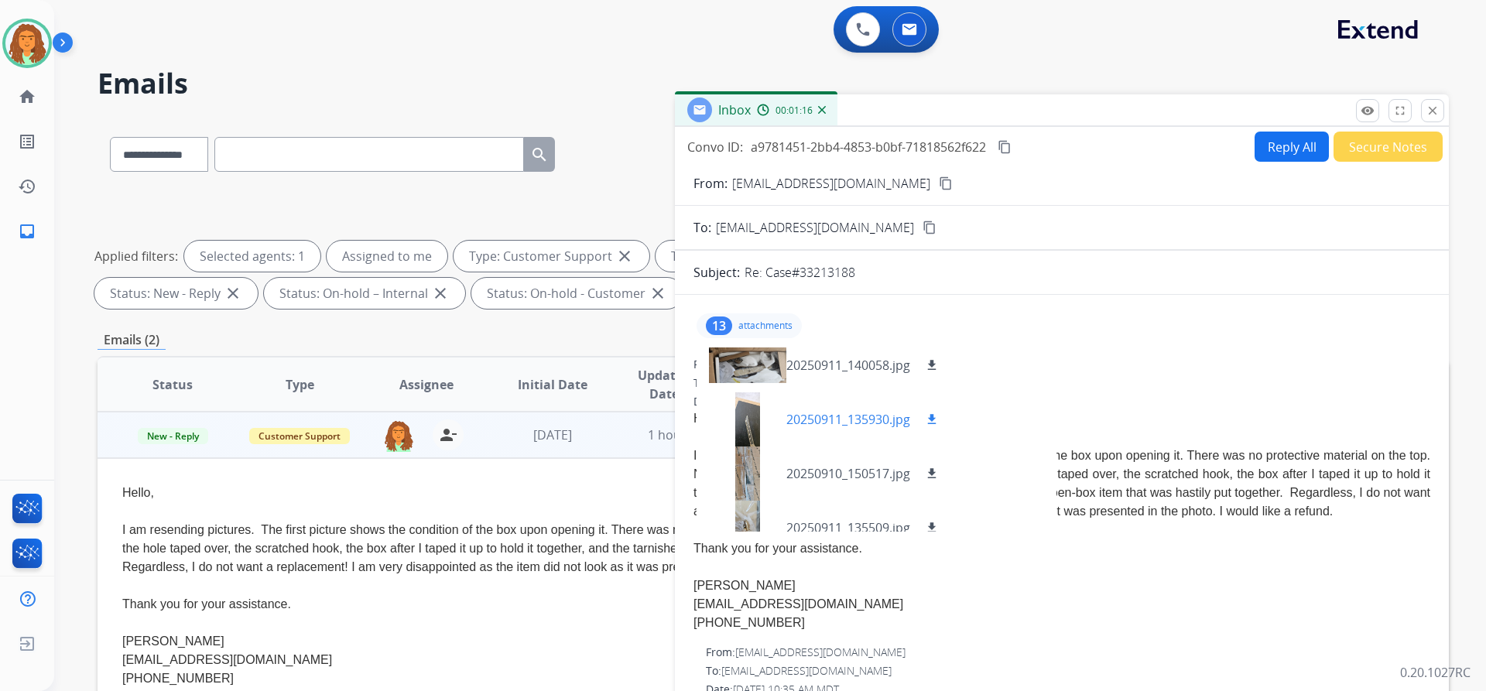
click at [748, 411] on div at bounding box center [747, 419] width 77 height 54
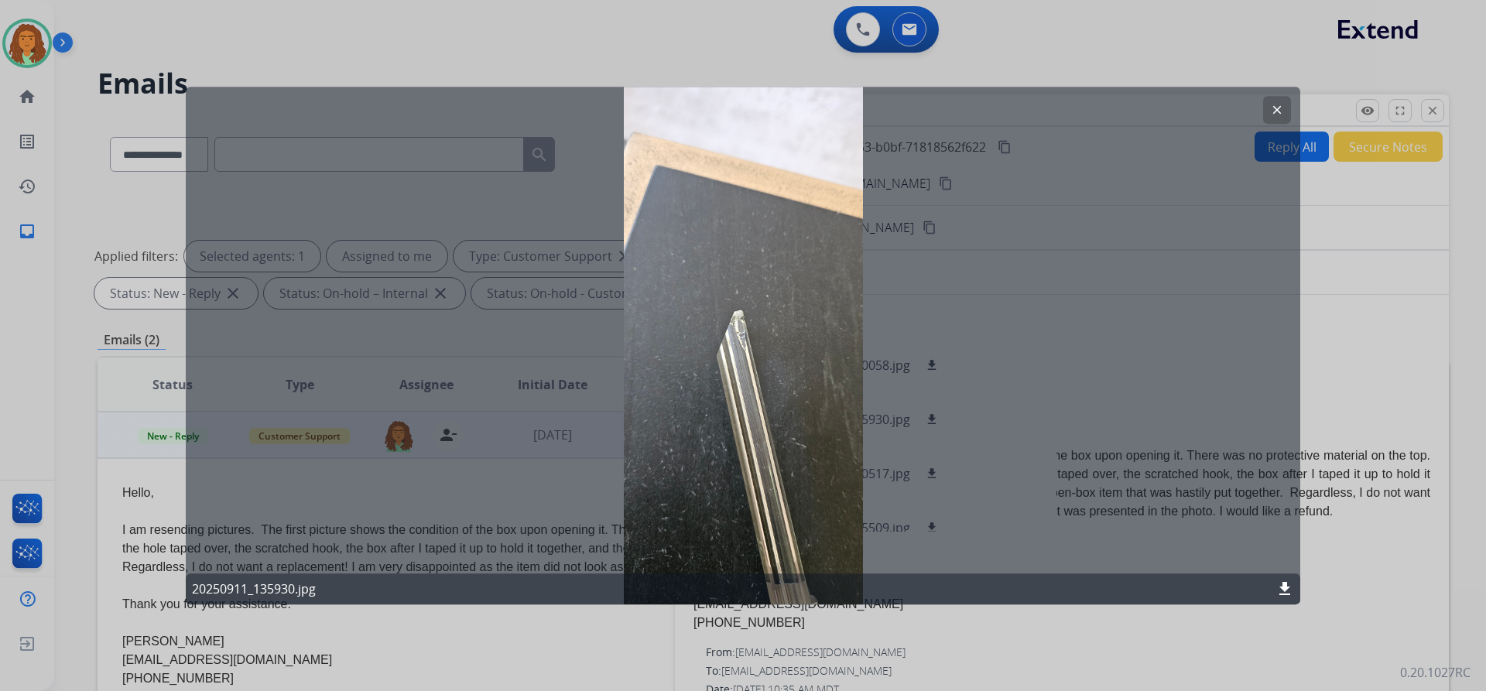
click at [1275, 108] on mat-icon "clear" at bounding box center [1277, 110] width 14 height 14
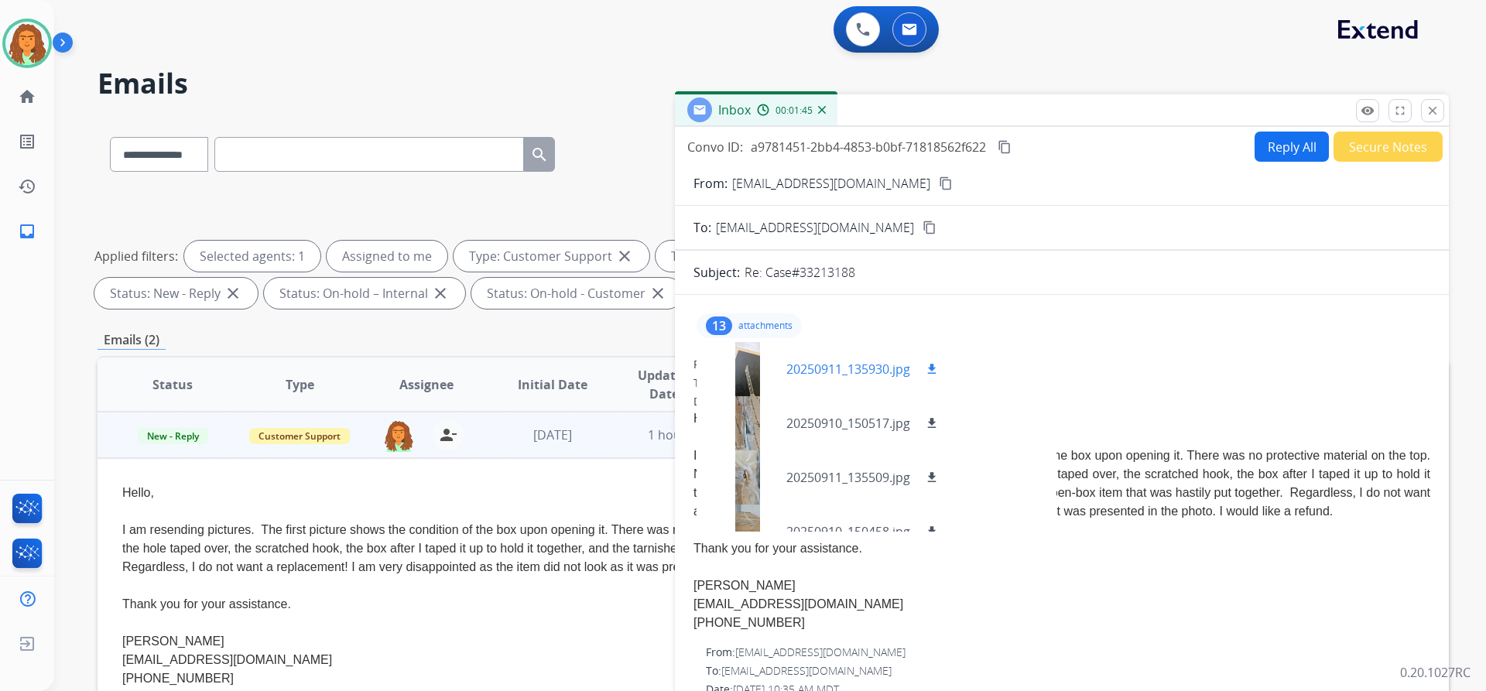
scroll to position [77, 0]
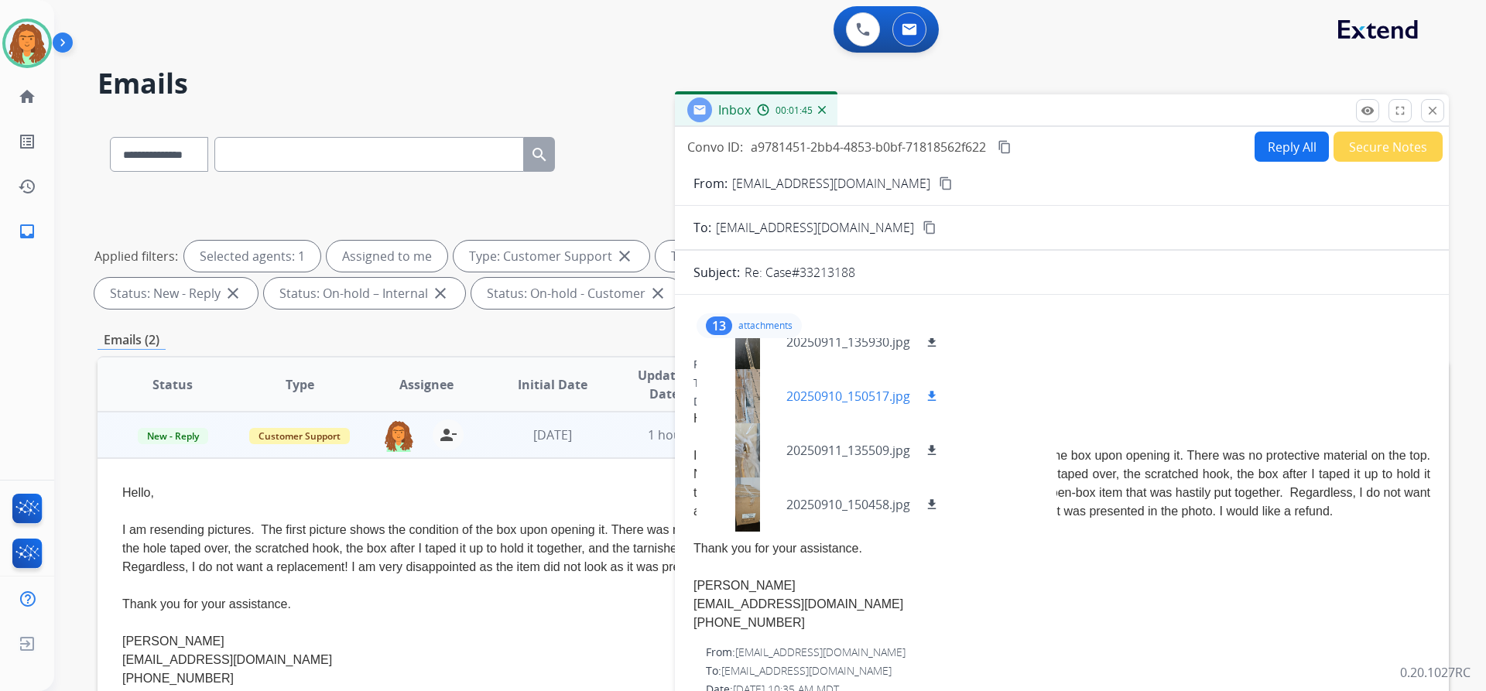
click at [748, 393] on div at bounding box center [747, 396] width 77 height 54
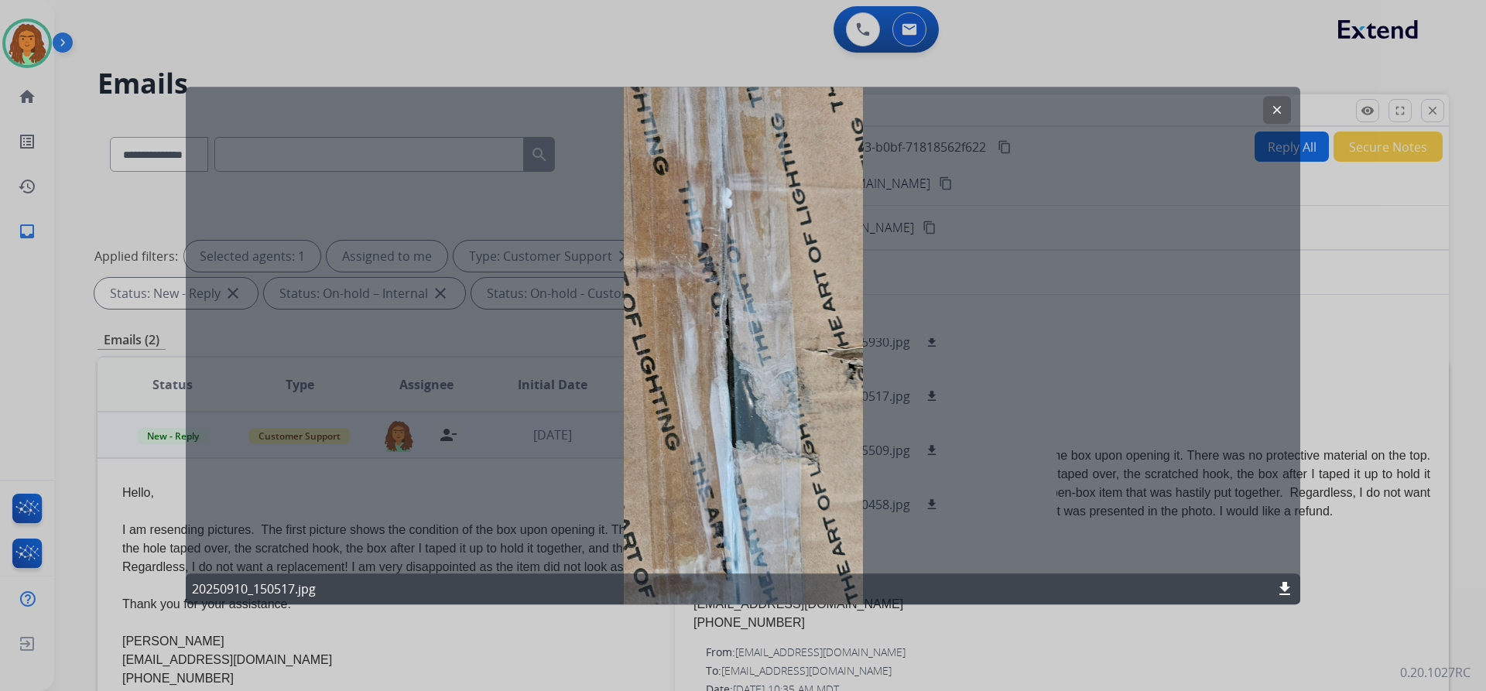
click at [1274, 109] on mat-icon "clear" at bounding box center [1277, 110] width 14 height 14
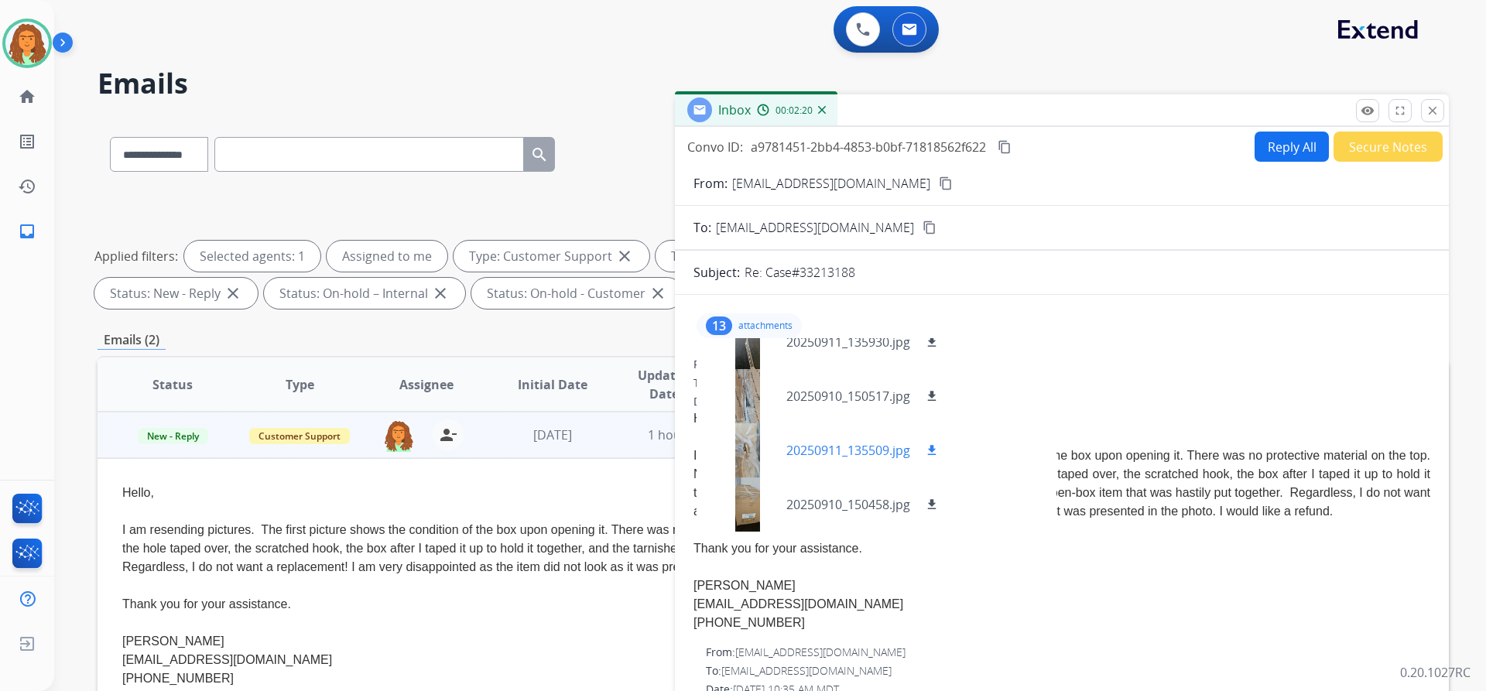
click at [754, 444] on div at bounding box center [747, 450] width 77 height 54
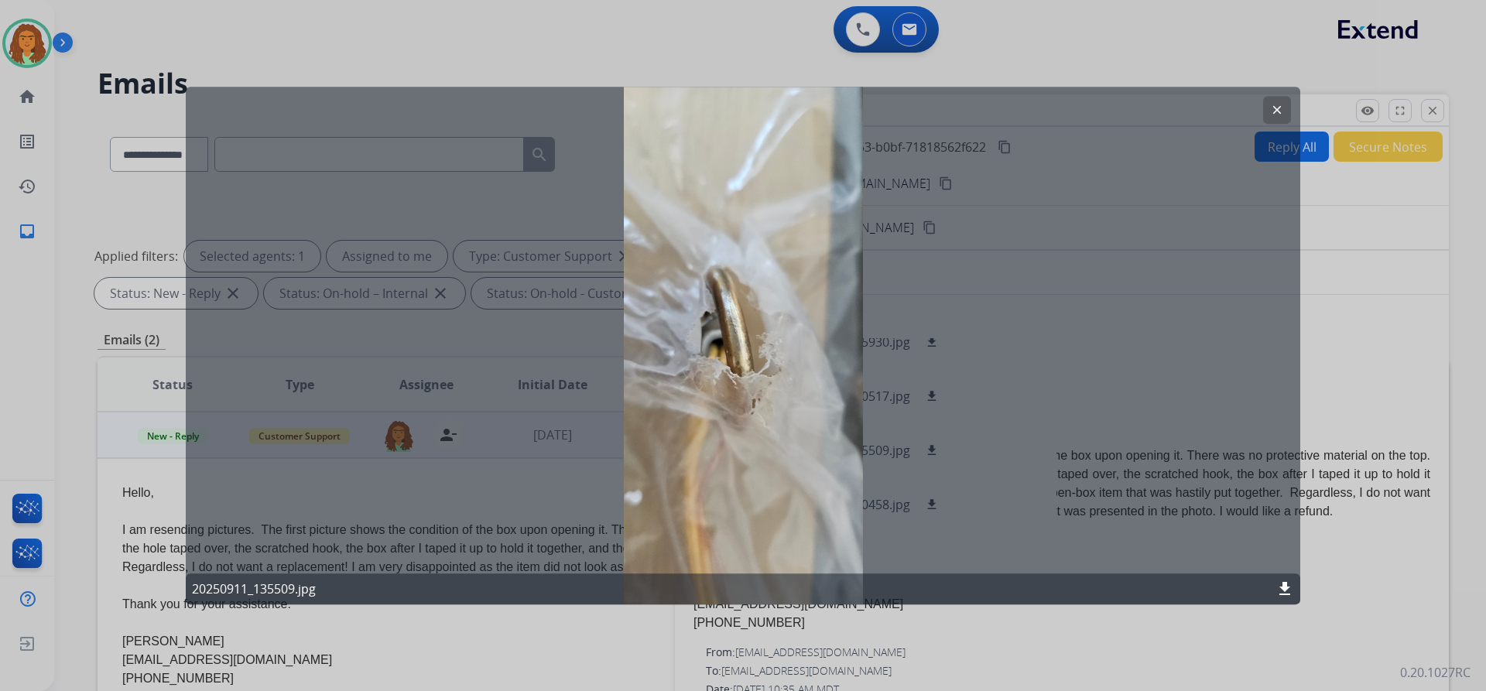
click at [1276, 106] on mat-icon "clear" at bounding box center [1277, 110] width 14 height 14
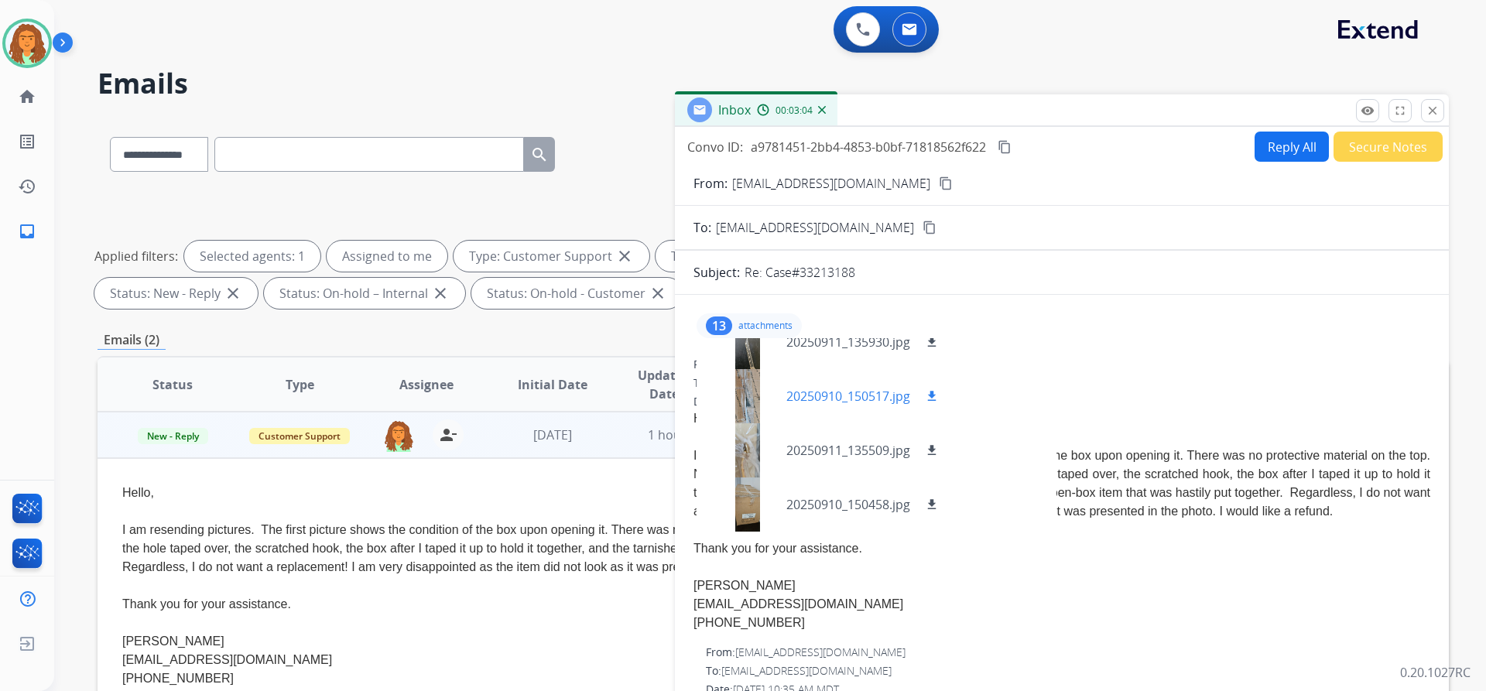
click at [747, 406] on div at bounding box center [747, 396] width 77 height 54
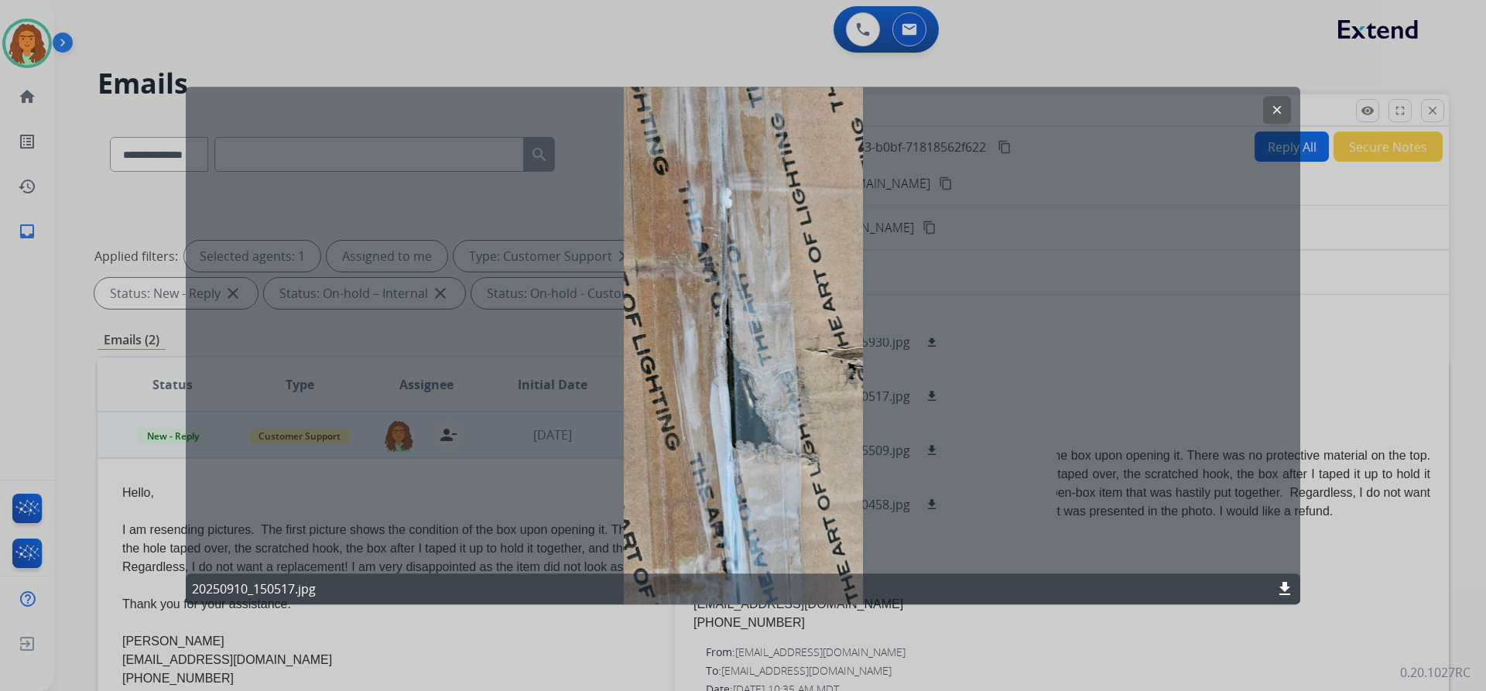
click at [1272, 104] on mat-icon "clear" at bounding box center [1277, 110] width 14 height 14
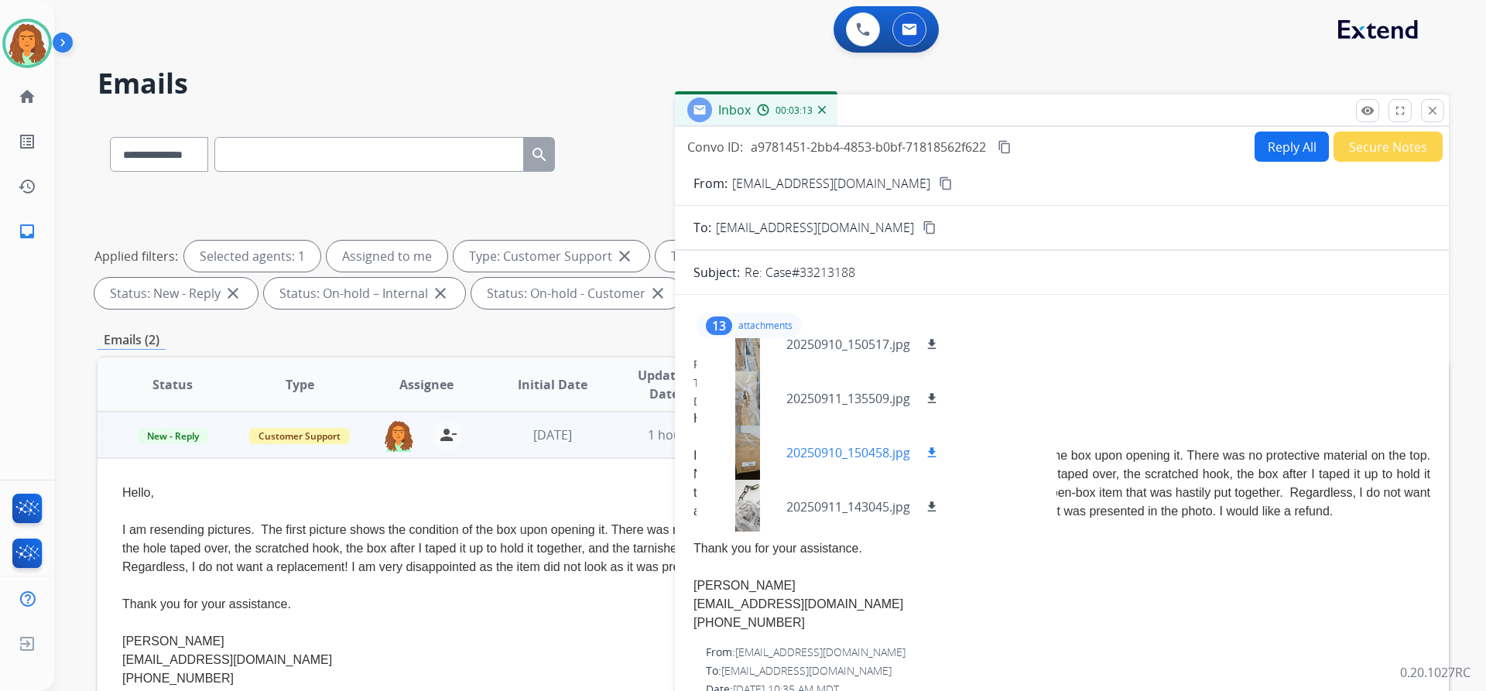
scroll to position [155, 0]
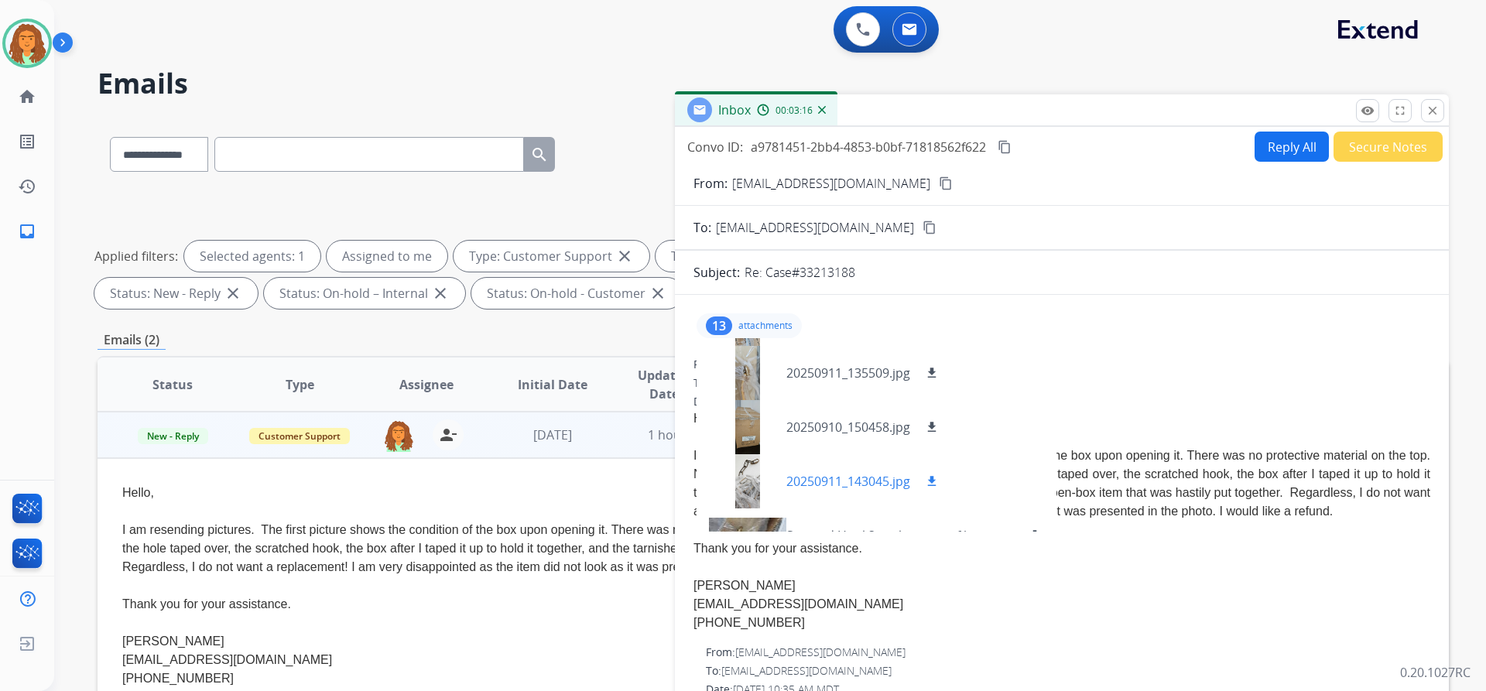
click at [748, 476] on div at bounding box center [747, 481] width 77 height 54
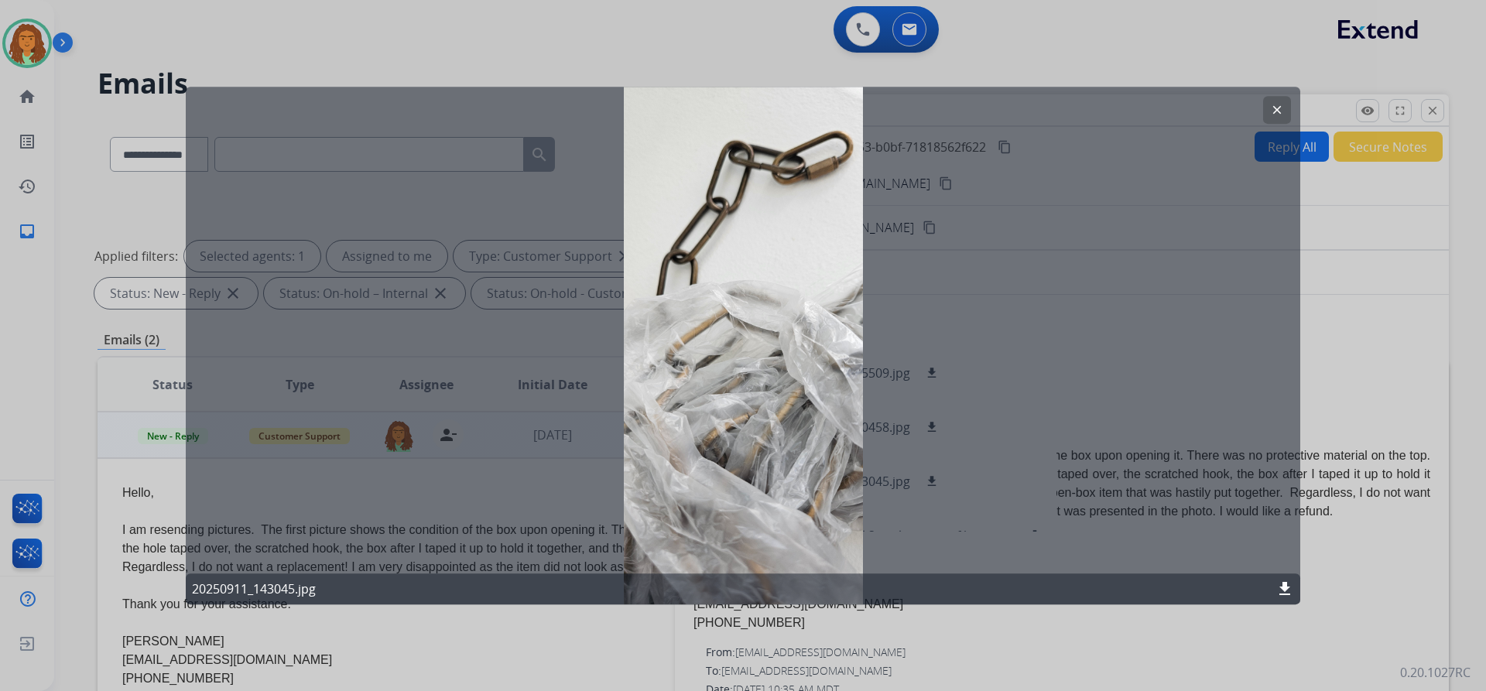
click at [1272, 106] on mat-icon "clear" at bounding box center [1277, 110] width 14 height 14
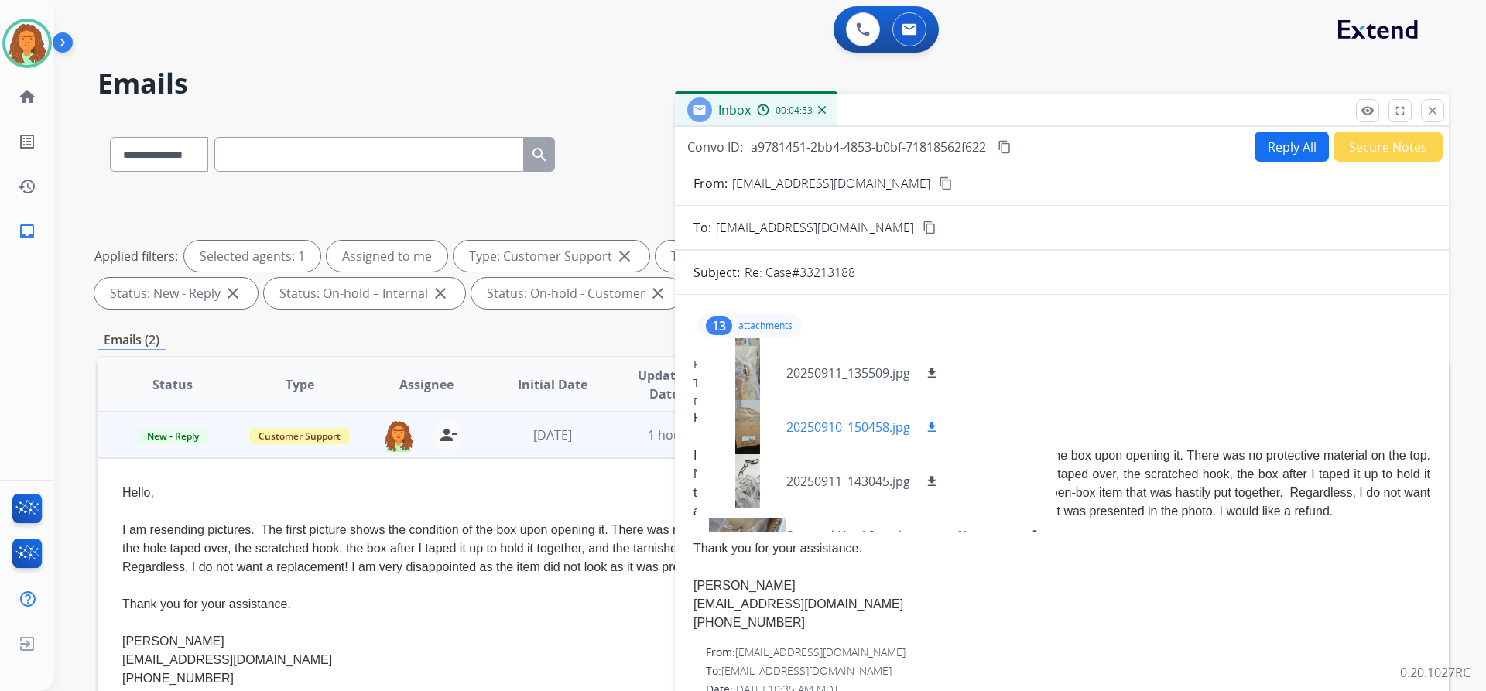
click at [751, 422] on div at bounding box center [747, 427] width 77 height 54
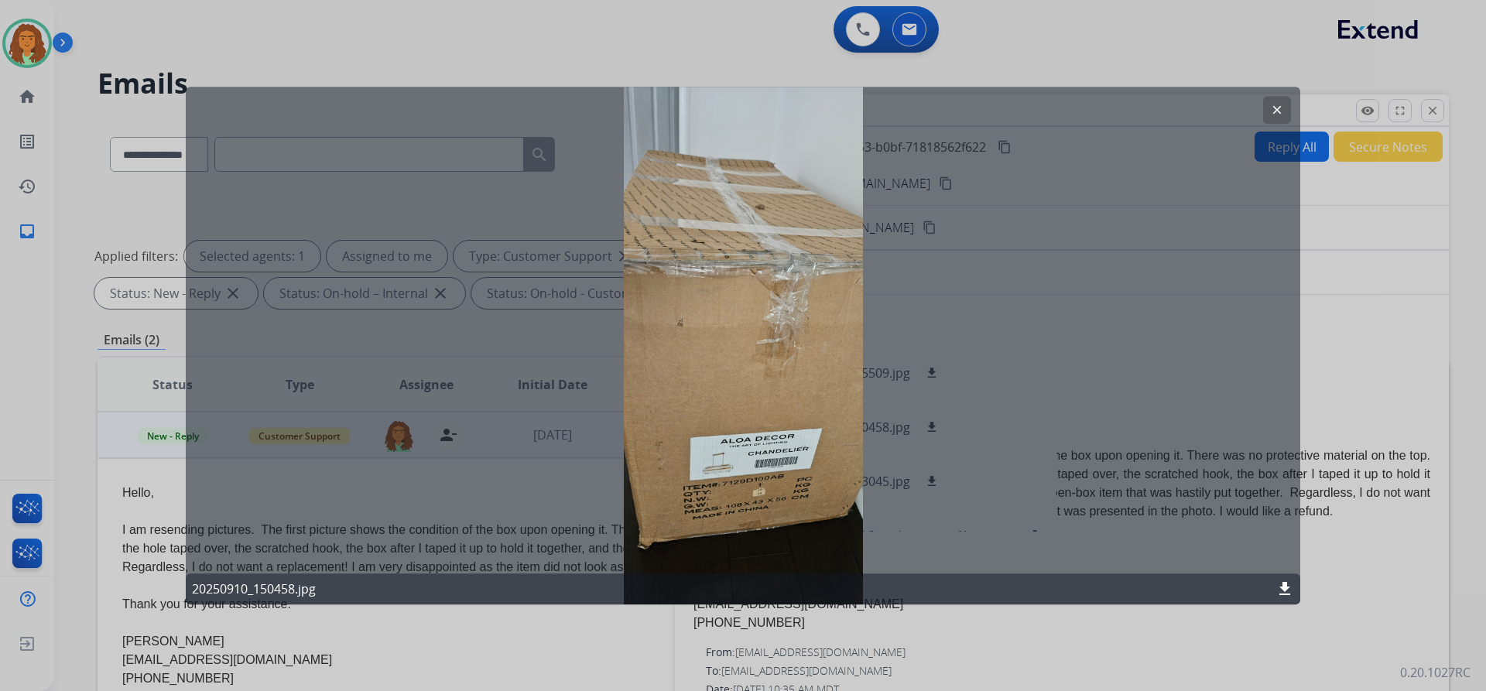
click at [1276, 105] on mat-icon "clear" at bounding box center [1277, 110] width 14 height 14
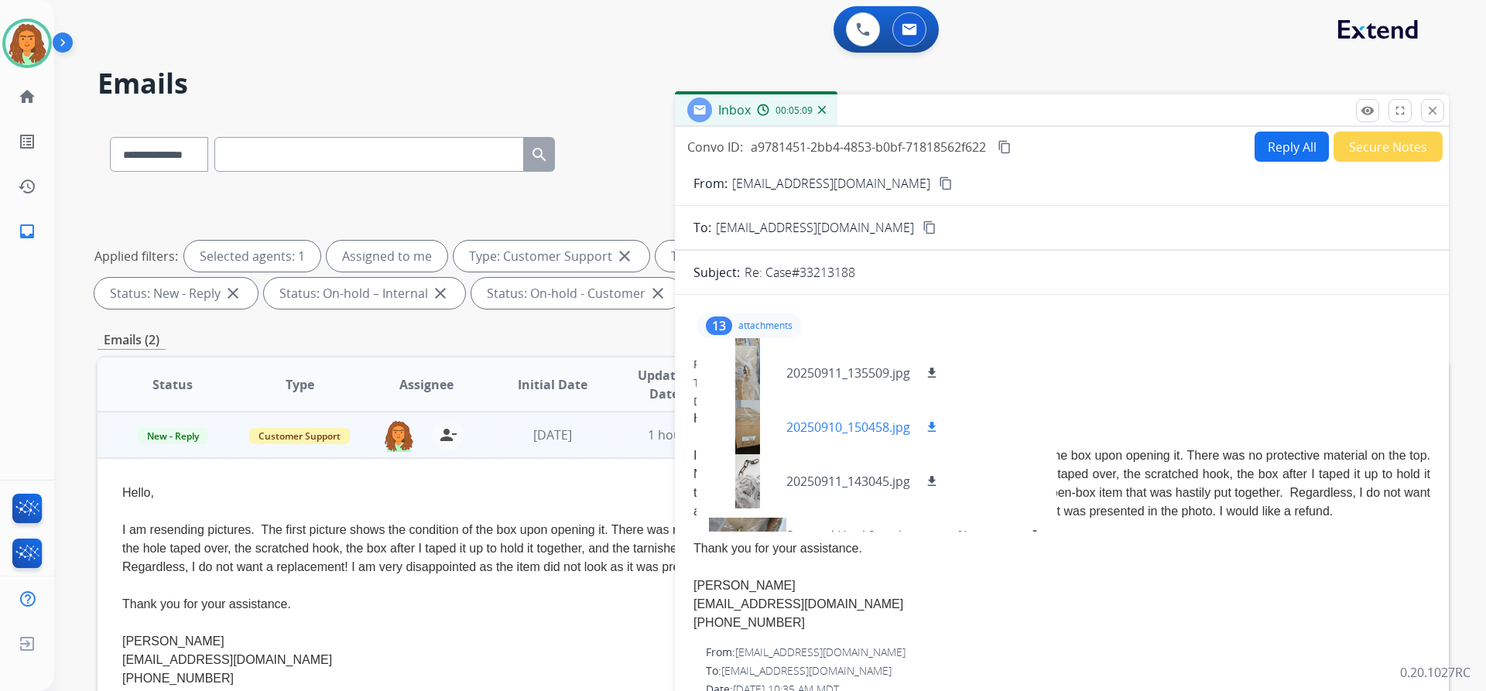
click at [748, 416] on div at bounding box center [747, 427] width 77 height 54
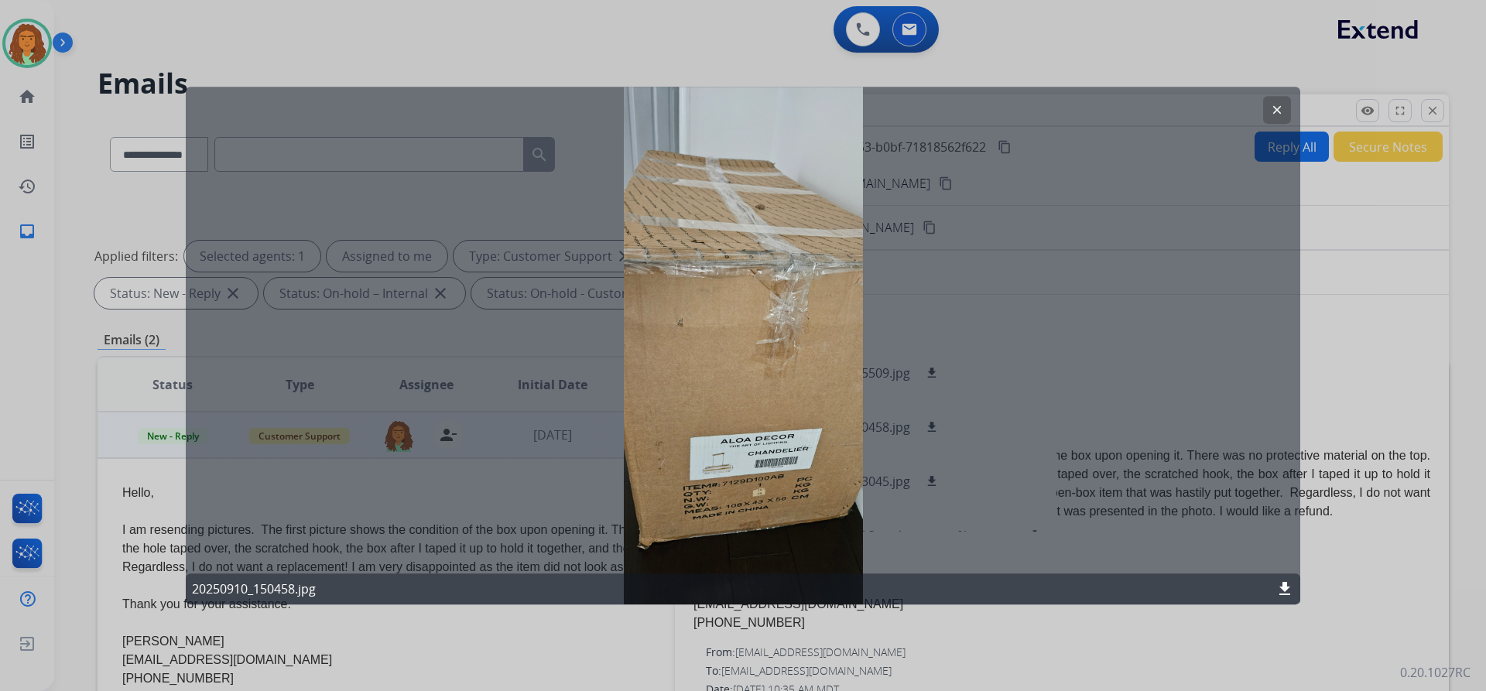
click at [1267, 108] on button "clear" at bounding box center [1277, 110] width 28 height 28
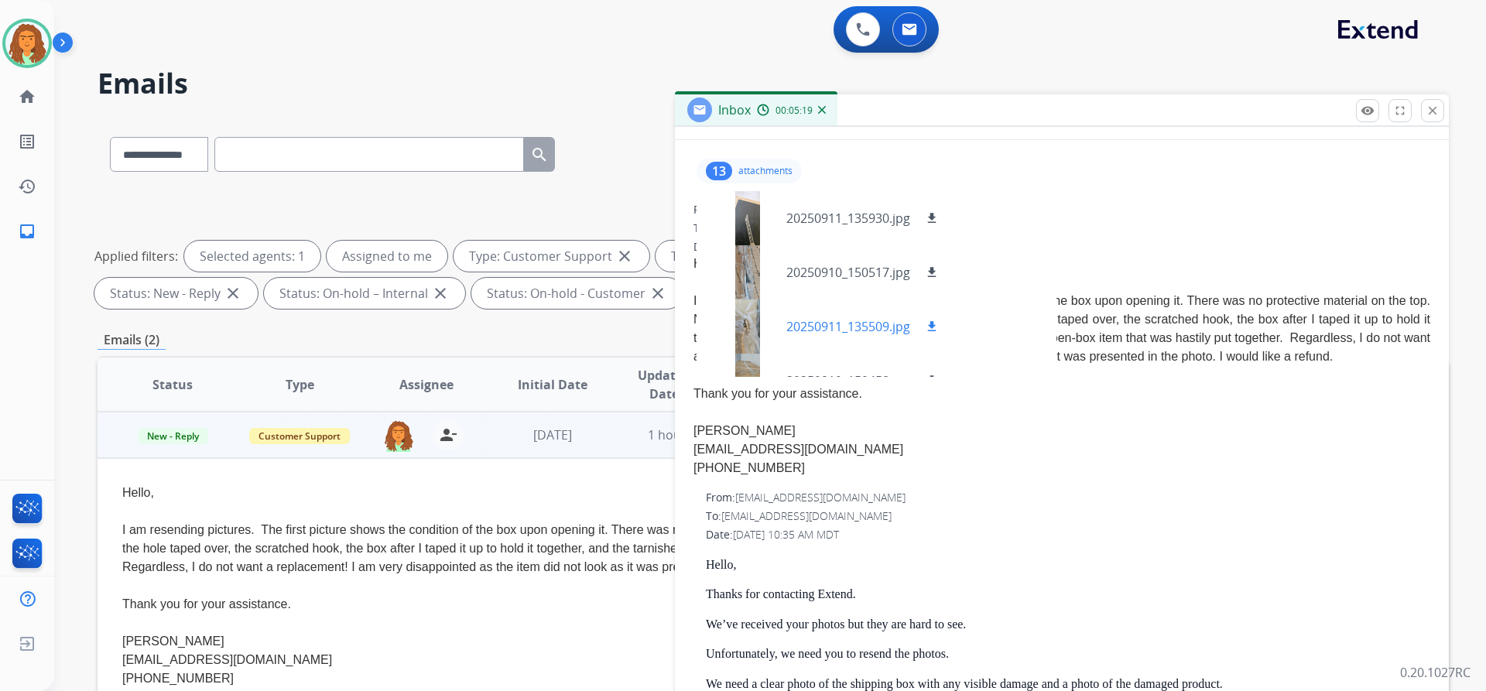
scroll to position [0, 0]
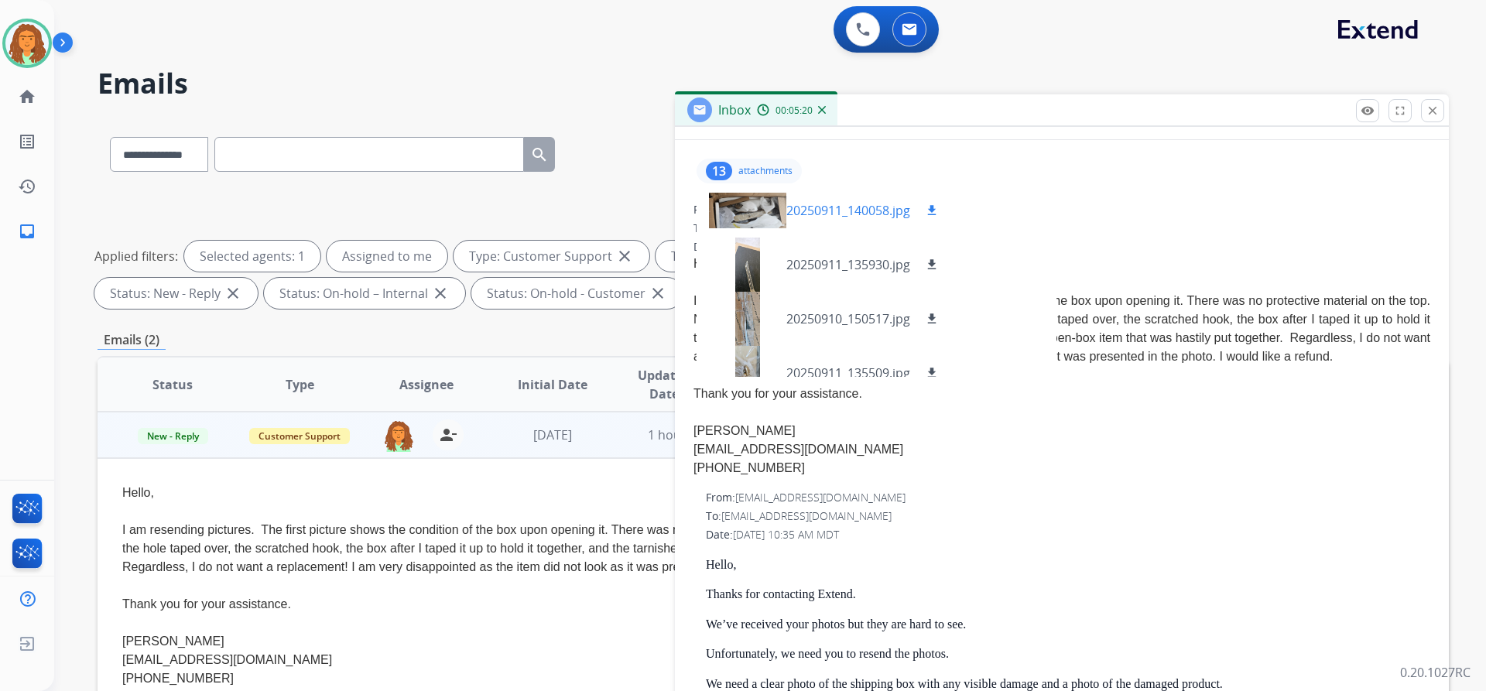
click at [762, 204] on div at bounding box center [747, 210] width 77 height 54
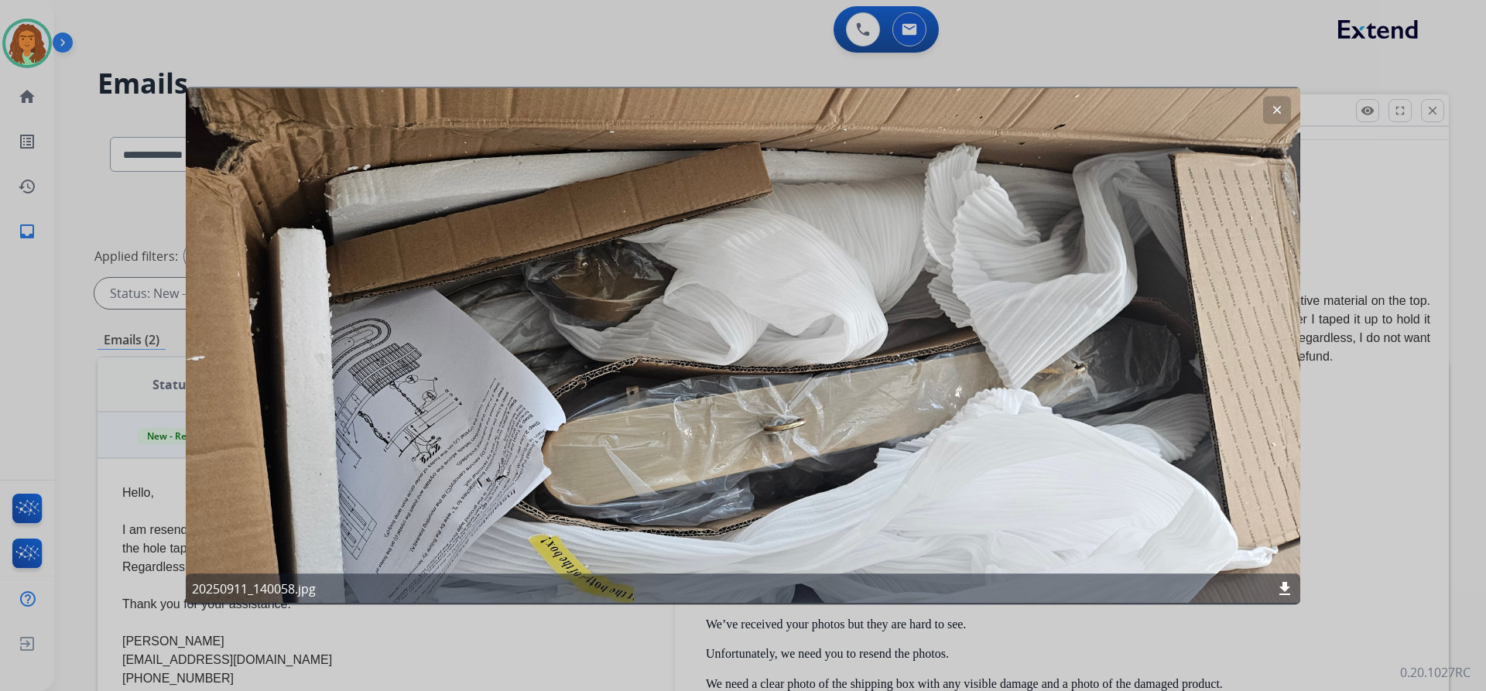
click at [1269, 100] on button "clear" at bounding box center [1277, 110] width 28 height 28
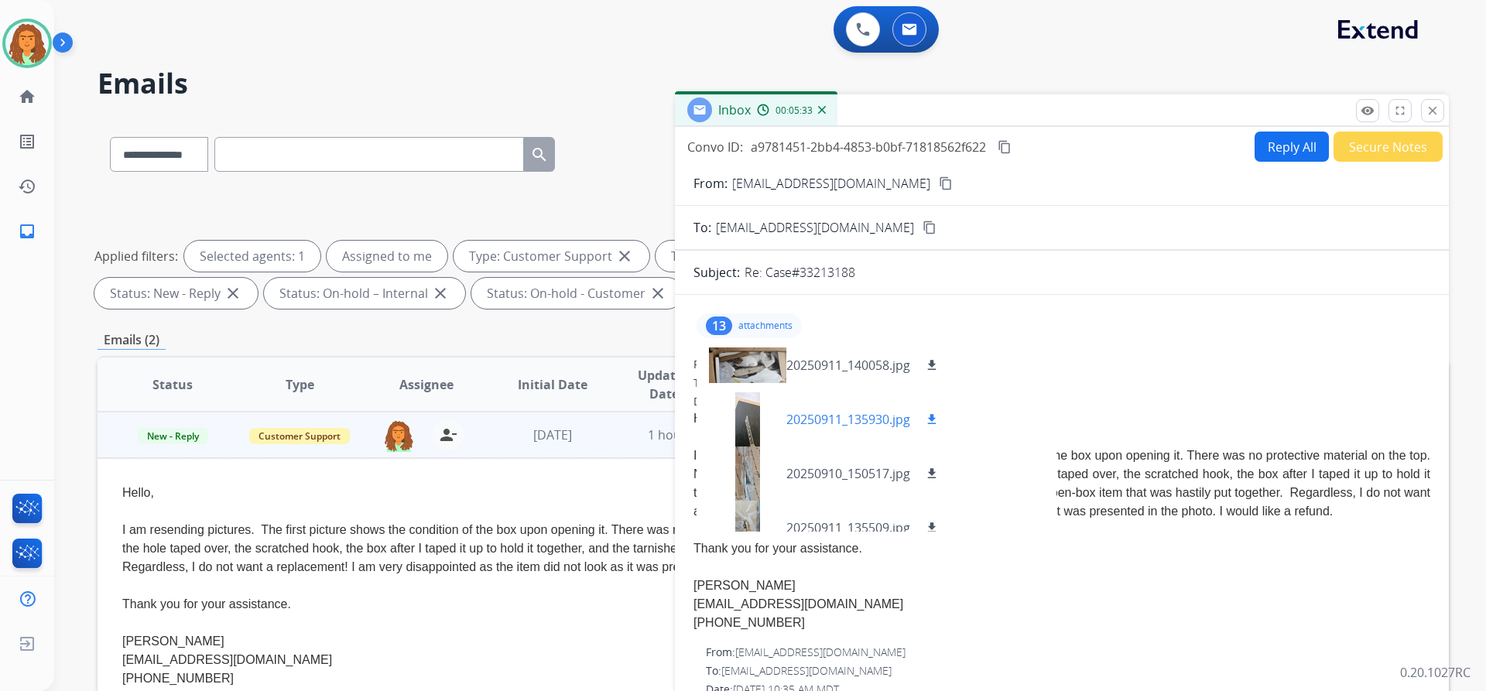
click at [748, 430] on div at bounding box center [747, 419] width 77 height 54
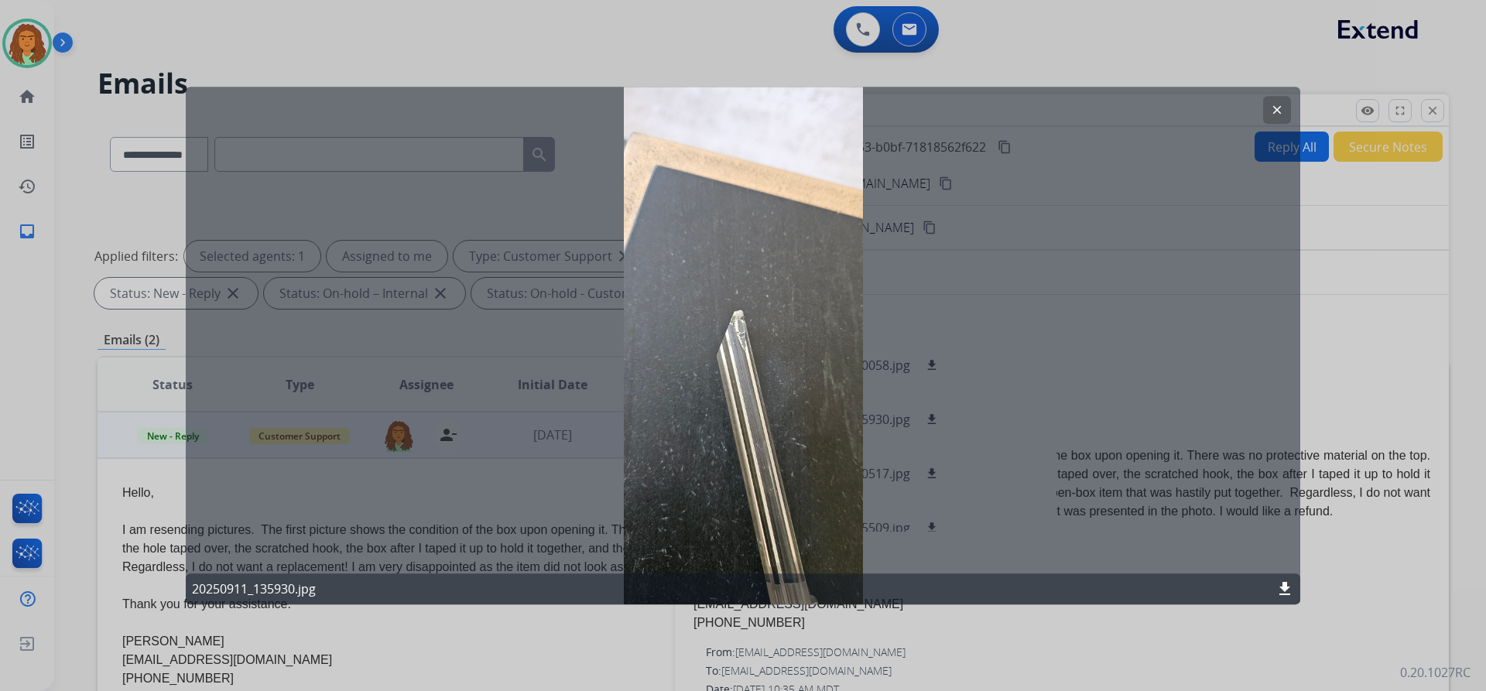
click at [1276, 112] on mat-icon "clear" at bounding box center [1277, 110] width 14 height 14
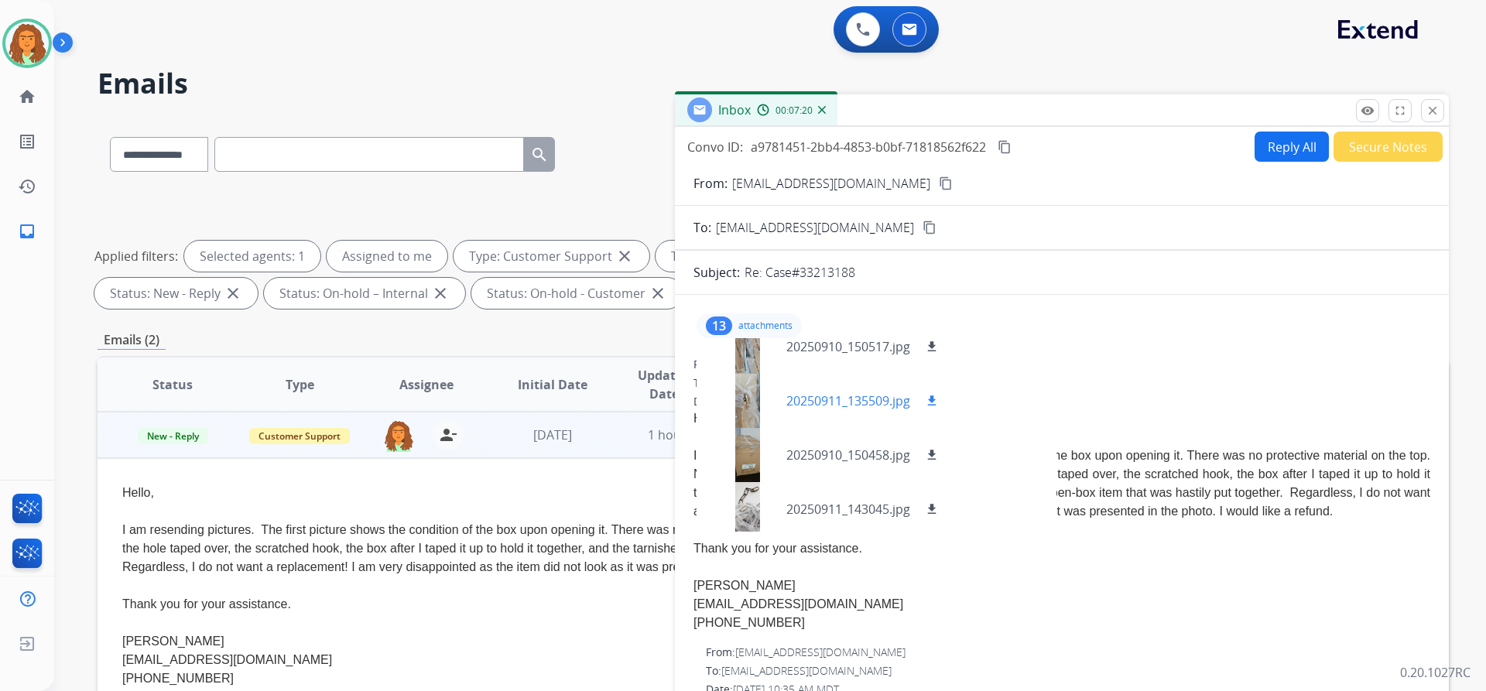
scroll to position [155, 0]
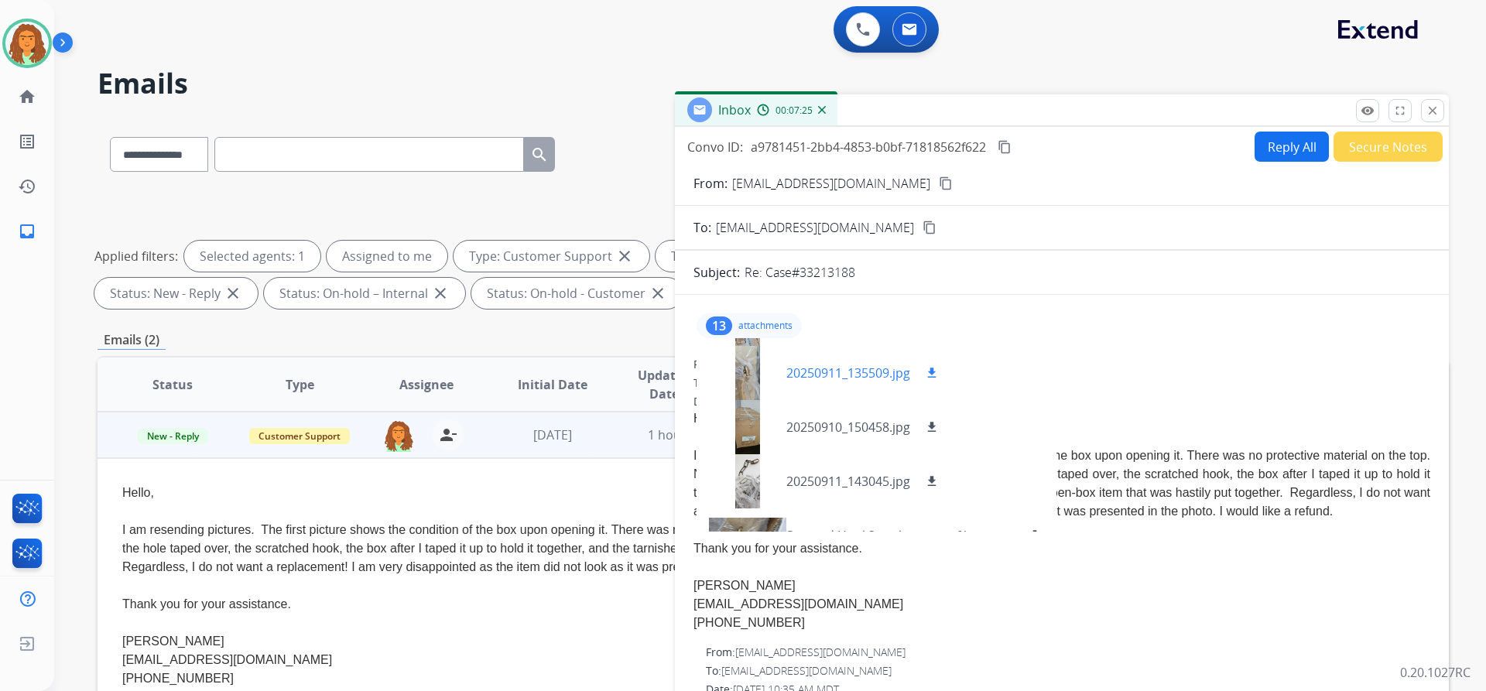
click at [750, 373] on div at bounding box center [747, 373] width 77 height 54
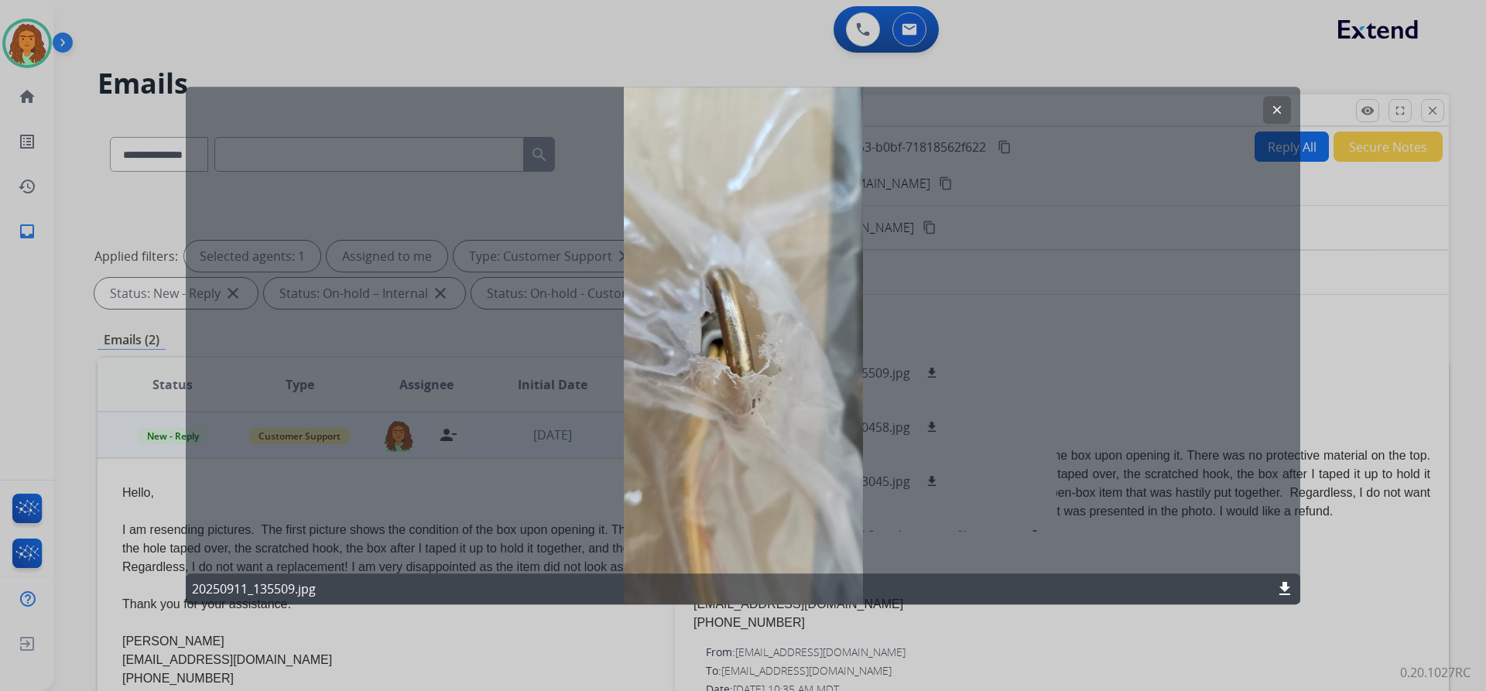
click at [1270, 114] on mat-icon "clear" at bounding box center [1277, 110] width 14 height 14
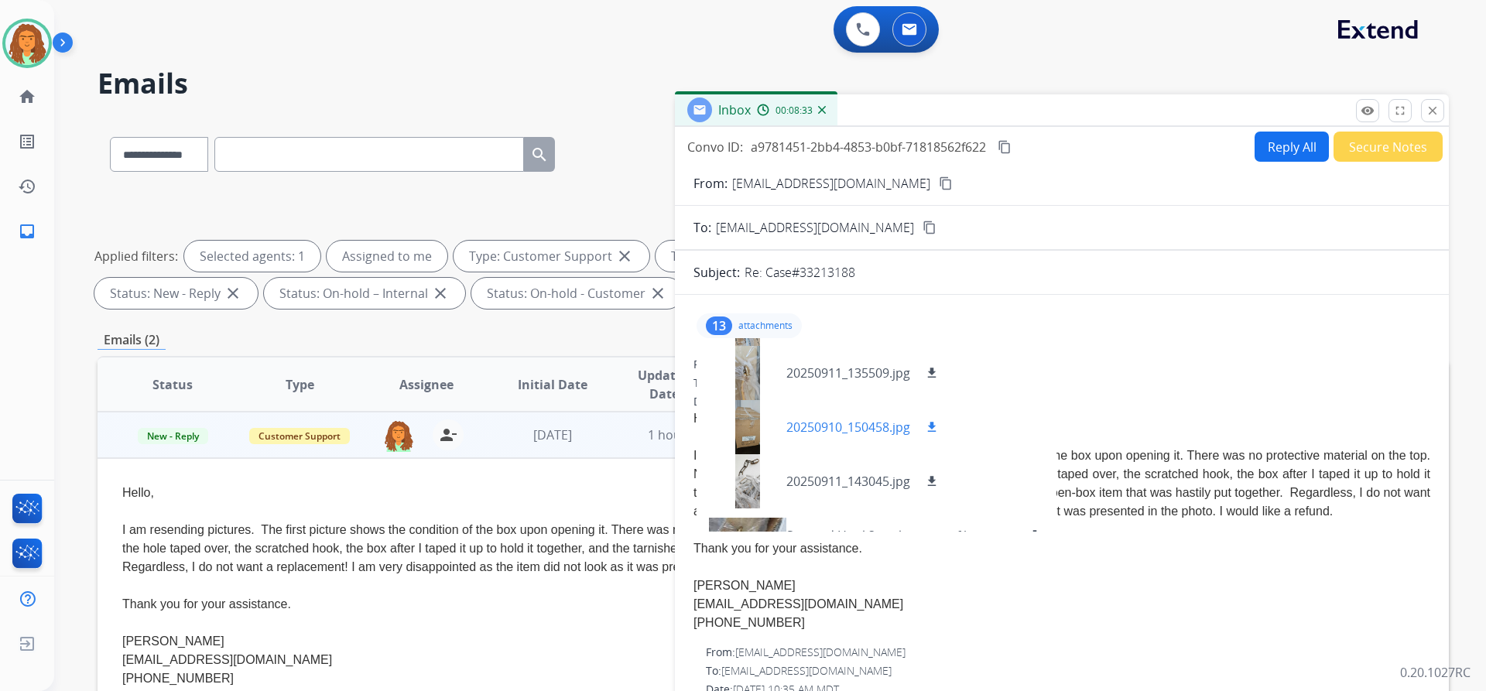
click at [749, 418] on div at bounding box center [747, 427] width 77 height 54
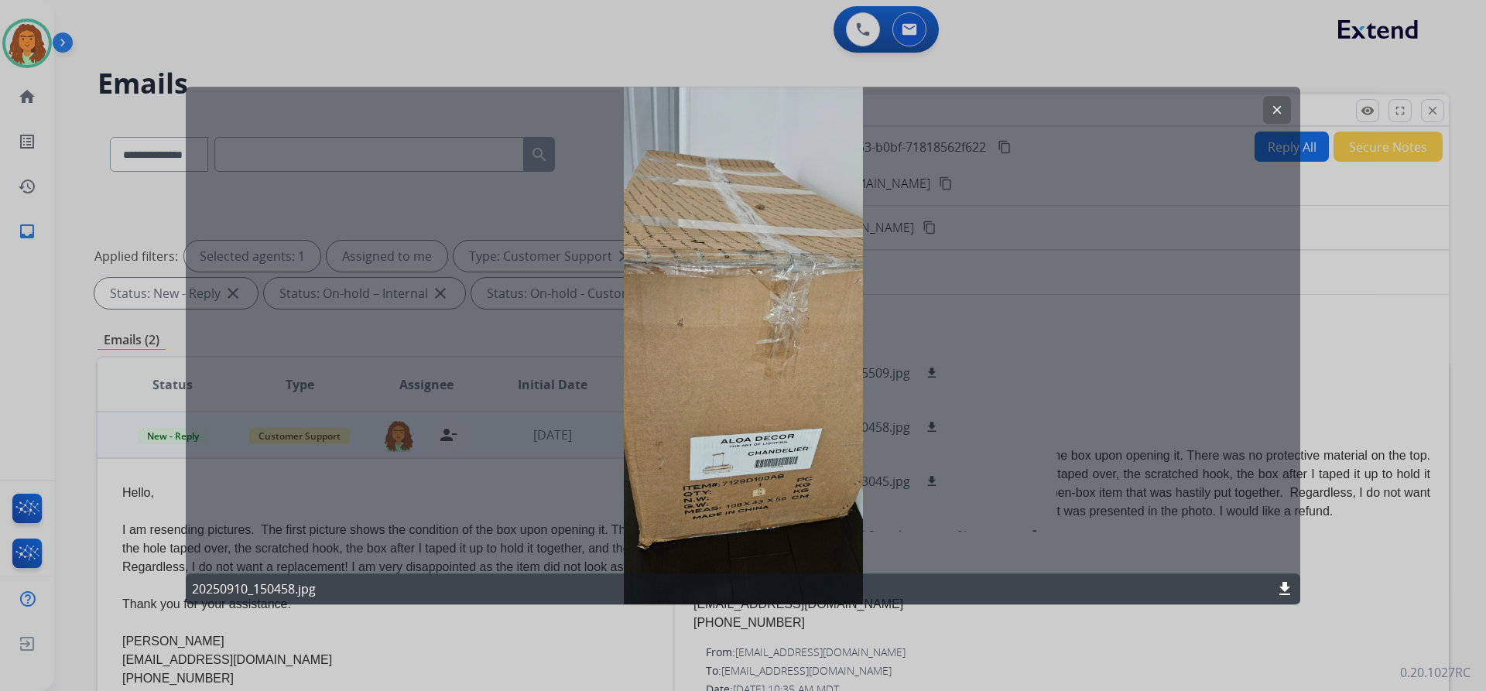
click at [1276, 109] on mat-icon "clear" at bounding box center [1277, 110] width 14 height 14
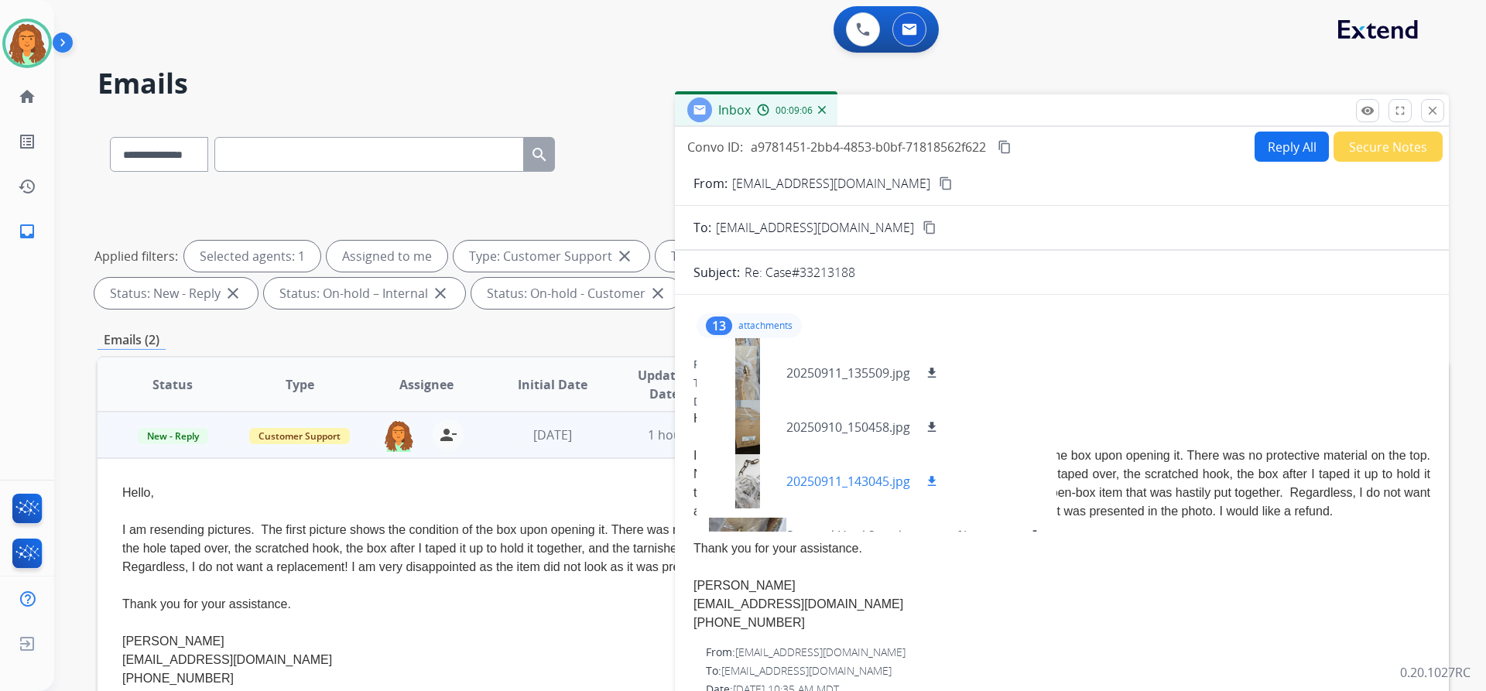
click at [755, 461] on div at bounding box center [747, 481] width 77 height 54
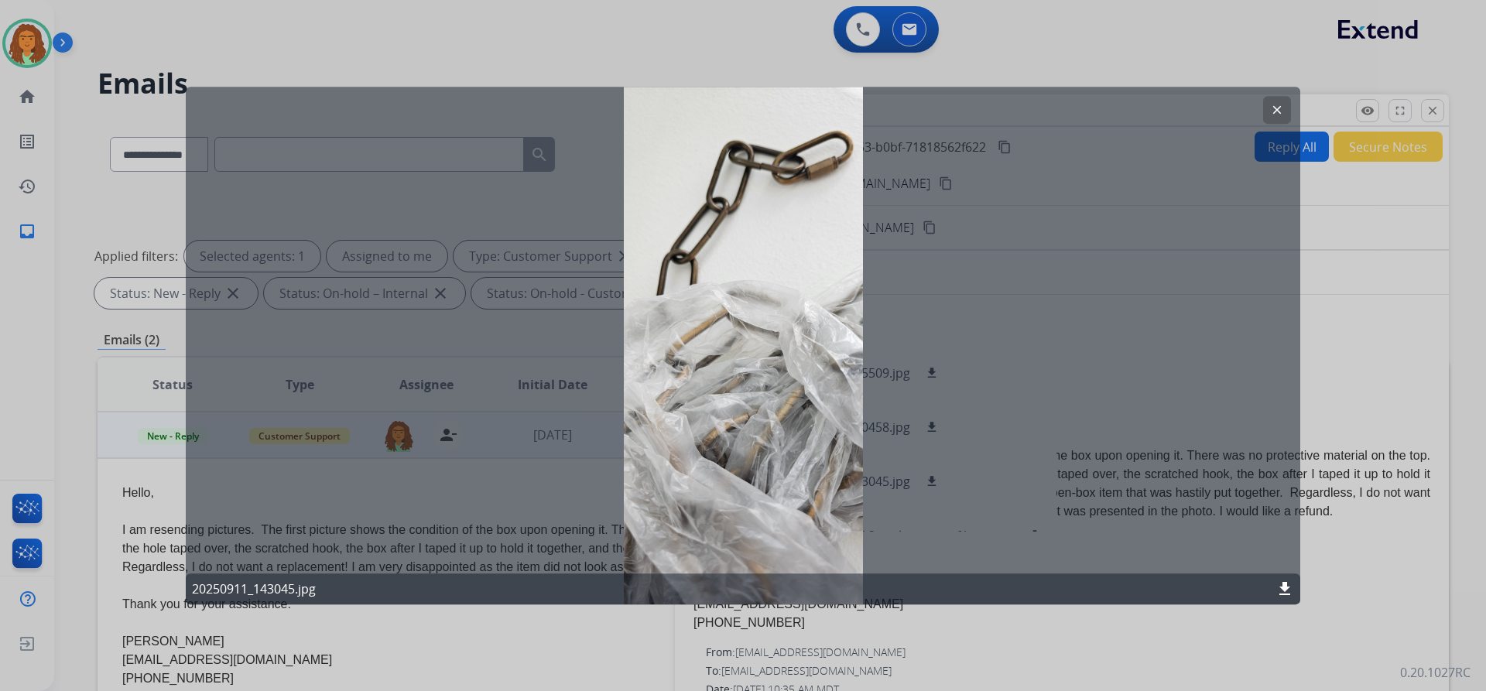
click at [1278, 106] on mat-icon "clear" at bounding box center [1277, 110] width 14 height 14
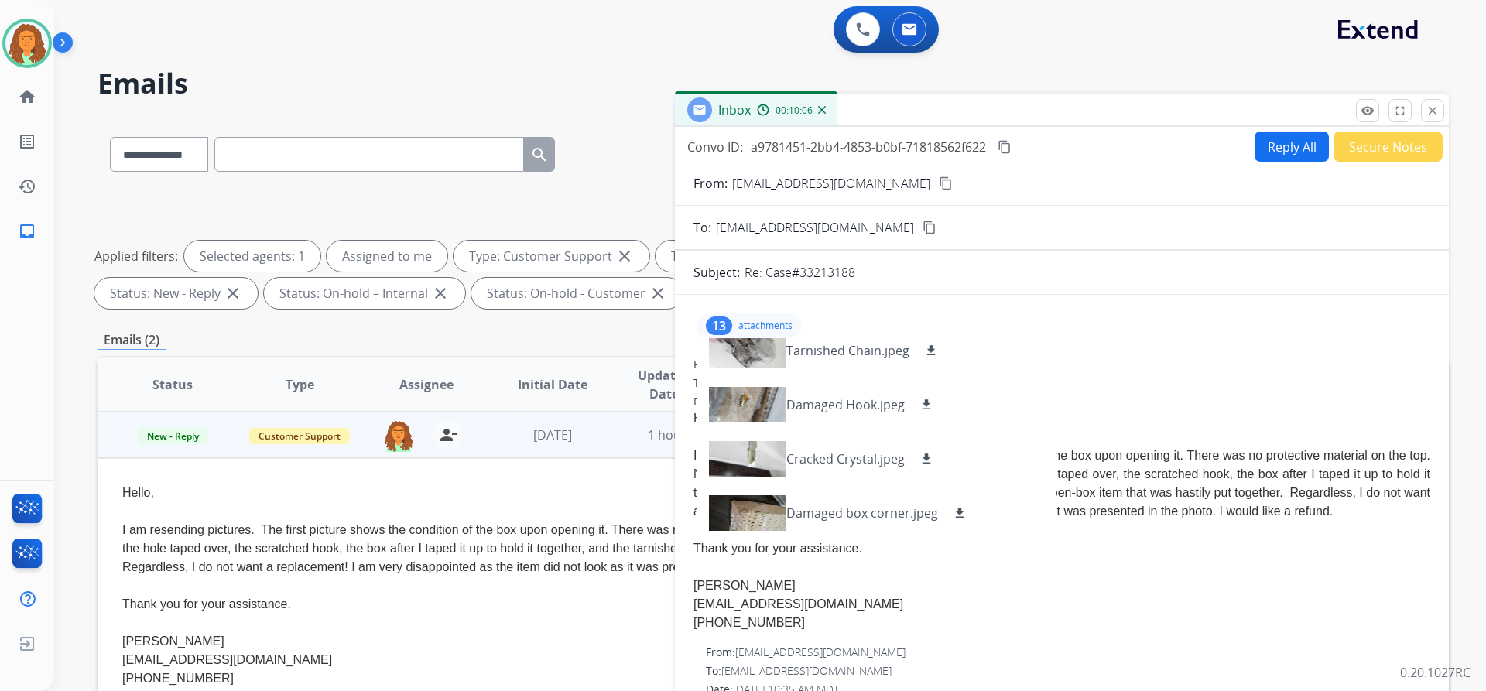
scroll to position [511, 0]
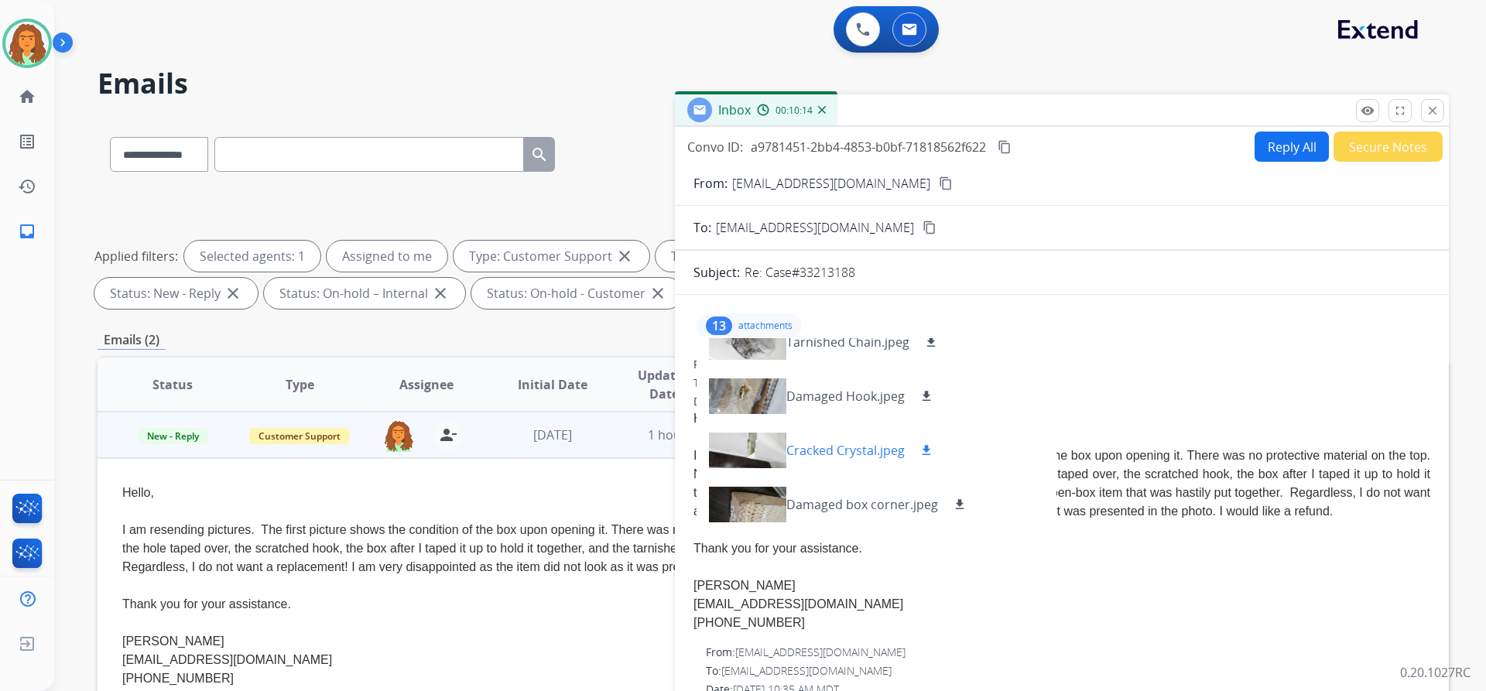
click at [750, 444] on div at bounding box center [747, 450] width 77 height 54
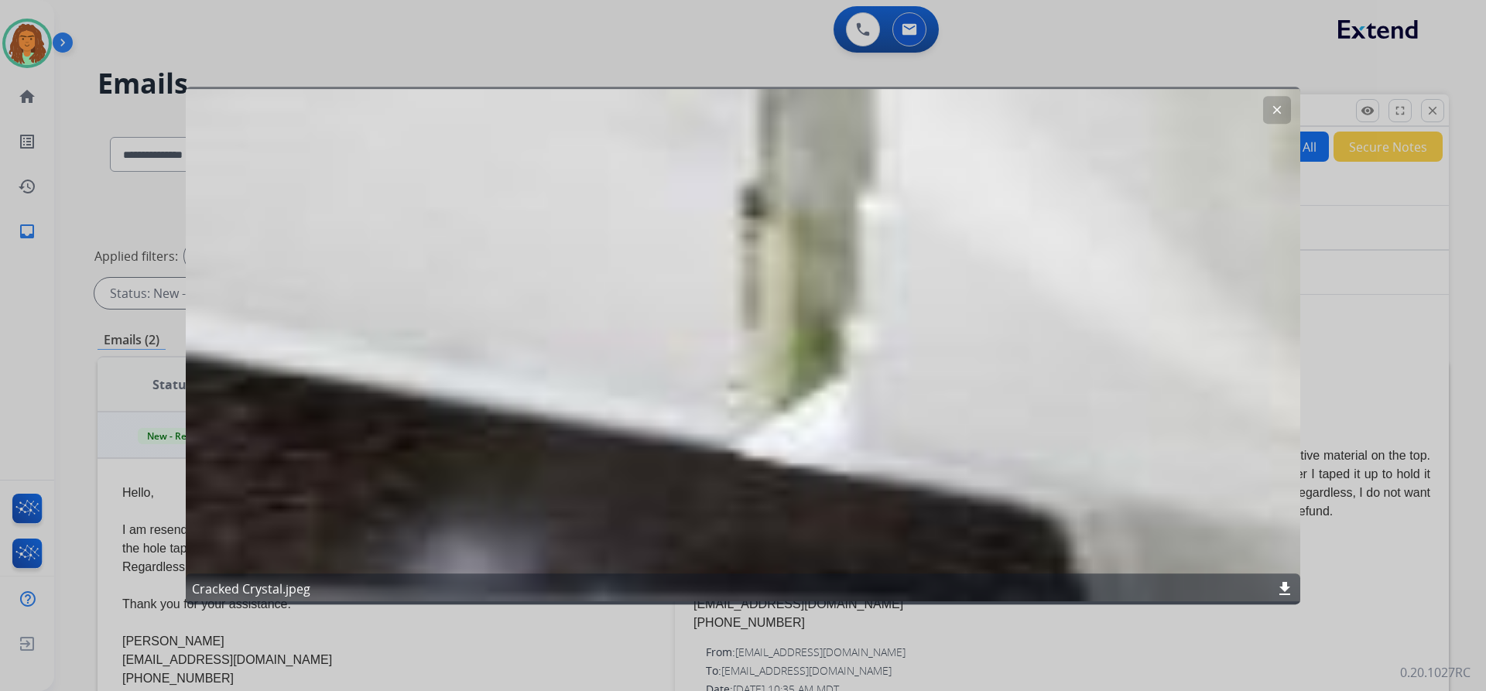
click at [1286, 586] on mat-icon "download" at bounding box center [1285, 589] width 19 height 19
click at [1265, 106] on button "clear" at bounding box center [1277, 110] width 28 height 28
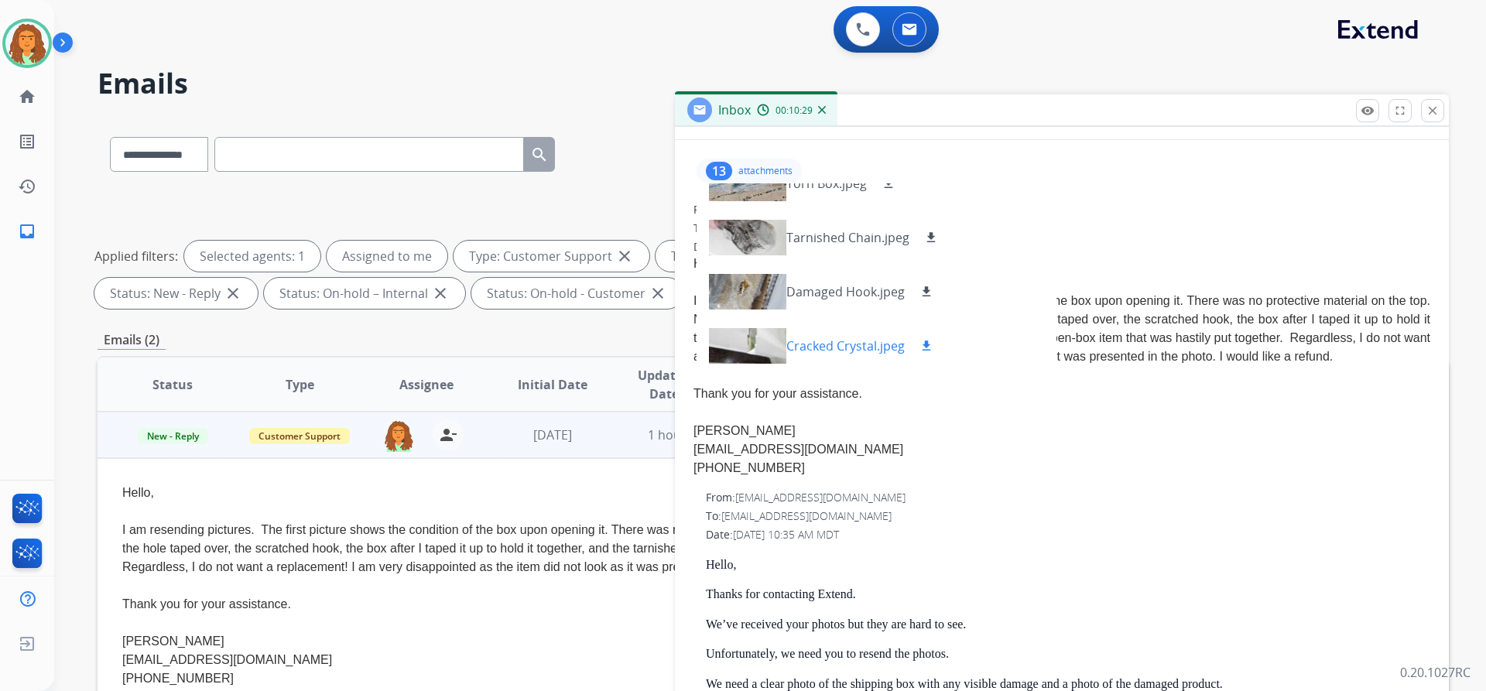
scroll to position [433, 0]
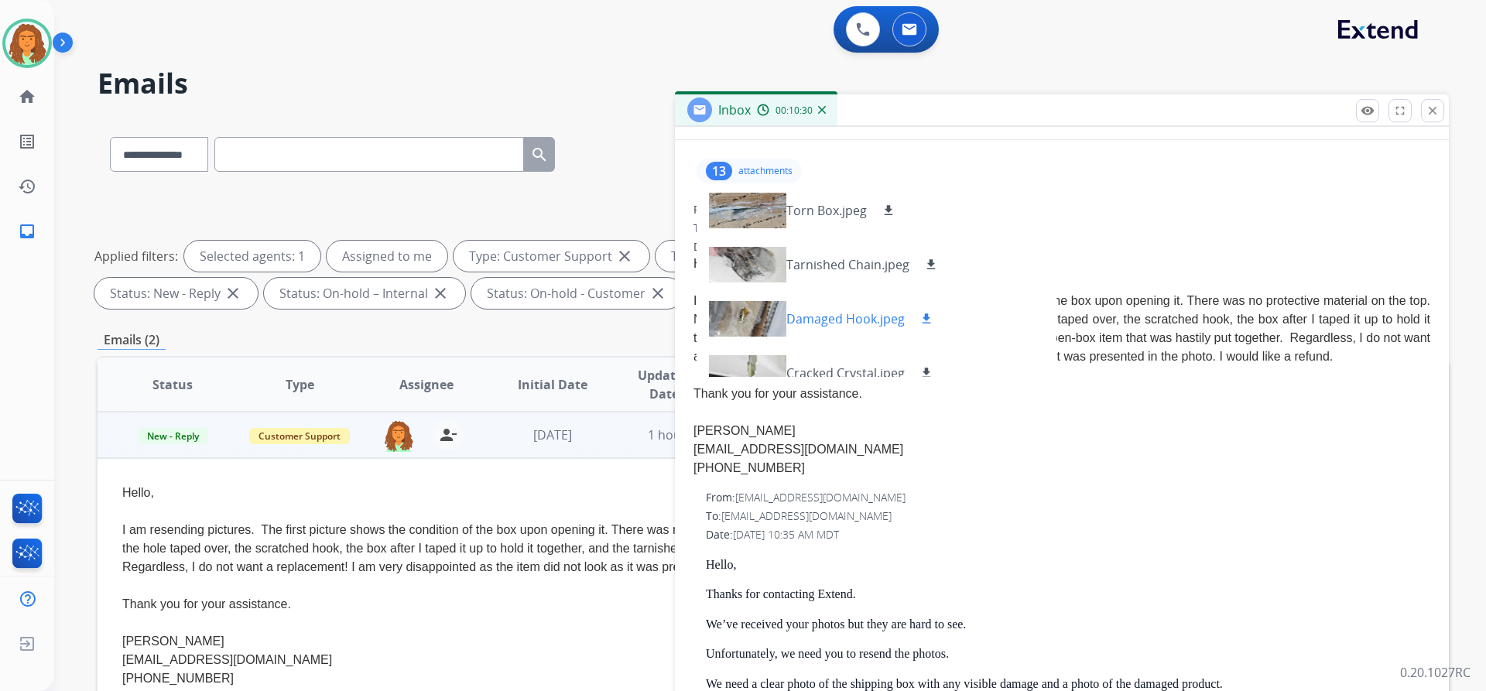
click at [767, 317] on div at bounding box center [747, 319] width 77 height 54
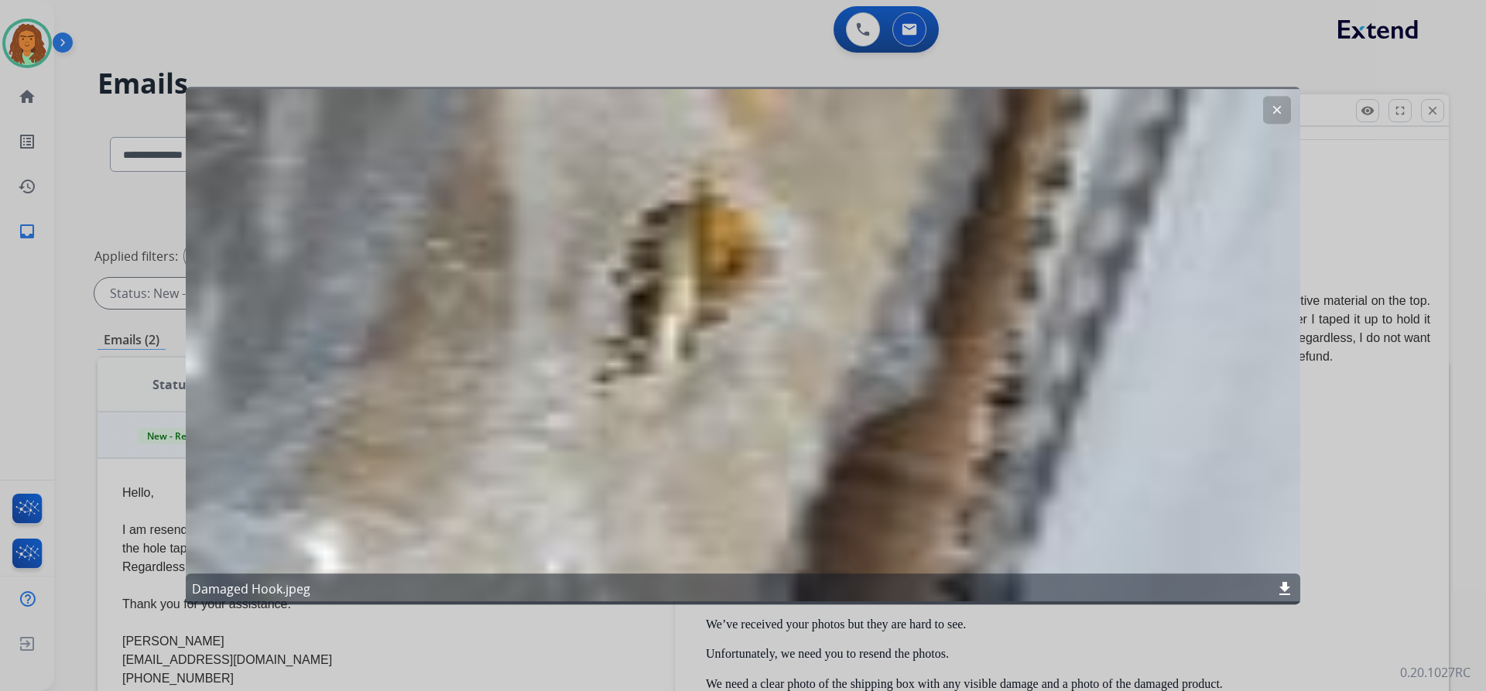
click at [1277, 110] on mat-icon "clear" at bounding box center [1277, 110] width 14 height 14
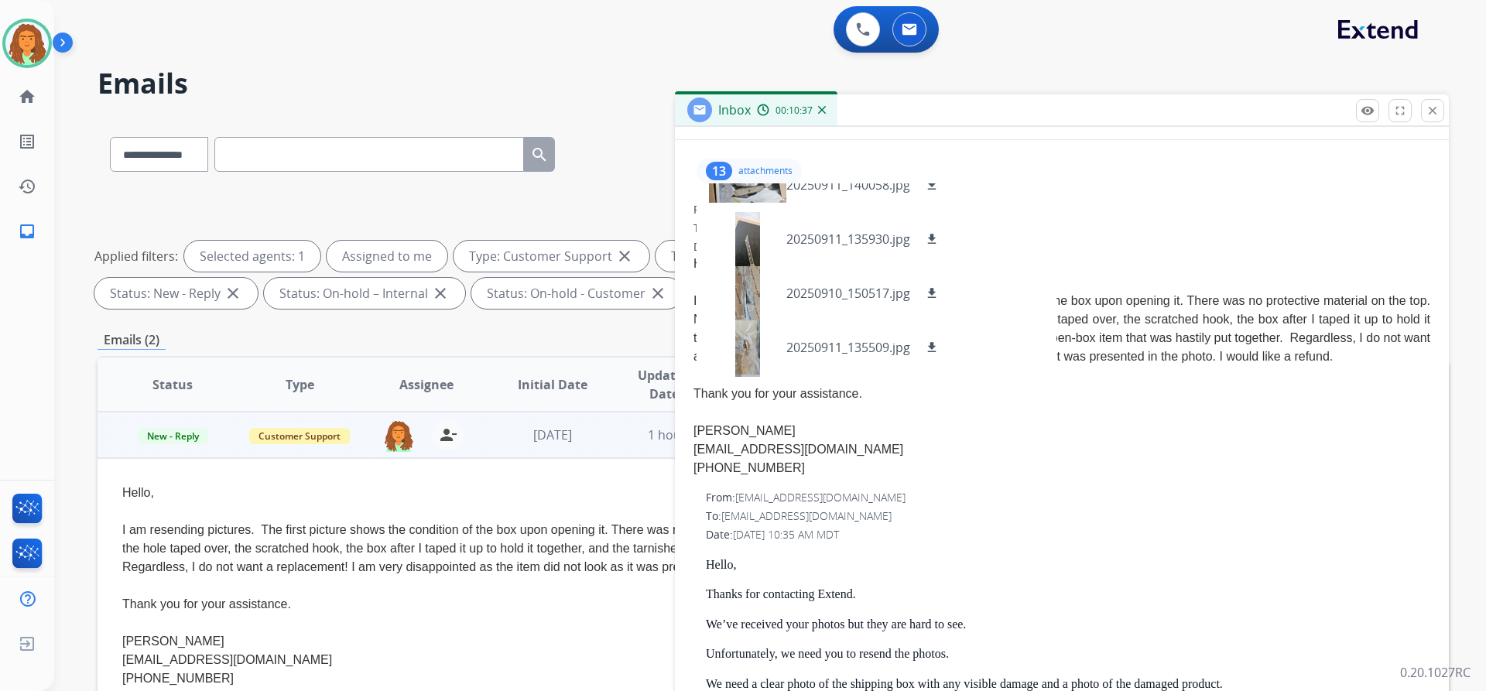
scroll to position [0, 0]
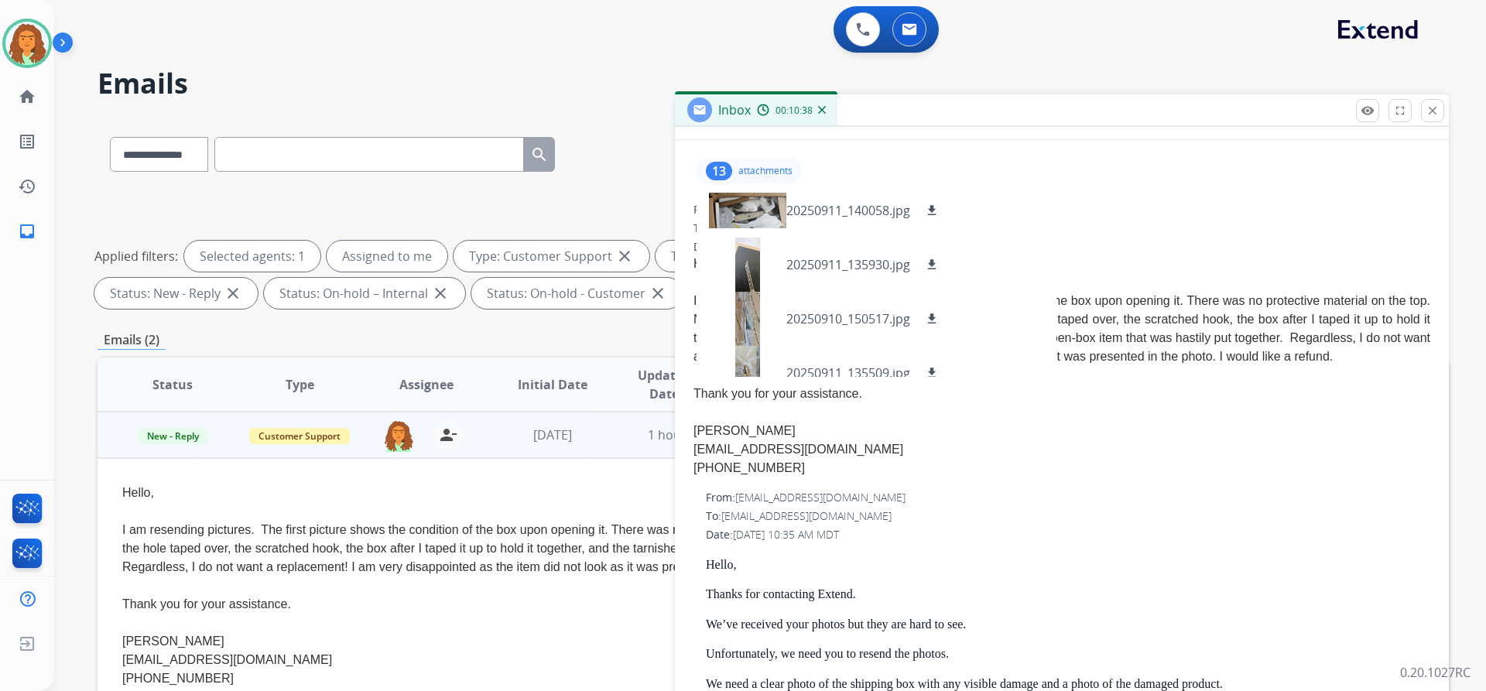
click at [722, 169] on div "13" at bounding box center [719, 171] width 26 height 19
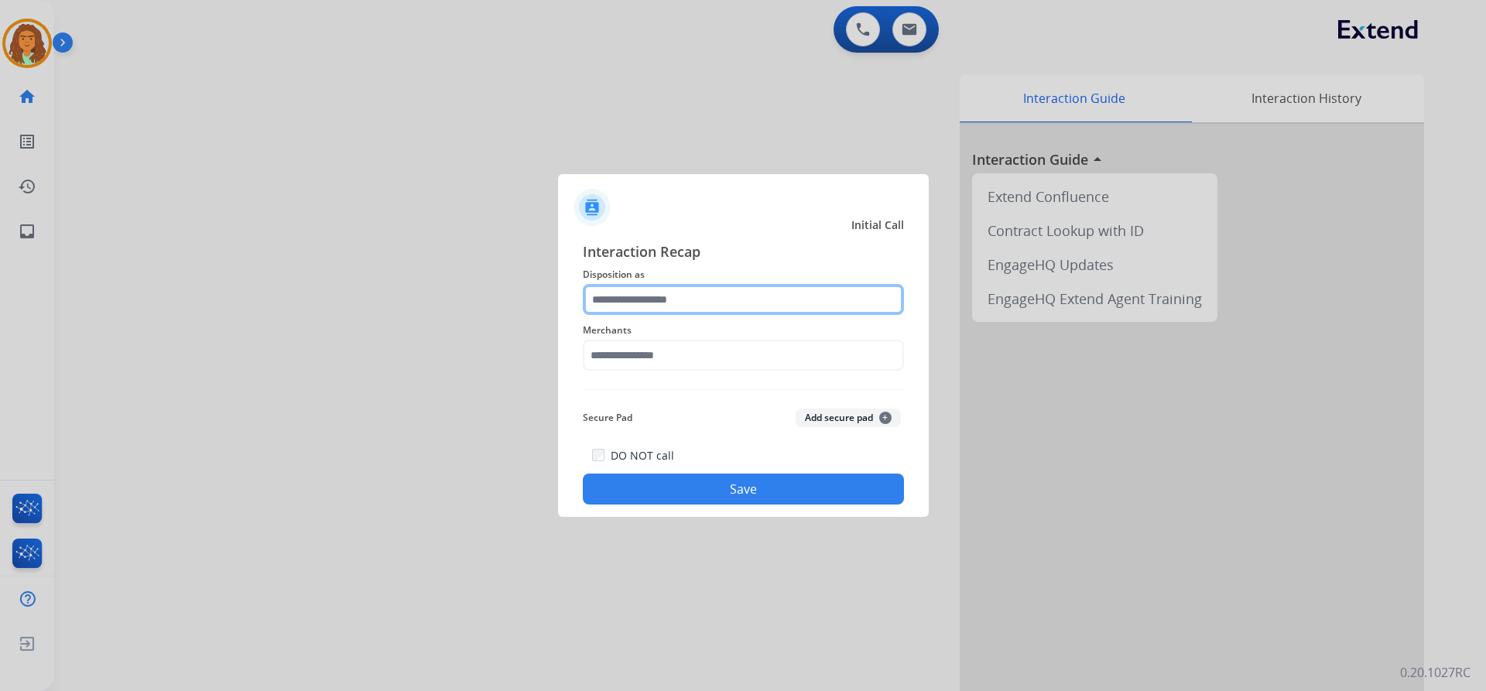
click at [614, 297] on input "text" at bounding box center [743, 299] width 321 height 31
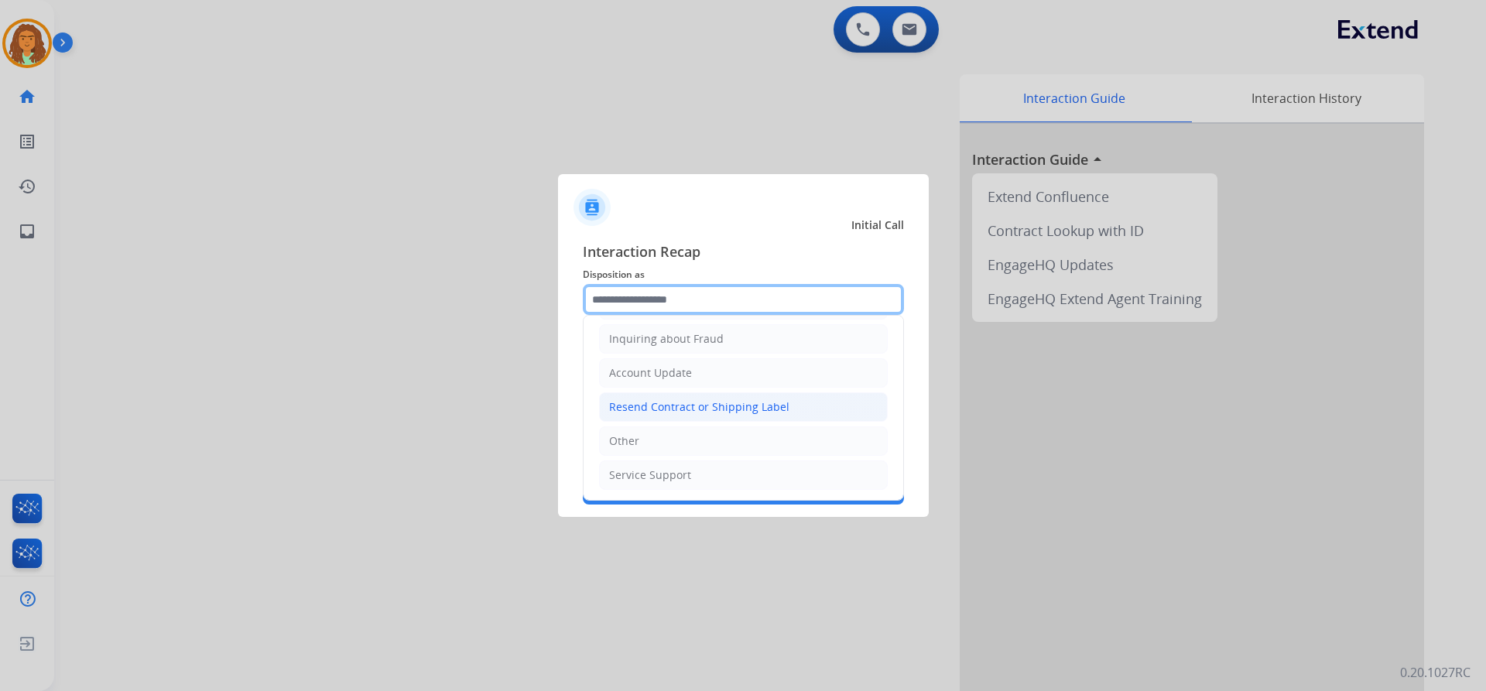
scroll to position [241, 0]
click at [671, 407] on div "Resend Contract or Shipping Label" at bounding box center [699, 406] width 180 height 15
type input "**********"
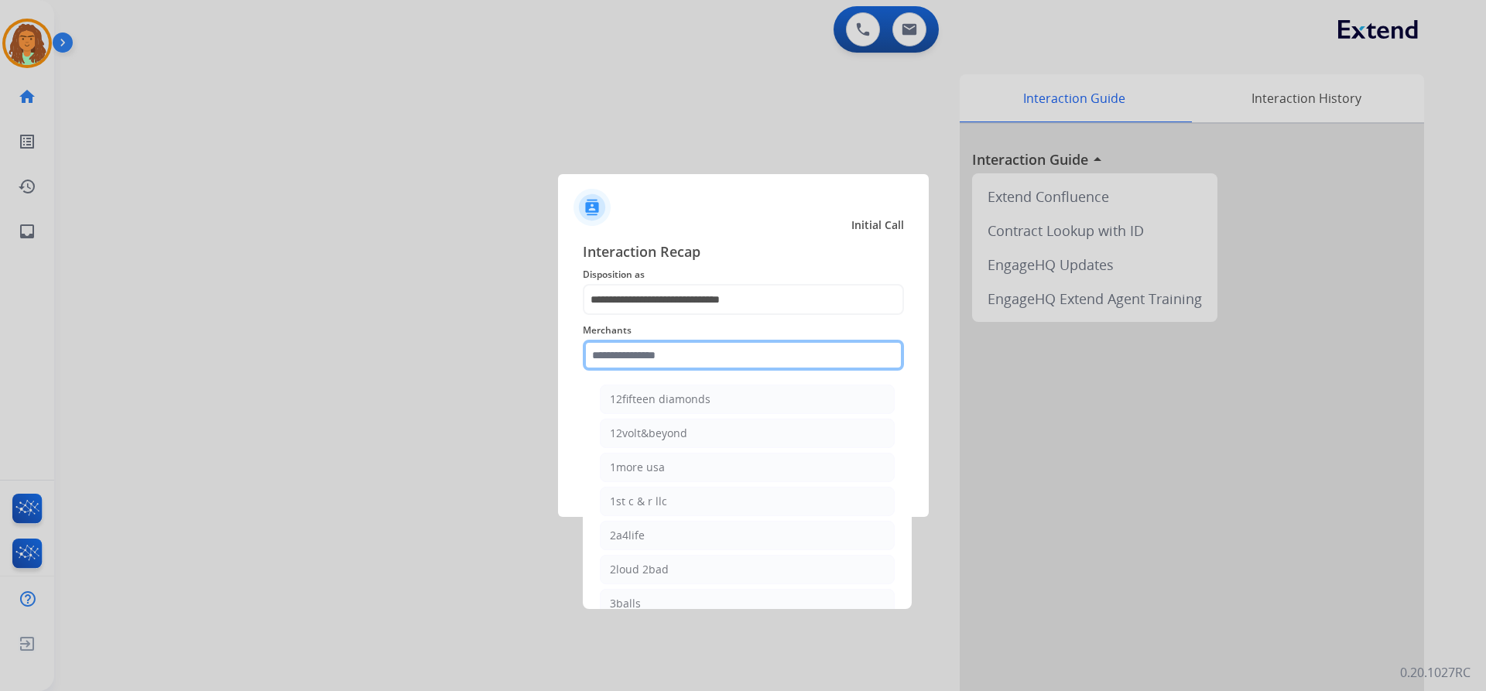
click at [648, 354] on input "text" at bounding box center [743, 355] width 321 height 31
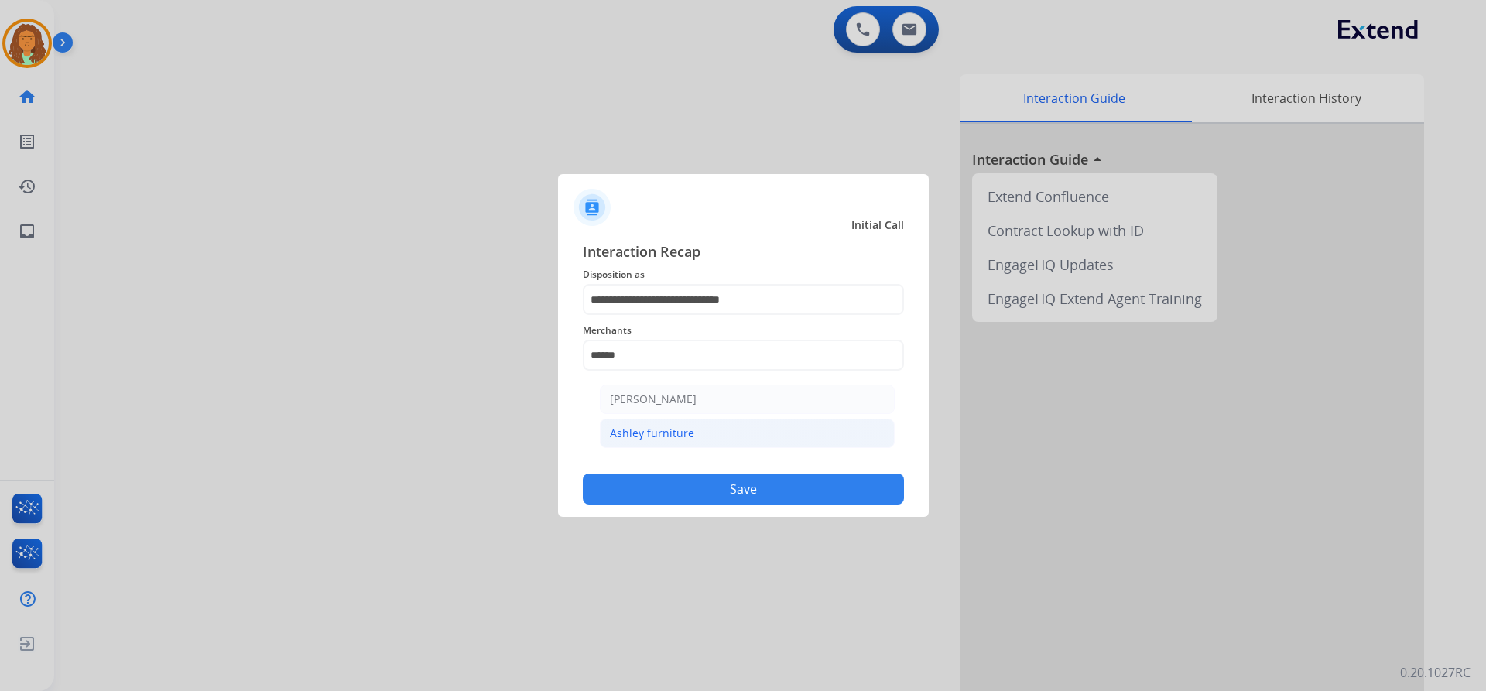
click at [642, 433] on div "Ashley furniture" at bounding box center [652, 433] width 84 height 15
type input "**********"
click at [717, 482] on button "Save" at bounding box center [743, 489] width 321 height 31
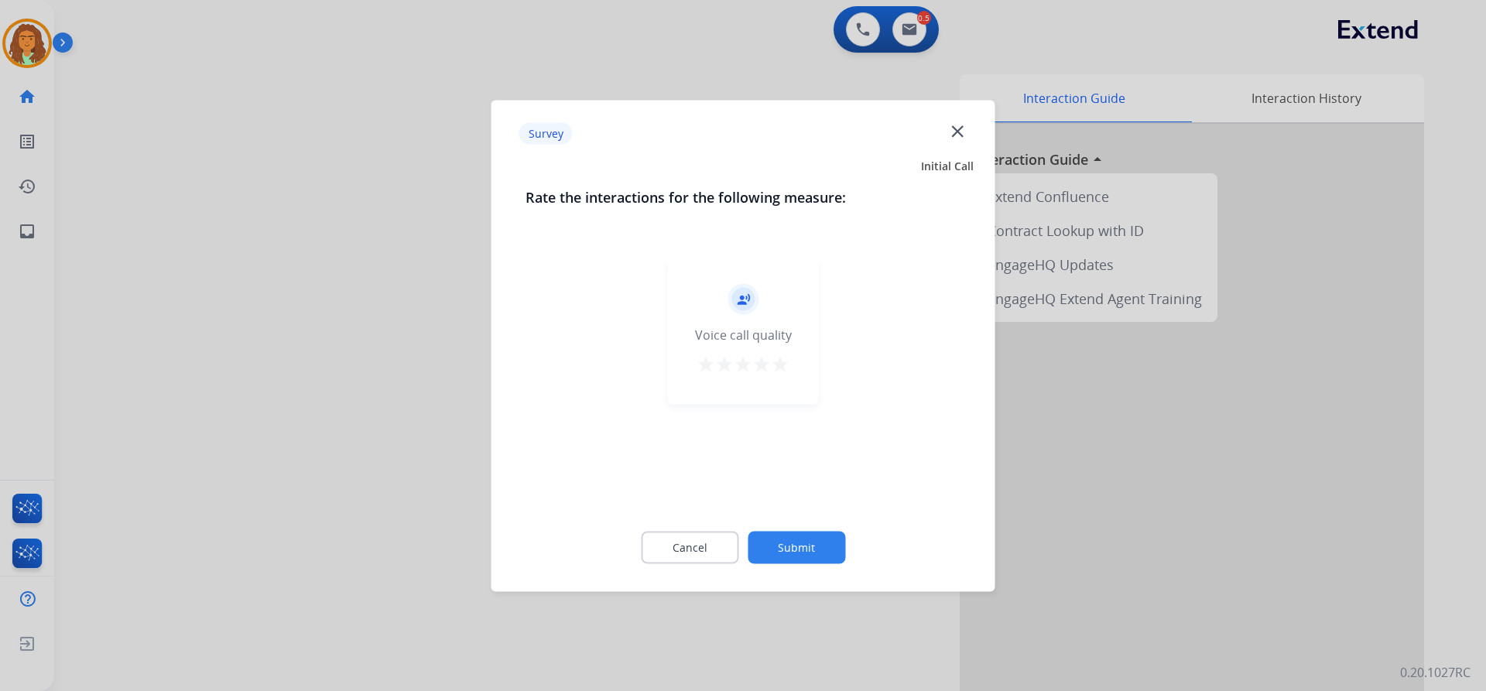
click at [778, 362] on mat-icon "star" at bounding box center [780, 363] width 19 height 19
click at [817, 546] on button "Submit" at bounding box center [797, 547] width 98 height 33
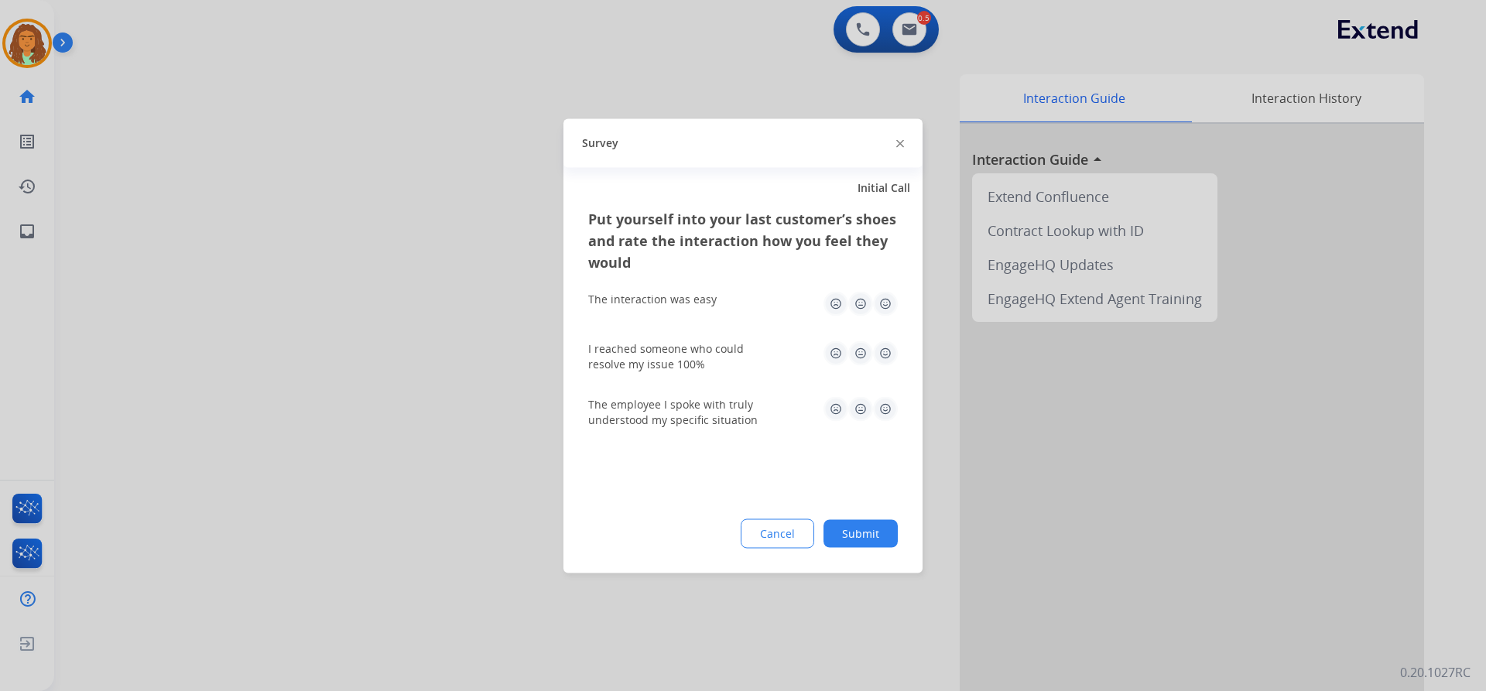
click at [882, 302] on img at bounding box center [885, 303] width 25 height 25
click at [882, 352] on img at bounding box center [885, 353] width 25 height 25
click at [889, 409] on img at bounding box center [885, 408] width 25 height 25
click at [872, 533] on button "Submit" at bounding box center [861, 533] width 74 height 28
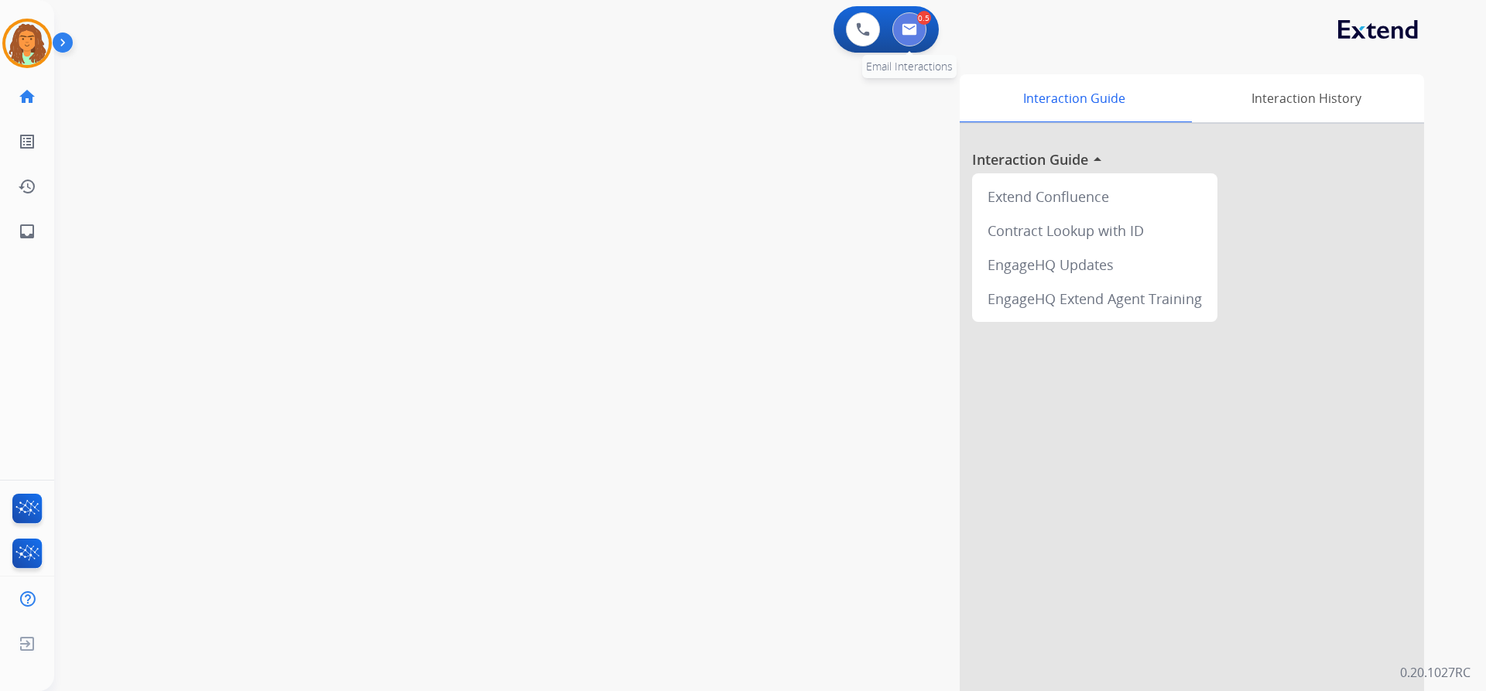
click at [913, 17] on button at bounding box center [909, 29] width 34 height 34
select select "**********"
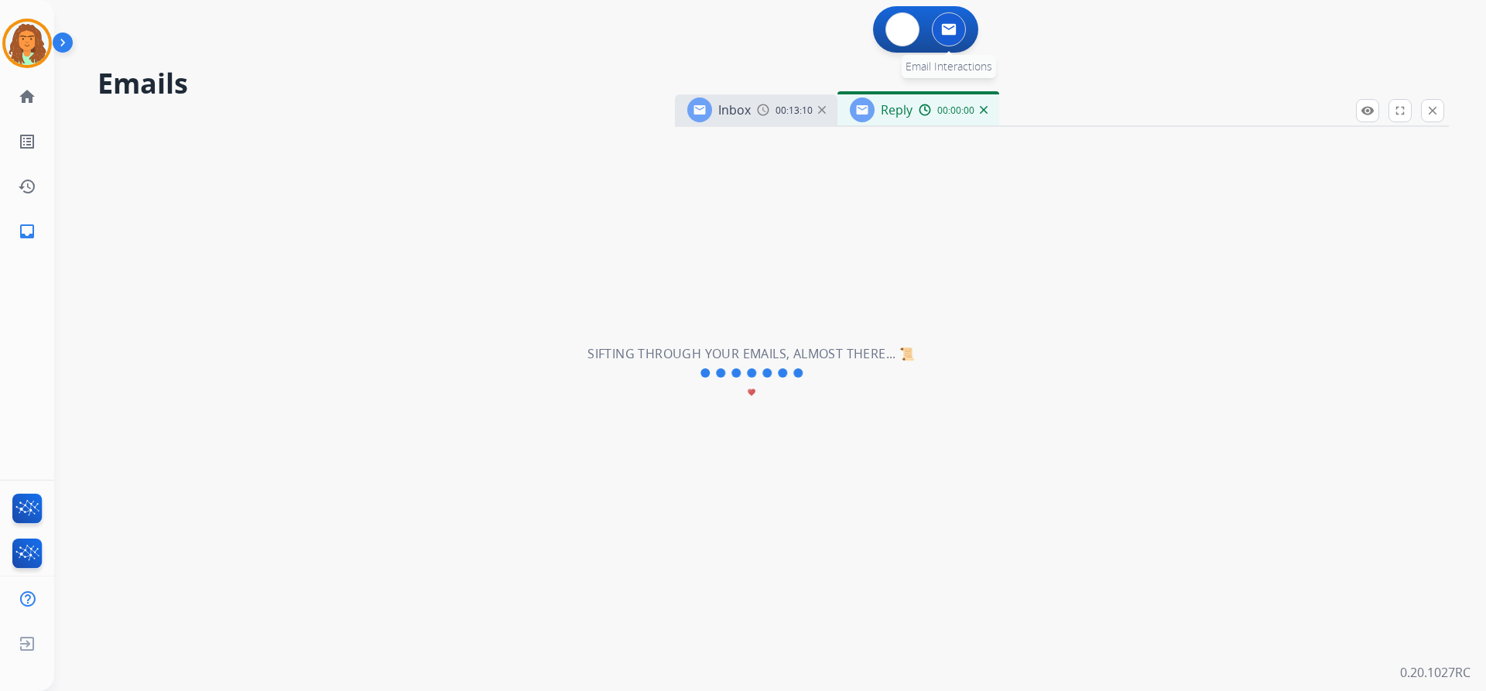
select select "**********"
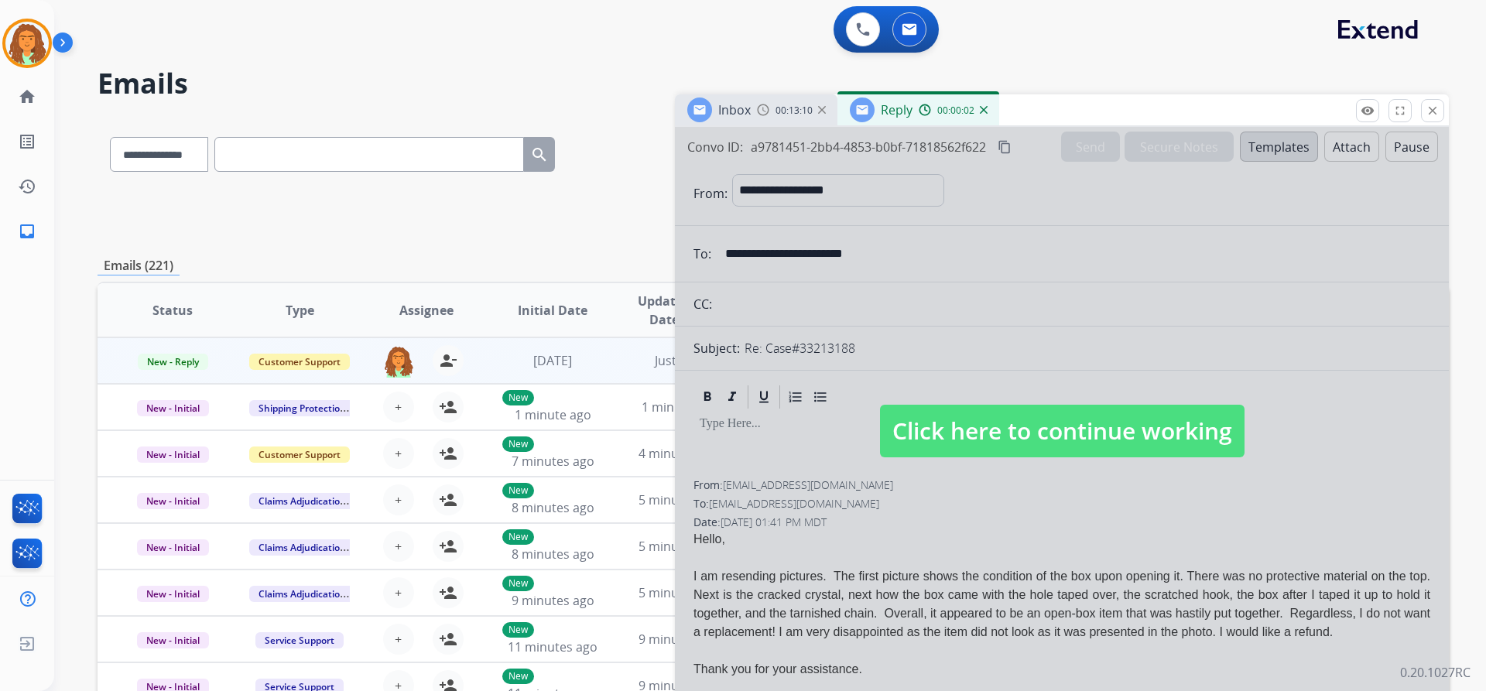
click at [1003, 438] on span "Click here to continue working" at bounding box center [1062, 431] width 365 height 53
select select
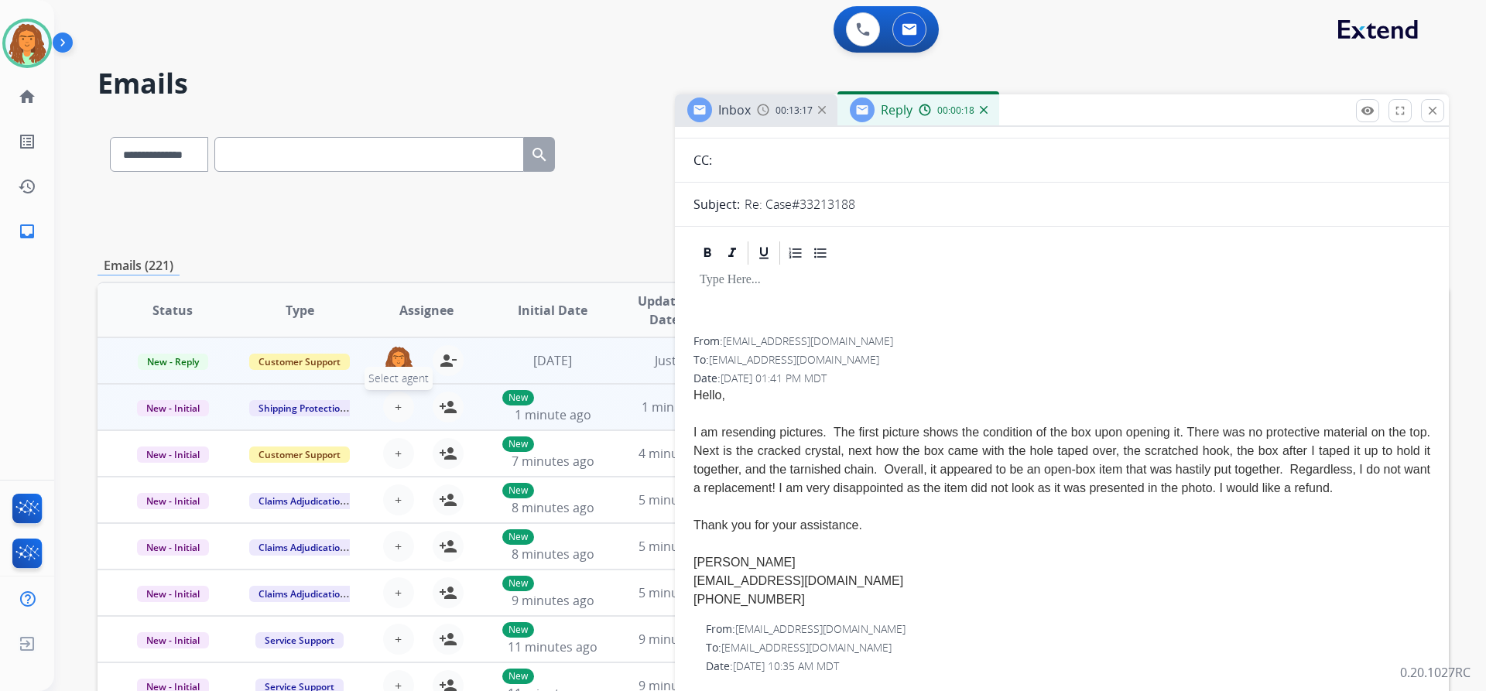
scroll to position [232, 0]
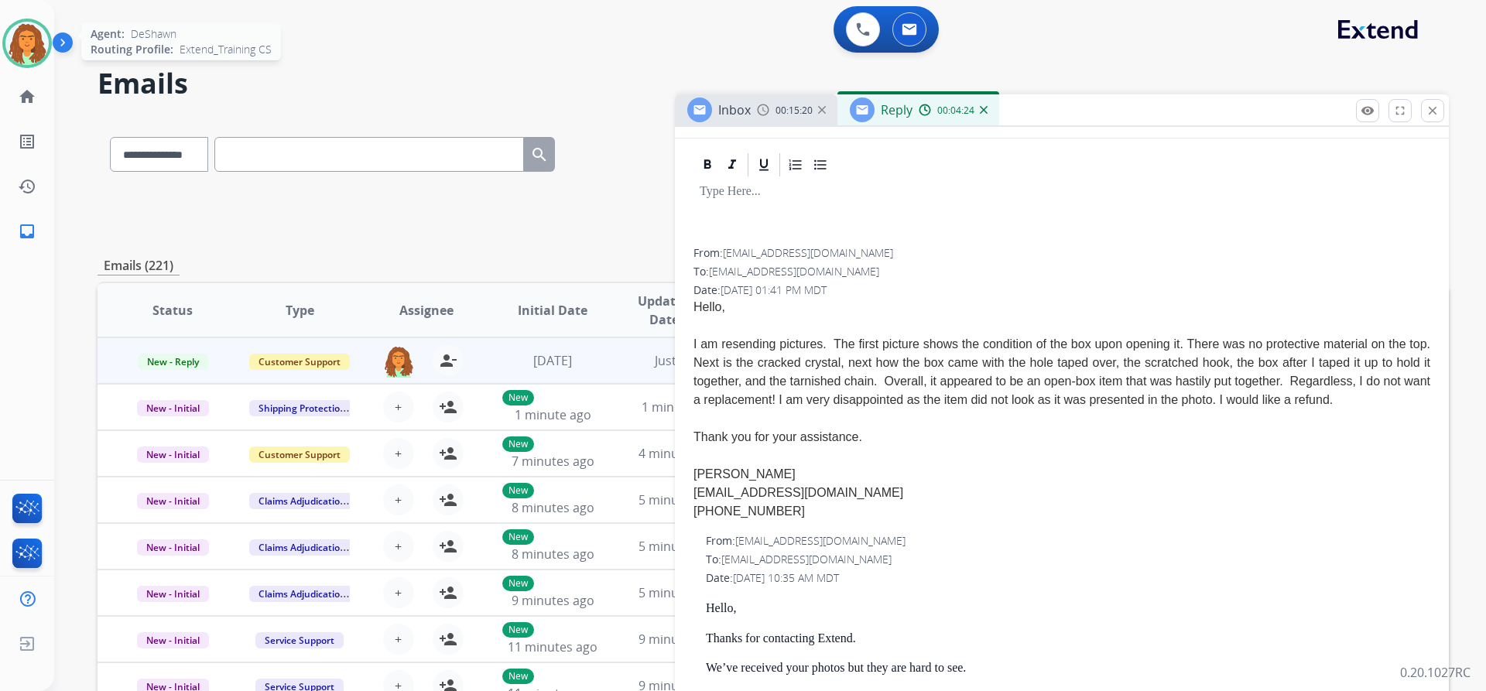
click at [35, 38] on img at bounding box center [26, 43] width 43 height 43
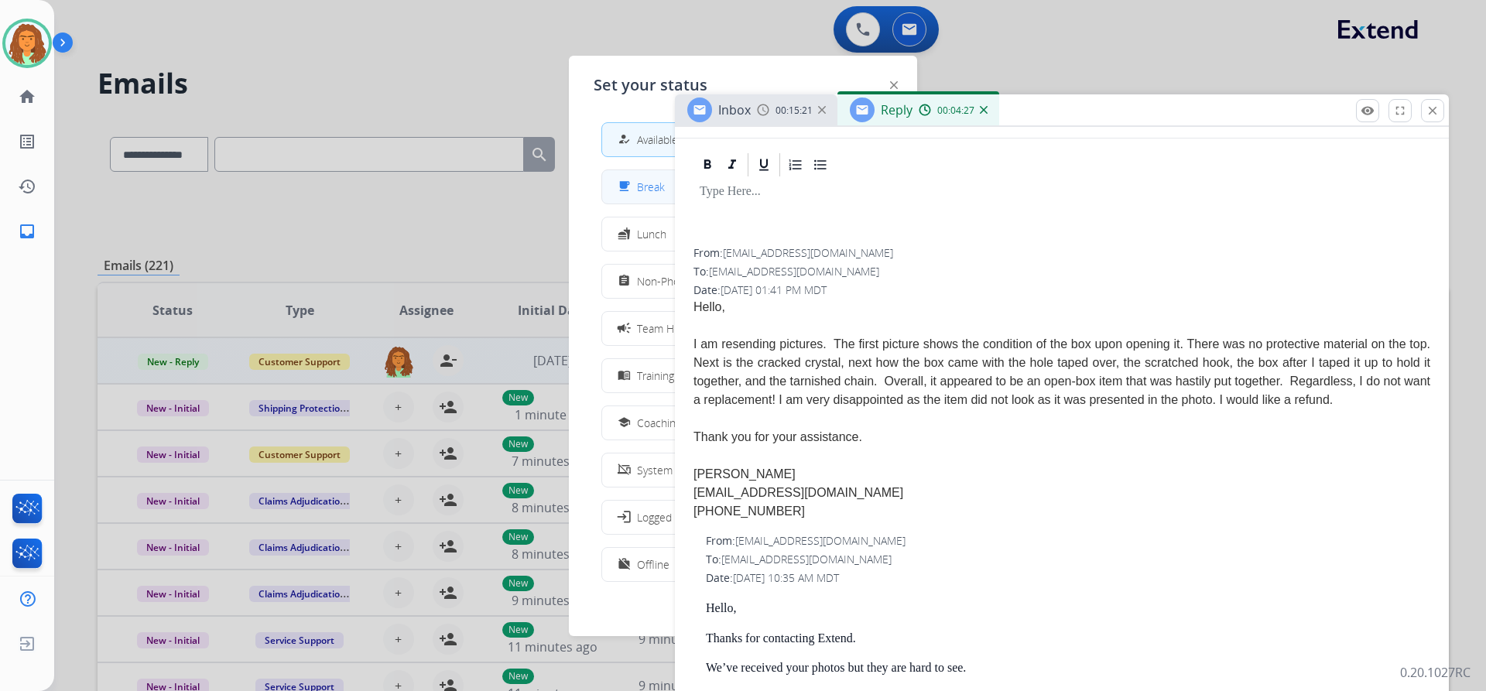
click at [650, 184] on span "Break" at bounding box center [651, 187] width 28 height 16
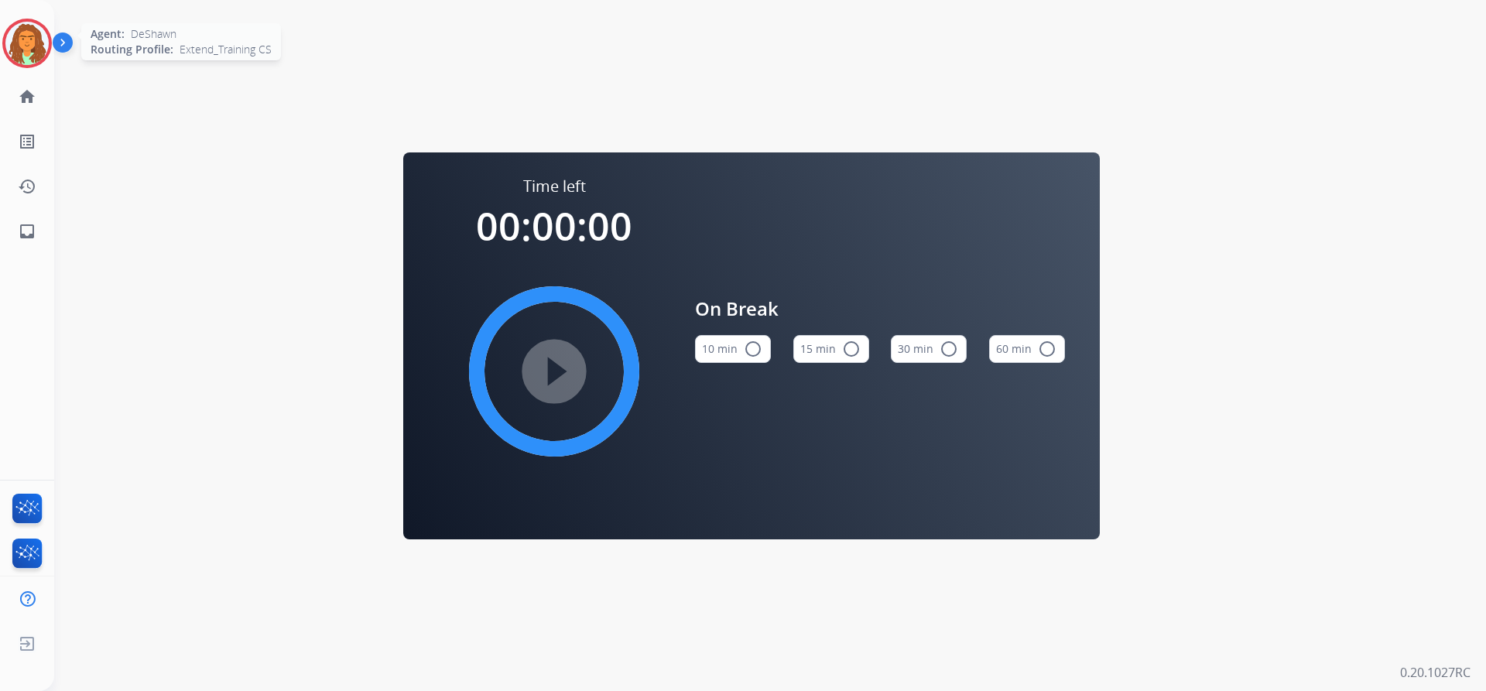
click at [28, 37] on img at bounding box center [26, 43] width 43 height 43
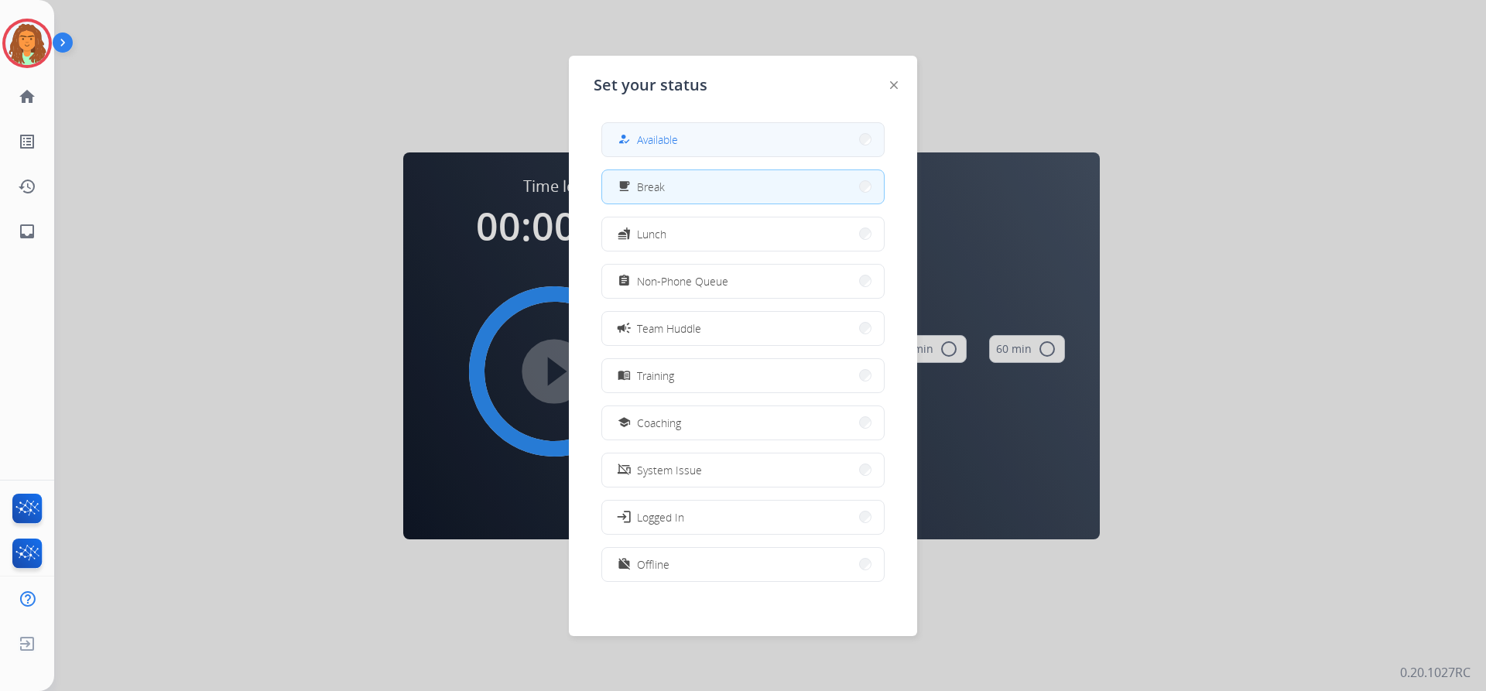
click at [810, 151] on button "how_to_reg Available" at bounding box center [743, 139] width 282 height 33
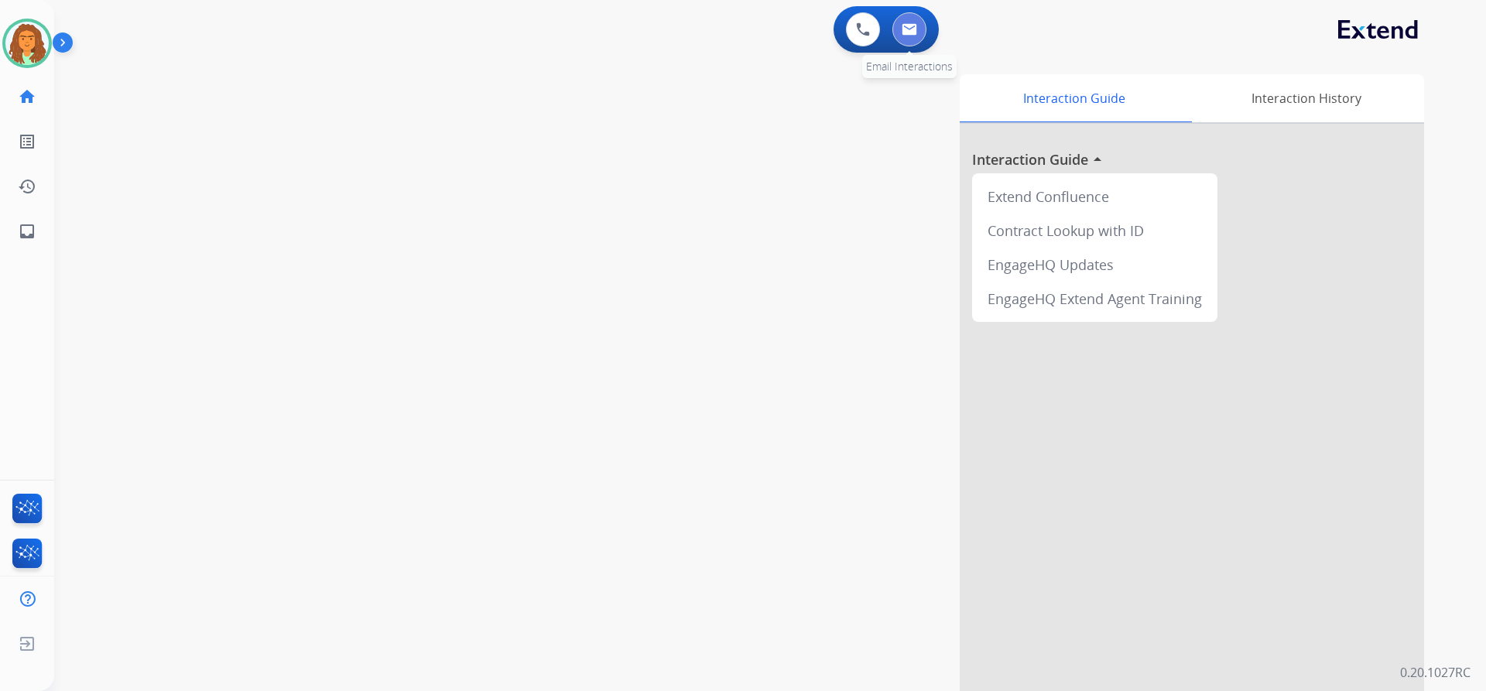
click at [913, 33] on img at bounding box center [909, 29] width 15 height 12
select select "**********"
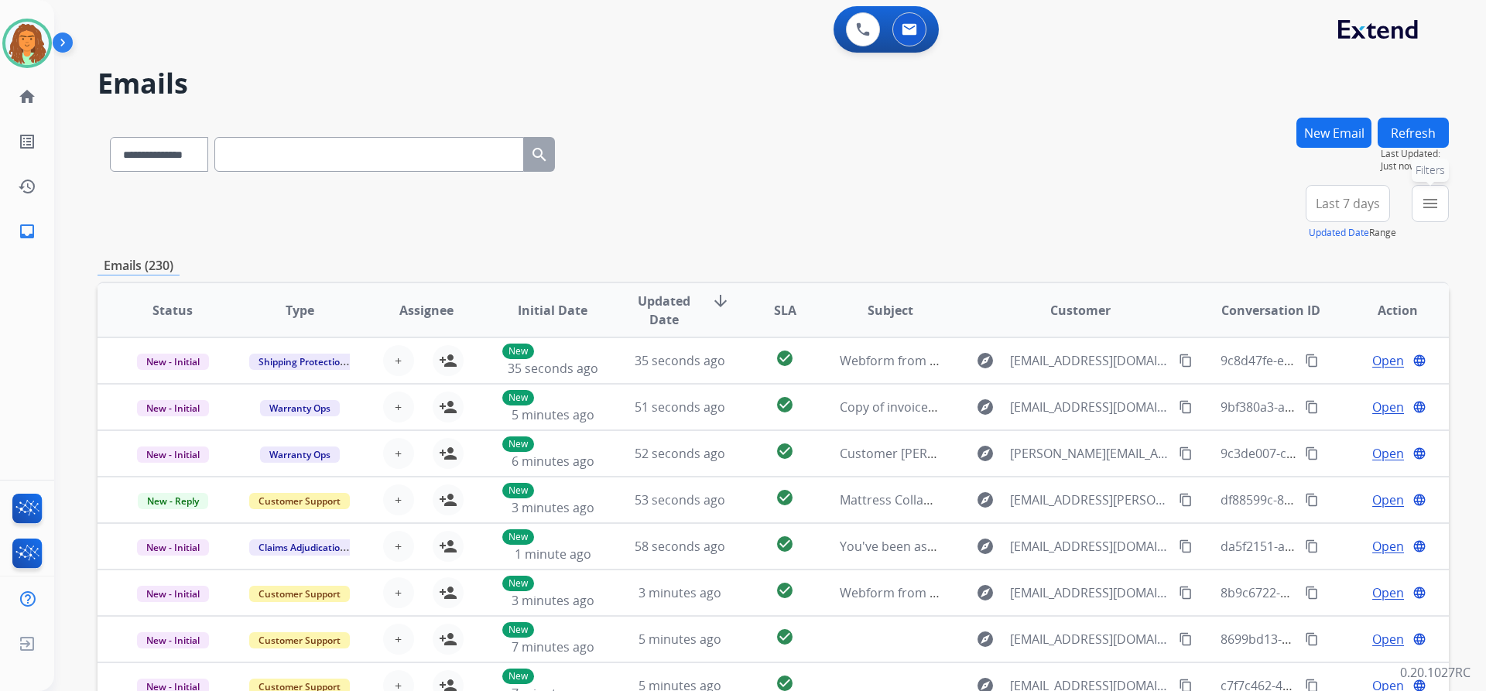
click at [1425, 201] on mat-icon "menu" at bounding box center [1430, 203] width 19 height 19
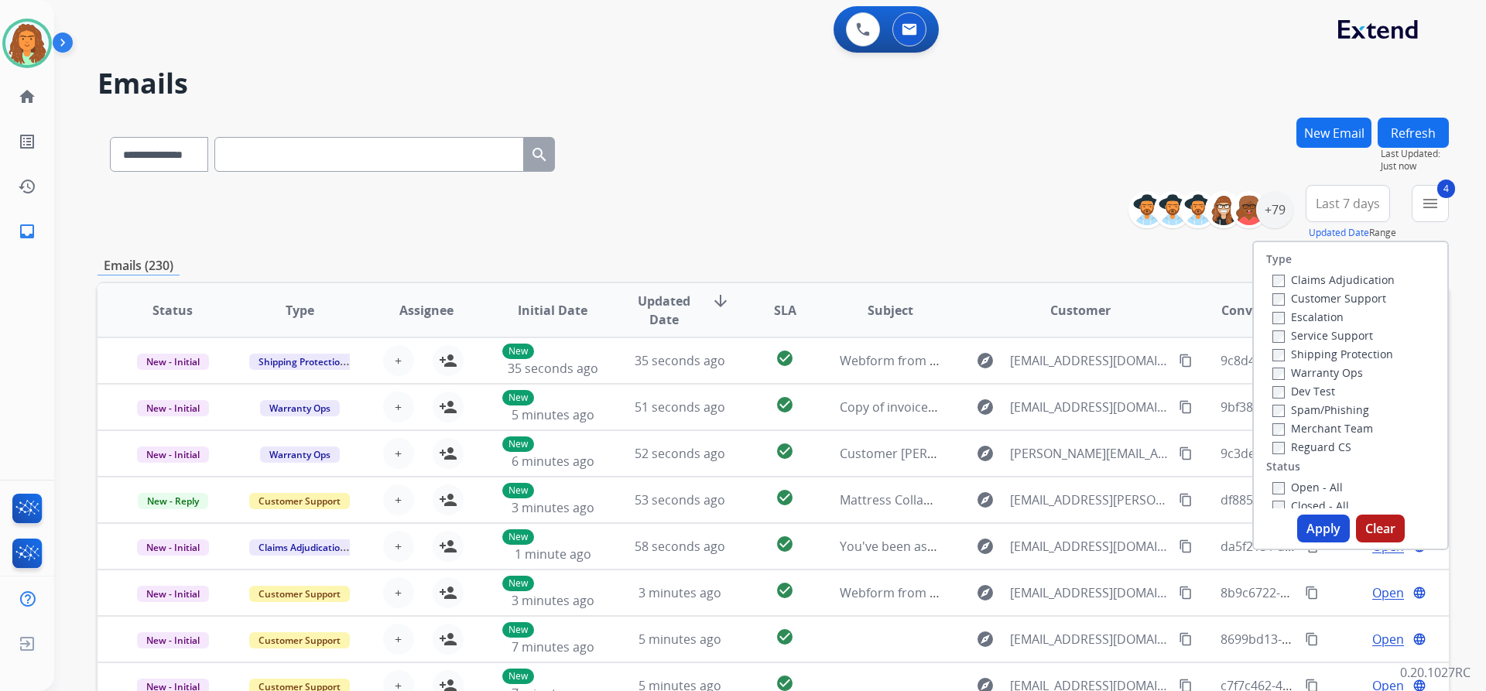
click at [1318, 527] on button "Apply" at bounding box center [1323, 529] width 53 height 28
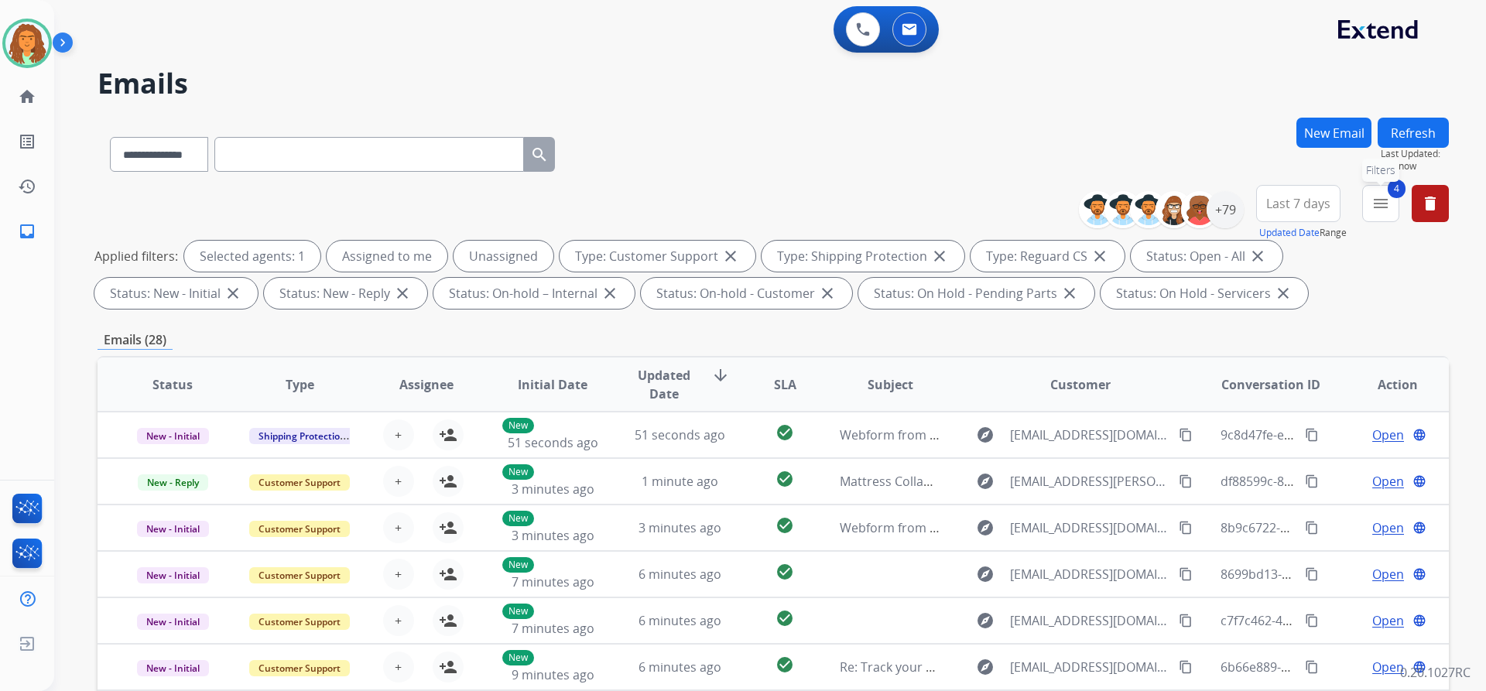
click at [1385, 199] on mat-icon "menu" at bounding box center [1381, 203] width 19 height 19
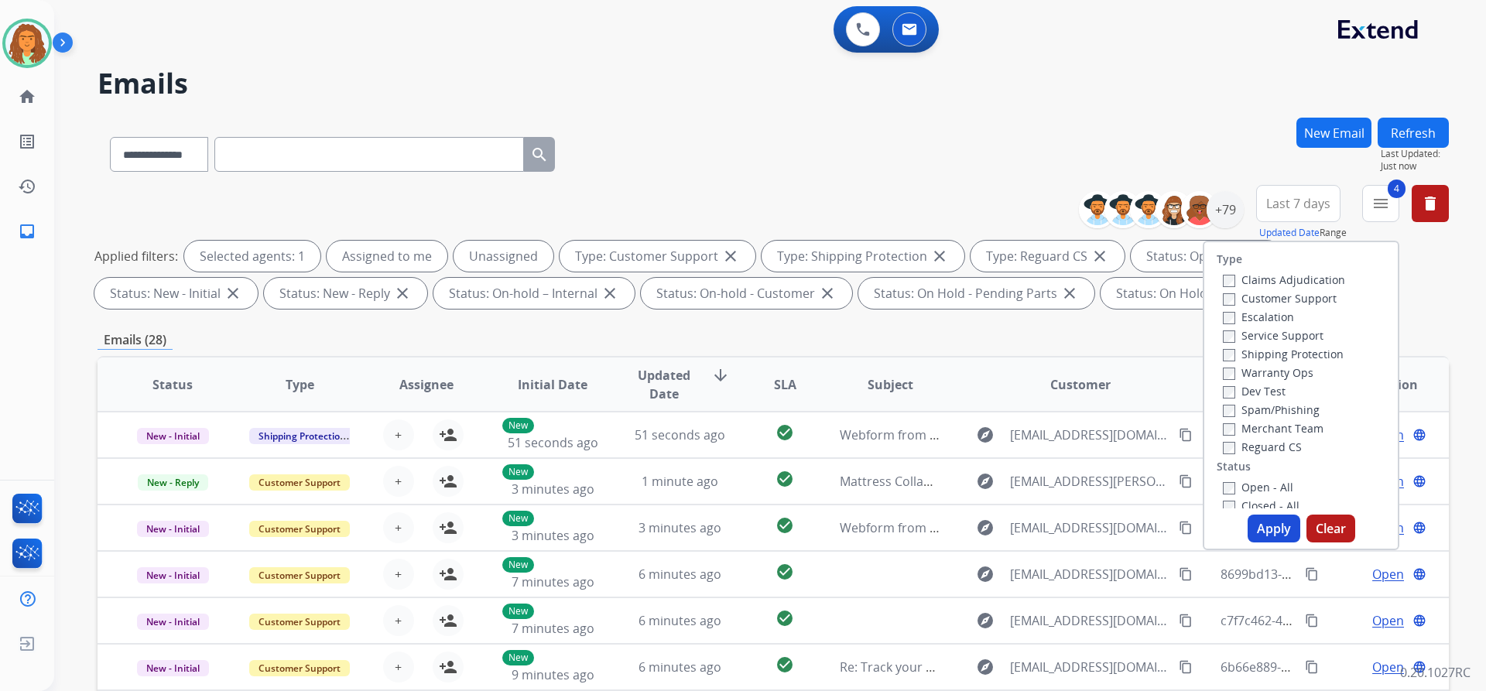
click at [1279, 524] on button "Apply" at bounding box center [1274, 529] width 53 height 28
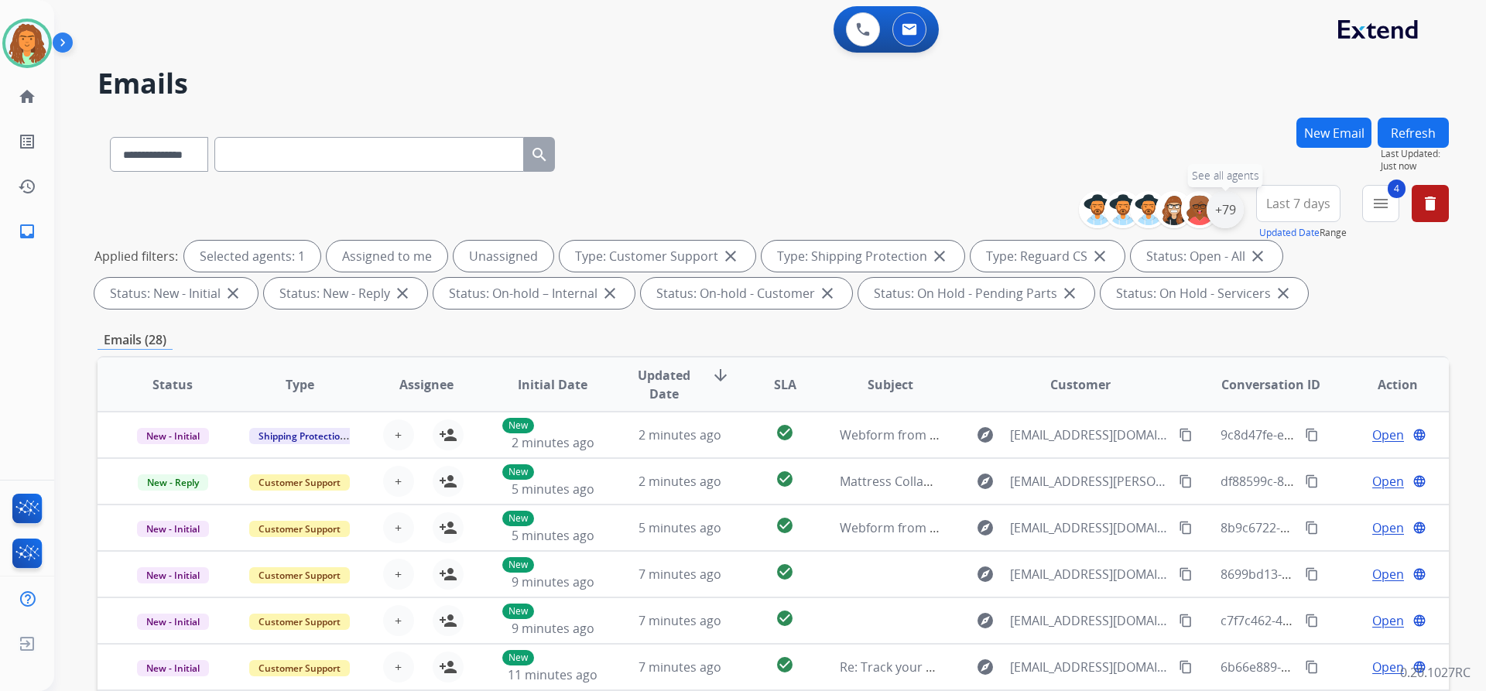
click at [1228, 209] on div "+79" at bounding box center [1225, 209] width 37 height 37
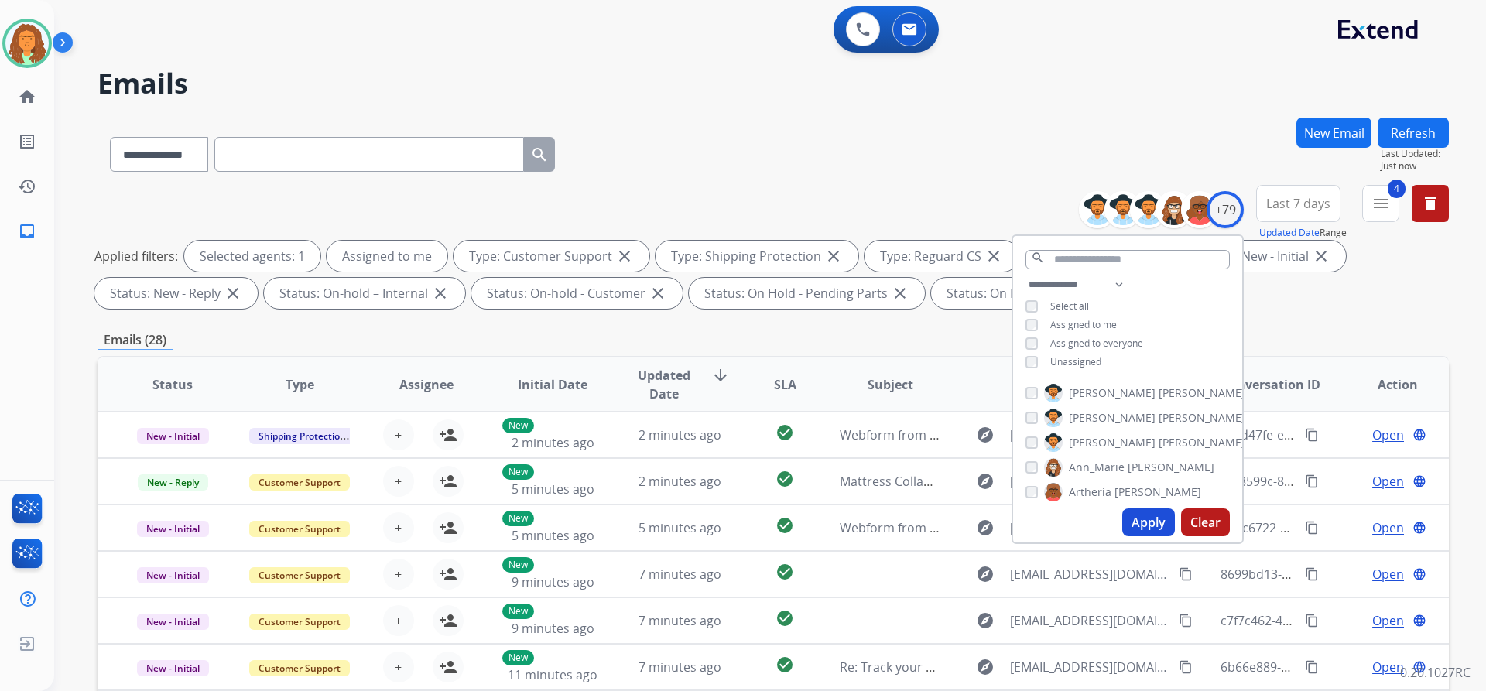
click at [1144, 526] on button "Apply" at bounding box center [1148, 523] width 53 height 28
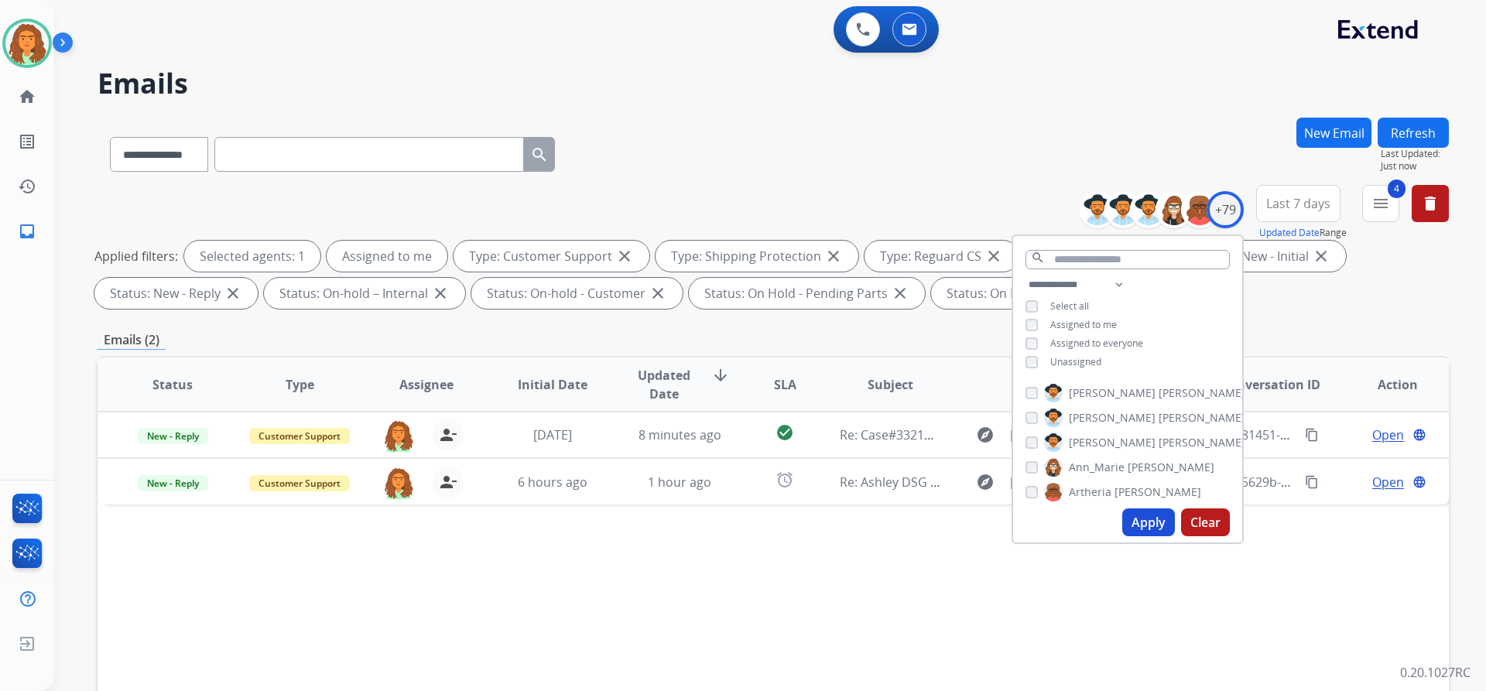
click at [1315, 321] on div "**********" at bounding box center [773, 536] width 1351 height 837
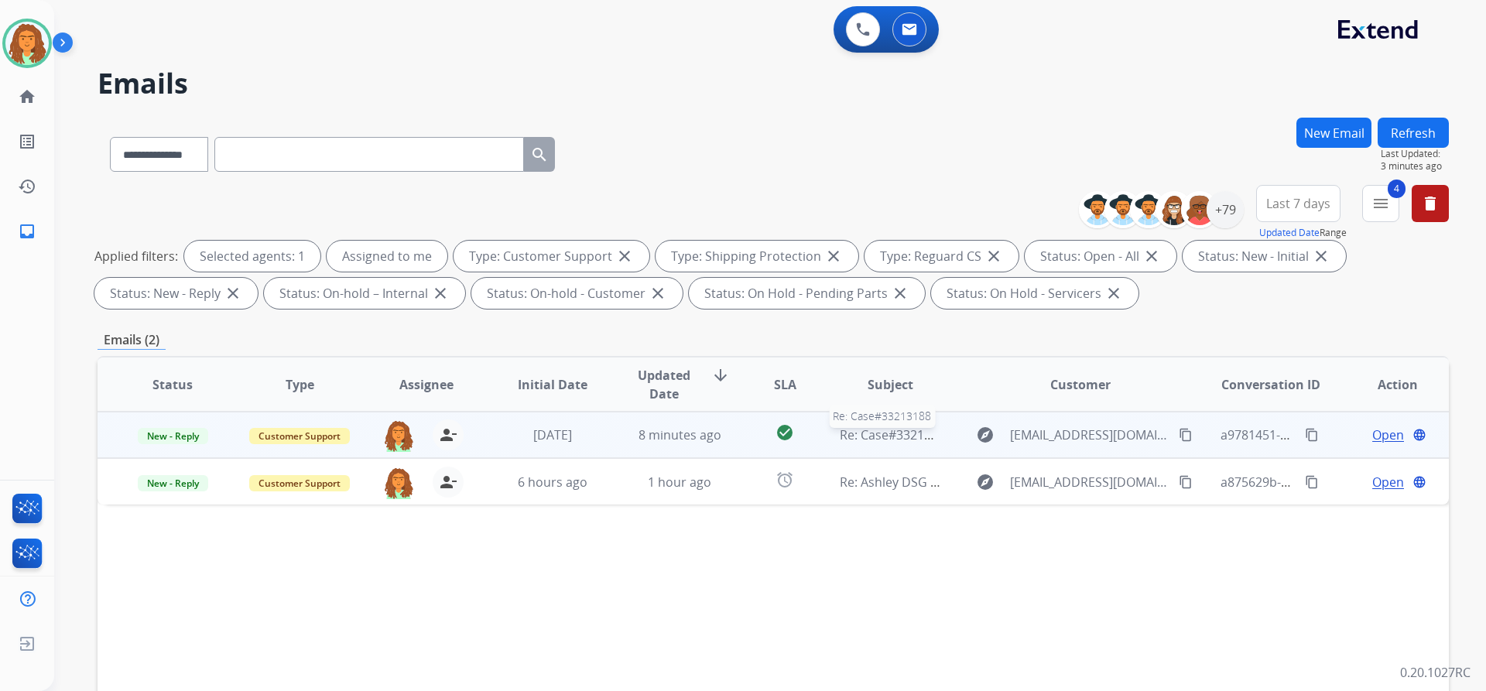
click at [893, 441] on span "Re: Case#33213188" at bounding box center [896, 434] width 112 height 17
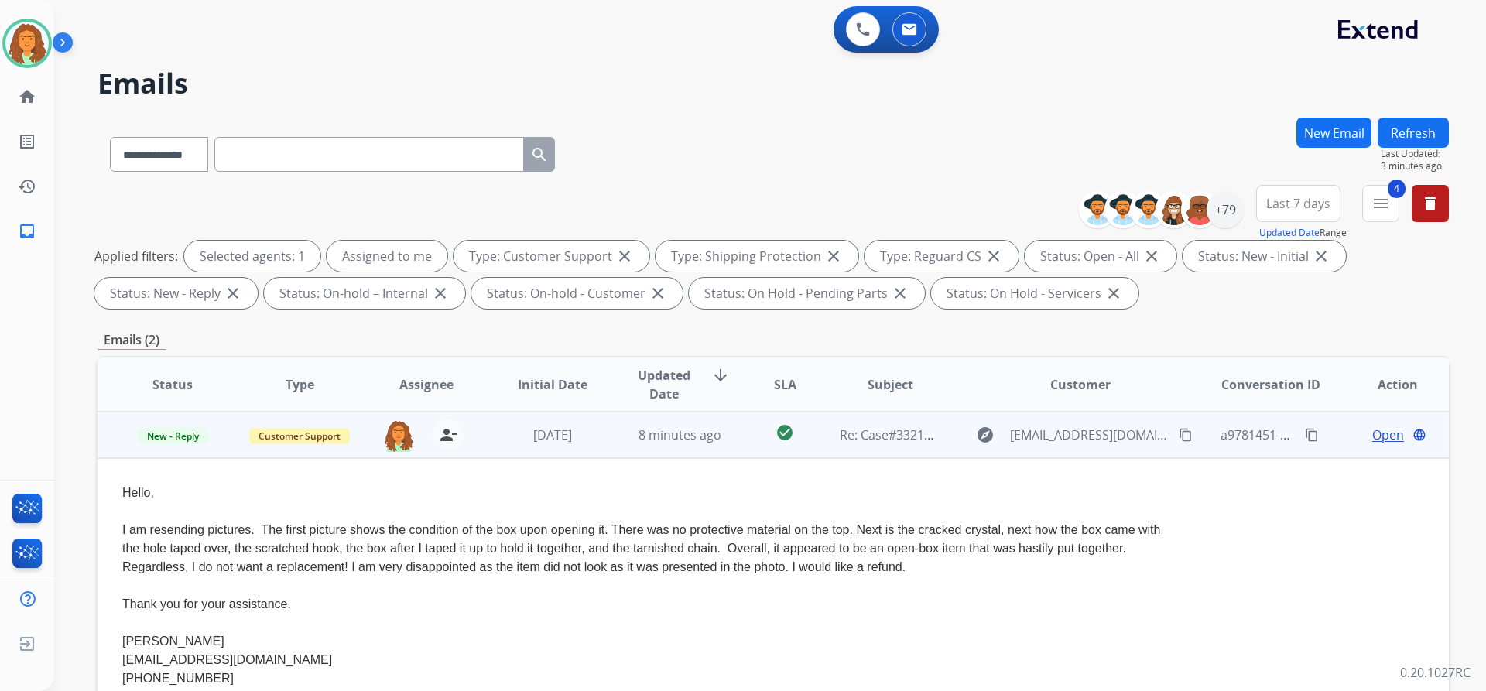
click at [1372, 434] on span "Open" at bounding box center [1388, 435] width 32 height 19
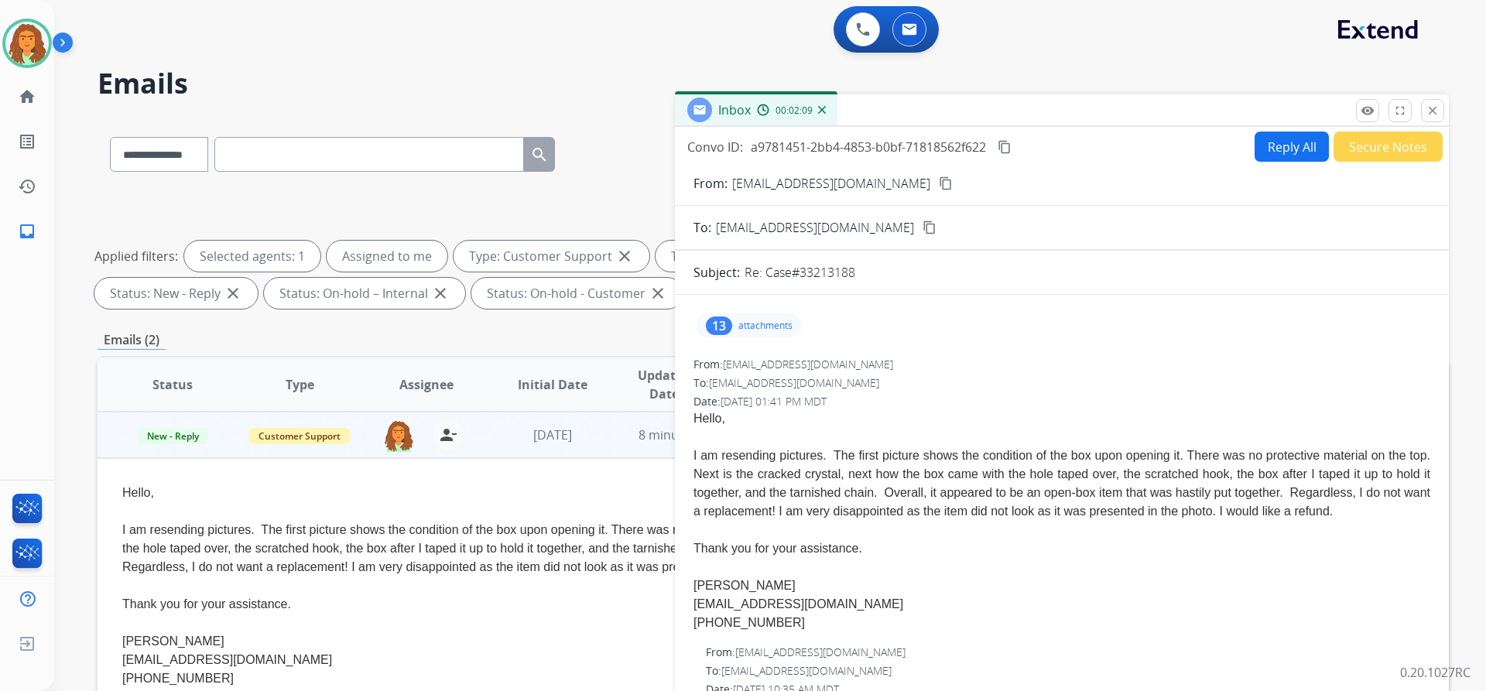
click at [1268, 152] on button "Reply All" at bounding box center [1292, 147] width 74 height 30
select select "**********"
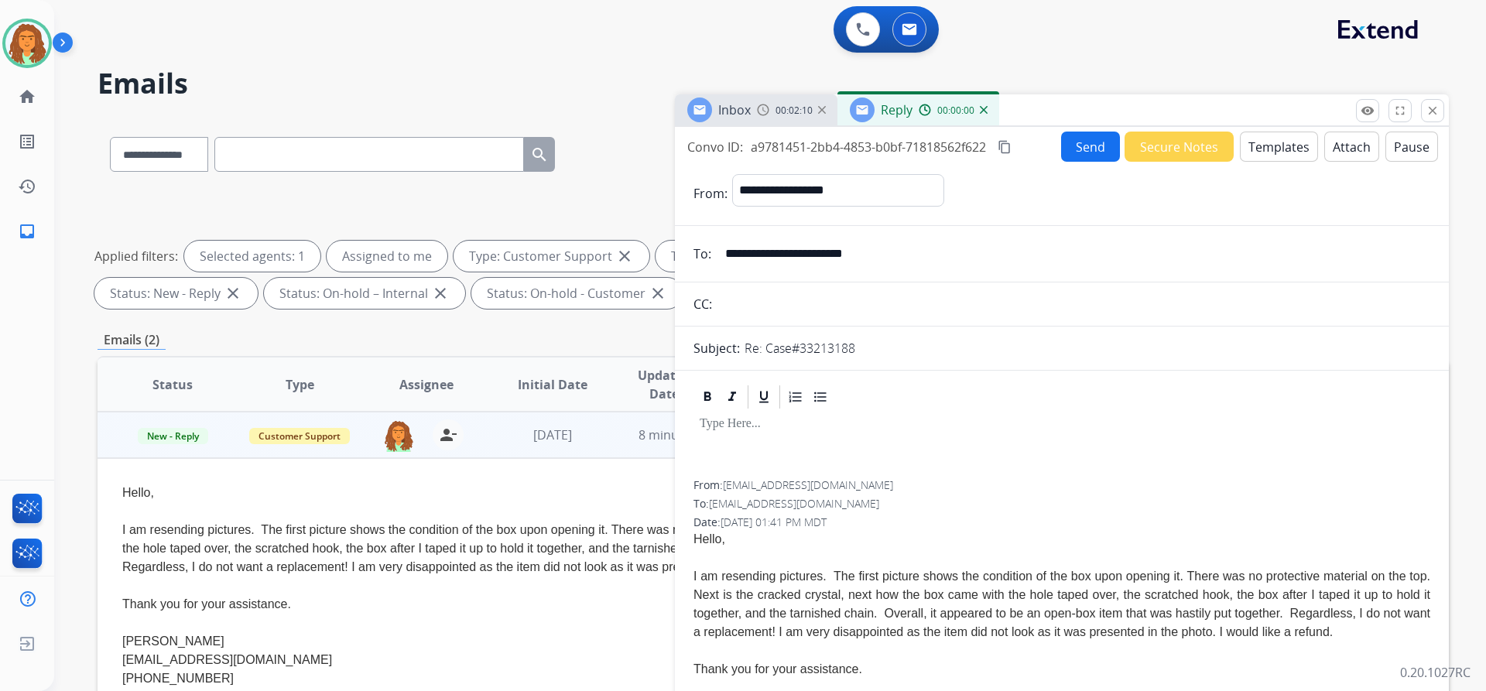
click at [1274, 147] on button "Templates" at bounding box center [1279, 147] width 78 height 30
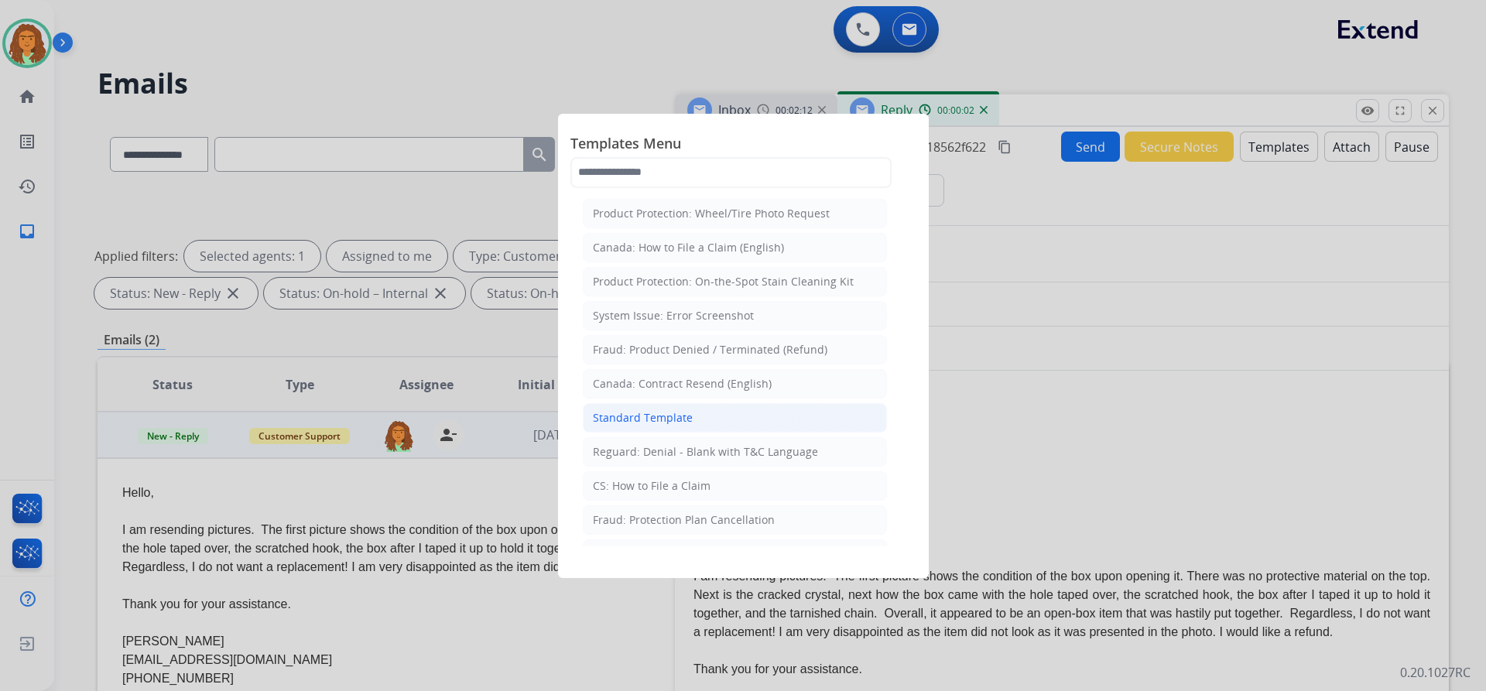
click at [669, 419] on div "Standard Template" at bounding box center [643, 417] width 100 height 15
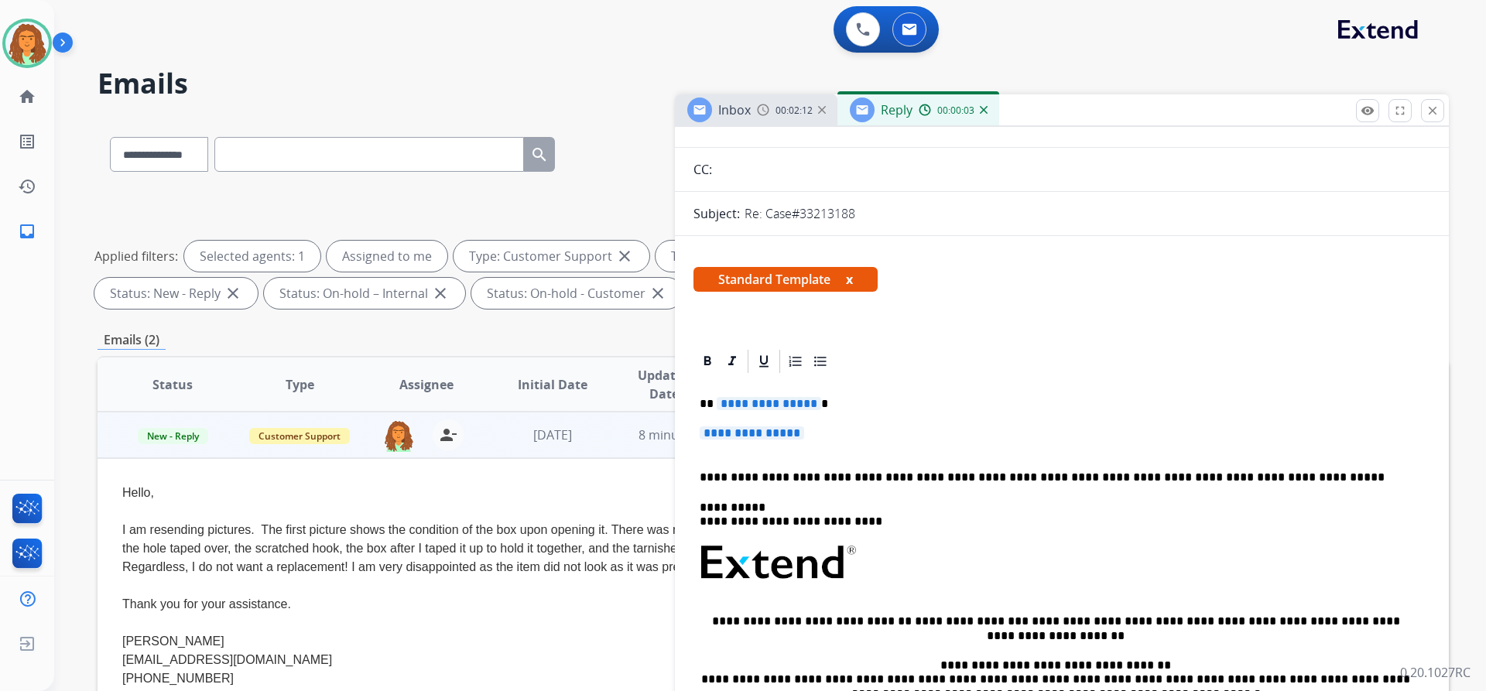
scroll to position [232, 0]
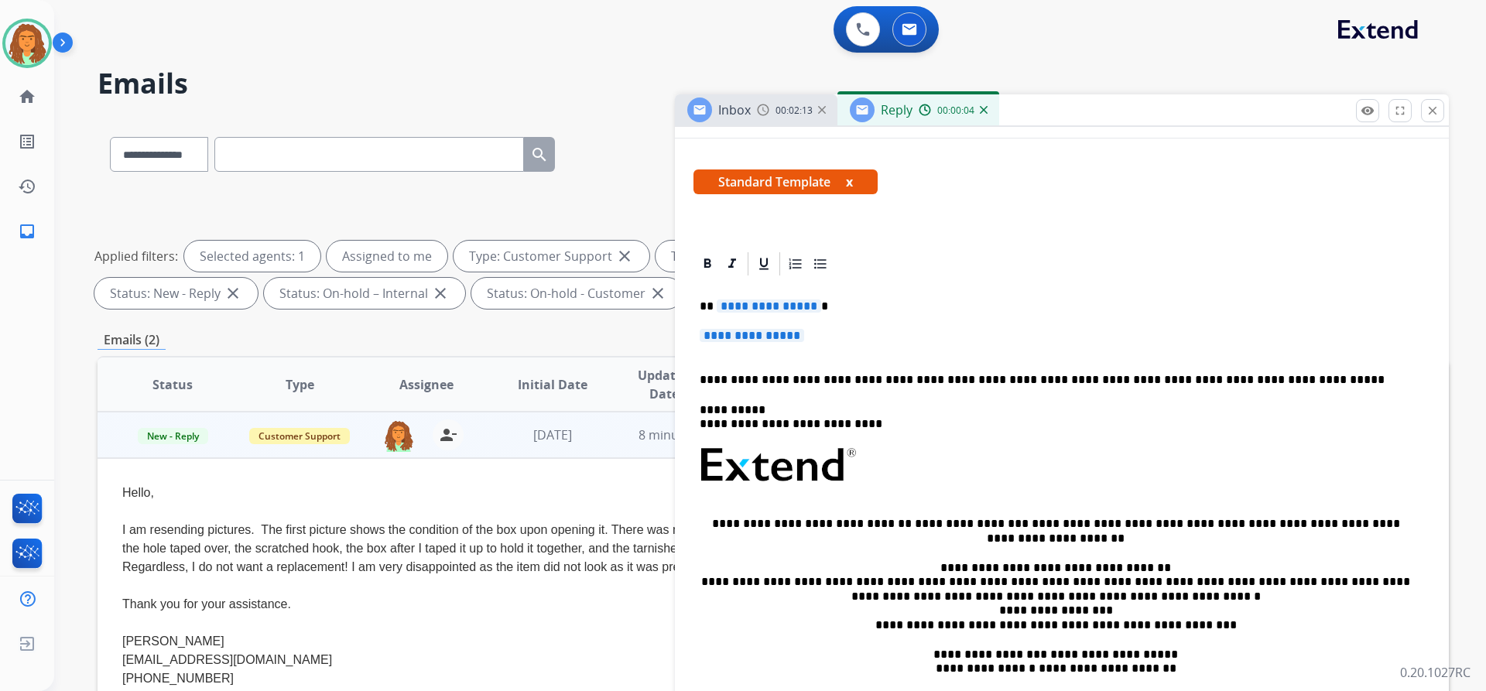
click at [812, 307] on p "**********" at bounding box center [1056, 307] width 712 height 14
click at [713, 334] on span "**********" at bounding box center [752, 335] width 104 height 13
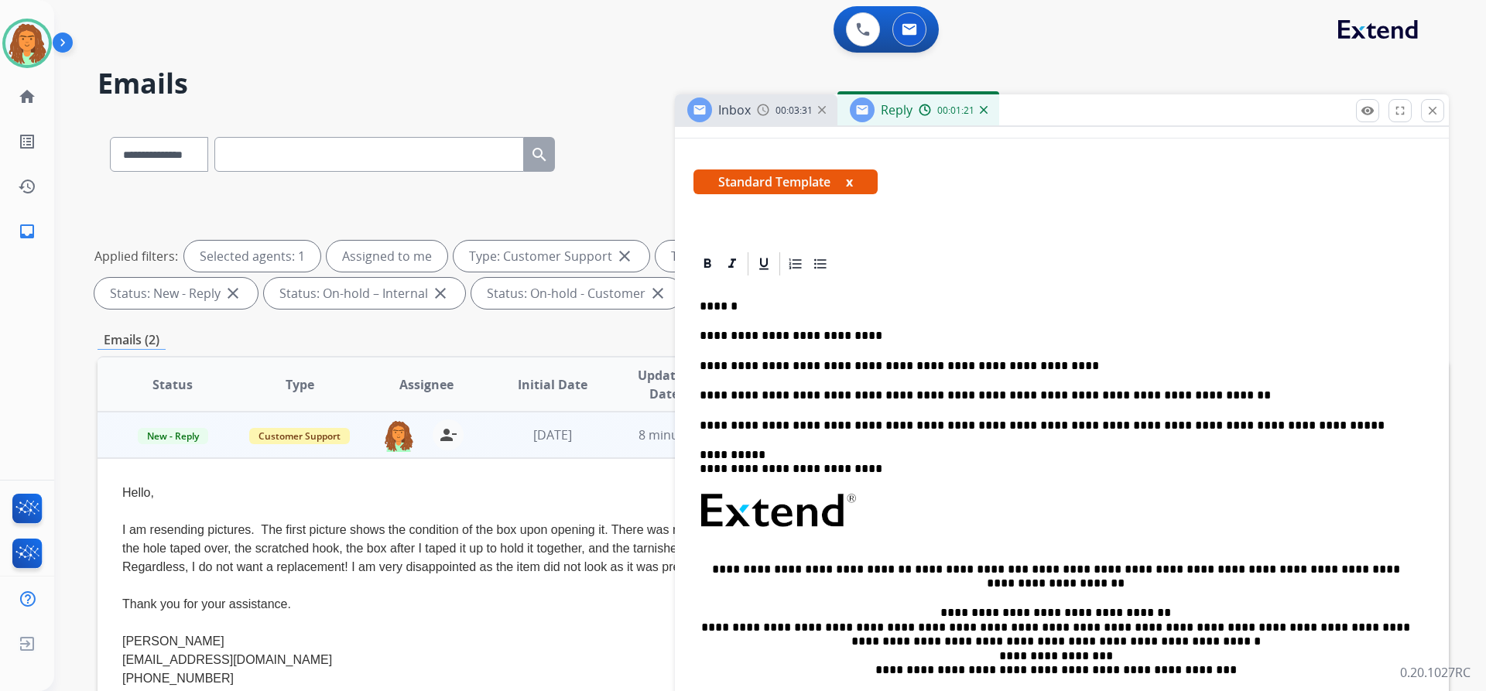
click at [1004, 398] on p "**********" at bounding box center [1056, 396] width 712 height 14
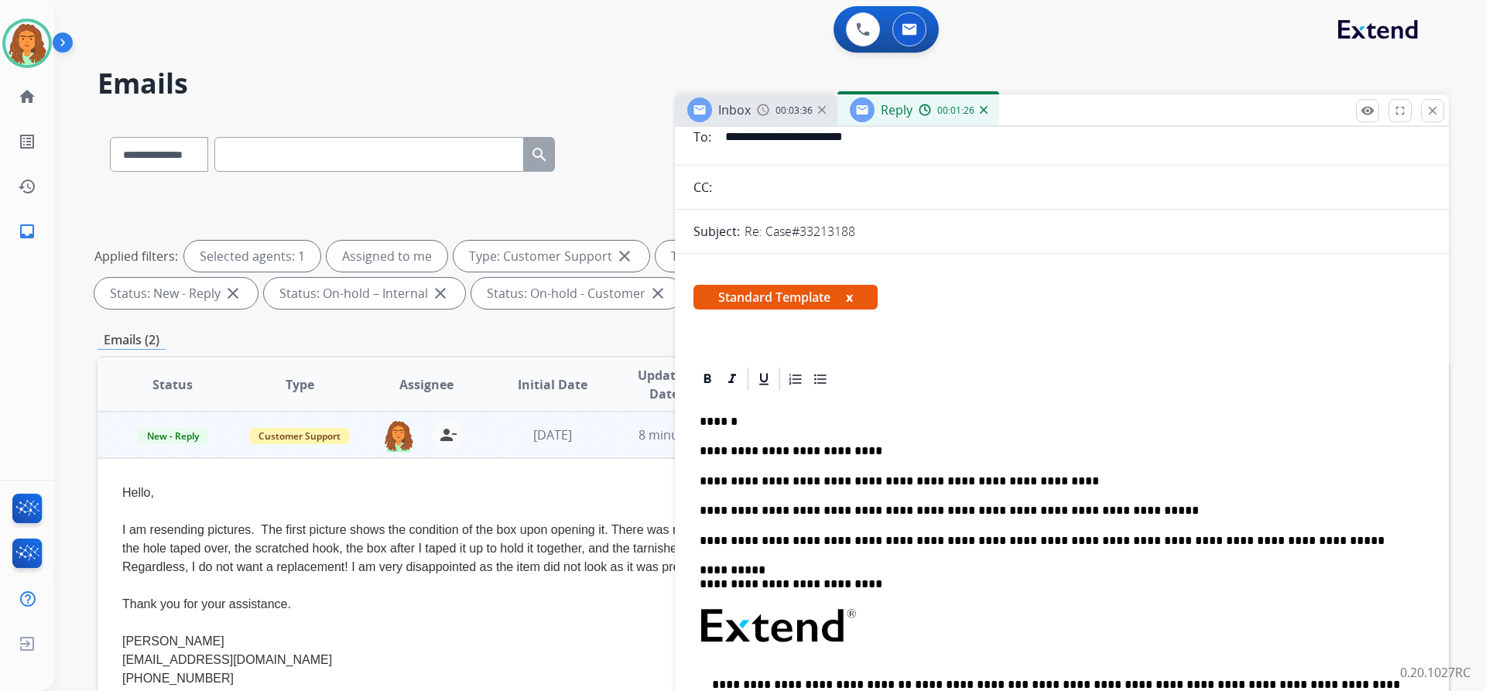
scroll to position [0, 0]
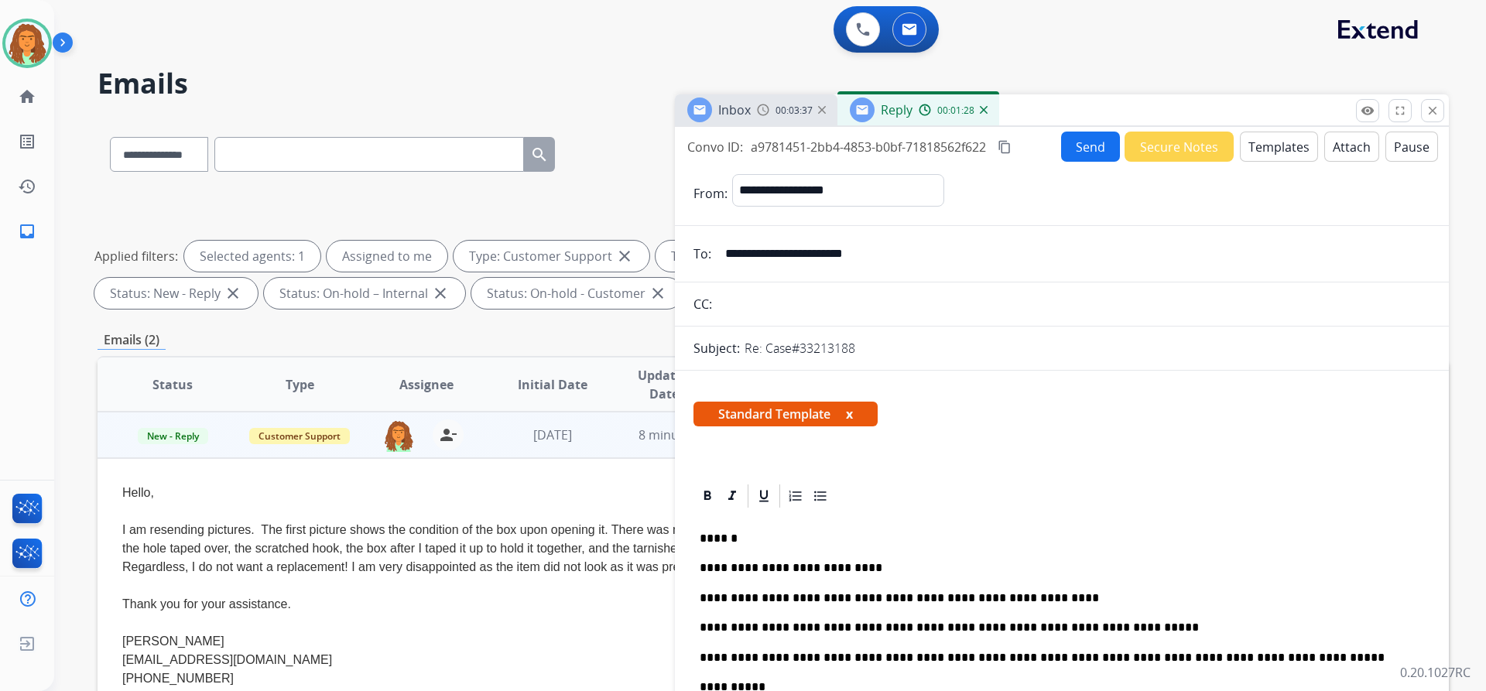
click at [1005, 143] on mat-icon "content_copy" at bounding box center [1005, 147] width 14 height 14
click at [1076, 149] on button "Send" at bounding box center [1090, 147] width 59 height 30
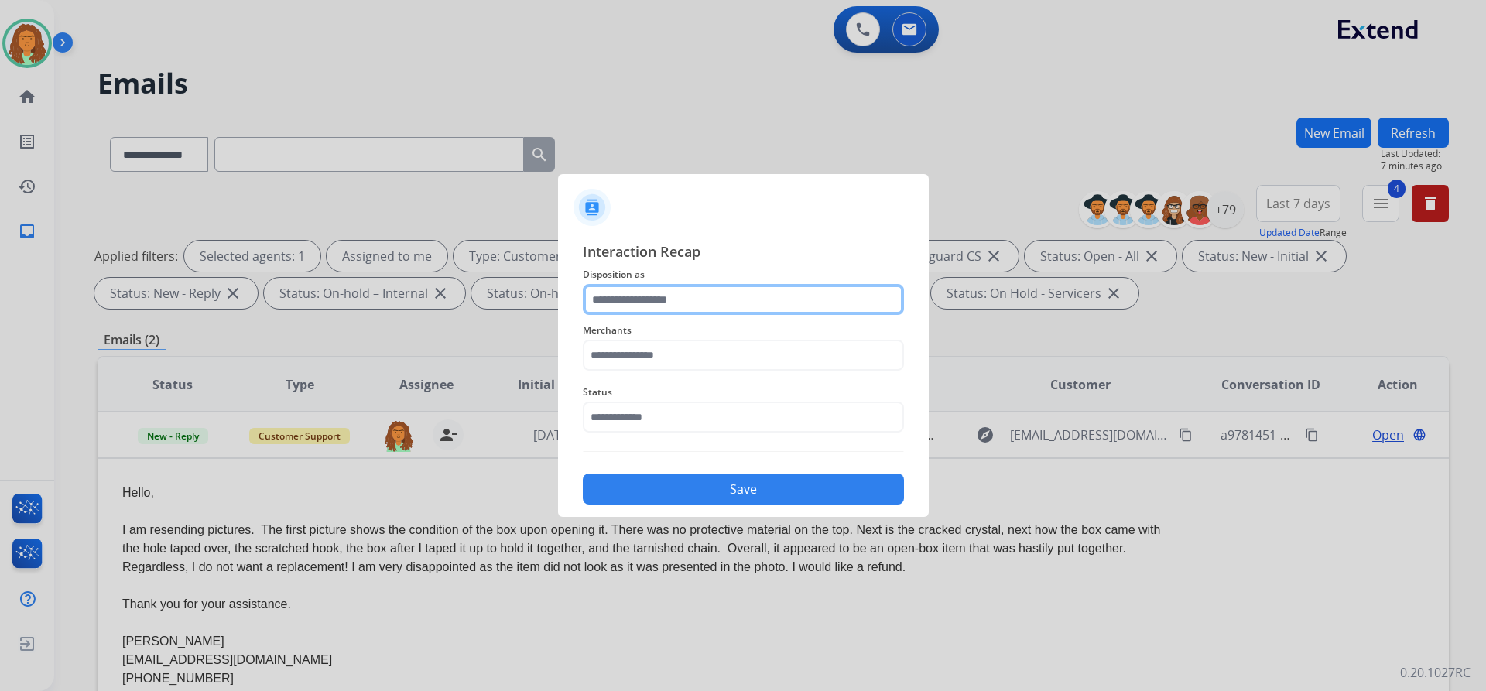
click at [617, 297] on input "text" at bounding box center [743, 299] width 321 height 31
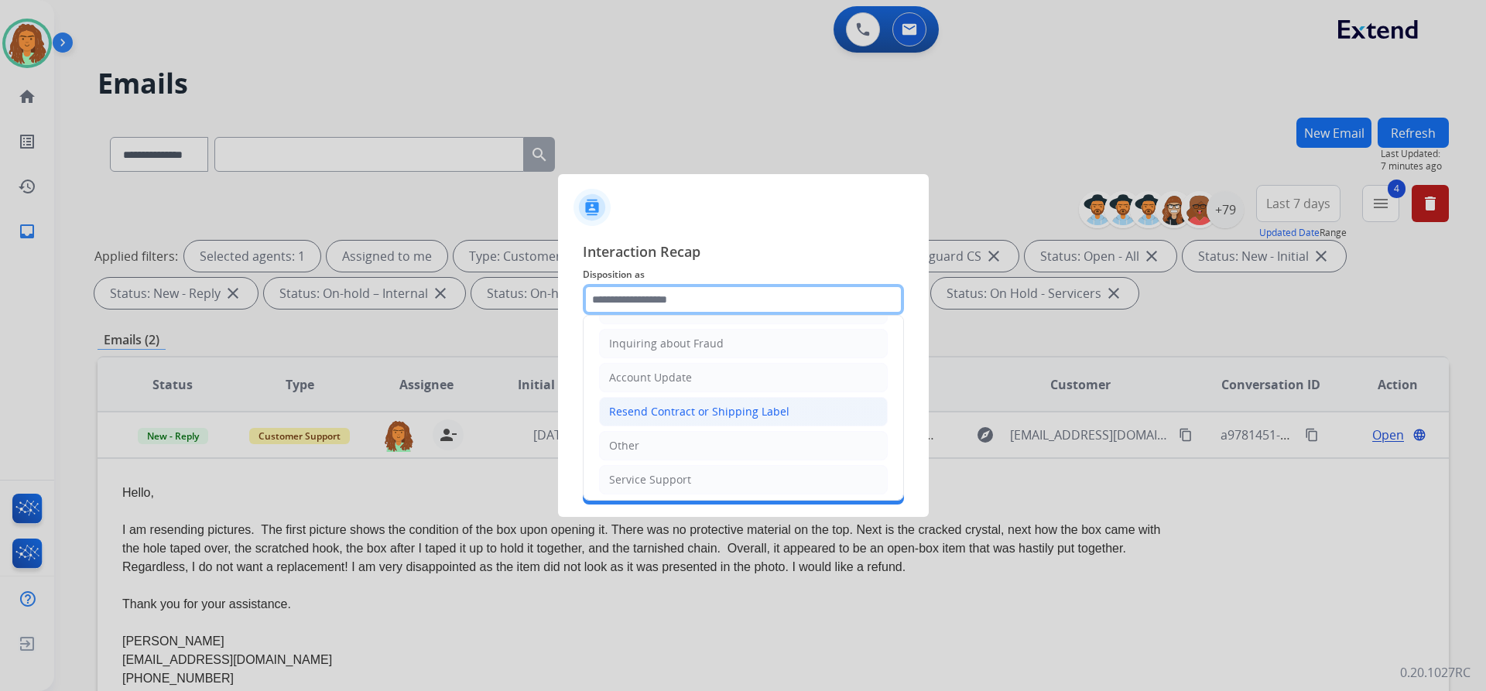
scroll to position [241, 0]
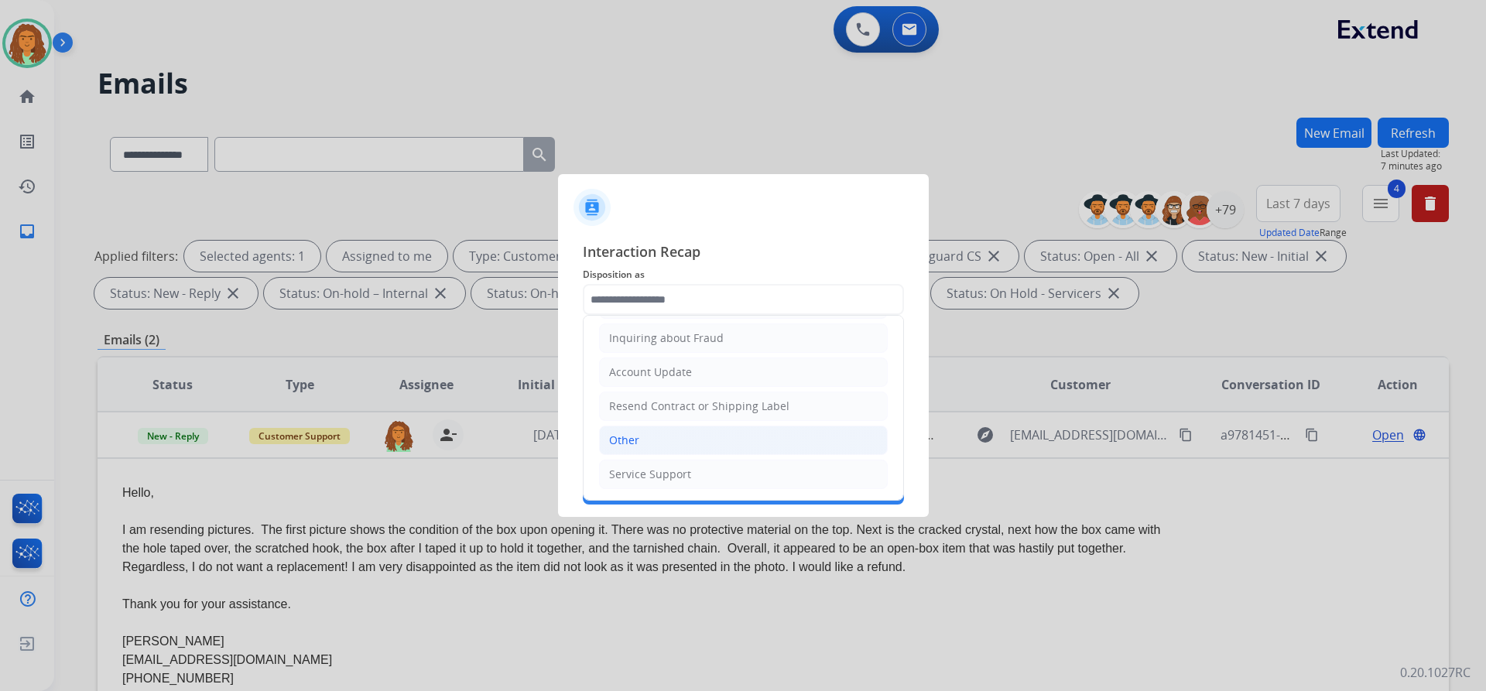
click at [629, 443] on div "Other" at bounding box center [624, 440] width 30 height 15
type input "*****"
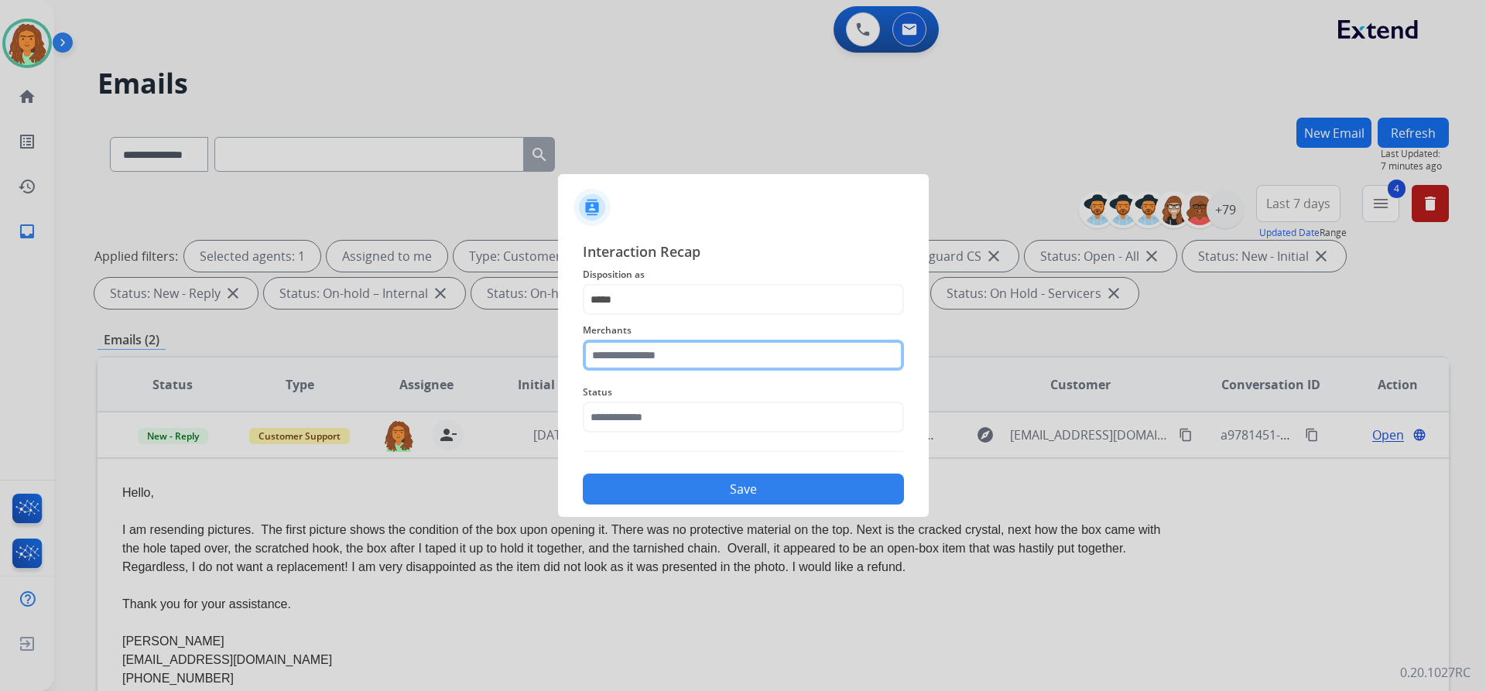
click at [625, 348] on input "text" at bounding box center [743, 355] width 321 height 31
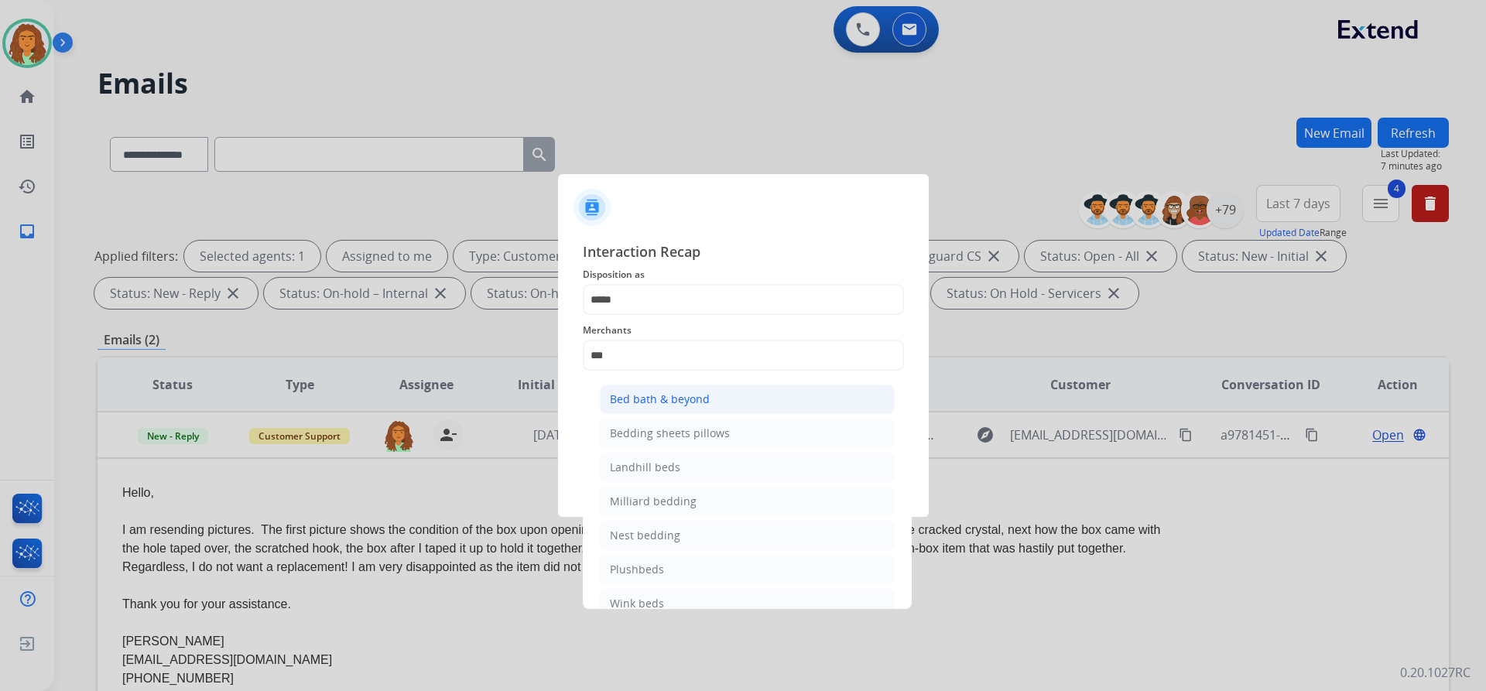
click at [666, 394] on div "Bed bath & beyond" at bounding box center [660, 399] width 100 height 15
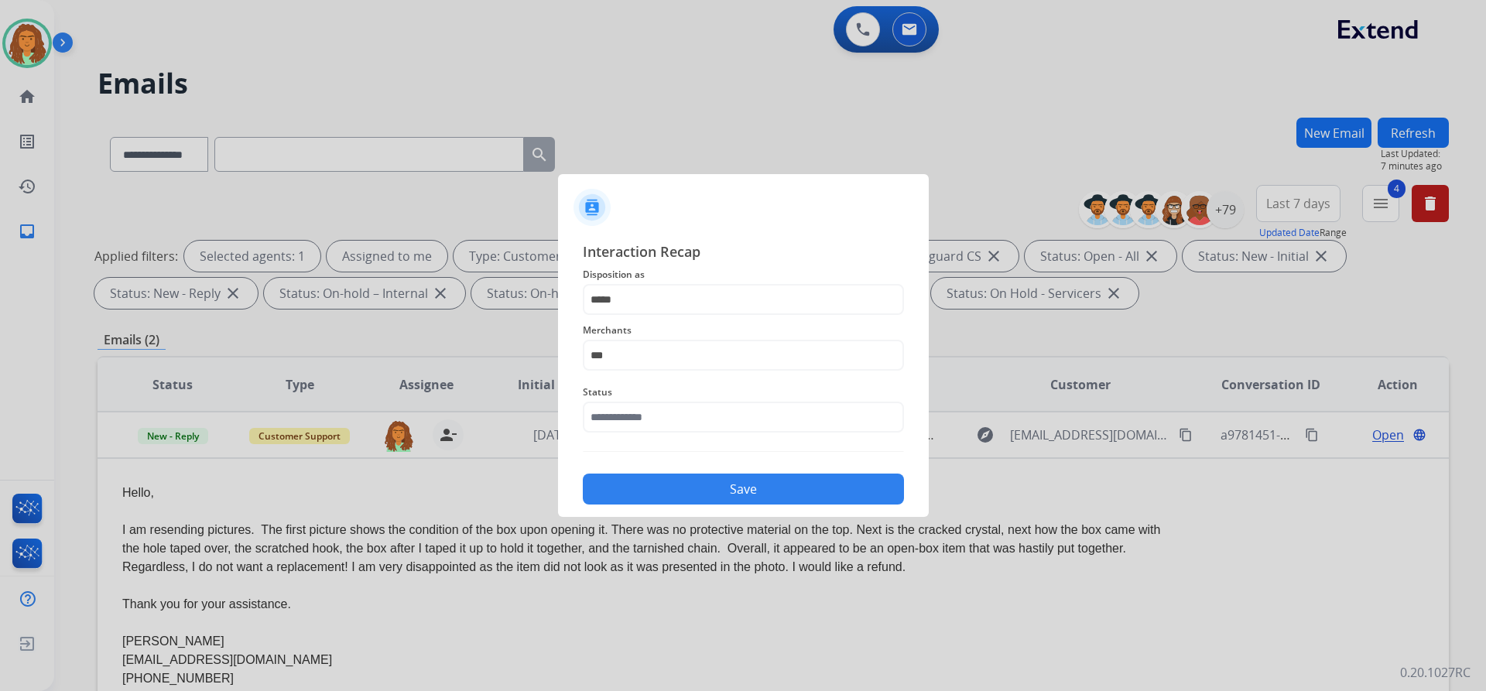
type input "**********"
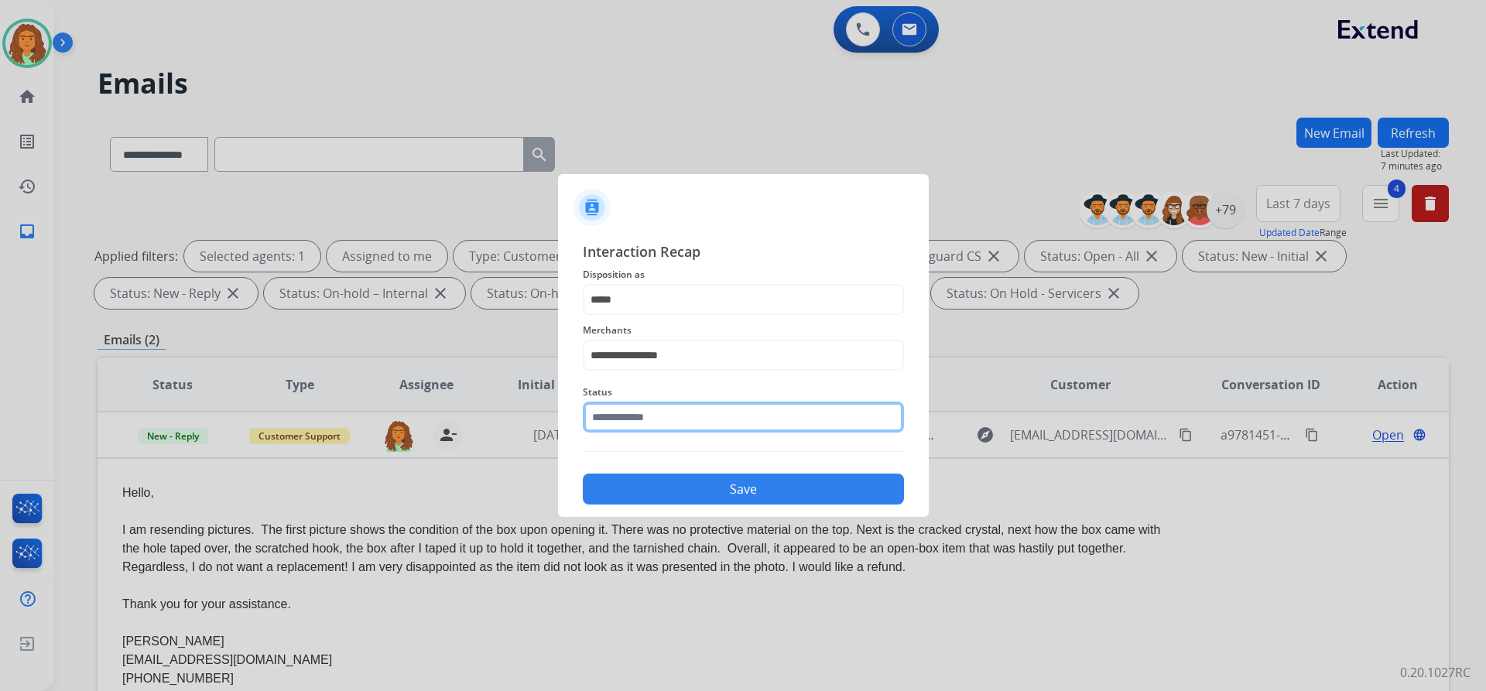
click at [678, 422] on input "text" at bounding box center [743, 417] width 321 height 31
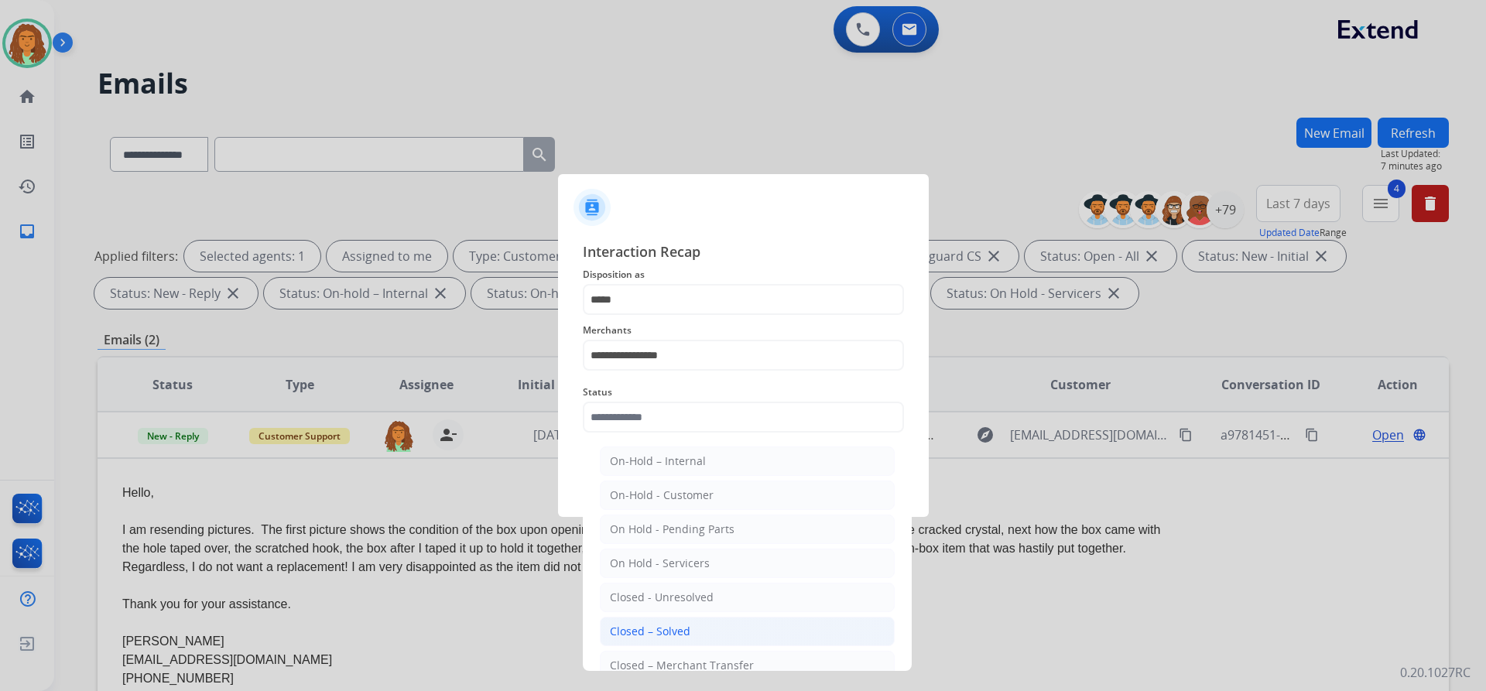
click at [646, 630] on div "Closed – Solved" at bounding box center [650, 631] width 80 height 15
type input "**********"
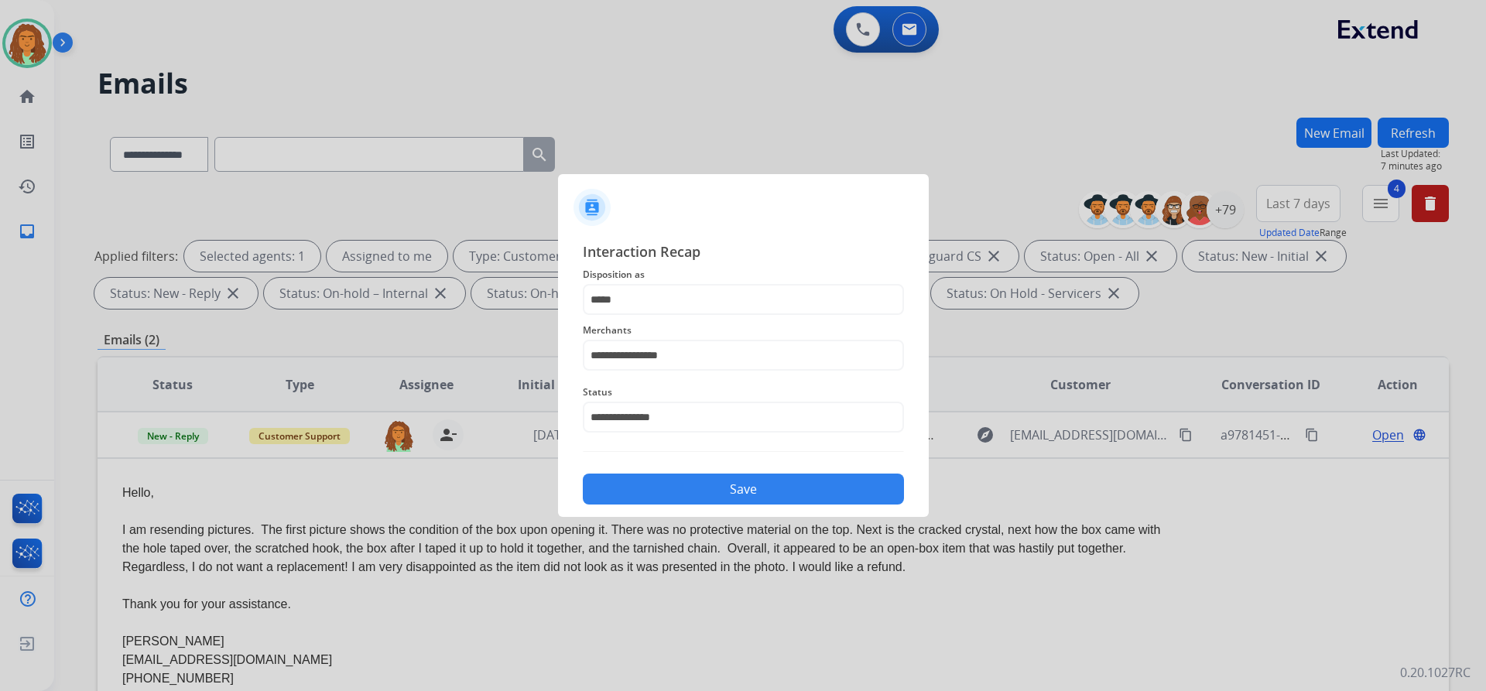
click at [711, 486] on button "Save" at bounding box center [743, 489] width 321 height 31
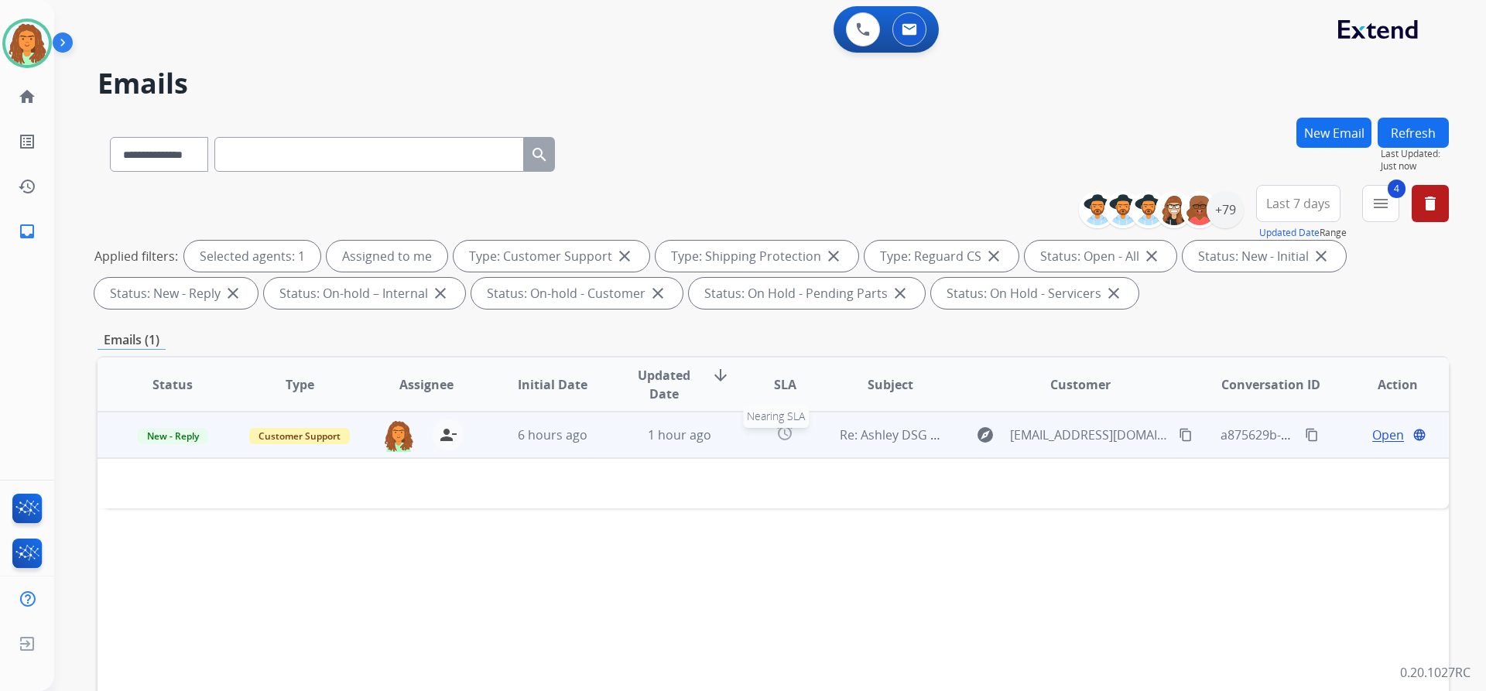
click at [786, 442] on div "alarm" at bounding box center [784, 434] width 59 height 23
click at [792, 449] on td "alarm" at bounding box center [773, 435] width 84 height 46
click at [1372, 438] on span "Open" at bounding box center [1388, 435] width 32 height 19
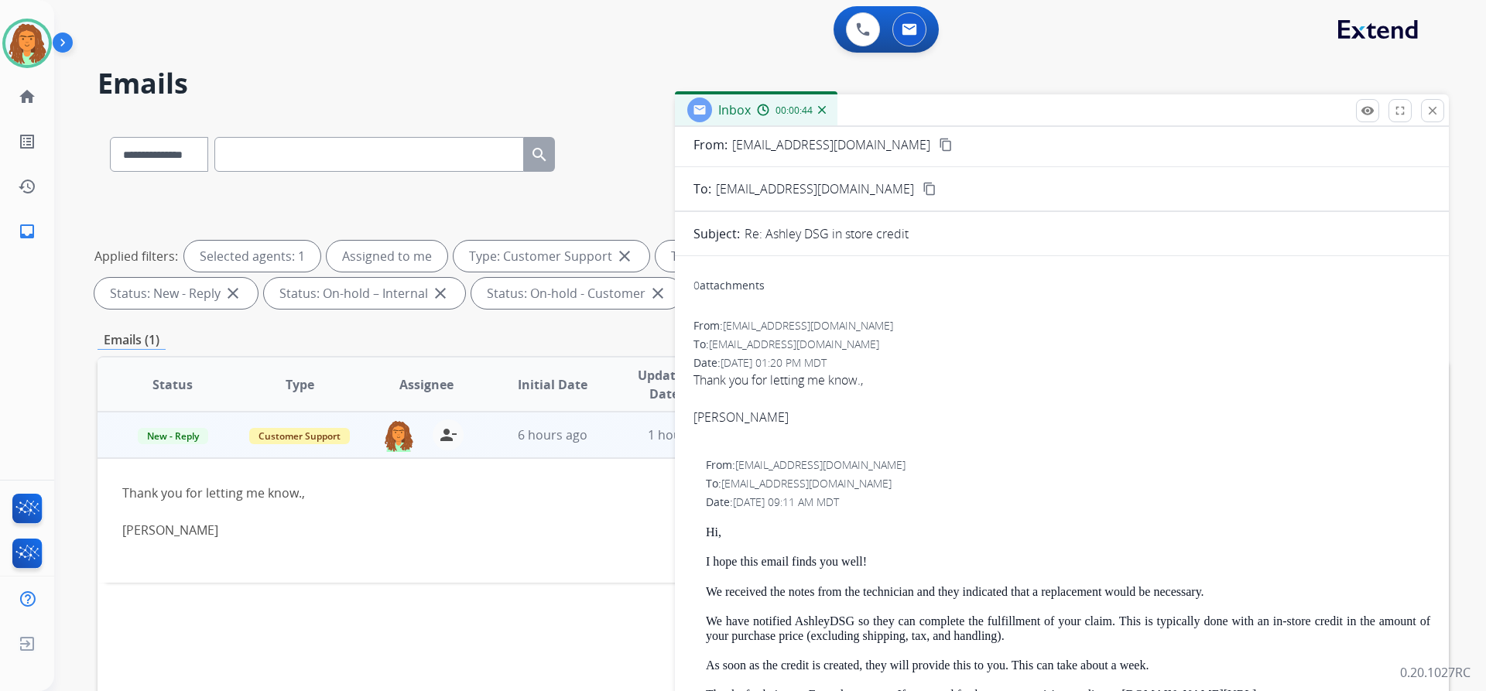
scroll to position [0, 0]
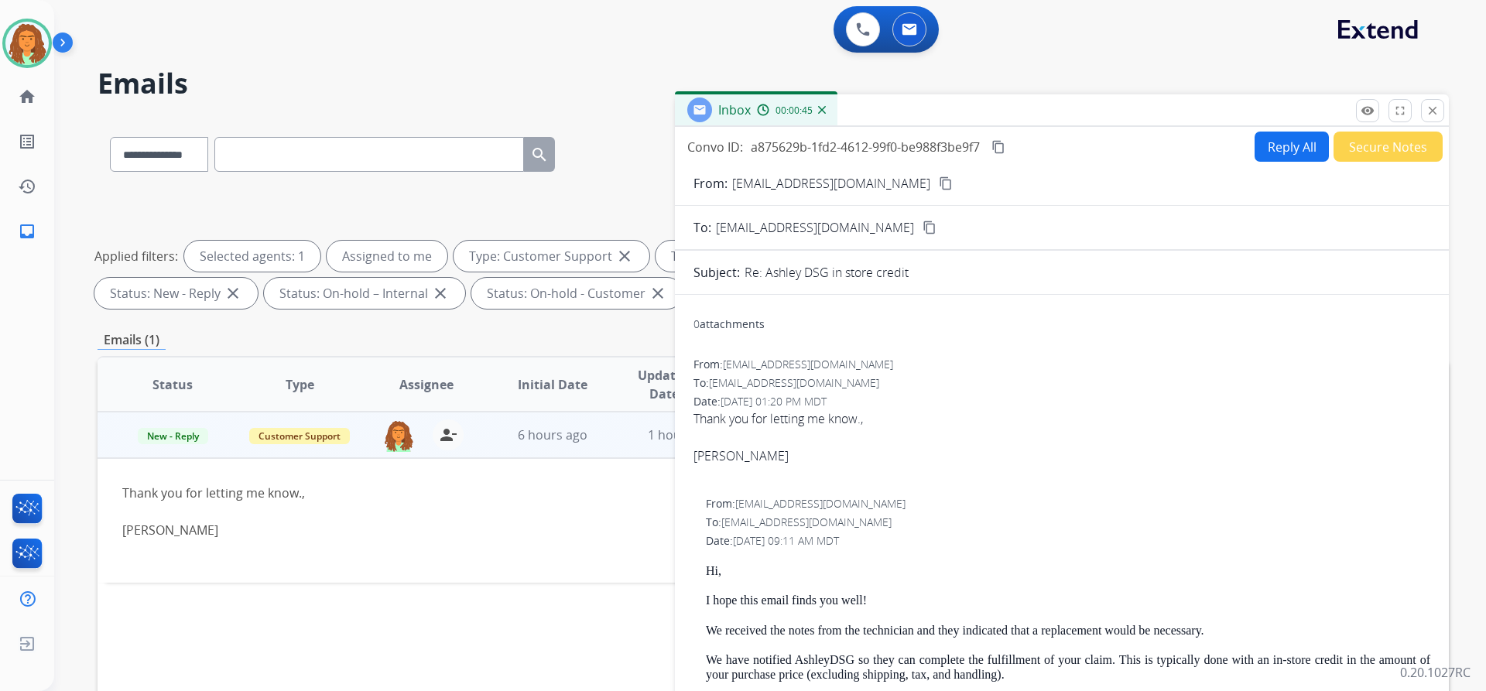
click at [1267, 143] on button "Reply All" at bounding box center [1292, 147] width 74 height 30
select select "**********"
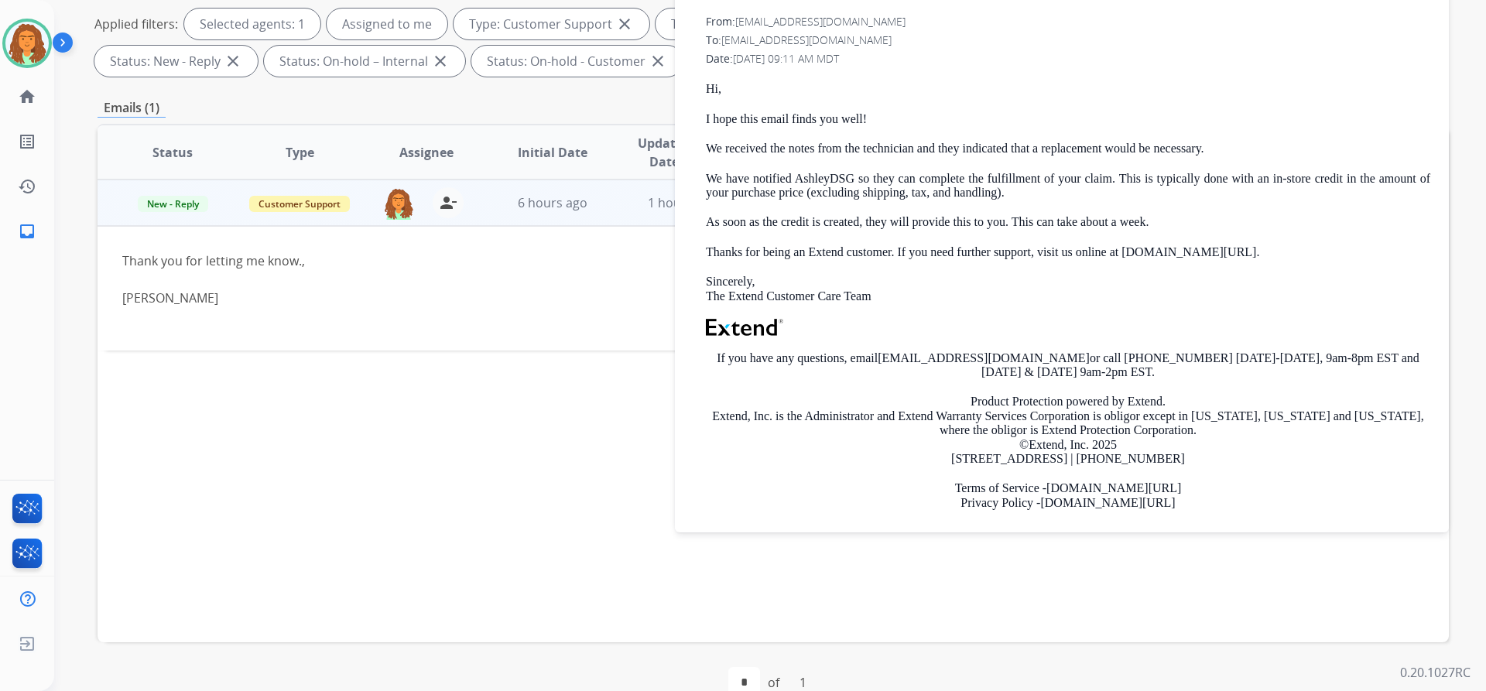
scroll to position [398, 0]
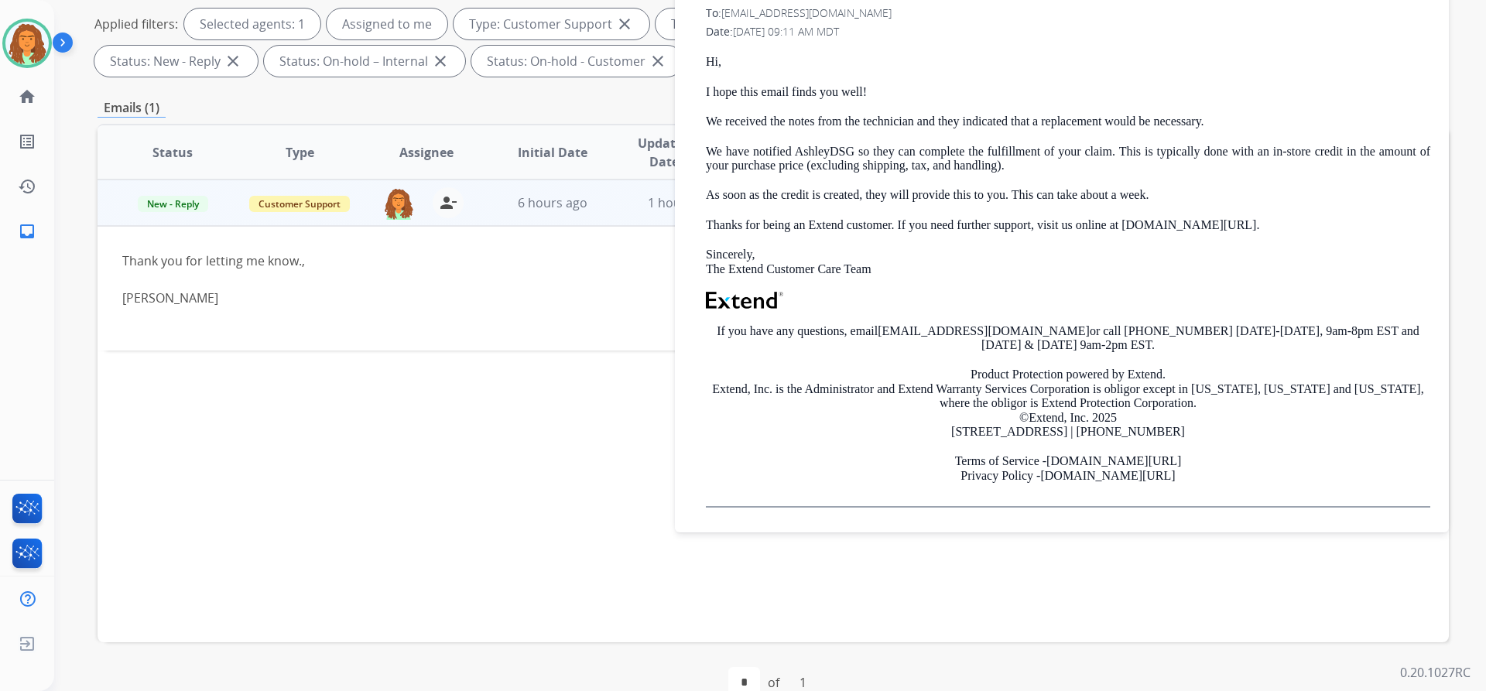
drag, startPoint x: 704, startPoint y: 334, endPoint x: 1125, endPoint y: 344, distance: 421.2
click at [1125, 344] on div "From: support@extend.com To: kristinalucas1971@gmail.com Date: 09/11/2025 - 09:…" at bounding box center [1061, 247] width 737 height 521
click at [935, 347] on p "If you have any questions, email support@extend.com or call 877-248-7707 Monday…" at bounding box center [1068, 338] width 724 height 29
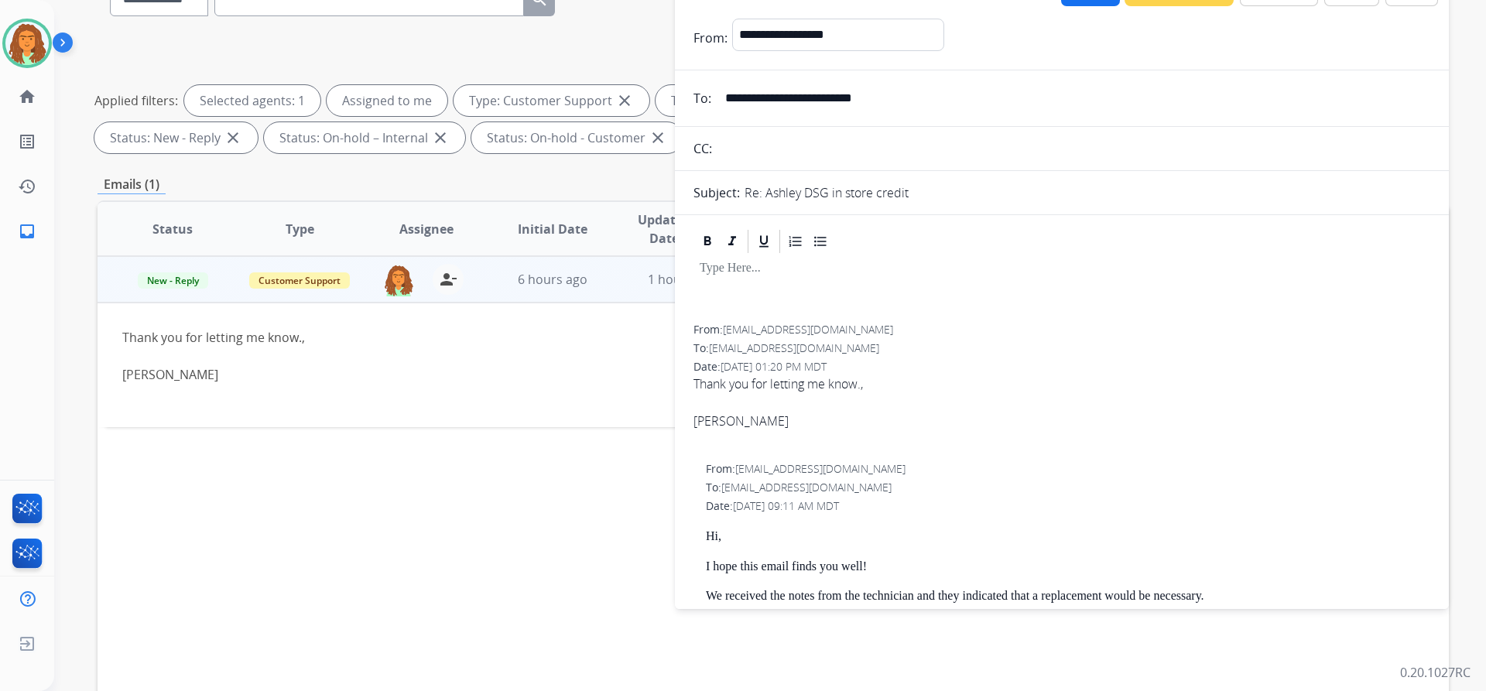
scroll to position [0, 0]
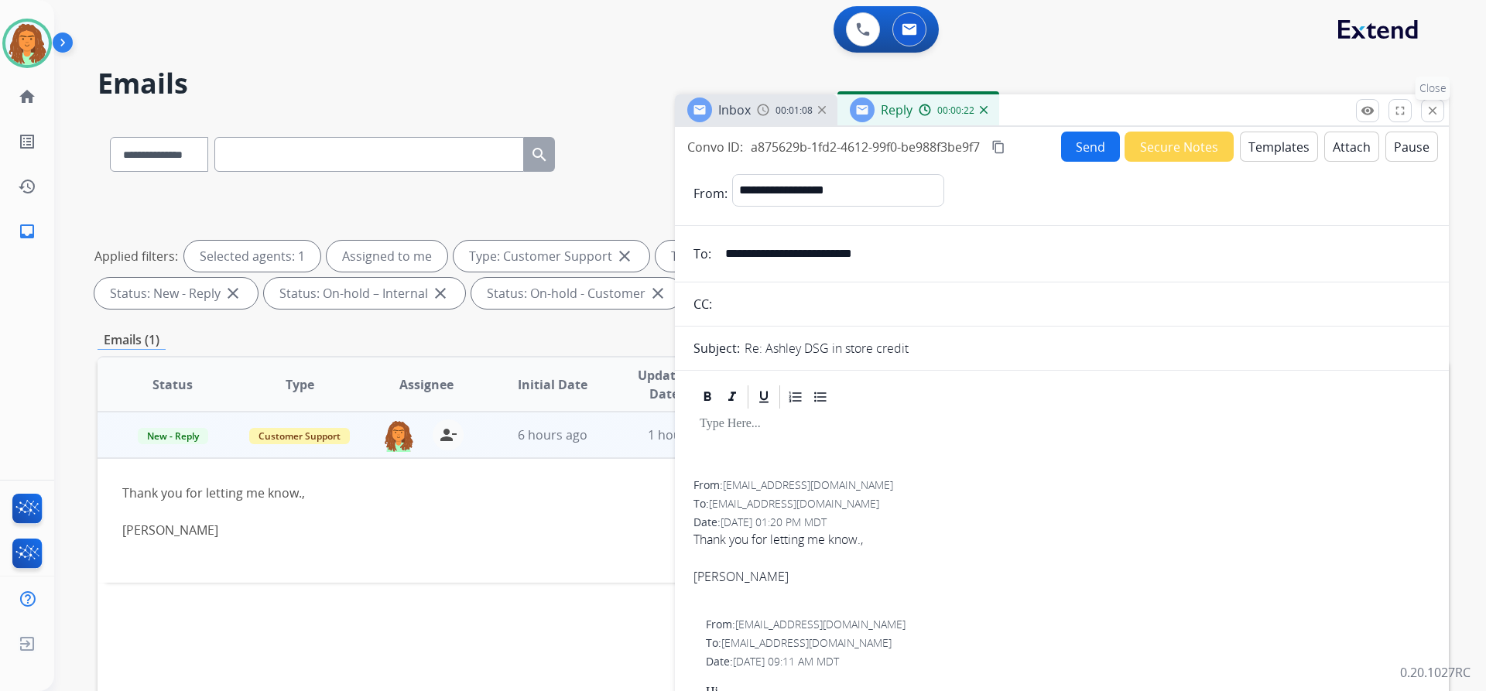
click at [1434, 111] on mat-icon "close" at bounding box center [1433, 111] width 14 height 14
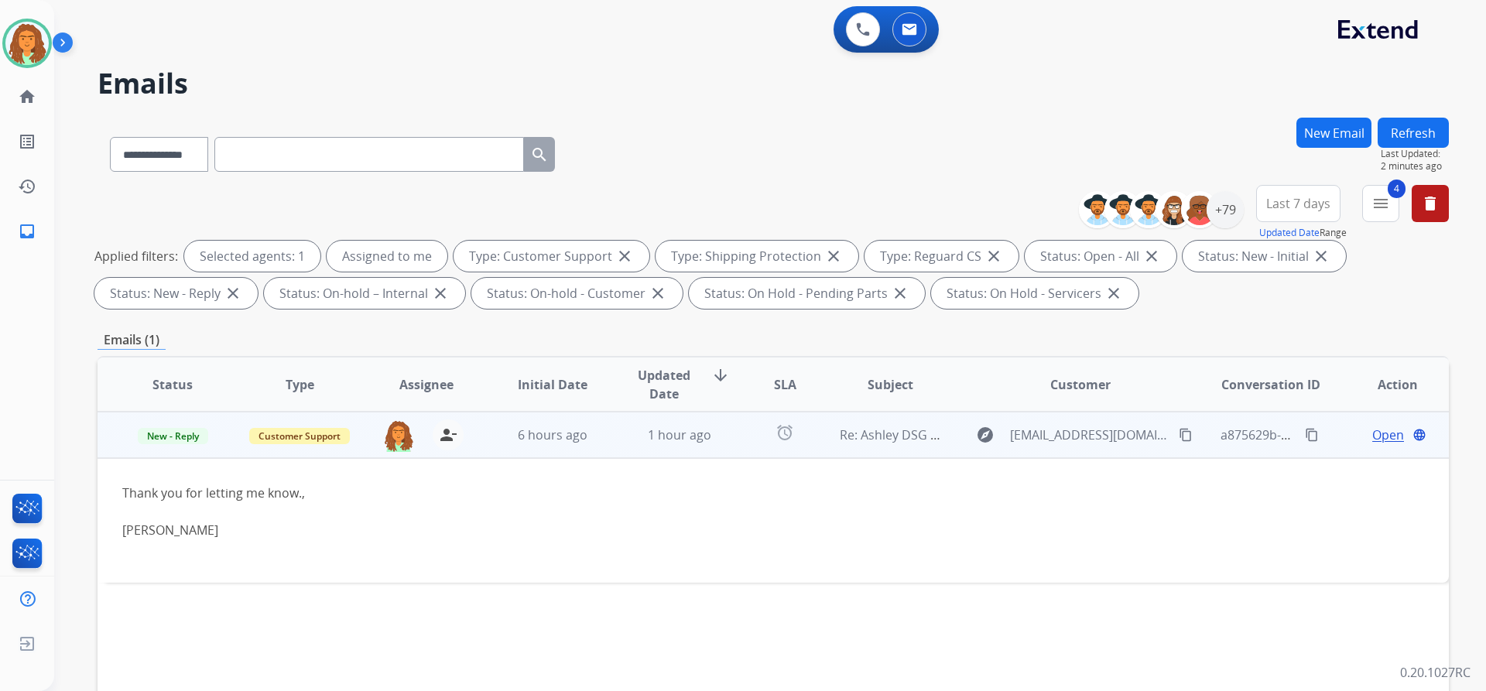
click at [715, 446] on td "1 hour ago" at bounding box center [667, 435] width 127 height 46
click at [1372, 433] on span "Open" at bounding box center [1388, 435] width 32 height 19
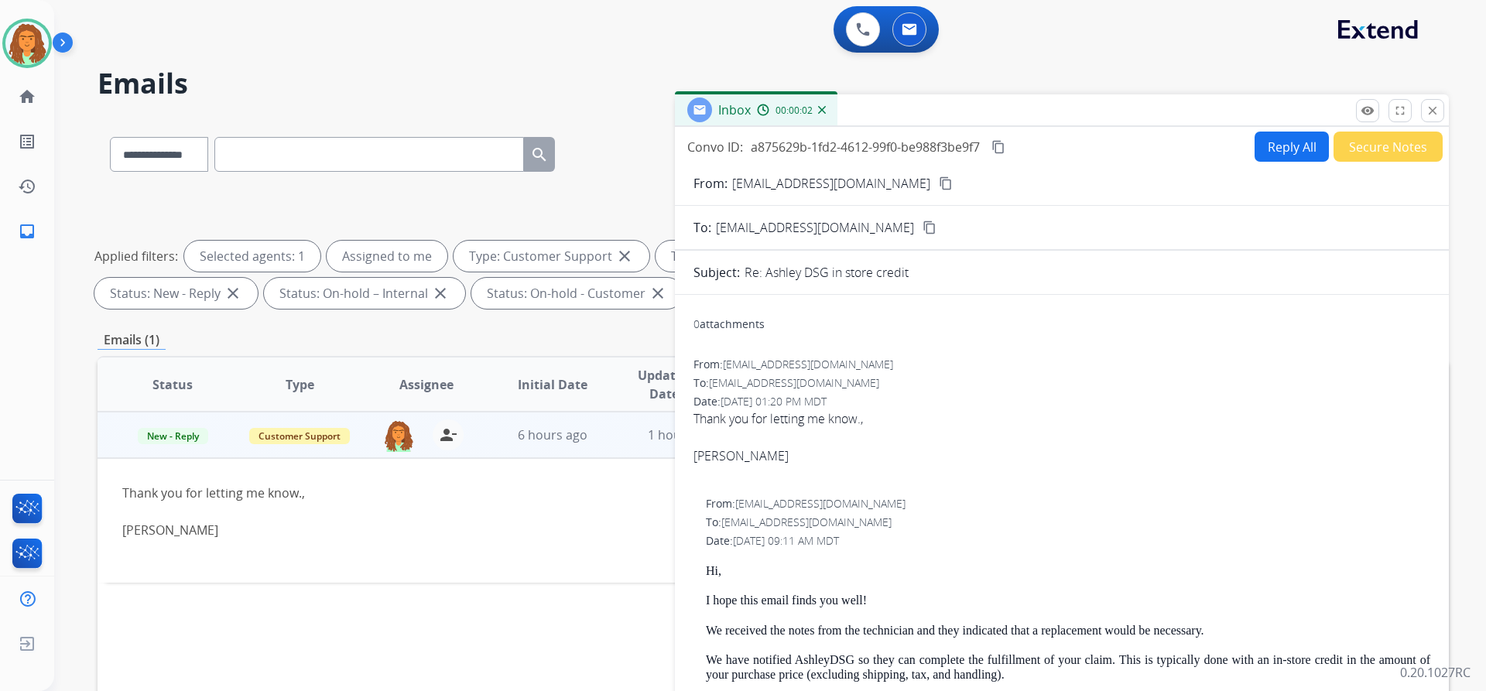
click at [1281, 146] on button "Reply All" at bounding box center [1292, 147] width 74 height 30
select select "**********"
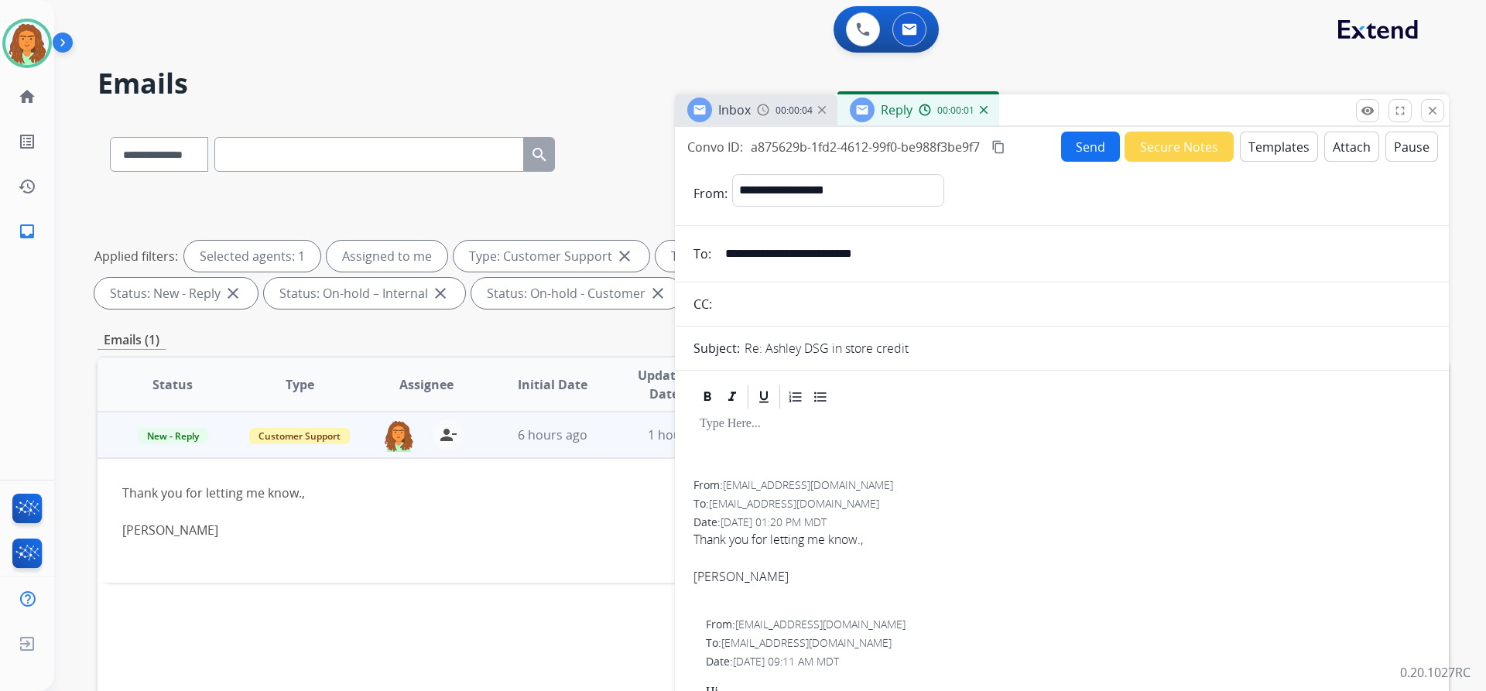
click at [1278, 149] on button "Templates" at bounding box center [1279, 147] width 78 height 30
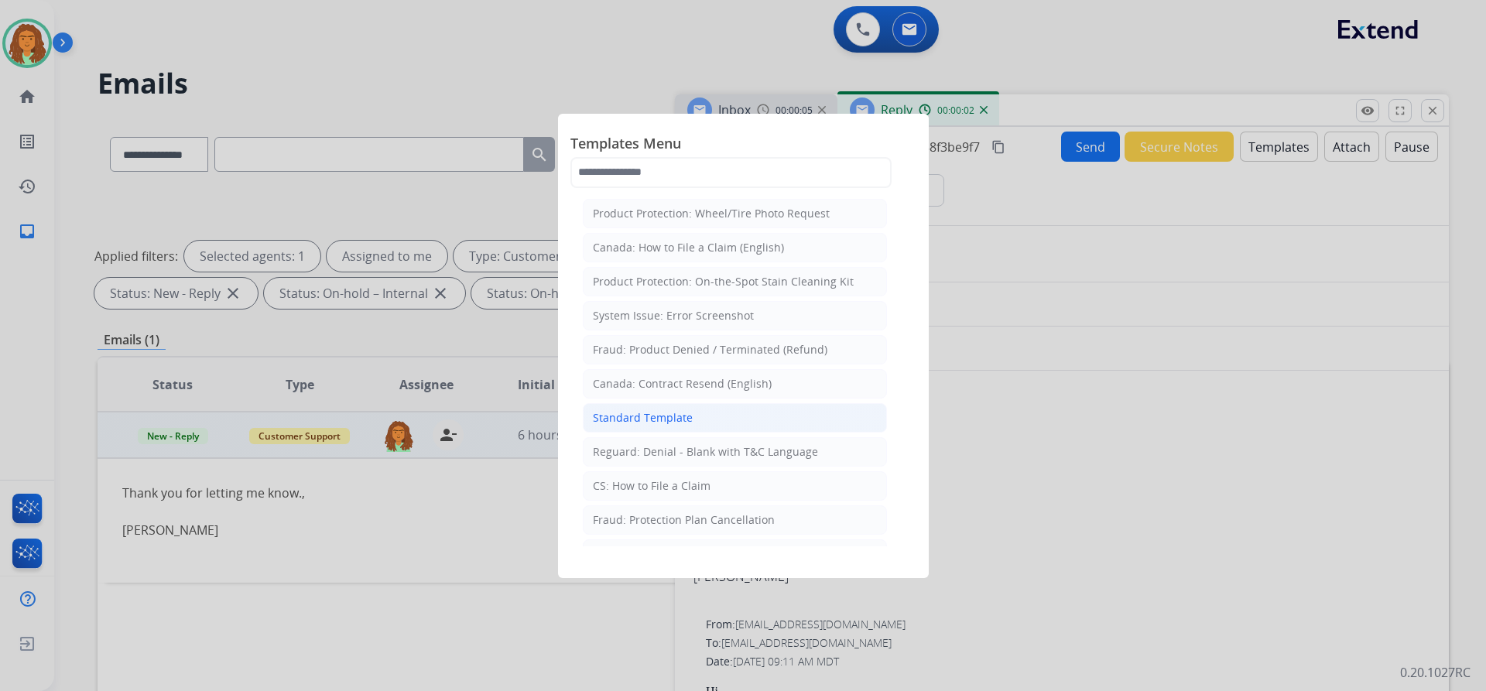
click at [655, 423] on div "Standard Template" at bounding box center [643, 417] width 100 height 15
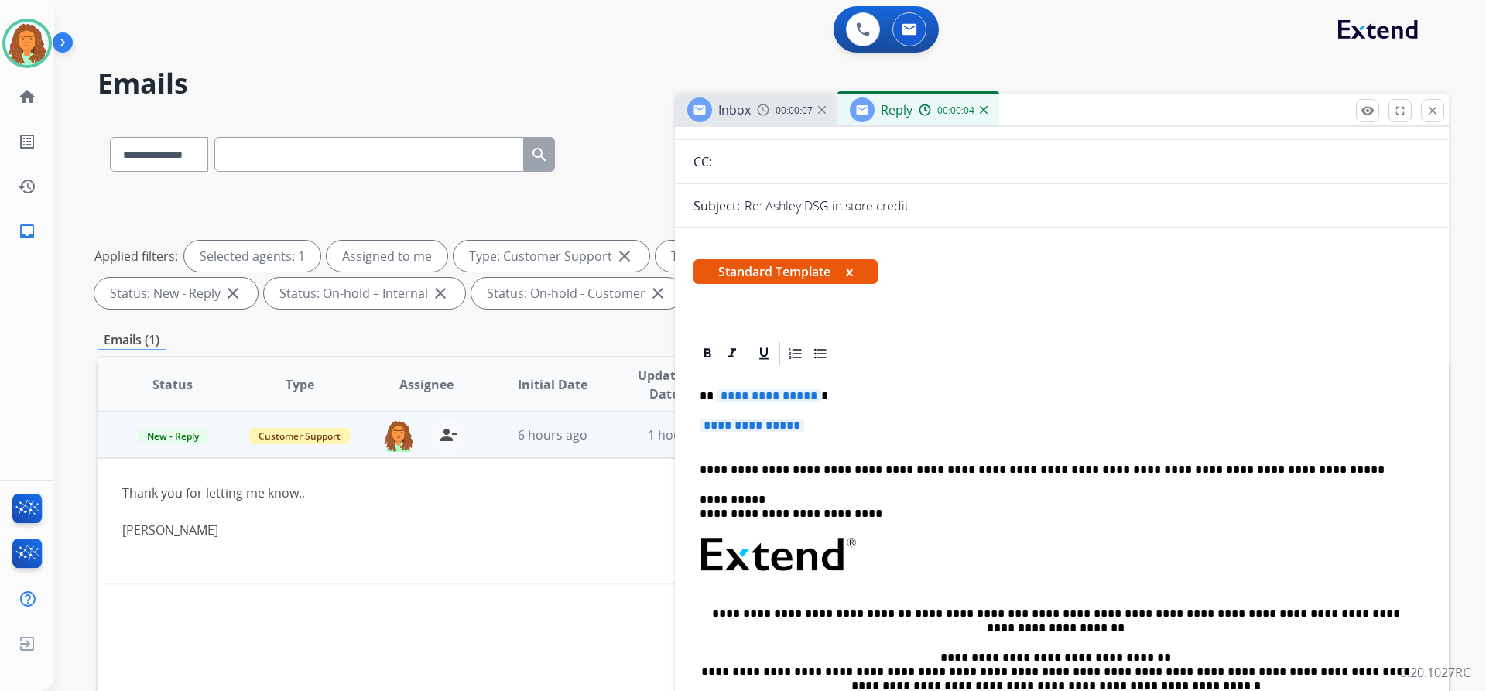
scroll to position [155, 0]
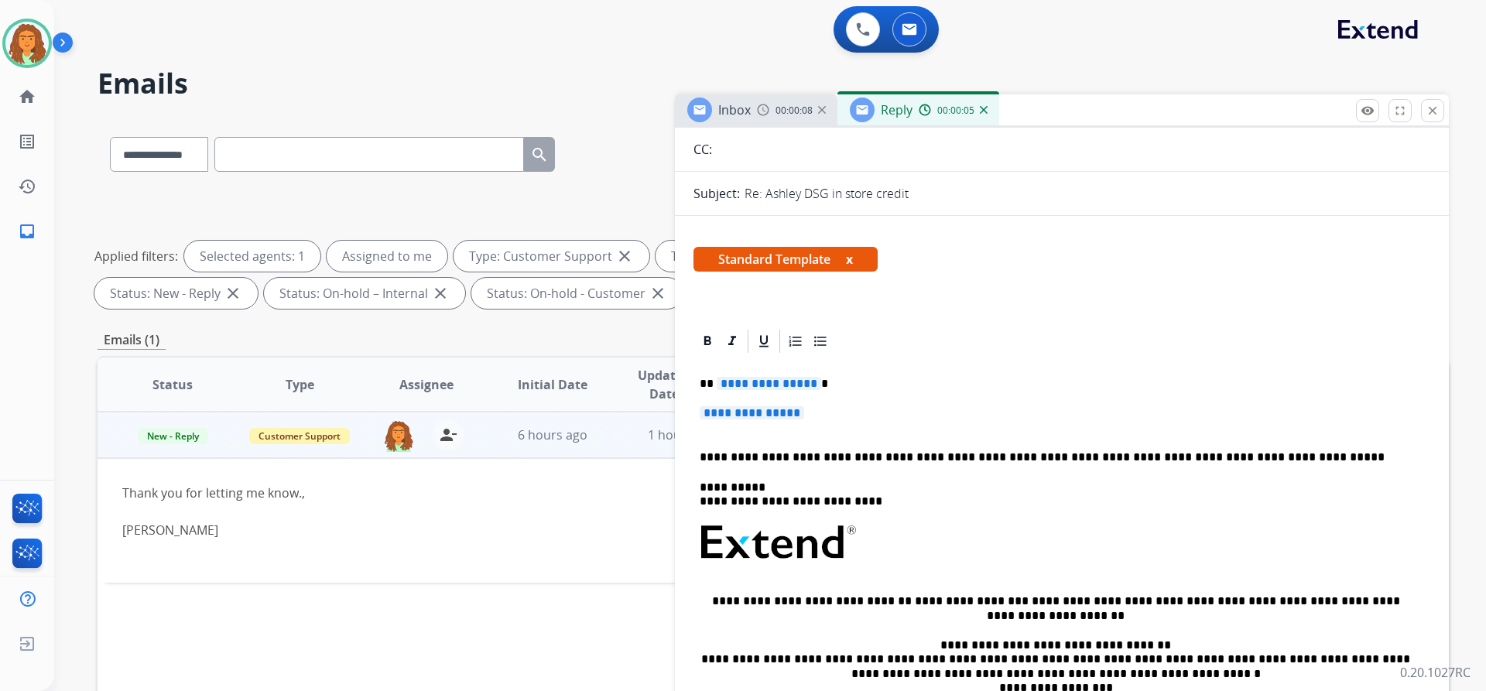
click at [812, 385] on p "**********" at bounding box center [1056, 384] width 712 height 14
drag, startPoint x: 811, startPoint y: 415, endPoint x: 771, endPoint y: 415, distance: 40.2
click at [771, 415] on span "**********" at bounding box center [752, 412] width 104 height 13
click at [804, 413] on span "**********" at bounding box center [752, 412] width 104 height 13
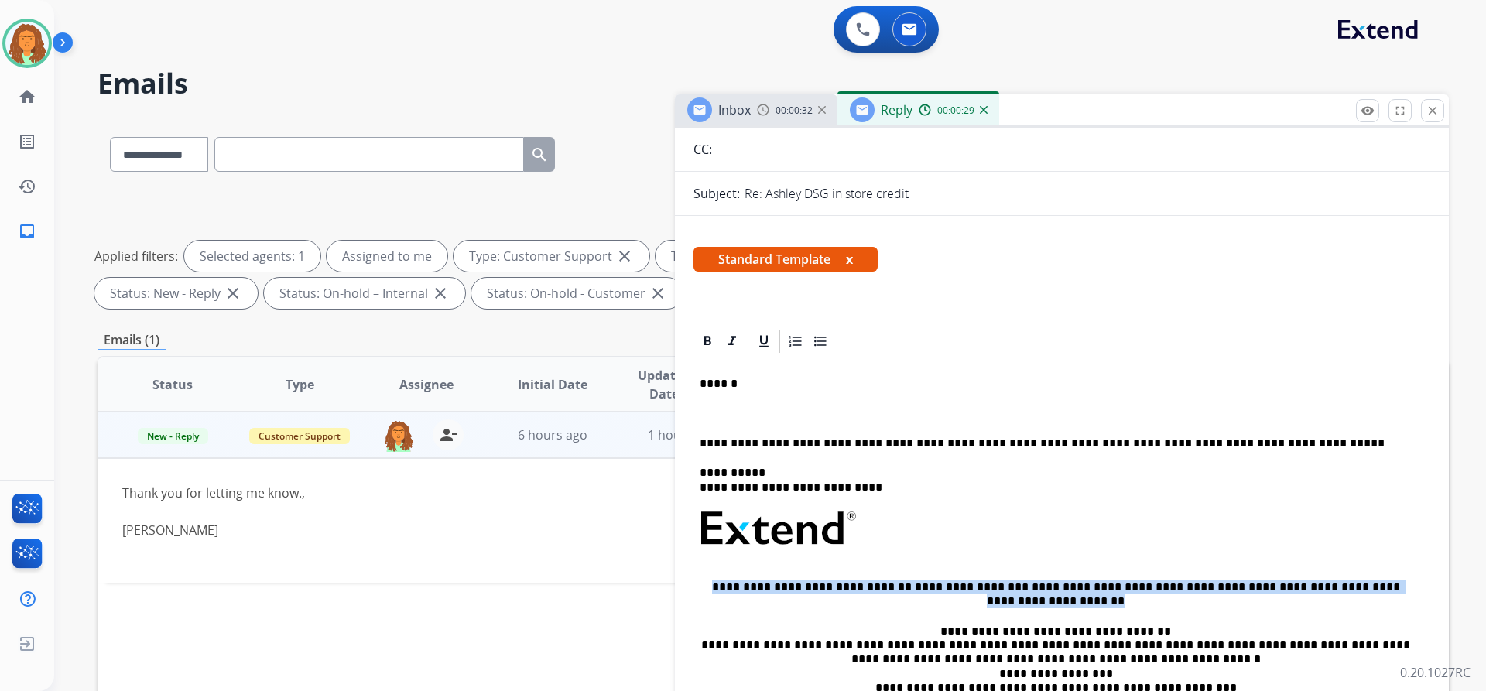
drag, startPoint x: 697, startPoint y: 582, endPoint x: 1130, endPoint y: 601, distance: 433.1
click at [1130, 601] on div "**********" at bounding box center [1061, 571] width 737 height 433
copy p "**********"
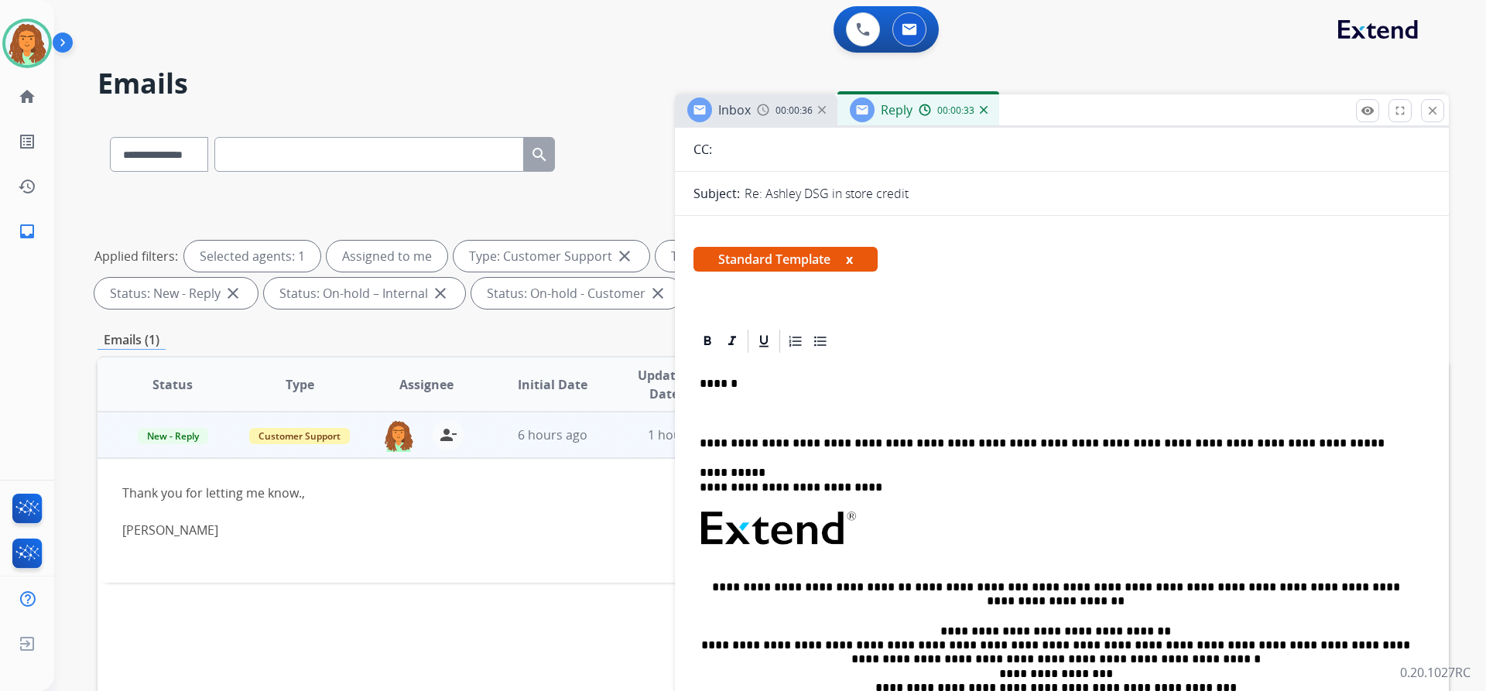
click at [709, 410] on p at bounding box center [1062, 413] width 724 height 14
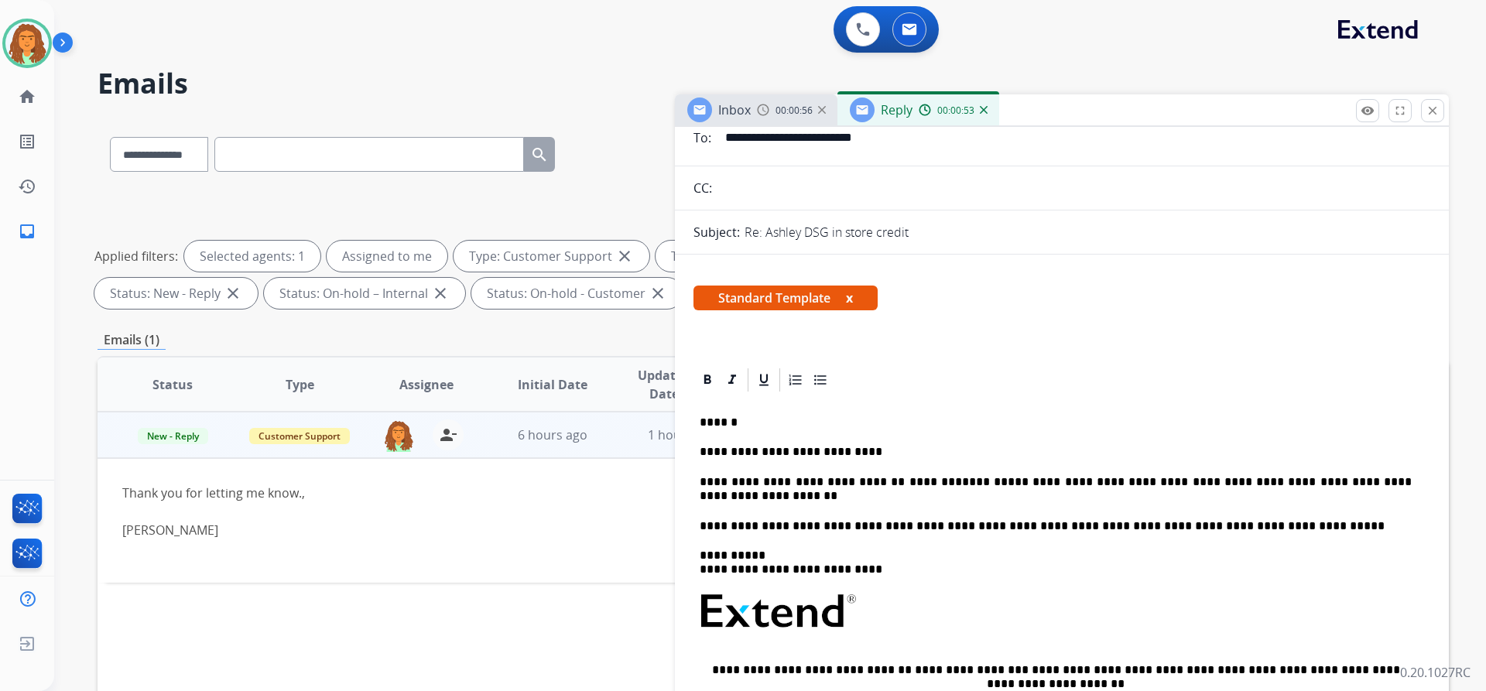
scroll to position [0, 0]
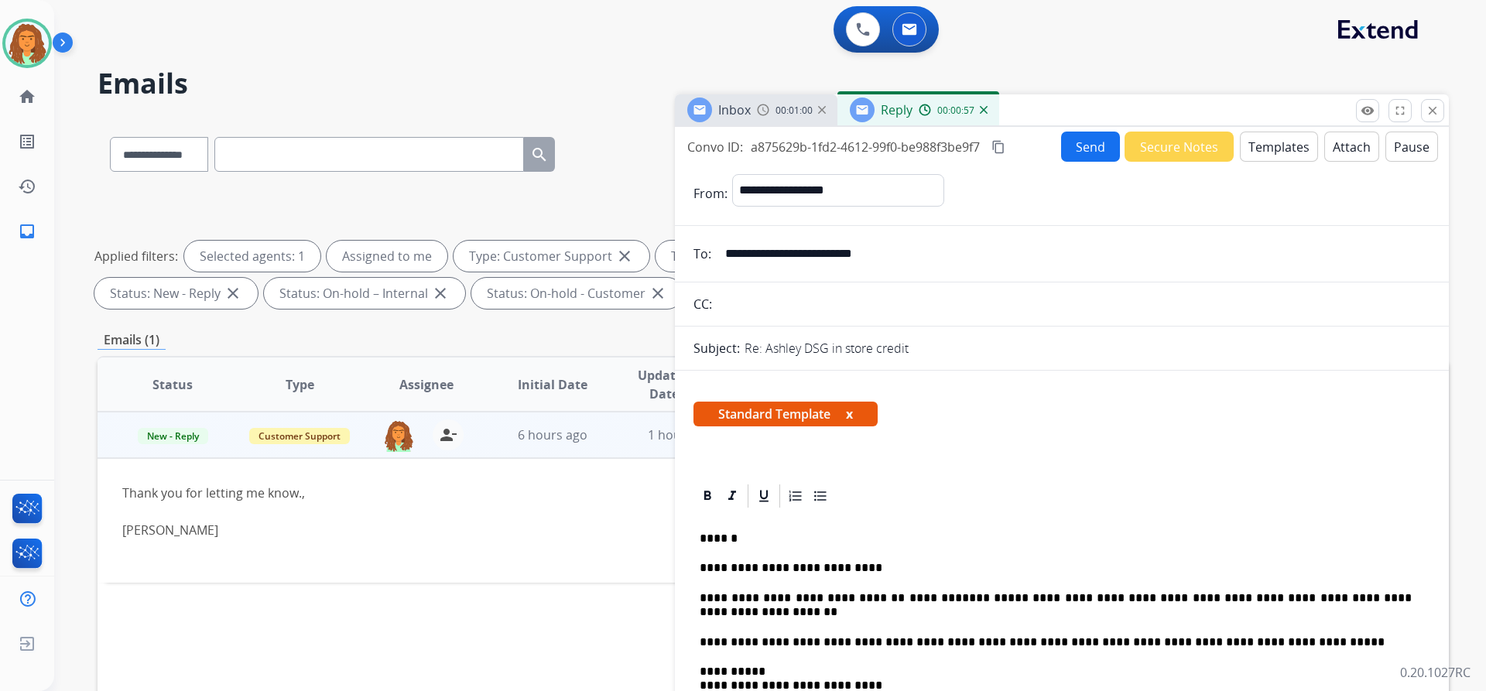
click at [1081, 148] on button "Send" at bounding box center [1090, 147] width 59 height 30
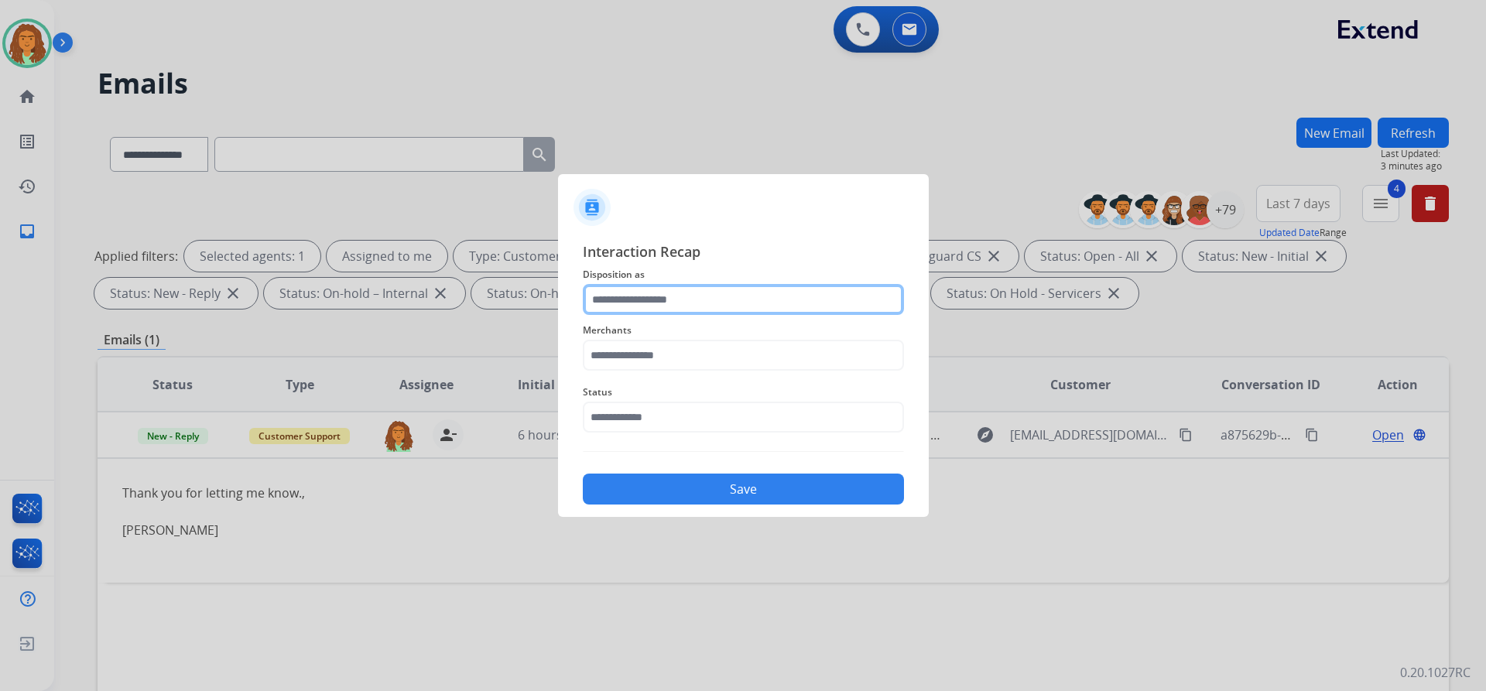
click at [629, 295] on input "text" at bounding box center [743, 299] width 321 height 31
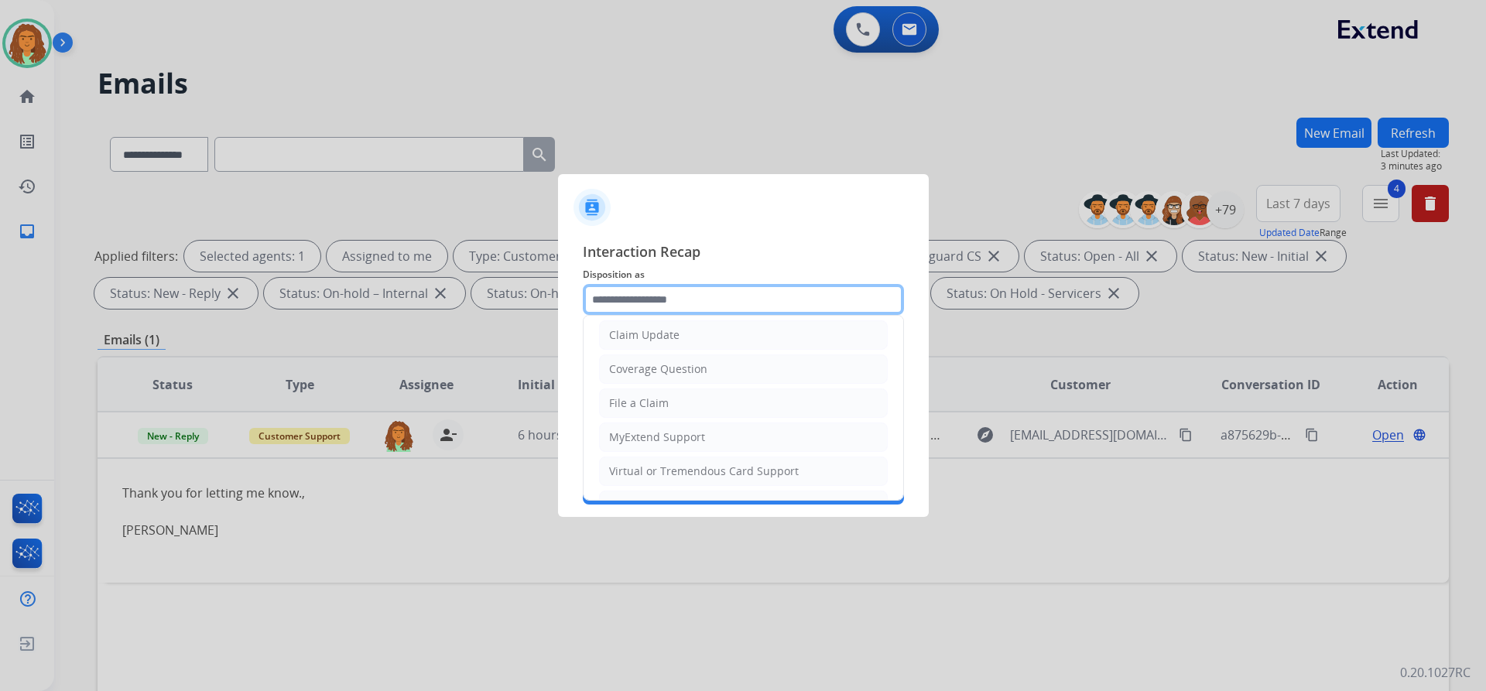
scroll to position [241, 0]
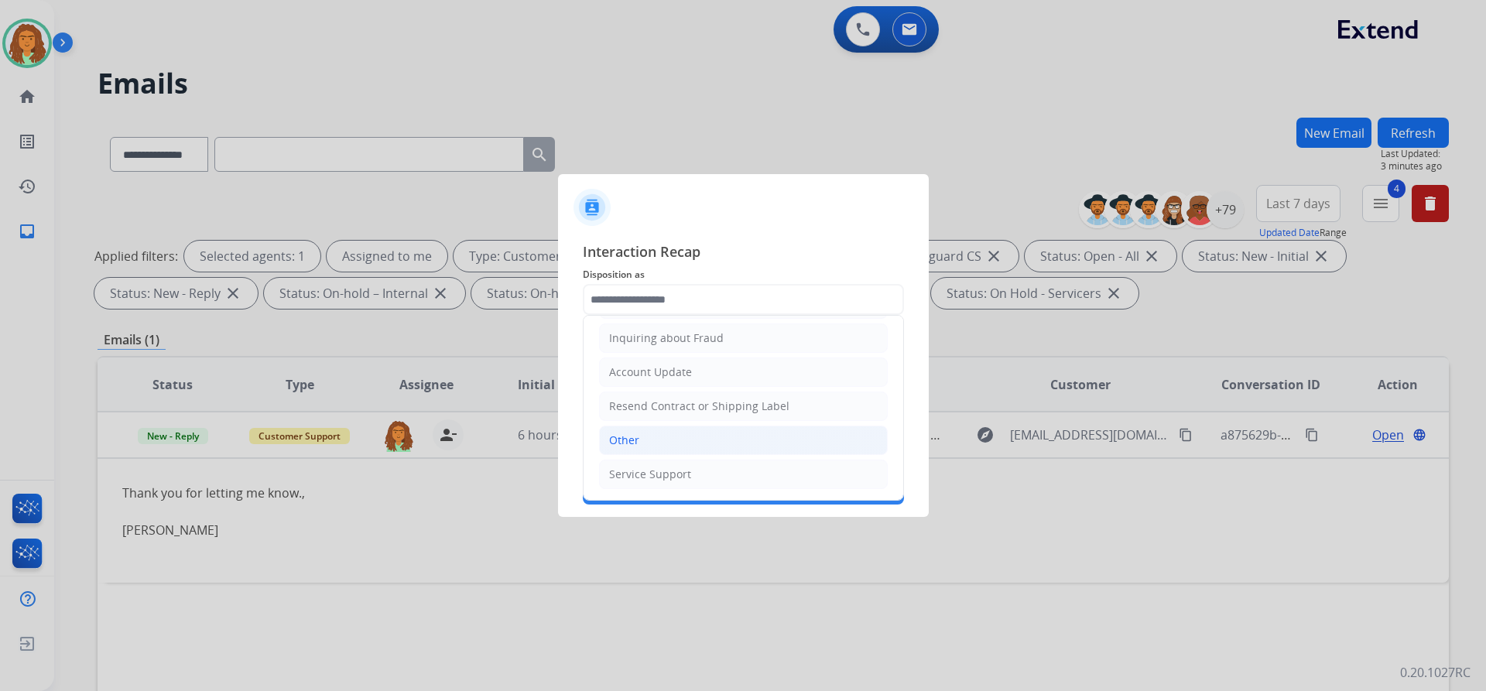
click at [625, 437] on div "Other" at bounding box center [624, 440] width 30 height 15
type input "*****"
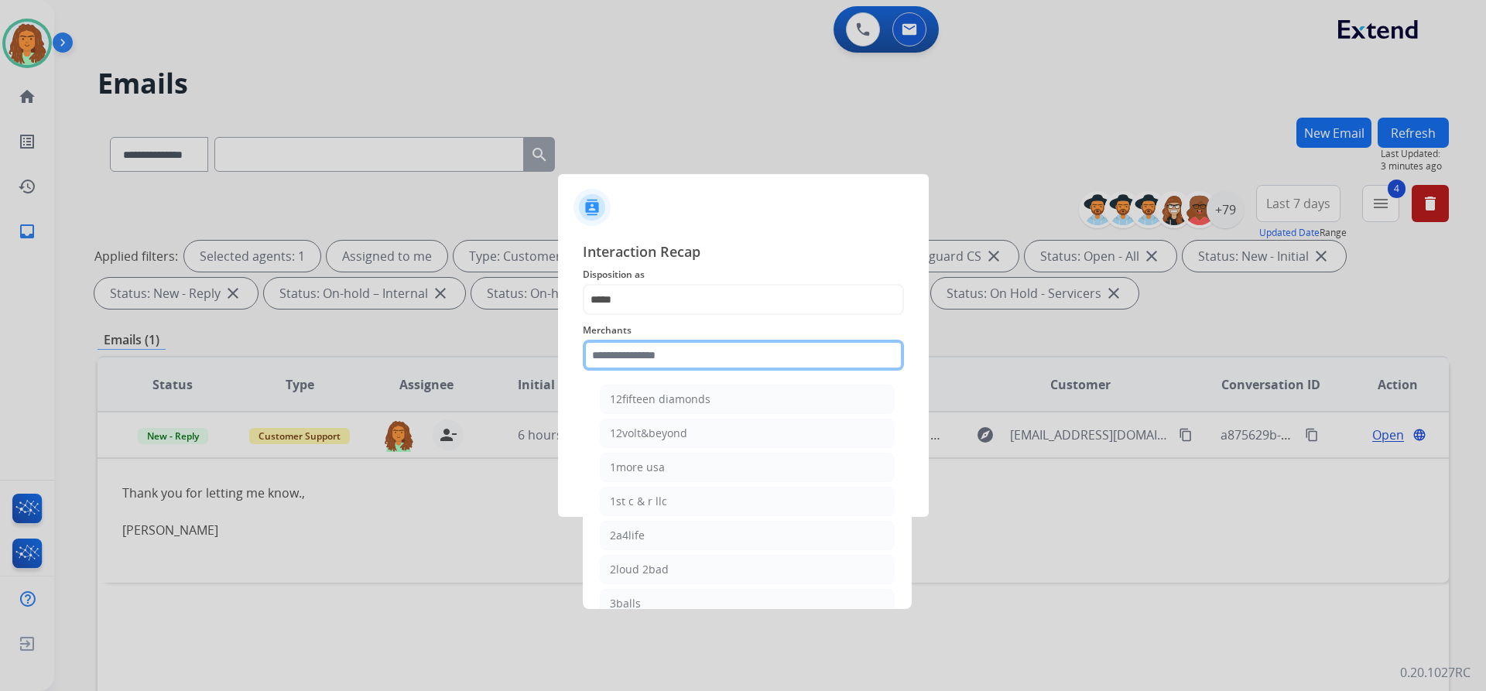
click at [628, 349] on input "text" at bounding box center [743, 355] width 321 height 31
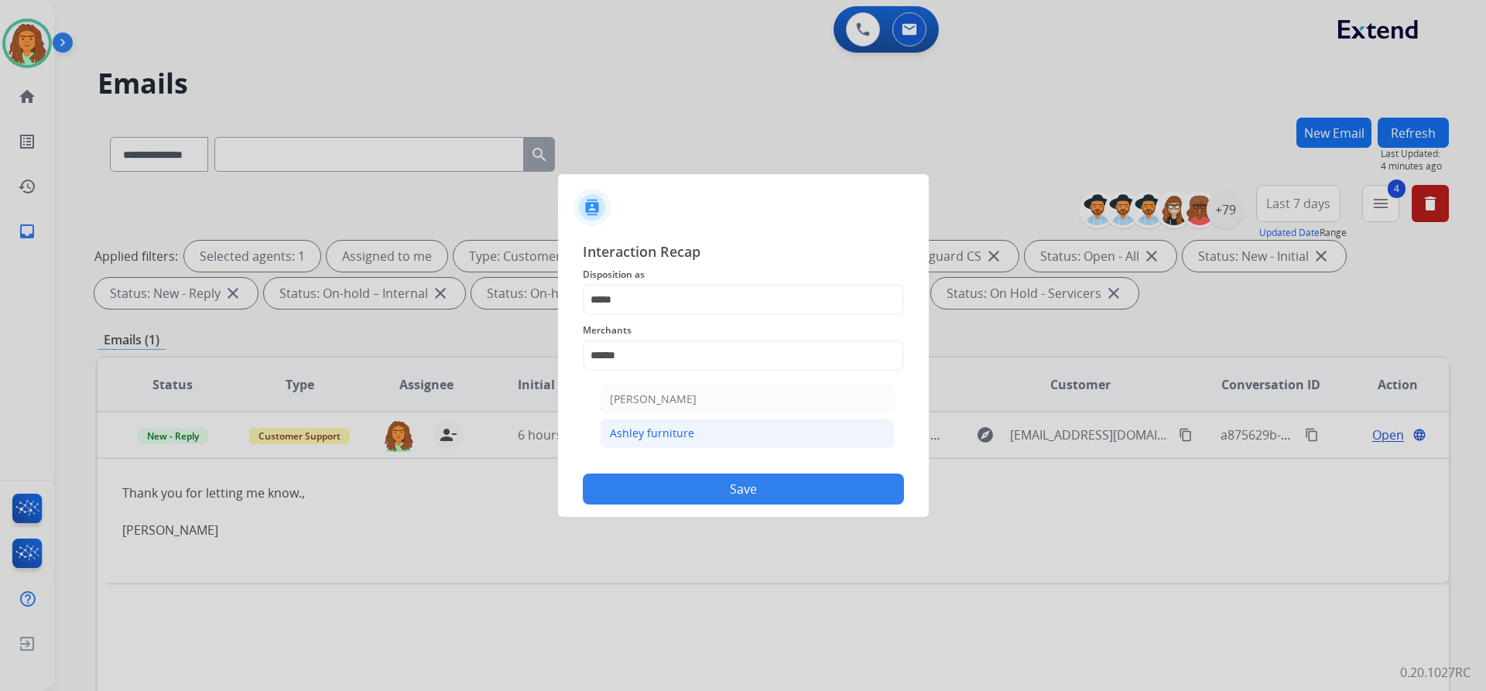
click at [633, 431] on div "Ashley furniture" at bounding box center [652, 433] width 84 height 15
type input "**********"
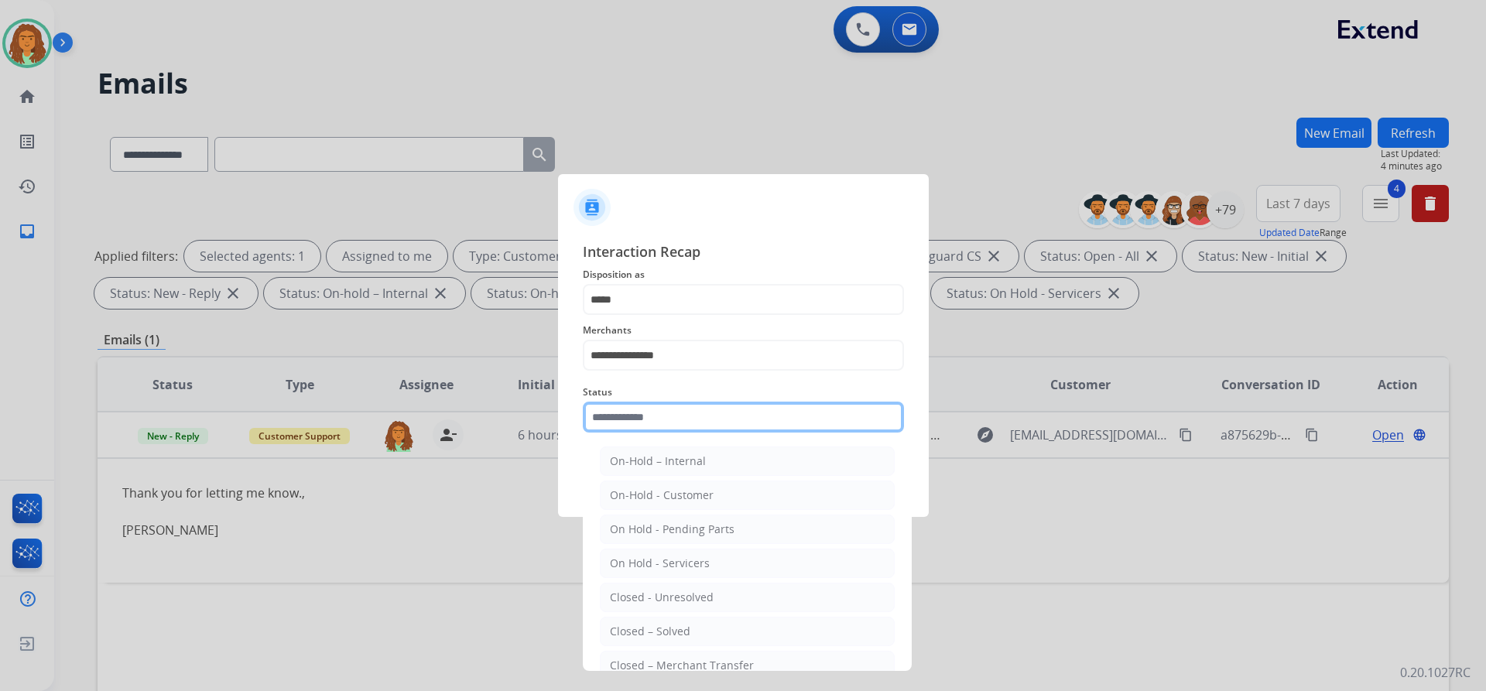
click at [633, 416] on input "text" at bounding box center [743, 417] width 321 height 31
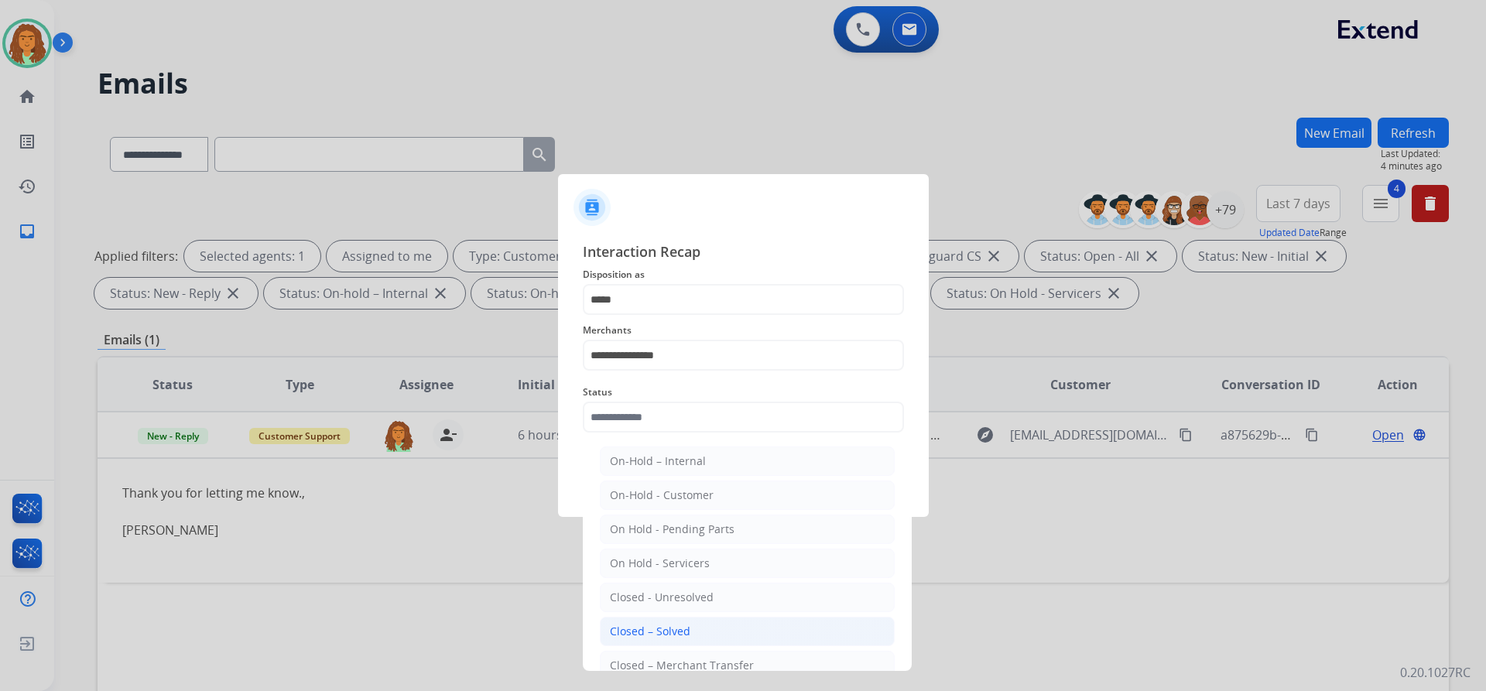
click at [647, 635] on div "Closed – Solved" at bounding box center [650, 631] width 80 height 15
type input "**********"
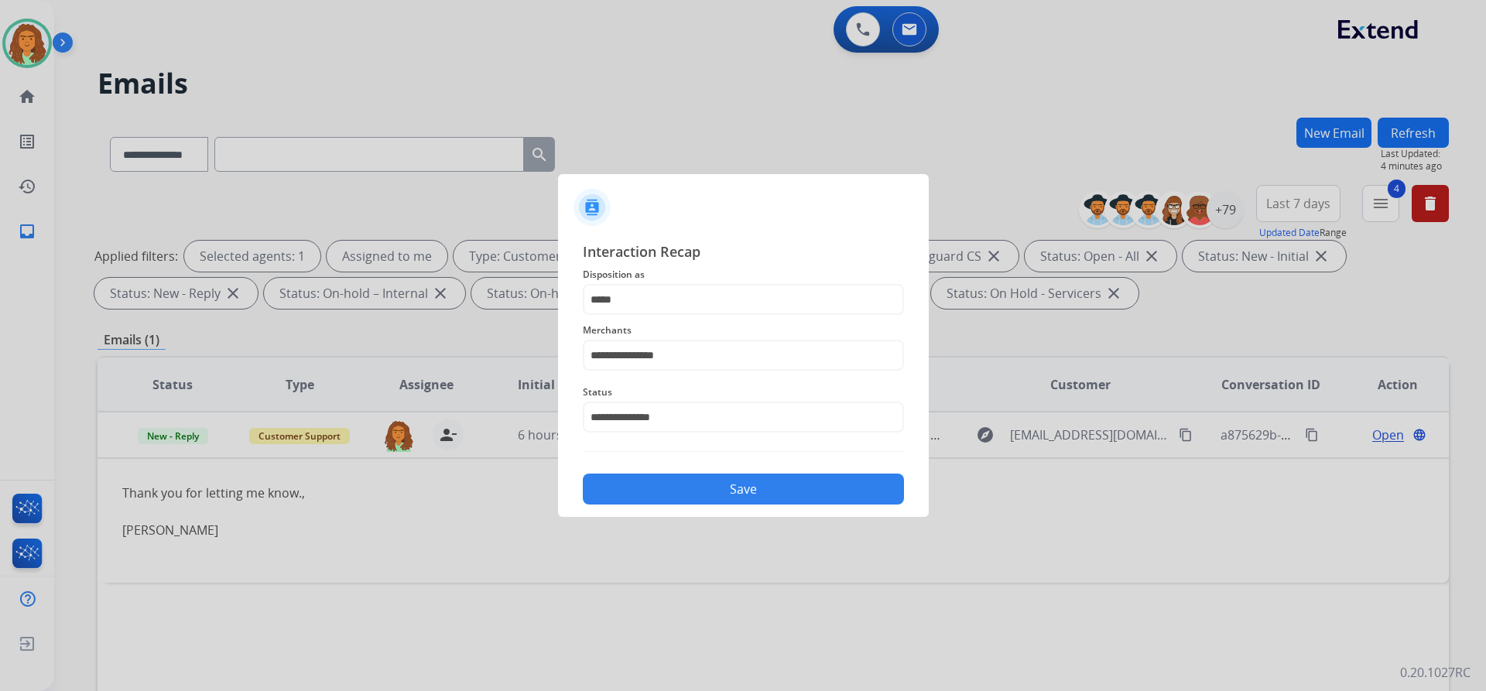
click at [700, 491] on button "Save" at bounding box center [743, 489] width 321 height 31
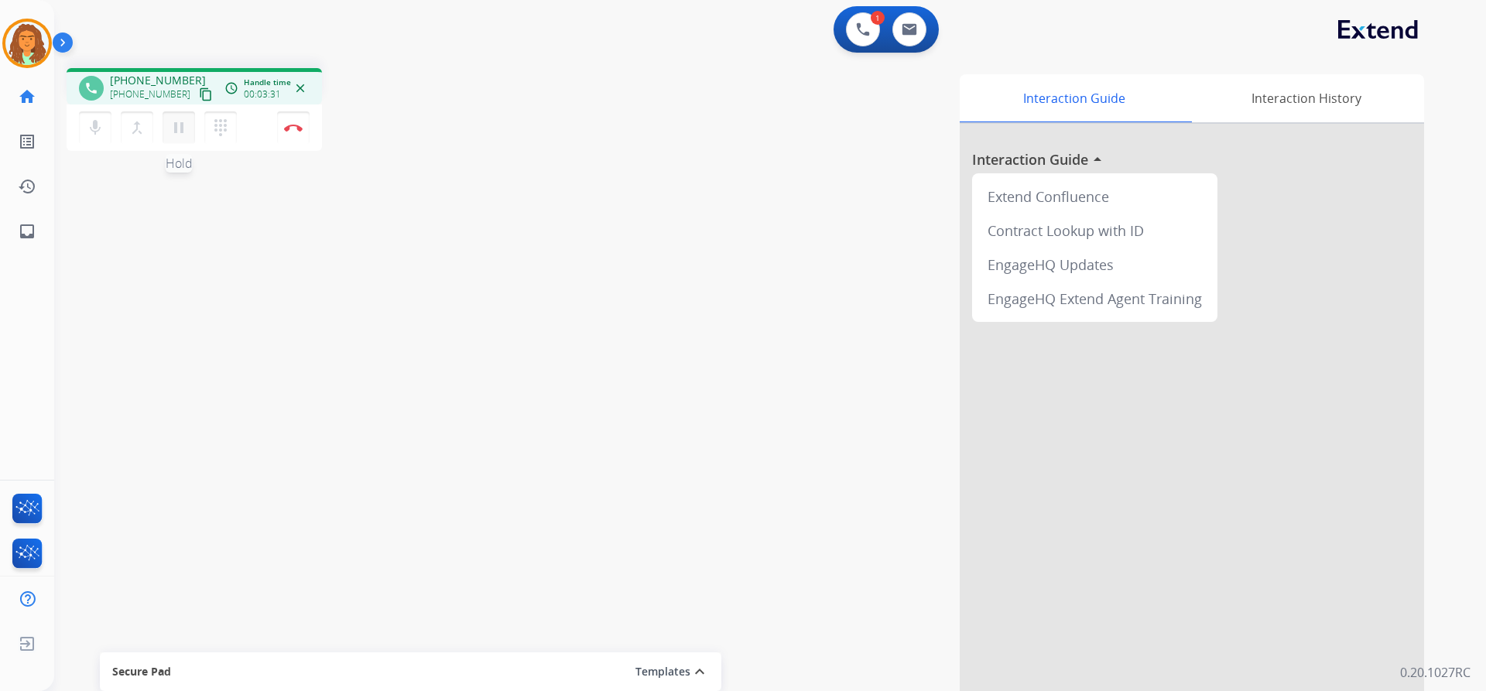
click at [176, 135] on mat-icon "pause" at bounding box center [179, 127] width 19 height 19
click at [185, 122] on mat-icon "play_arrow" at bounding box center [179, 127] width 19 height 19
click at [174, 131] on mat-icon "pause" at bounding box center [179, 127] width 19 height 19
drag, startPoint x: 181, startPoint y: 130, endPoint x: 232, endPoint y: 46, distance: 98.6
click at [182, 129] on mat-icon "play_arrow" at bounding box center [179, 127] width 19 height 19
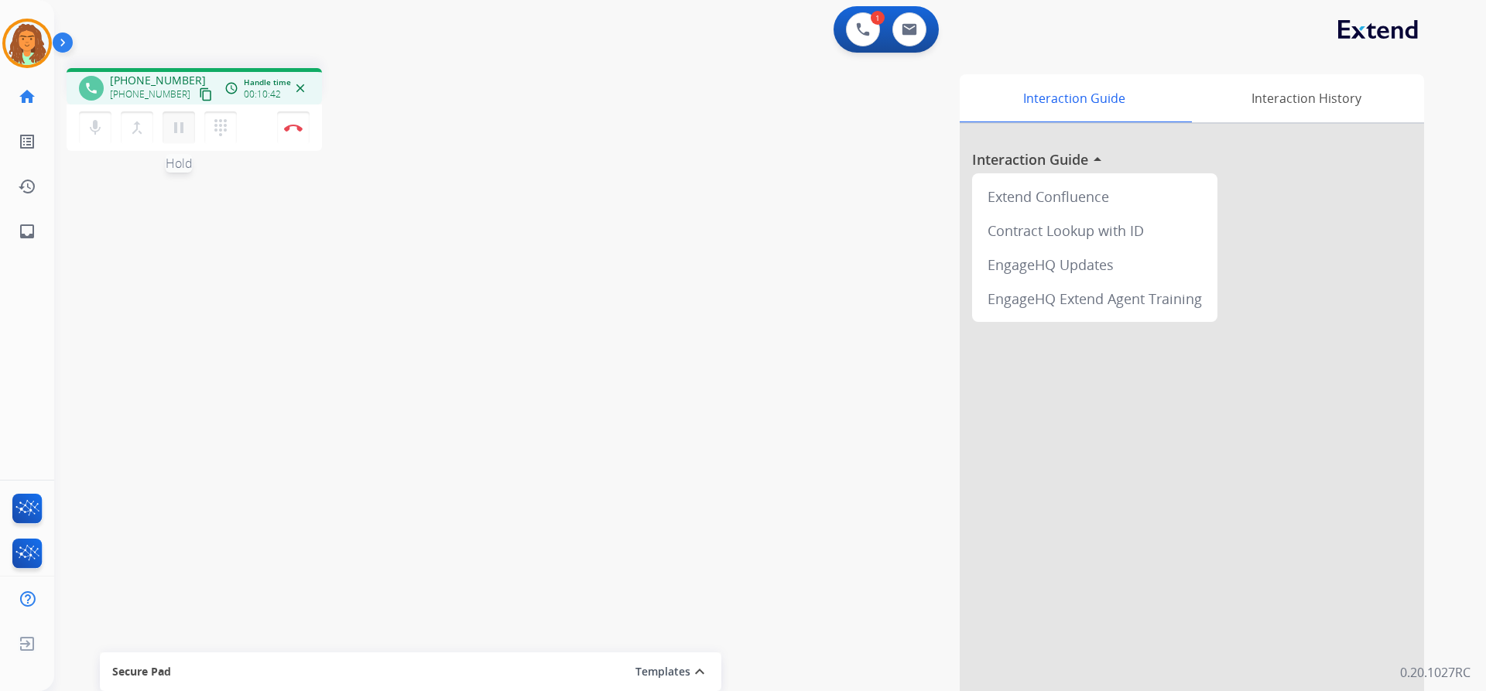
drag, startPoint x: 184, startPoint y: 132, endPoint x: 182, endPoint y: 122, distance: 9.6
click at [184, 128] on mat-icon "pause" at bounding box center [179, 127] width 19 height 19
click at [177, 128] on mat-icon "play_arrow" at bounding box center [179, 127] width 19 height 19
click at [293, 133] on button "Disconnect" at bounding box center [293, 127] width 33 height 33
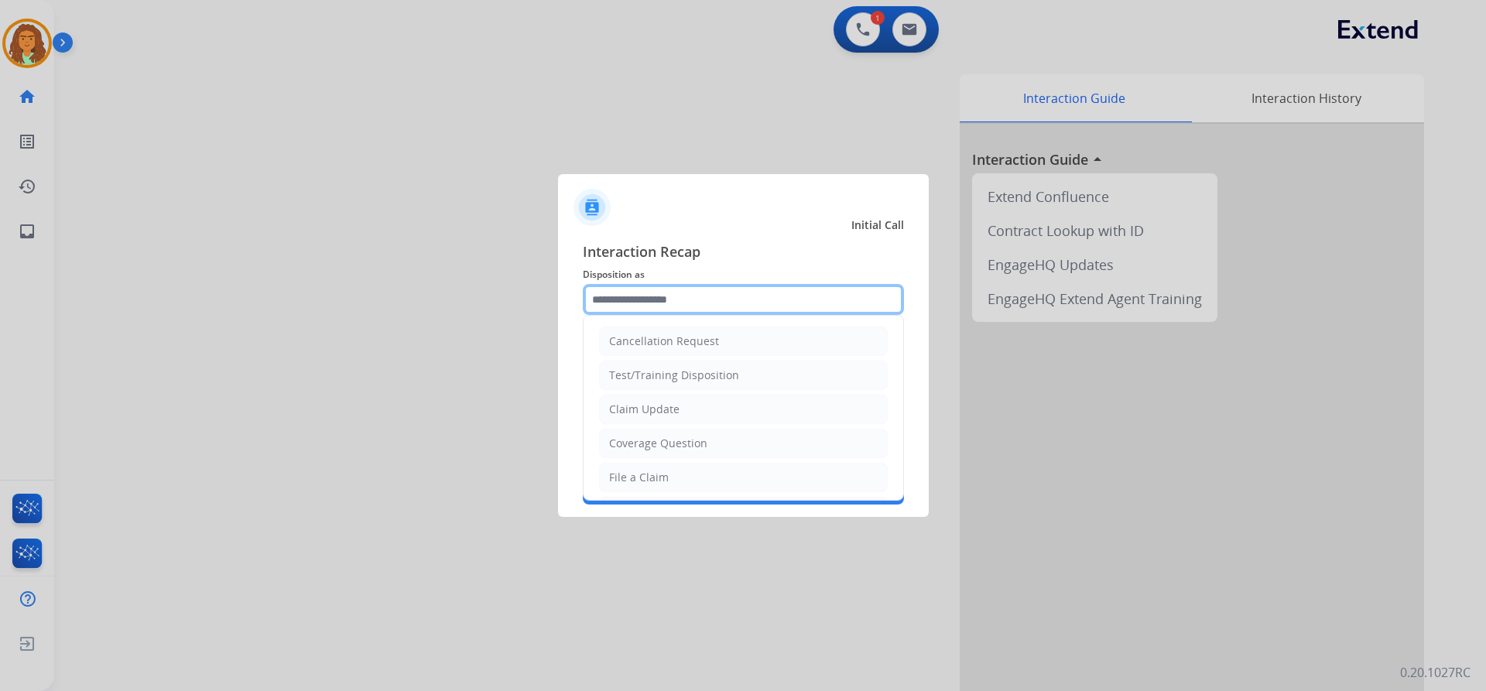
click at [698, 297] on input "text" at bounding box center [743, 299] width 321 height 31
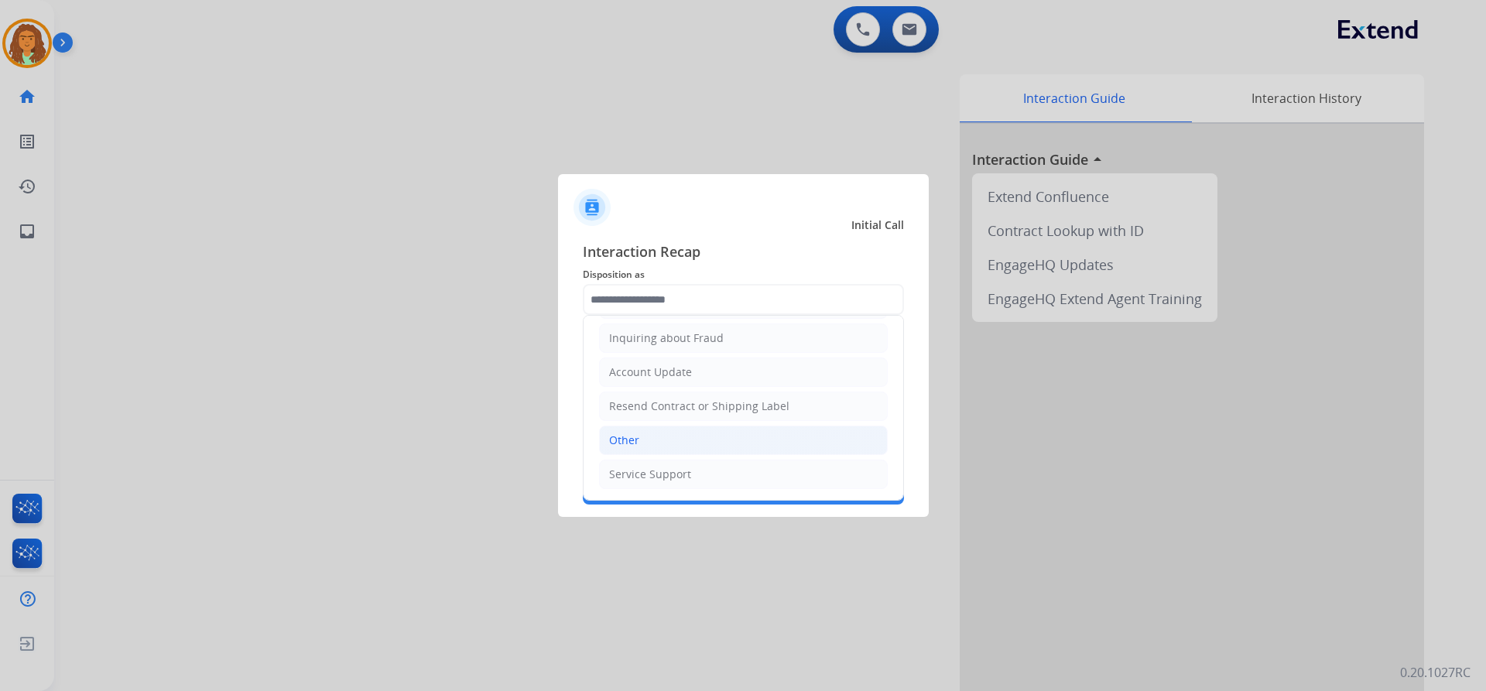
click at [642, 444] on li "Other" at bounding box center [743, 440] width 289 height 29
type input "*****"
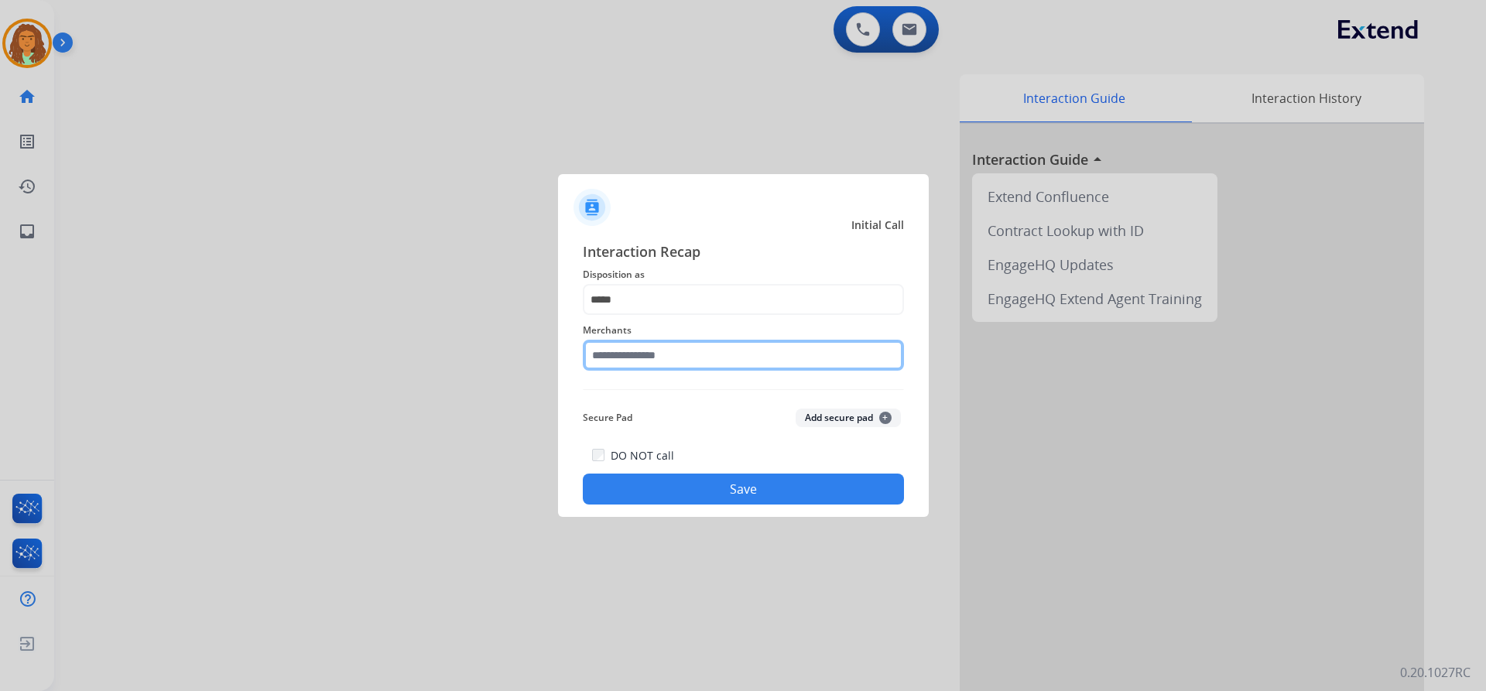
click at [649, 363] on input "text" at bounding box center [743, 355] width 321 height 31
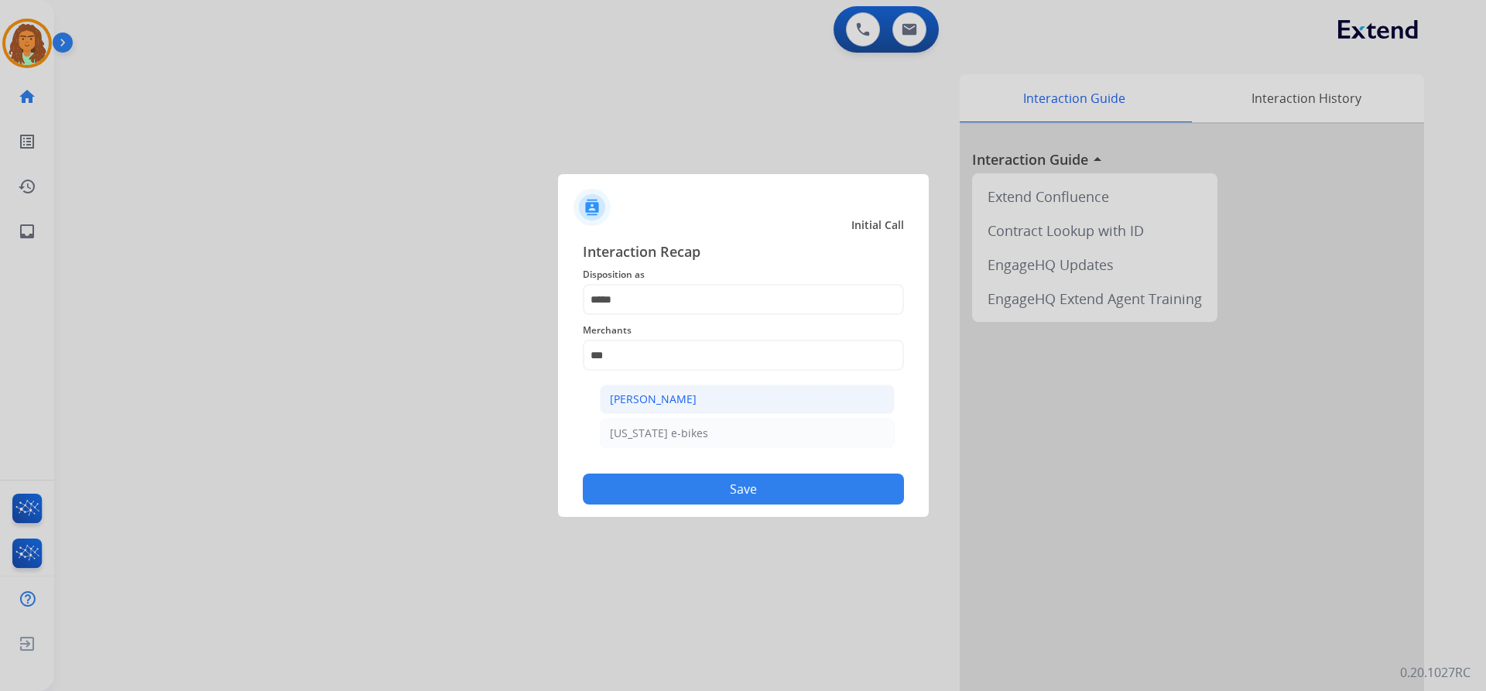
click at [681, 399] on div "[PERSON_NAME]" at bounding box center [653, 399] width 87 height 15
type input "**********"
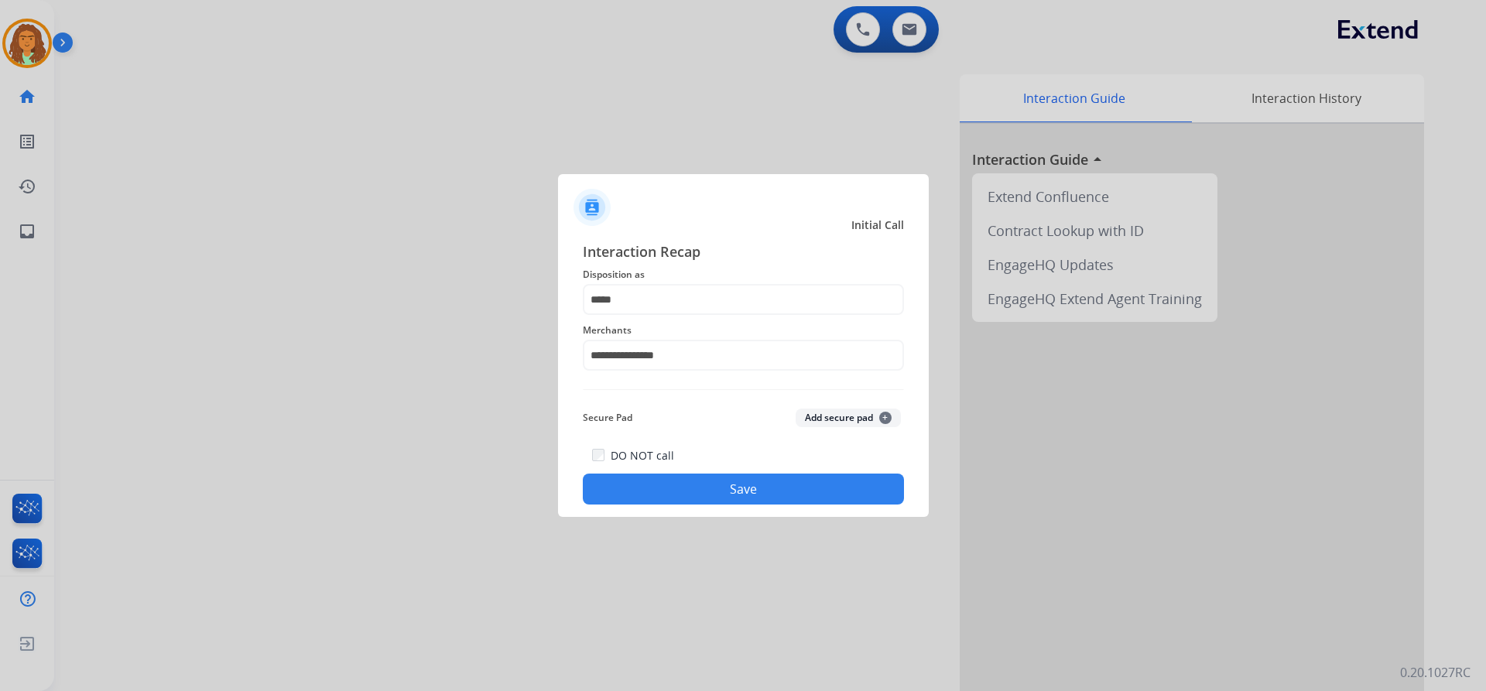
click at [723, 487] on button "Save" at bounding box center [743, 489] width 321 height 31
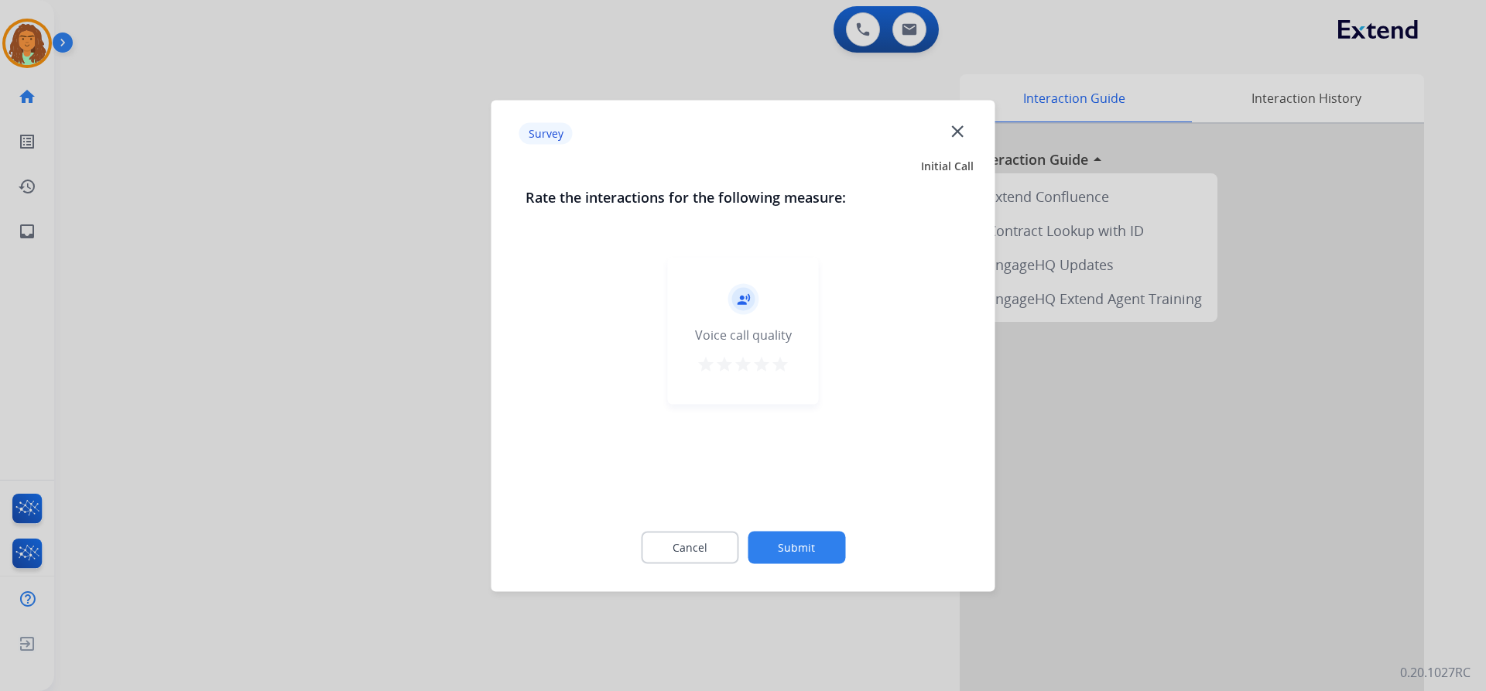
click at [789, 362] on div "record_voice_over Voice call quality star star star star star" at bounding box center [743, 330] width 151 height 147
click at [783, 367] on mat-icon "star" at bounding box center [780, 363] width 19 height 19
click at [808, 543] on button "Submit" at bounding box center [797, 547] width 98 height 33
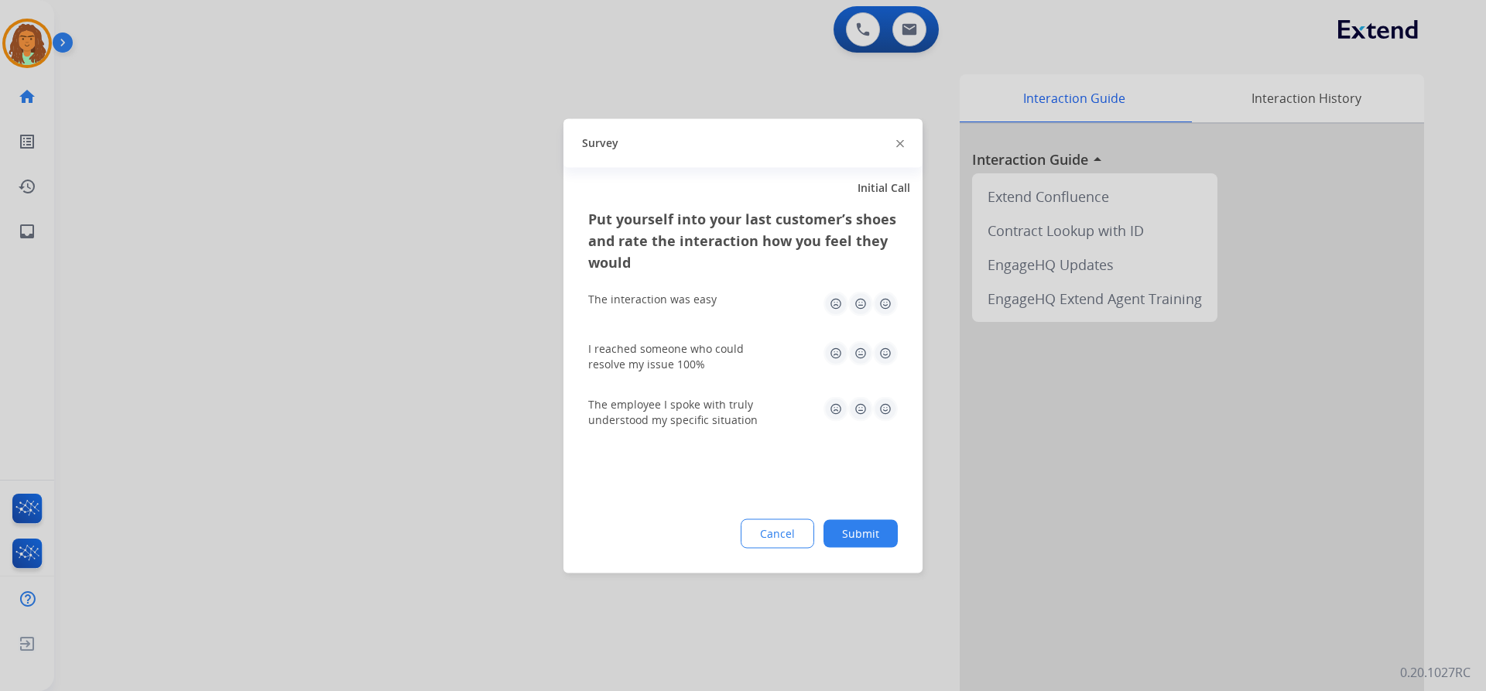
click at [885, 303] on img at bounding box center [885, 303] width 25 height 25
click at [882, 346] on img at bounding box center [885, 353] width 25 height 25
click at [887, 408] on img at bounding box center [885, 408] width 25 height 25
click at [871, 530] on button "Submit" at bounding box center [861, 533] width 74 height 28
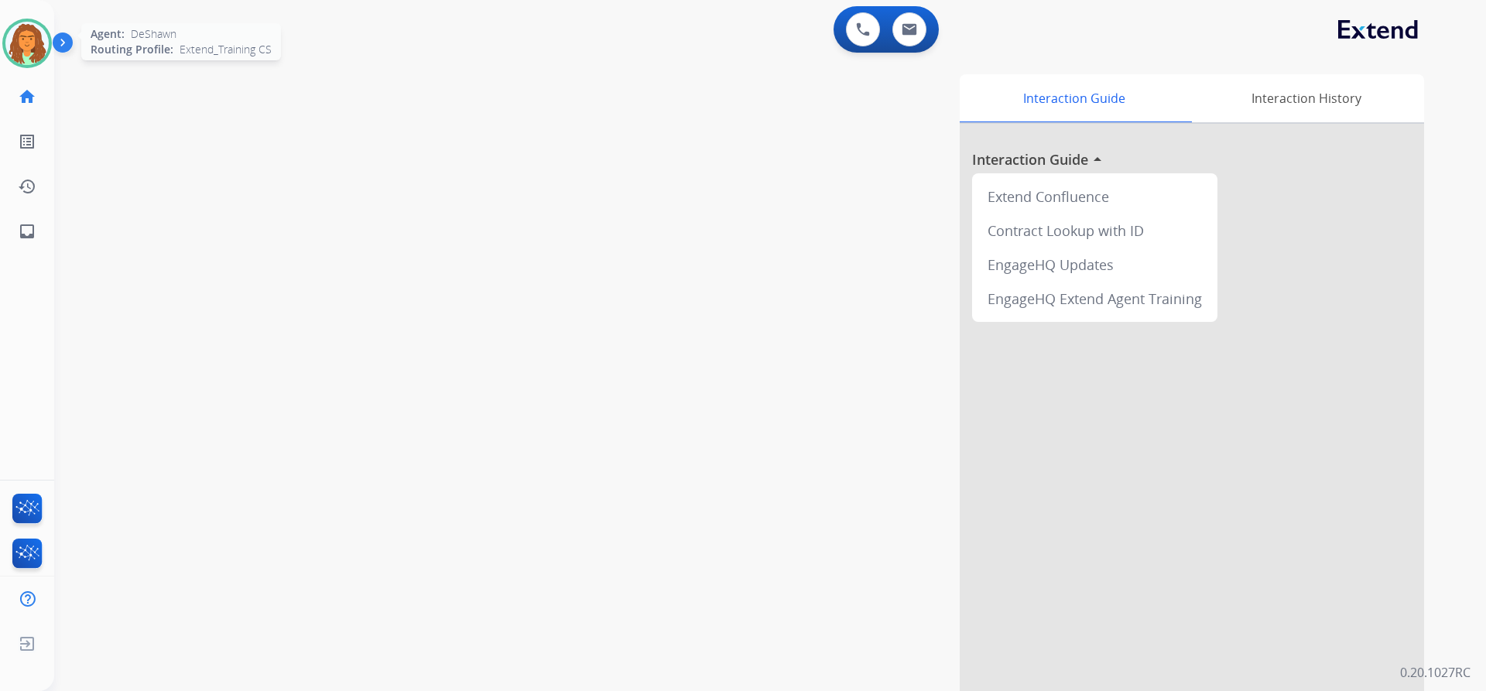
click at [36, 28] on img at bounding box center [26, 43] width 43 height 43
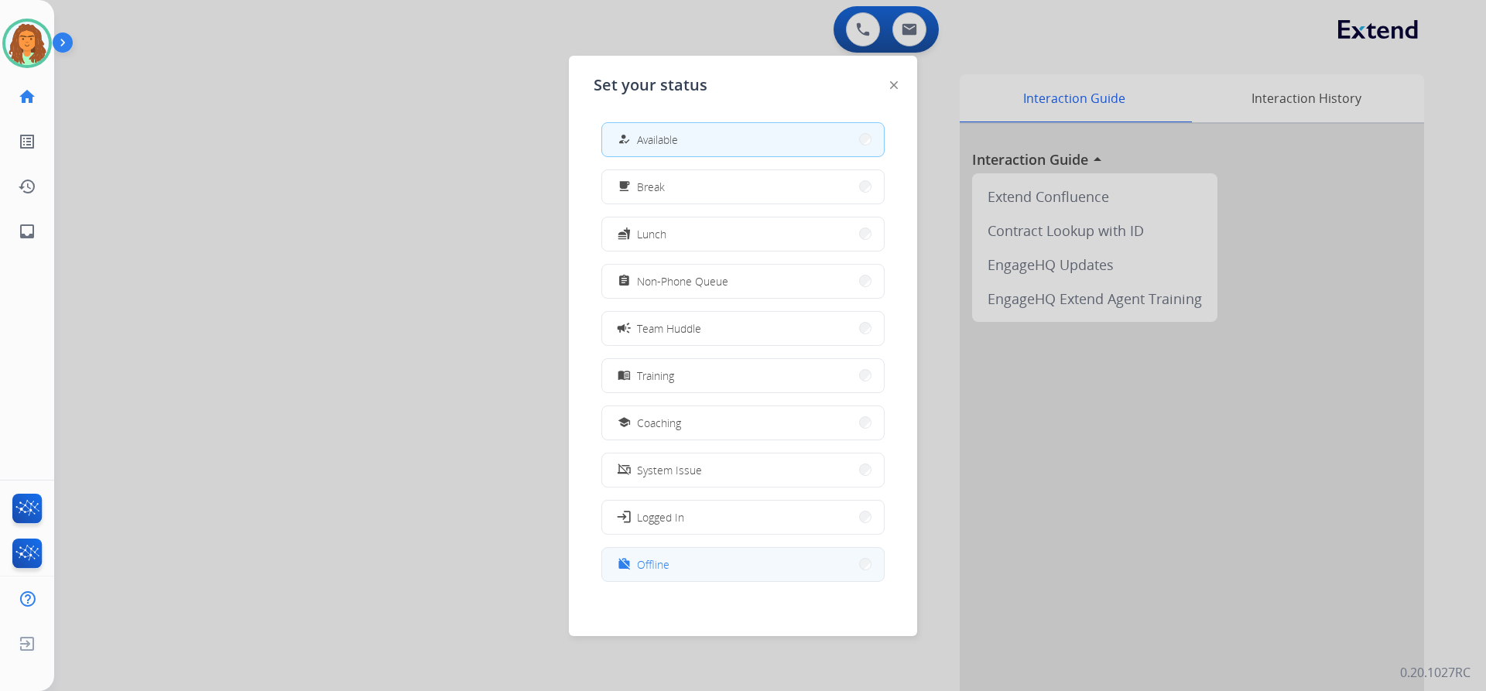
click at [632, 561] on div "work_off" at bounding box center [626, 564] width 22 height 19
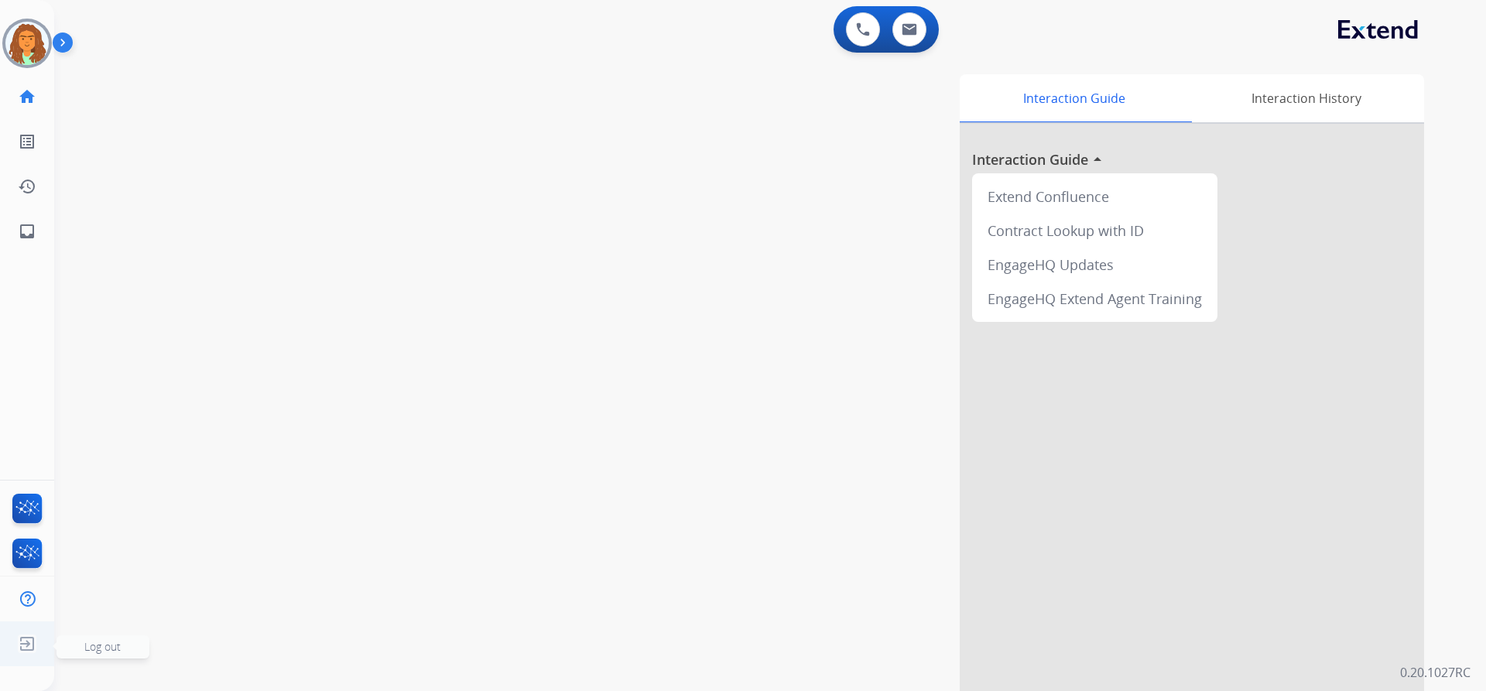
click at [27, 640] on img at bounding box center [27, 643] width 28 height 29
click at [93, 642] on span "Log out" at bounding box center [102, 646] width 36 height 15
